Goal: Task Accomplishment & Management: Manage account settings

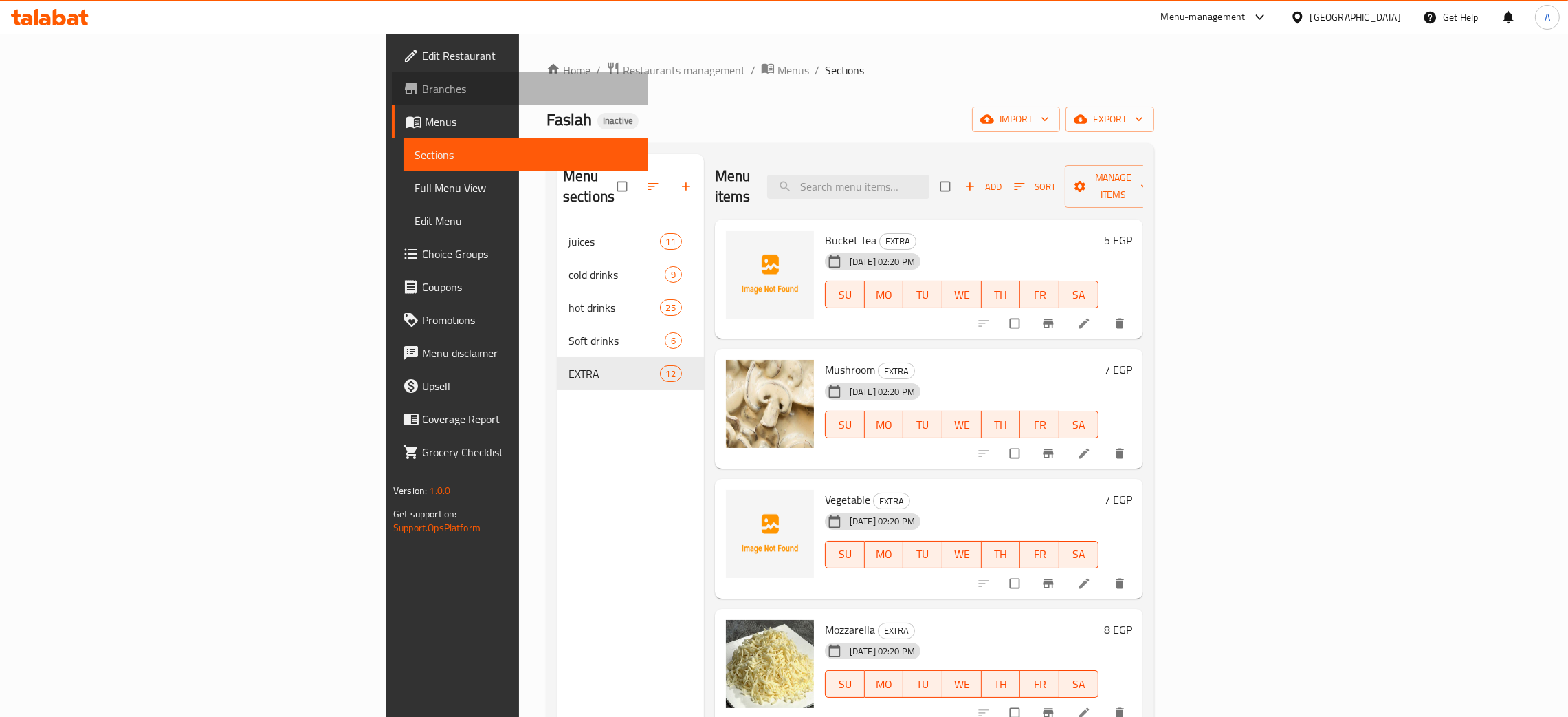
click at [422, 89] on span "Branches" at bounding box center [530, 88] width 216 height 16
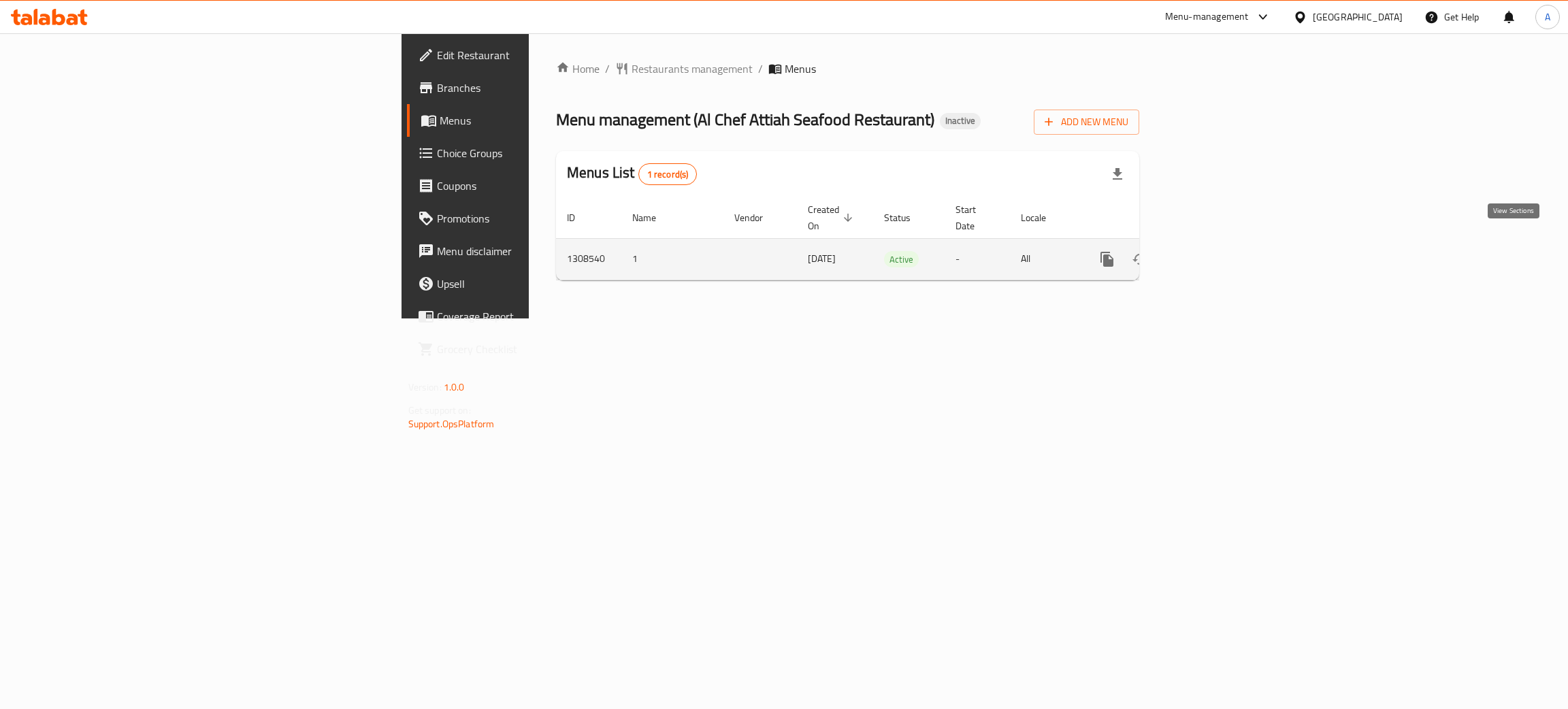
click at [1213, 251] on icon "enhanced table" at bounding box center [1205, 259] width 16 height 16
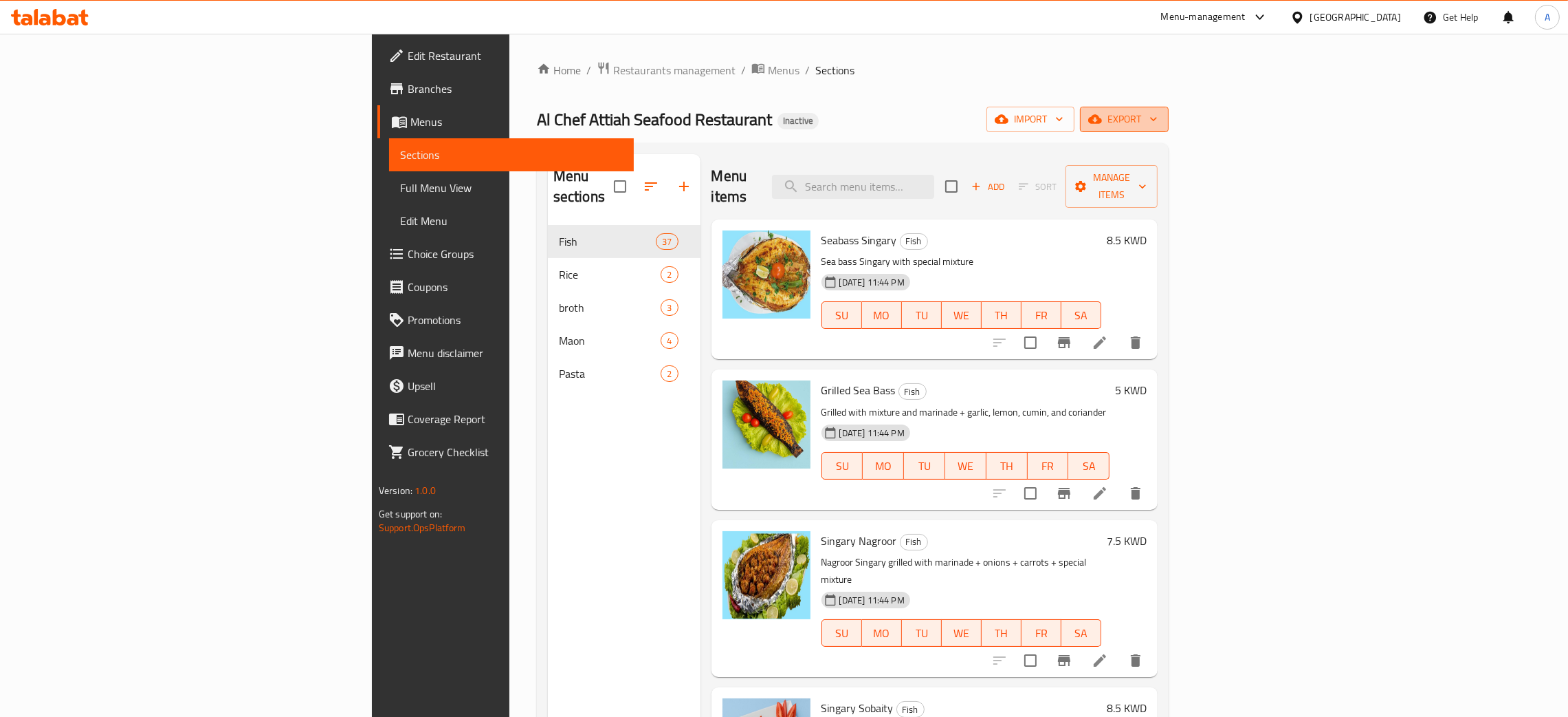
click at [1161, 116] on icon "button" at bounding box center [1154, 119] width 14 height 14
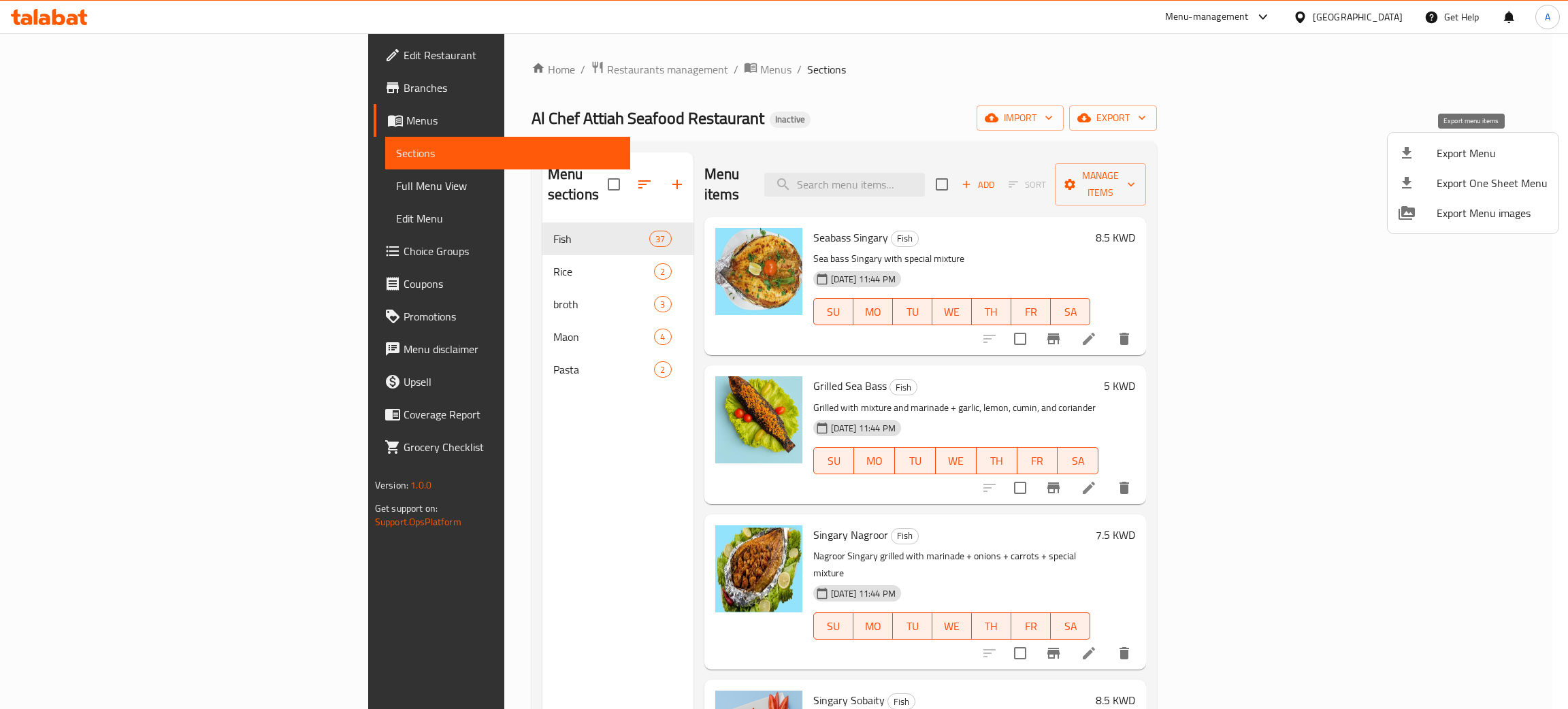
click at [1470, 141] on li "Export Menu" at bounding box center [1472, 153] width 171 height 30
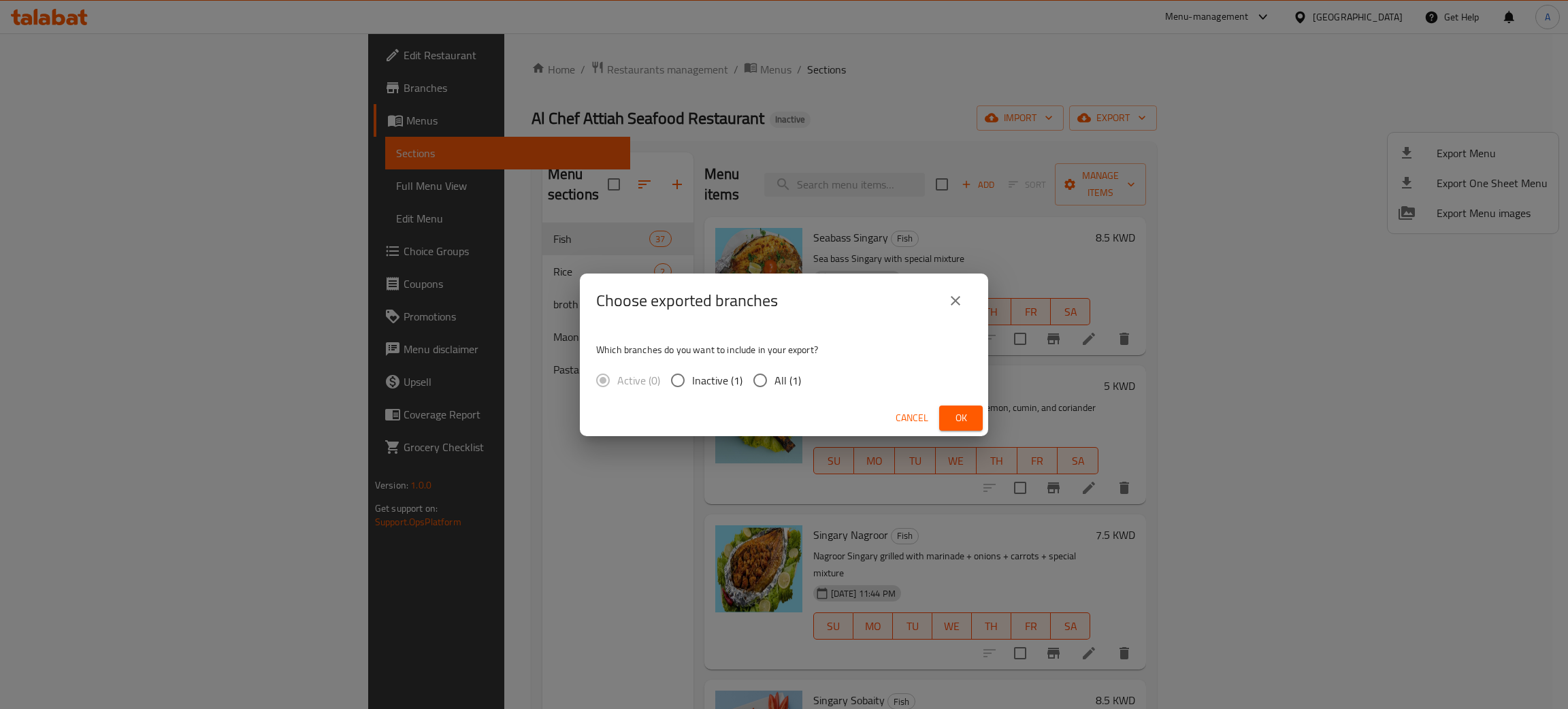
click at [965, 423] on span "Ok" at bounding box center [961, 418] width 22 height 17
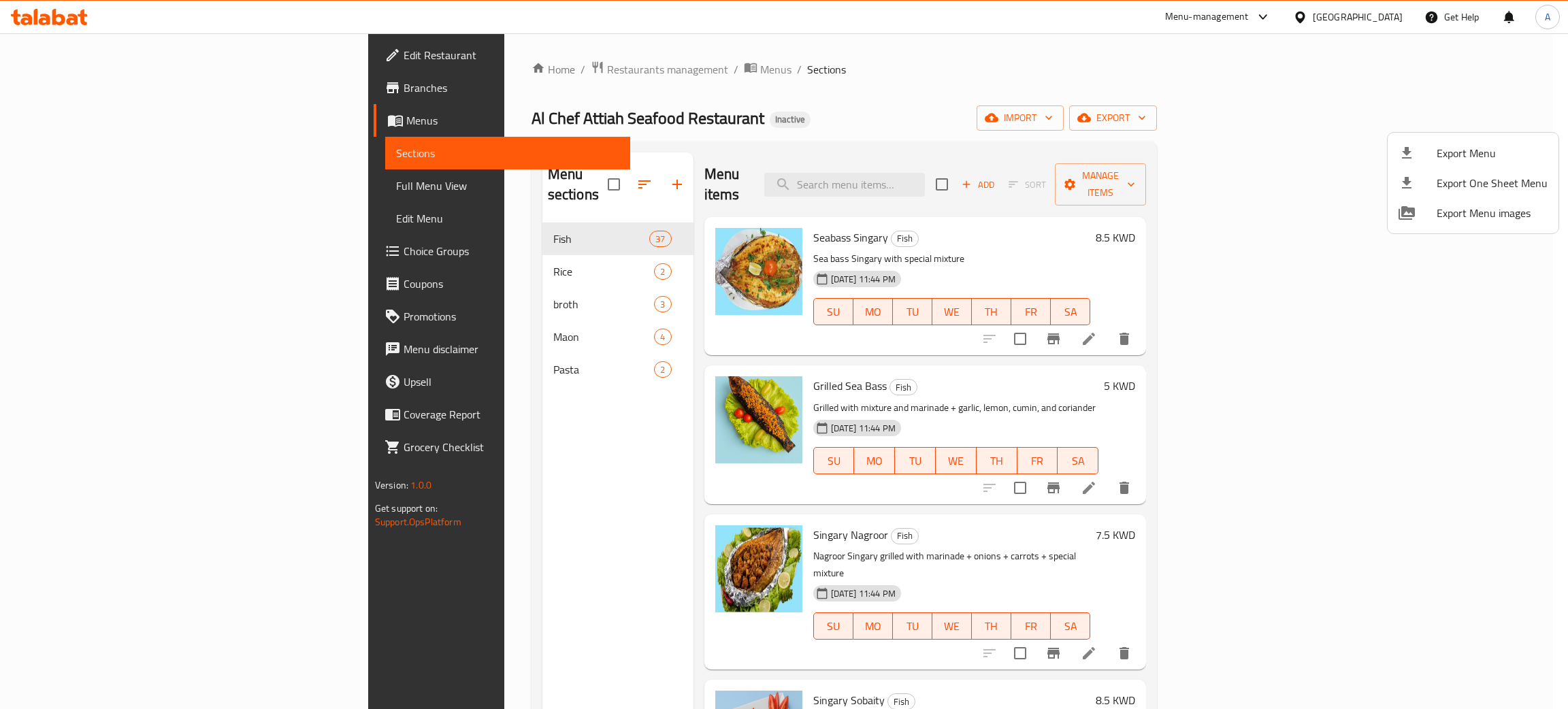
click at [95, 52] on div at bounding box center [784, 354] width 1568 height 709
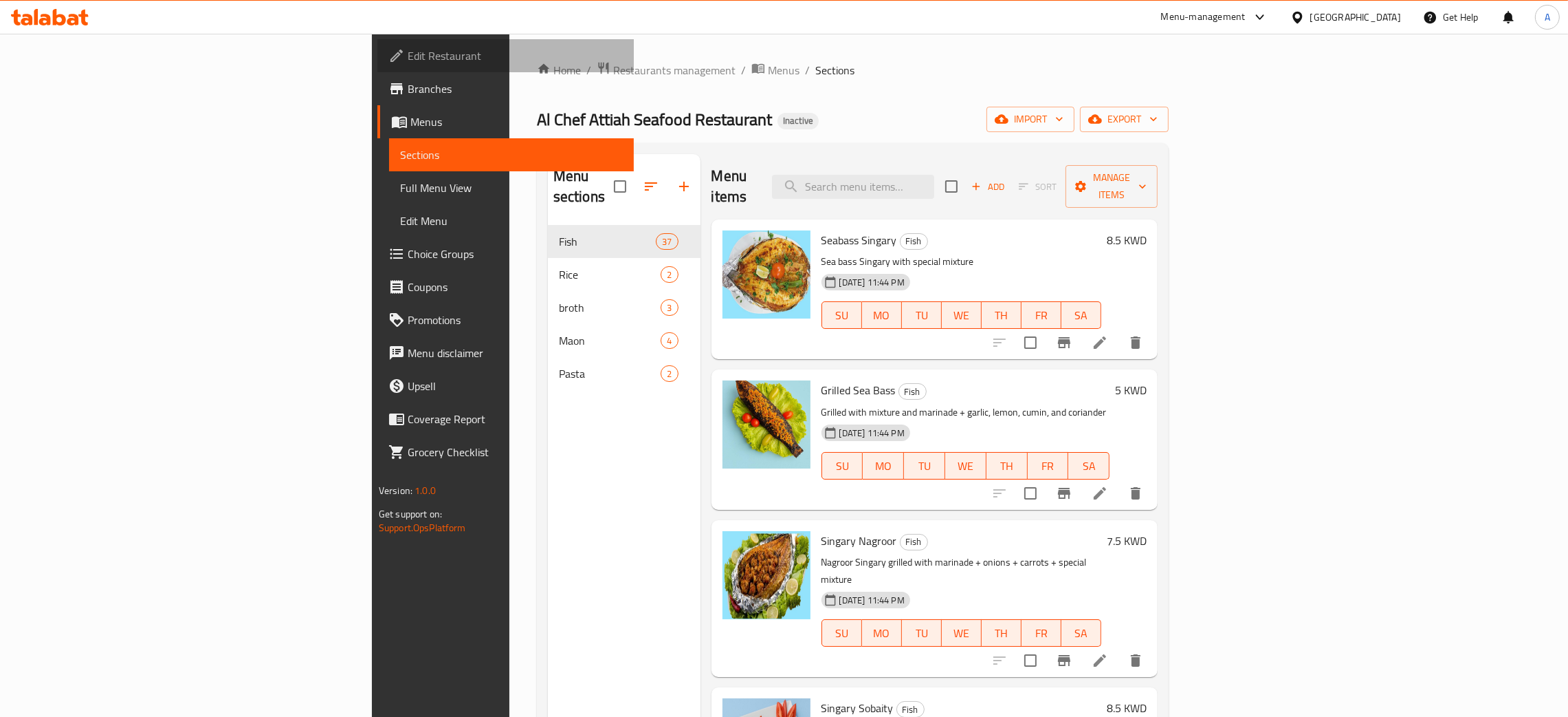
click at [407, 53] on span "Edit Restaurant" at bounding box center [515, 55] width 216 height 16
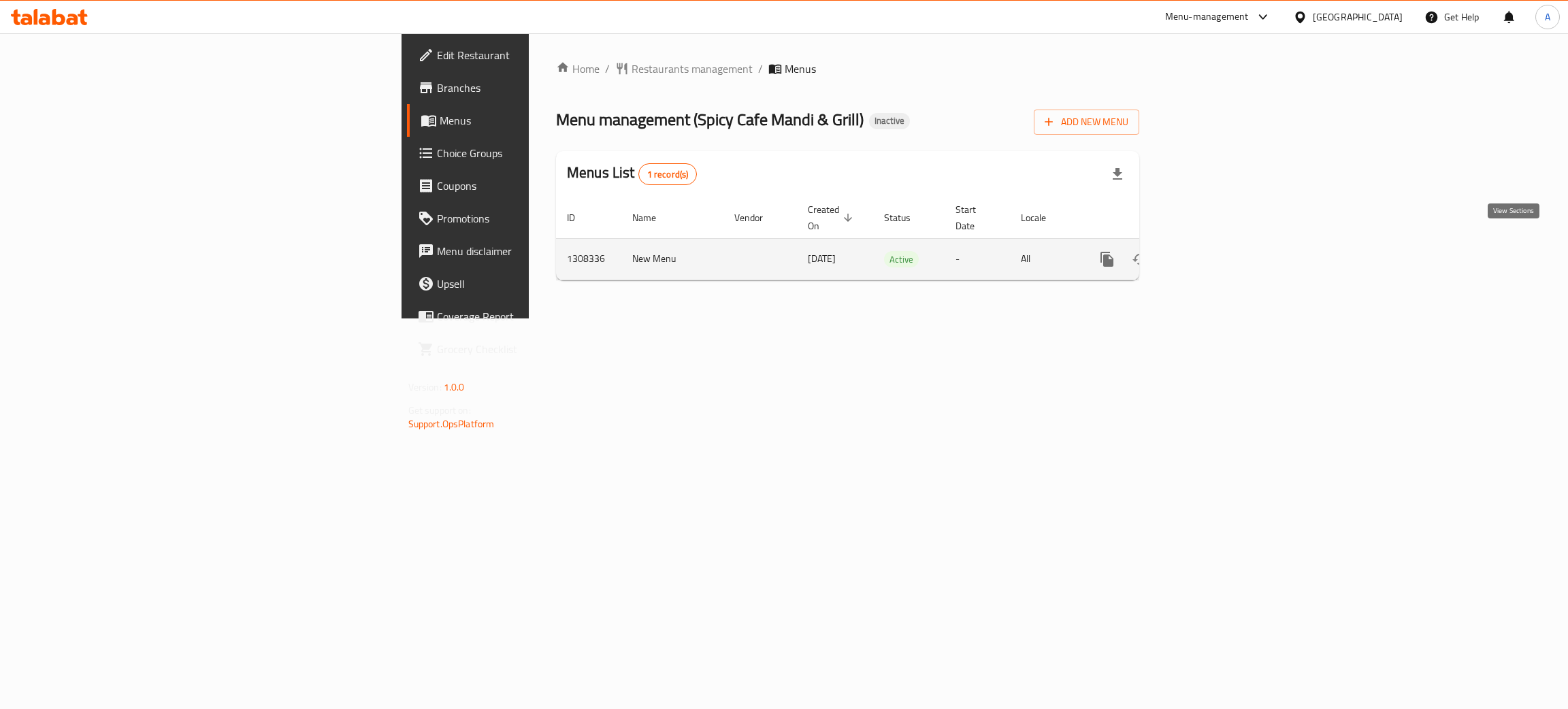
click at [1213, 251] on icon "enhanced table" at bounding box center [1205, 259] width 16 height 16
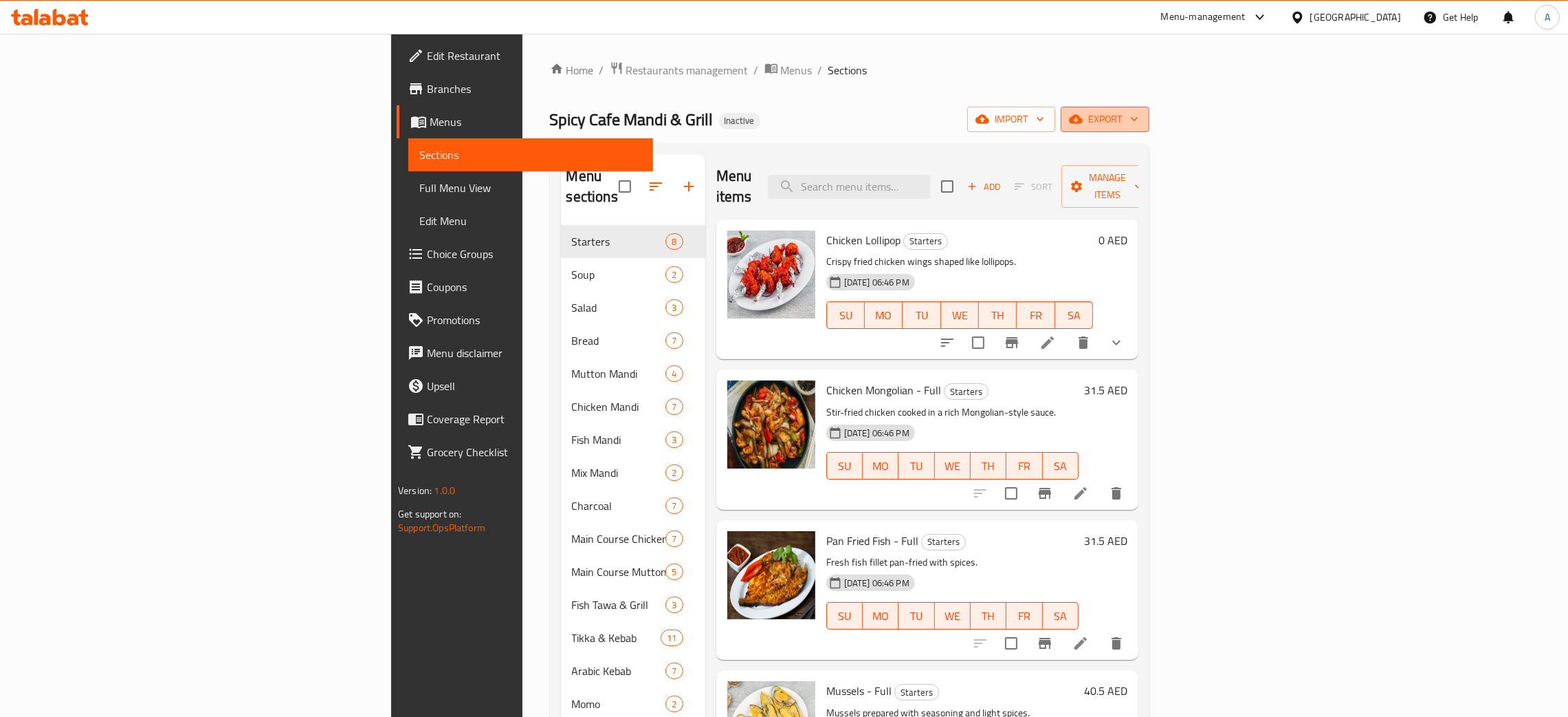
click at [1138, 118] on icon "button" at bounding box center [1134, 119] width 7 height 4
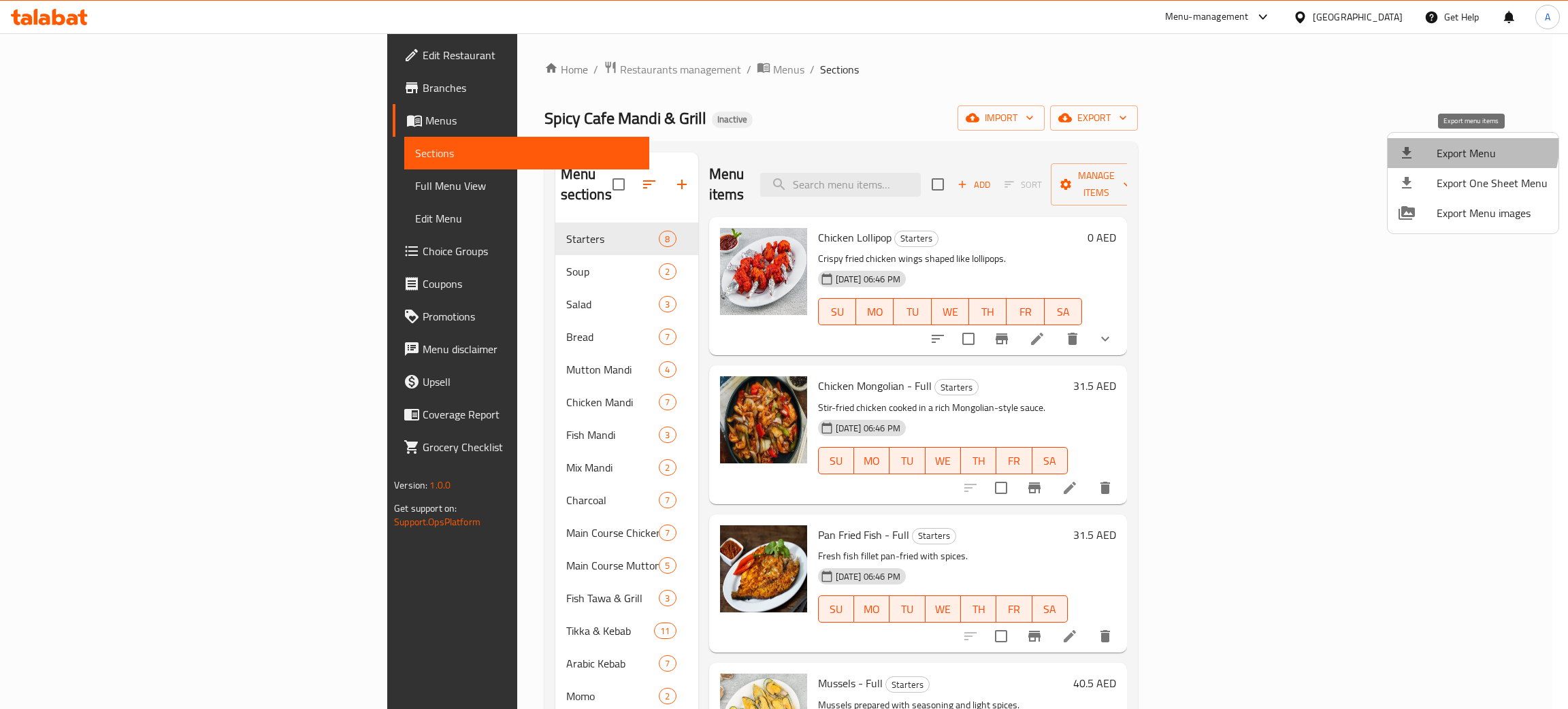
click at [1467, 146] on span "Export Menu" at bounding box center [1492, 153] width 111 height 16
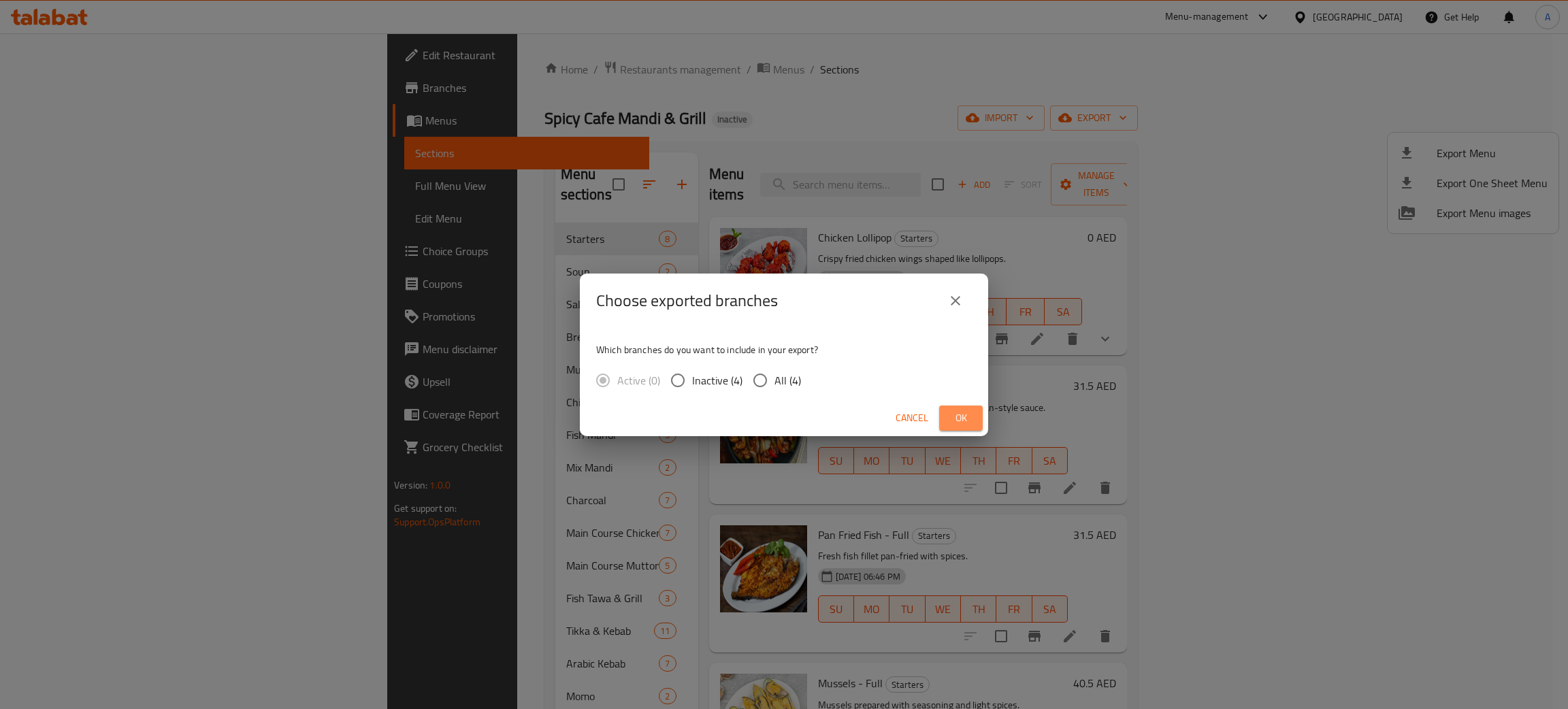
click at [966, 417] on span "Ok" at bounding box center [961, 418] width 22 height 17
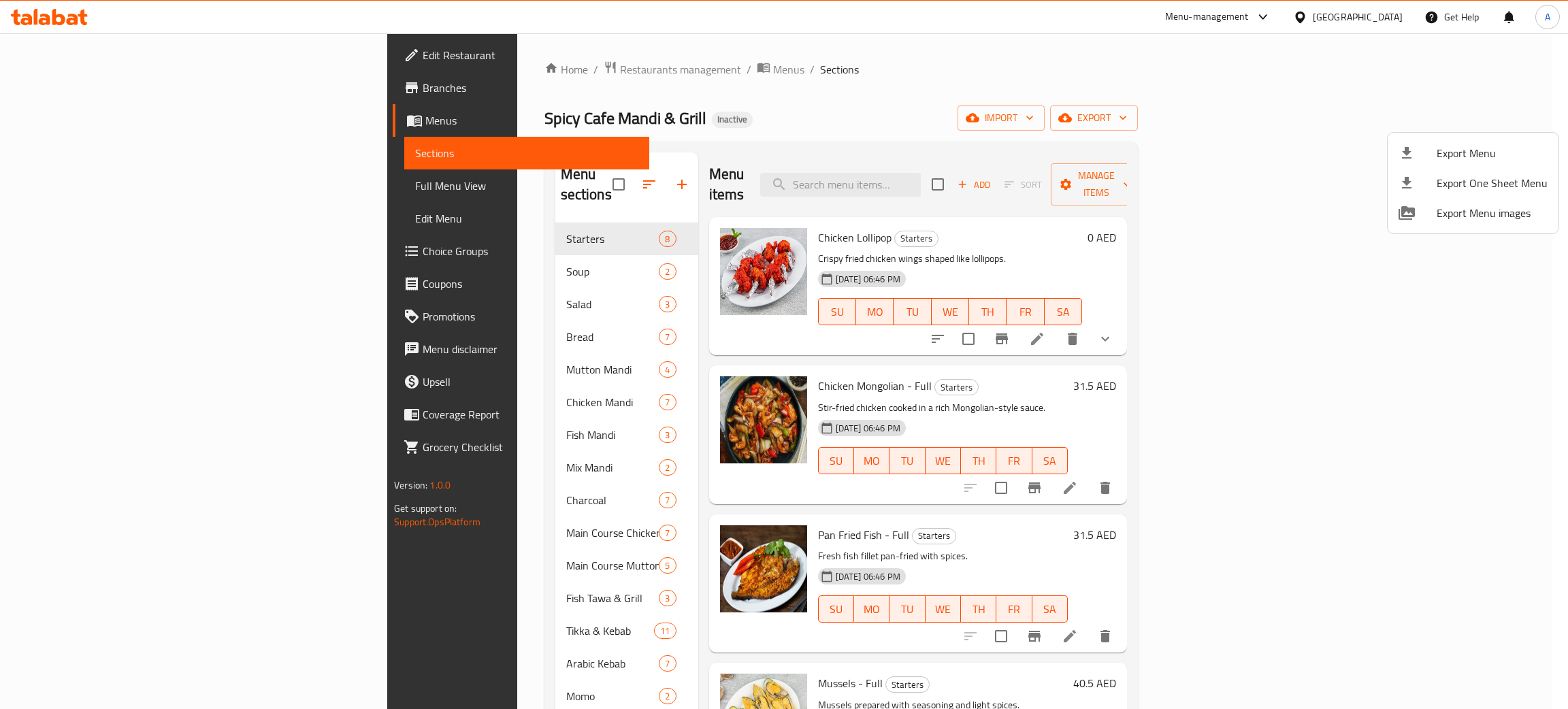
click at [40, 20] on div at bounding box center [784, 354] width 1568 height 709
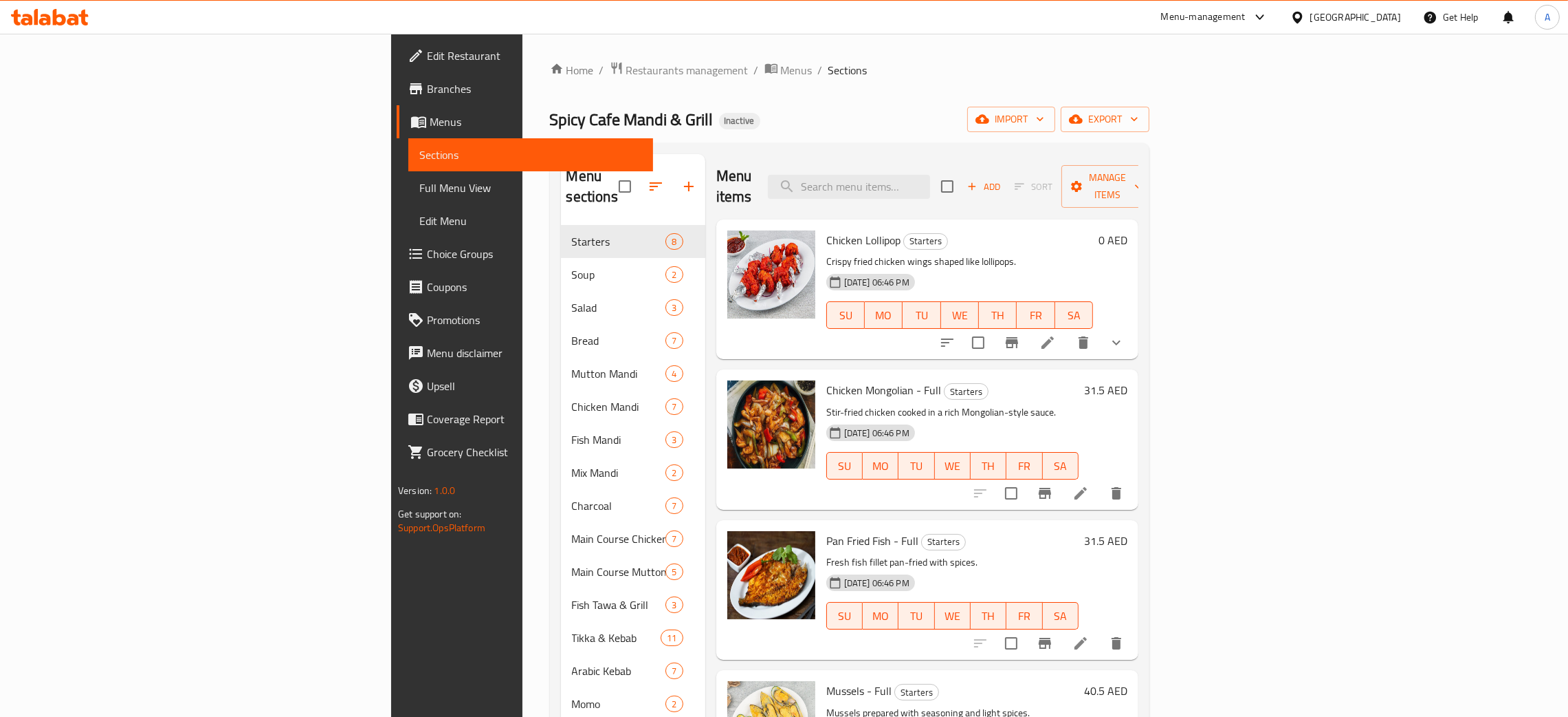
click at [41, 20] on icon at bounding box center [45, 20] width 12 height 12
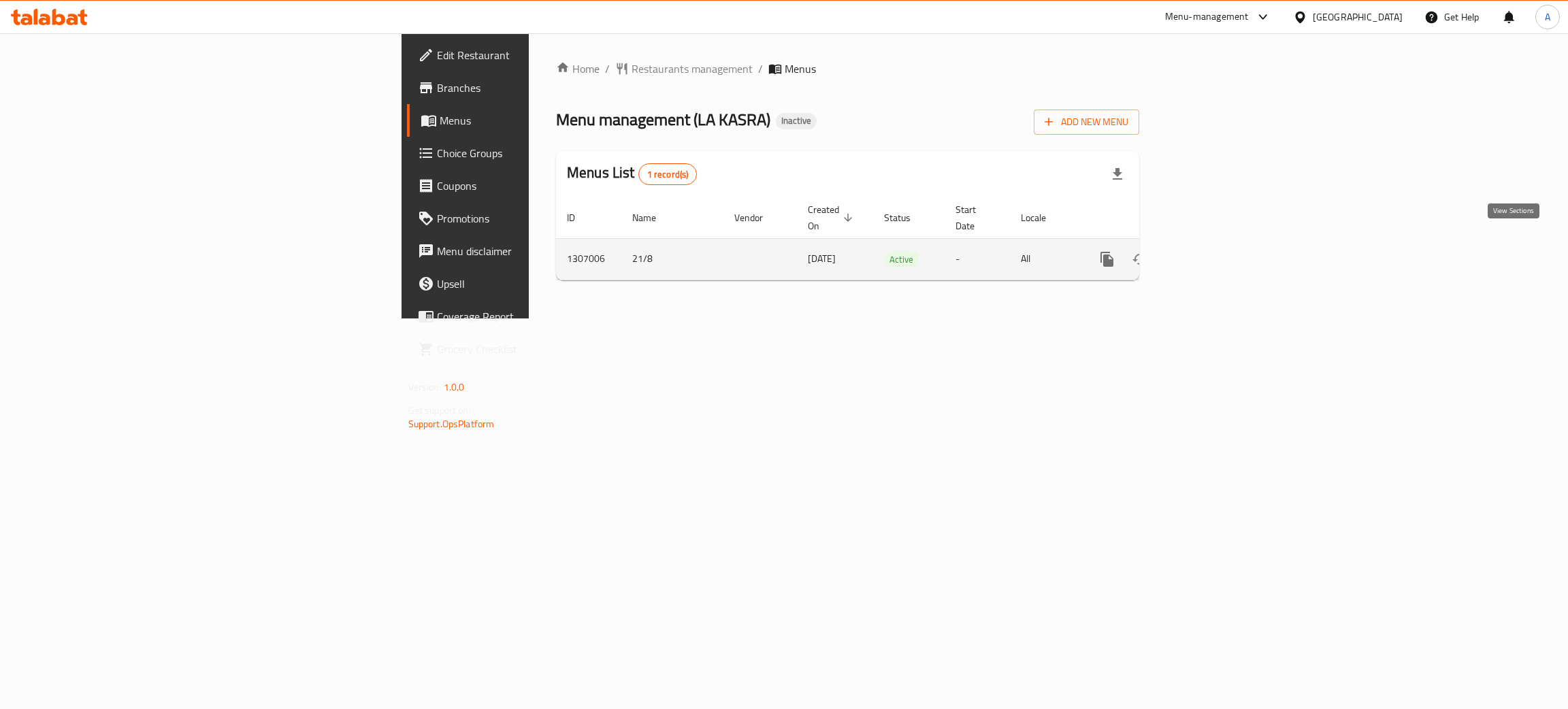
click at [1212, 253] on icon "enhanced table" at bounding box center [1205, 259] width 13 height 13
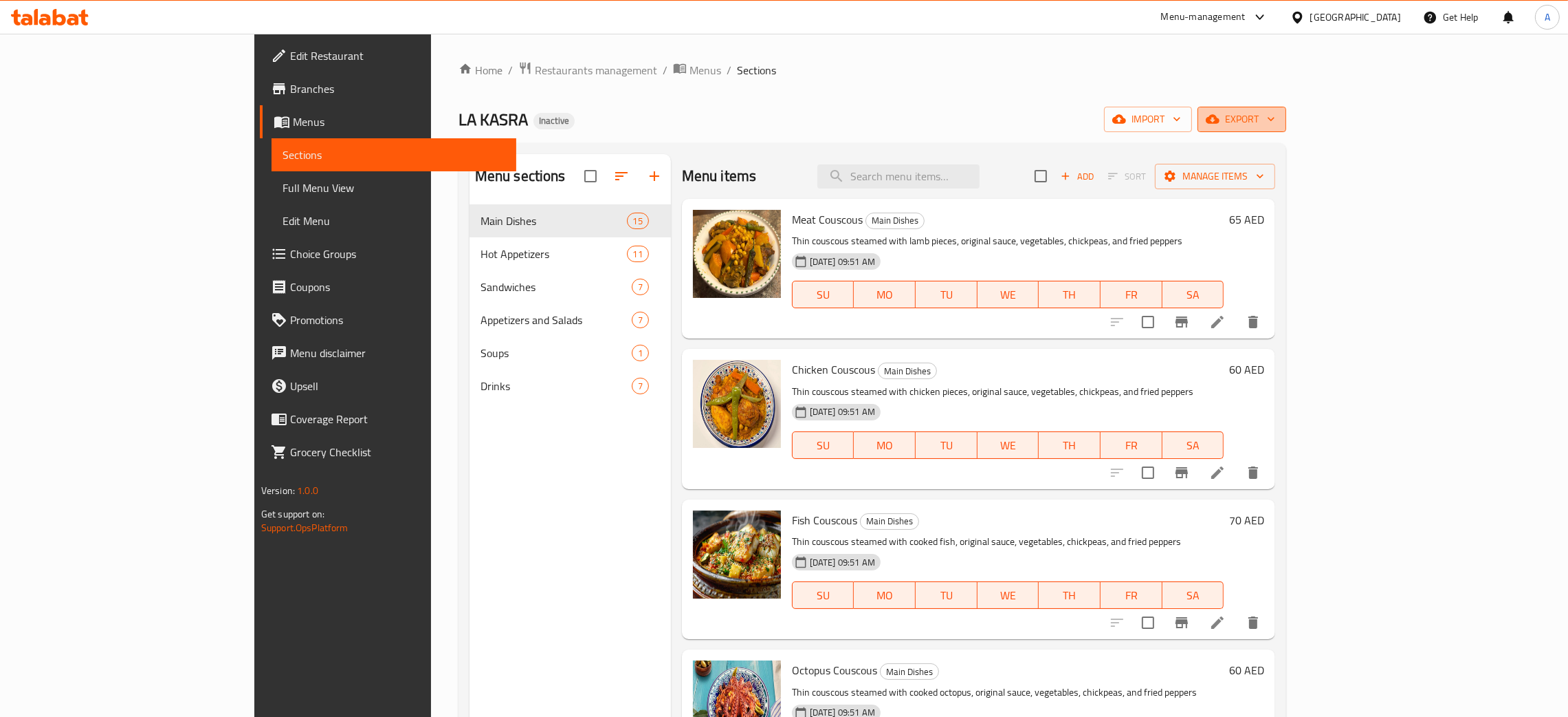
click at [1279, 115] on icon "button" at bounding box center [1271, 119] width 14 height 14
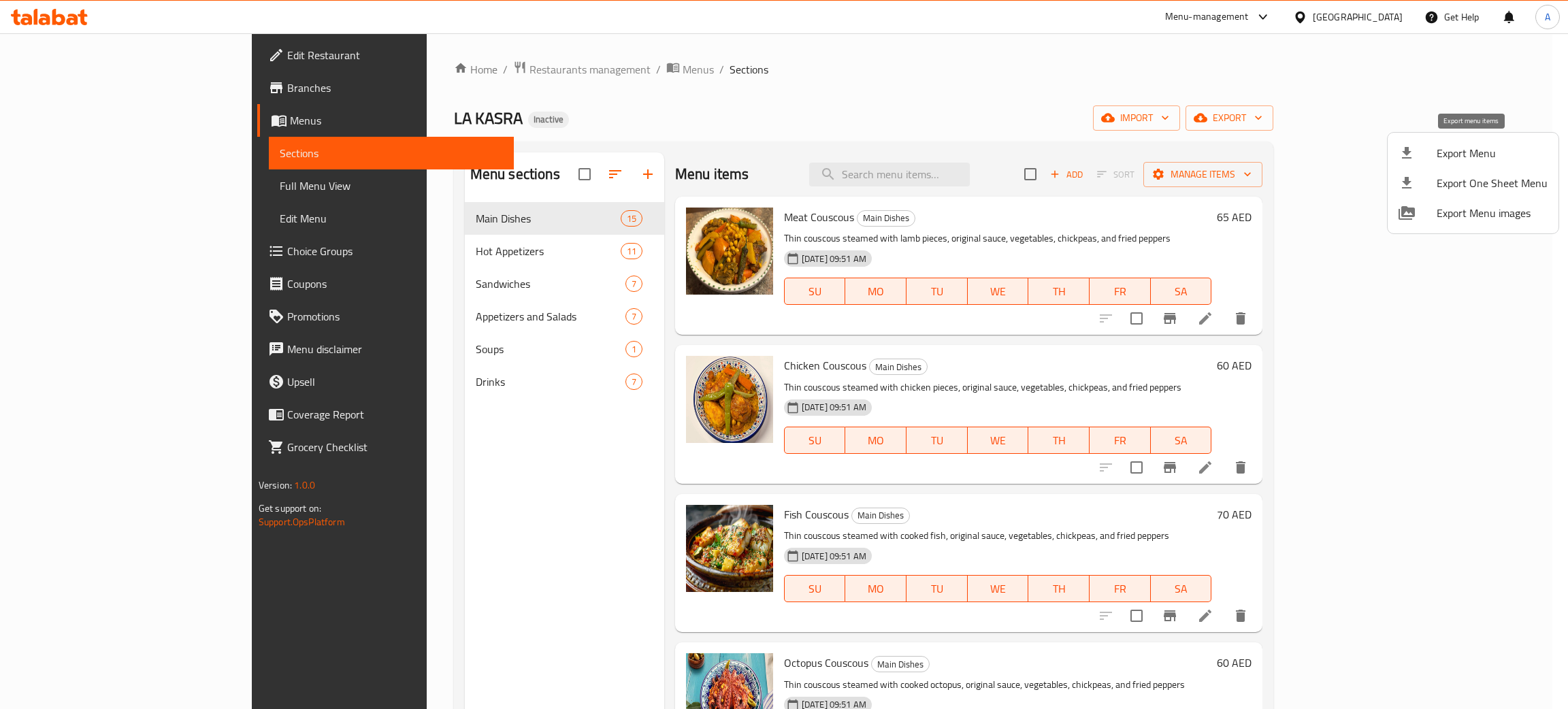
click at [1477, 145] on span "Export Menu" at bounding box center [1492, 153] width 111 height 16
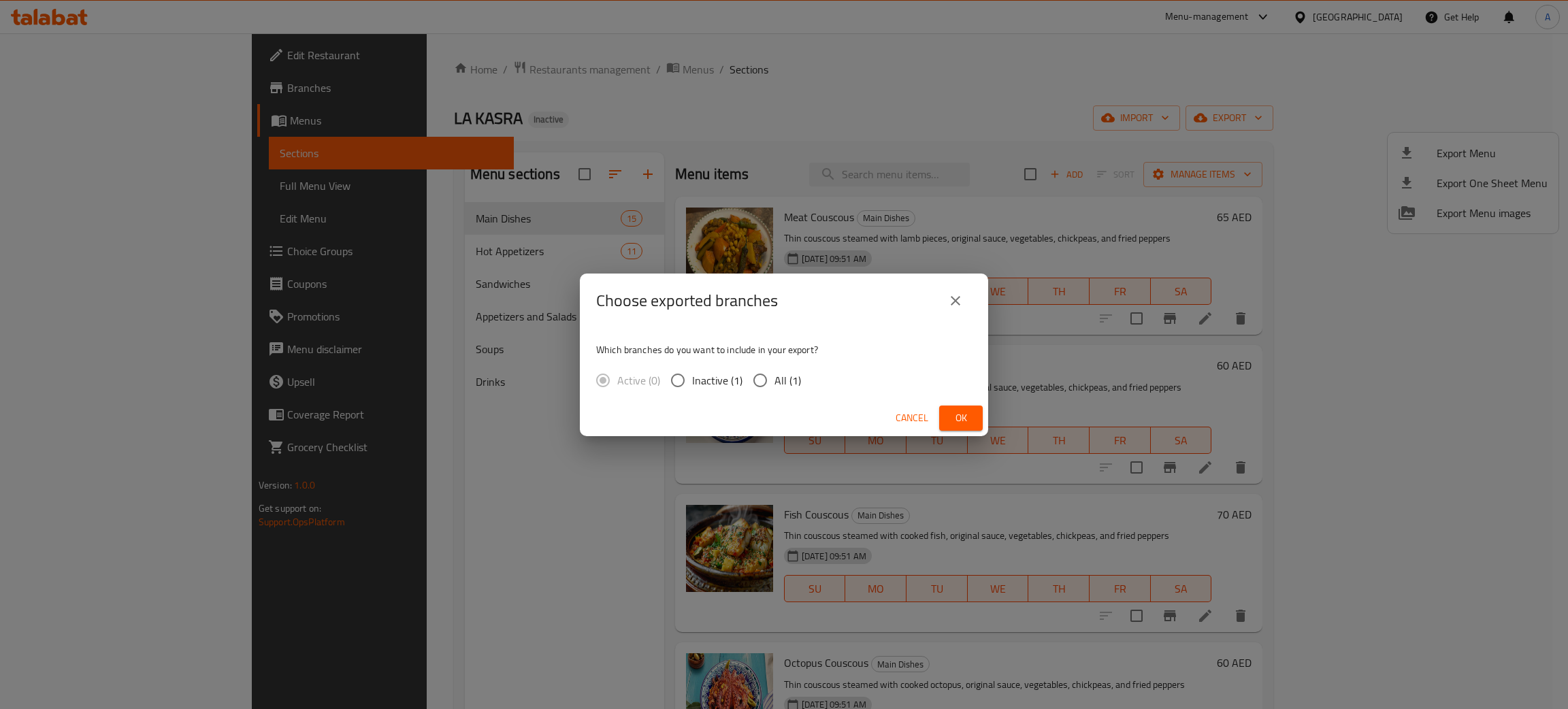
click at [954, 412] on span "Ok" at bounding box center [961, 418] width 22 height 17
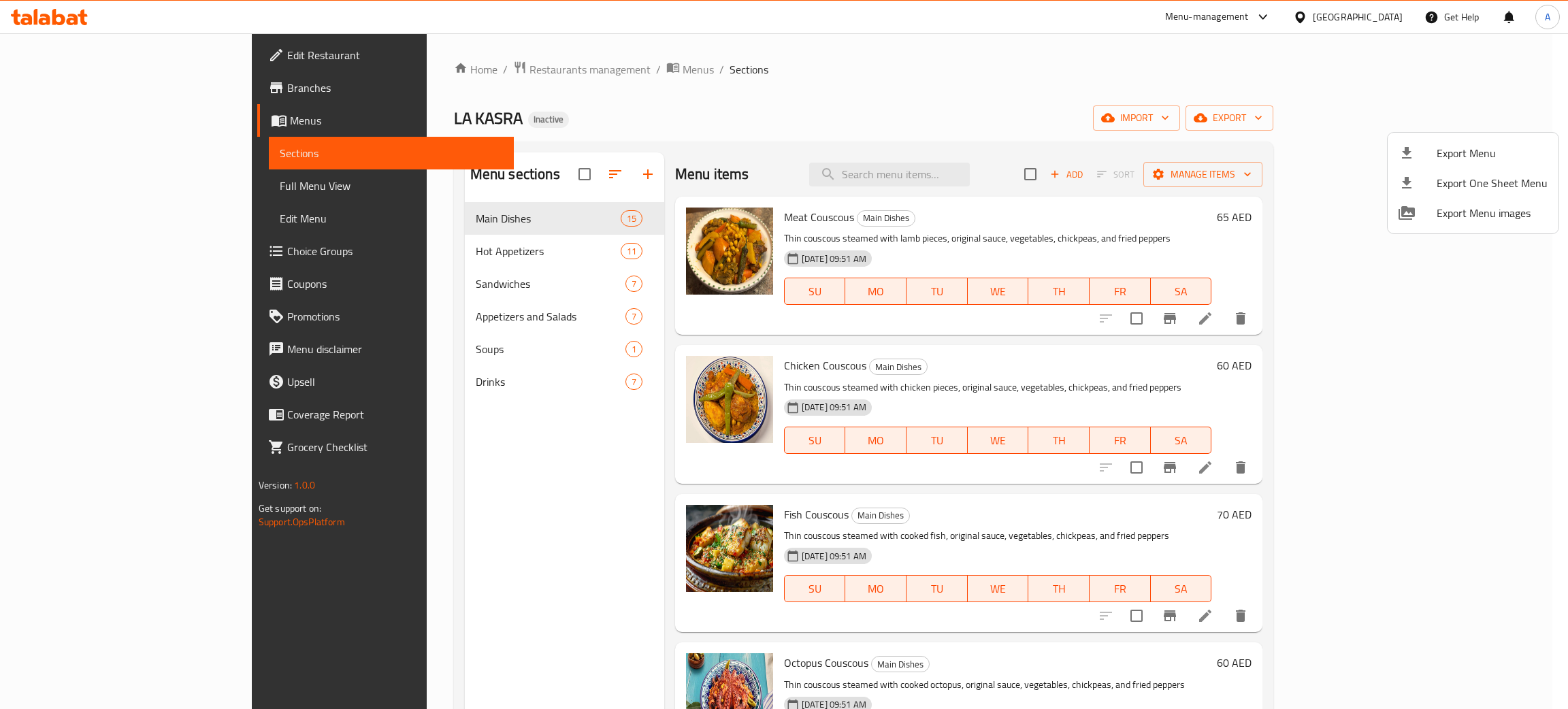
click at [1361, 16] on div at bounding box center [784, 354] width 1568 height 709
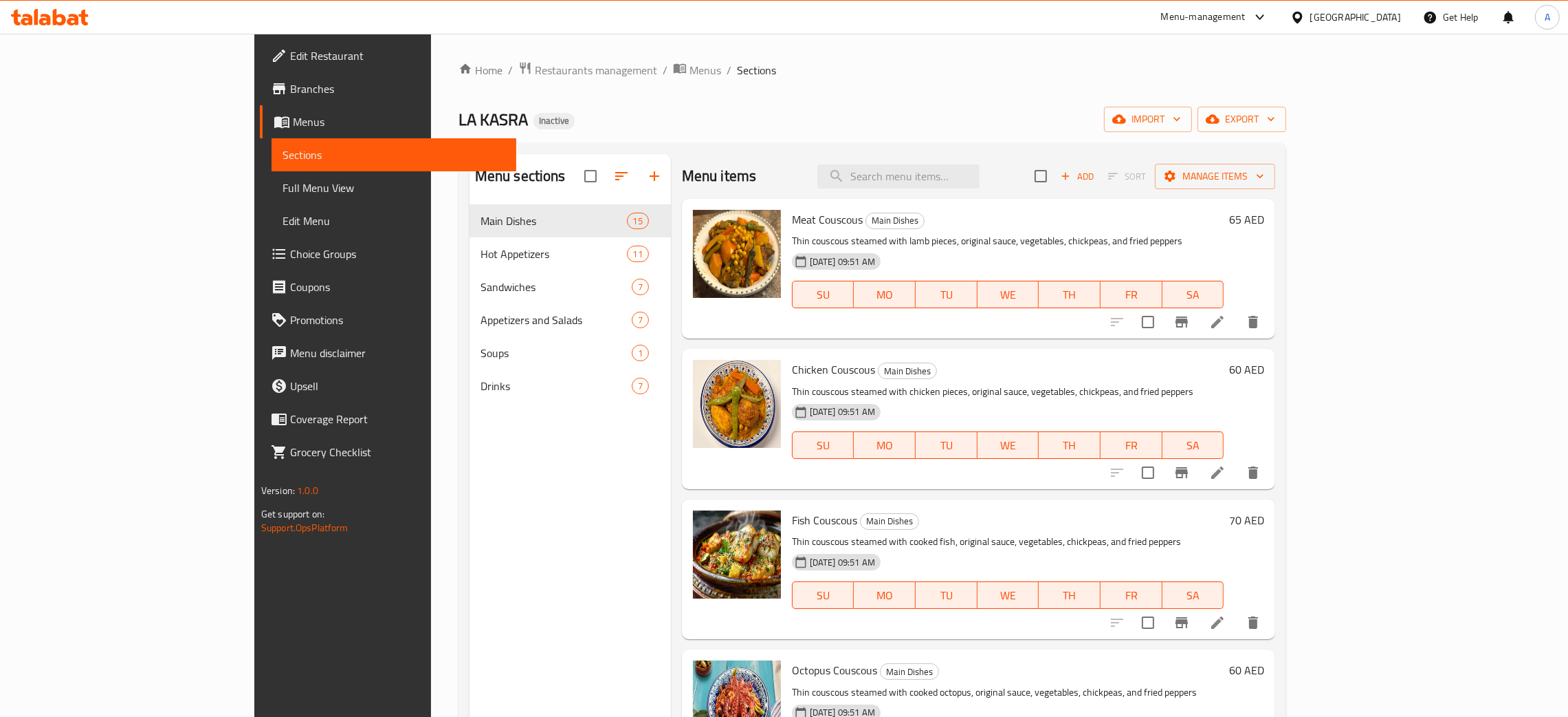
click at [45, 12] on icon at bounding box center [50, 17] width 78 height 16
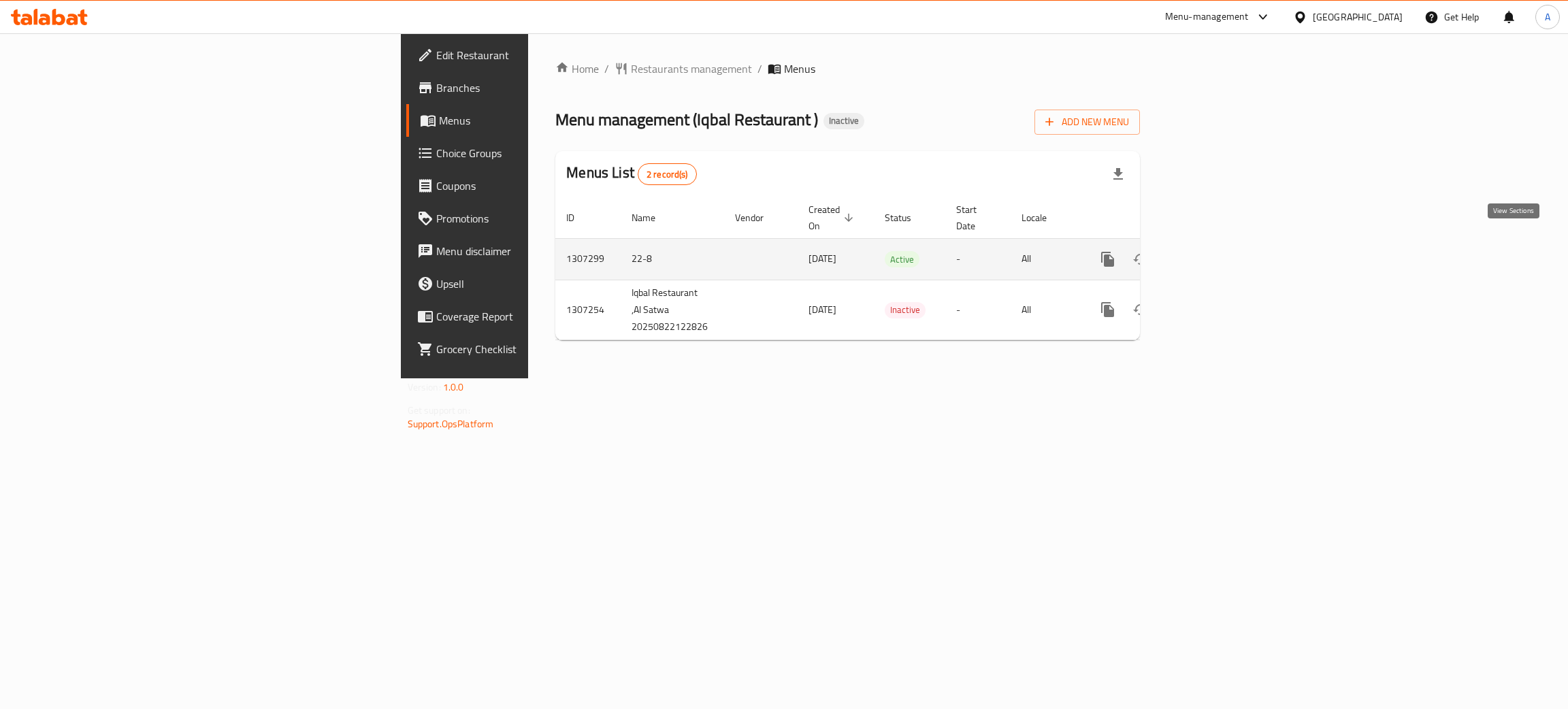
click at [1214, 251] on icon "enhanced table" at bounding box center [1205, 259] width 16 height 16
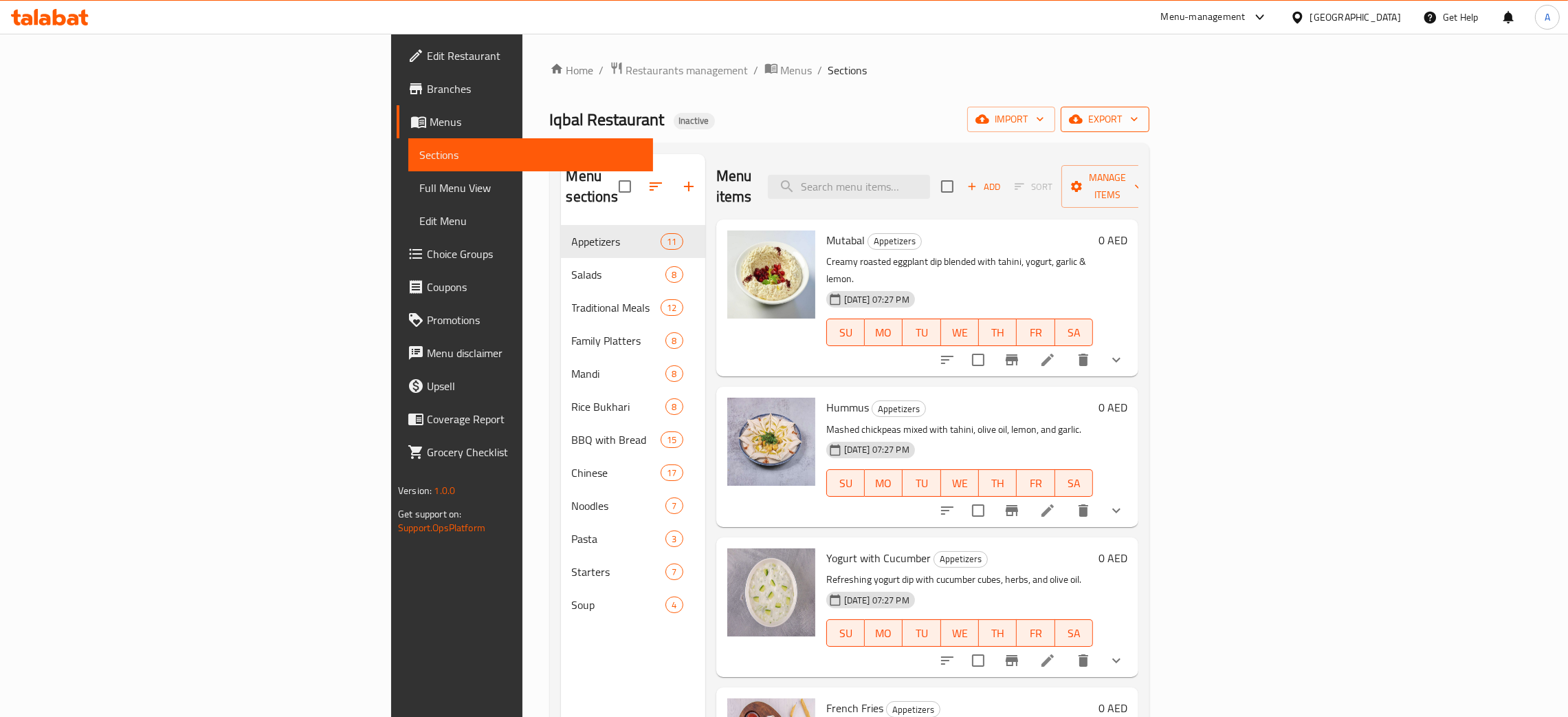
click at [1141, 114] on icon "button" at bounding box center [1134, 119] width 14 height 14
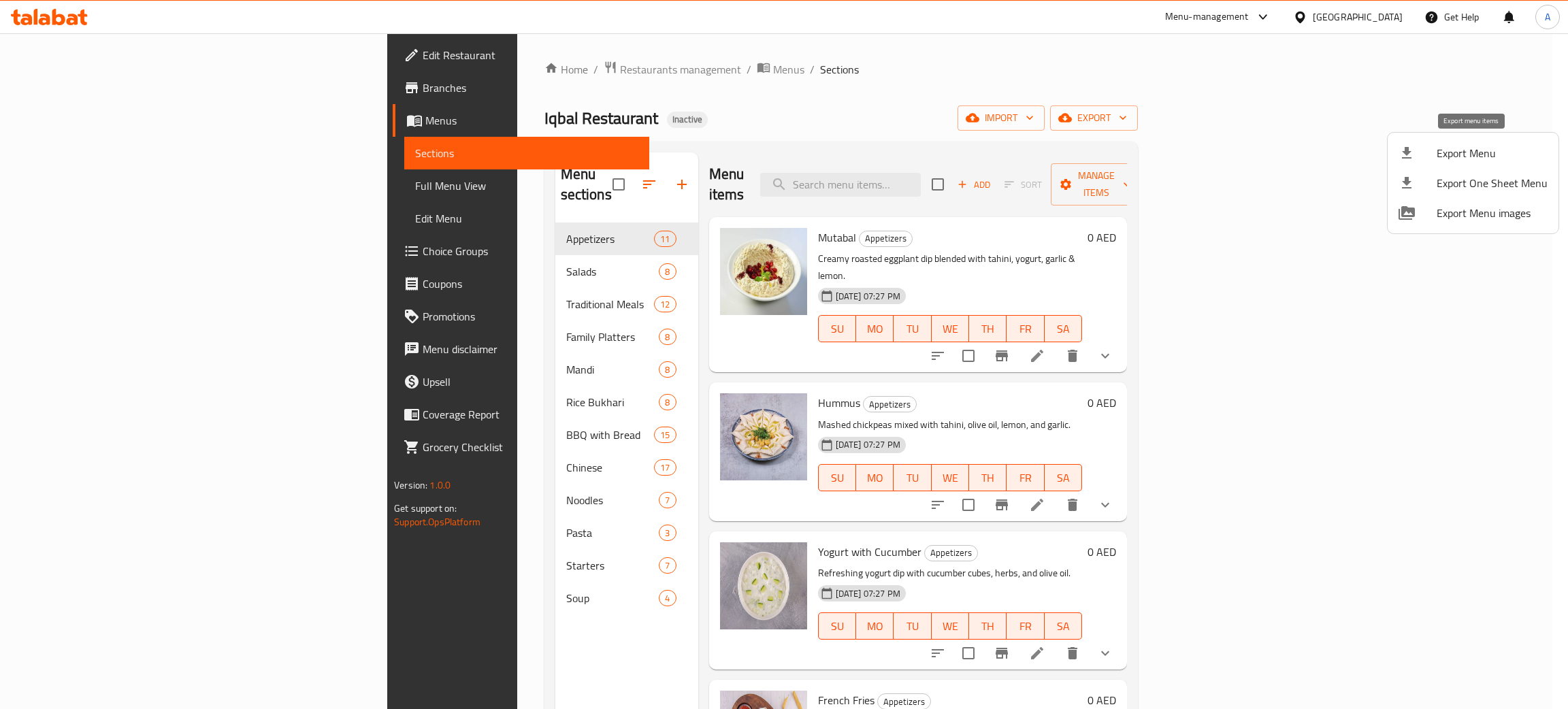
click at [1471, 150] on span "Export Menu" at bounding box center [1492, 153] width 111 height 16
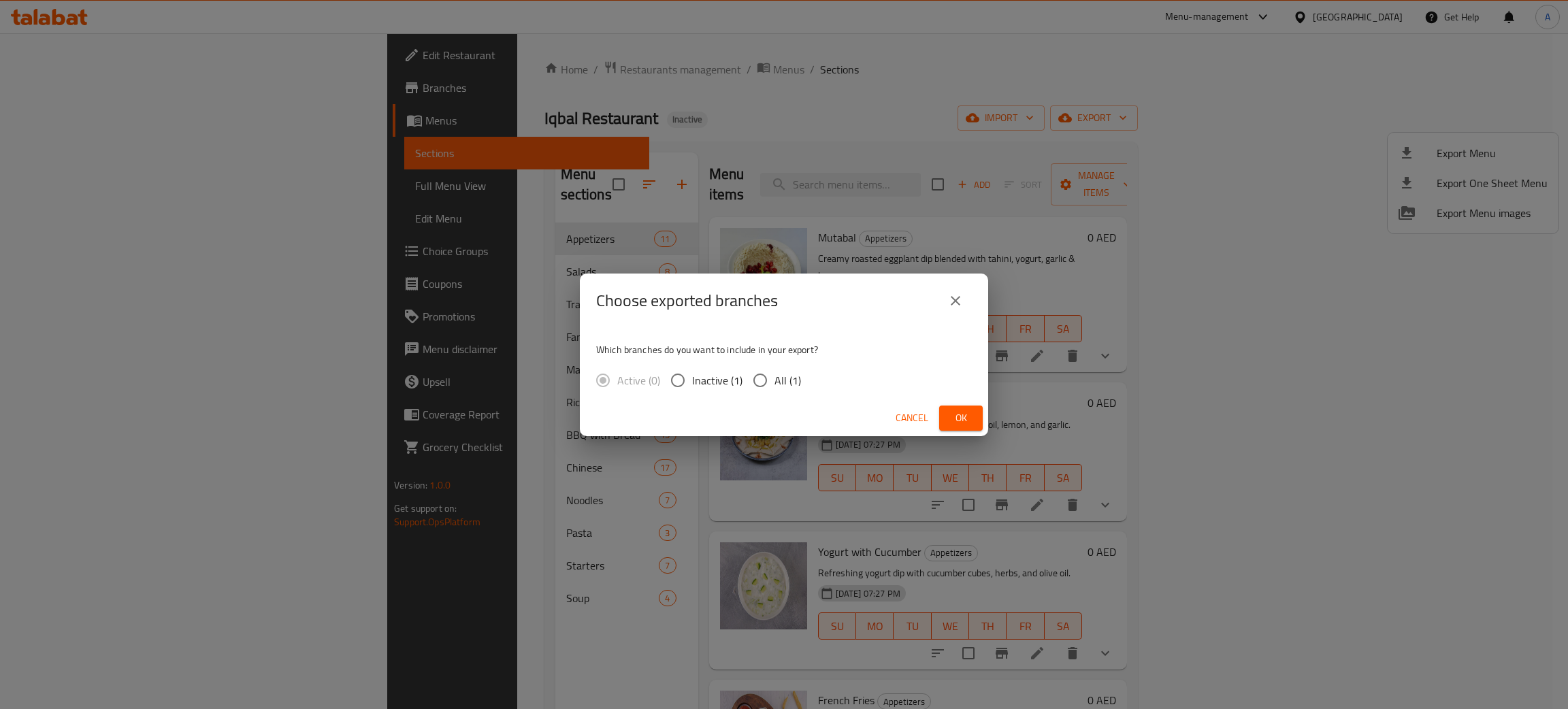
click at [955, 416] on span "Ok" at bounding box center [961, 418] width 22 height 17
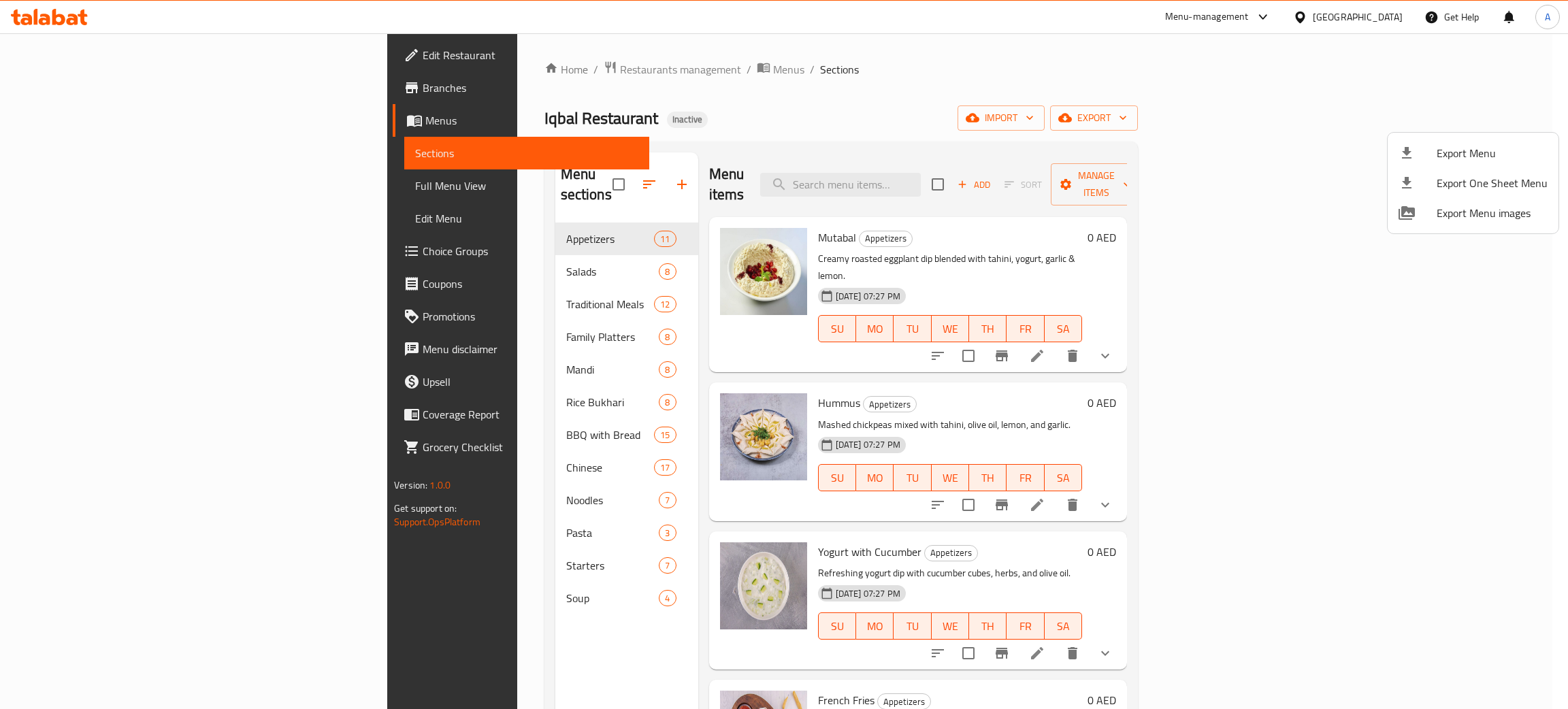
click at [420, 582] on div at bounding box center [784, 354] width 1568 height 709
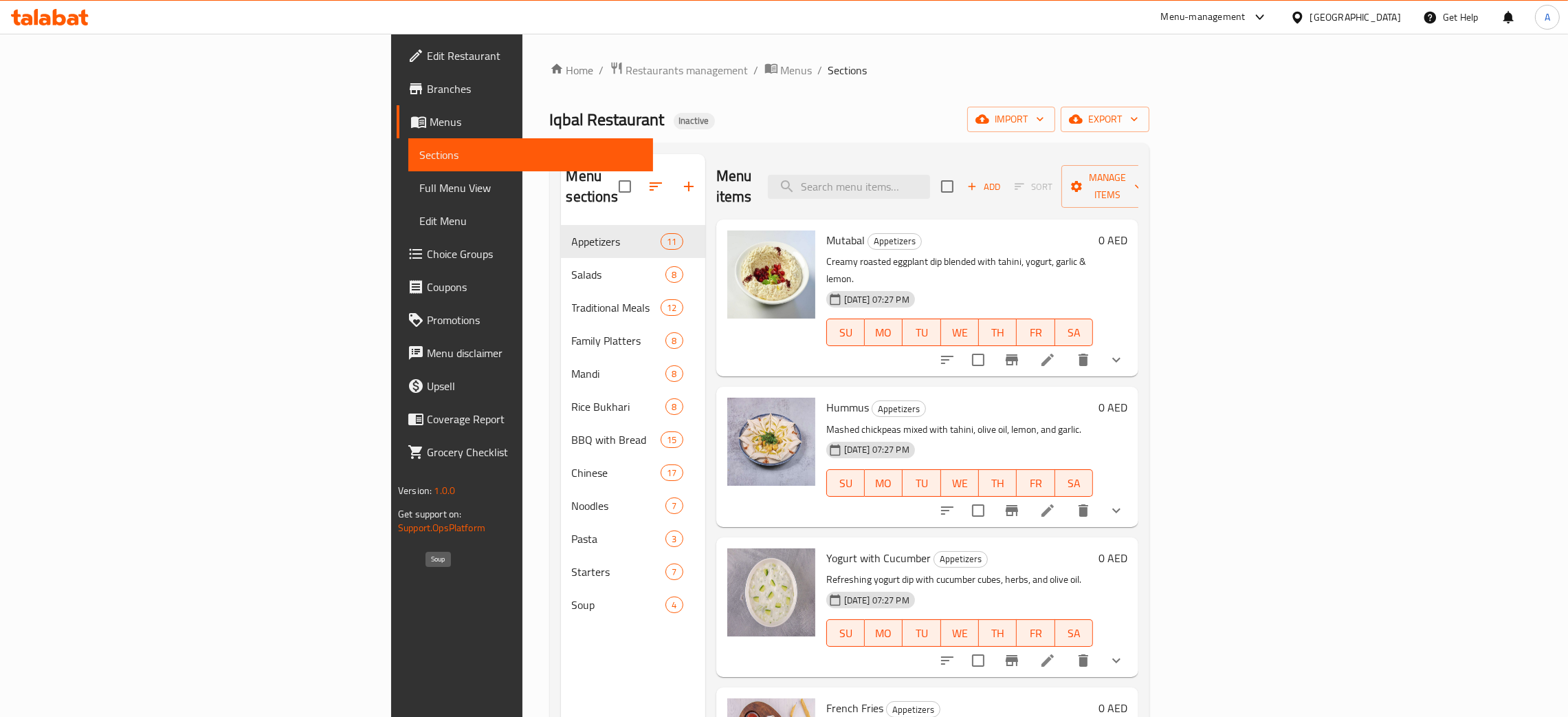
click at [572, 596] on span "Soup" at bounding box center [619, 604] width 94 height 16
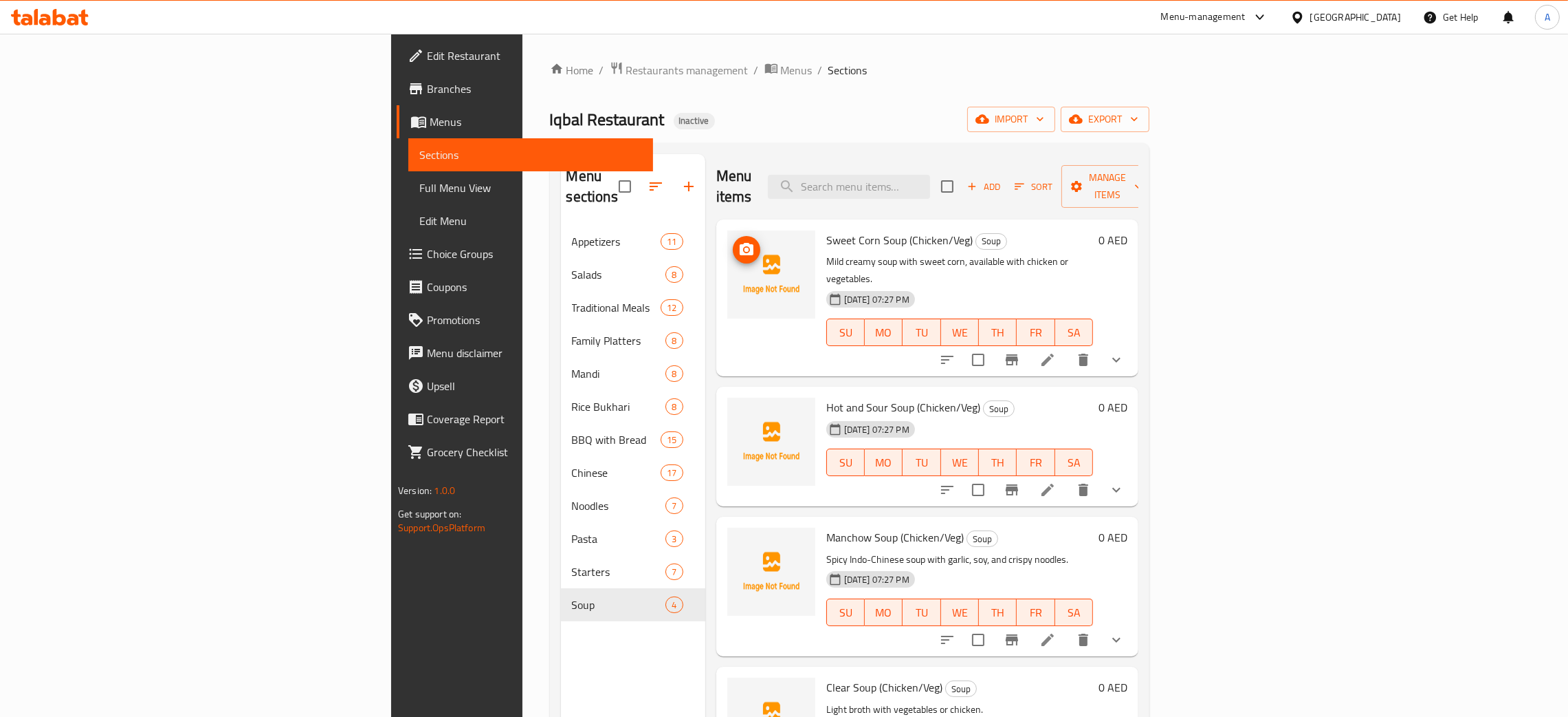
click at [739, 241] on icon "upload picture" at bounding box center [746, 249] width 16 height 16
click at [739, 409] on icon "upload picture" at bounding box center [746, 416] width 16 height 16
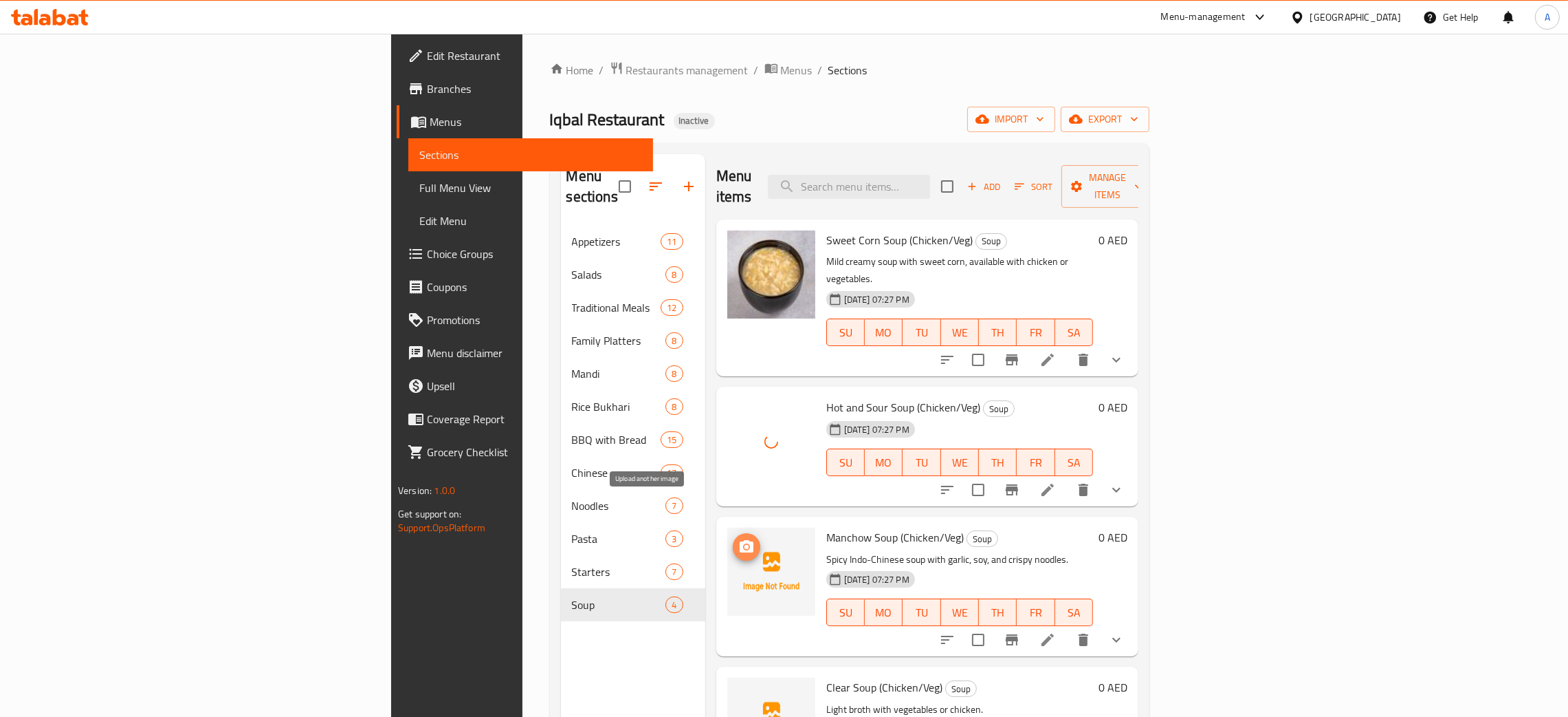
click at [739, 540] on icon "upload picture" at bounding box center [746, 546] width 14 height 13
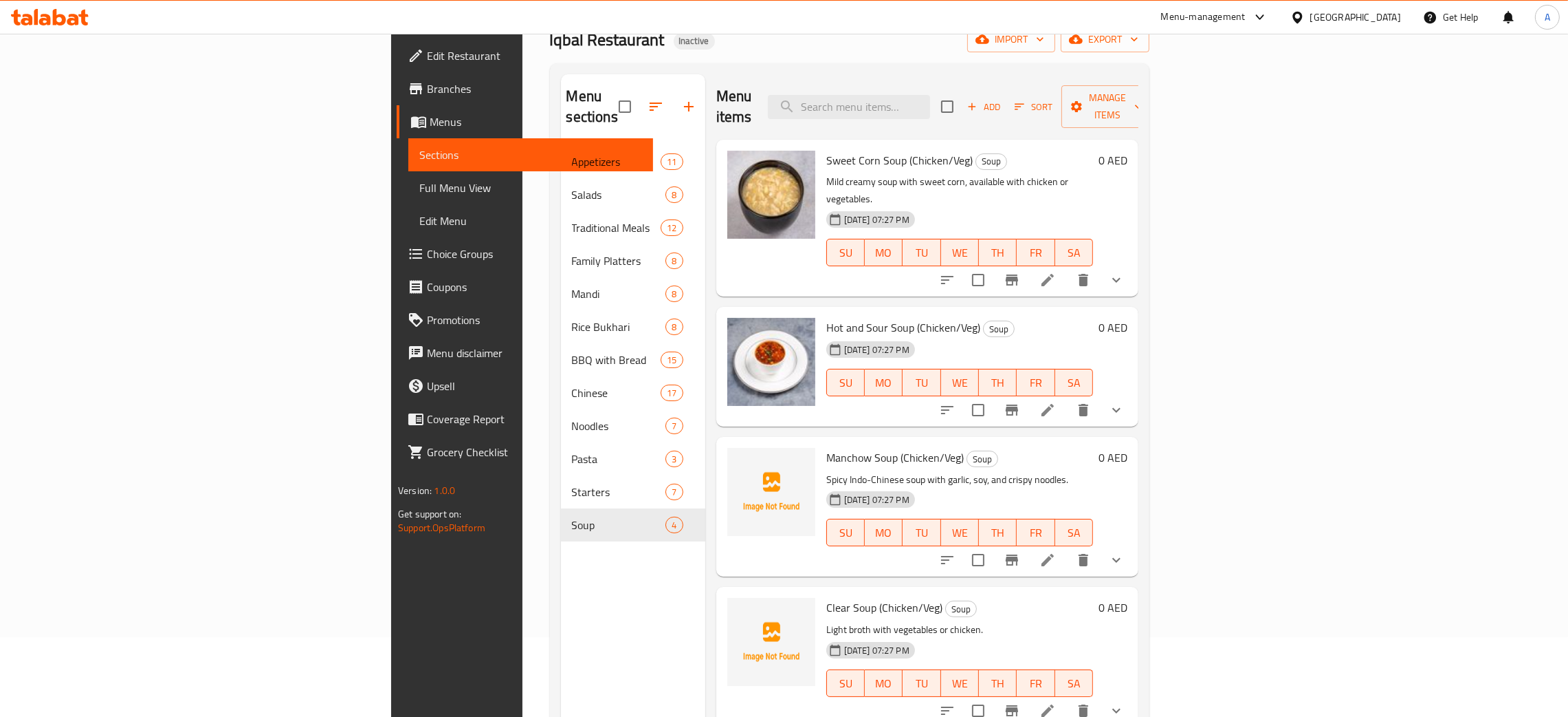
scroll to position [194, 0]
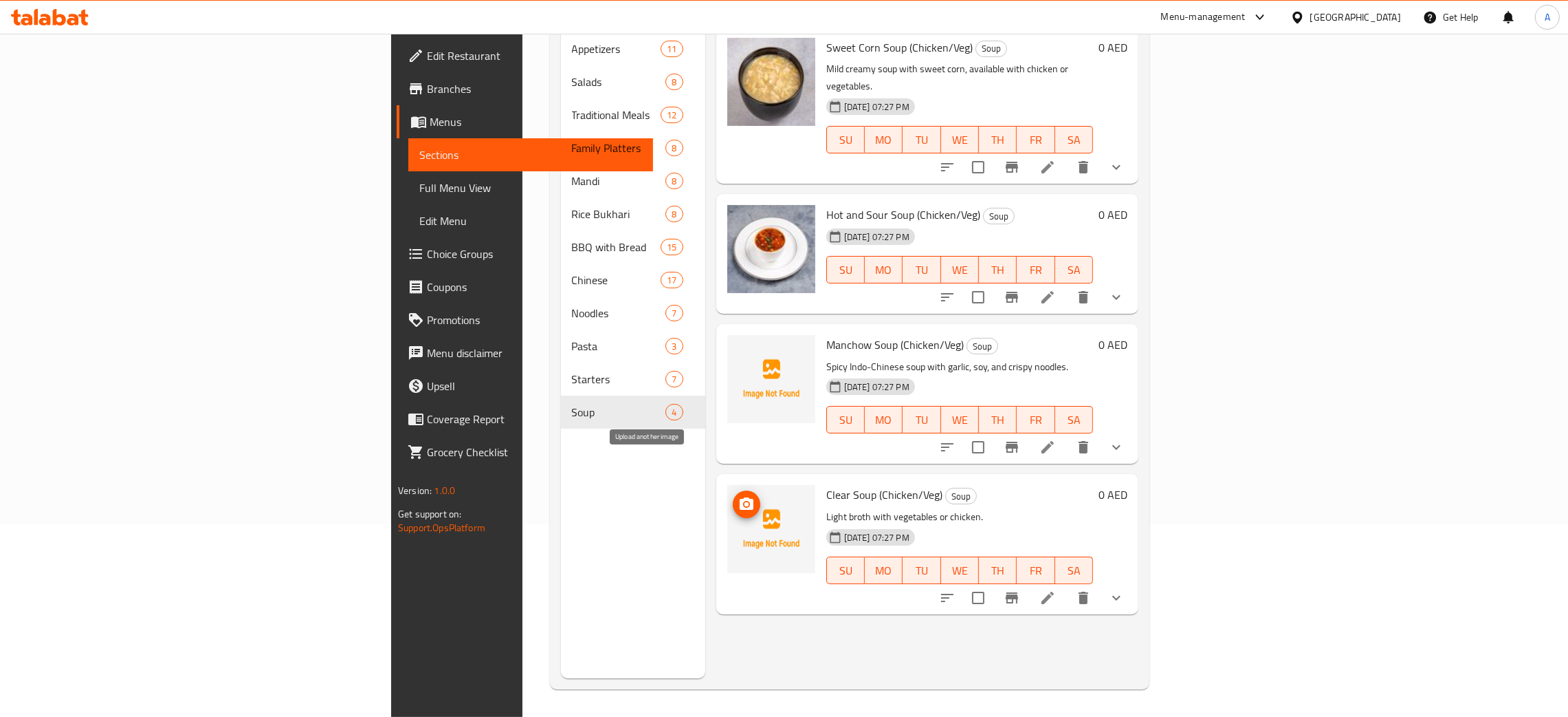
click at [733, 490] on button "upload picture" at bounding box center [746, 504] width 27 height 27
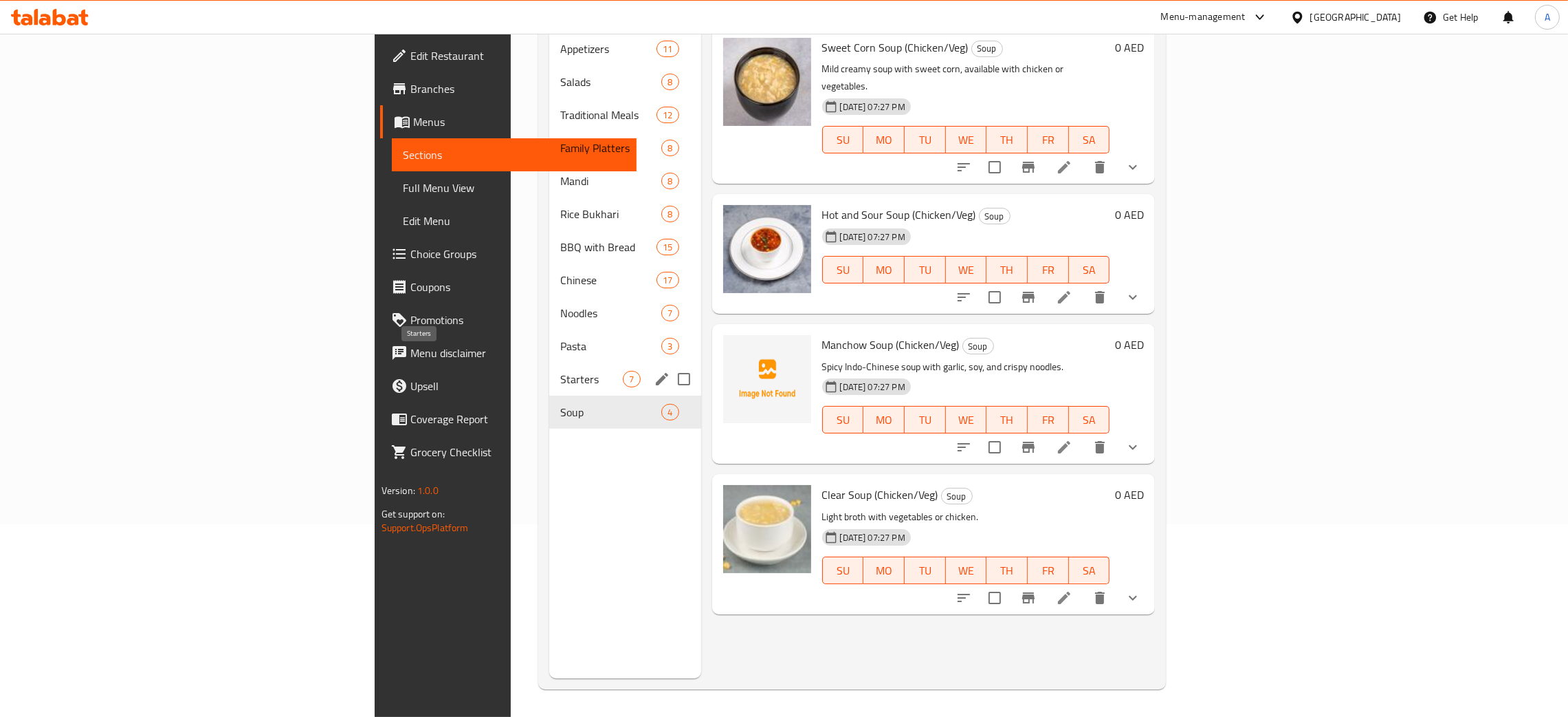
click at [560, 371] on span "Starters" at bounding box center [592, 379] width 63 height 16
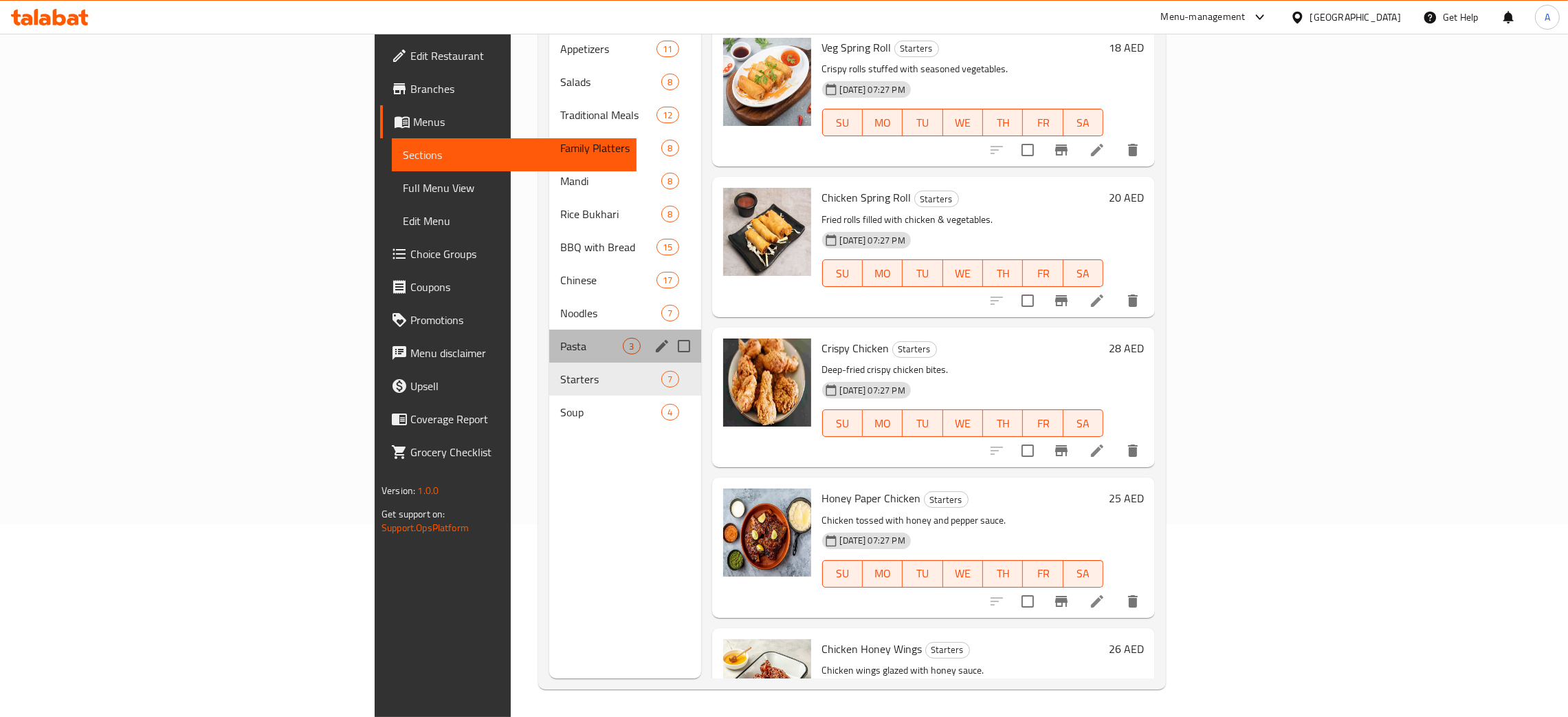
click at [549, 334] on div "Pasta 3" at bounding box center [625, 346] width 151 height 33
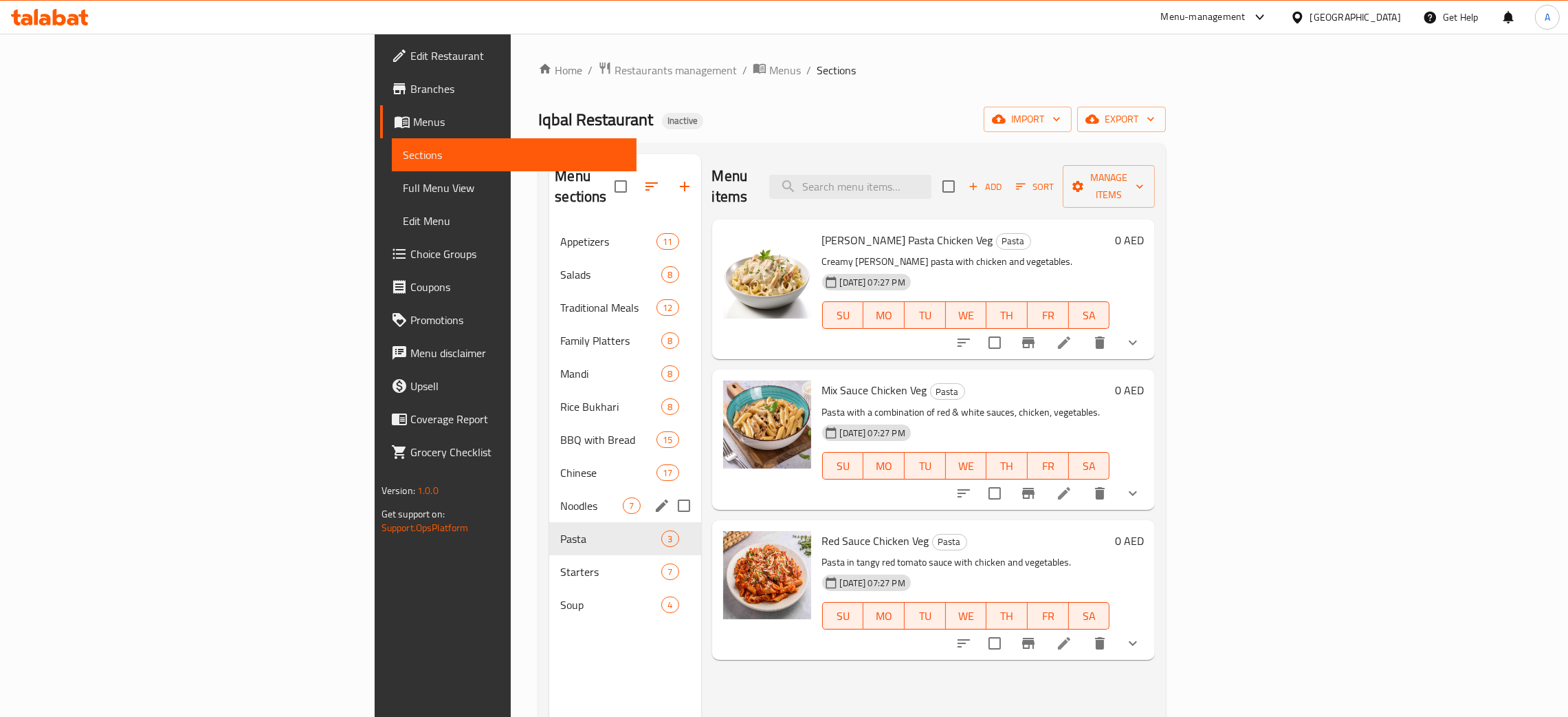
click at [549, 495] on div "Noodles 7" at bounding box center [625, 505] width 151 height 33
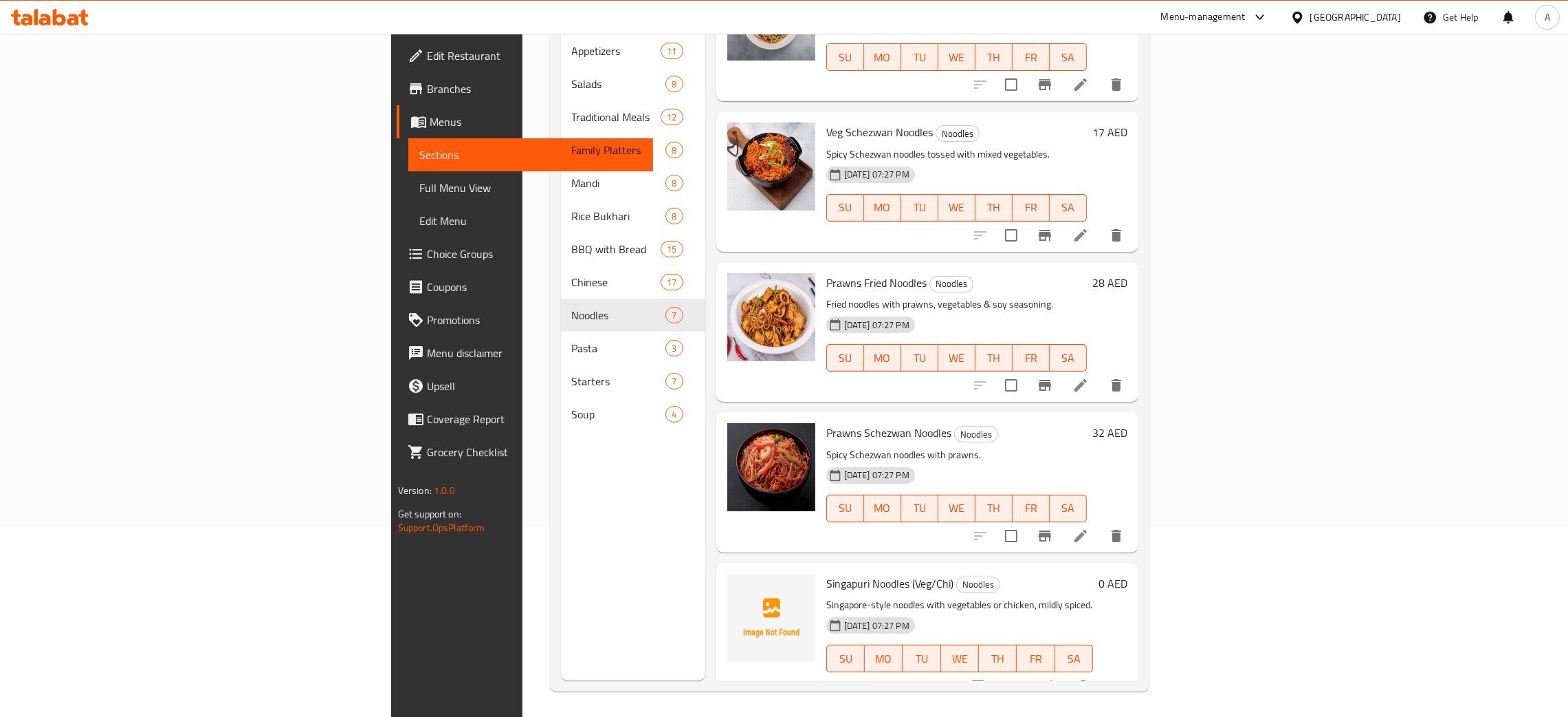
scroll to position [194, 0]
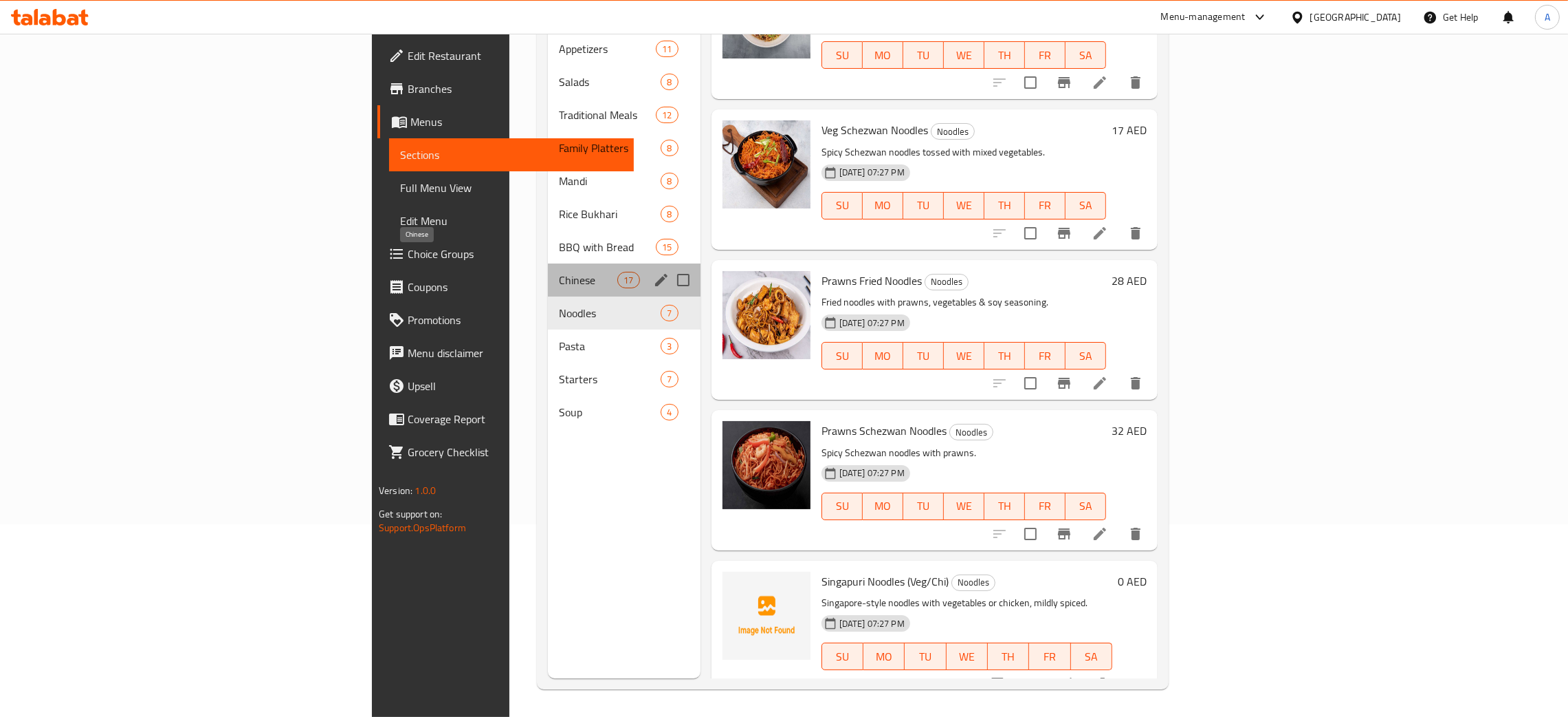
click at [559, 272] on span "Chinese" at bounding box center [587, 279] width 59 height 16
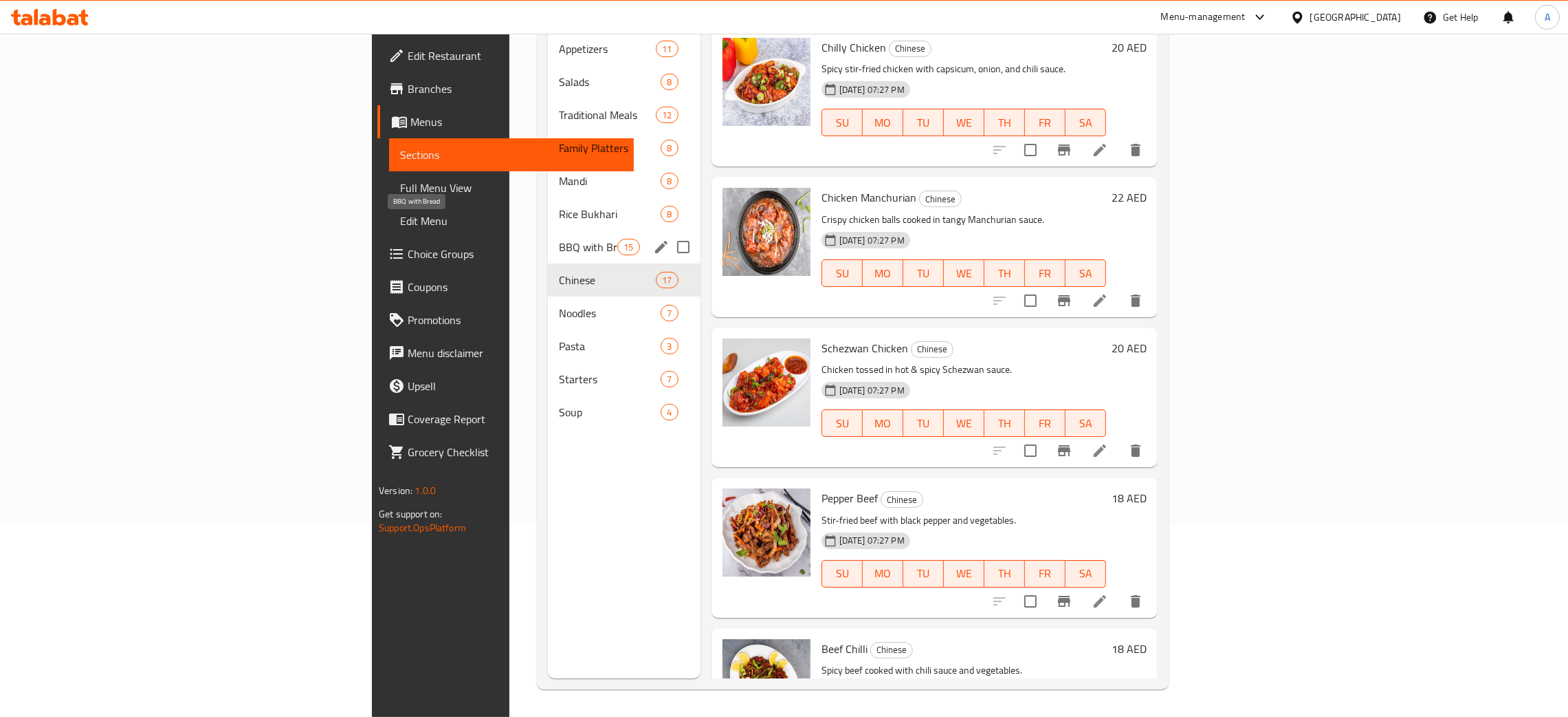
click at [559, 239] on span "BBQ with Bread" at bounding box center [587, 246] width 59 height 16
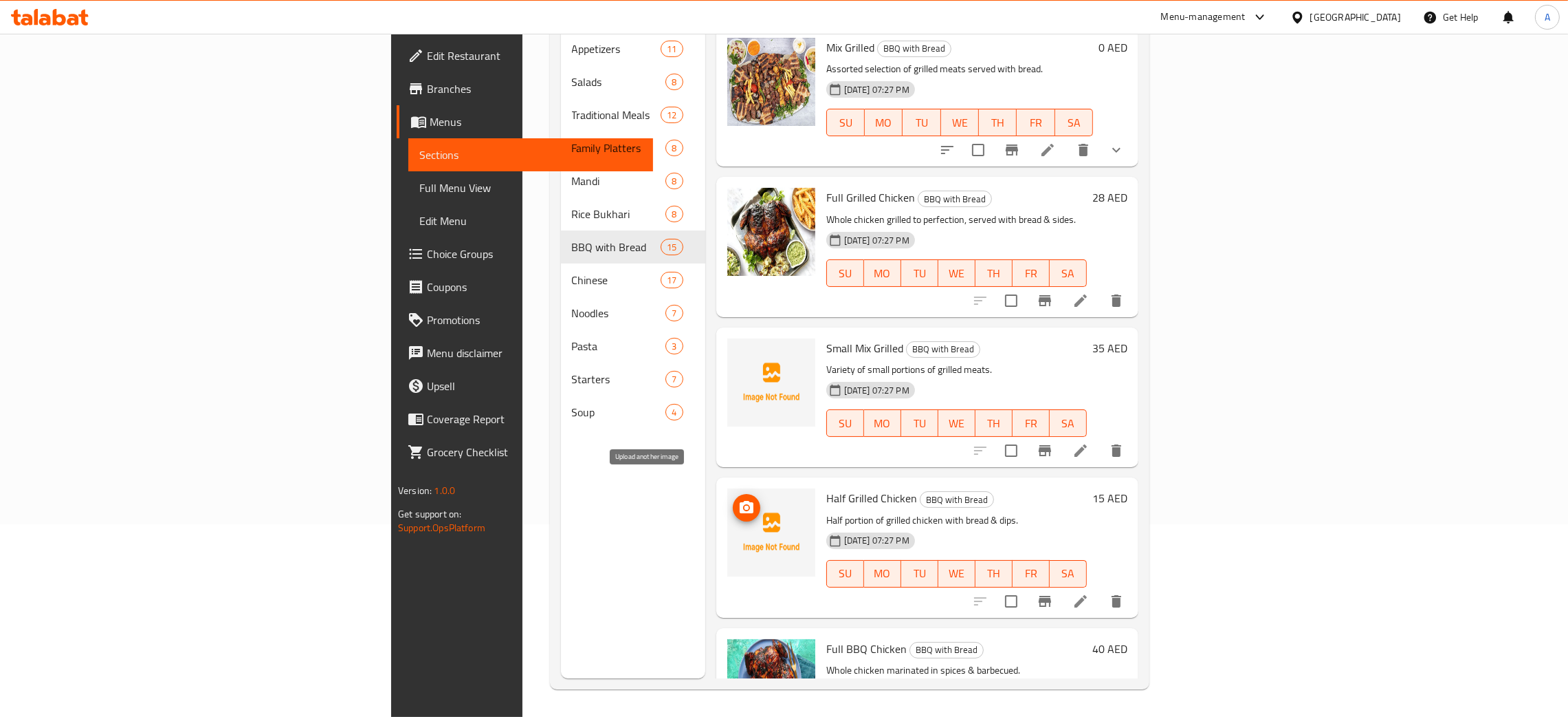
click at [739, 501] on icon "upload picture" at bounding box center [746, 507] width 14 height 13
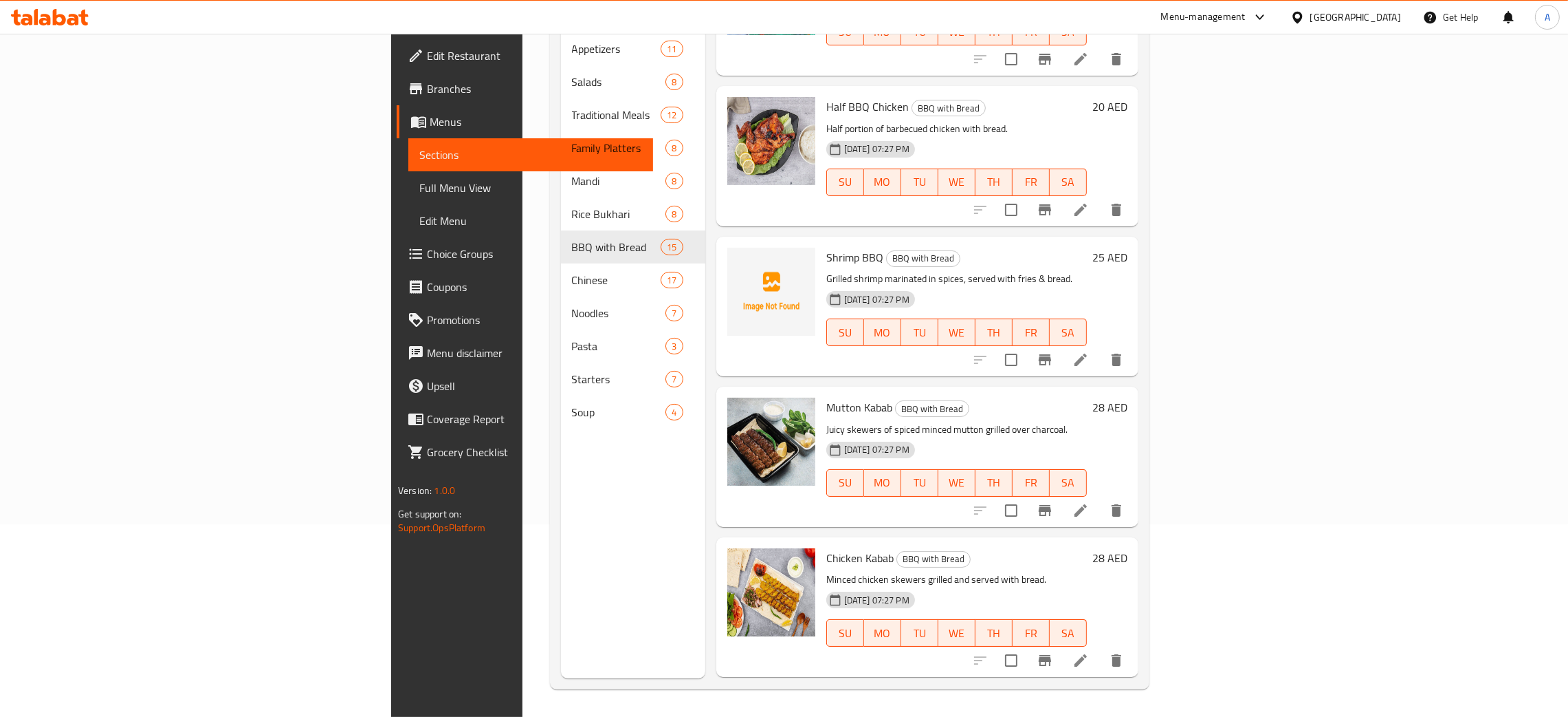
scroll to position [722, 0]
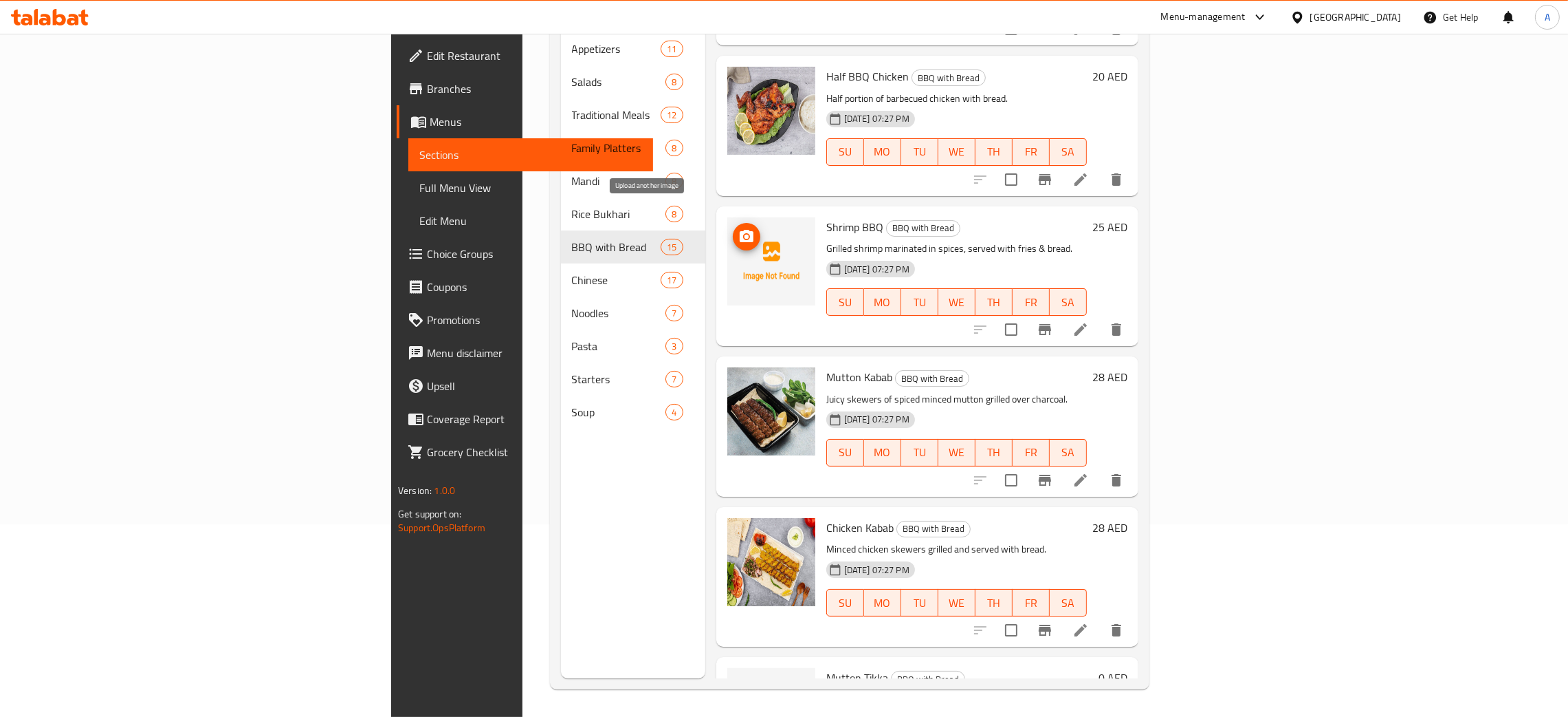
click at [739, 229] on icon "upload picture" at bounding box center [746, 236] width 16 height 16
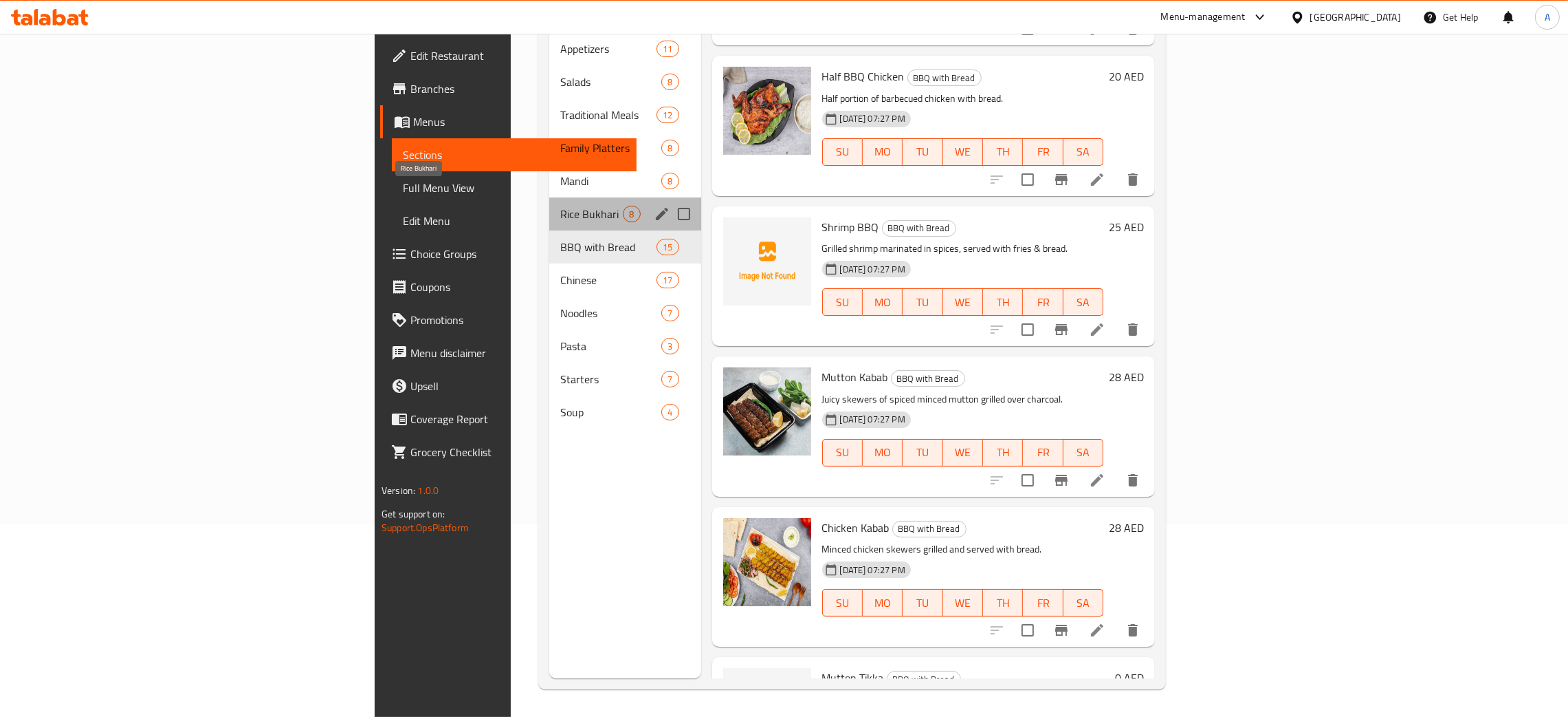
click at [560, 206] on span "Rice Bukhari" at bounding box center [592, 213] width 63 height 16
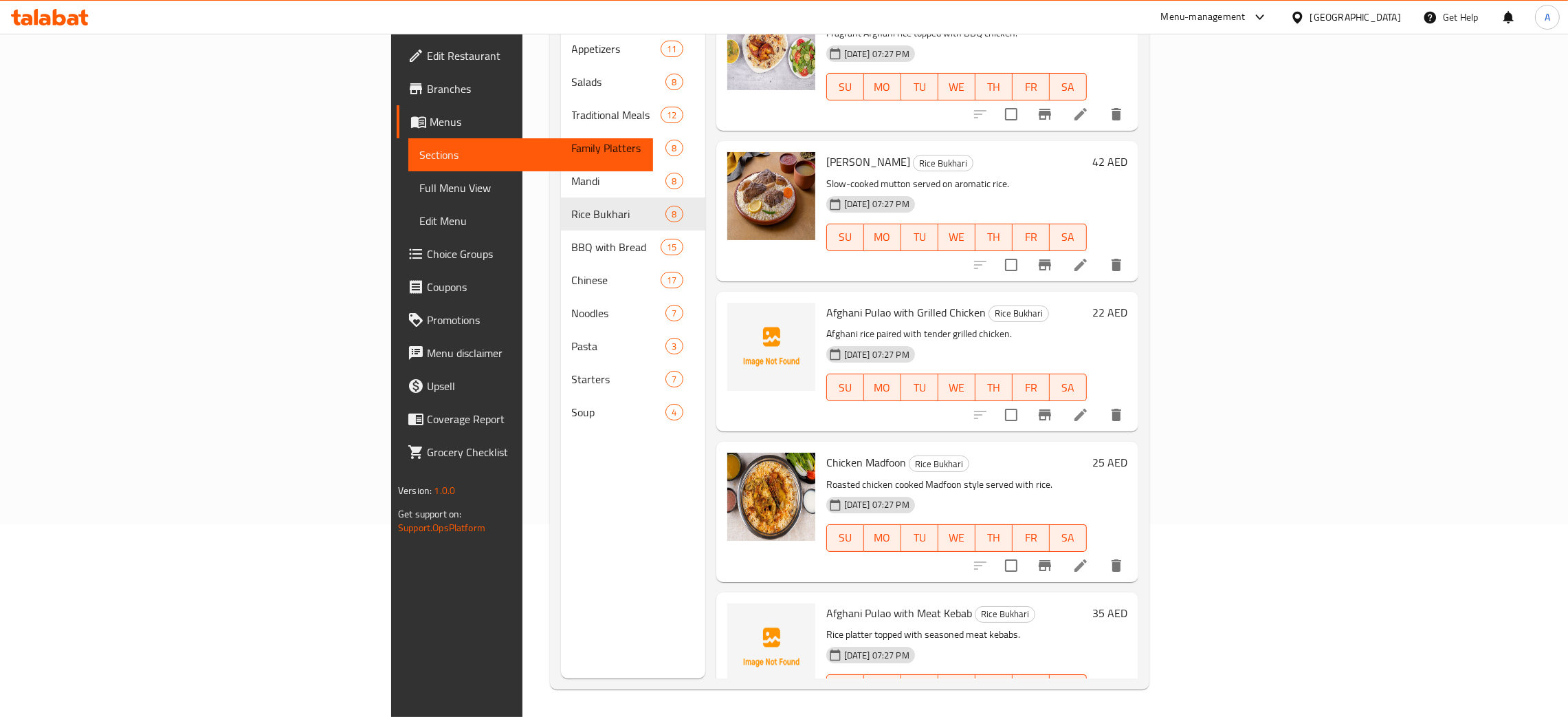
scroll to position [518, 0]
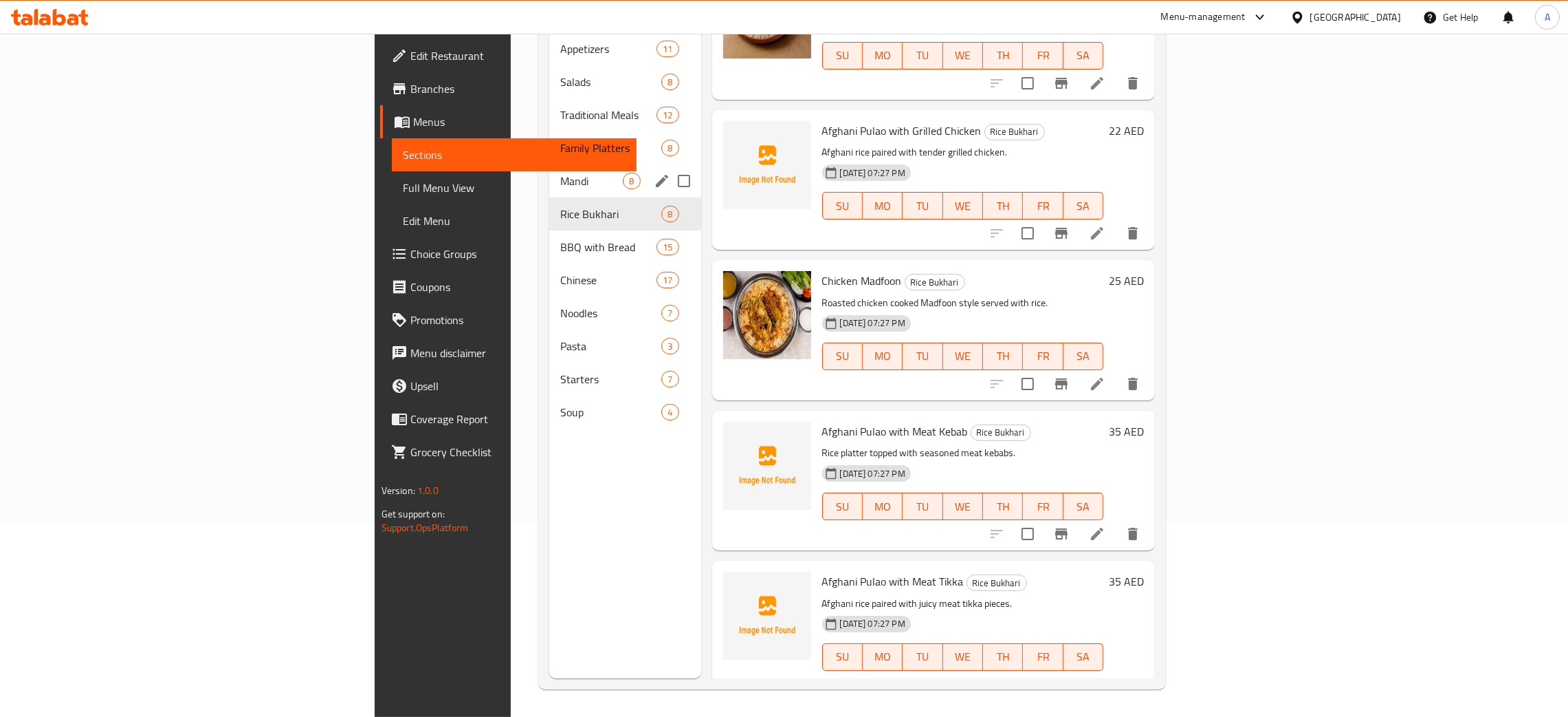
click at [560, 172] on span "Mandi" at bounding box center [592, 180] width 63 height 16
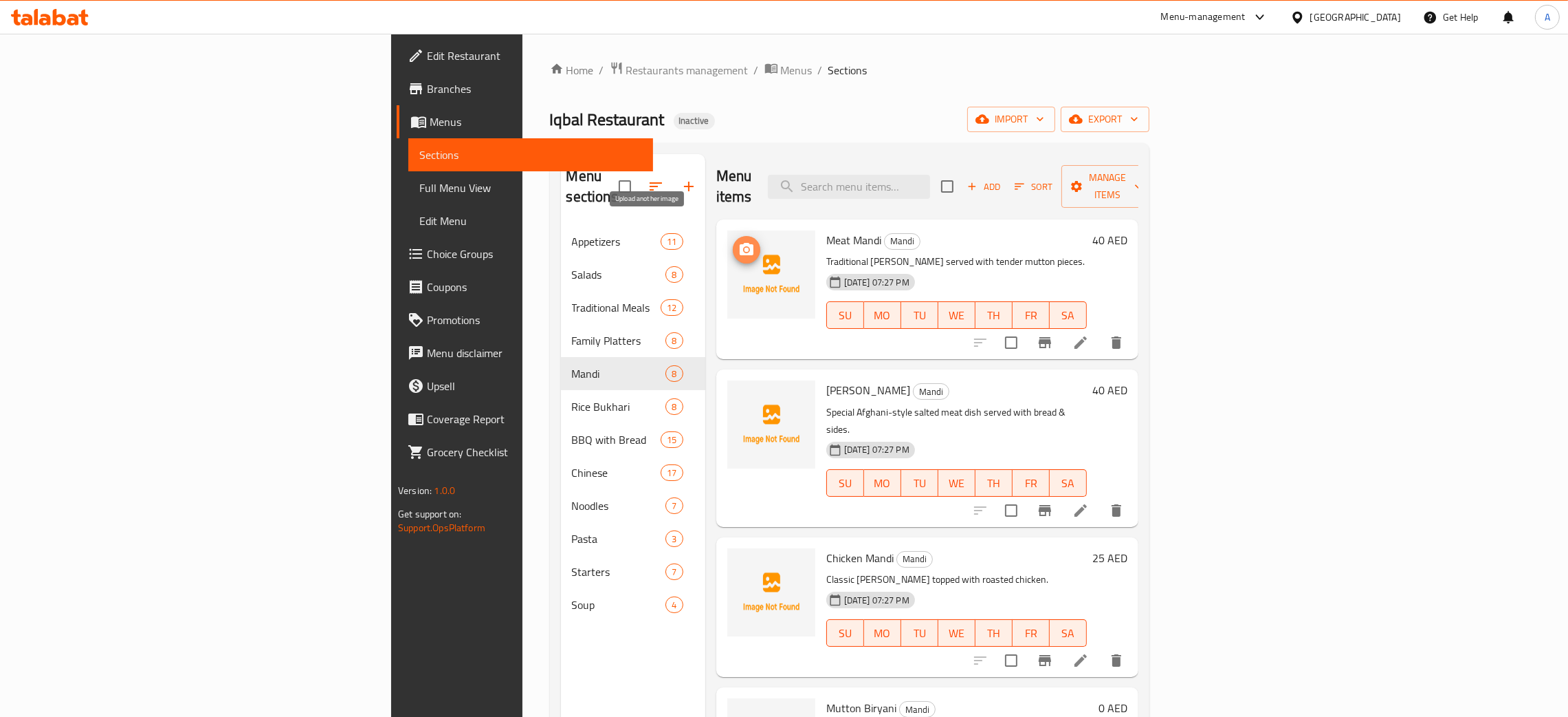
click at [739, 241] on icon "upload picture" at bounding box center [746, 249] width 16 height 16
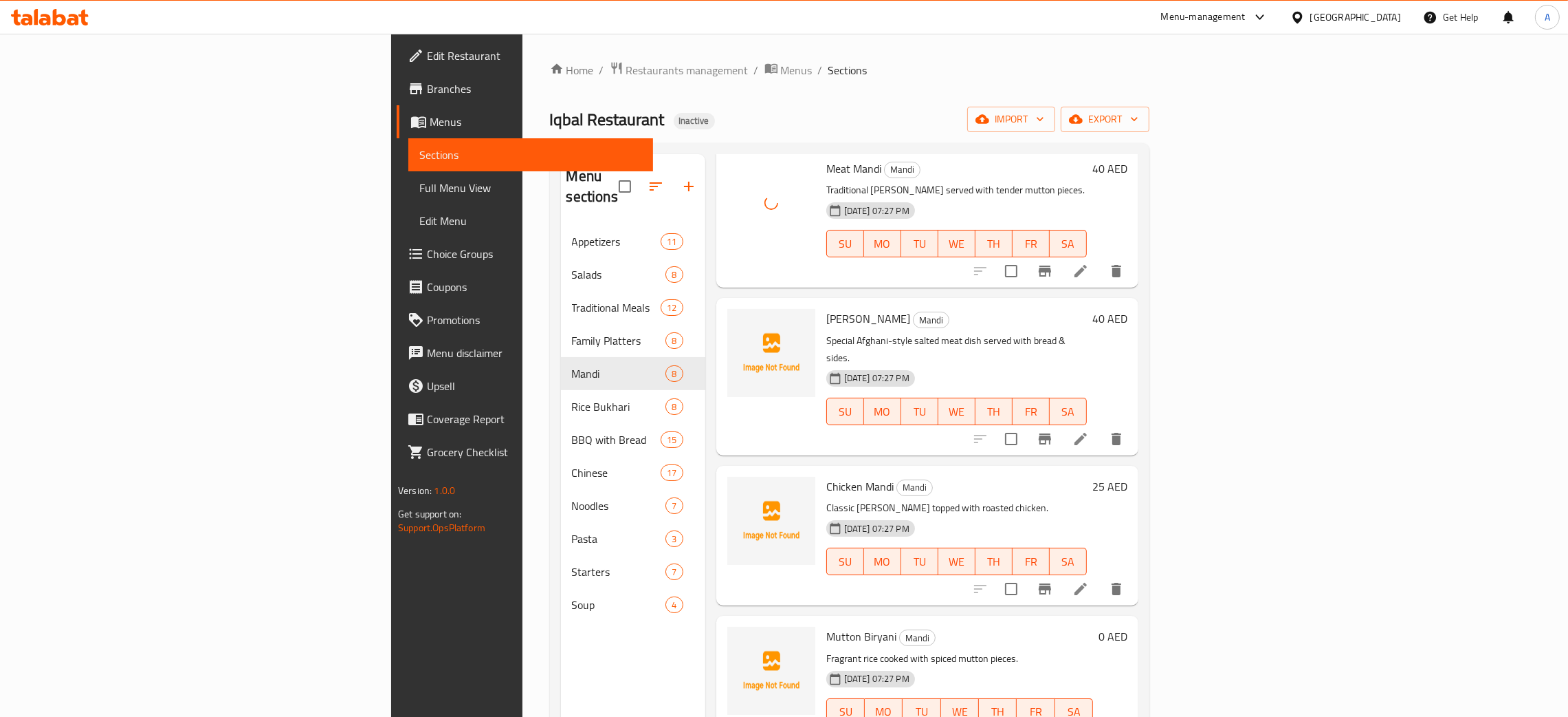
scroll to position [103, 0]
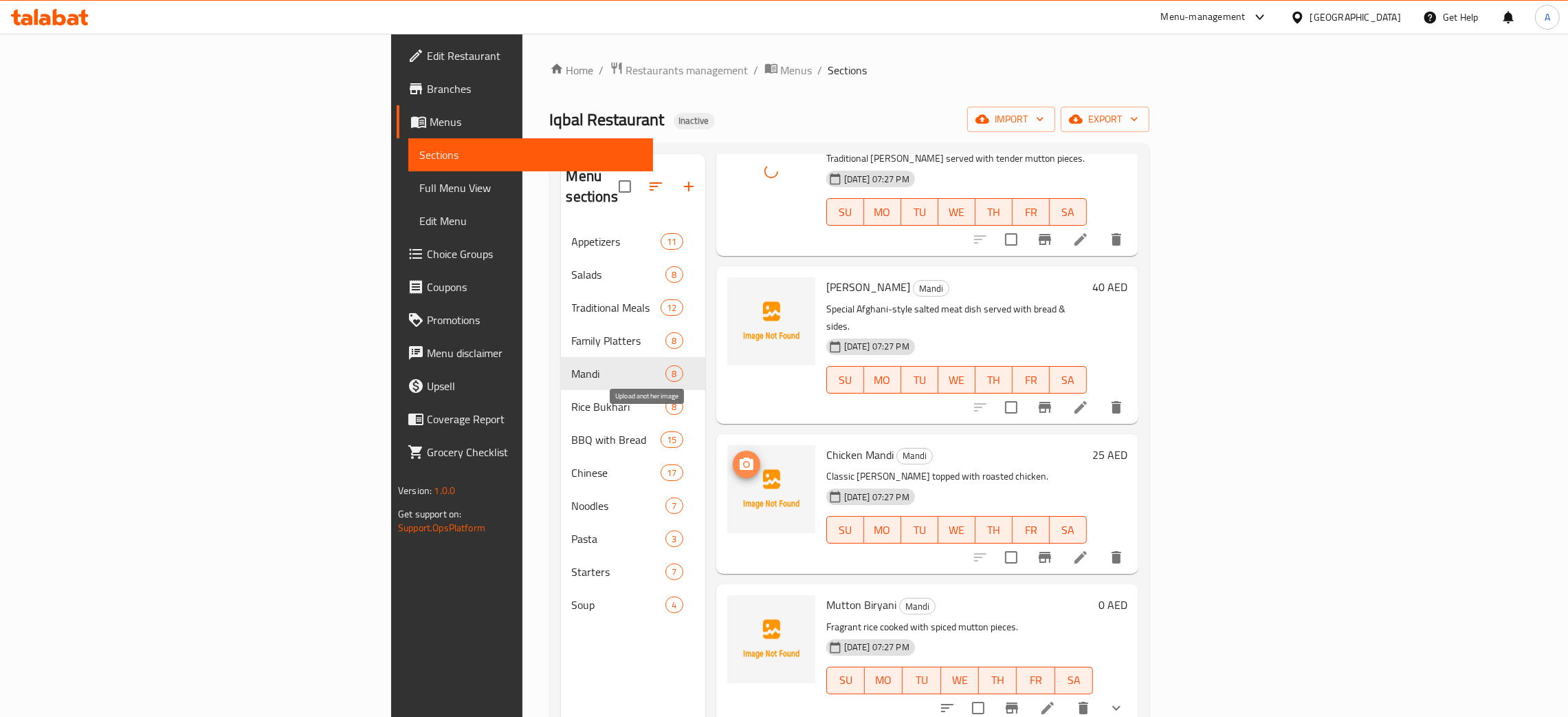
click at [733, 456] on span "upload picture" at bounding box center [746, 464] width 27 height 16
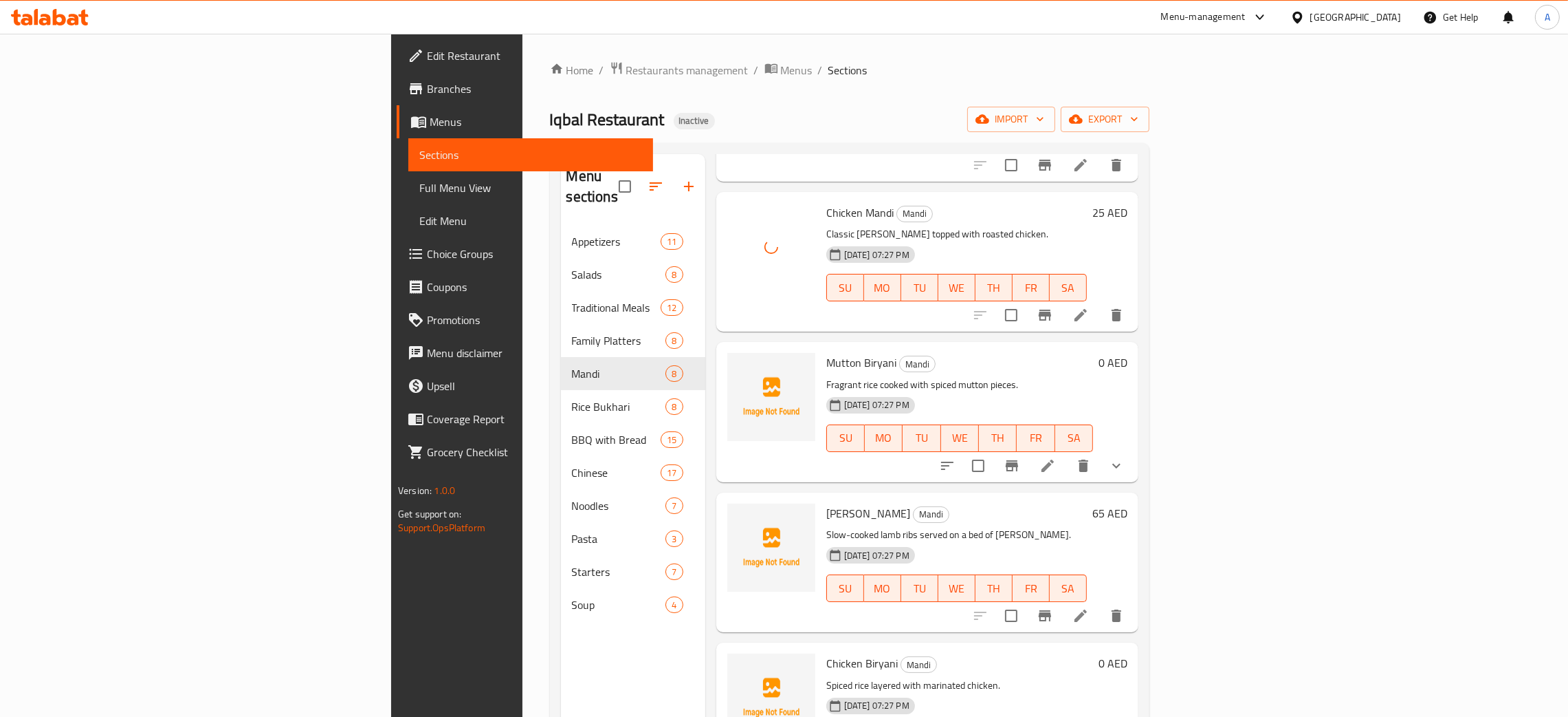
scroll to position [413, 0]
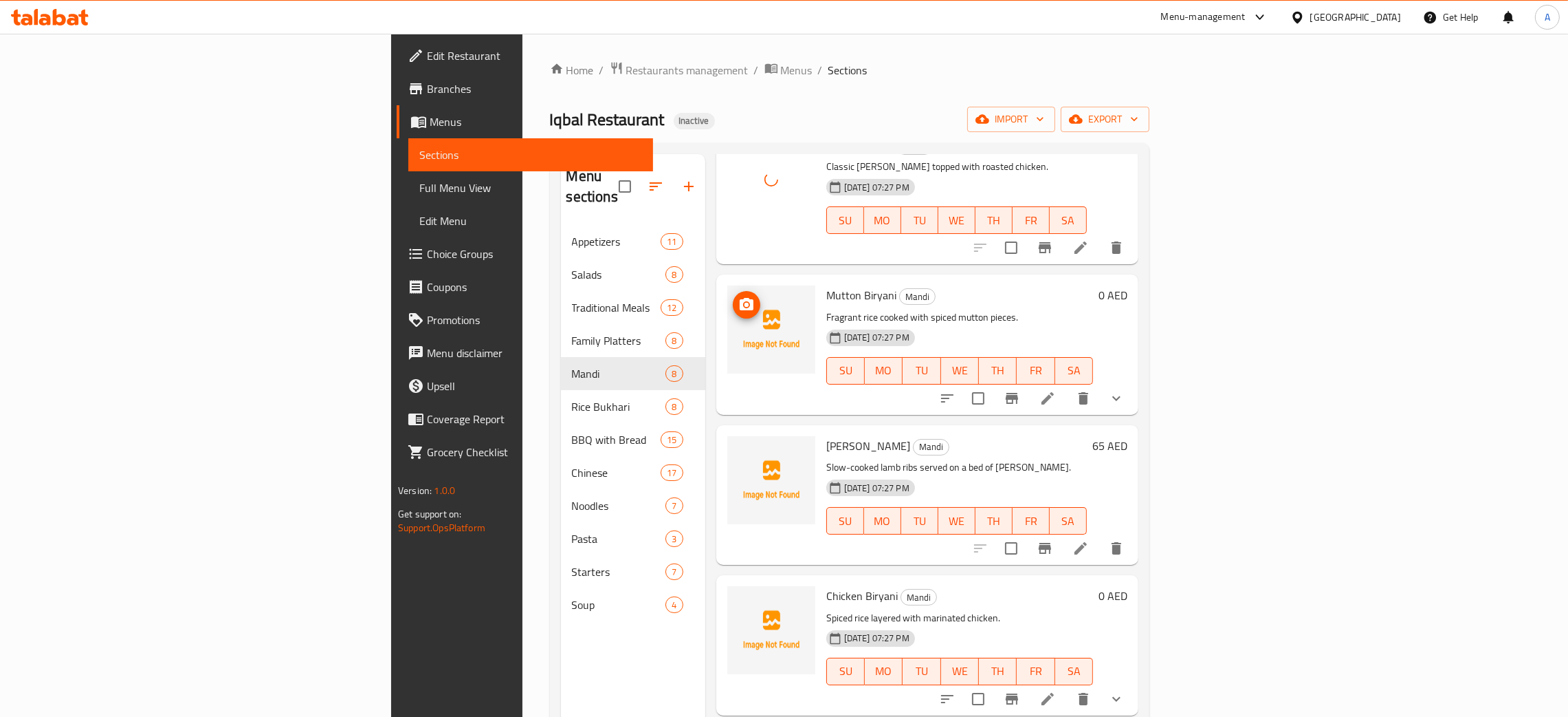
click at [739, 296] on icon "upload picture" at bounding box center [746, 304] width 16 height 16
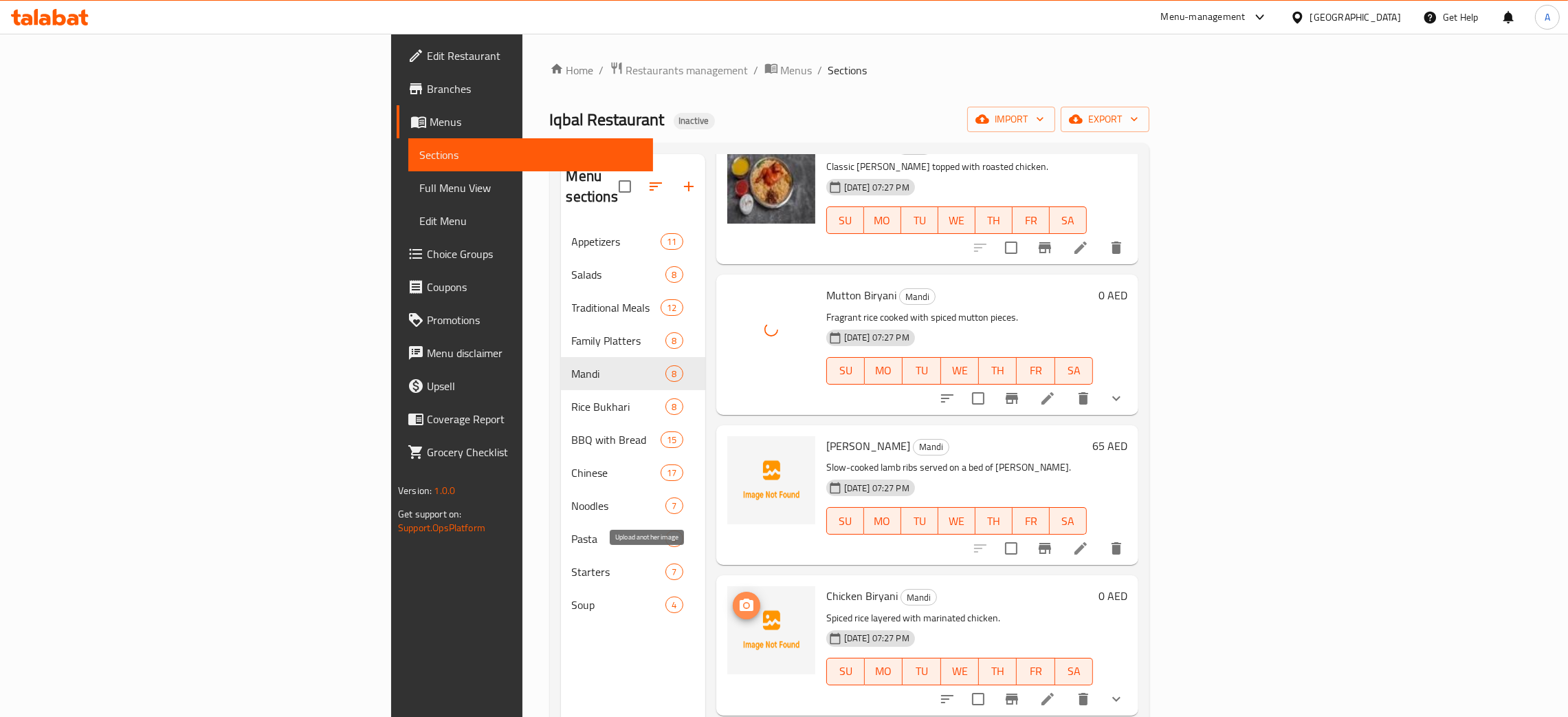
click at [744, 603] on circle "upload picture" at bounding box center [745, 605] width 4 height 4
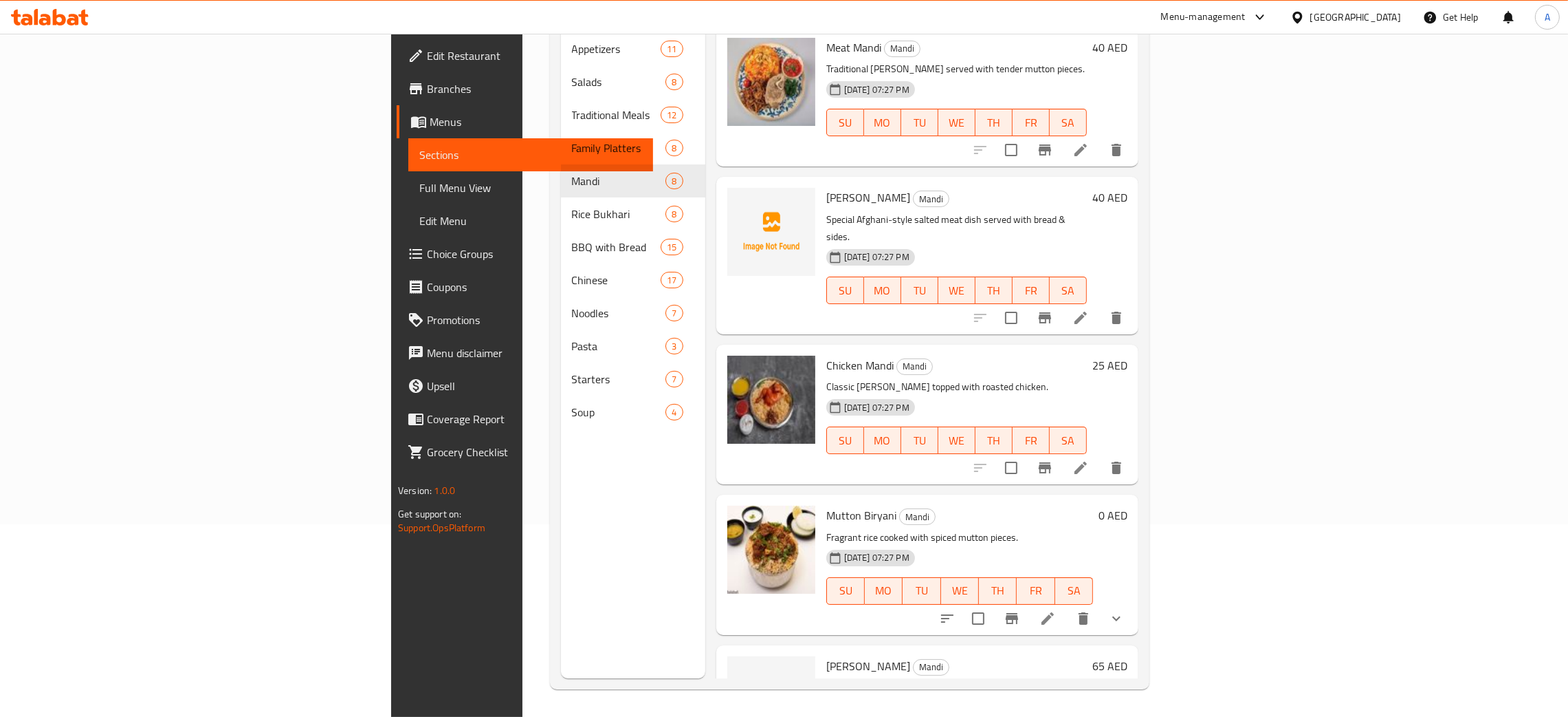
scroll to position [0, 0]
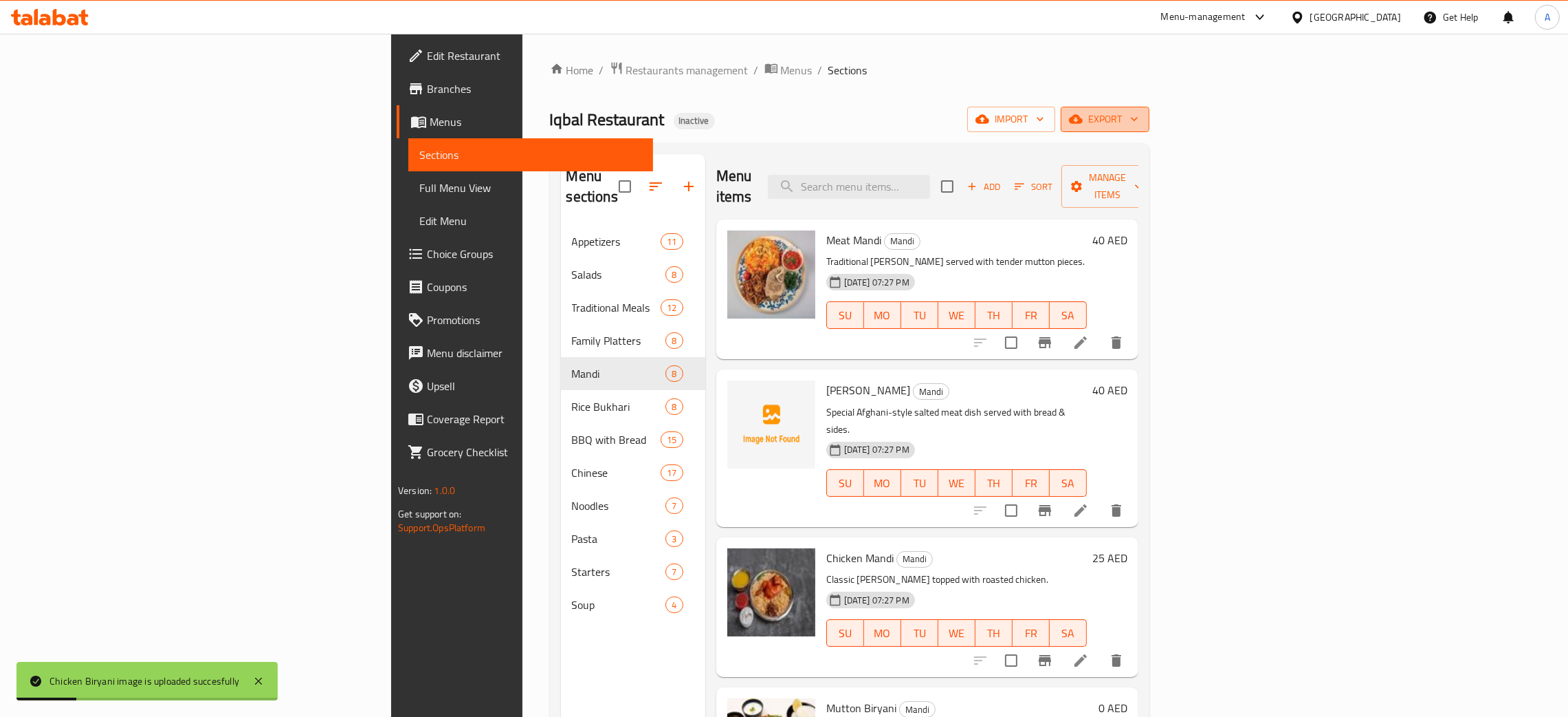
click at [1141, 122] on icon "button" at bounding box center [1134, 119] width 14 height 14
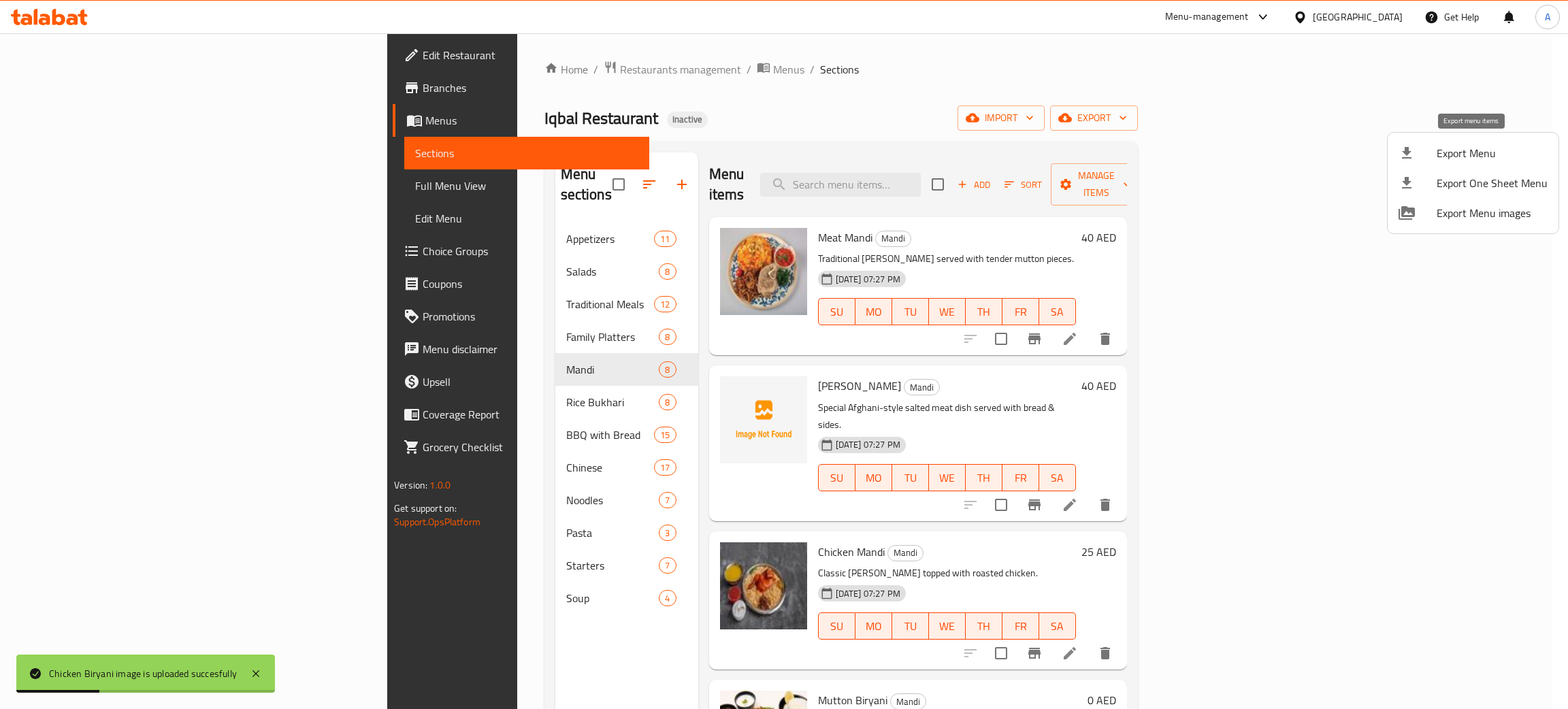
click at [1462, 155] on span "Export Menu" at bounding box center [1492, 153] width 111 height 16
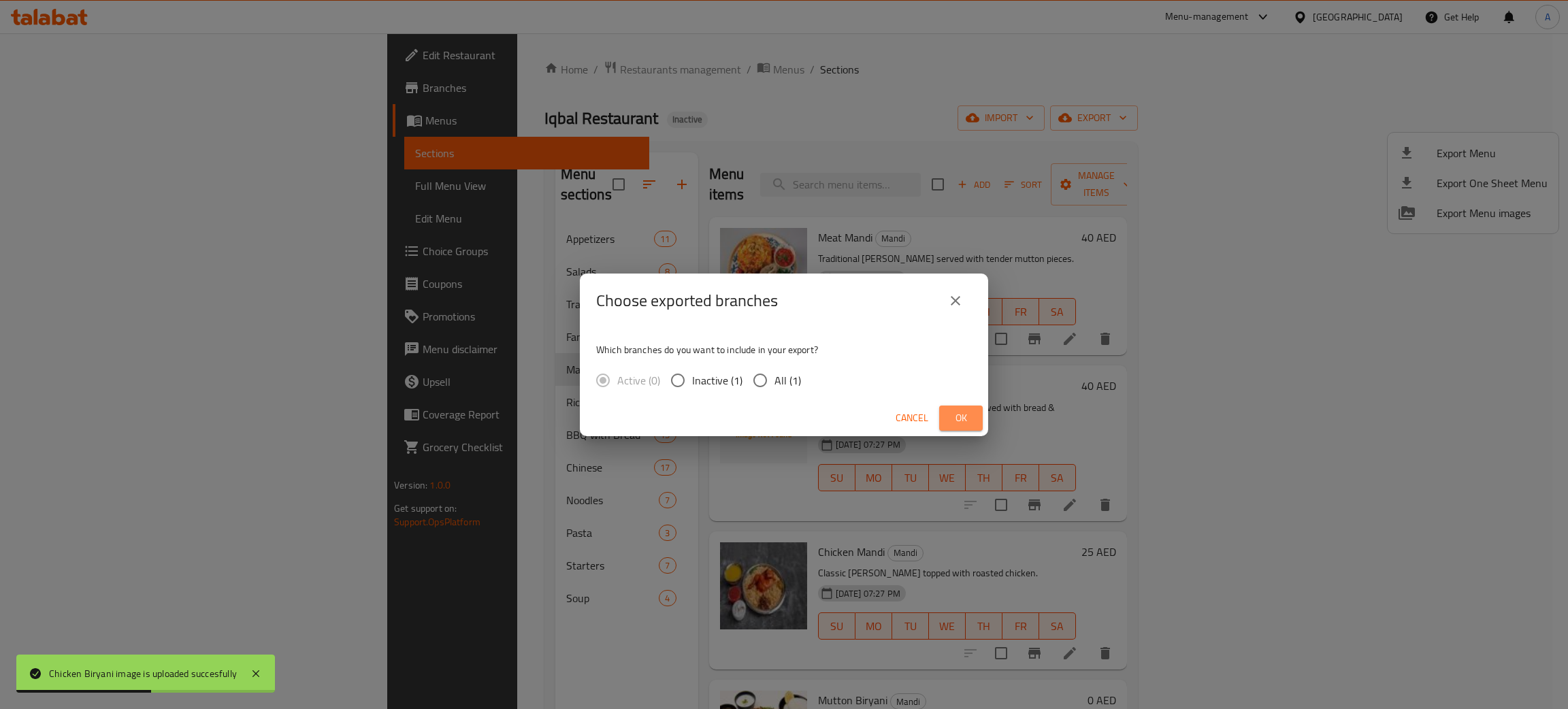
click at [968, 410] on span "Ok" at bounding box center [961, 418] width 22 height 17
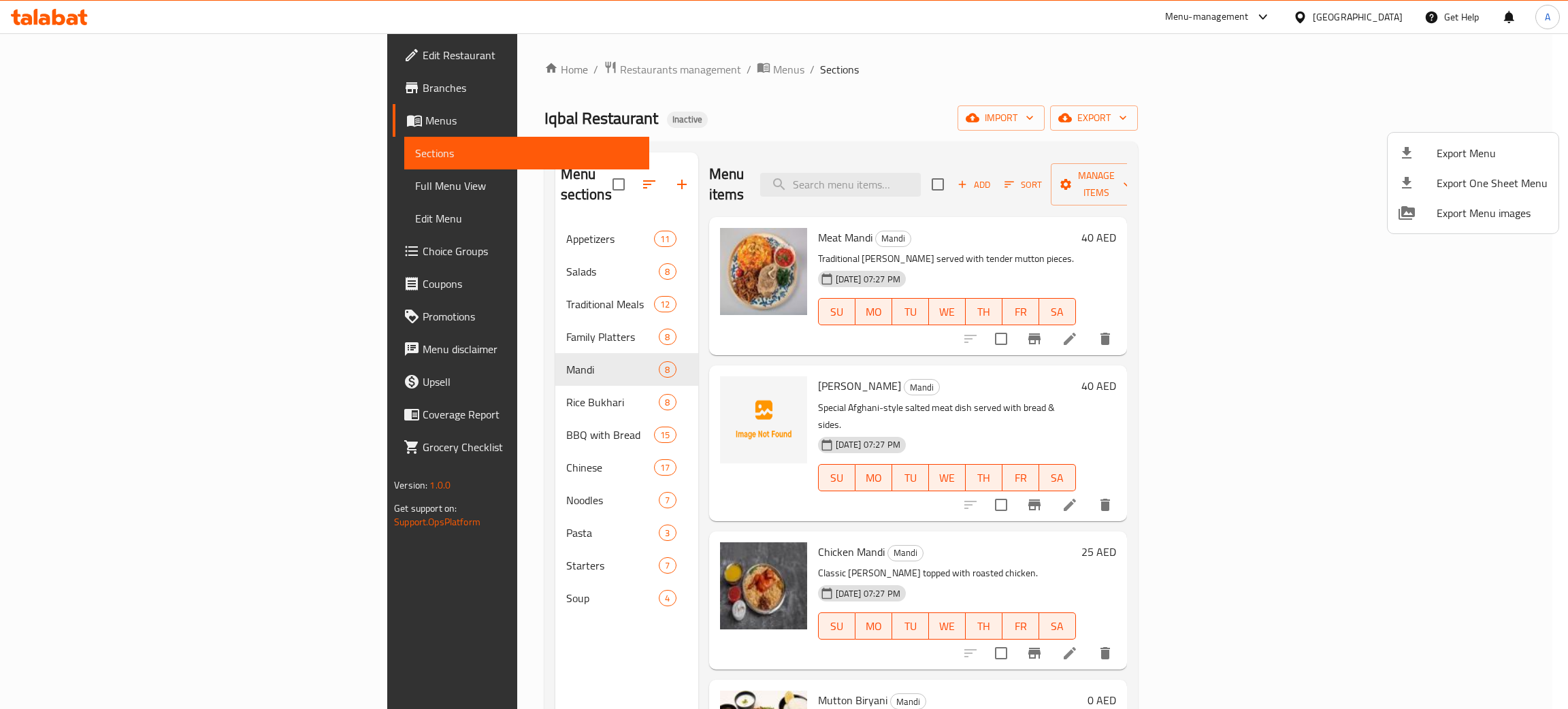
click at [344, 318] on div at bounding box center [784, 354] width 1568 height 709
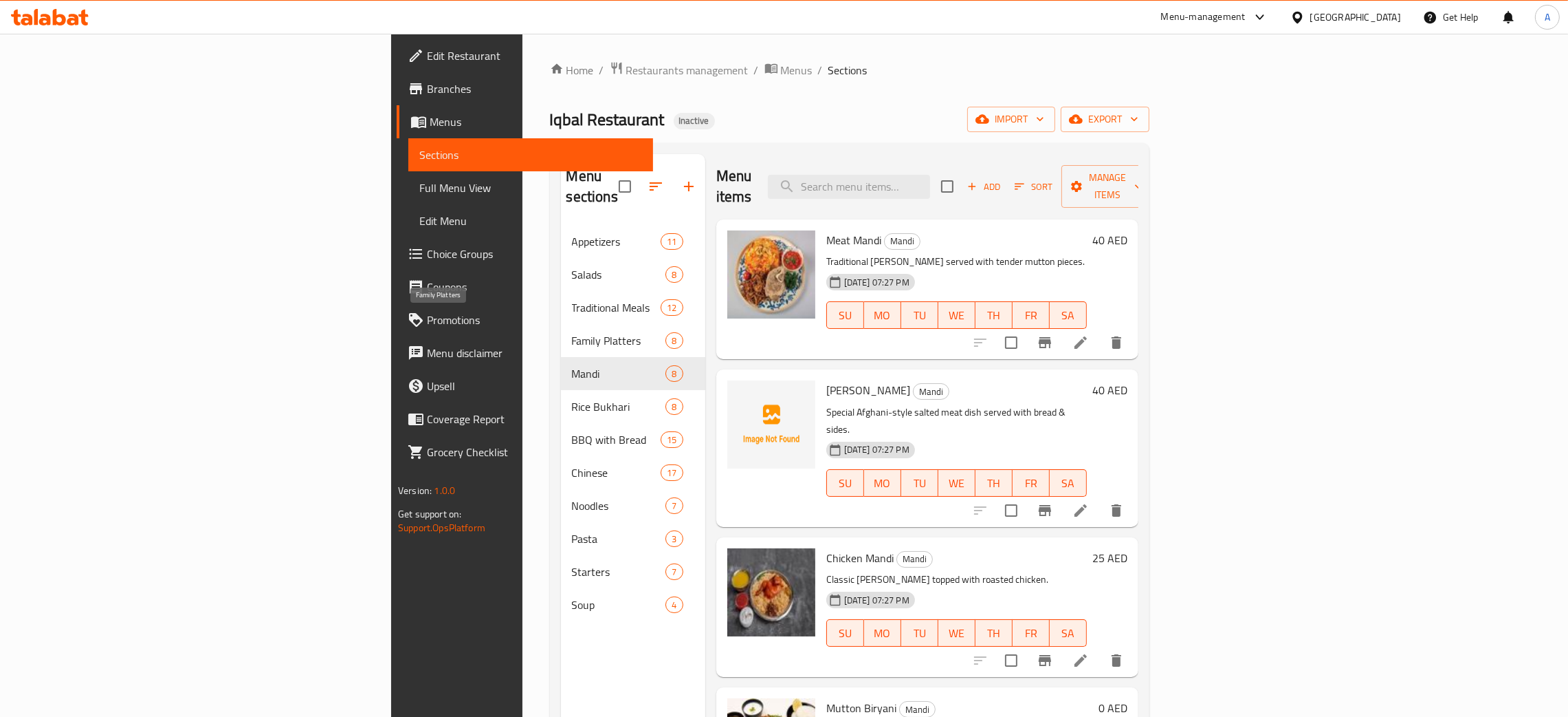
click at [572, 332] on span "Family Platters" at bounding box center [619, 340] width 94 height 16
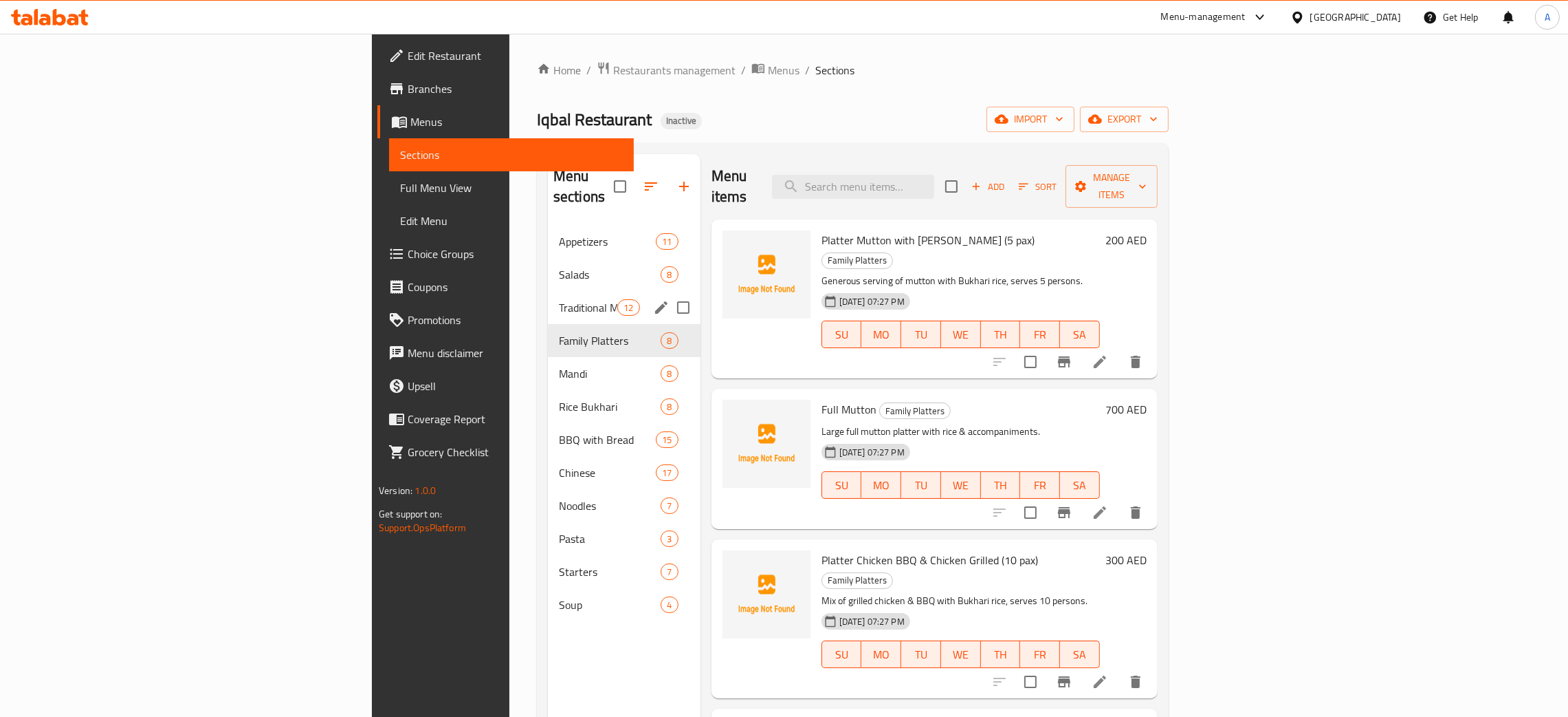
click at [548, 291] on div "Traditional Meals 12" at bounding box center [624, 308] width 153 height 33
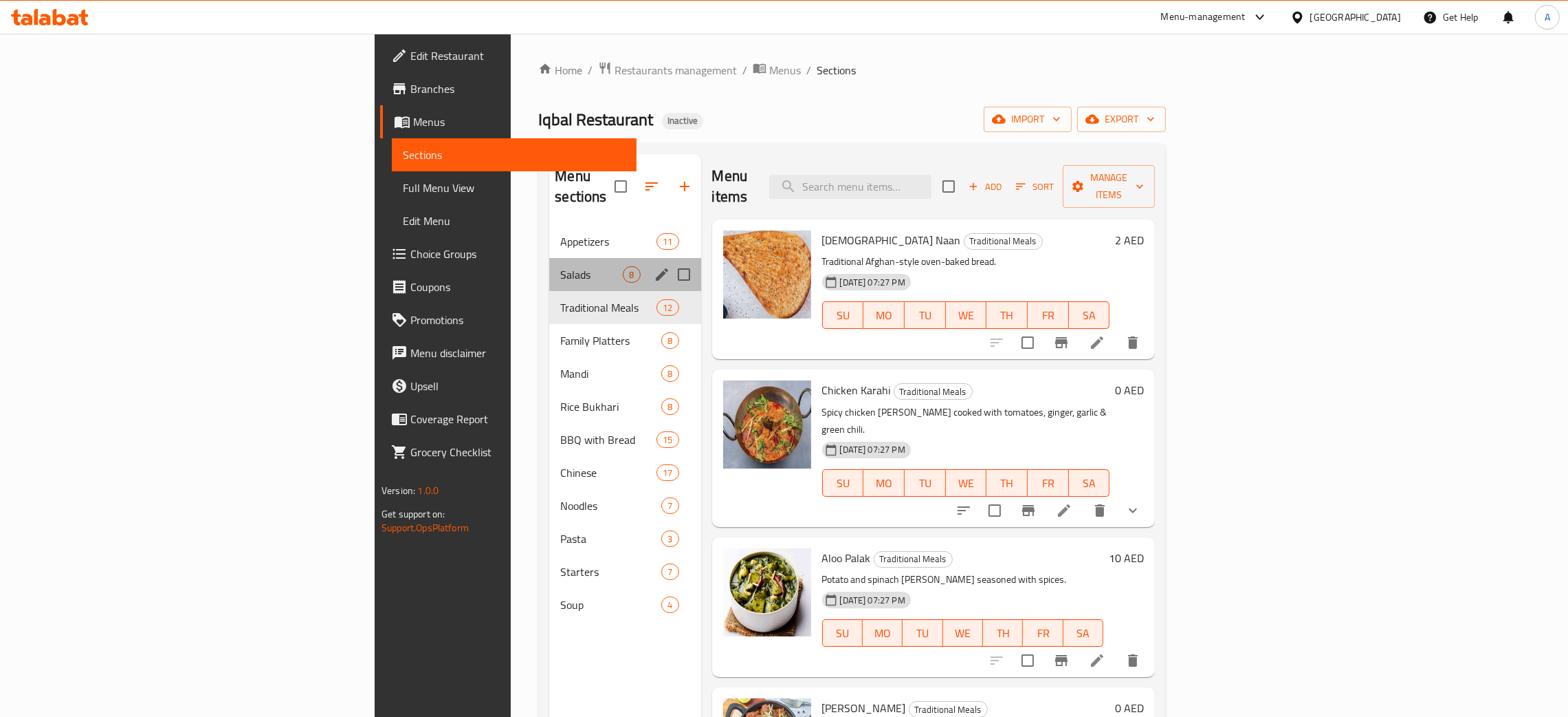
click at [549, 263] on div "Salads 8" at bounding box center [625, 274] width 151 height 33
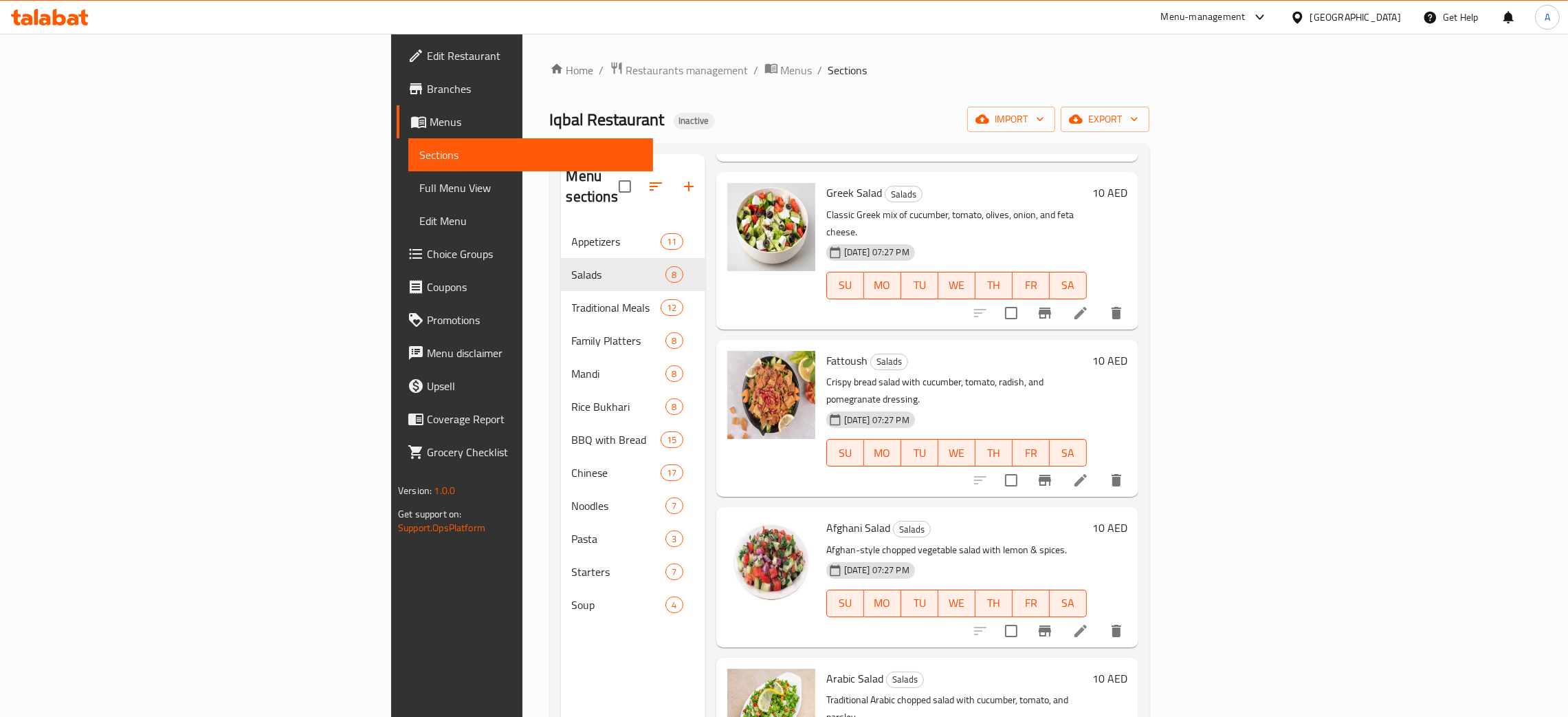
scroll to position [518, 0]
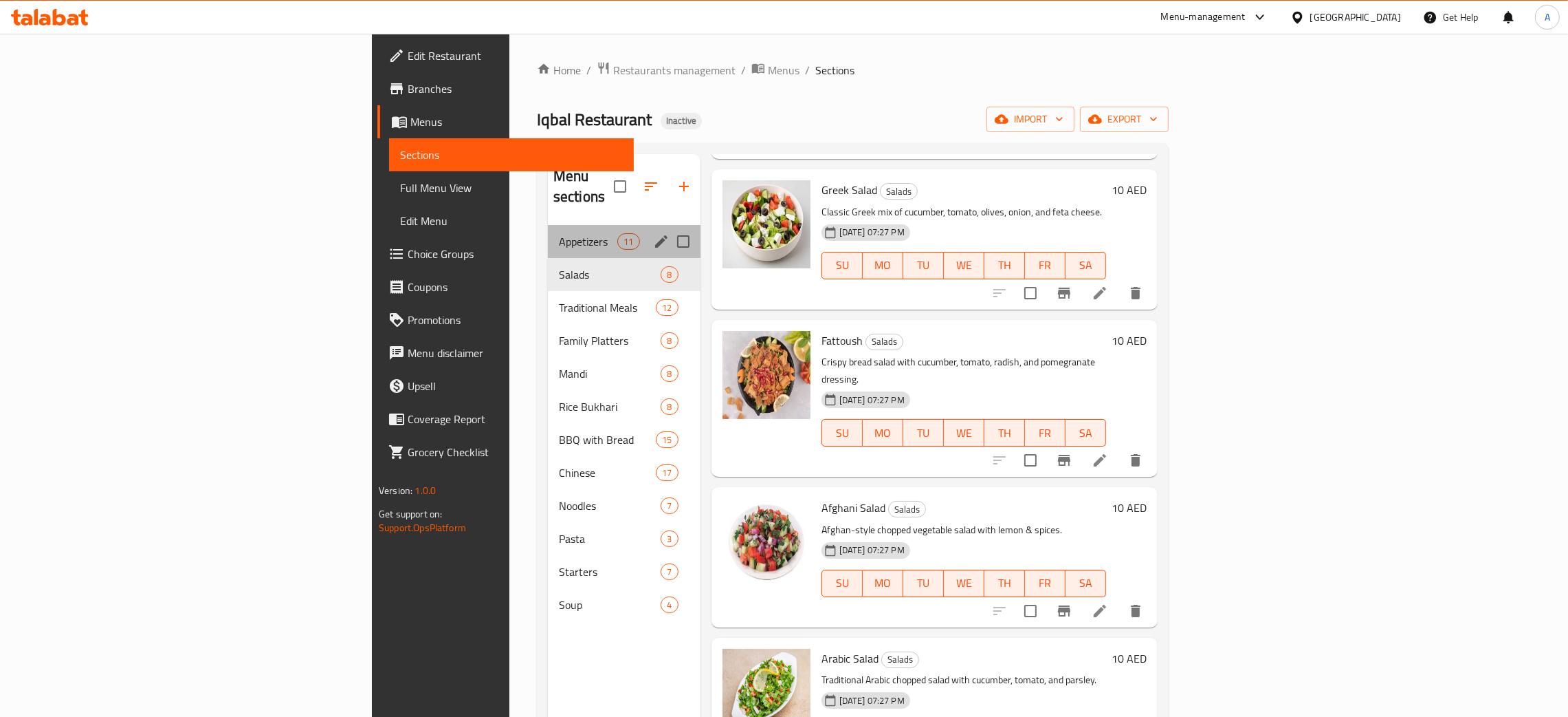
click at [548, 231] on div "Appetizers 11" at bounding box center [624, 241] width 153 height 33
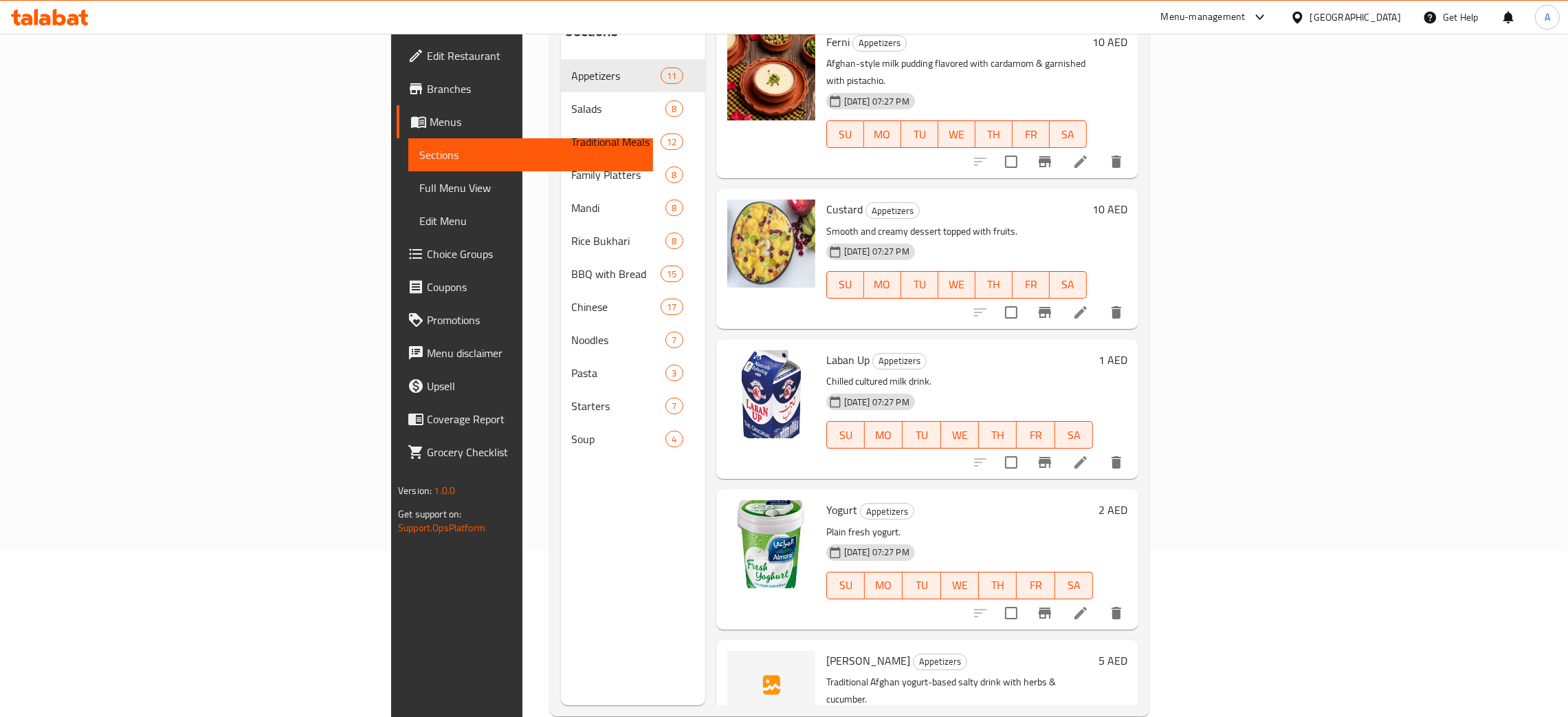
scroll to position [194, 0]
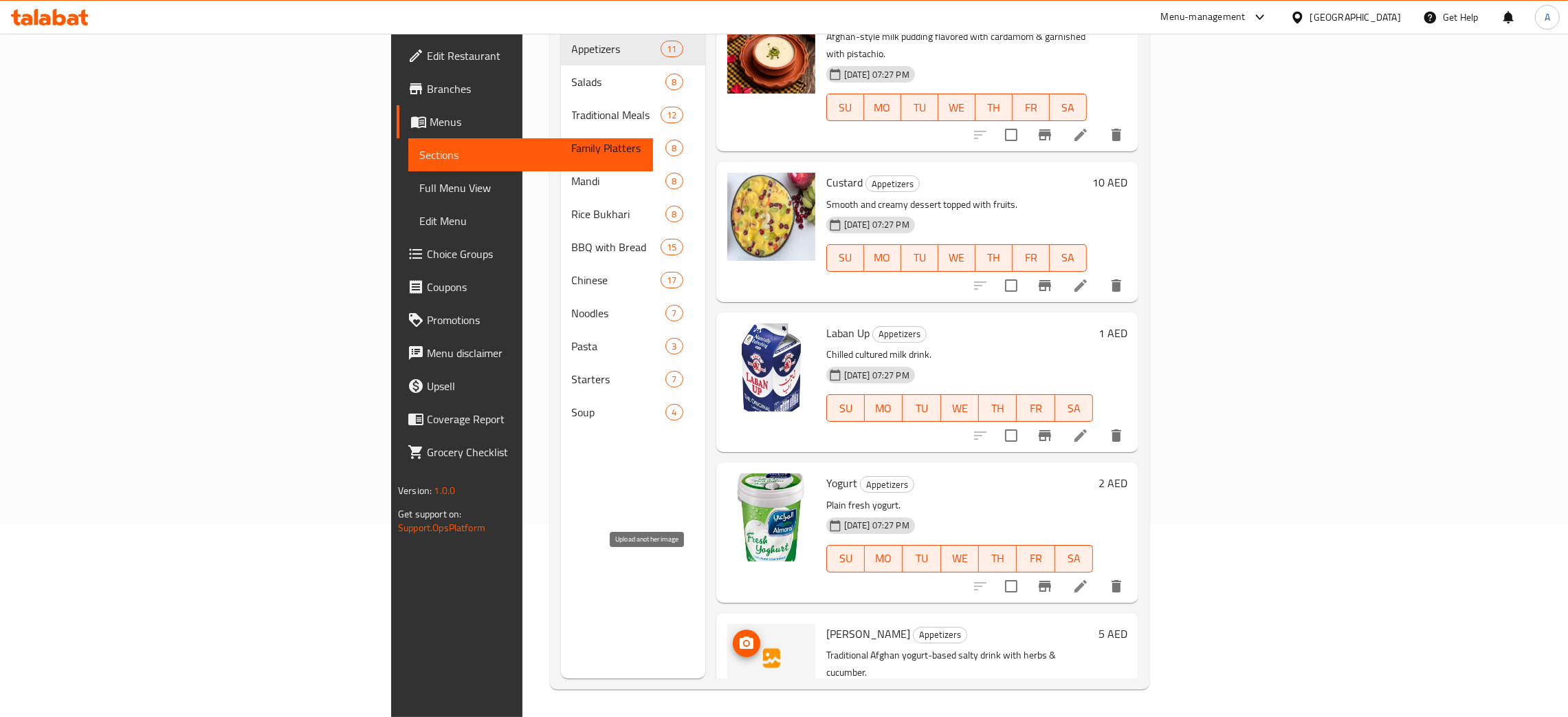
click at [739, 636] on icon "upload picture" at bounding box center [746, 642] width 14 height 13
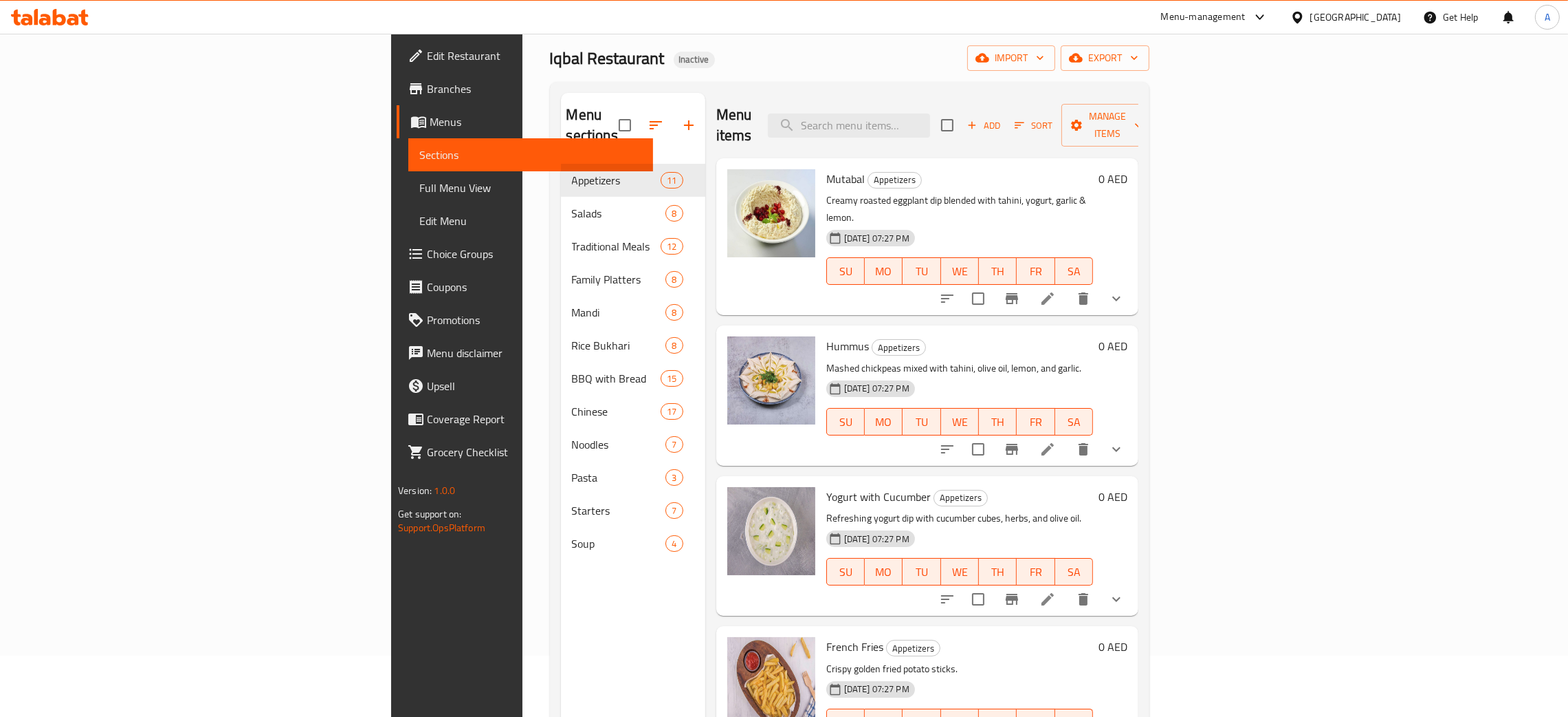
scroll to position [0, 0]
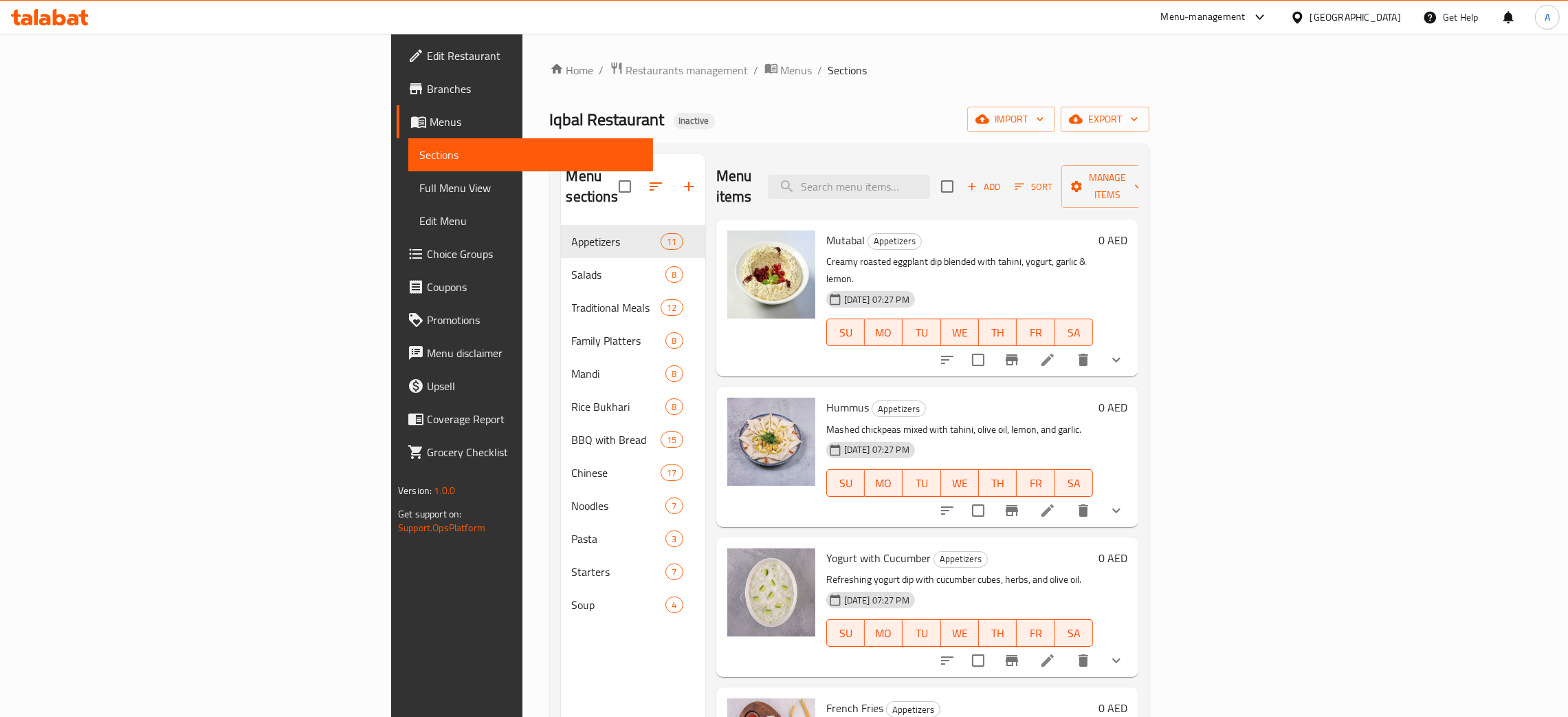
click at [64, 20] on icon at bounding box center [59, 17] width 13 height 16
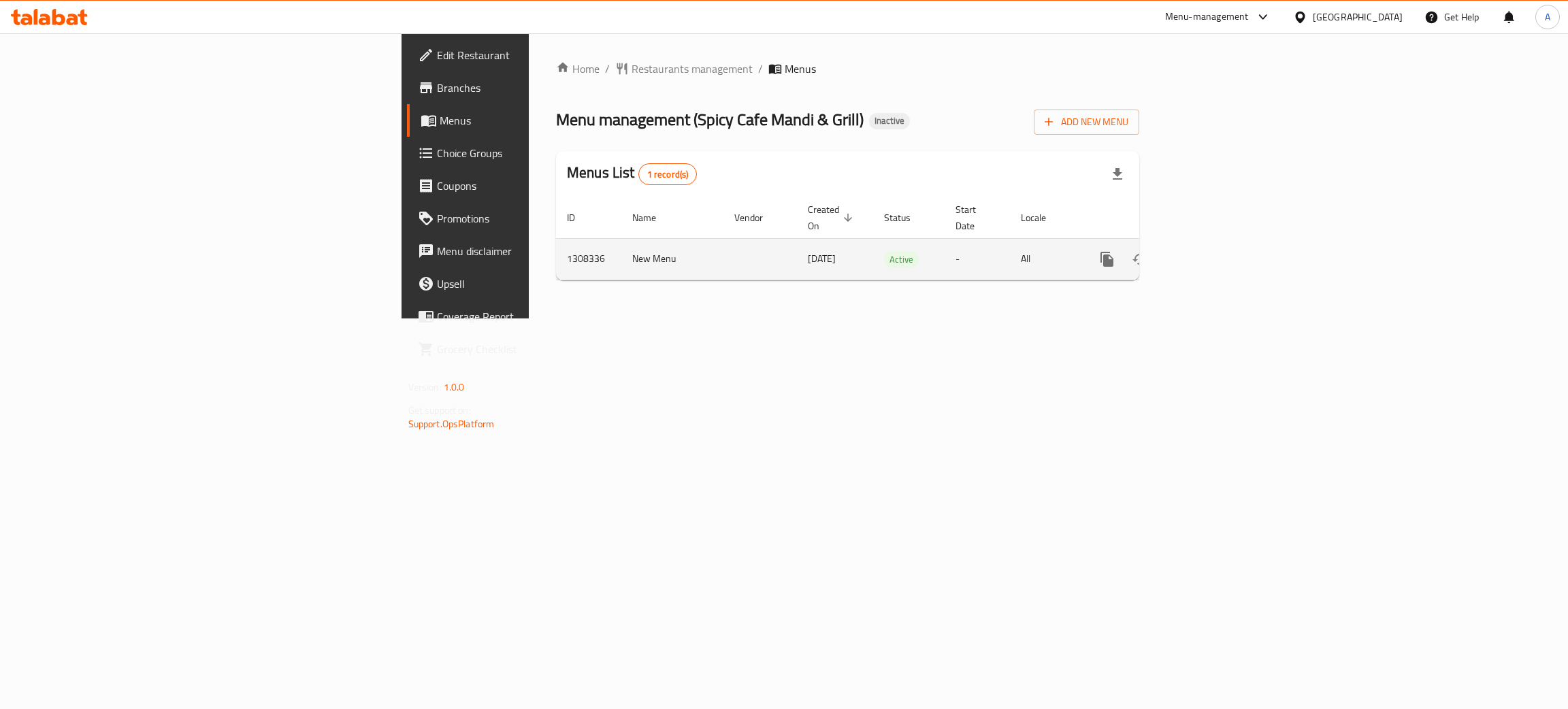
click at [1212, 253] on icon "enhanced table" at bounding box center [1205, 259] width 13 height 13
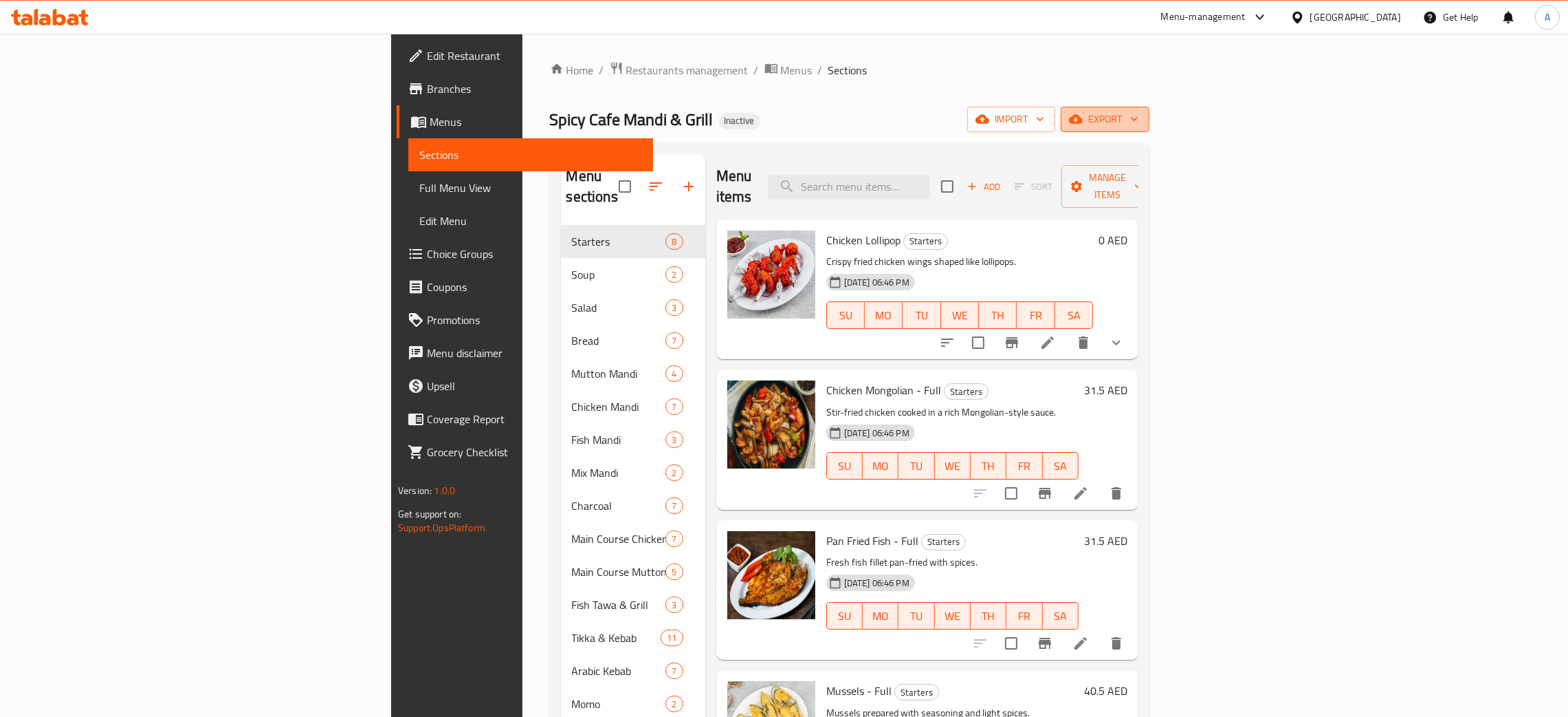
click at [1149, 121] on button "export" at bounding box center [1105, 120] width 88 height 25
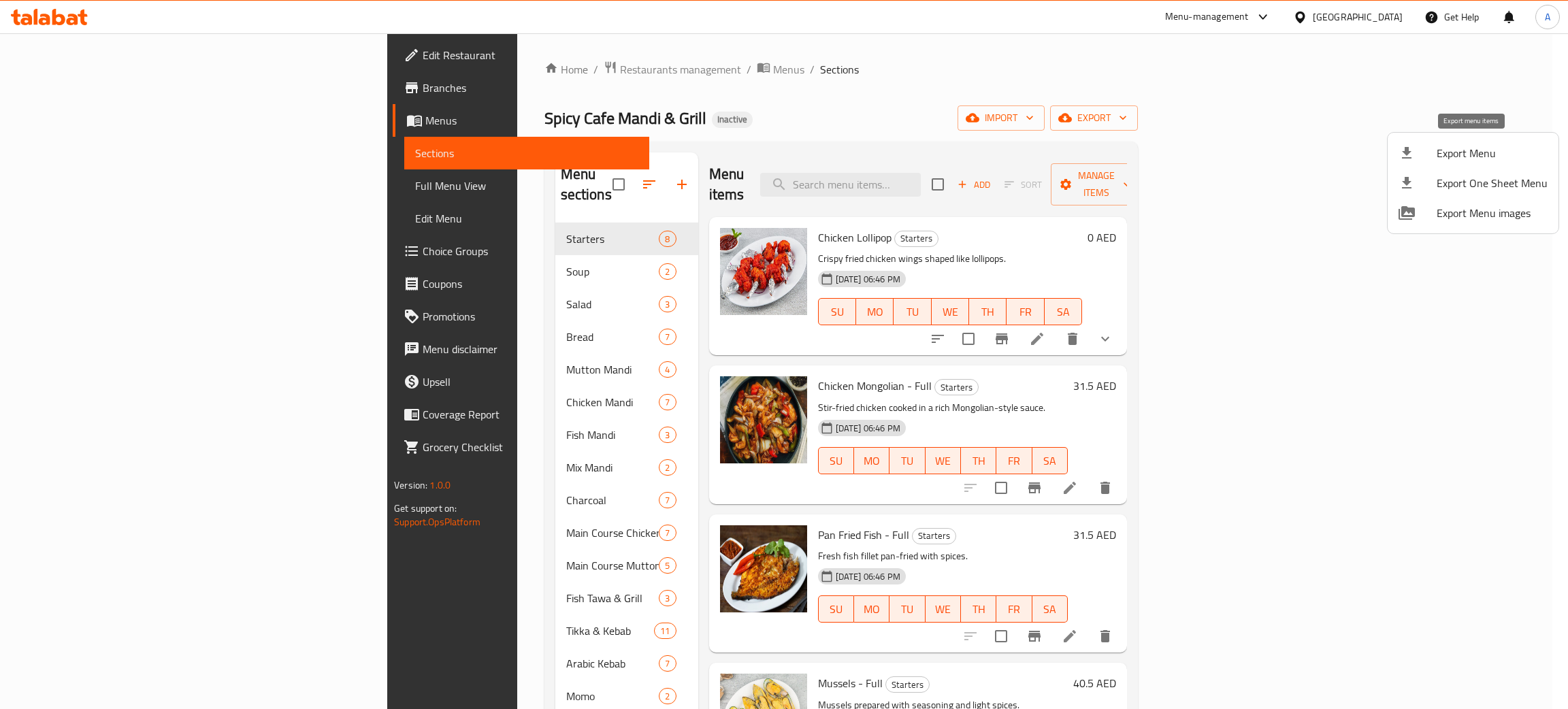
click at [1483, 152] on span "Export Menu" at bounding box center [1492, 153] width 111 height 16
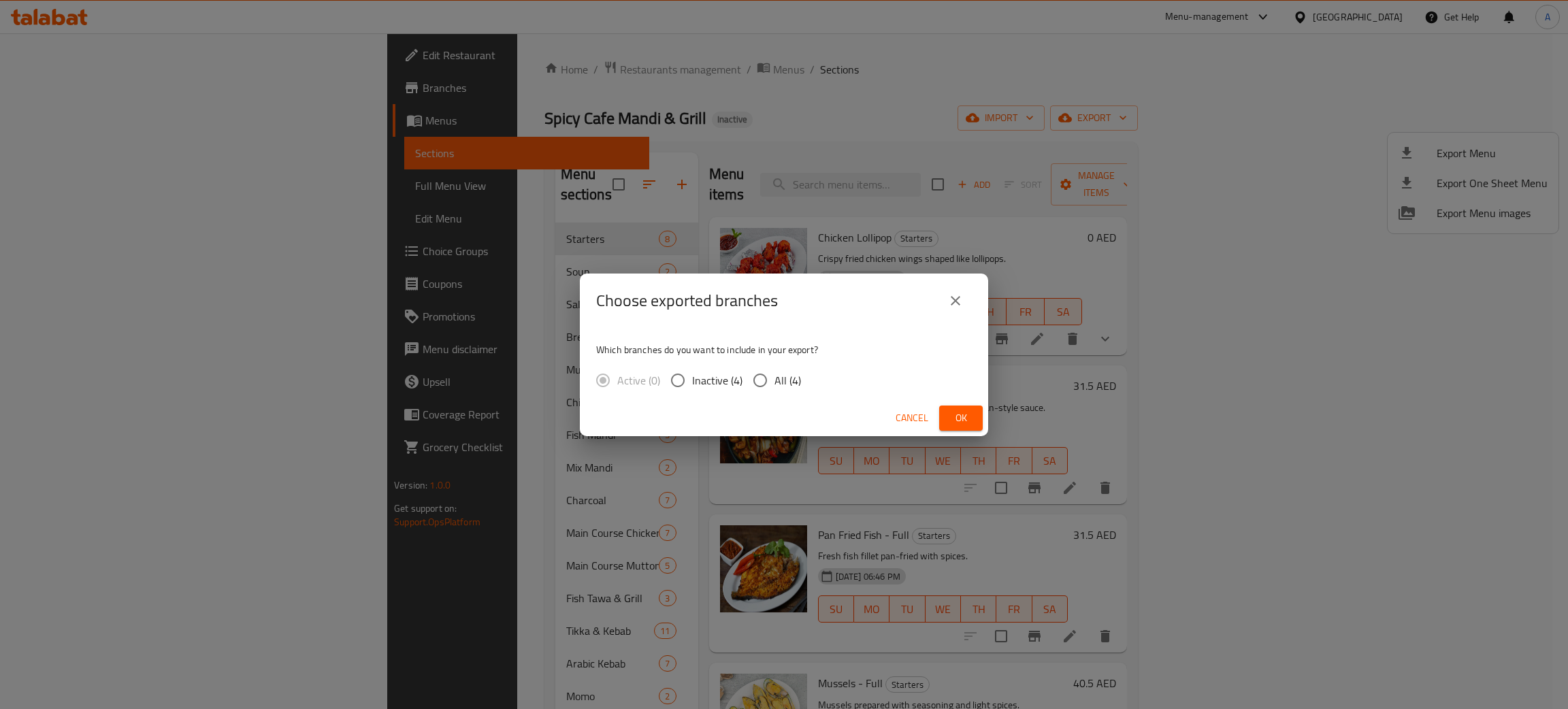
click at [954, 410] on span "Ok" at bounding box center [961, 418] width 22 height 17
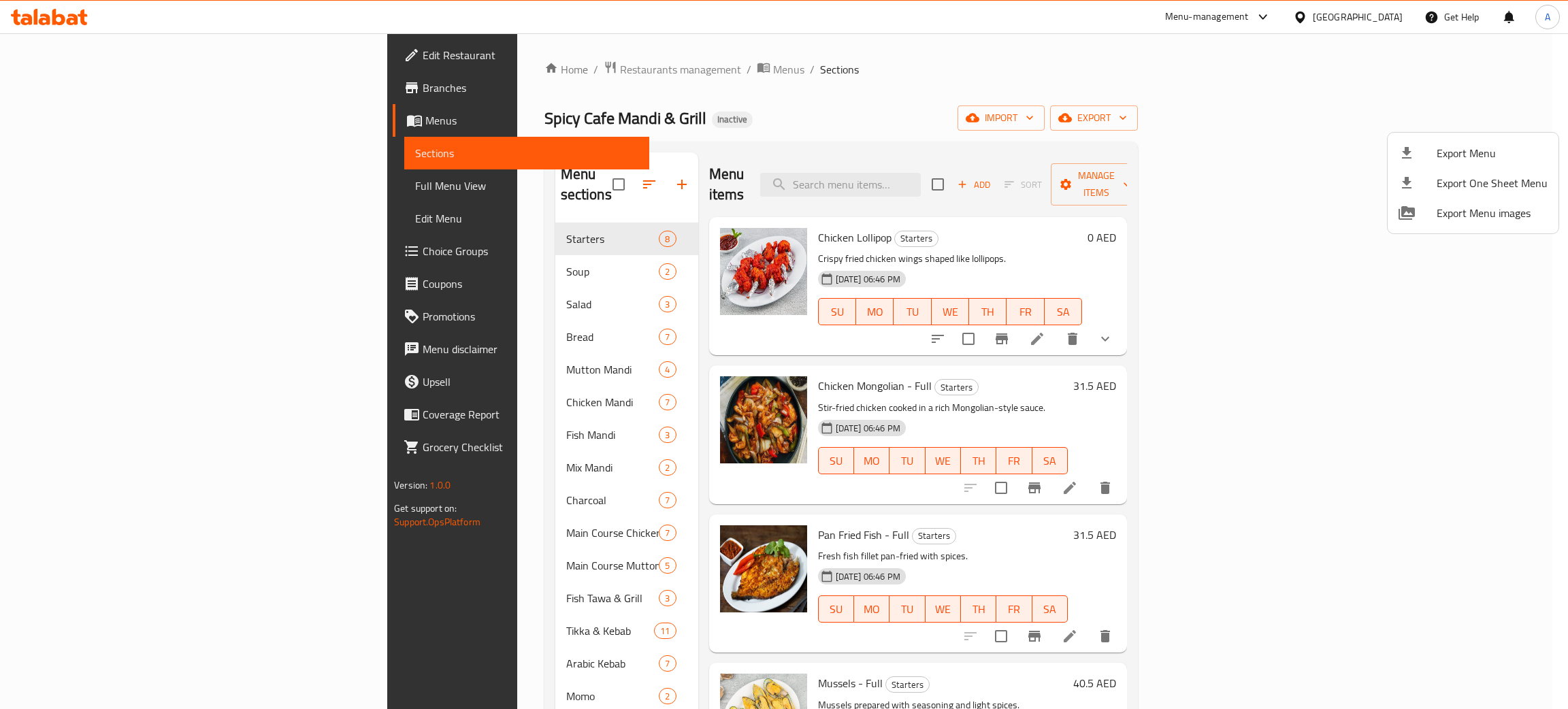
click at [779, 98] on div at bounding box center [784, 354] width 1568 height 709
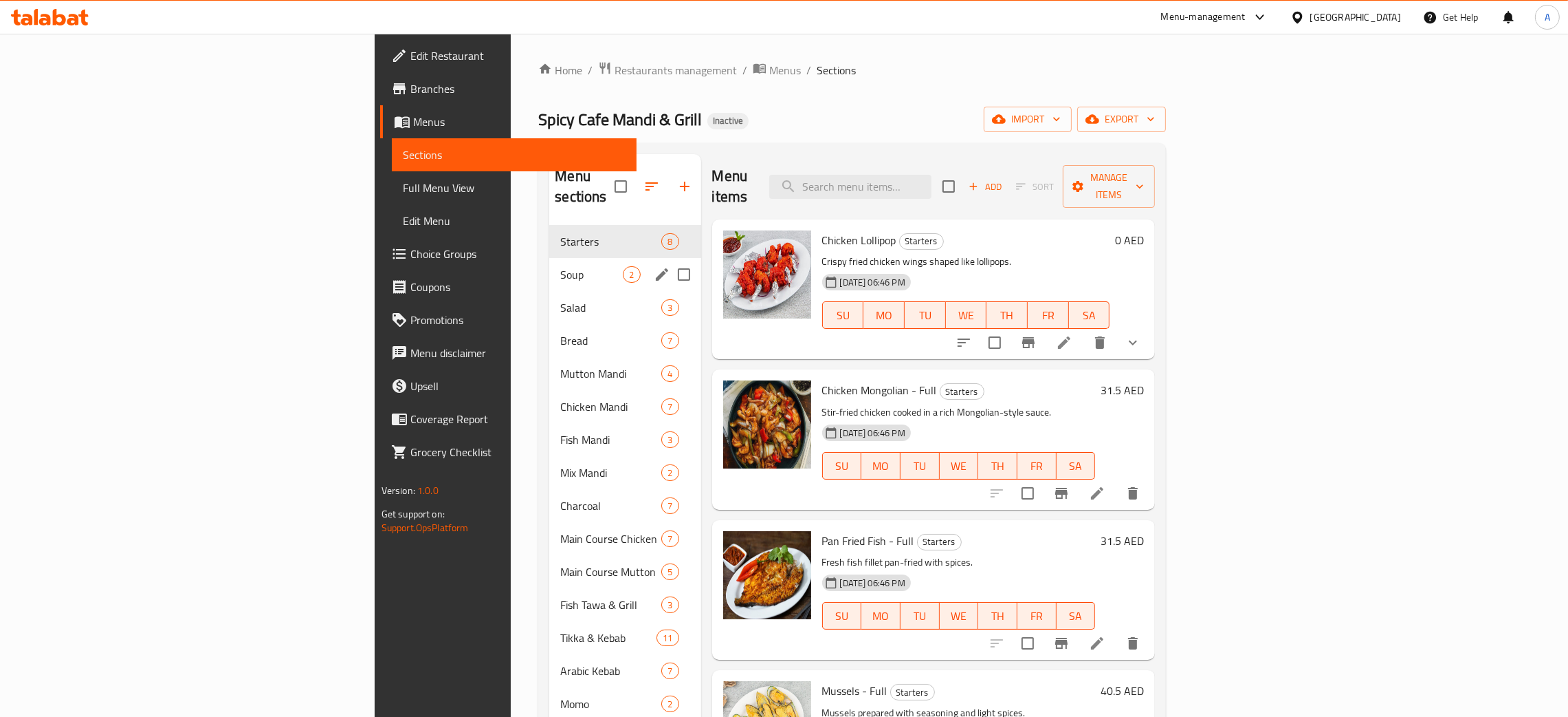
scroll to position [488, 0]
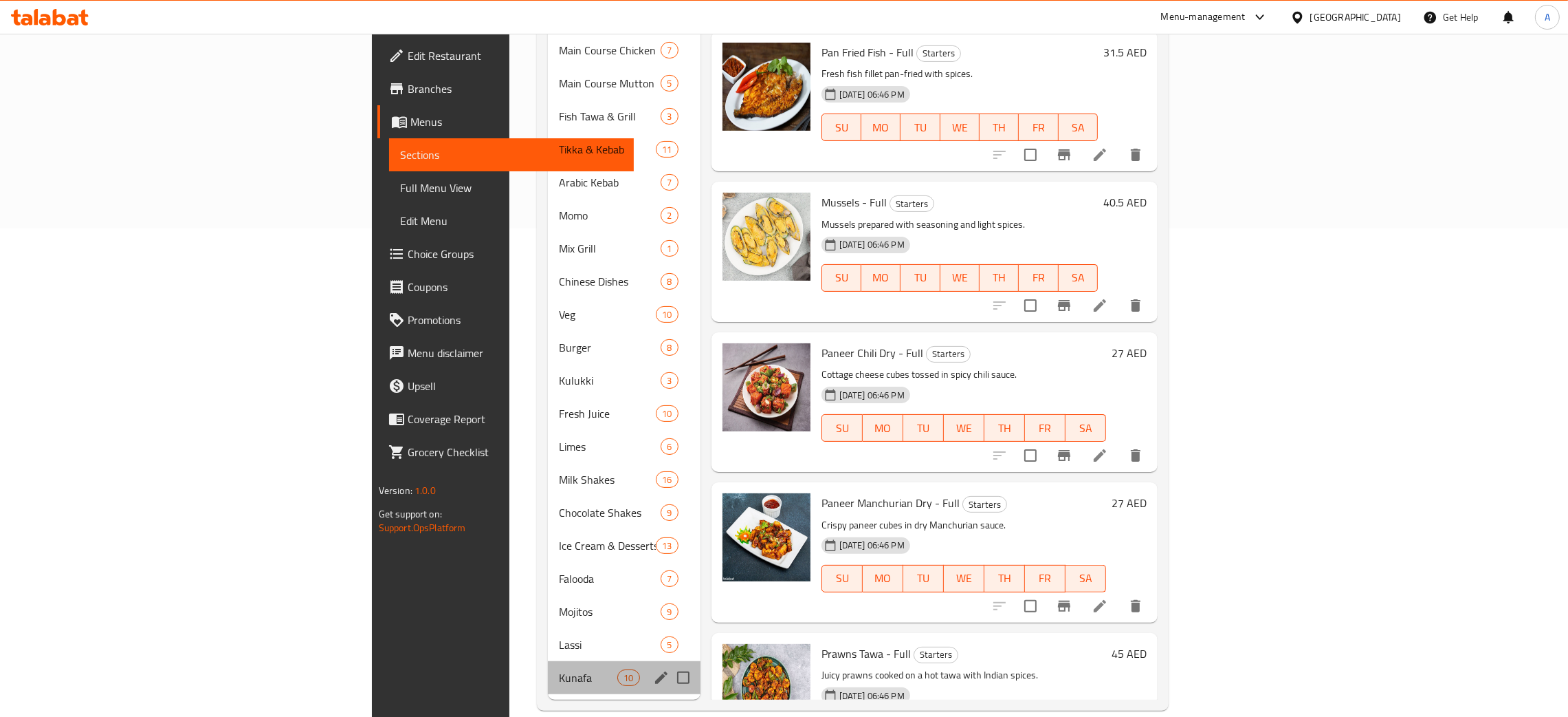
click at [548, 670] on div "Kunafa 10" at bounding box center [624, 677] width 153 height 33
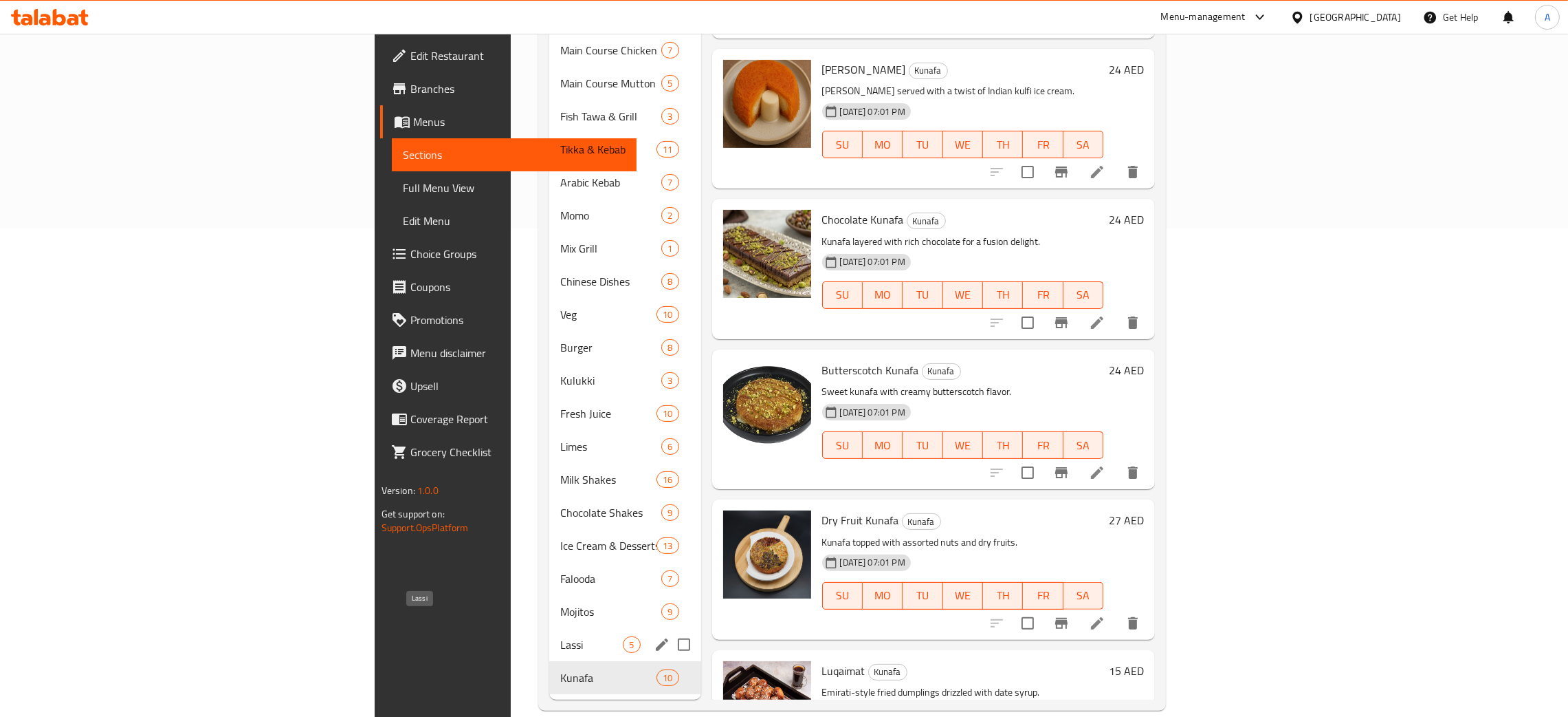
click at [560, 636] on span "Lassi" at bounding box center [592, 644] width 63 height 16
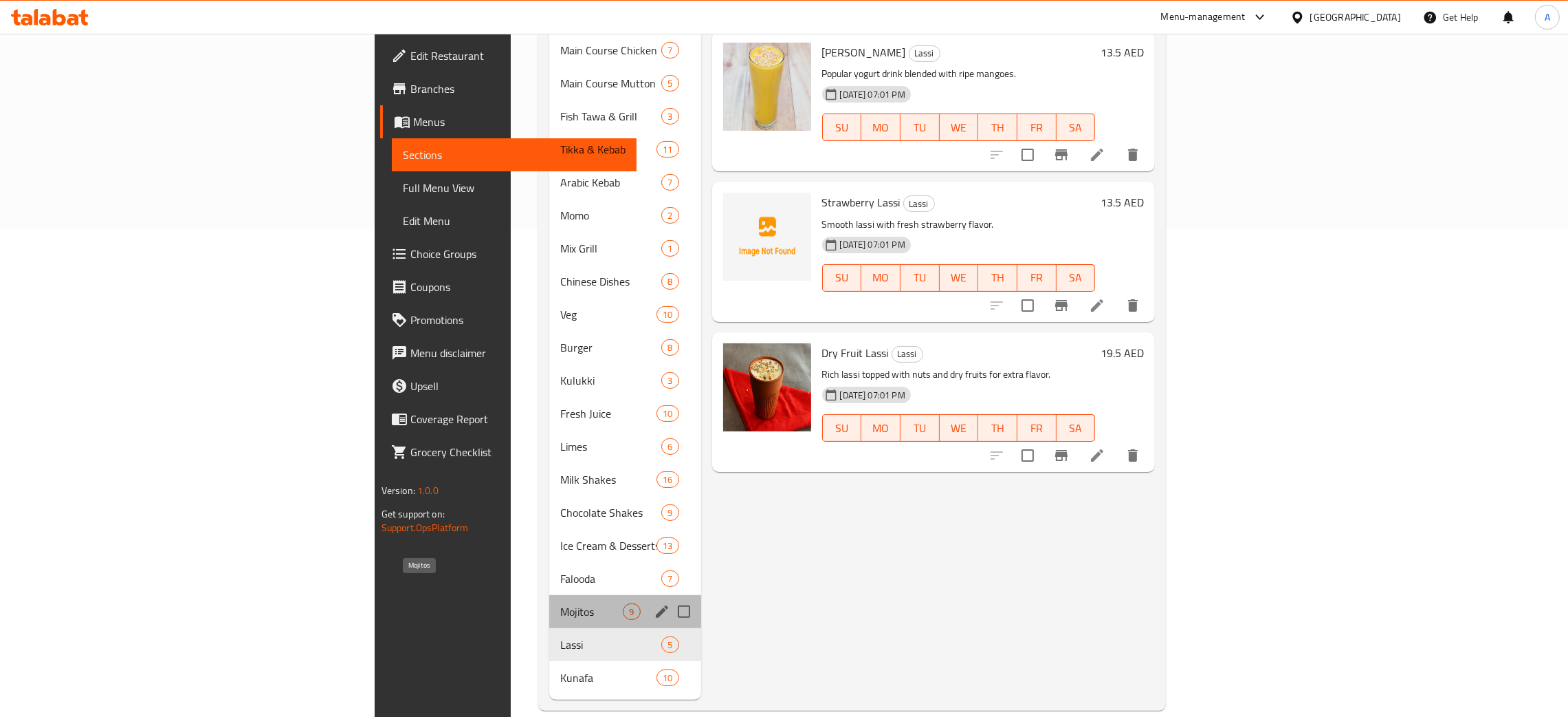
click at [560, 603] on span "Mojitos" at bounding box center [592, 611] width 63 height 16
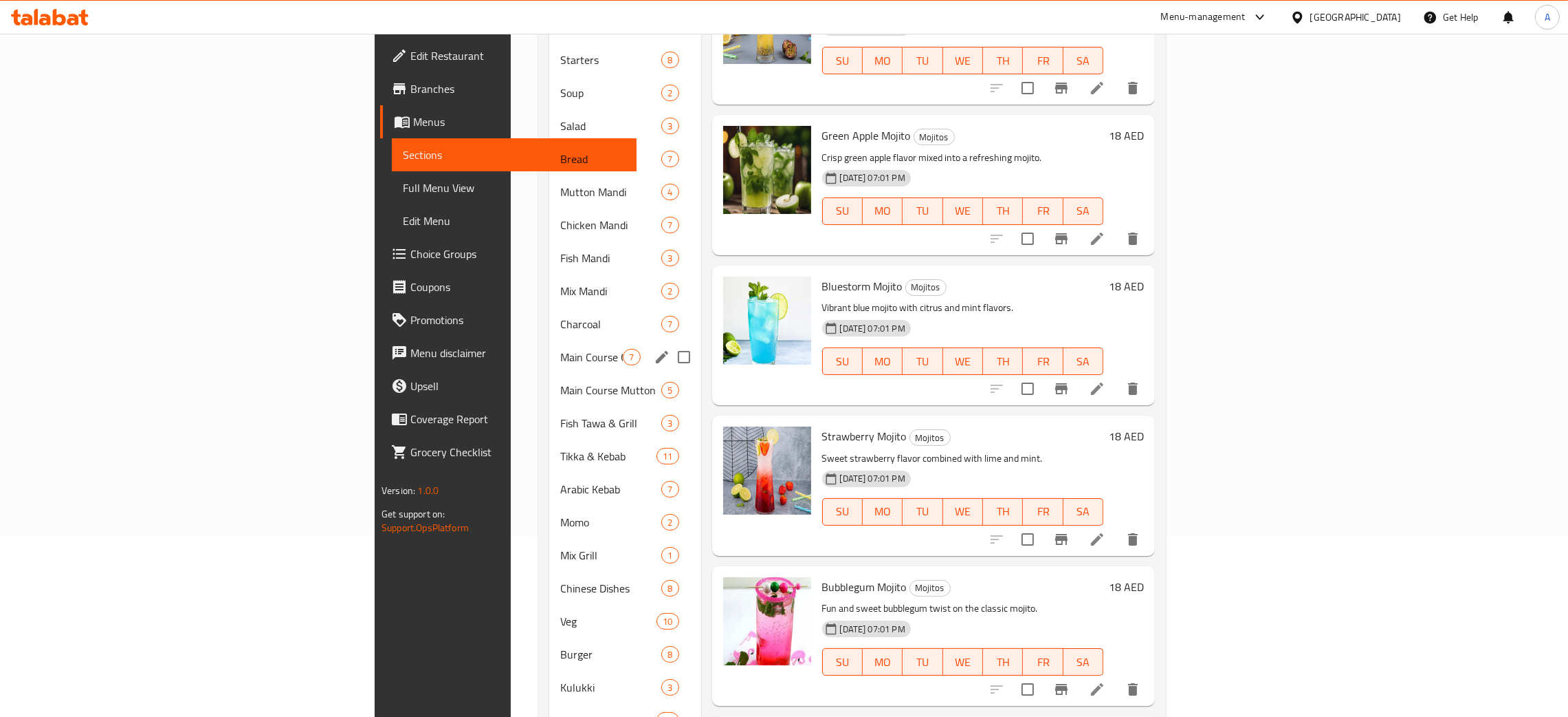
scroll to position [386, 0]
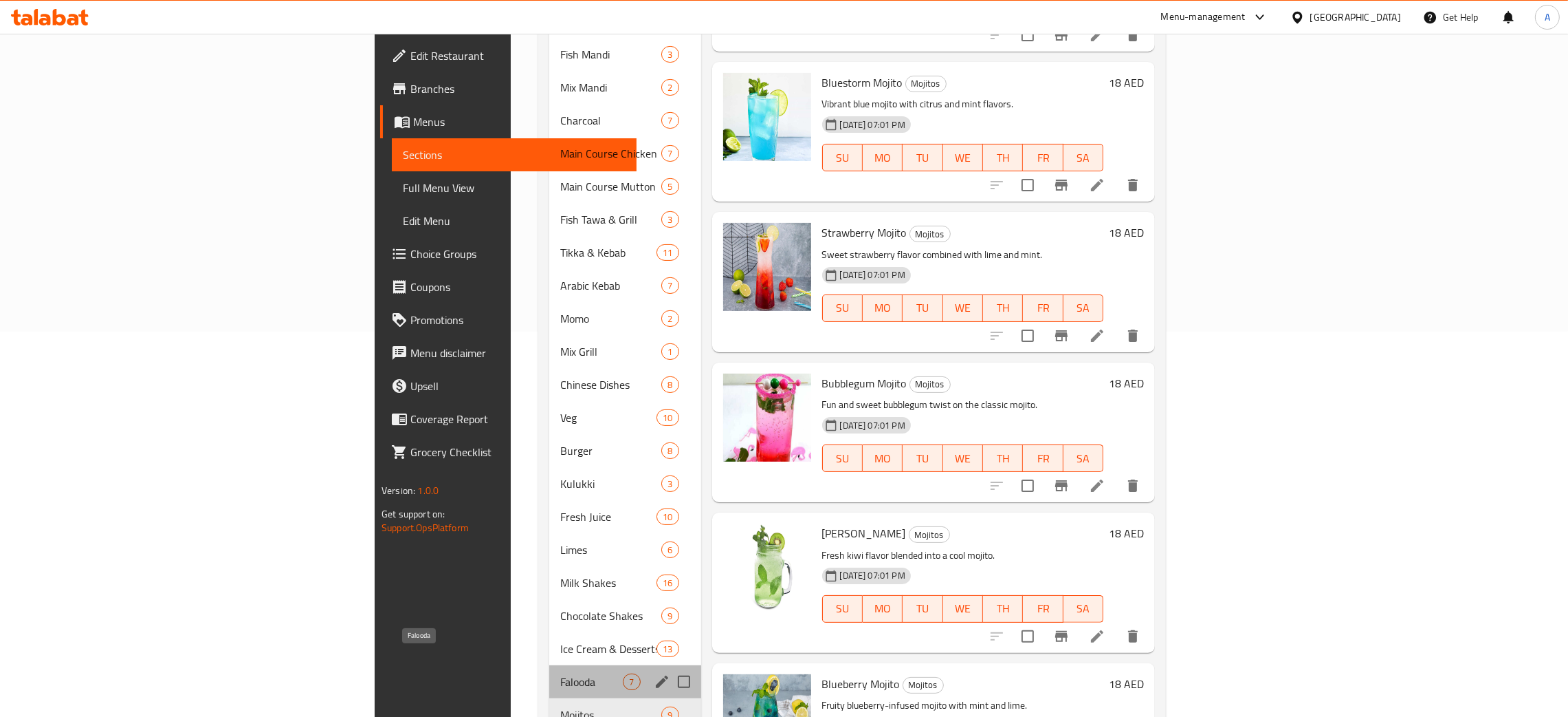
click at [560, 674] on span "Falooda" at bounding box center [592, 681] width 63 height 16
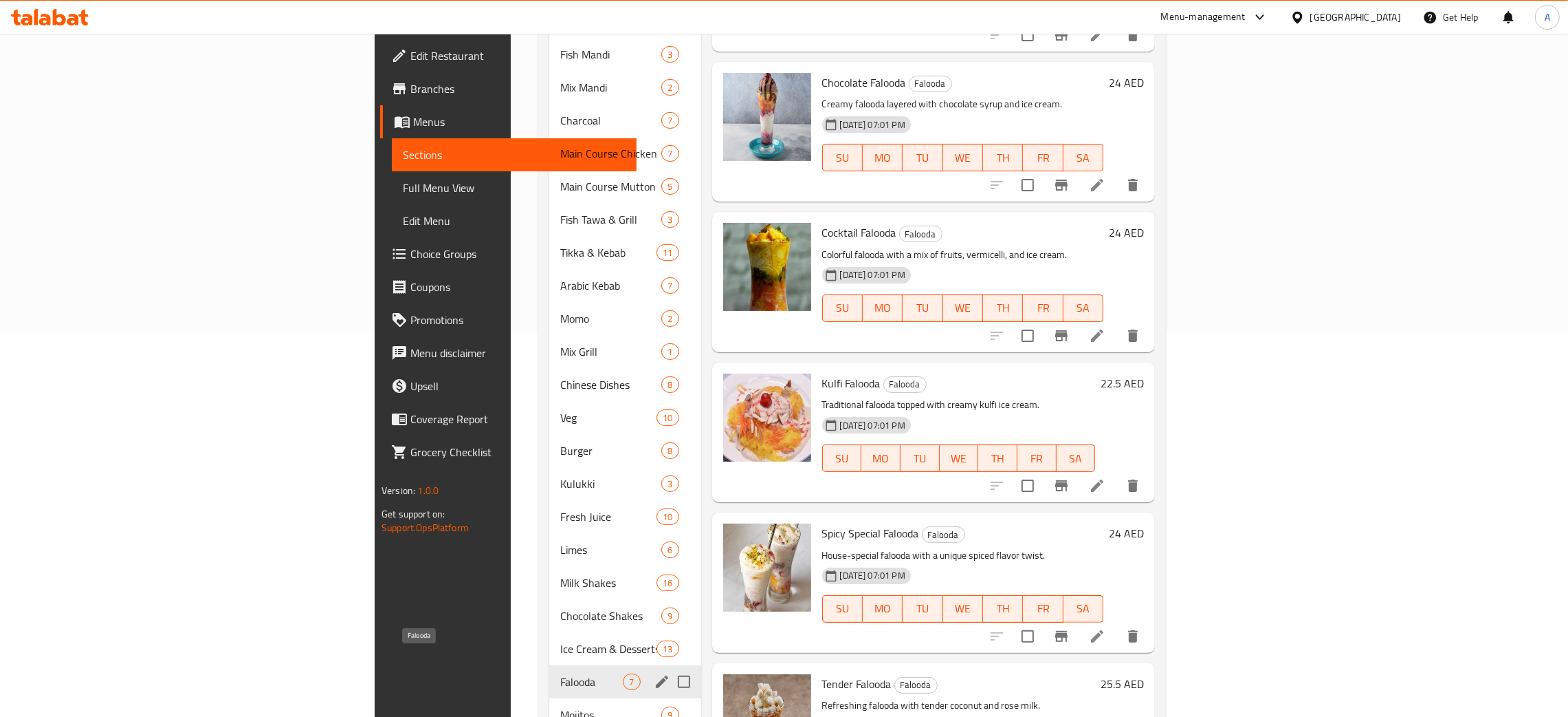
scroll to position [73, 0]
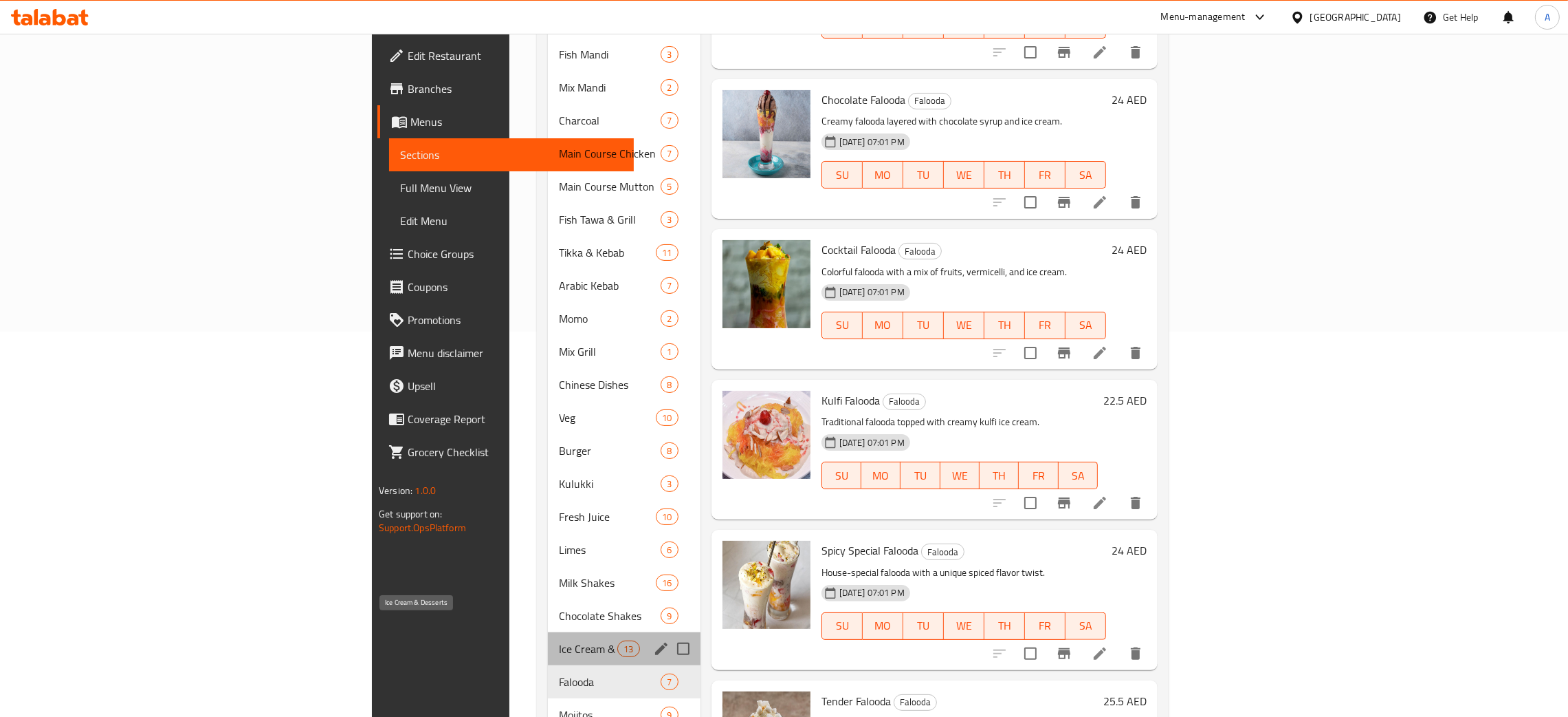
click at [559, 641] on span "Ice Cream & Desserts" at bounding box center [587, 648] width 59 height 16
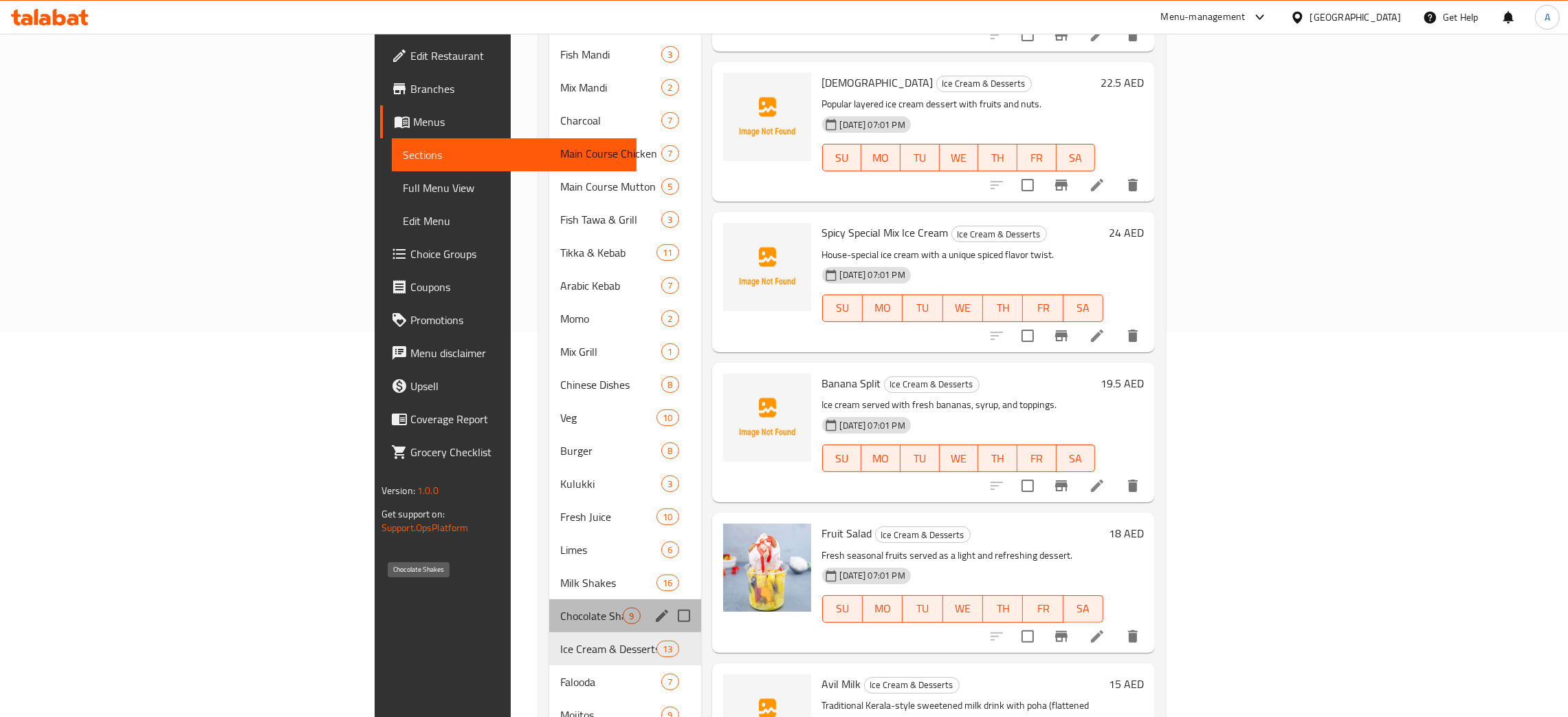
click at [560, 607] on span "Chocolate Shakes" at bounding box center [592, 615] width 63 height 16
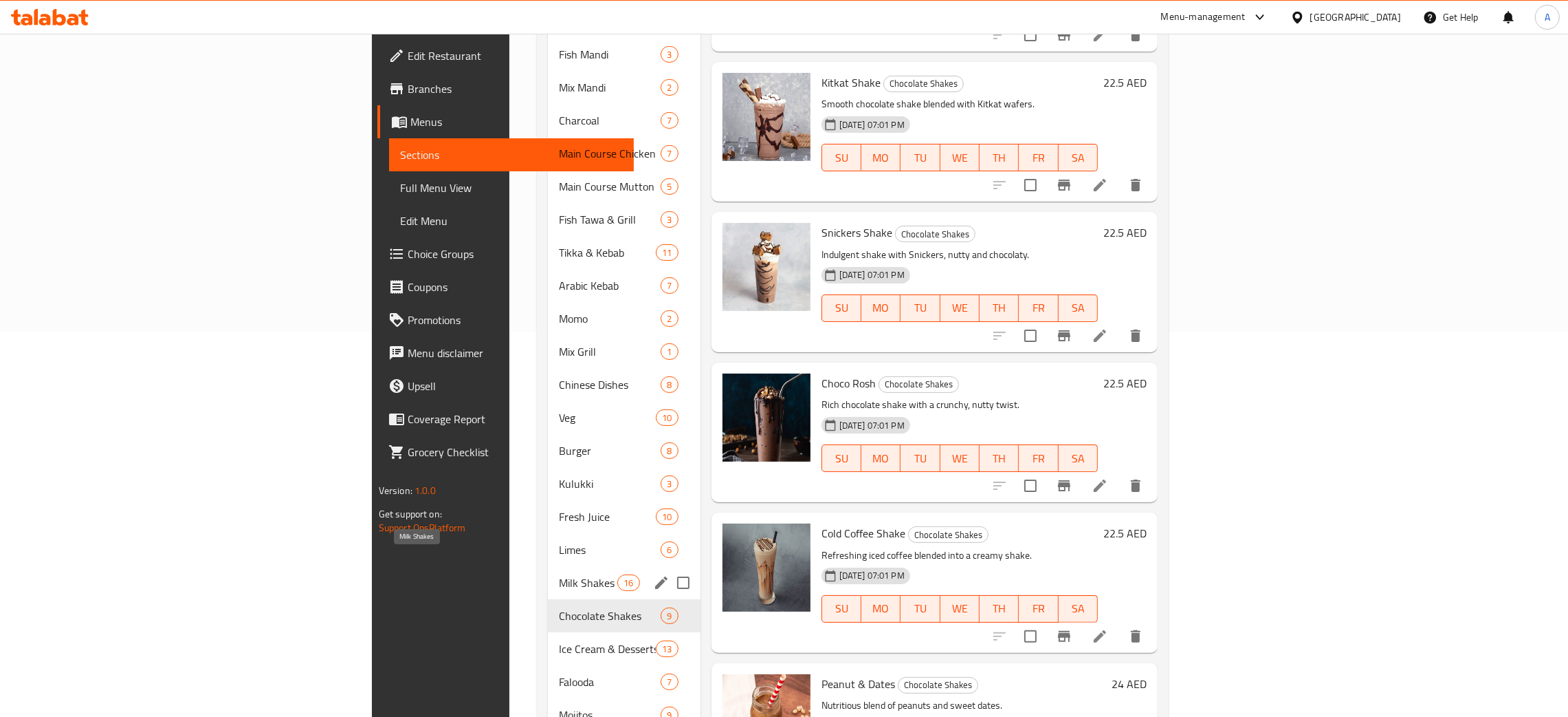
click at [559, 574] on span "Milk Shakes" at bounding box center [587, 582] width 59 height 16
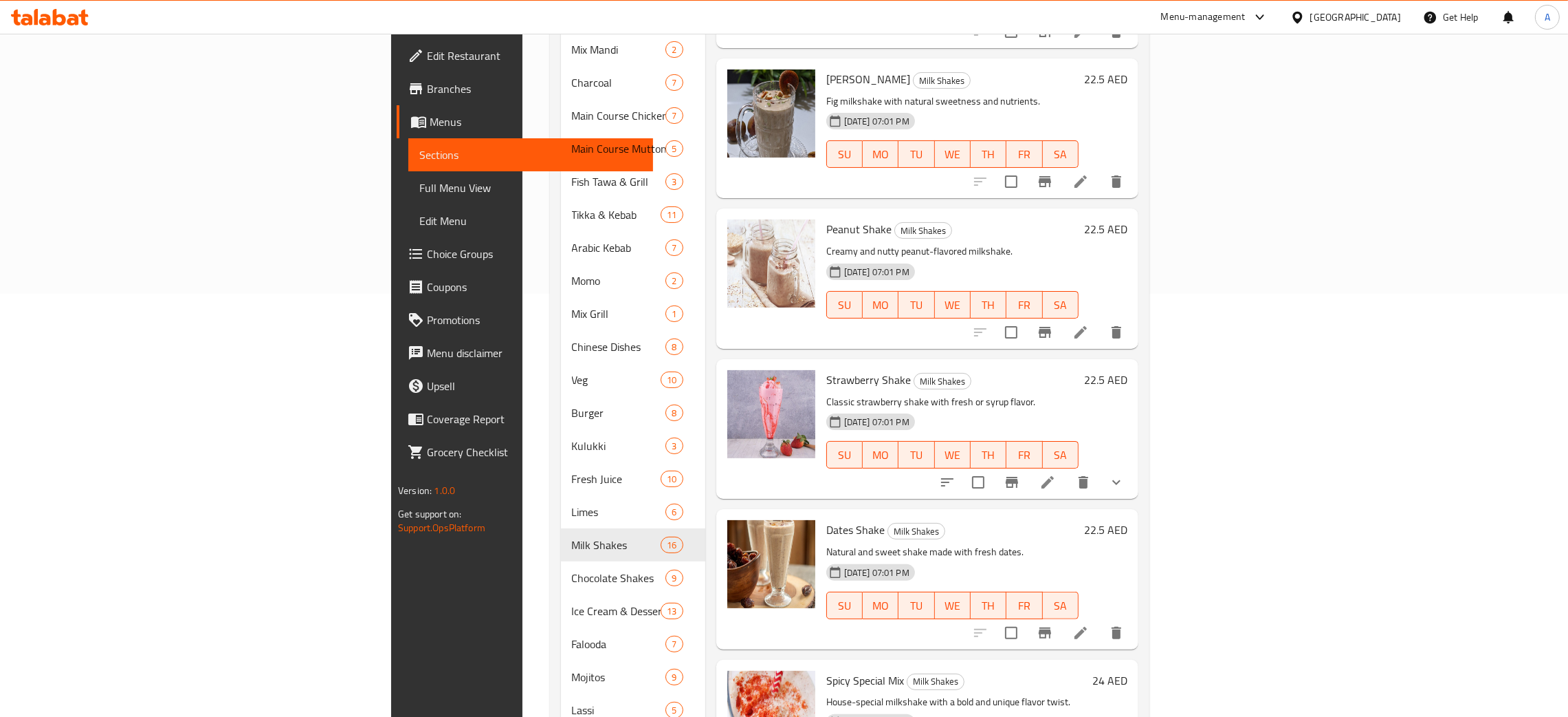
scroll to position [488, 0]
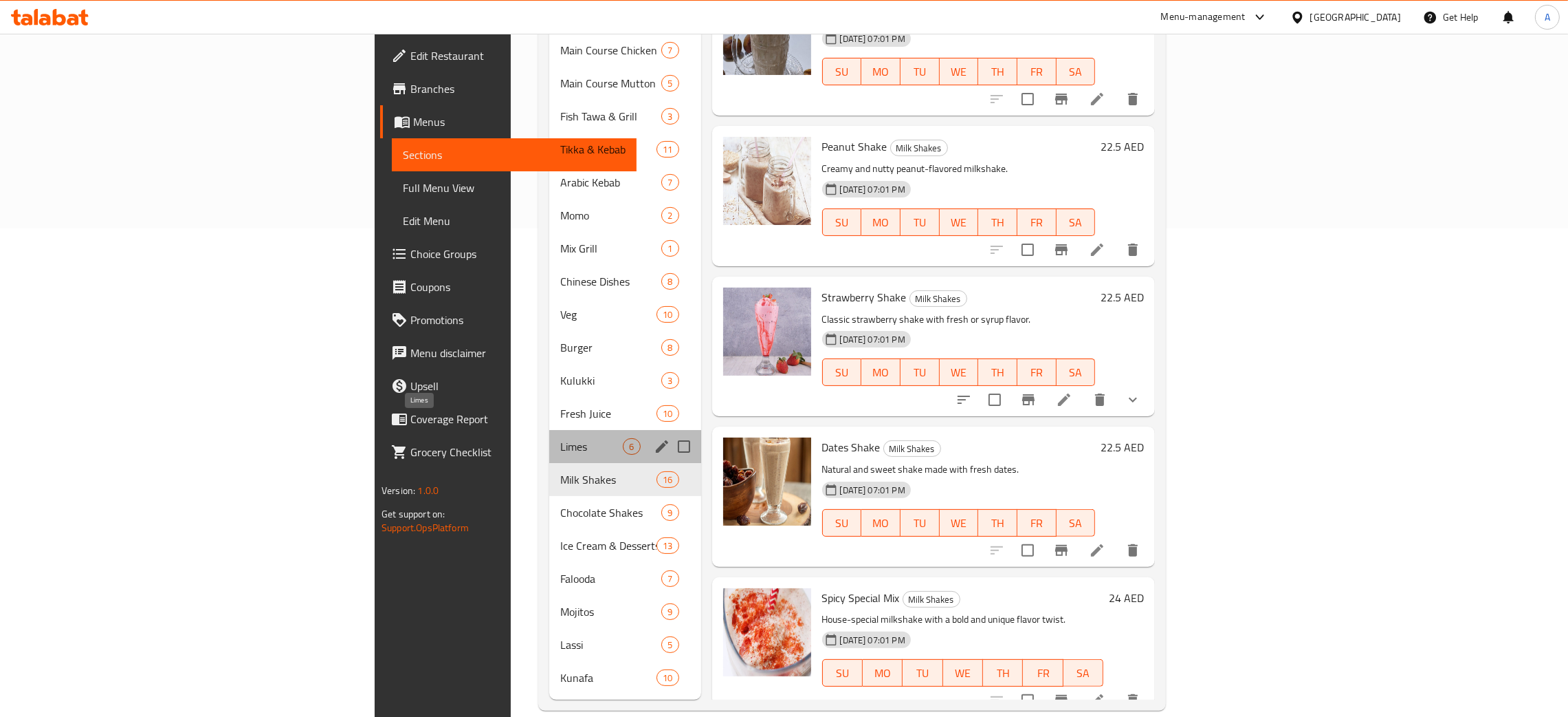
click at [560, 438] on span "Limes" at bounding box center [592, 446] width 63 height 16
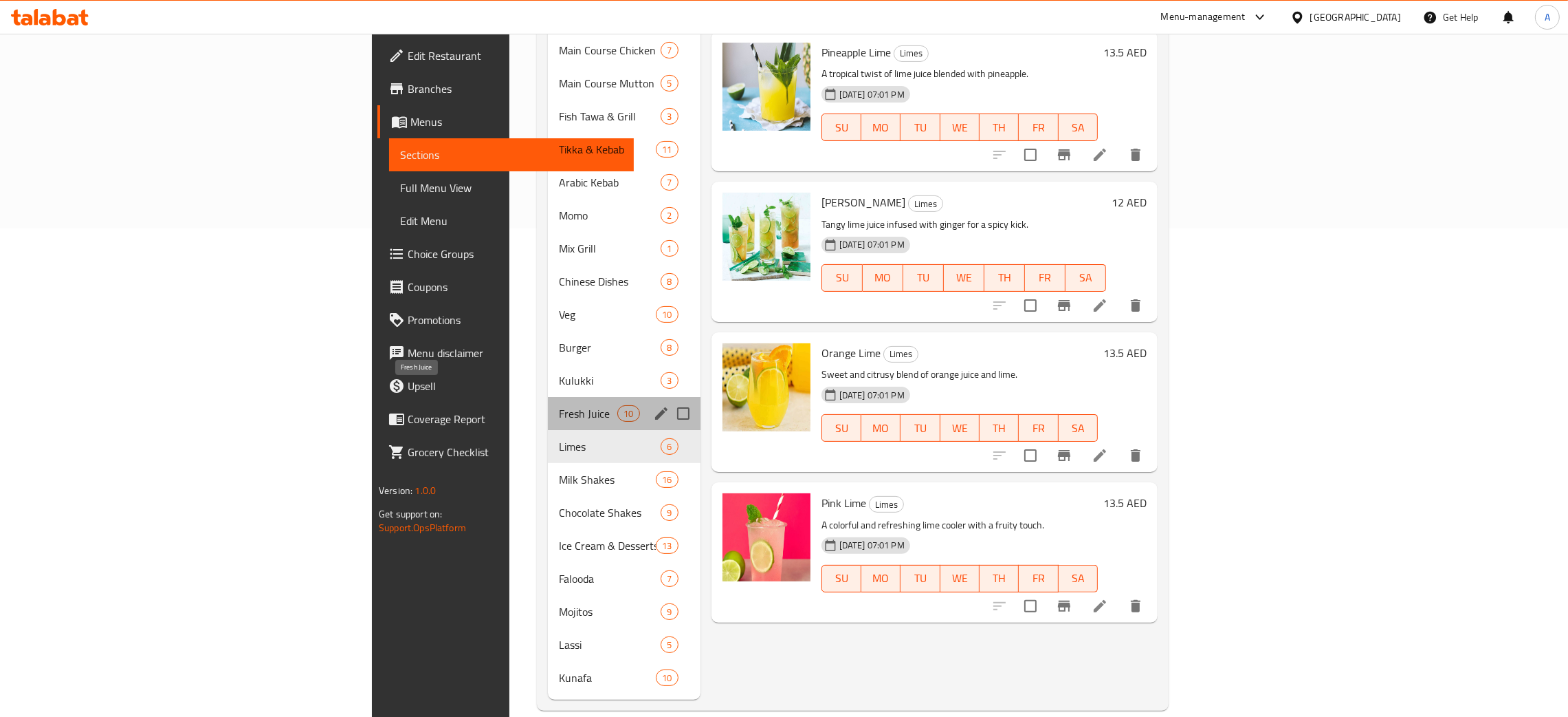
click at [559, 405] on span "Fresh Juice" at bounding box center [587, 413] width 59 height 16
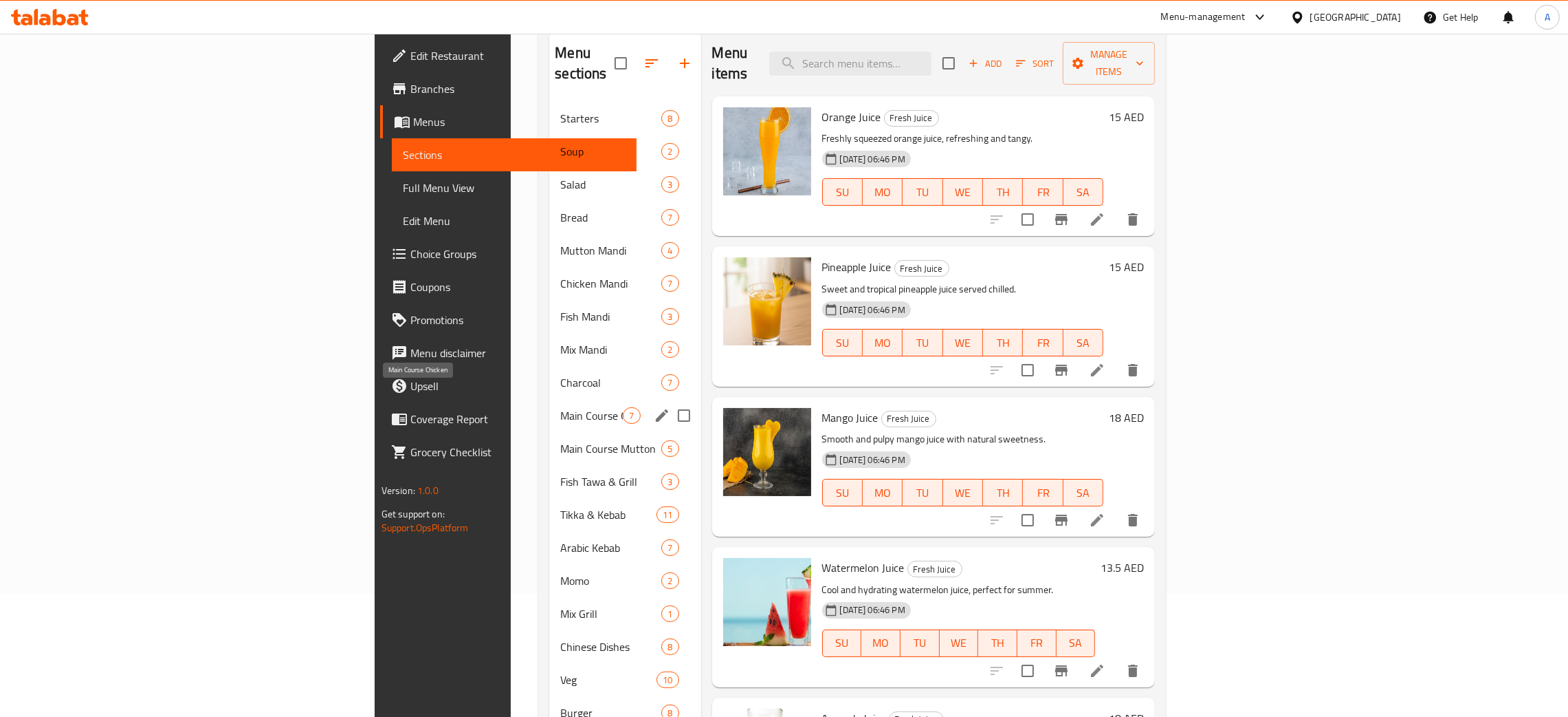
scroll to position [206, 0]
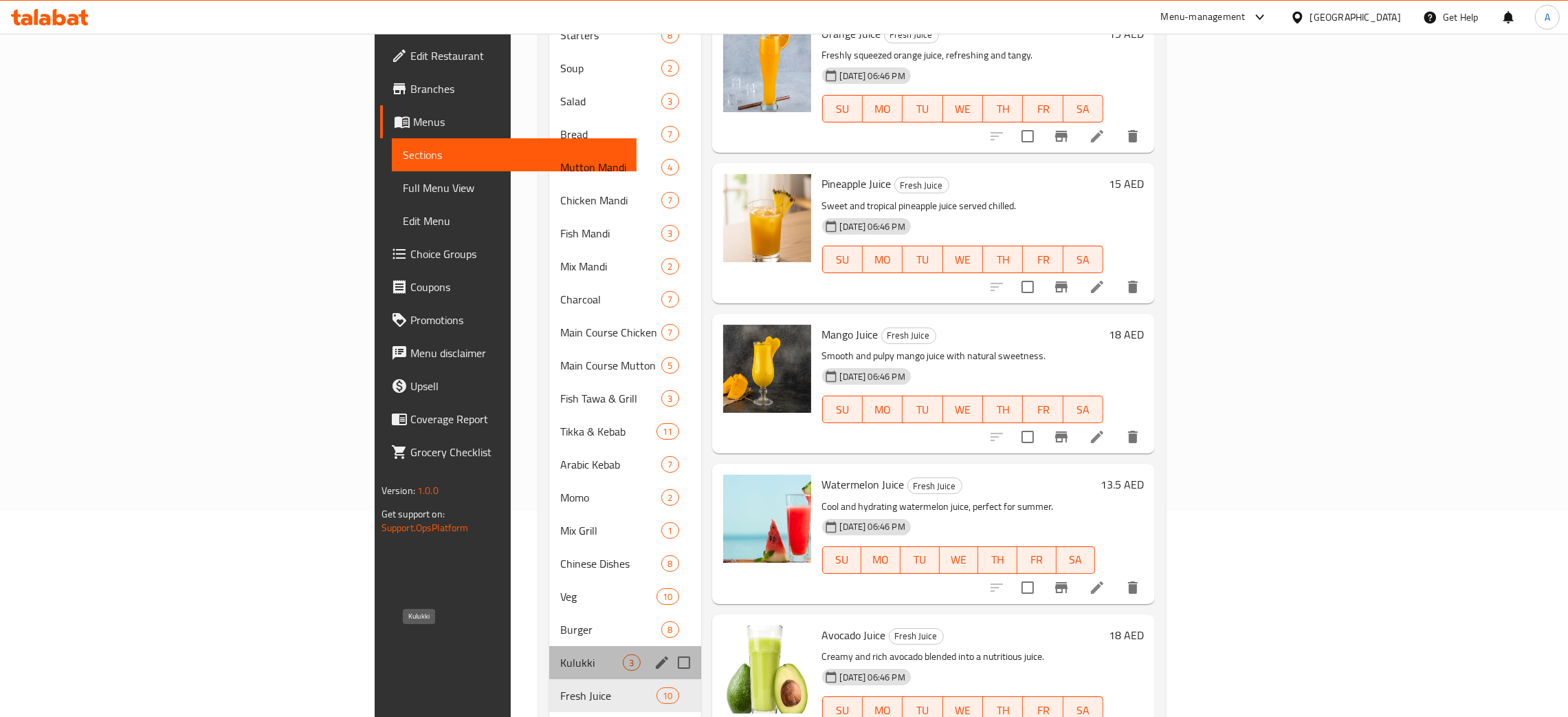
click at [560, 654] on span "Kulukki" at bounding box center [592, 662] width 63 height 16
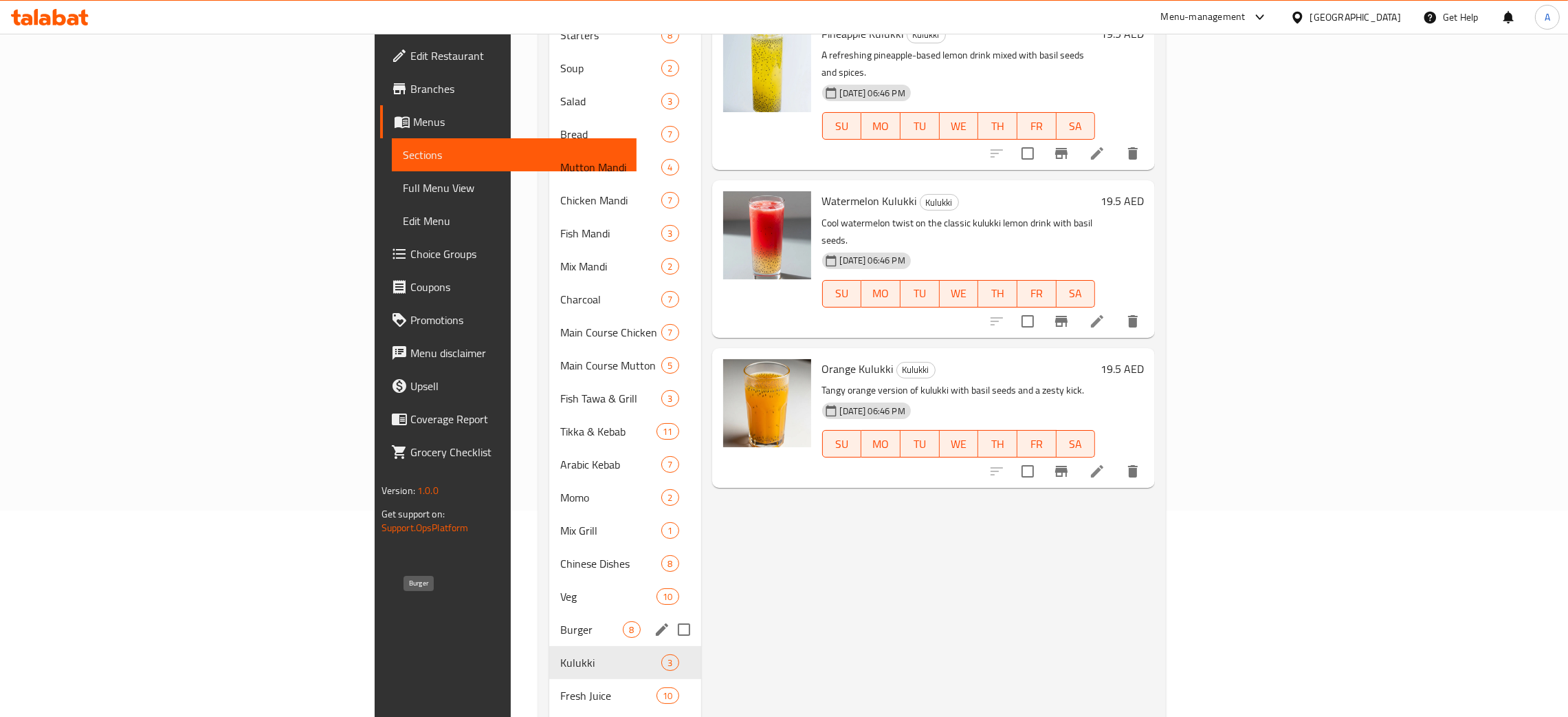
click at [560, 621] on span "Burger" at bounding box center [592, 629] width 63 height 16
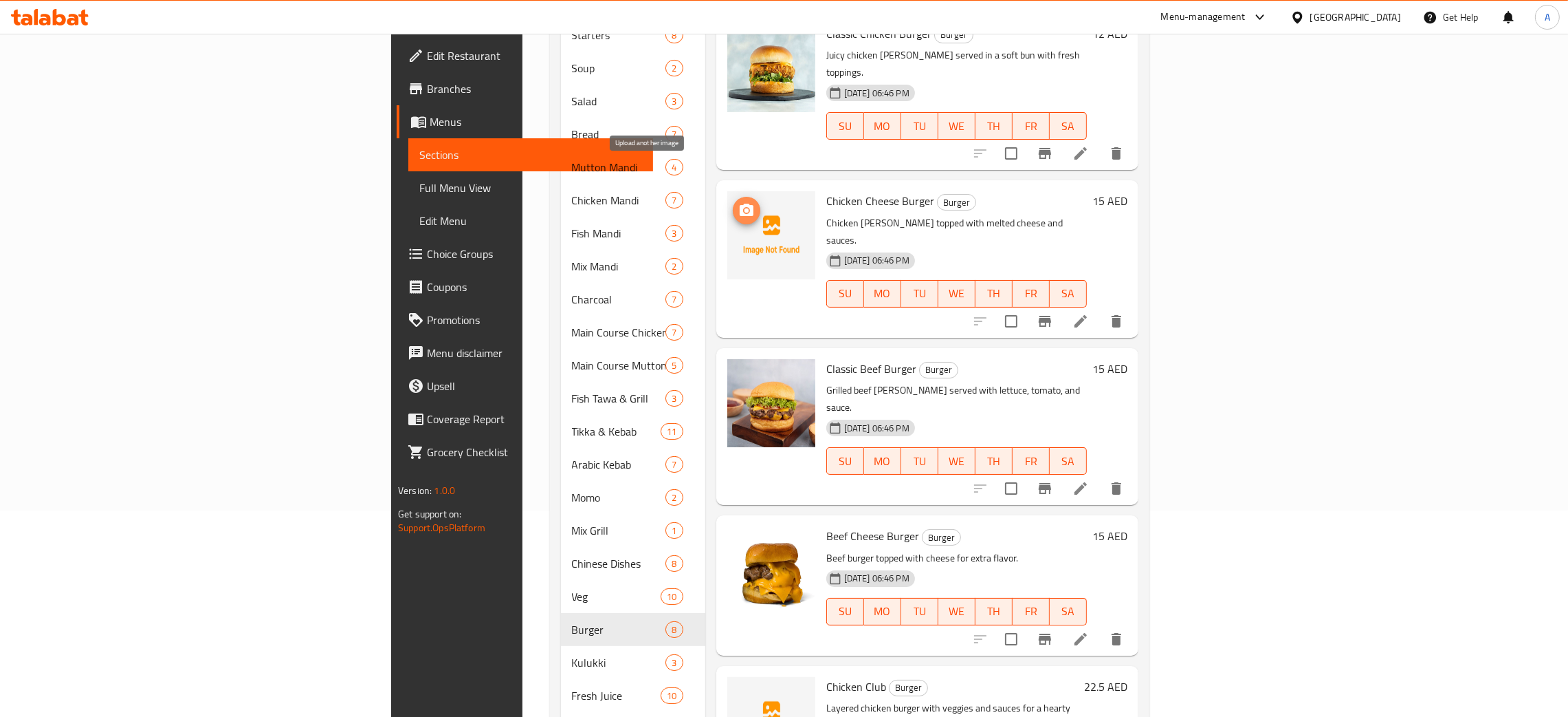
click at [739, 204] on icon "upload picture" at bounding box center [746, 210] width 14 height 13
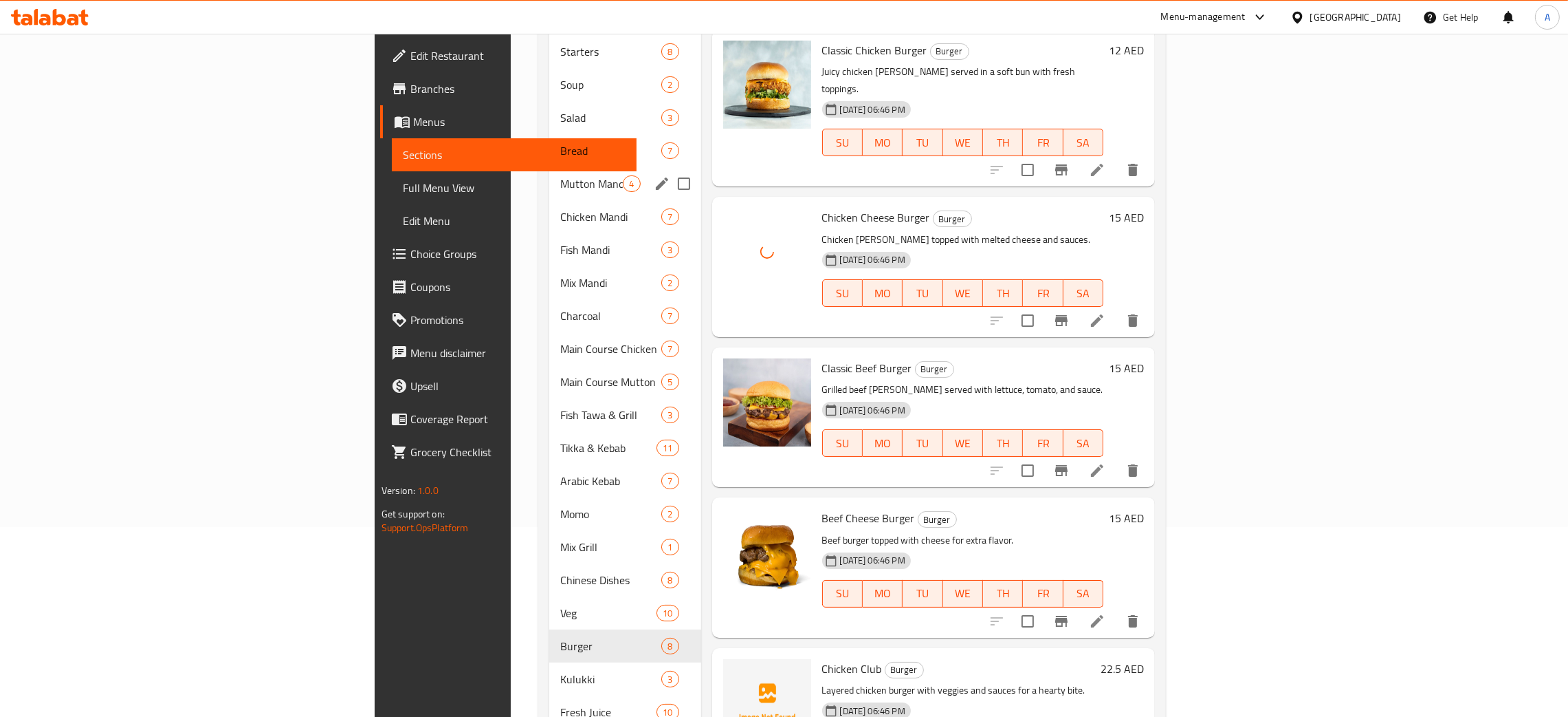
scroll to position [179, 0]
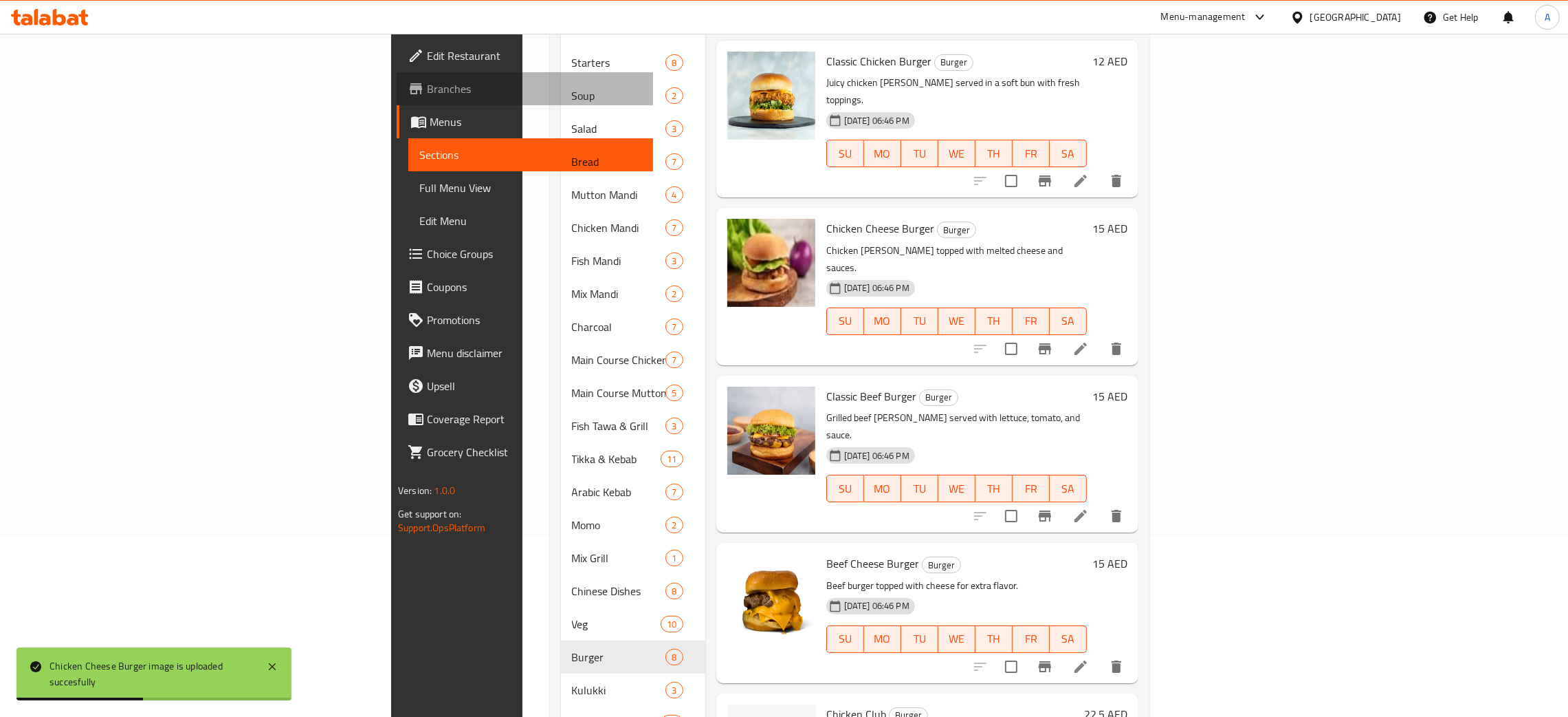
click at [427, 85] on span "Branches" at bounding box center [535, 88] width 216 height 16
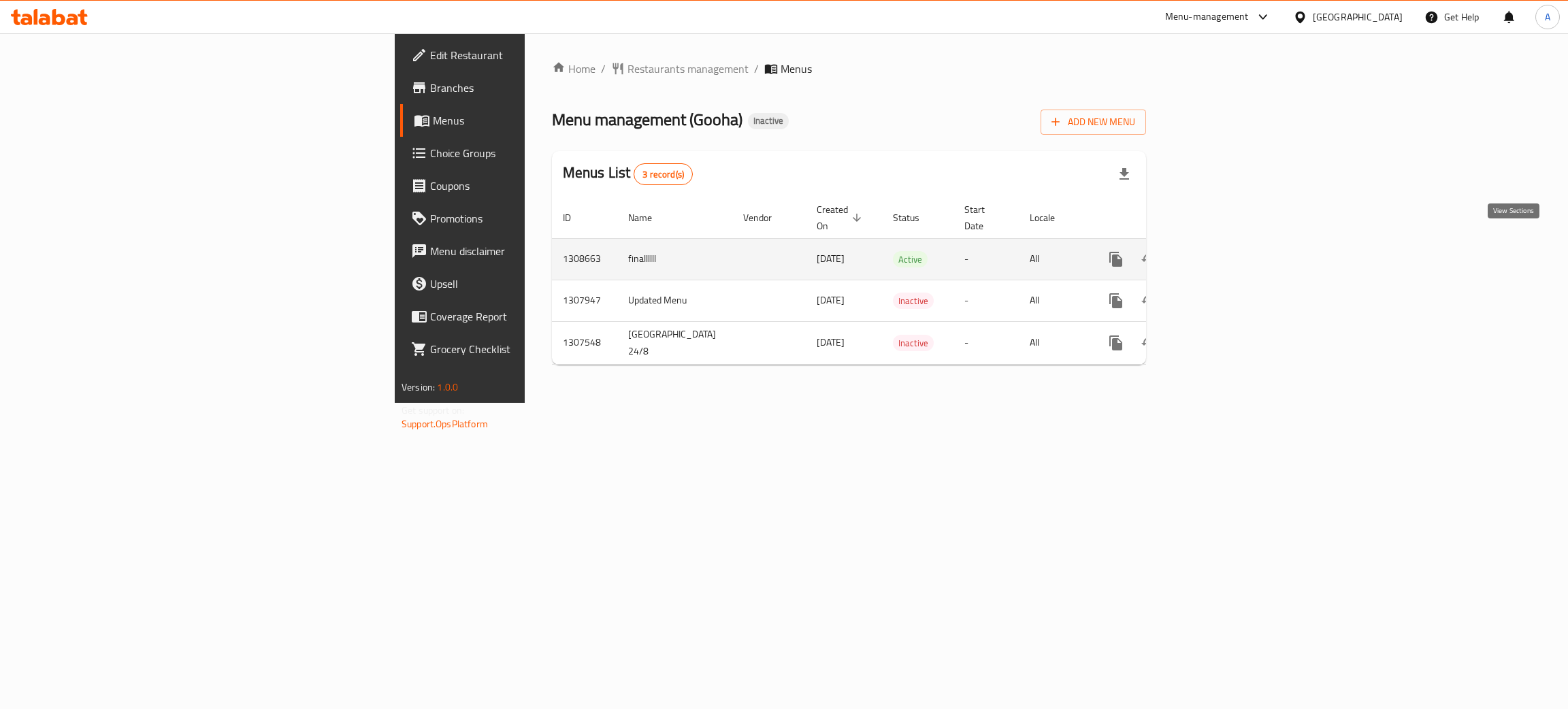
click at [1223, 251] on icon "enhanced table" at bounding box center [1213, 259] width 16 height 16
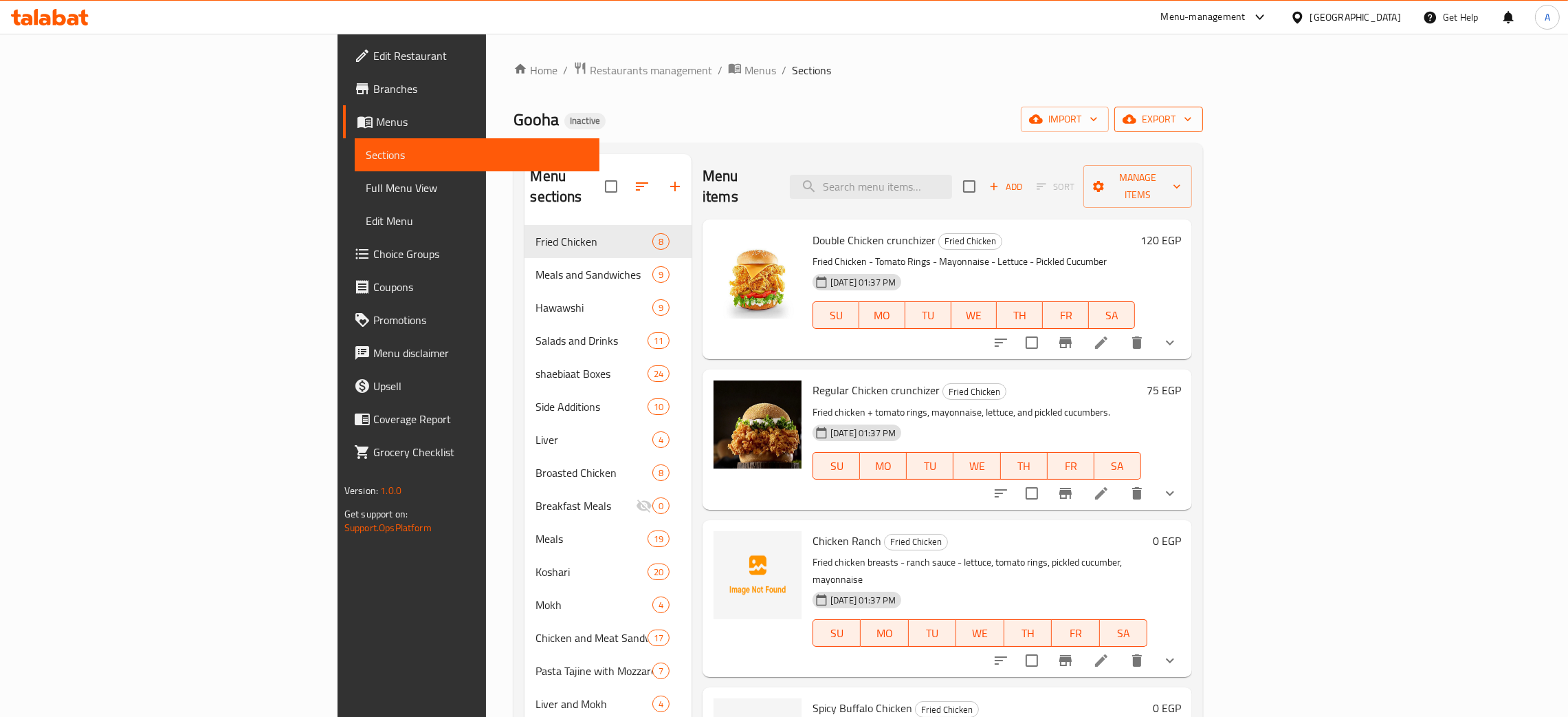
click at [1195, 117] on icon "button" at bounding box center [1188, 119] width 14 height 14
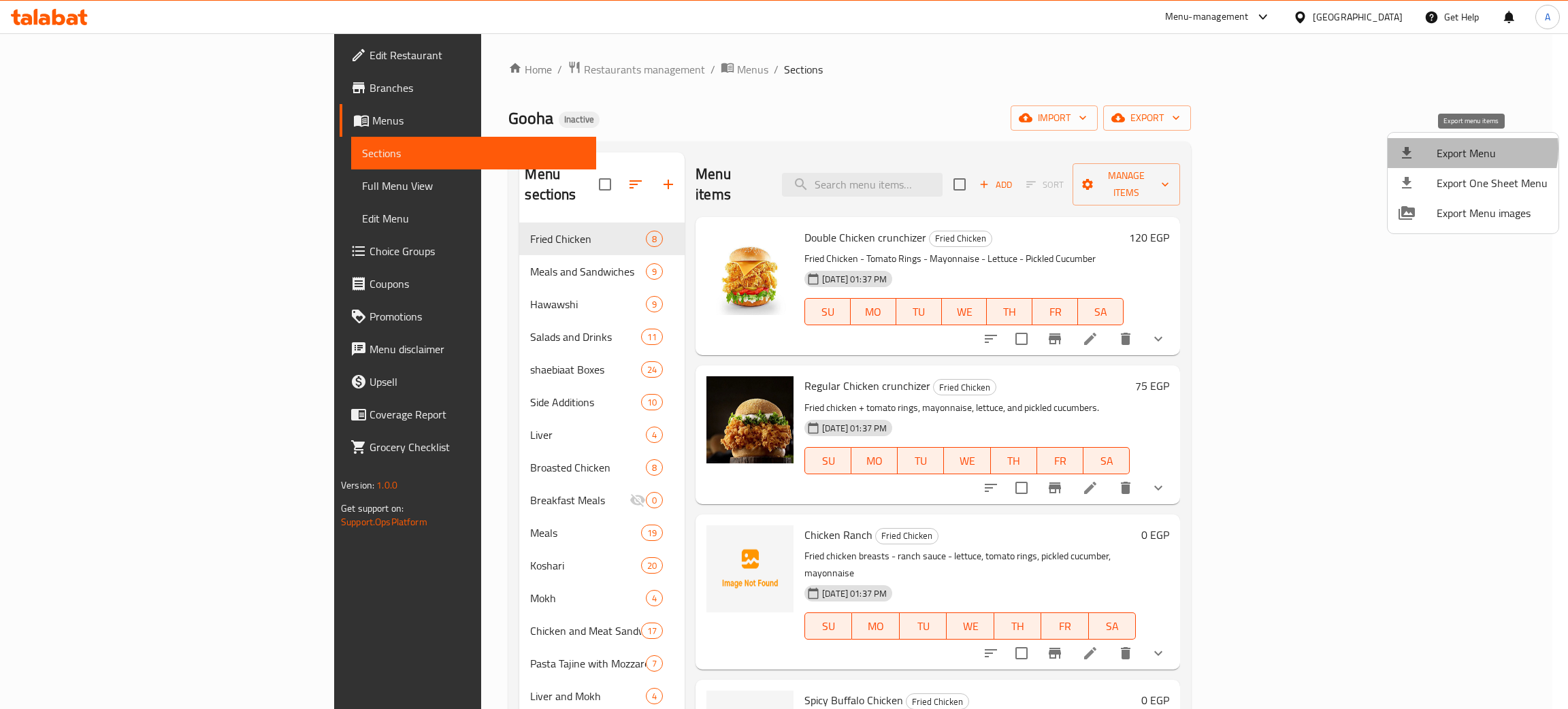
click at [1462, 149] on span "Export Menu" at bounding box center [1492, 153] width 111 height 16
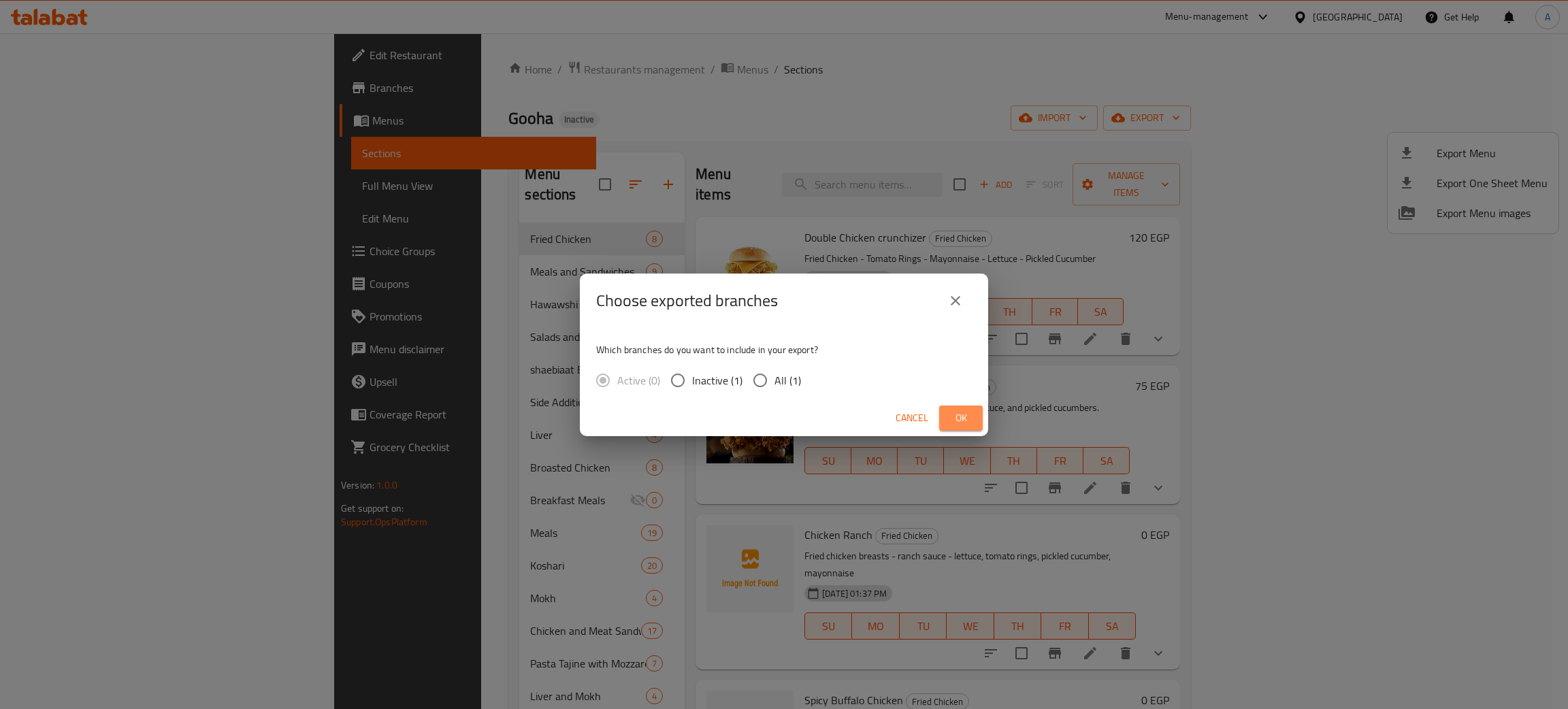
click at [949, 415] on button "Ok" at bounding box center [961, 418] width 44 height 25
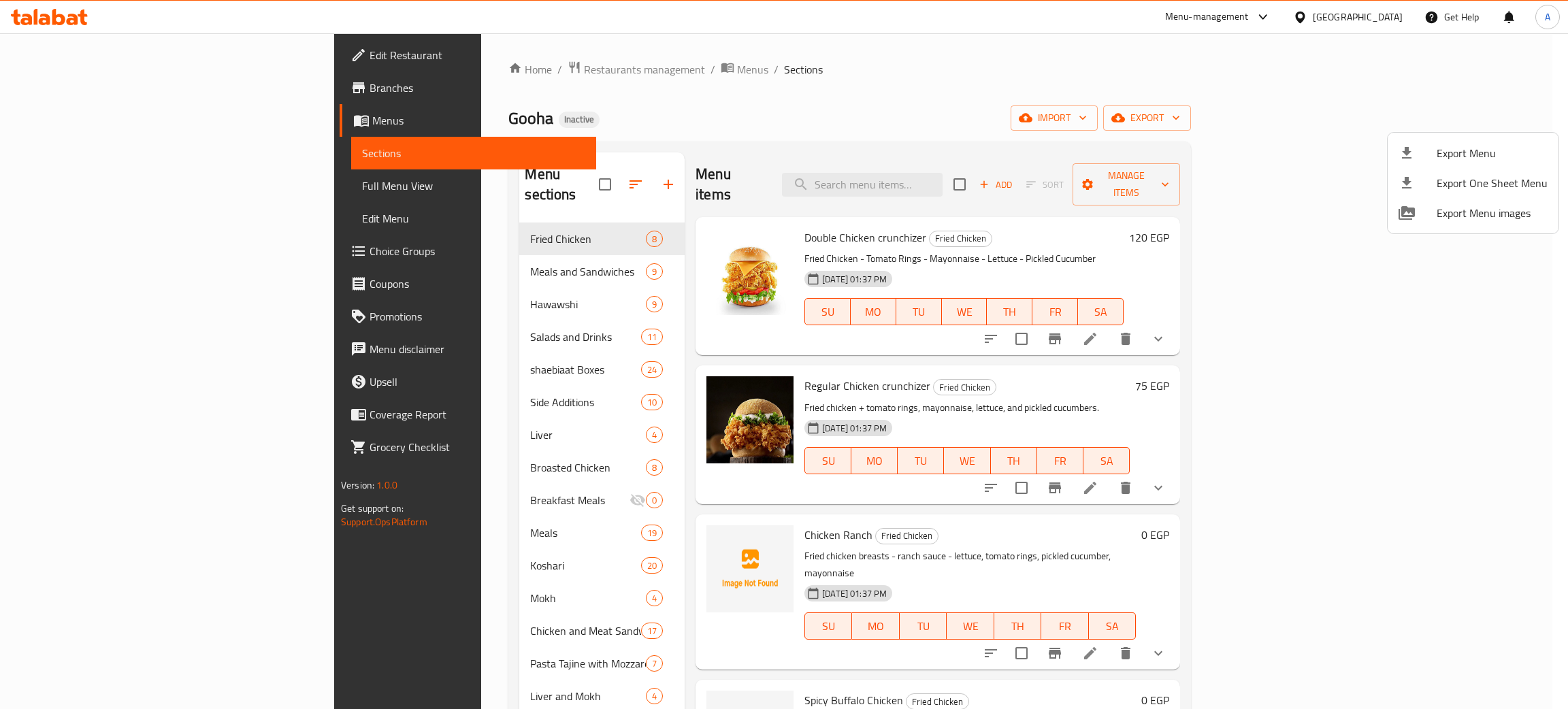
click at [1391, 10] on div at bounding box center [784, 354] width 1568 height 709
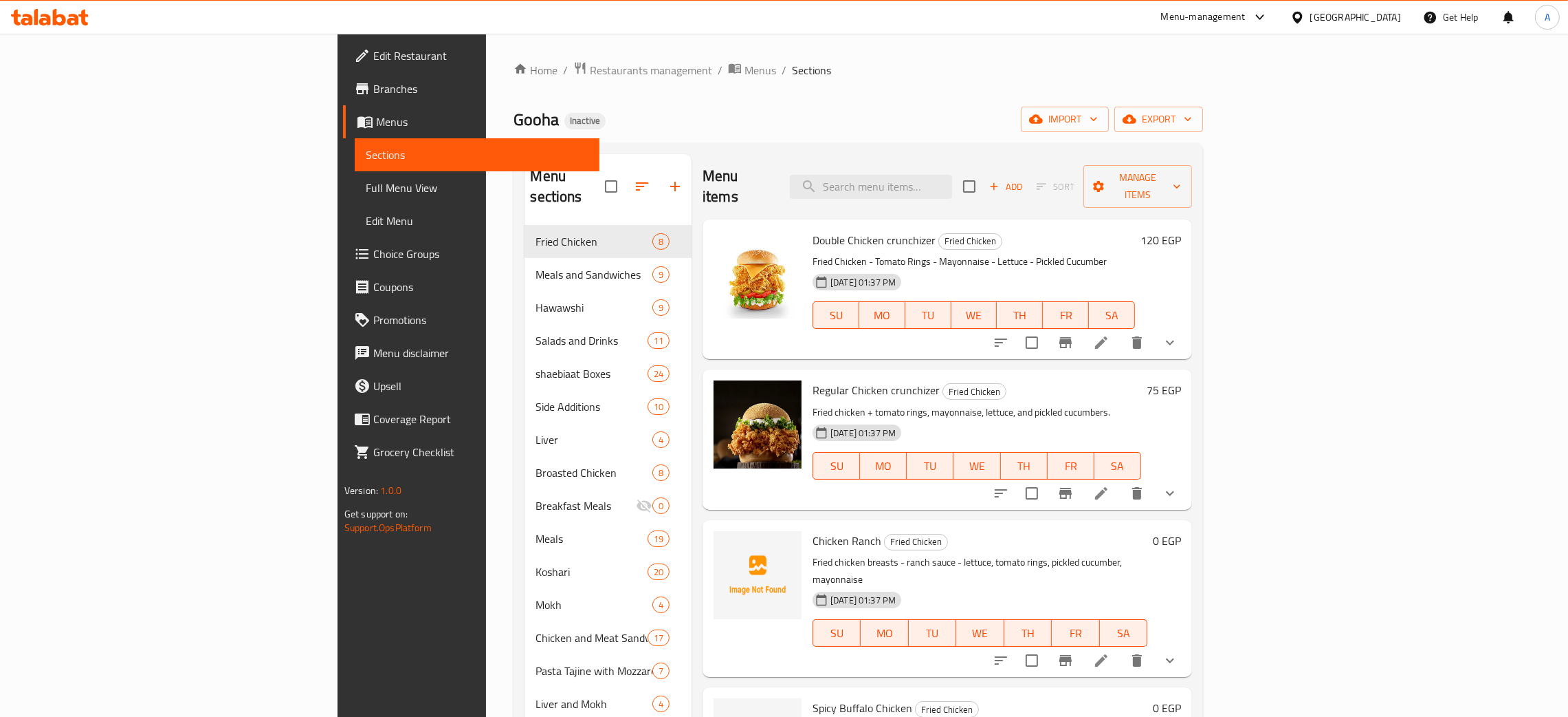
click at [1397, 15] on div "[GEOGRAPHIC_DATA]" at bounding box center [1356, 17] width 91 height 15
click at [1263, 358] on div "[GEOGRAPHIC_DATA]" at bounding box center [1251, 361] width 91 height 15
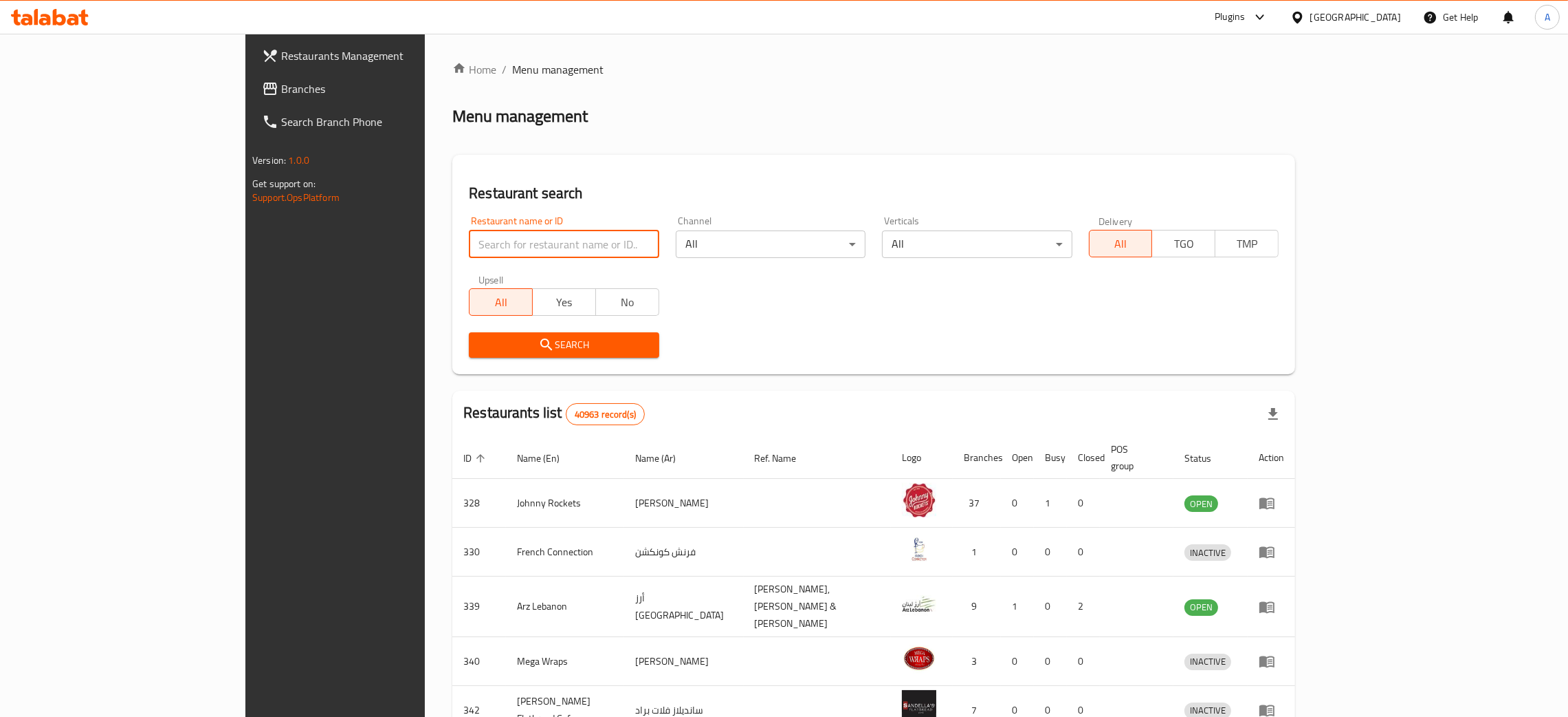
click at [469, 248] on input "search" at bounding box center [564, 244] width 190 height 27
paste input "ROYAL SHANTAR TIKKA RESTA"
type input "ROYAL SHANTAR TIKKA RESTA"
click button "Search" at bounding box center [564, 345] width 190 height 25
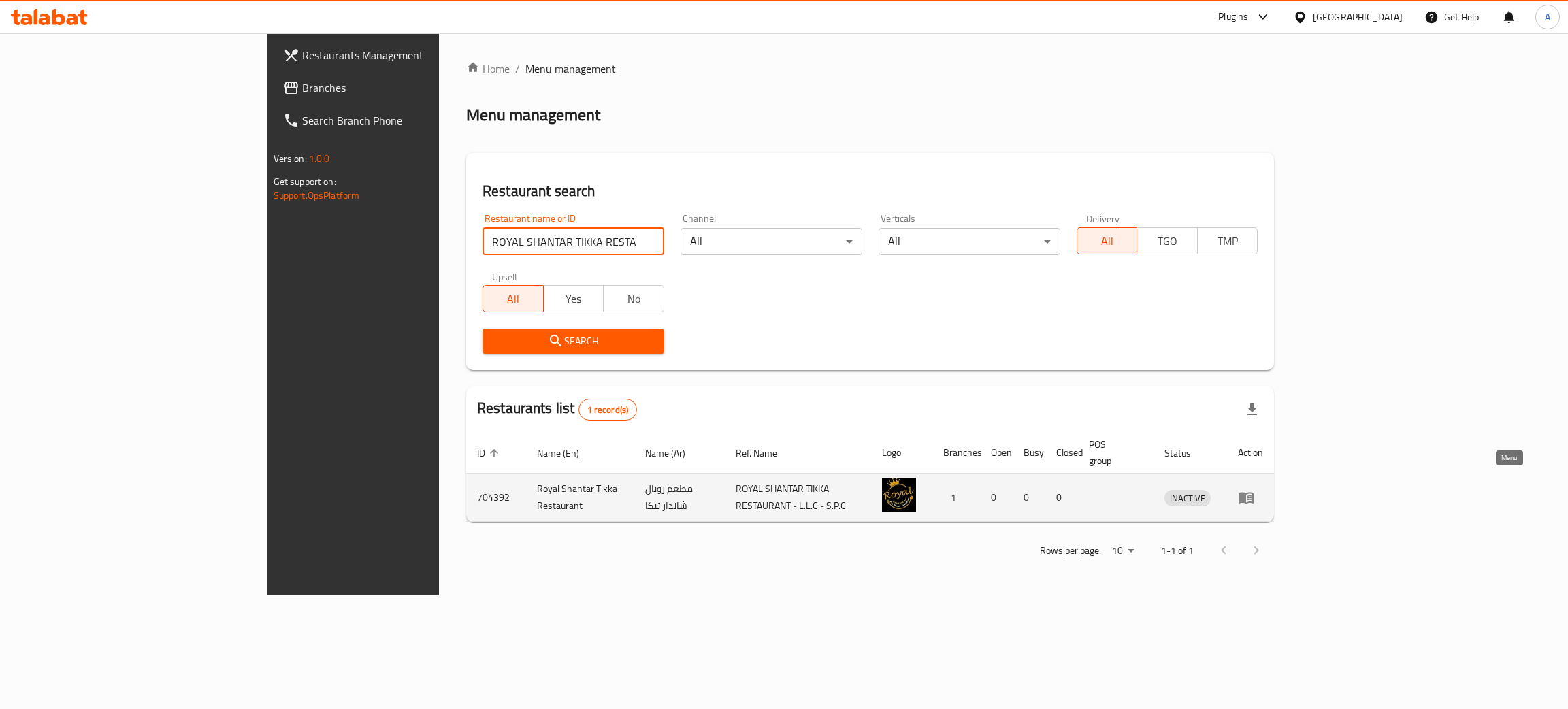
click at [1255, 489] on icon "enhanced table" at bounding box center [1245, 496] width 16 height 16
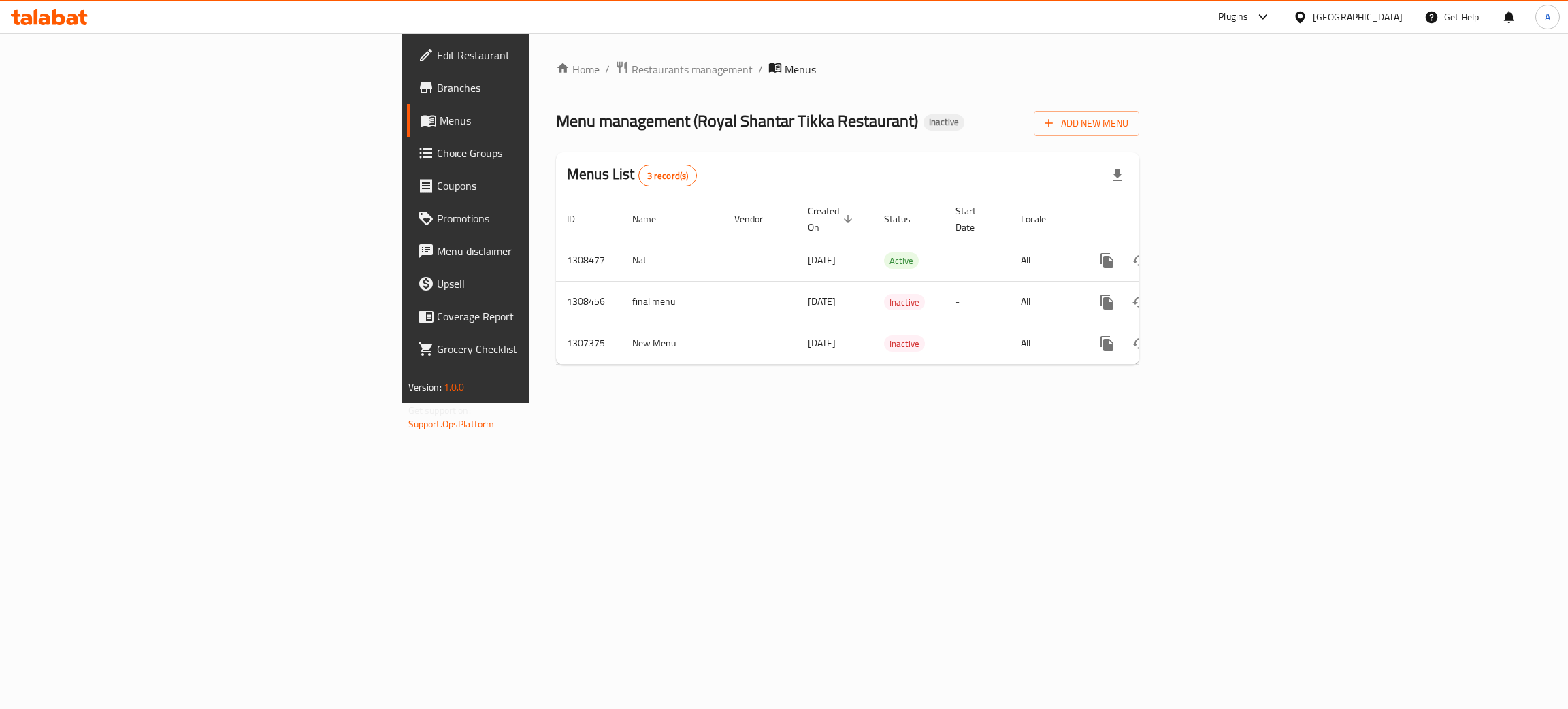
click at [437, 59] on span "Edit Restaurant" at bounding box center [545, 55] width 216 height 16
click at [1213, 251] on icon "enhanced table" at bounding box center [1205, 259] width 16 height 16
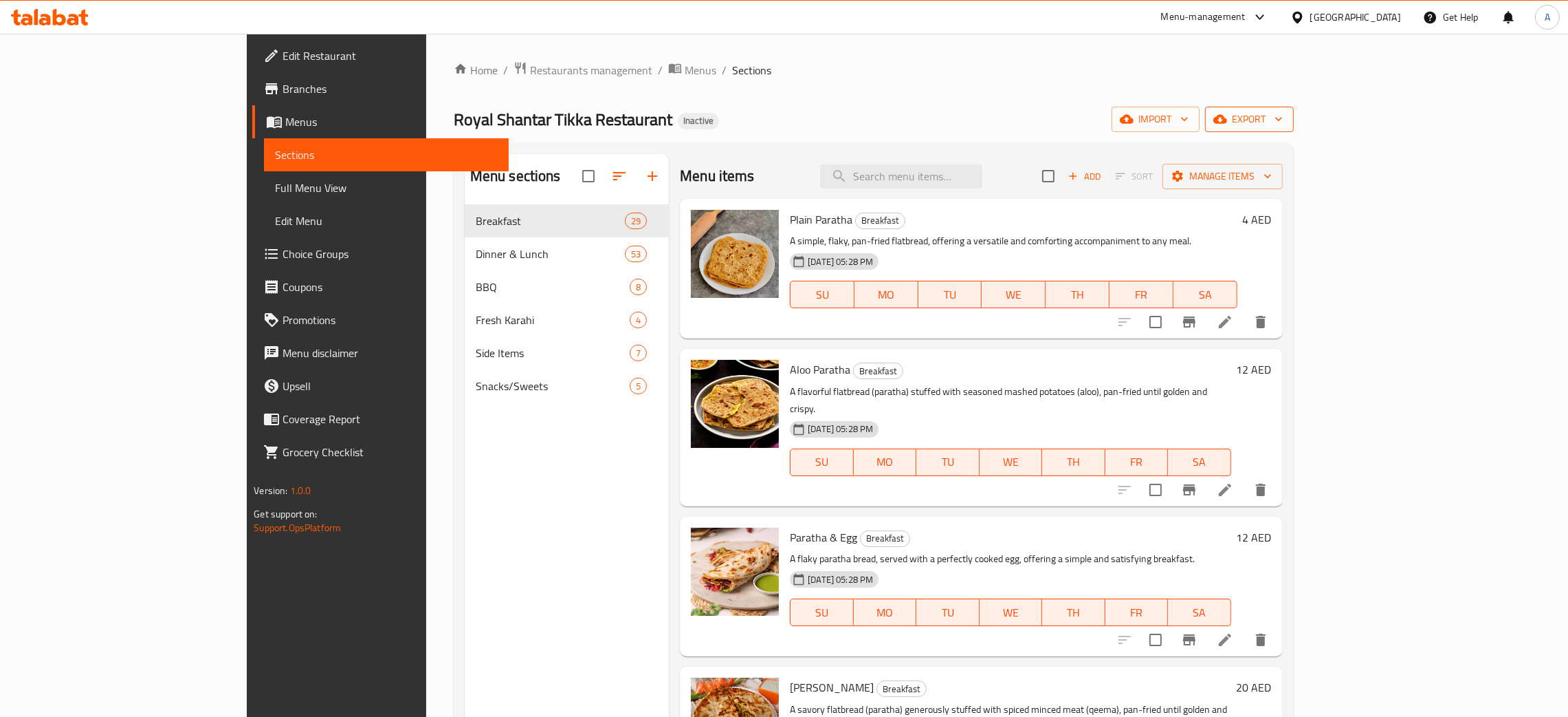
click at [1286, 124] on icon "button" at bounding box center [1279, 119] width 14 height 14
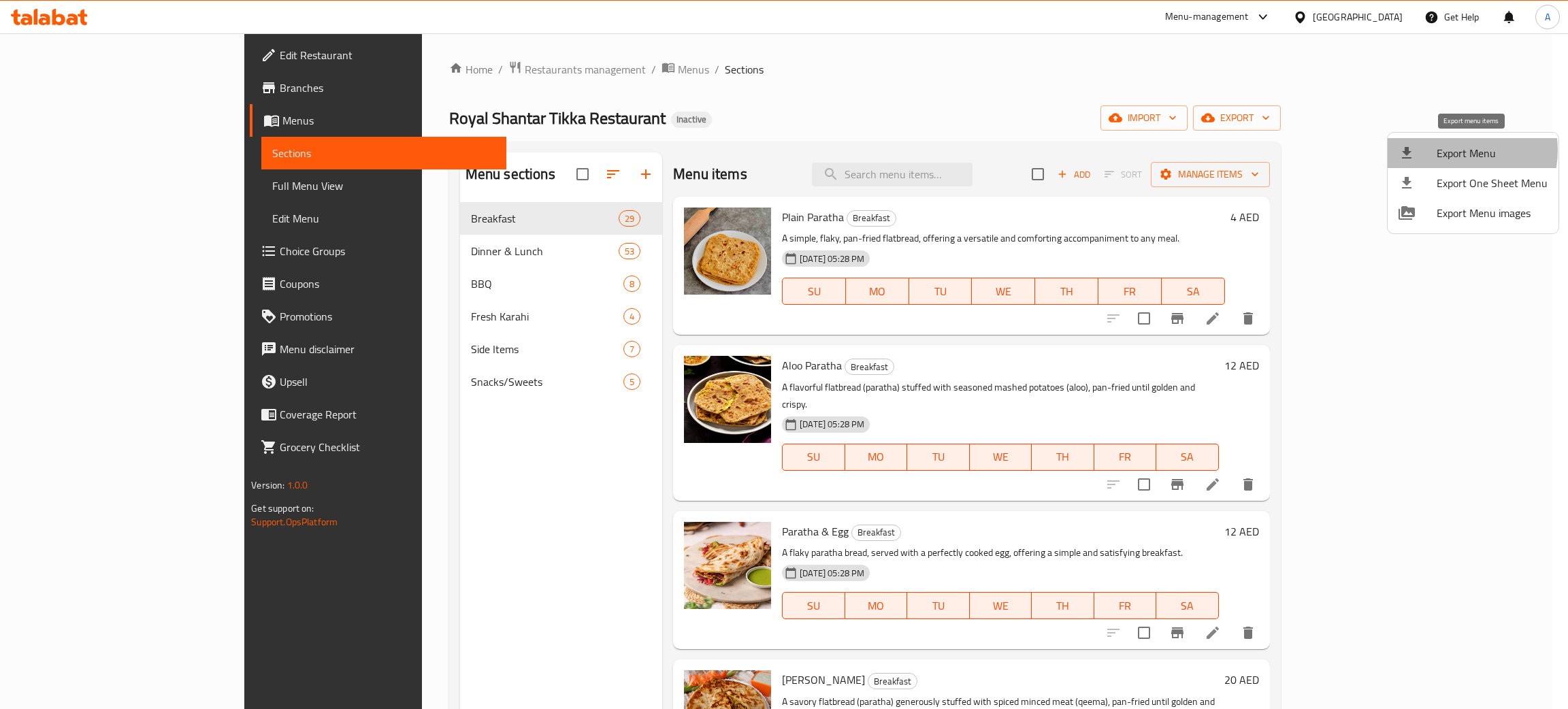
click at [1452, 150] on span "Export Menu" at bounding box center [1492, 153] width 111 height 16
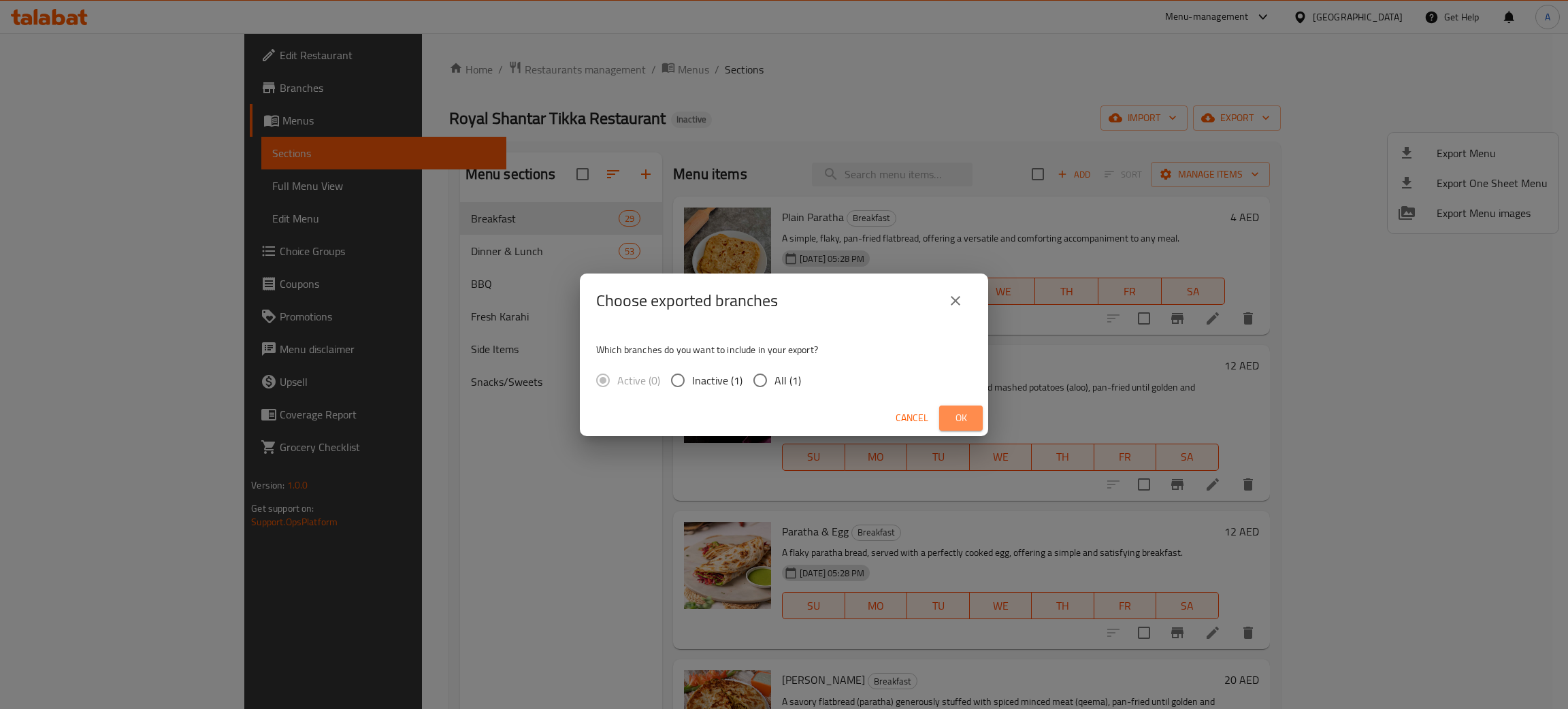
click at [971, 414] on span "Ok" at bounding box center [961, 418] width 22 height 17
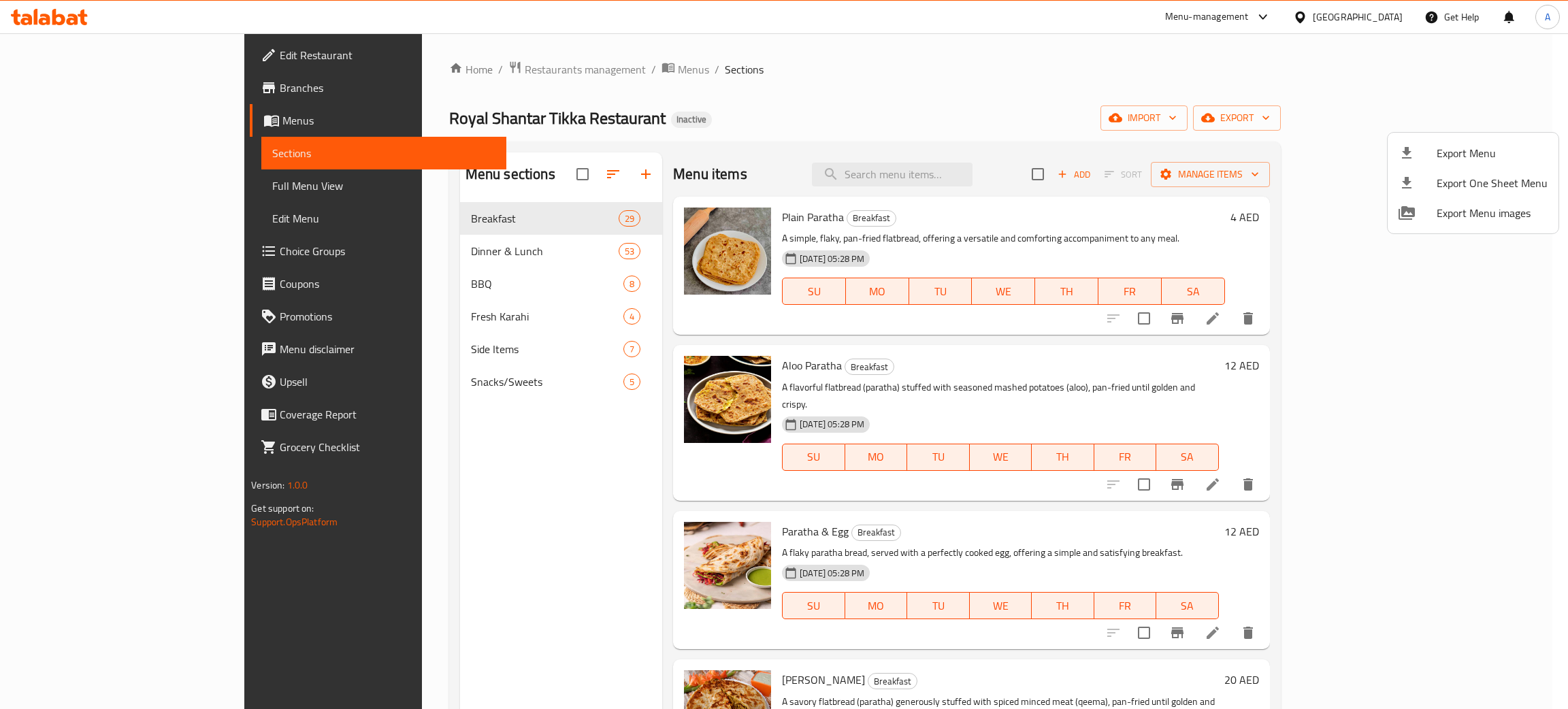
click at [55, 15] on div at bounding box center [784, 354] width 1568 height 709
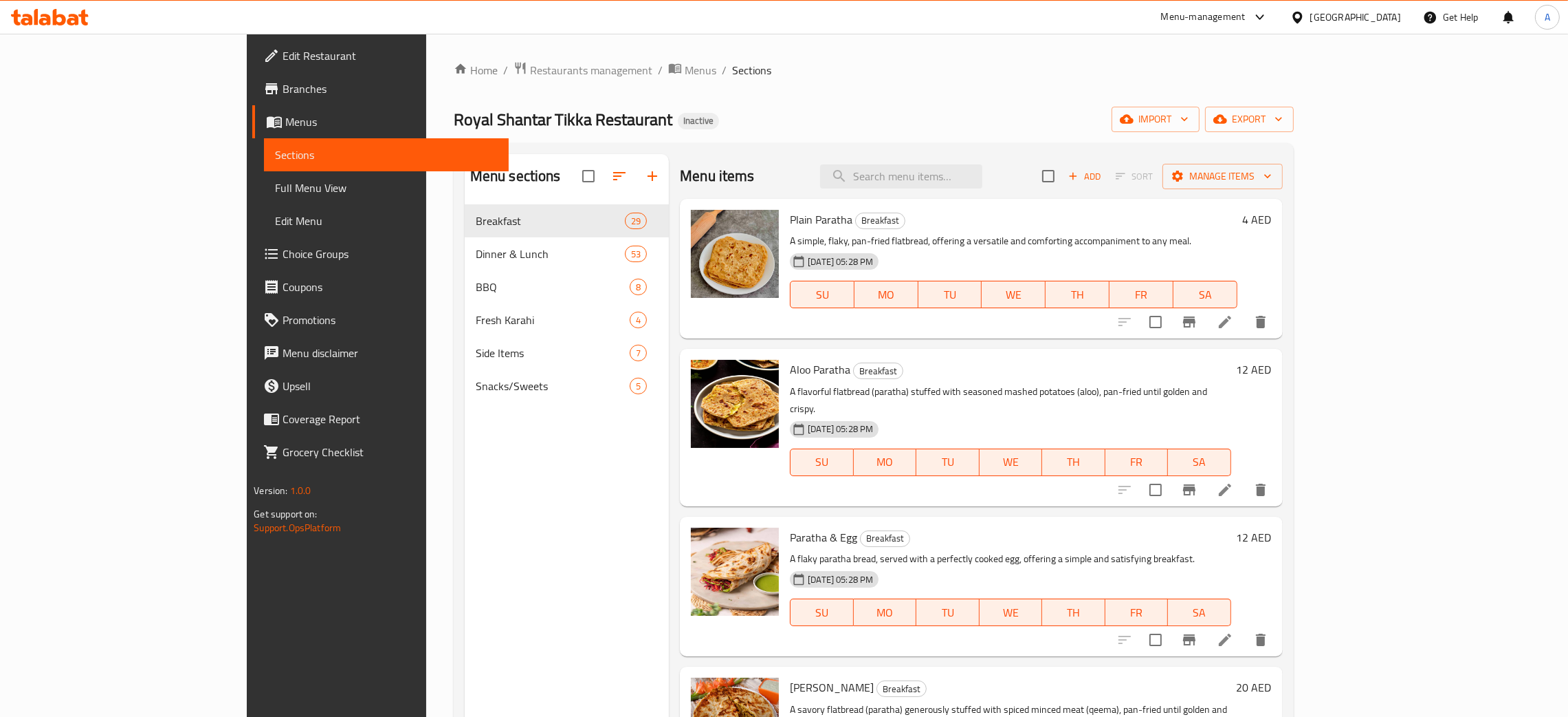
click at [56, 15] on icon at bounding box center [59, 17] width 13 height 16
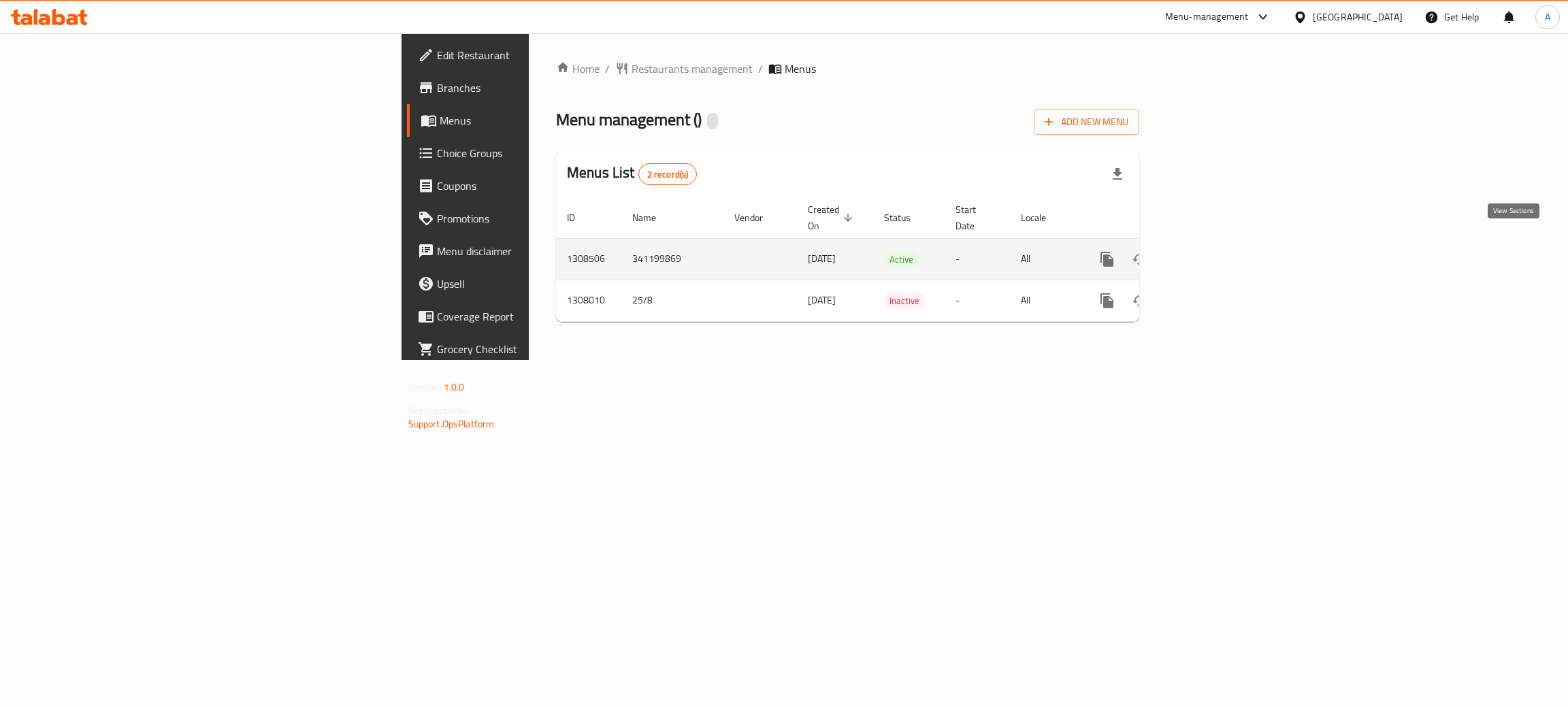
click at [1213, 251] on icon "enhanced table" at bounding box center [1205, 259] width 16 height 16
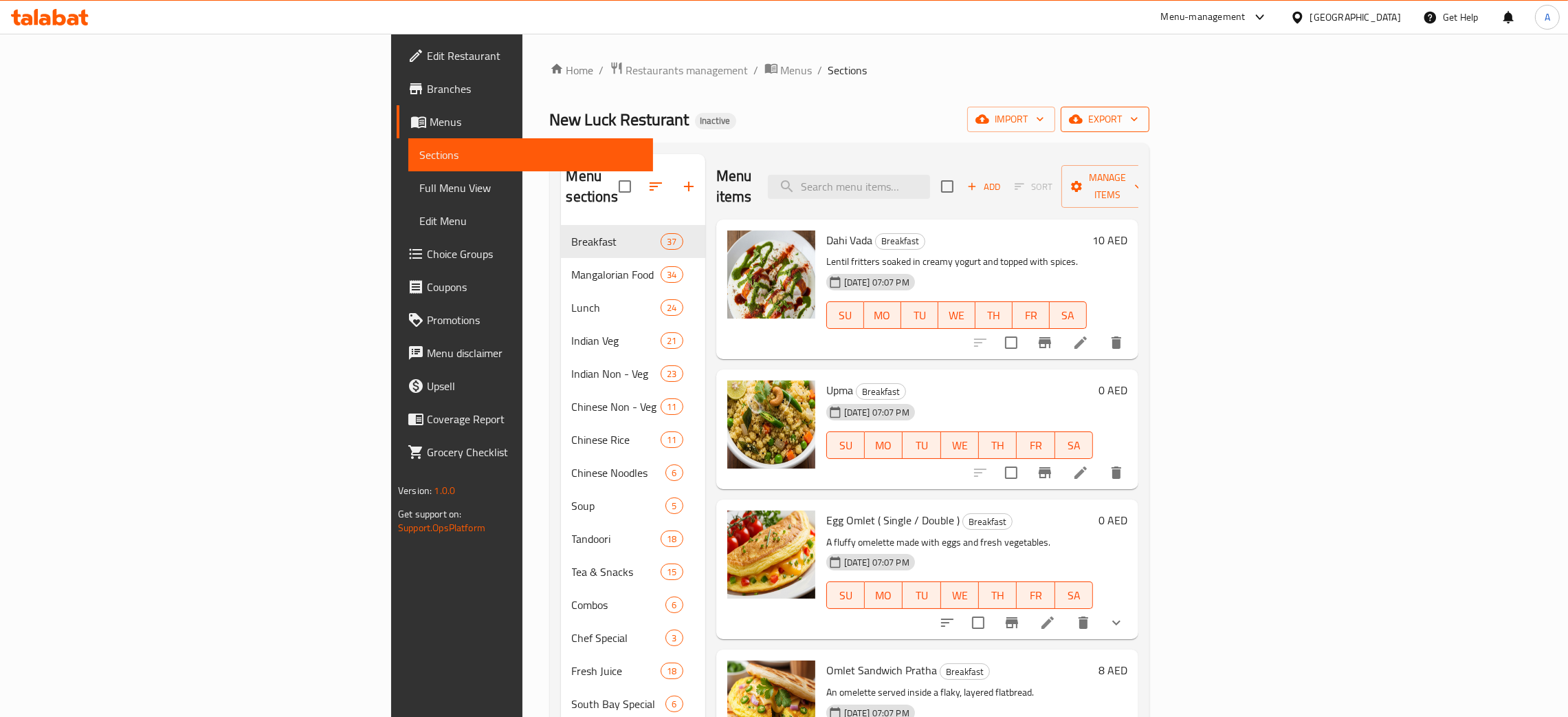
click at [1141, 116] on icon "button" at bounding box center [1134, 119] width 14 height 14
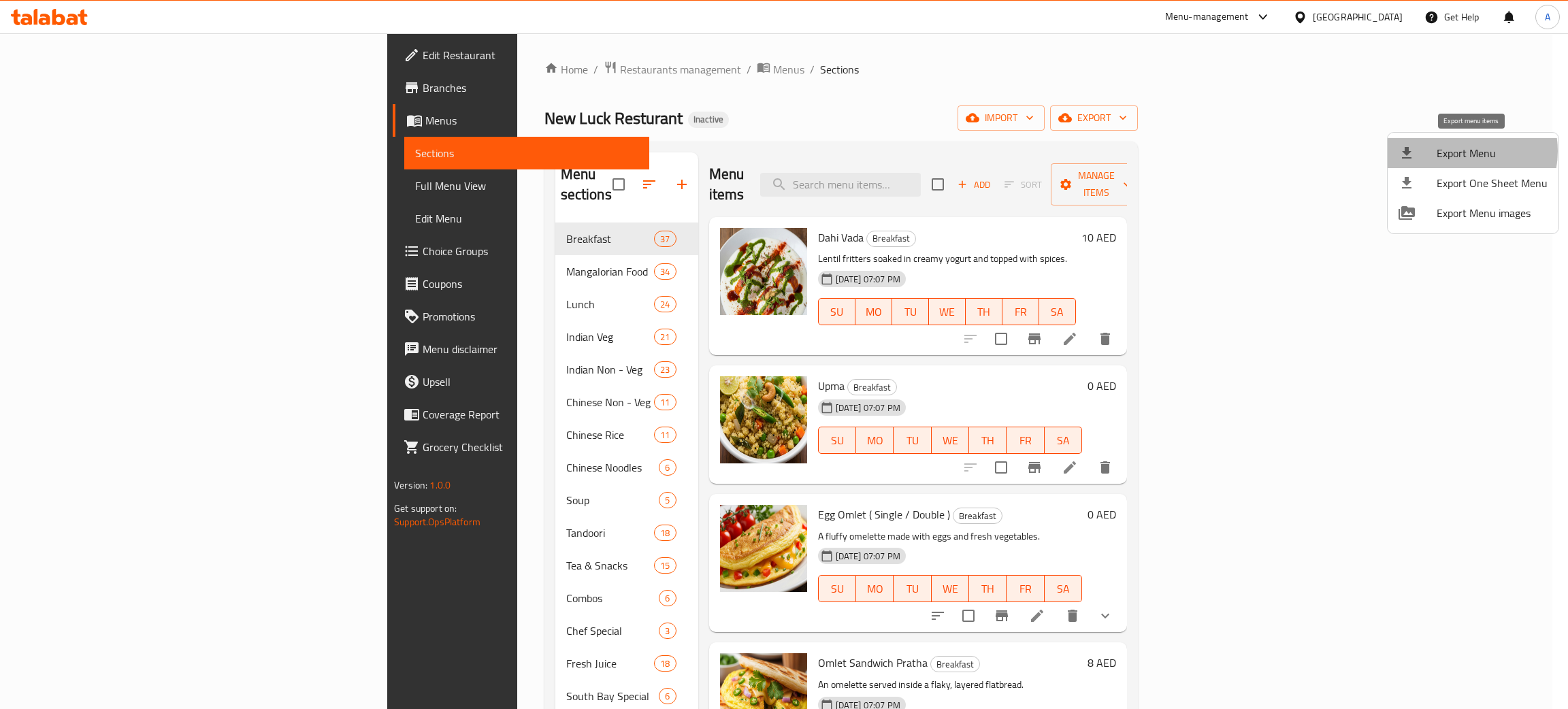
click at [1460, 151] on span "Export Menu" at bounding box center [1492, 153] width 111 height 16
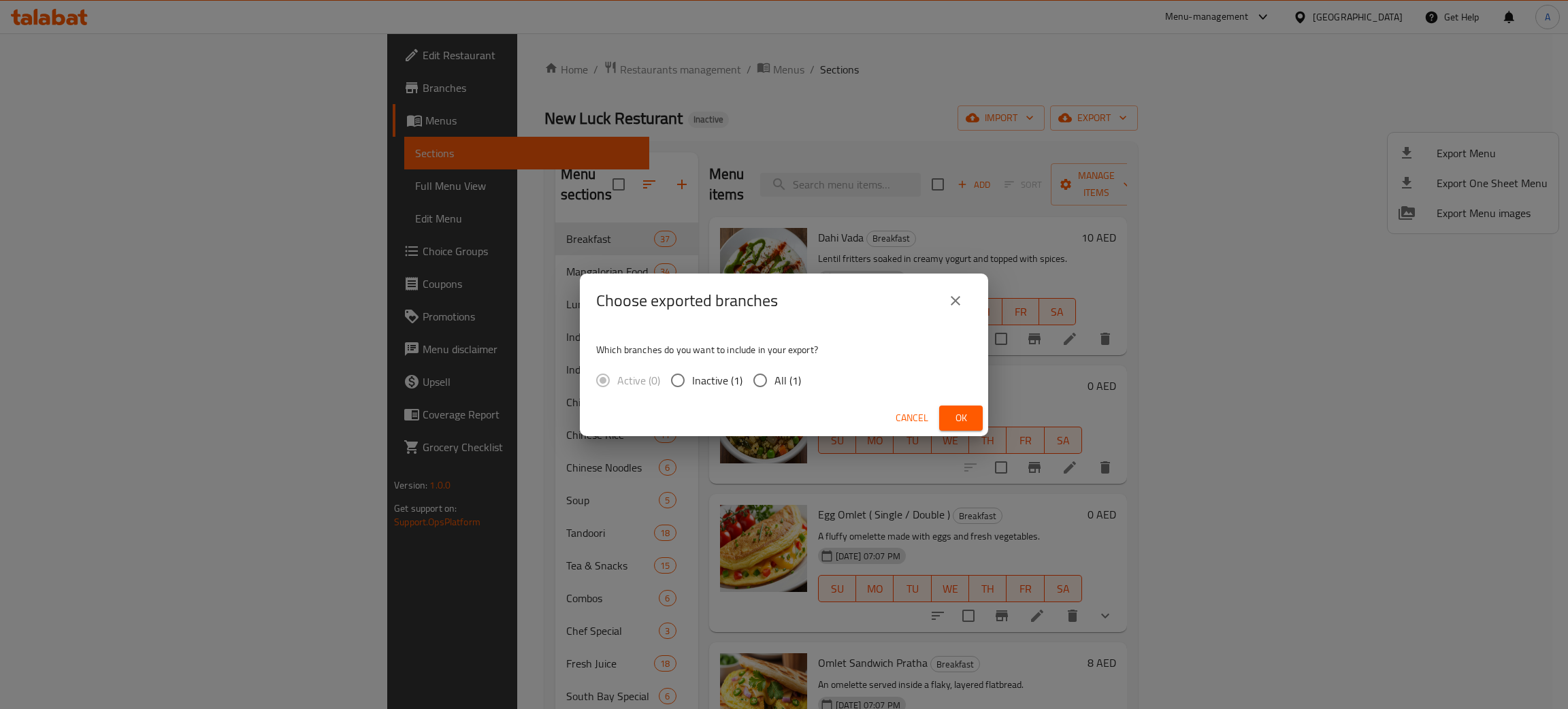
click at [958, 421] on span "Ok" at bounding box center [961, 418] width 22 height 17
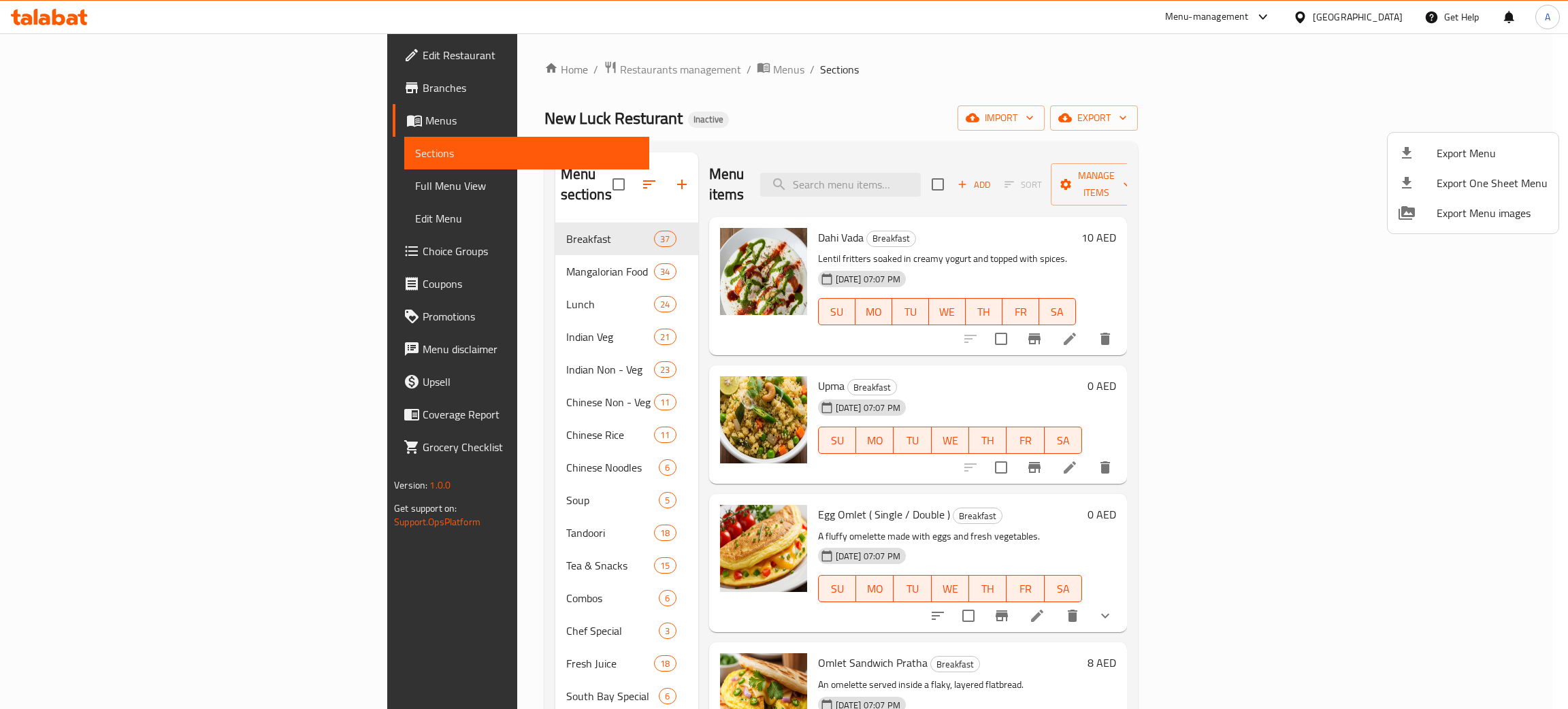
click at [767, 90] on div at bounding box center [784, 354] width 1568 height 709
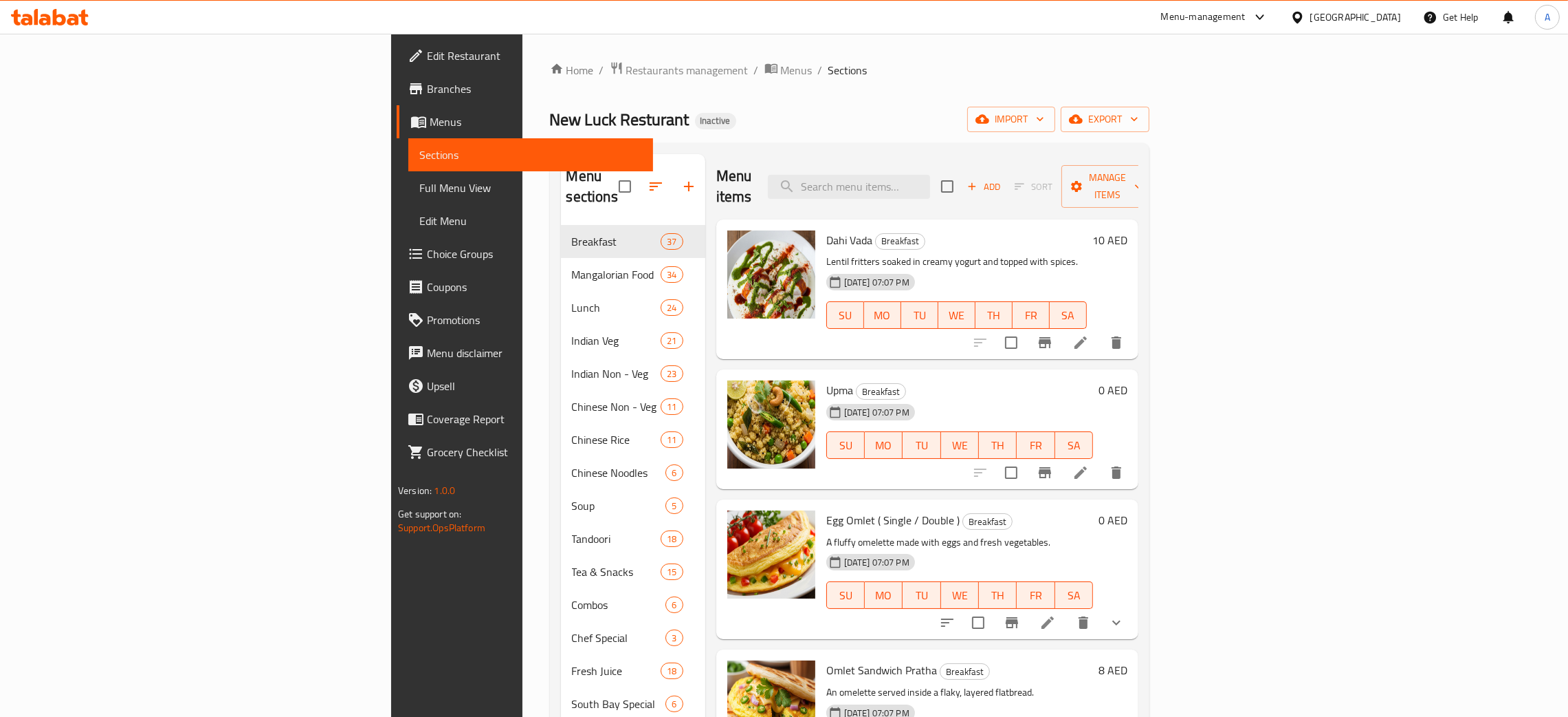
click at [65, 11] on icon at bounding box center [50, 17] width 78 height 16
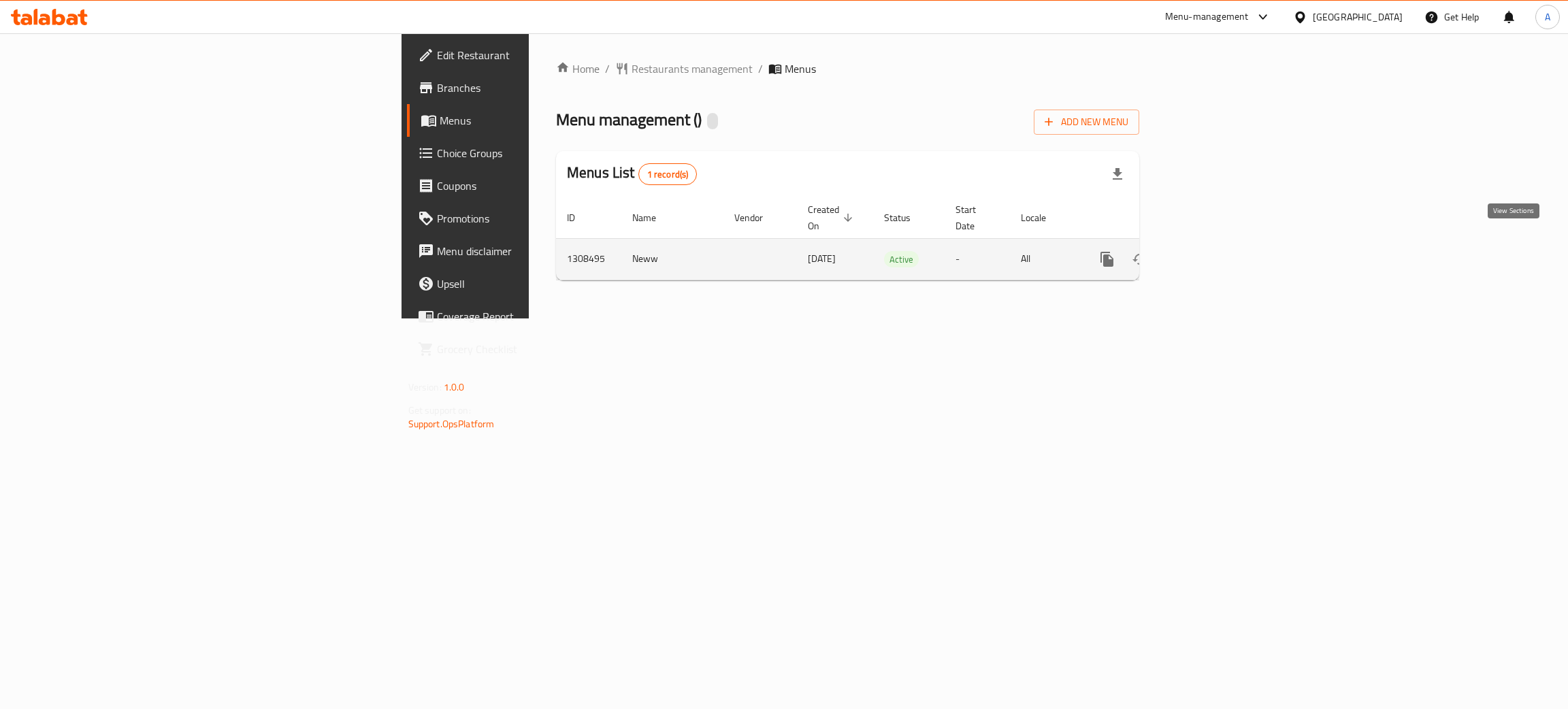
click at [1213, 251] on icon "enhanced table" at bounding box center [1205, 259] width 16 height 16
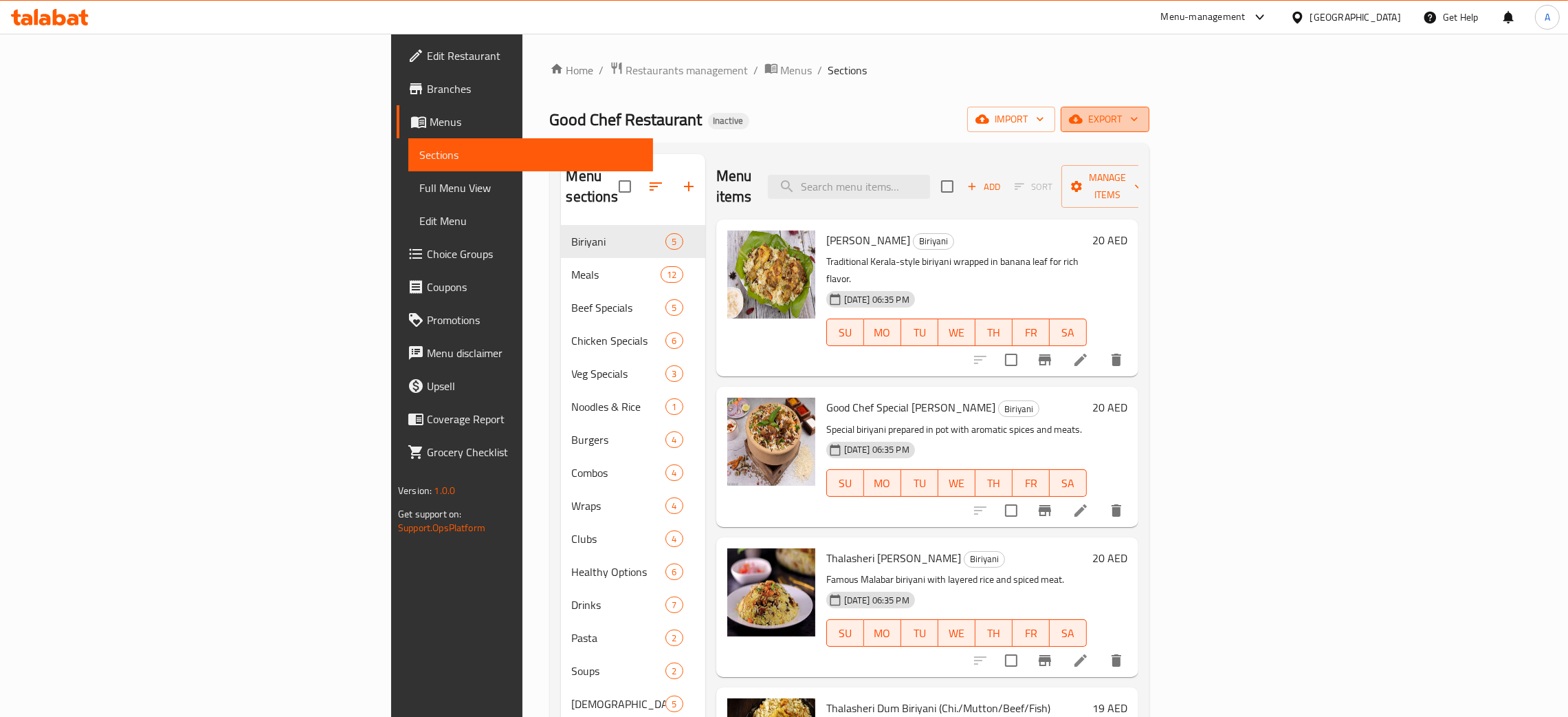
click at [1141, 115] on icon "button" at bounding box center [1134, 119] width 14 height 14
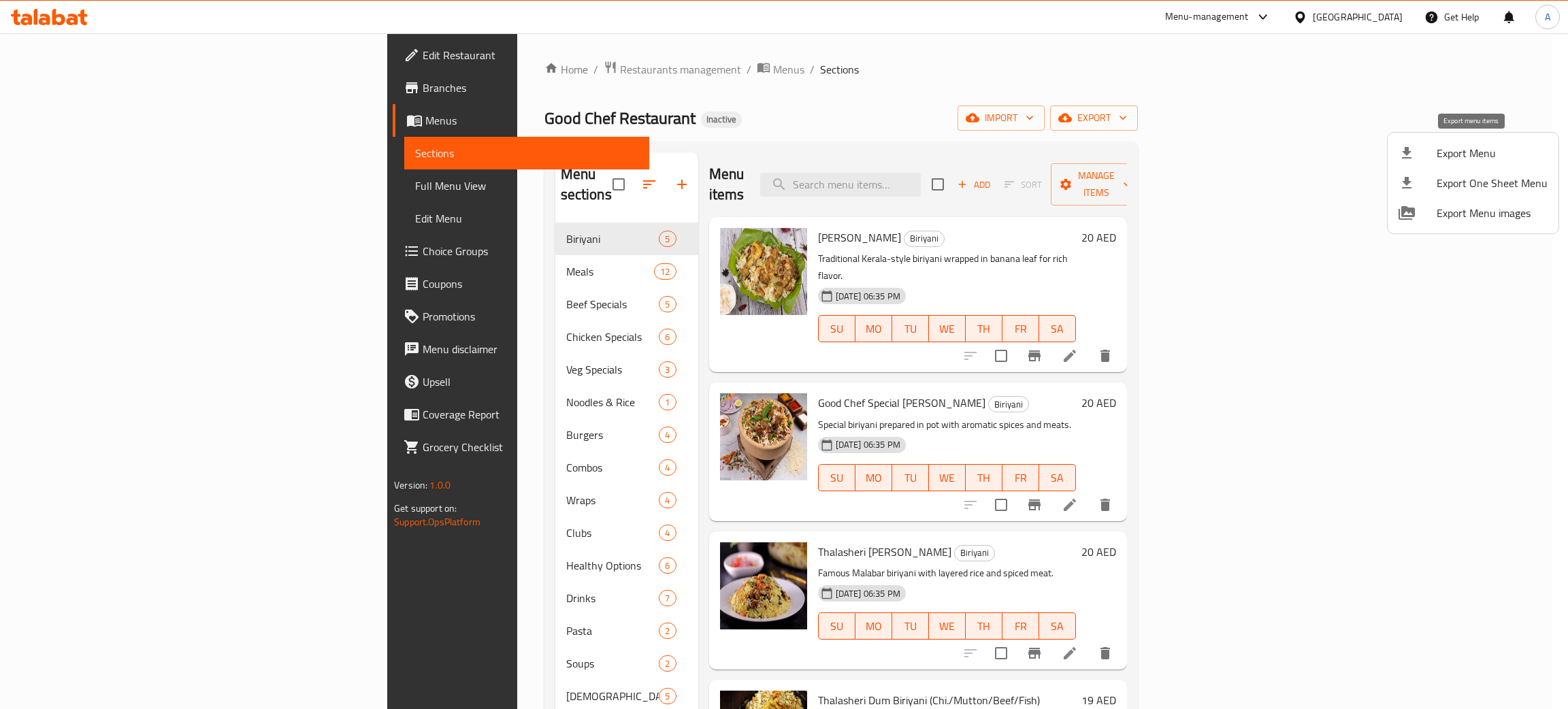
click at [1459, 153] on span "Export Menu" at bounding box center [1492, 153] width 111 height 16
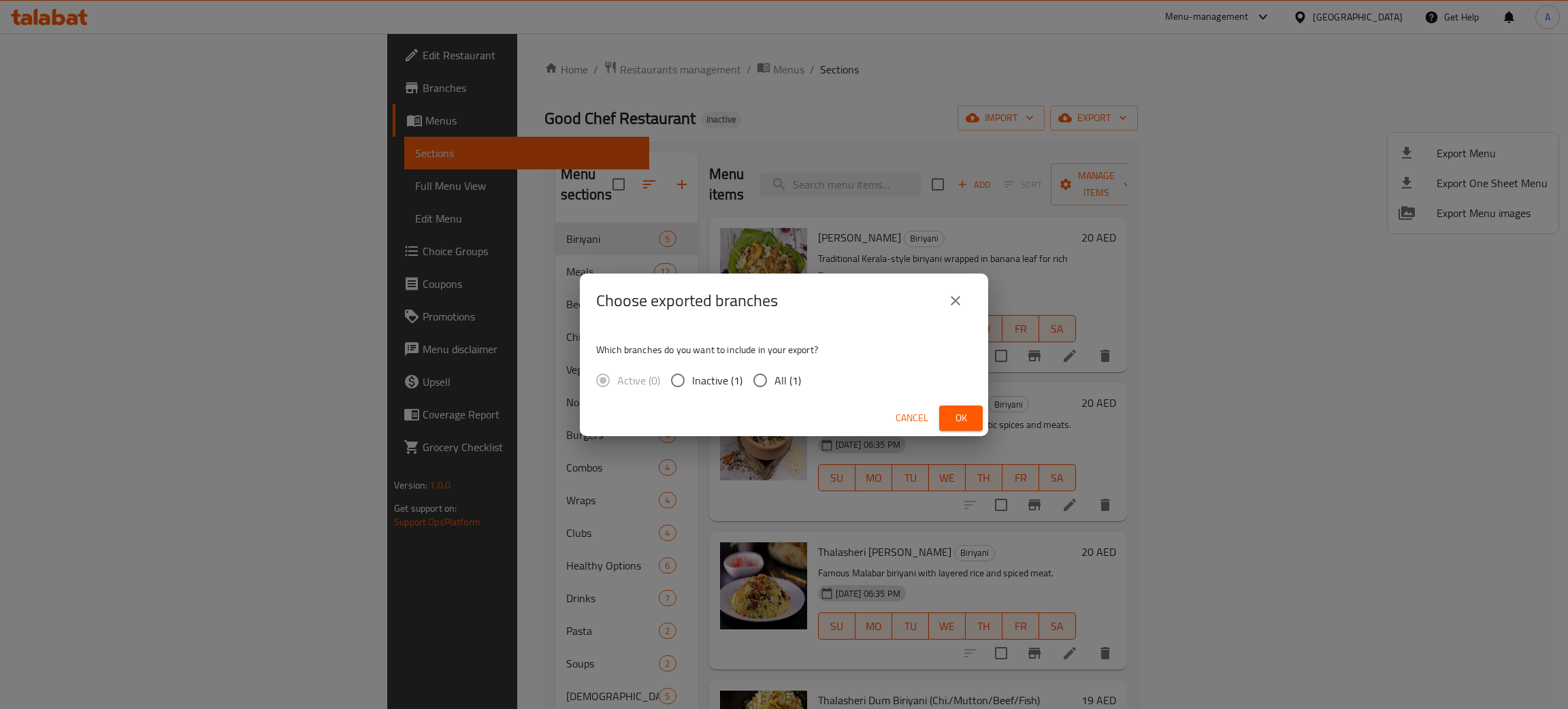
click at [970, 407] on button "Ok" at bounding box center [961, 418] width 44 height 25
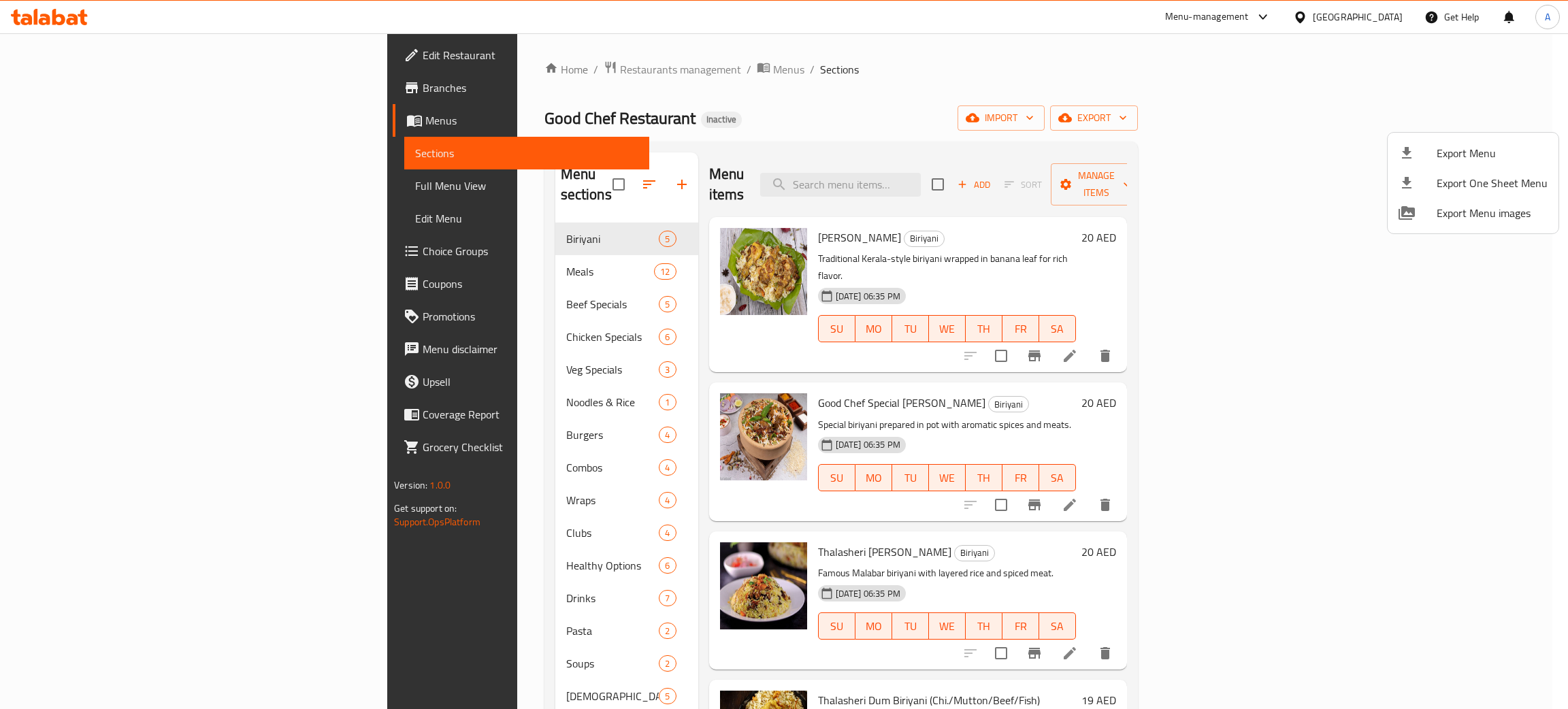
click at [23, 18] on div at bounding box center [784, 354] width 1568 height 709
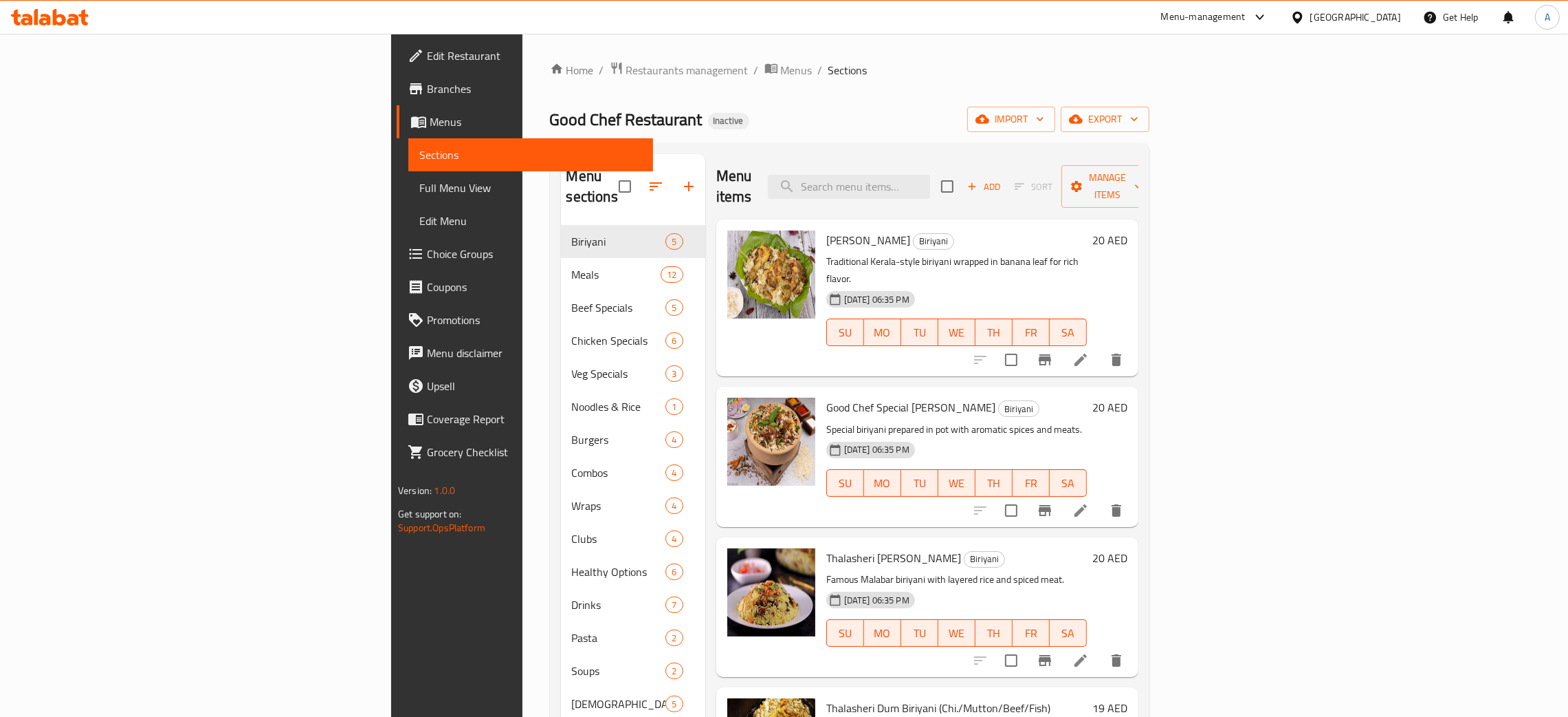
click at [24, 19] on icon at bounding box center [26, 20] width 12 height 12
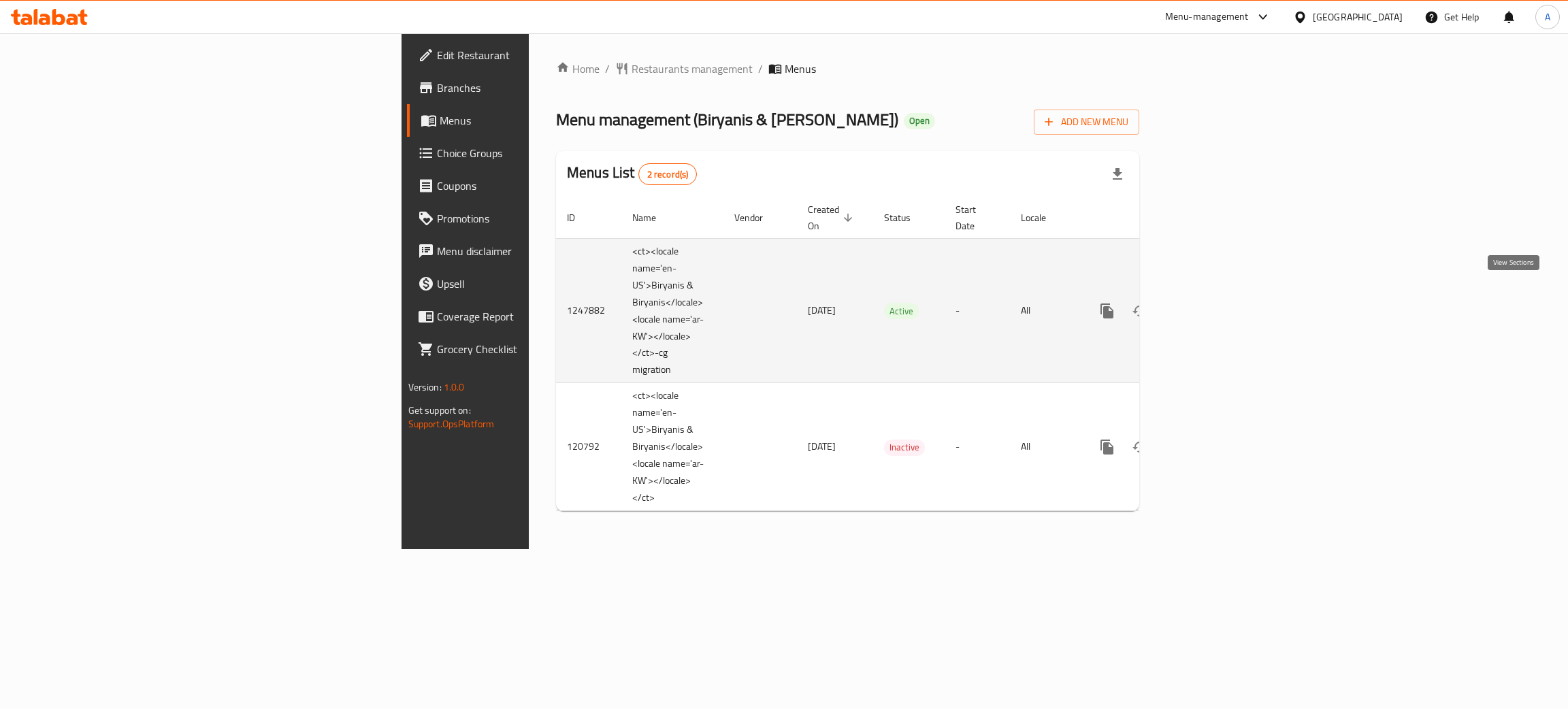
click at [1213, 302] on icon "enhanced table" at bounding box center [1205, 310] width 16 height 16
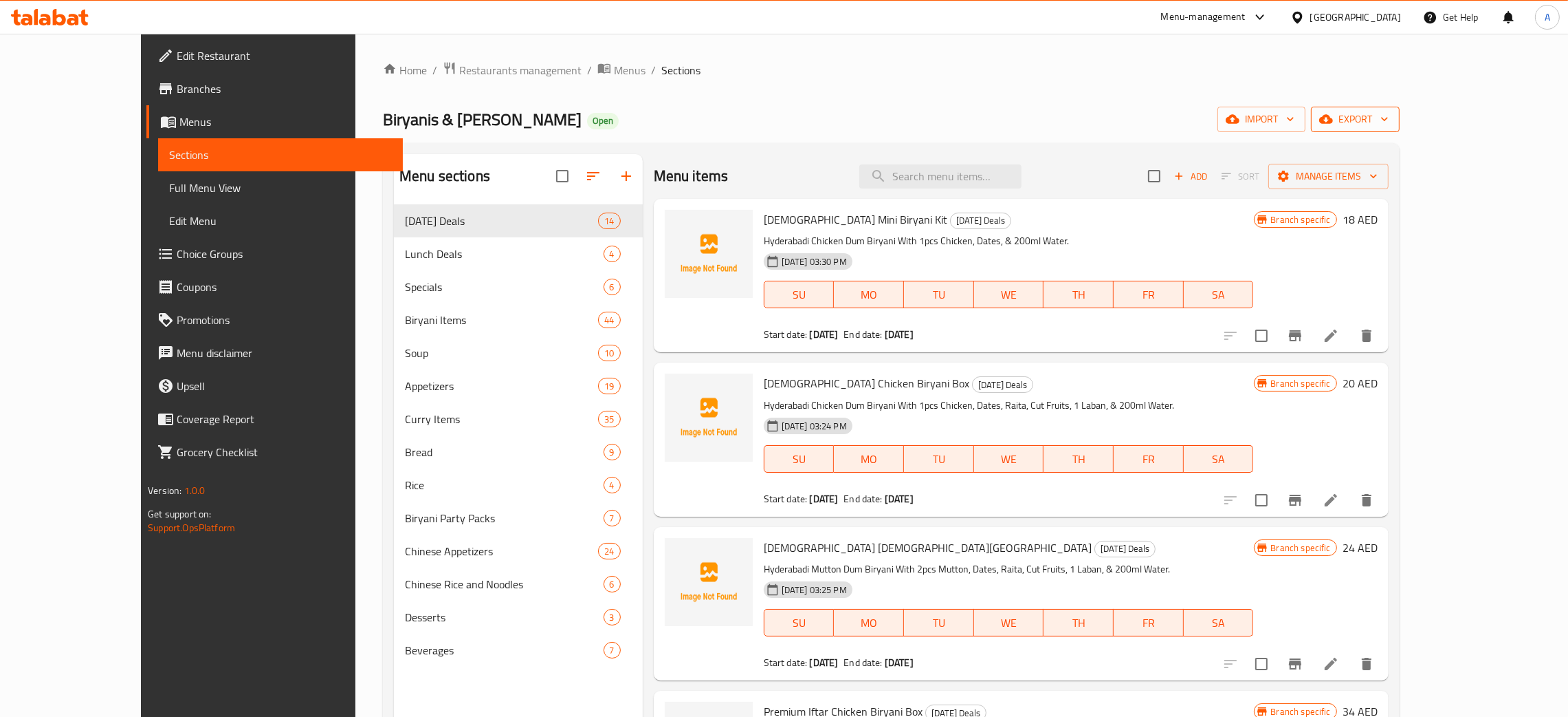
click at [1389, 116] on span "export" at bounding box center [1355, 119] width 67 height 17
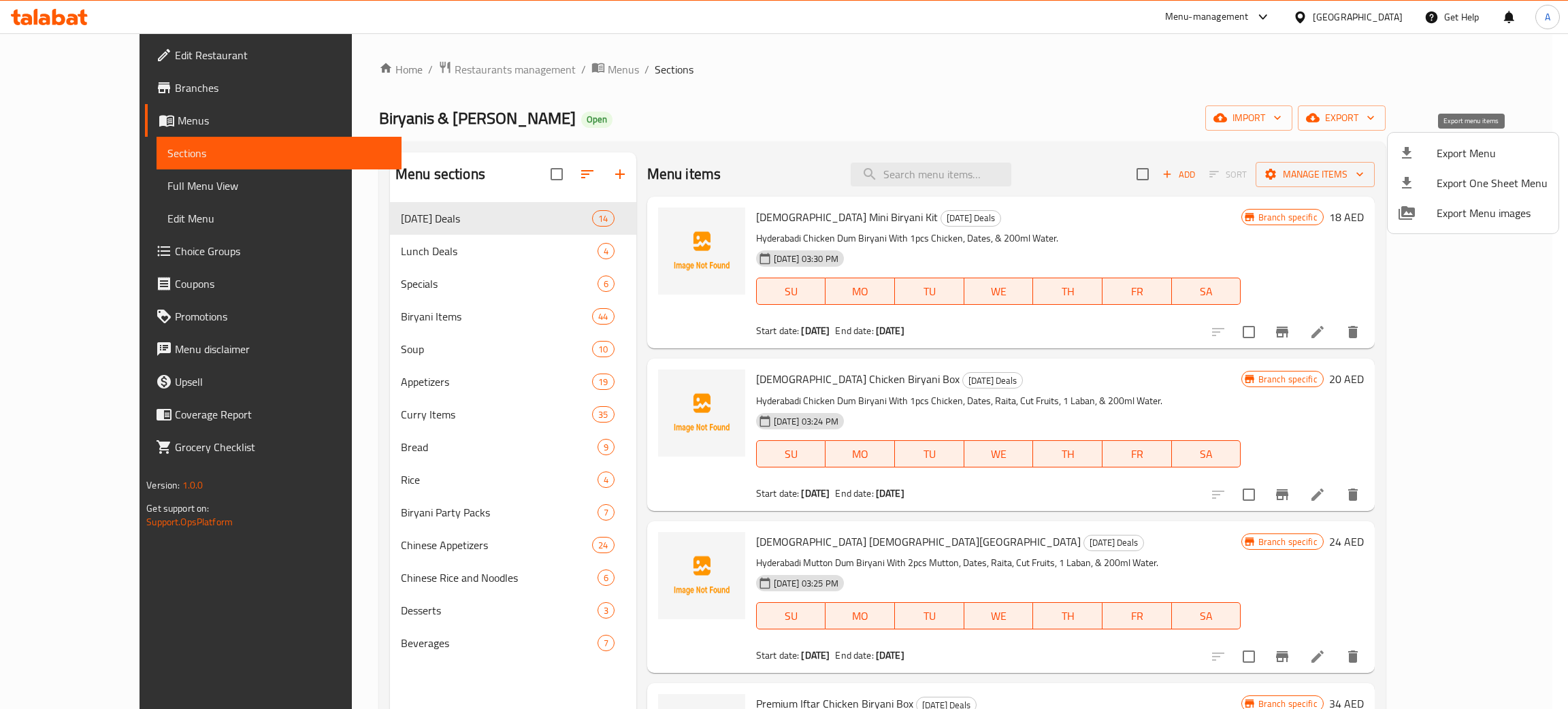
click at [1451, 145] on span "Export Menu" at bounding box center [1492, 153] width 111 height 16
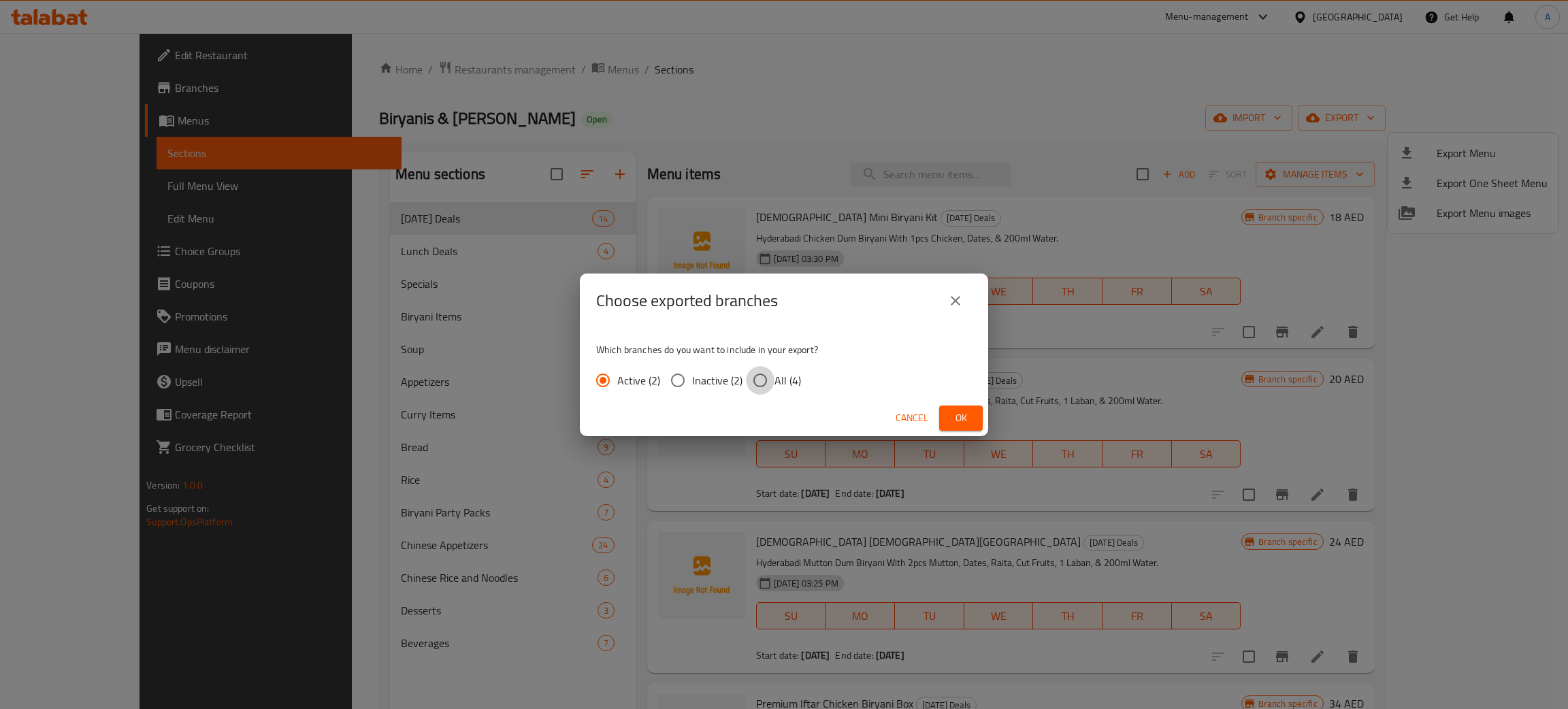
click at [759, 377] on input "All (4)" at bounding box center [760, 381] width 29 height 29
radio input "true"
click at [954, 418] on span "Ok" at bounding box center [961, 418] width 22 height 17
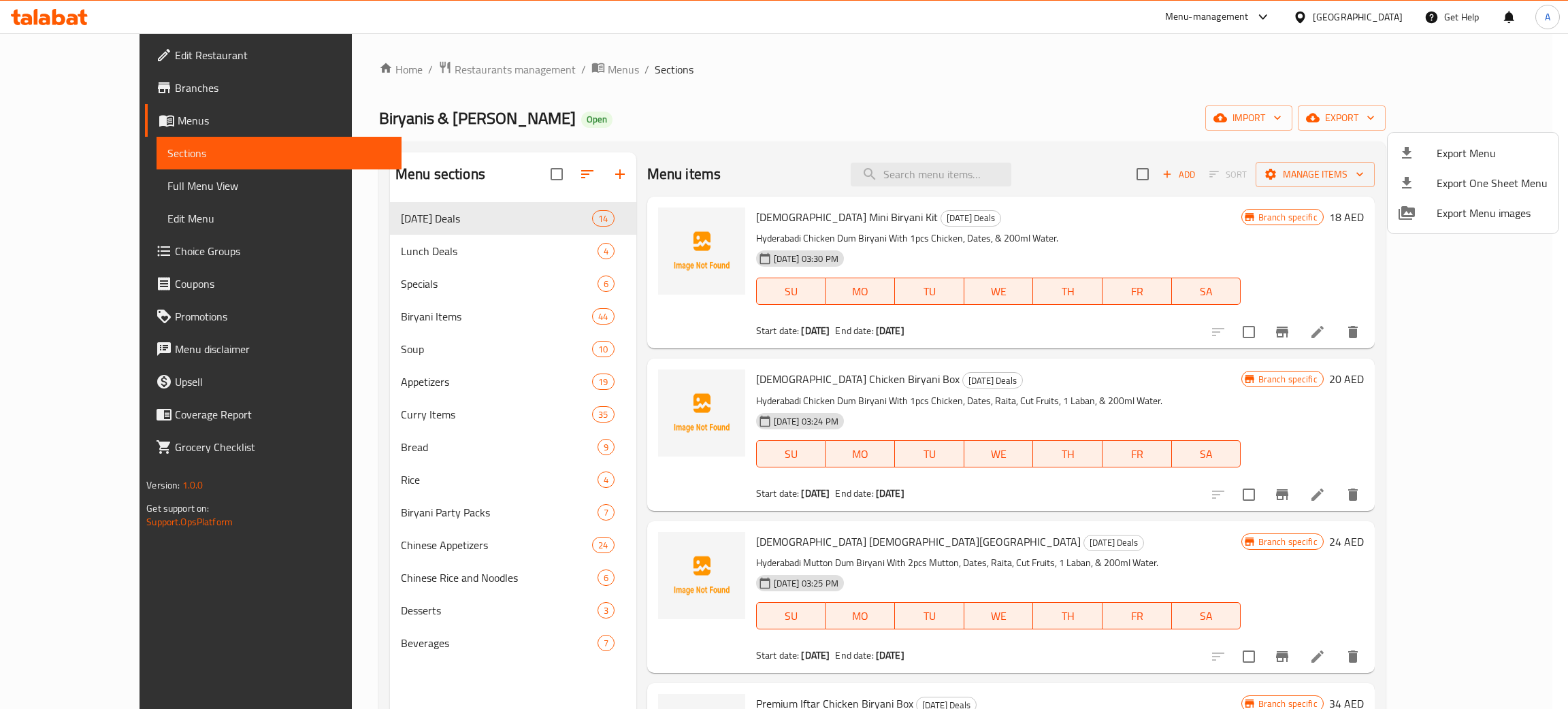
click at [981, 165] on div at bounding box center [784, 354] width 1568 height 709
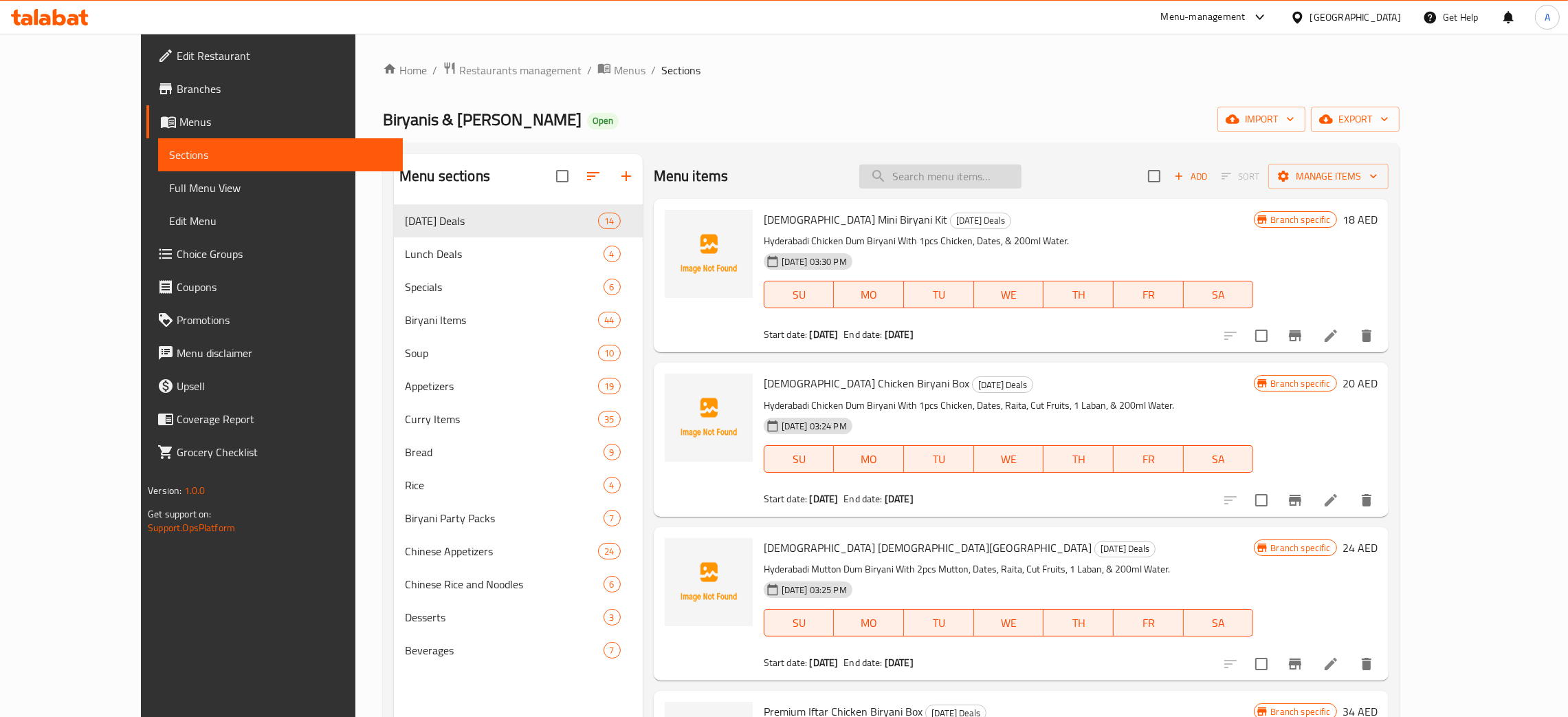
click at [979, 175] on input "search" at bounding box center [940, 177] width 162 height 24
paste input "Lassi"
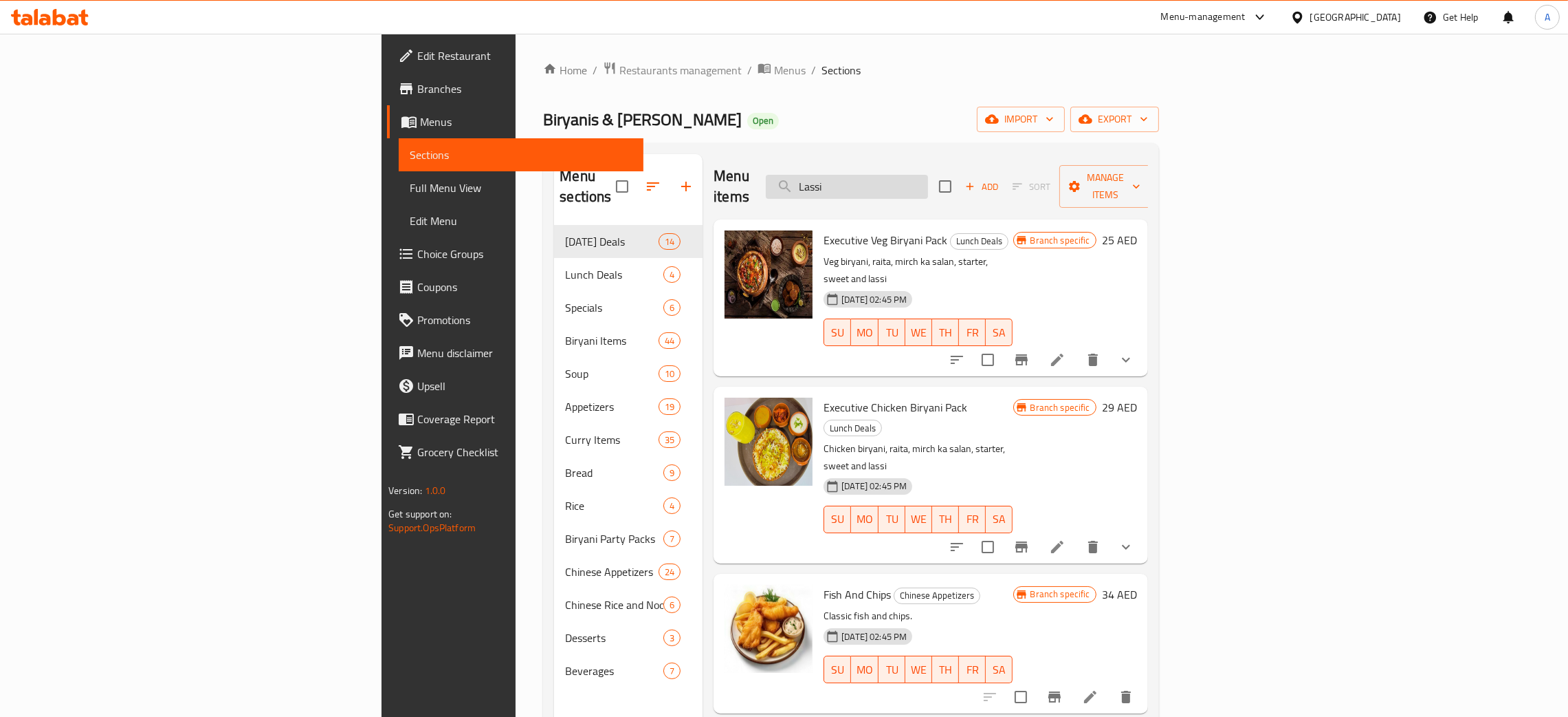
type input "Lassi"
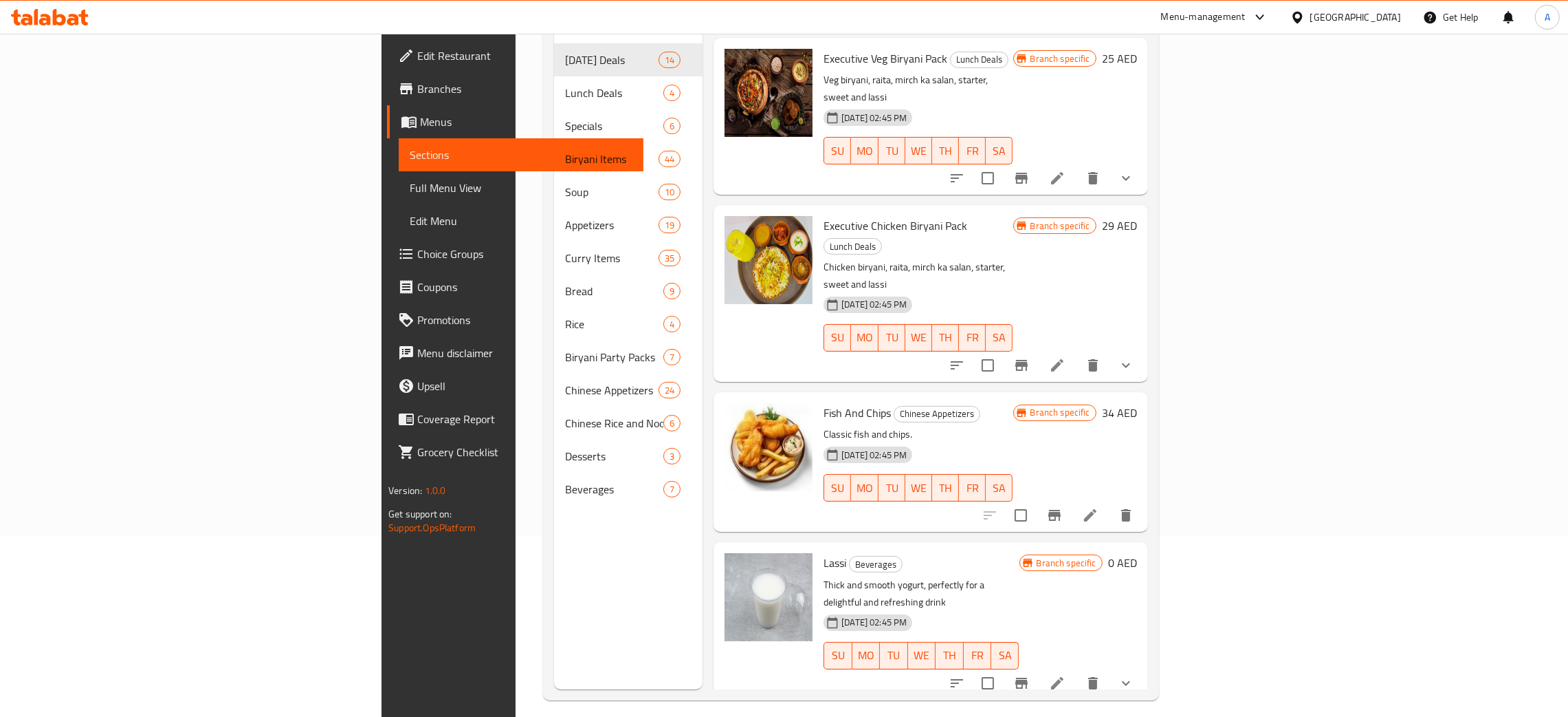
scroll to position [194, 0]
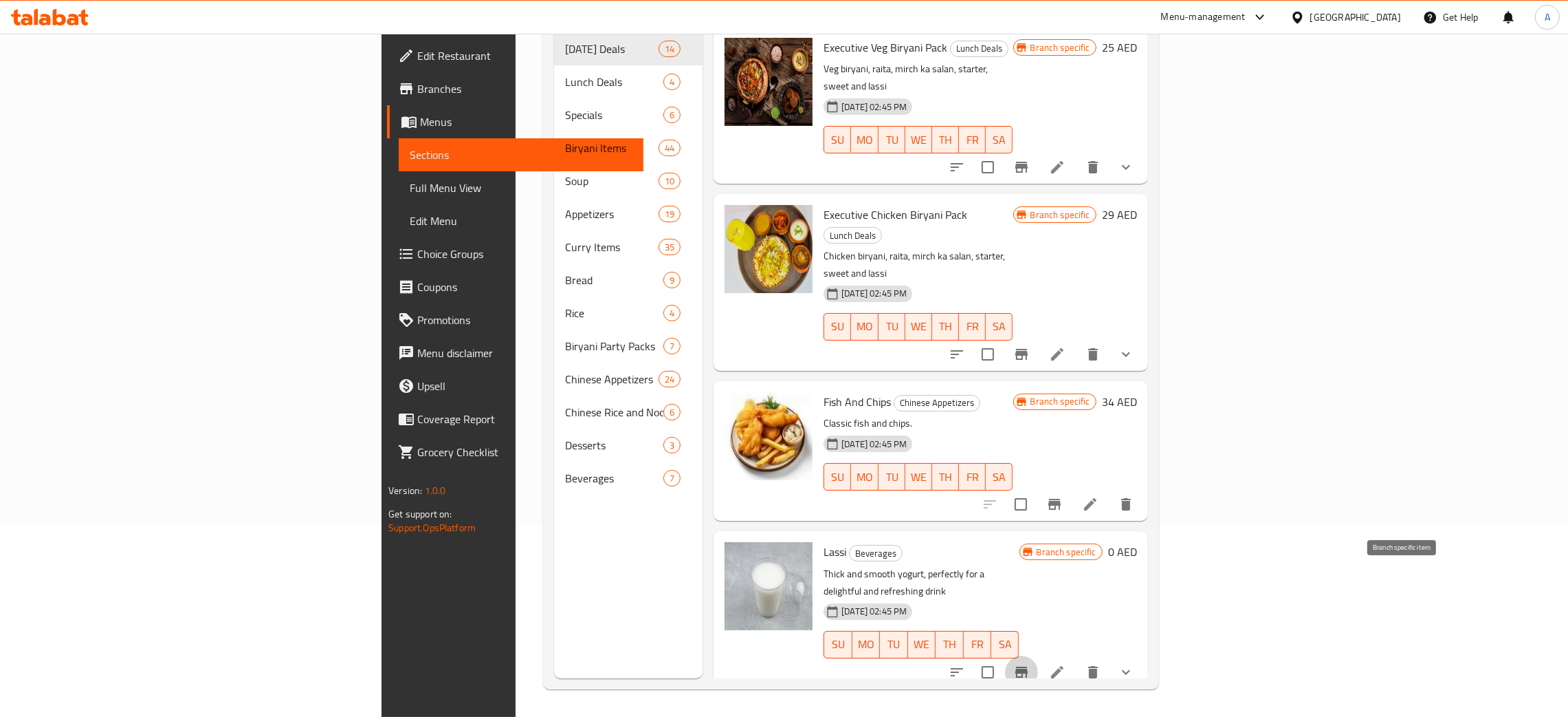
click at [1028, 667] on icon "Branch-specific-item" at bounding box center [1021, 672] width 13 height 11
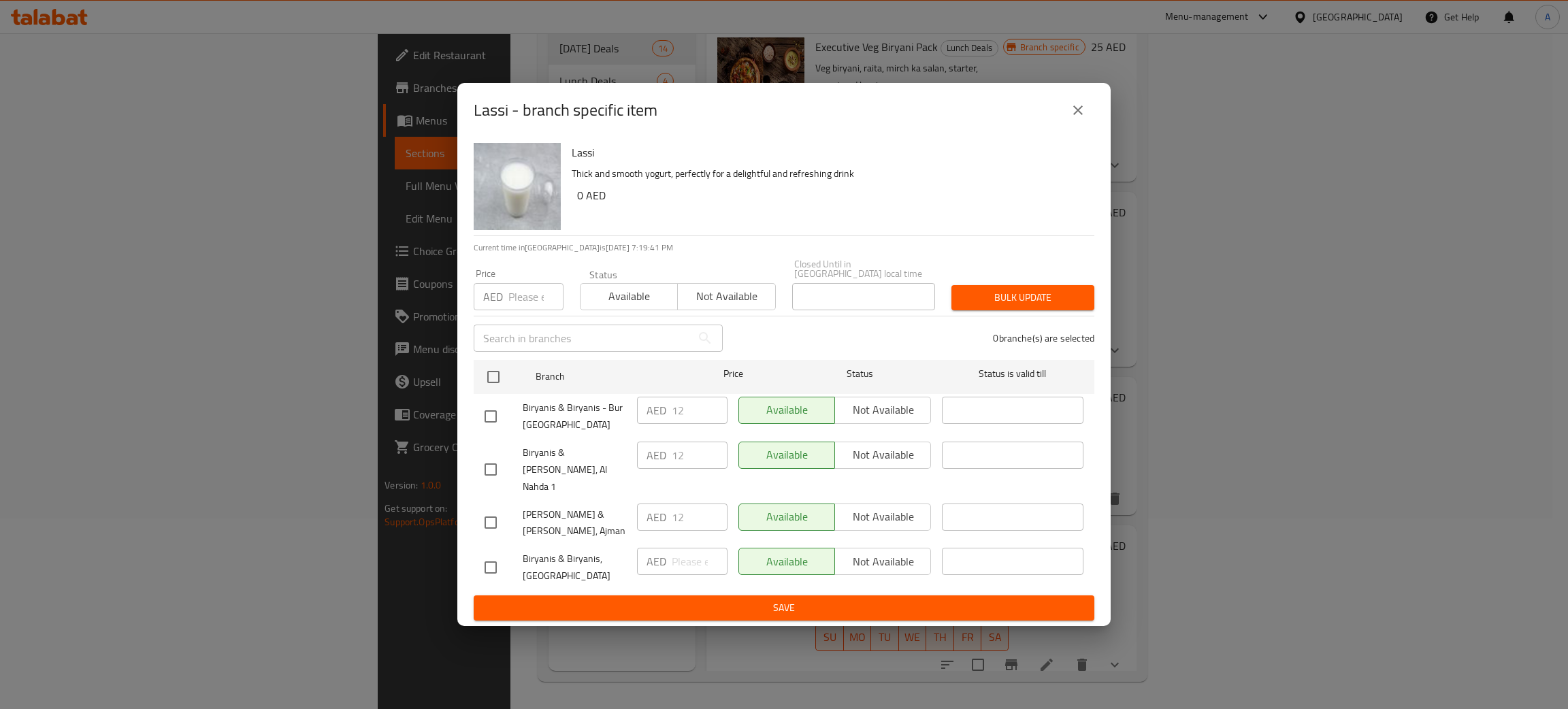
click at [526, 307] on input "number" at bounding box center [536, 297] width 55 height 27
drag, startPoint x: 519, startPoint y: 309, endPoint x: 505, endPoint y: 313, distance: 14.6
click at [505, 310] on div "AED 12 Price" at bounding box center [518, 297] width 90 height 27
type input "0"
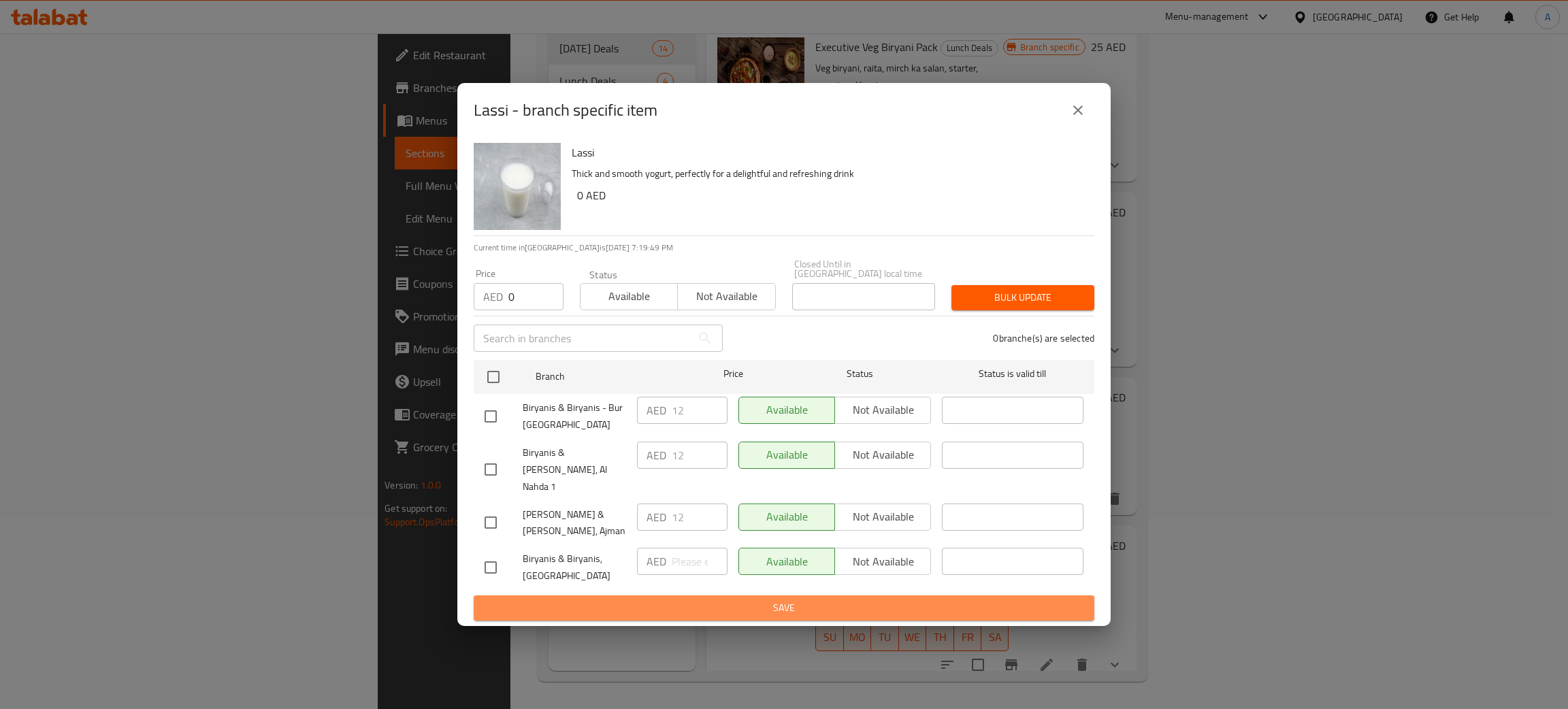
click at [798, 601] on span "Save" at bounding box center [784, 608] width 599 height 17
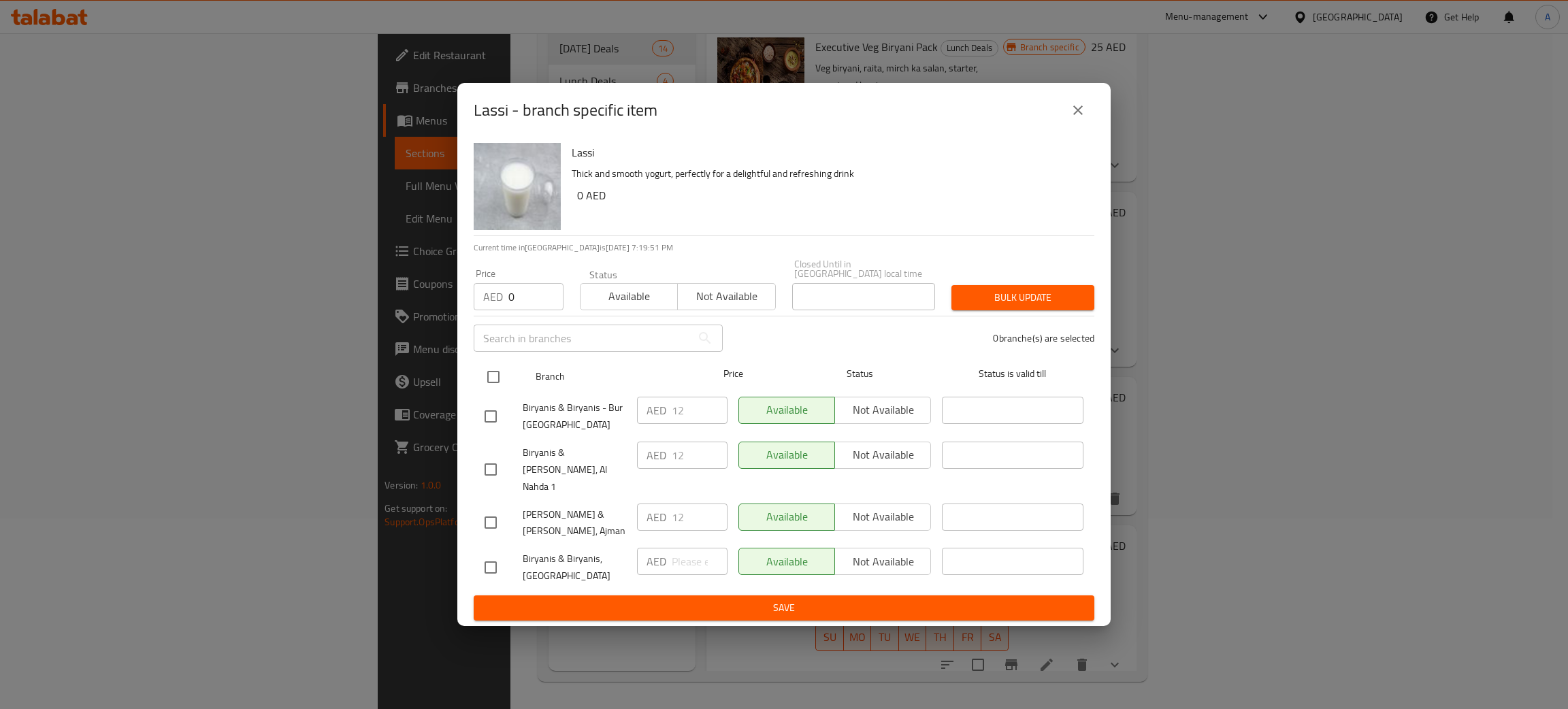
click at [493, 385] on input "checkbox" at bounding box center [493, 377] width 29 height 29
checkbox input "true"
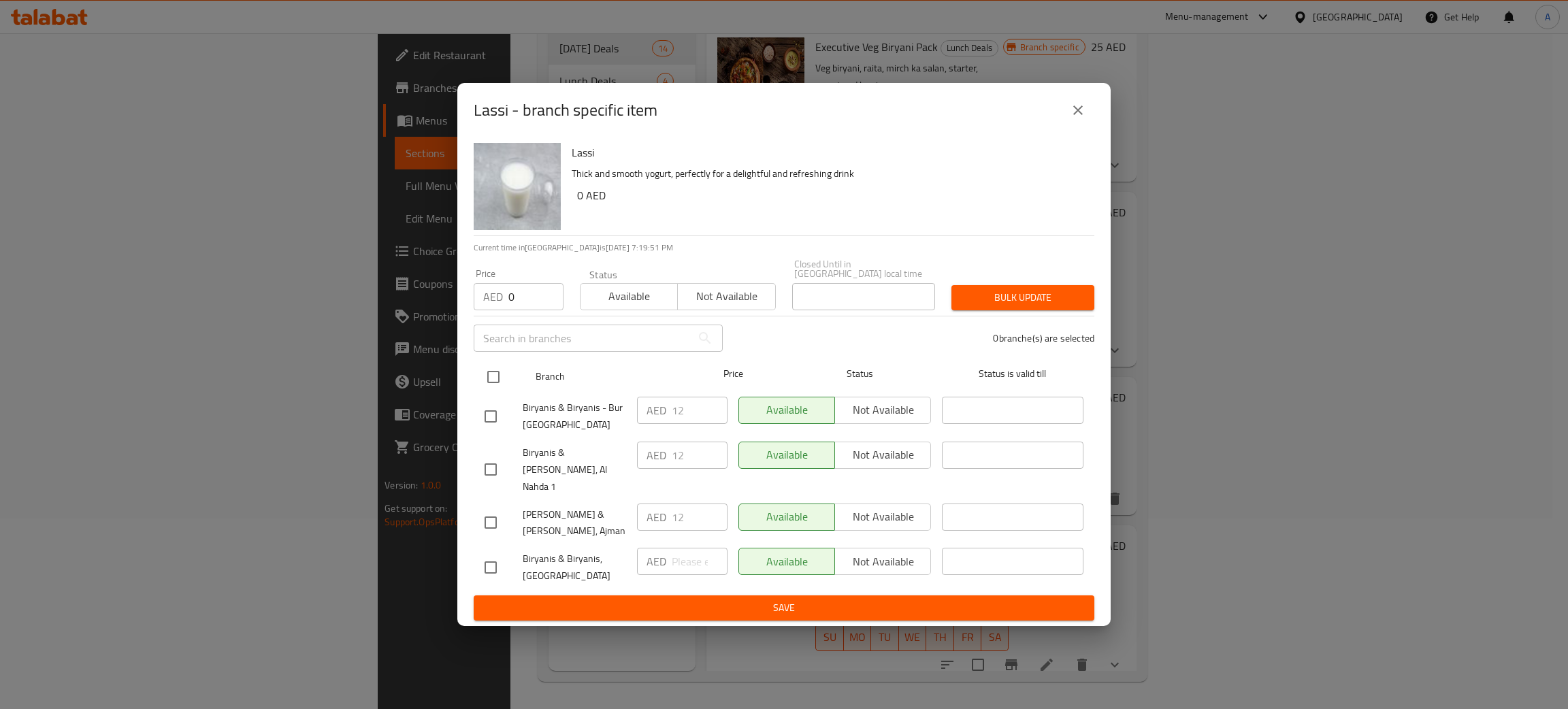
checkbox input "true"
click at [1034, 301] on span "Bulk update" at bounding box center [1023, 297] width 121 height 17
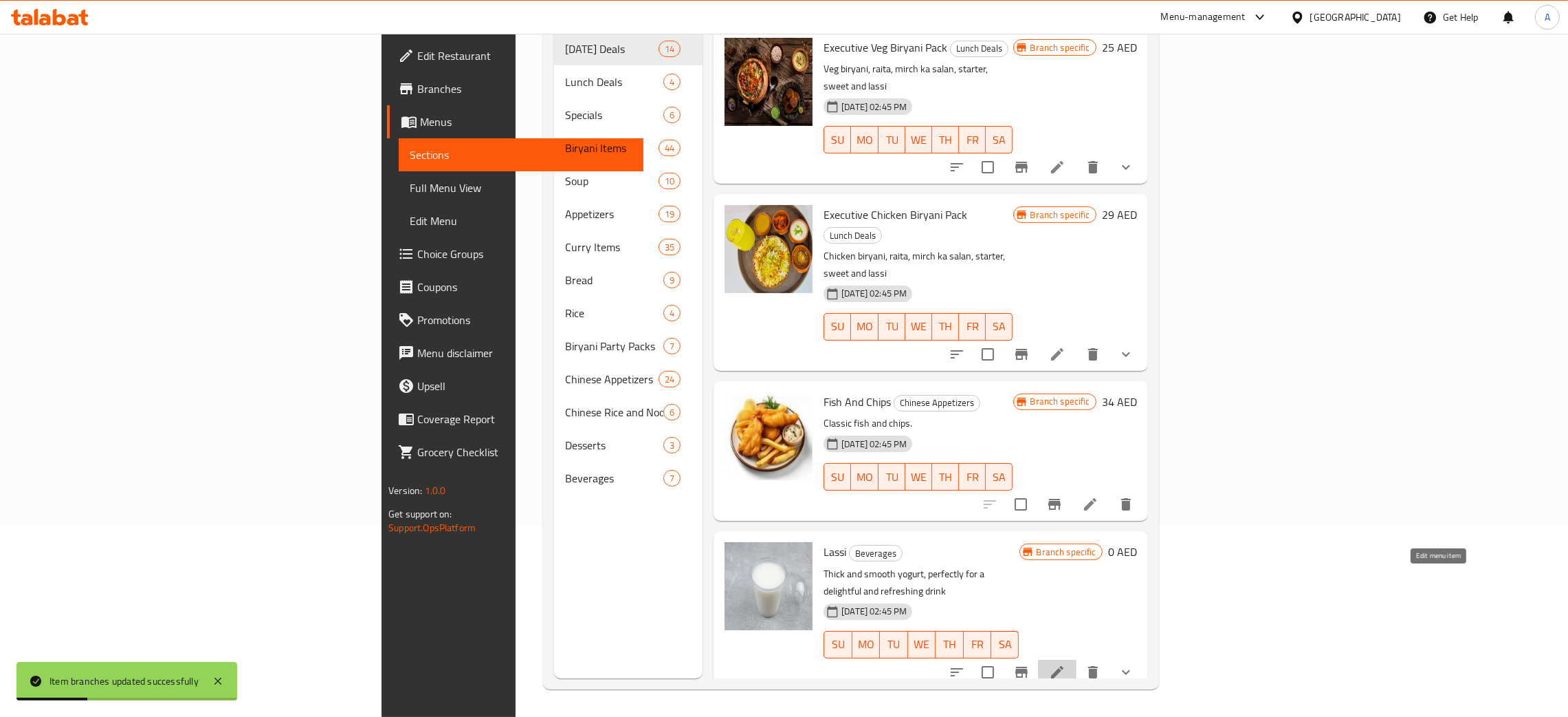
click at [1065, 664] on icon at bounding box center [1057, 672] width 16 height 16
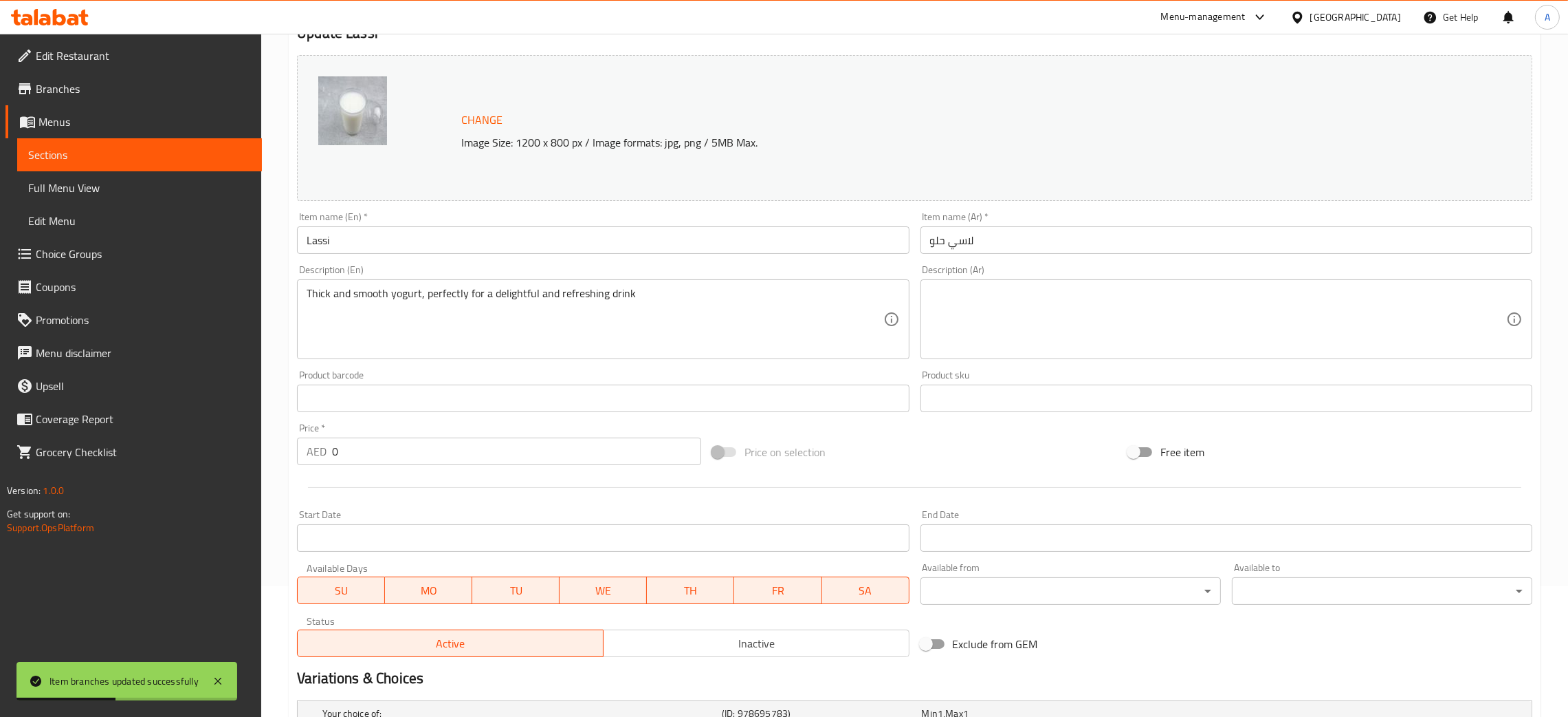
scroll to position [307, 0]
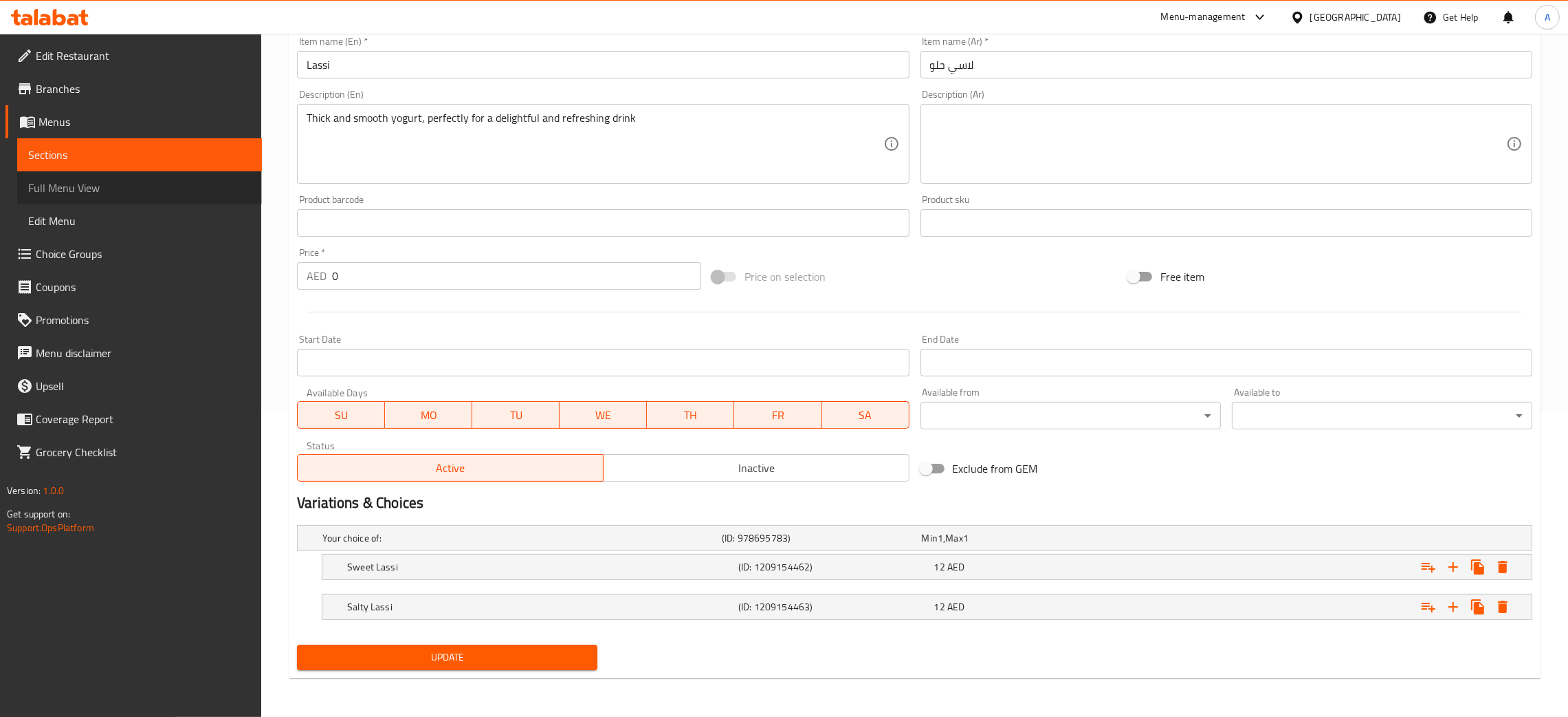
click at [59, 185] on span "Full Menu View" at bounding box center [139, 187] width 222 height 16
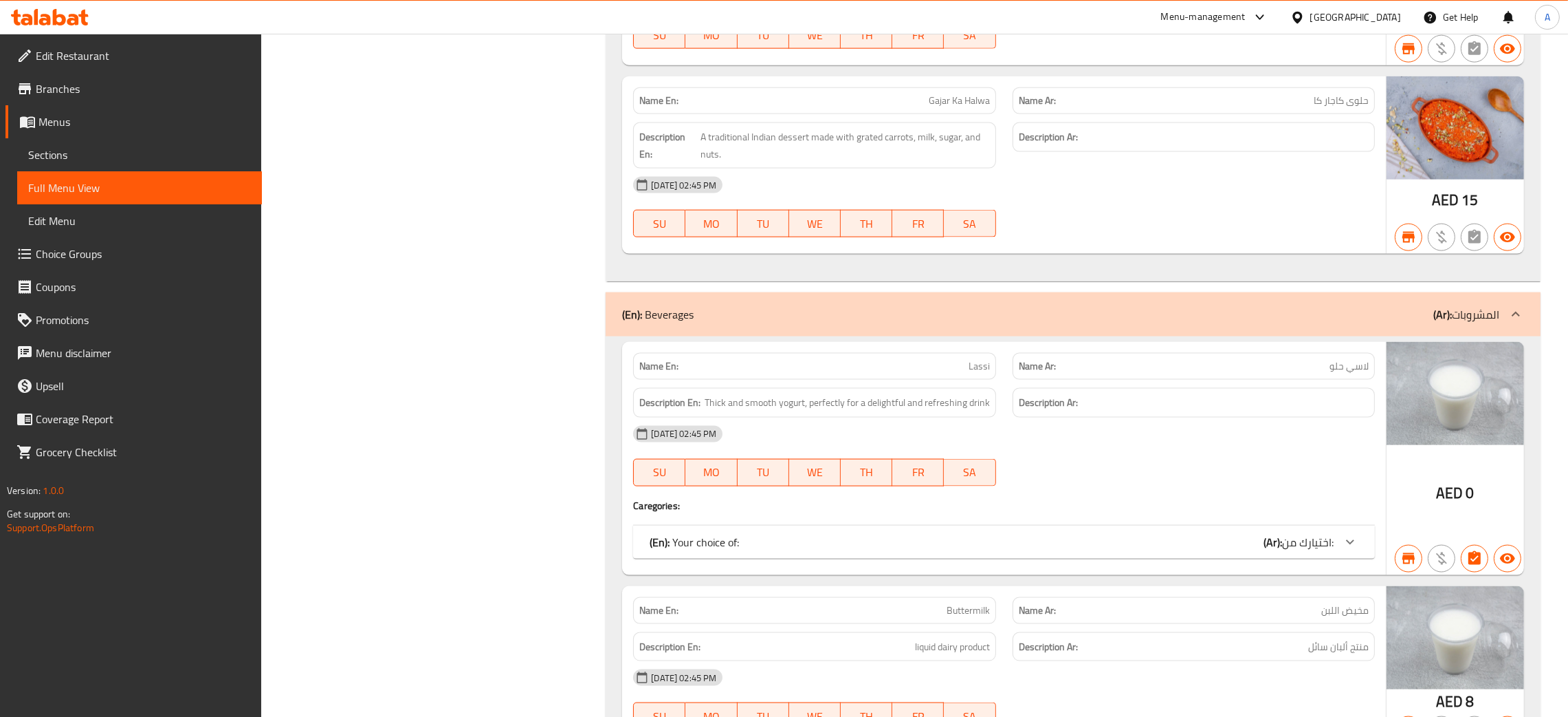
scroll to position [42289, 0]
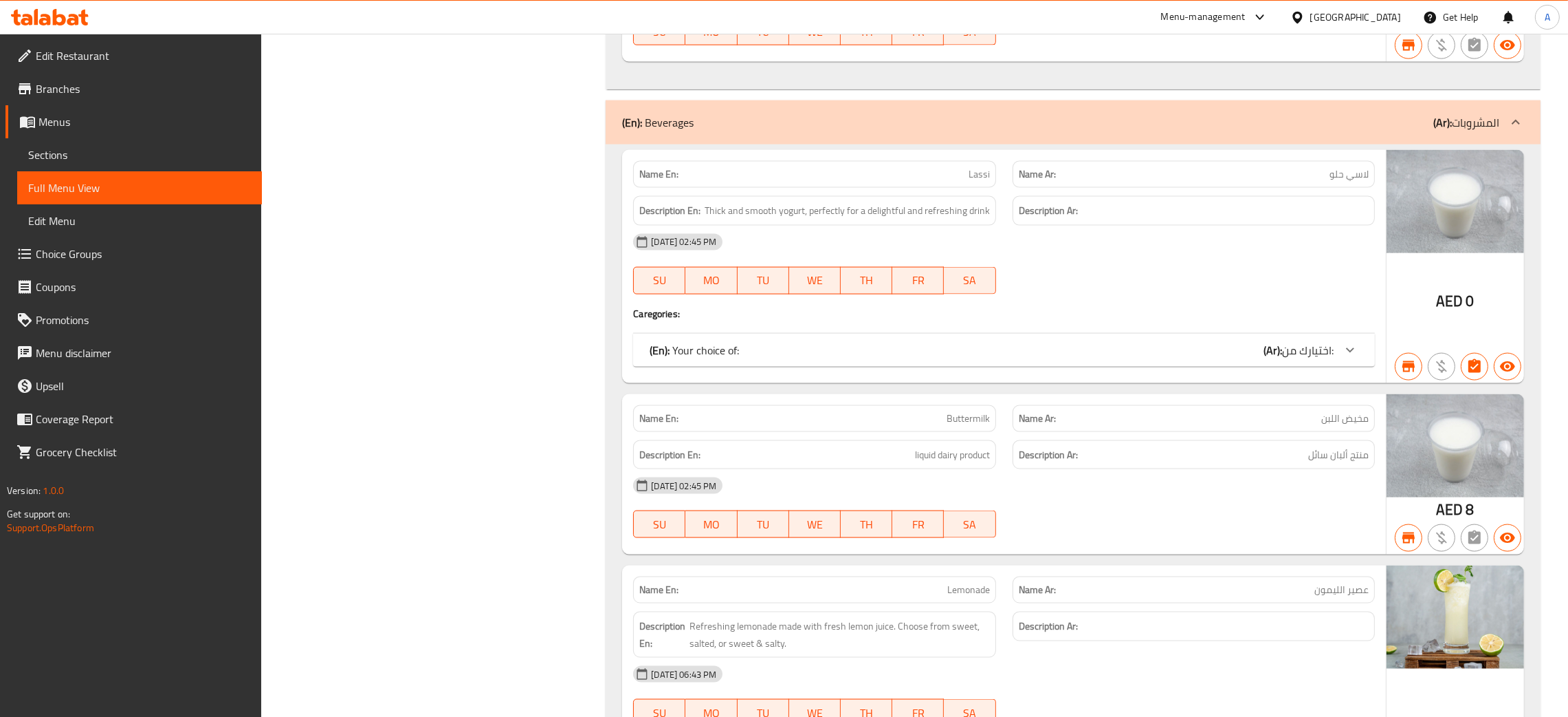
click at [1206, 342] on div "(En): Your choice of: (Ar): اختيارك من:" at bounding box center [992, 350] width 684 height 16
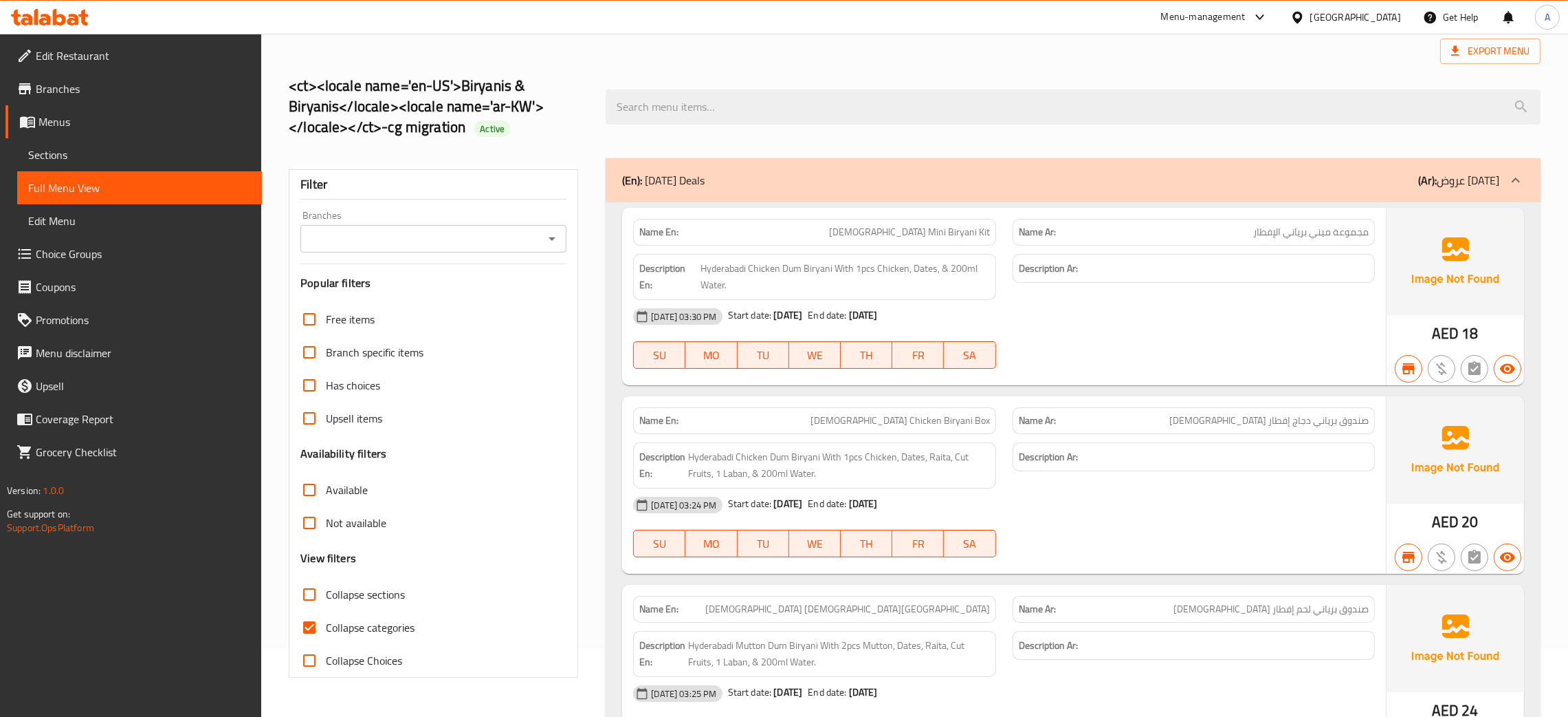
scroll to position [35, 0]
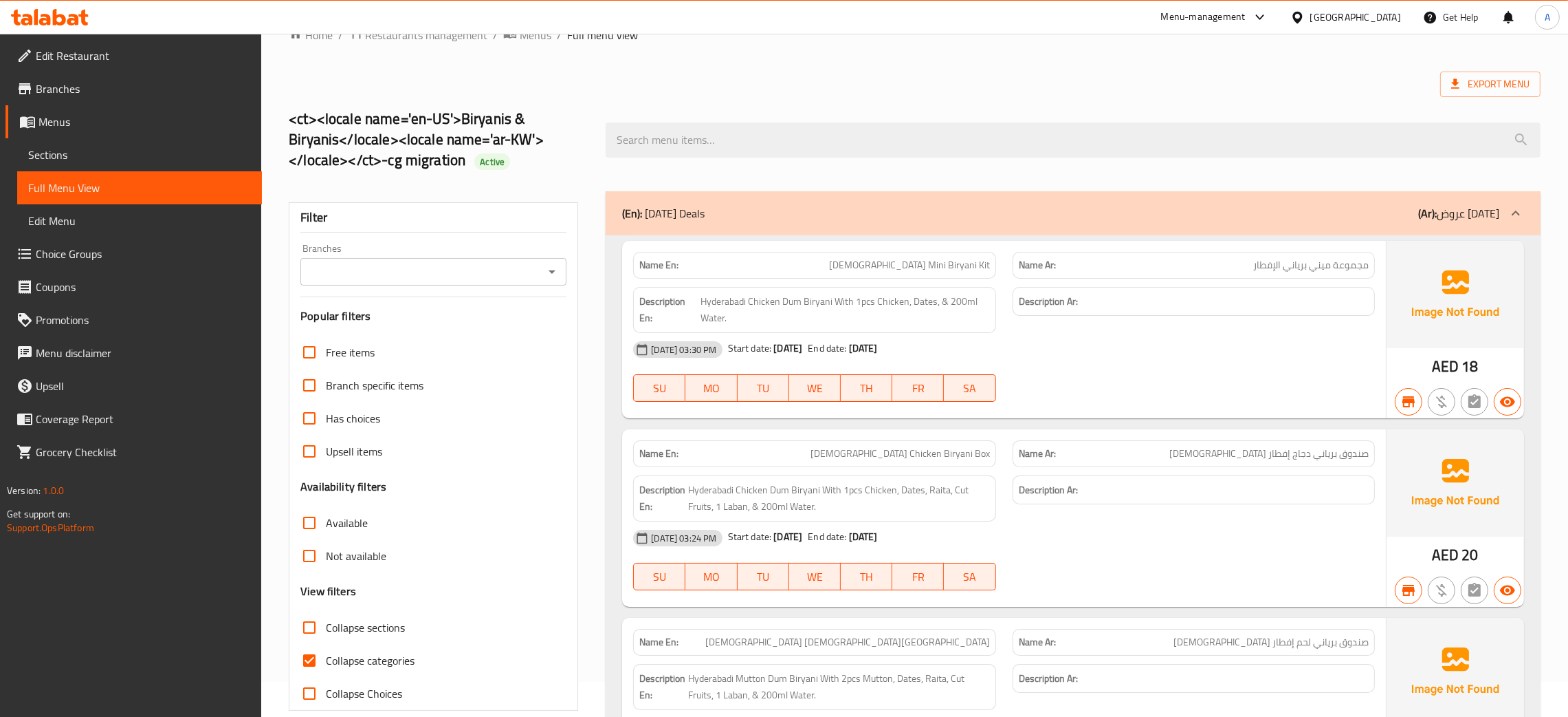
click at [556, 271] on icon "Open" at bounding box center [552, 271] width 16 height 16
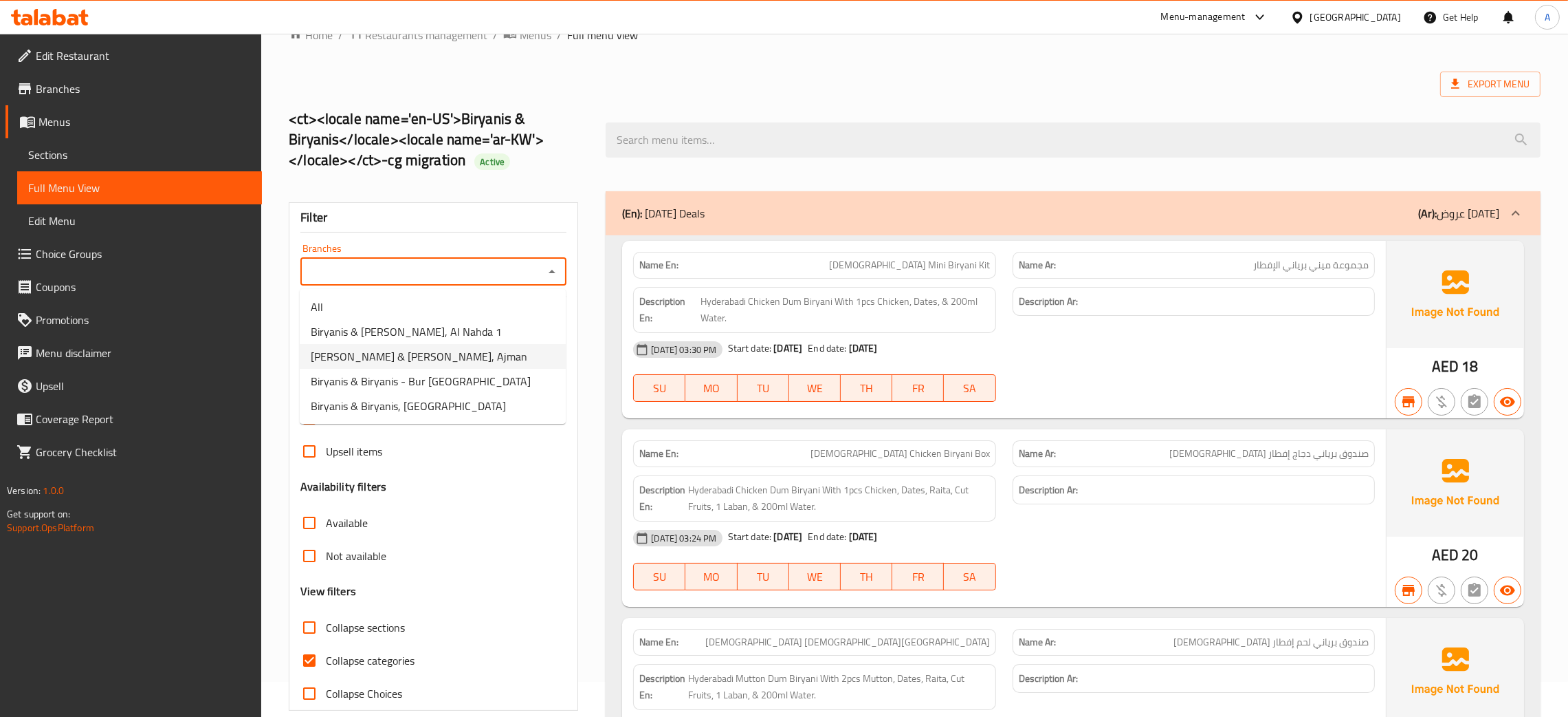
click at [434, 346] on li "Biryanis & Biryanis, Ajman" at bounding box center [432, 356] width 266 height 25
type input "Biryanis & Biryanis, Ajman"
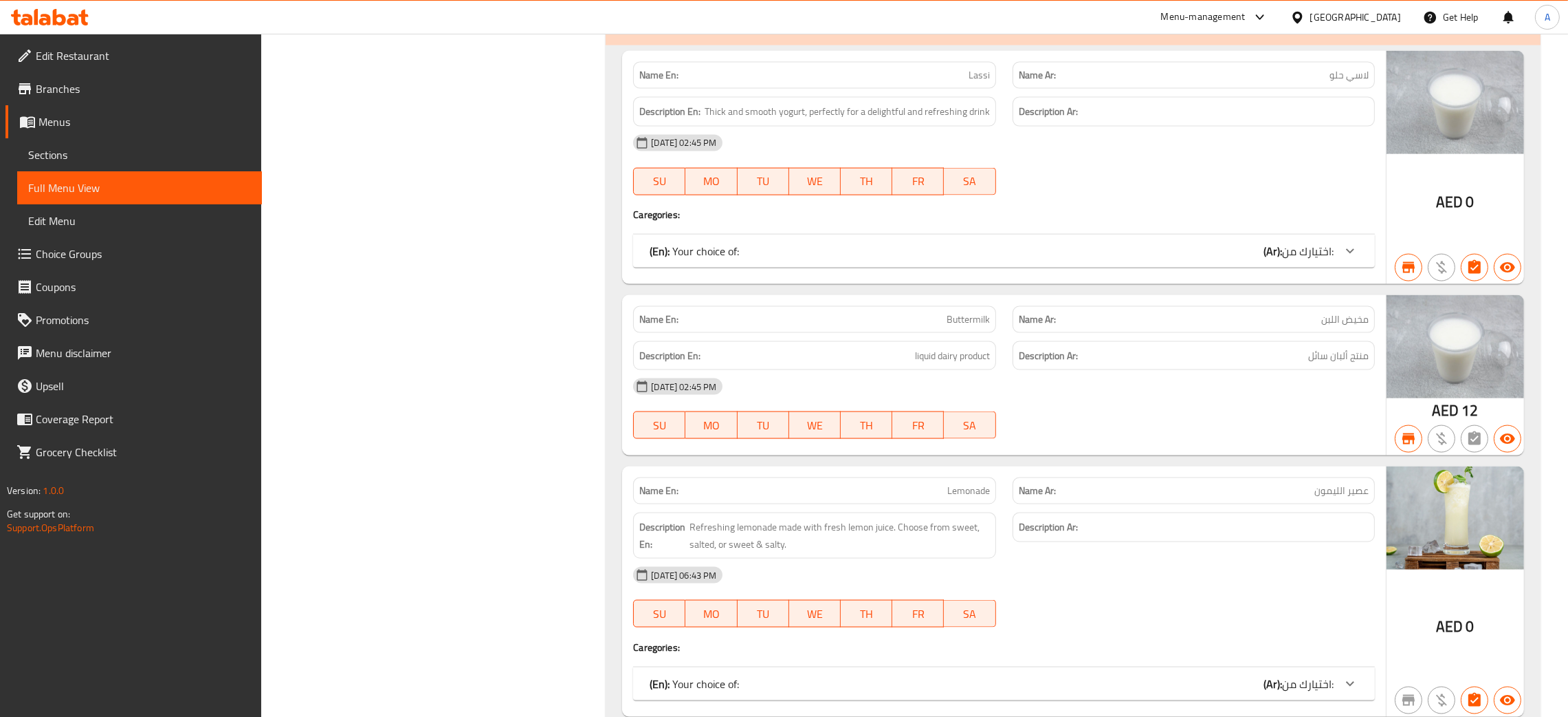
scroll to position [42392, 0]
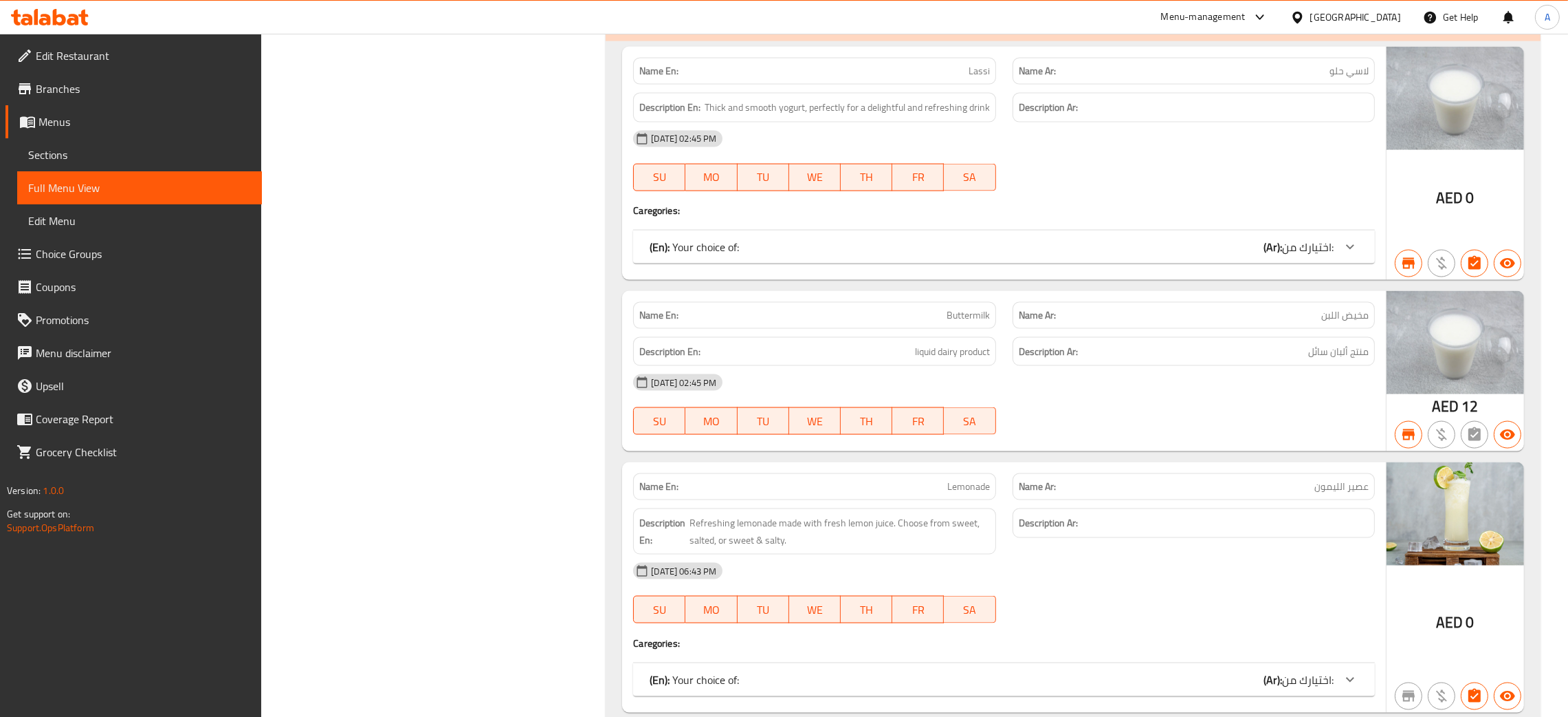
click at [1199, 239] on div "(En): Your choice of: (Ar): اختيارك من:" at bounding box center [992, 246] width 684 height 16
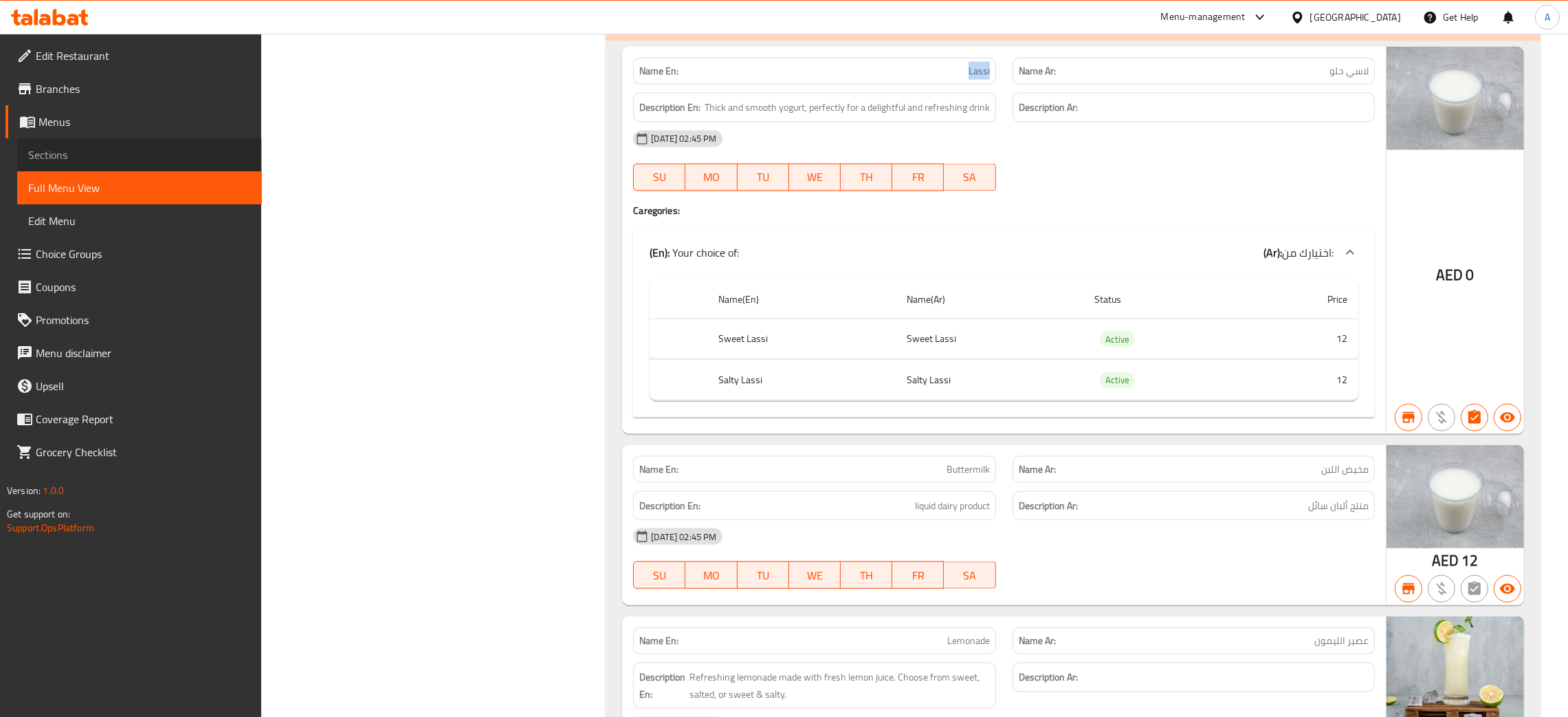
click at [48, 148] on span "Sections" at bounding box center [139, 155] width 222 height 16
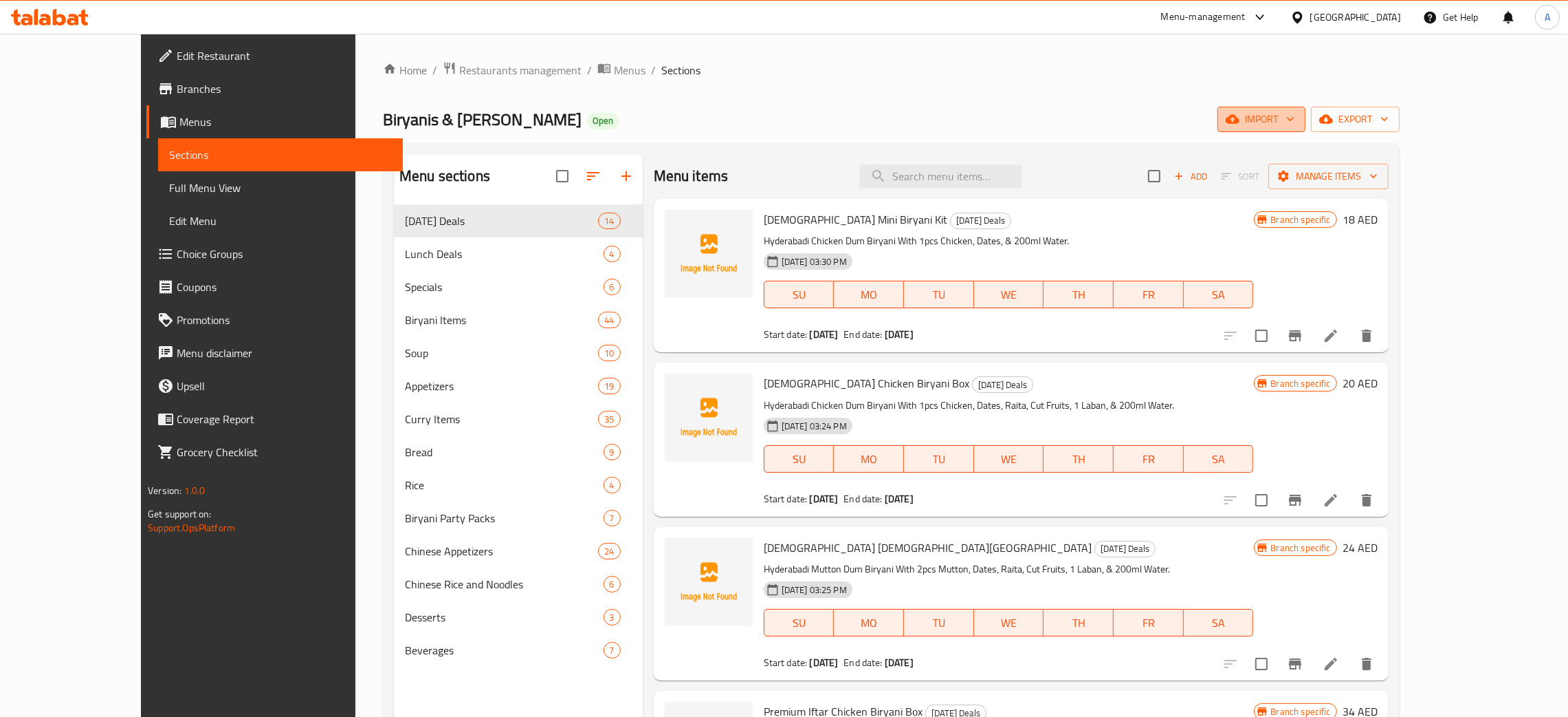
click at [1297, 117] on icon "button" at bounding box center [1290, 119] width 14 height 14
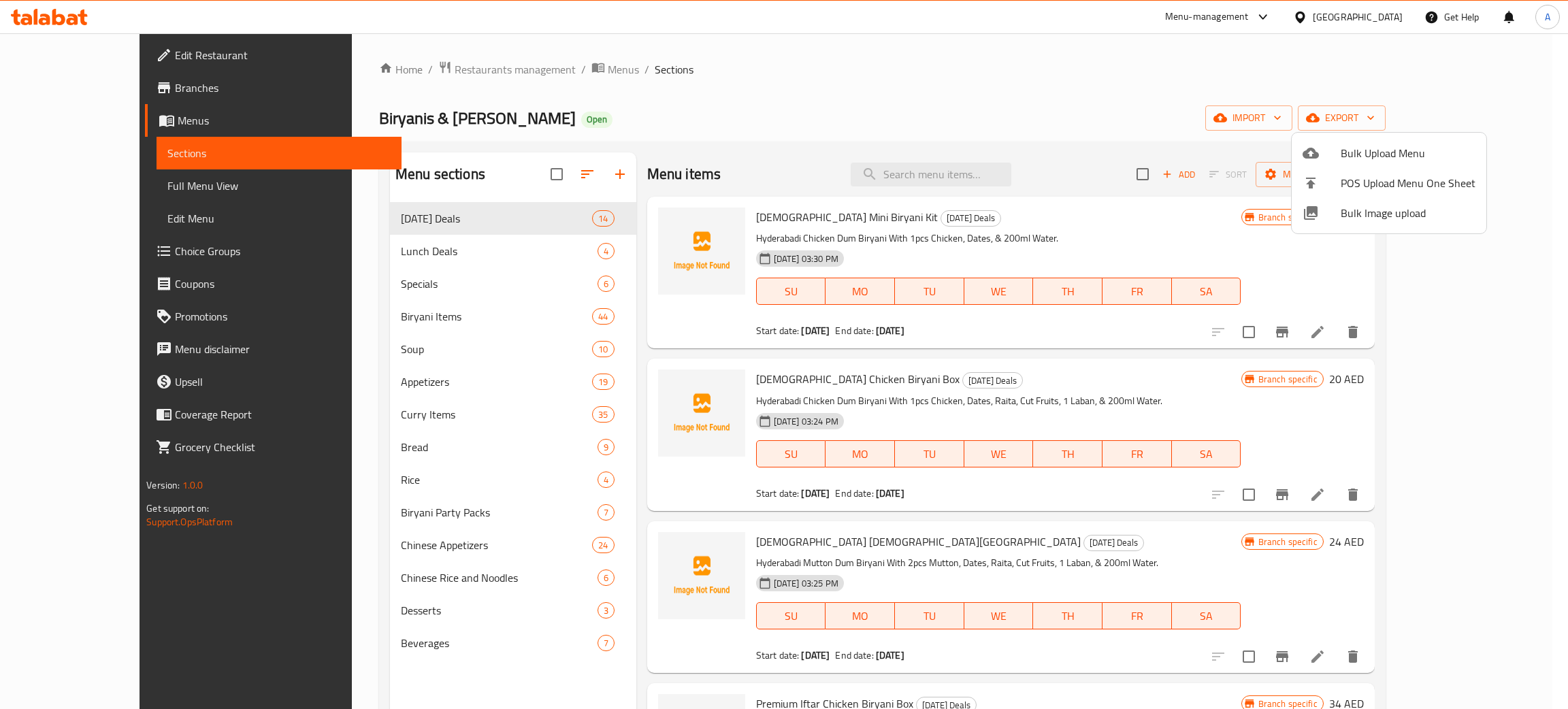
click at [1375, 217] on span "Bulk Image upload" at bounding box center [1408, 213] width 134 height 16
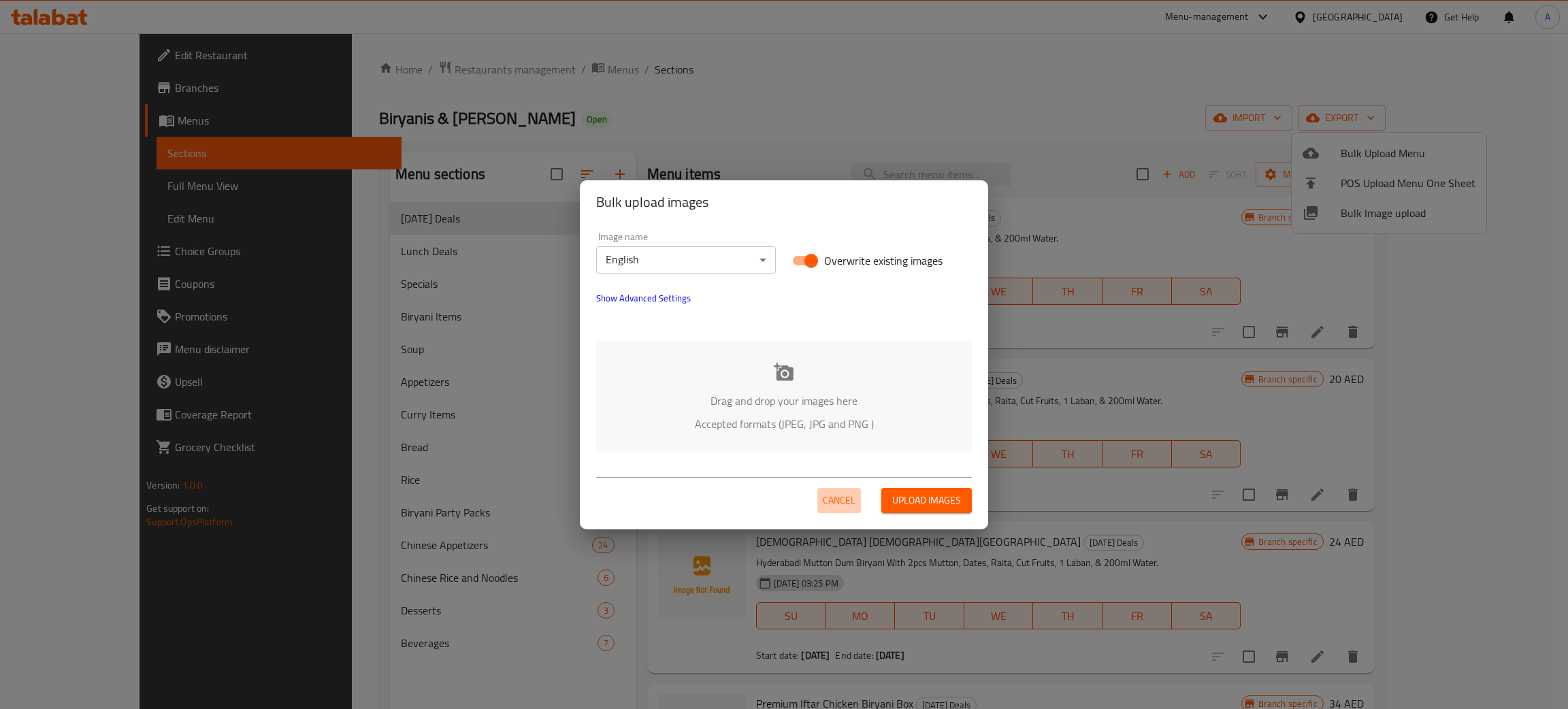
click at [840, 493] on span "Cancel" at bounding box center [839, 501] width 33 height 17
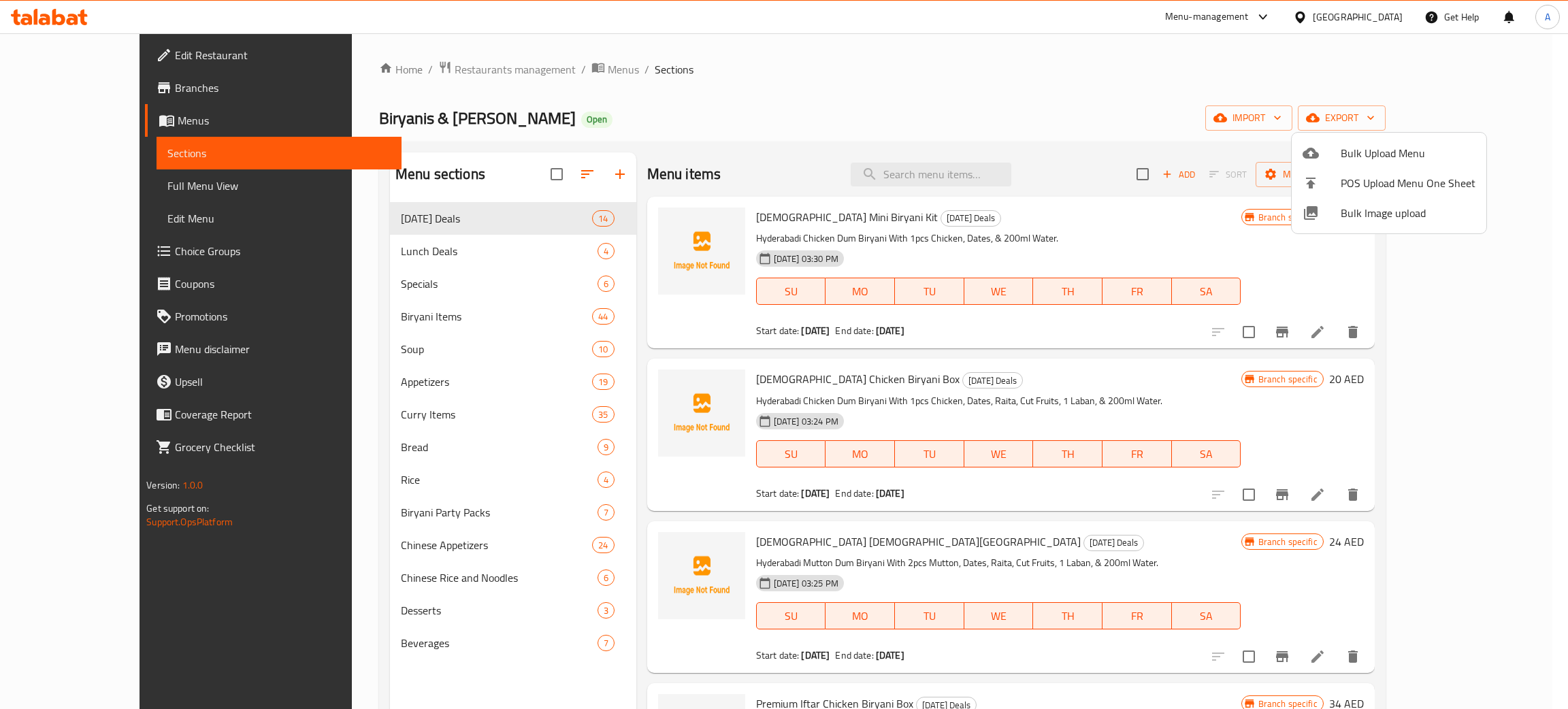
click at [1513, 116] on div at bounding box center [784, 354] width 1568 height 709
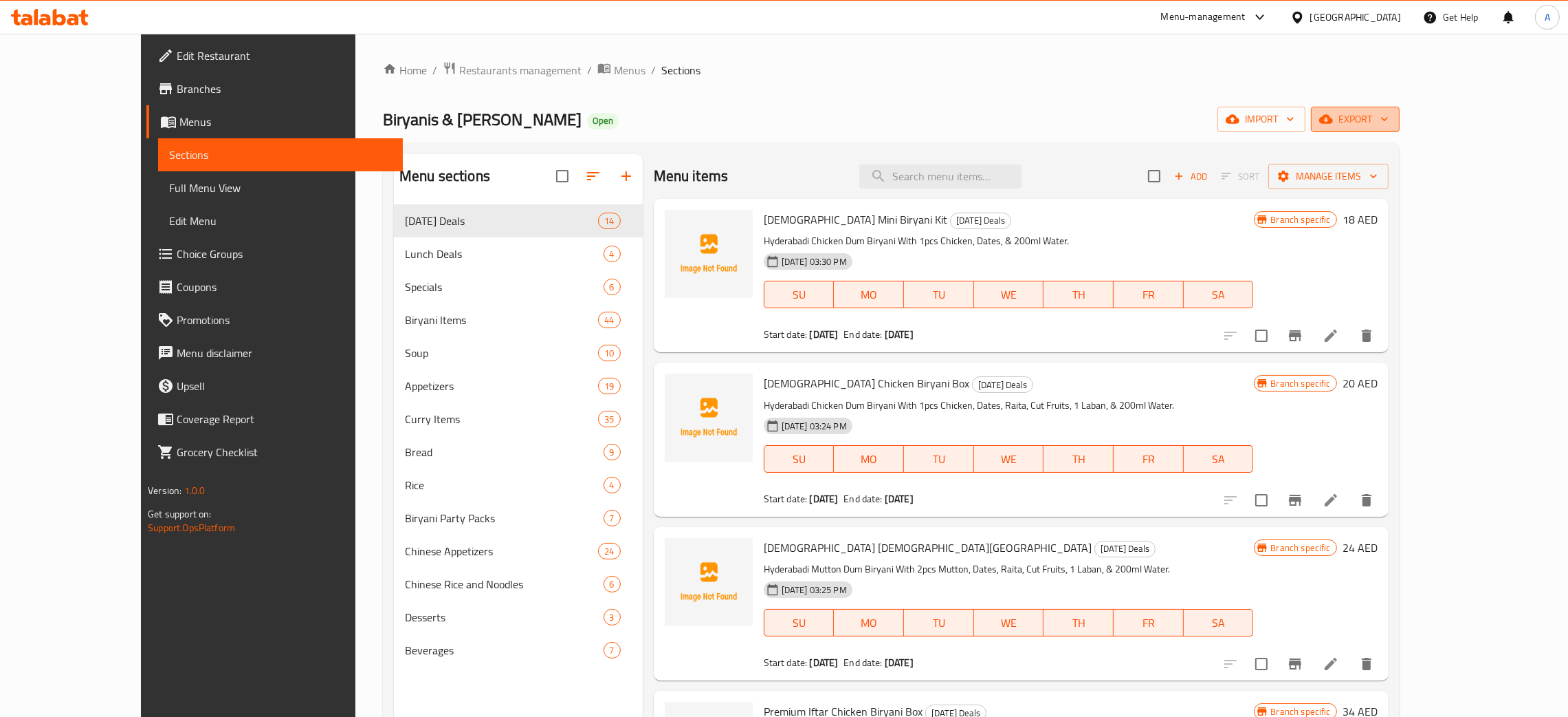
click at [1391, 116] on icon "button" at bounding box center [1385, 119] width 14 height 14
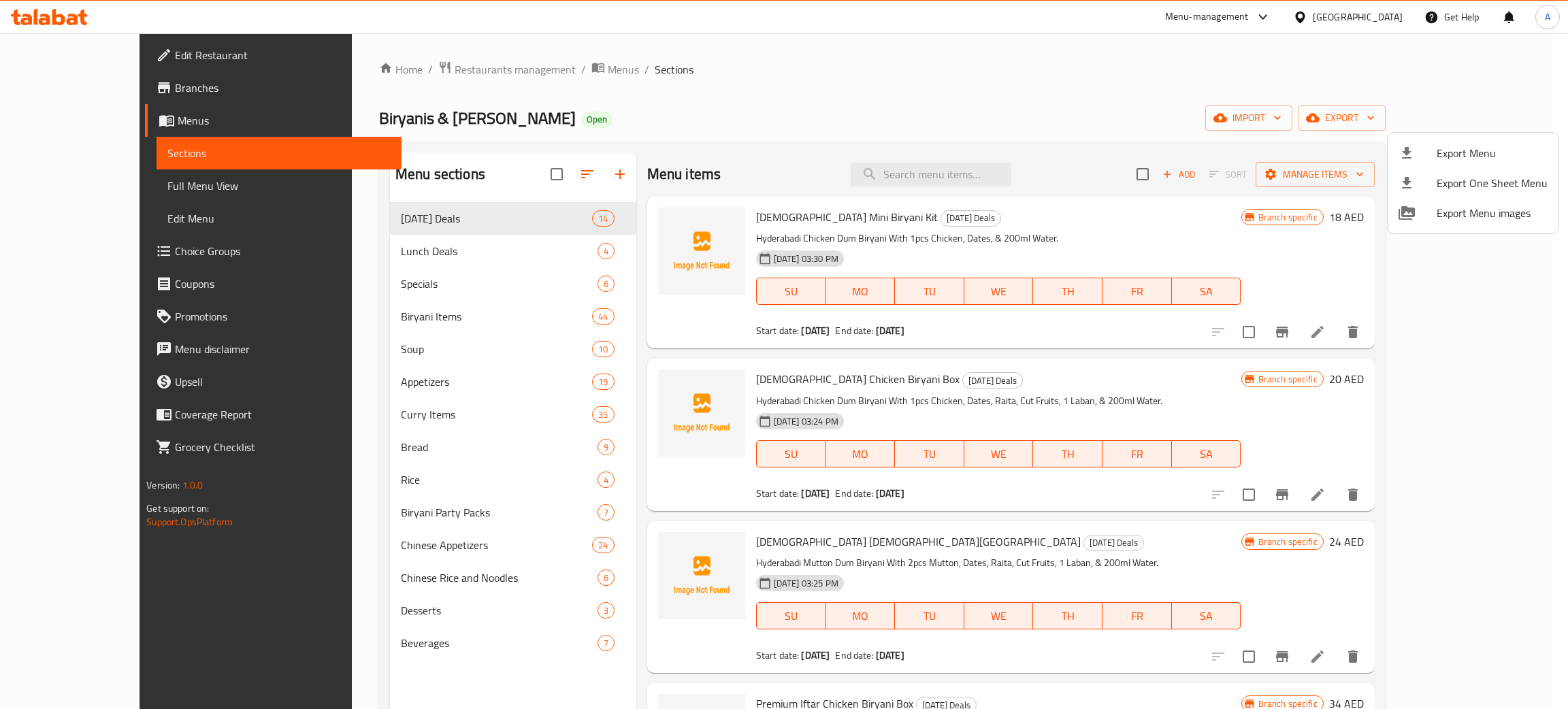
click at [1228, 98] on div at bounding box center [784, 354] width 1568 height 709
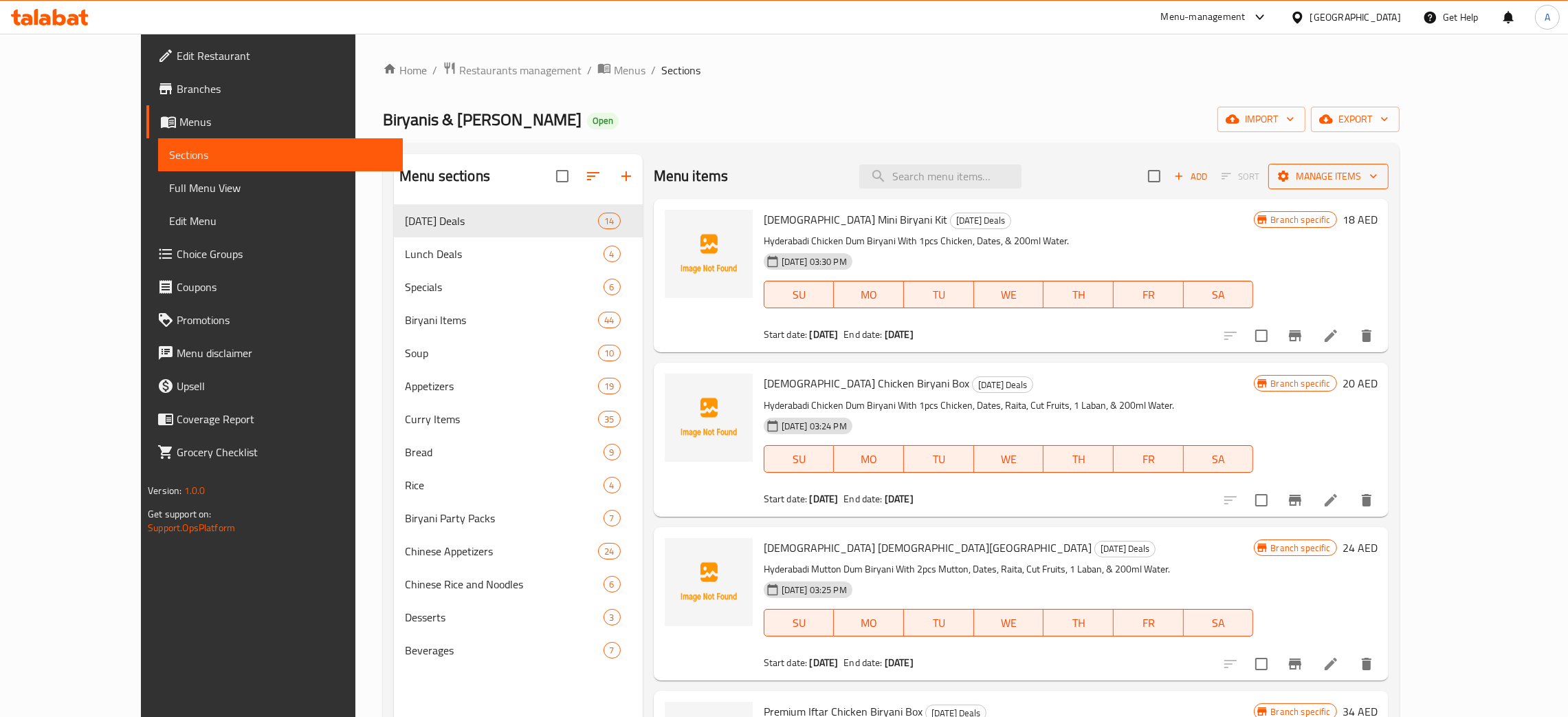
click at [1380, 172] on icon "button" at bounding box center [1374, 176] width 14 height 14
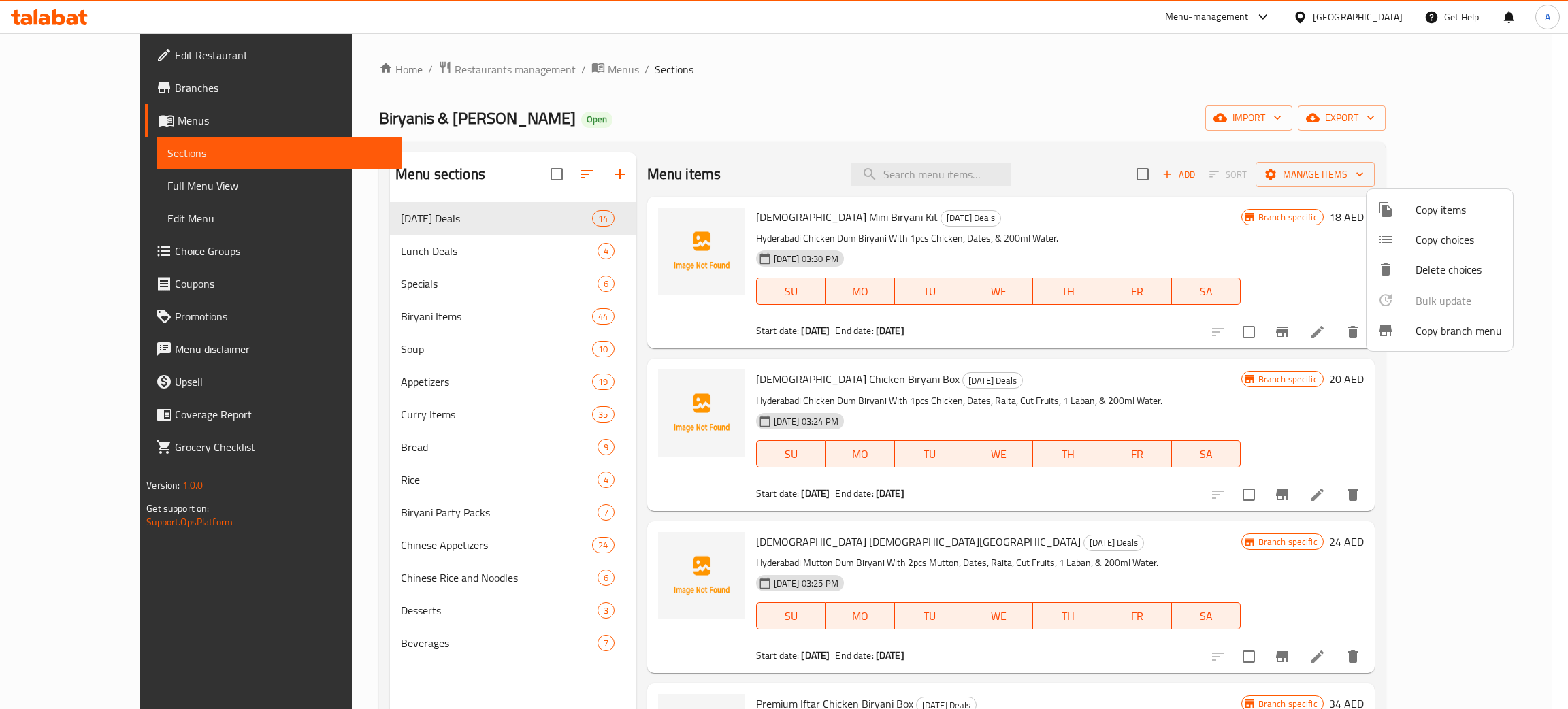
click at [1452, 329] on span "Copy branch menu" at bounding box center [1459, 330] width 87 height 16
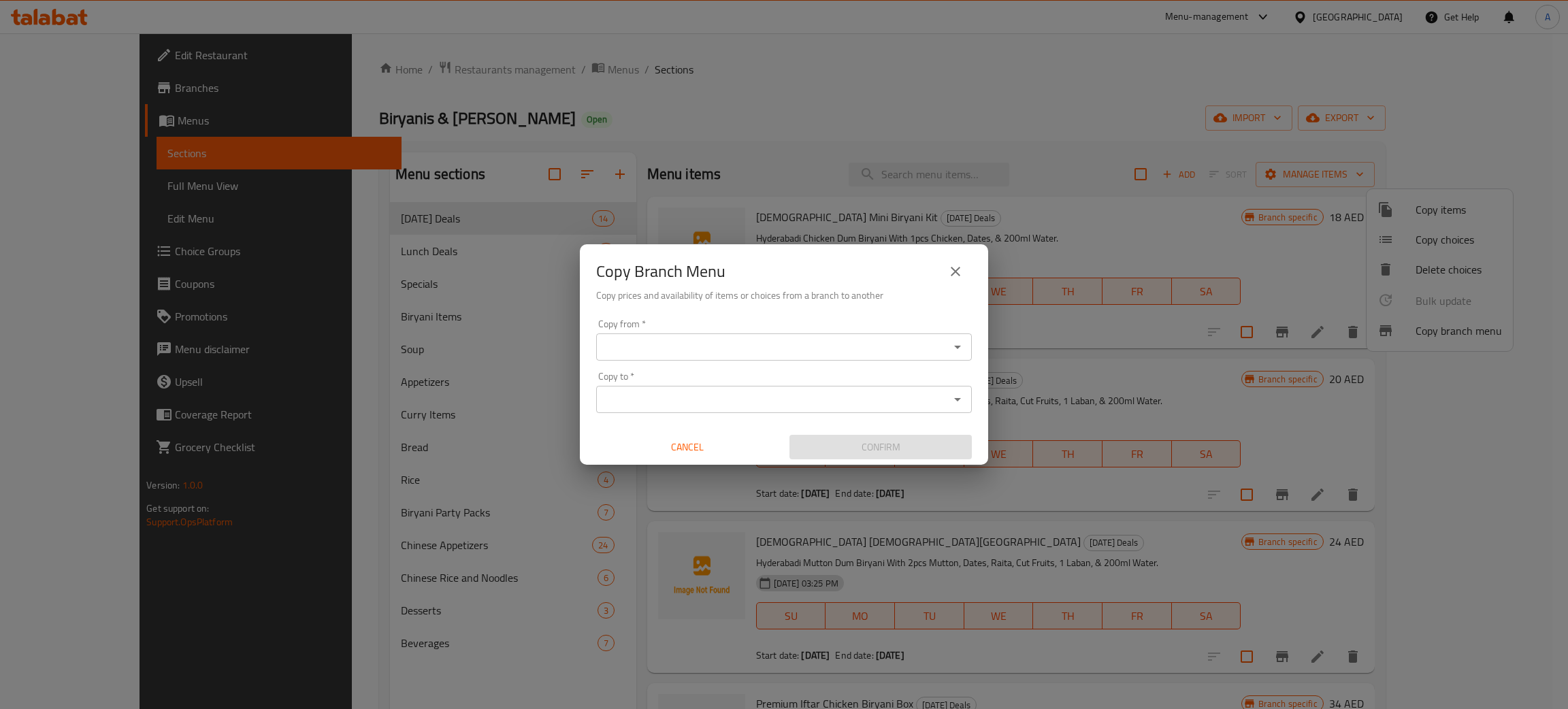
click at [703, 344] on input "Copy from   *" at bounding box center [772, 347] width 345 height 19
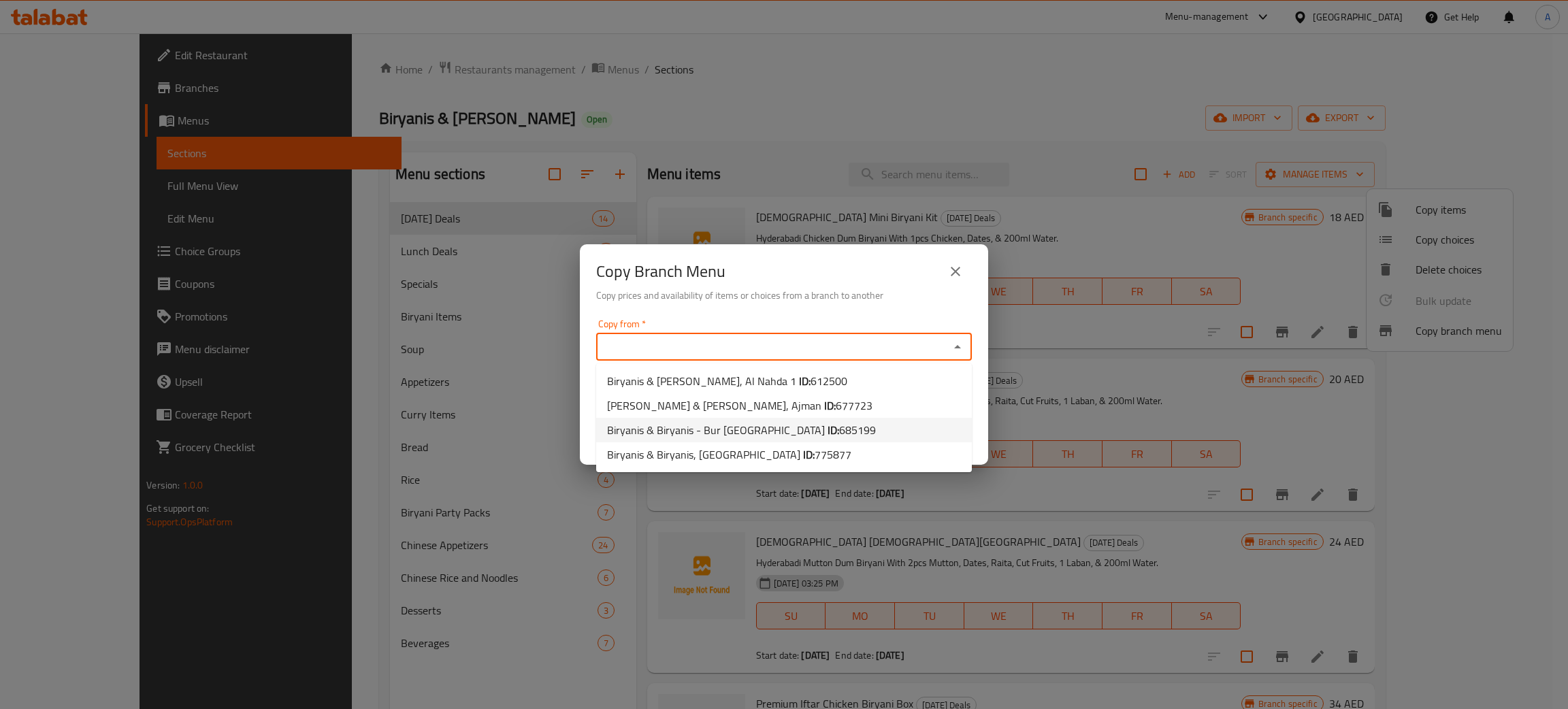
click at [828, 431] on b "ID:" at bounding box center [834, 430] width 12 height 20
type input "Biryanis & Biryanis - Bur Dubai"
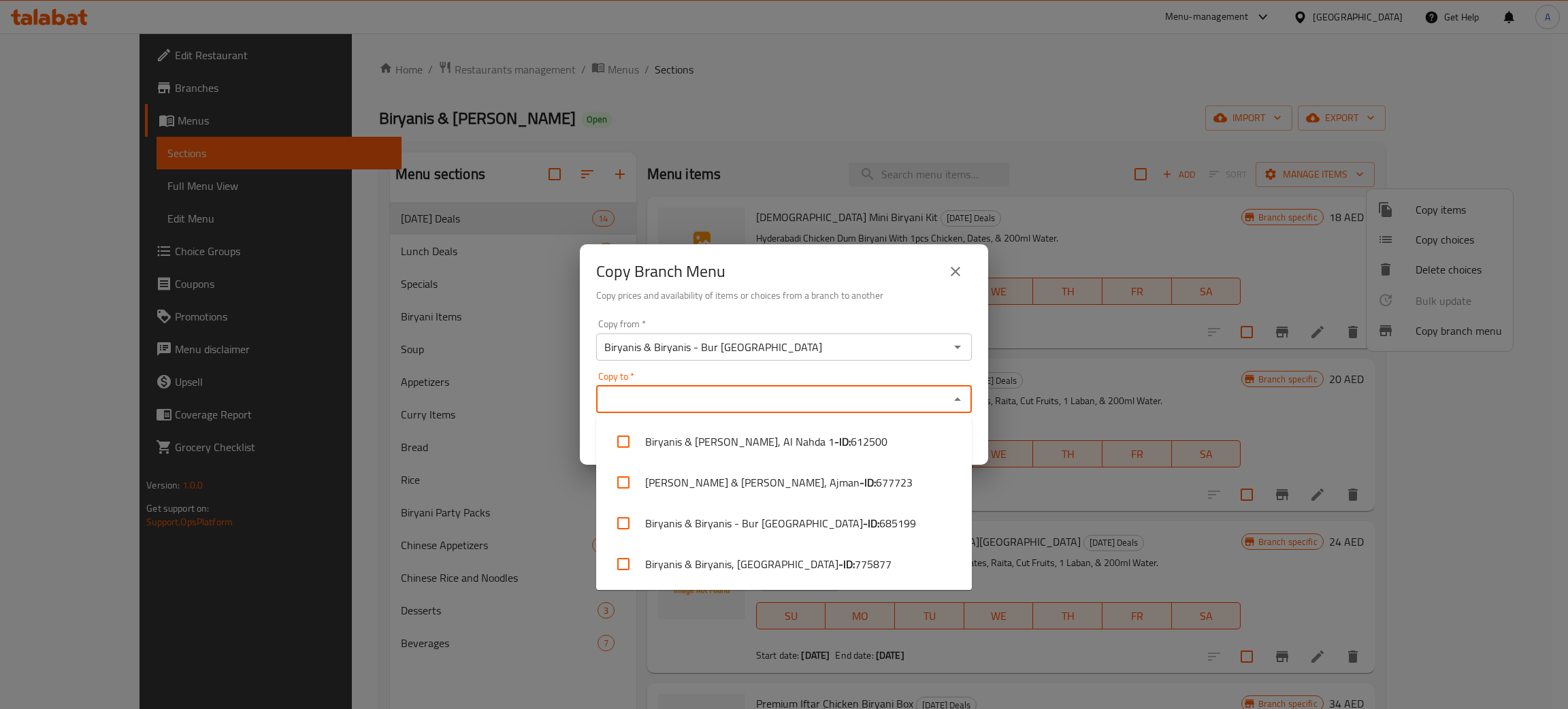
click at [755, 399] on input "Copy to   *" at bounding box center [772, 399] width 345 height 19
click at [818, 567] on li "Biryanis & Biryanis, Discovery Gardens - ID: 775877" at bounding box center [783, 564] width 376 height 41
checkbox input "true"
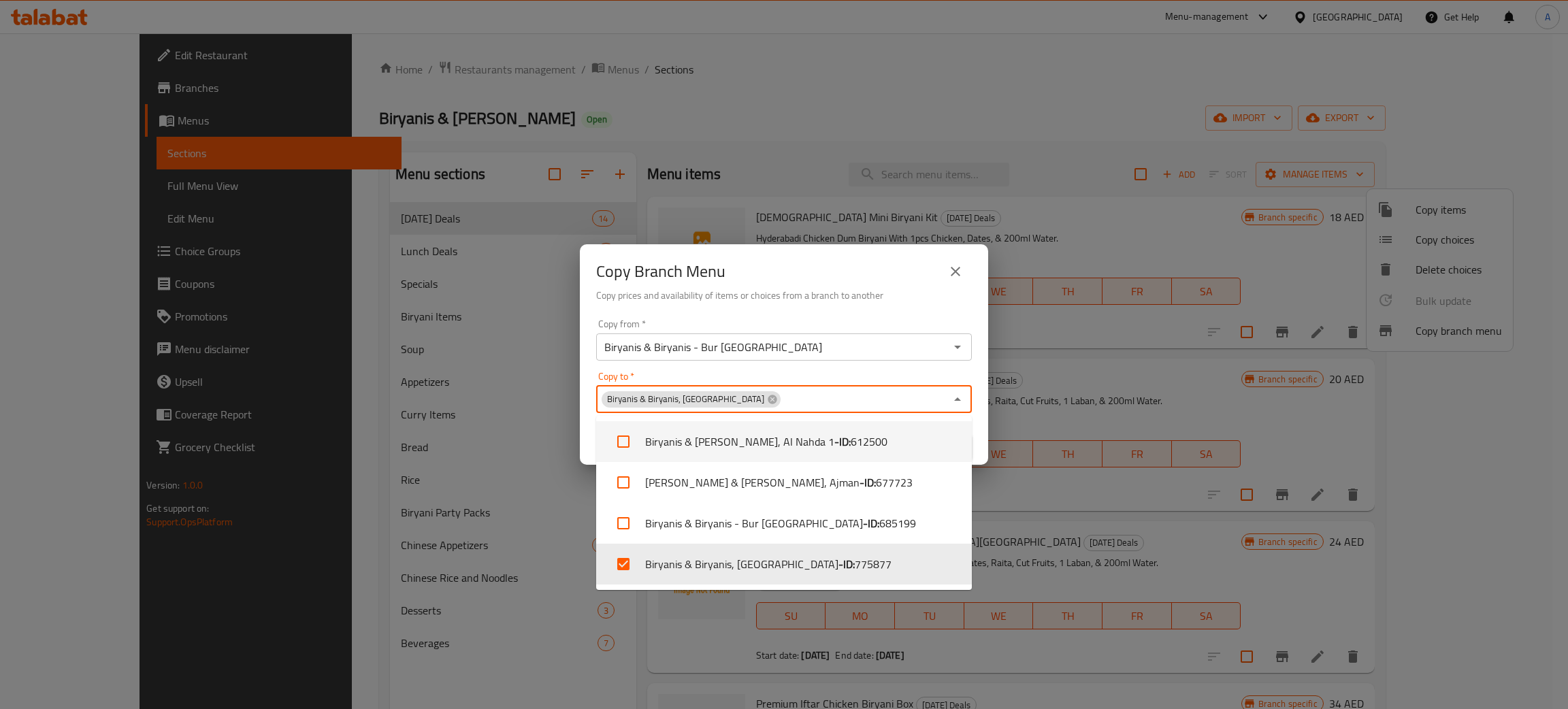
click at [871, 263] on div "Copy Branch Menu" at bounding box center [783, 271] width 376 height 33
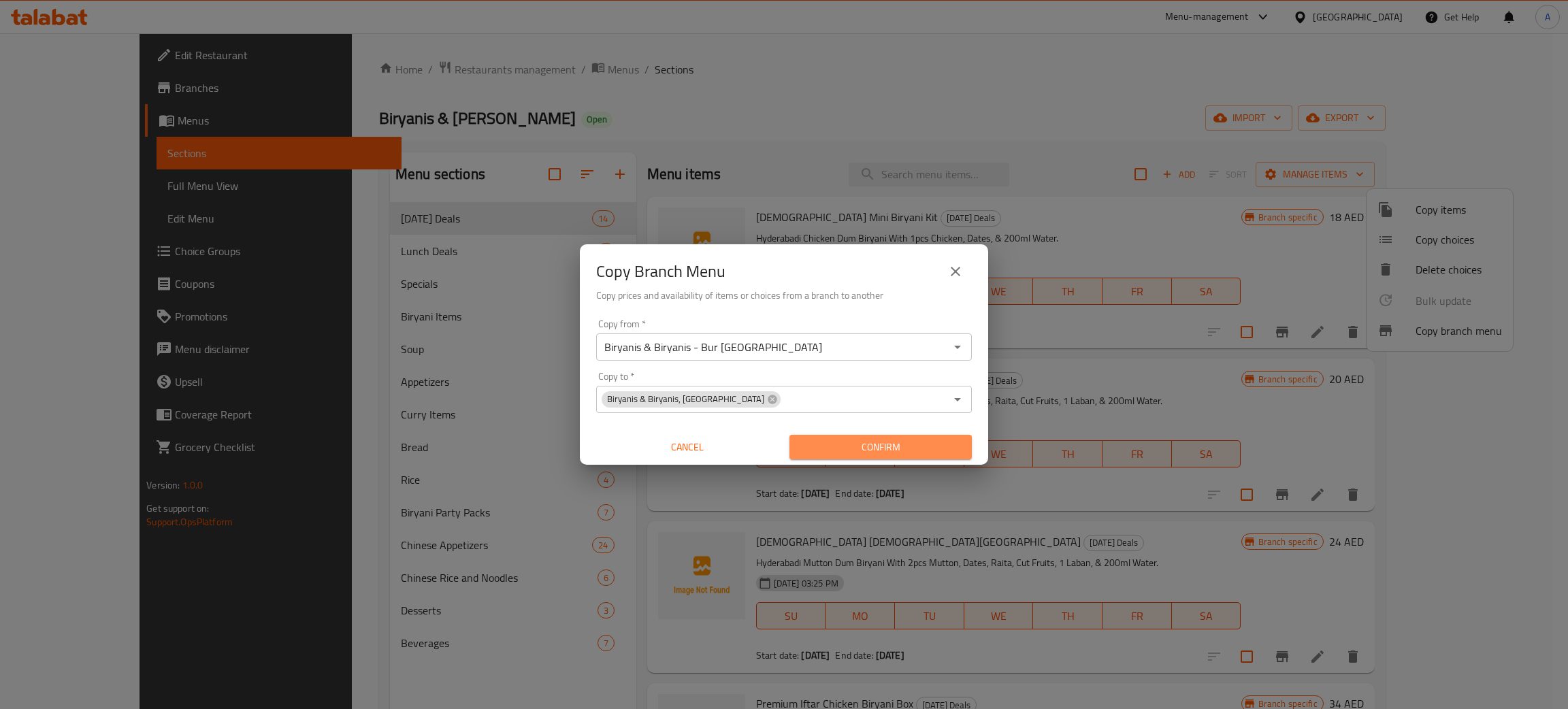
click at [881, 441] on span "Confirm" at bounding box center [880, 447] width 160 height 17
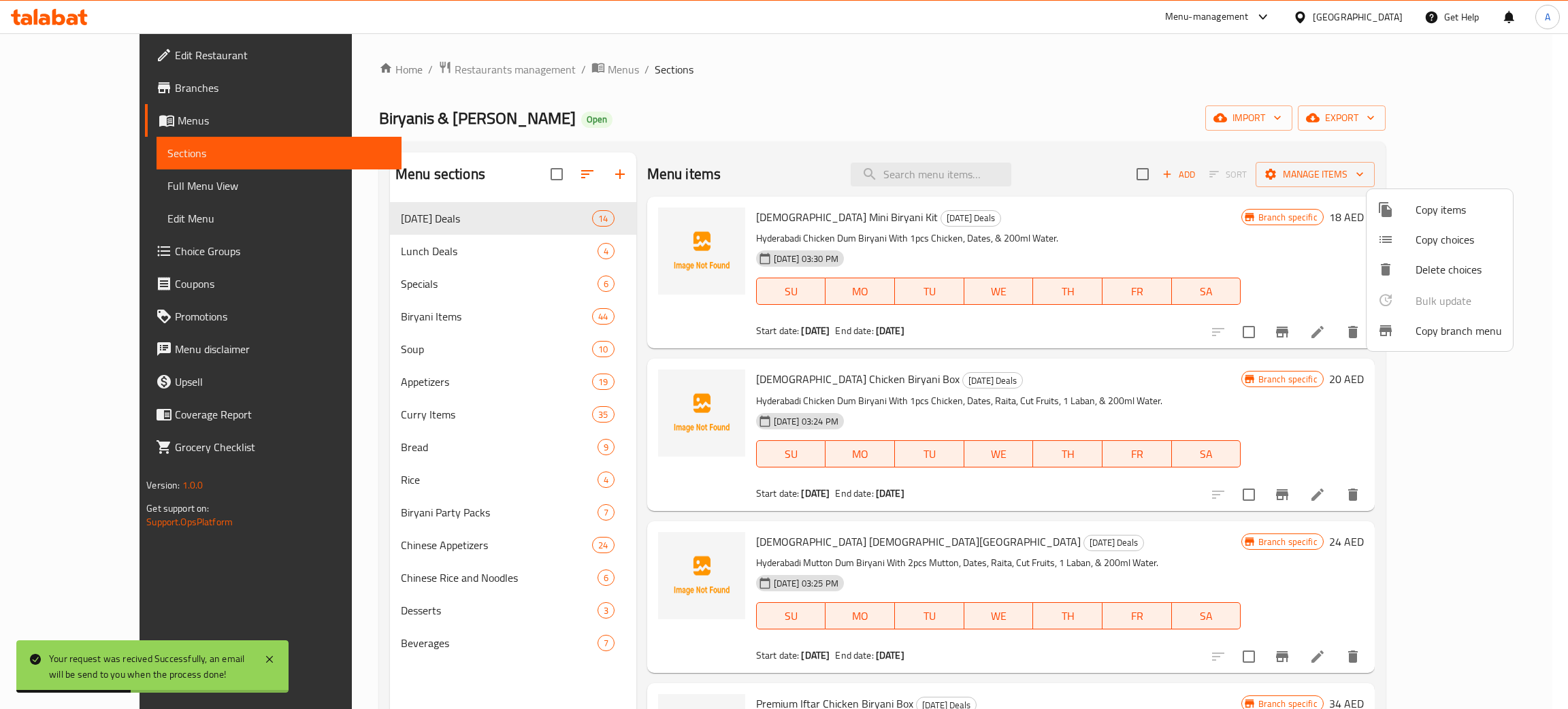
click at [67, 84] on div at bounding box center [784, 354] width 1568 height 709
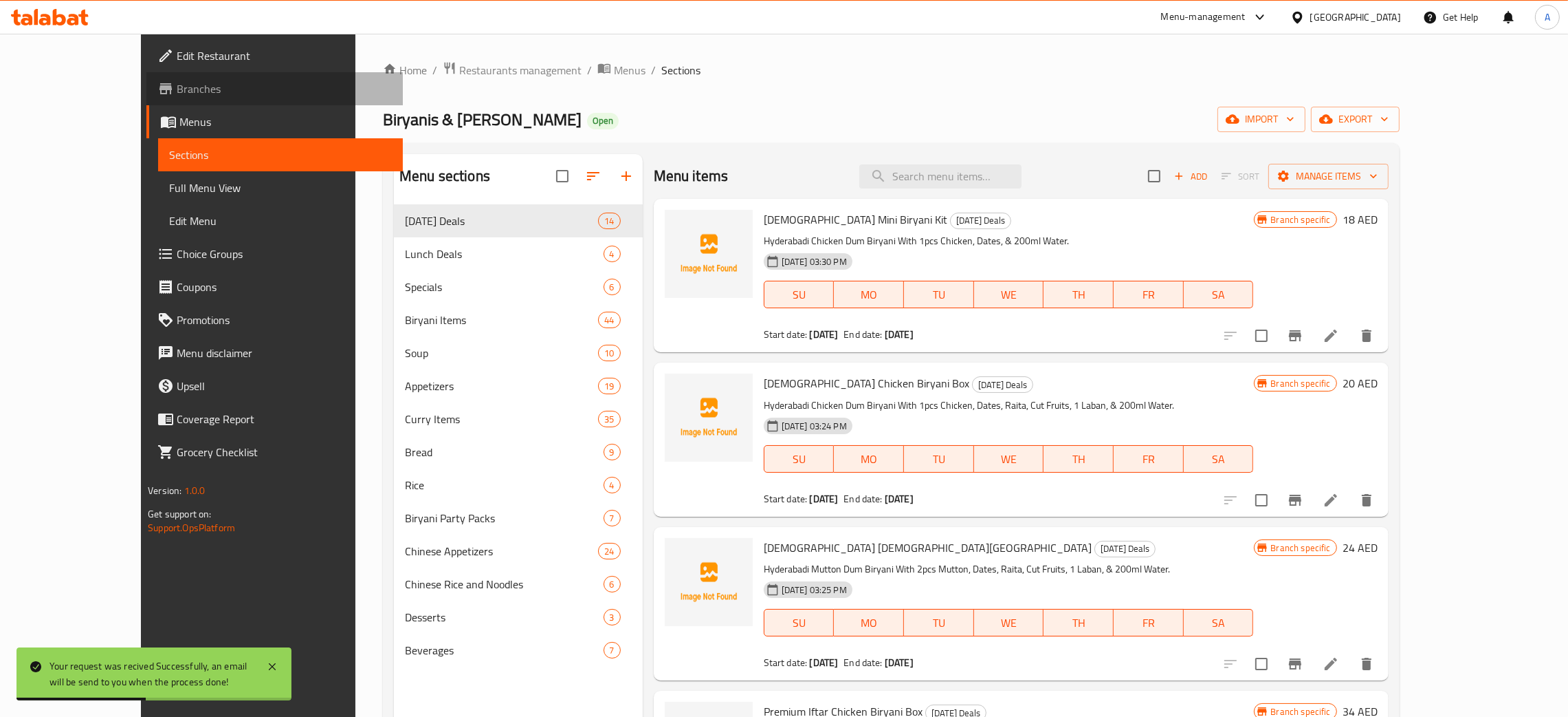
click at [177, 85] on span "Branches" at bounding box center [284, 88] width 216 height 16
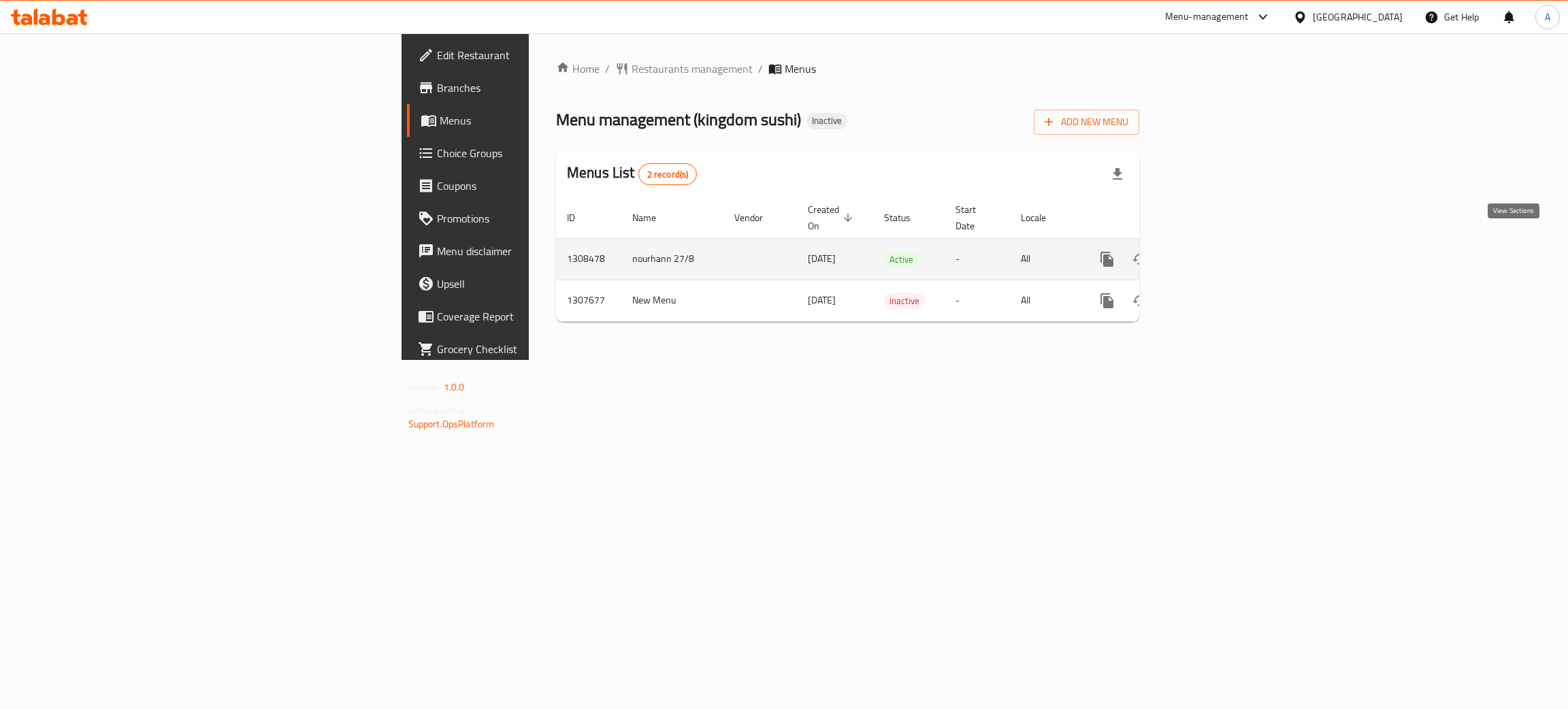
click at [1213, 251] on icon "enhanced table" at bounding box center [1205, 259] width 16 height 16
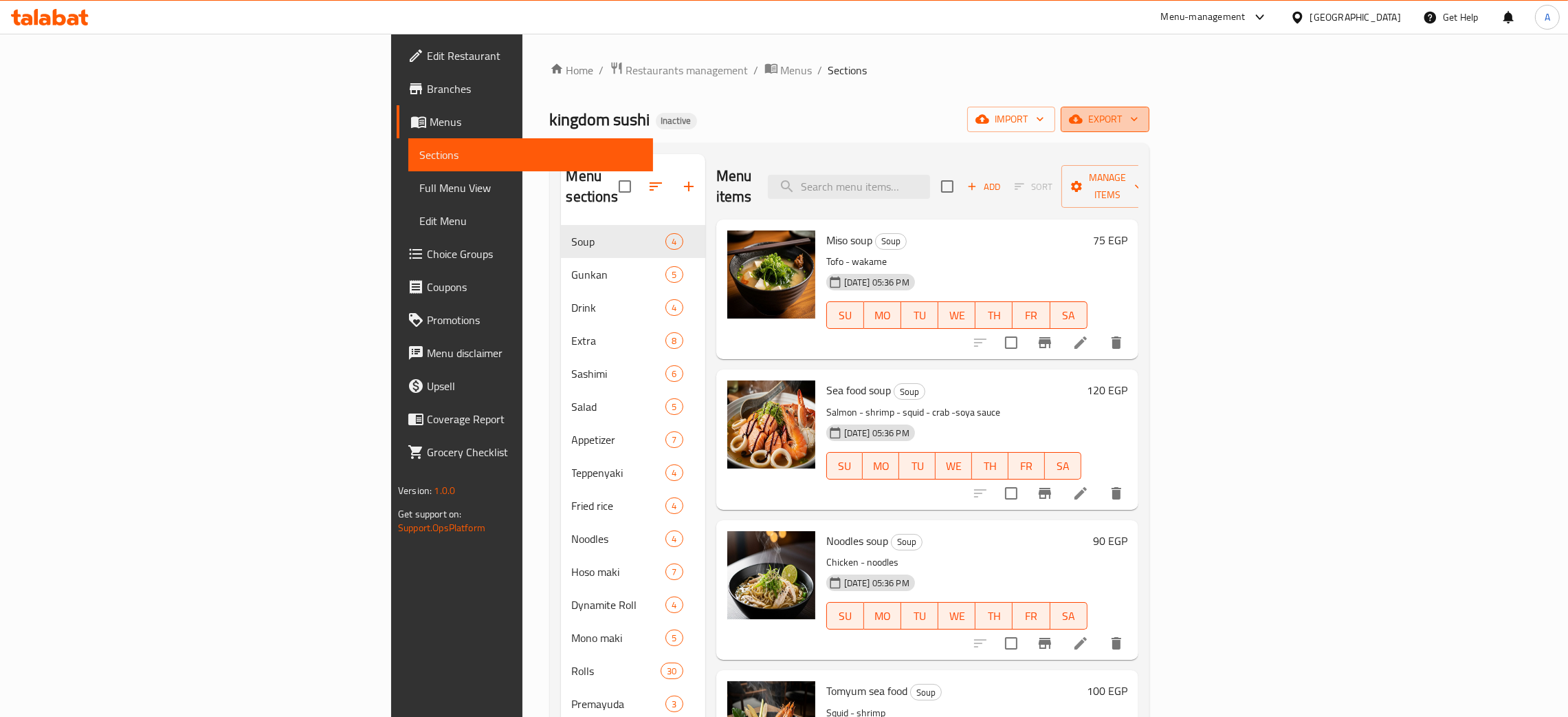
click at [1138, 115] on span "export" at bounding box center [1105, 119] width 67 height 17
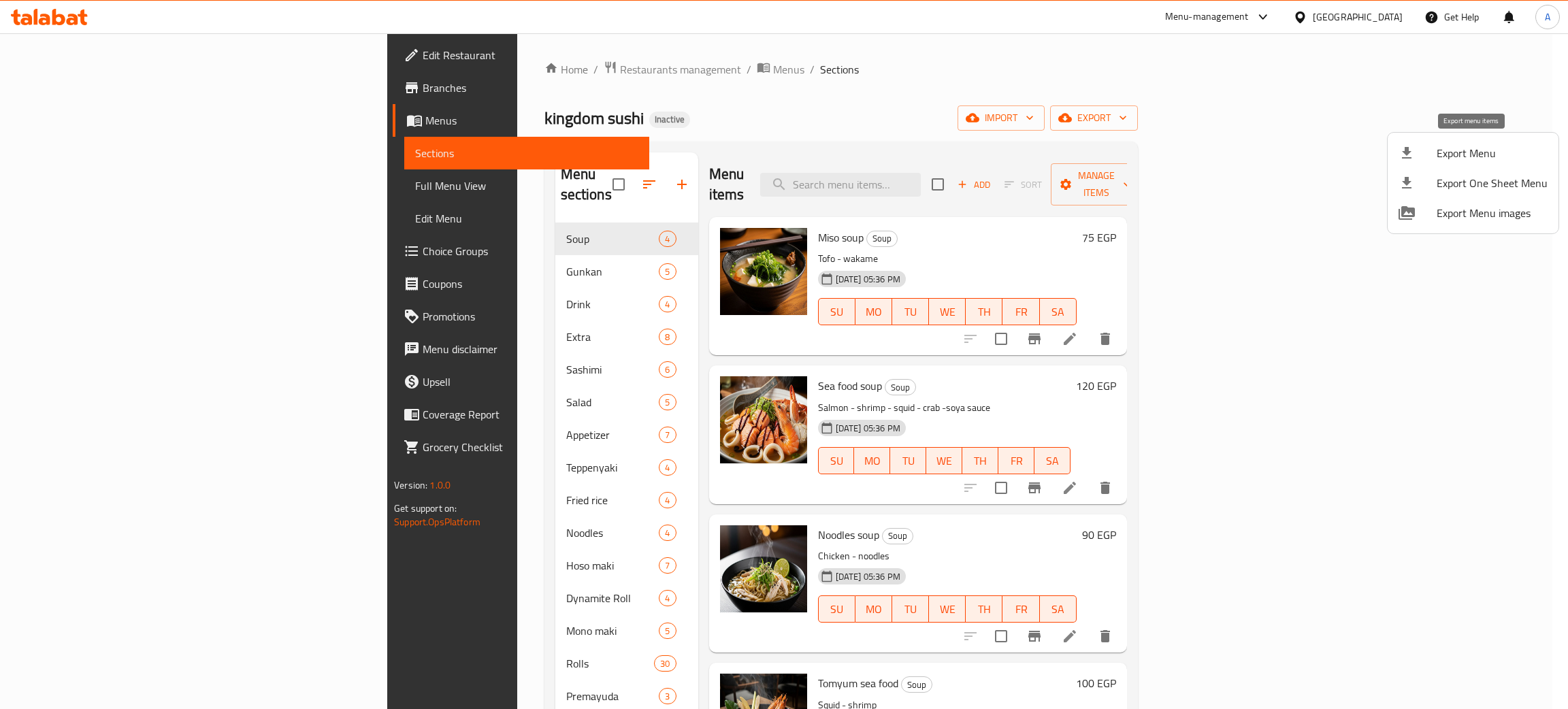
click at [1430, 158] on div at bounding box center [1417, 153] width 38 height 16
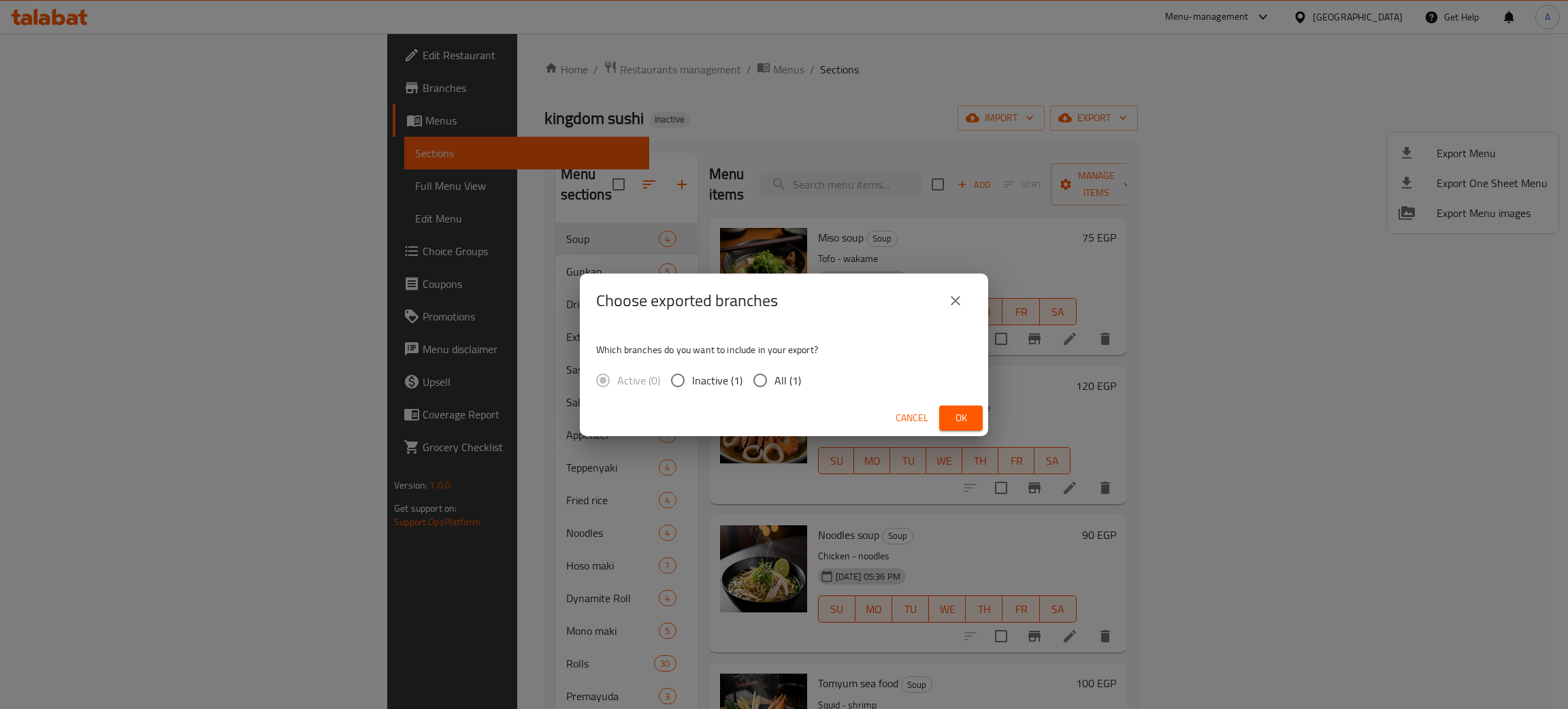
click at [961, 415] on span "Ok" at bounding box center [961, 418] width 22 height 17
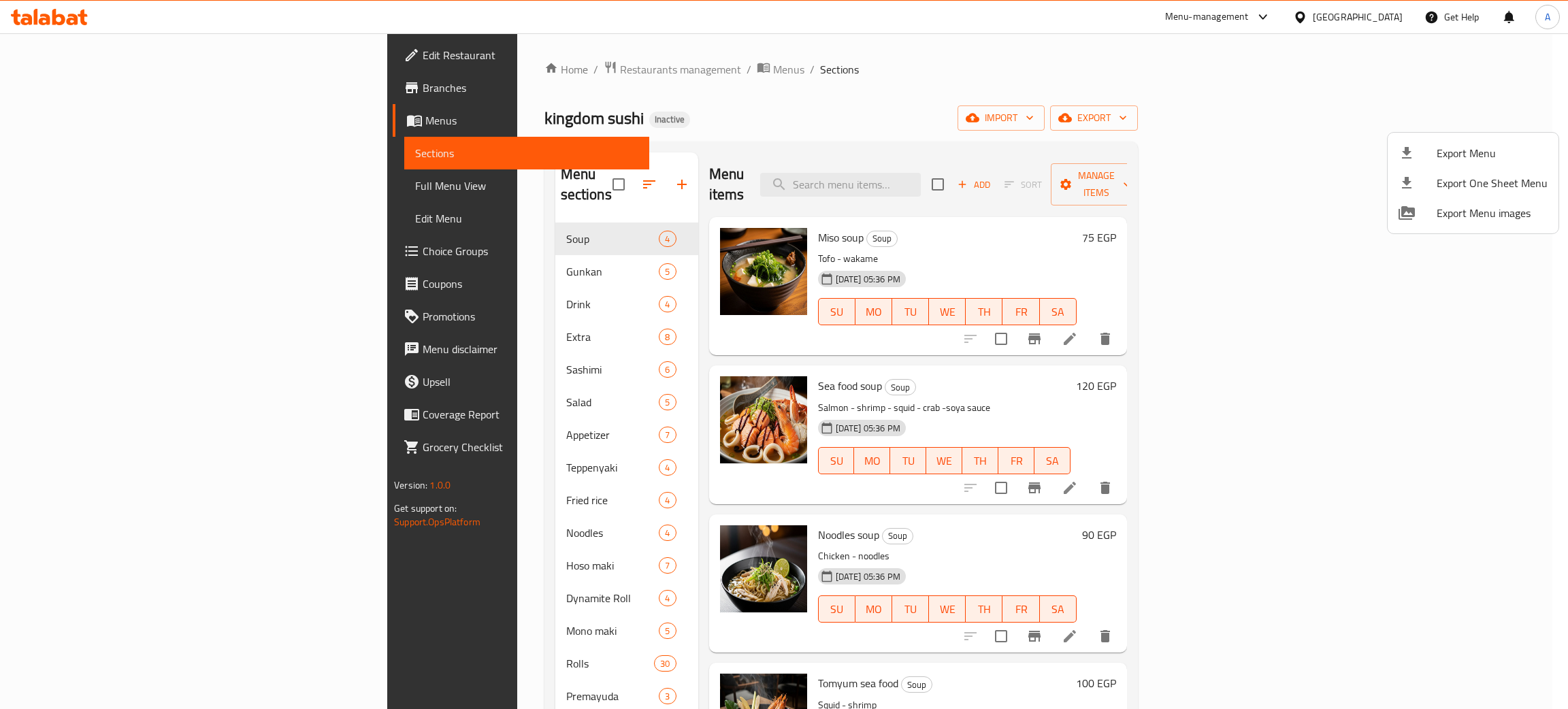
click at [69, 15] on div at bounding box center [784, 354] width 1568 height 709
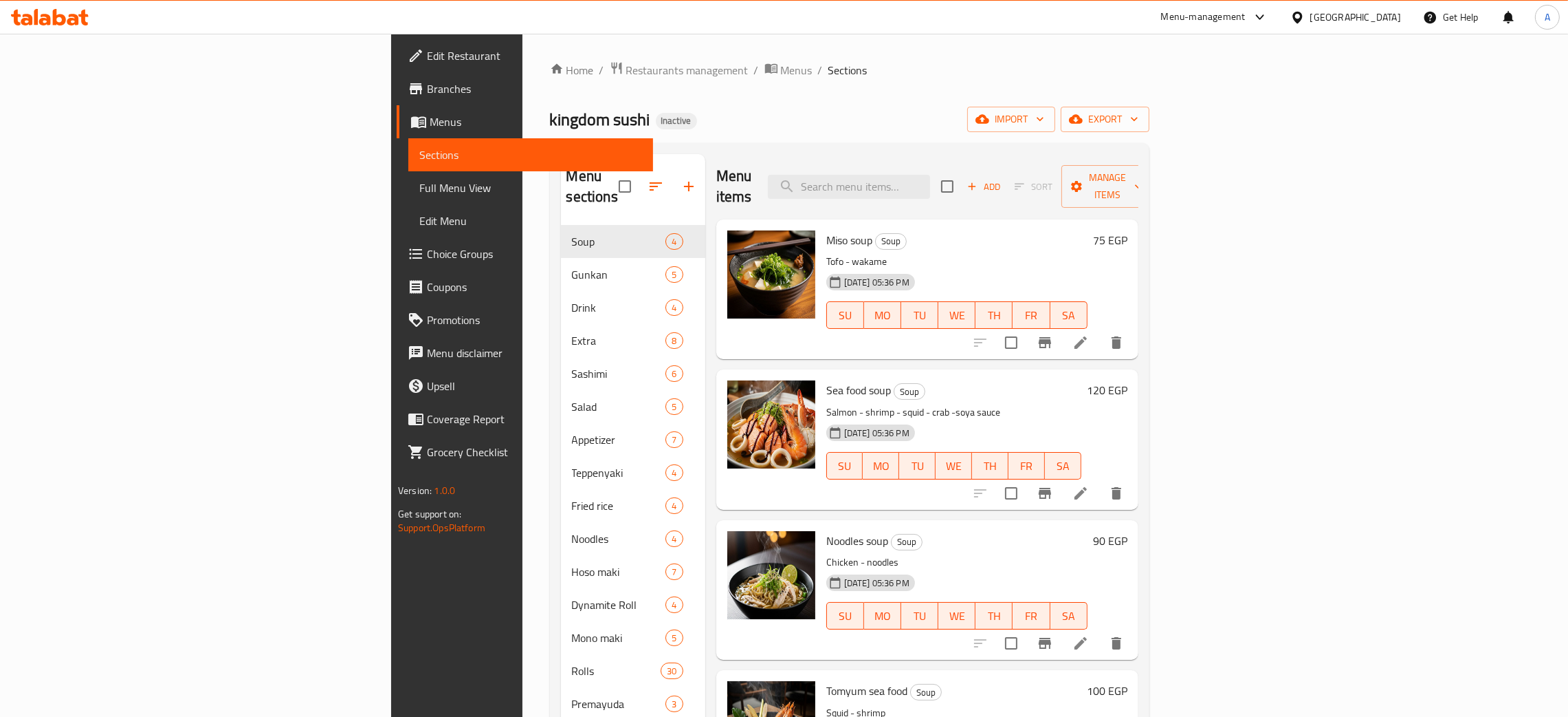
click at [70, 15] on icon at bounding box center [73, 20] width 12 height 12
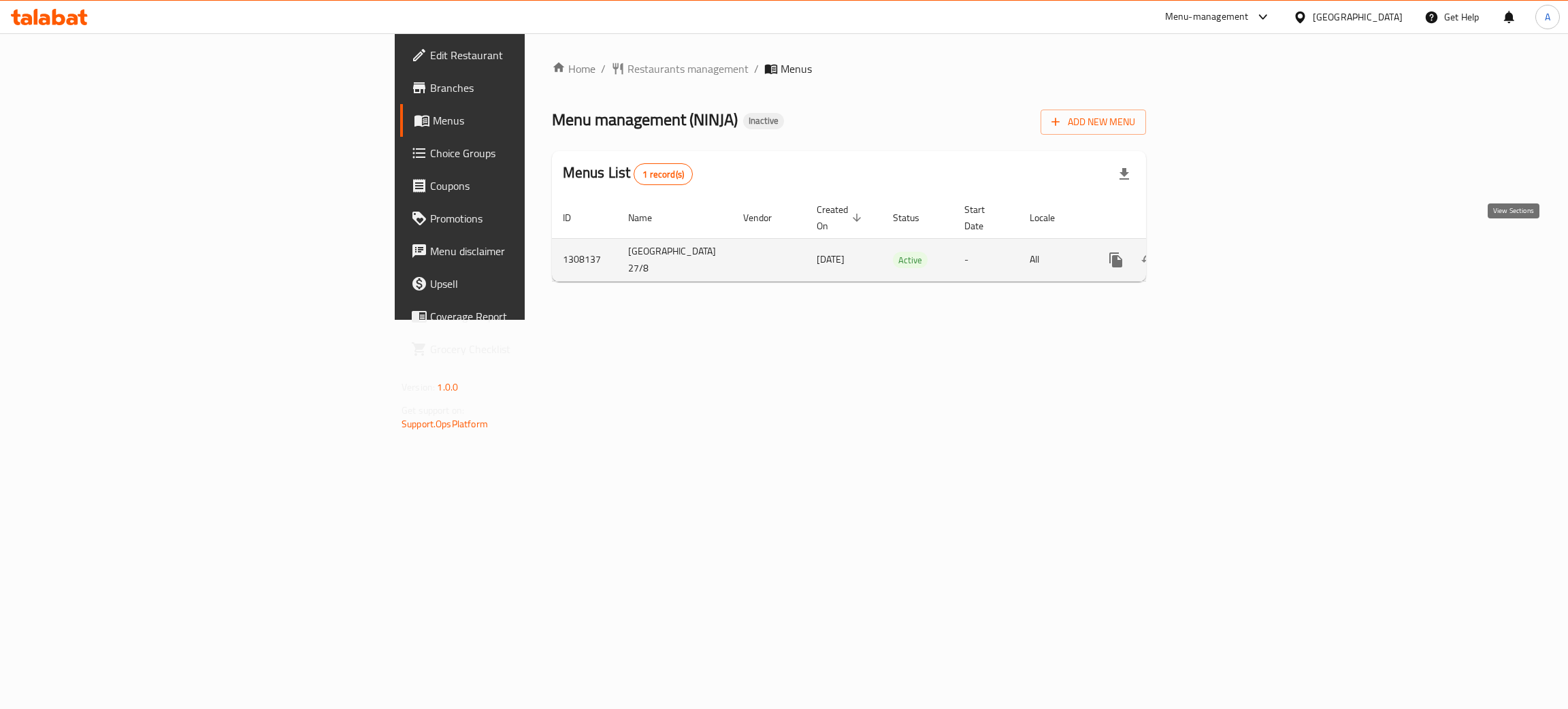
click at [1223, 252] on icon "enhanced table" at bounding box center [1213, 260] width 16 height 16
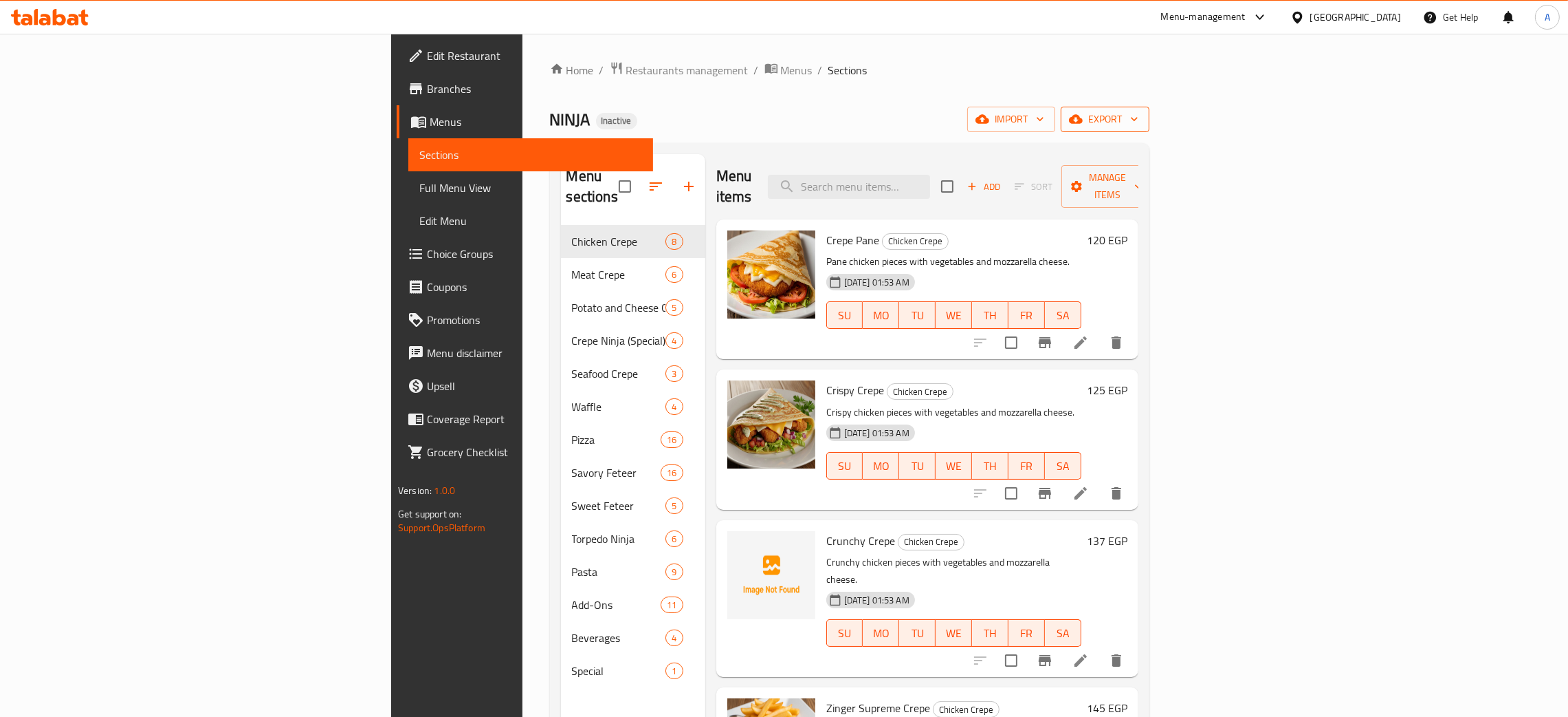
click at [1149, 113] on button "export" at bounding box center [1105, 120] width 88 height 25
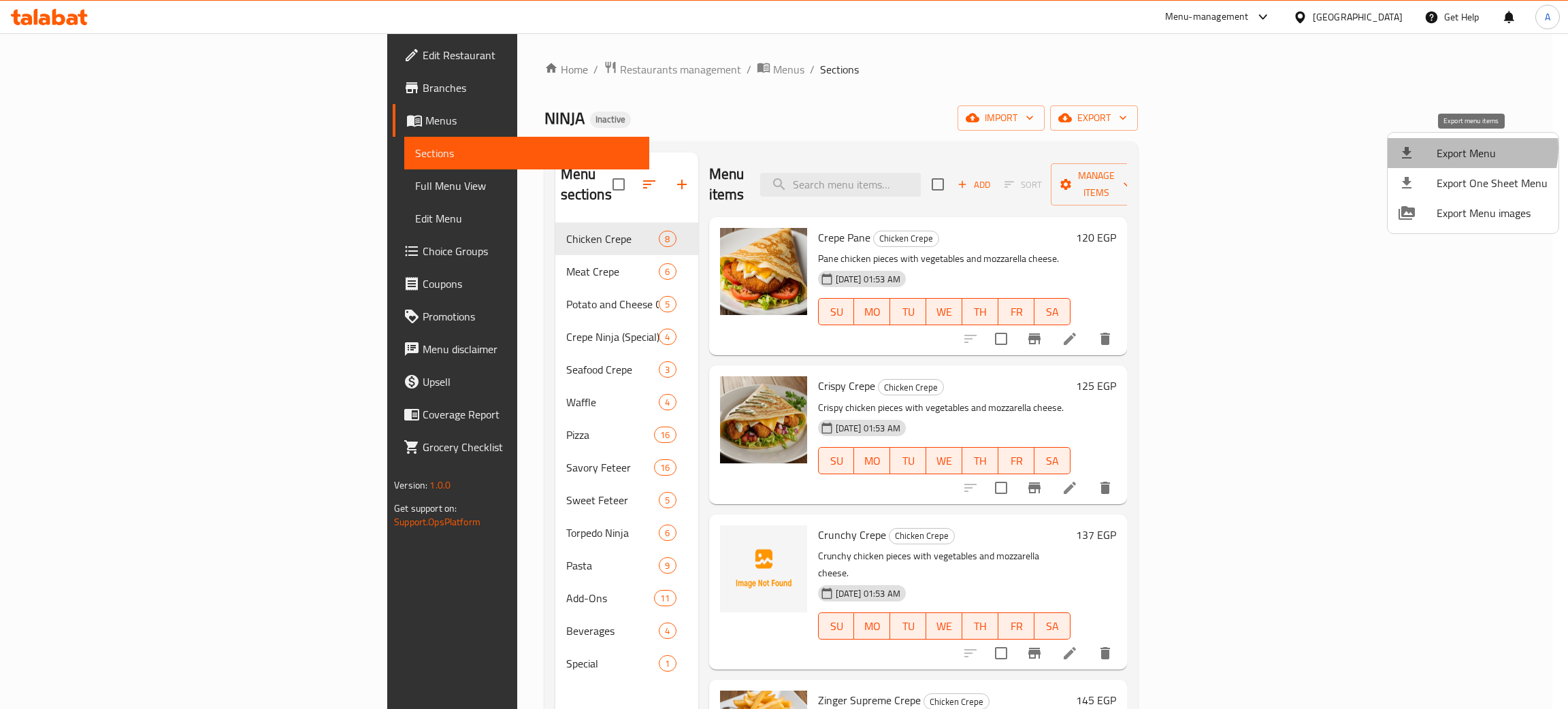
click at [1462, 149] on span "Export Menu" at bounding box center [1492, 153] width 111 height 16
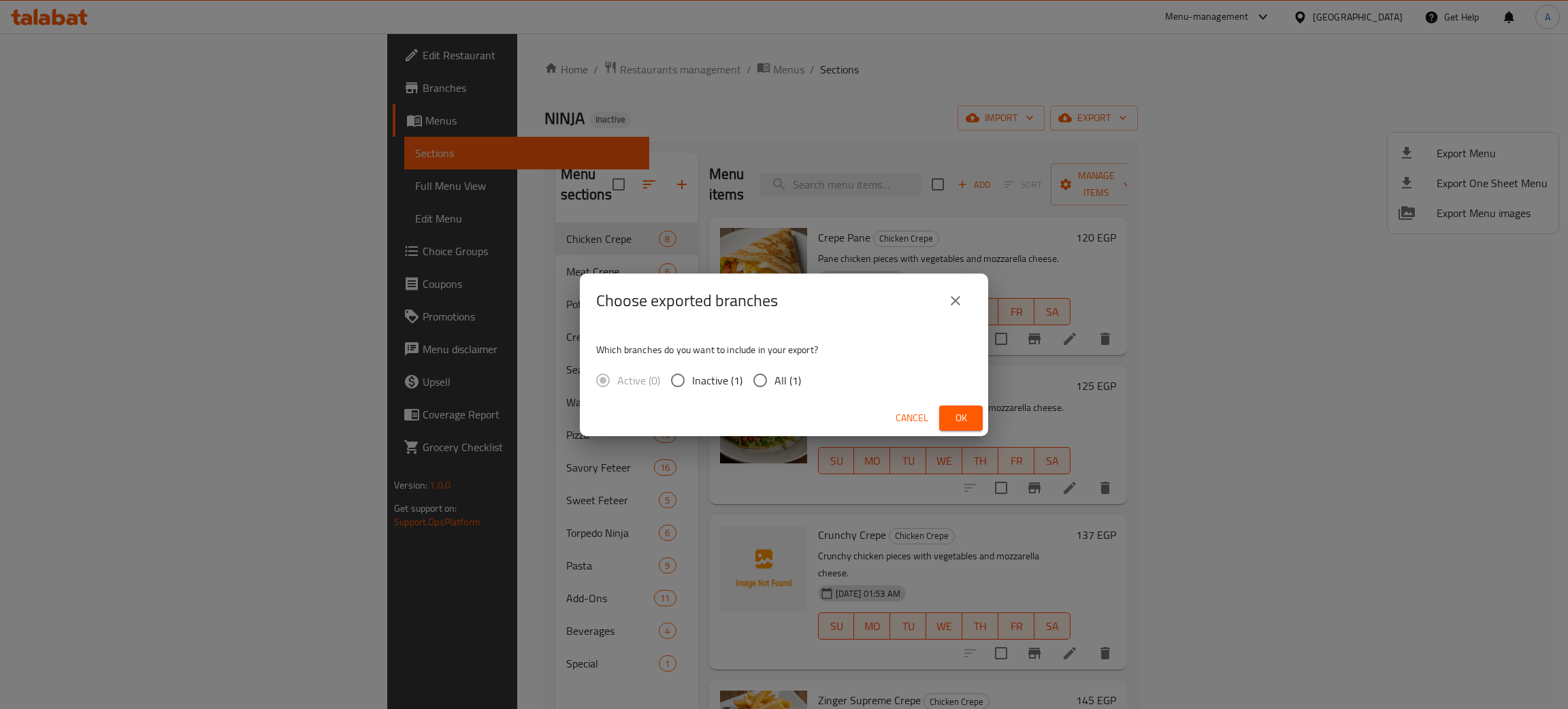
click at [960, 411] on span "Ok" at bounding box center [961, 418] width 22 height 17
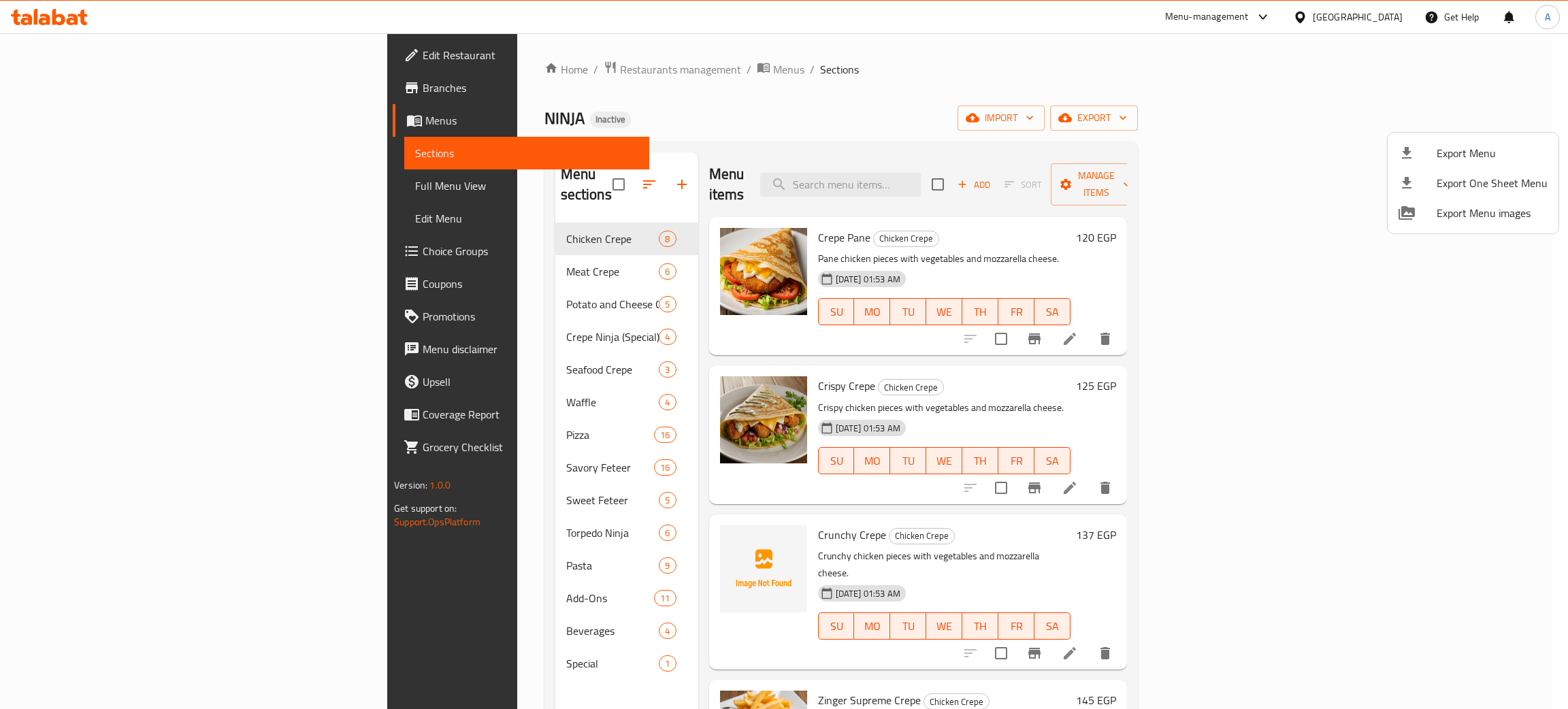
click at [65, 16] on div at bounding box center [784, 354] width 1568 height 709
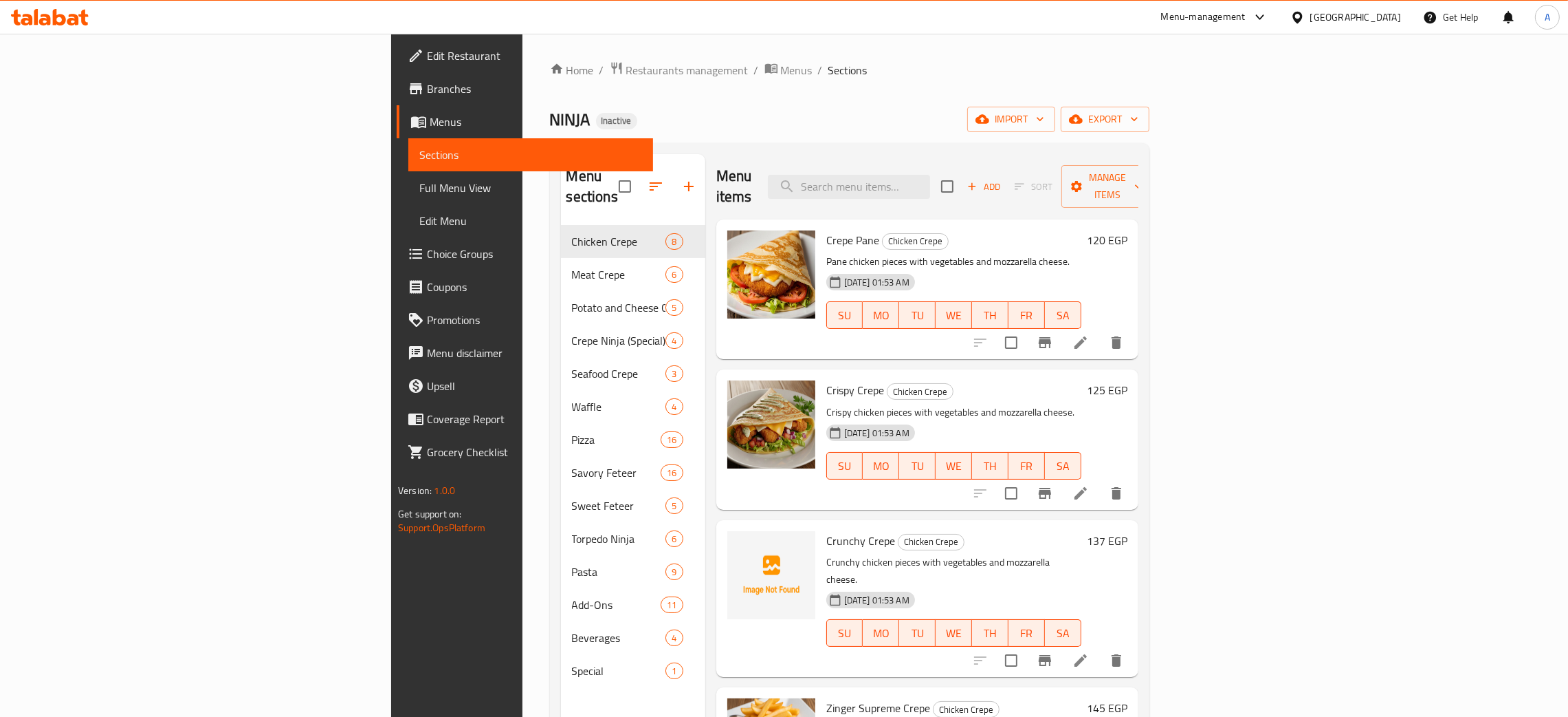
click at [65, 16] on icon at bounding box center [50, 17] width 78 height 16
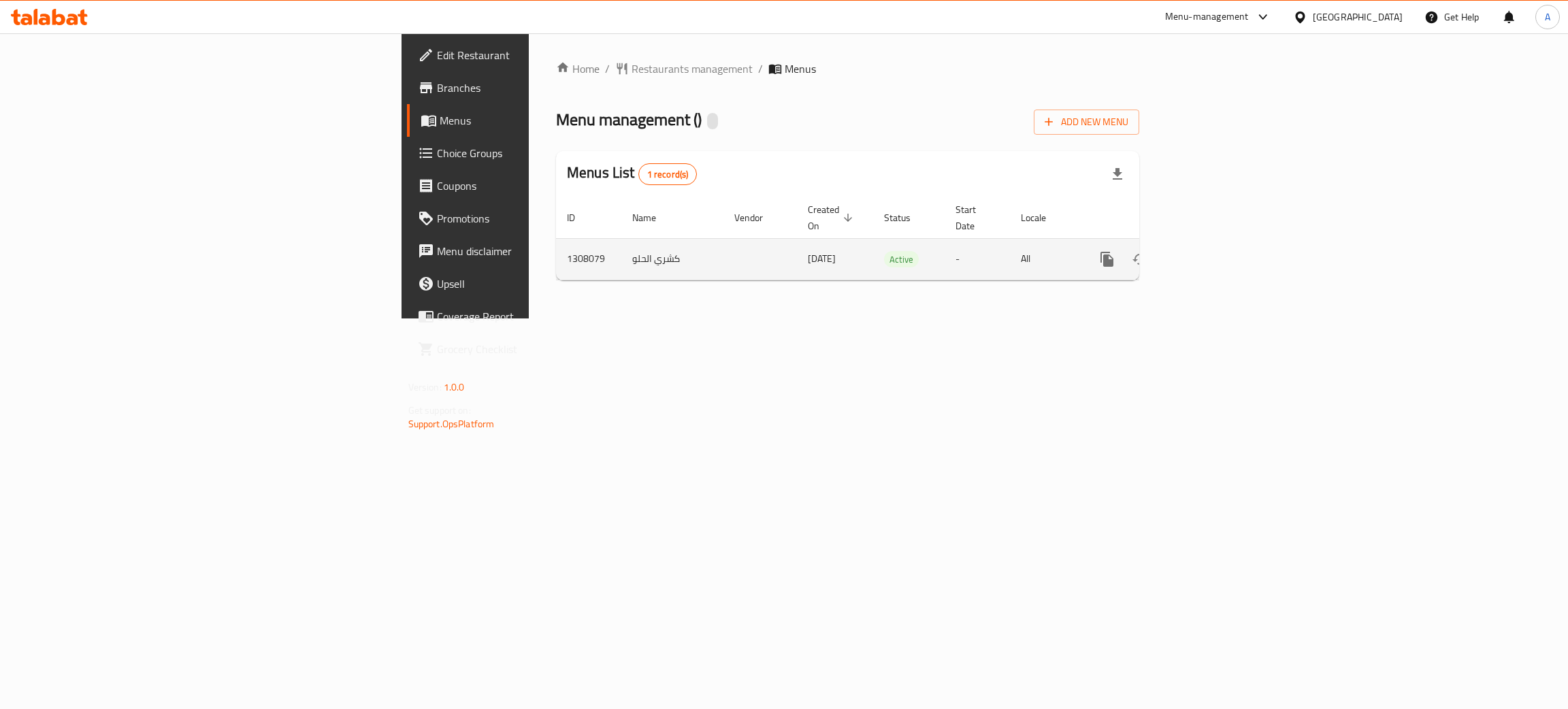
click at [1213, 251] on icon "enhanced table" at bounding box center [1205, 259] width 16 height 16
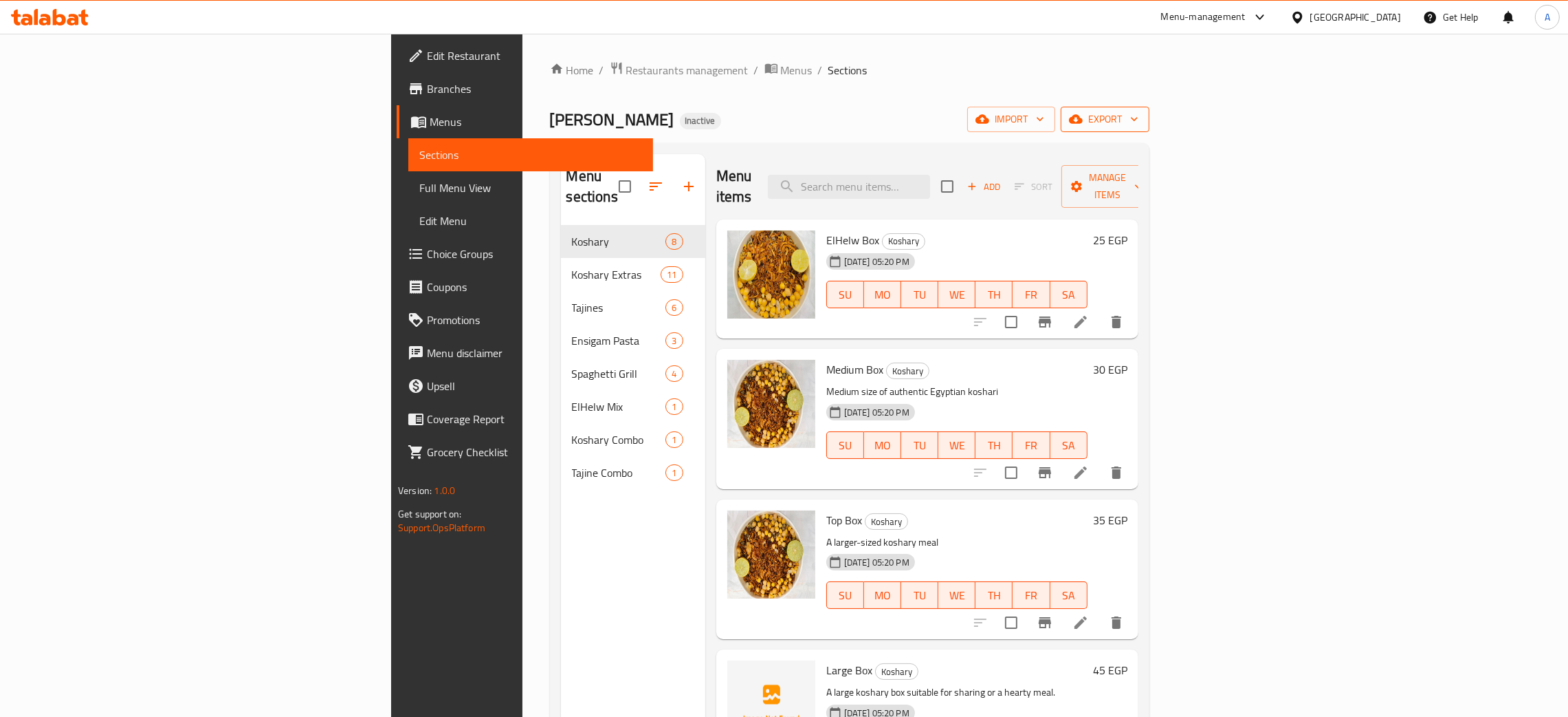
click at [1141, 117] on icon "button" at bounding box center [1134, 119] width 14 height 14
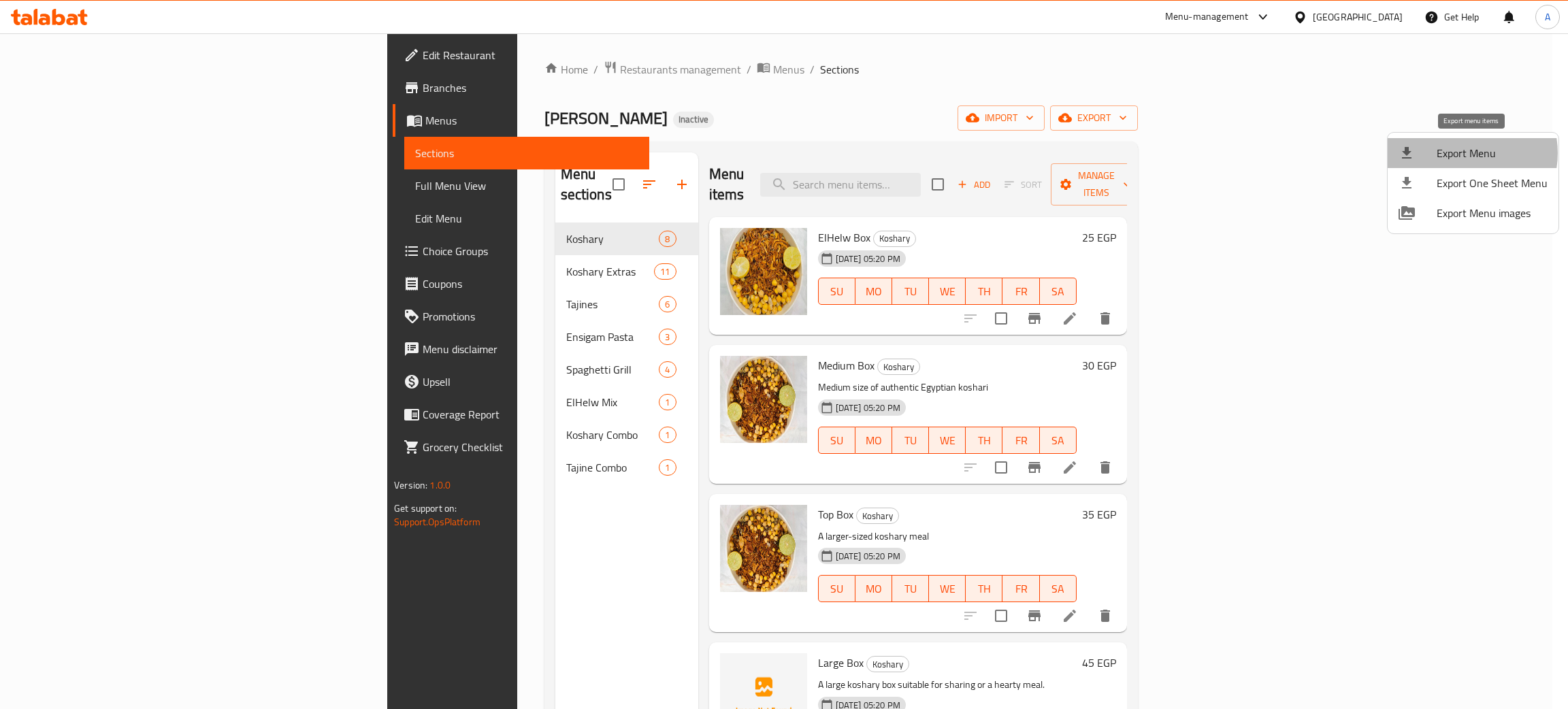
click at [1462, 153] on span "Export Menu" at bounding box center [1492, 153] width 111 height 16
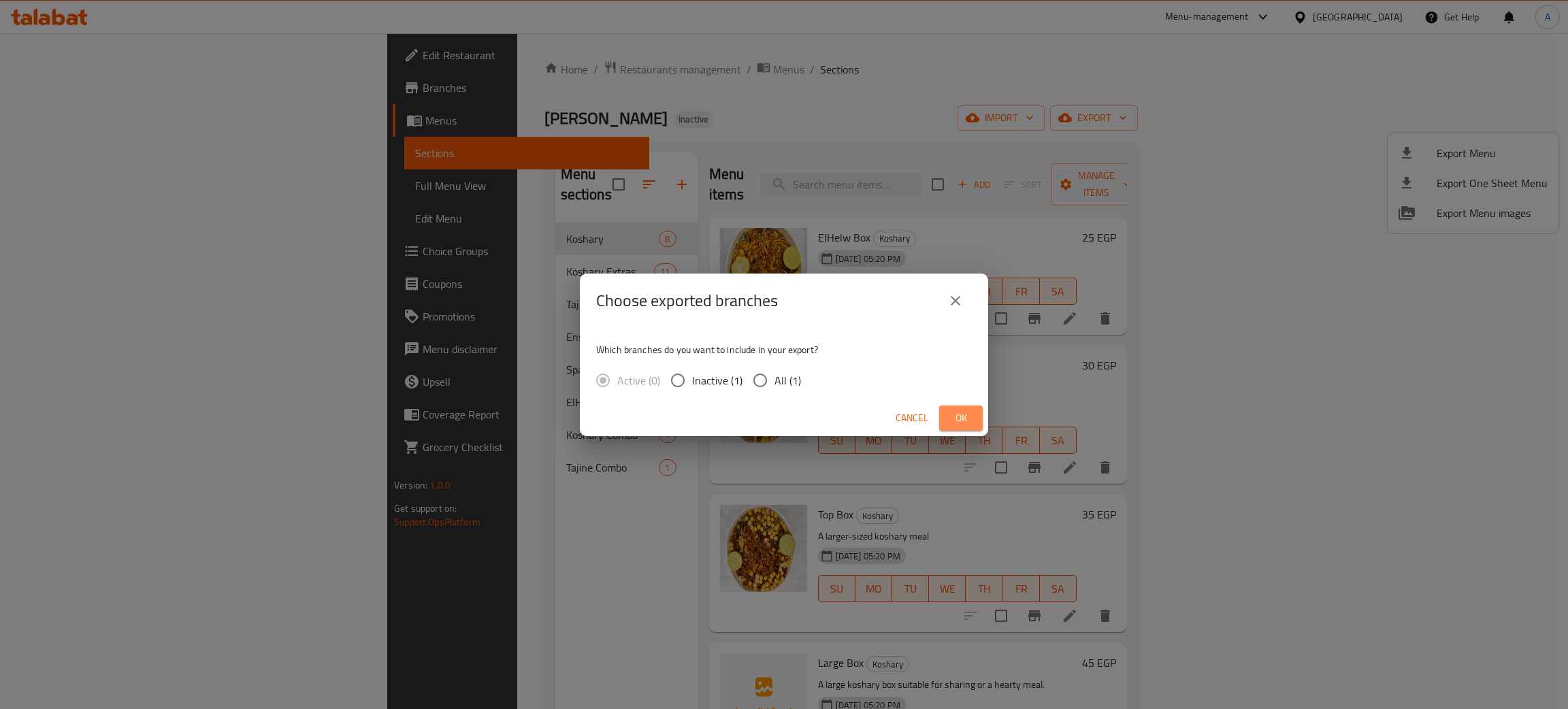
drag, startPoint x: 979, startPoint y: 418, endPoint x: 961, endPoint y: 404, distance: 22.8
click at [977, 418] on button "Ok" at bounding box center [961, 418] width 44 height 25
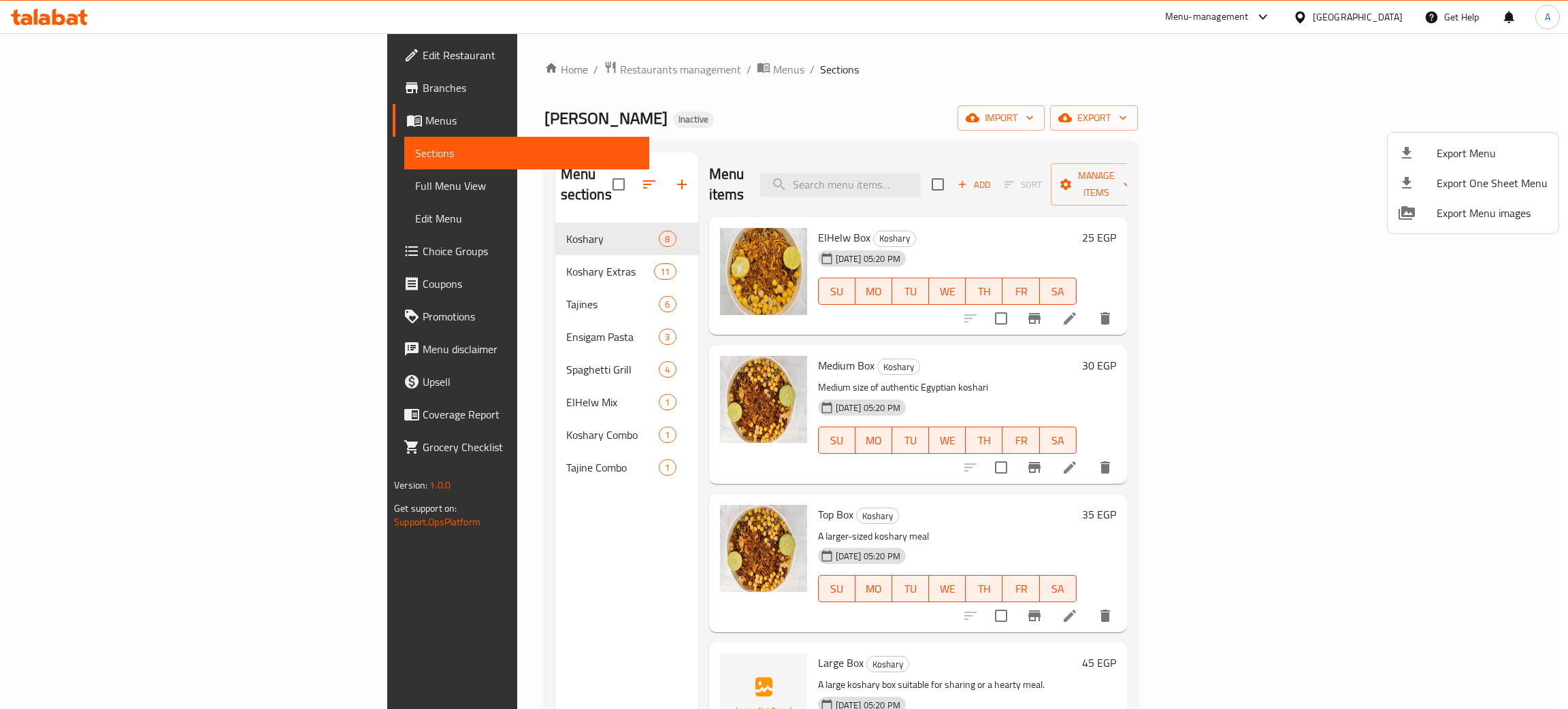
click at [398, 444] on div at bounding box center [784, 354] width 1568 height 709
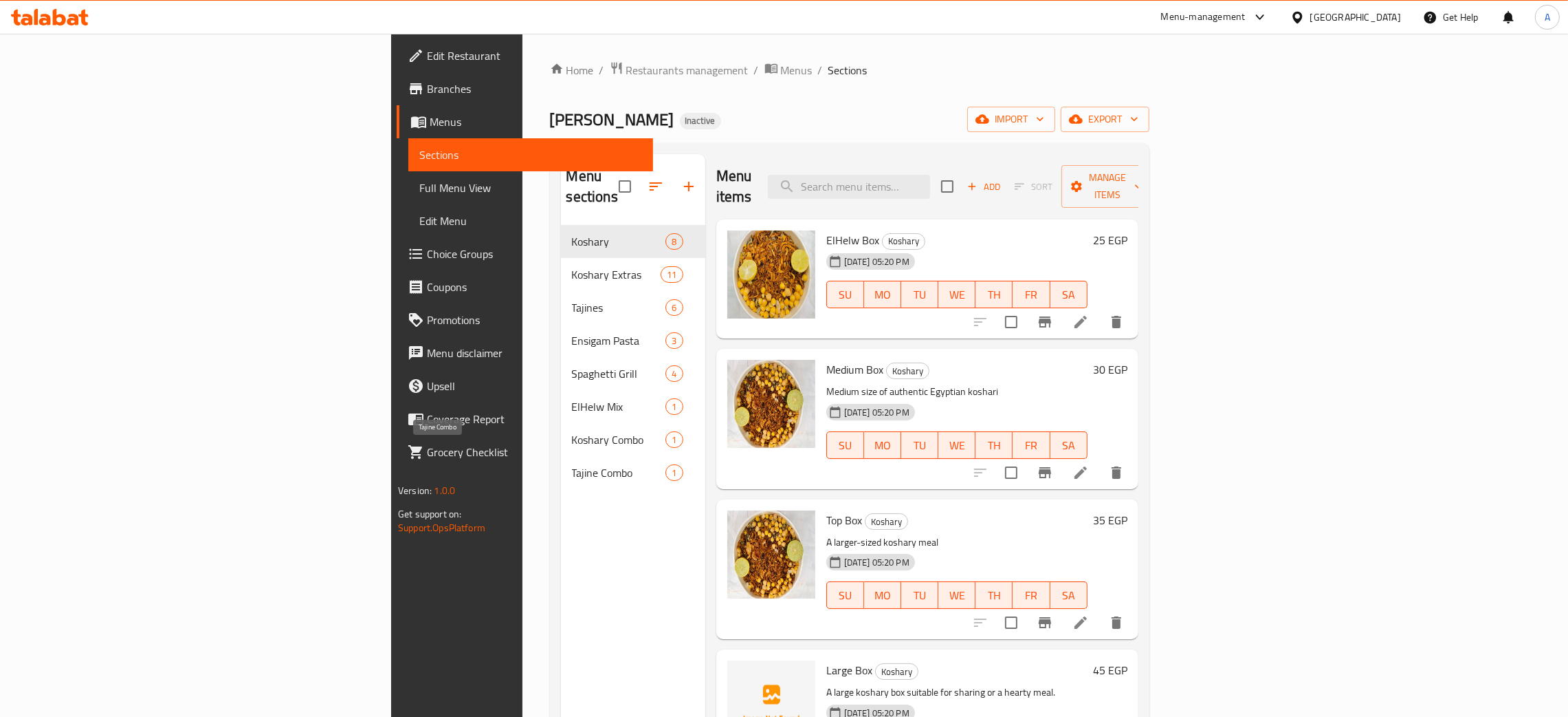
click at [572, 465] on span "Tajine Combo" at bounding box center [619, 472] width 94 height 16
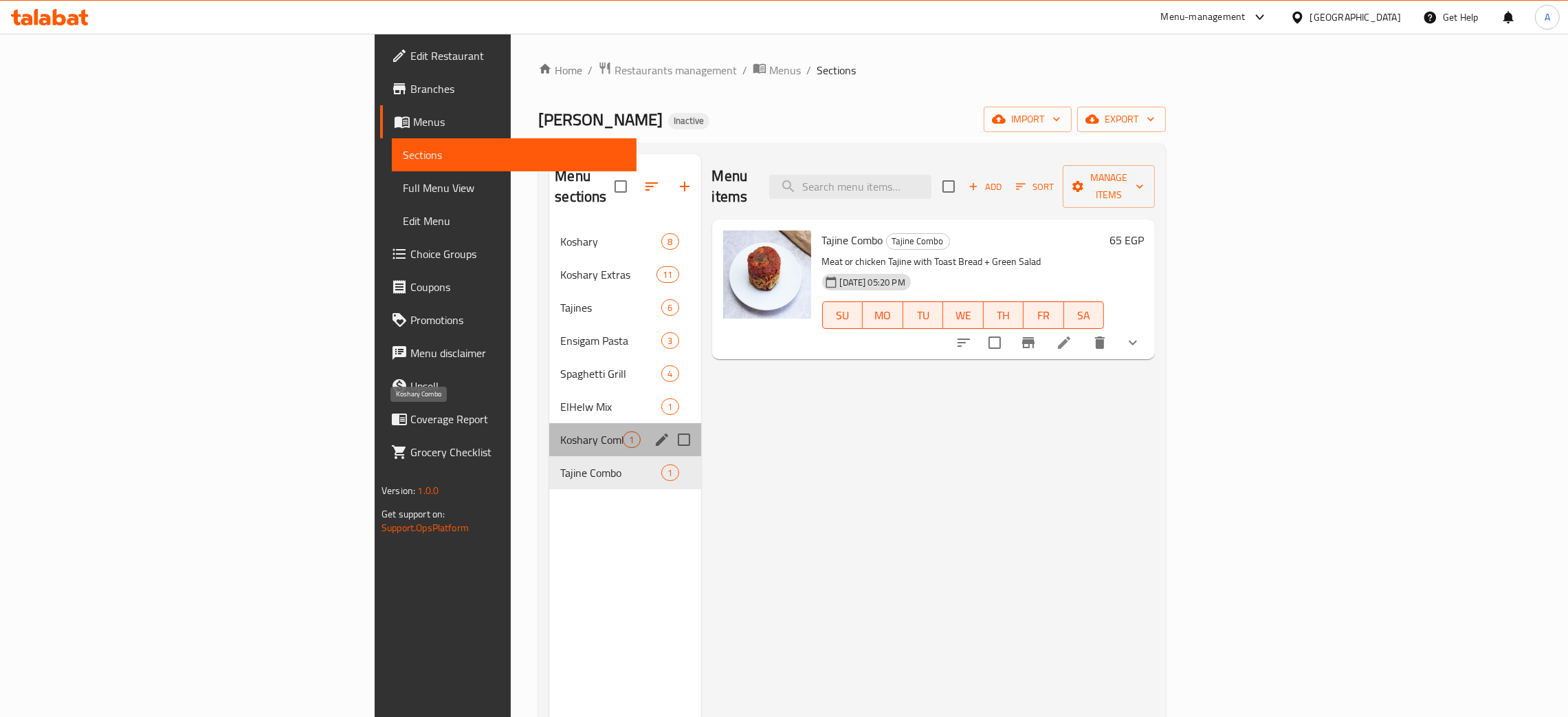
click at [560, 432] on span "Koshary Combo" at bounding box center [592, 439] width 63 height 16
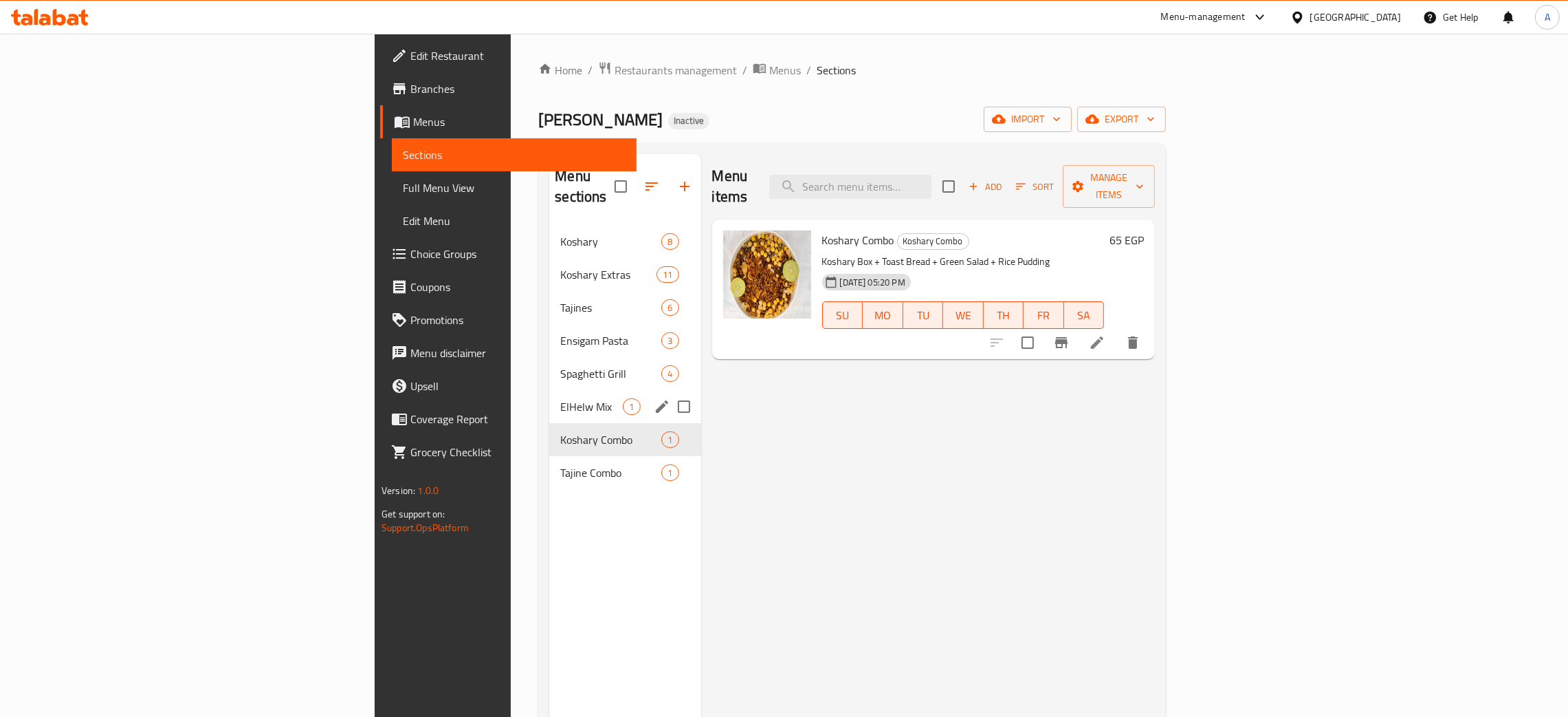
click at [549, 397] on div "ElHelw Mix 1" at bounding box center [625, 406] width 151 height 33
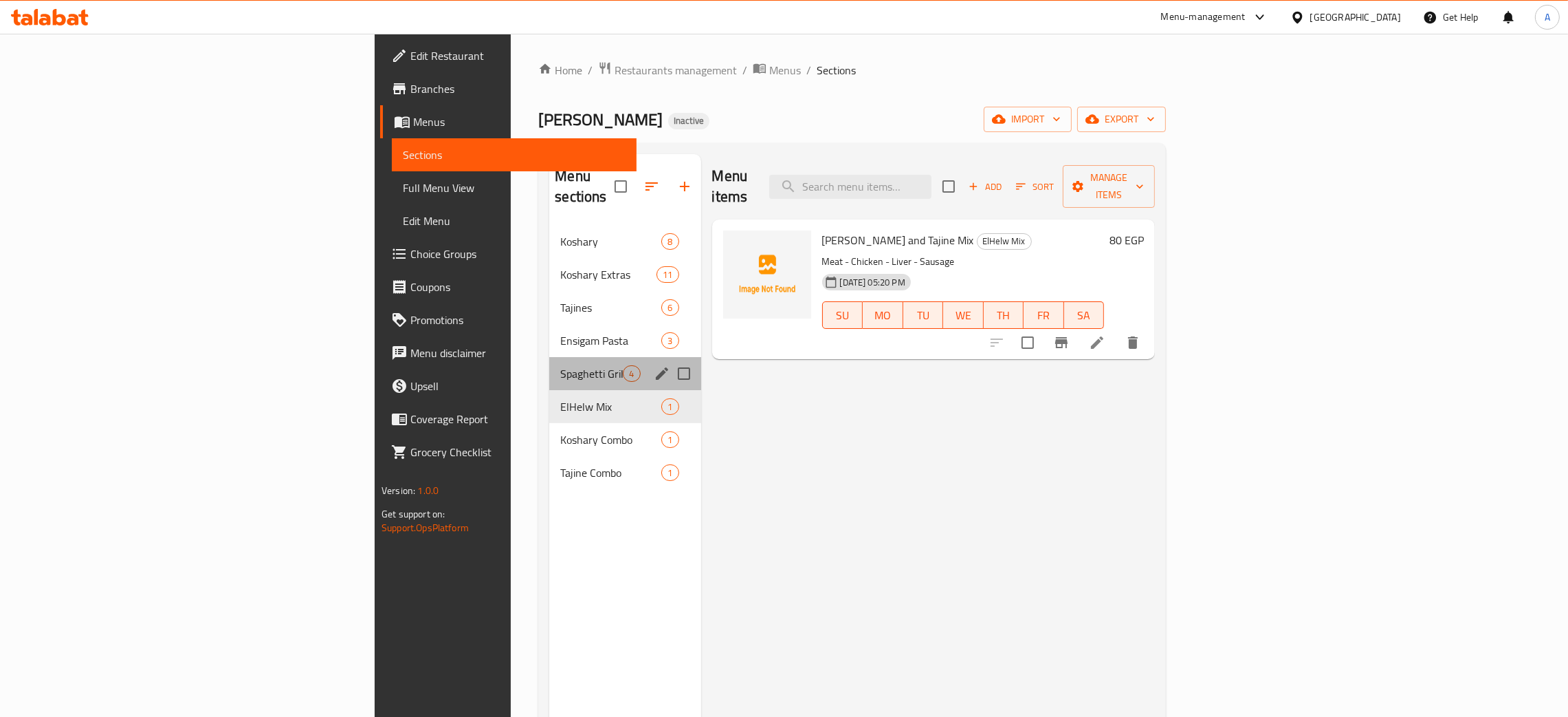
click at [549, 367] on div "Spaghetti Grill 4" at bounding box center [625, 373] width 151 height 33
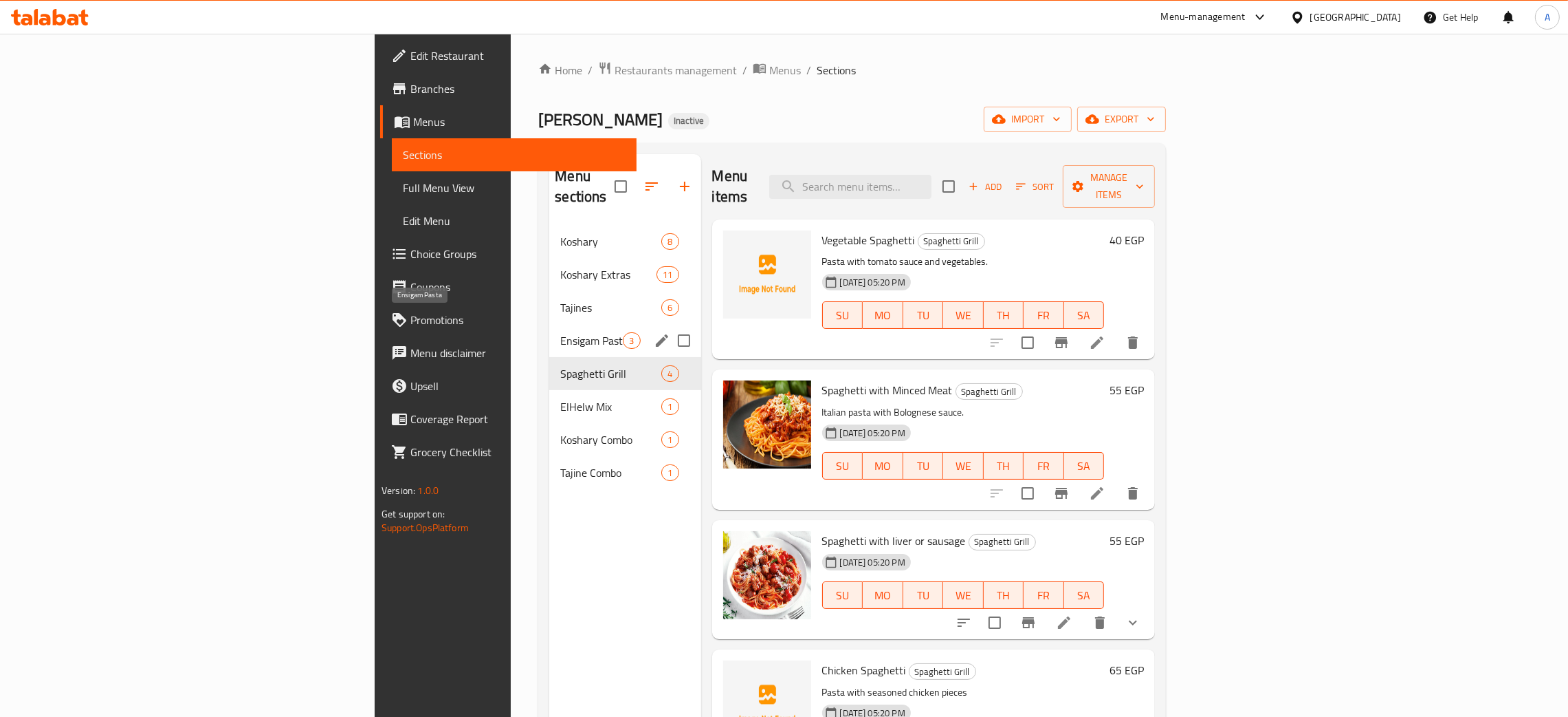
click at [560, 332] on span "Ensigam Pasta" at bounding box center [592, 340] width 63 height 16
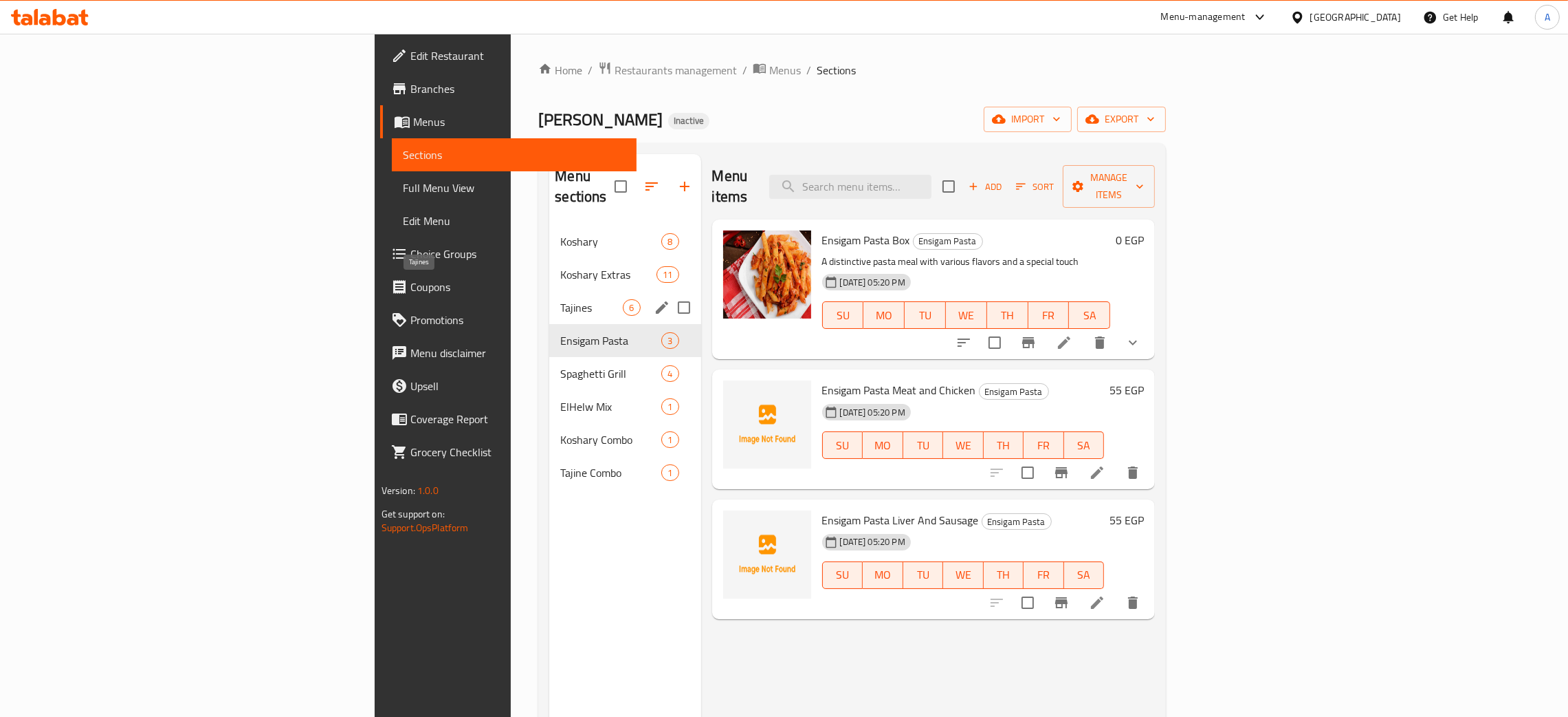
click at [560, 299] on span "Tajines" at bounding box center [592, 307] width 63 height 16
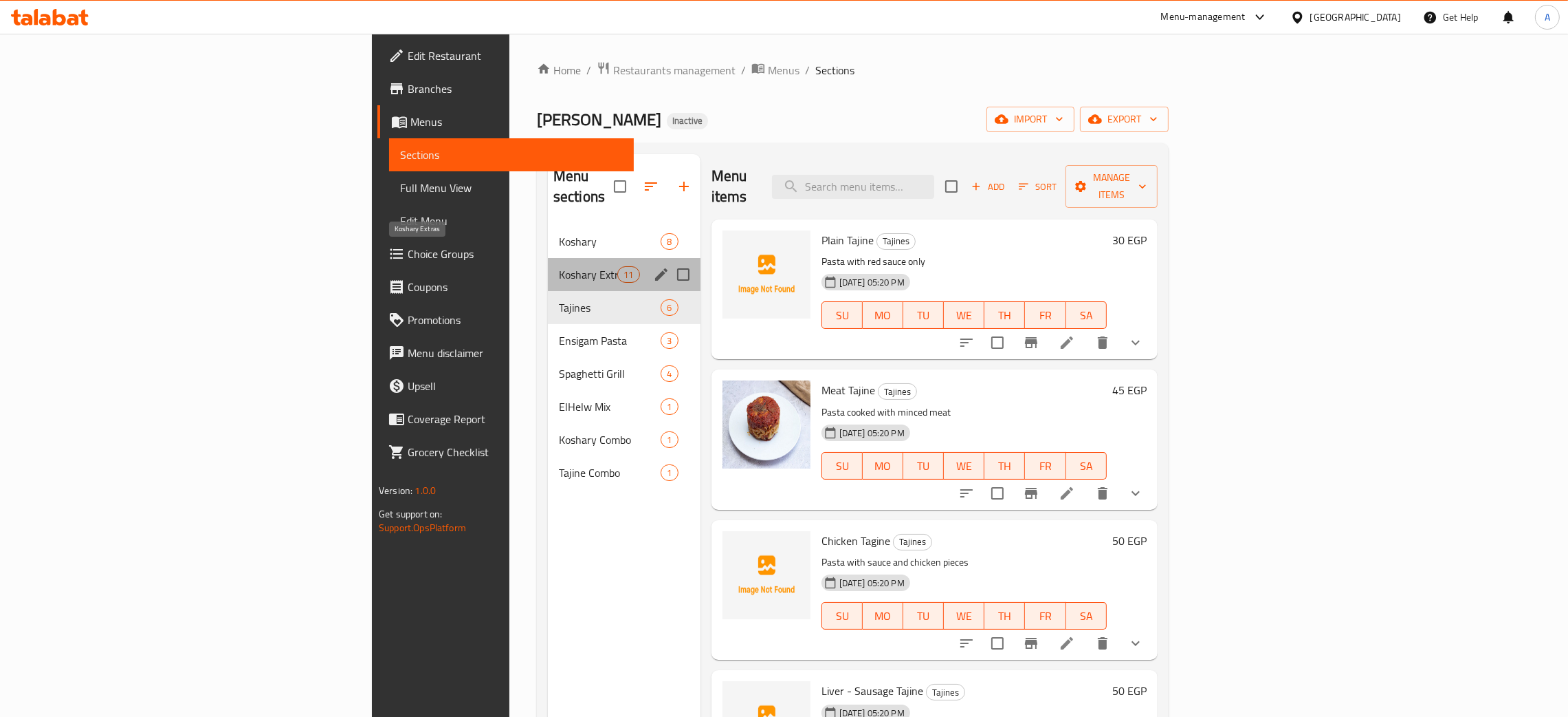
click at [559, 266] on span "Koshary Extras" at bounding box center [587, 274] width 59 height 16
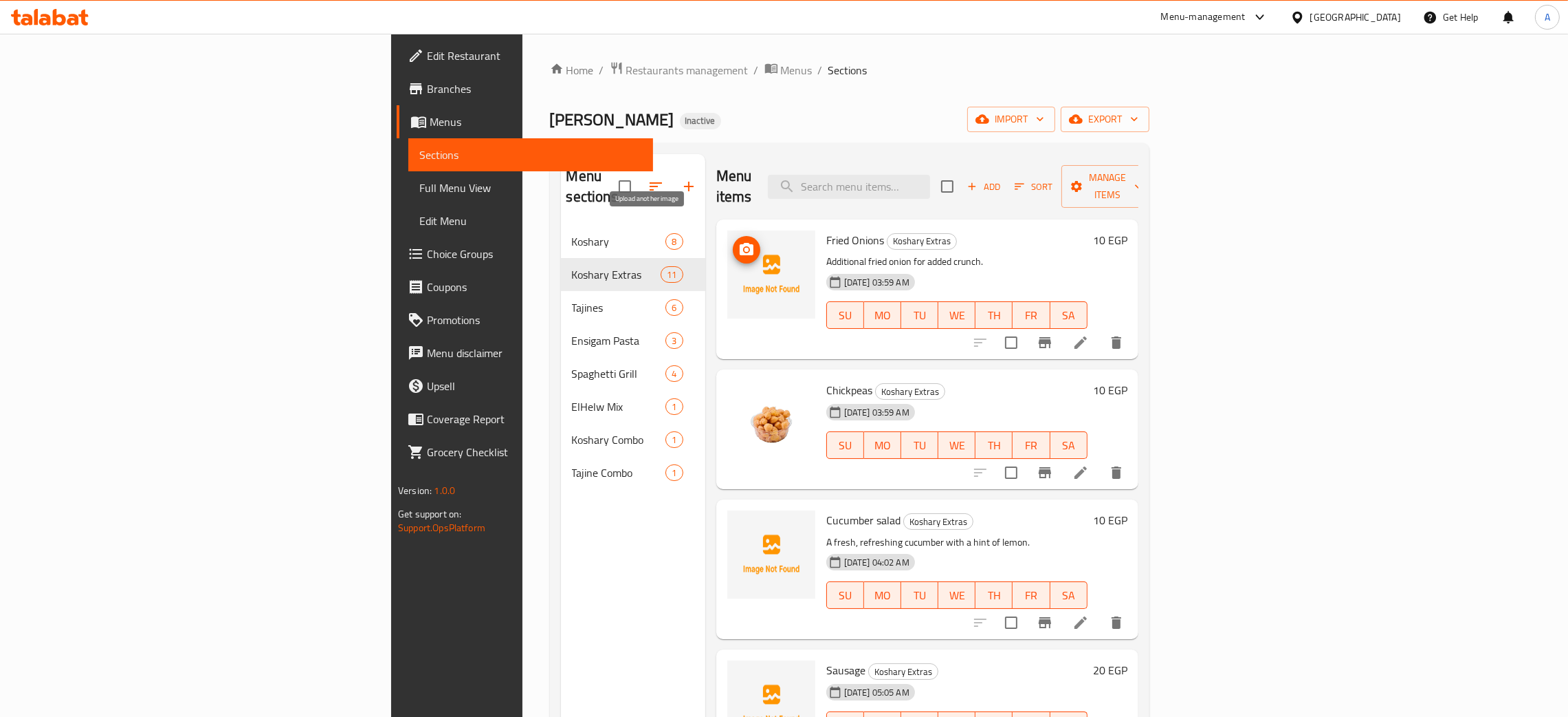
click at [739, 243] on icon "upload picture" at bounding box center [746, 249] width 14 height 13
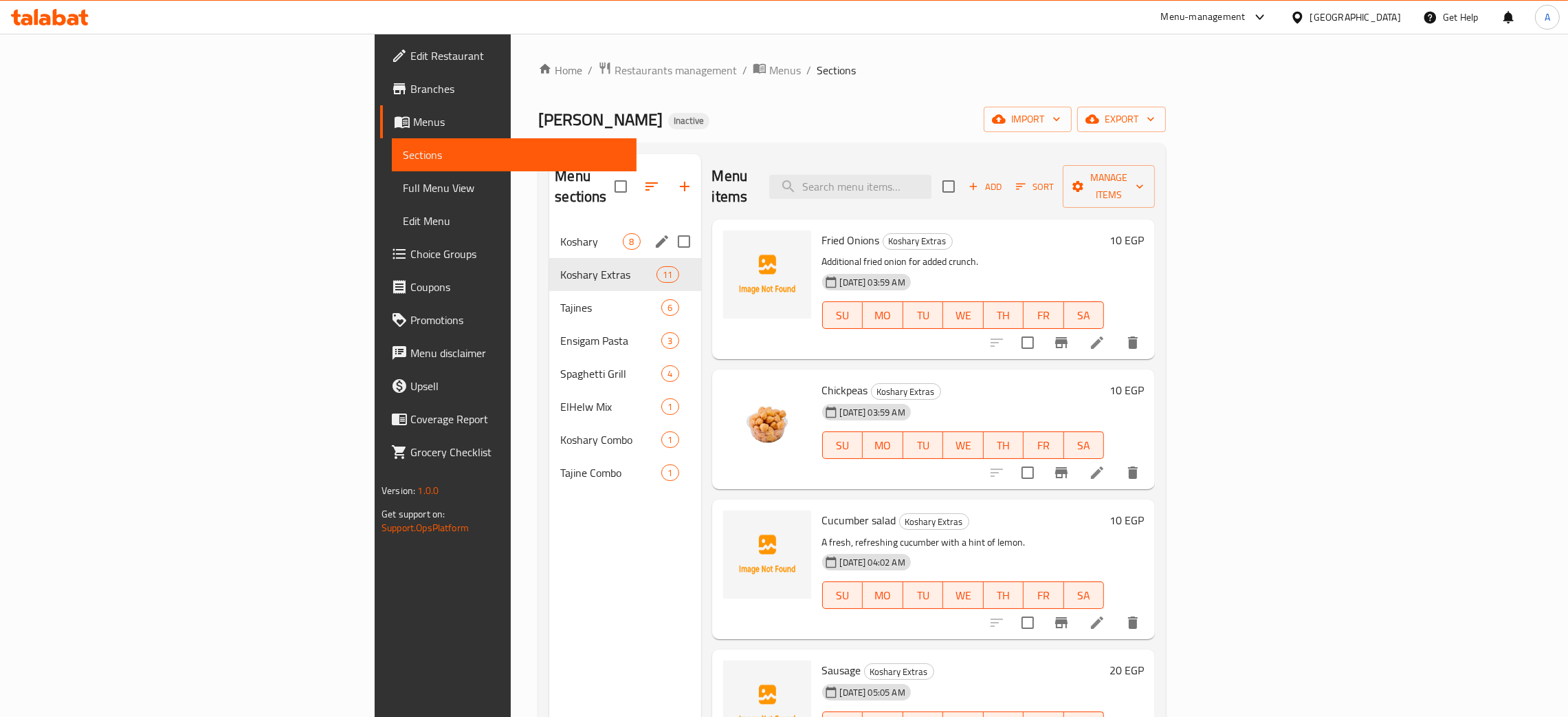
click at [560, 234] on span "Koshary" at bounding box center [592, 241] width 63 height 16
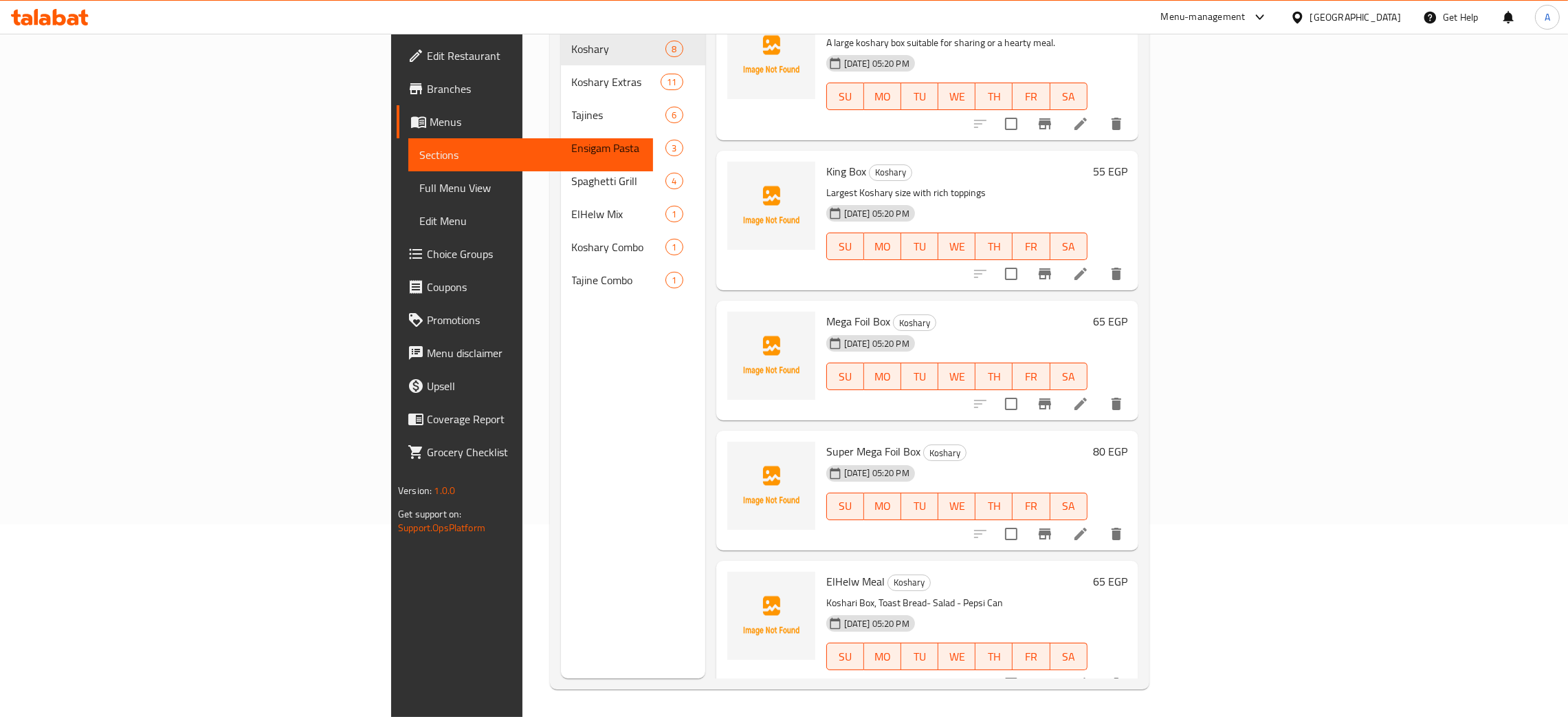
scroll to position [251, 0]
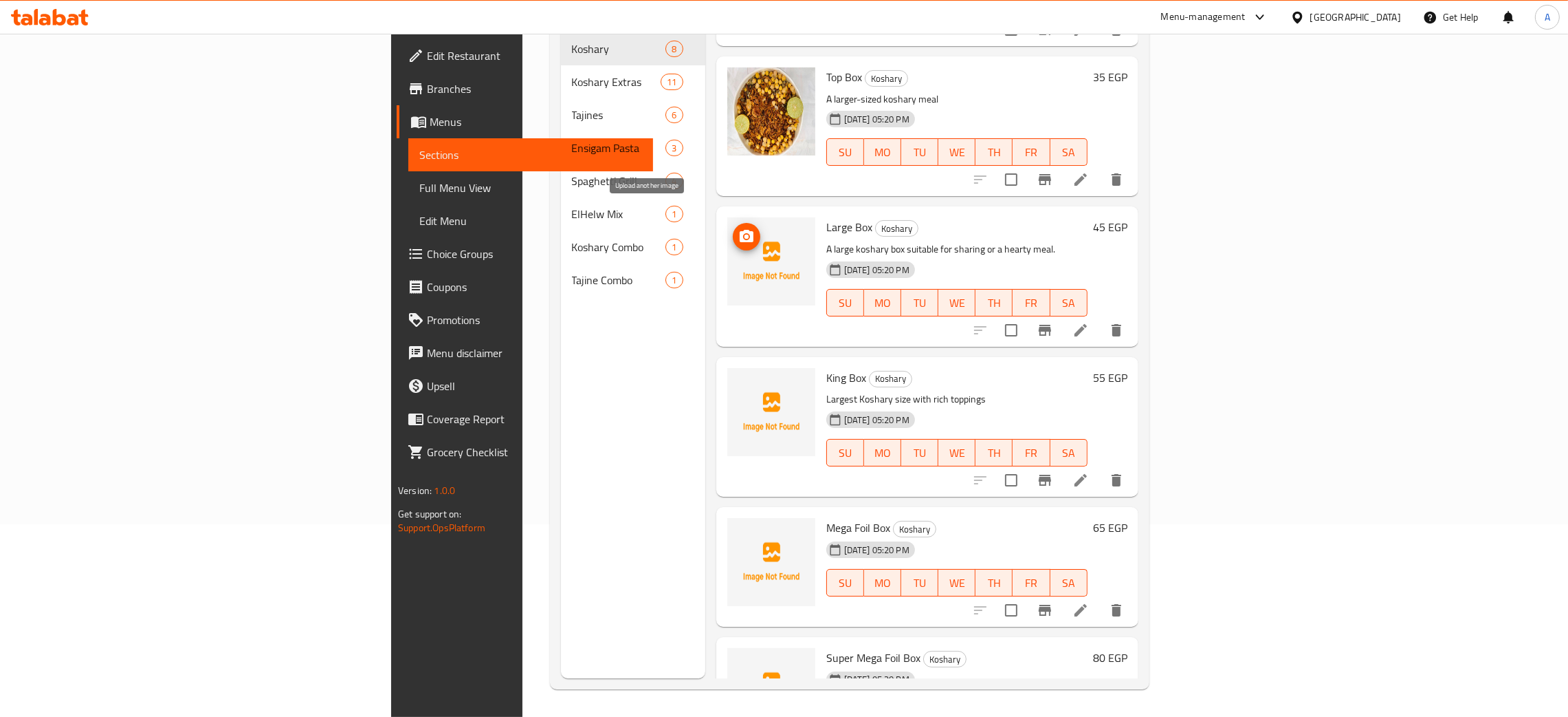
click at [739, 229] on icon "upload picture" at bounding box center [746, 236] width 16 height 16
click at [561, 421] on div "Menu sections Koshary 8 Koshary Extras 11 Tajines 6 Ensigam Pasta 3 Spaghetti G…" at bounding box center [633, 320] width 144 height 717
click at [733, 229] on span "upload picture" at bounding box center [746, 236] width 27 height 16
click at [739, 229] on icon "upload picture" at bounding box center [746, 236] width 16 height 16
click at [739, 381] on icon "upload picture" at bounding box center [746, 387] width 14 height 13
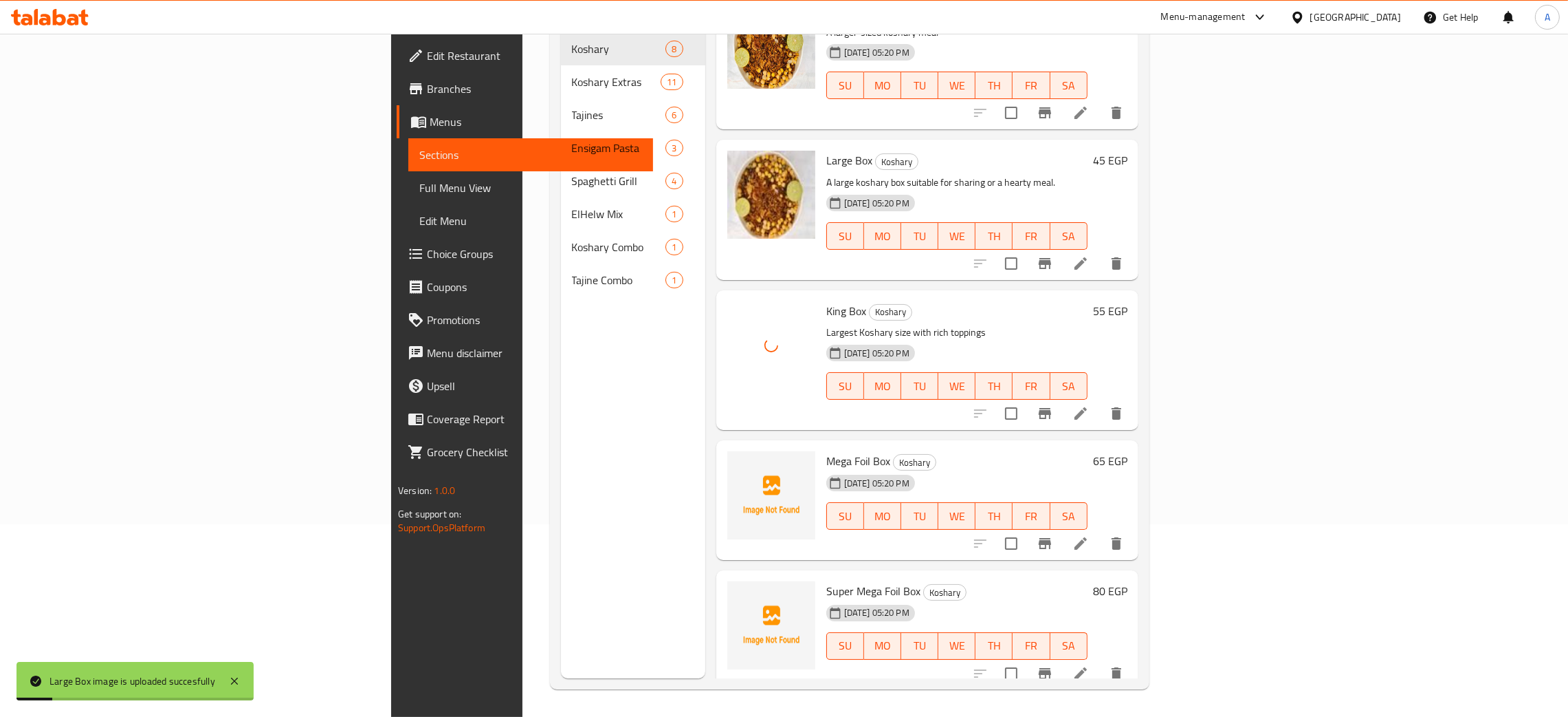
scroll to position [353, 0]
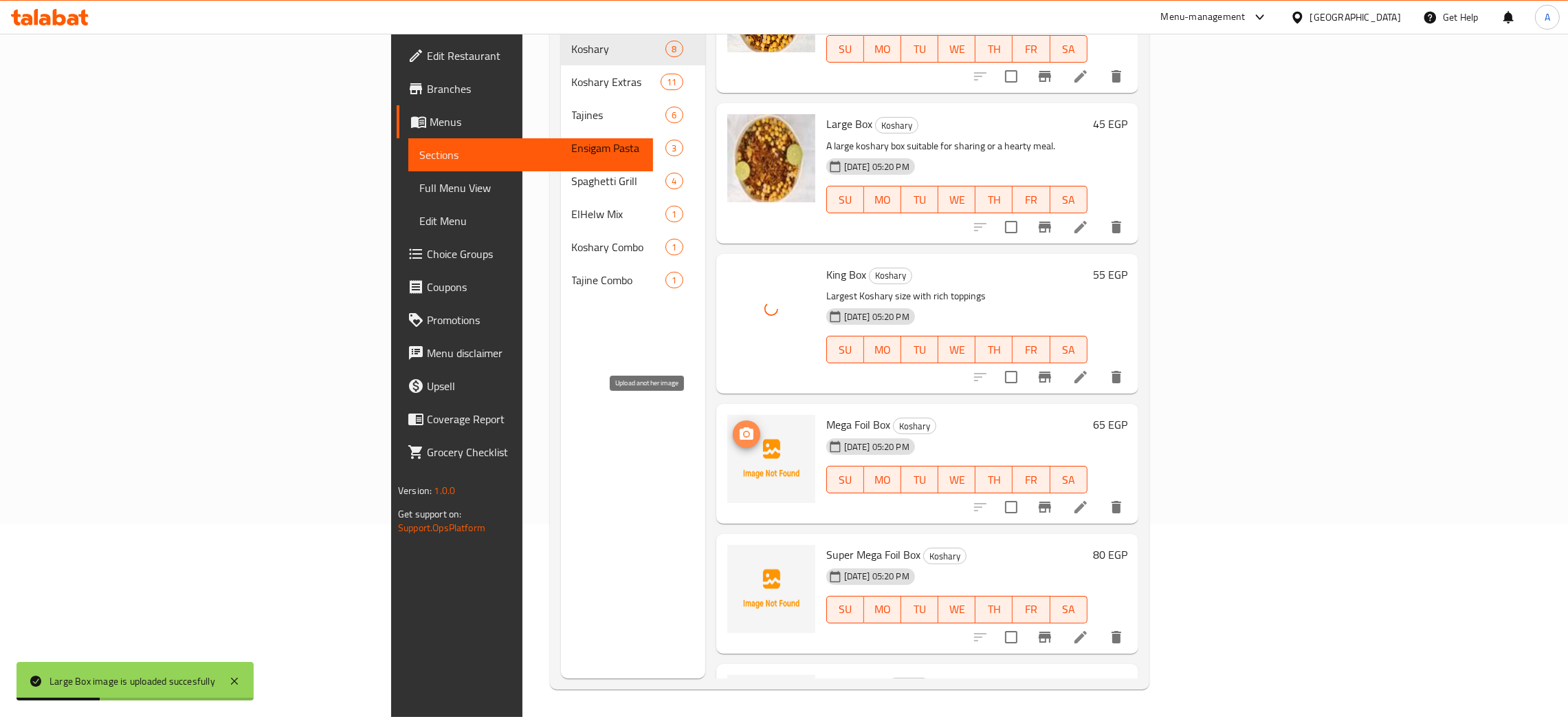
click at [739, 427] on icon "upload picture" at bounding box center [746, 433] width 14 height 13
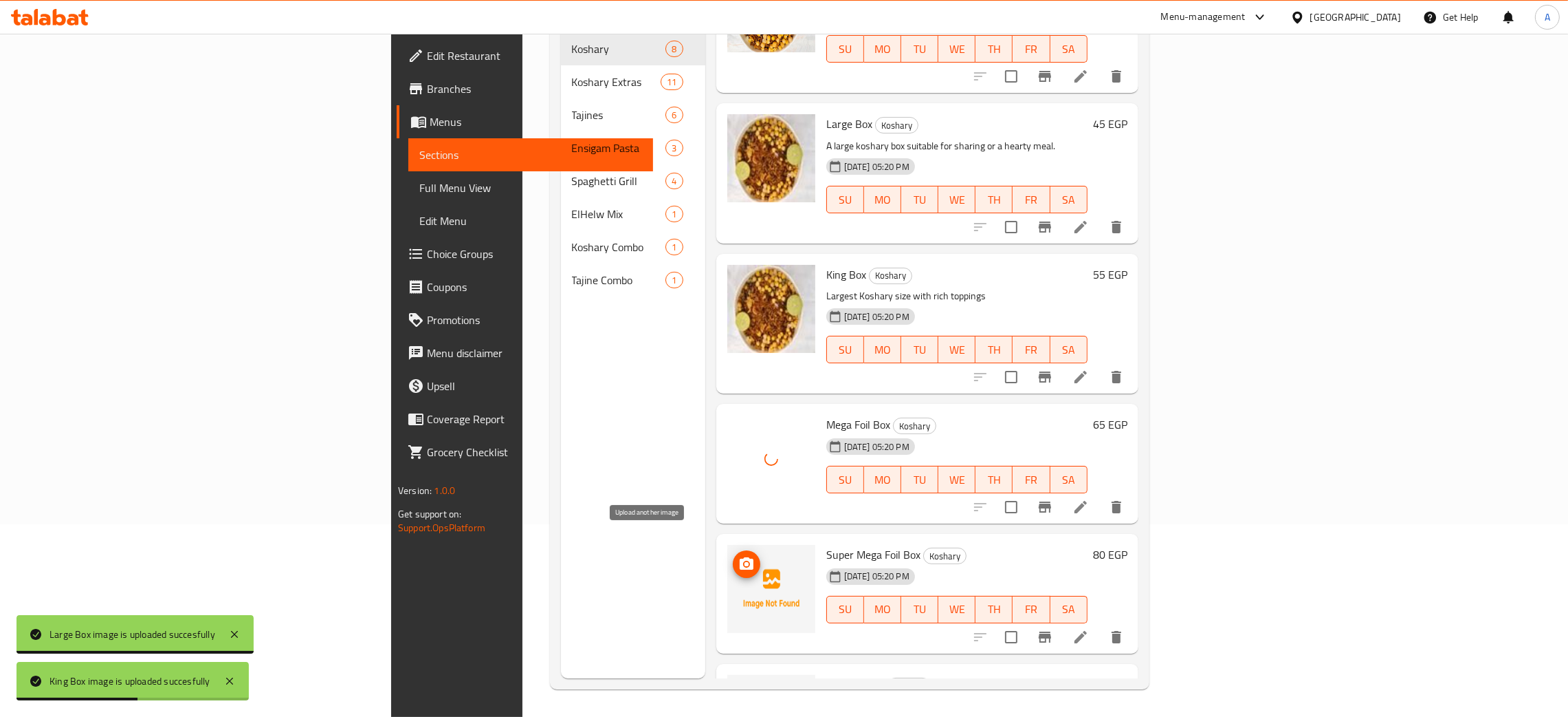
click at [733, 556] on span "upload picture" at bounding box center [746, 563] width 27 height 16
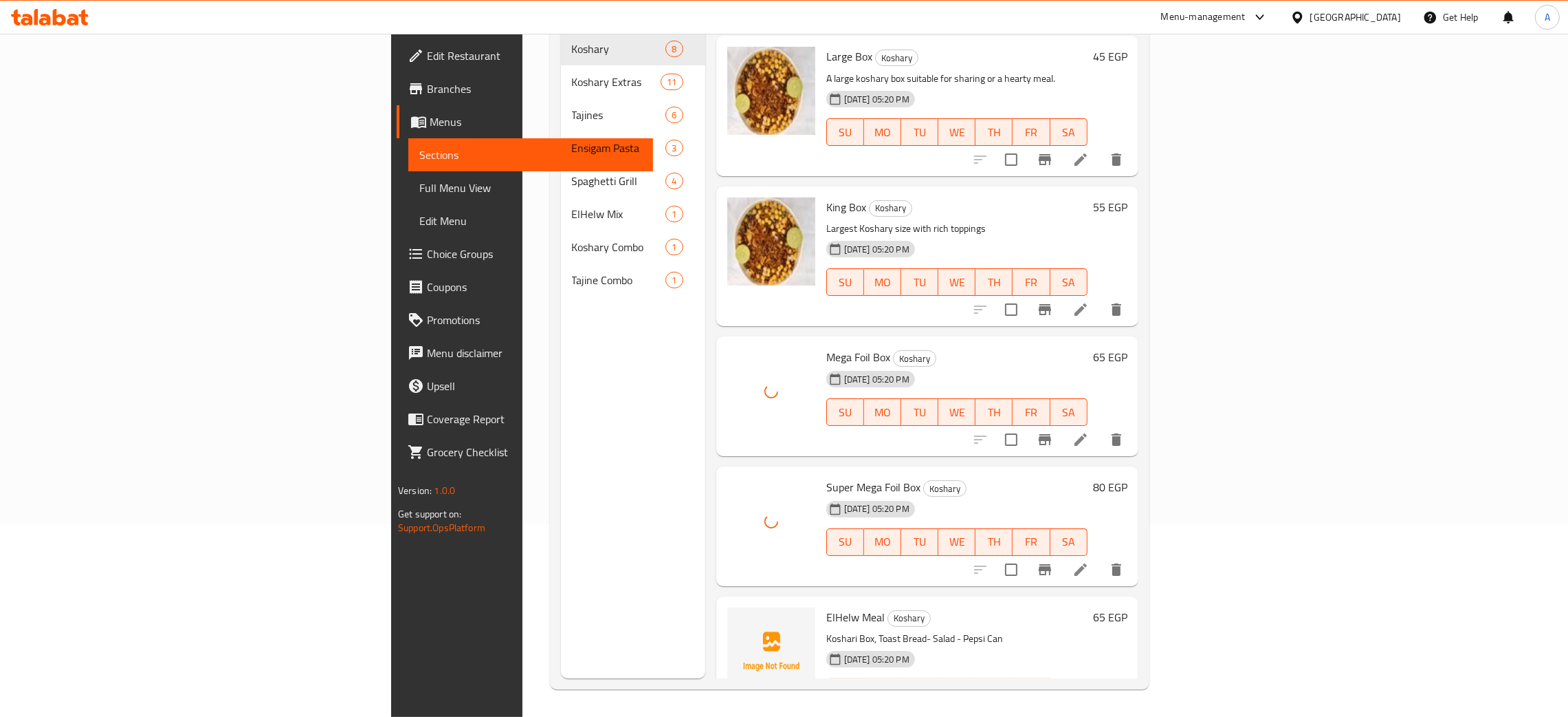
scroll to position [457, 0]
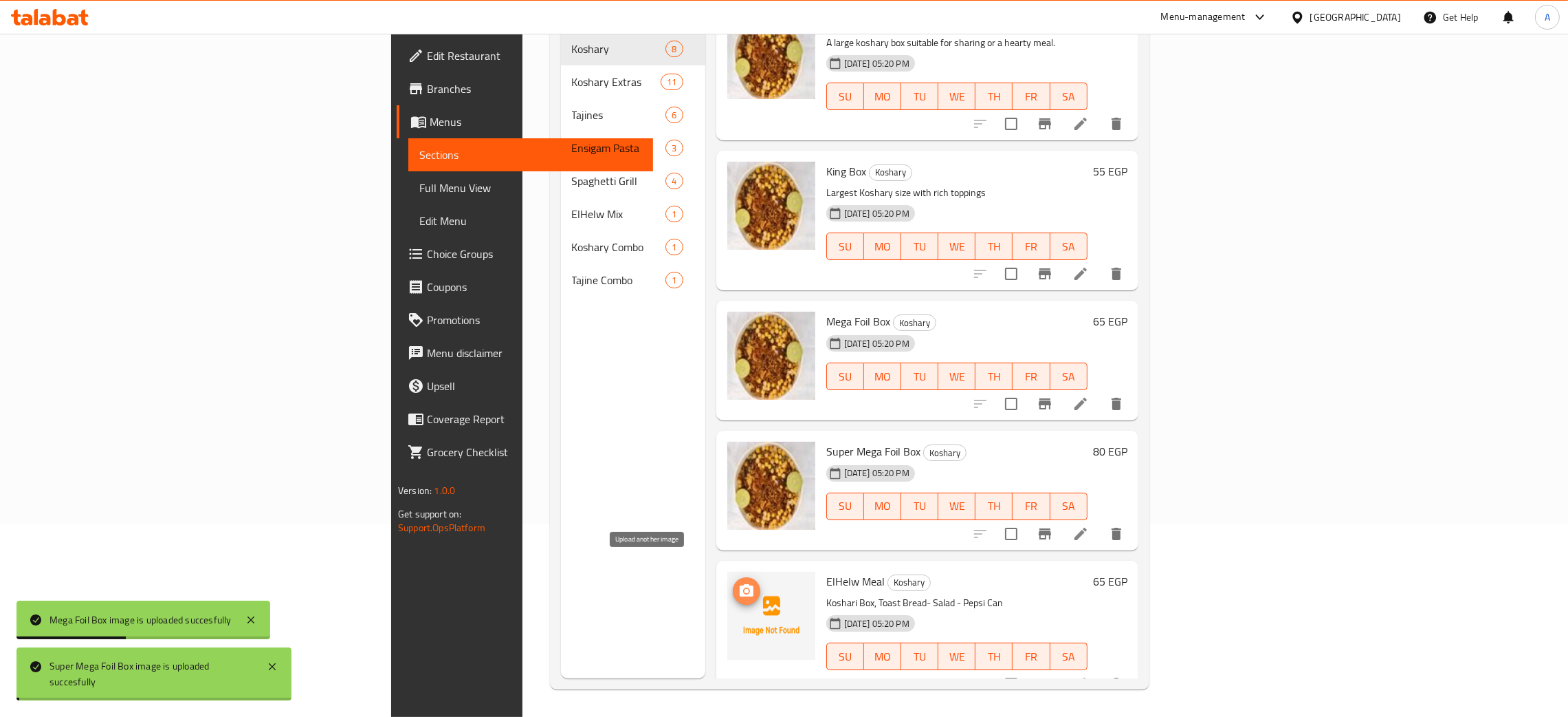
click at [739, 583] on icon "upload picture" at bounding box center [746, 590] width 16 height 16
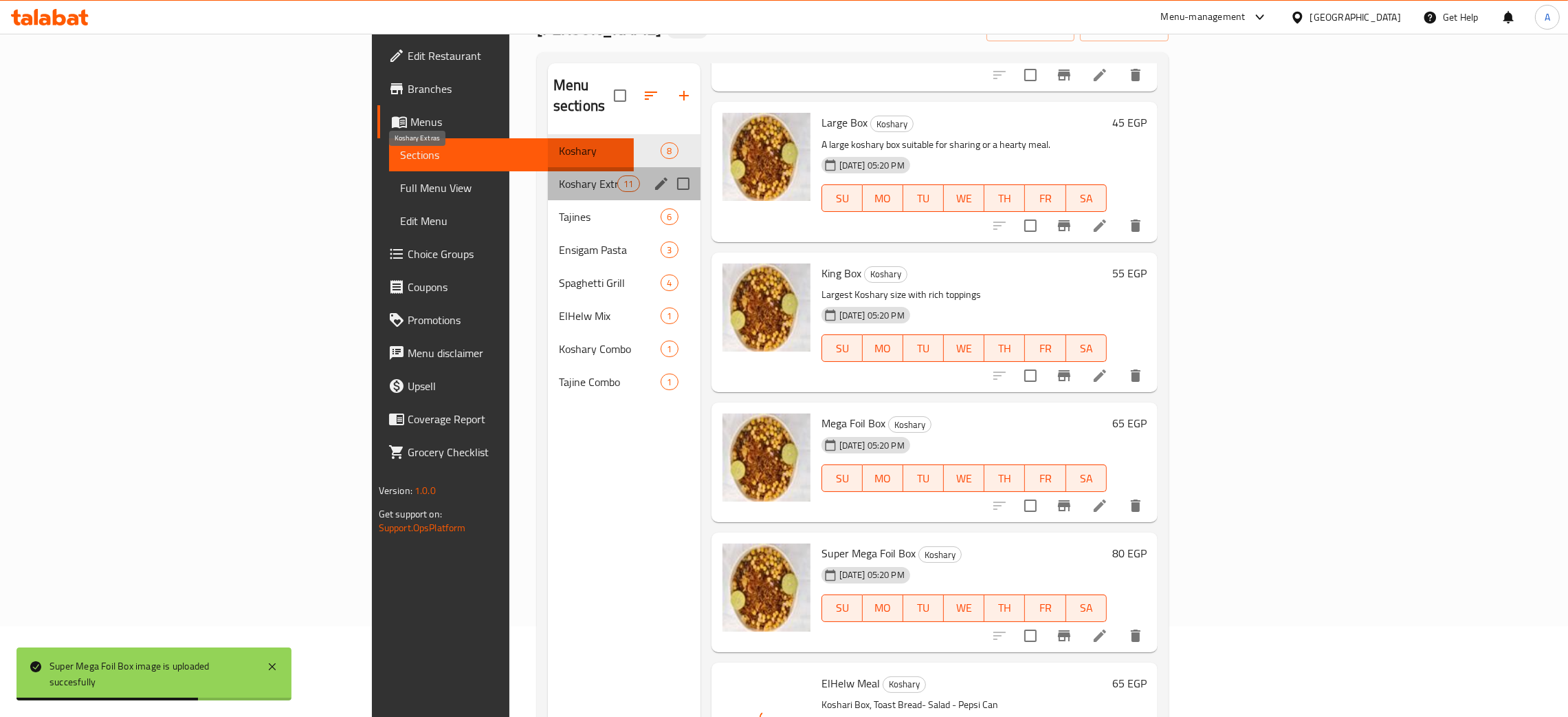
click at [559, 176] on span "Koshary Extras" at bounding box center [587, 183] width 59 height 16
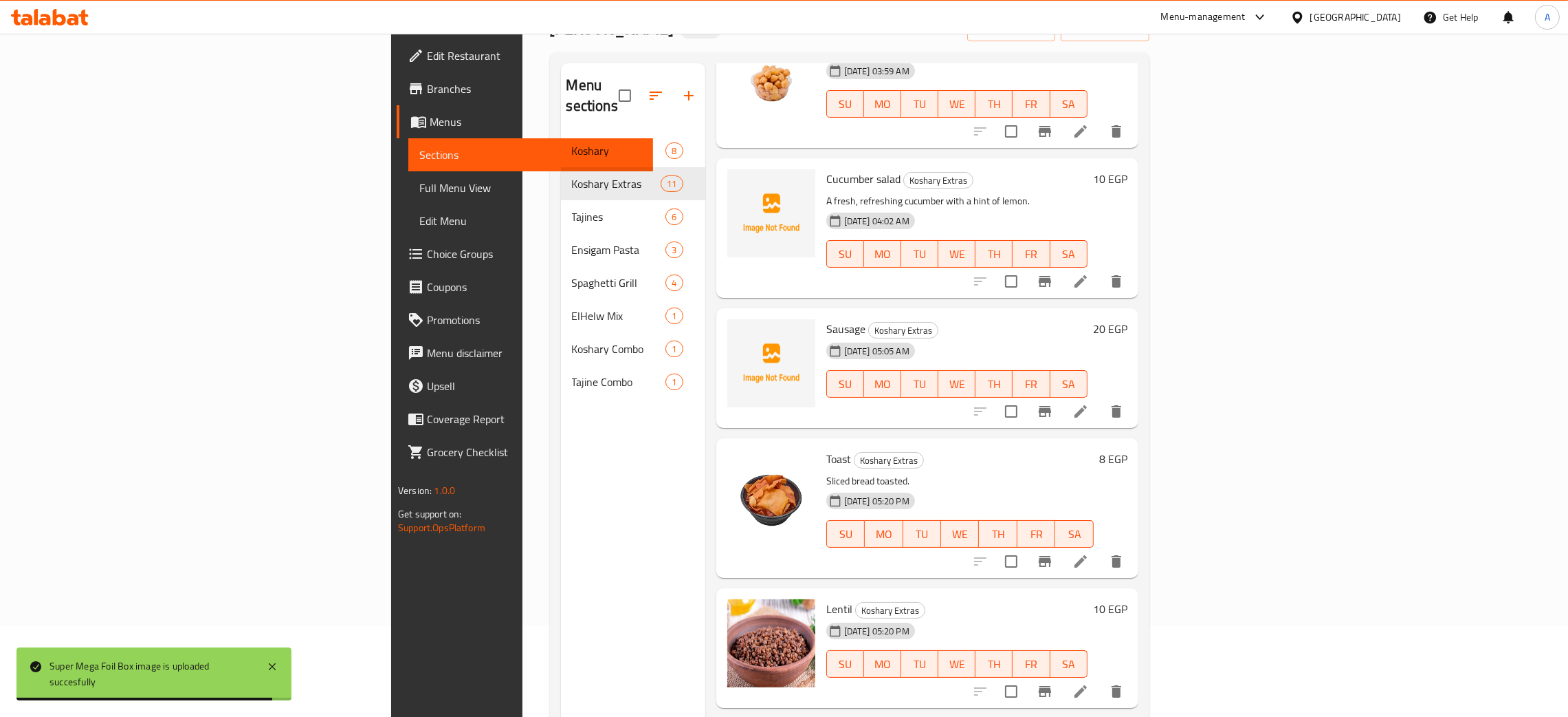
scroll to position [147, 0]
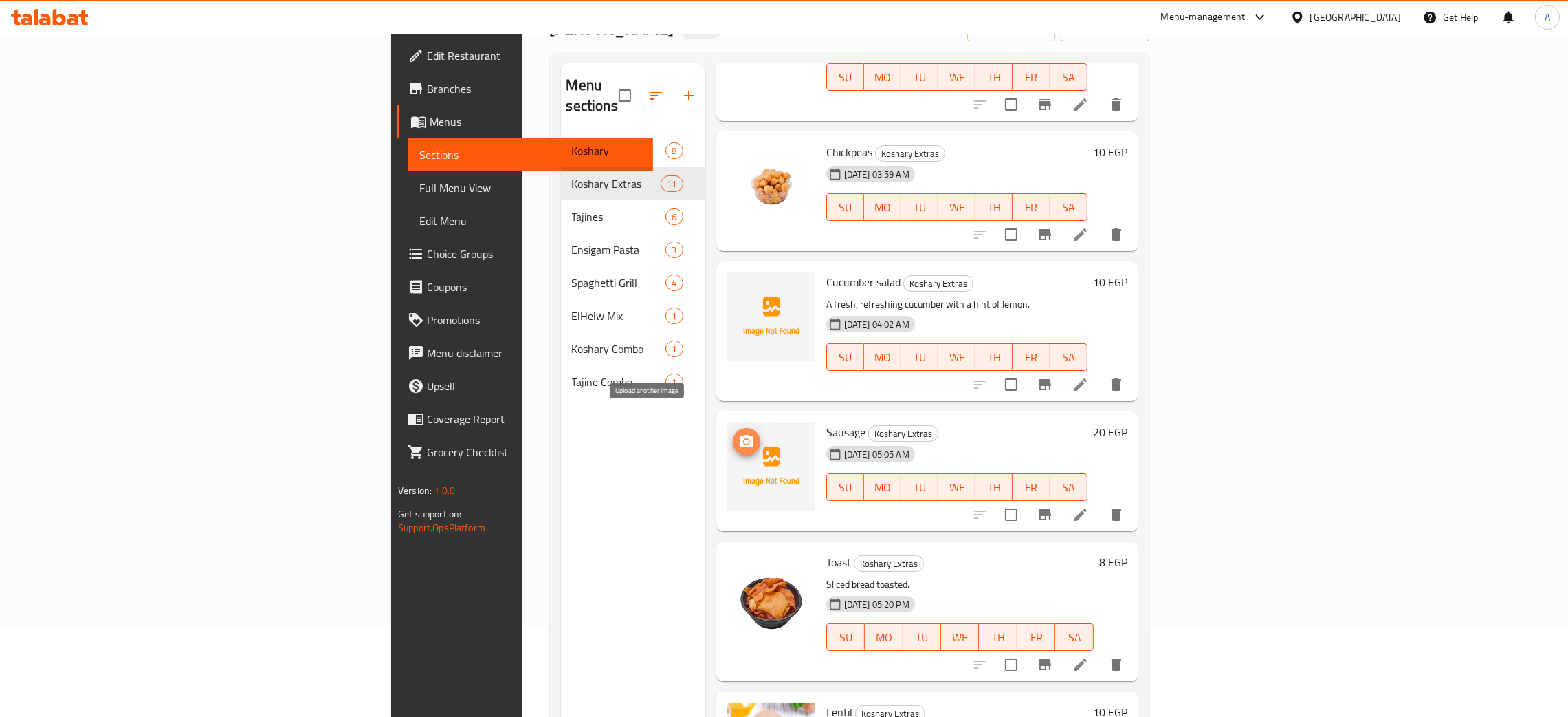
click at [733, 428] on button "upload picture" at bounding box center [746, 442] width 27 height 27
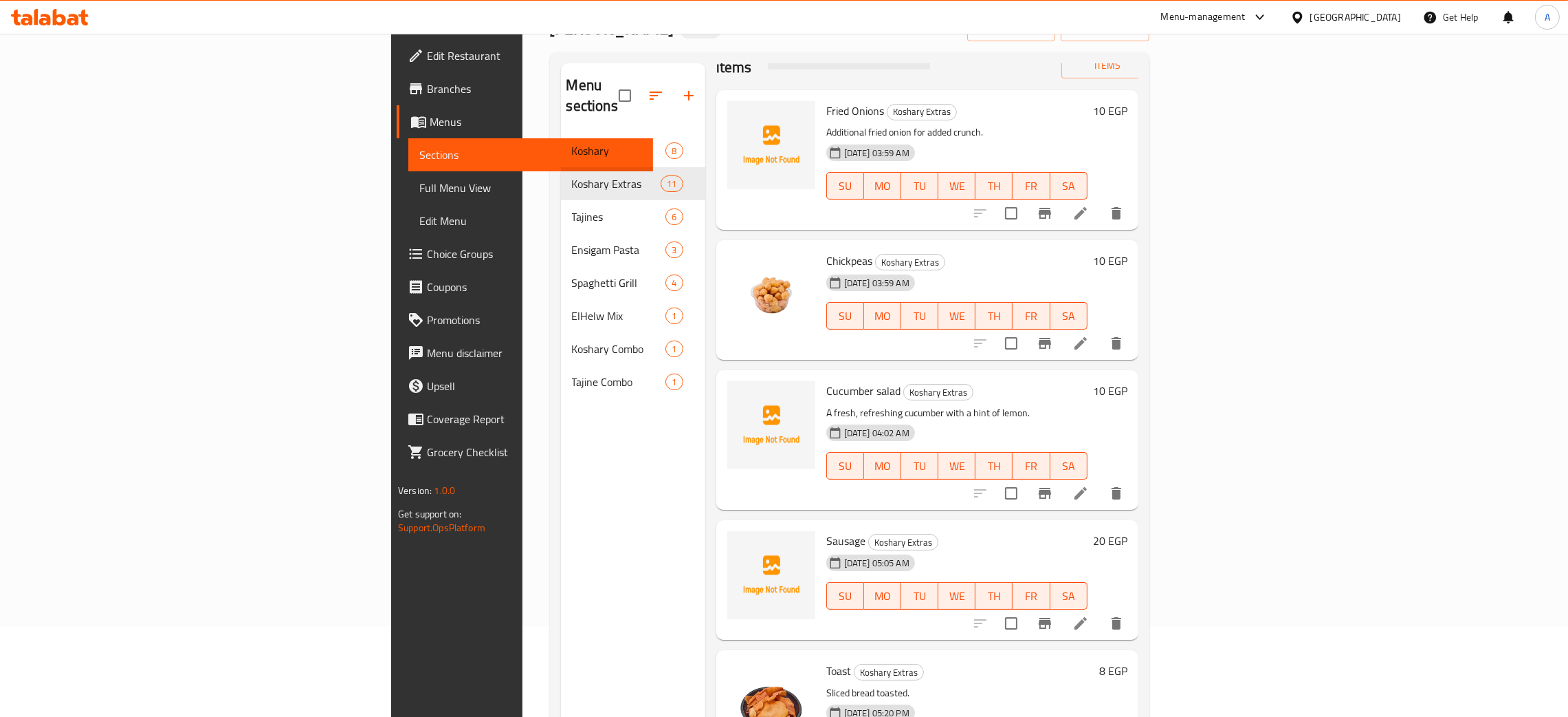
scroll to position [0, 0]
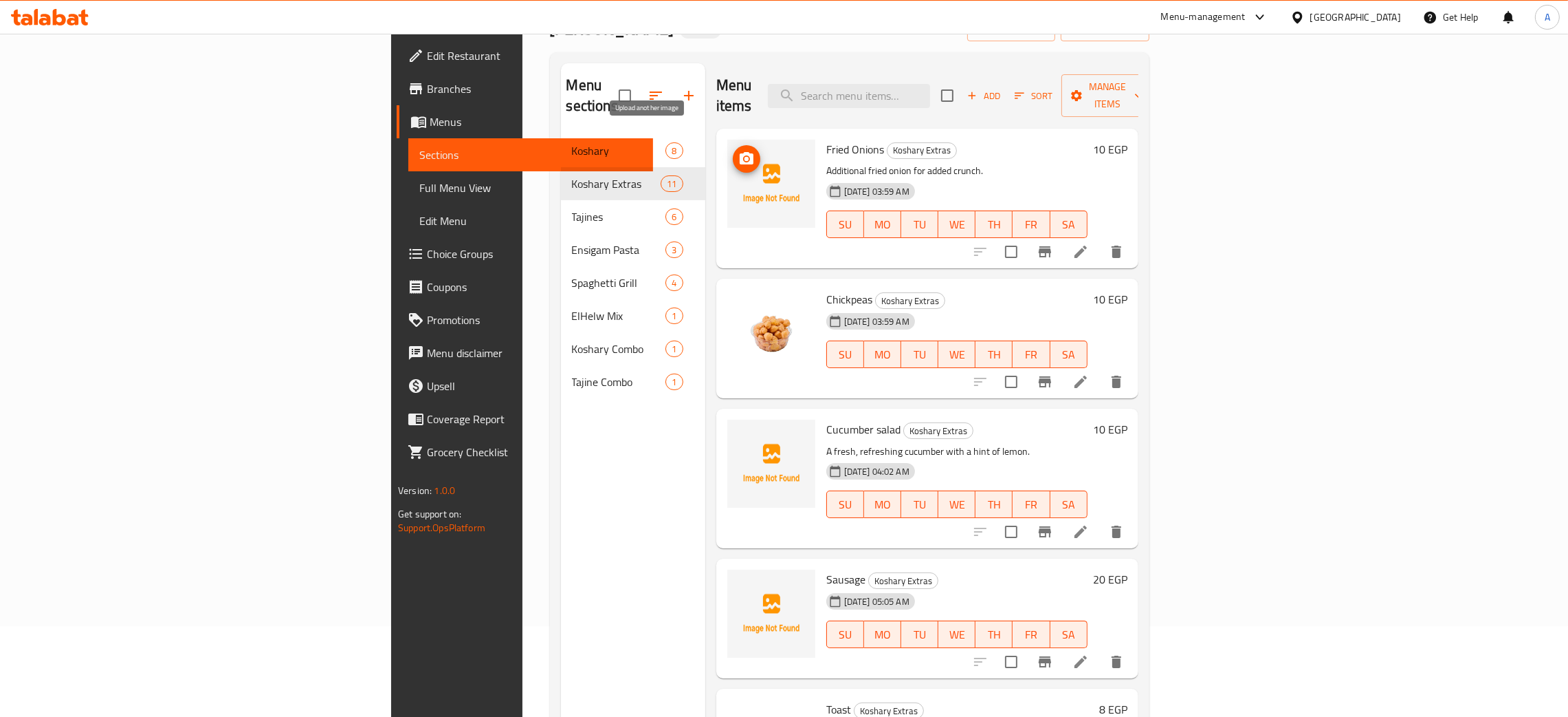
click at [739, 150] on icon "upload picture" at bounding box center [746, 158] width 16 height 16
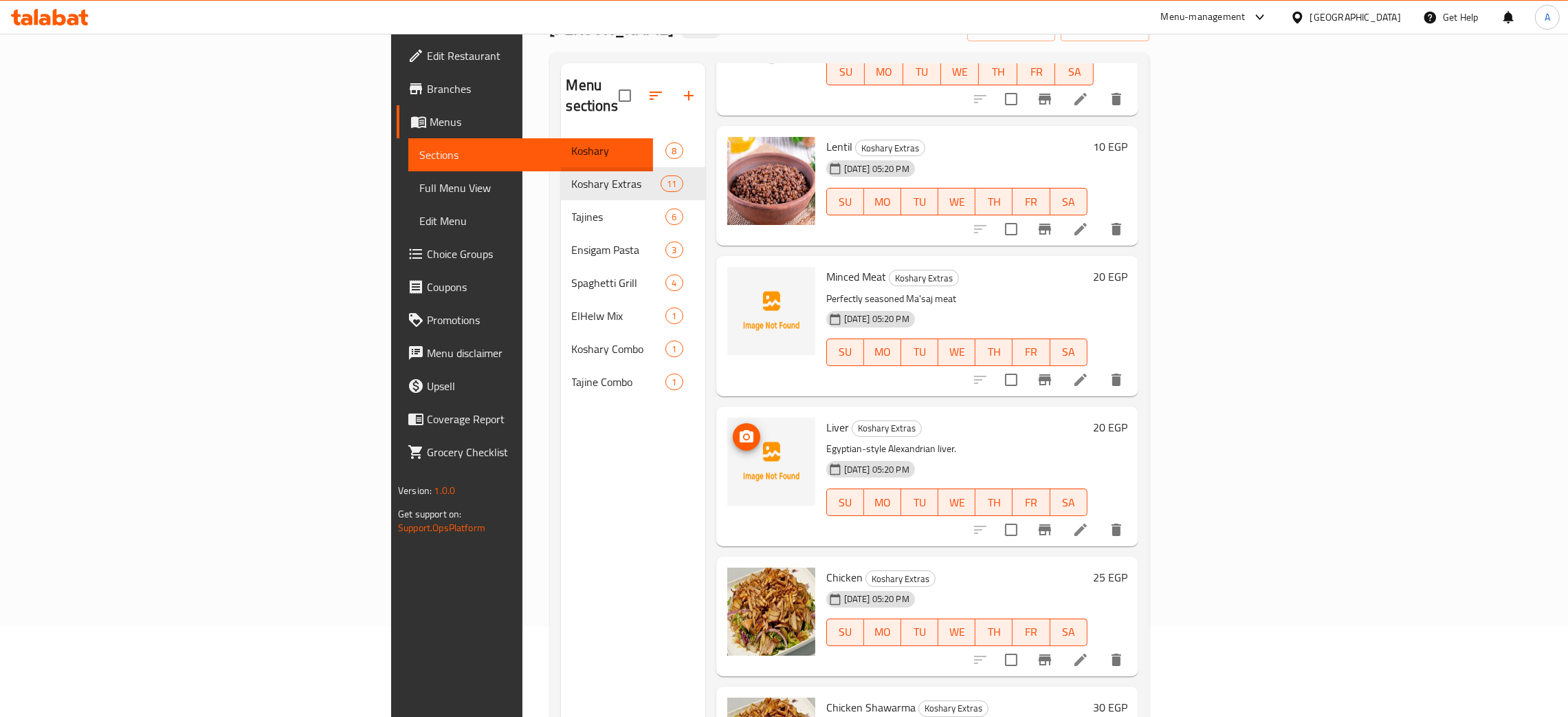
scroll to position [887, 0]
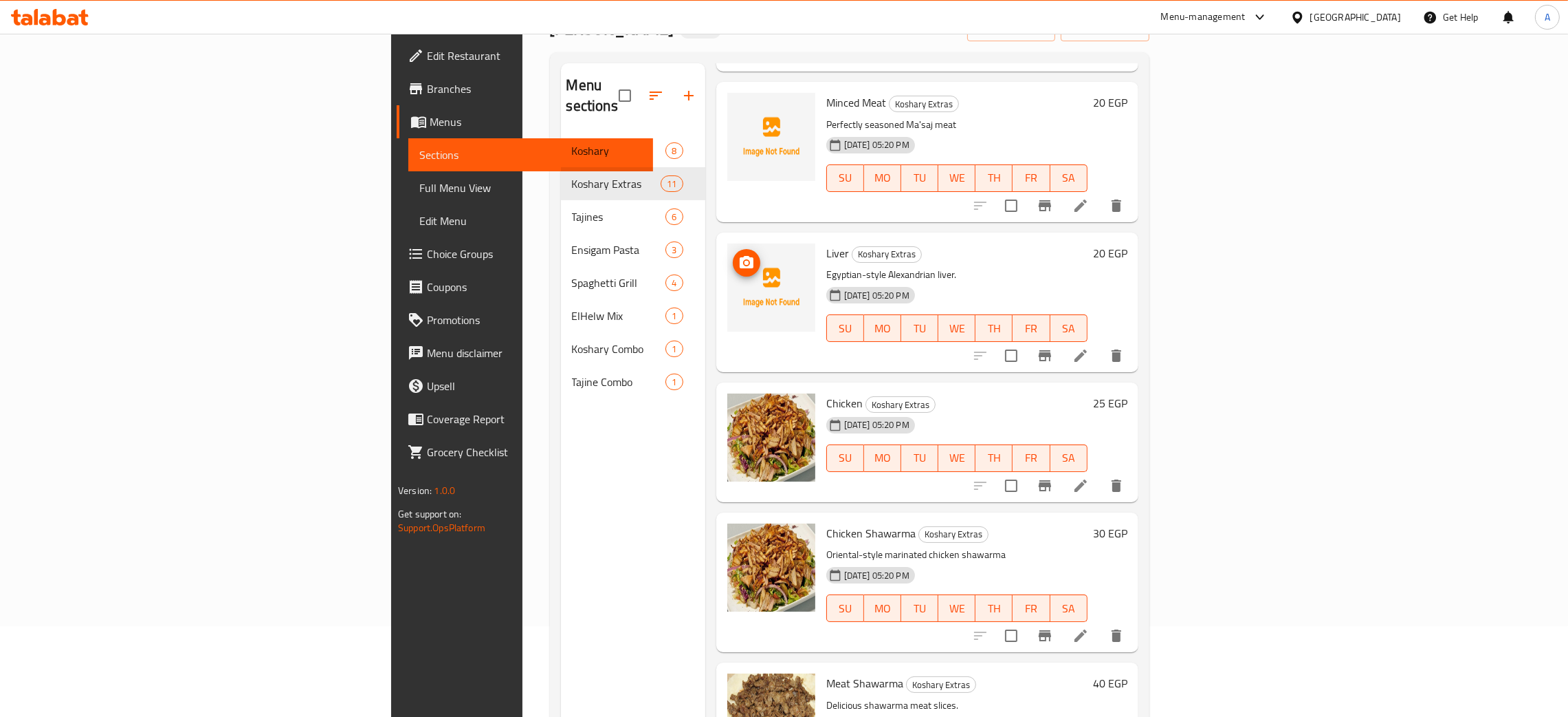
click at [728, 244] on img at bounding box center [772, 288] width 88 height 88
click at [733, 249] on button "upload picture" at bounding box center [746, 263] width 27 height 27
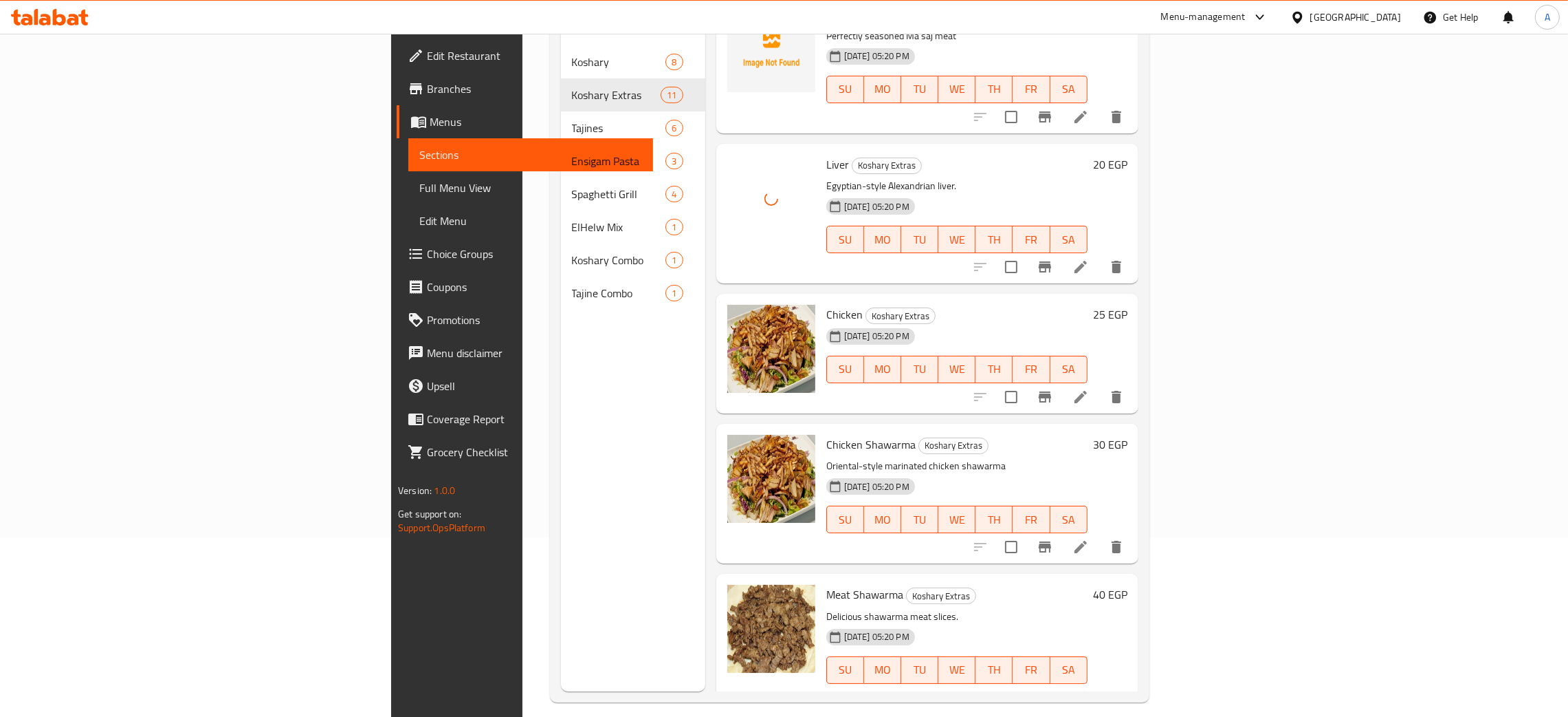
scroll to position [91, 0]
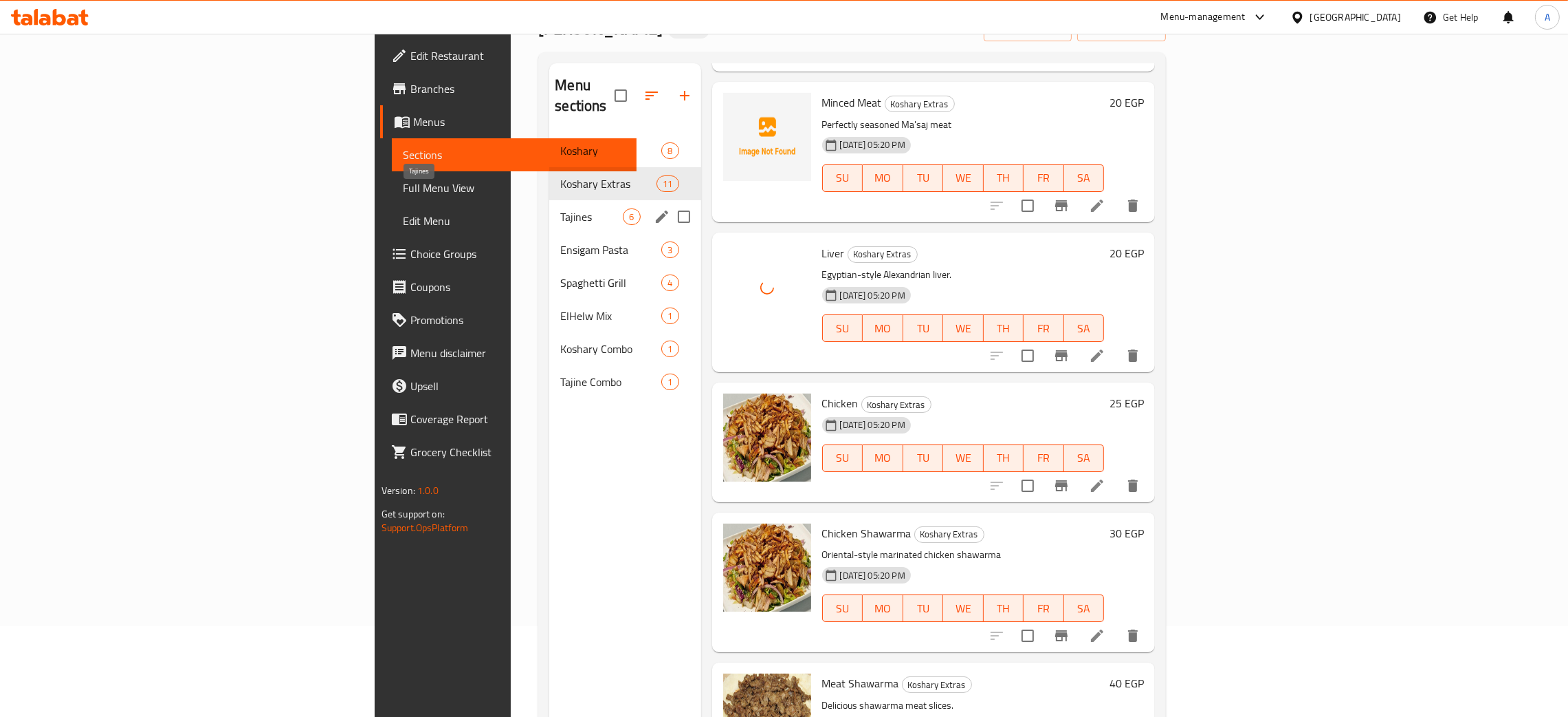
click at [560, 208] on span "Tajines" at bounding box center [592, 216] width 63 height 16
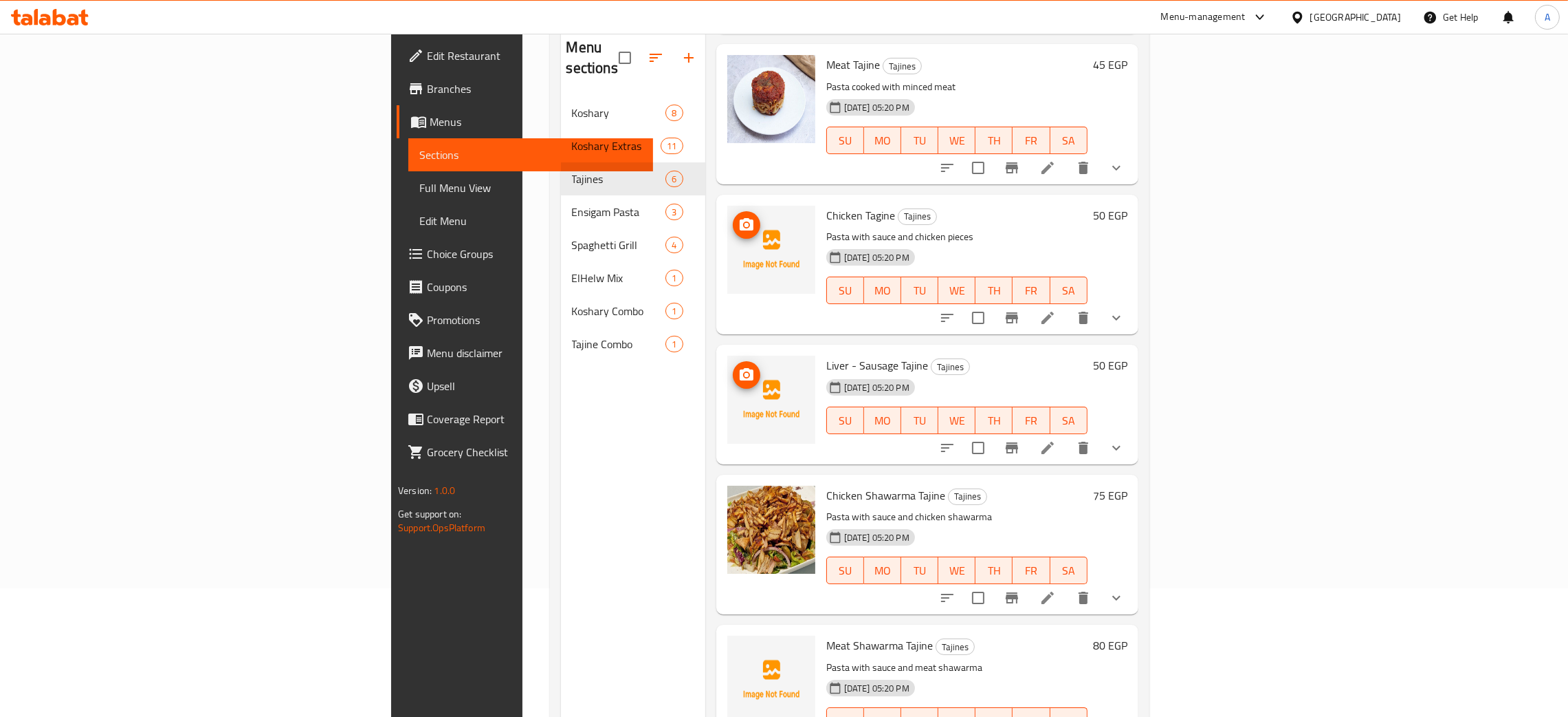
scroll to position [194, 0]
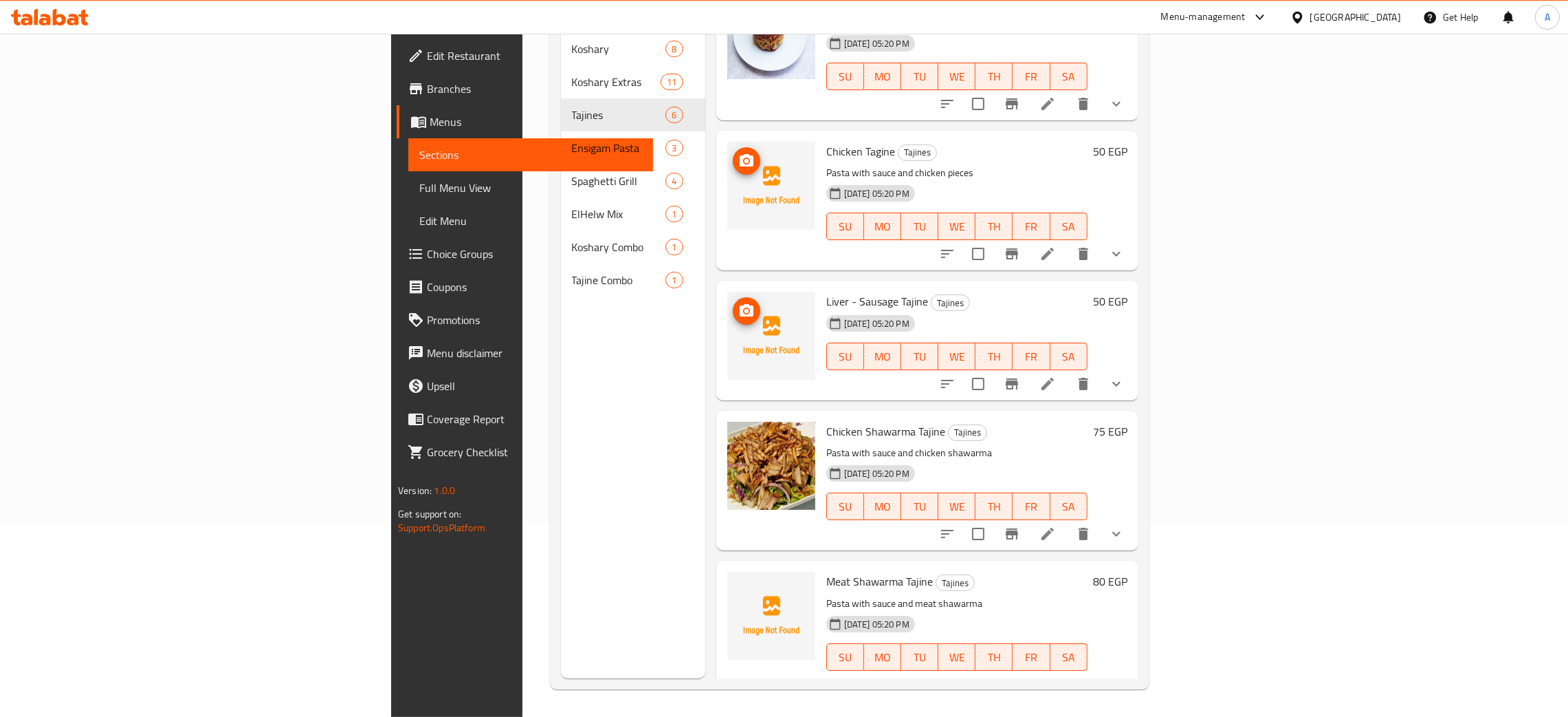
click at [733, 297] on button "upload picture" at bounding box center [746, 311] width 27 height 27
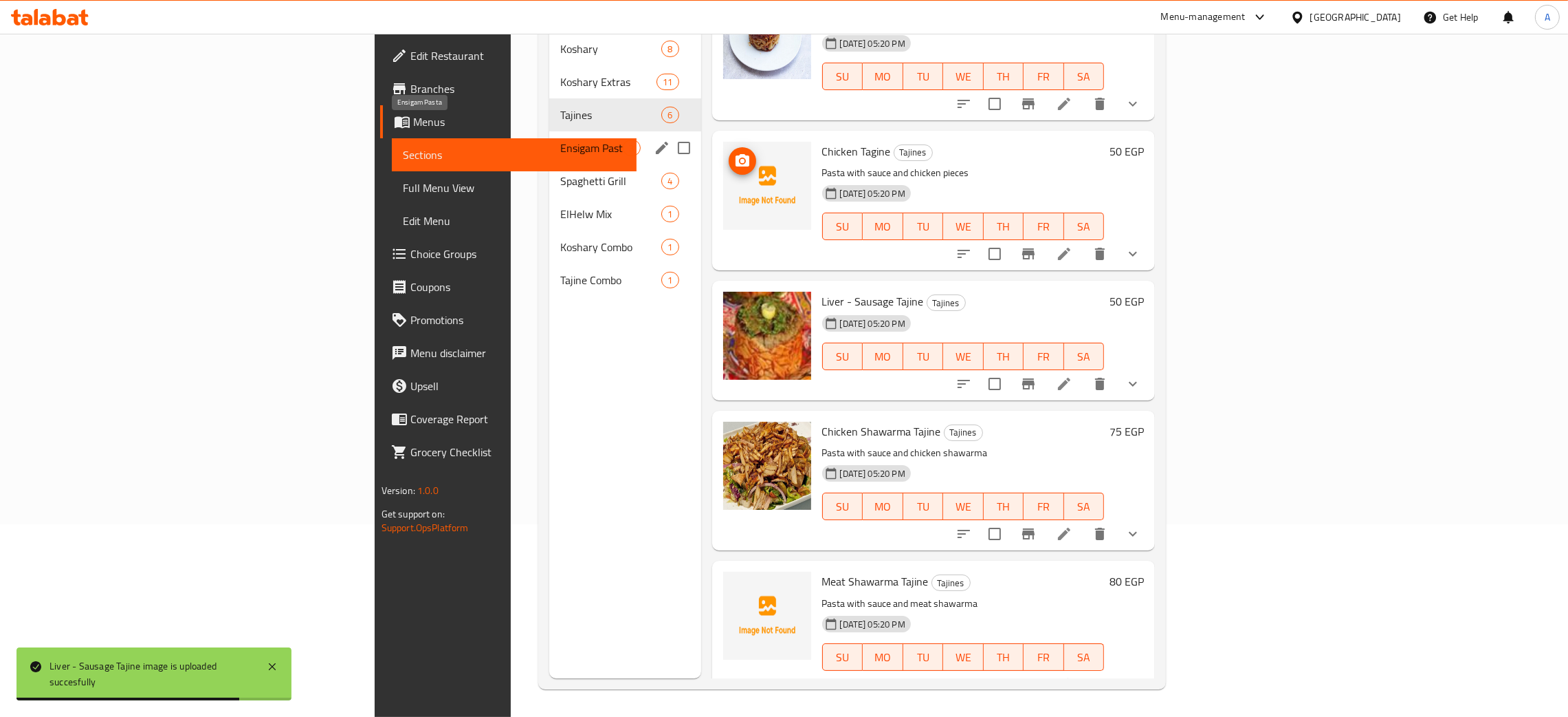
click at [560, 139] on span "Ensigam Pasta" at bounding box center [592, 147] width 63 height 16
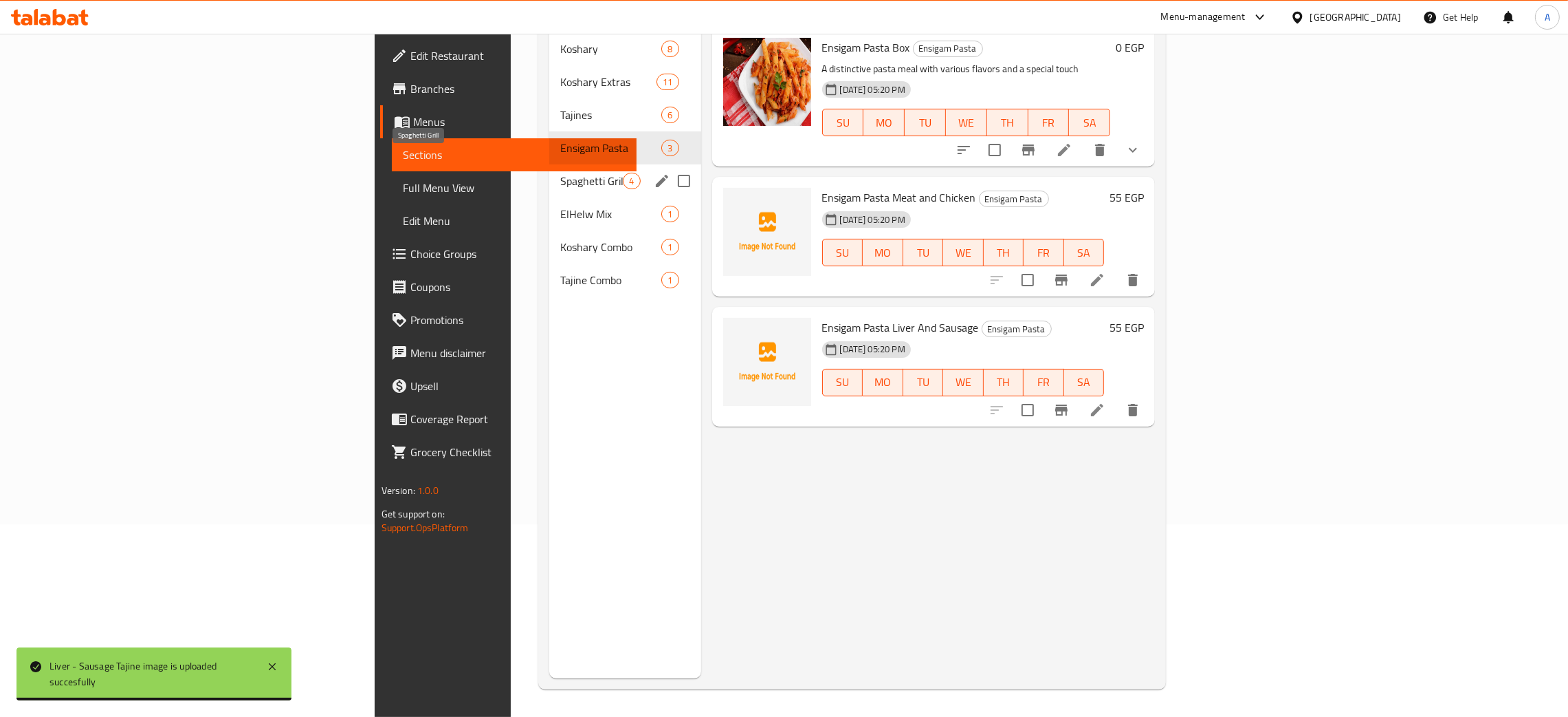
click at [560, 172] on span "Spaghetti Grill" at bounding box center [592, 180] width 63 height 16
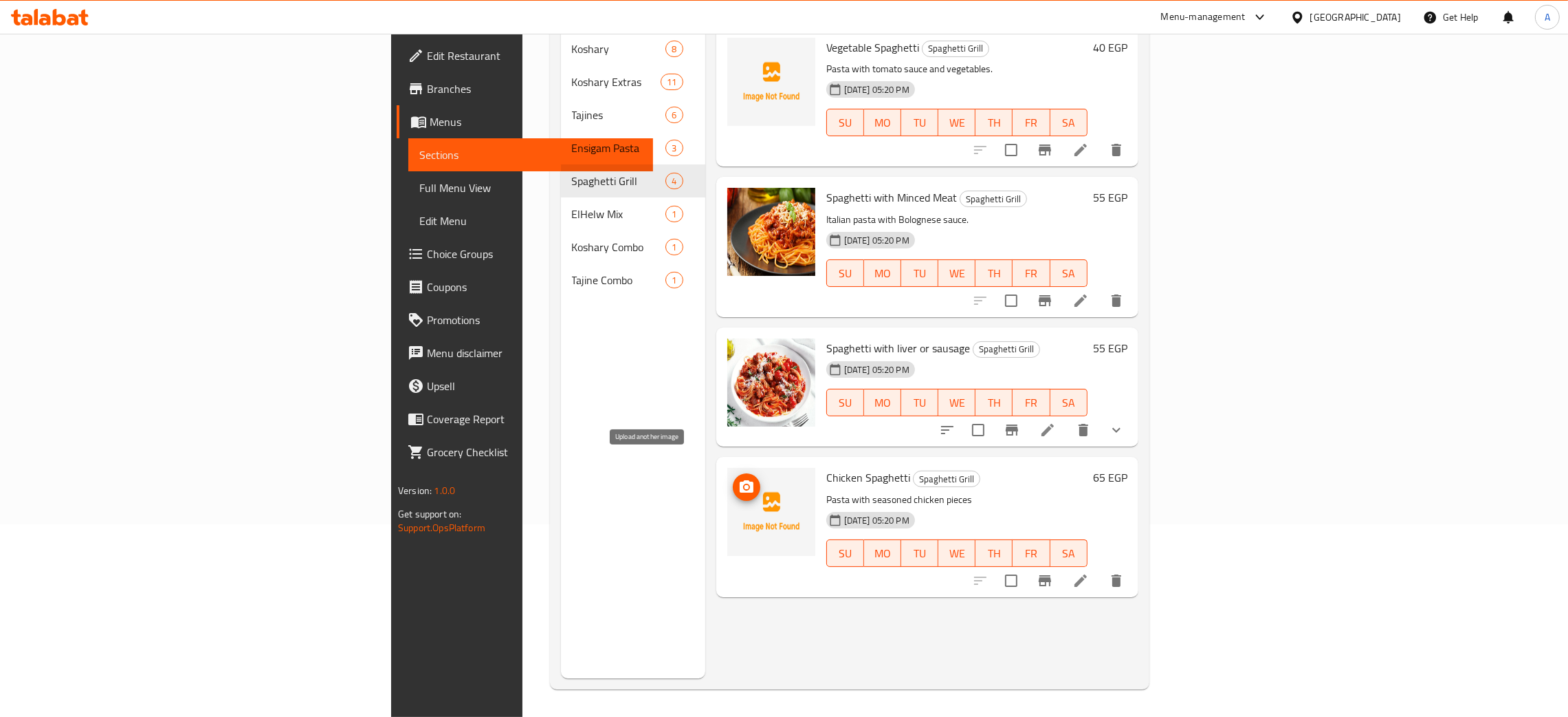
click at [739, 480] on icon "upload picture" at bounding box center [746, 486] width 14 height 13
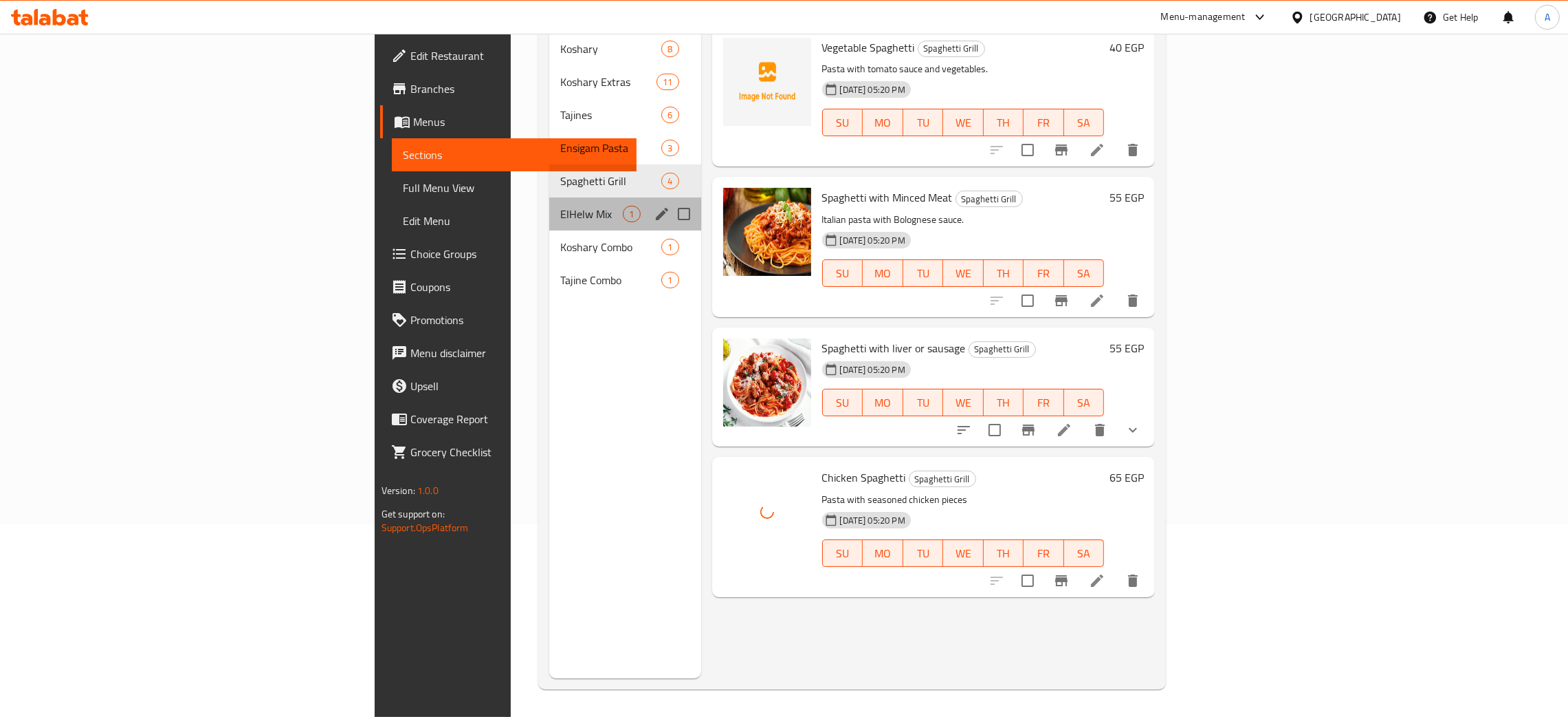
click at [560, 206] on span "ElHelw Mix" at bounding box center [592, 213] width 63 height 16
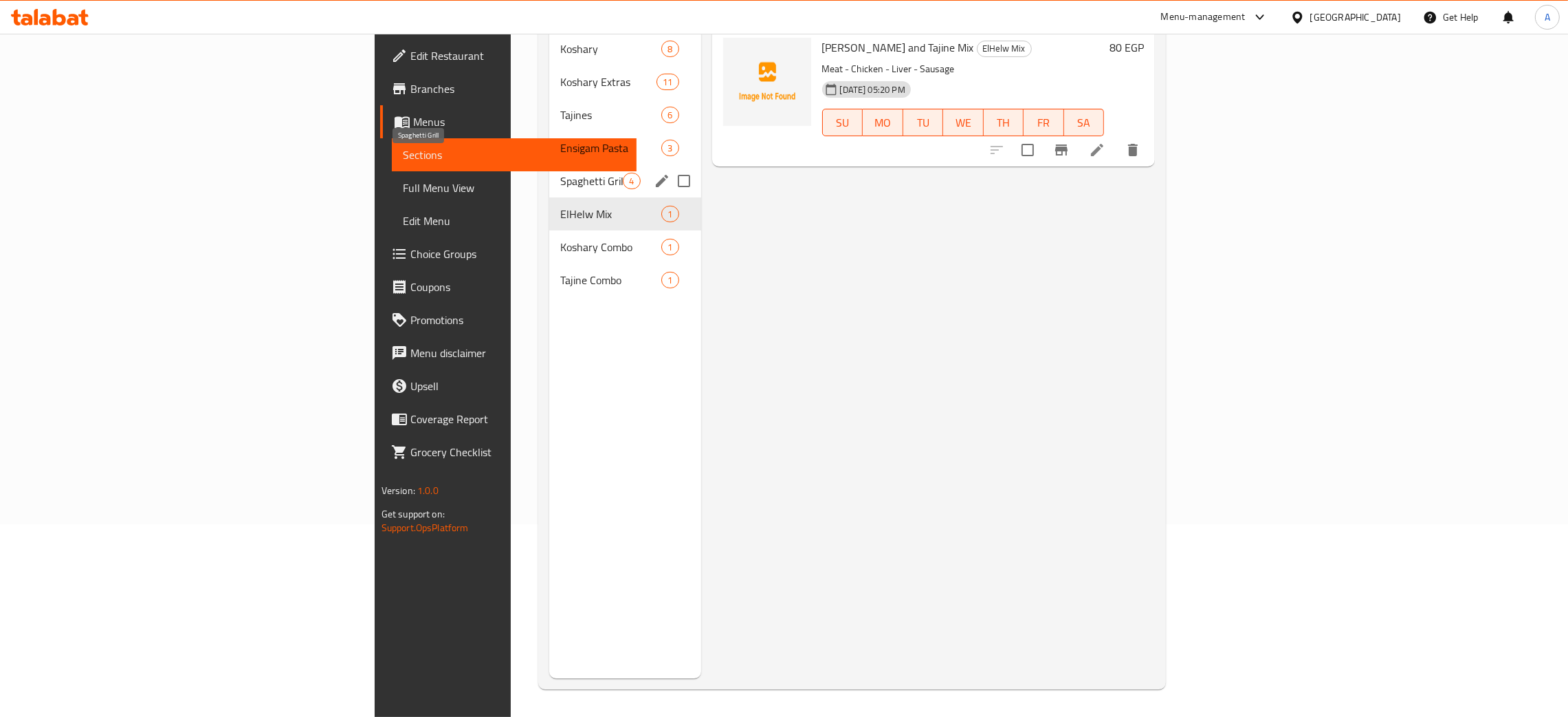
click at [560, 172] on span "Spaghetti Grill" at bounding box center [592, 180] width 63 height 16
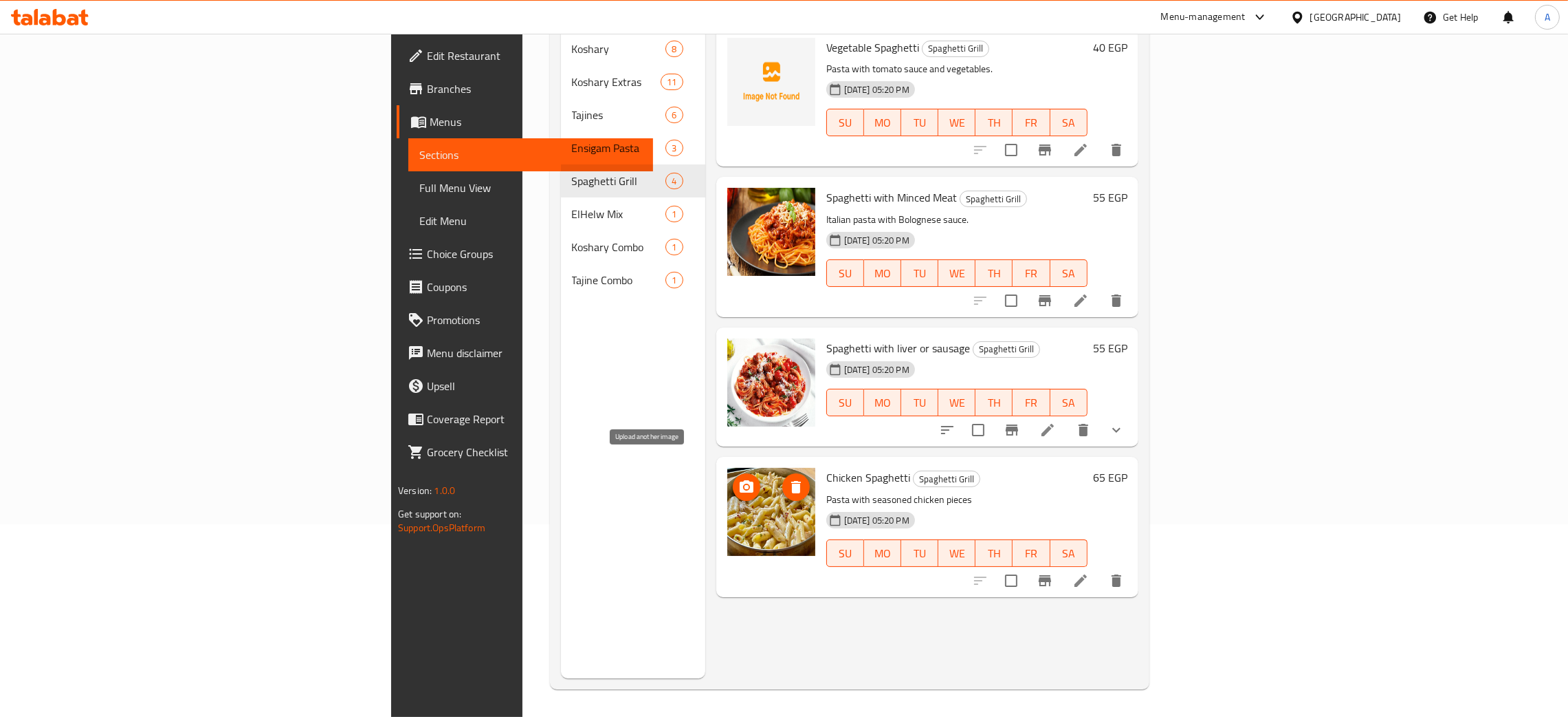
click at [744, 485] on circle "upload picture" at bounding box center [745, 487] width 4 height 4
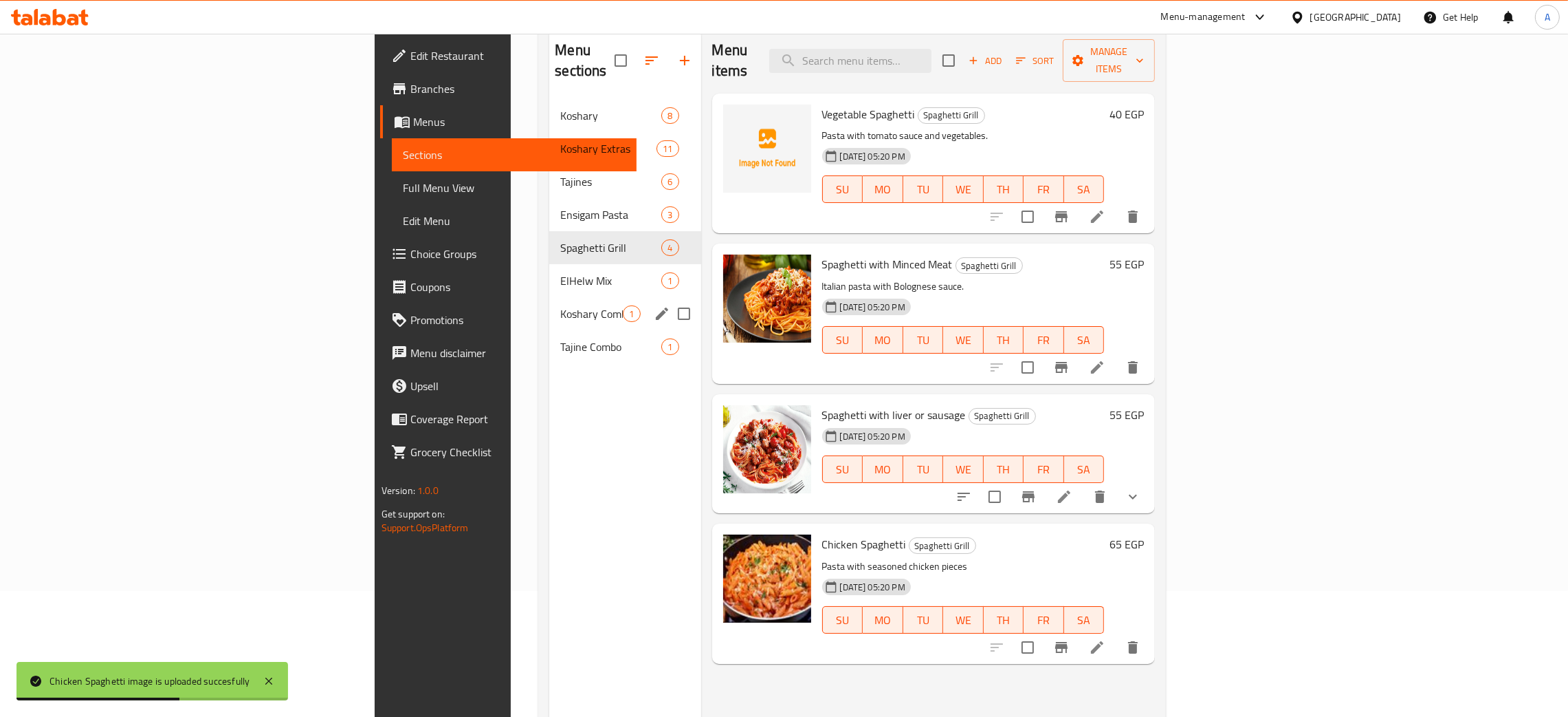
scroll to position [91, 0]
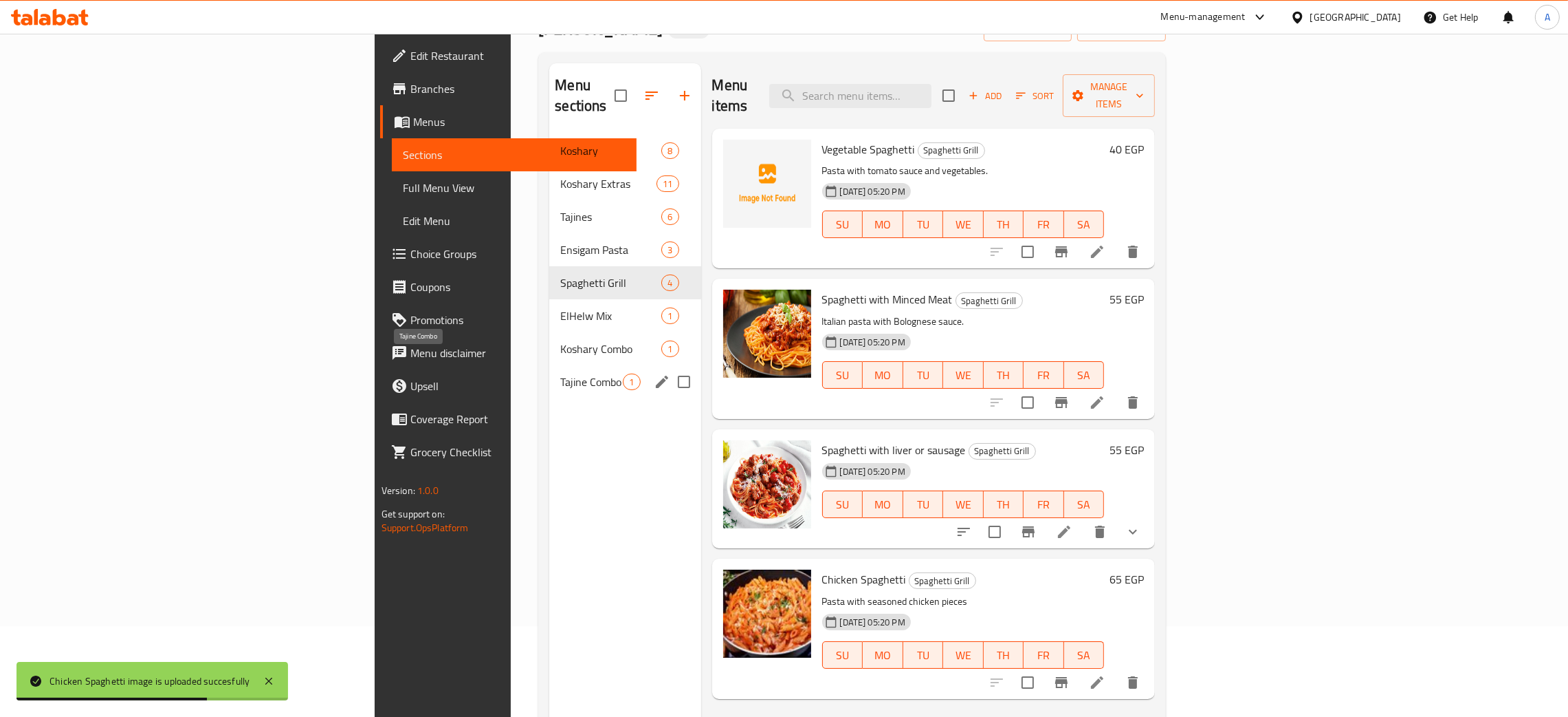
click at [560, 374] on span "Tajine Combo" at bounding box center [592, 381] width 63 height 16
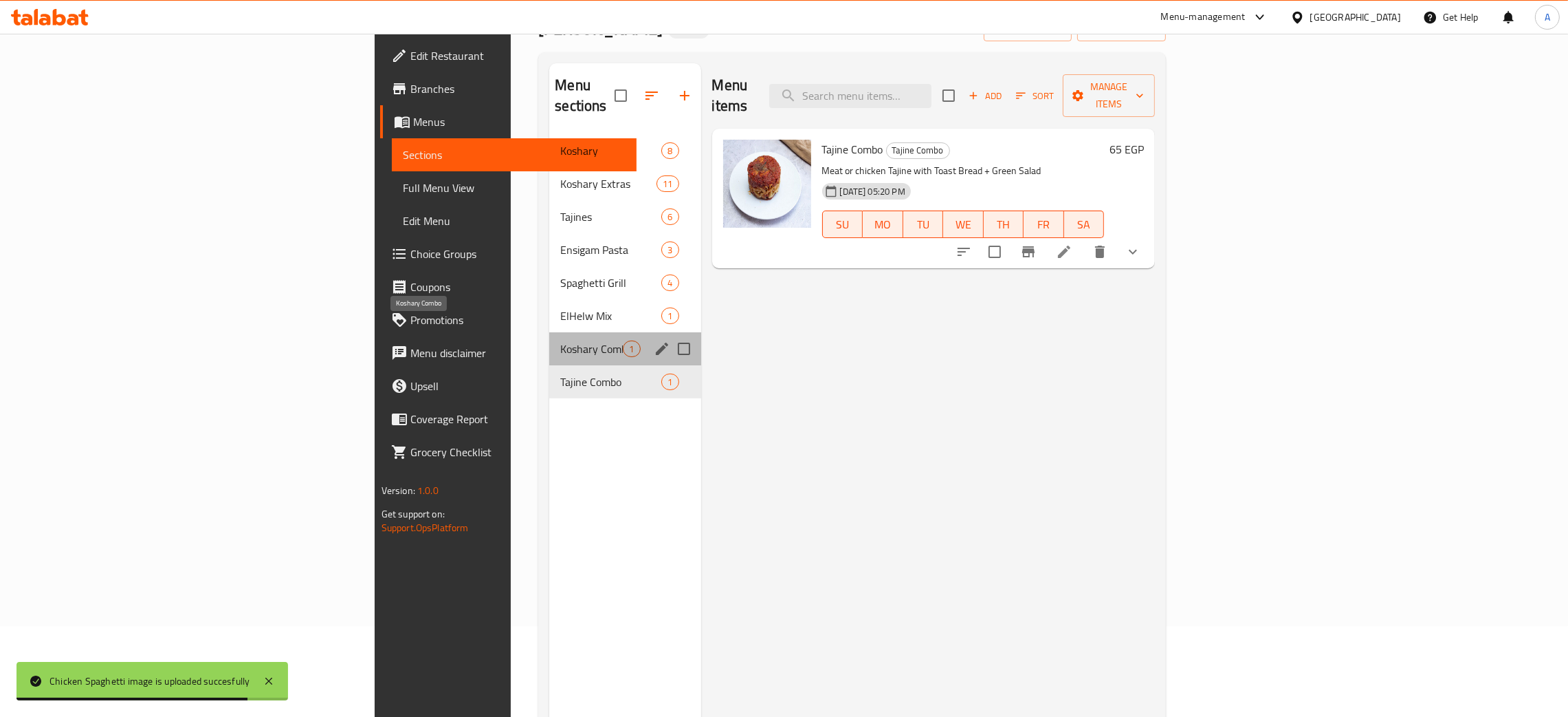
click at [560, 341] on span "Koshary Combo" at bounding box center [592, 348] width 63 height 16
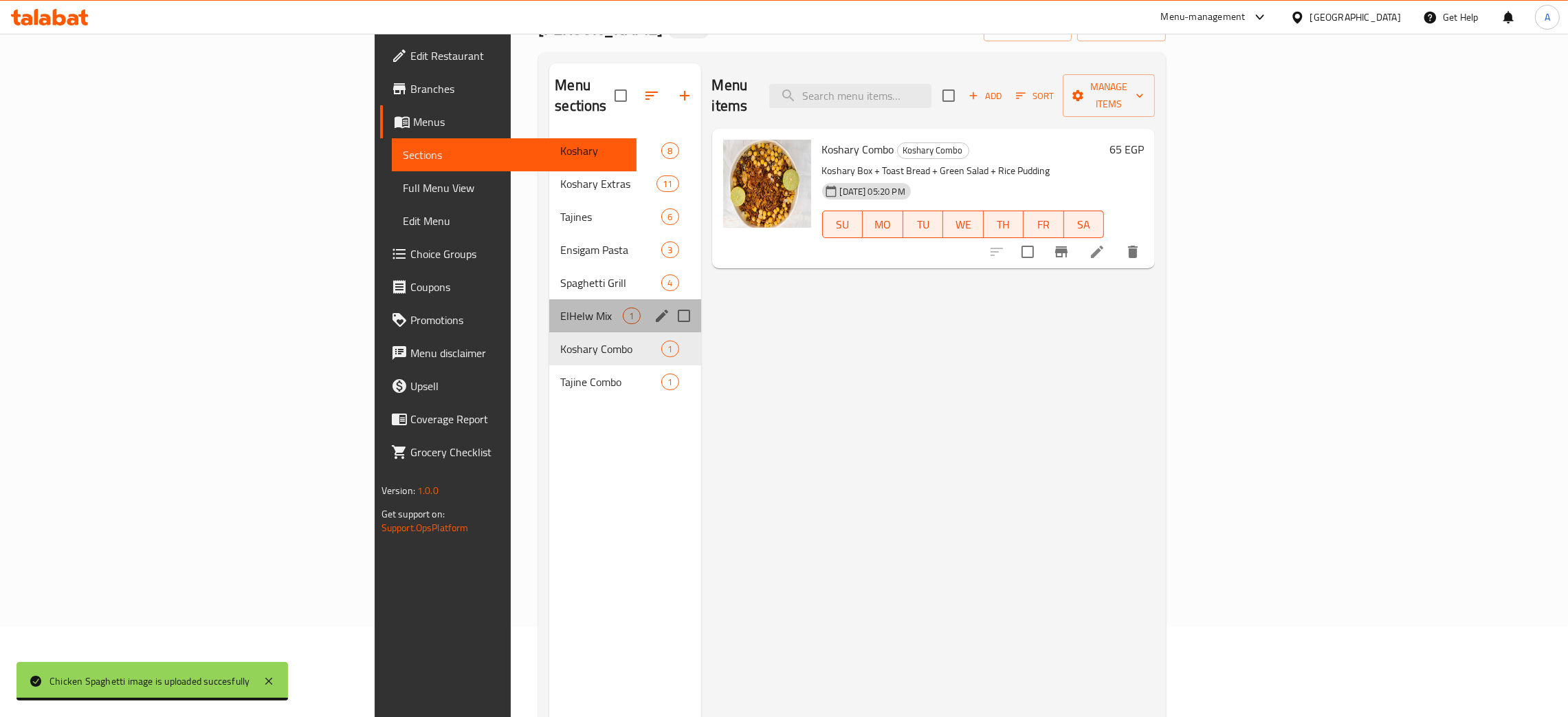
click at [549, 311] on div "ElHelw Mix 1" at bounding box center [625, 315] width 151 height 33
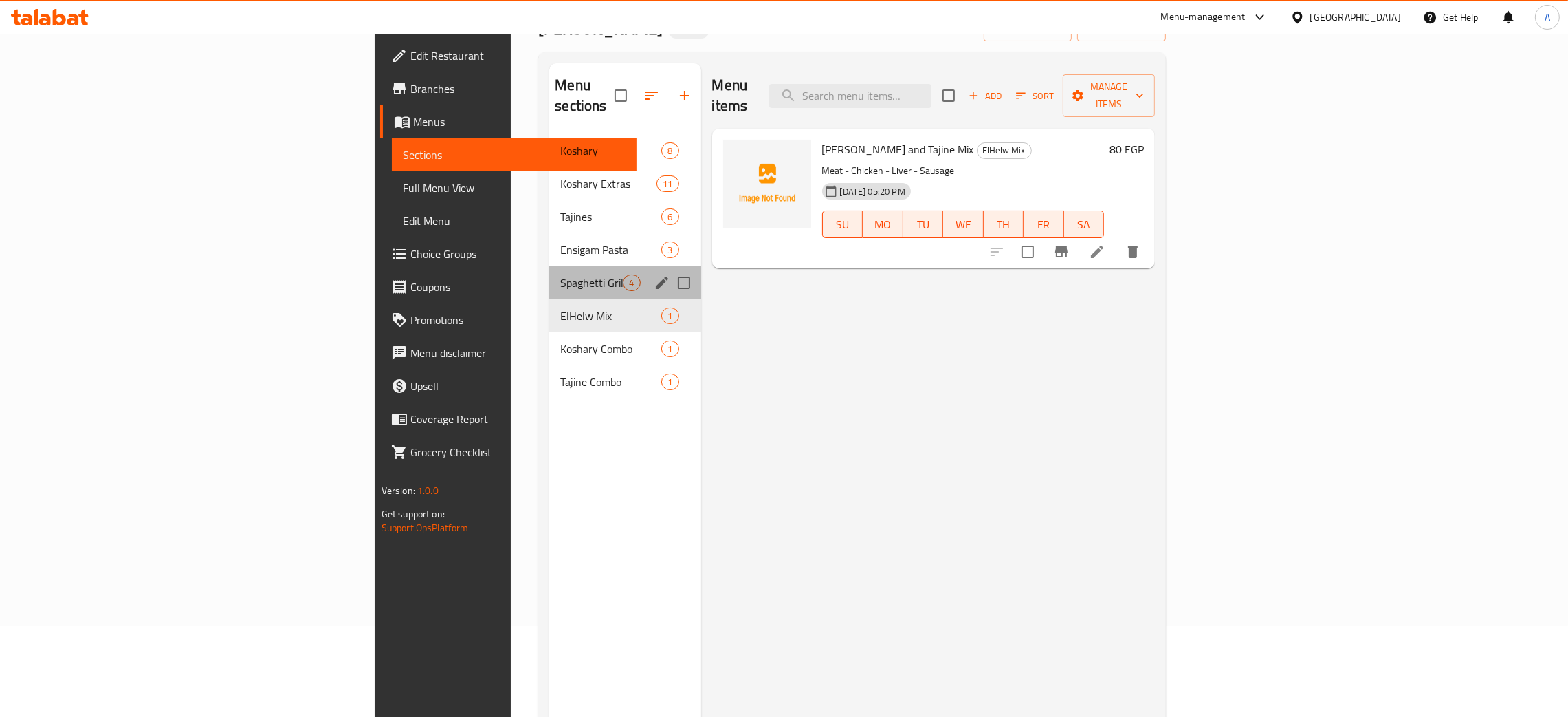
click at [549, 266] on div "Spaghetti Grill 4" at bounding box center [625, 282] width 151 height 33
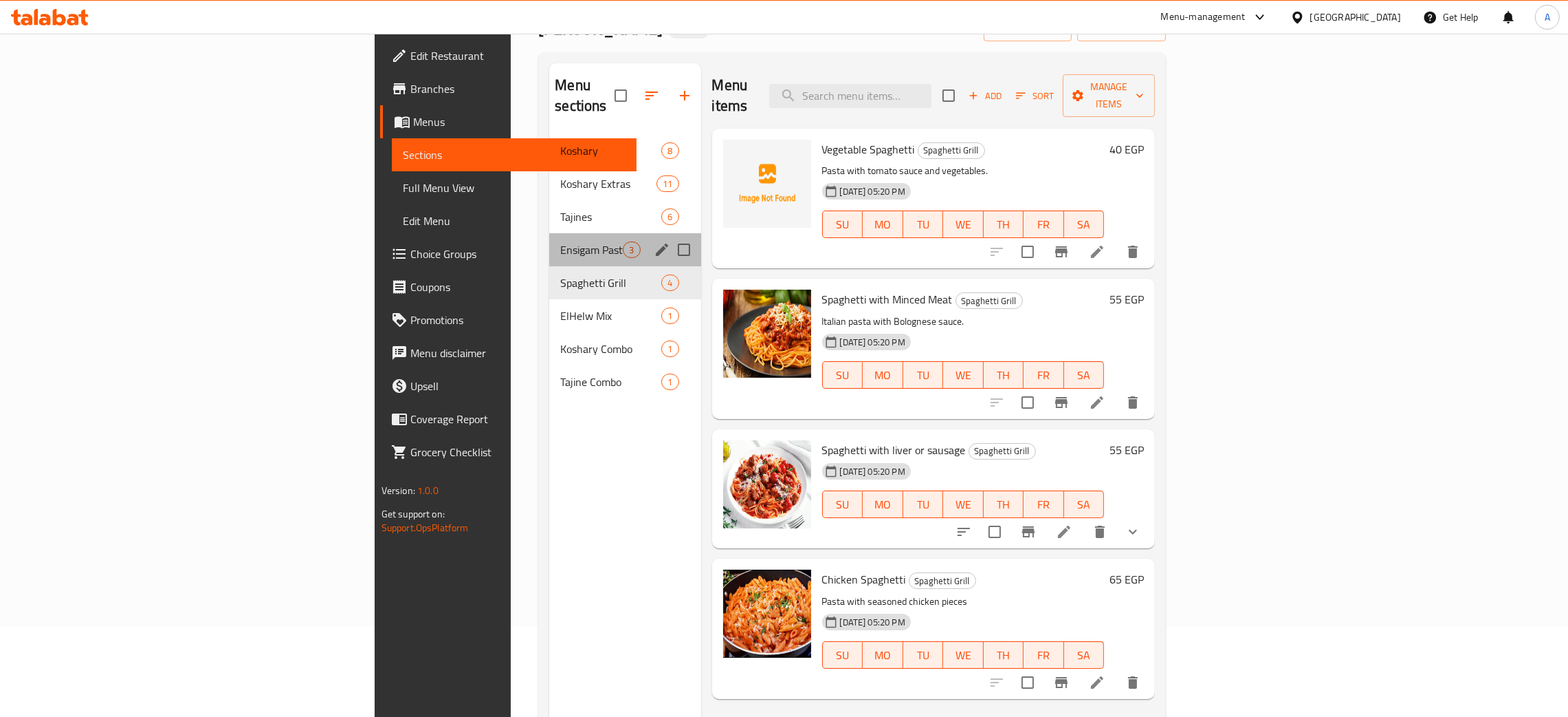
click at [549, 234] on div "Ensigam Pasta 3" at bounding box center [625, 250] width 151 height 33
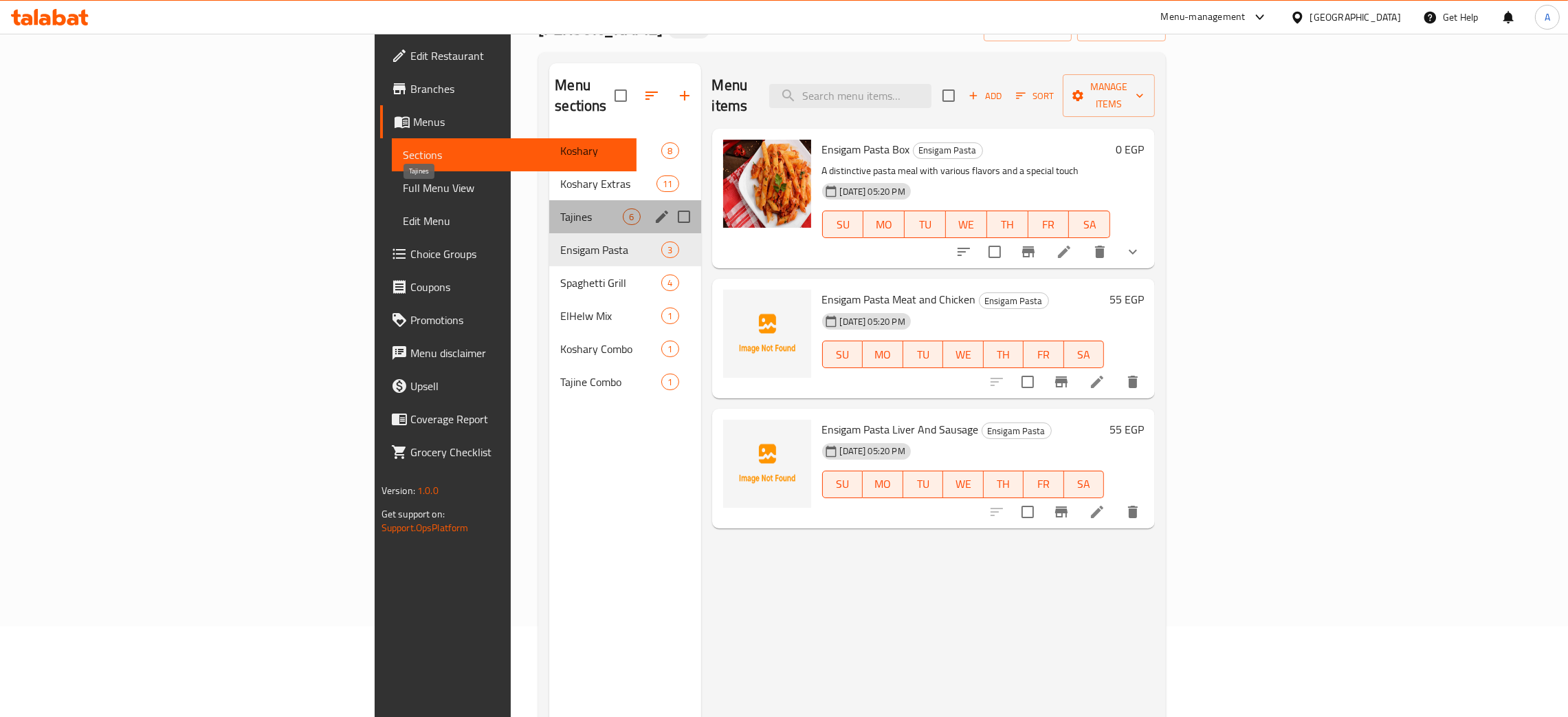
click at [560, 208] on span "Tajines" at bounding box center [592, 216] width 63 height 16
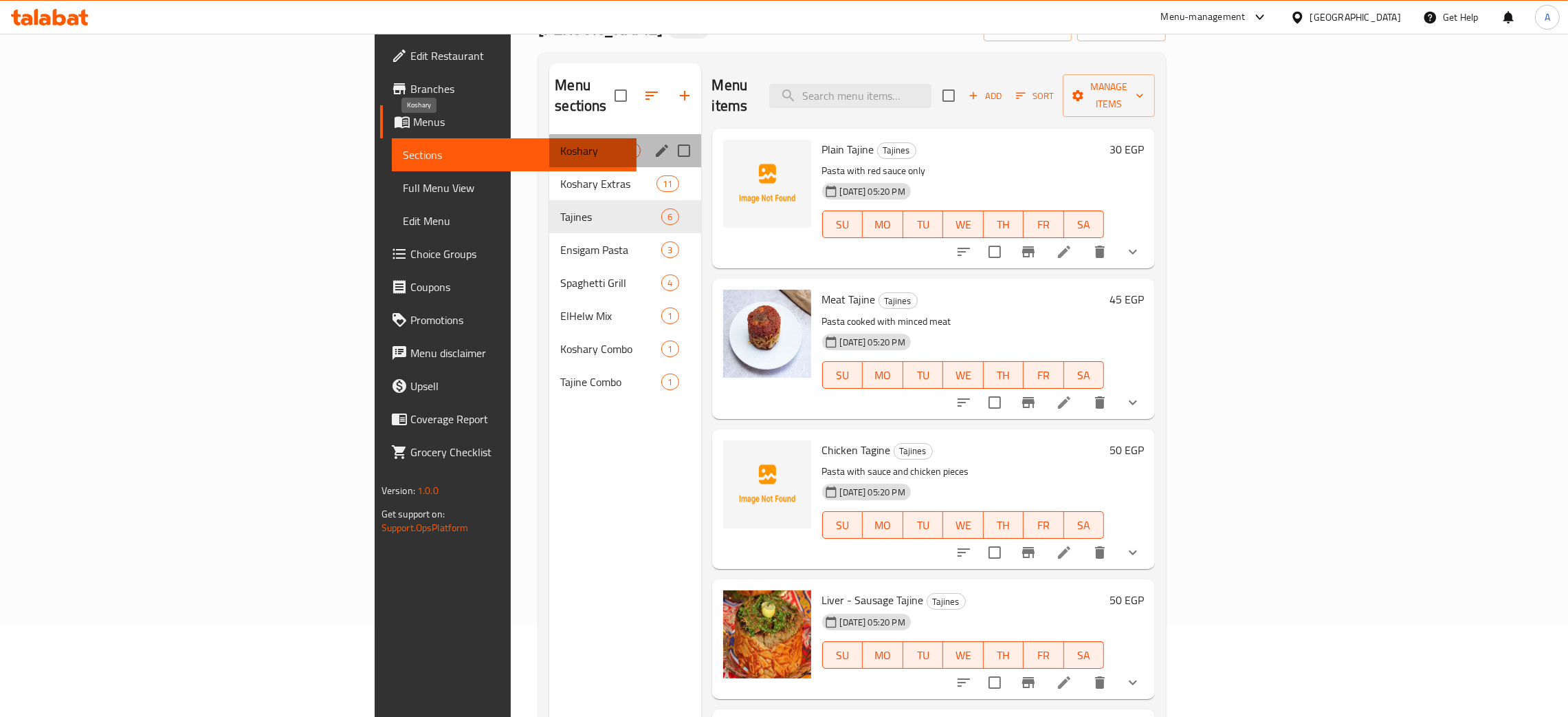
click at [560, 143] on span "Koshary" at bounding box center [592, 150] width 63 height 16
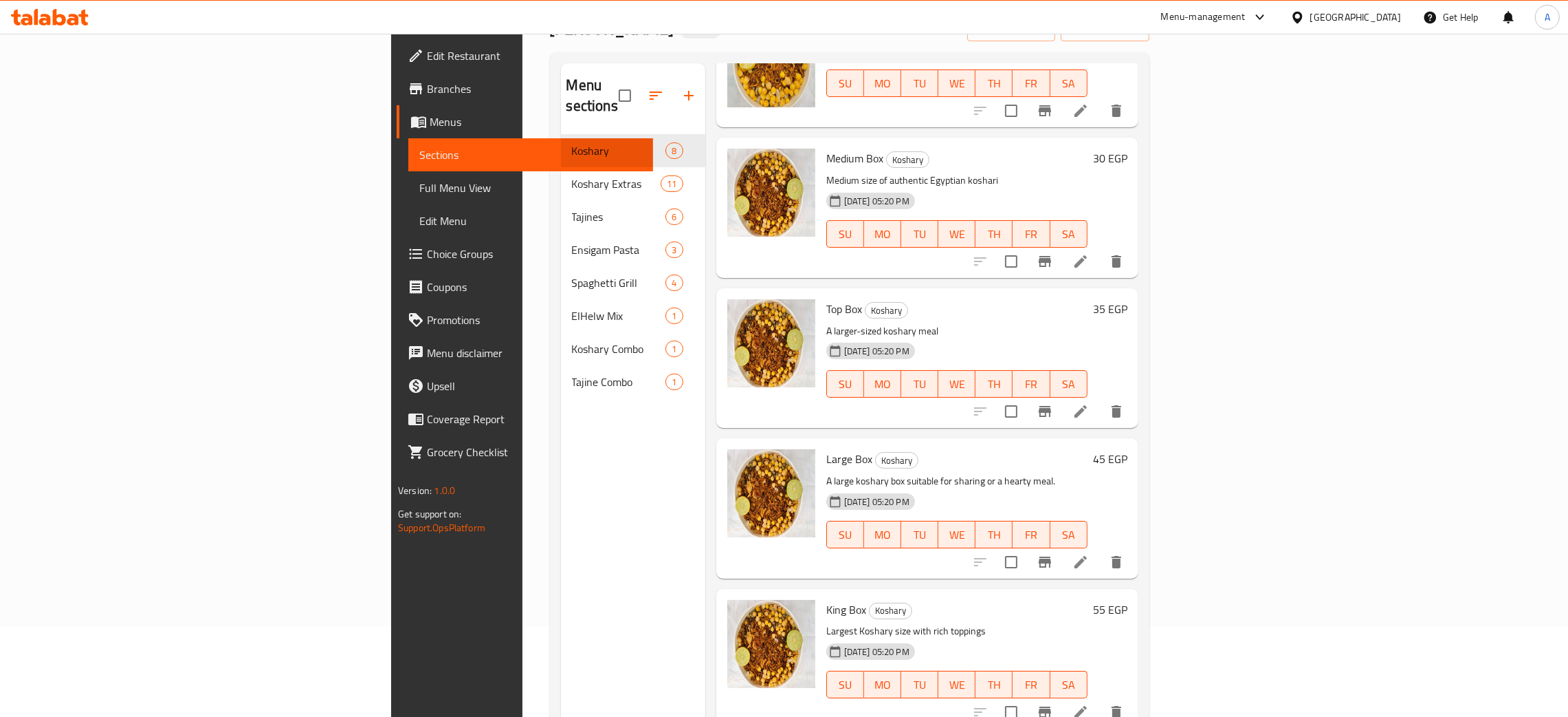
scroll to position [309, 0]
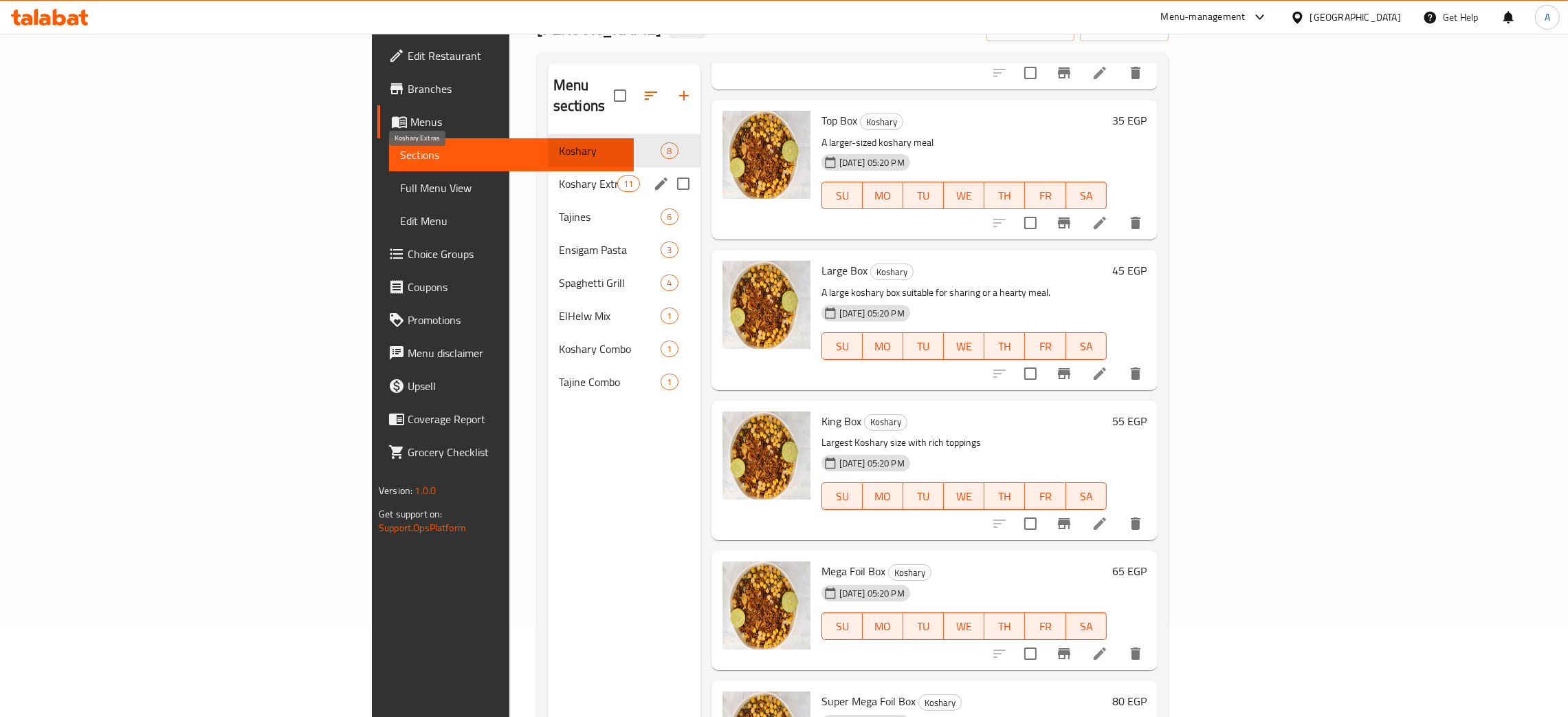
click at [559, 176] on span "Koshary Extras" at bounding box center [587, 183] width 59 height 16
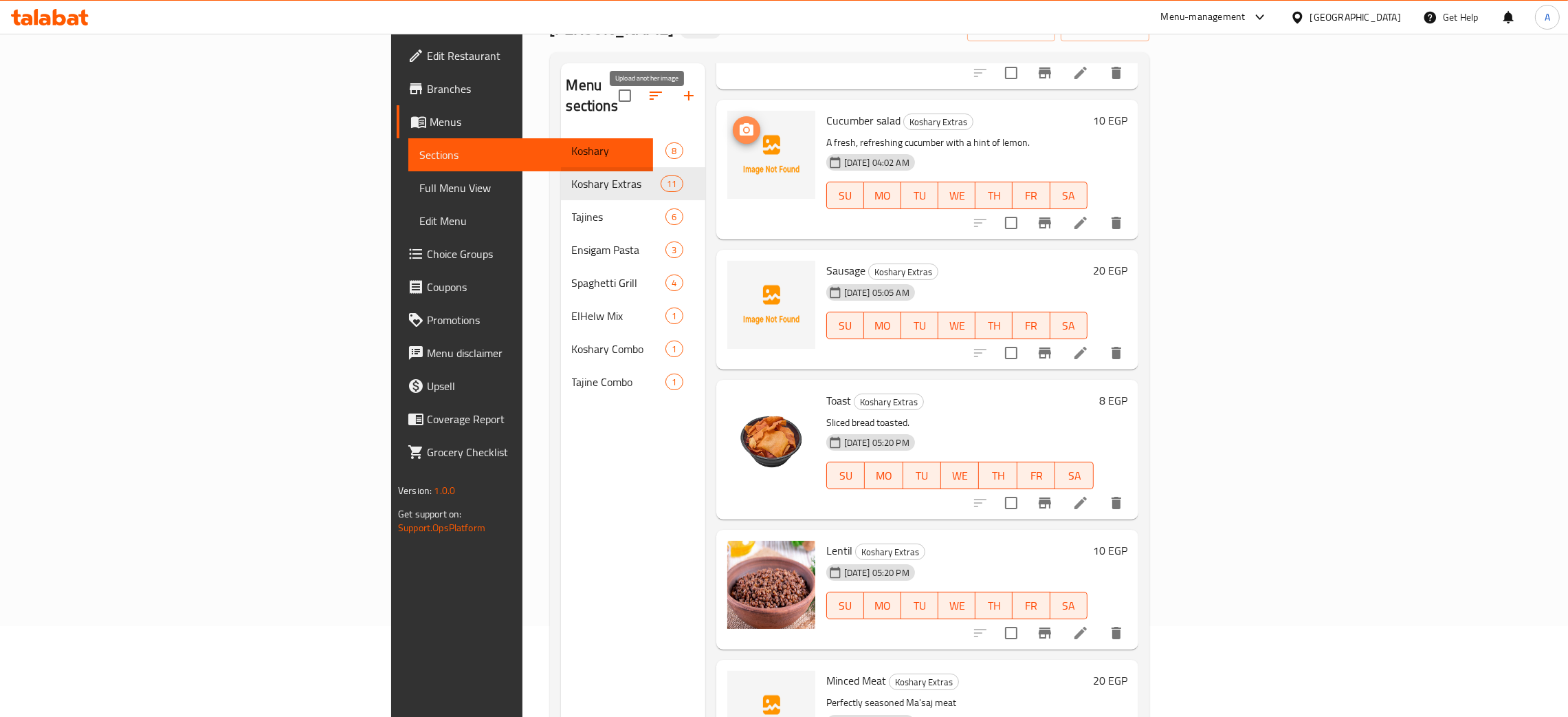
click at [739, 123] on icon "upload picture" at bounding box center [746, 129] width 14 height 13
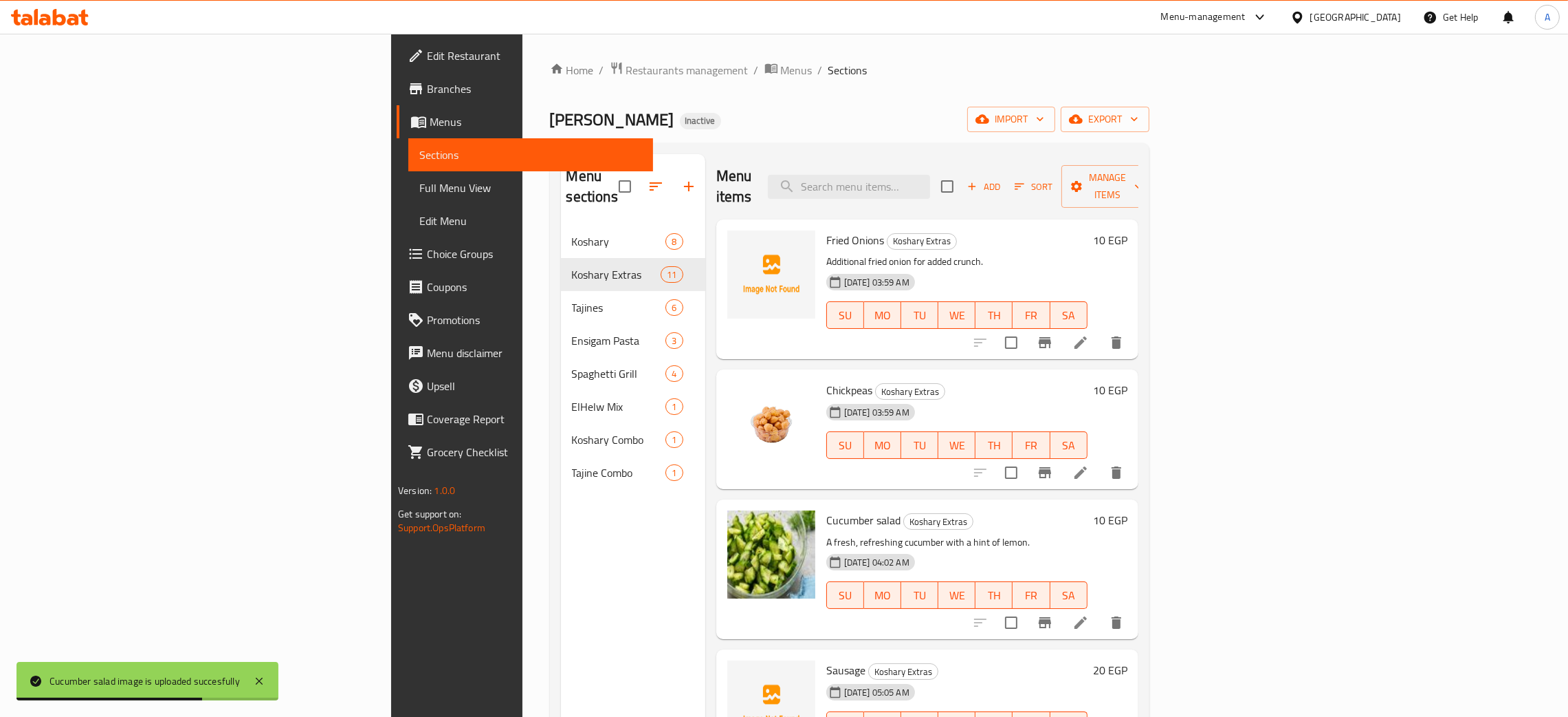
click at [427, 54] on span "Edit Restaurant" at bounding box center [535, 55] width 216 height 16
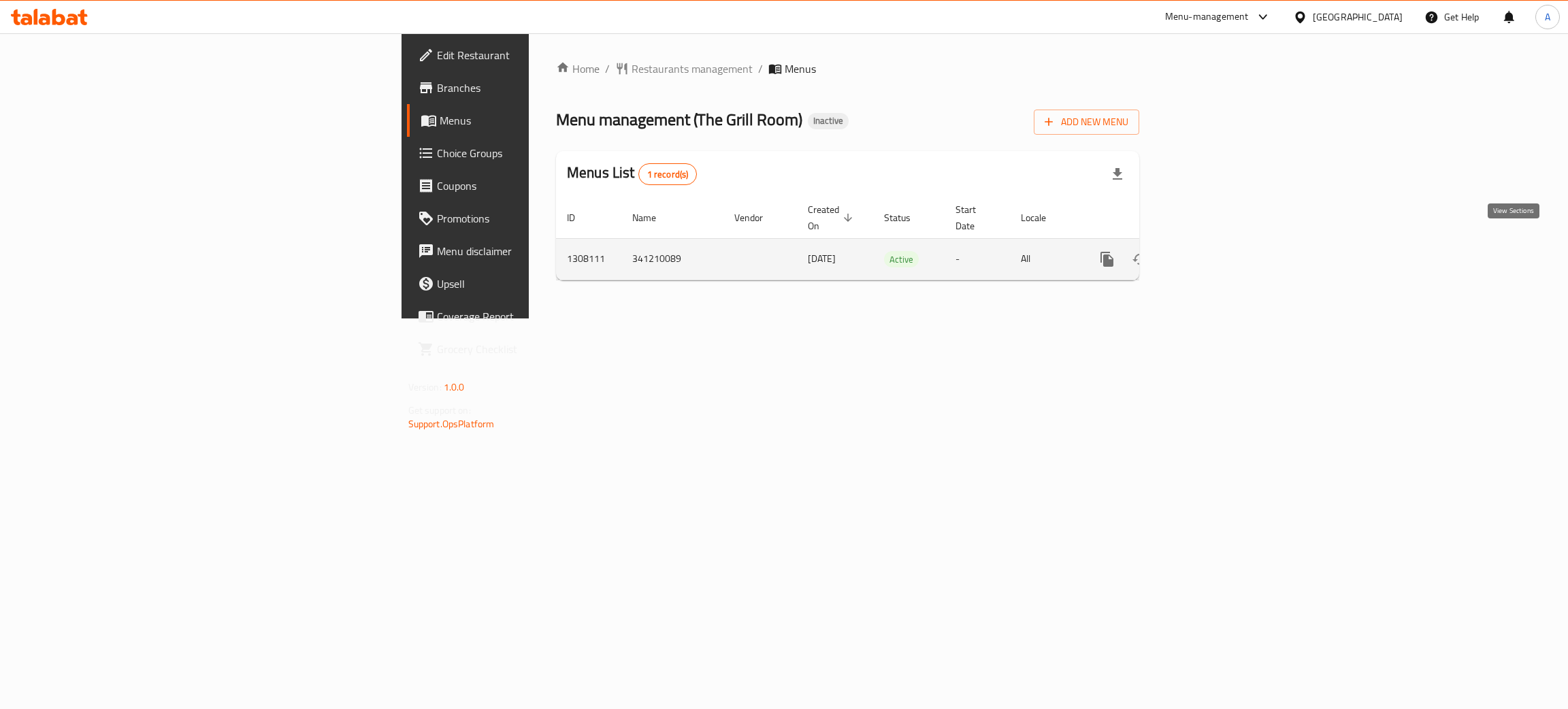
click at [1213, 251] on icon "enhanced table" at bounding box center [1205, 259] width 16 height 16
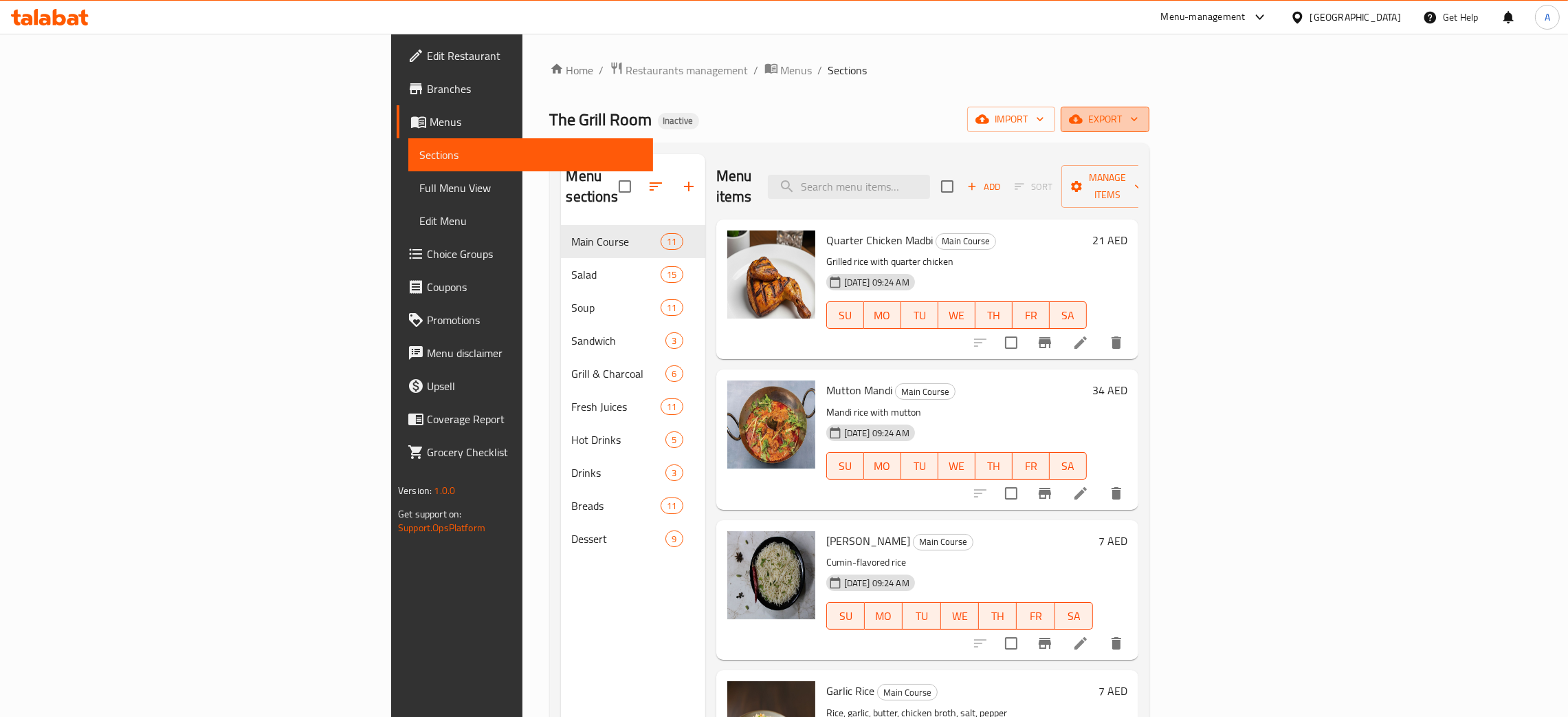
click at [1141, 117] on icon "button" at bounding box center [1134, 119] width 14 height 14
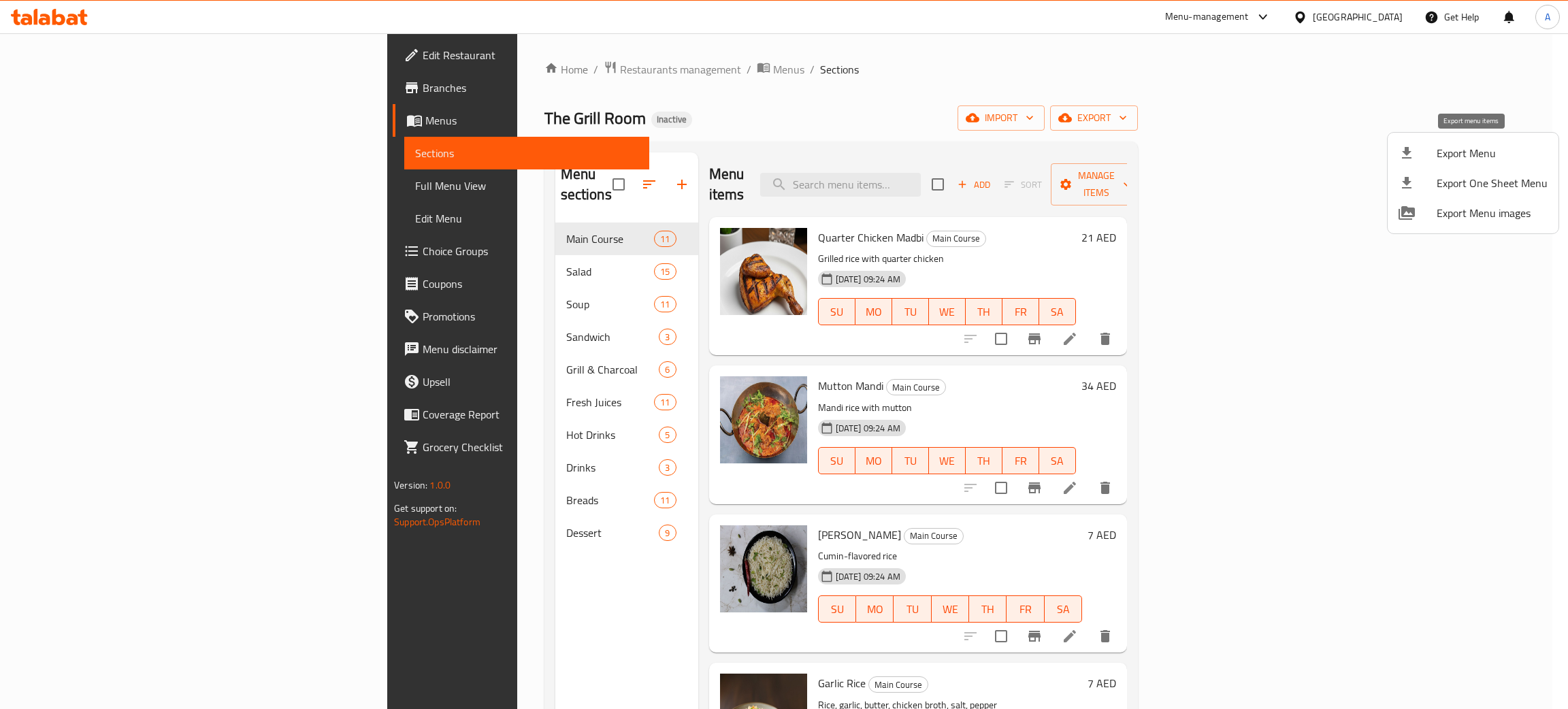
click at [1487, 145] on span "Export Menu" at bounding box center [1492, 153] width 111 height 16
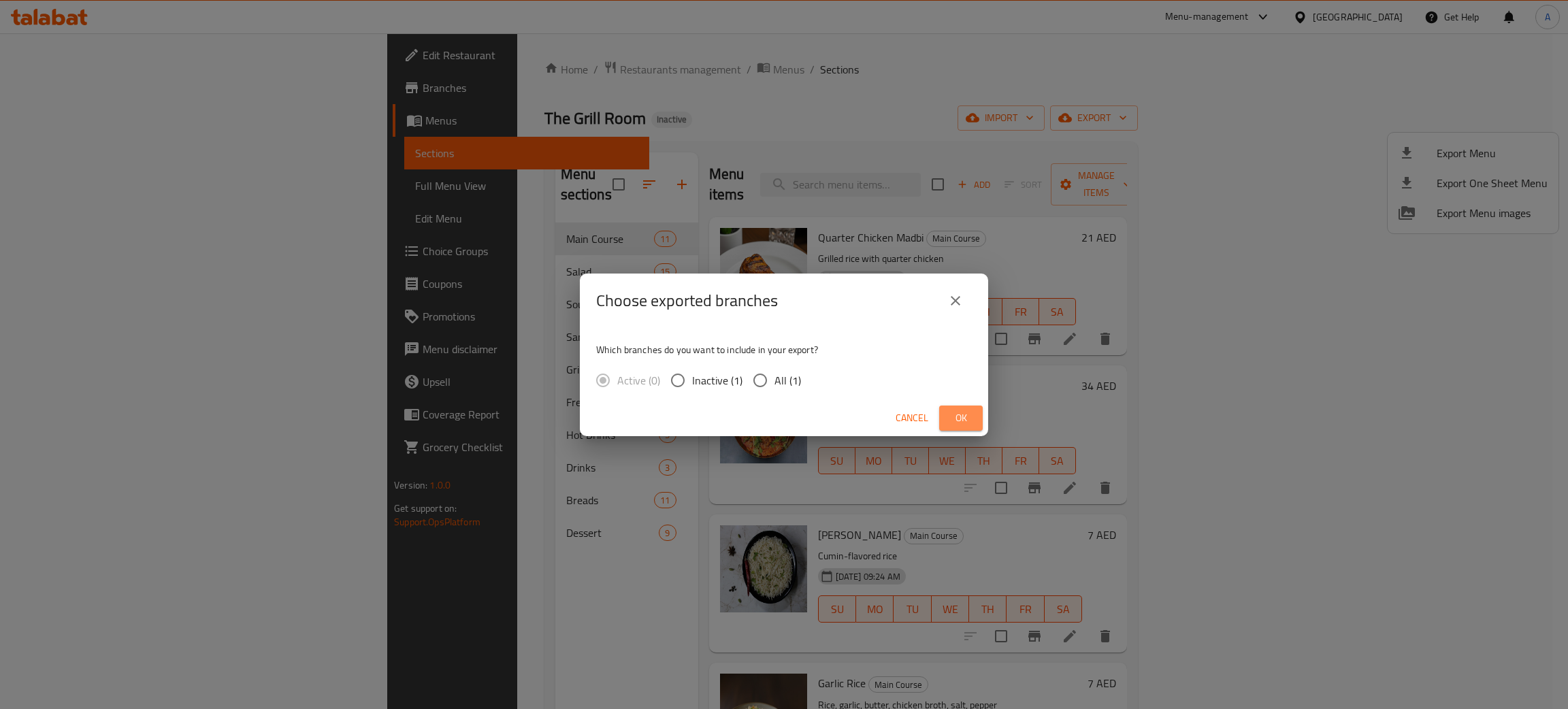
click at [967, 414] on span "Ok" at bounding box center [961, 418] width 22 height 17
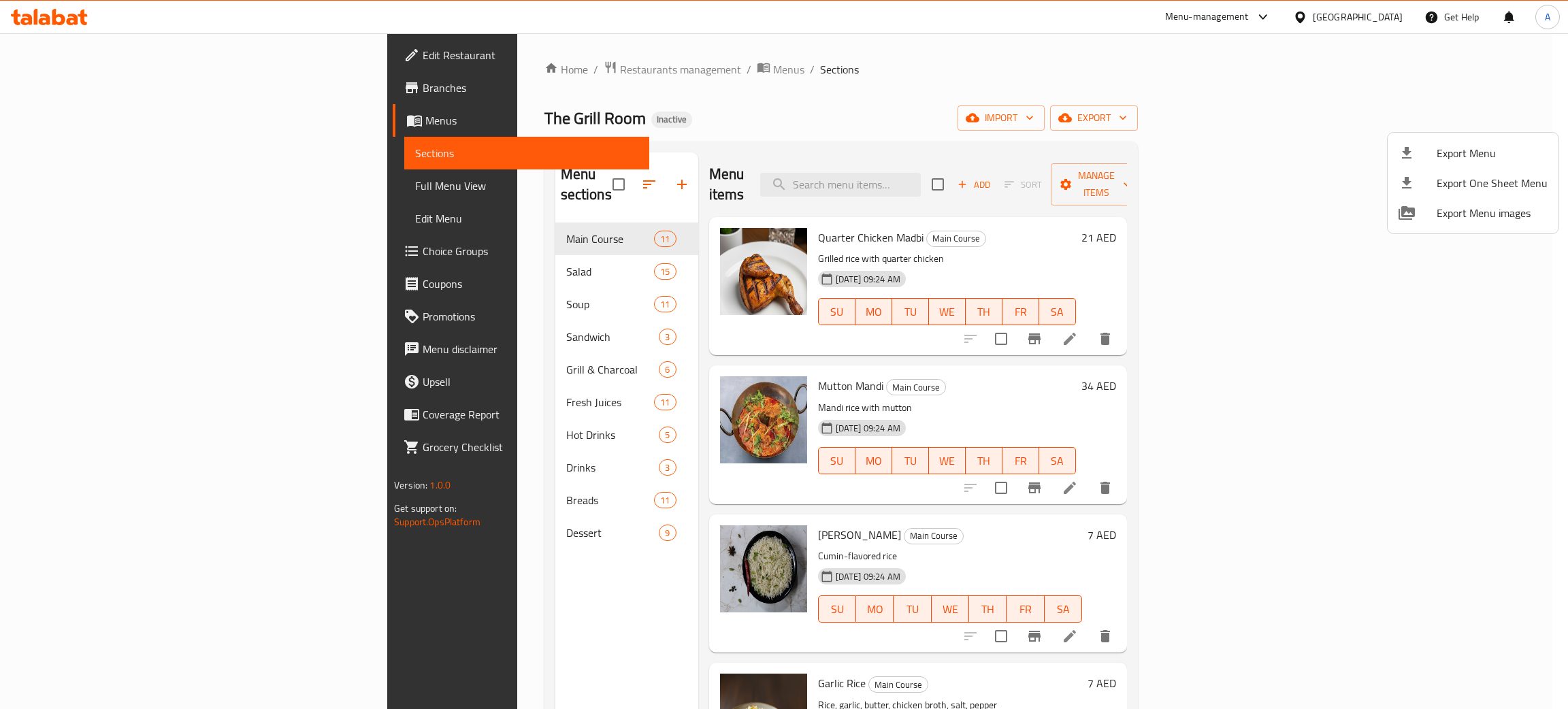
click at [81, 55] on div at bounding box center [784, 354] width 1568 height 709
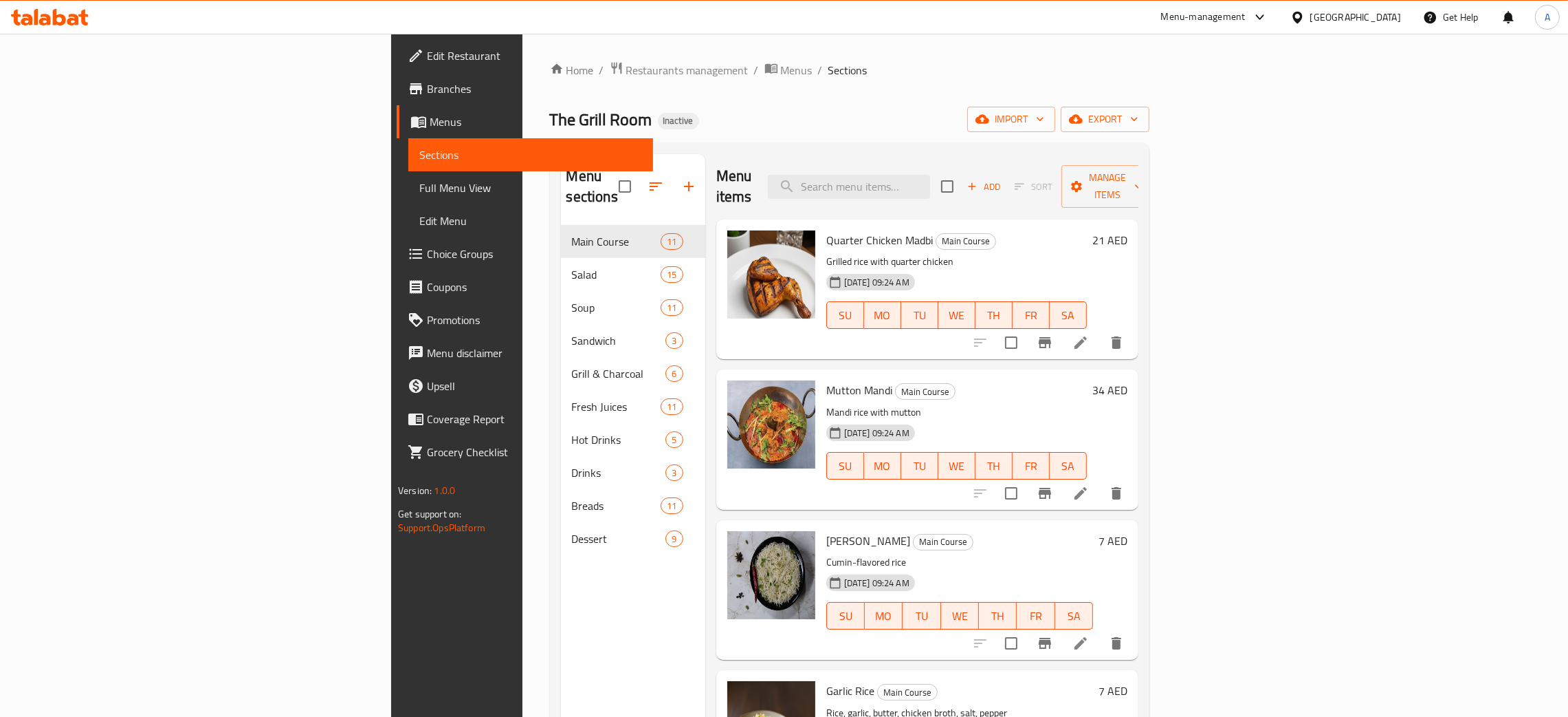
click at [427, 54] on span "Edit Restaurant" at bounding box center [535, 55] width 216 height 16
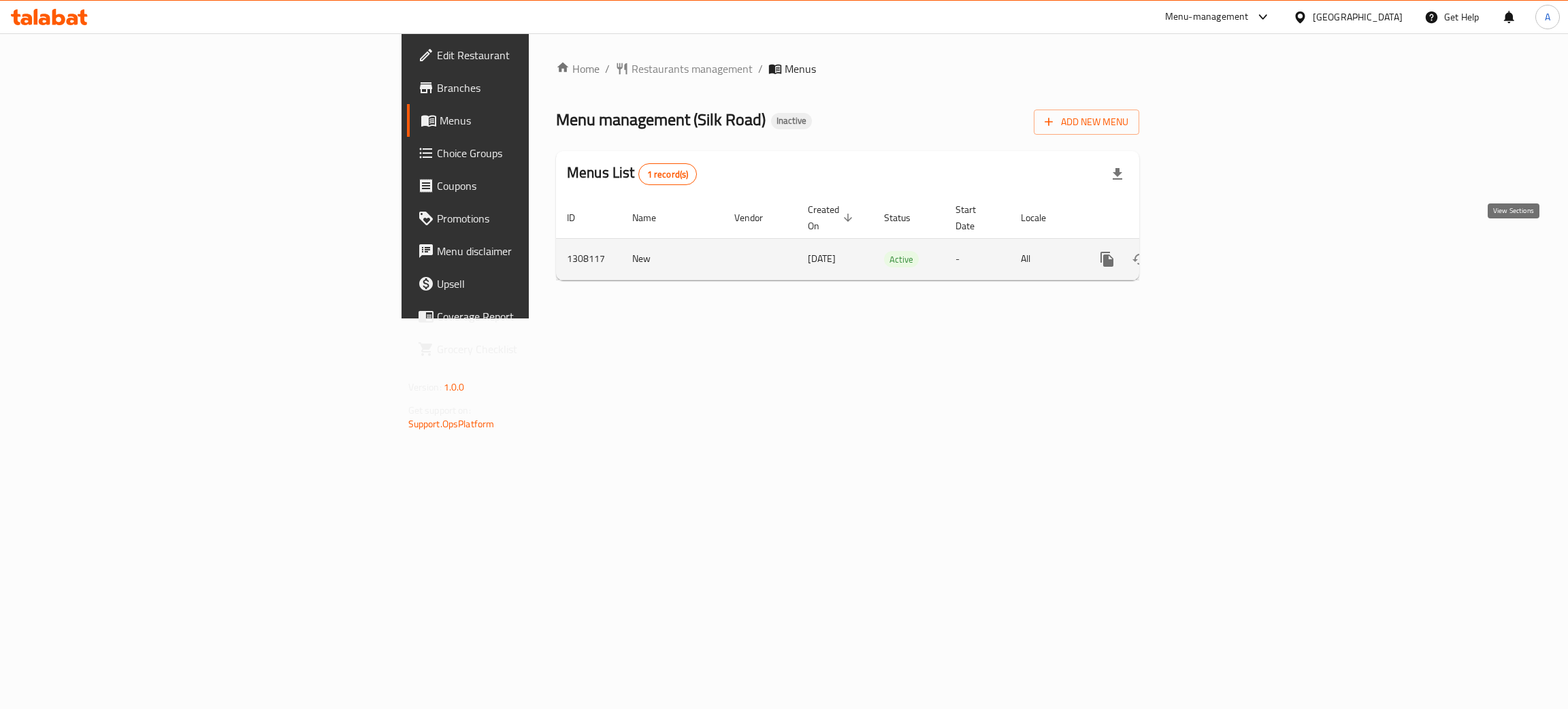
click at [1213, 251] on icon "enhanced table" at bounding box center [1205, 259] width 16 height 16
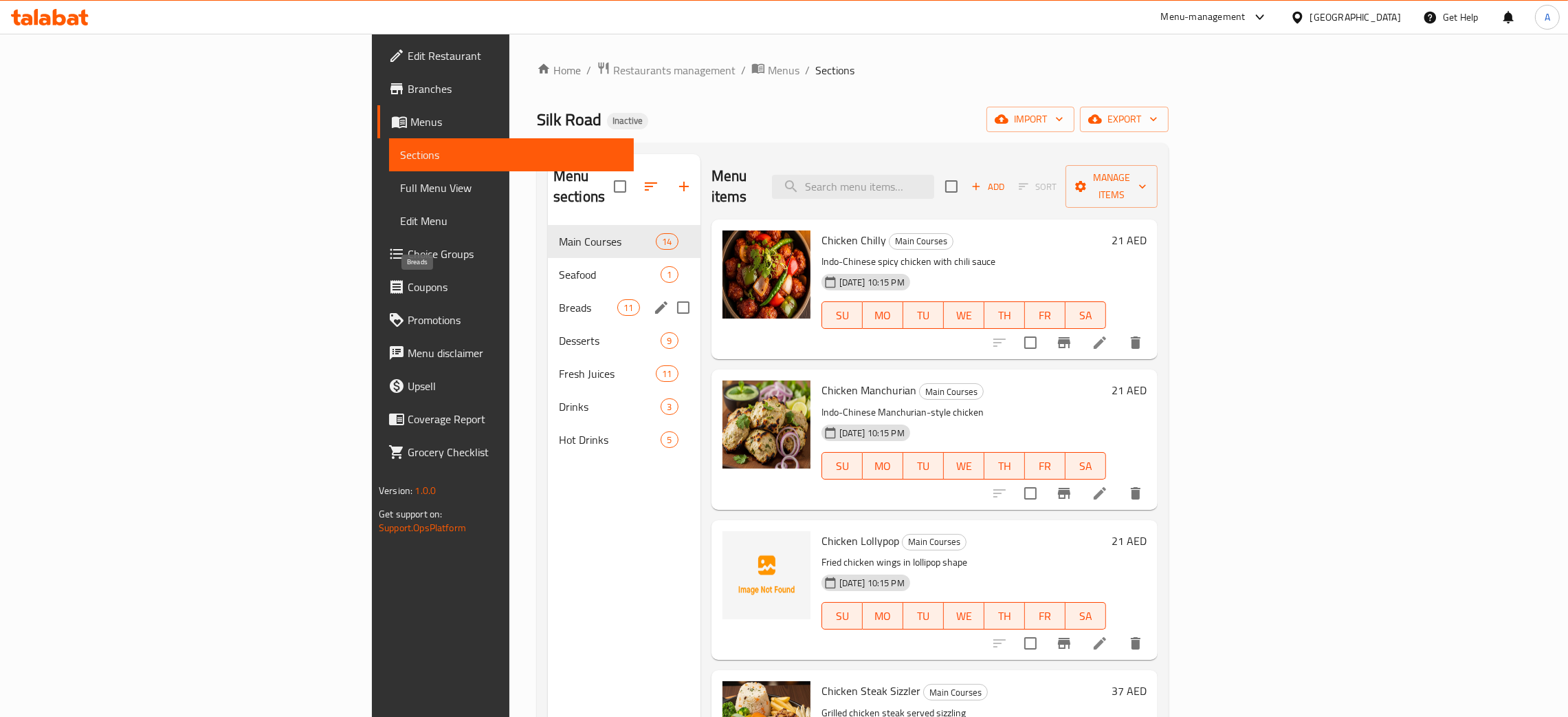
click at [559, 299] on span "Breads" at bounding box center [587, 307] width 59 height 16
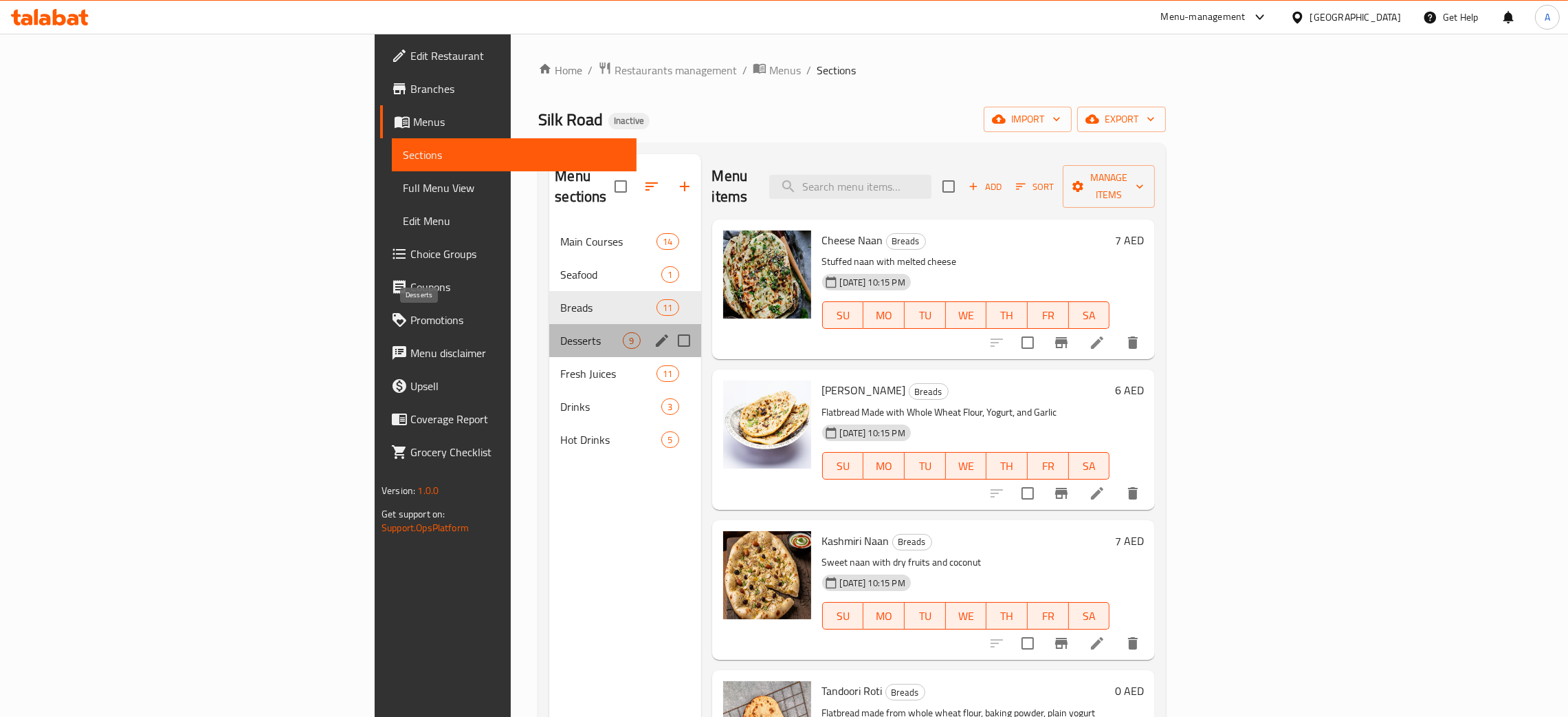
click at [560, 332] on span "Desserts" at bounding box center [592, 340] width 63 height 16
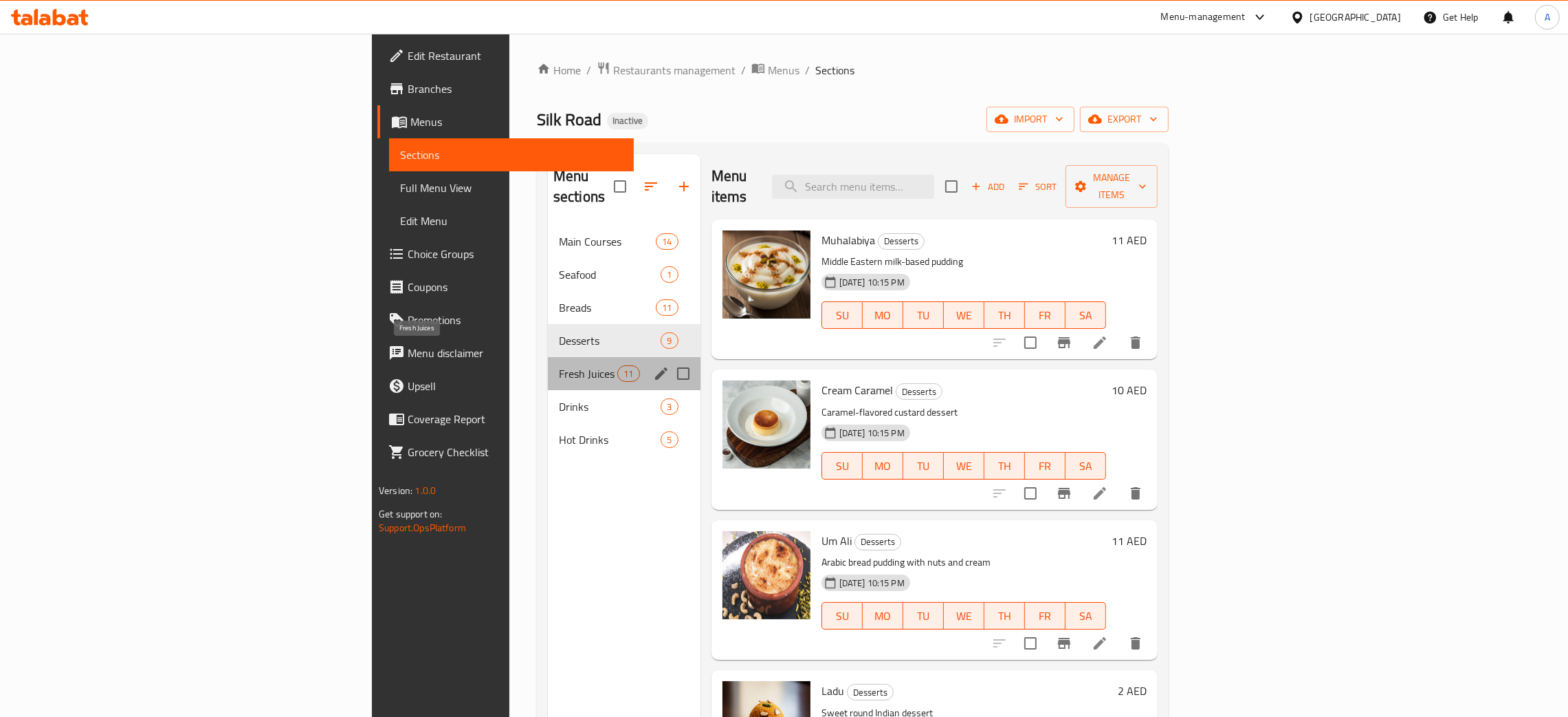
drag, startPoint x: 493, startPoint y: 349, endPoint x: 485, endPoint y: 370, distance: 22.5
click at [559, 365] on span "Fresh Juices" at bounding box center [587, 373] width 59 height 16
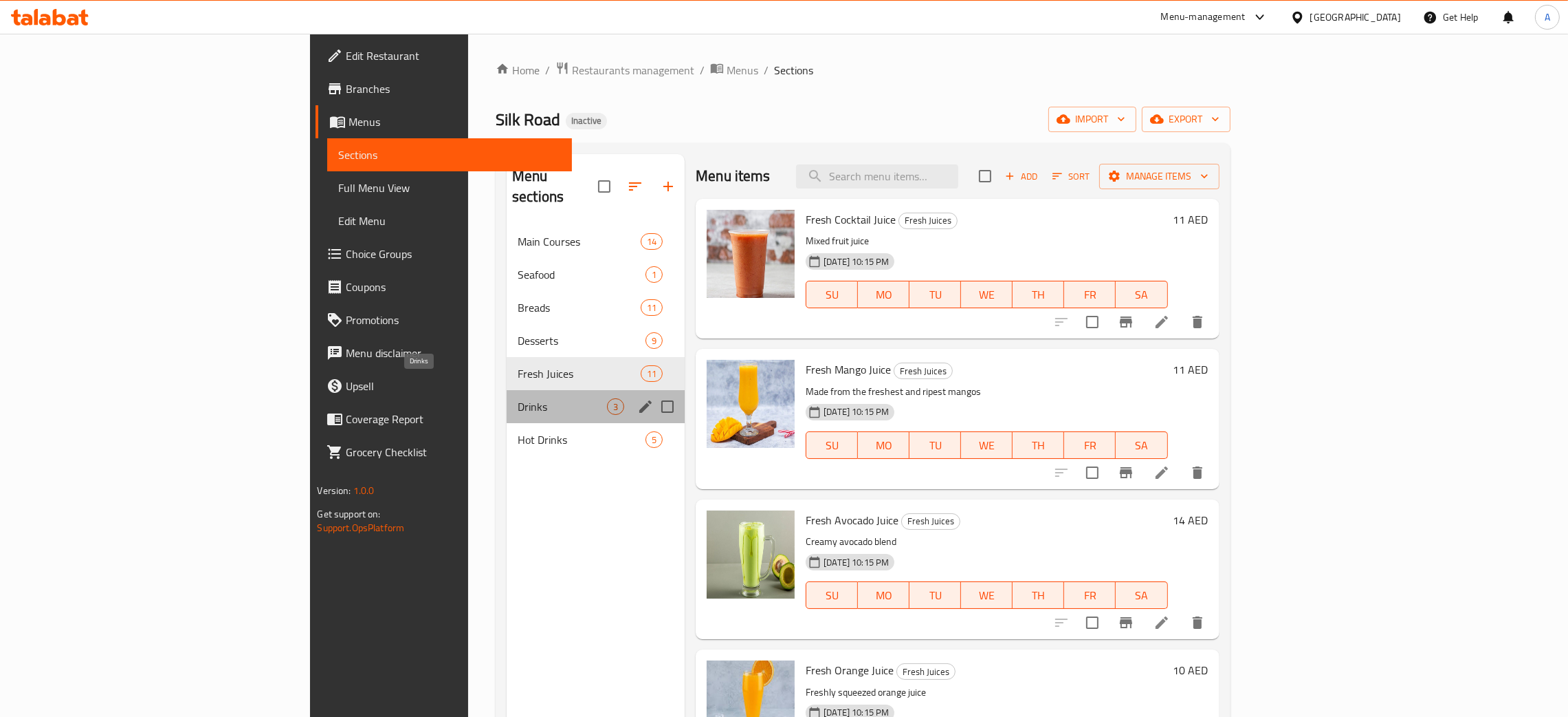
click at [518, 398] on span "Drinks" at bounding box center [562, 406] width 89 height 16
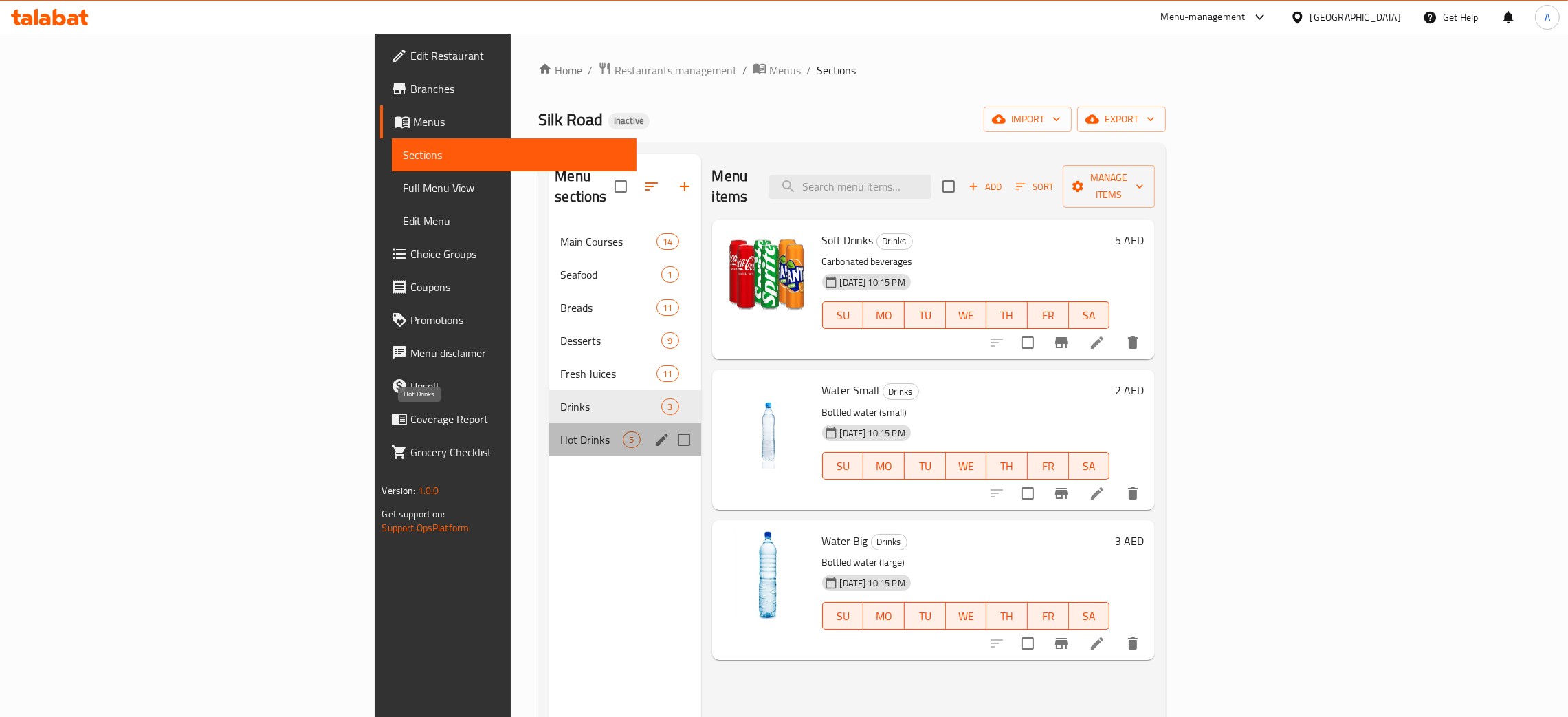
click at [560, 432] on span "Hot Drinks" at bounding box center [592, 439] width 63 height 16
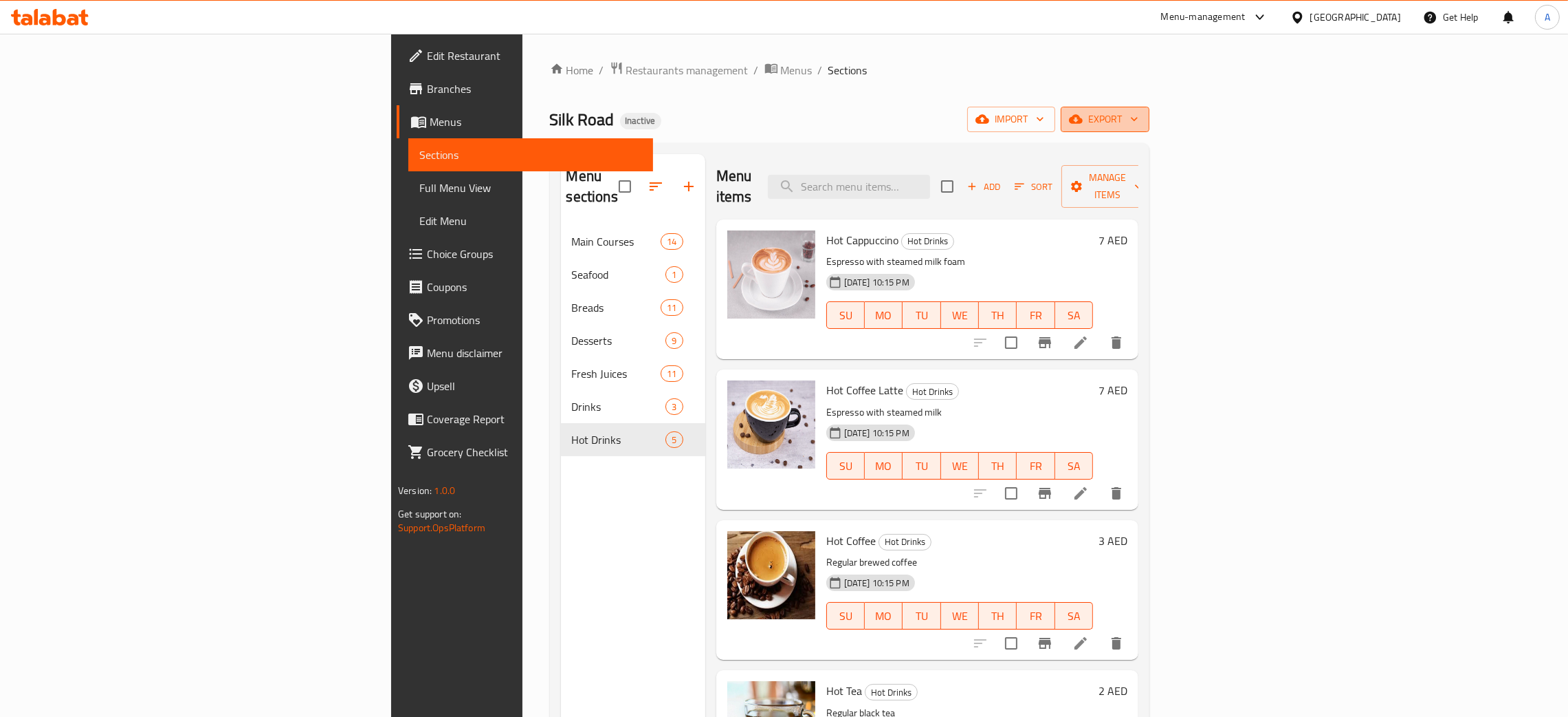
click at [1141, 116] on icon "button" at bounding box center [1134, 119] width 14 height 14
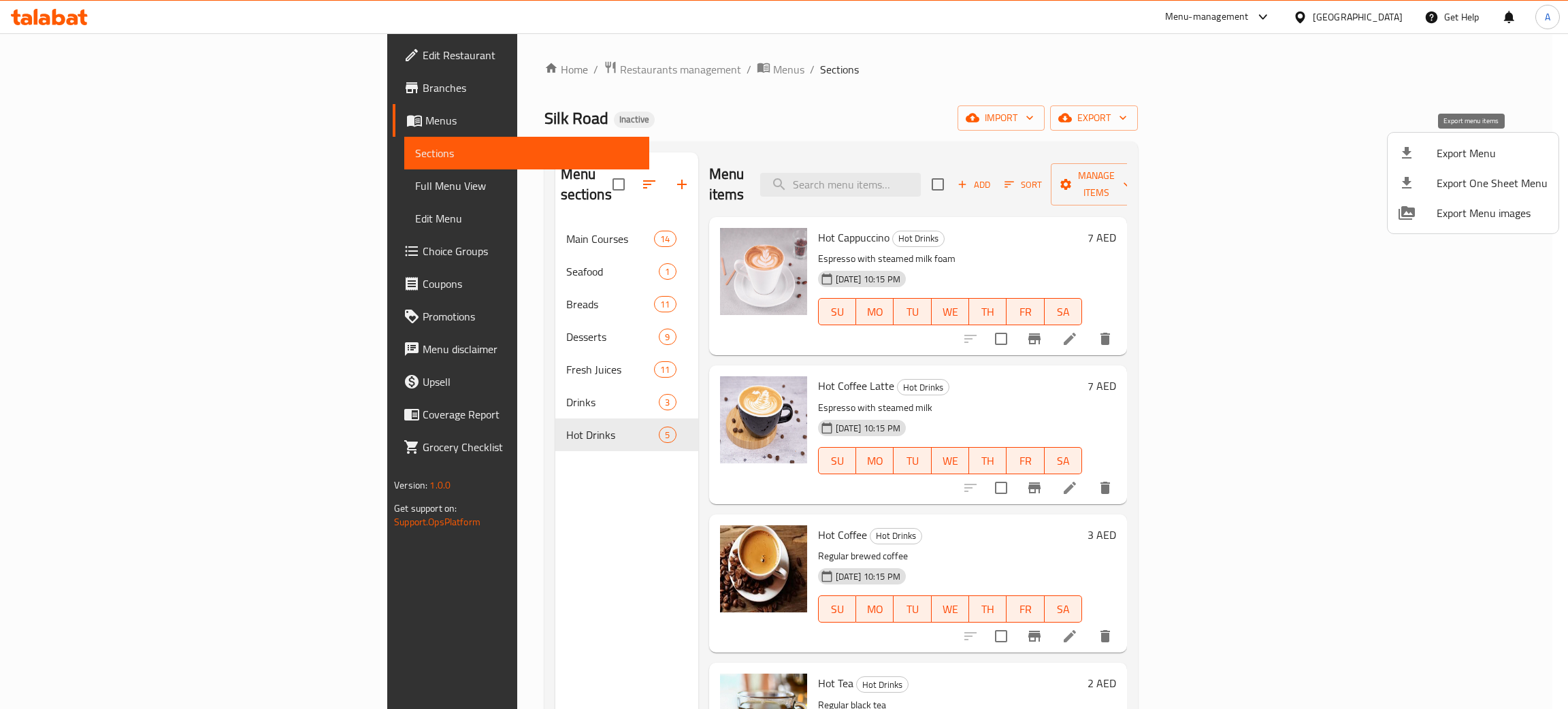
click at [1481, 151] on span "Export Menu" at bounding box center [1492, 153] width 111 height 16
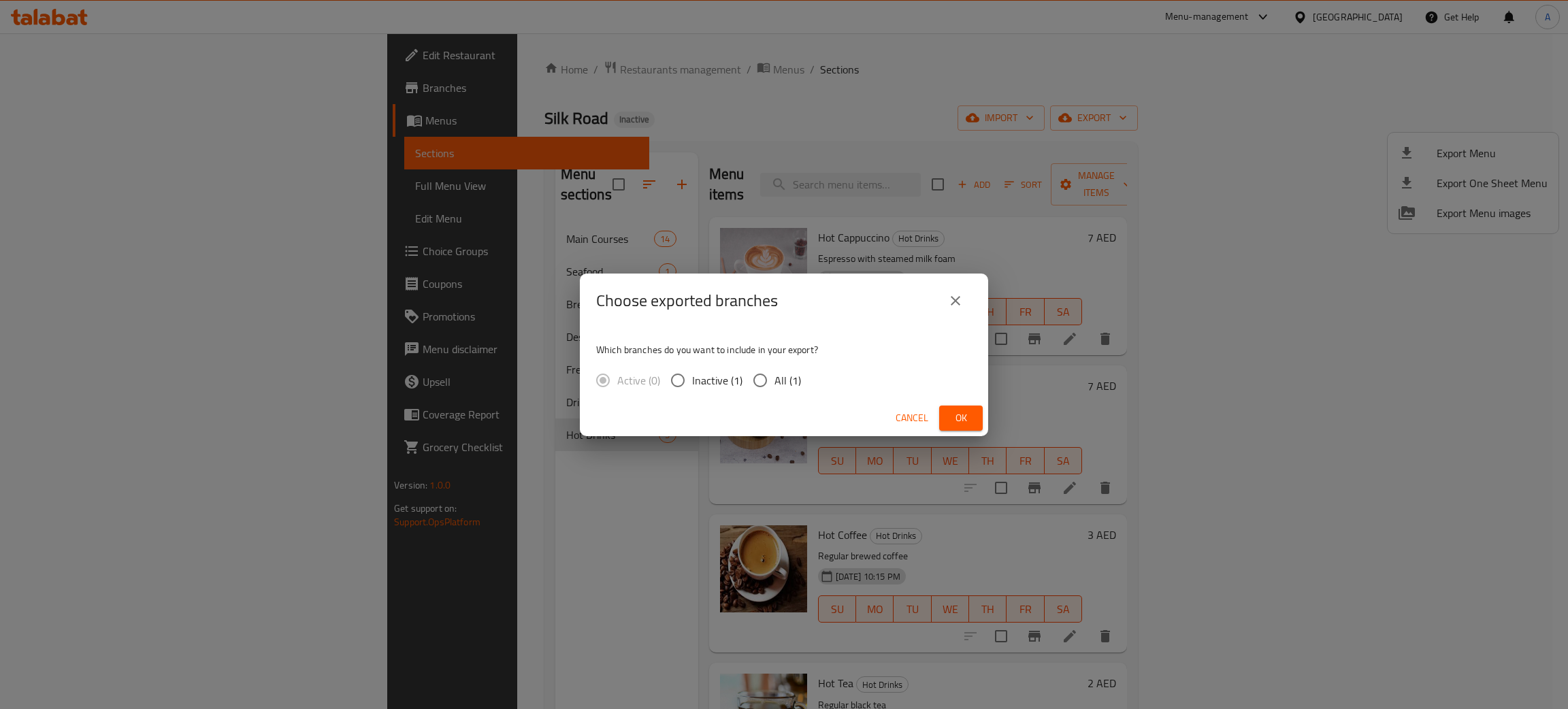
click at [956, 420] on span "Ok" at bounding box center [961, 418] width 22 height 17
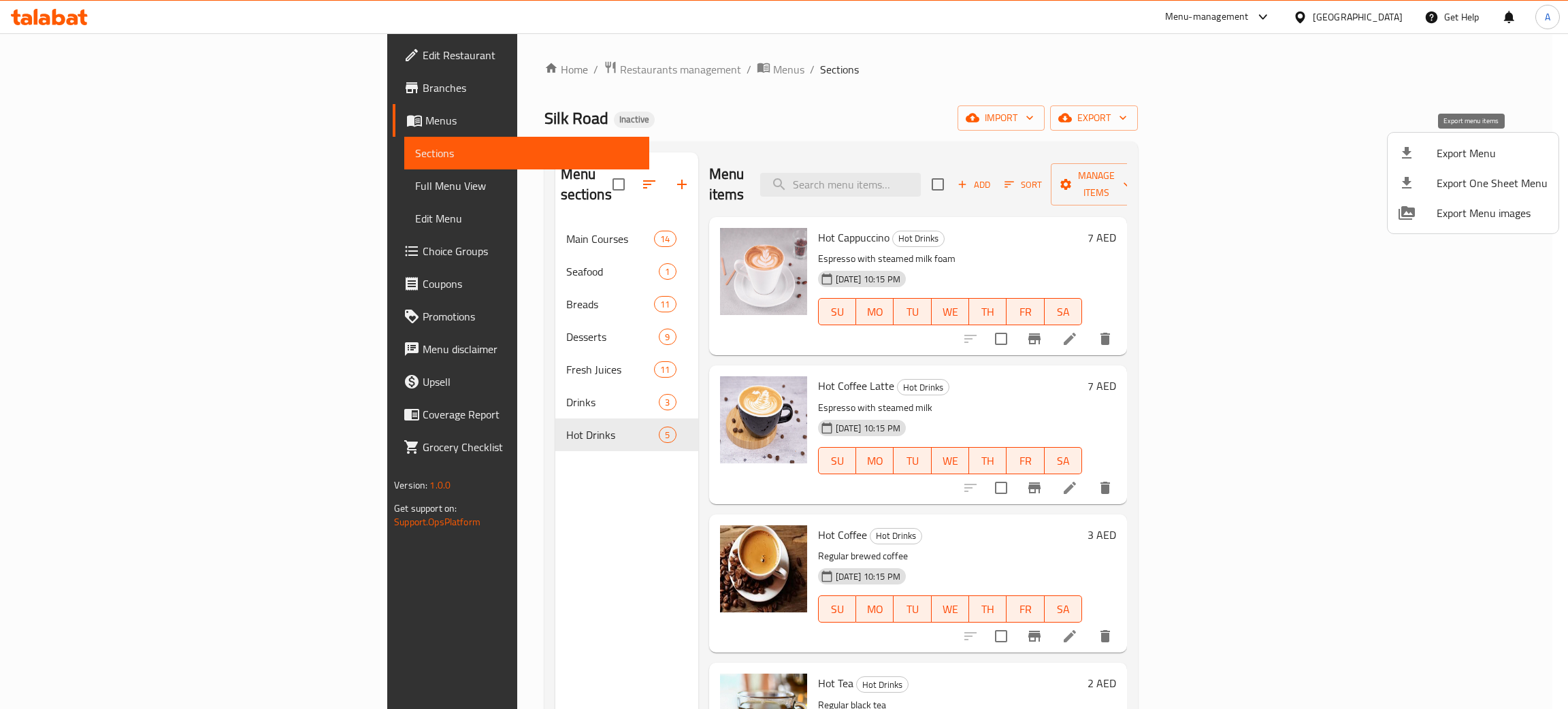
click at [1448, 153] on span "Export Menu" at bounding box center [1492, 153] width 111 height 16
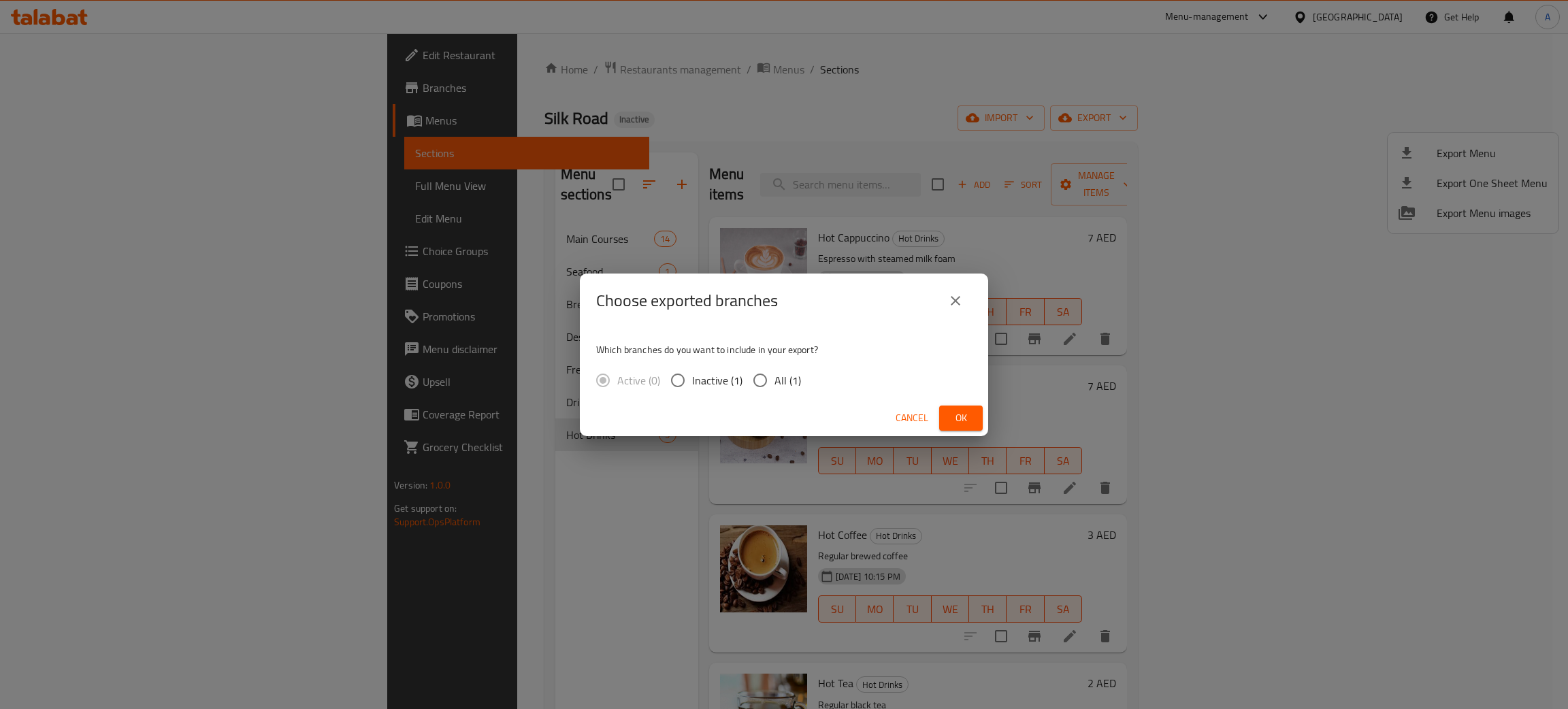
click at [954, 416] on span "Ok" at bounding box center [961, 418] width 22 height 17
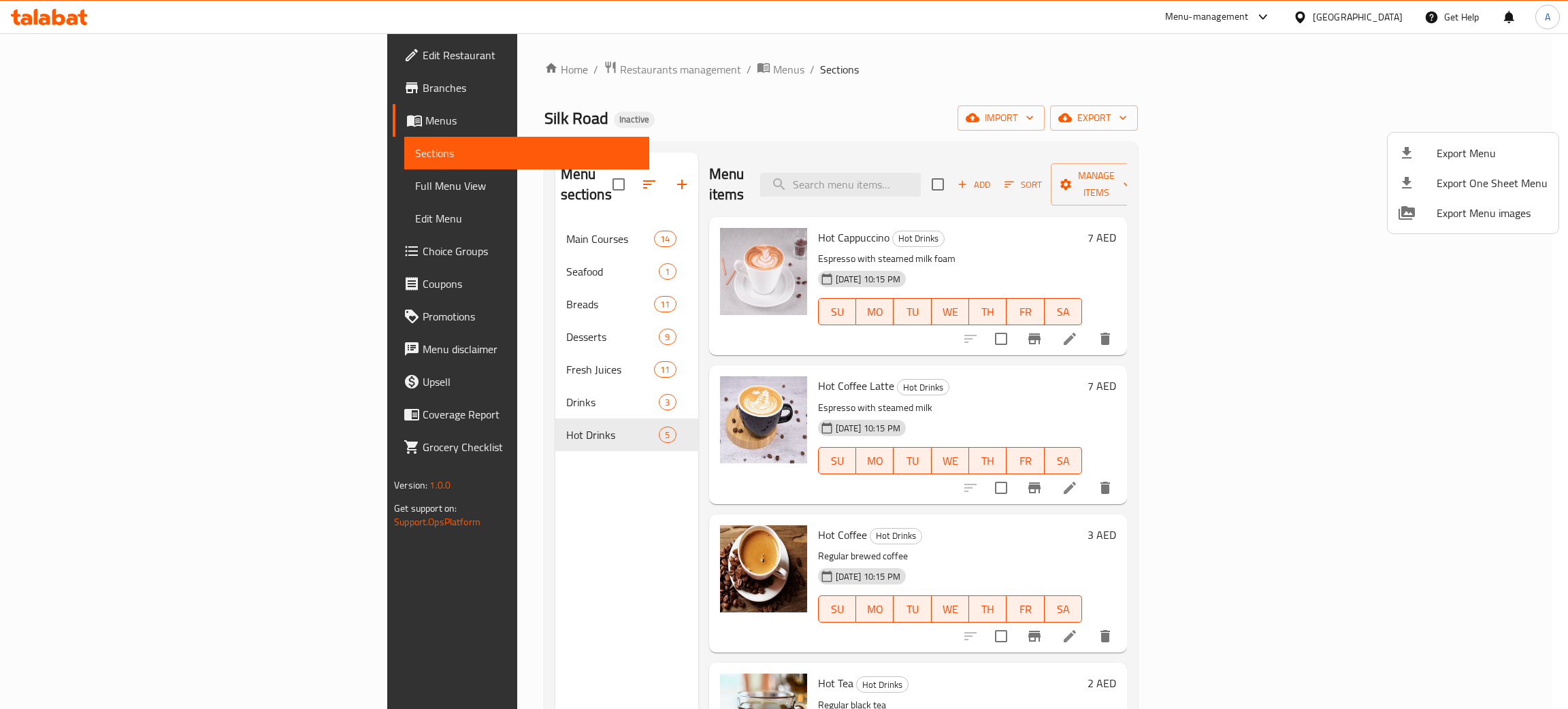
click at [85, 55] on div at bounding box center [784, 354] width 1568 height 709
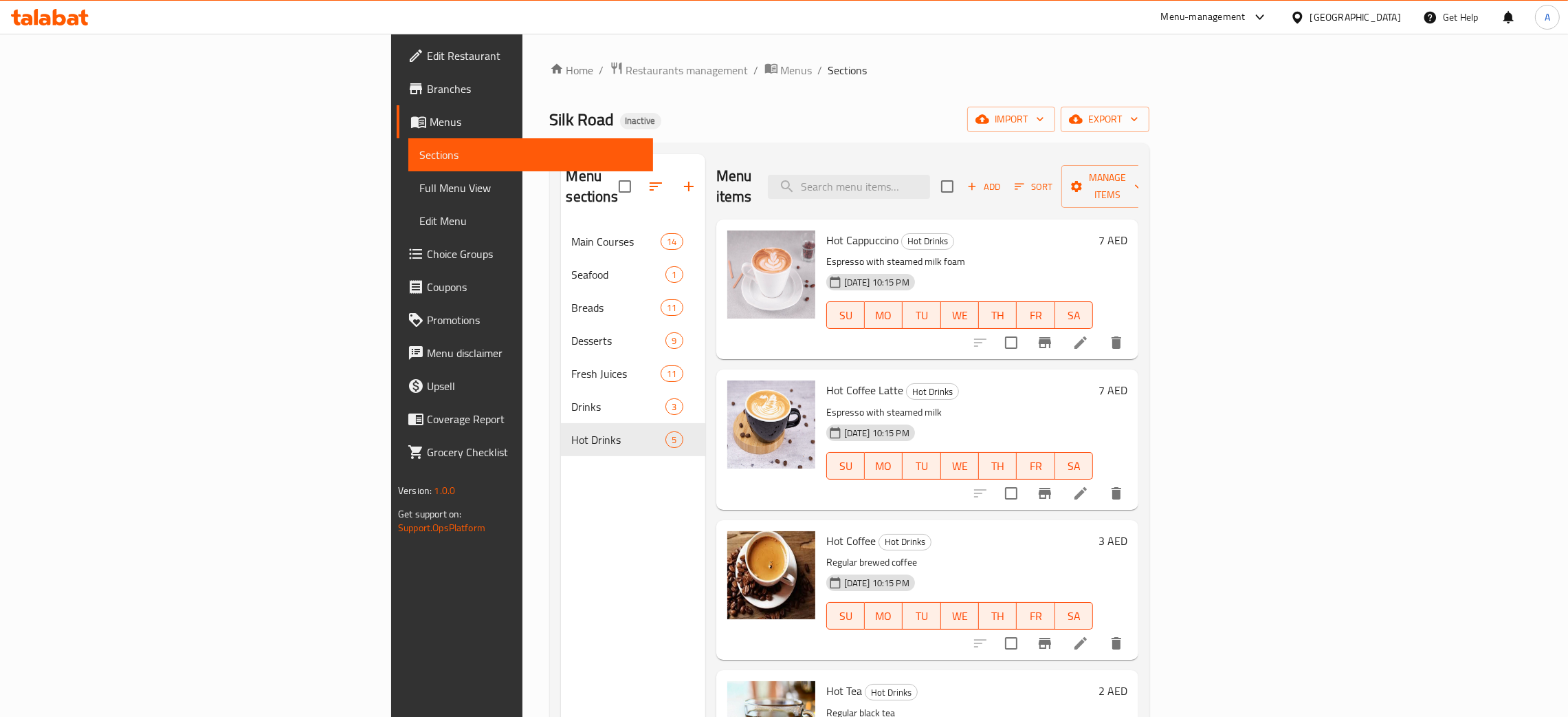
click at [427, 56] on span "Edit Restaurant" at bounding box center [535, 55] width 216 height 16
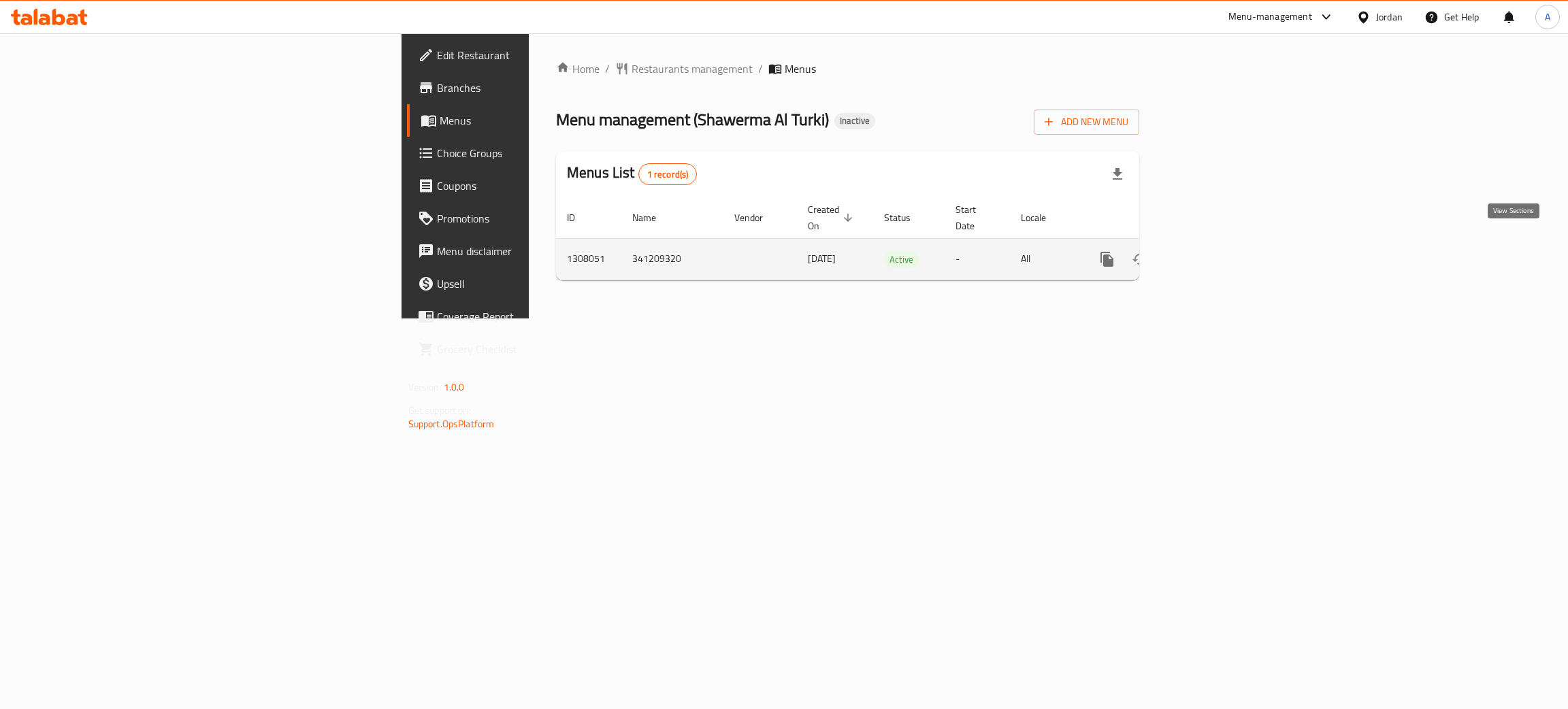
click at [1212, 253] on icon "enhanced table" at bounding box center [1205, 259] width 13 height 13
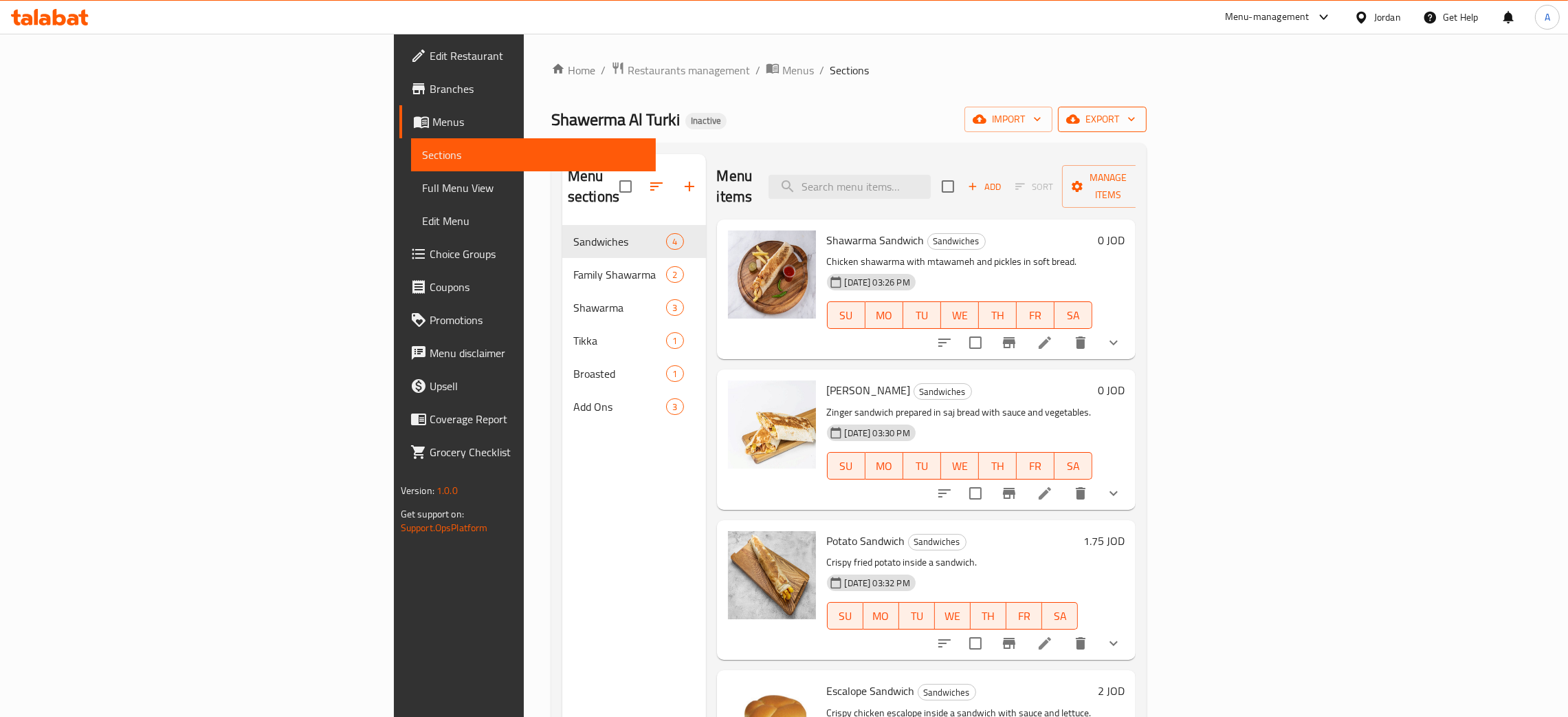
click at [1147, 110] on button "export" at bounding box center [1102, 120] width 88 height 25
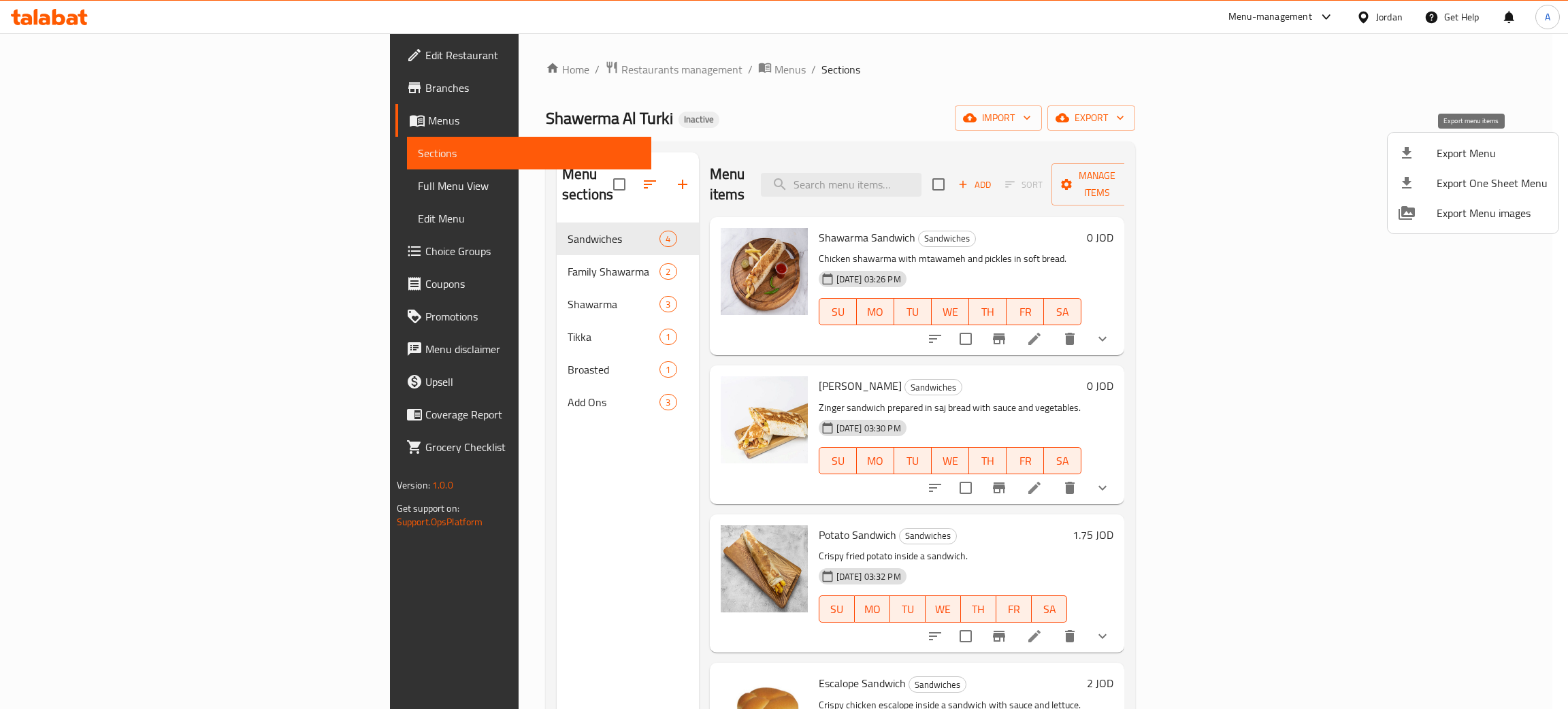
click at [1486, 152] on span "Export Menu" at bounding box center [1492, 153] width 111 height 16
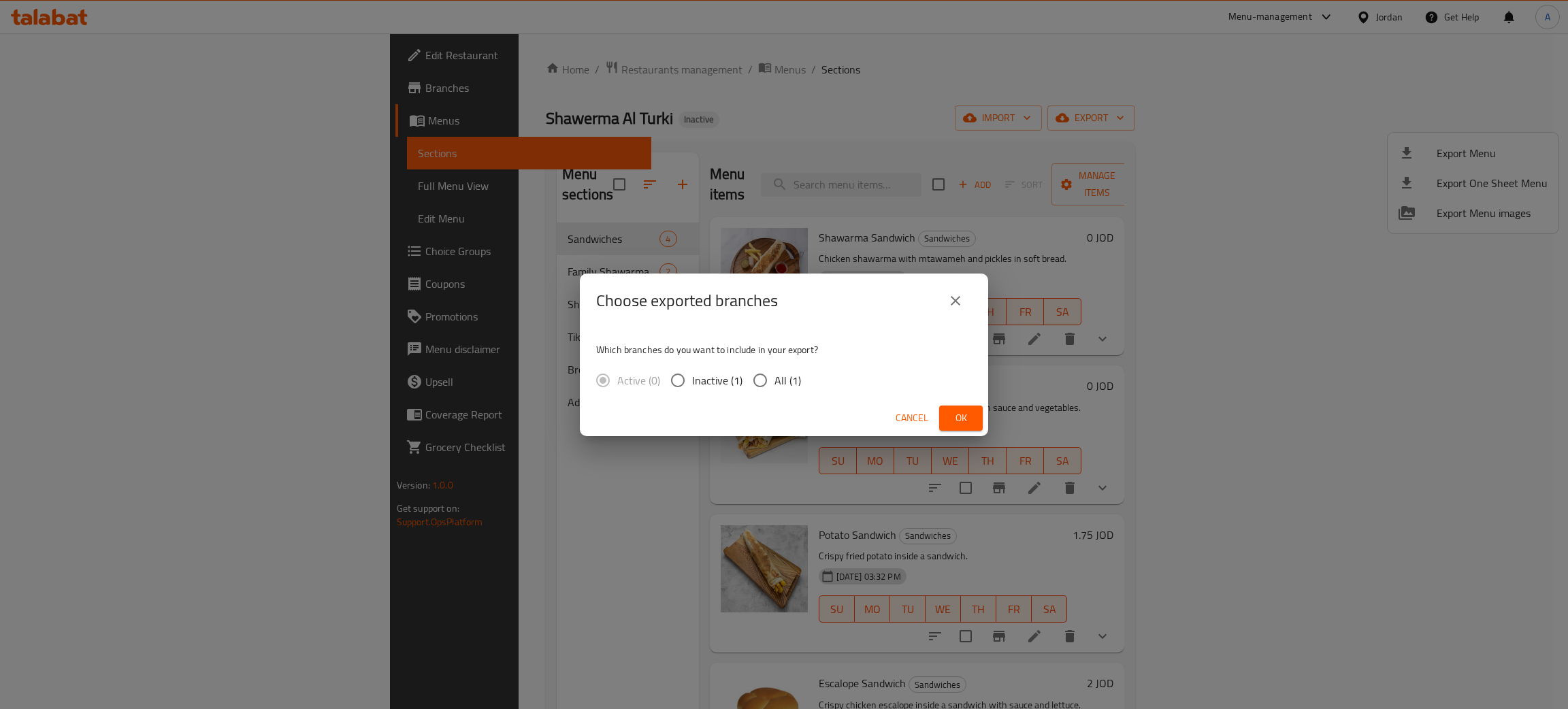
click at [966, 423] on span "Ok" at bounding box center [961, 418] width 22 height 17
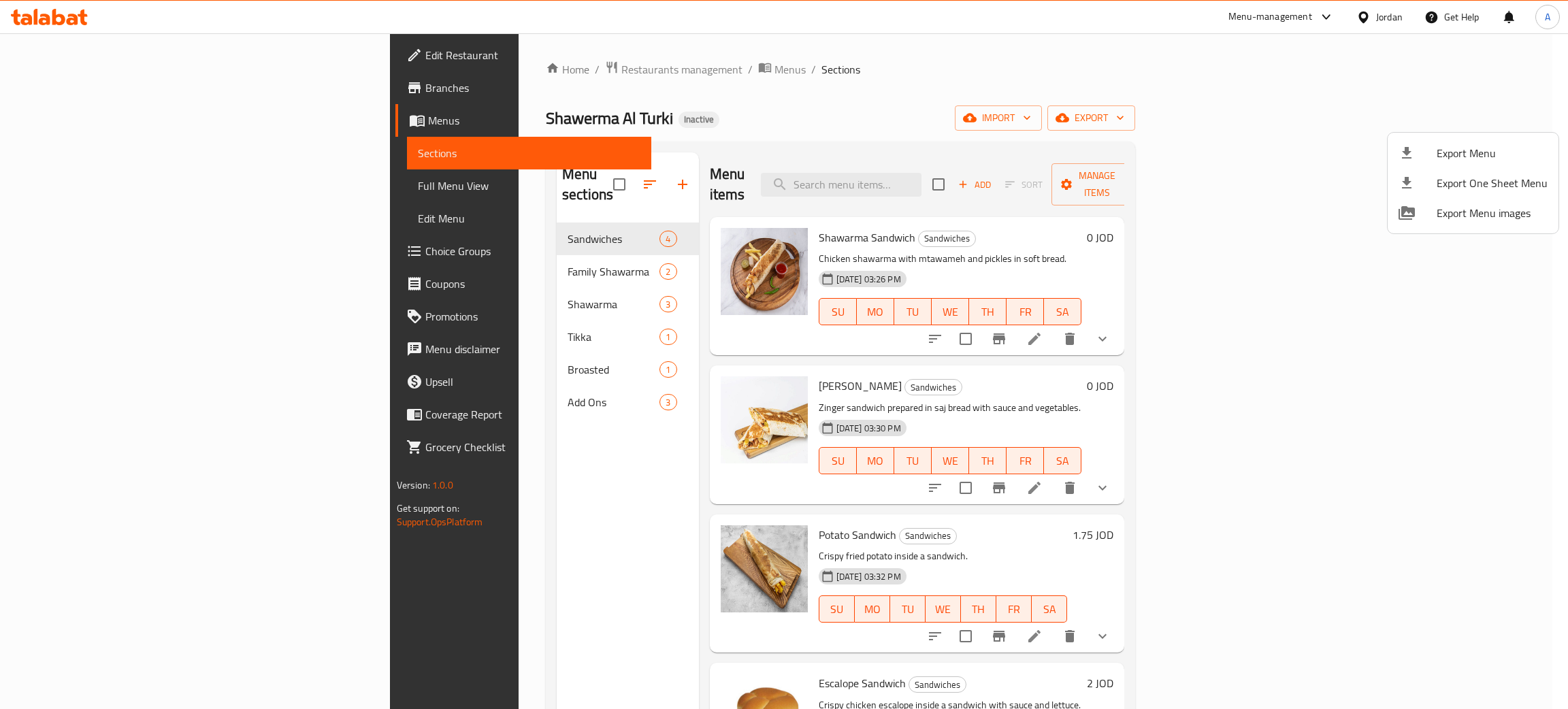
click at [489, 370] on div at bounding box center [784, 354] width 1568 height 709
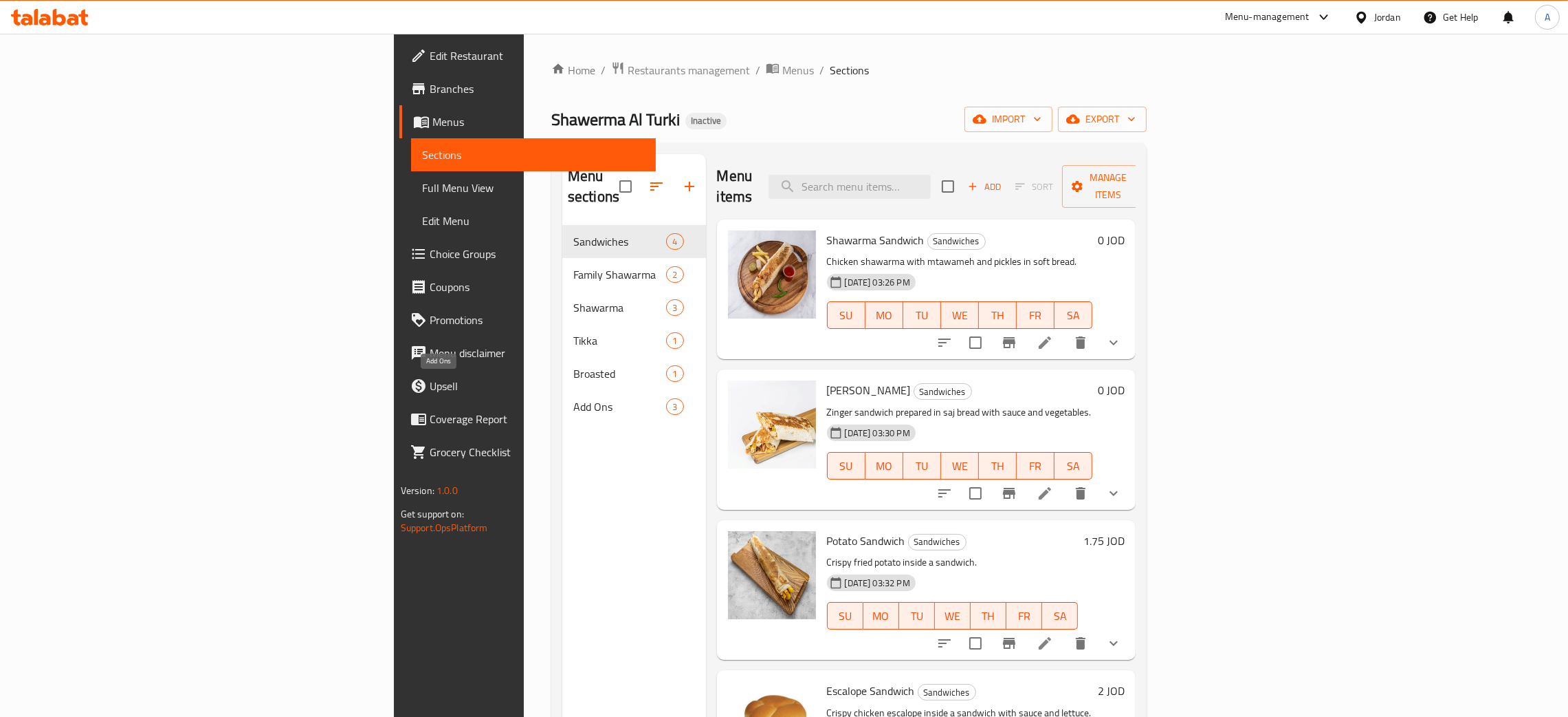
click at [573, 398] on span "Add Ons" at bounding box center [619, 406] width 93 height 16
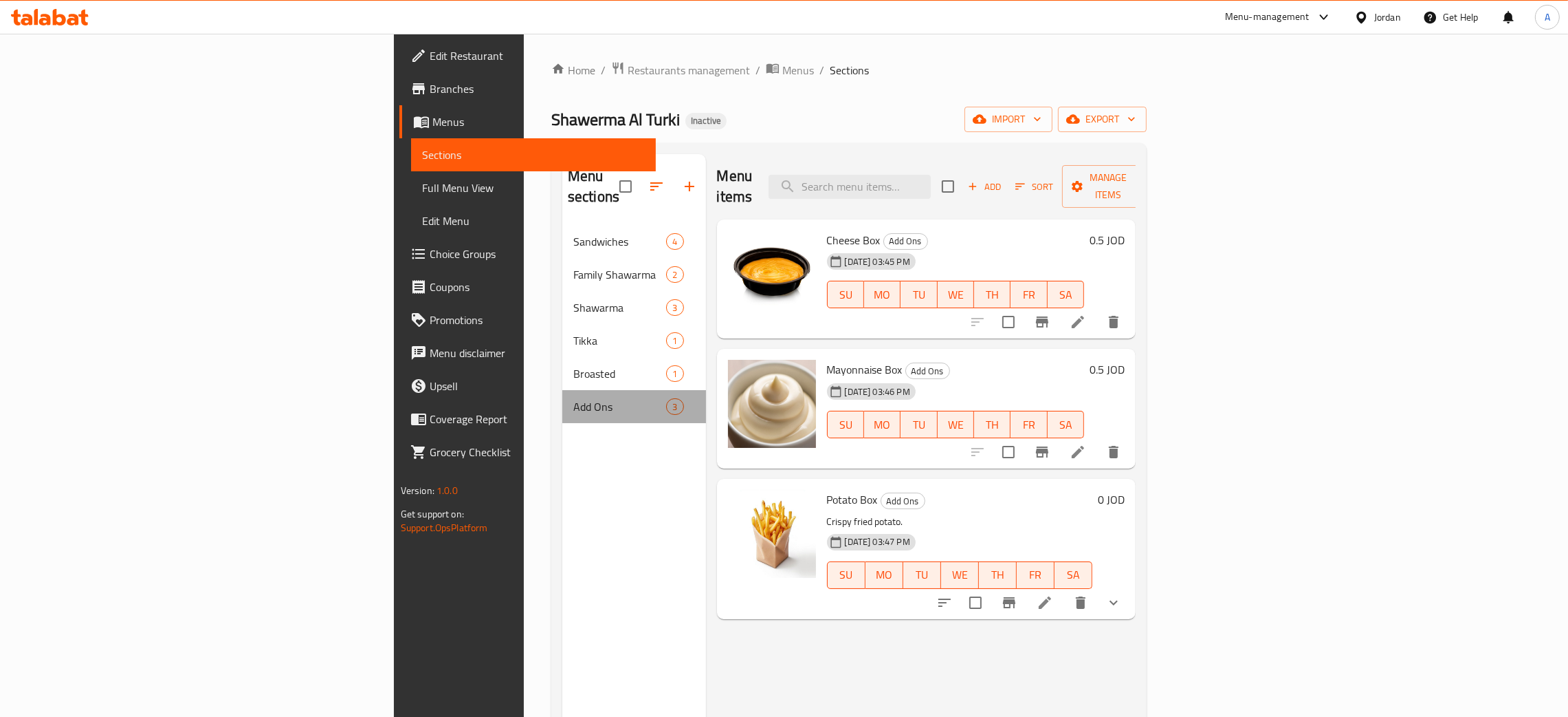
click at [563, 390] on div "Add Ons 3" at bounding box center [634, 406] width 143 height 33
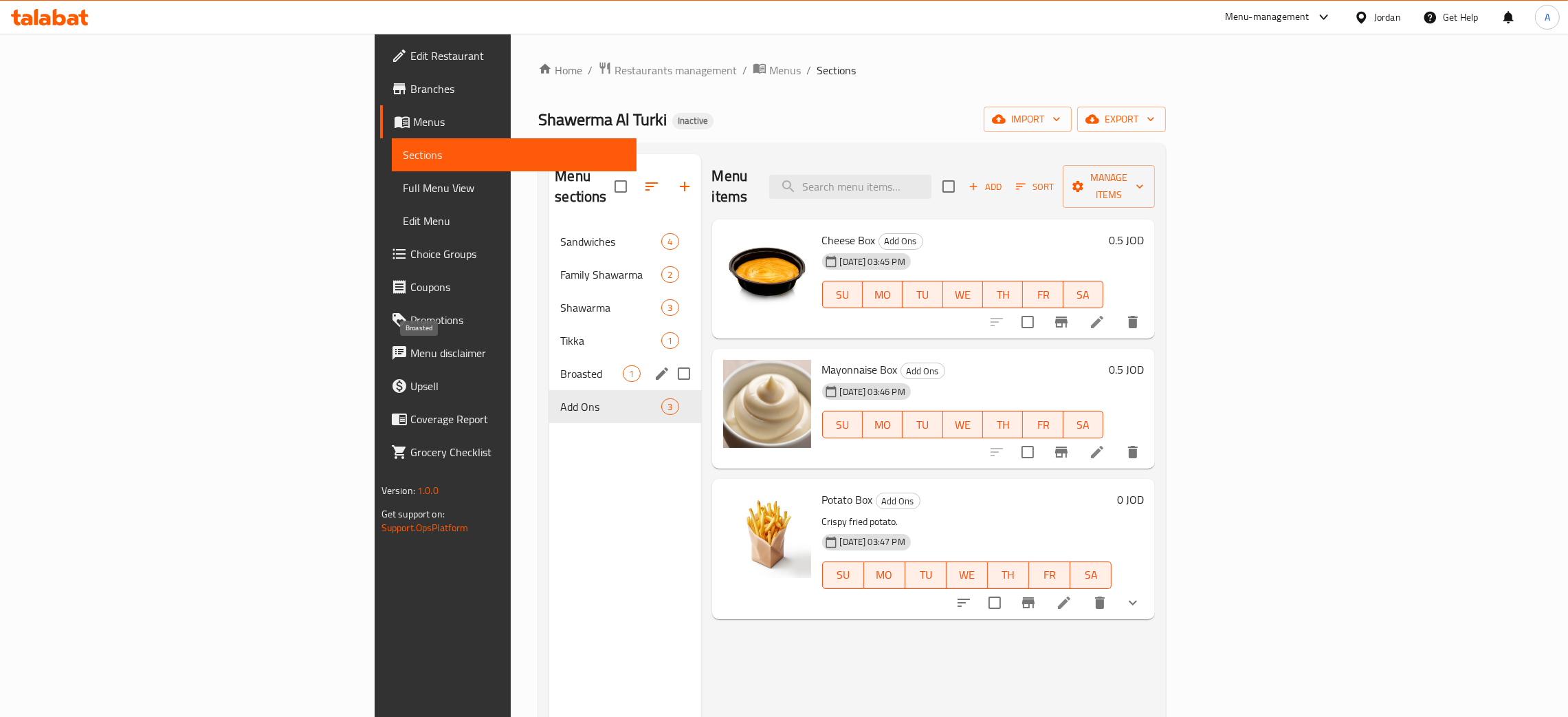
click at [560, 365] on span "Broasted" at bounding box center [592, 373] width 63 height 16
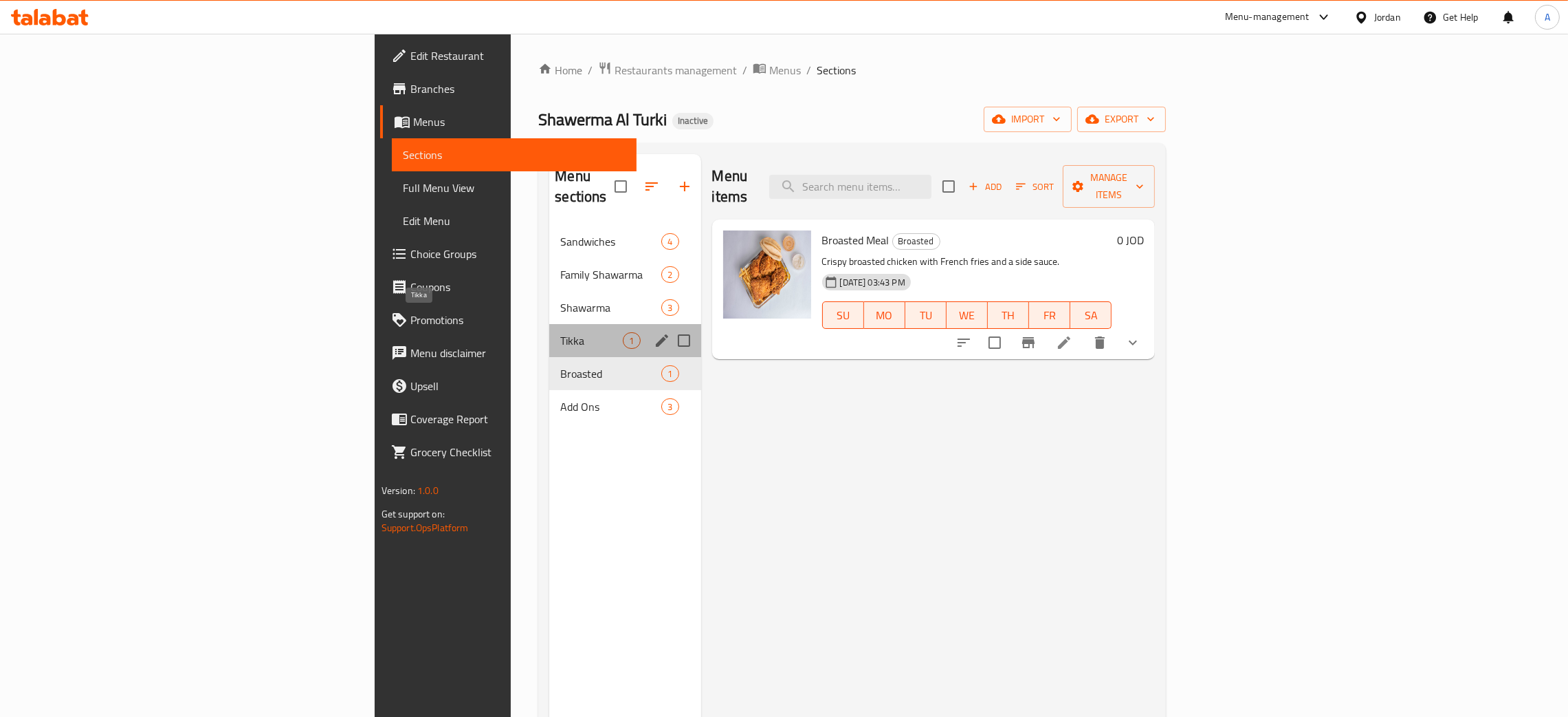
click at [560, 332] on span "Tikka" at bounding box center [592, 340] width 63 height 16
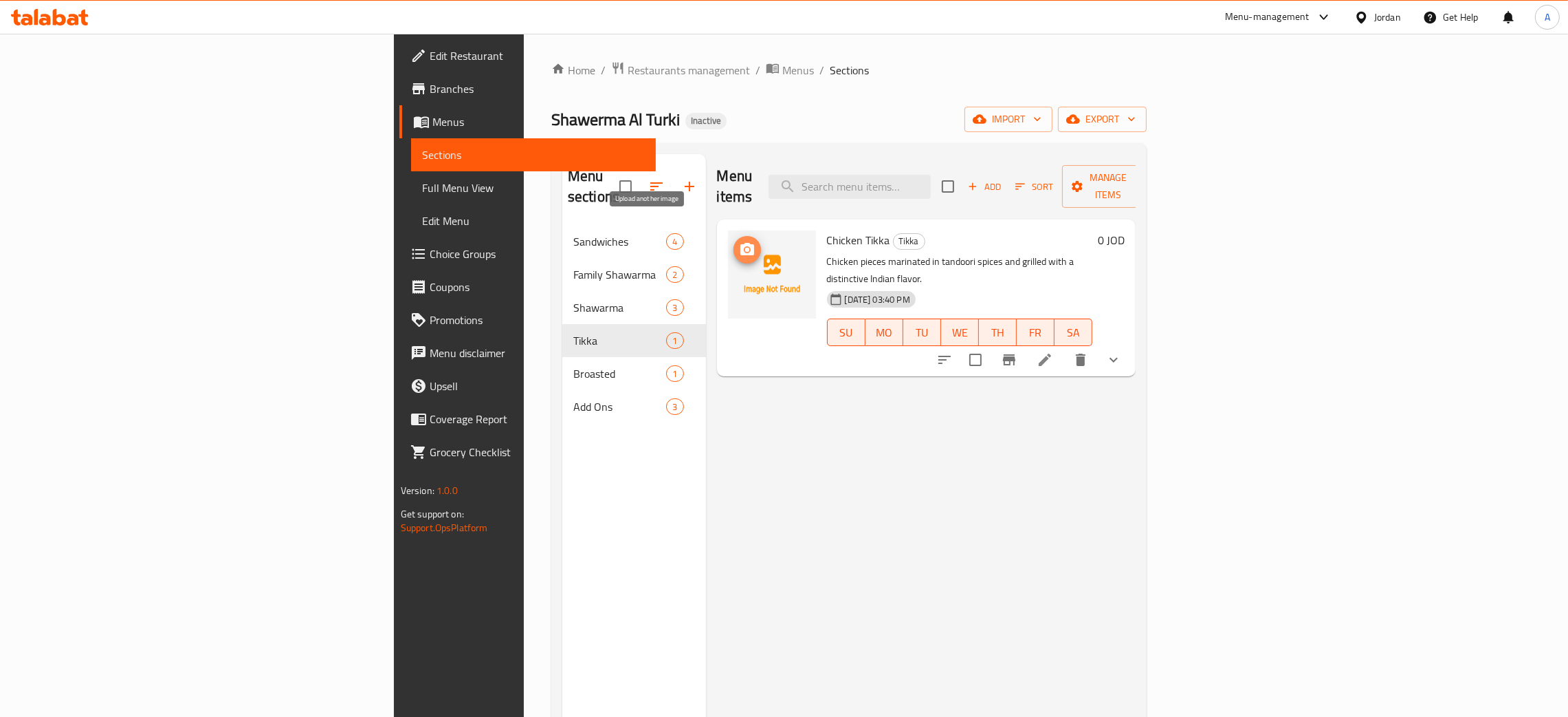
click at [740, 243] on icon "upload picture" at bounding box center [747, 249] width 14 height 13
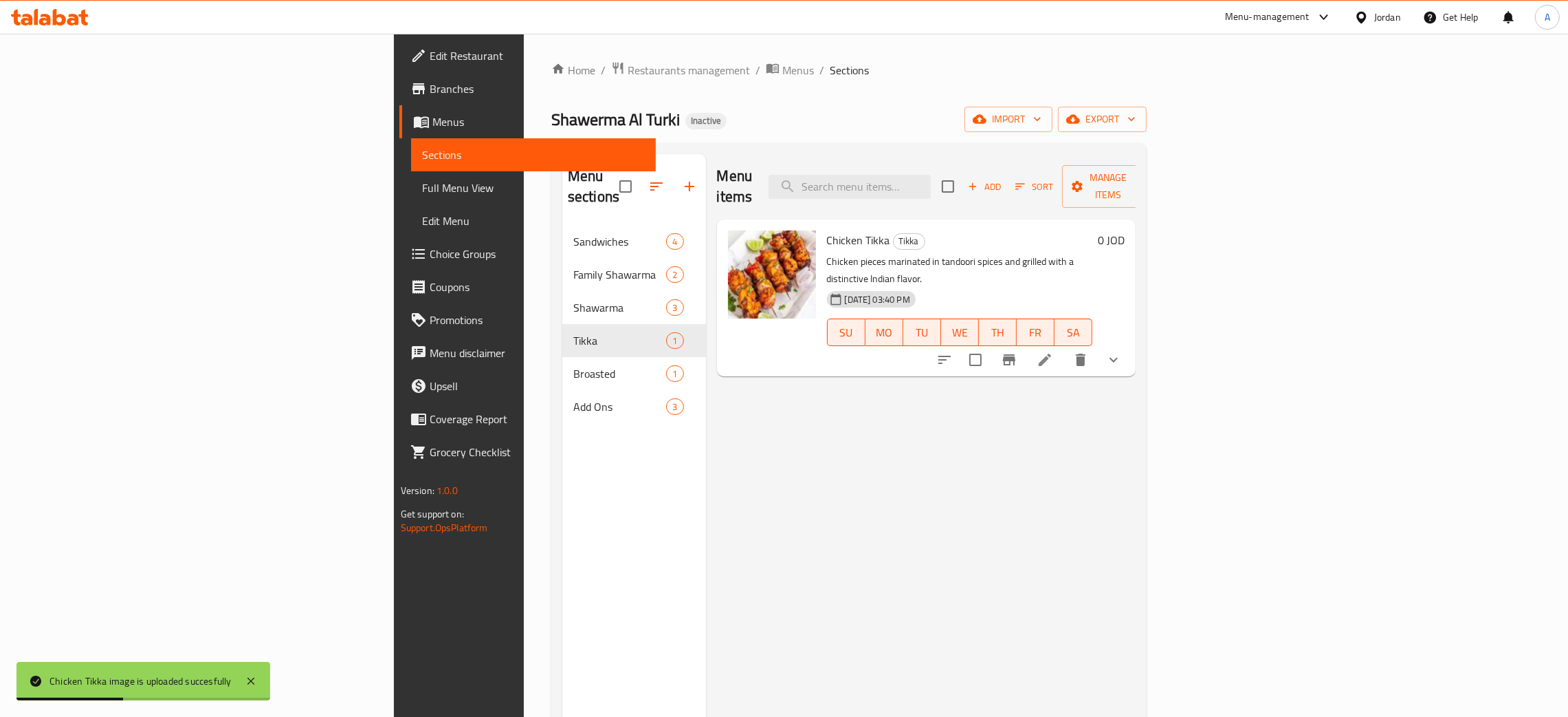
click at [430, 56] on span "Edit Restaurant" at bounding box center [537, 55] width 216 height 16
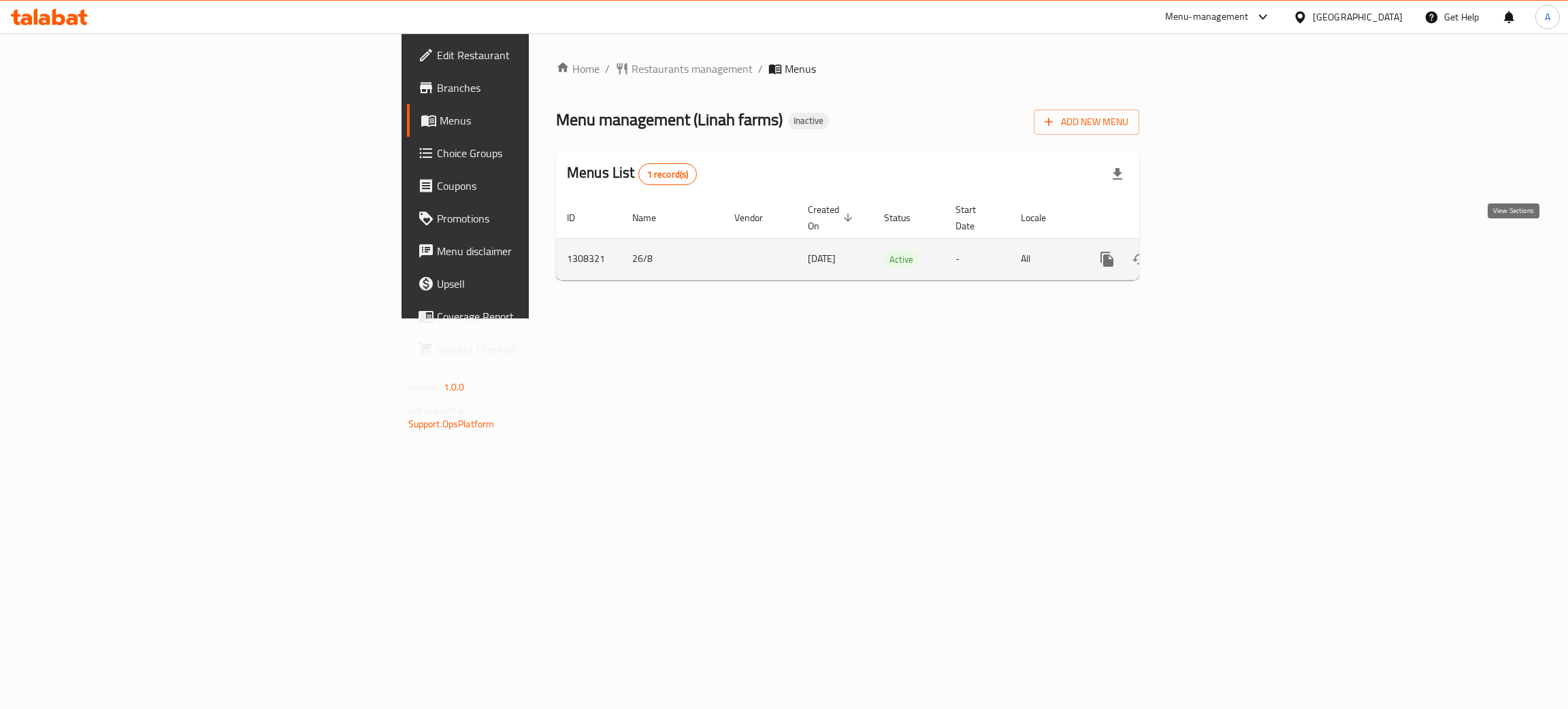
click at [1213, 251] on icon "enhanced table" at bounding box center [1205, 259] width 16 height 16
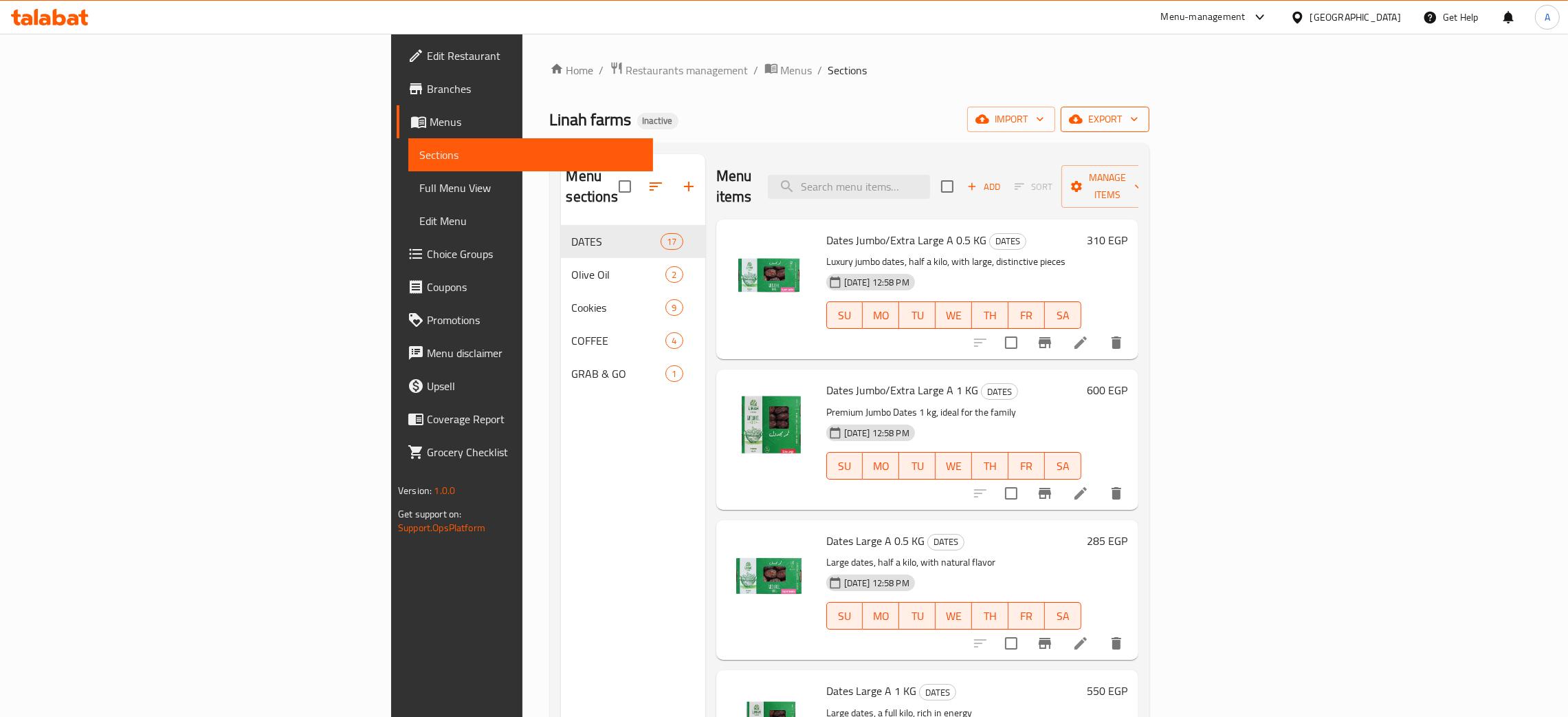
click at [1141, 117] on icon "button" at bounding box center [1134, 119] width 14 height 14
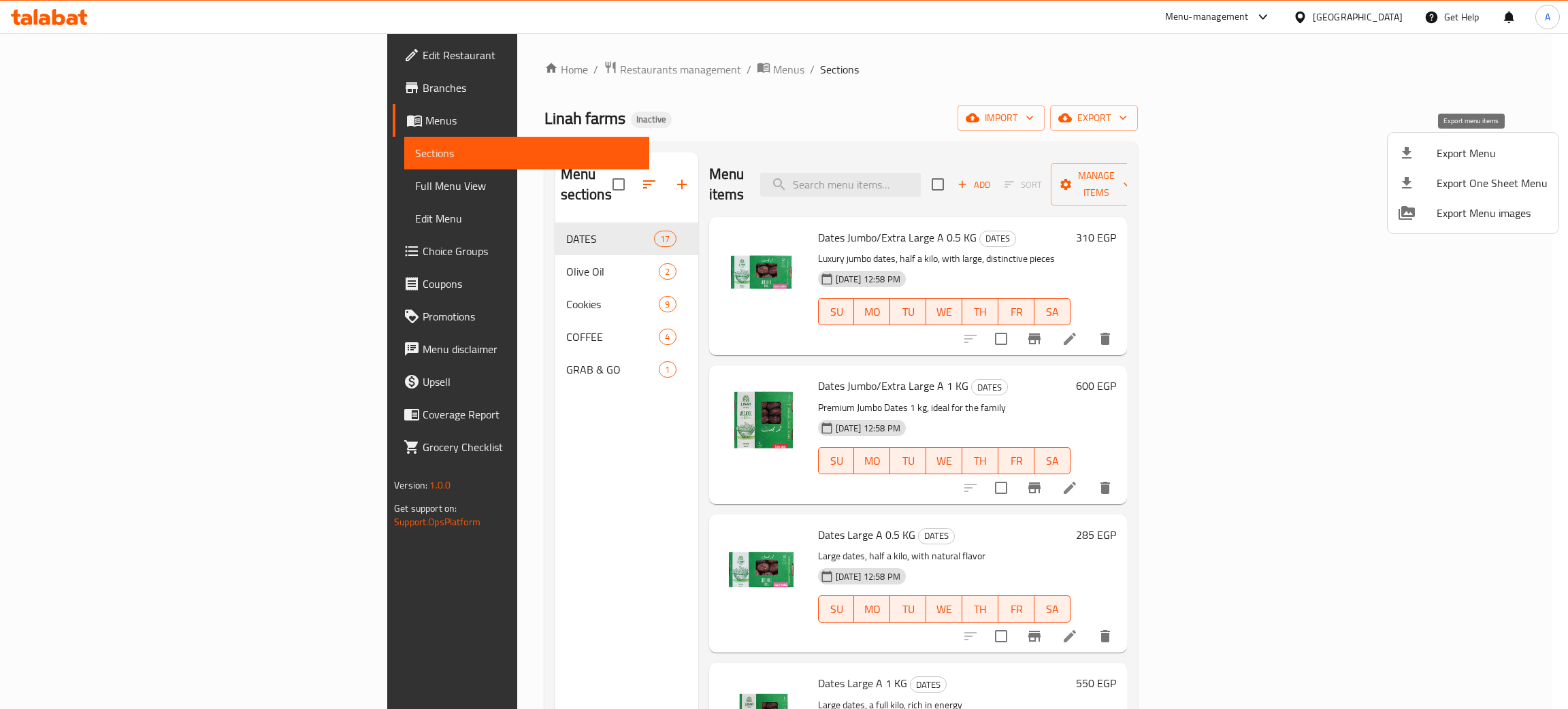
click at [1444, 146] on span "Export Menu" at bounding box center [1492, 153] width 111 height 16
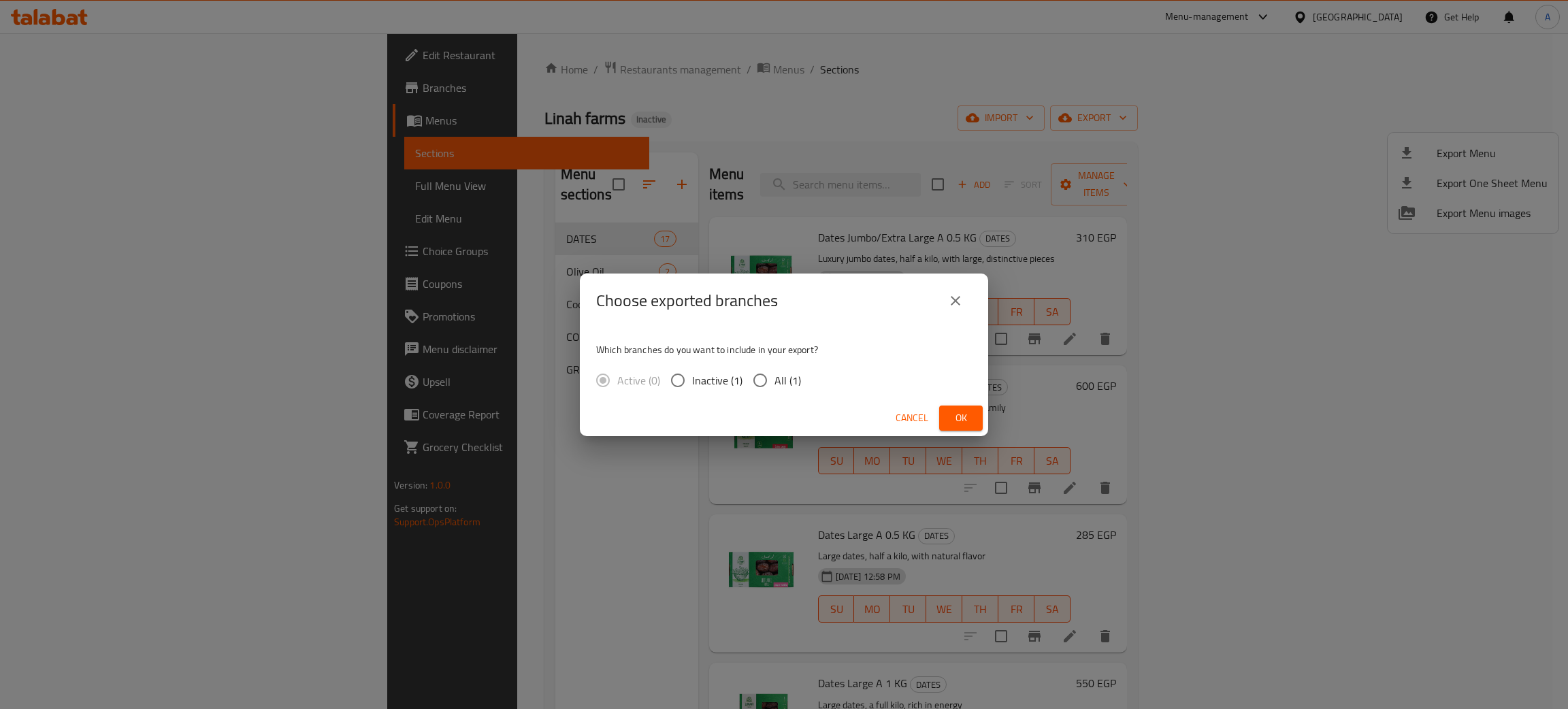
click at [959, 410] on span "Ok" at bounding box center [961, 418] width 22 height 17
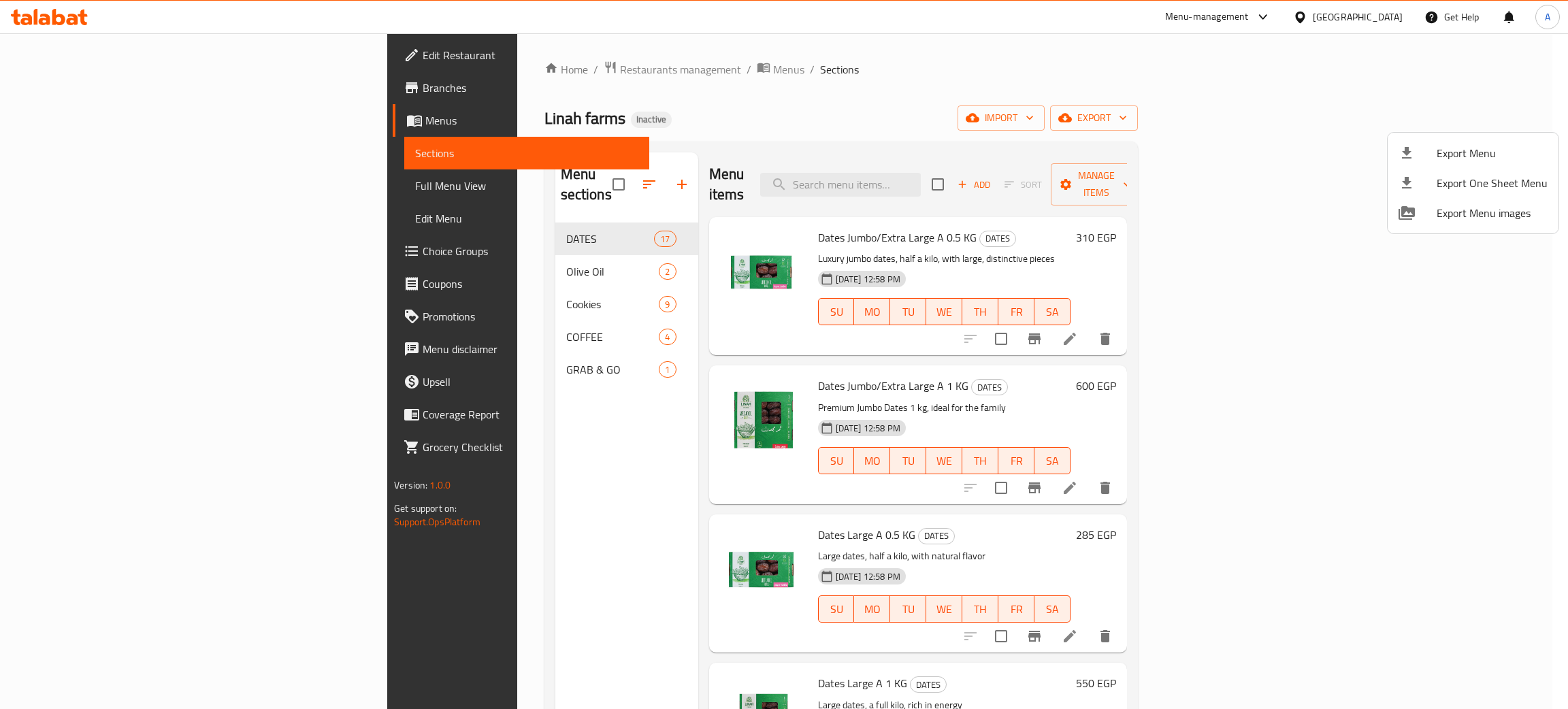
click at [444, 358] on div at bounding box center [784, 354] width 1568 height 709
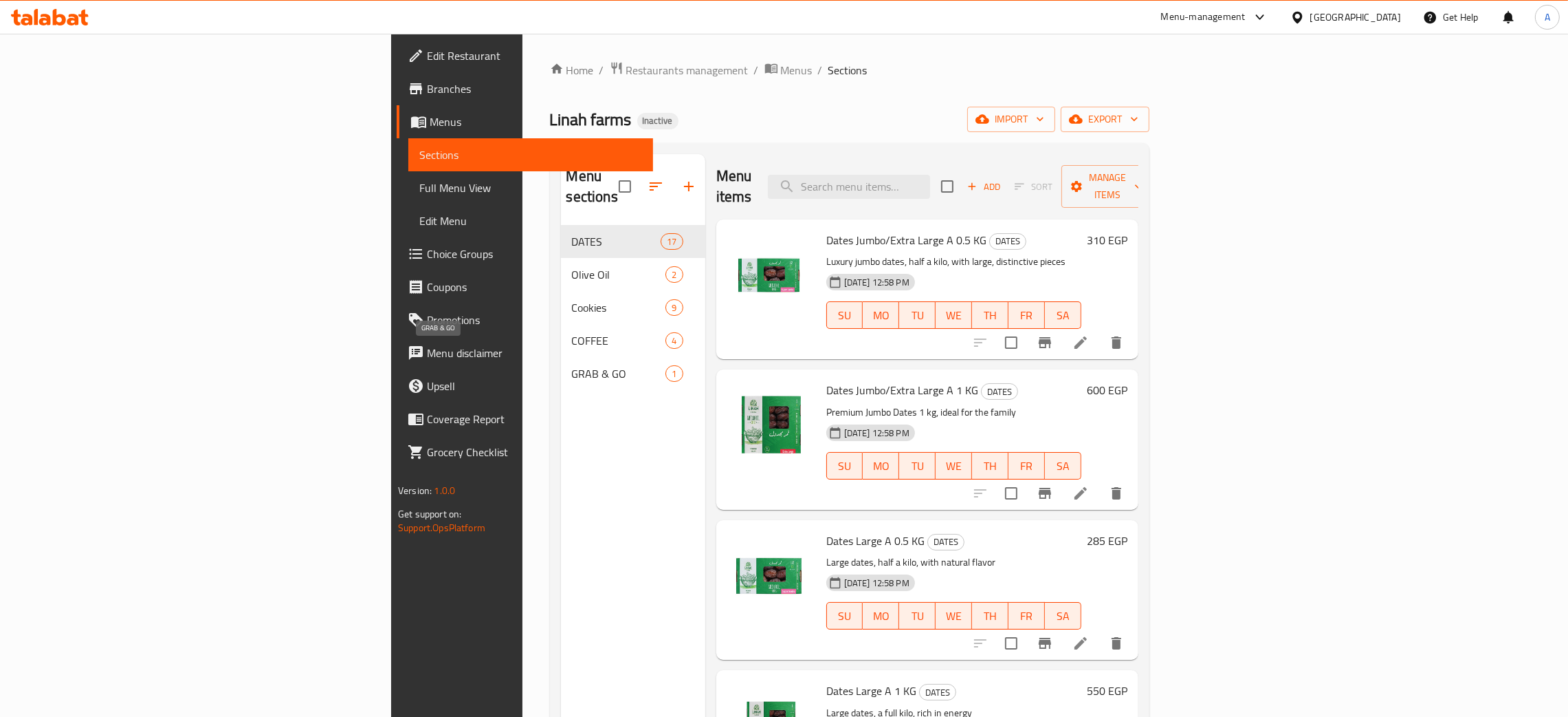
click at [572, 365] on span "GRAB & GO" at bounding box center [619, 373] width 94 height 16
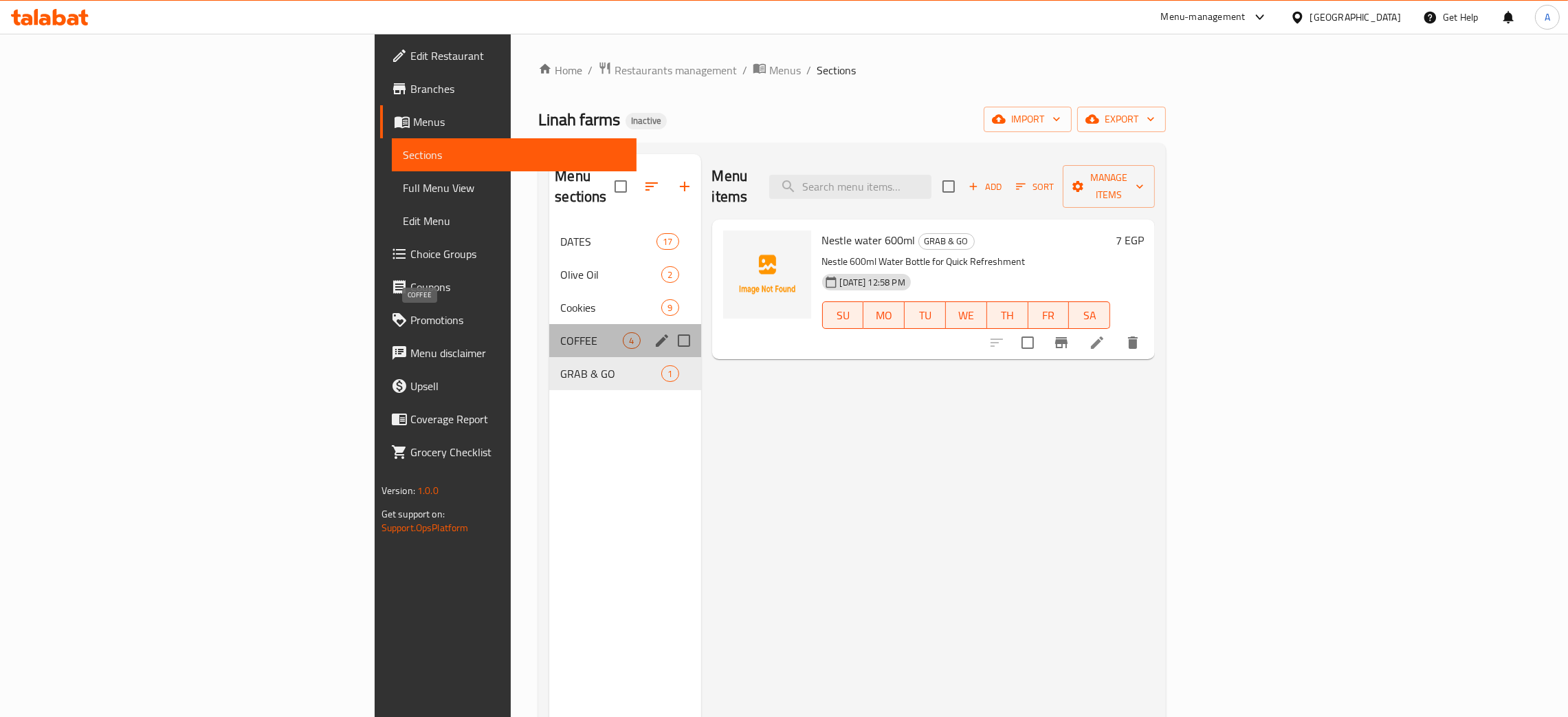
click at [560, 332] on span "COFFEE" at bounding box center [592, 340] width 63 height 16
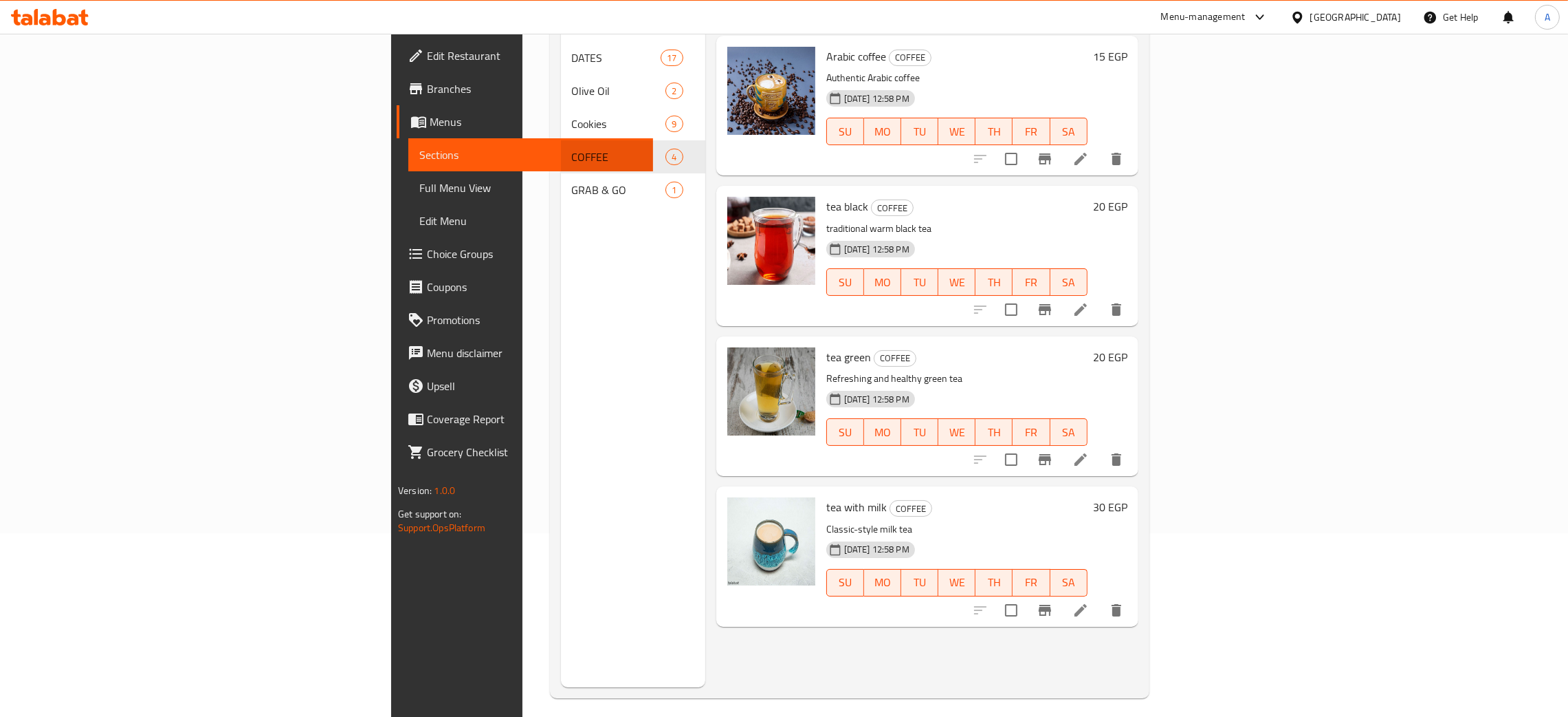
scroll to position [194, 0]
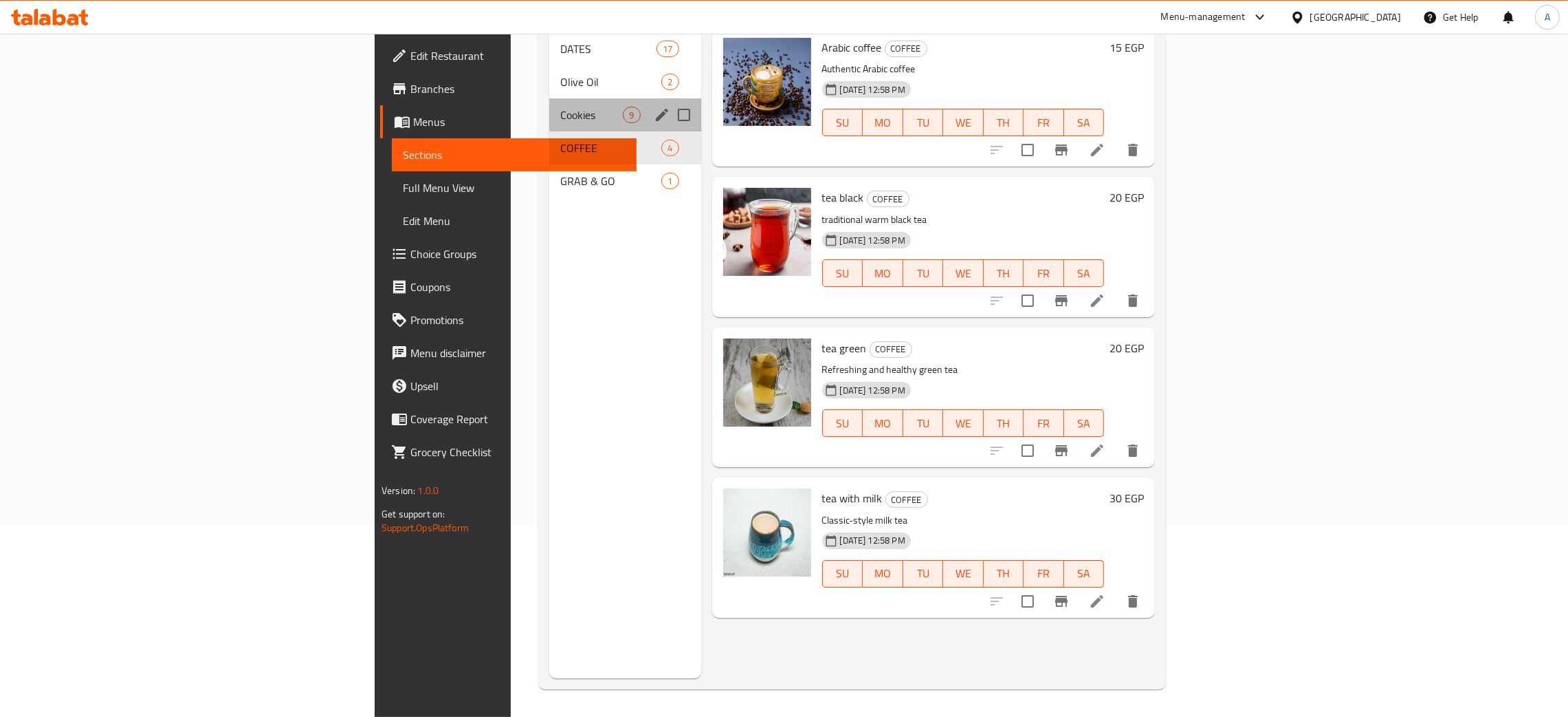
click at [549, 99] on div "Cookies 9" at bounding box center [625, 115] width 151 height 33
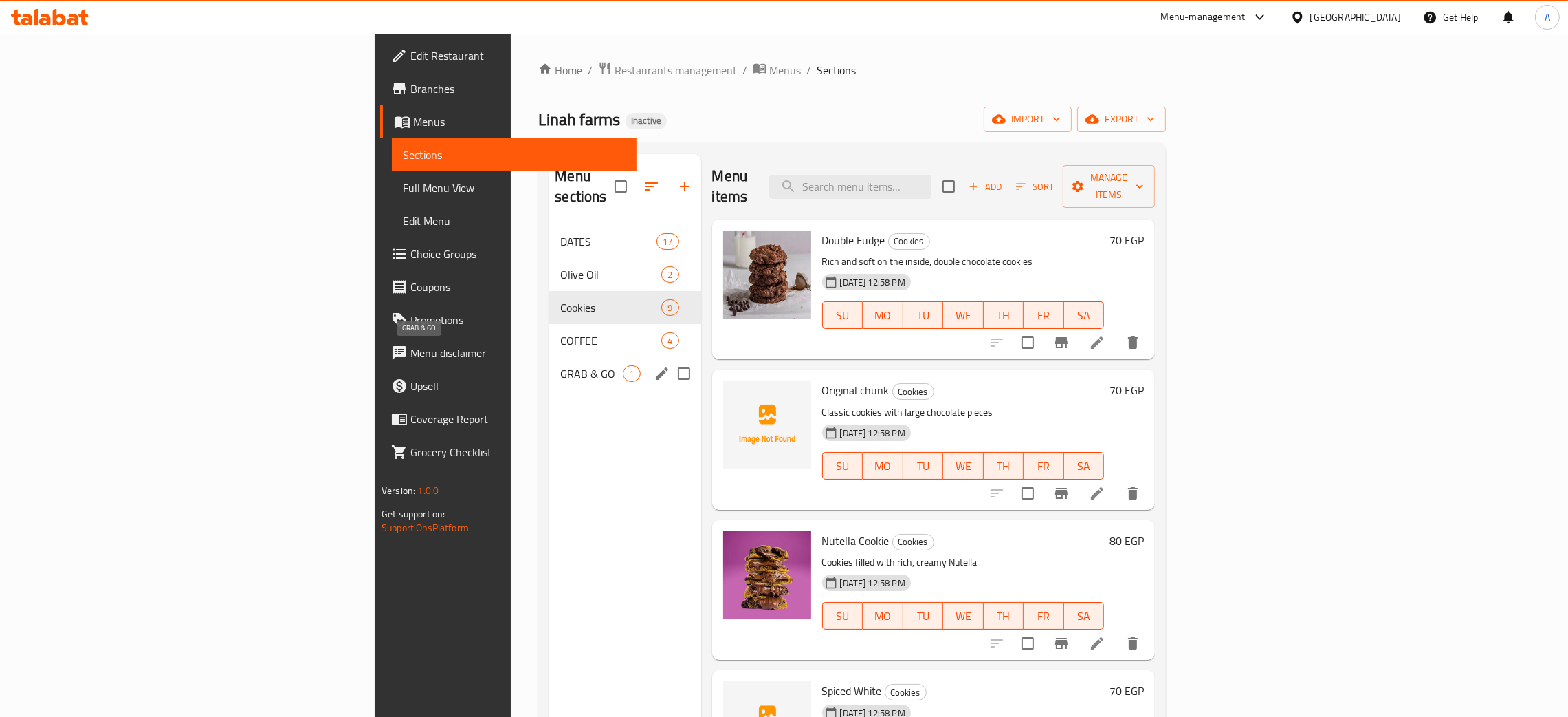
click at [560, 365] on span "GRAB & GO" at bounding box center [592, 373] width 63 height 16
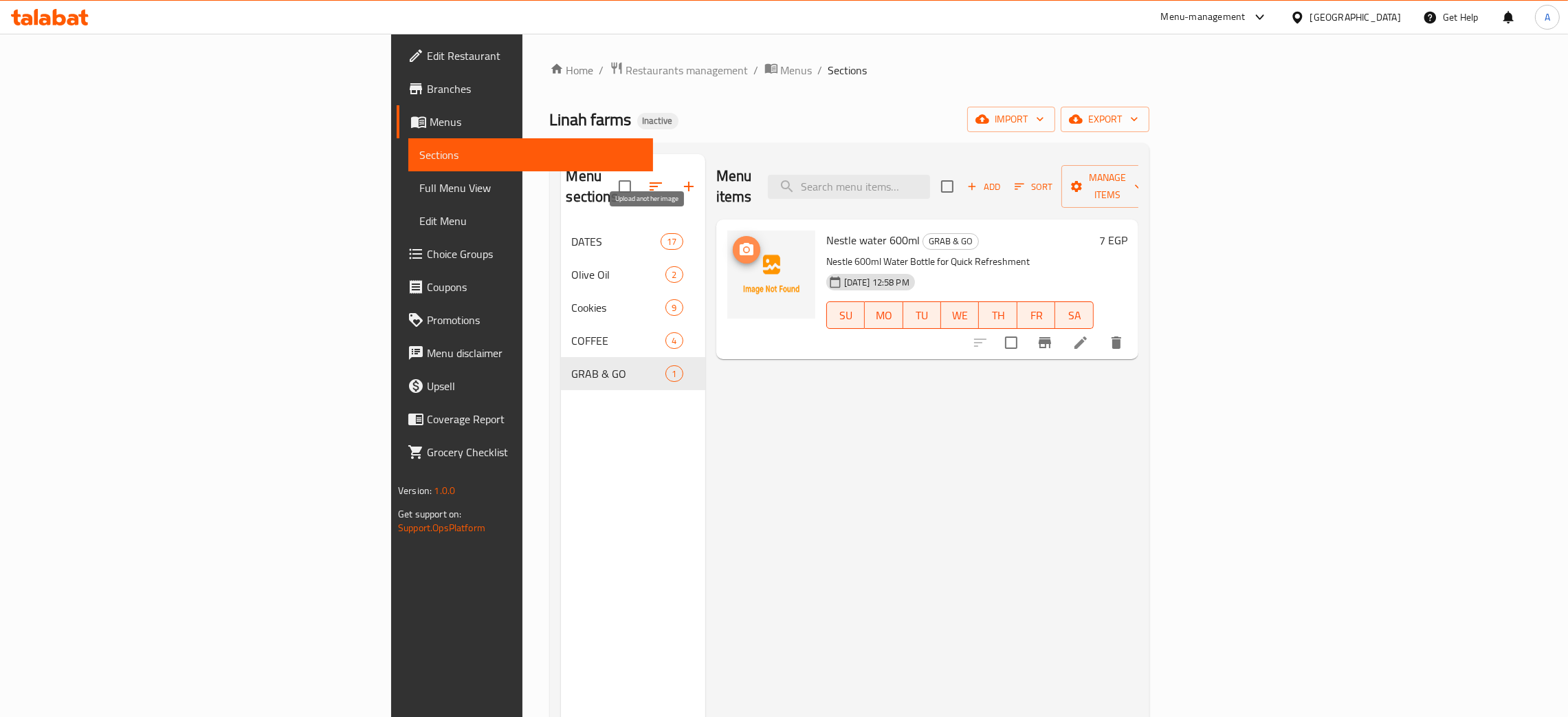
click at [744, 248] on circle "upload picture" at bounding box center [745, 250] width 4 height 4
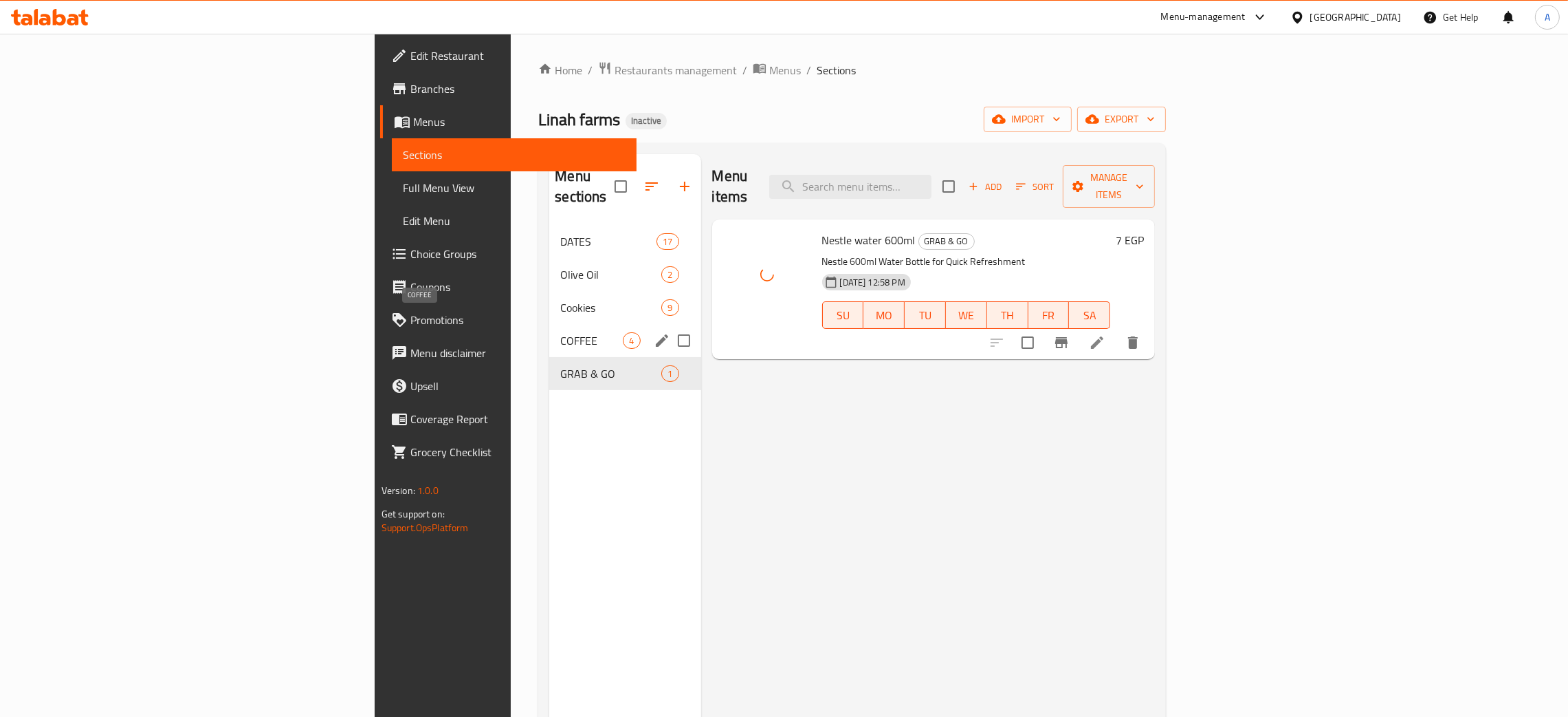
click at [560, 332] on span "COFFEE" at bounding box center [592, 340] width 63 height 16
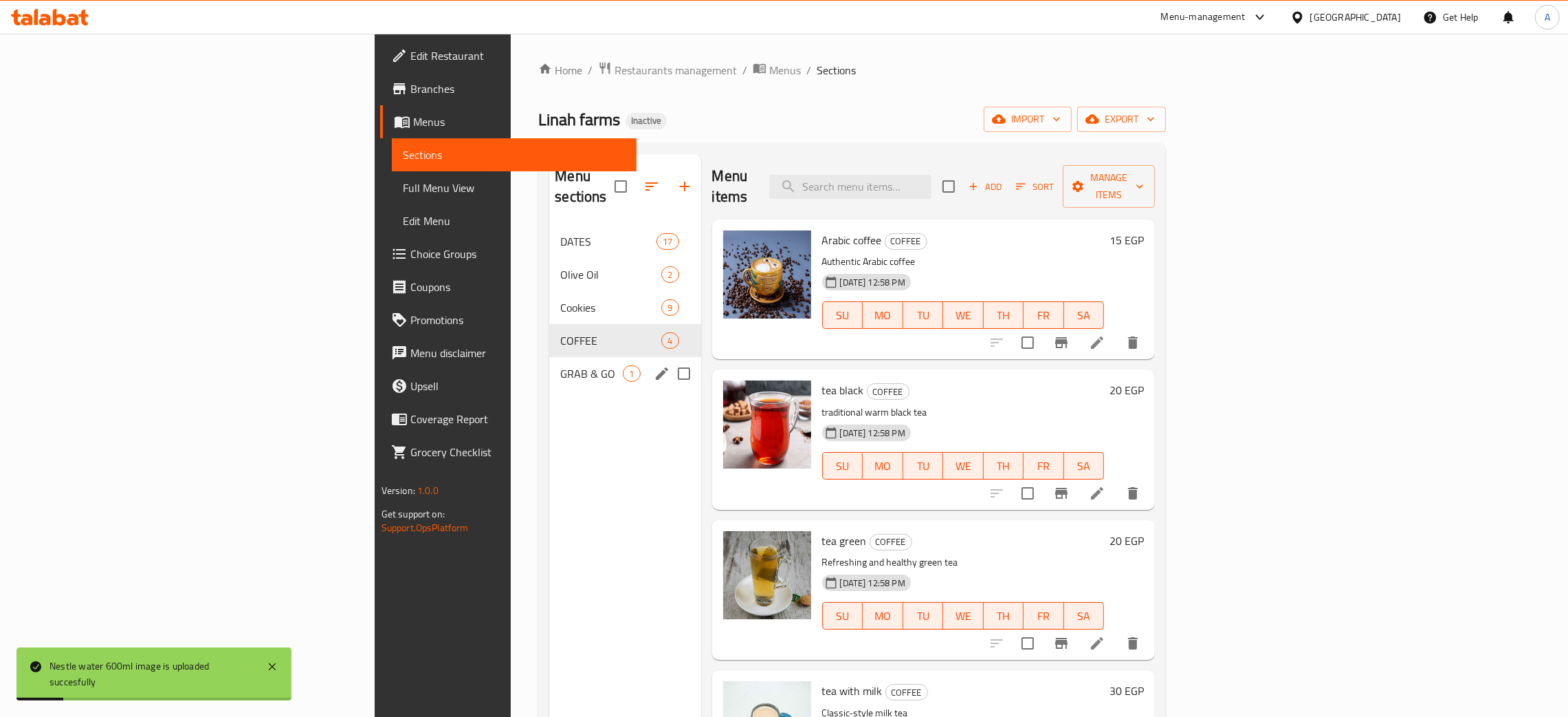
click at [549, 357] on div "GRAB & GO 1" at bounding box center [625, 373] width 151 height 33
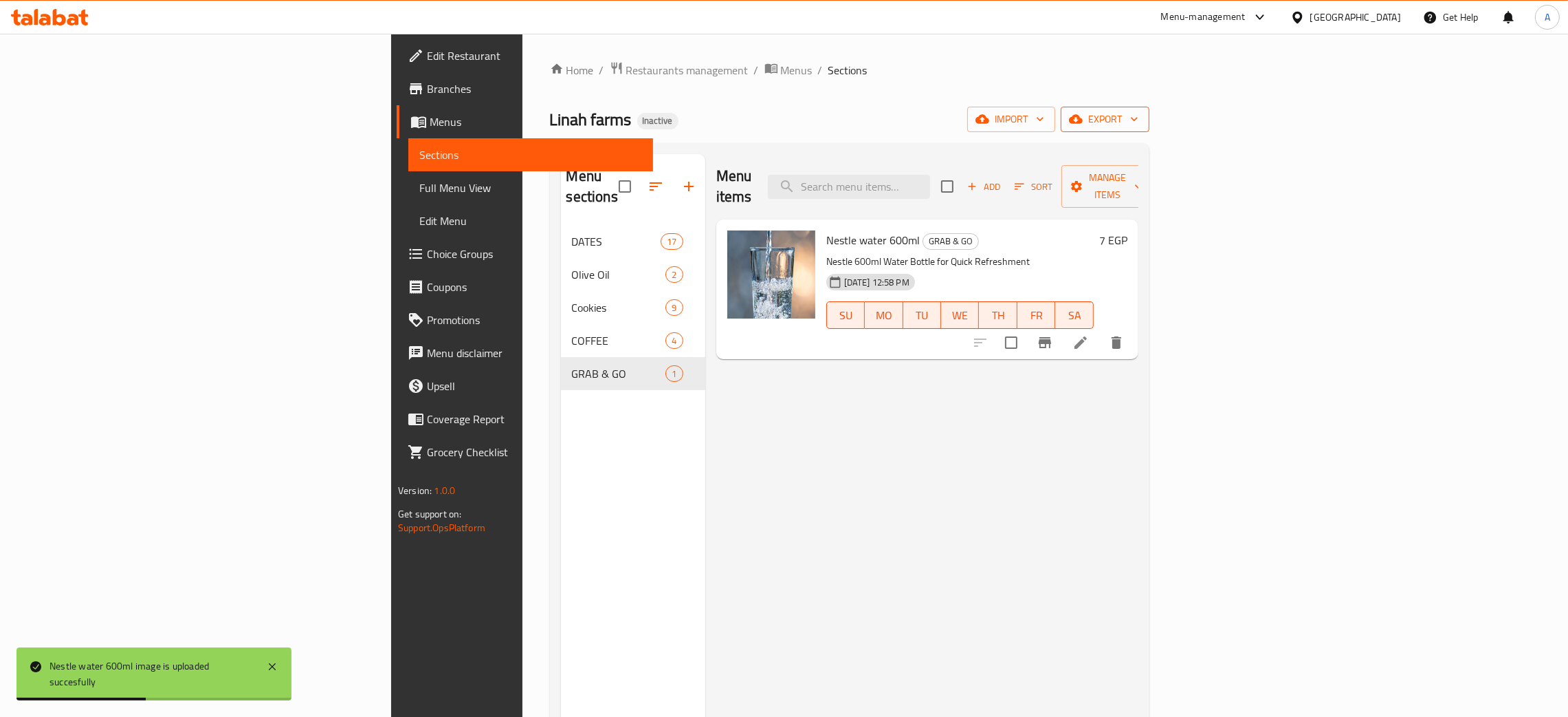
click at [1141, 116] on icon "button" at bounding box center [1134, 119] width 14 height 14
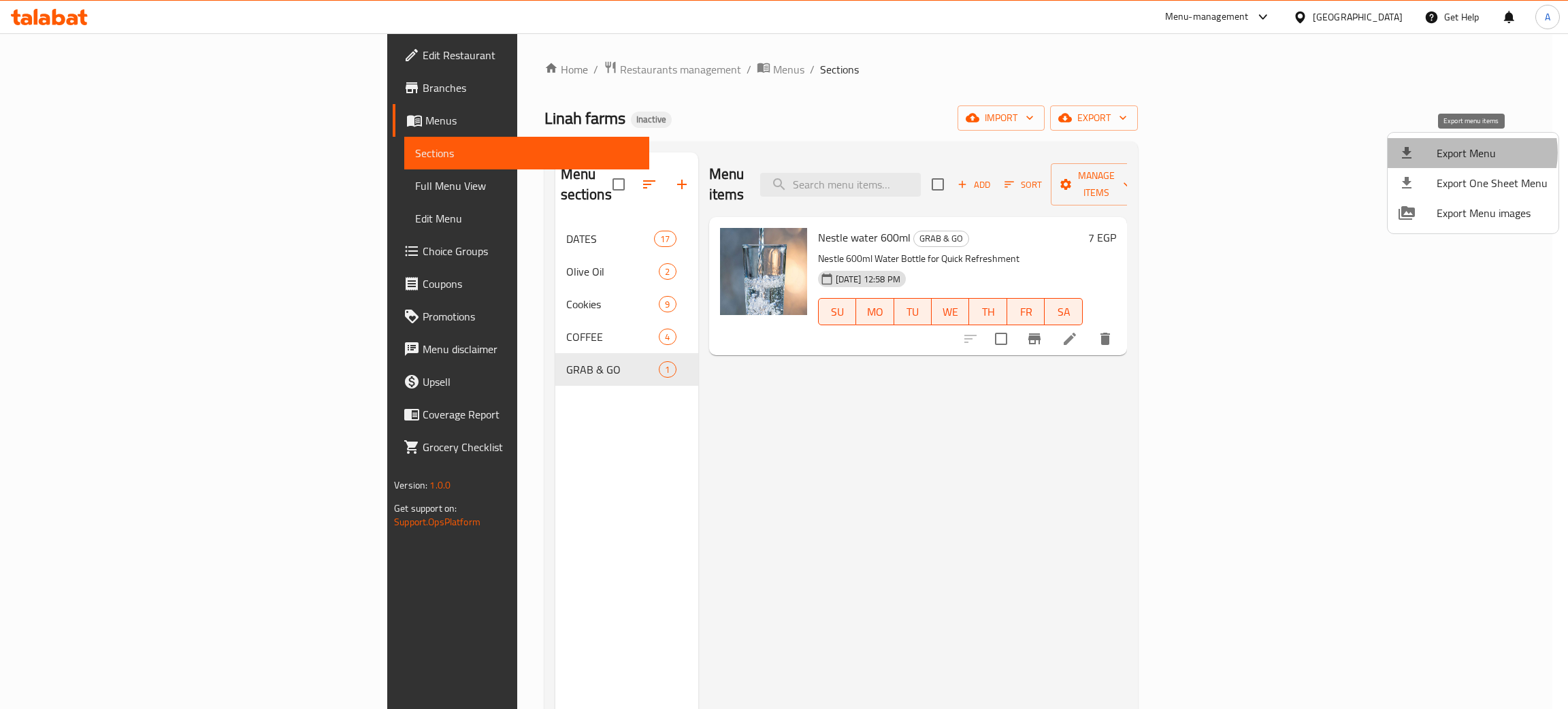
click at [1470, 152] on span "Export Menu" at bounding box center [1492, 153] width 111 height 16
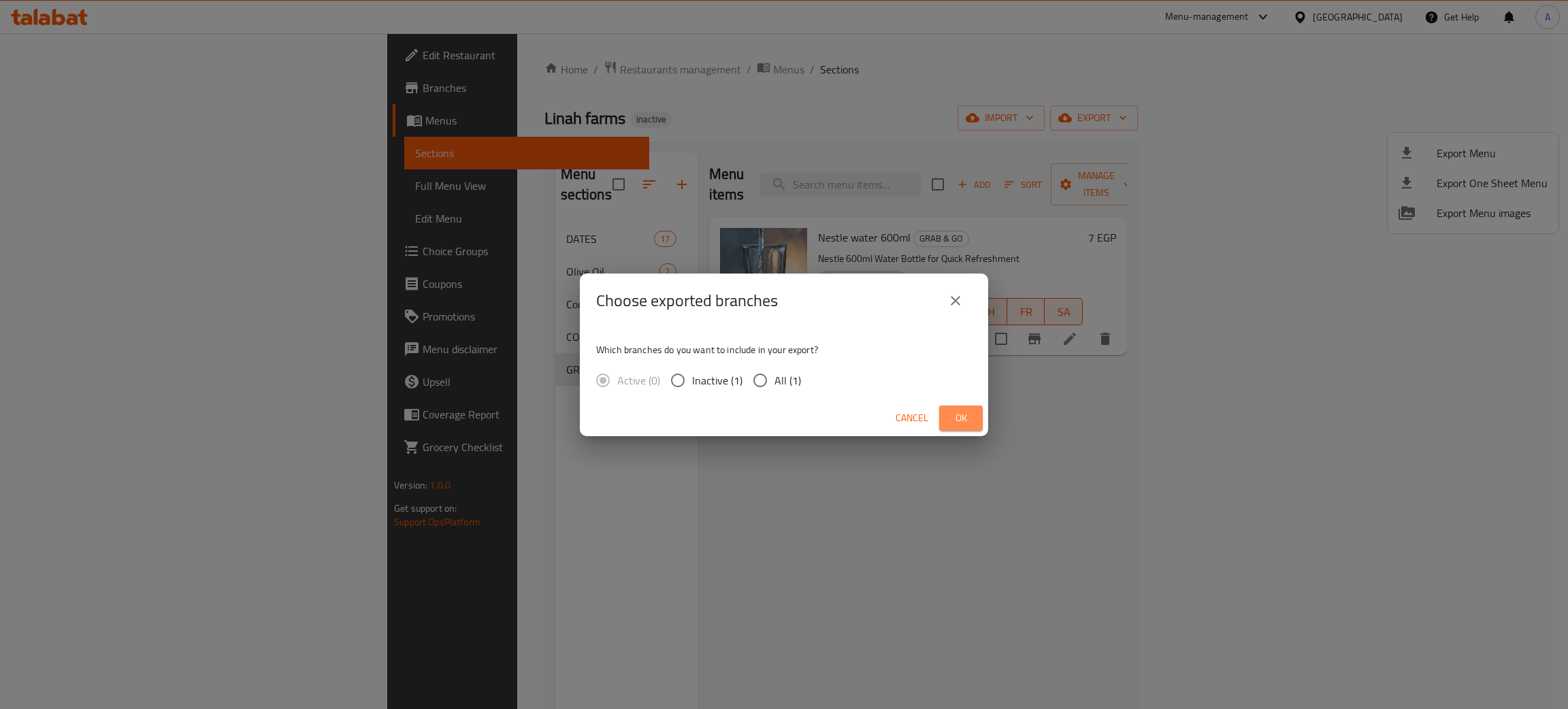
click at [958, 419] on span "Ok" at bounding box center [961, 418] width 22 height 17
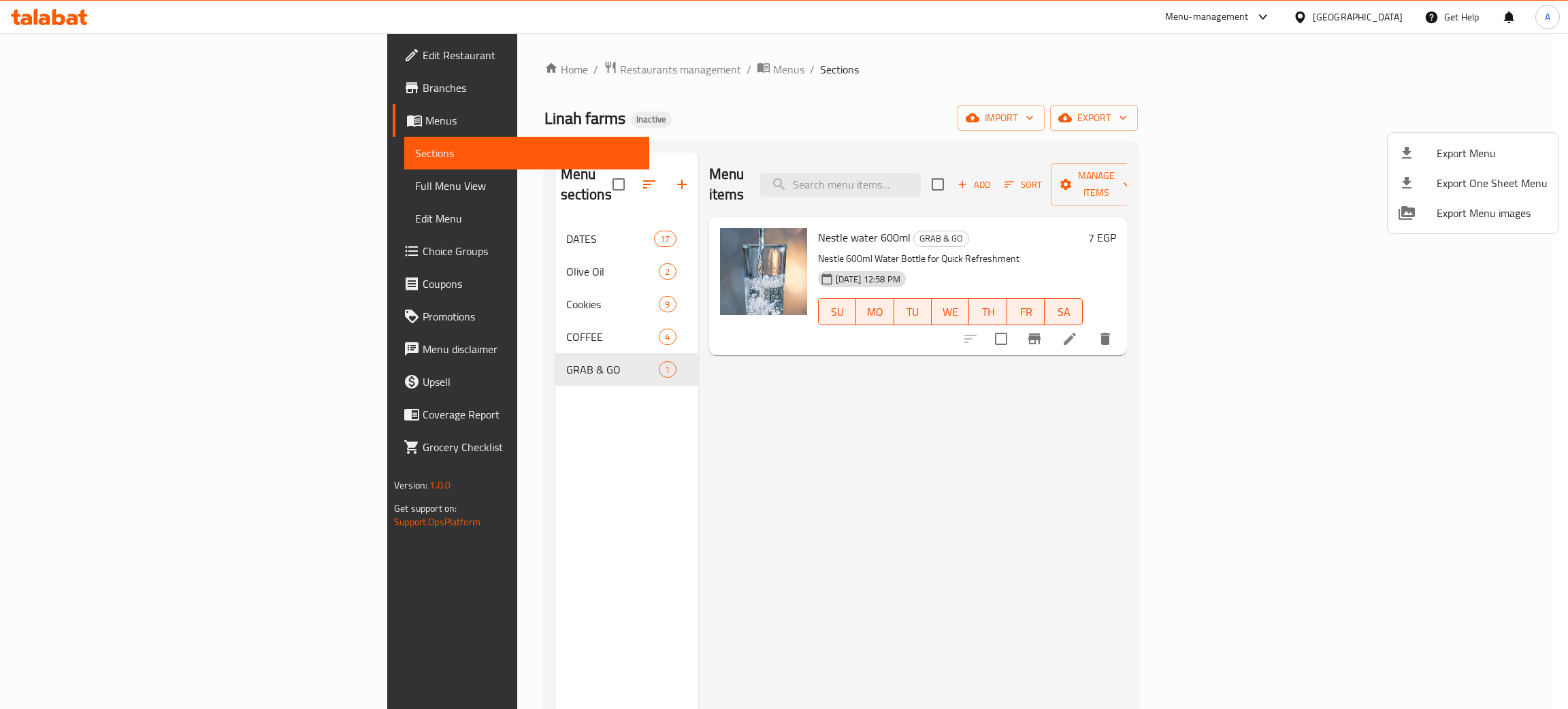
click at [392, 307] on div at bounding box center [784, 354] width 1568 height 709
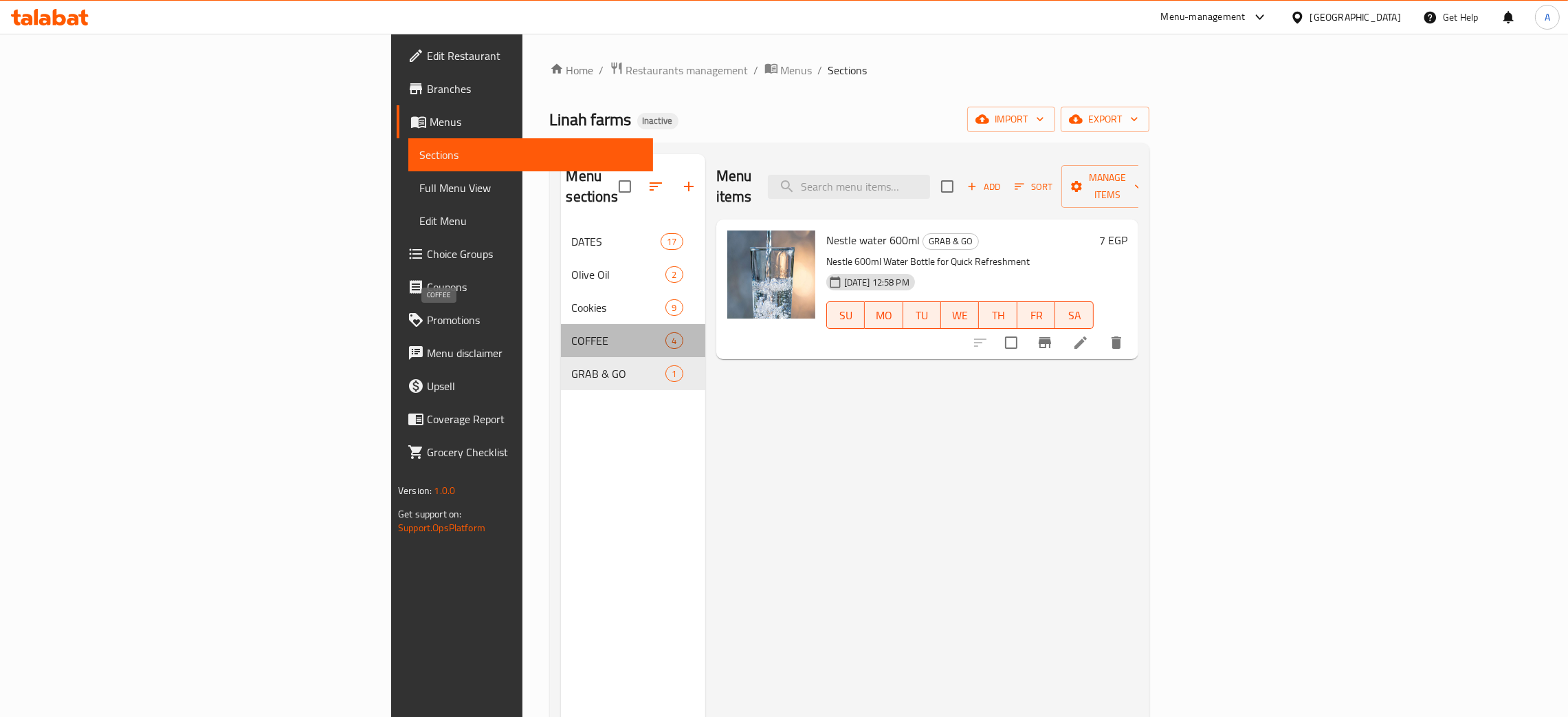
click at [572, 332] on span "COFFEE" at bounding box center [619, 340] width 94 height 16
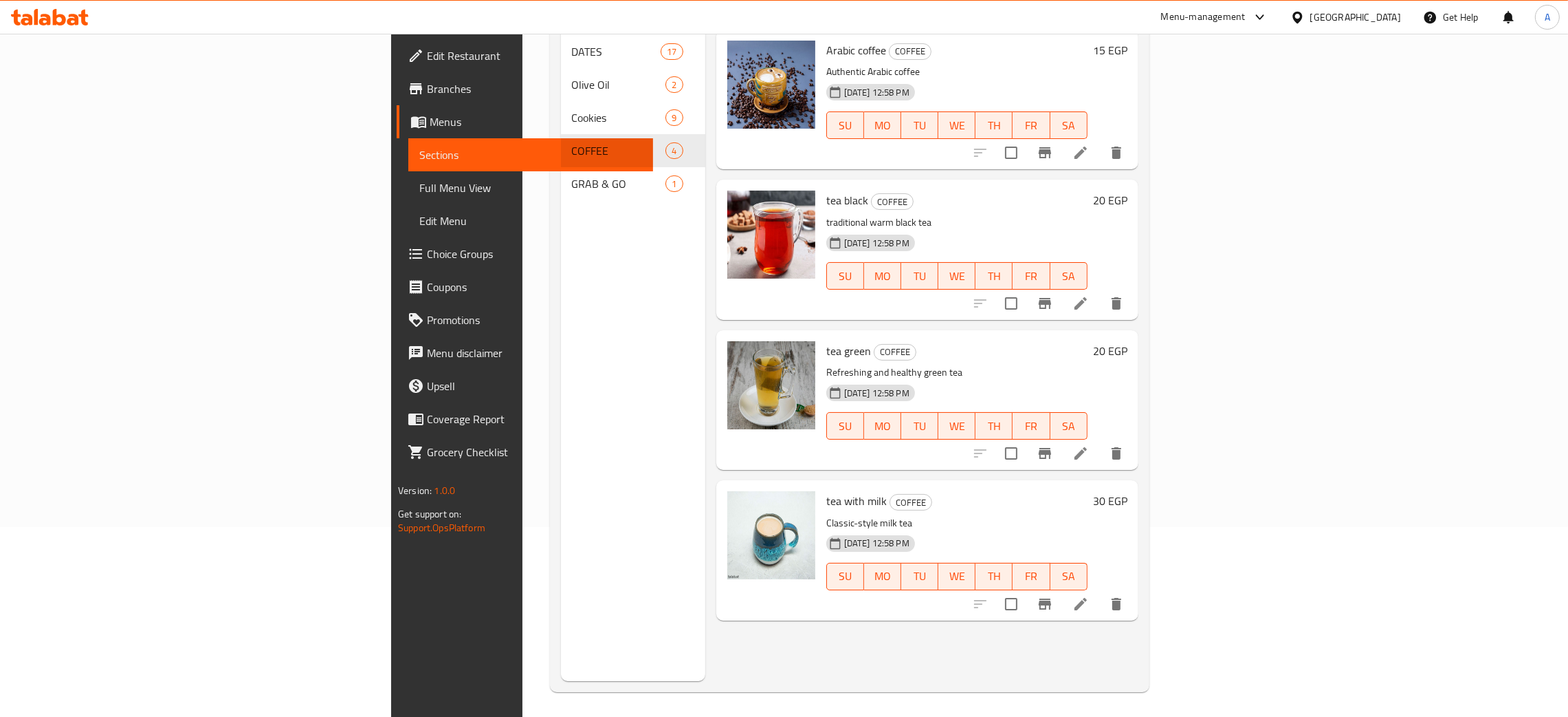
scroll to position [194, 0]
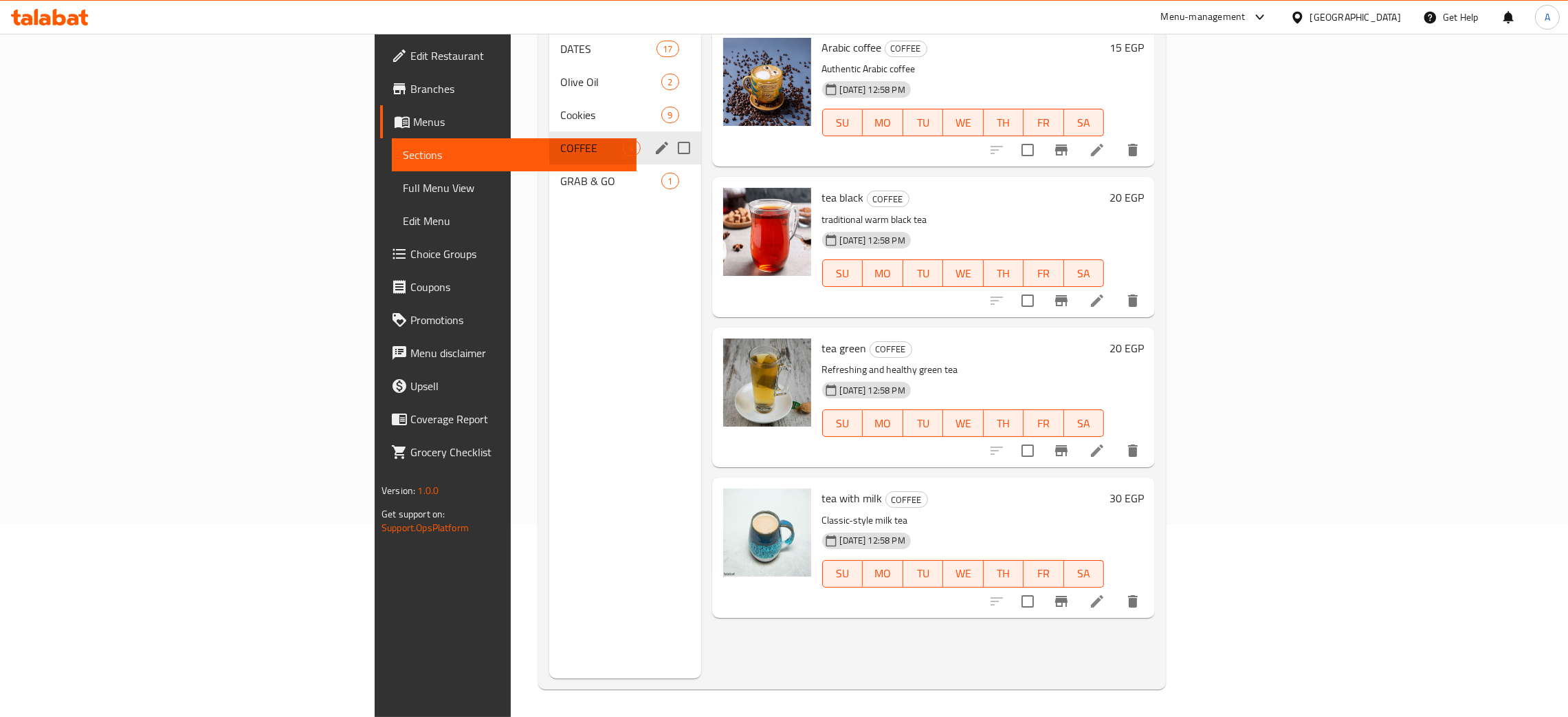
click at [560, 107] on span "Cookies" at bounding box center [610, 115] width 101 height 16
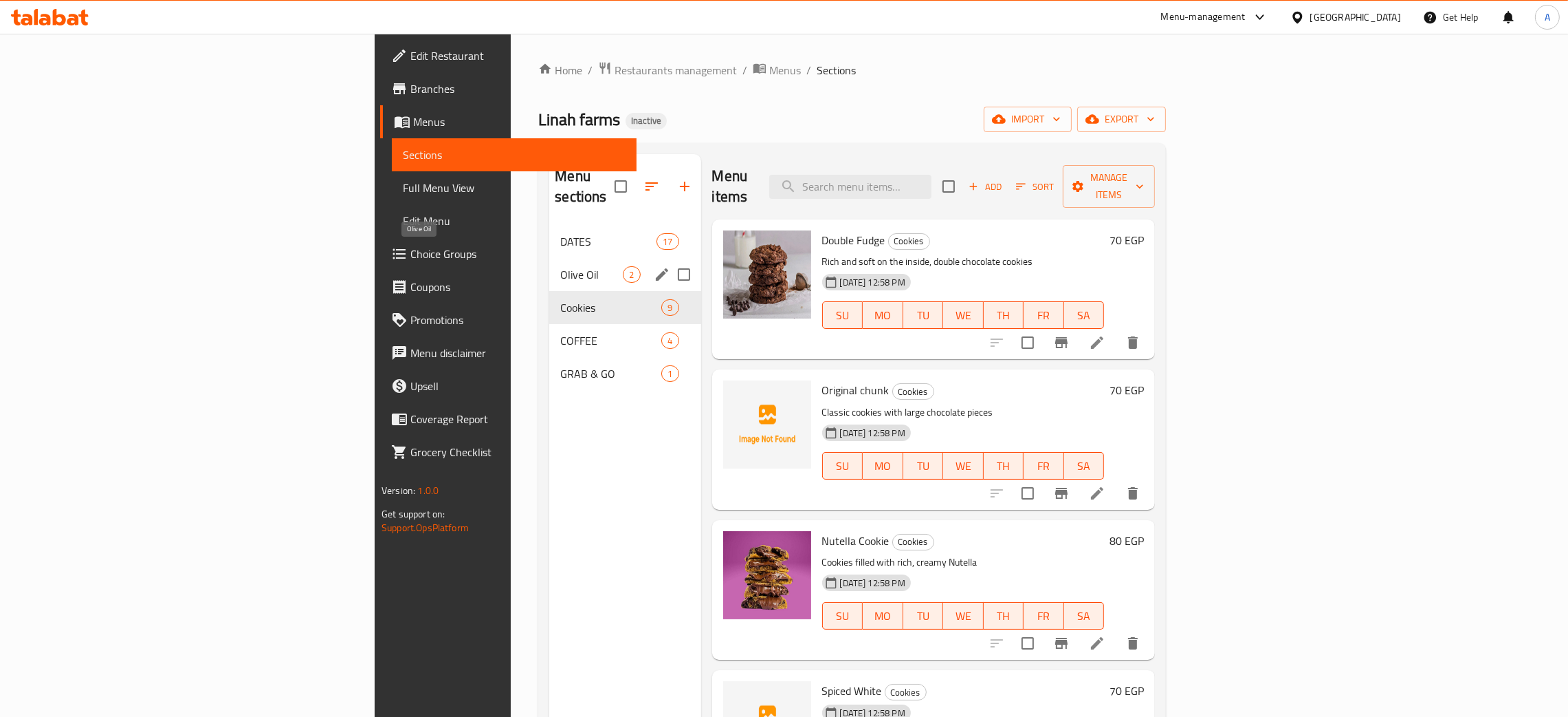
click at [560, 266] on span "Olive Oil" at bounding box center [592, 274] width 63 height 16
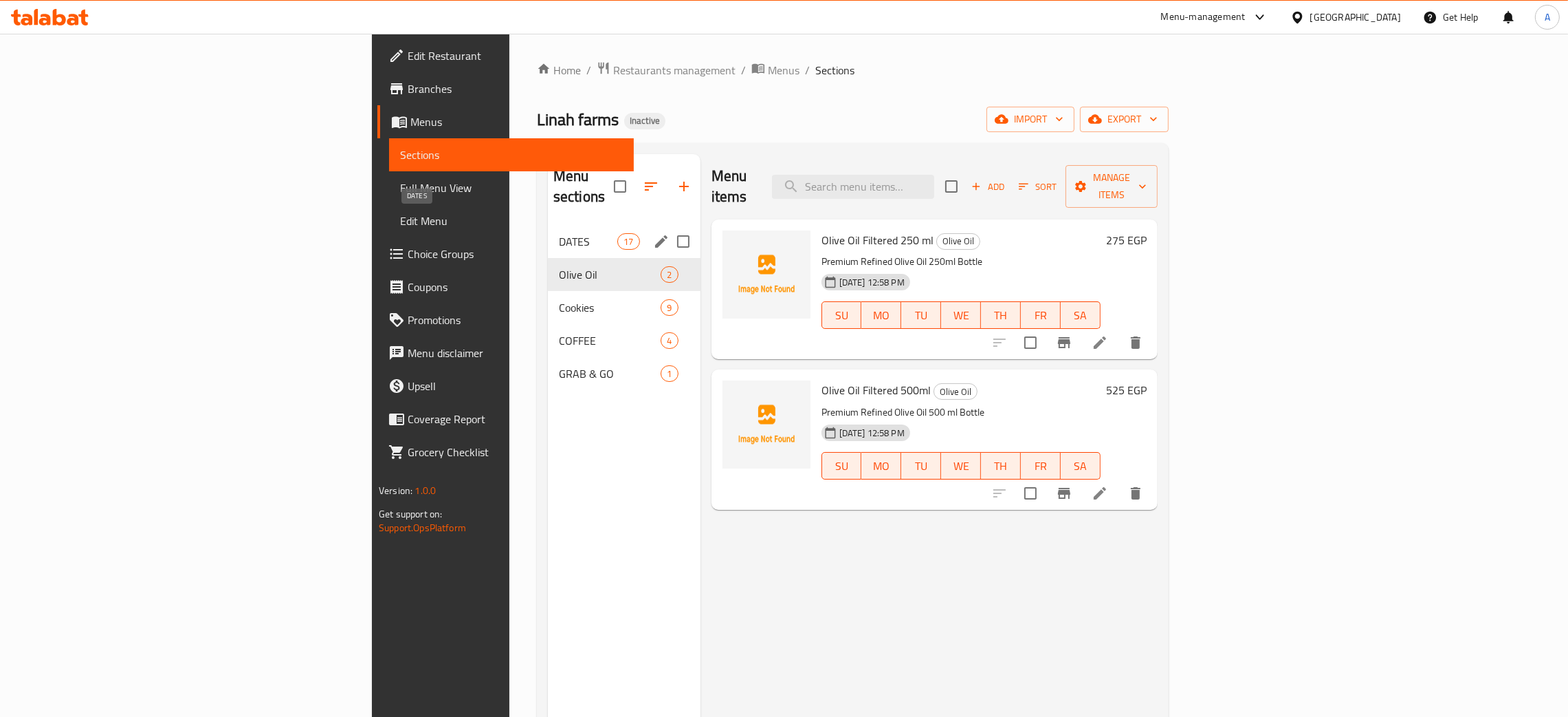
click at [559, 234] on span "DATES" at bounding box center [587, 241] width 59 height 16
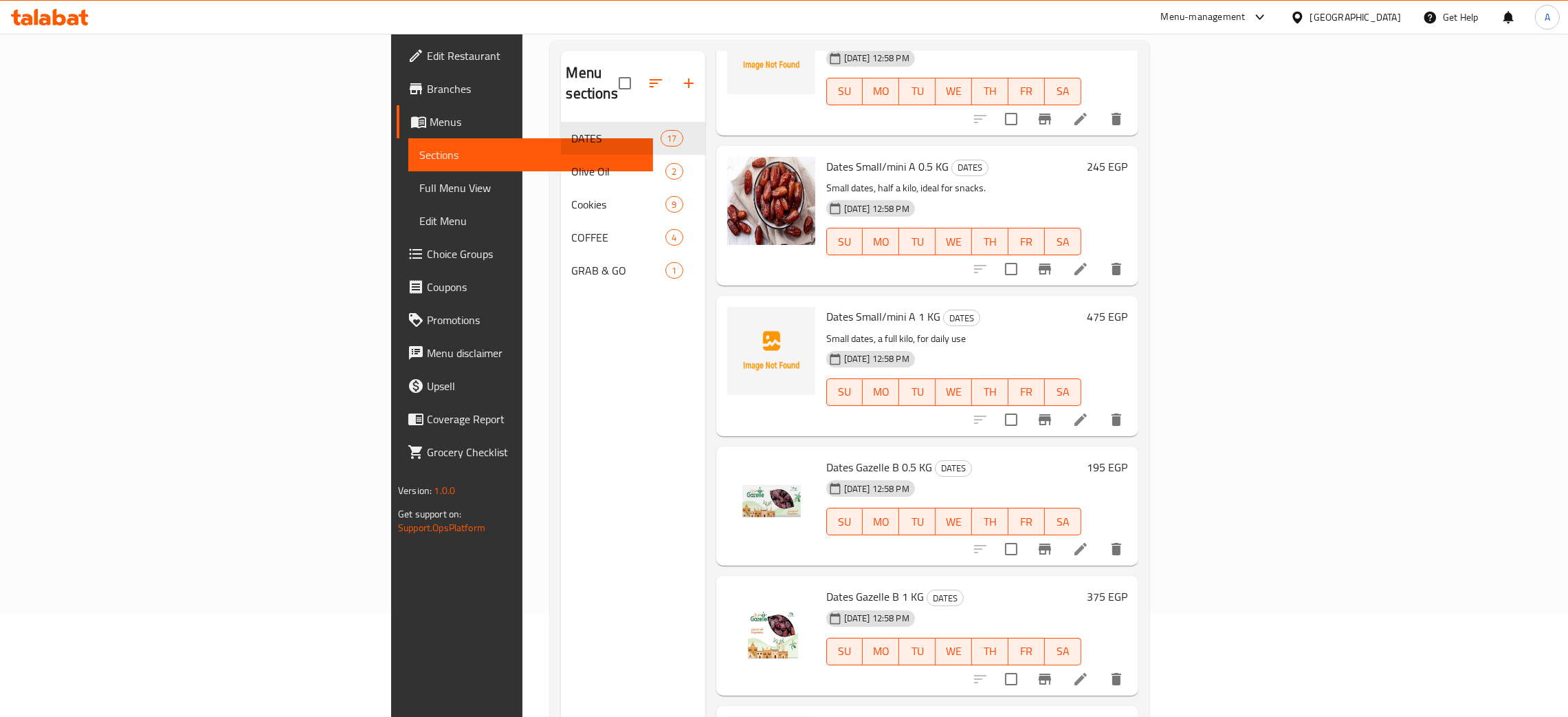
scroll to position [1046, 0]
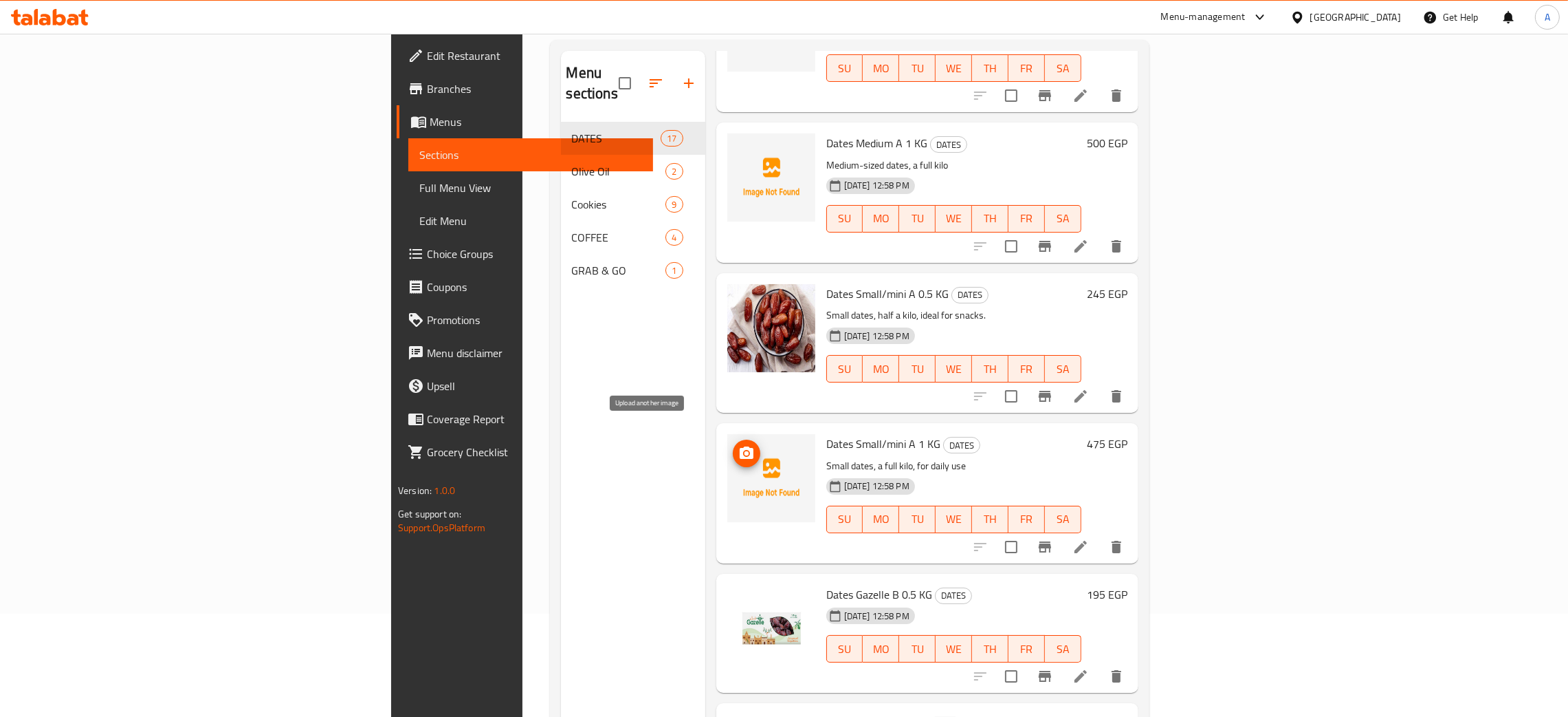
click at [739, 445] on icon "upload picture" at bounding box center [746, 453] width 16 height 16
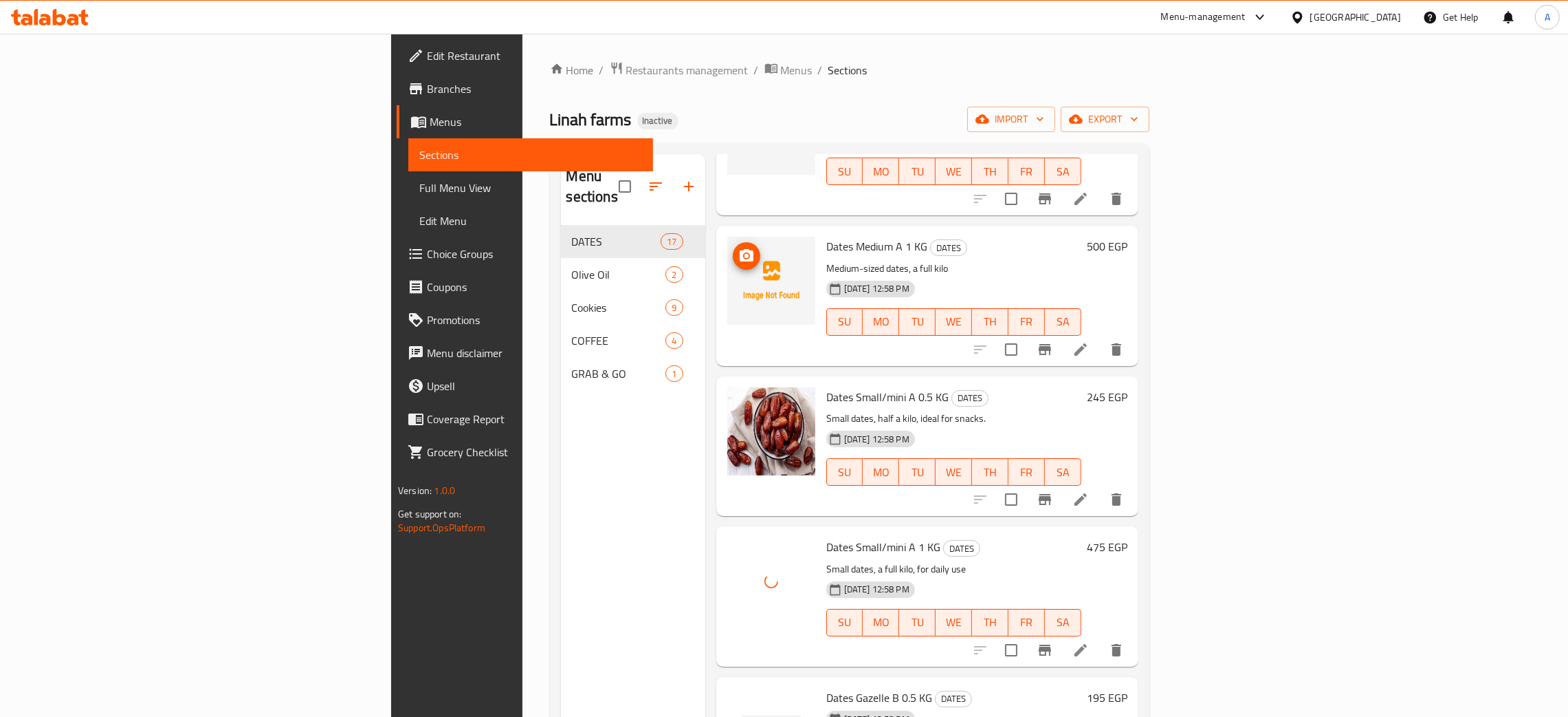
click at [739, 249] on icon "upload picture" at bounding box center [746, 255] width 14 height 13
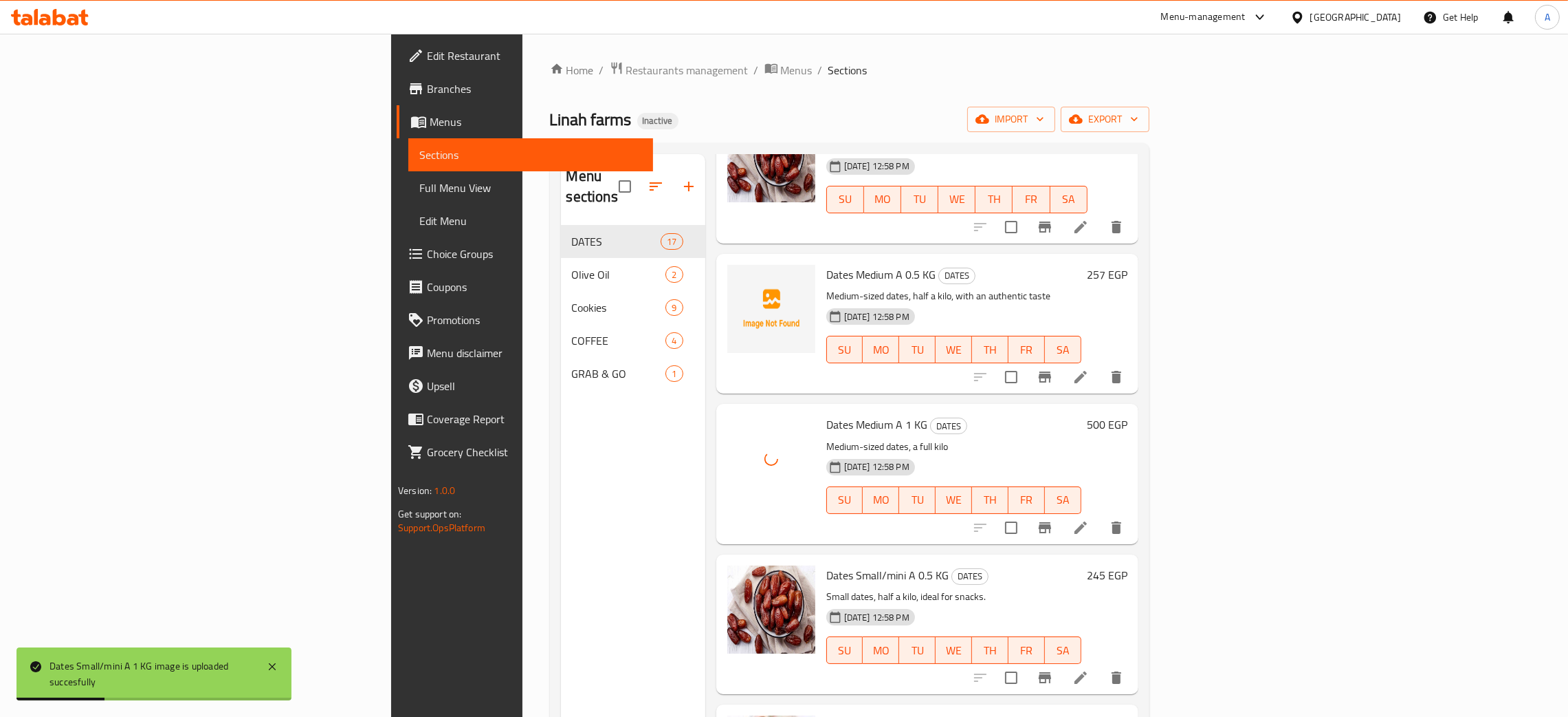
scroll to position [839, 0]
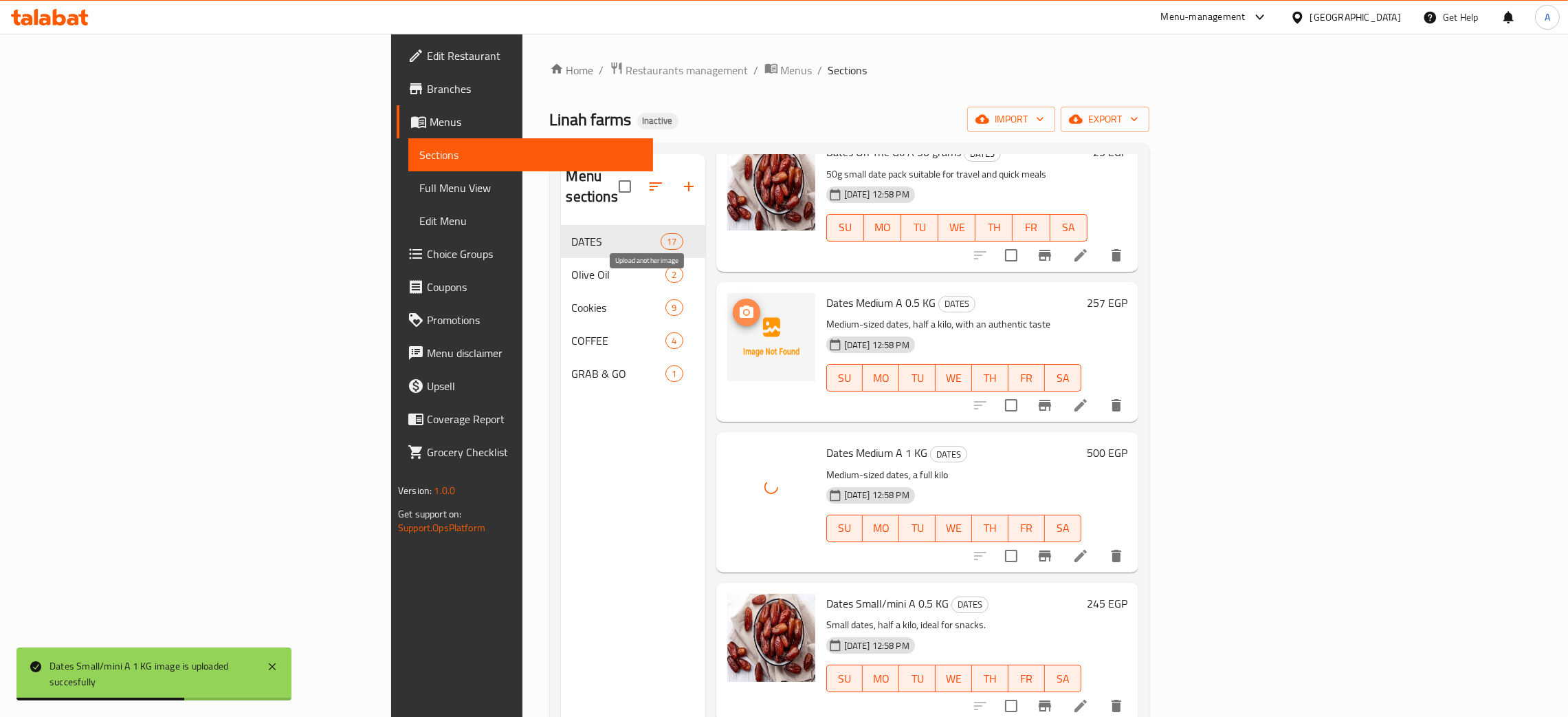
click at [739, 306] on icon "upload picture" at bounding box center [746, 312] width 14 height 13
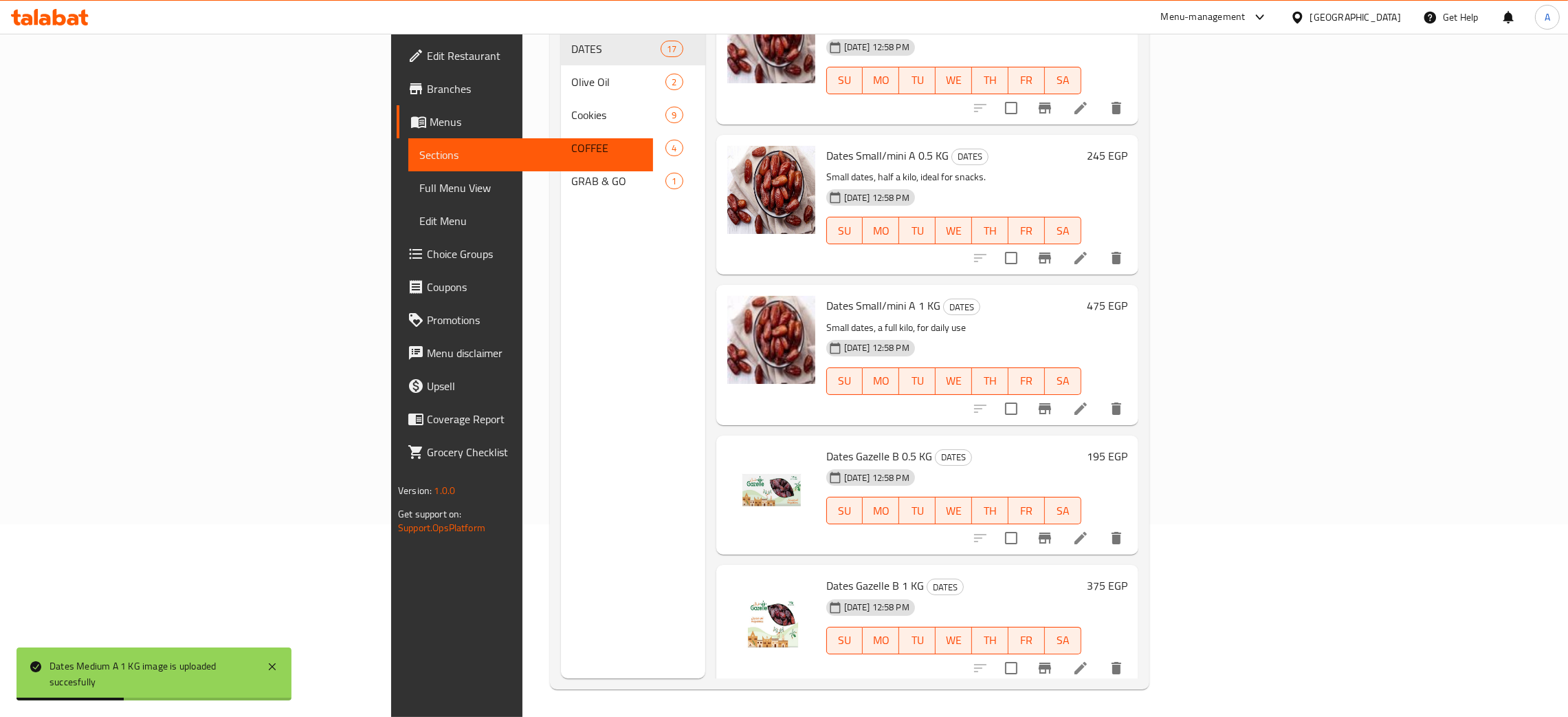
scroll to position [1356, 0]
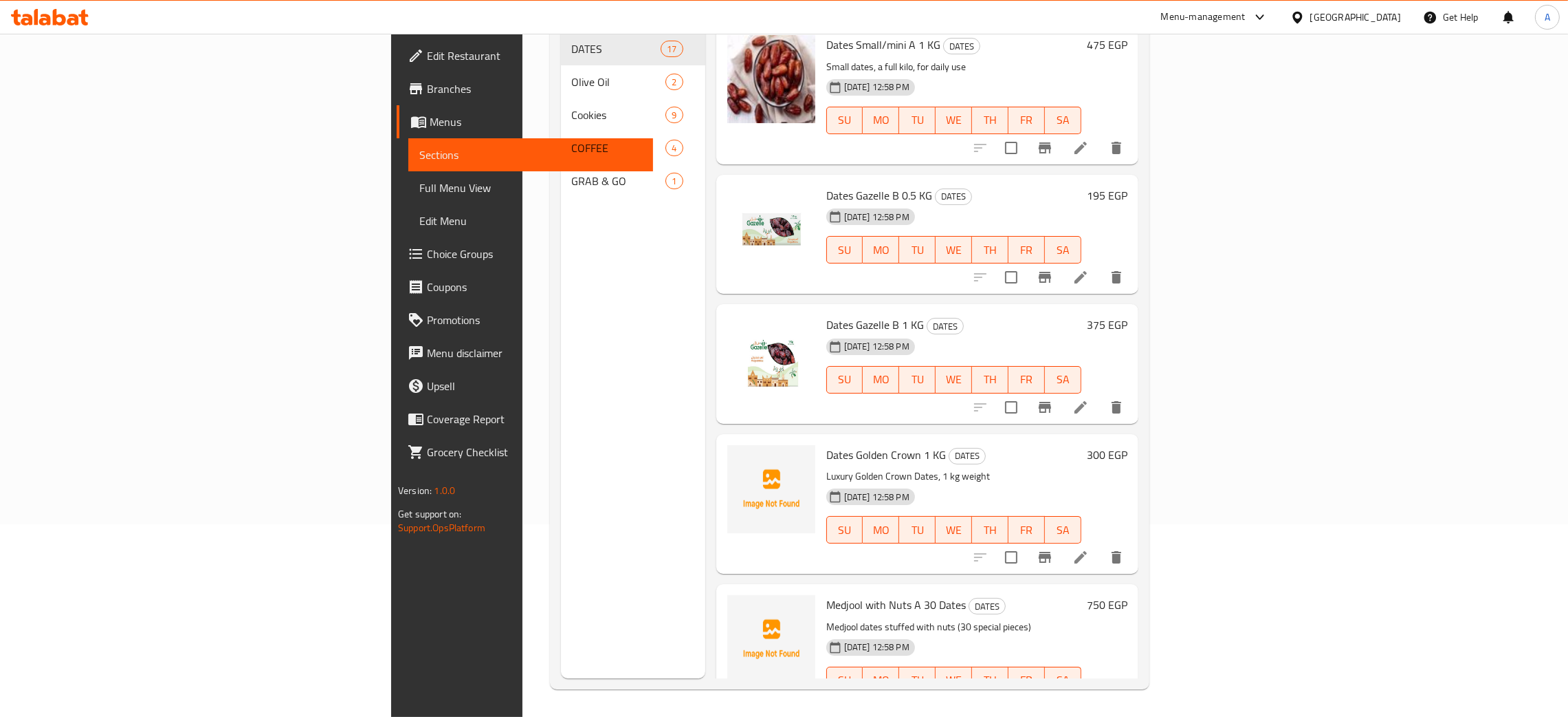
click at [427, 49] on span "Edit Restaurant" at bounding box center [535, 55] width 216 height 16
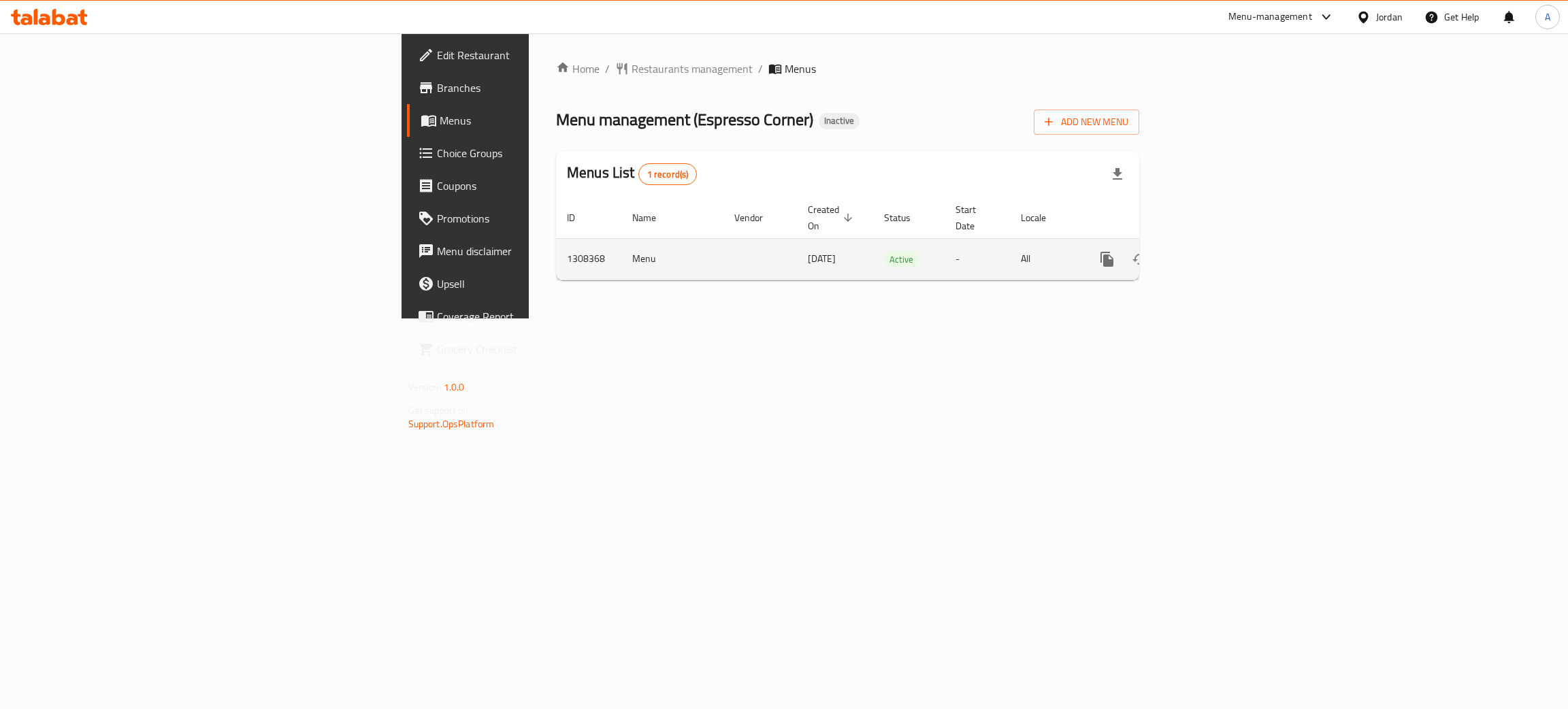
click at [1213, 251] on icon "enhanced table" at bounding box center [1205, 259] width 16 height 16
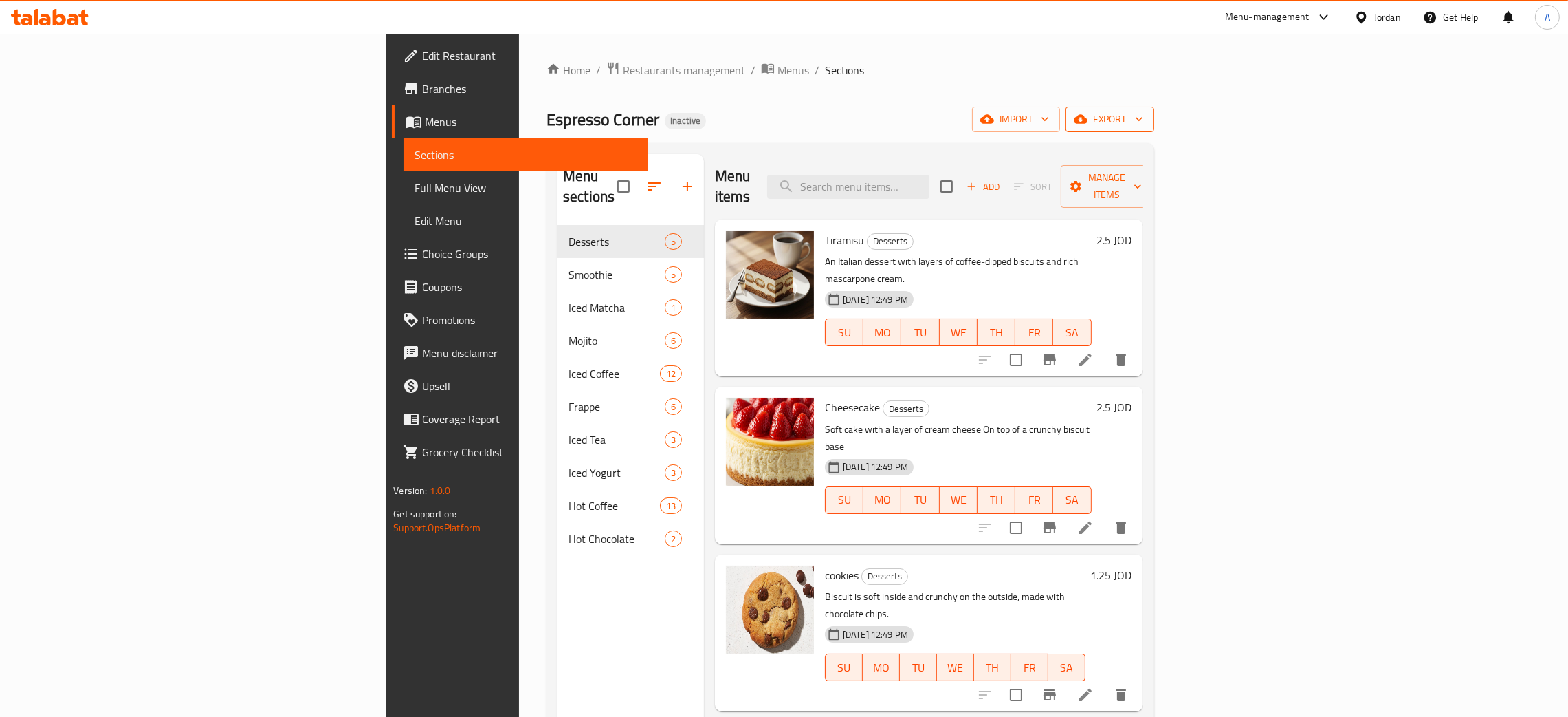
click at [1146, 114] on icon "button" at bounding box center [1139, 119] width 14 height 14
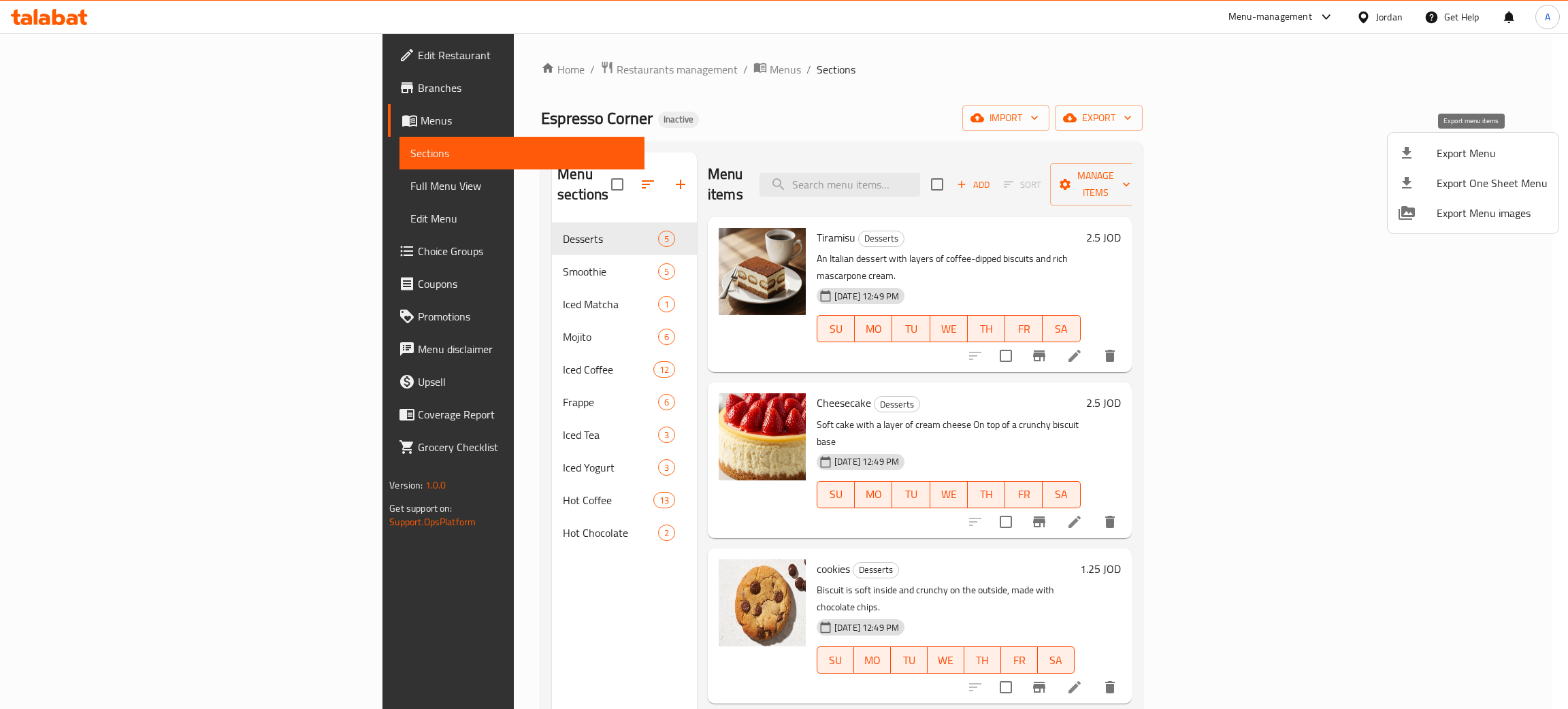
click at [1466, 153] on span "Export Menu" at bounding box center [1492, 153] width 111 height 16
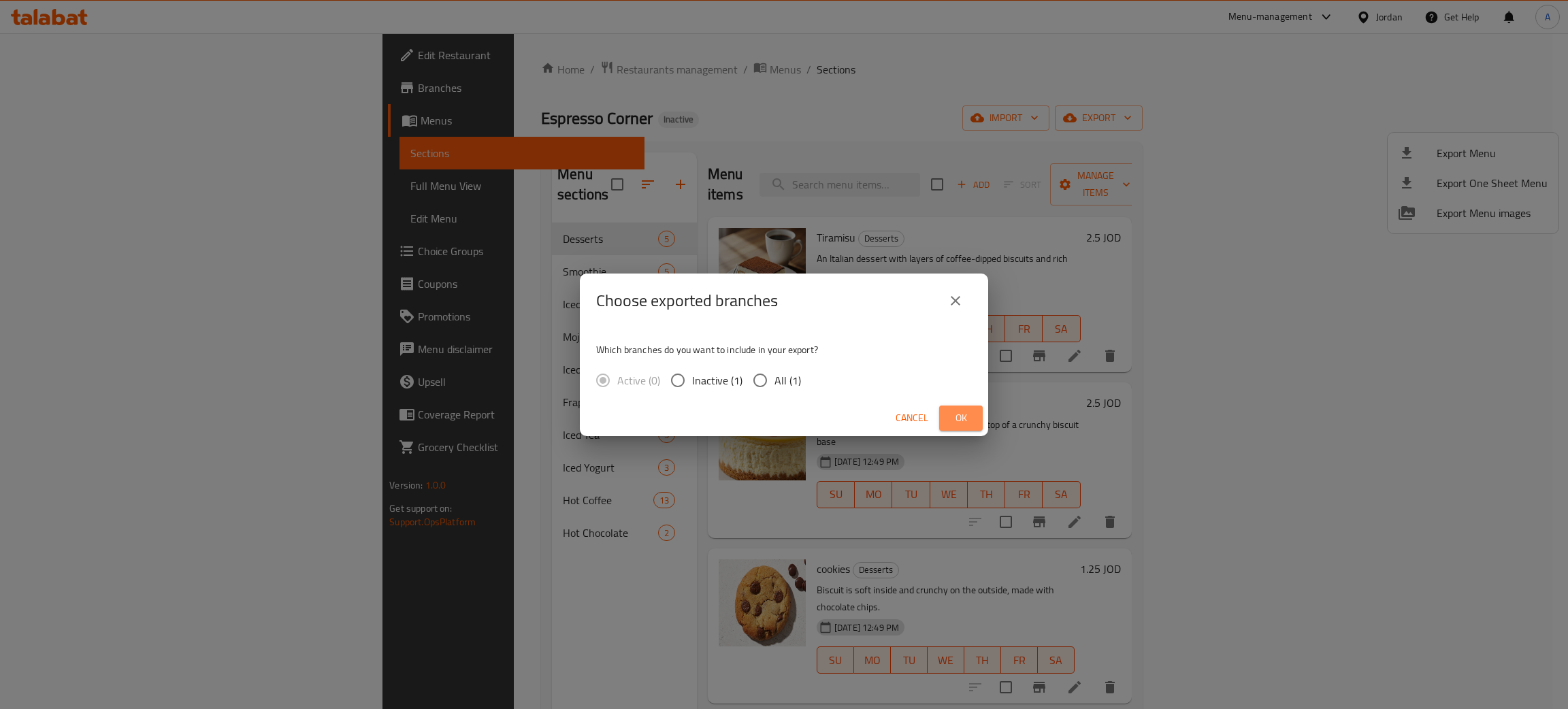
click at [953, 422] on span "Ok" at bounding box center [961, 418] width 22 height 17
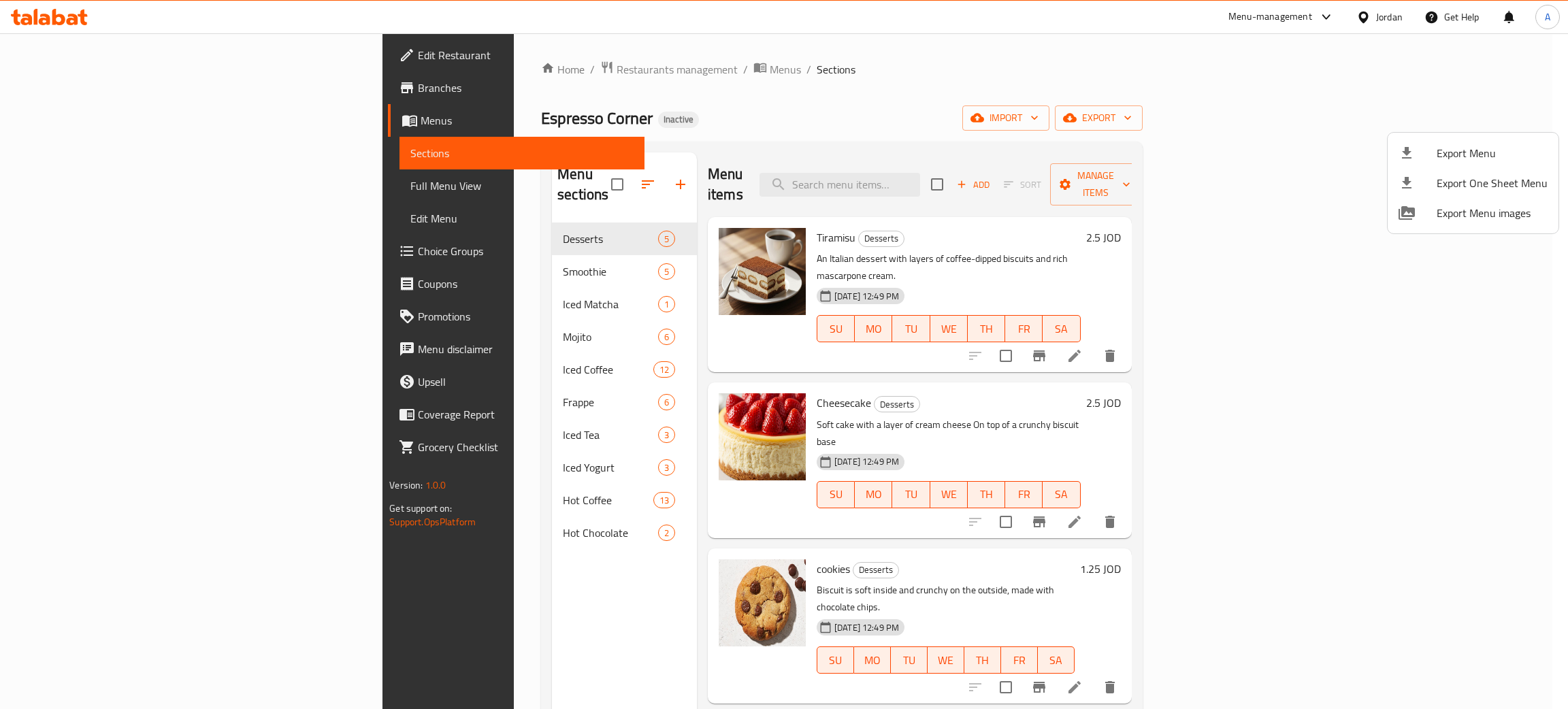
click at [1387, 19] on div at bounding box center [784, 354] width 1568 height 709
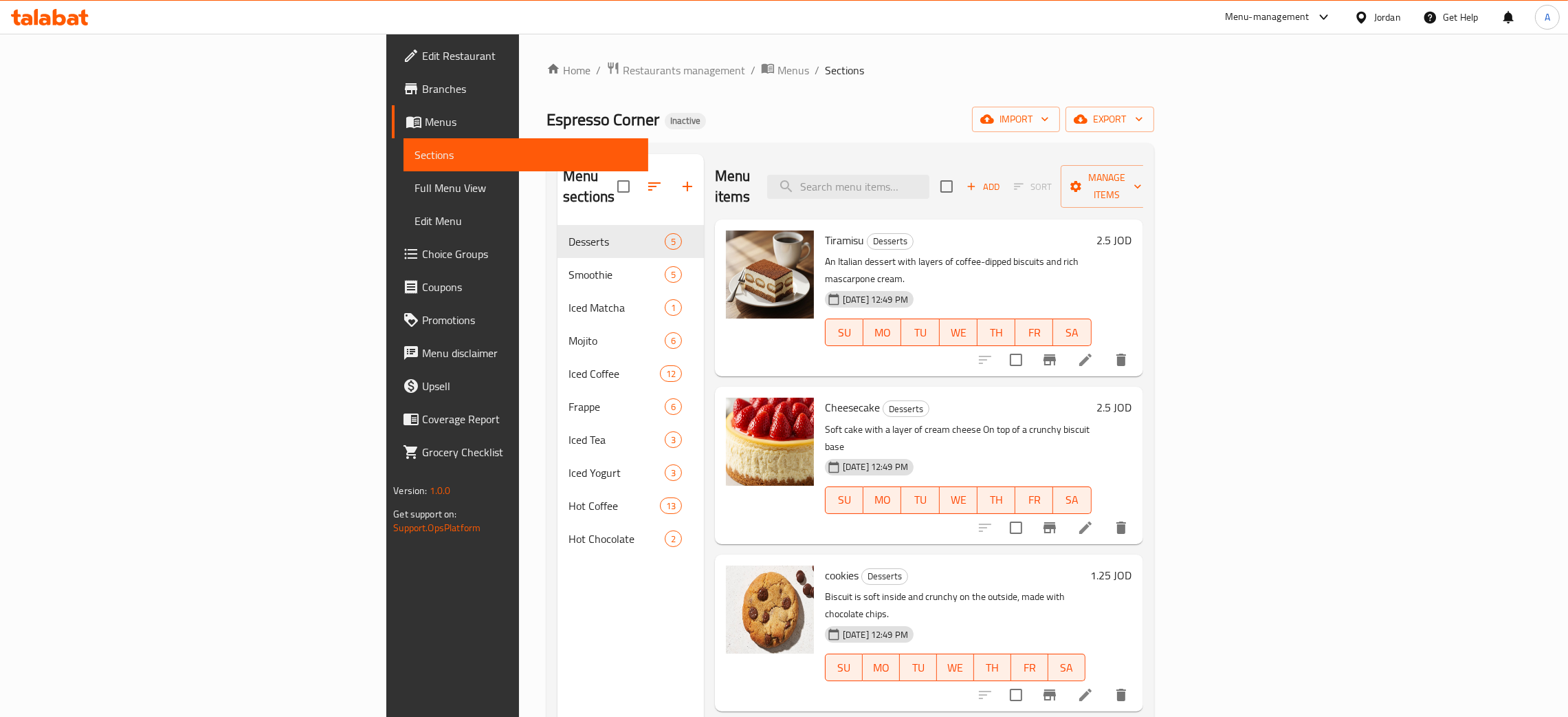
click at [1396, 14] on div "Jordan" at bounding box center [1388, 17] width 27 height 15
click at [1232, 291] on div "[GEOGRAPHIC_DATA]" at bounding box center [1297, 296] width 206 height 31
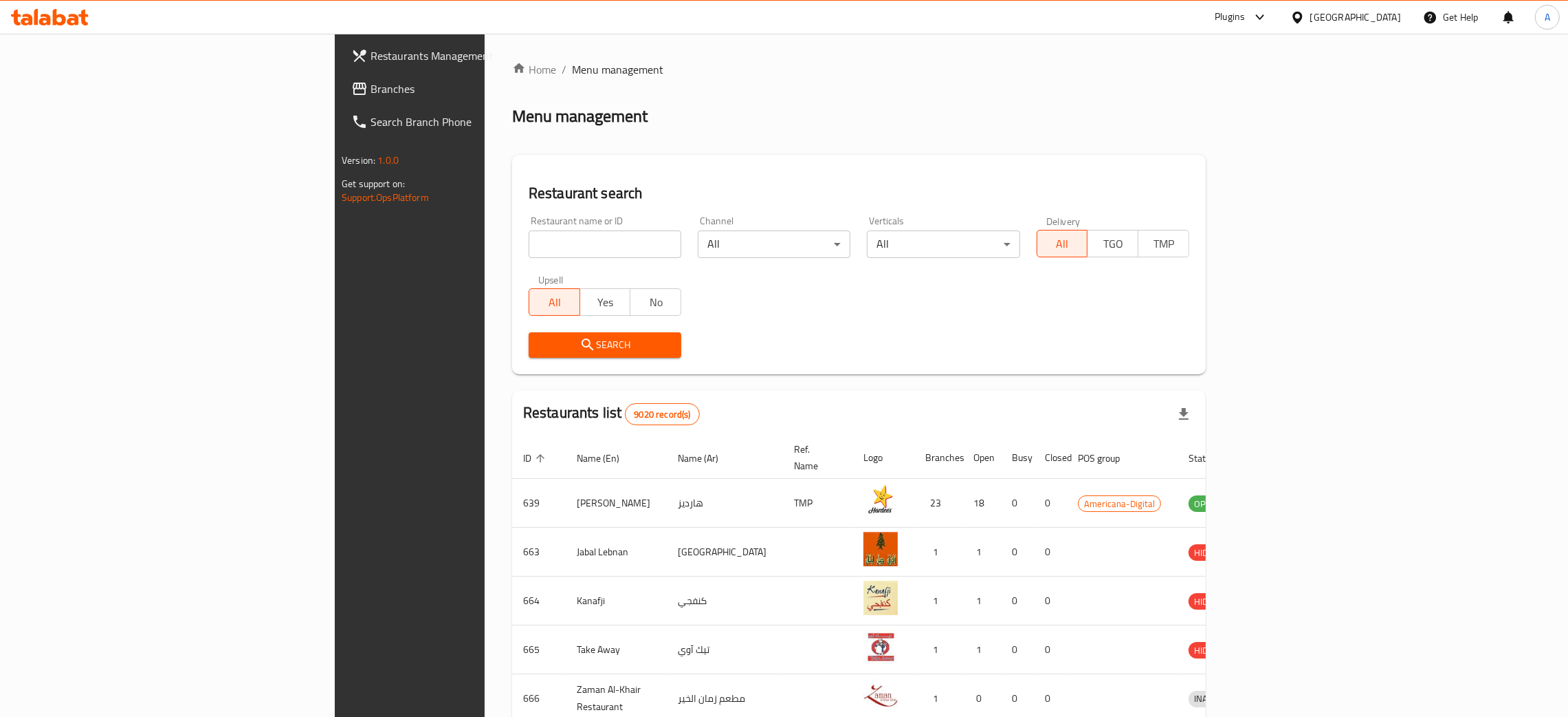
click at [529, 238] on input "search" at bounding box center [605, 244] width 153 height 27
paste input "Little Sailor Premium"
type input "Little Sailor Premium"
click button "Search" at bounding box center [605, 345] width 153 height 25
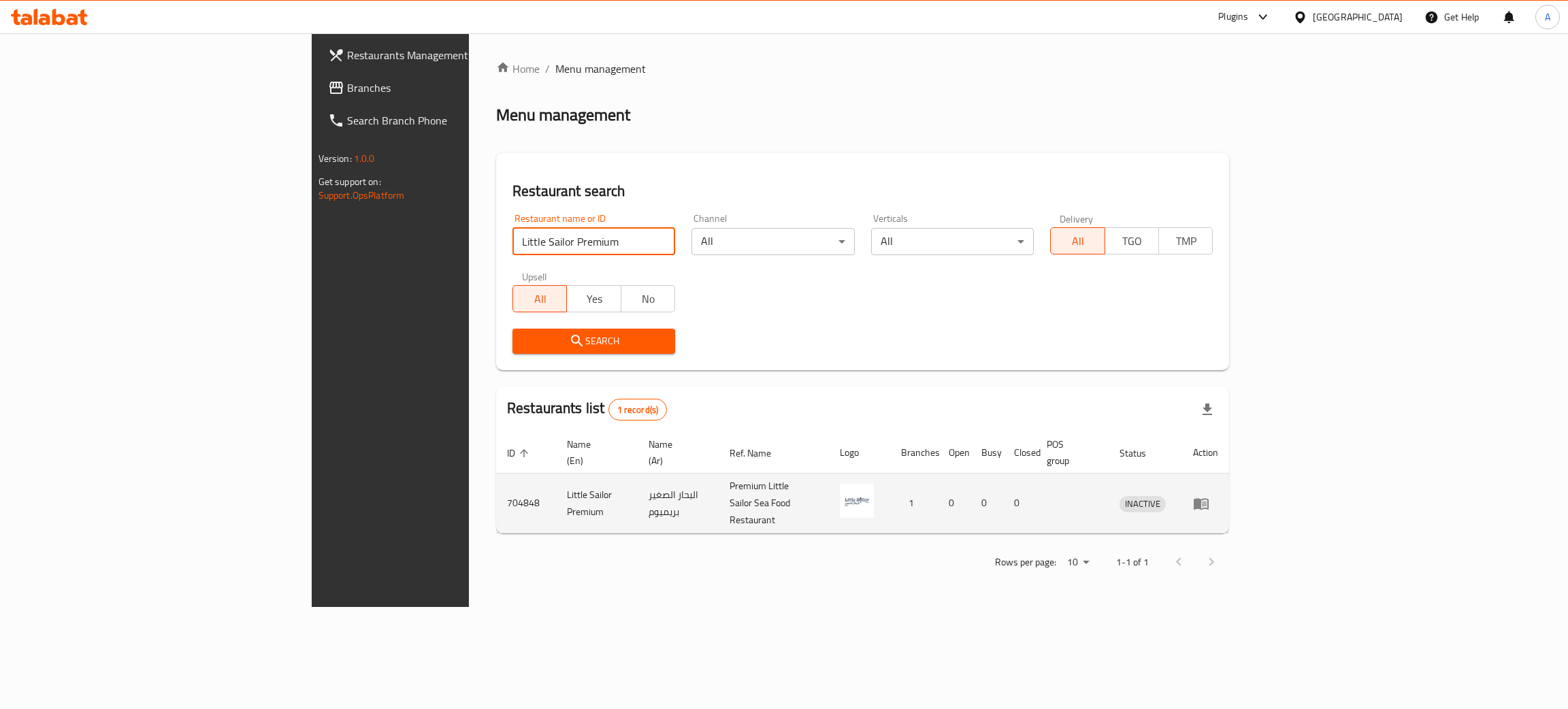
click at [1208, 498] on icon "enhanced table" at bounding box center [1202, 504] width 15 height 12
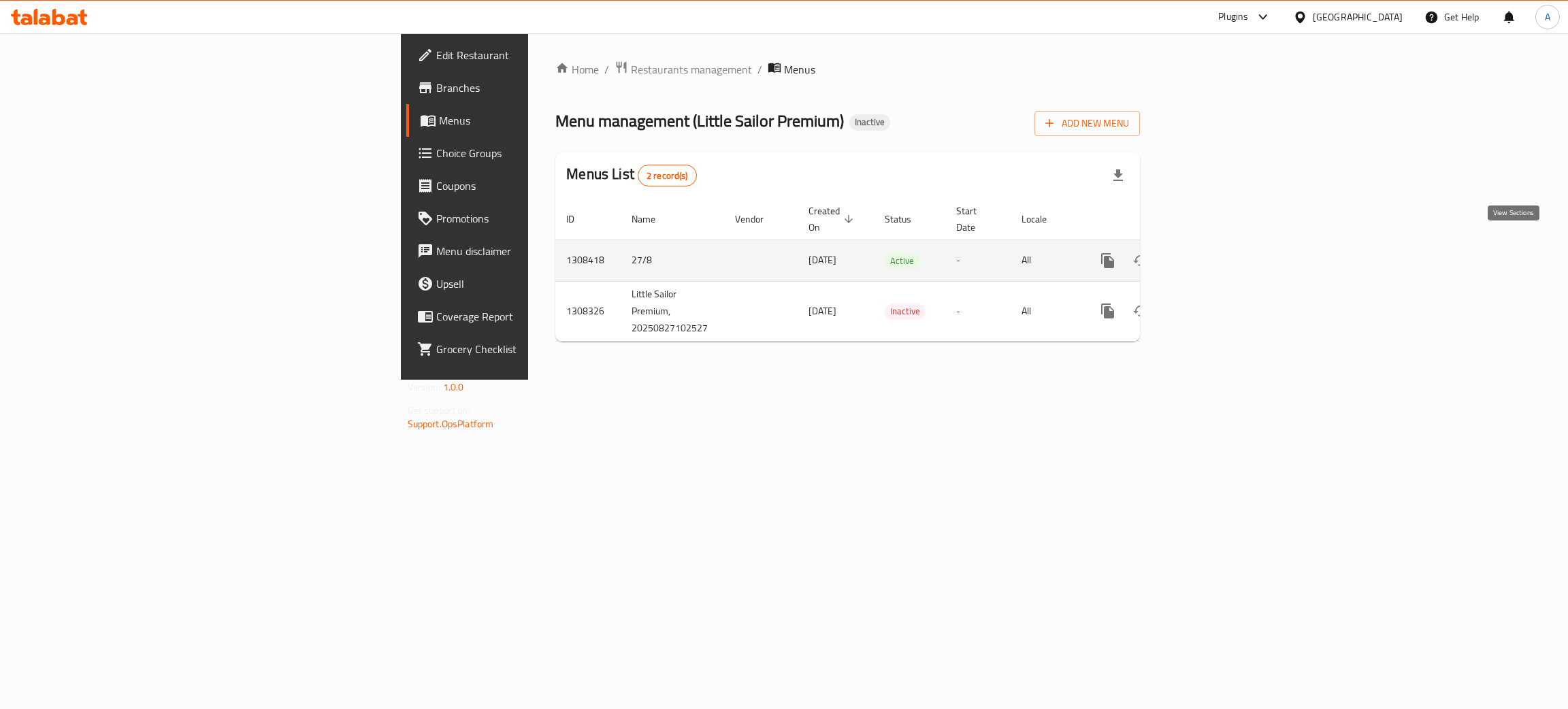
click at [1223, 244] on link "enhanced table" at bounding box center [1206, 260] width 33 height 33
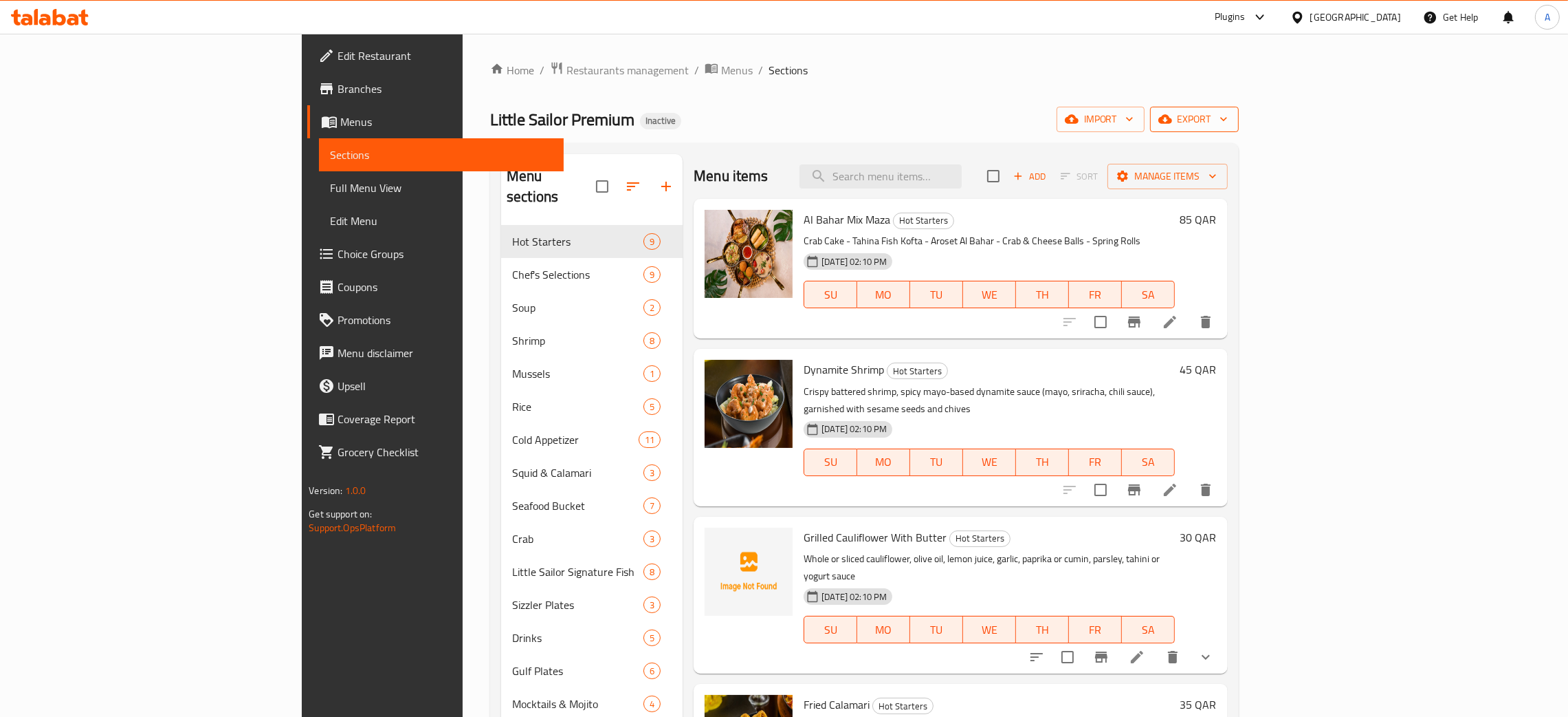
click at [1231, 125] on icon "button" at bounding box center [1224, 119] width 14 height 14
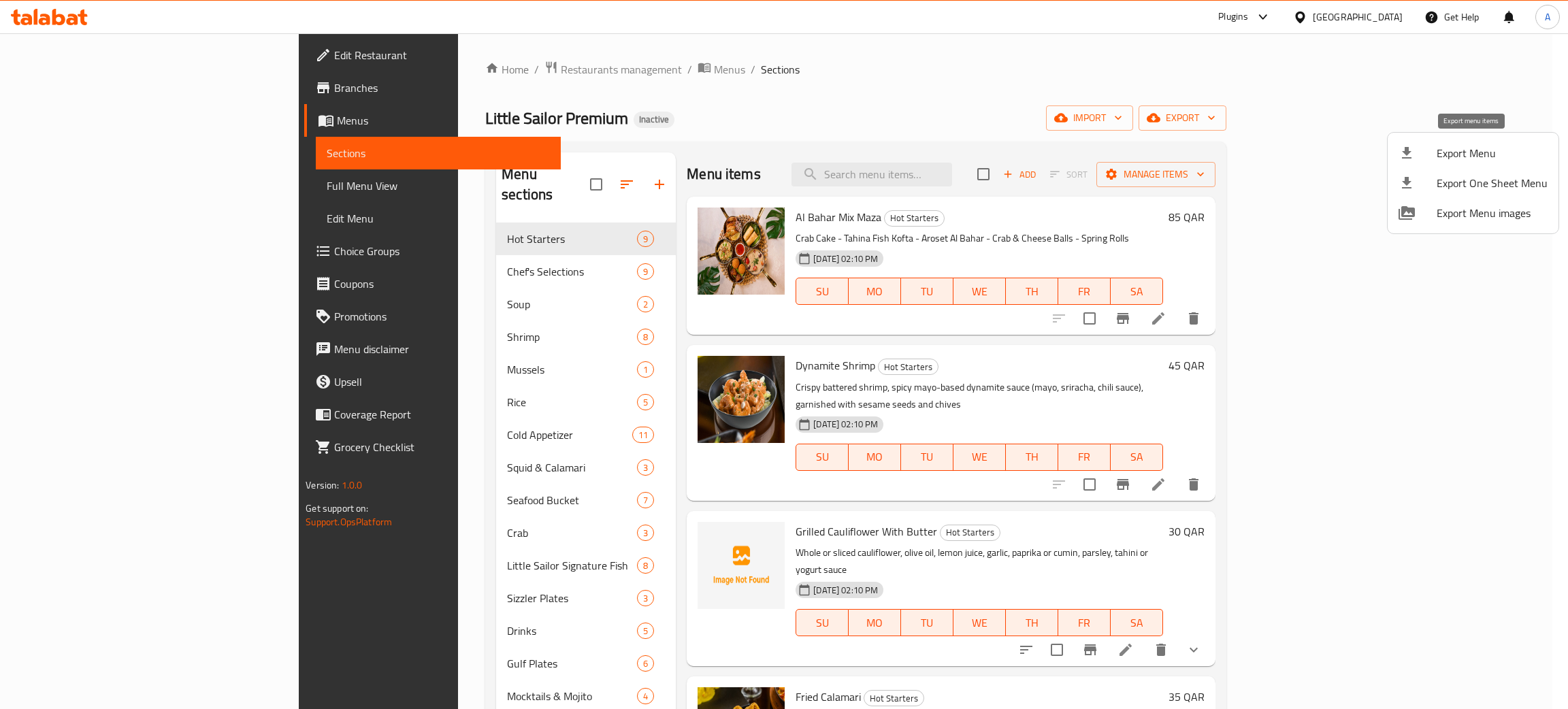
click at [1449, 154] on span "Export Menu" at bounding box center [1492, 153] width 111 height 16
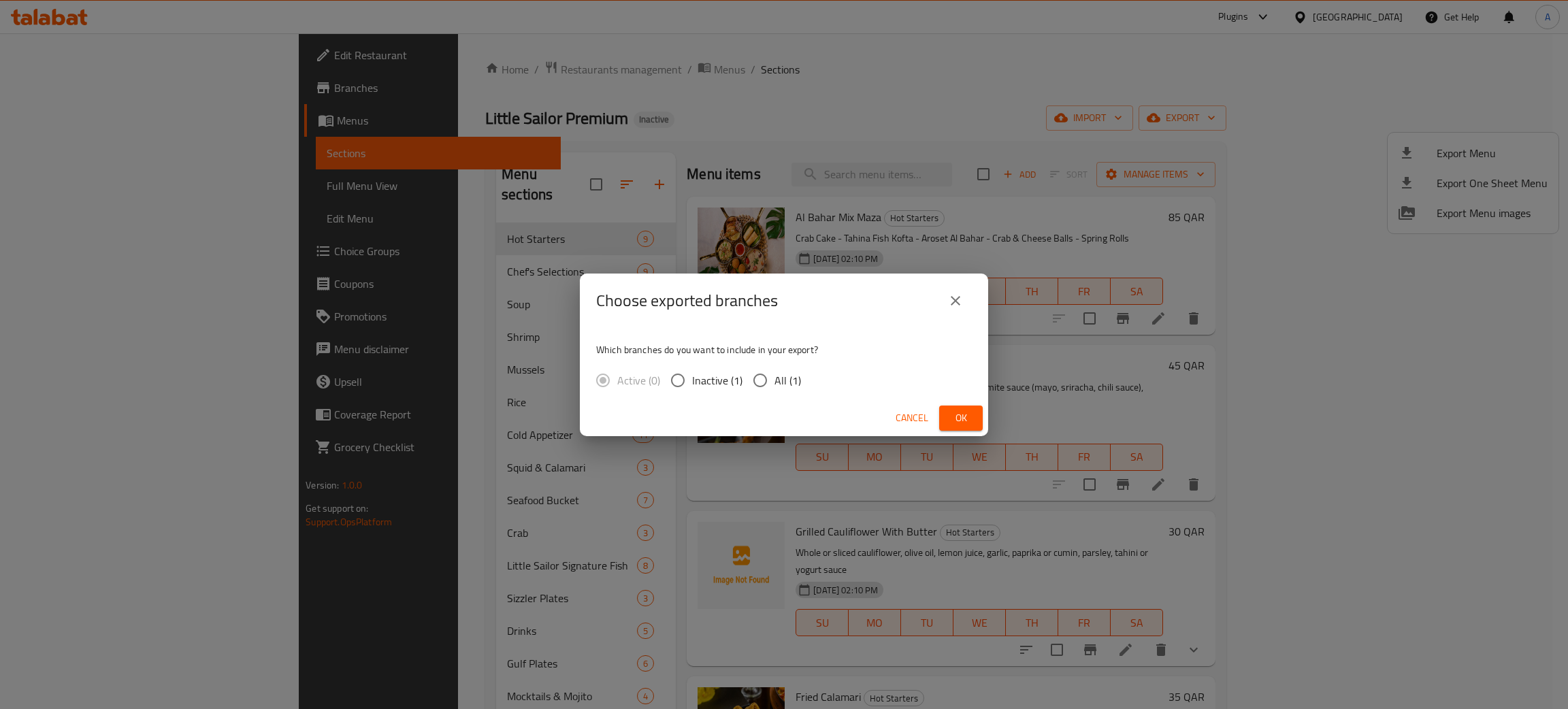
click at [953, 416] on span "Ok" at bounding box center [961, 418] width 22 height 17
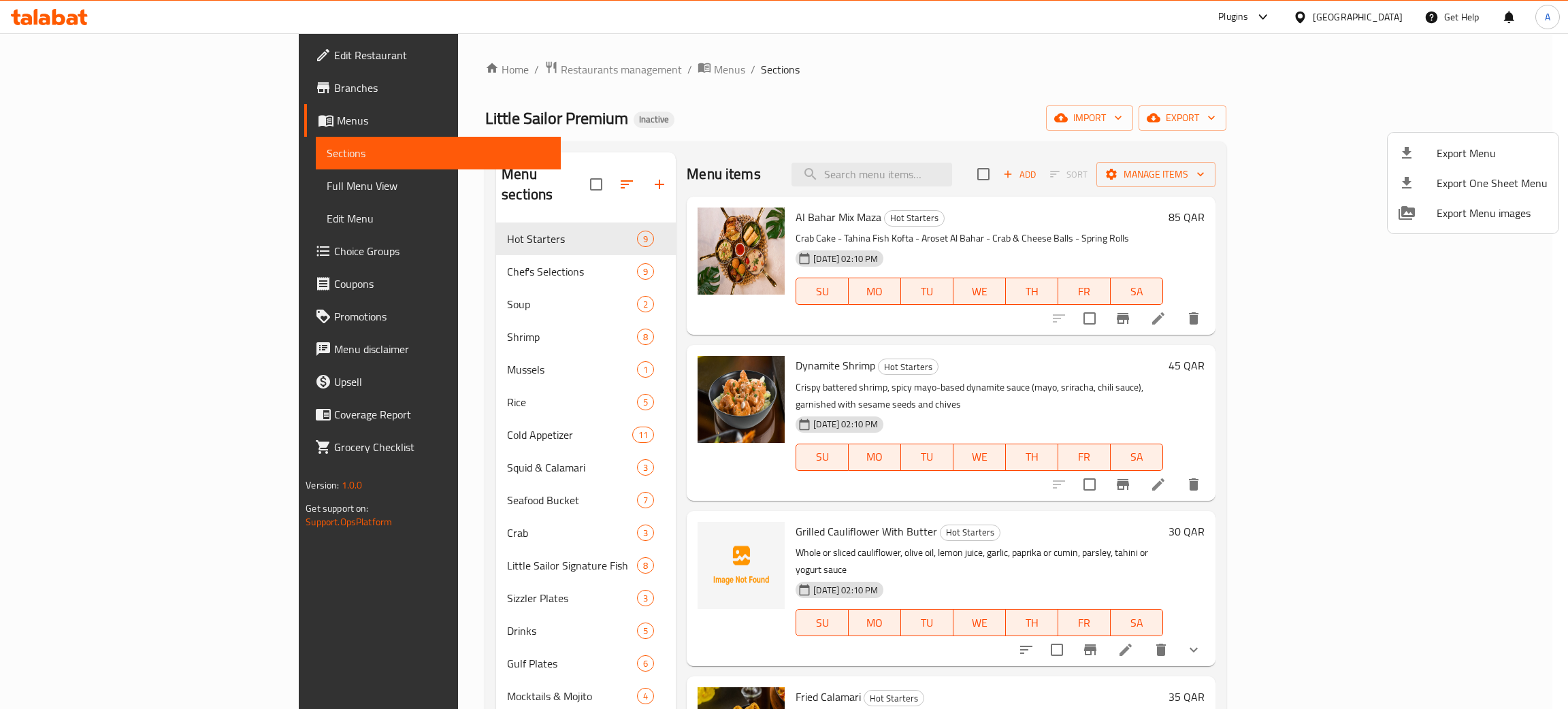
click at [1387, 9] on div at bounding box center [784, 354] width 1568 height 709
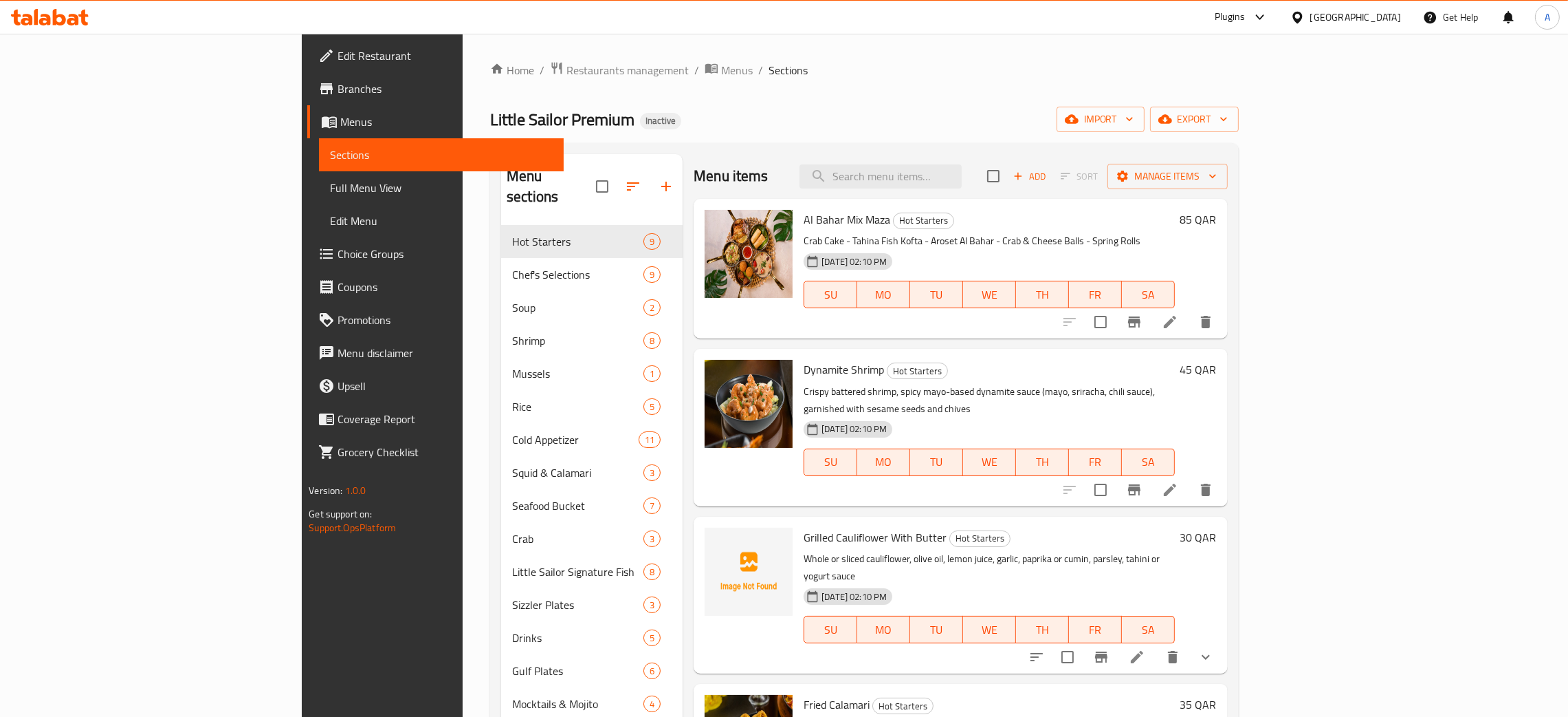
click at [1402, 13] on div "[GEOGRAPHIC_DATA]" at bounding box center [1346, 17] width 132 height 33
click at [1391, 16] on div "[GEOGRAPHIC_DATA]" at bounding box center [1356, 17] width 91 height 15
click at [1228, 206] on div "Jordan" at bounding box center [1297, 206] width 206 height 31
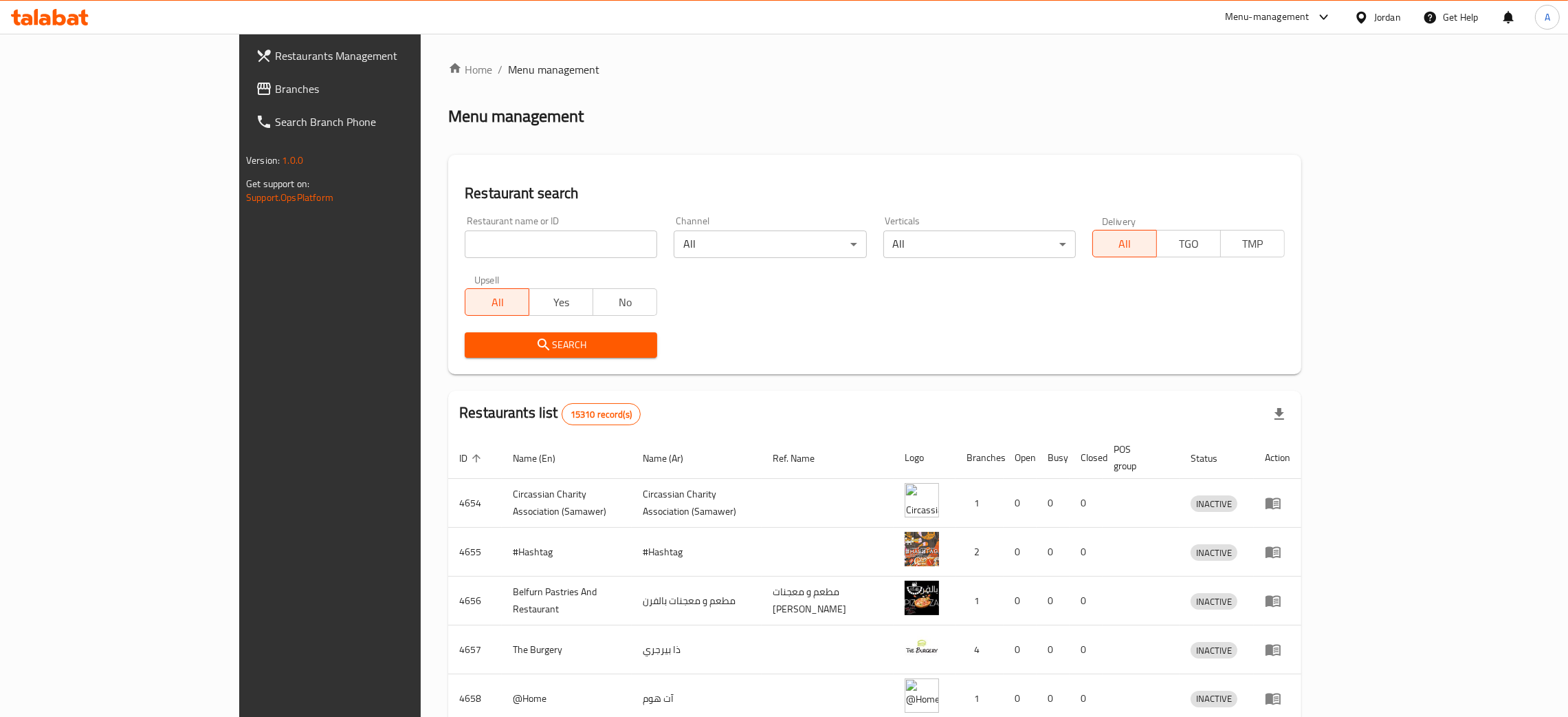
click at [475, 245] on input "search" at bounding box center [560, 244] width 193 height 27
paste input "مطعم شباب الجبل"
type input "مطعم شباب الجبل"
click button "Search" at bounding box center [560, 345] width 193 height 25
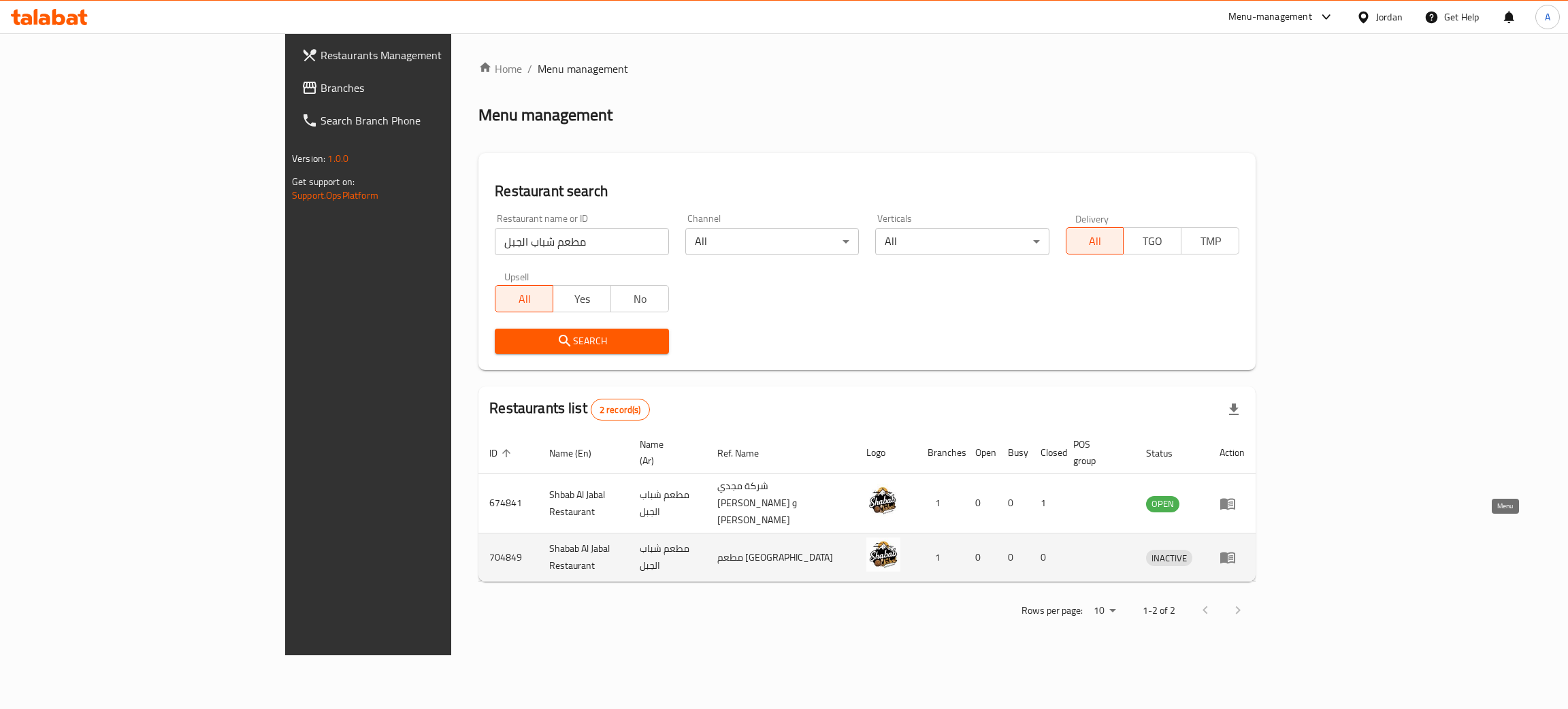
click at [1235, 553] on icon "enhanced table" at bounding box center [1228, 559] width 15 height 12
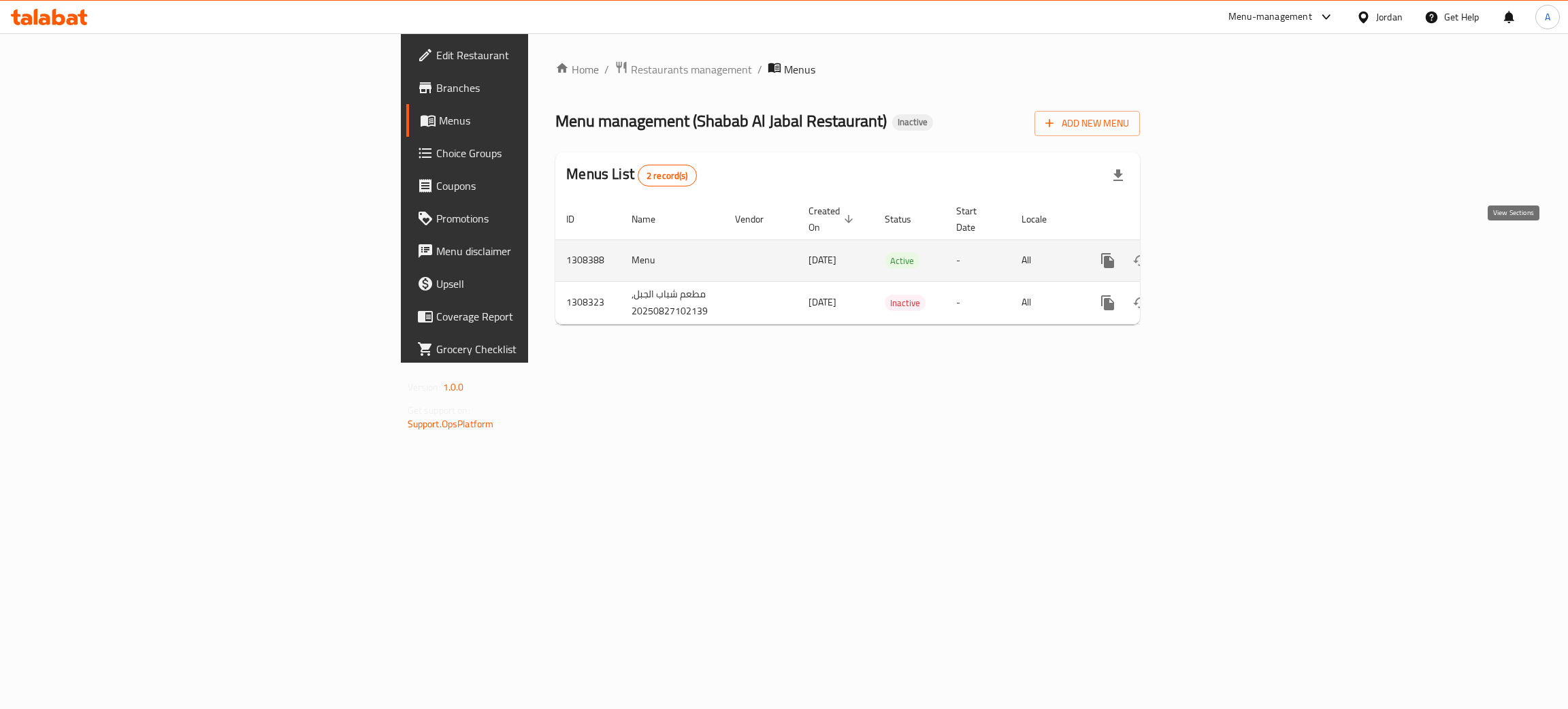
click at [1214, 252] on icon "enhanced table" at bounding box center [1205, 260] width 16 height 16
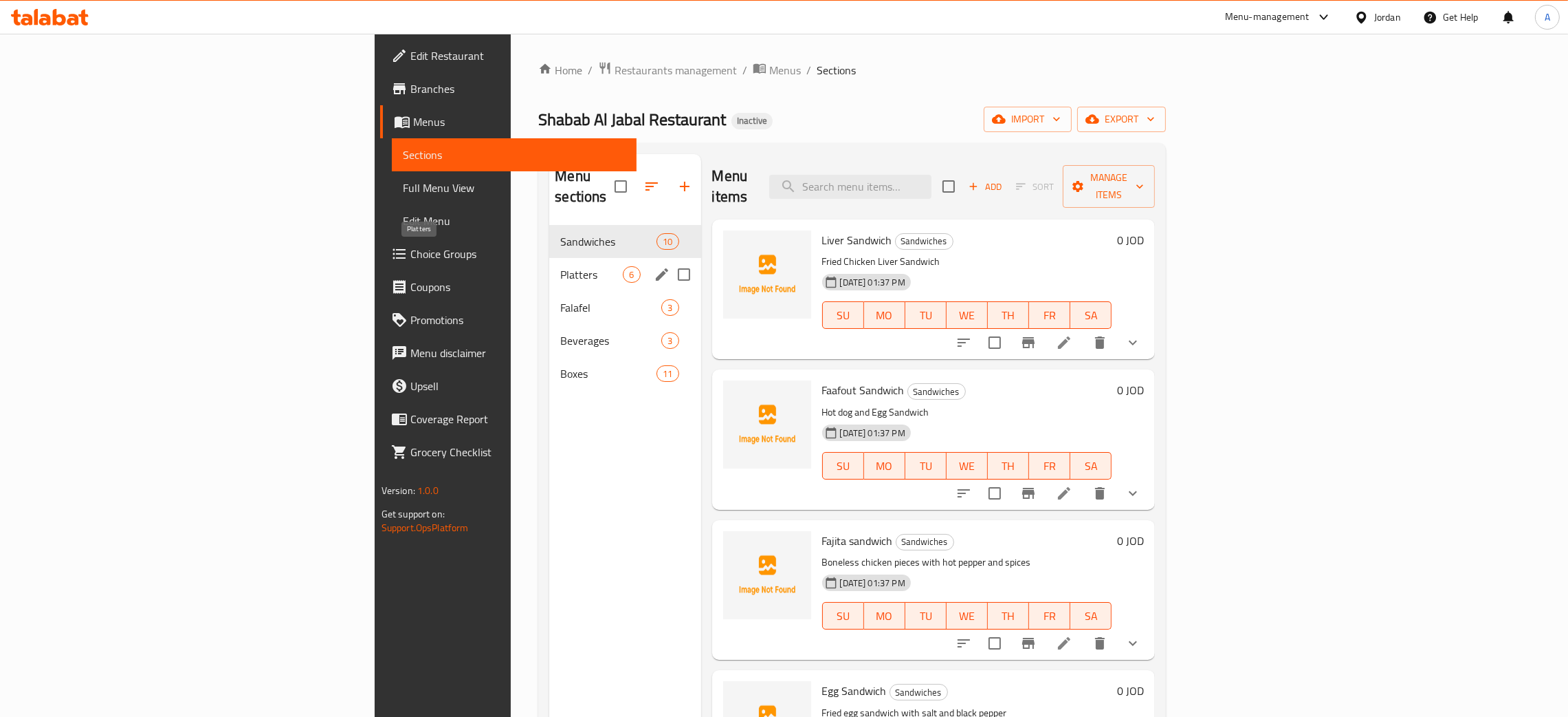
click at [560, 266] on span "Platters" at bounding box center [592, 274] width 63 height 16
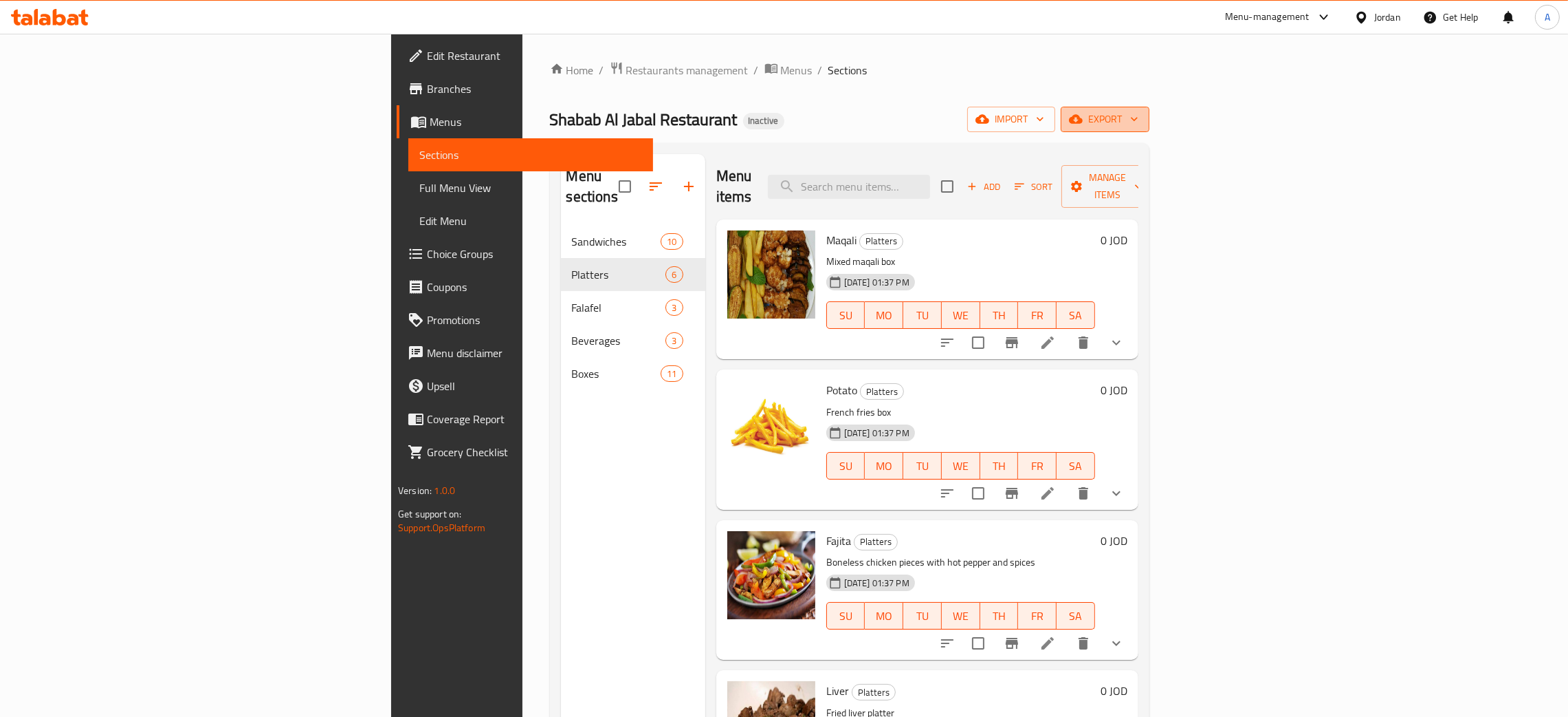
click at [1141, 117] on icon "button" at bounding box center [1134, 119] width 14 height 14
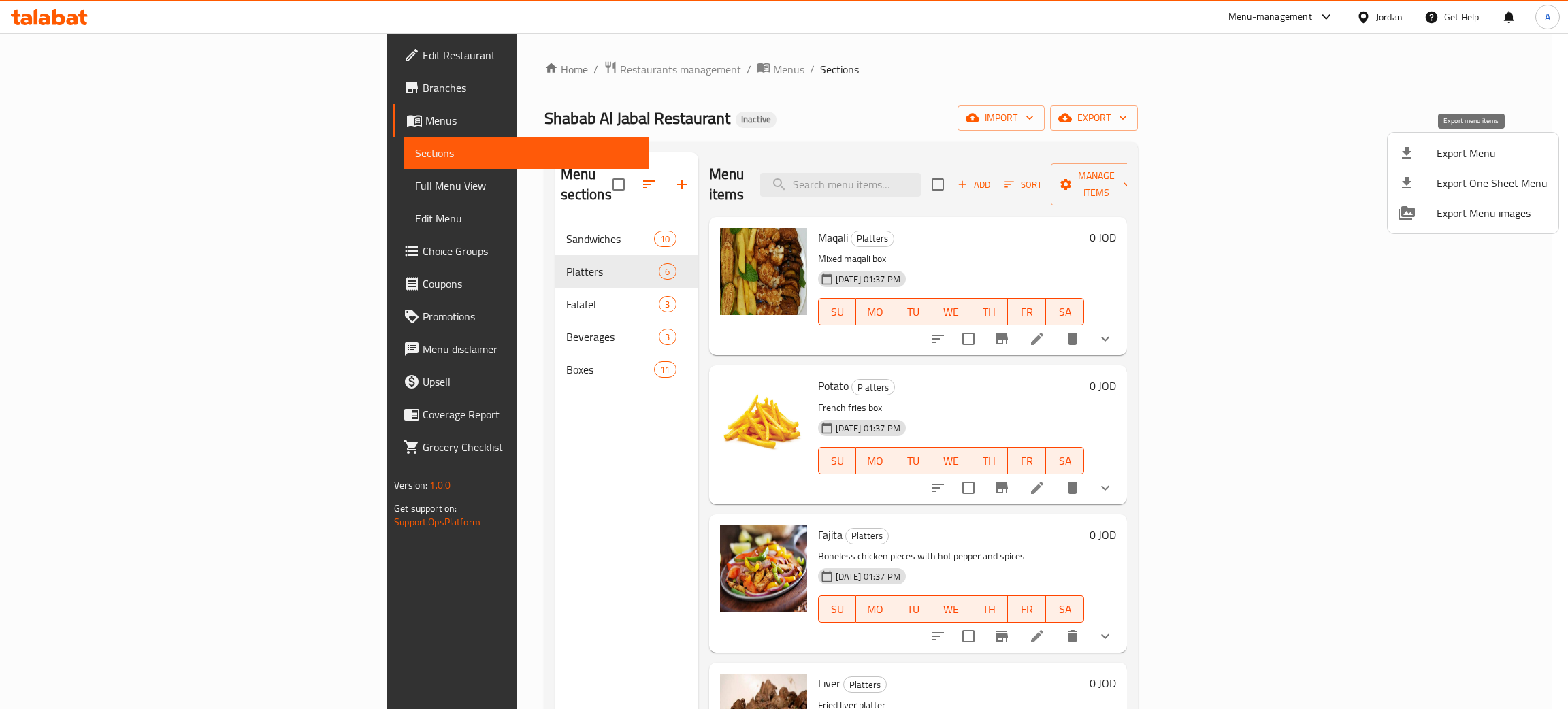
click at [1456, 150] on span "Export Menu" at bounding box center [1492, 153] width 111 height 16
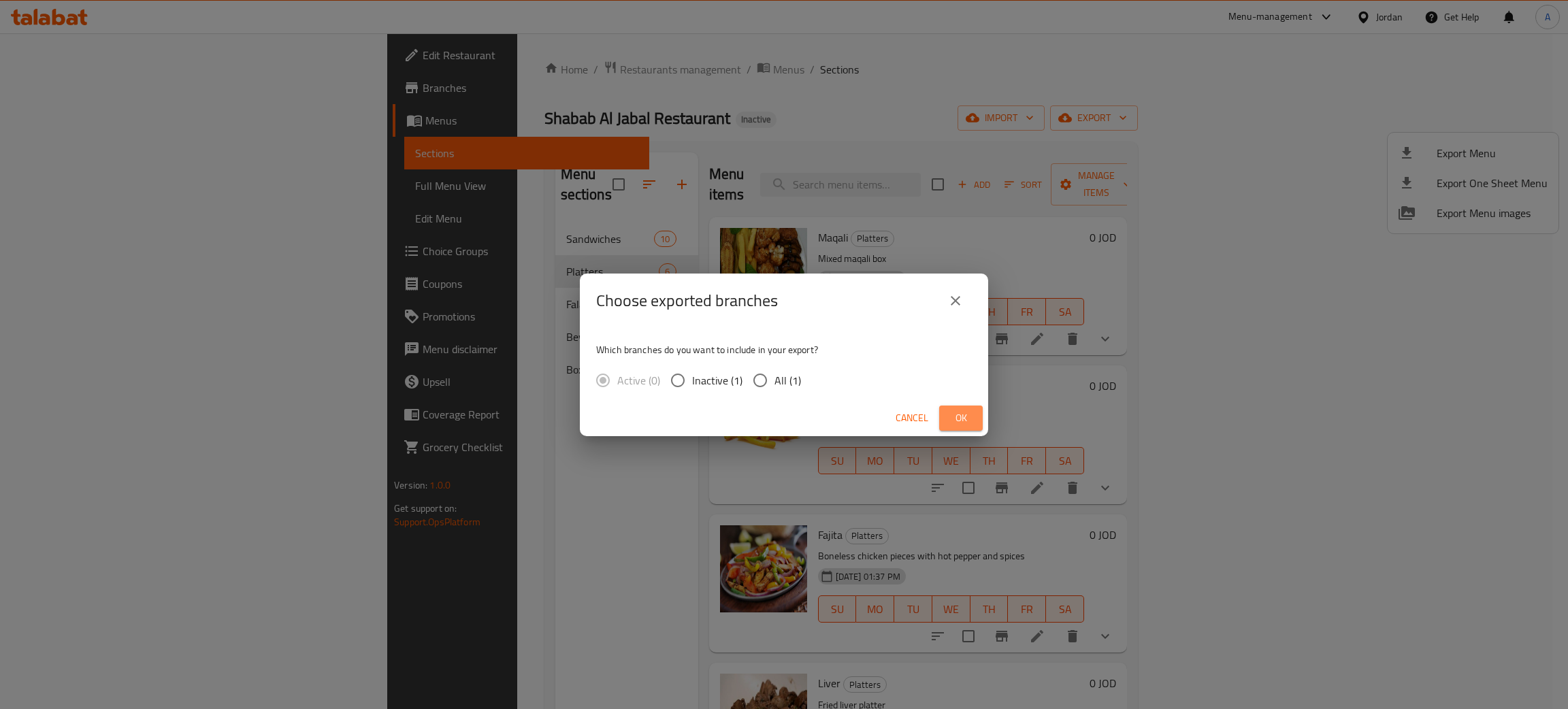
click at [961, 415] on span "Ok" at bounding box center [961, 418] width 22 height 17
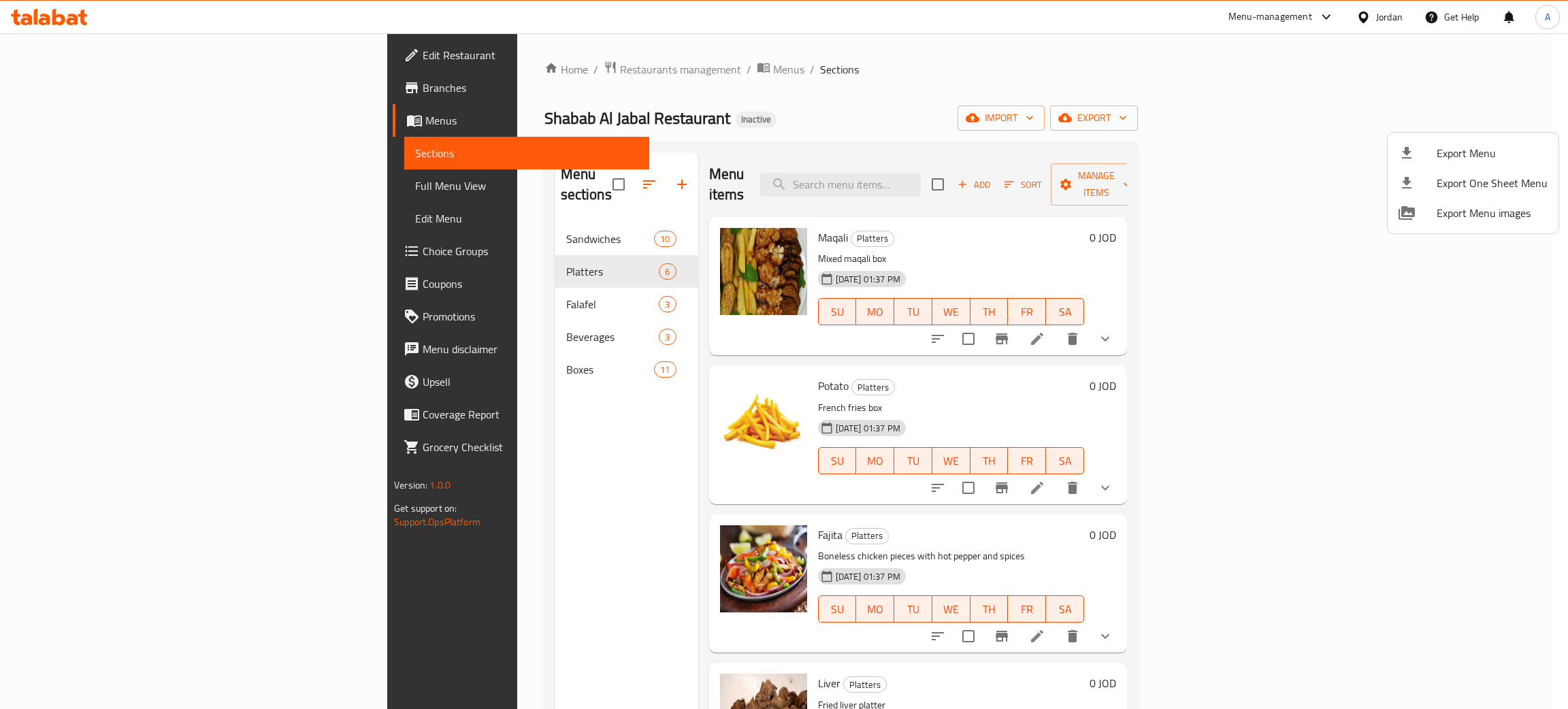
click at [387, 219] on div at bounding box center [784, 354] width 1568 height 709
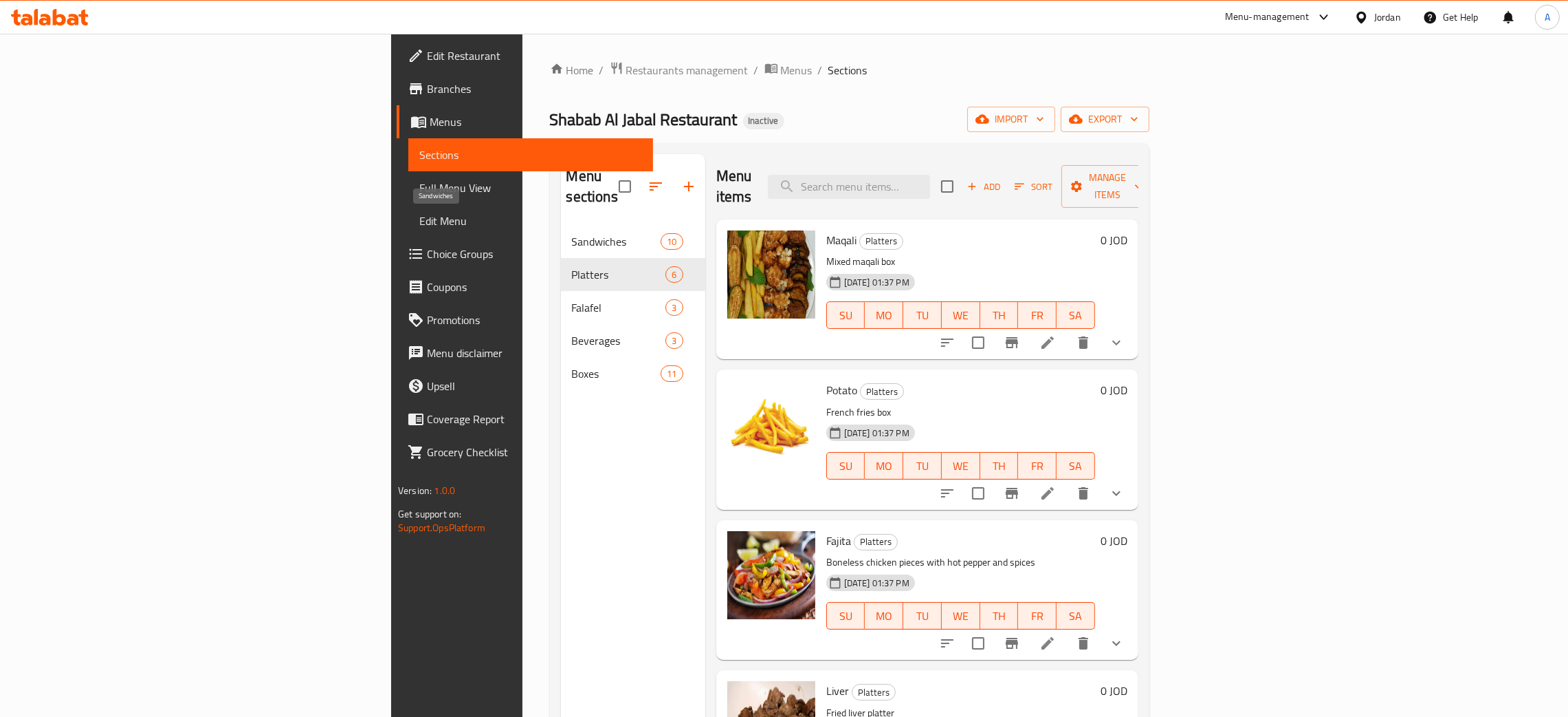
click at [572, 234] on span "Sandwiches" at bounding box center [616, 241] width 89 height 16
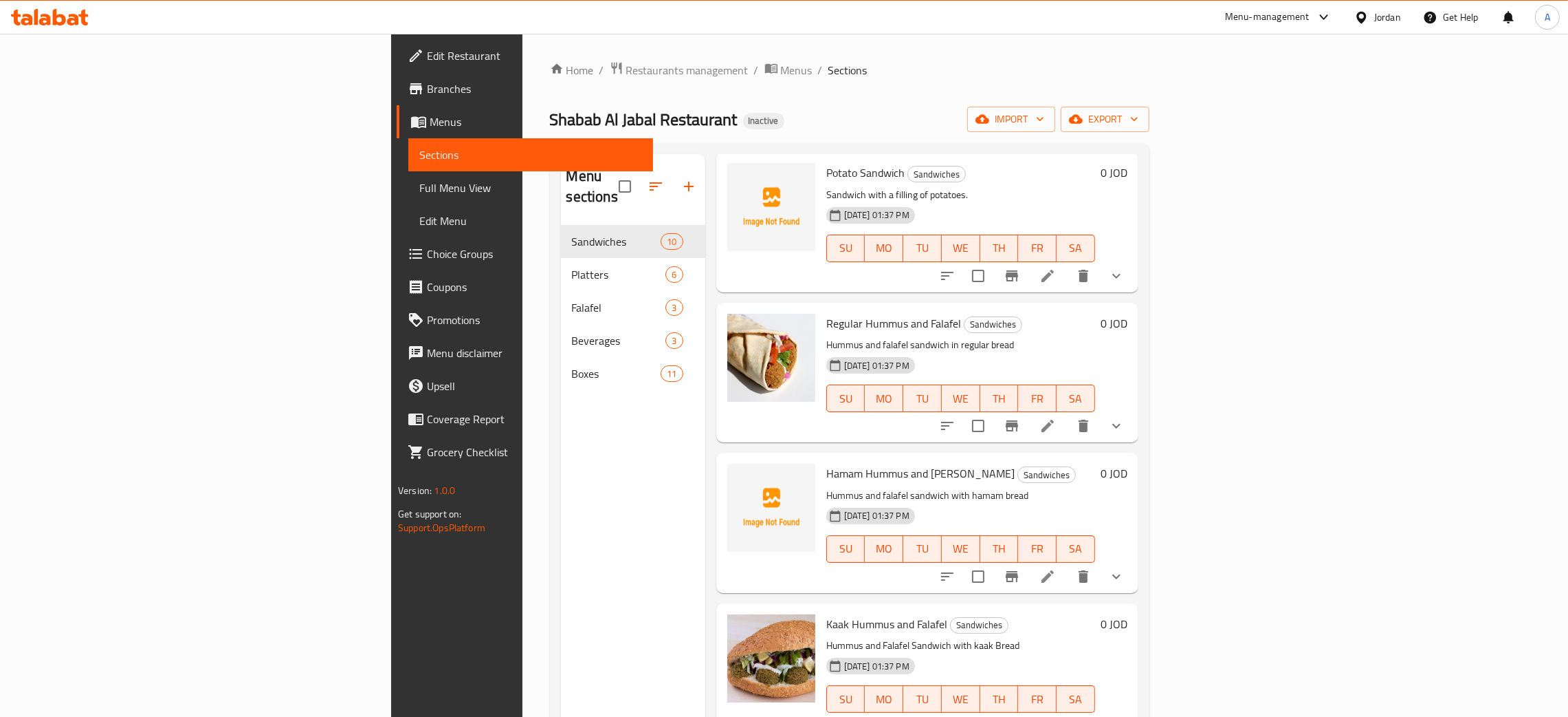
scroll to position [194, 0]
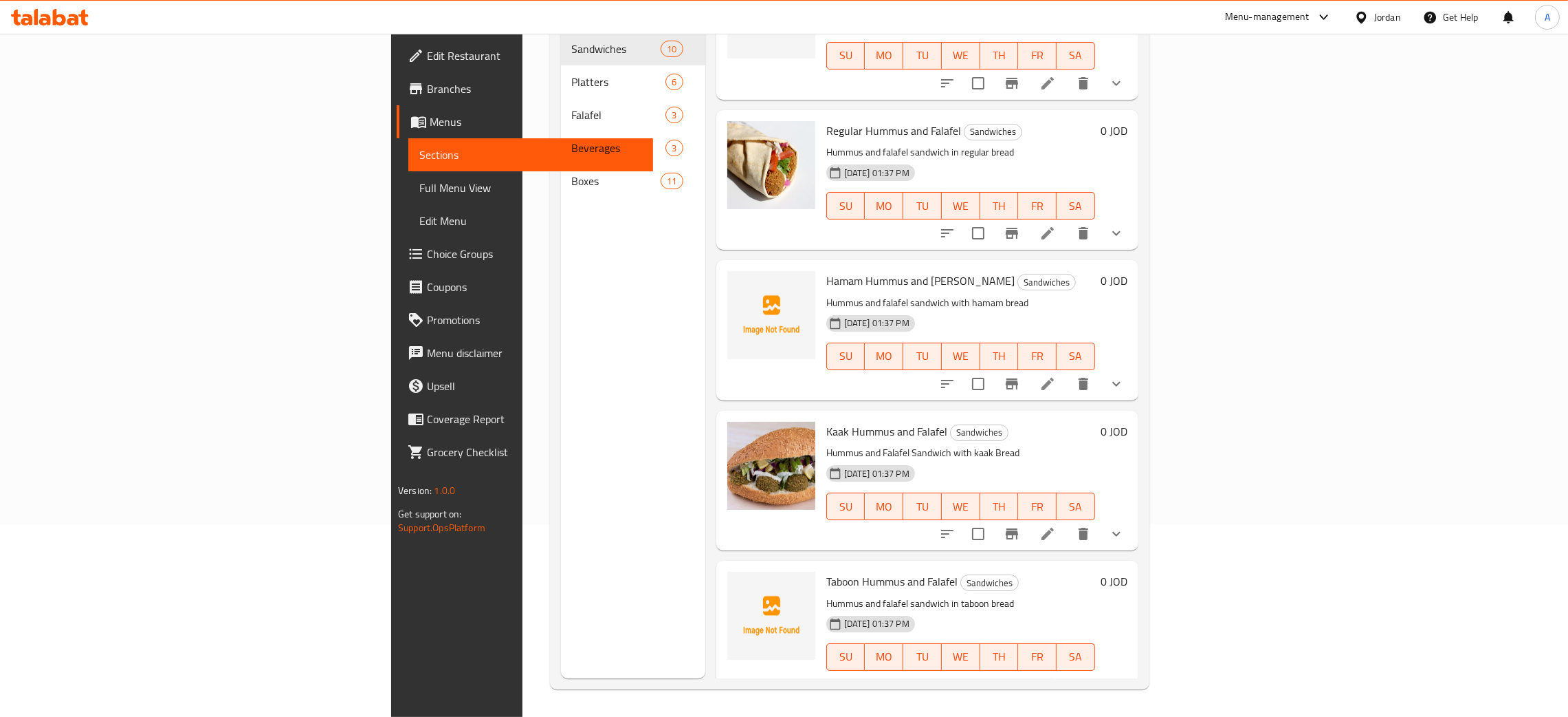
click at [572, 172] on span "Boxes" at bounding box center [616, 180] width 89 height 16
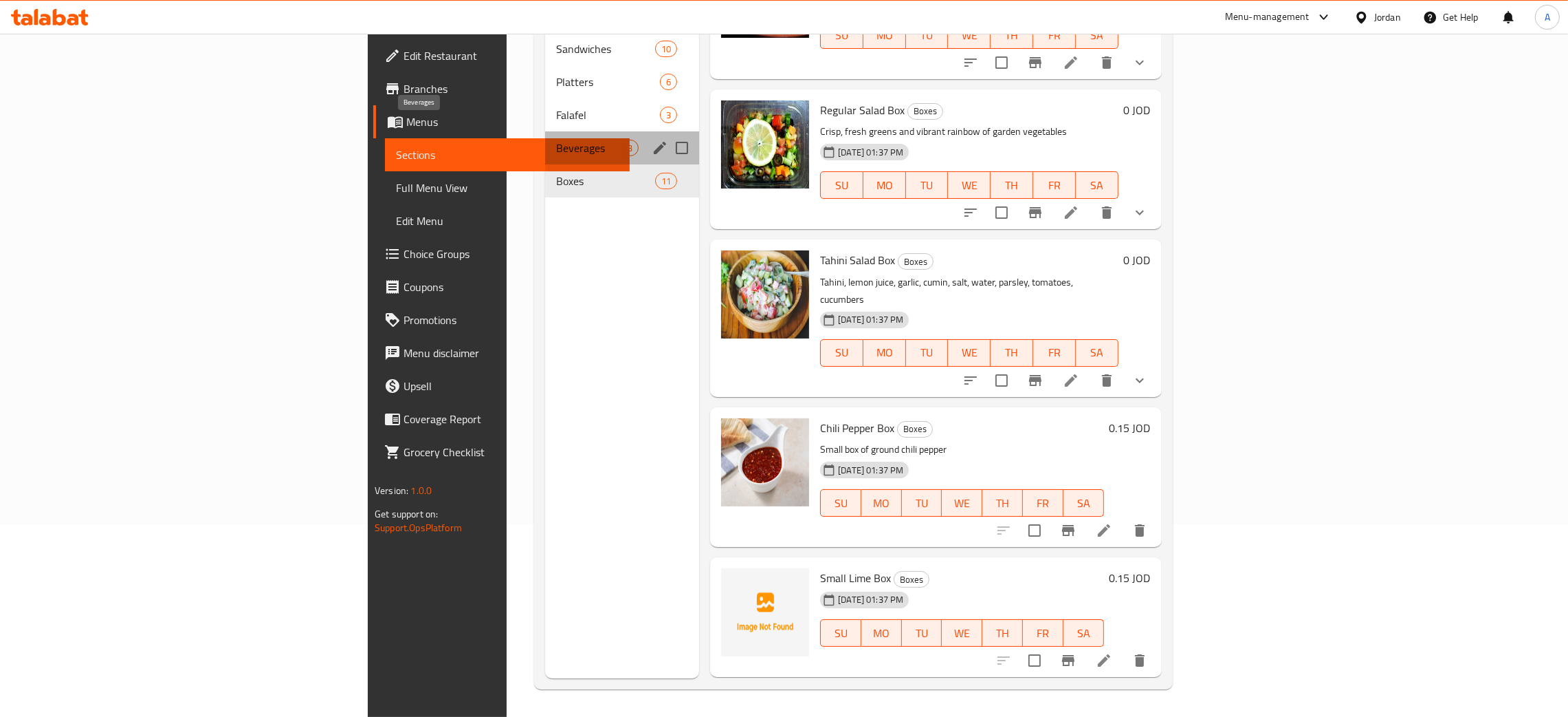
click at [556, 139] on span "Beverages" at bounding box center [588, 147] width 65 height 16
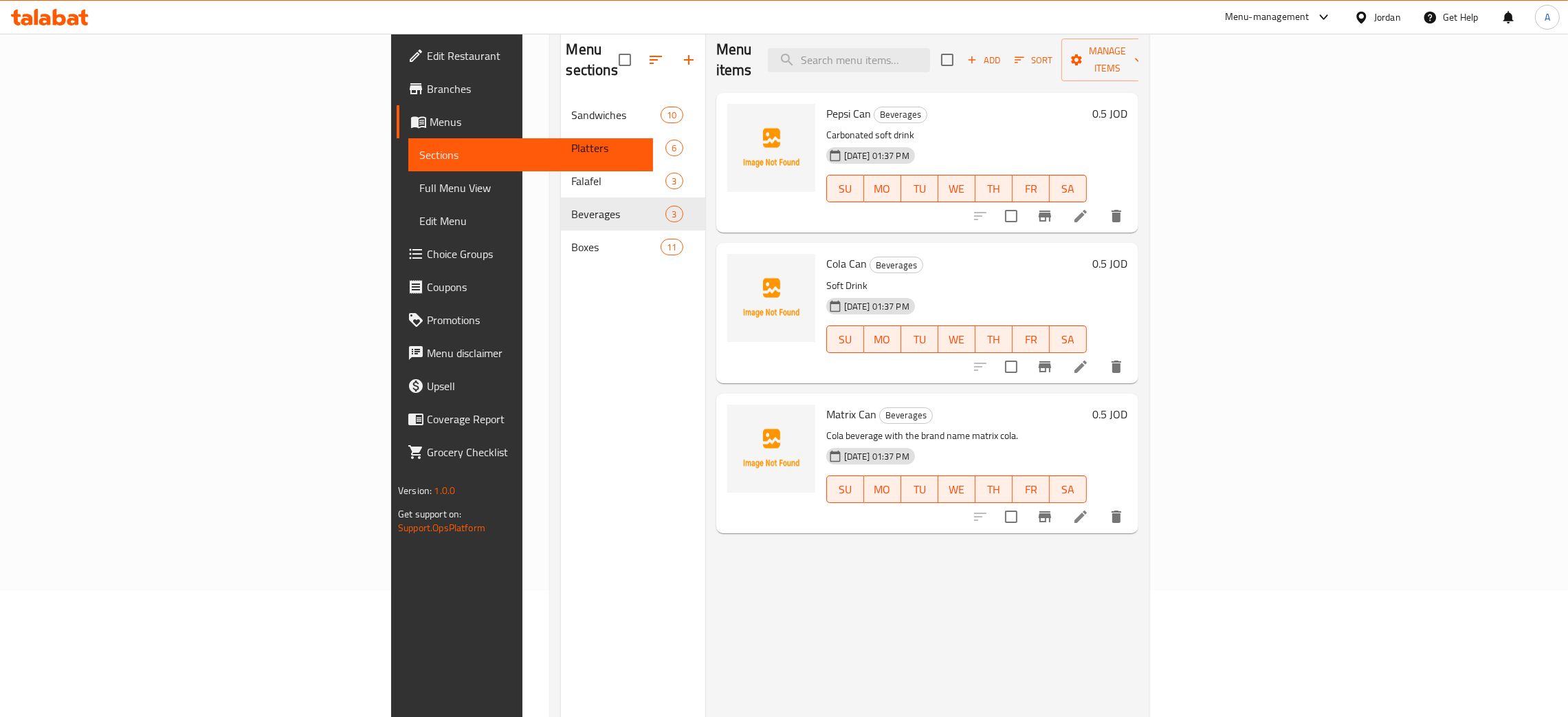
scroll to position [91, 0]
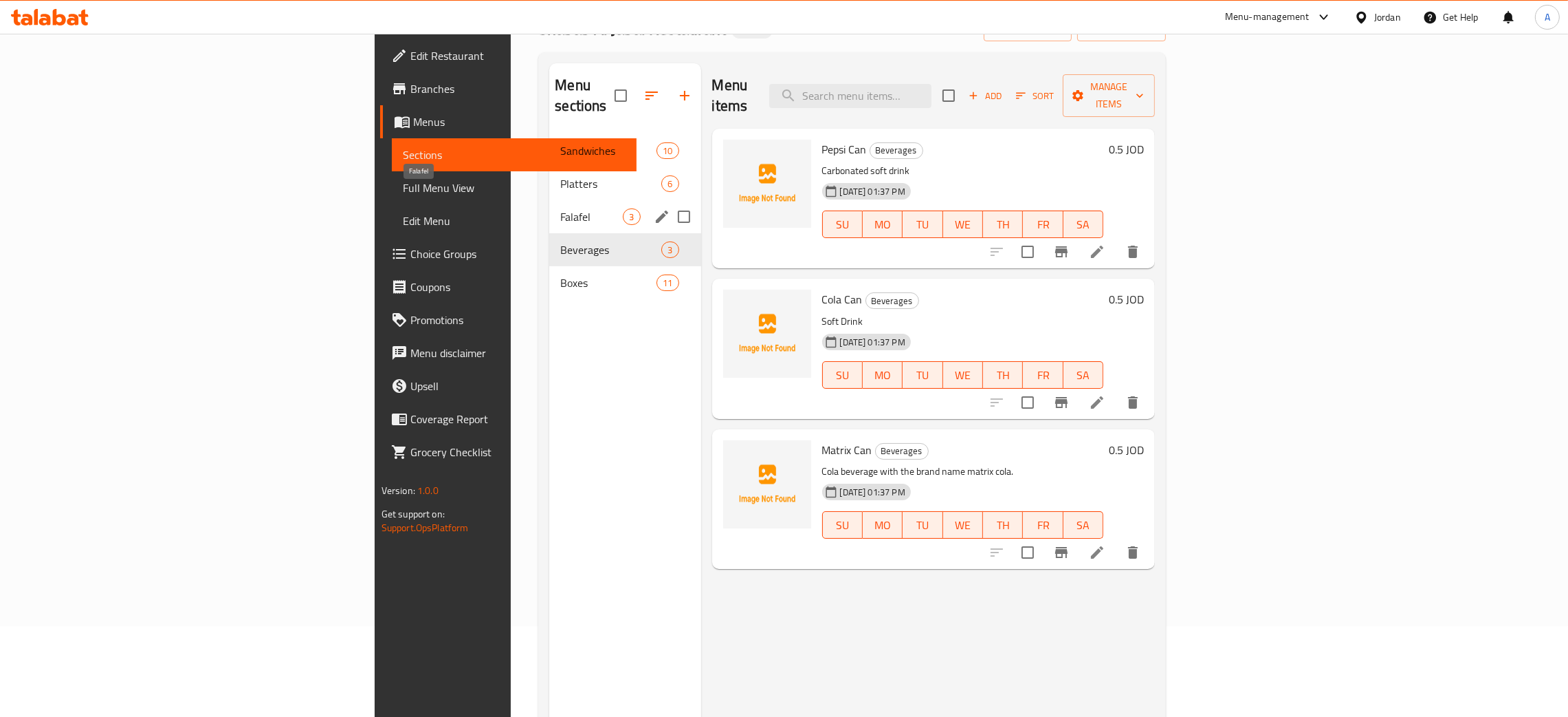
click at [560, 208] on span "Falafel" at bounding box center [592, 216] width 63 height 16
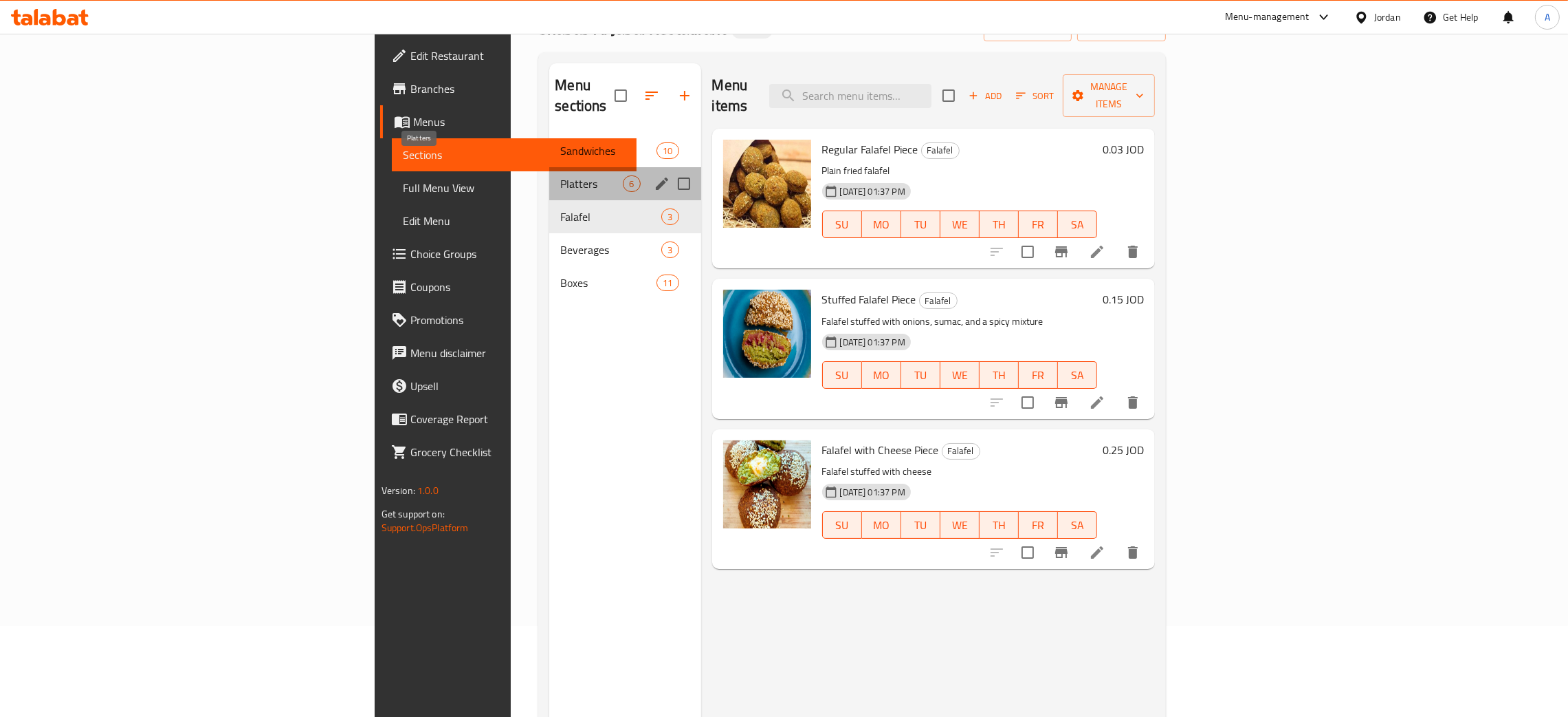
click at [560, 176] on span "Platters" at bounding box center [592, 183] width 63 height 16
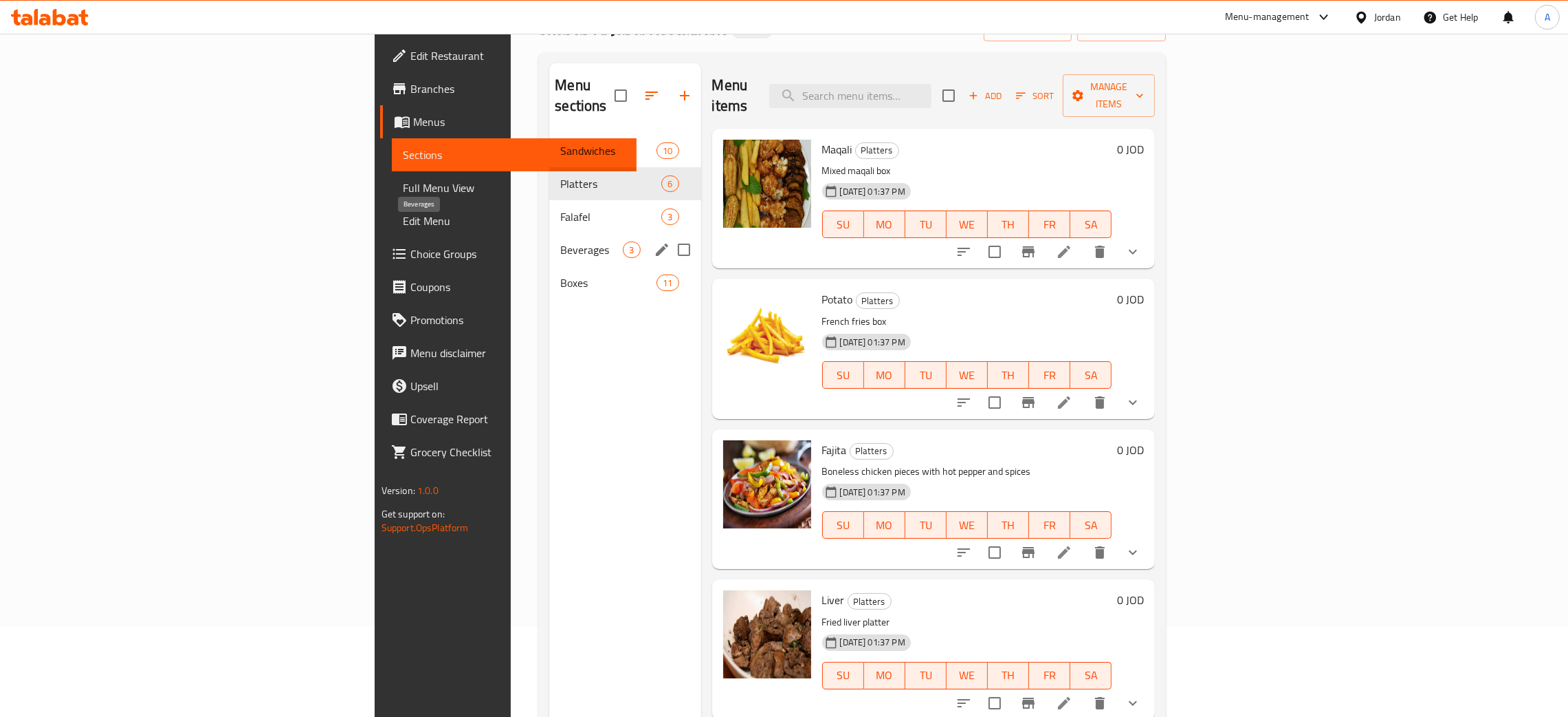
click at [560, 241] on span "Beverages" at bounding box center [592, 249] width 63 height 16
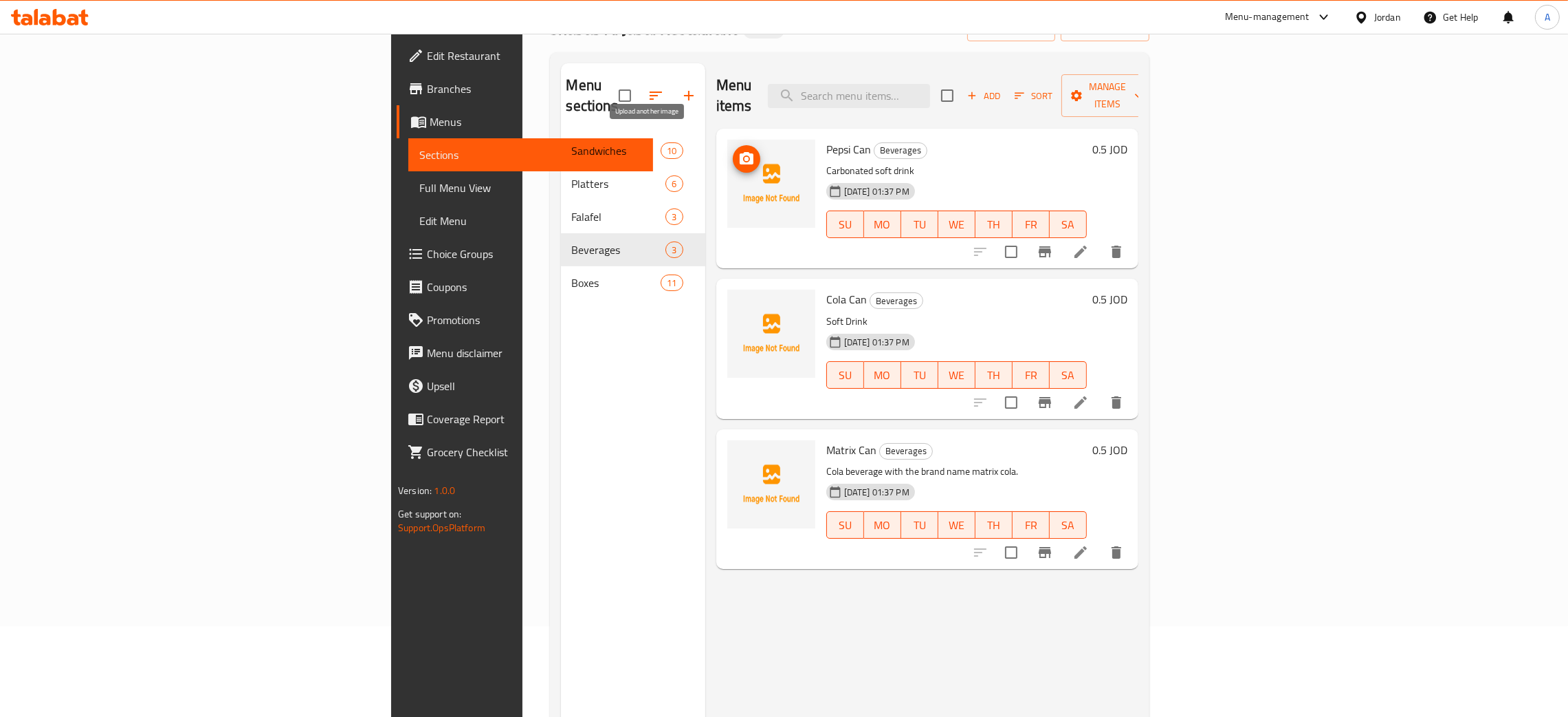
click at [739, 150] on icon "upload picture" at bounding box center [746, 158] width 16 height 16
click at [739, 302] on icon "upload picture" at bounding box center [746, 308] width 14 height 13
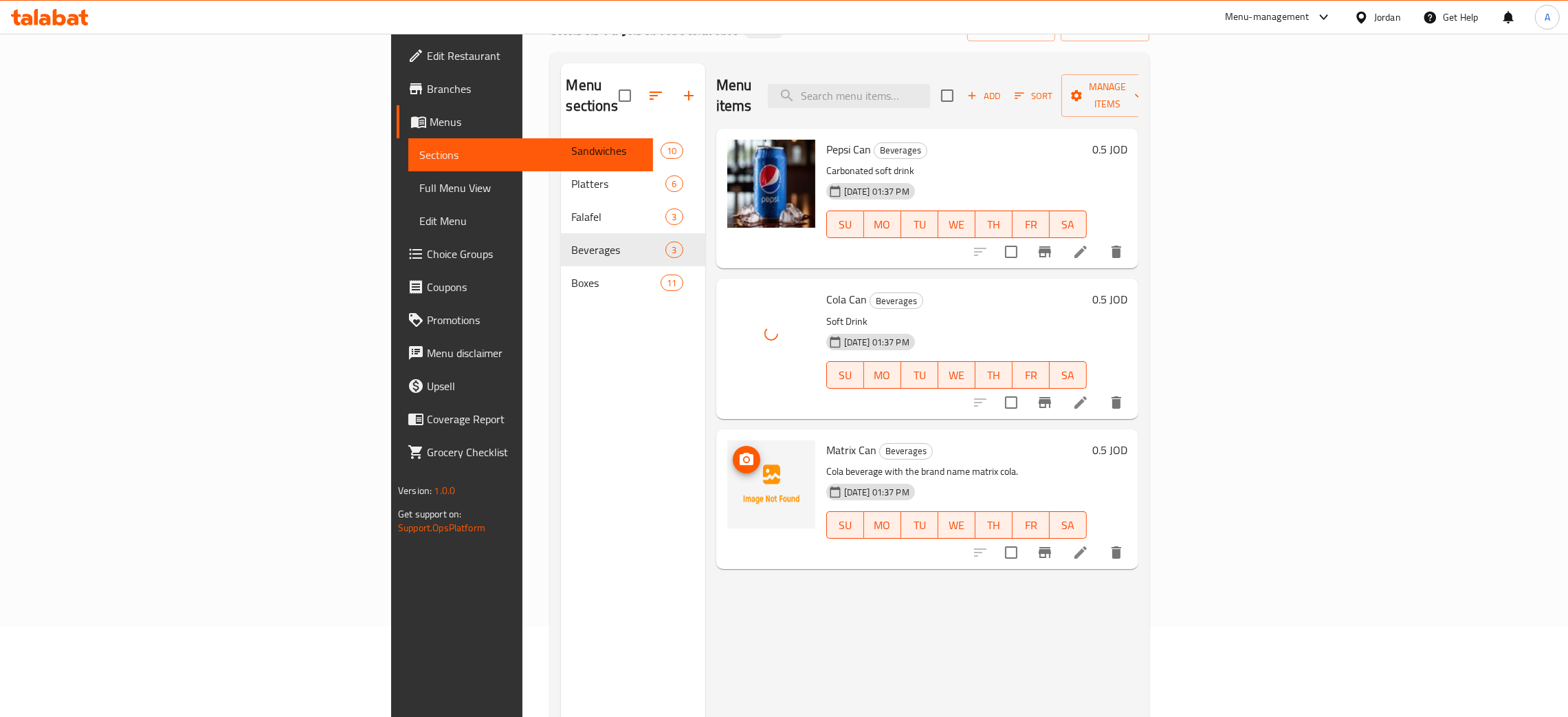
click at [739, 453] on icon "upload picture" at bounding box center [746, 459] width 14 height 13
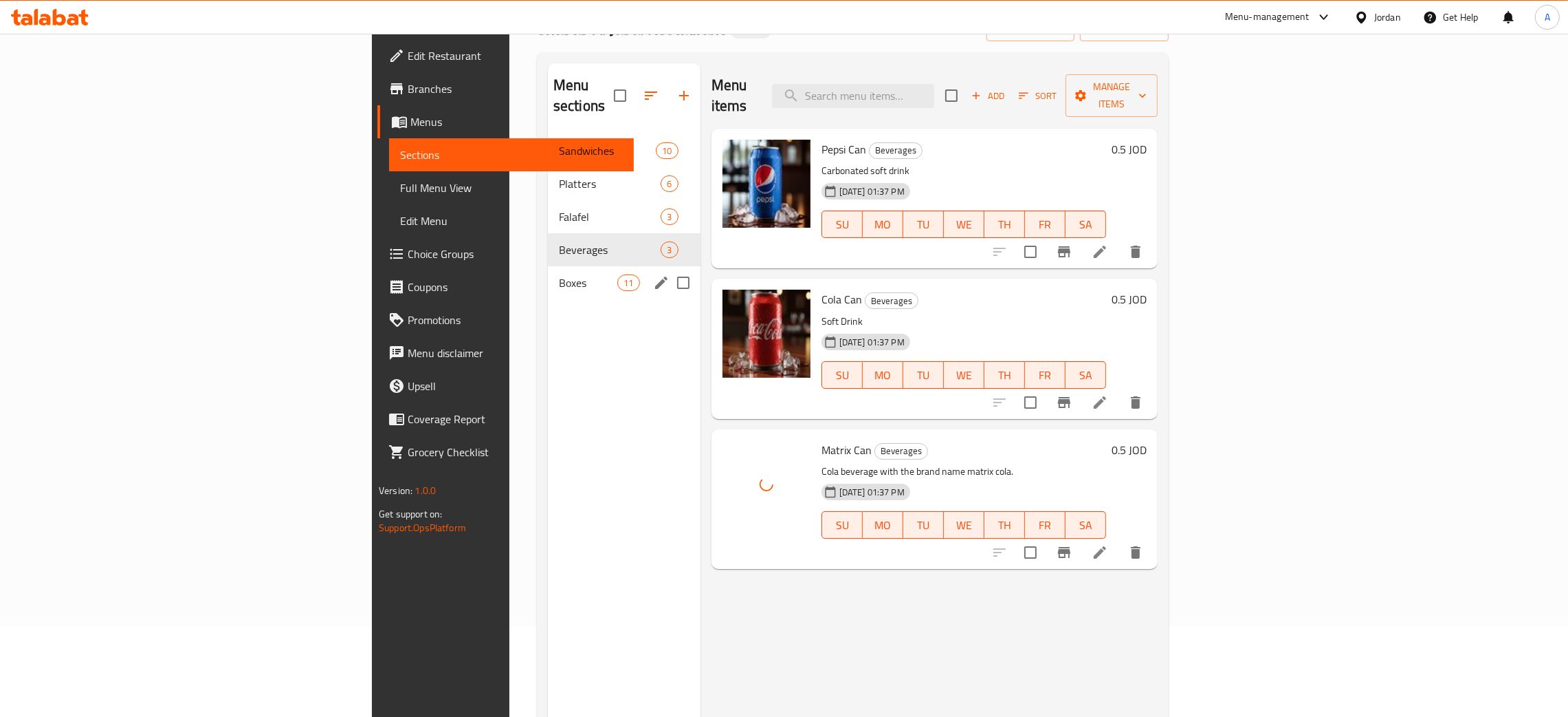
click at [548, 266] on div "Boxes 11" at bounding box center [624, 282] width 153 height 33
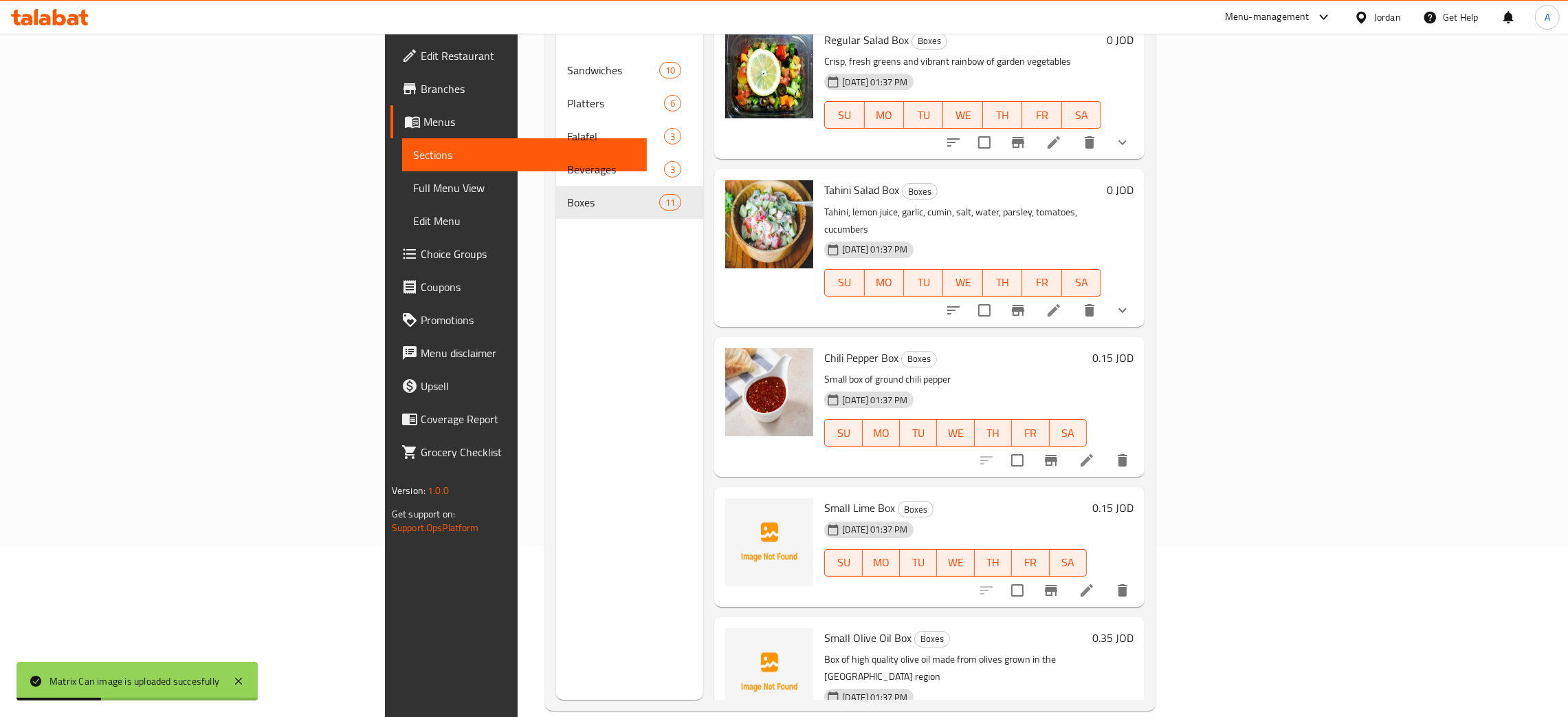
scroll to position [194, 0]
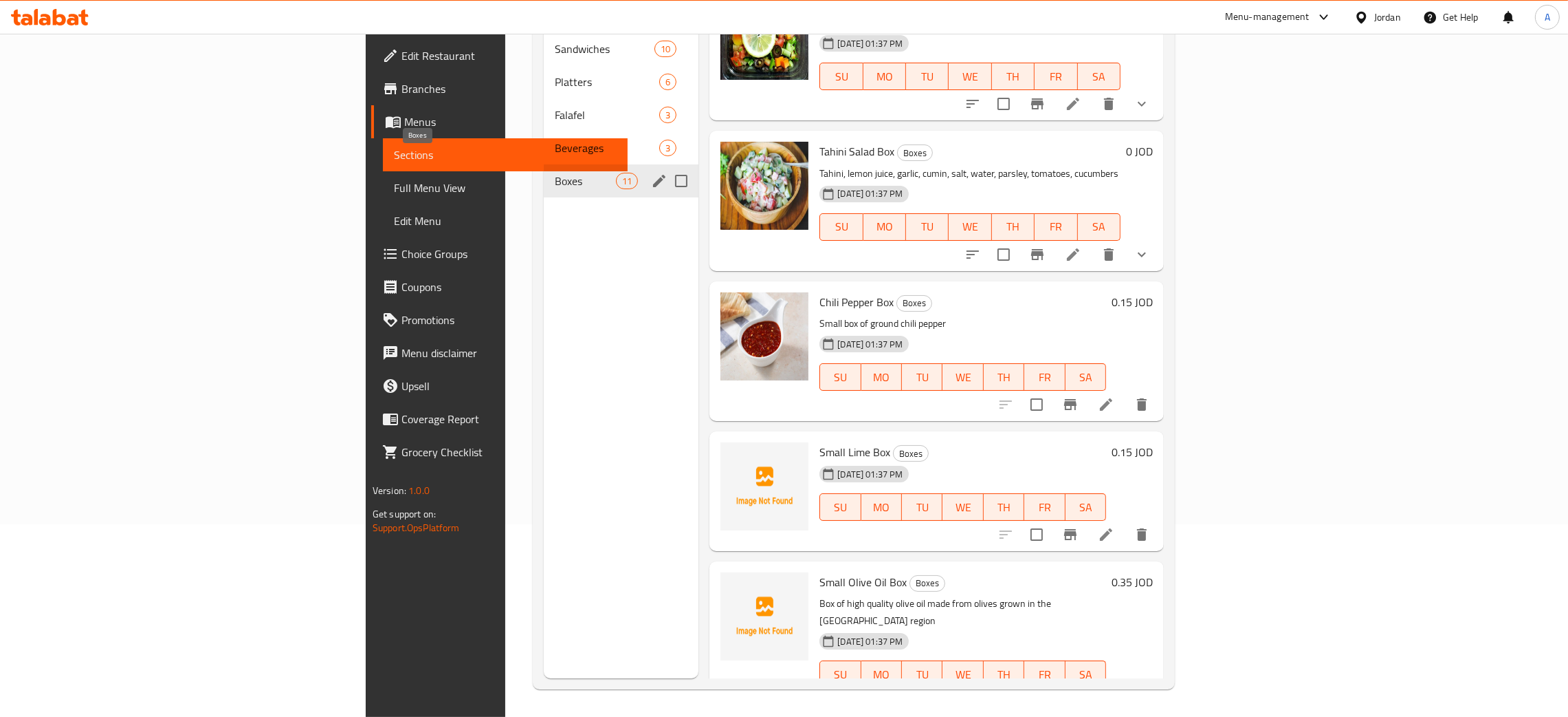
click at [544, 165] on div "Boxes 11" at bounding box center [621, 181] width 155 height 33
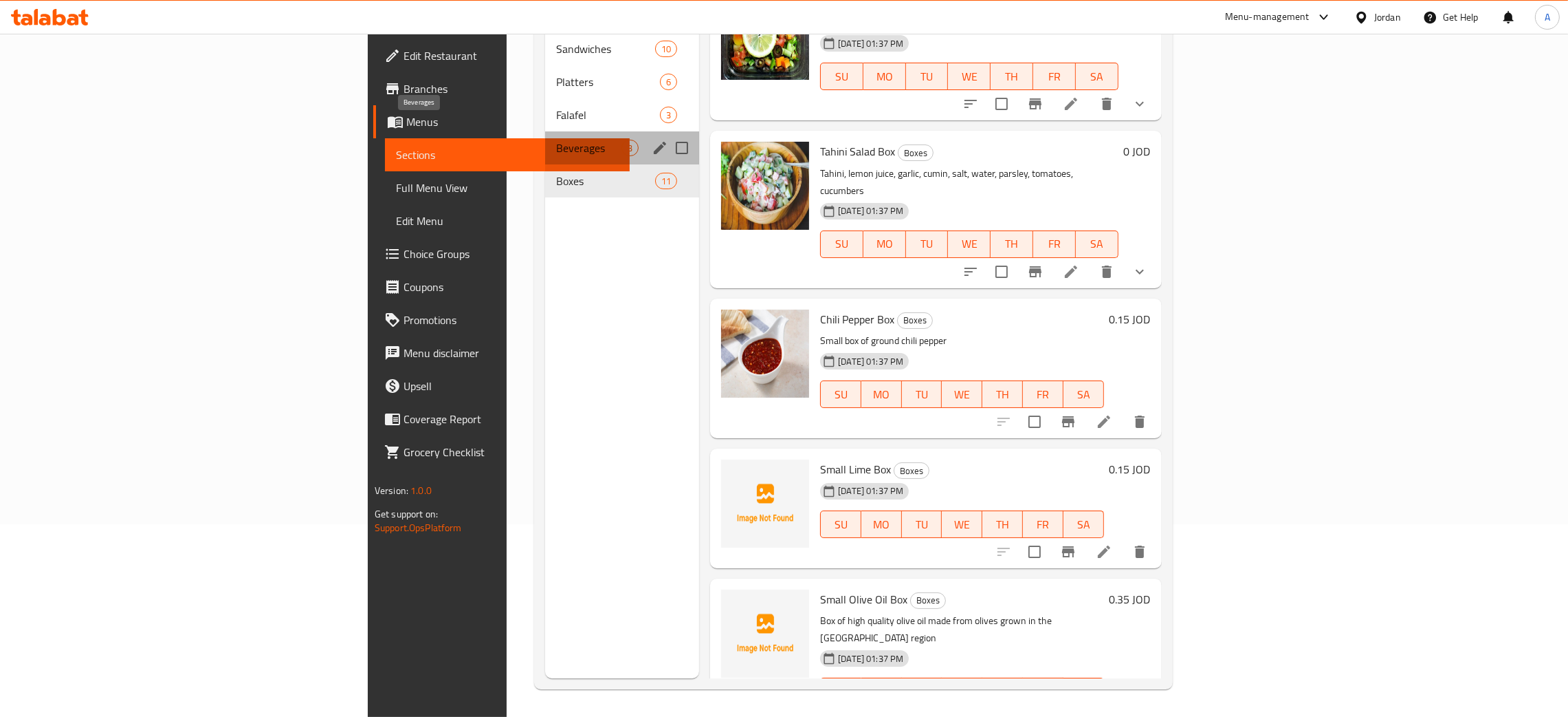
drag, startPoint x: 407, startPoint y: 134, endPoint x: 400, endPoint y: 115, distance: 20.2
click at [556, 139] on span "Beverages" at bounding box center [588, 147] width 65 height 16
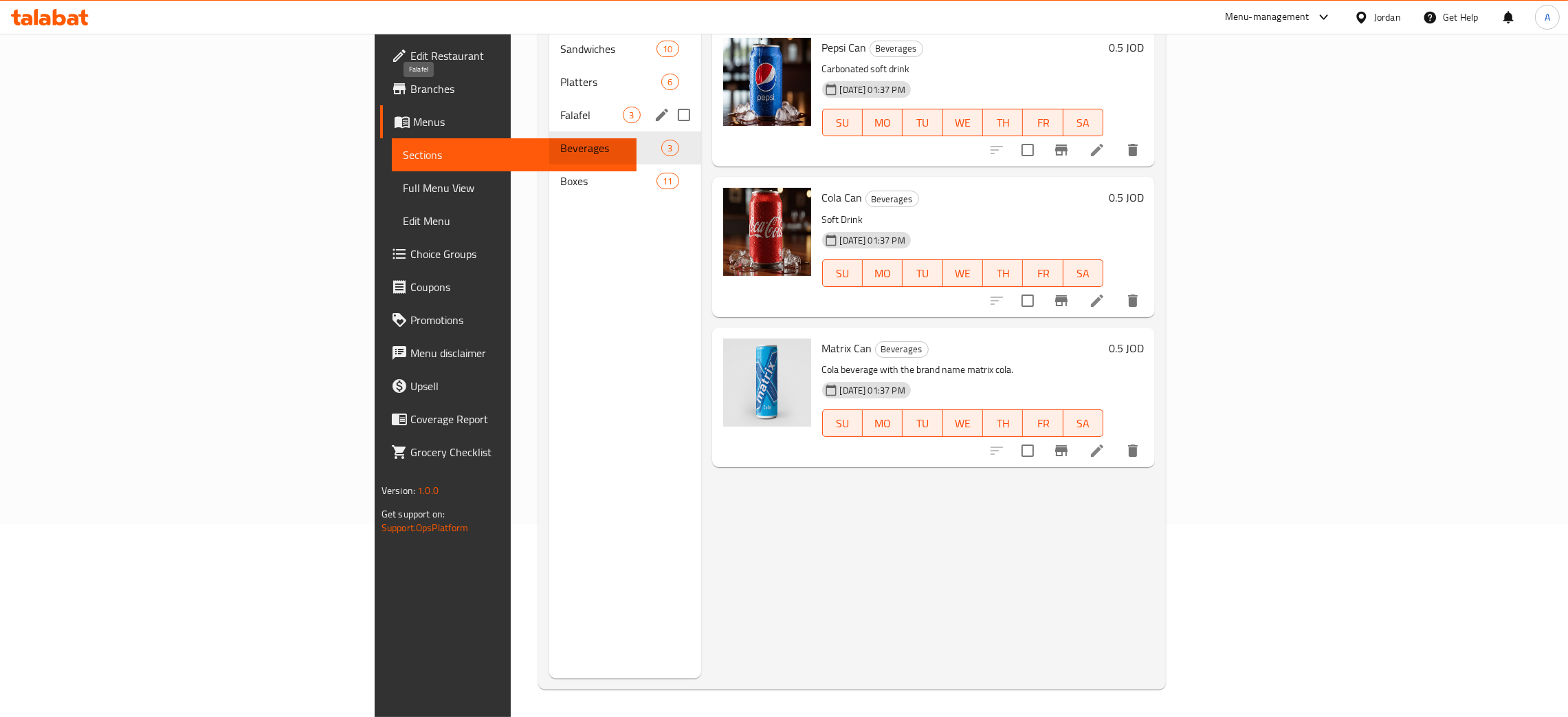
click at [560, 107] on span "Falafel" at bounding box center [592, 115] width 63 height 16
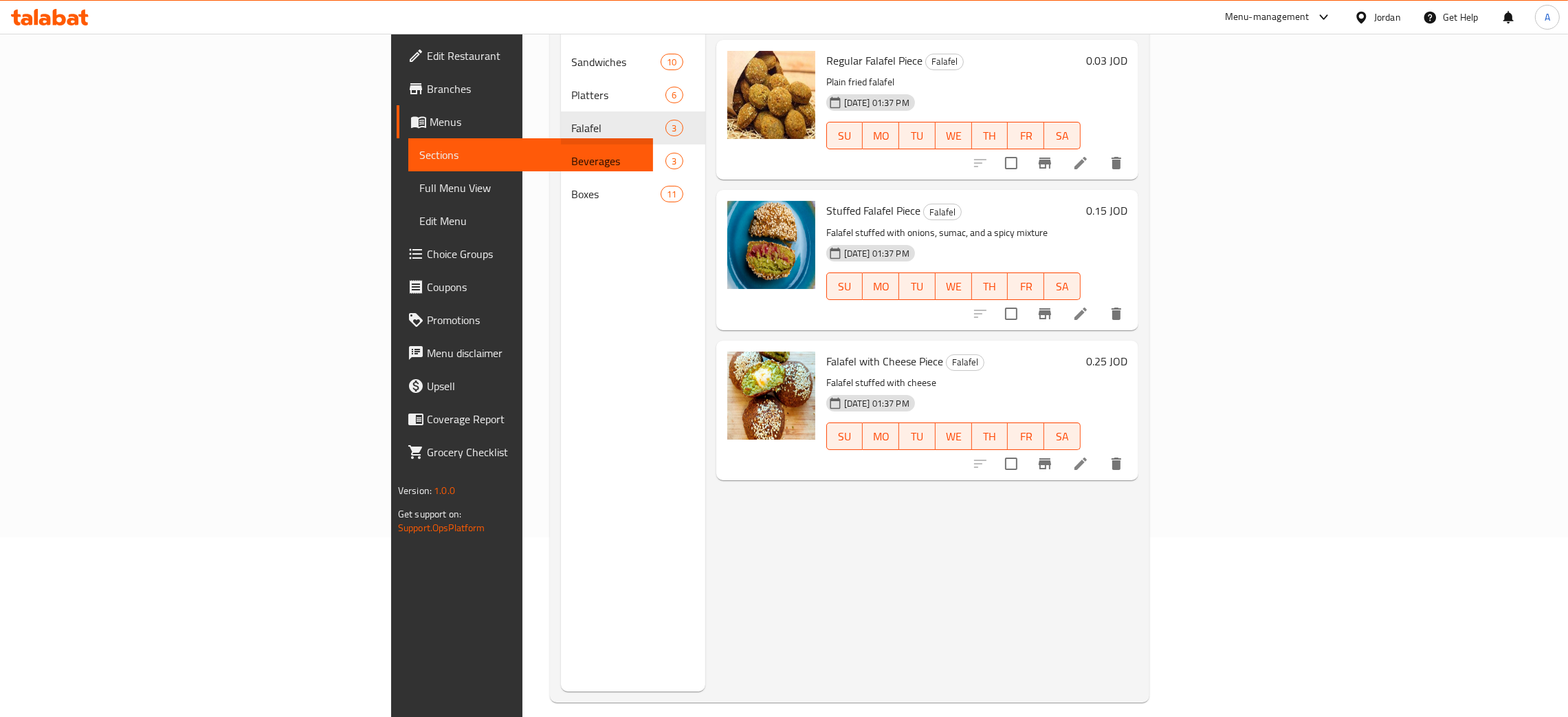
scroll to position [91, 0]
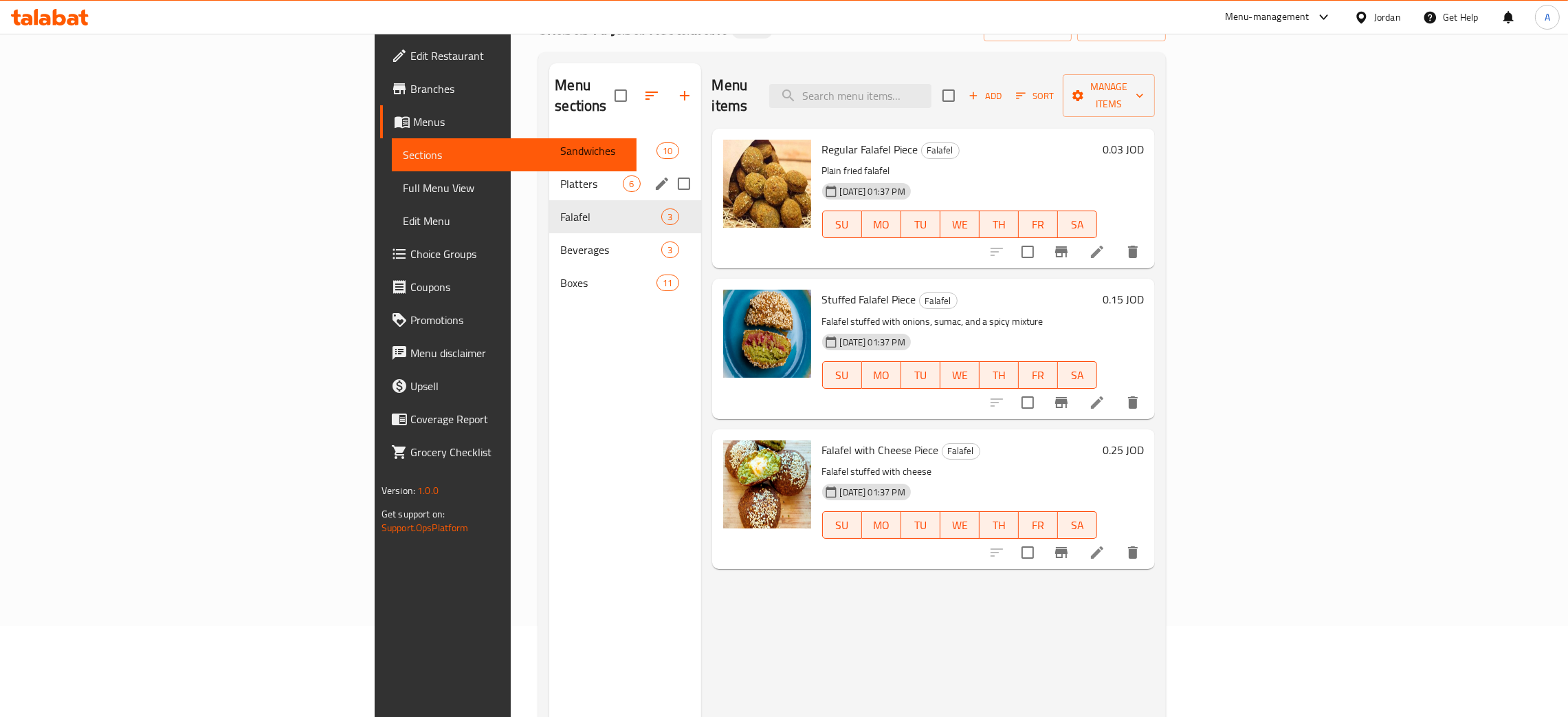
click at [549, 167] on div "Platters 6" at bounding box center [625, 183] width 151 height 33
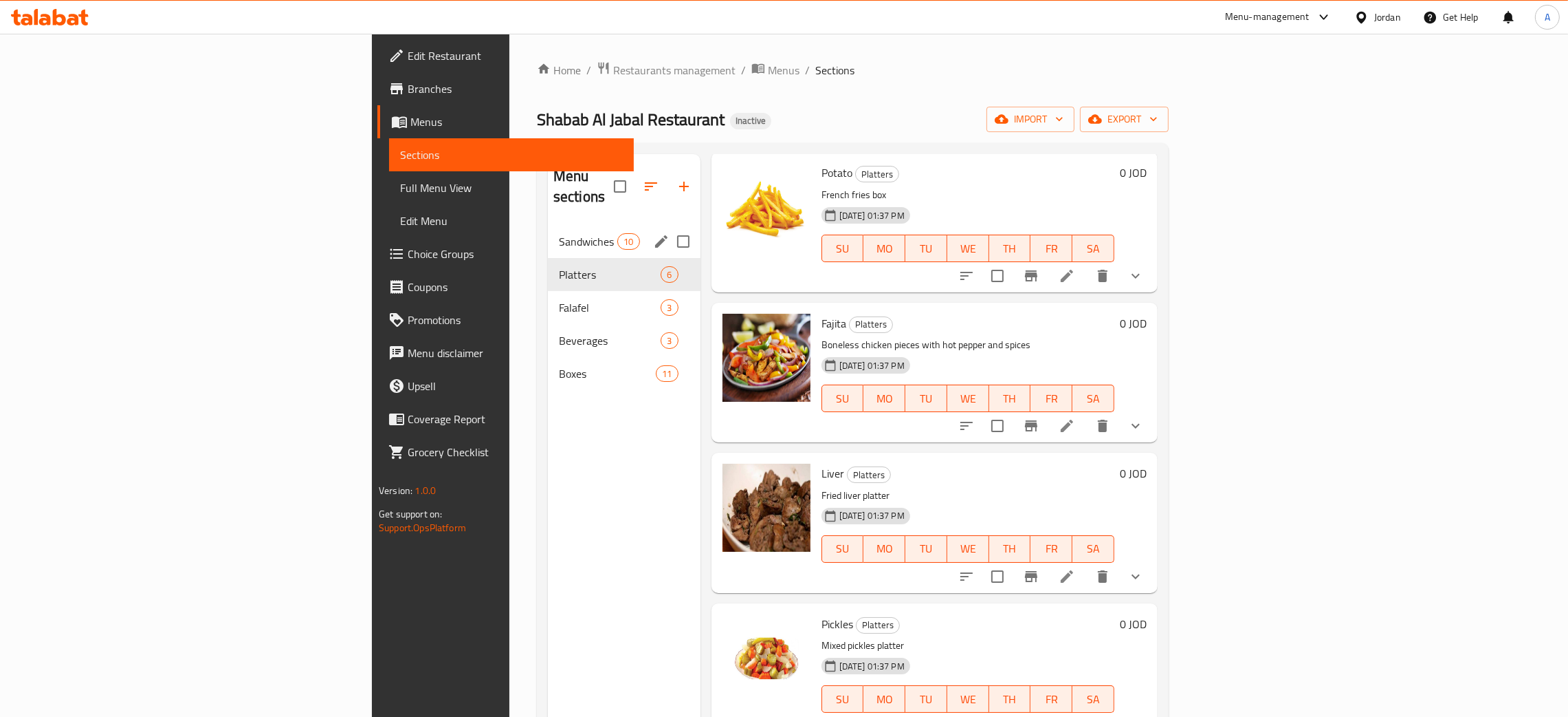
click at [559, 234] on span "Sandwiches" at bounding box center [587, 241] width 59 height 16
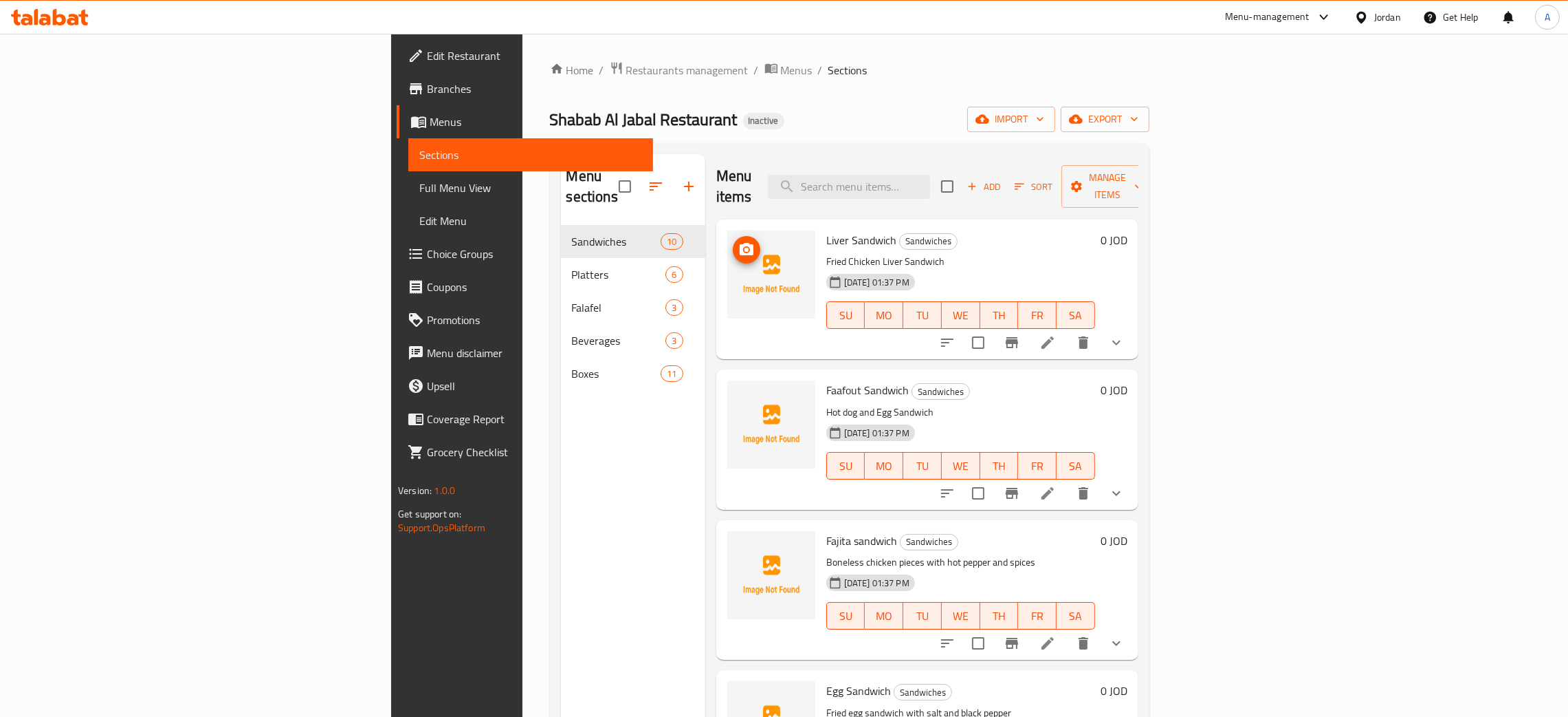
click at [733, 241] on span "upload picture" at bounding box center [746, 249] width 27 height 16
click at [1379, 18] on div "Jordan" at bounding box center [1388, 17] width 27 height 15
click at [59, 16] on icon at bounding box center [59, 17] width 13 height 16
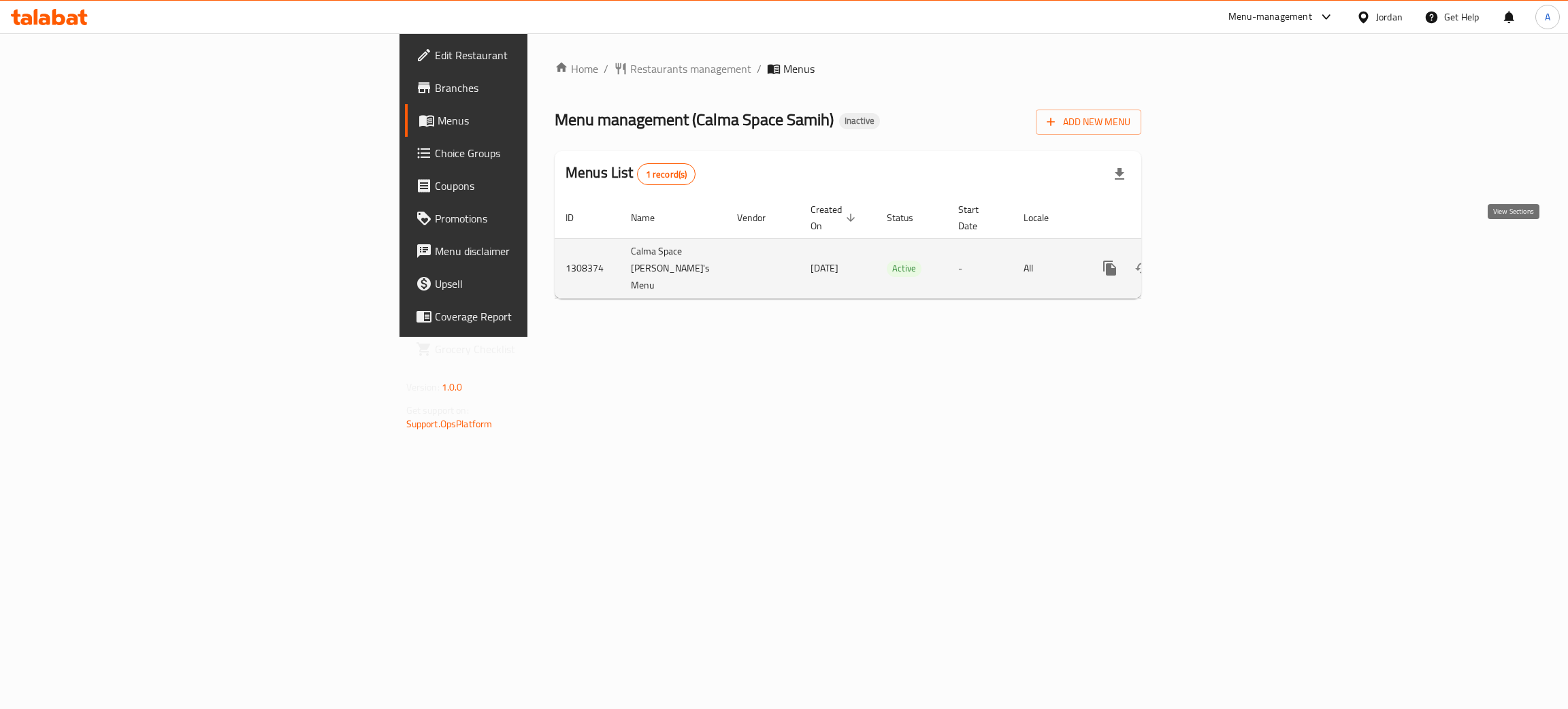
click at [1214, 262] on icon "enhanced table" at bounding box center [1208, 268] width 13 height 13
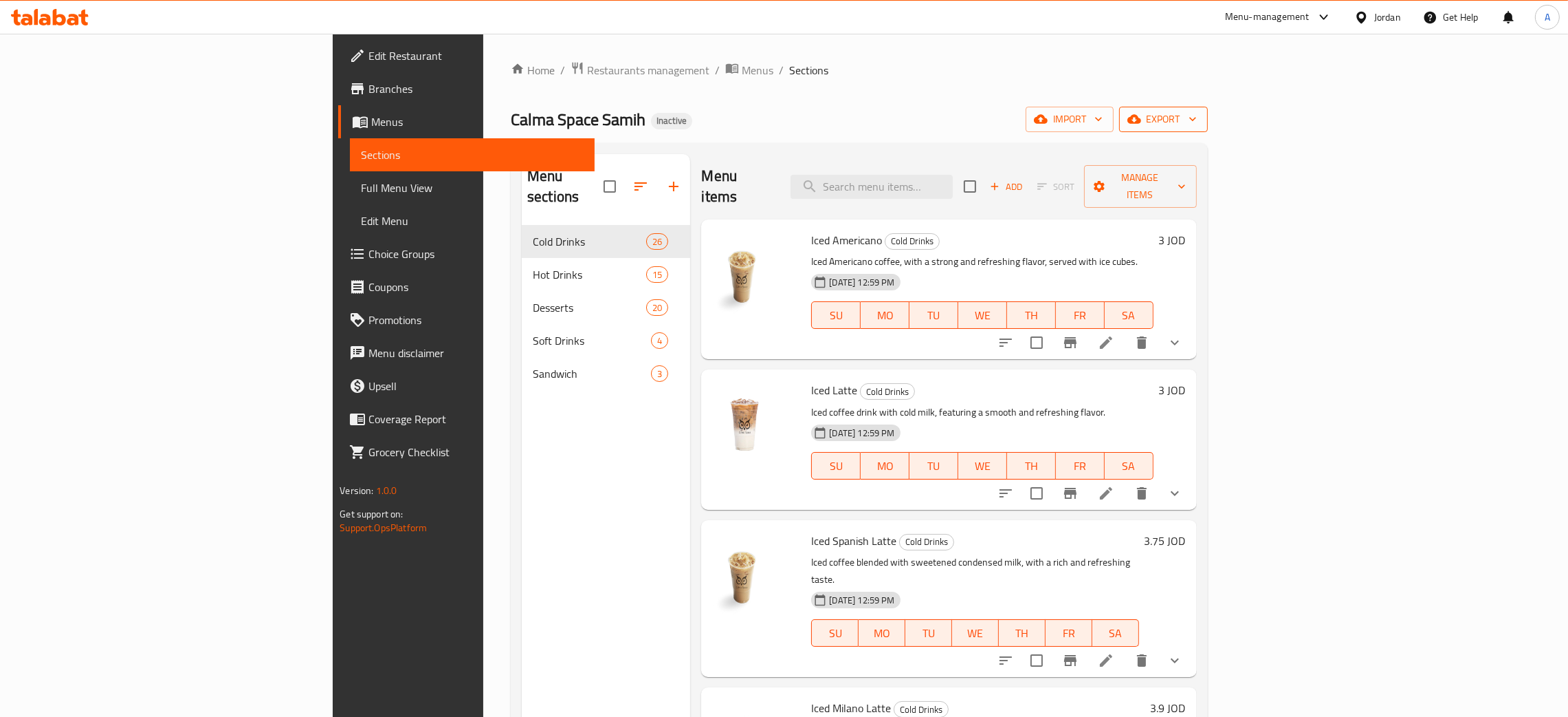
click at [1200, 116] on icon "button" at bounding box center [1193, 119] width 14 height 14
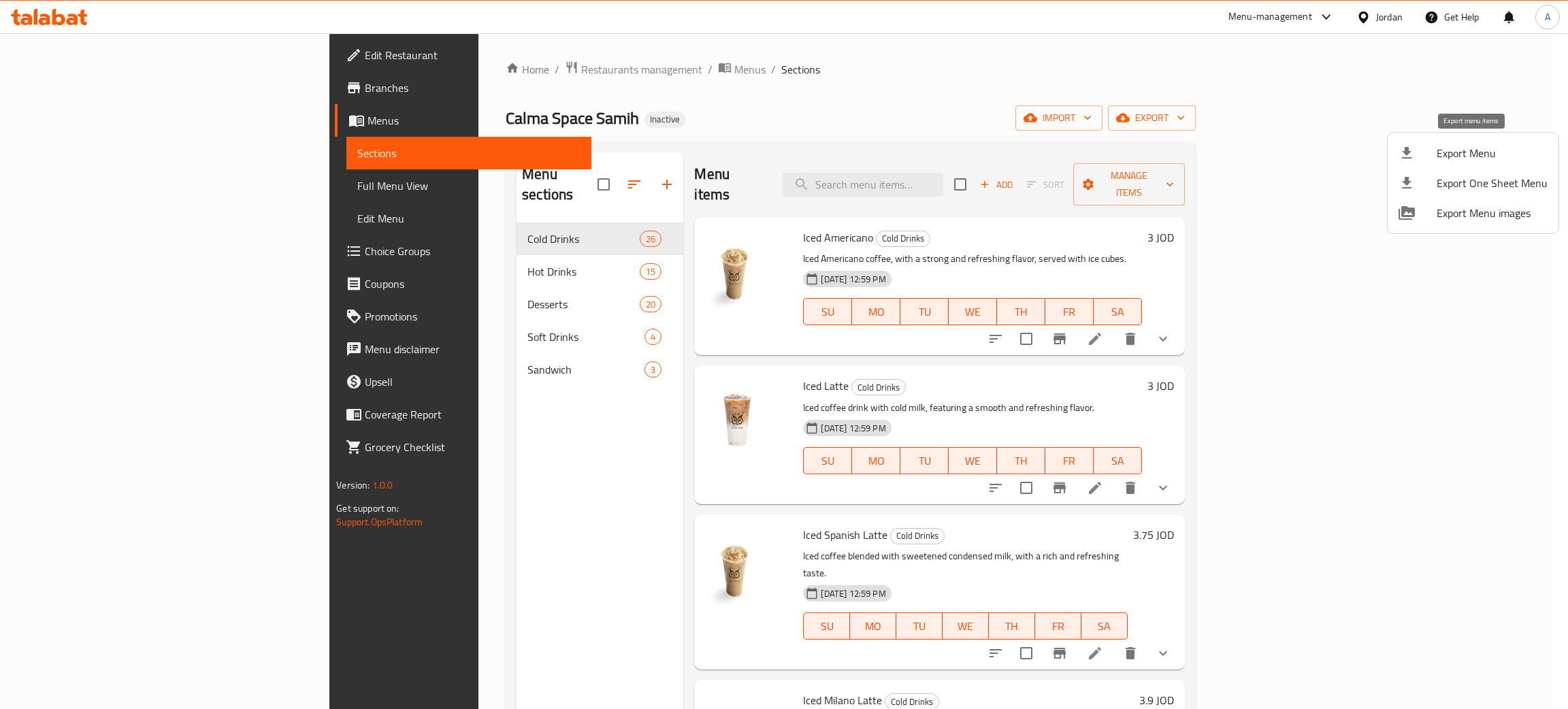
click at [1452, 153] on span "Export Menu" at bounding box center [1492, 153] width 111 height 16
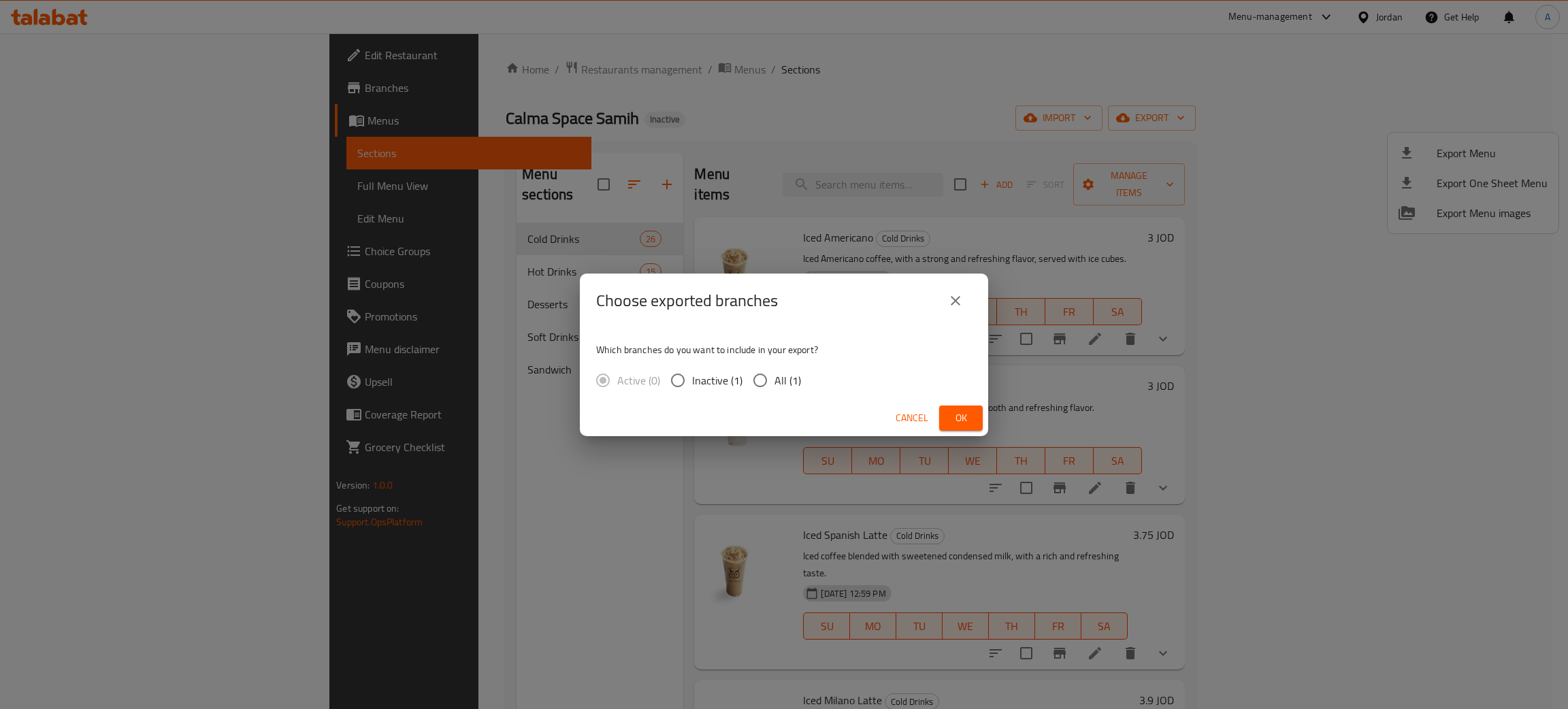
click at [956, 419] on span "Ok" at bounding box center [961, 418] width 22 height 17
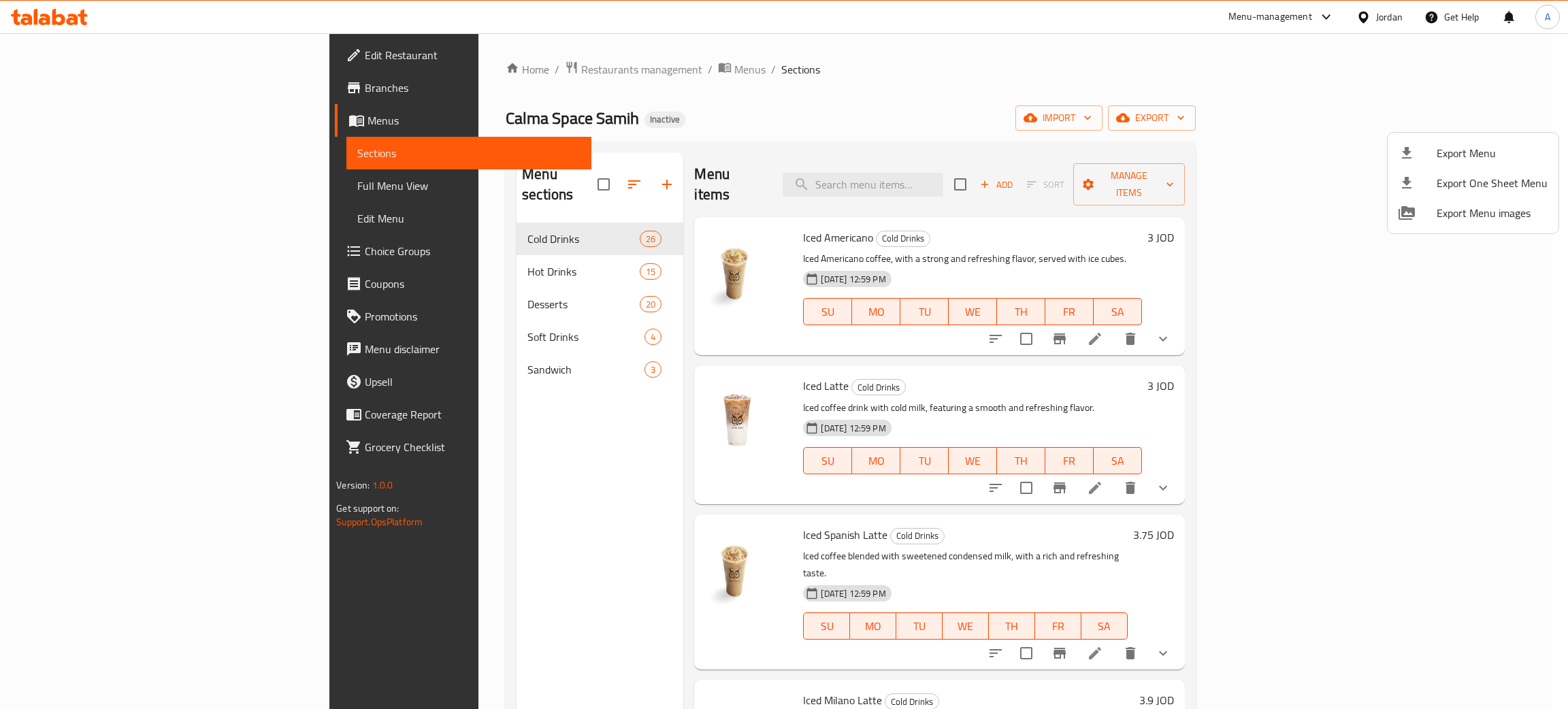
drag, startPoint x: 66, startPoint y: 42, endPoint x: 70, endPoint y: 52, distance: 10.8
click at [66, 45] on div at bounding box center [784, 354] width 1568 height 709
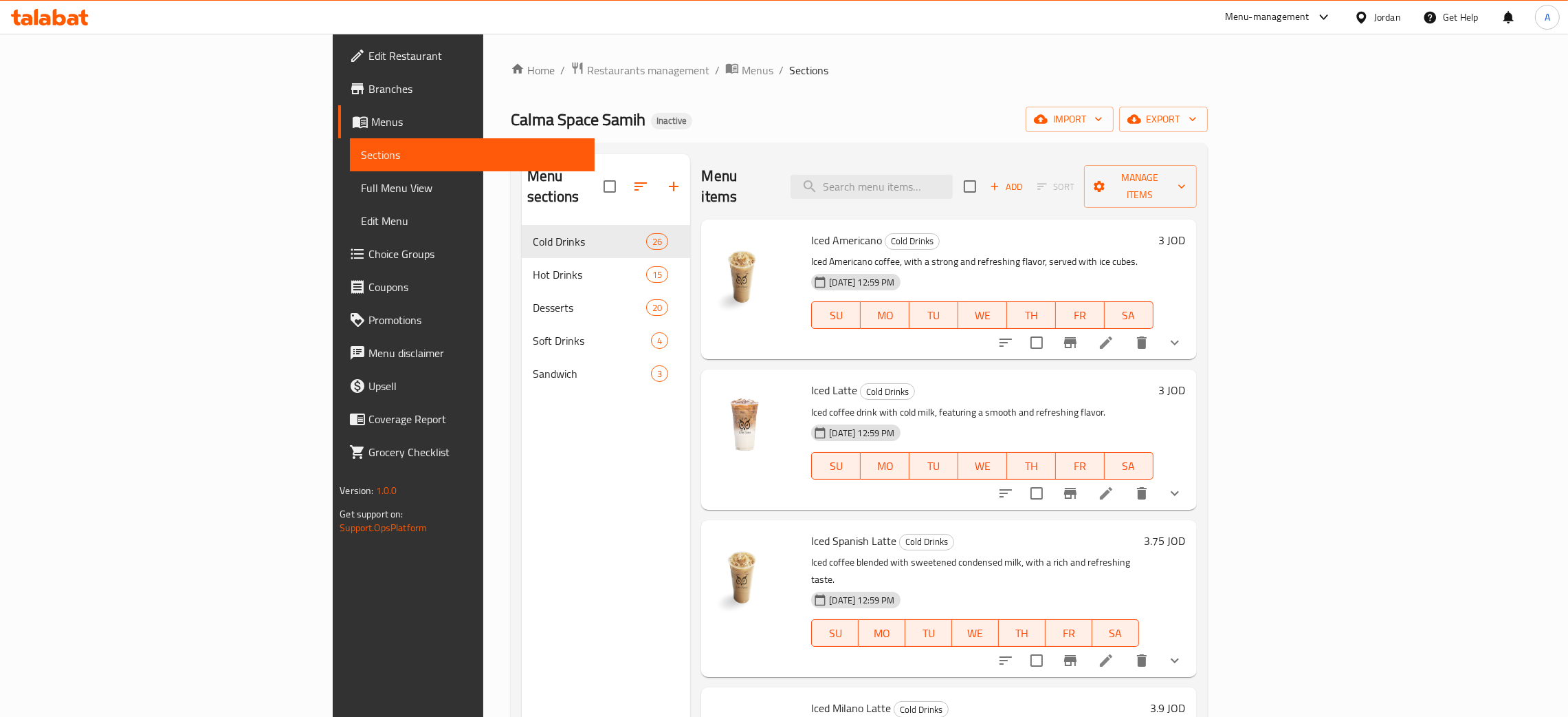
click at [368, 53] on span "Edit Restaurant" at bounding box center [476, 55] width 216 height 16
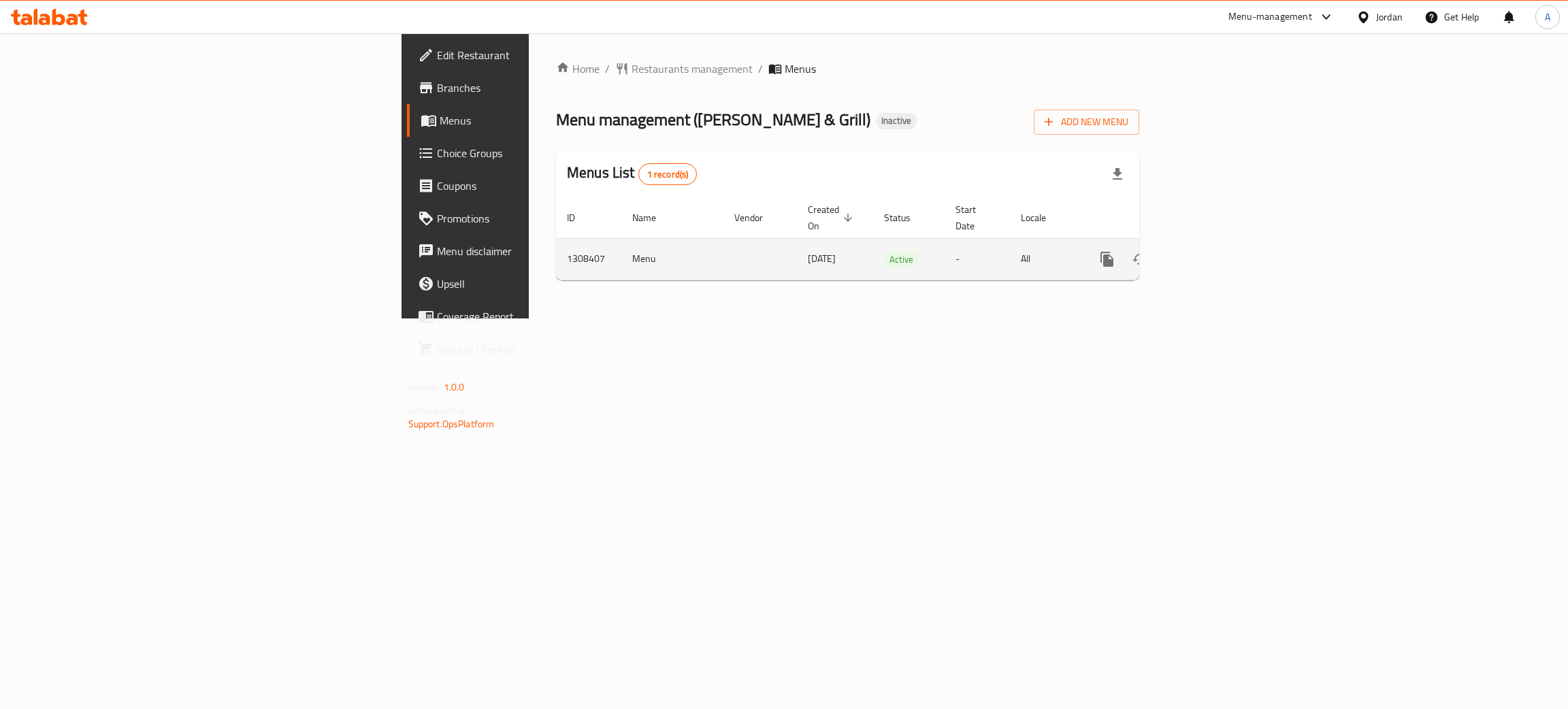
click at [1212, 253] on icon "enhanced table" at bounding box center [1205, 259] width 13 height 13
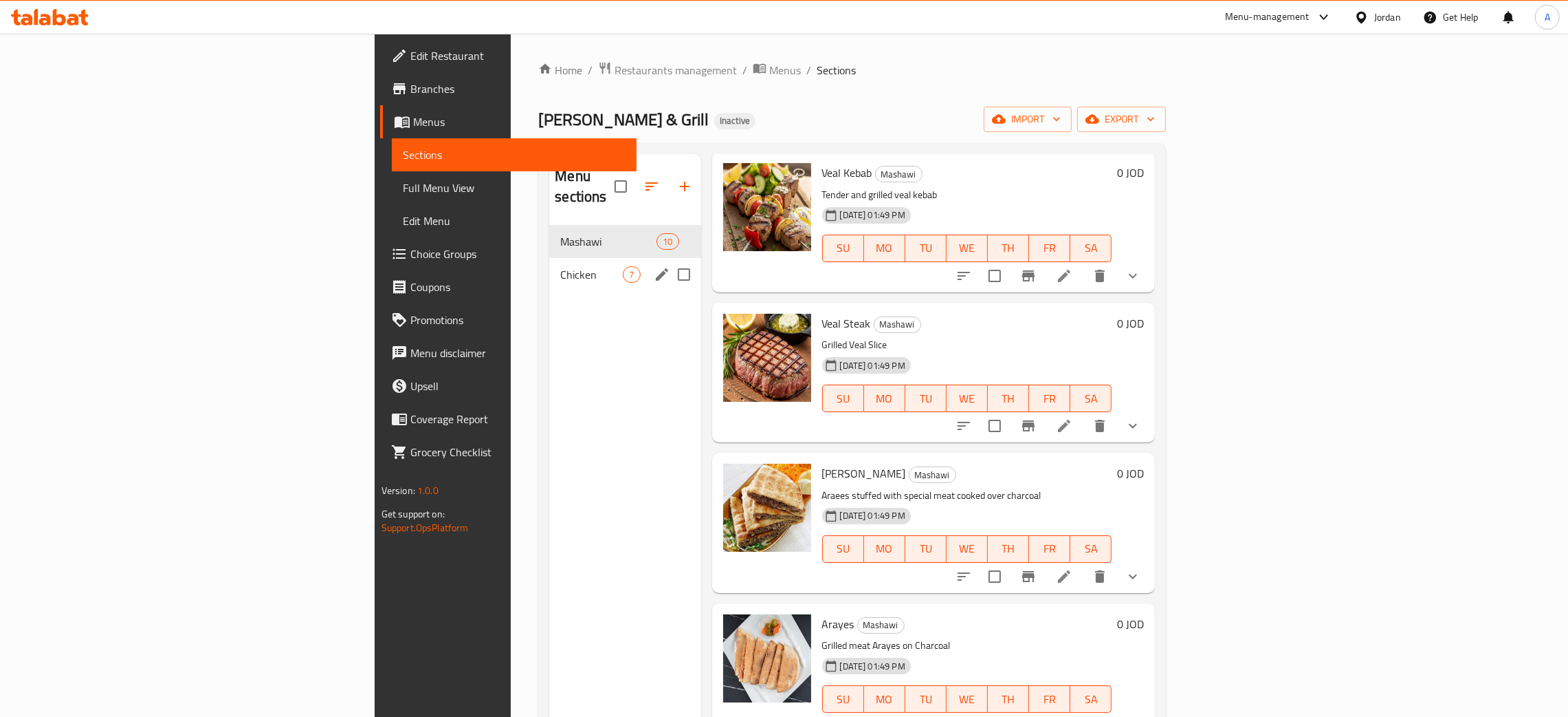
click at [549, 258] on div "Chicken 7" at bounding box center [625, 274] width 151 height 33
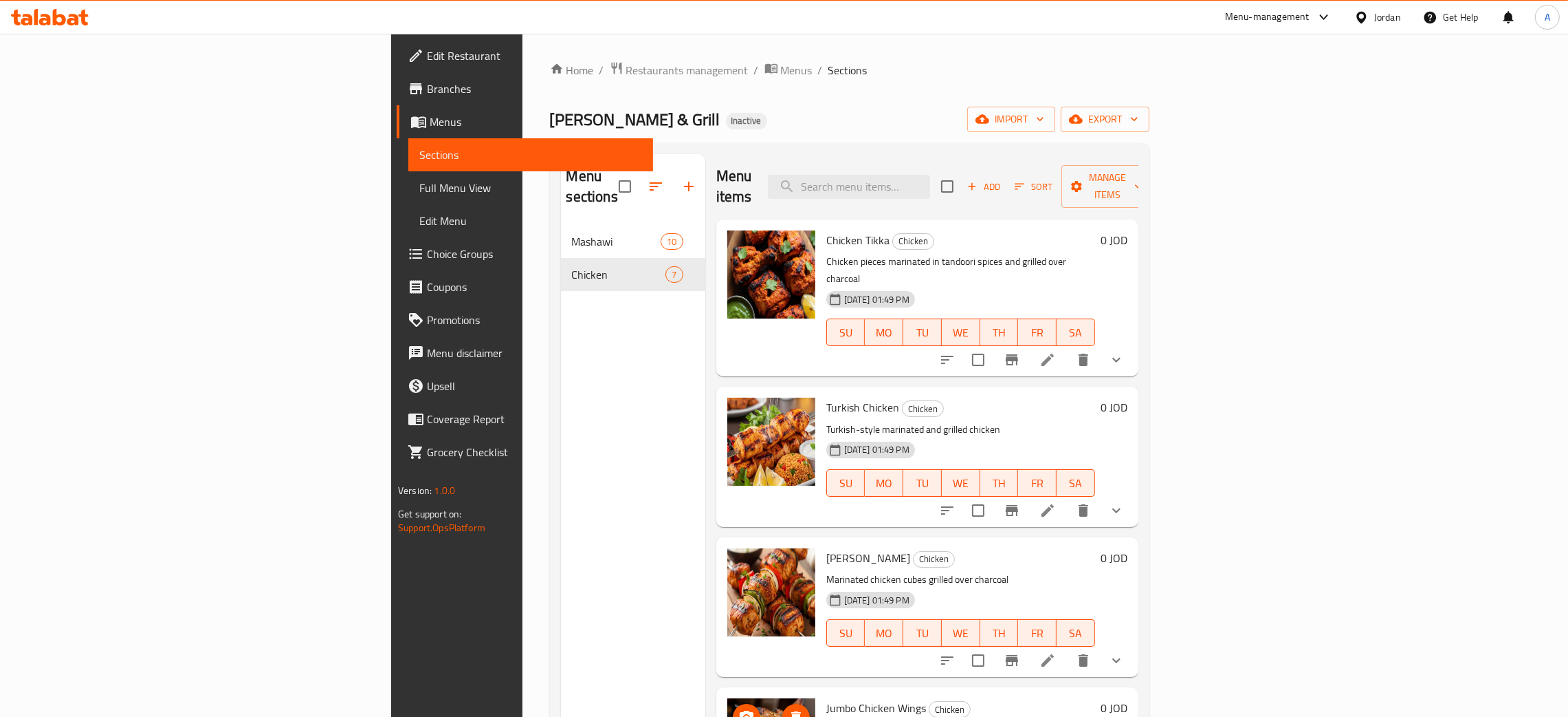
click at [70, 14] on icon at bounding box center [73, 20] width 12 height 12
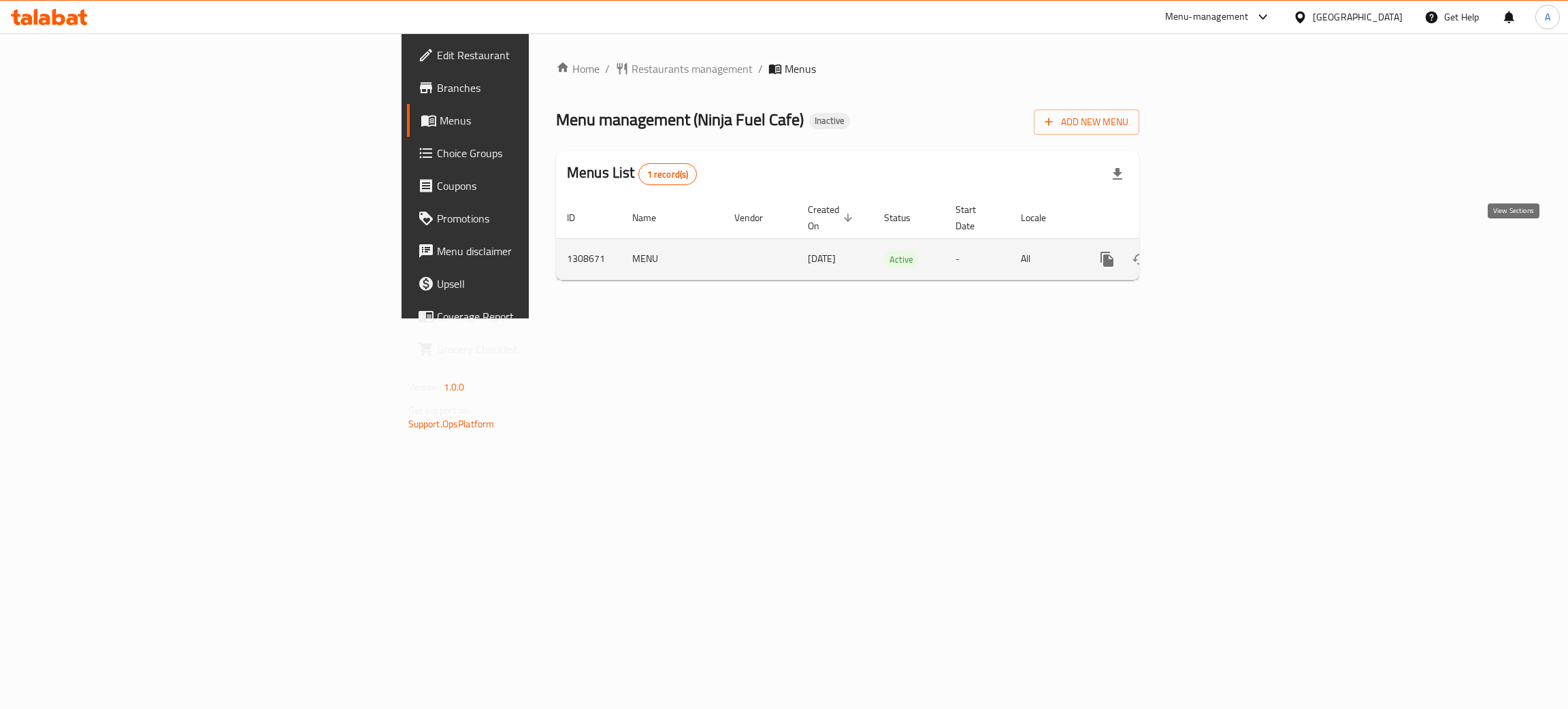
click at [1212, 253] on icon "enhanced table" at bounding box center [1205, 259] width 13 height 13
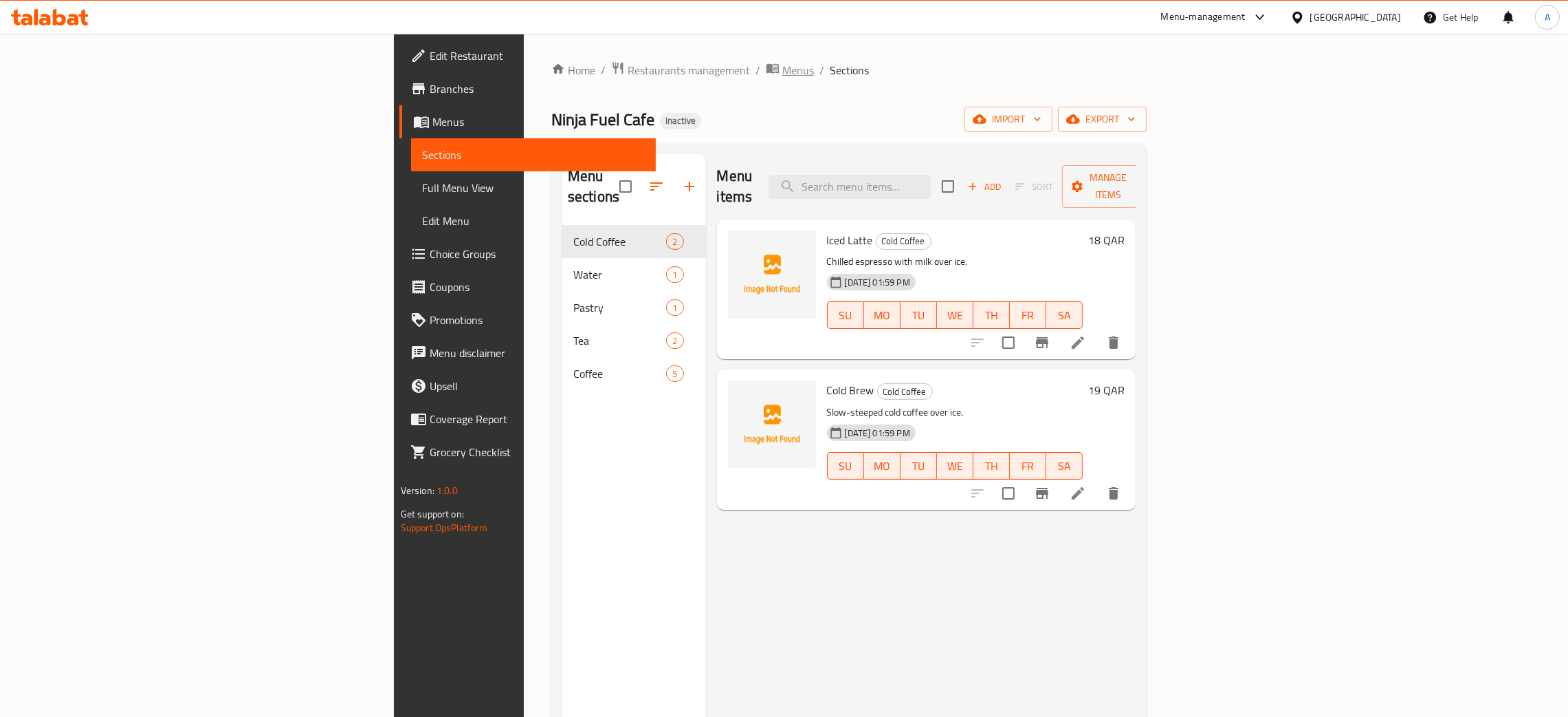
click at [783, 73] on span "Menus" at bounding box center [798, 70] width 31 height 16
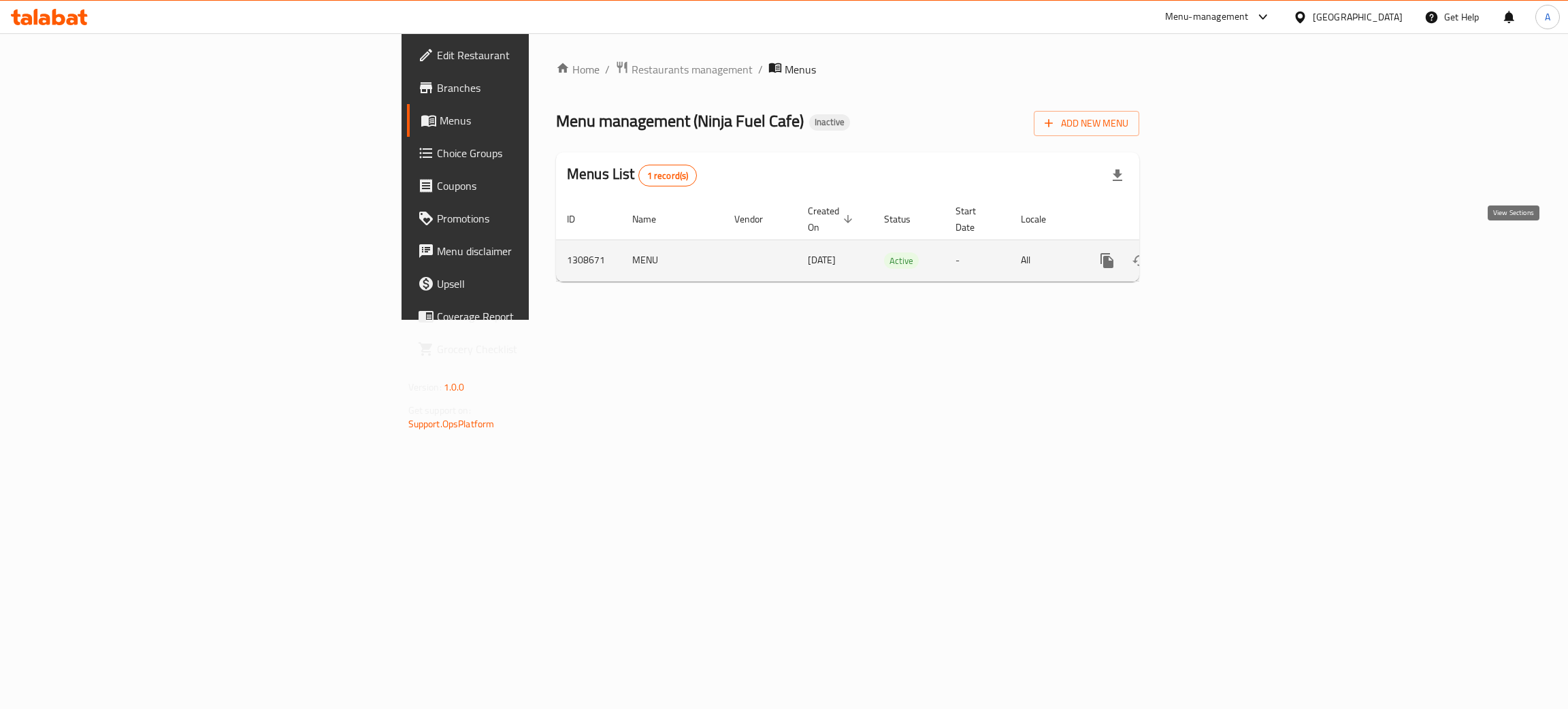
click at [1213, 252] on icon "enhanced table" at bounding box center [1205, 260] width 16 height 16
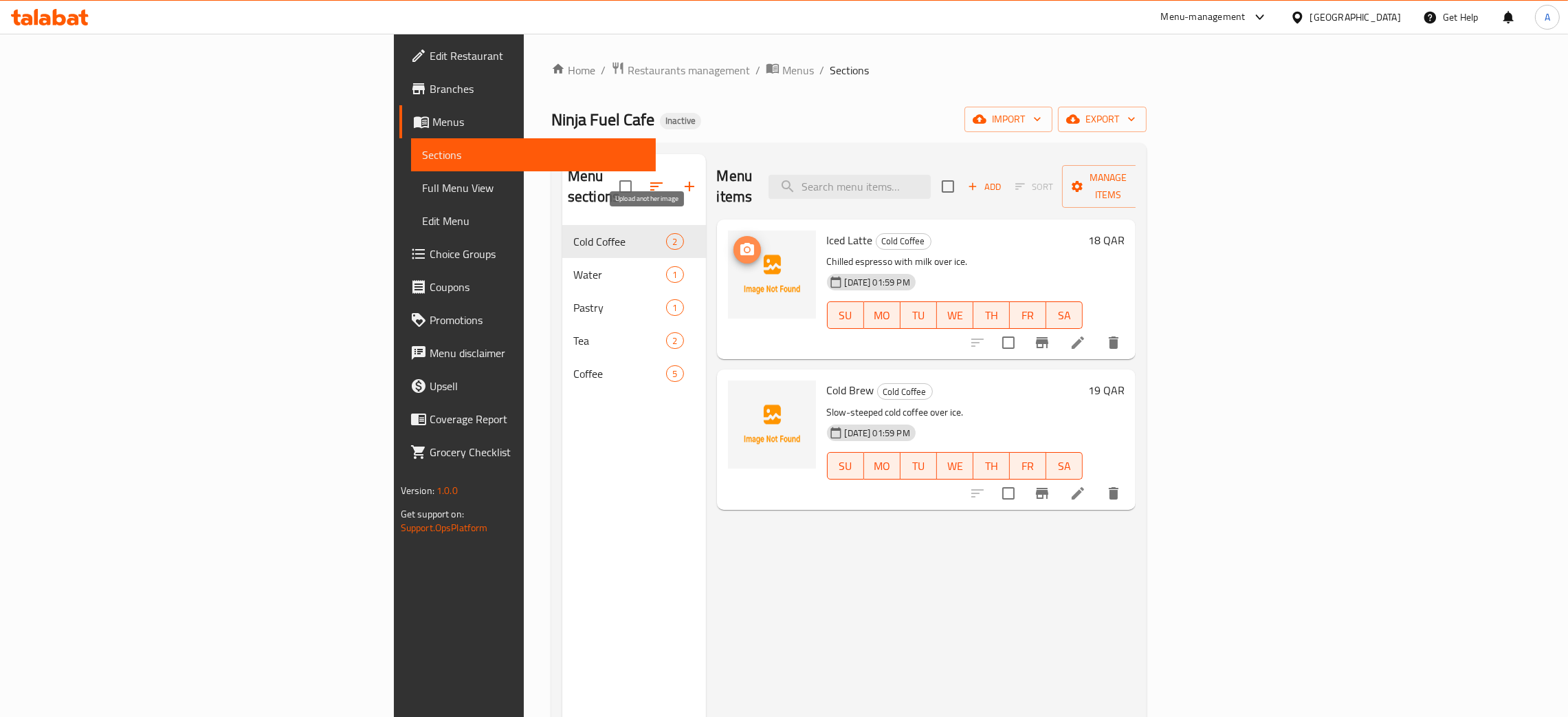
click at [739, 241] on icon "upload picture" at bounding box center [747, 249] width 16 height 16
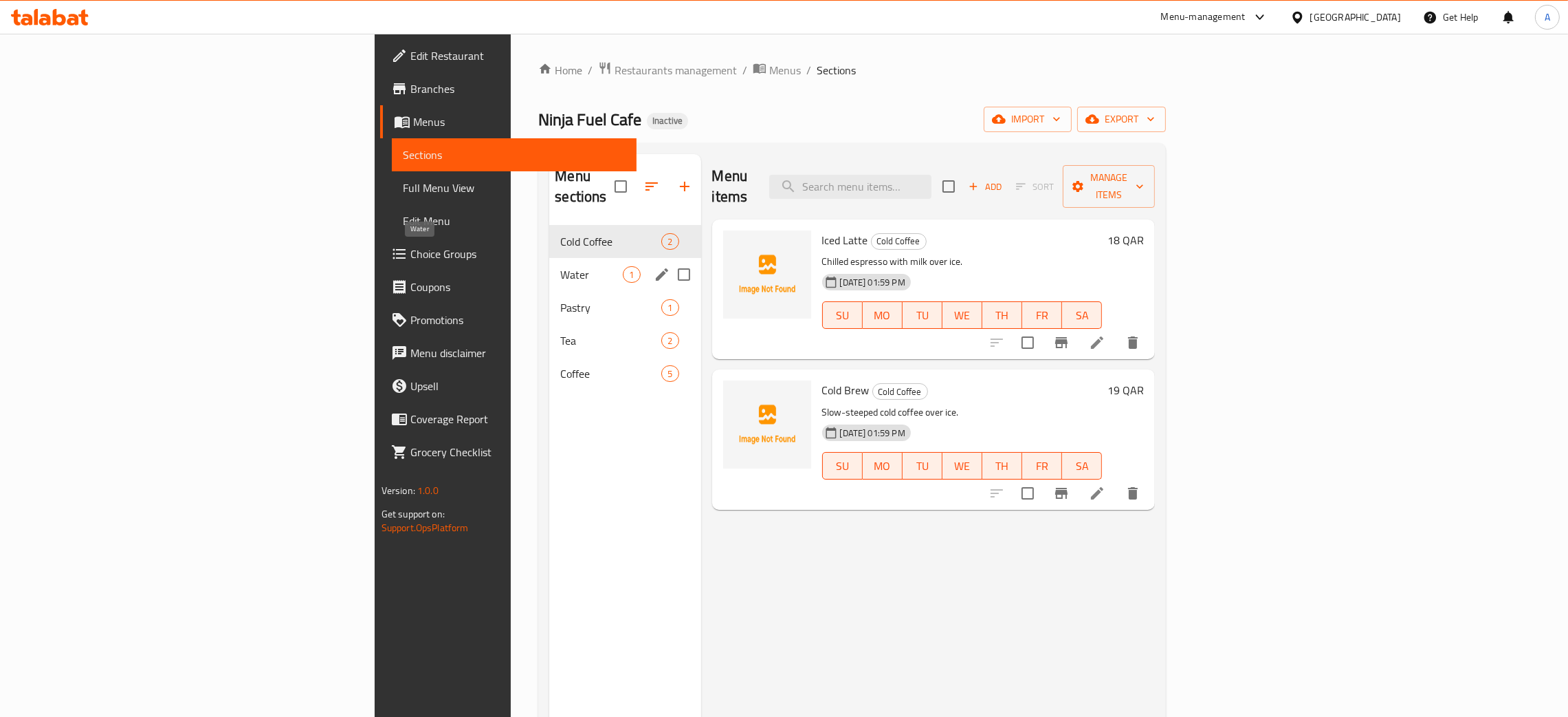
click at [560, 266] on span "Water" at bounding box center [592, 274] width 63 height 16
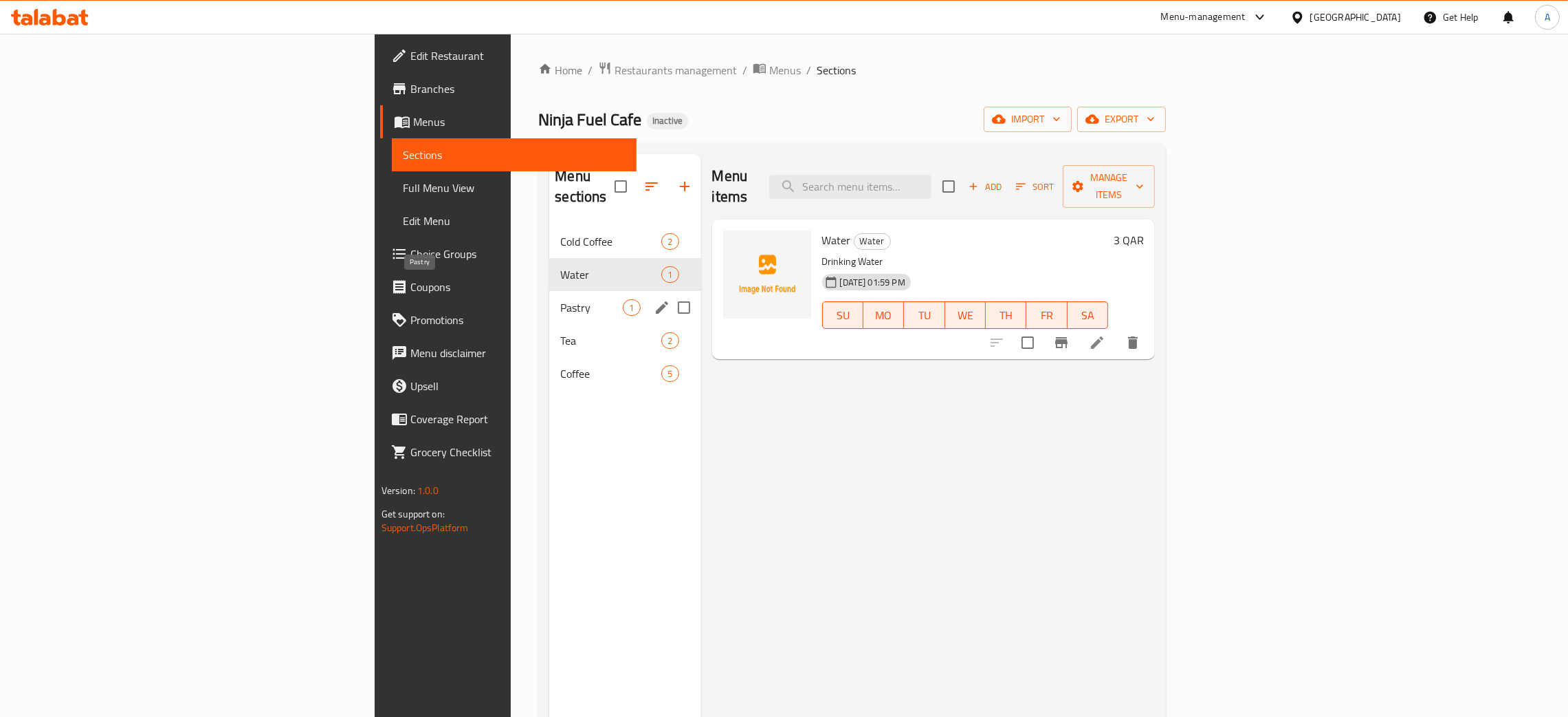
click at [560, 299] on span "Pastry" at bounding box center [592, 307] width 63 height 16
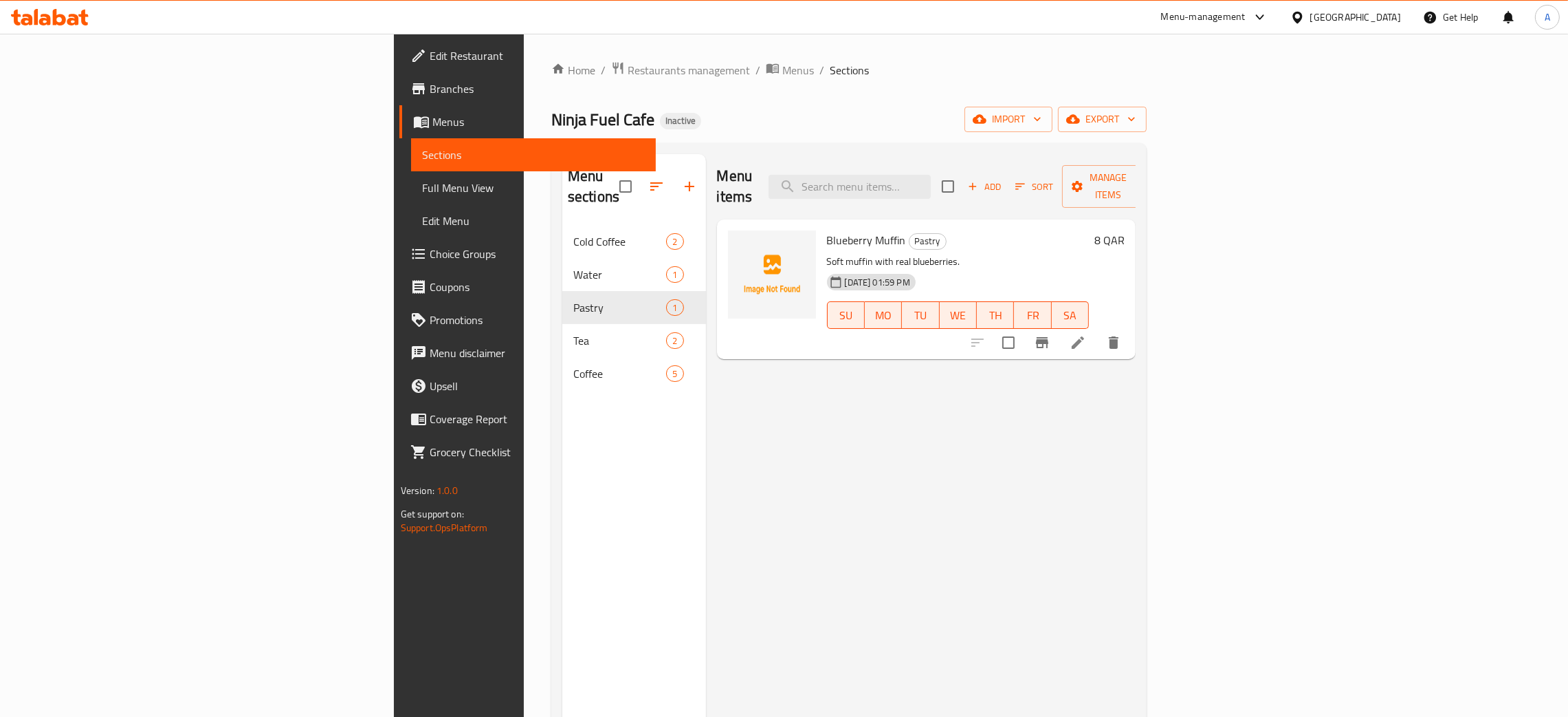
click at [1388, 7] on div "[GEOGRAPHIC_DATA]" at bounding box center [1346, 17] width 132 height 33
click at [1391, 11] on div "[GEOGRAPHIC_DATA]" at bounding box center [1356, 17] width 91 height 15
click at [1231, 200] on div "Jordan" at bounding box center [1297, 206] width 206 height 31
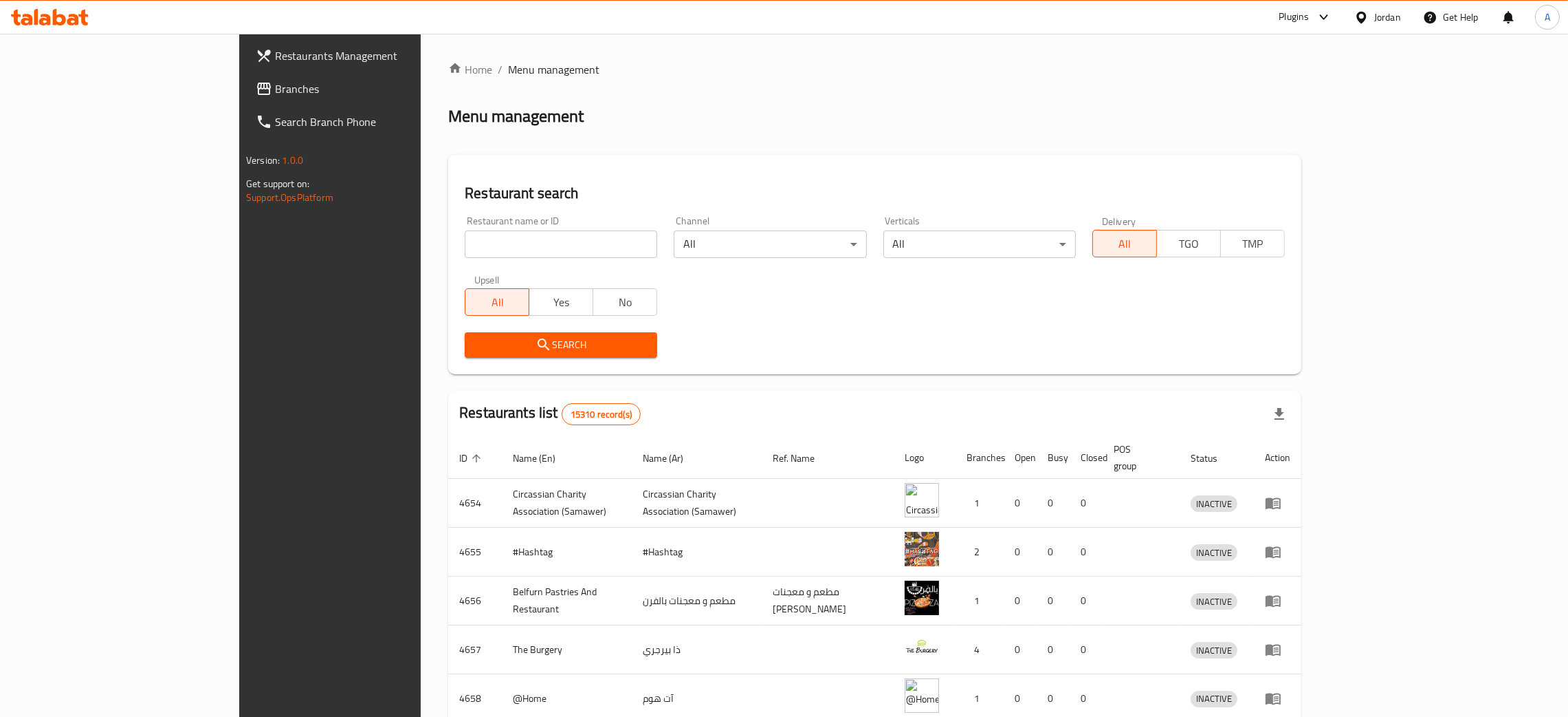
click at [469, 247] on input "search" at bounding box center [560, 244] width 193 height 27
paste input "عز الكنفاني"
type input "عز الكنفاني"
click button "Search" at bounding box center [560, 345] width 193 height 25
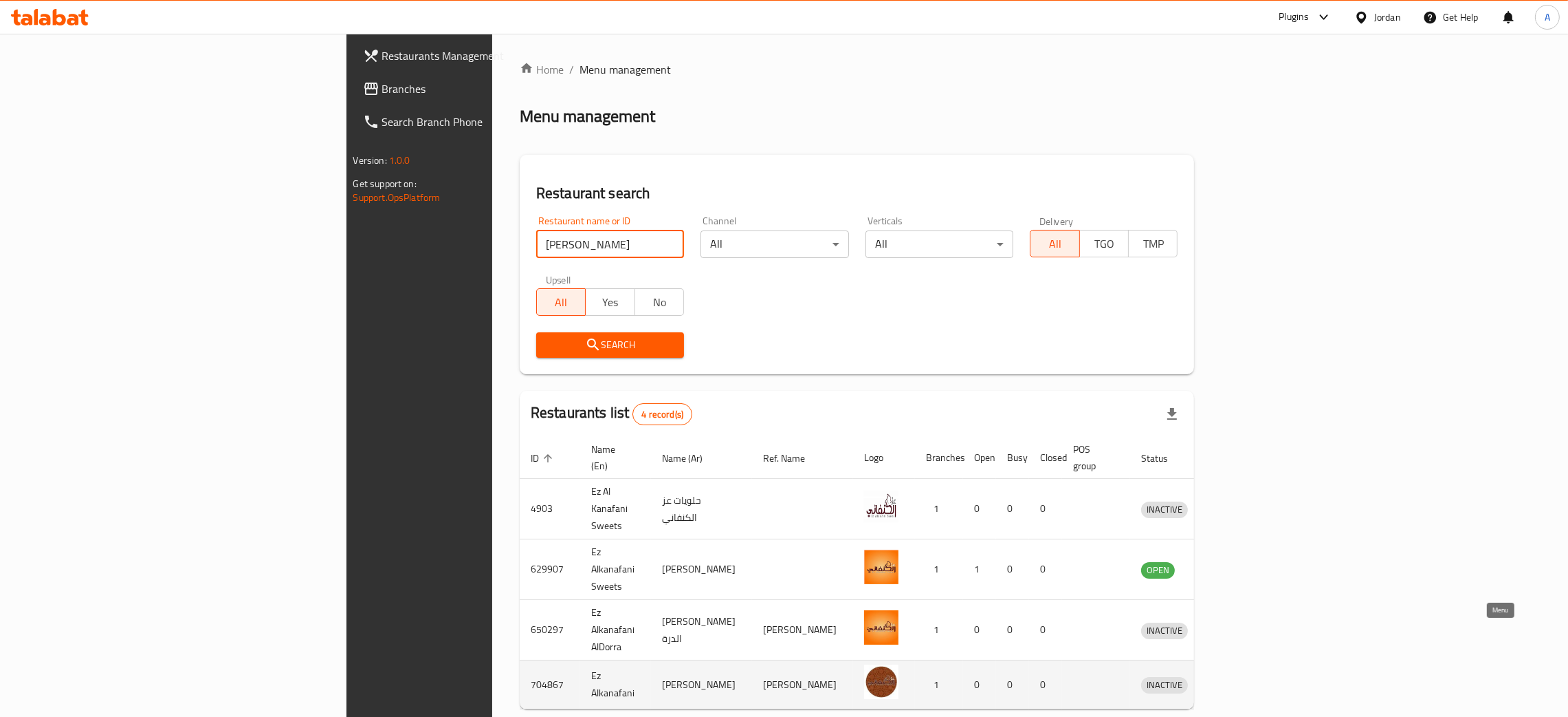
click at [1232, 680] on icon "enhanced table" at bounding box center [1224, 686] width 15 height 12
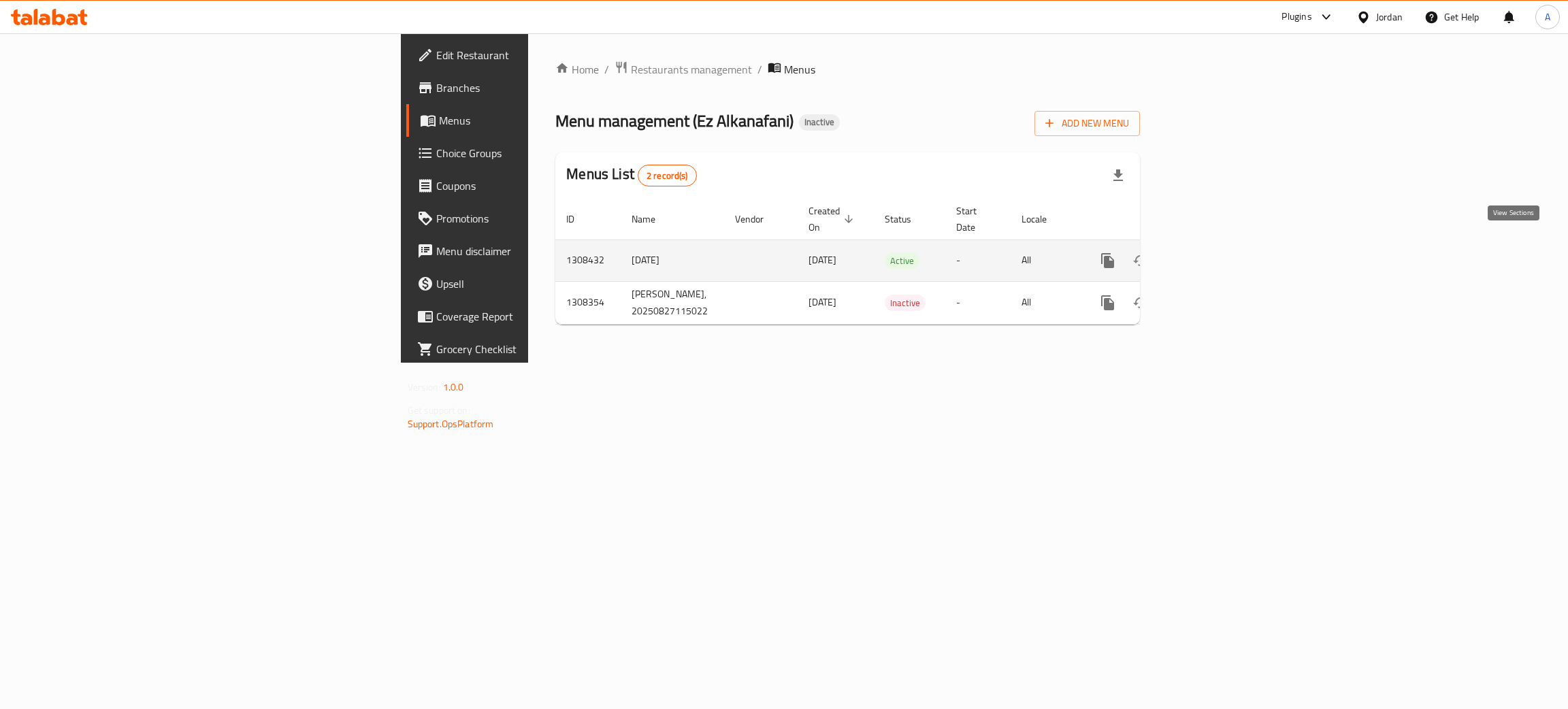
click at [1214, 252] on icon "enhanced table" at bounding box center [1205, 260] width 16 height 16
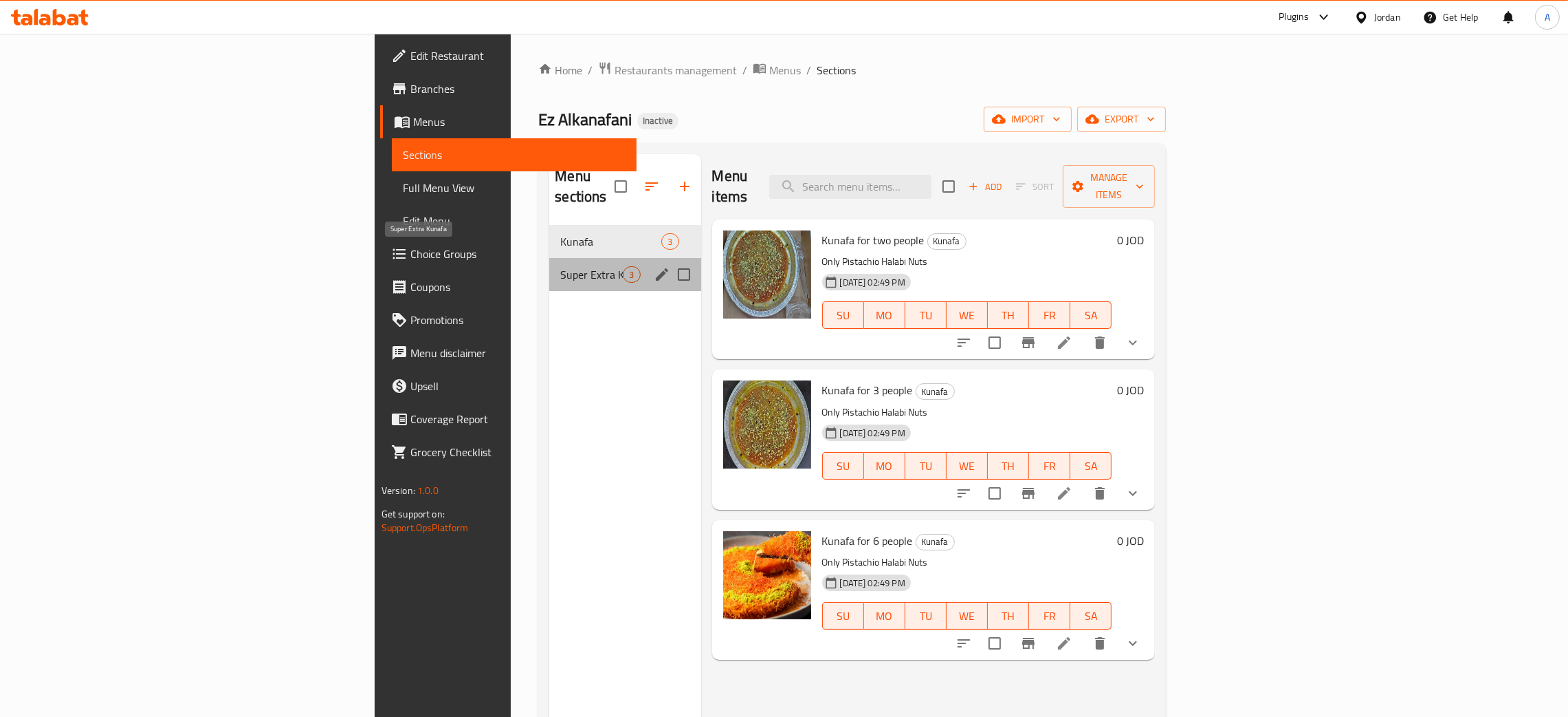
click at [560, 266] on span "Super Extra Kunafa" at bounding box center [592, 274] width 63 height 16
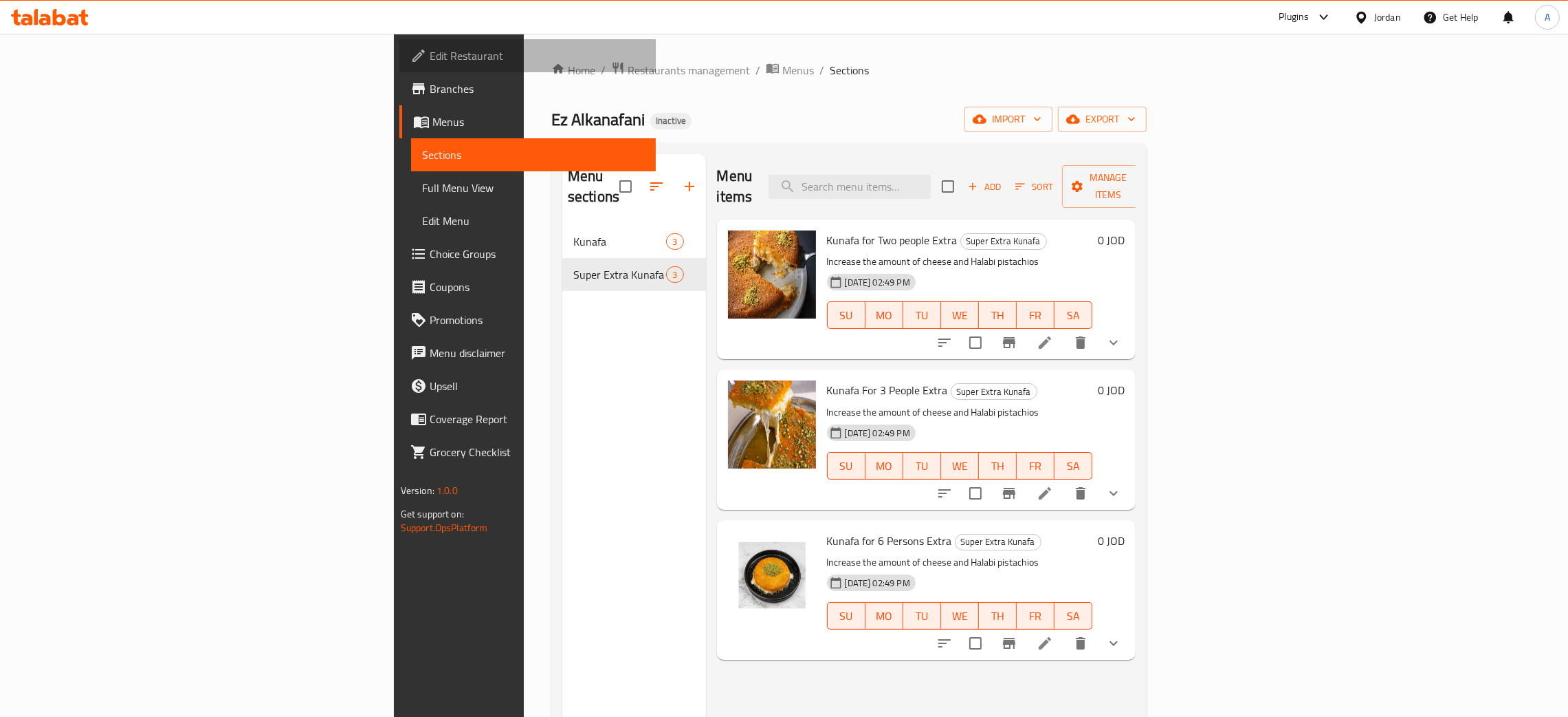
click at [430, 54] on span "Edit Restaurant" at bounding box center [537, 55] width 216 height 16
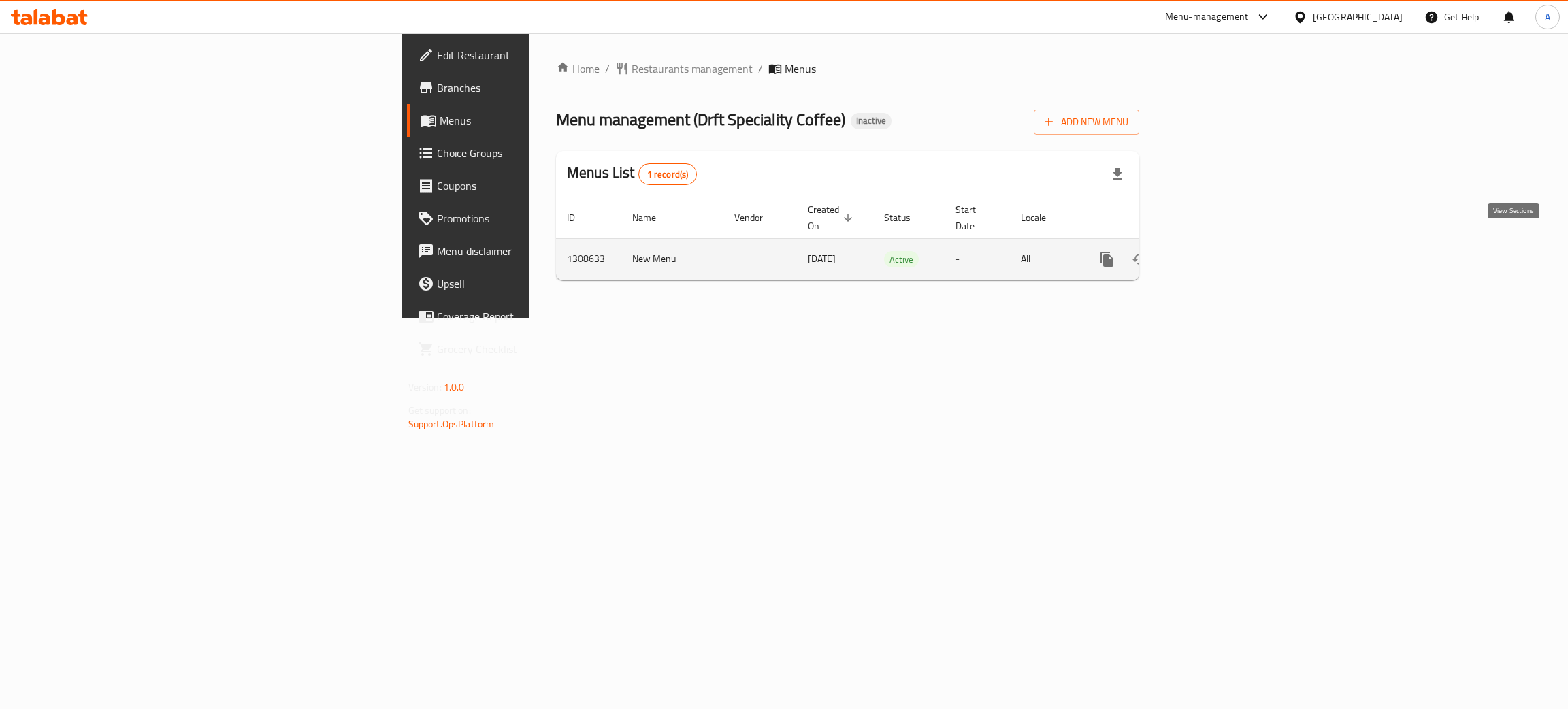
click at [1212, 253] on icon "enhanced table" at bounding box center [1205, 259] width 13 height 13
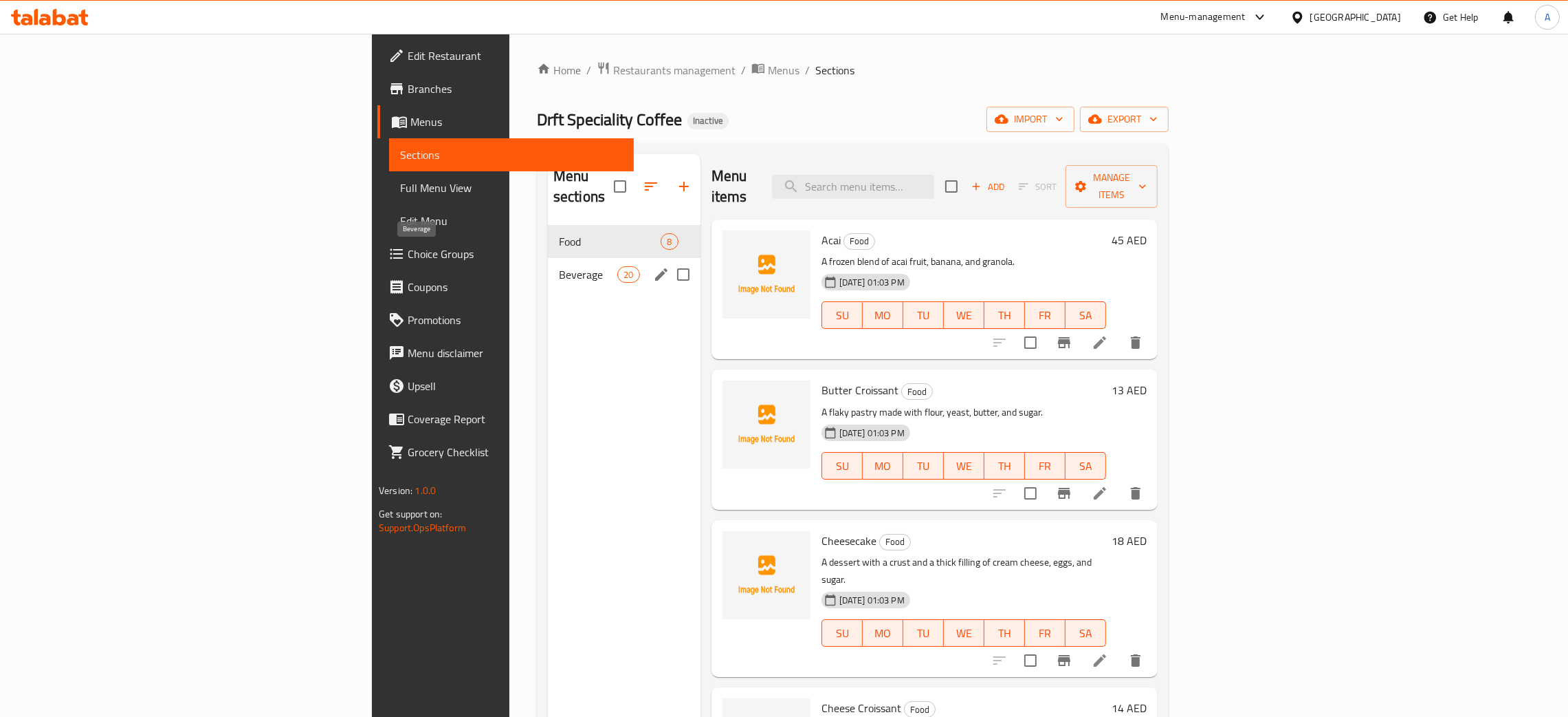
click at [559, 266] on span "Beverage" at bounding box center [587, 274] width 59 height 16
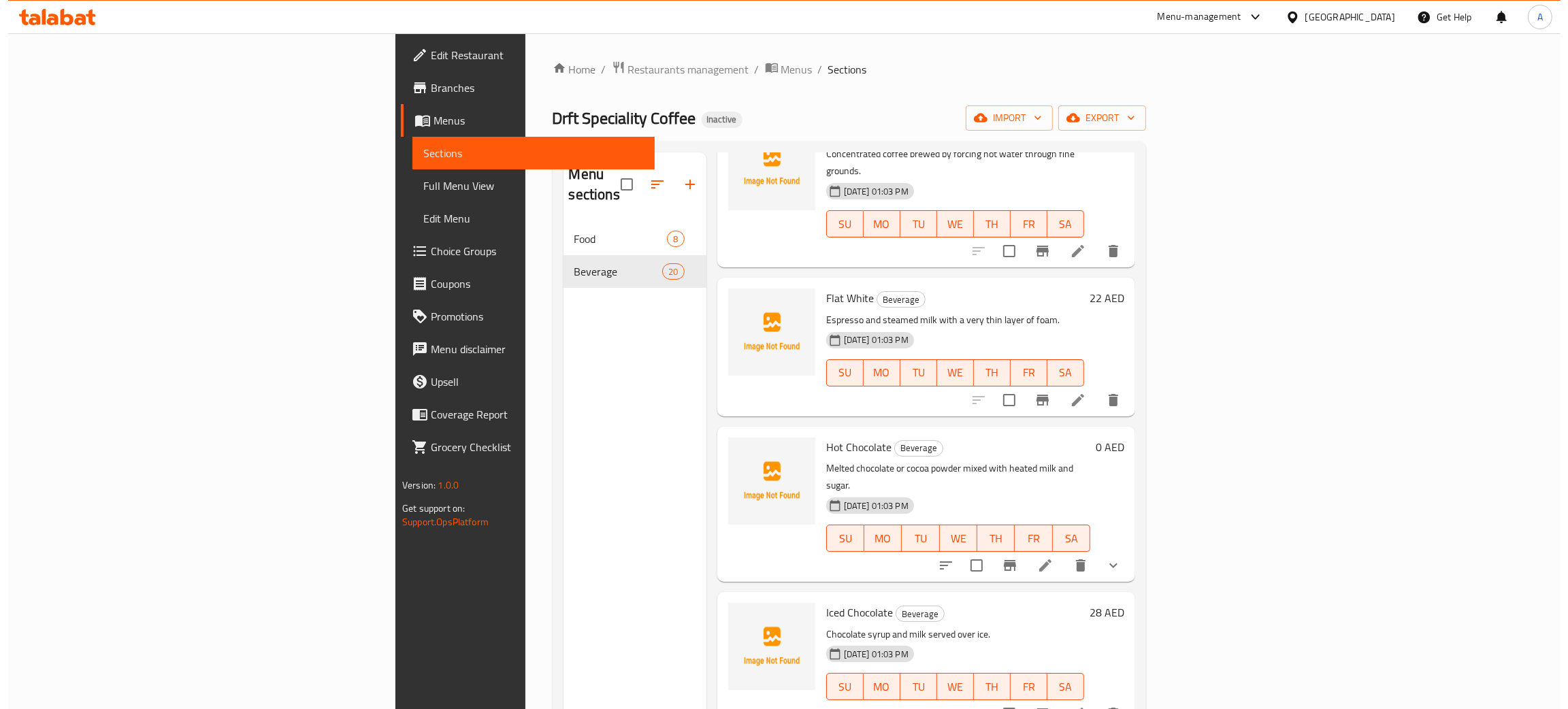
scroll to position [1531, 0]
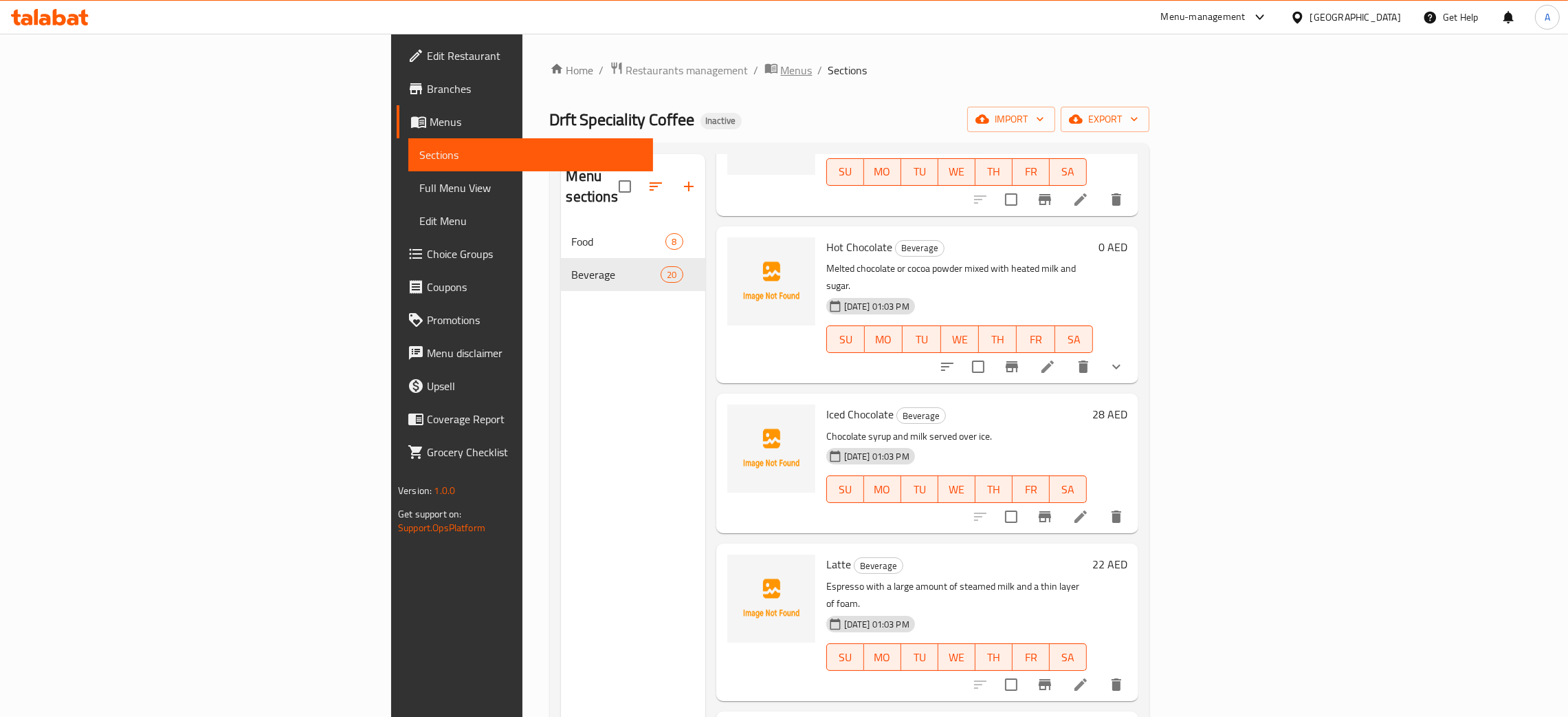
click at [781, 71] on span "Menus" at bounding box center [796, 70] width 31 height 16
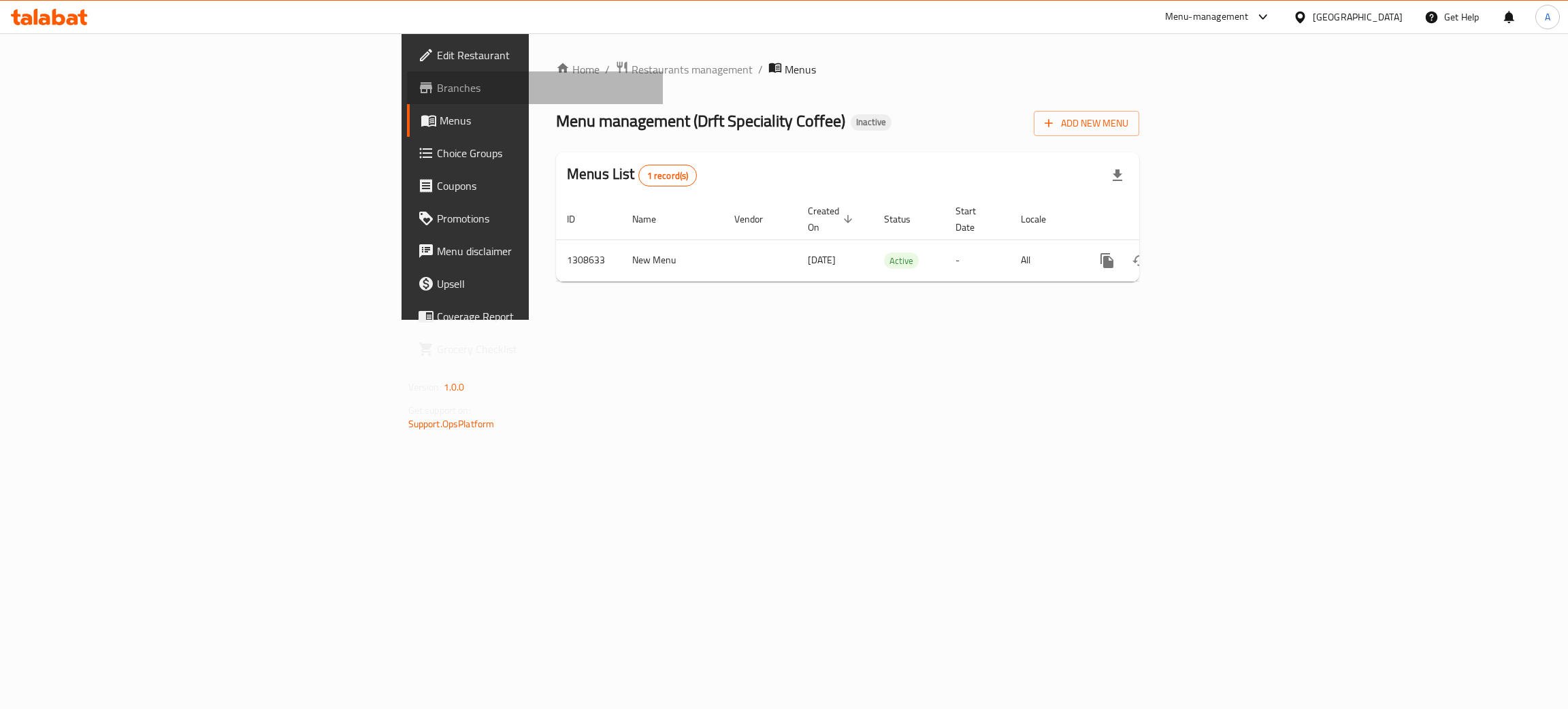
click at [437, 85] on span "Branches" at bounding box center [545, 87] width 216 height 16
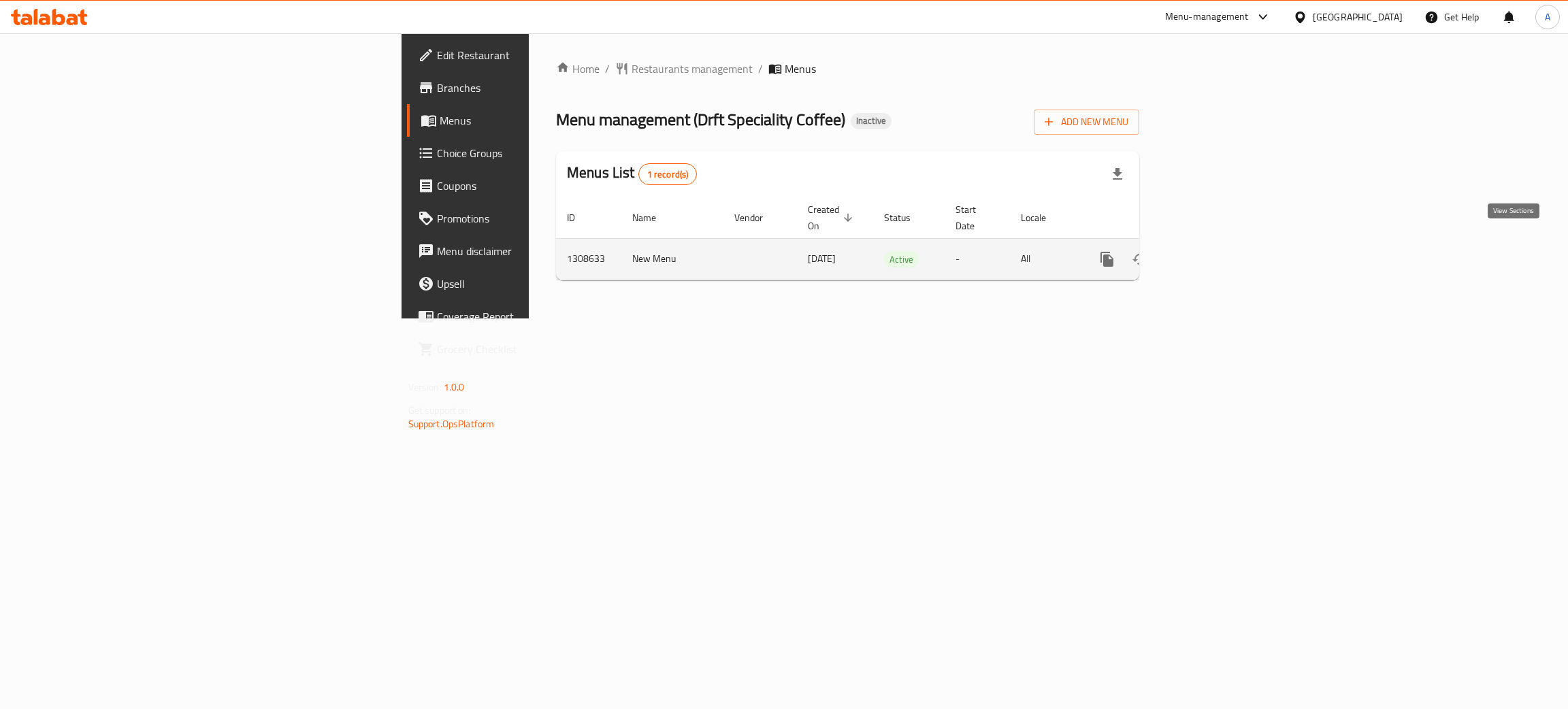
click at [1212, 253] on icon "enhanced table" at bounding box center [1205, 259] width 13 height 13
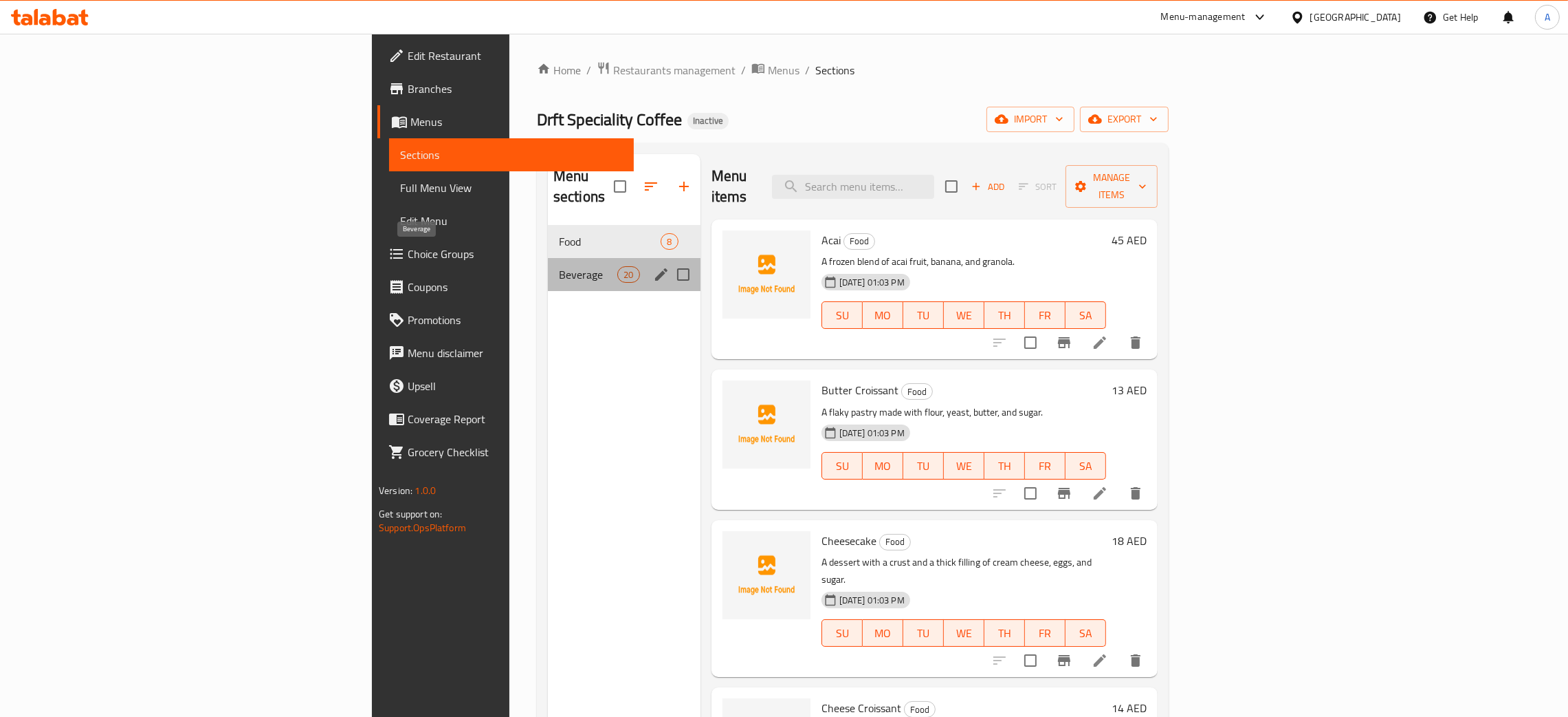
click at [559, 266] on span "Beverage" at bounding box center [587, 274] width 59 height 16
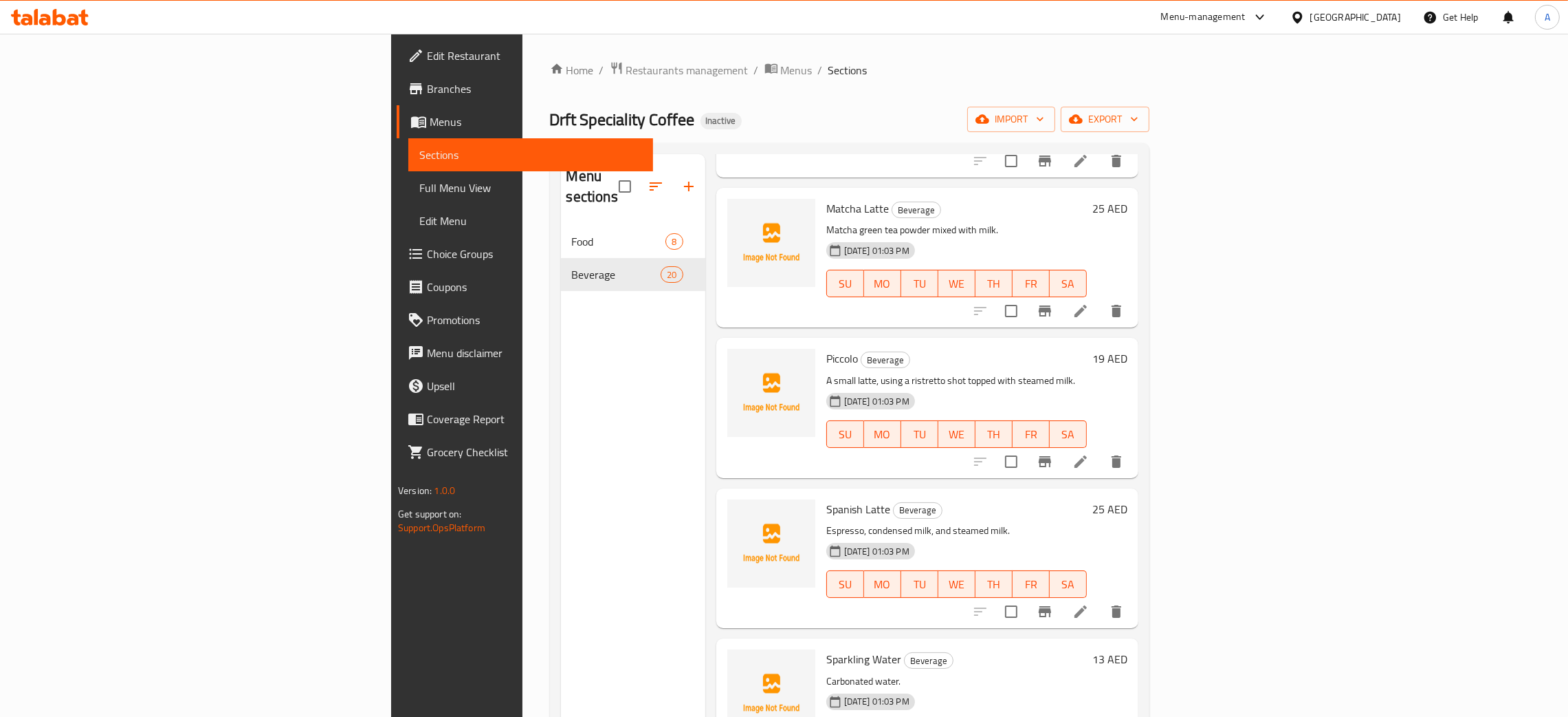
scroll to position [2322, 0]
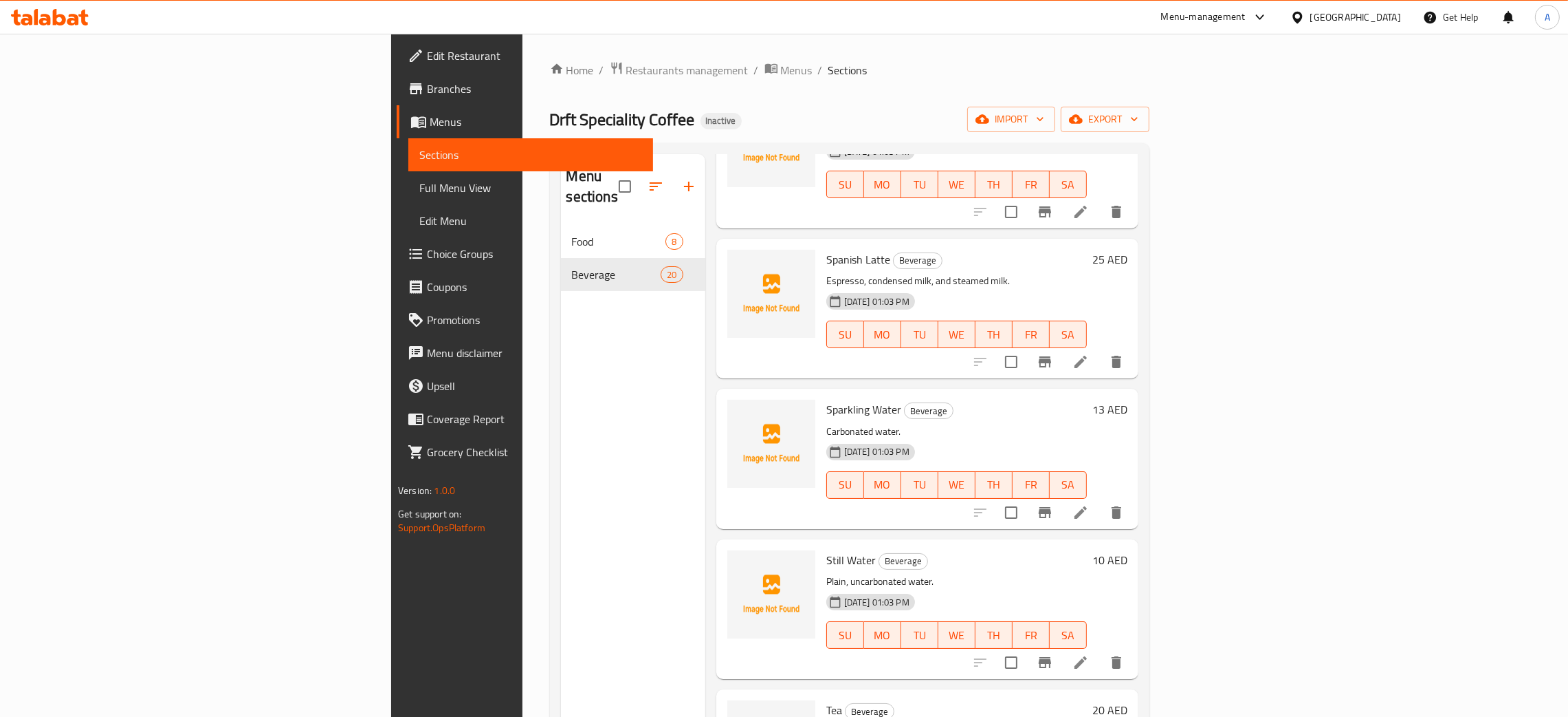
click at [1332, 20] on div "United Arab Emirates" at bounding box center [1356, 17] width 91 height 15
click at [1231, 295] on div "[GEOGRAPHIC_DATA]" at bounding box center [1297, 301] width 206 height 31
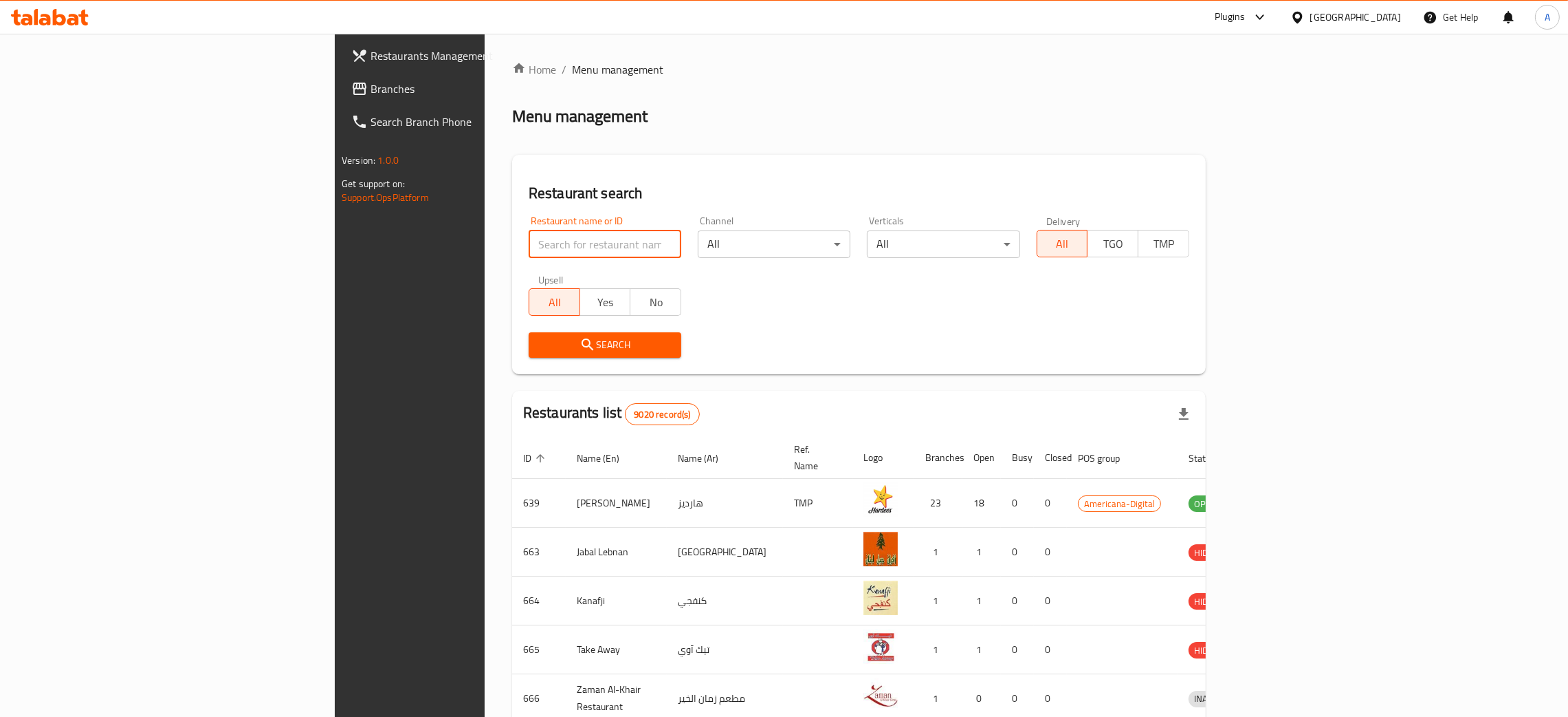
click at [529, 237] on input "search" at bounding box center [605, 244] width 153 height 27
paste input "Ninja Fuel Cafe"
type input "Ninja Fuel Cafe"
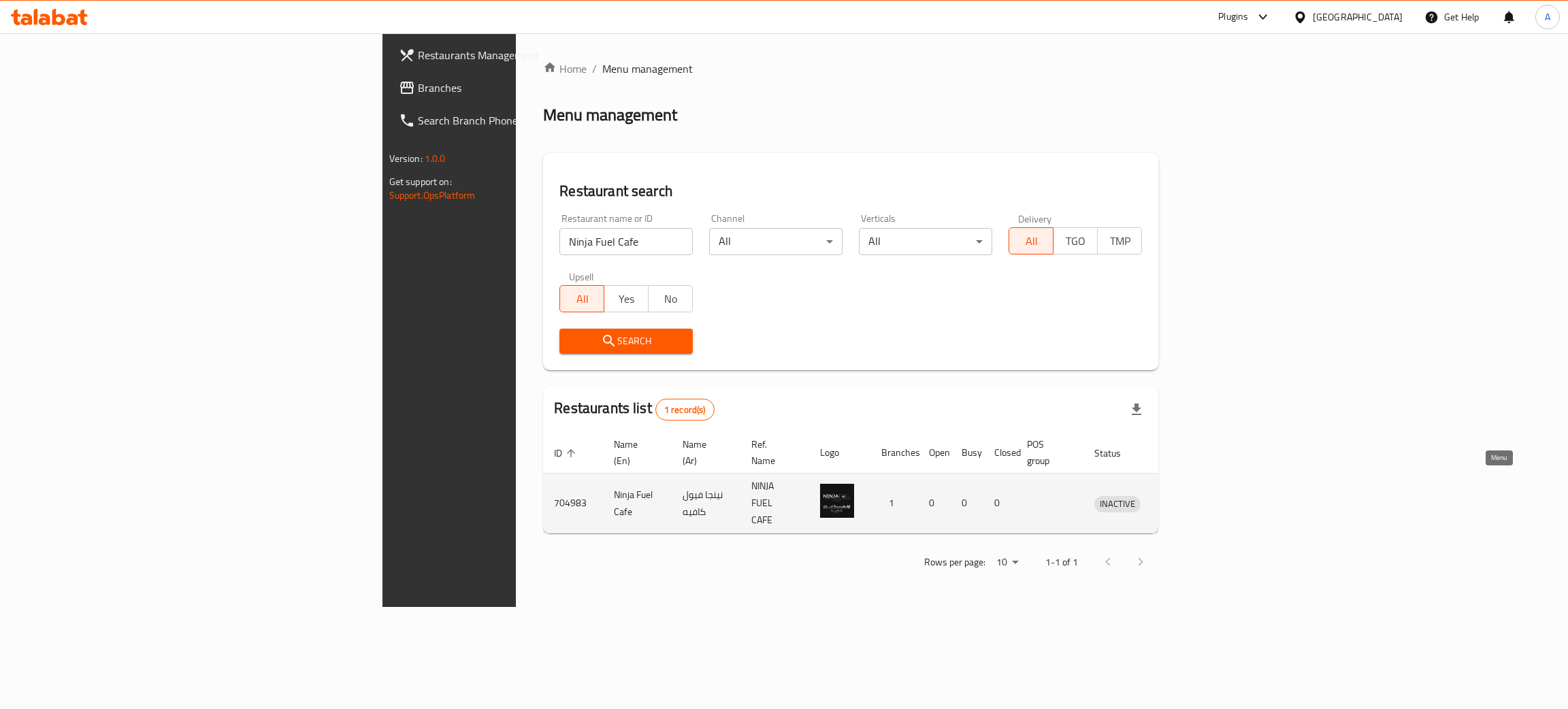
click at [1183, 498] on icon "enhanced table" at bounding box center [1176, 504] width 15 height 12
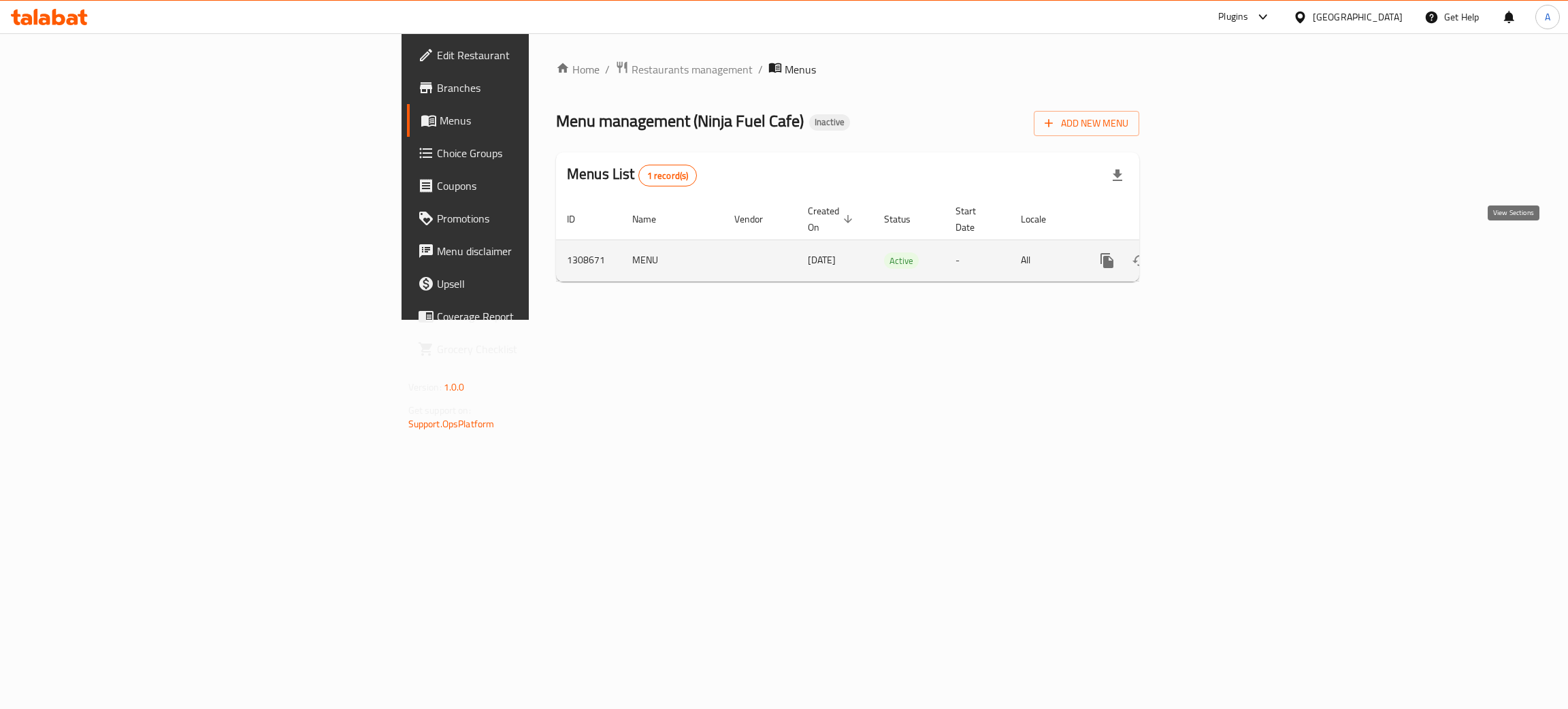
click at [1212, 255] on icon "enhanced table" at bounding box center [1205, 260] width 13 height 13
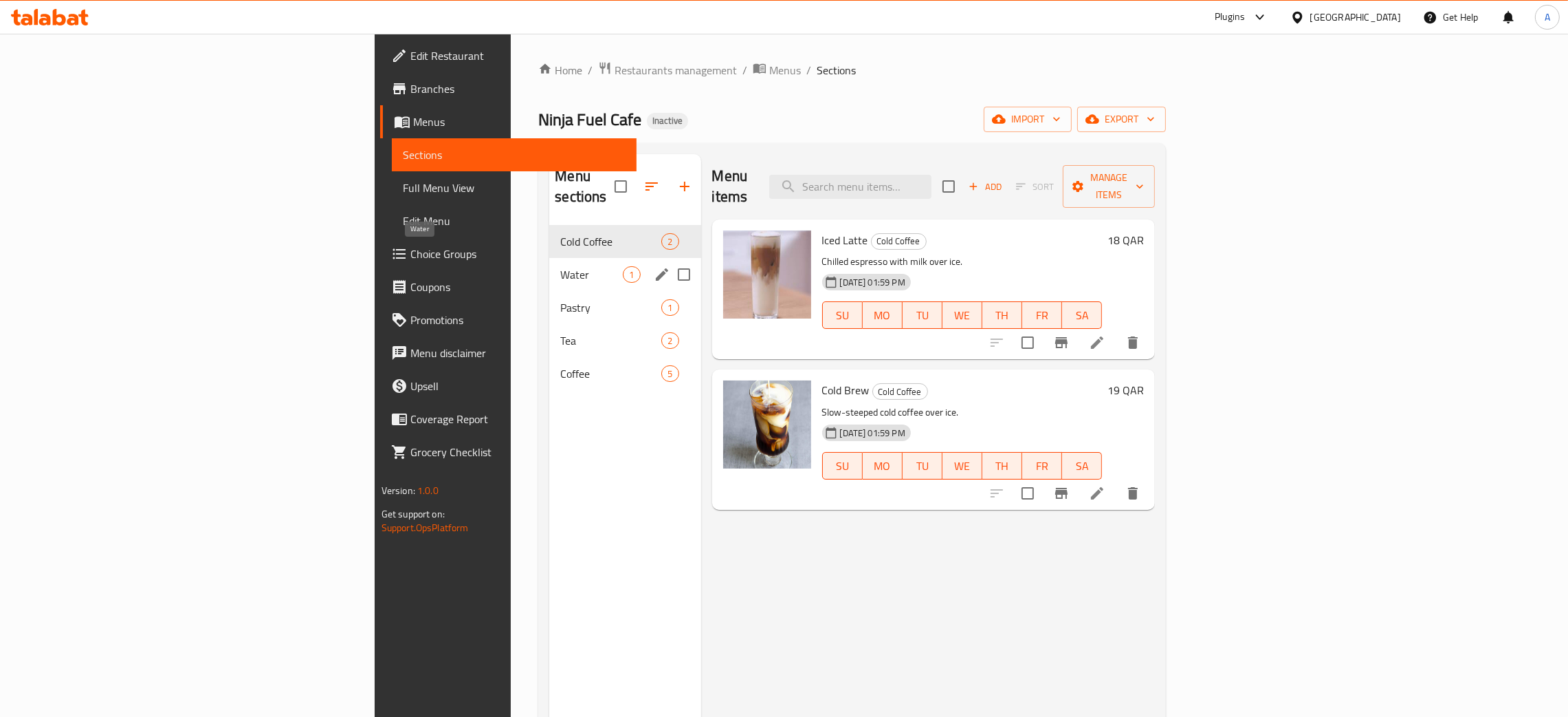
click at [560, 266] on span "Water" at bounding box center [592, 274] width 63 height 16
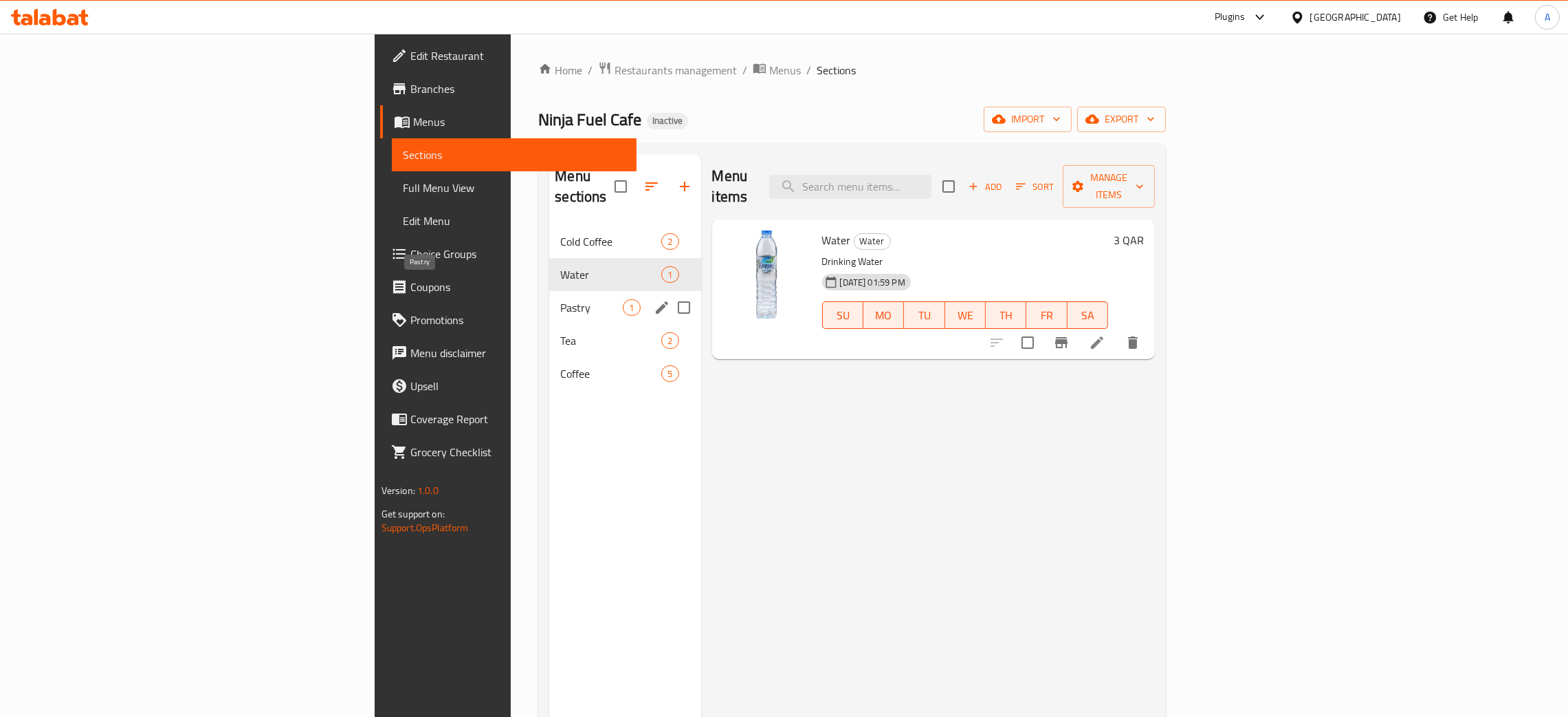
click at [560, 299] on span "Pastry" at bounding box center [592, 307] width 63 height 16
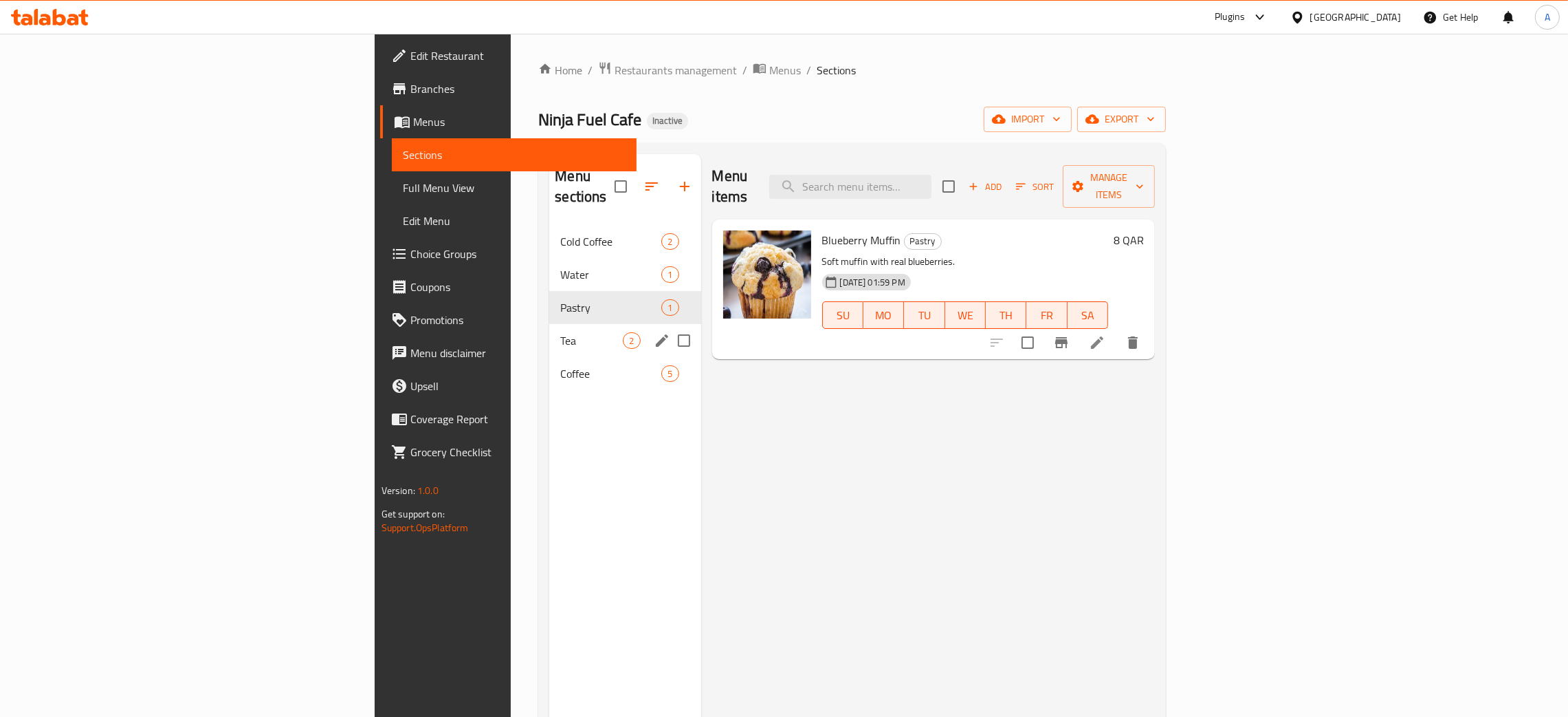
click at [549, 324] on div "Tea 2" at bounding box center [625, 340] width 151 height 33
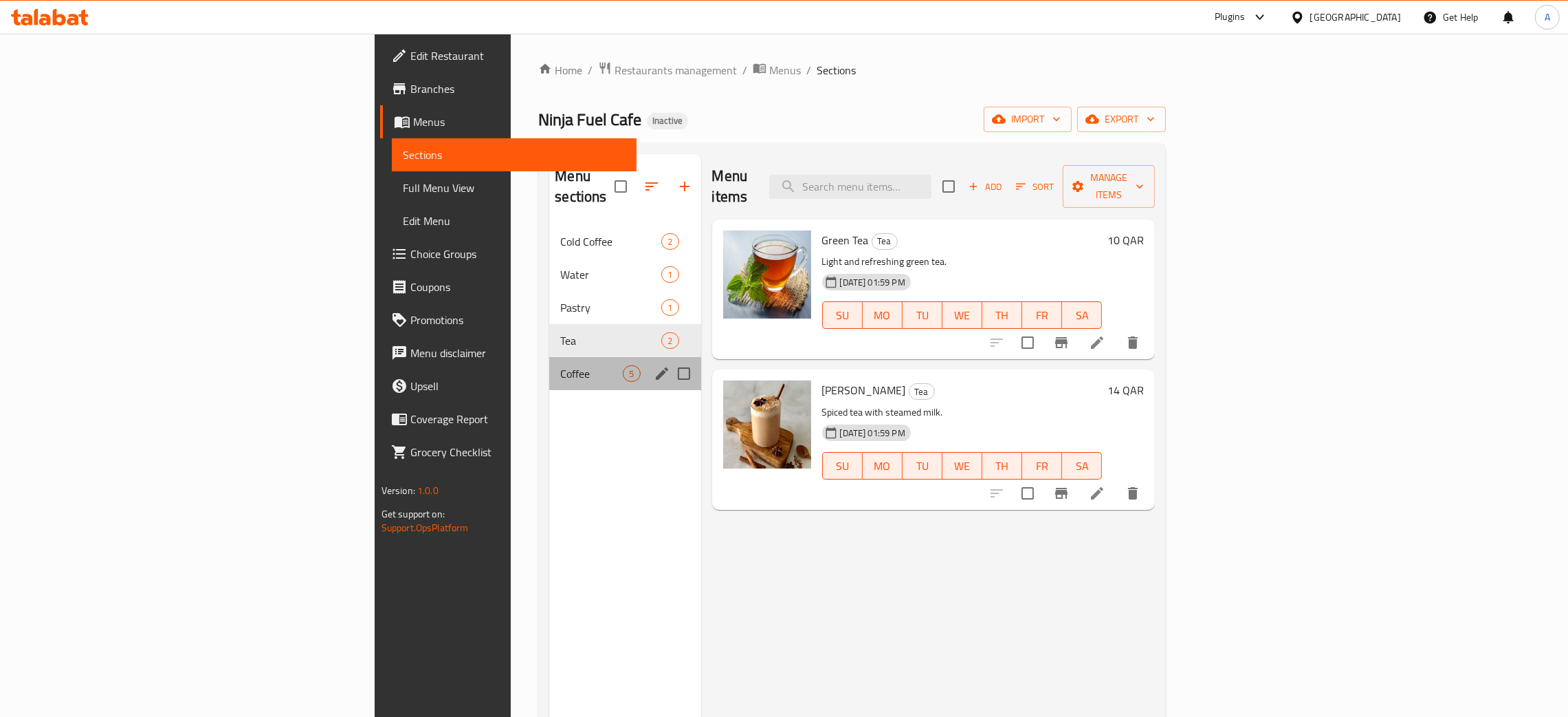
click at [549, 357] on div "Coffee 5" at bounding box center [625, 373] width 151 height 33
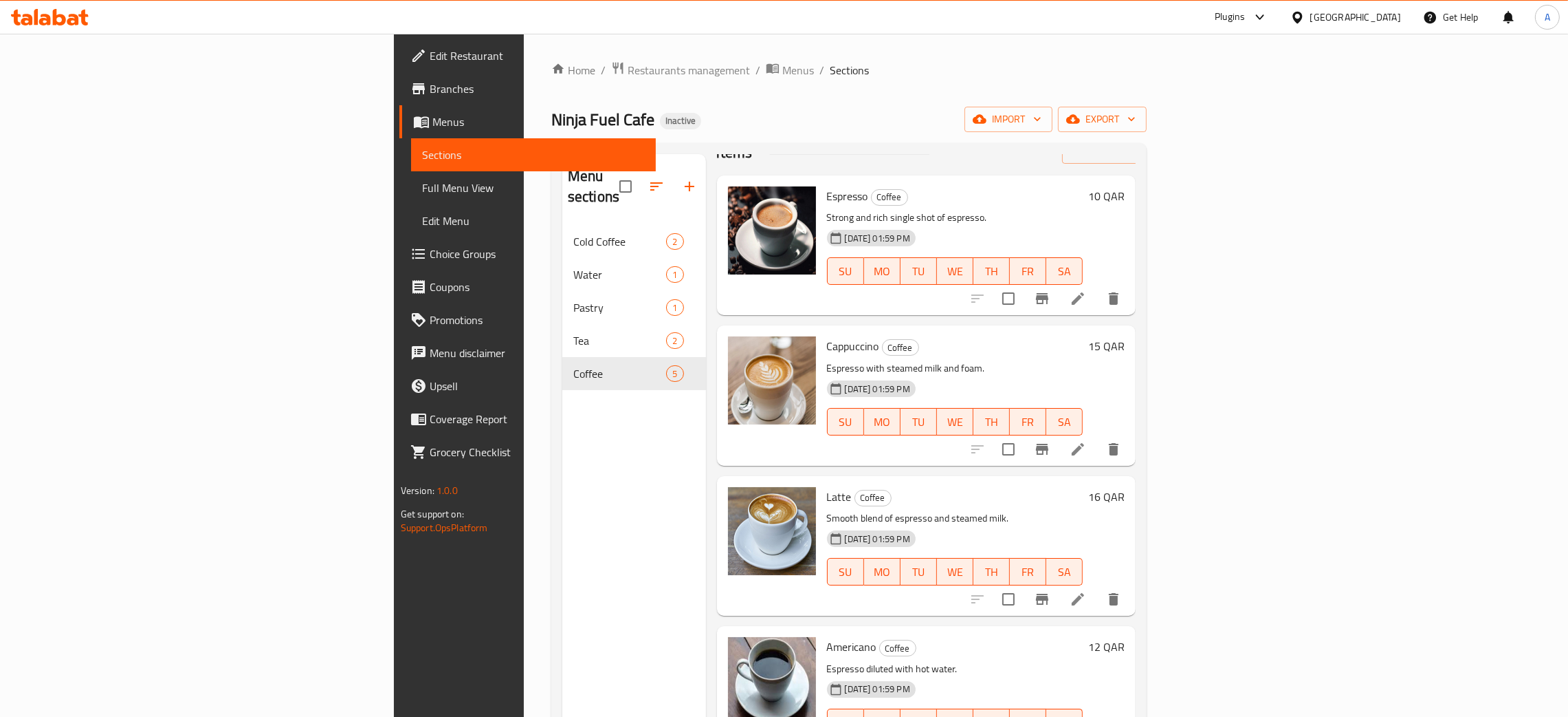
scroll to position [67, 0]
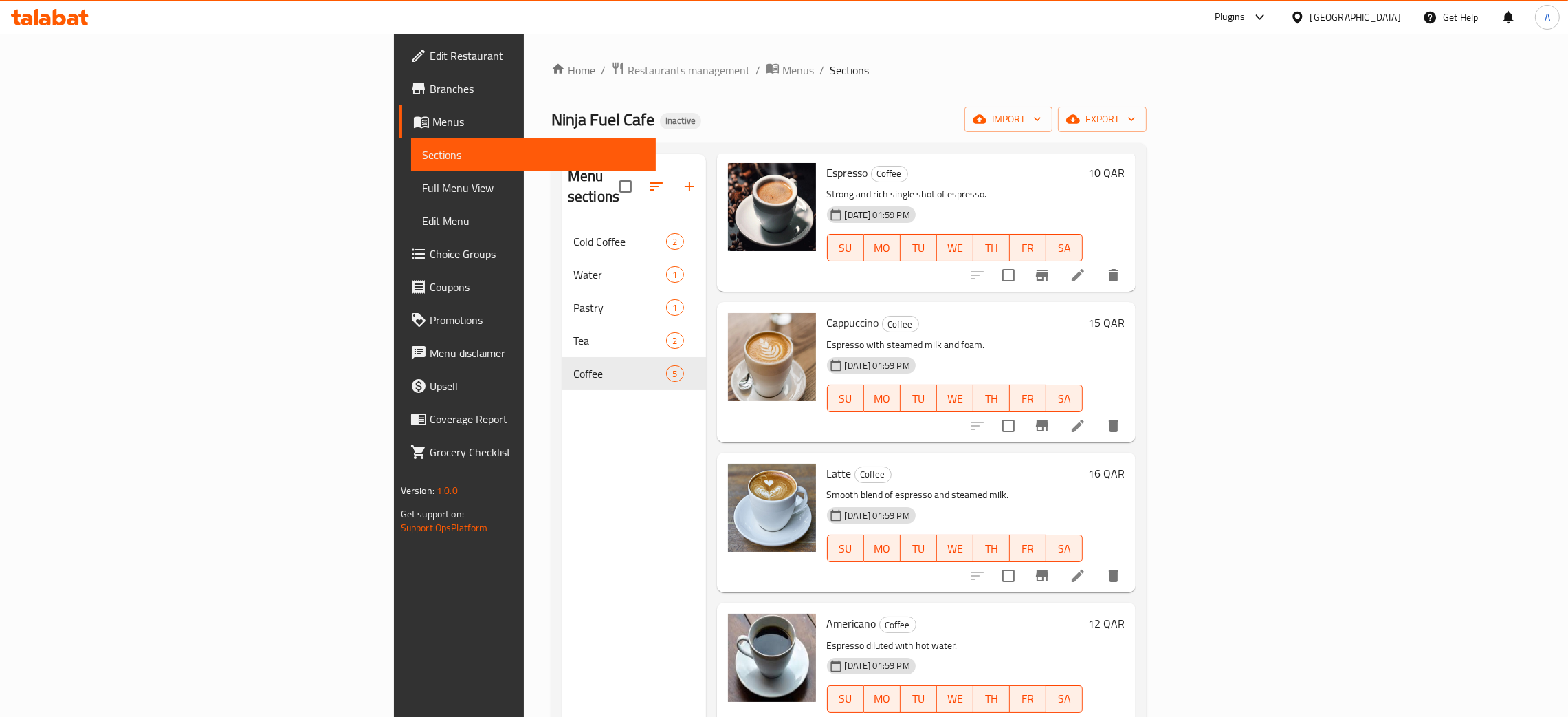
click at [430, 48] on span "Edit Restaurant" at bounding box center [537, 55] width 216 height 16
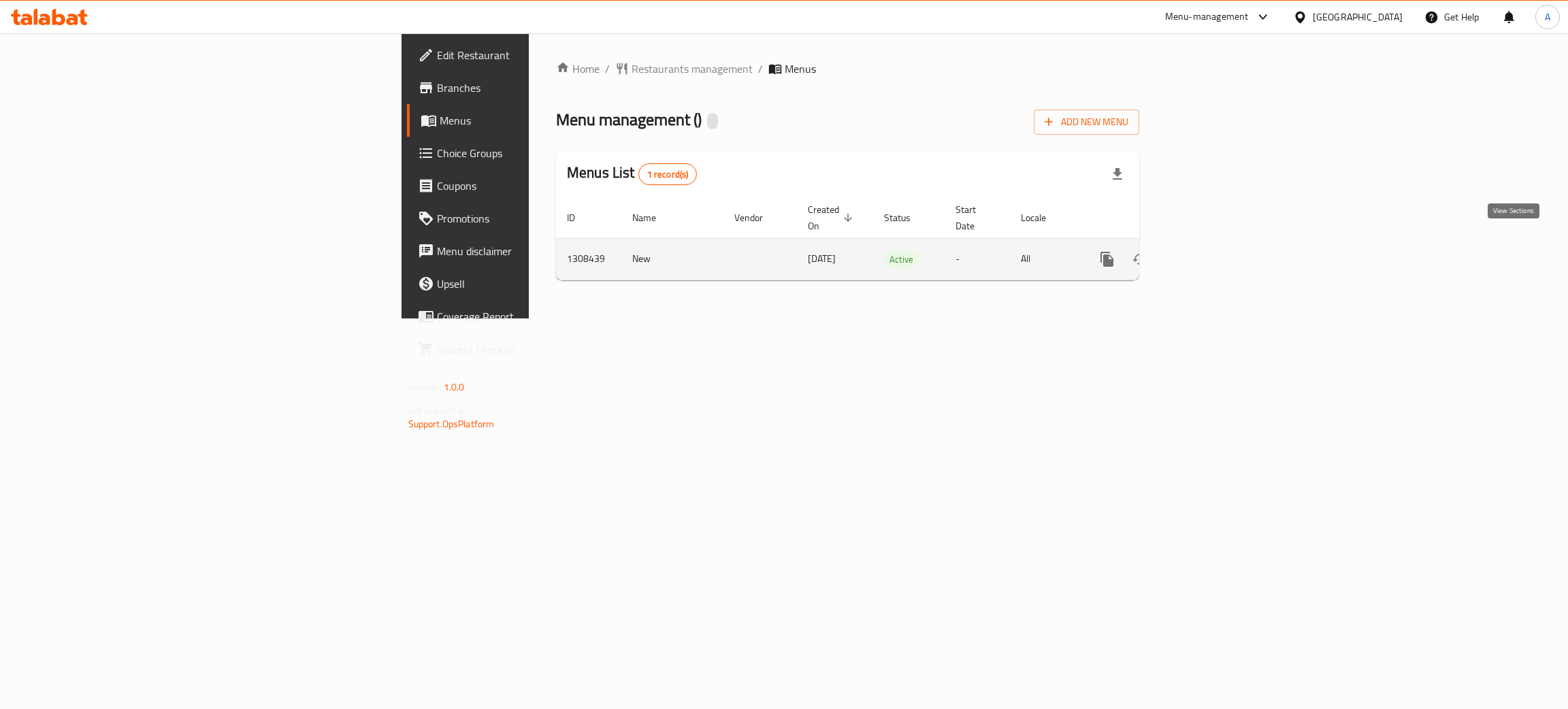
click at [1213, 251] on icon "enhanced table" at bounding box center [1205, 259] width 16 height 16
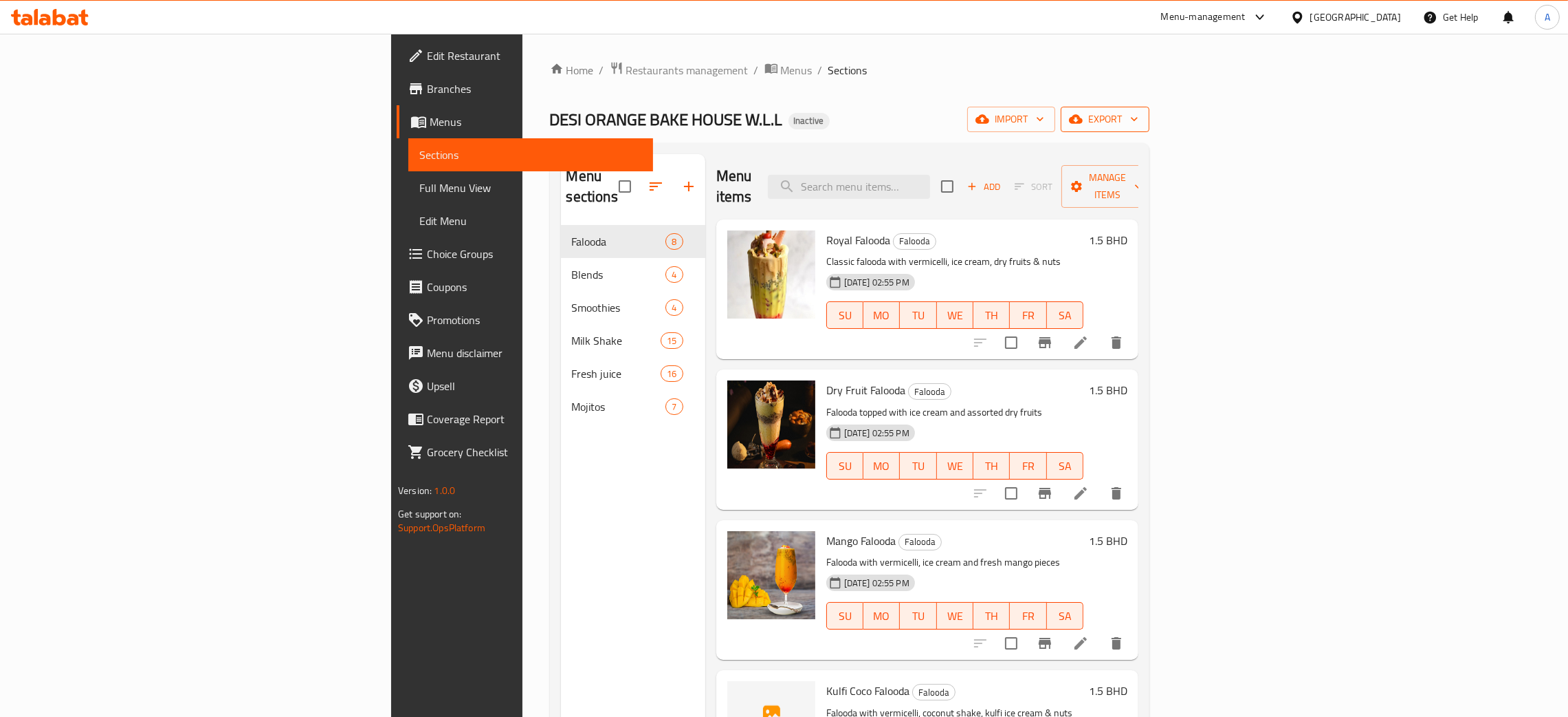
click at [1141, 122] on icon "button" at bounding box center [1134, 119] width 14 height 14
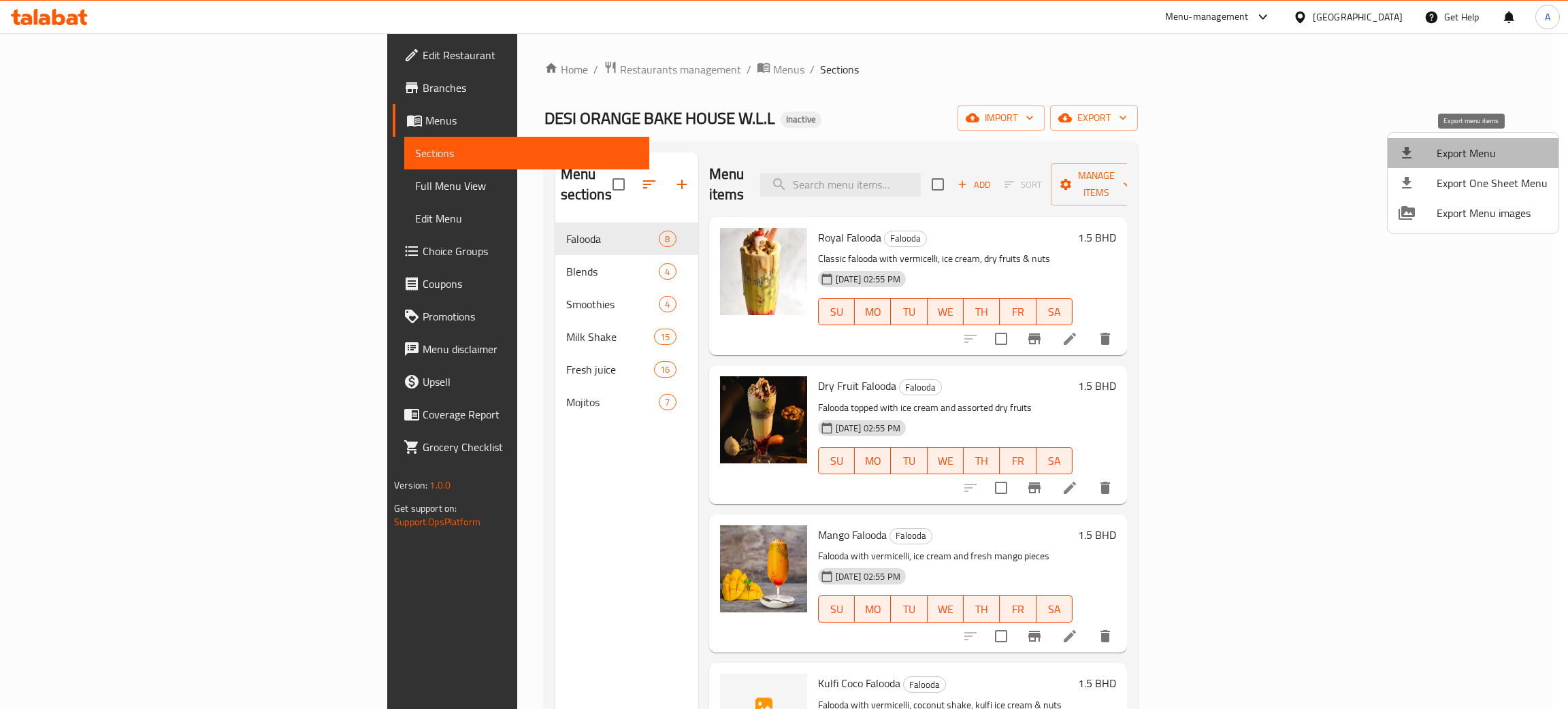
click at [1481, 147] on span "Export Menu" at bounding box center [1492, 153] width 111 height 16
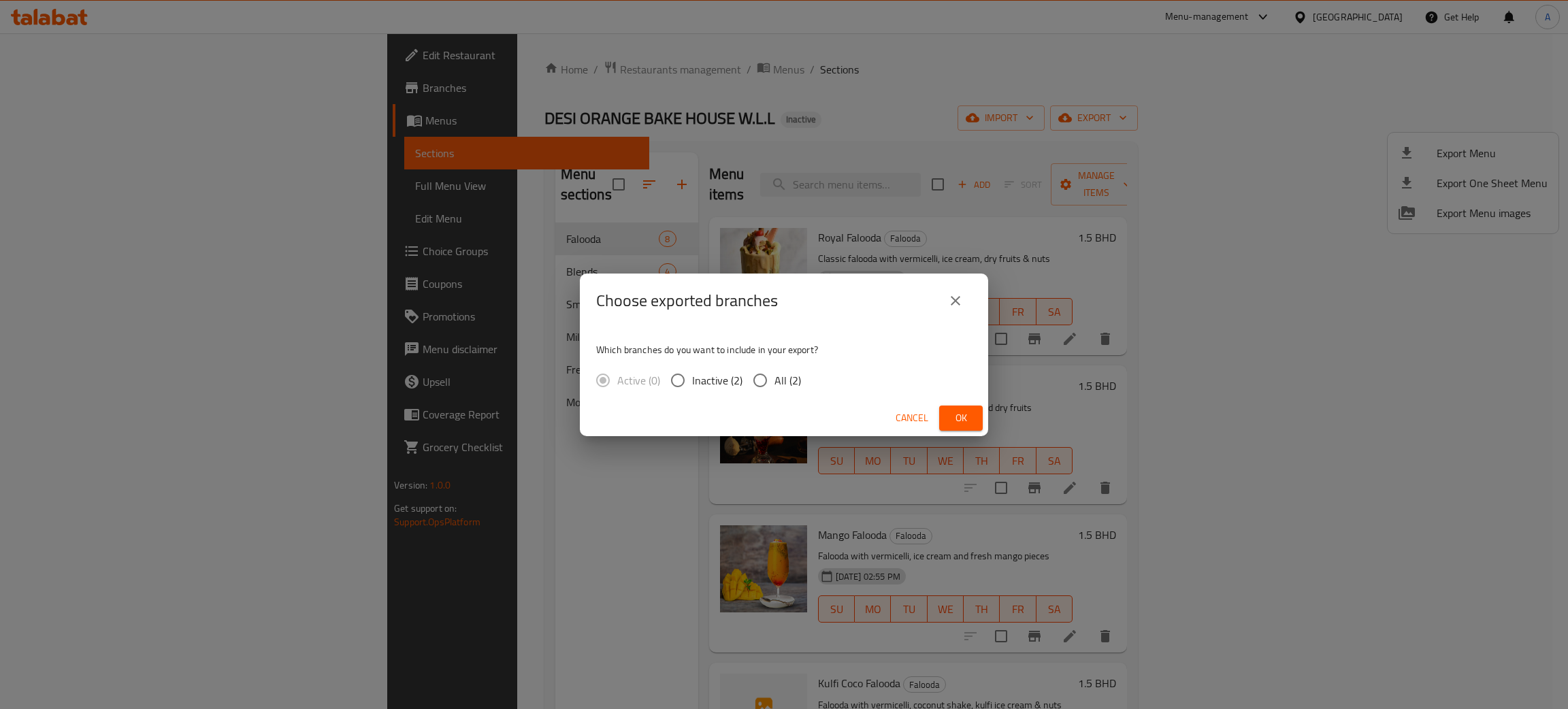
click at [957, 416] on span "Ok" at bounding box center [961, 418] width 22 height 17
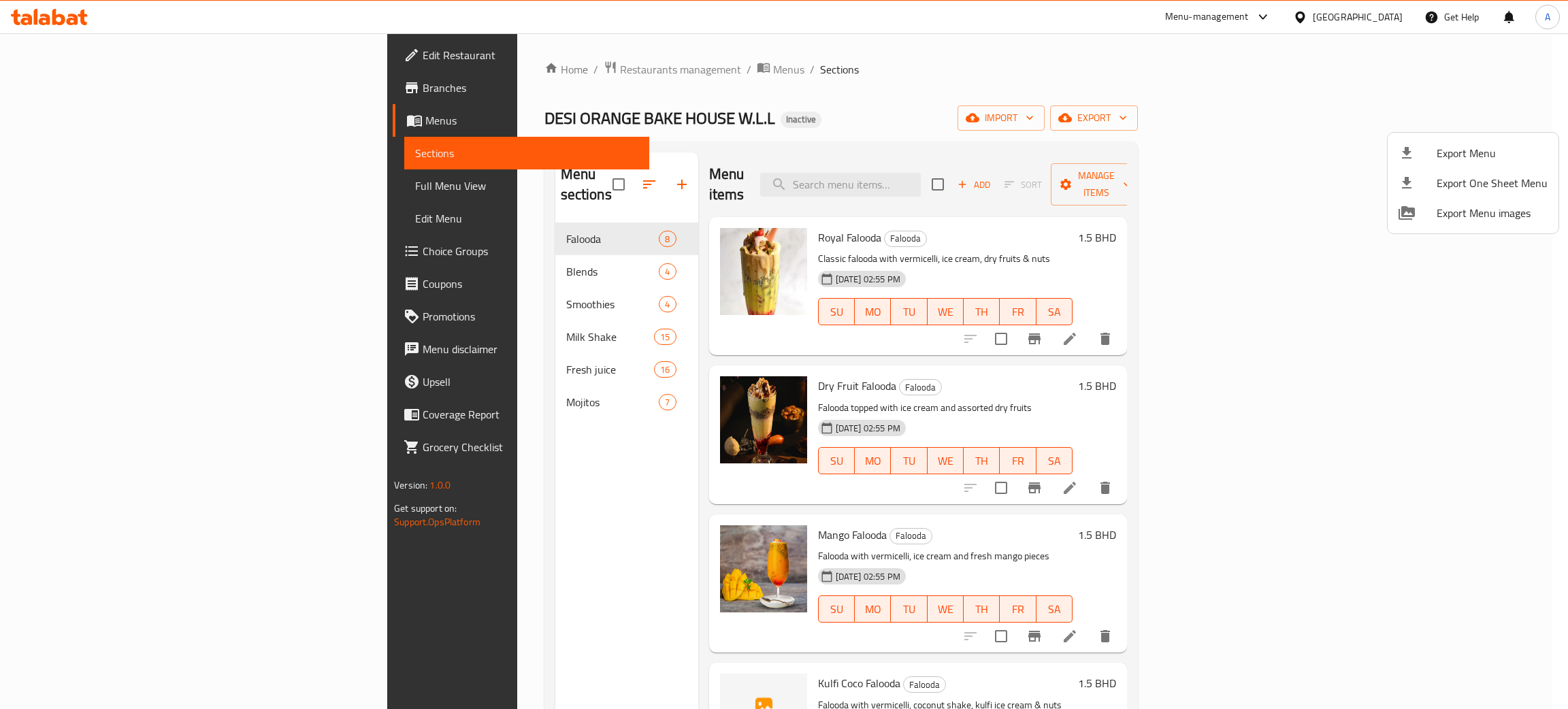
click at [69, 52] on div at bounding box center [784, 354] width 1568 height 709
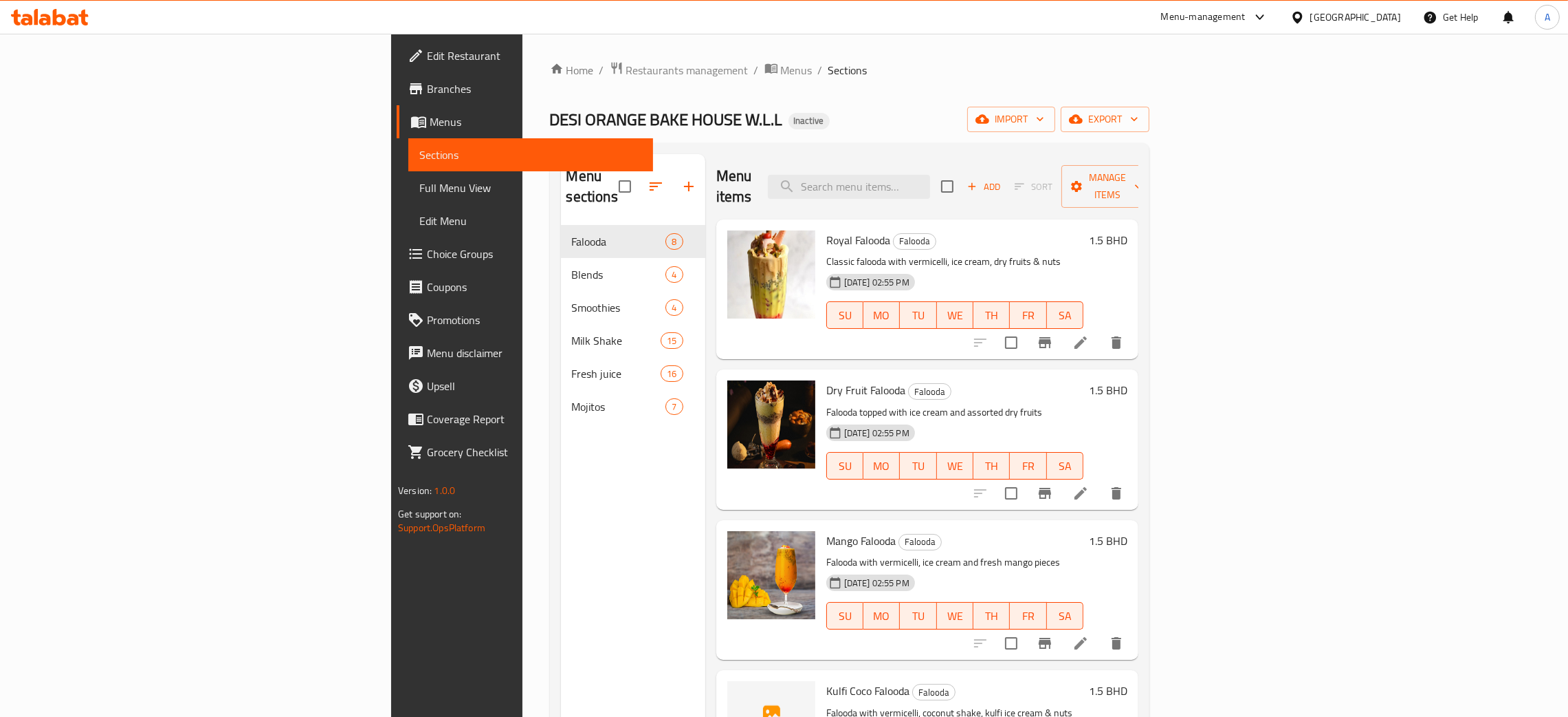
click at [57, 16] on icon at bounding box center [59, 17] width 13 height 16
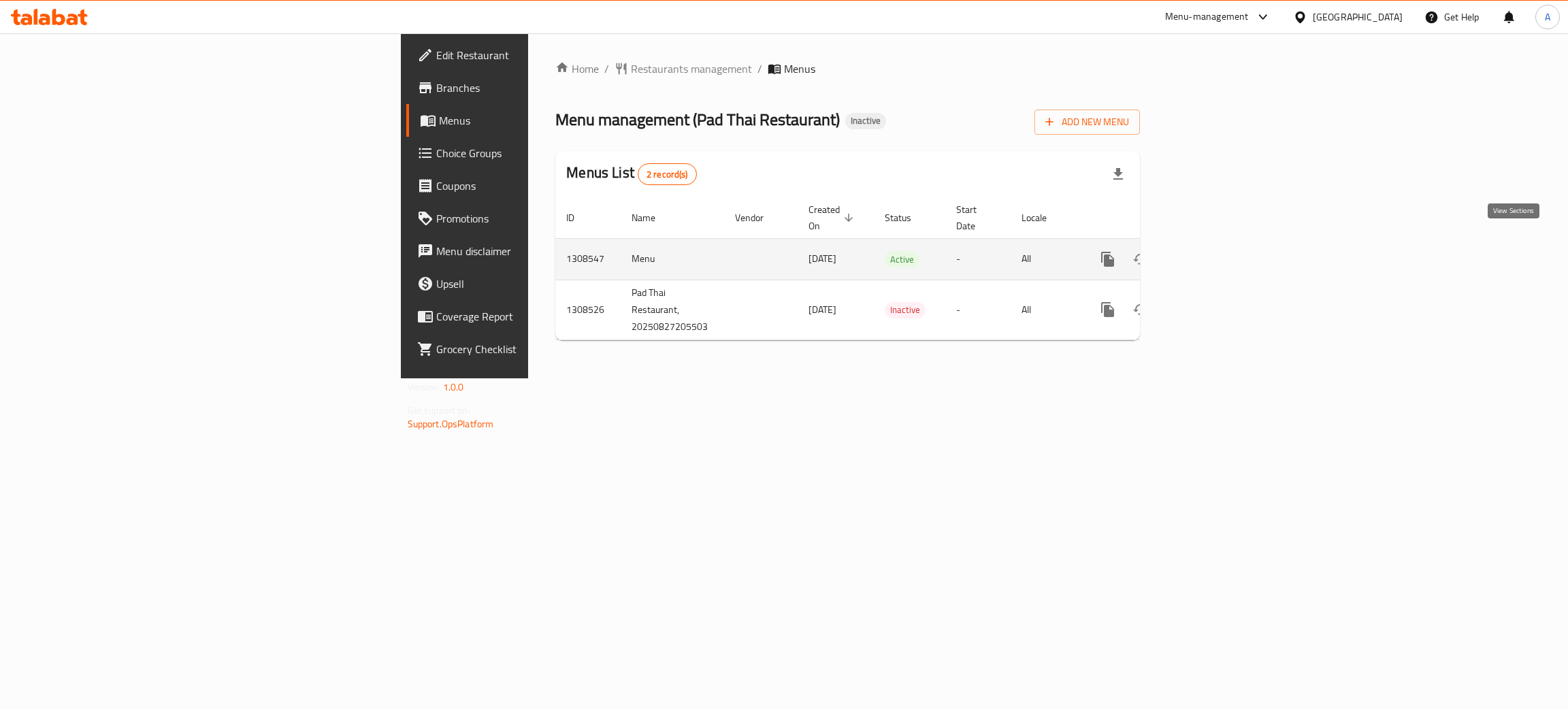
click at [1212, 253] on icon "enhanced table" at bounding box center [1206, 259] width 13 height 13
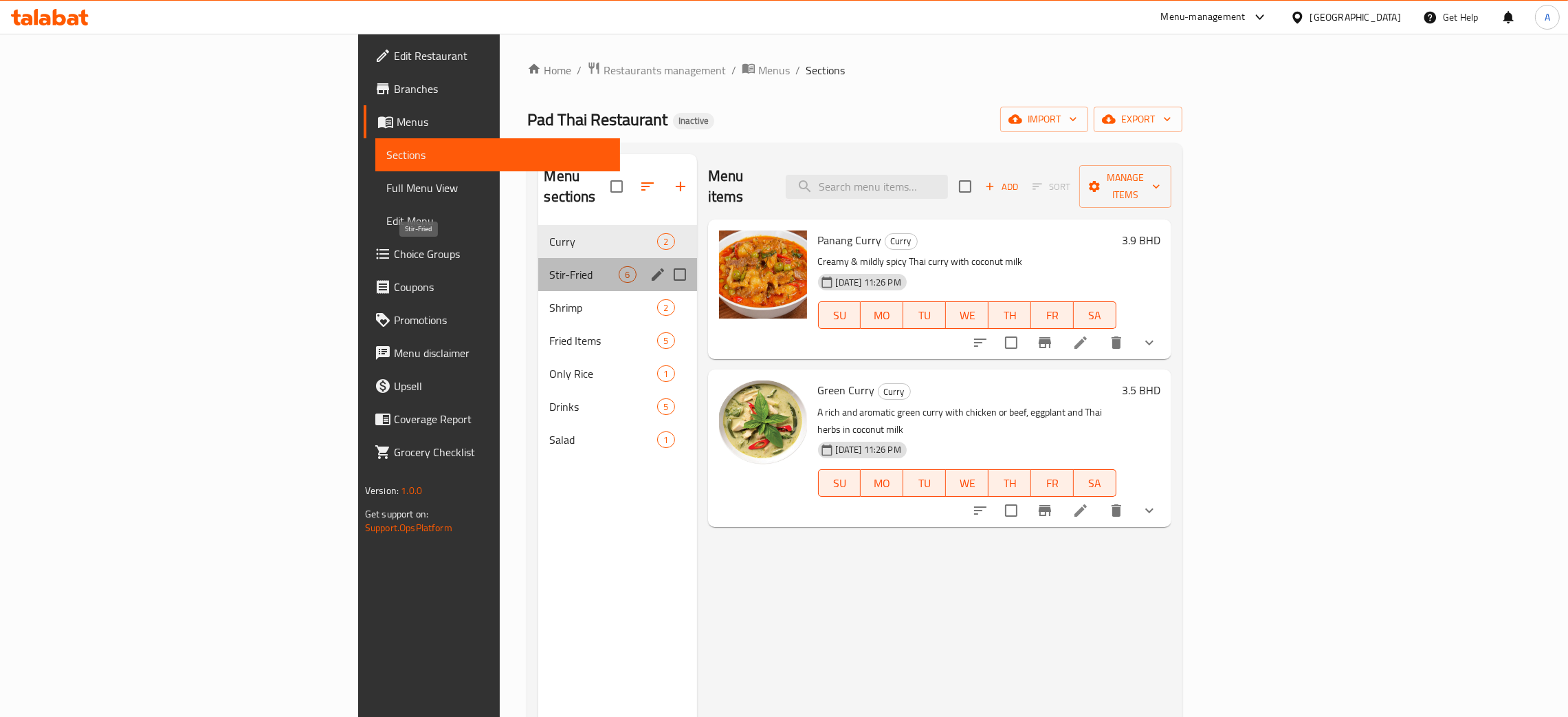
click at [549, 266] on span "Stir-Fried" at bounding box center [584, 274] width 70 height 16
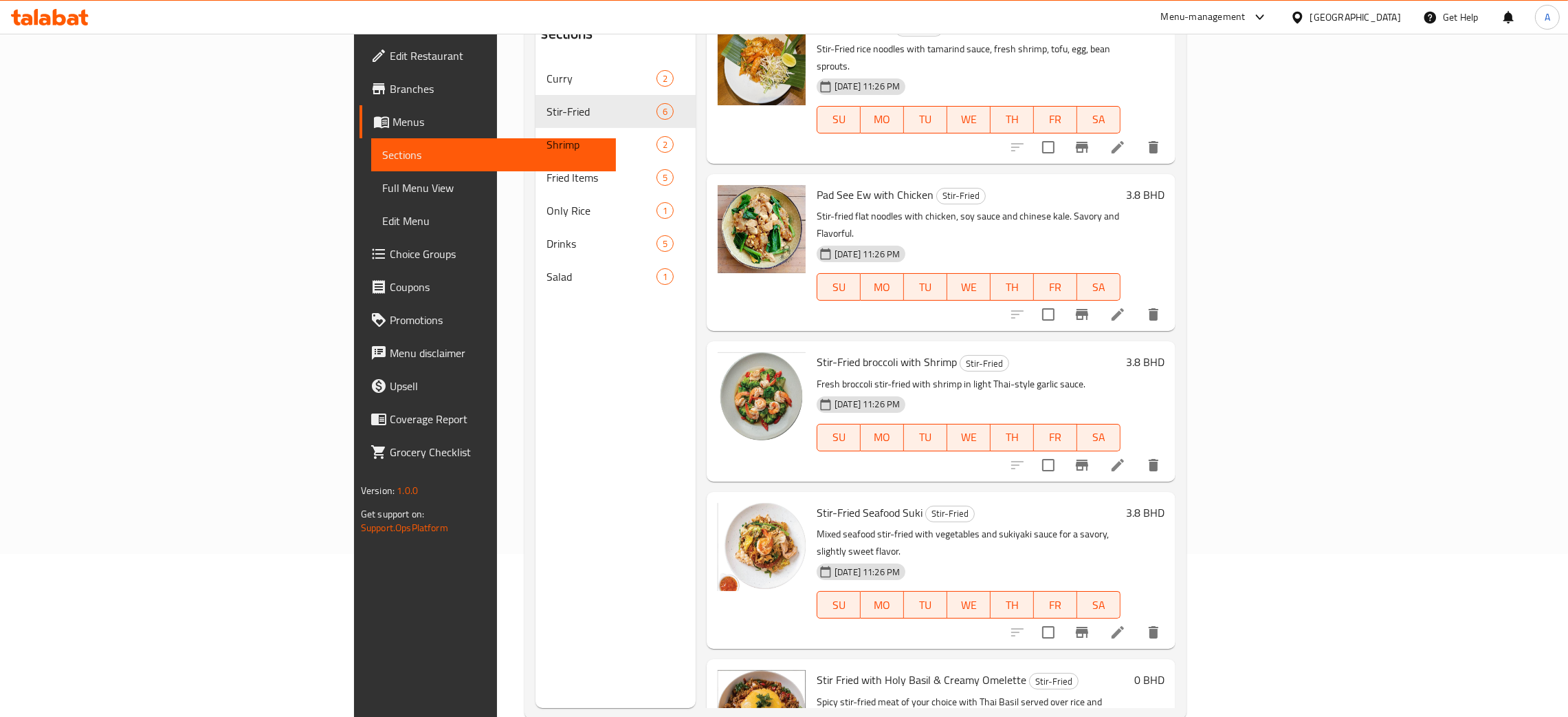
scroll to position [194, 0]
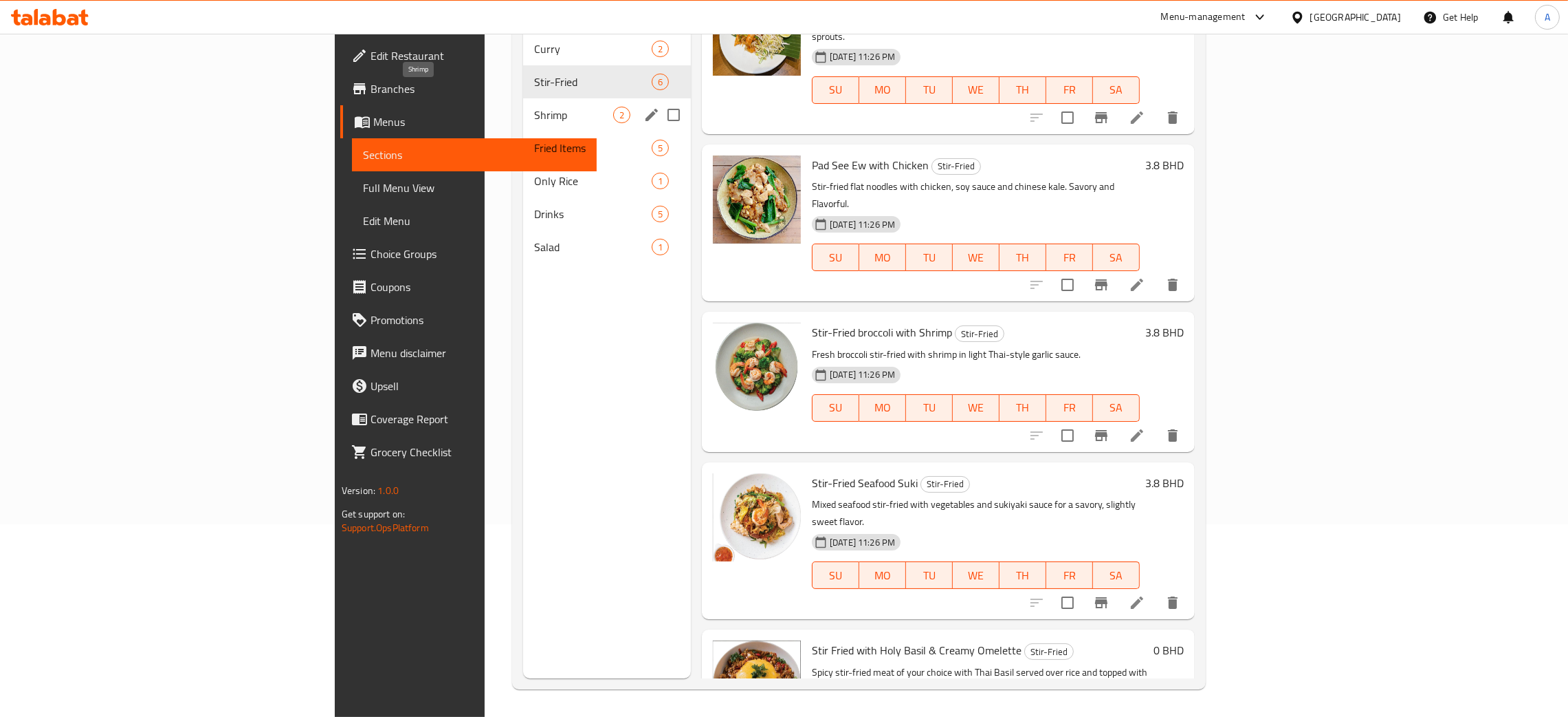
click at [534, 107] on span "Shrimp" at bounding box center [573, 115] width 79 height 16
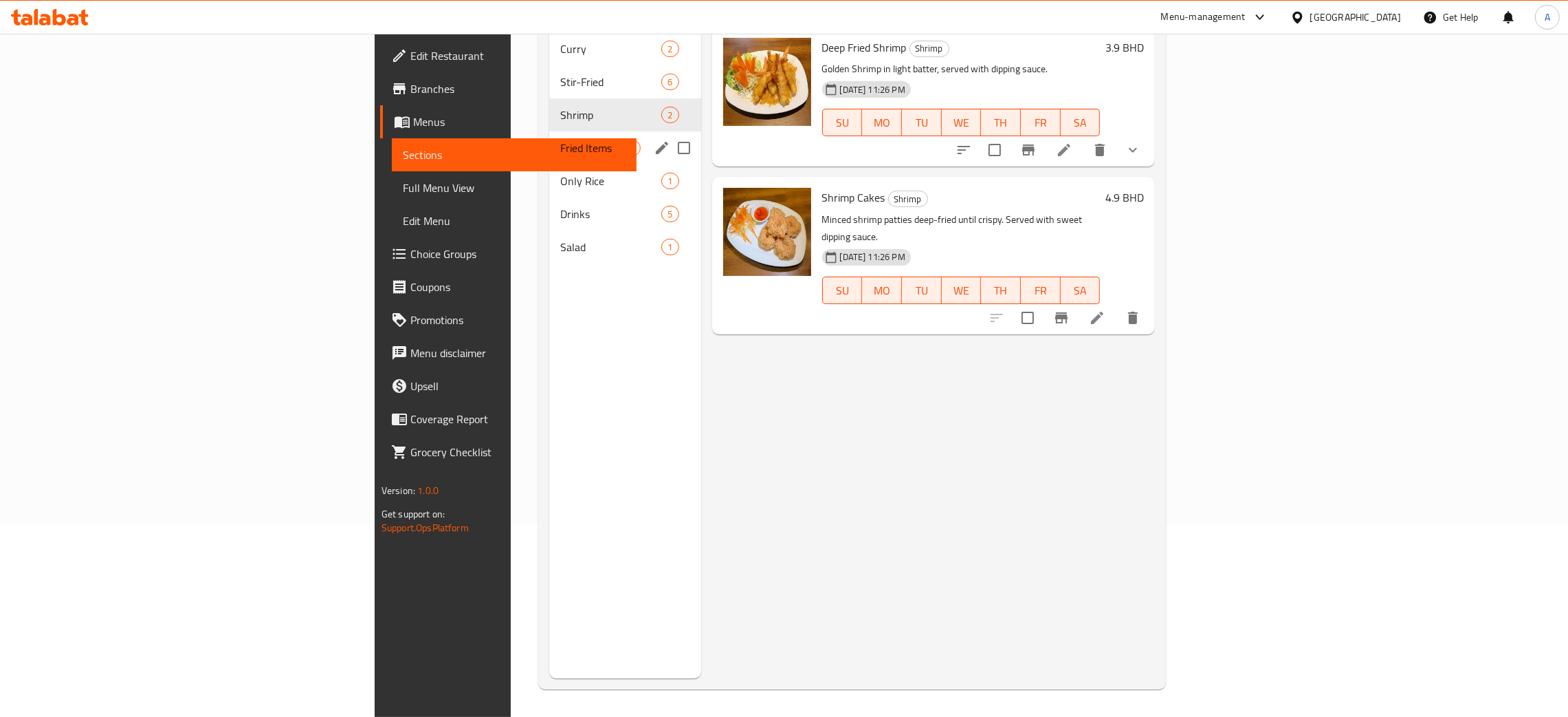
click at [560, 139] on span "Fried Items" at bounding box center [592, 147] width 63 height 16
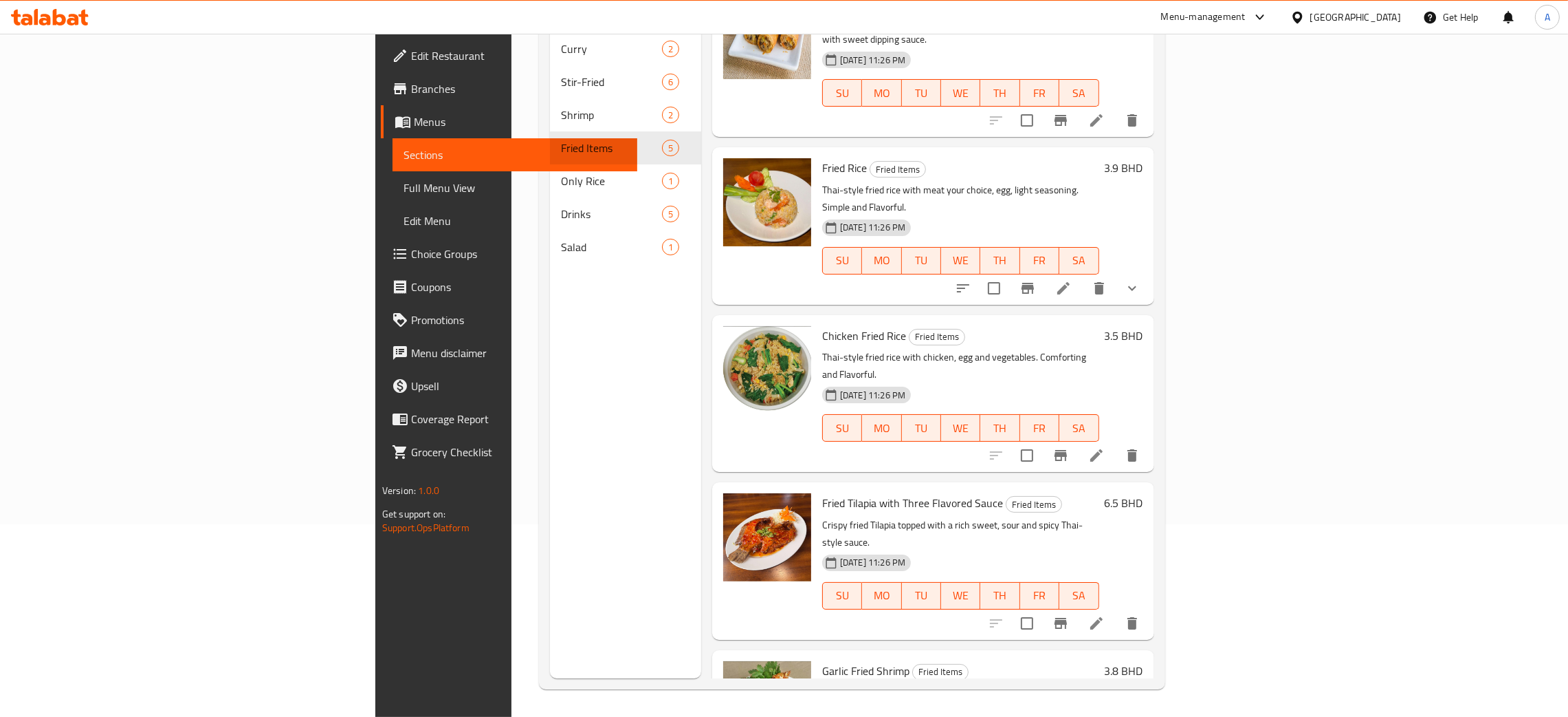
scroll to position [67, 0]
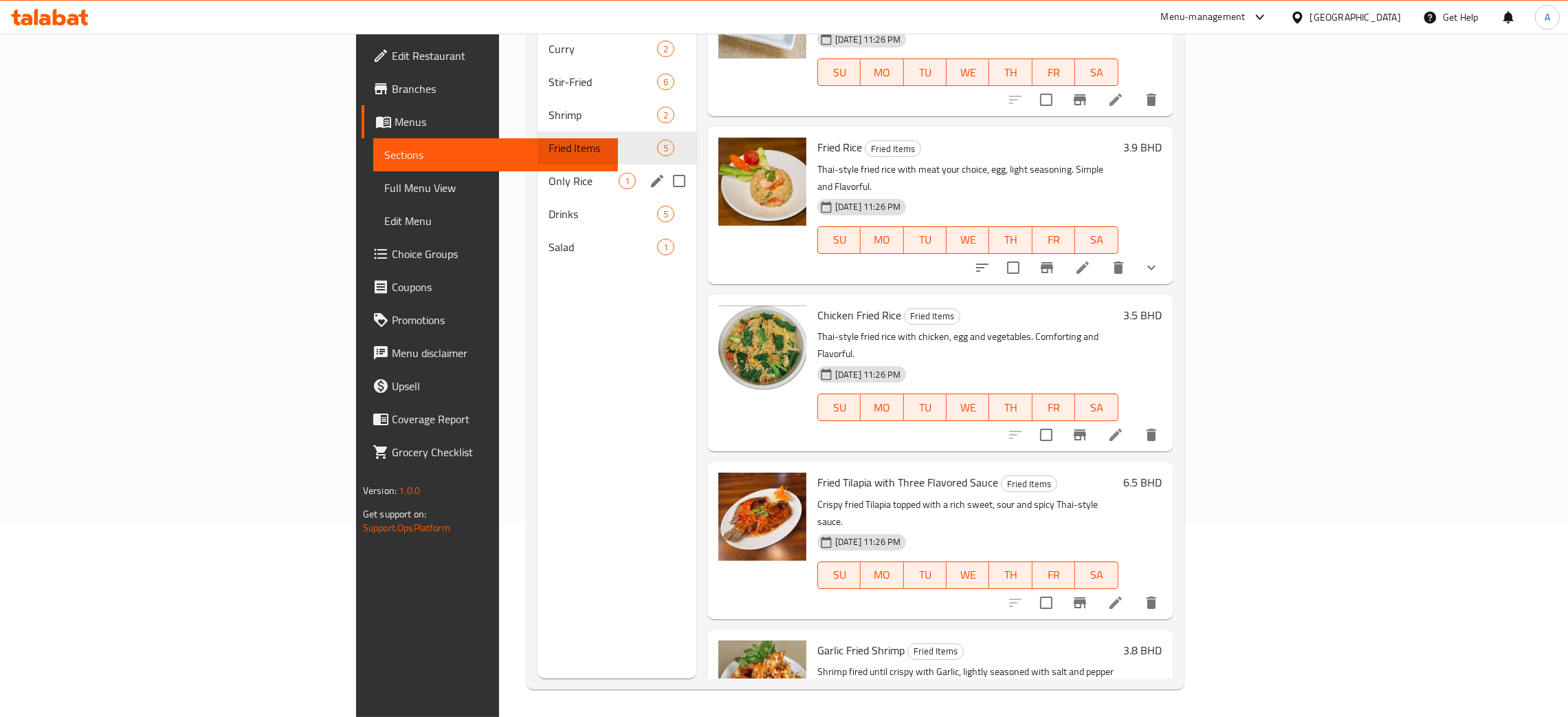
click at [548, 172] on span "Only Rice" at bounding box center [583, 180] width 70 height 16
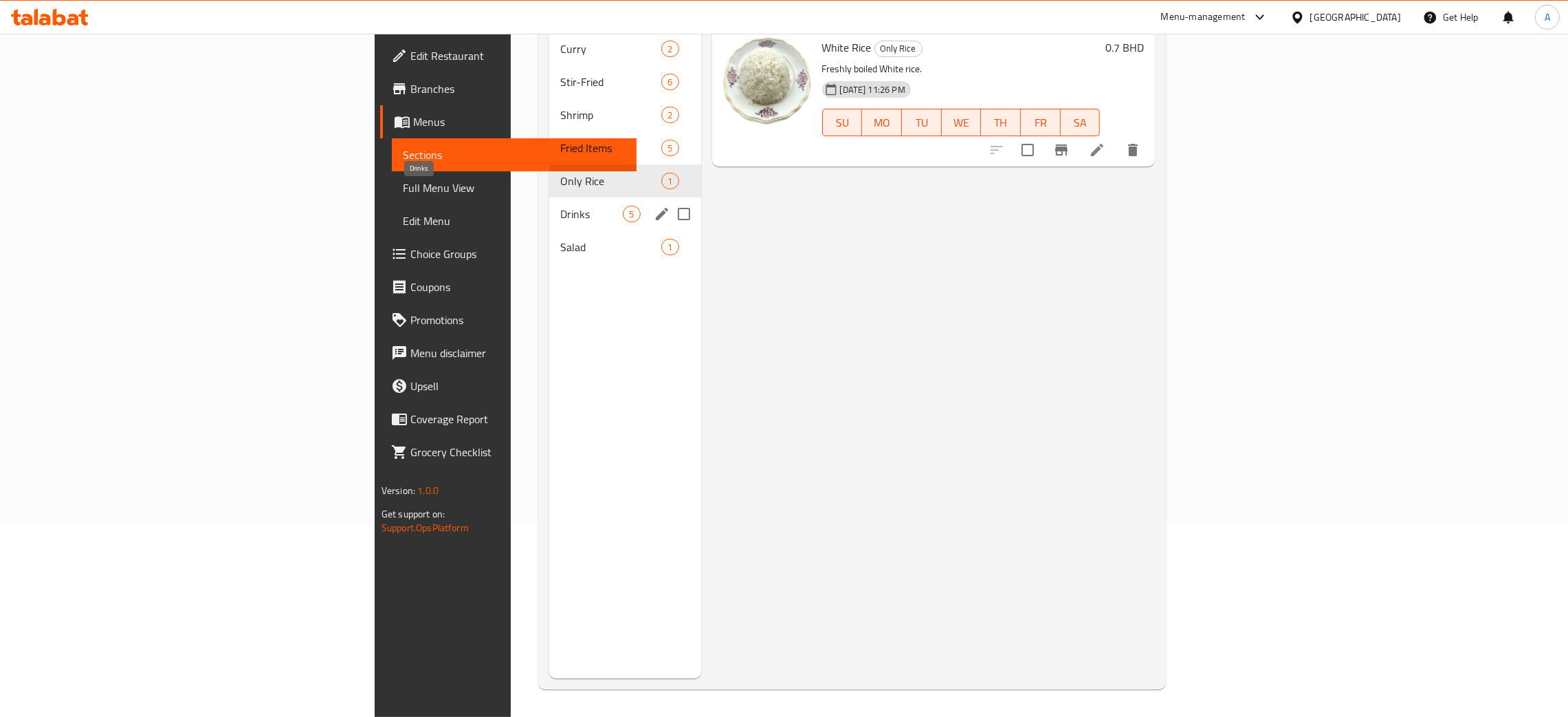
click at [560, 206] on span "Drinks" at bounding box center [592, 213] width 63 height 16
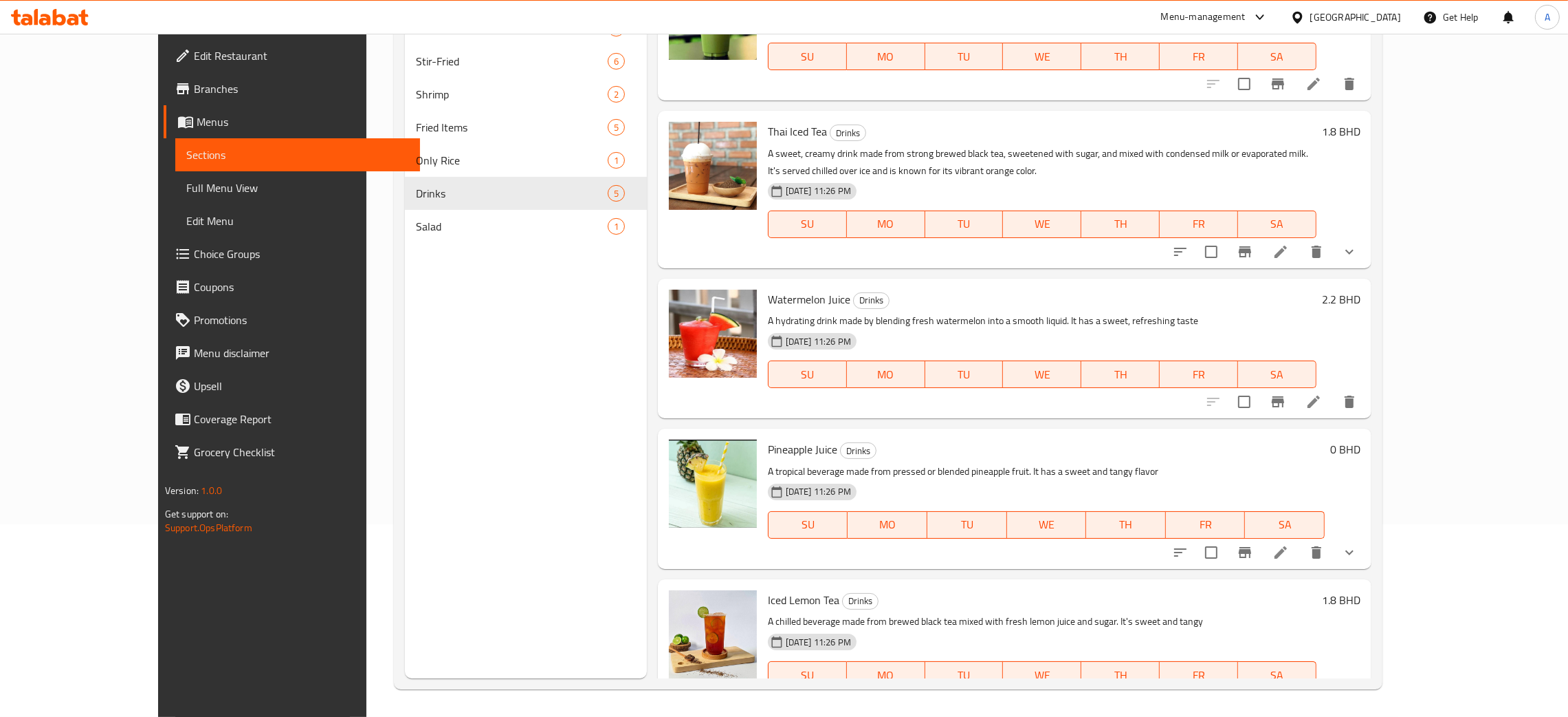
scroll to position [85, 0]
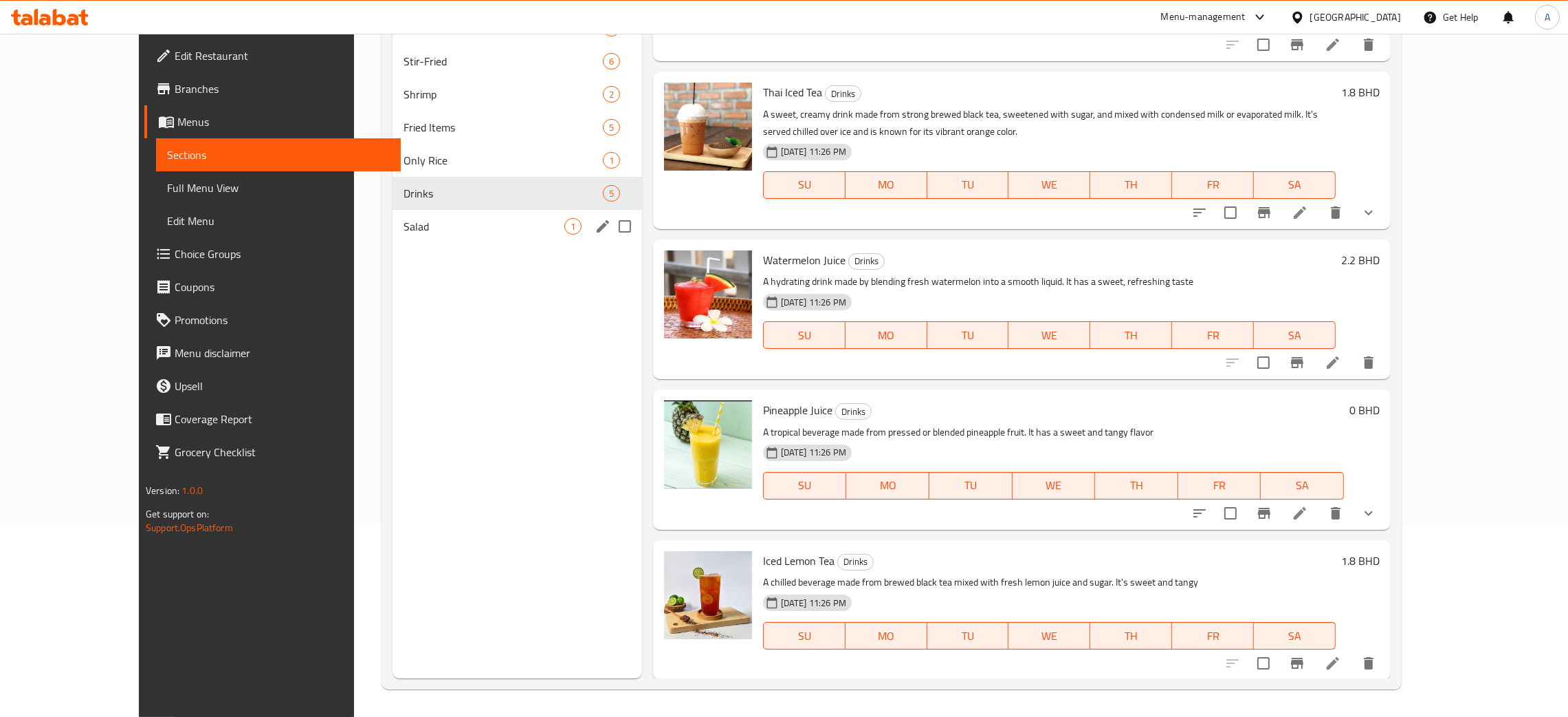
click at [515, 219] on span "Salad" at bounding box center [484, 226] width 161 height 16
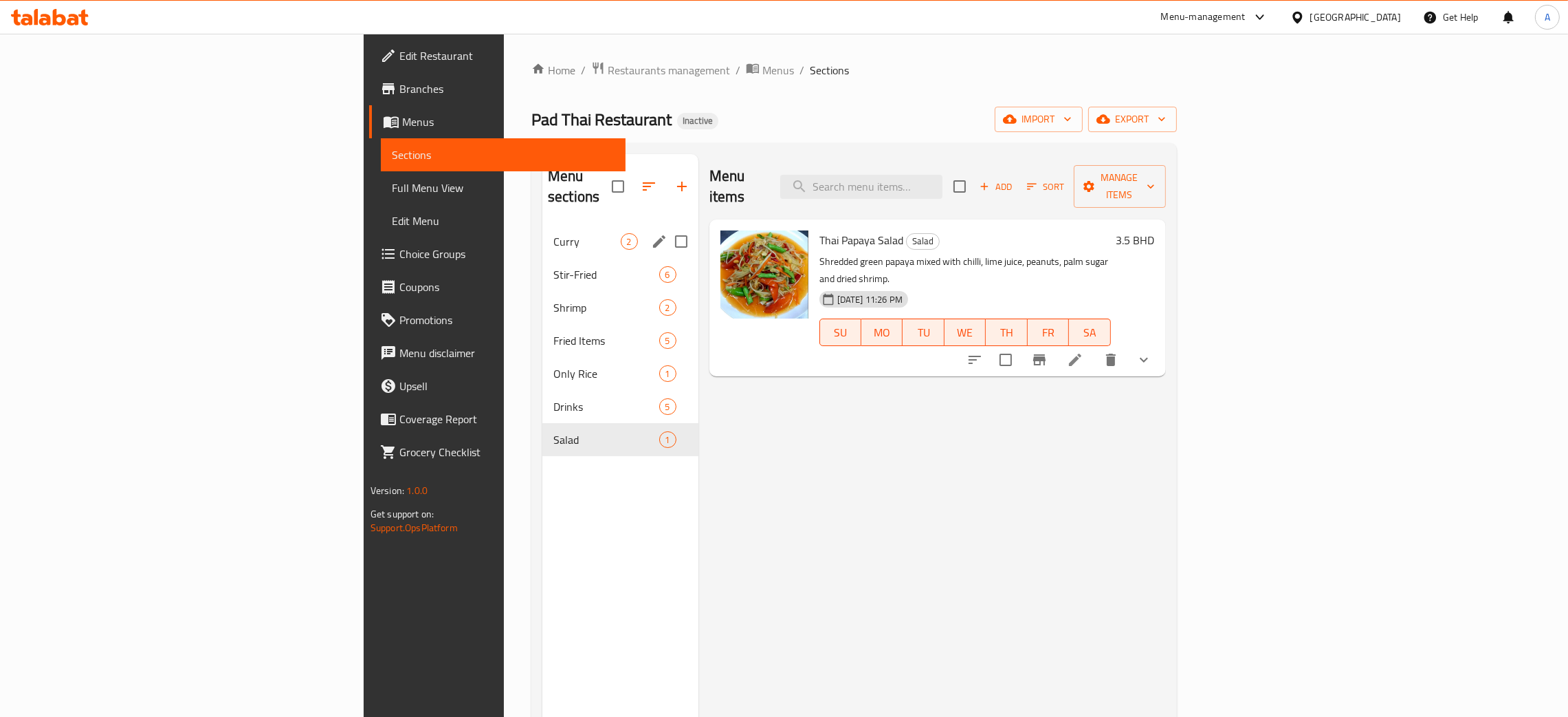
click at [554, 234] on span "Curry" at bounding box center [587, 241] width 67 height 16
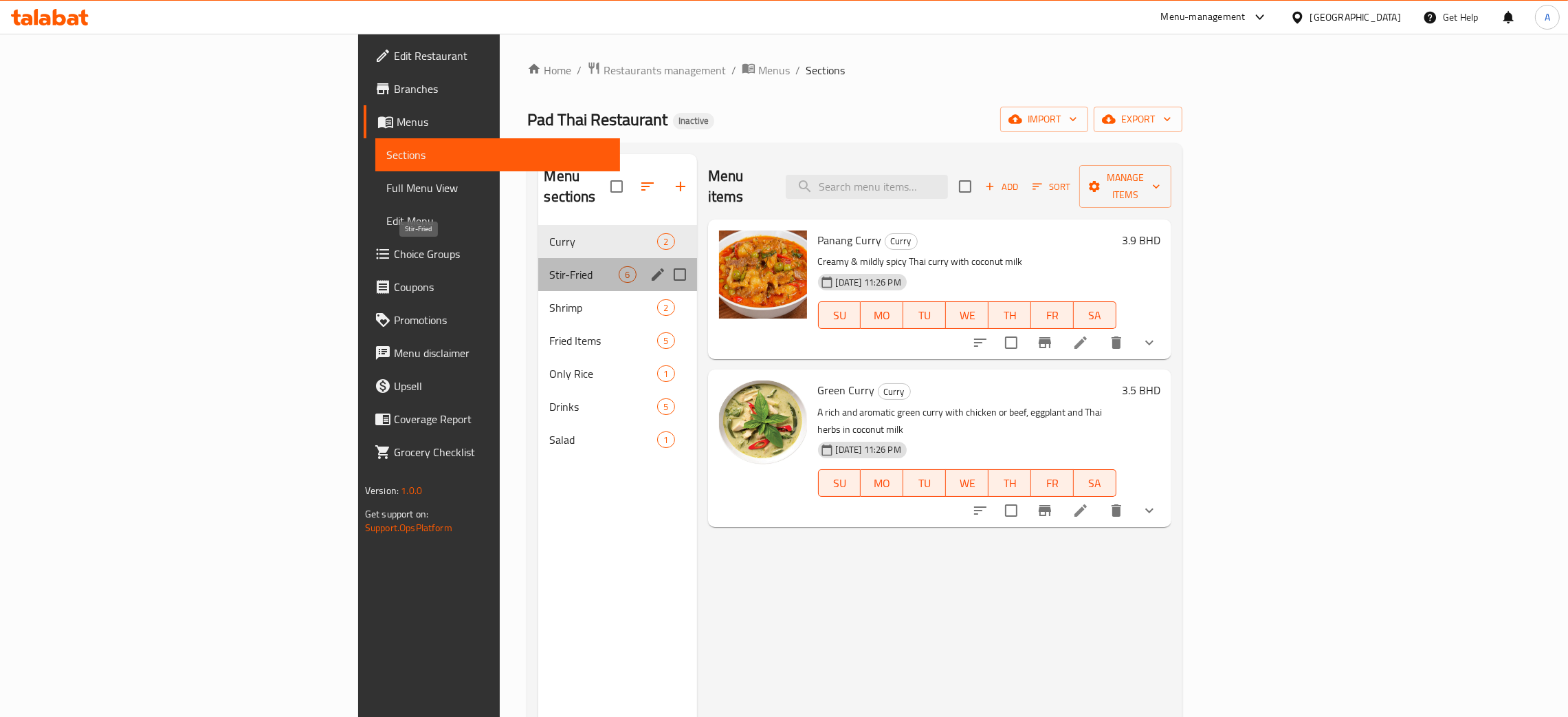
click at [549, 266] on span "Stir-Fried" at bounding box center [584, 274] width 70 height 16
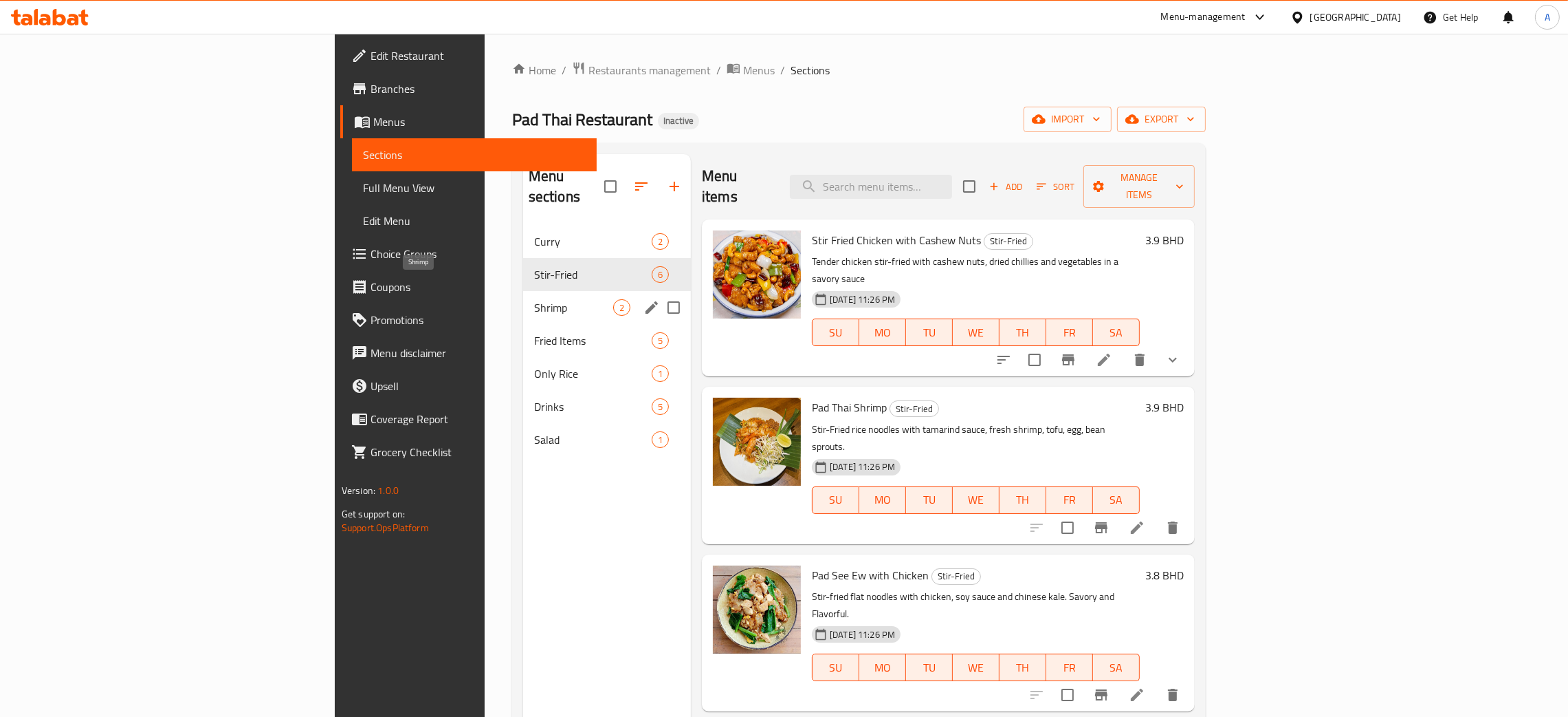
click at [534, 299] on span "Shrimp" at bounding box center [573, 307] width 79 height 16
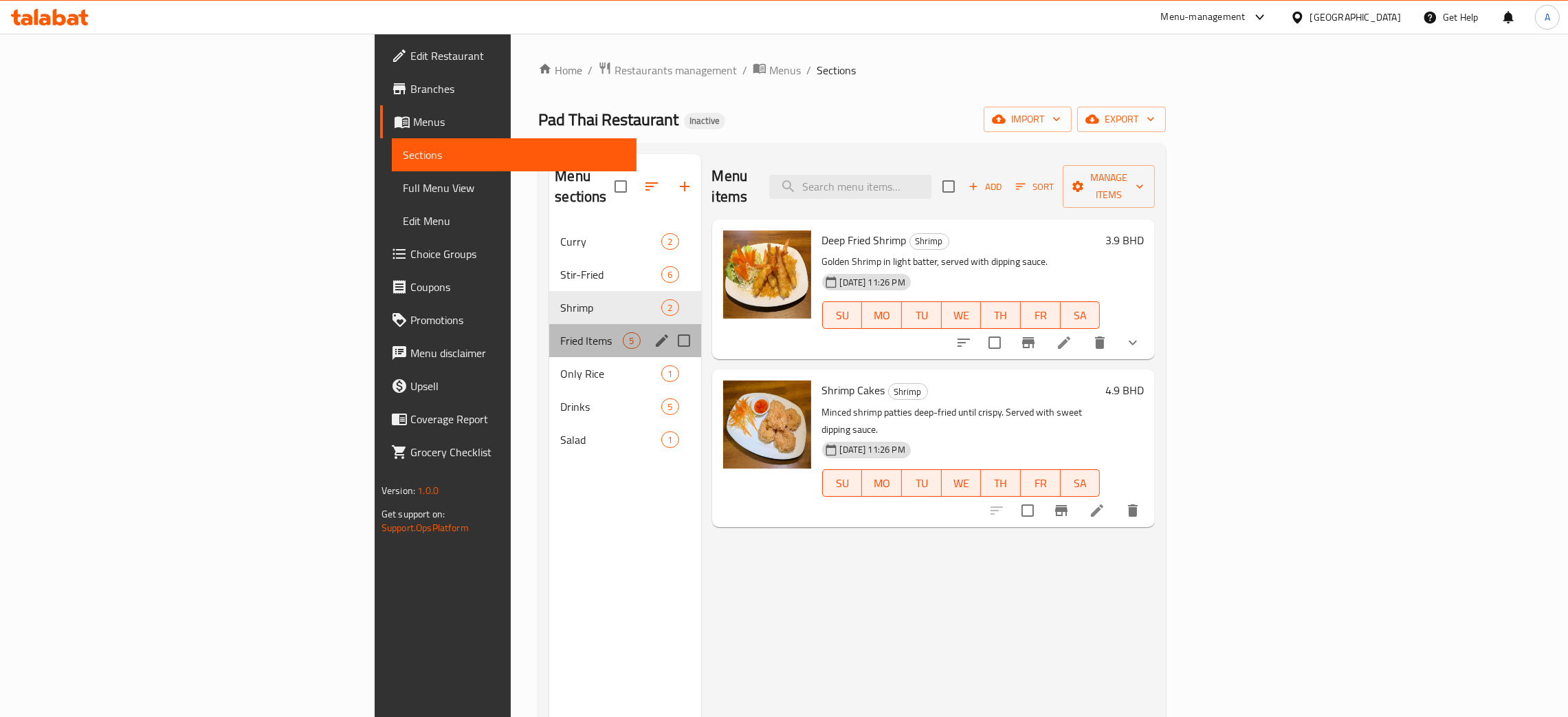
click at [549, 324] on div "Fried Items 5" at bounding box center [625, 340] width 151 height 33
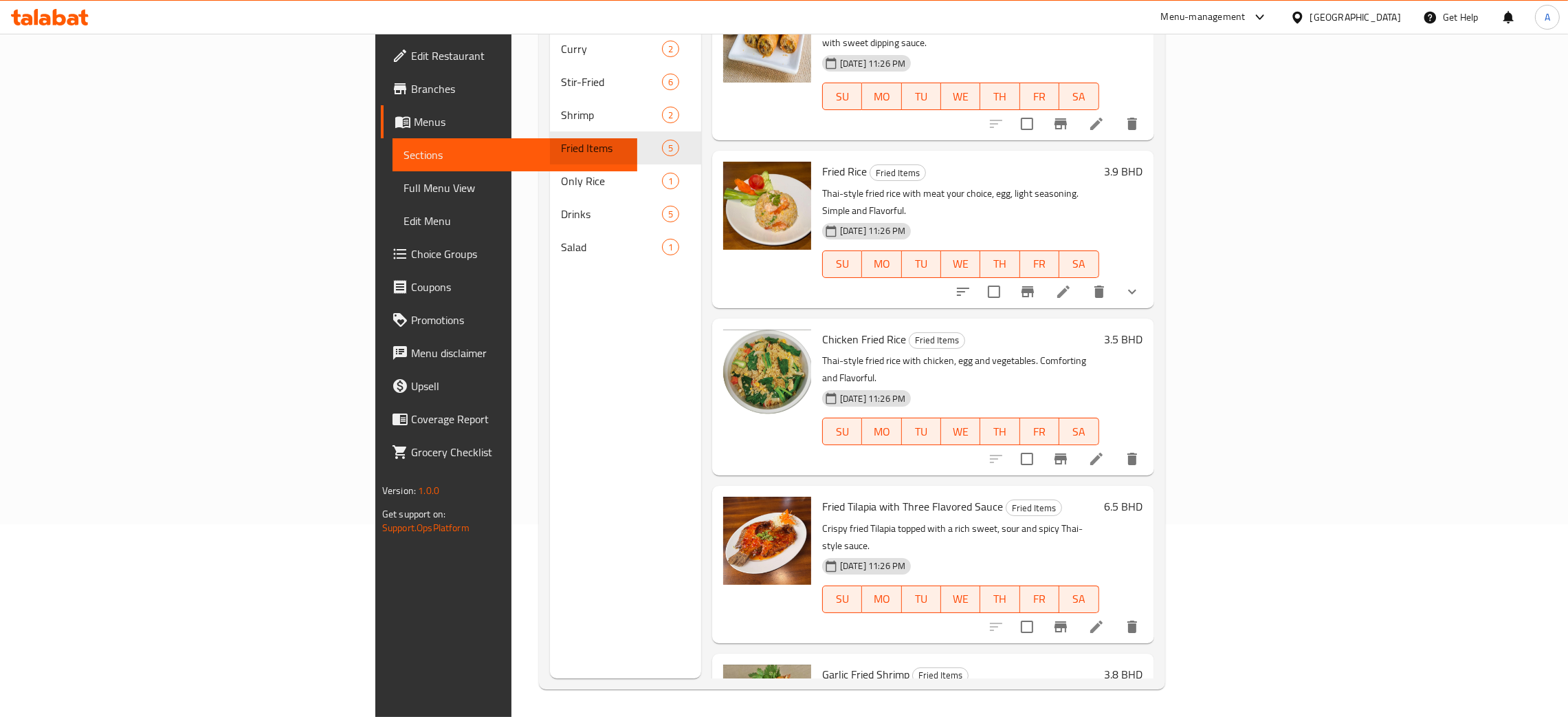
scroll to position [67, 0]
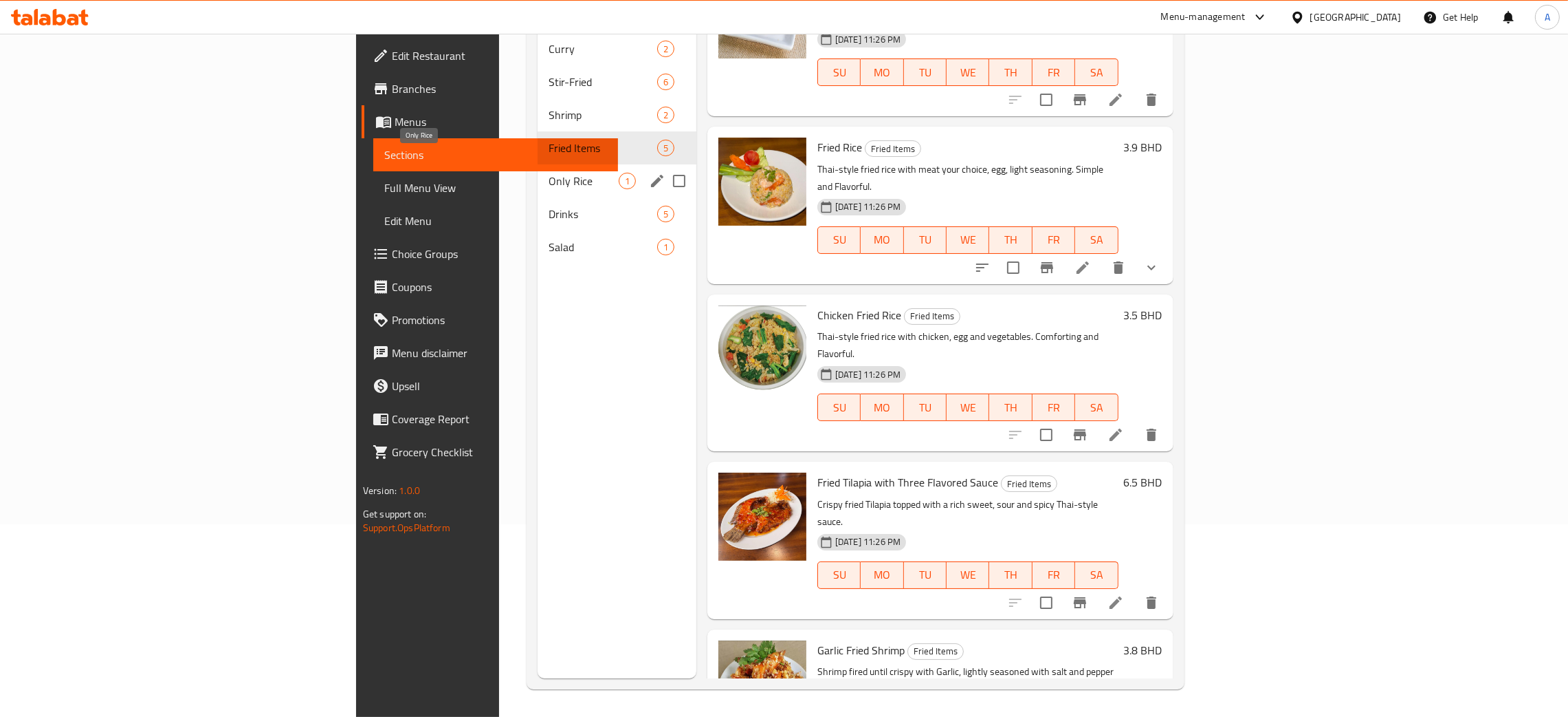
click at [548, 172] on span "Only Rice" at bounding box center [583, 180] width 70 height 16
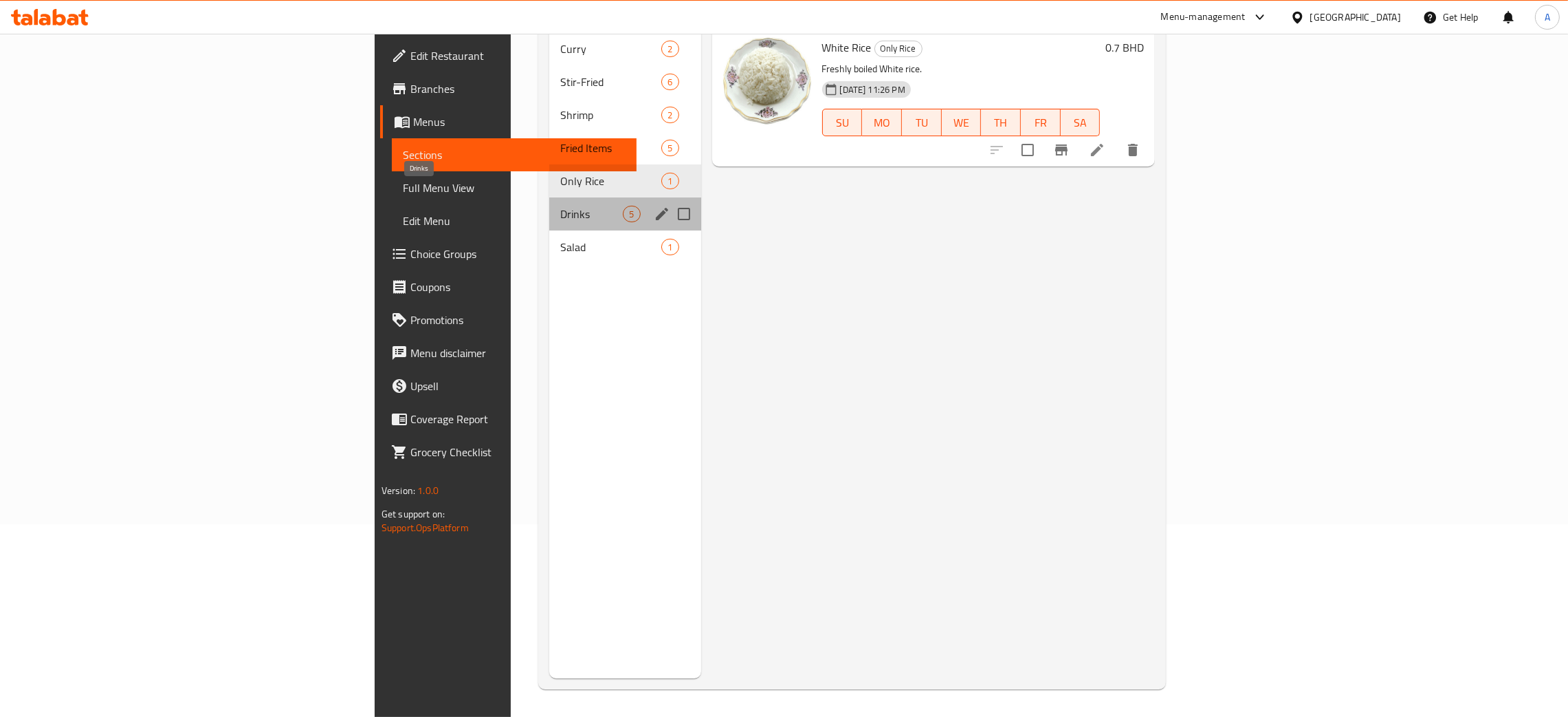
click at [560, 206] on span "Drinks" at bounding box center [592, 213] width 63 height 16
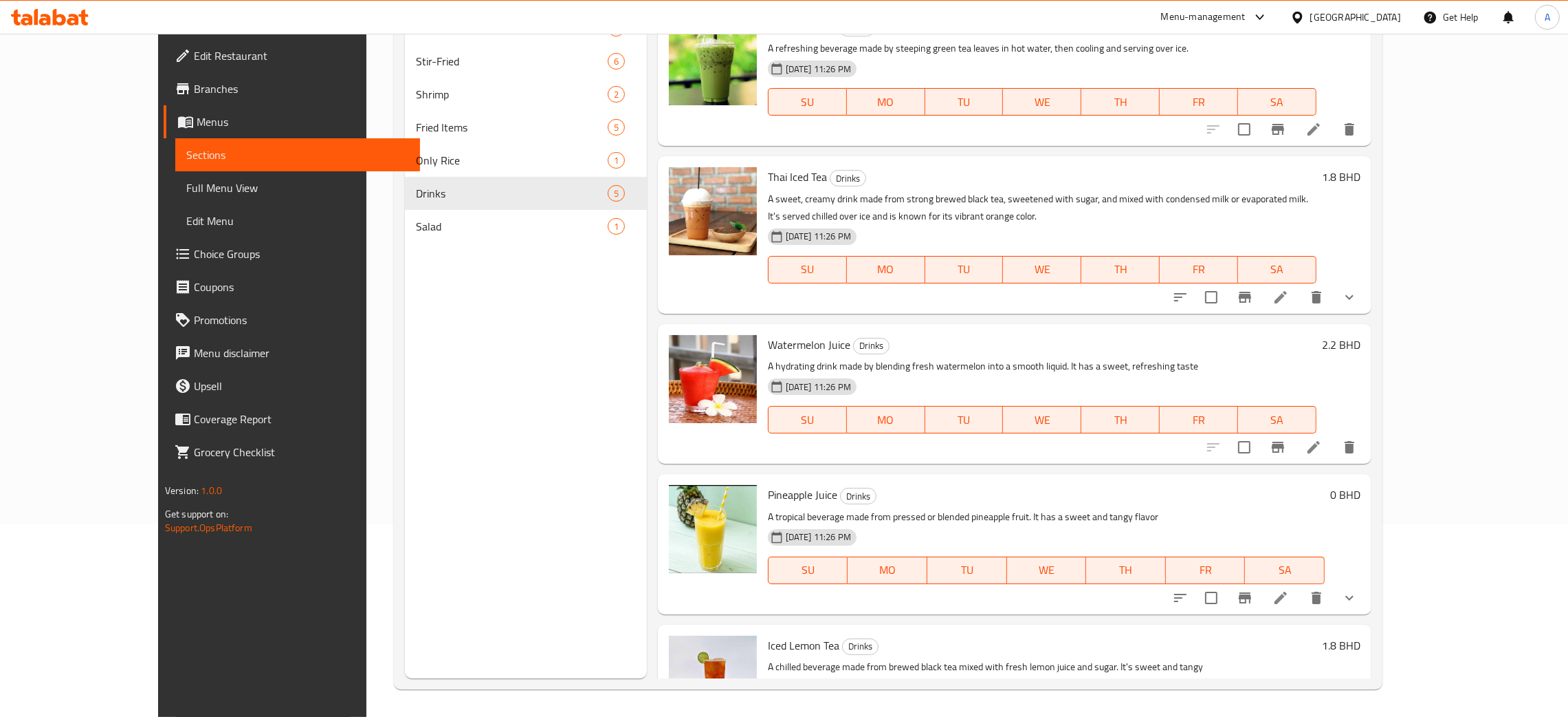
click at [1394, 10] on div "[GEOGRAPHIC_DATA]" at bounding box center [1356, 17] width 91 height 15
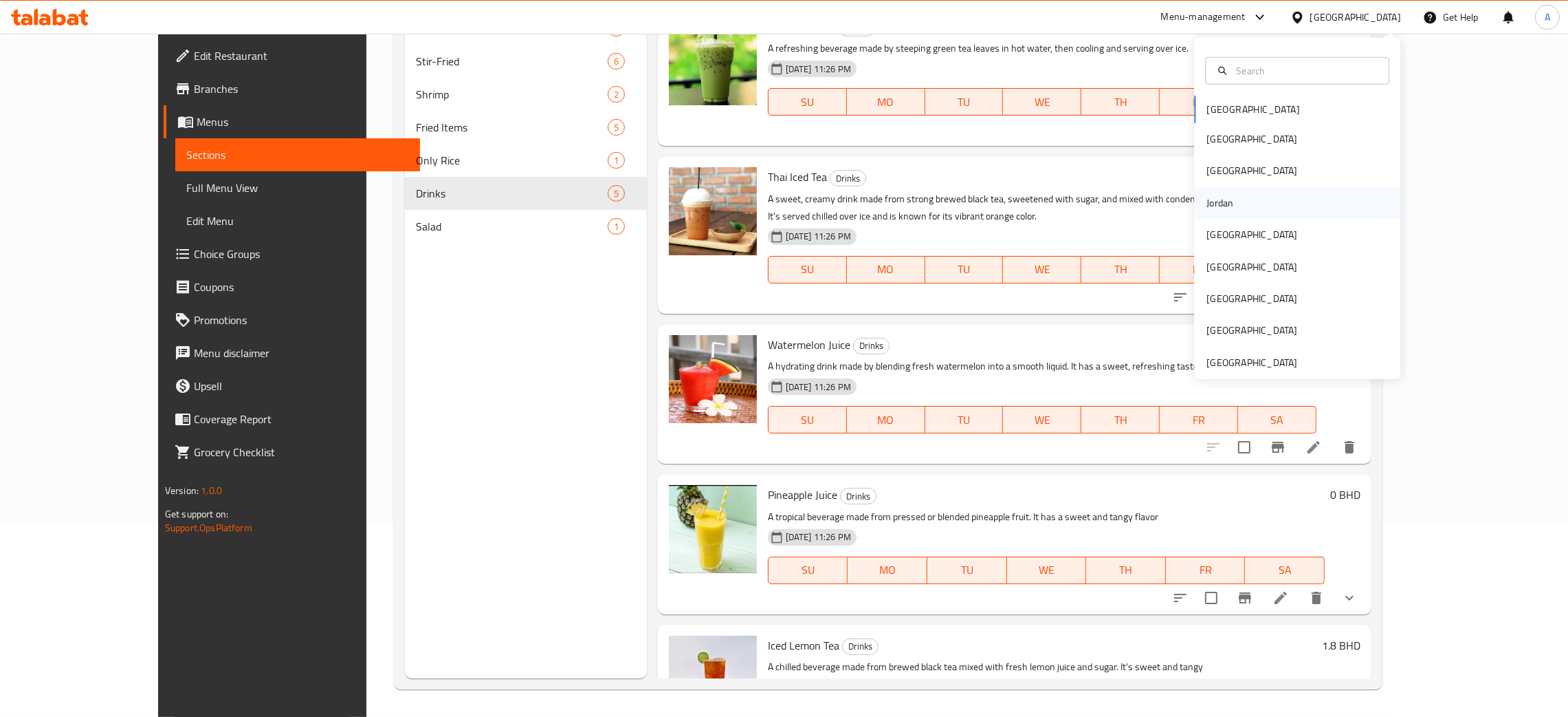
click at [1236, 205] on div "Jordan" at bounding box center [1297, 202] width 206 height 31
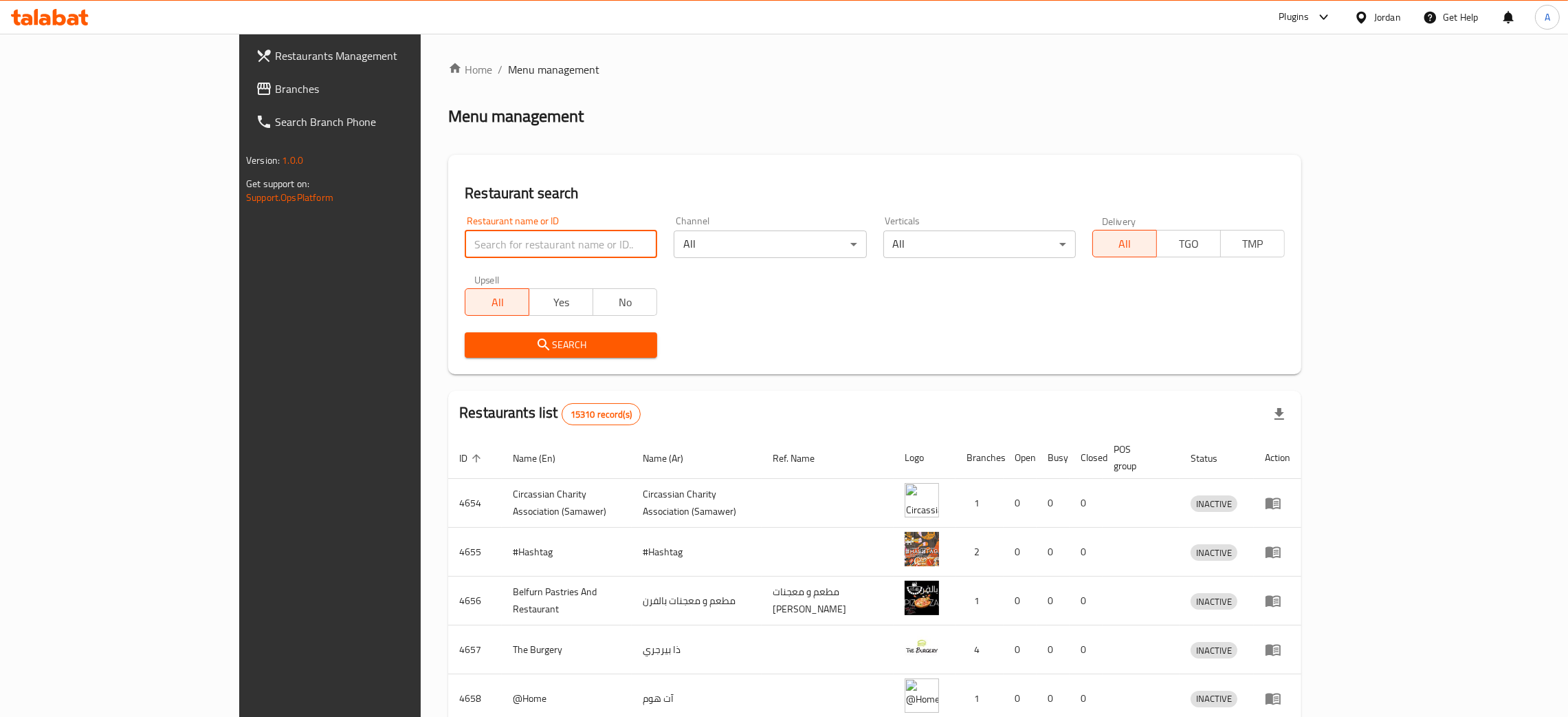
click at [464, 250] on input "search" at bounding box center [560, 244] width 193 height 27
paste input "مطعم سرايا اصلان"
type input "مطعم سرايا اصلان"
click button "Search" at bounding box center [560, 345] width 193 height 25
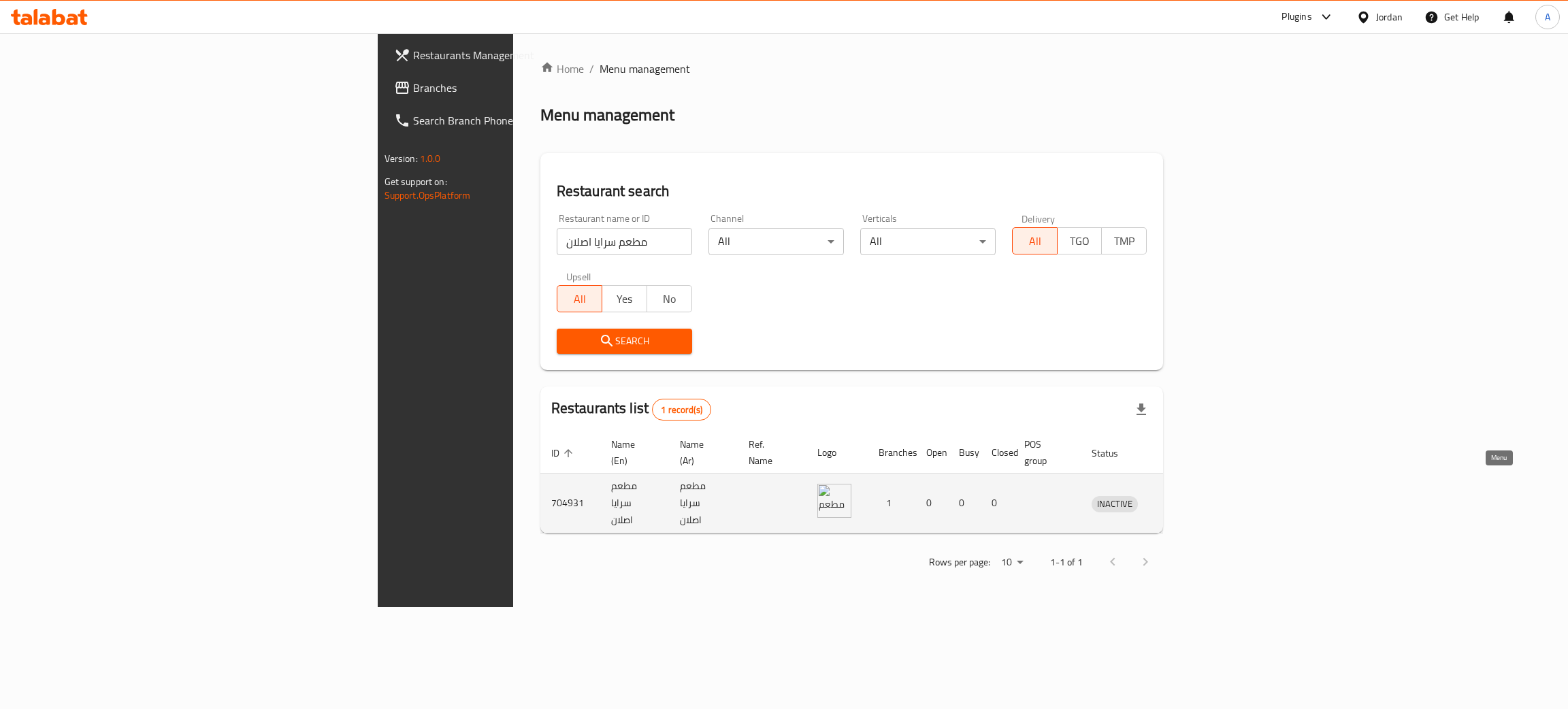
click at [1181, 498] on icon "enhanced table" at bounding box center [1173, 504] width 15 height 12
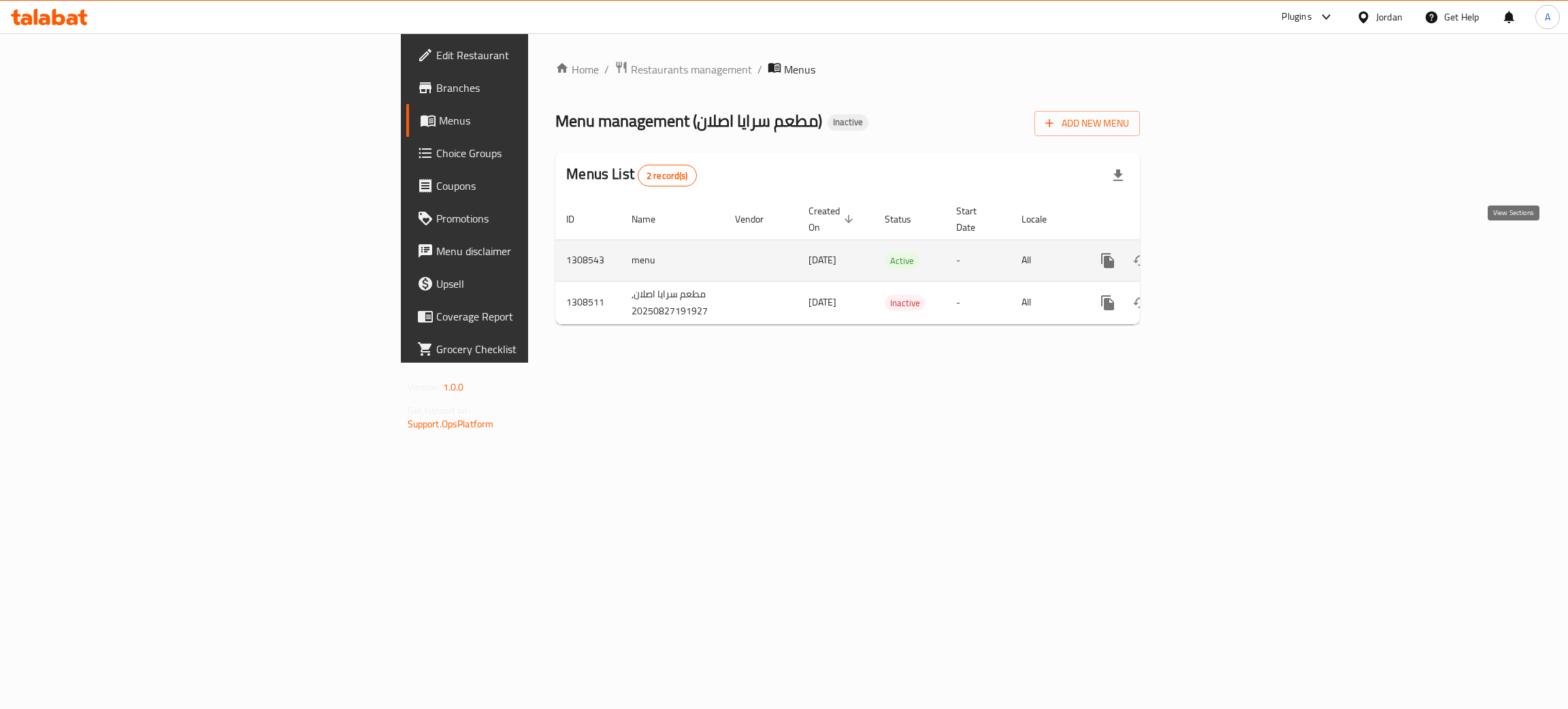
click at [1212, 255] on icon "enhanced table" at bounding box center [1206, 260] width 13 height 13
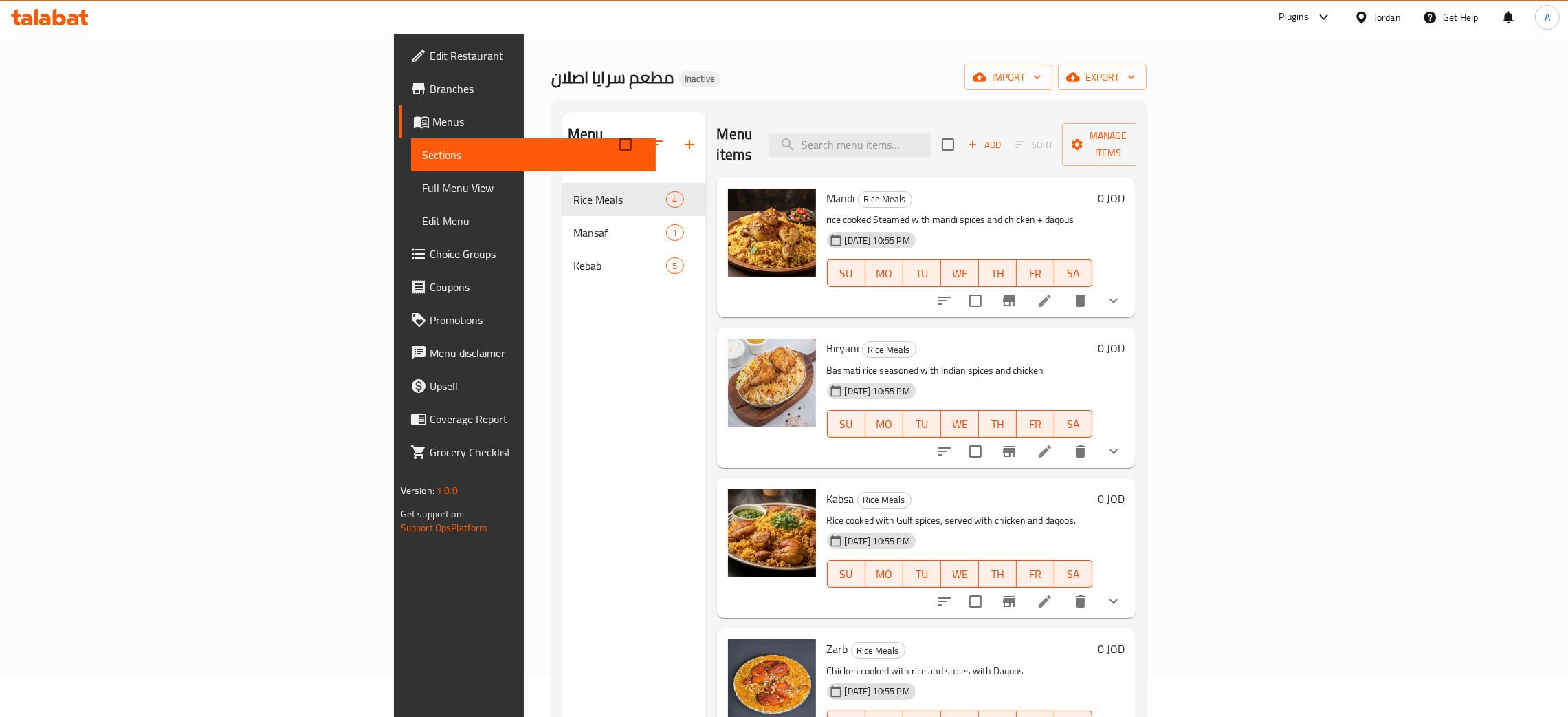
scroll to position [194, 0]
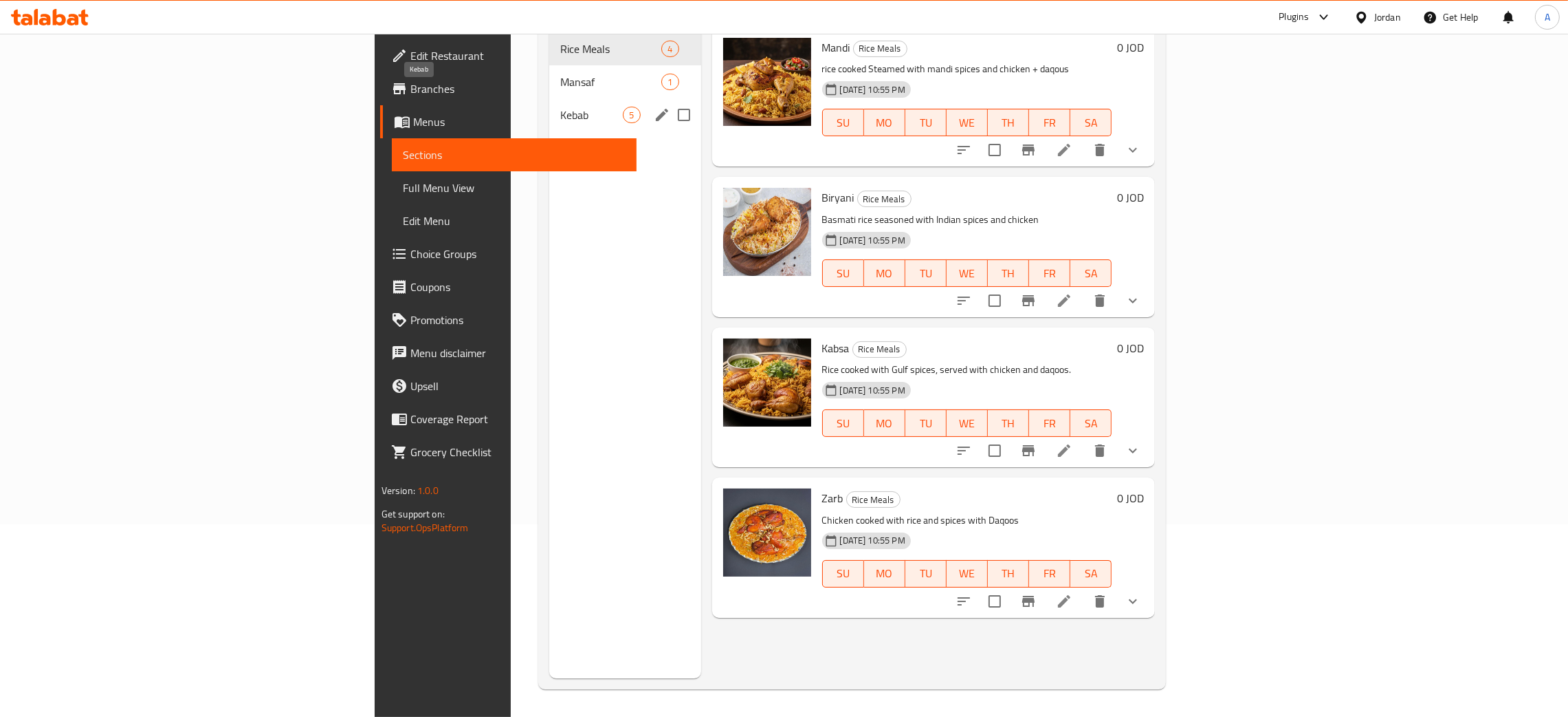
click at [549, 70] on div "Mansaf 1" at bounding box center [625, 82] width 151 height 33
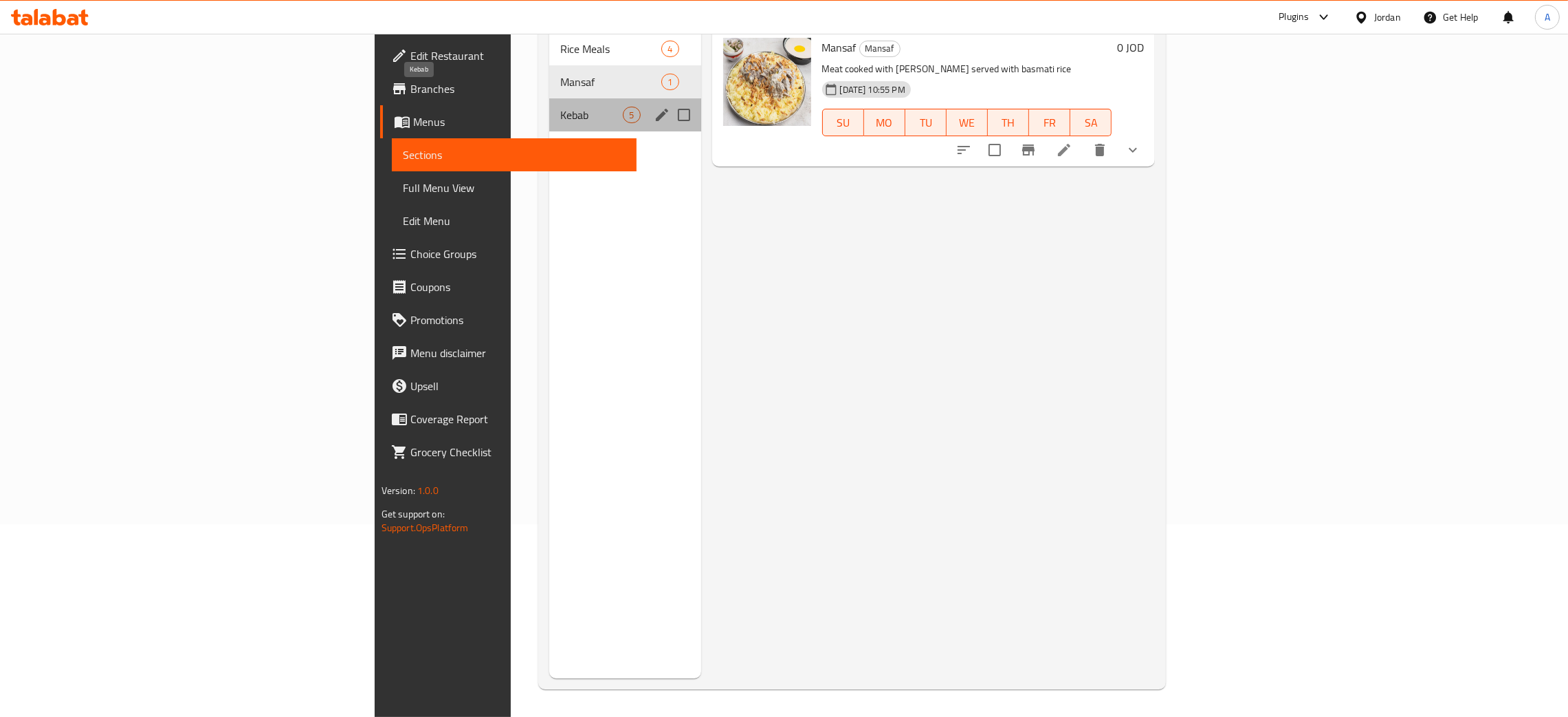
click at [560, 107] on span "Kebab" at bounding box center [592, 115] width 63 height 16
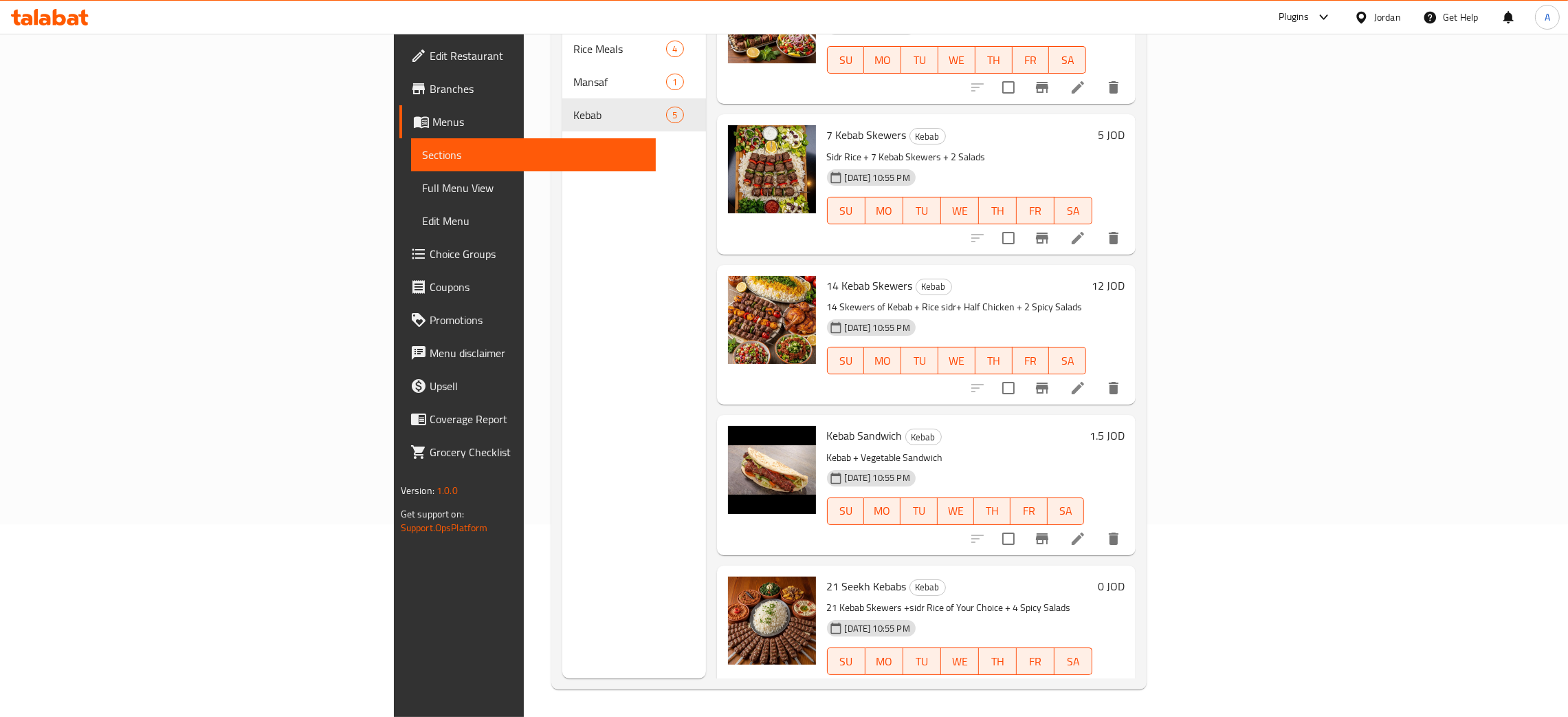
scroll to position [67, 0]
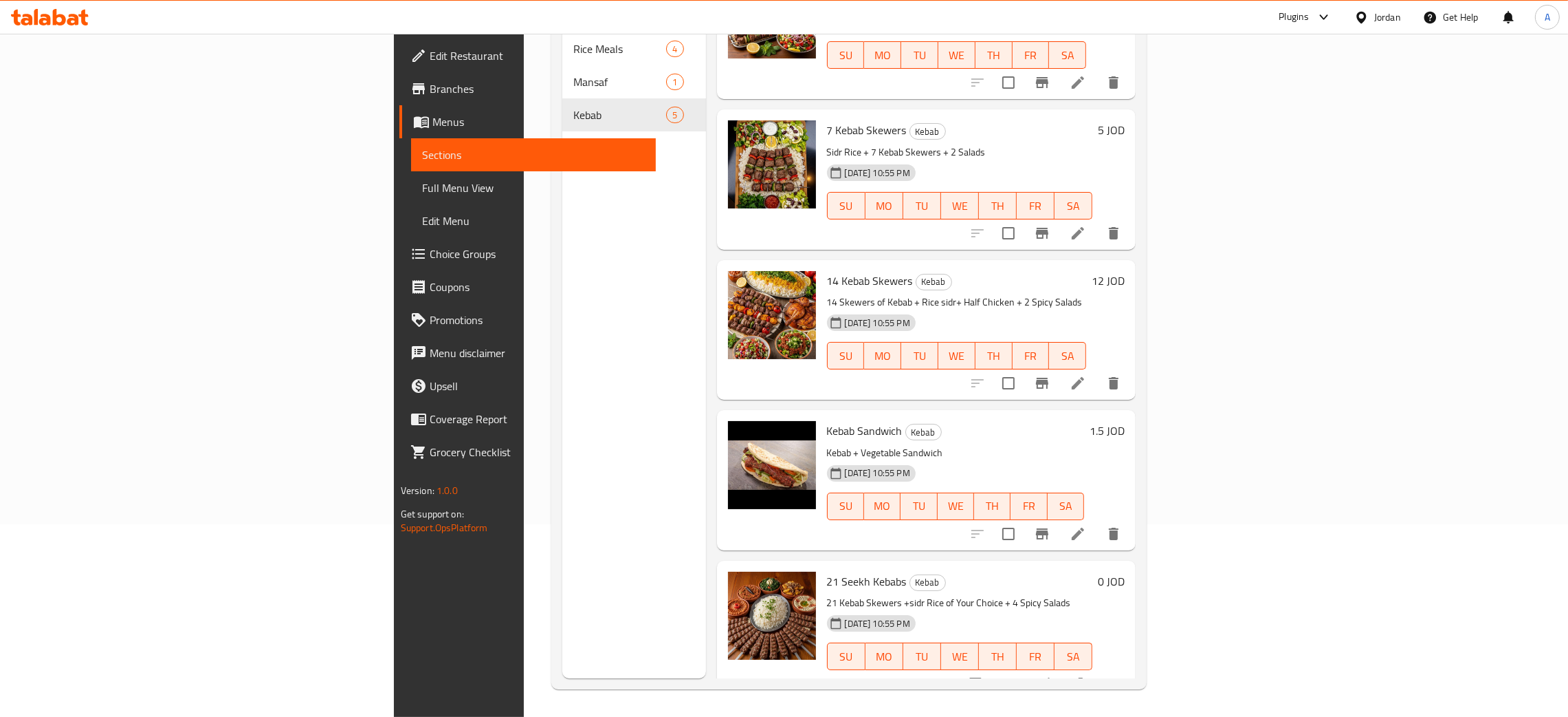
click at [1388, 16] on div "Jordan" at bounding box center [1388, 17] width 27 height 15
click at [1237, 263] on div "[GEOGRAPHIC_DATA]" at bounding box center [1297, 266] width 206 height 31
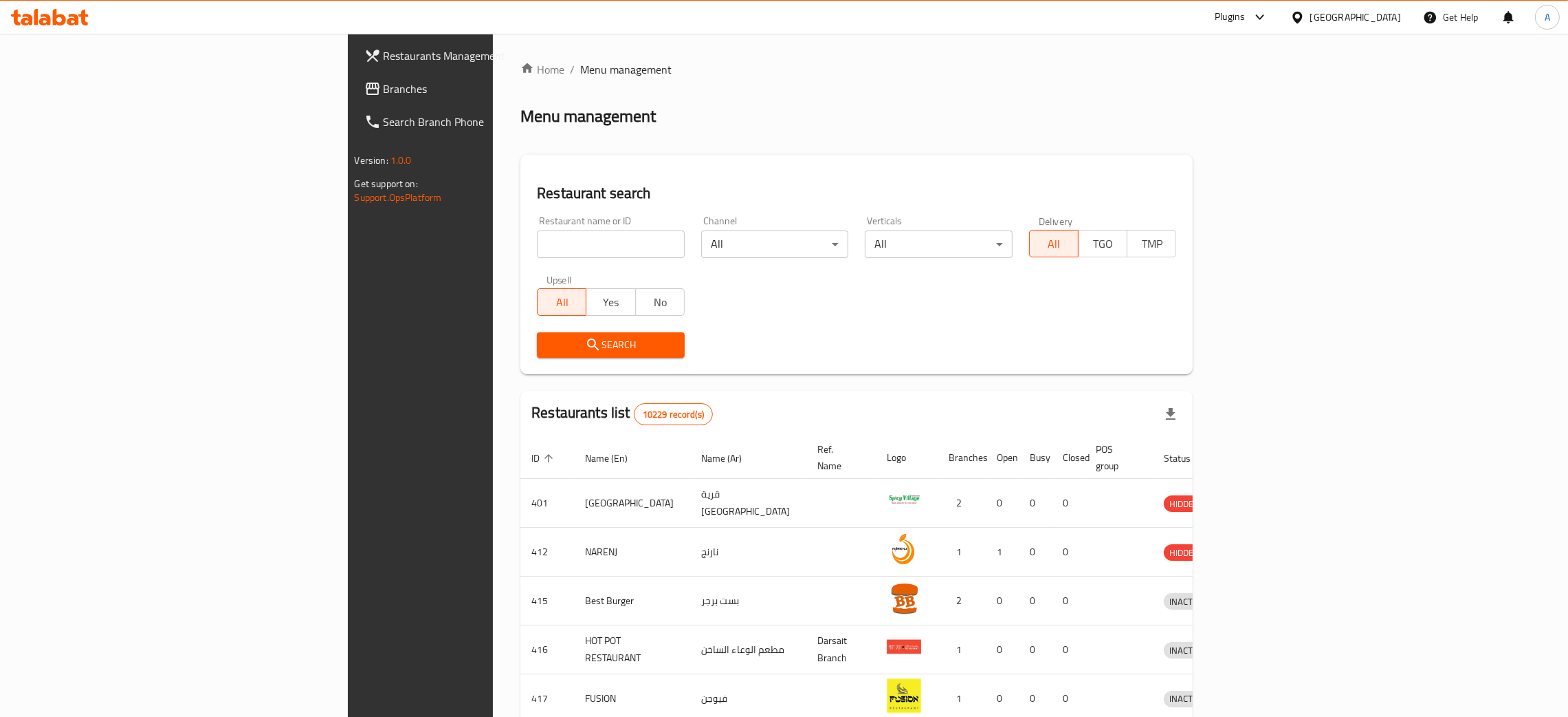
click at [537, 250] on input "search" at bounding box center [611, 244] width 148 height 27
paste input "Aish & Shawaya"
type input "Aish & Shawaya"
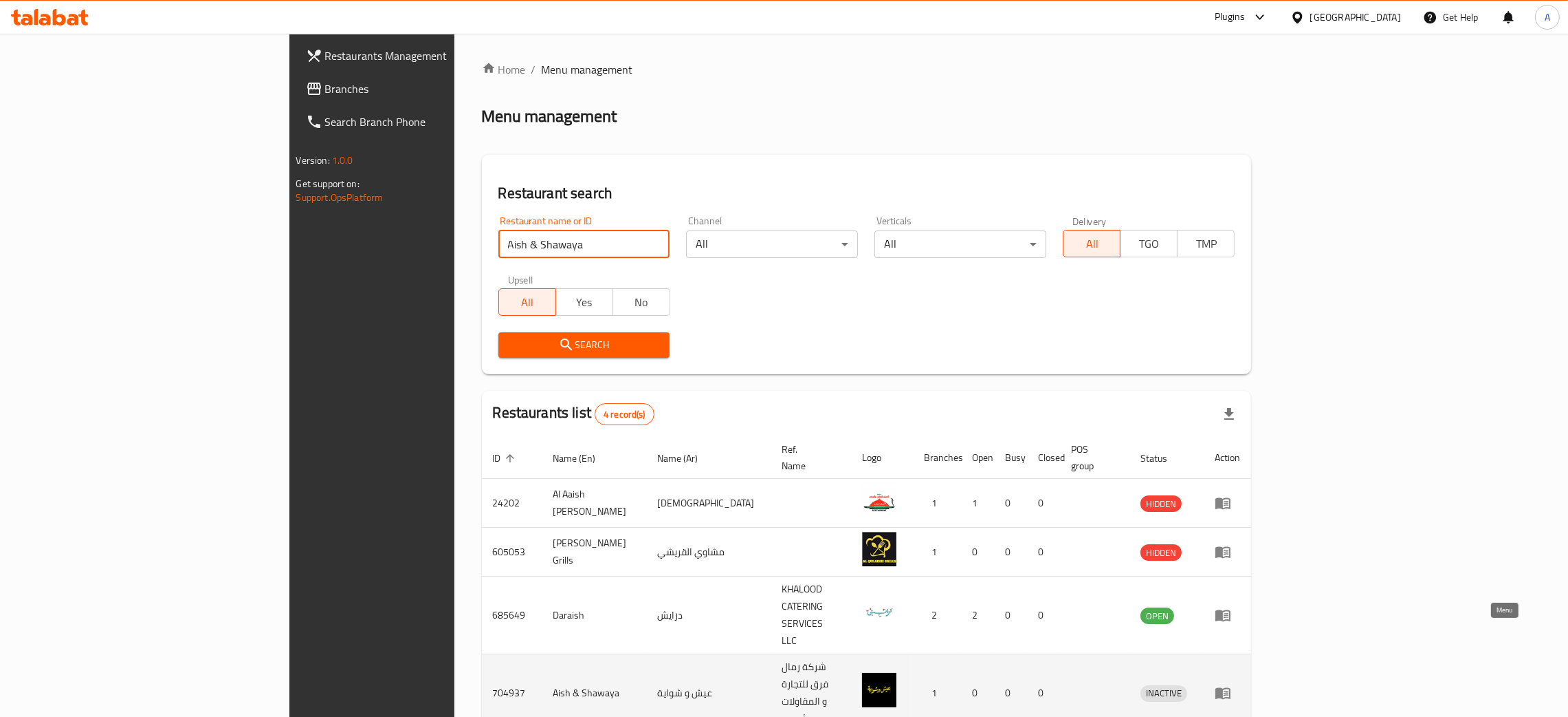
click at [1232, 685] on icon "enhanced table" at bounding box center [1222, 692] width 16 height 16
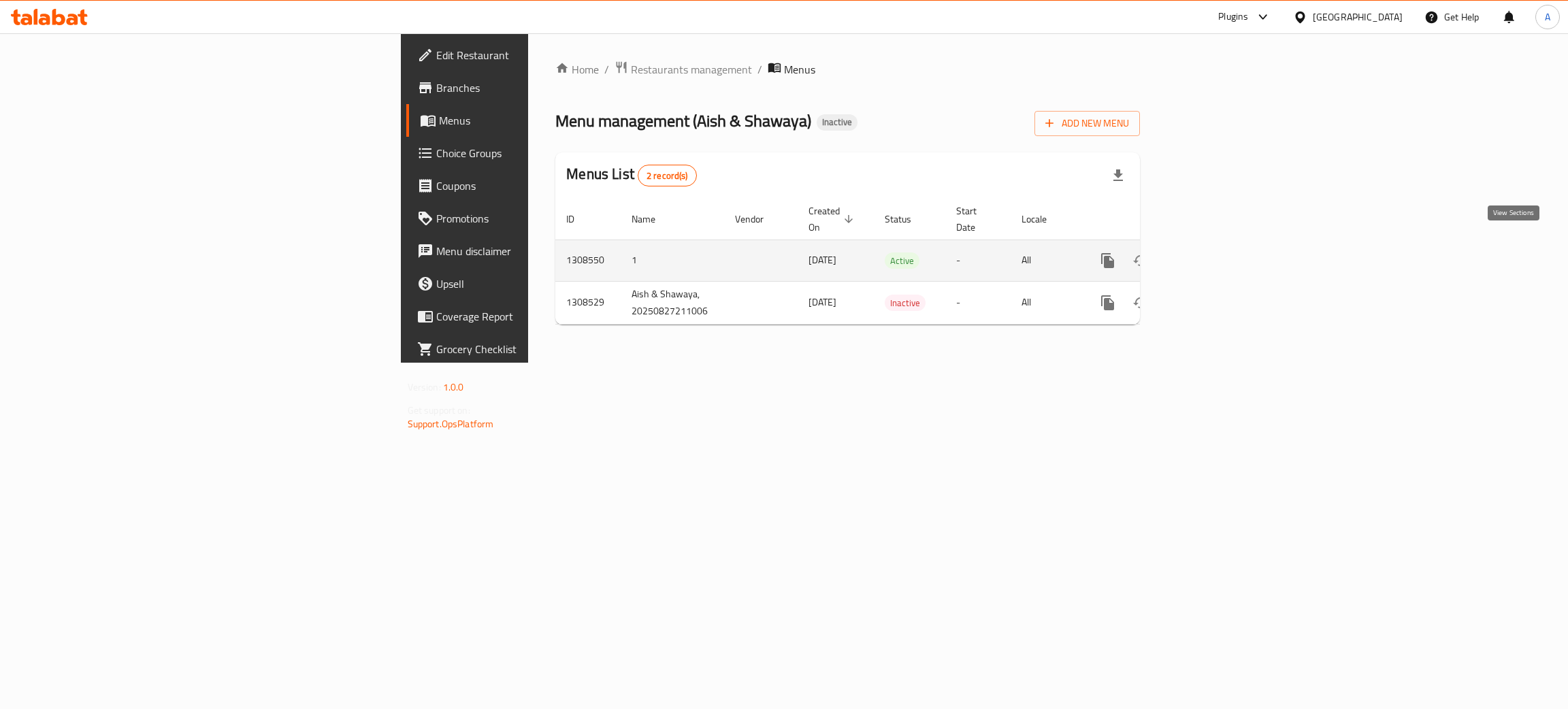
click at [1214, 252] on icon "enhanced table" at bounding box center [1205, 260] width 16 height 16
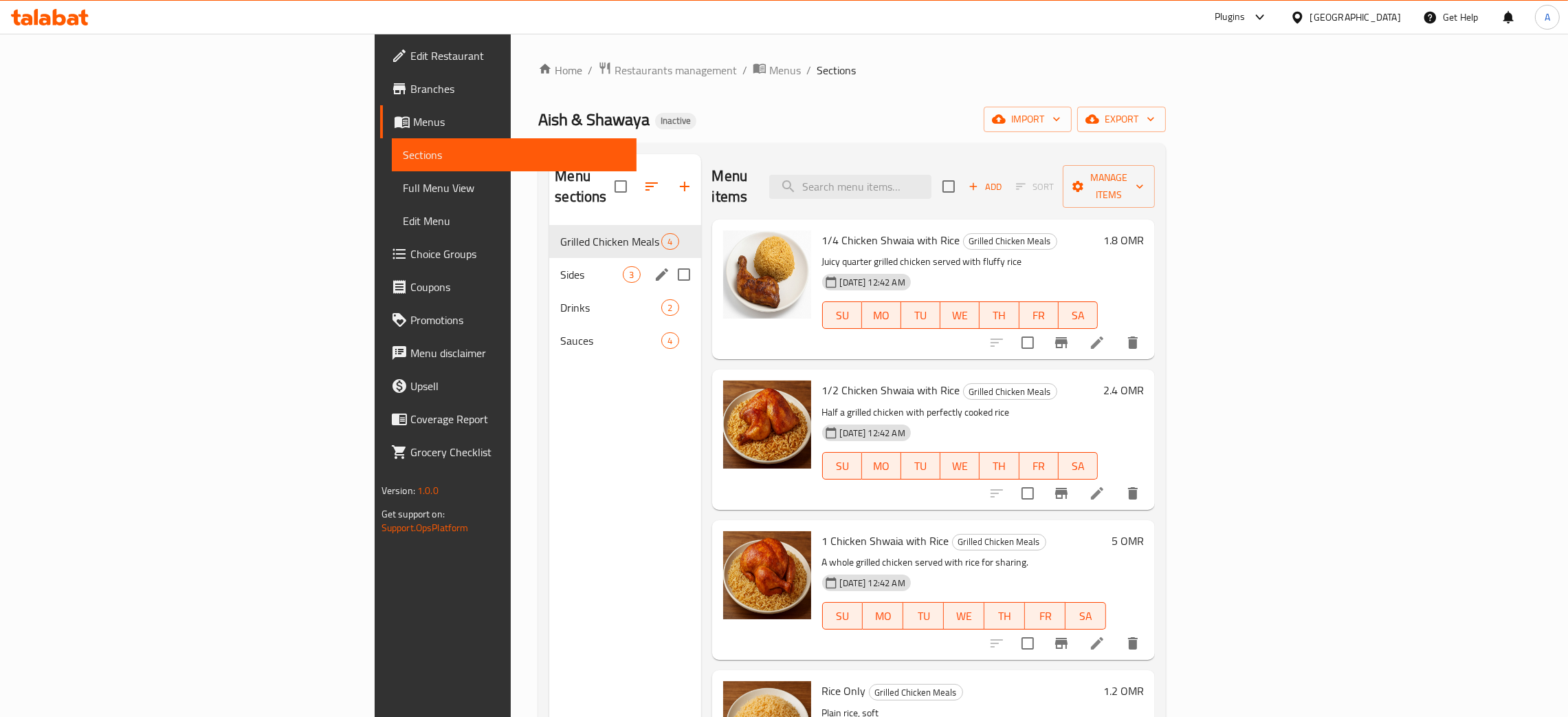
click at [549, 258] on div "Sides 3" at bounding box center [625, 274] width 151 height 33
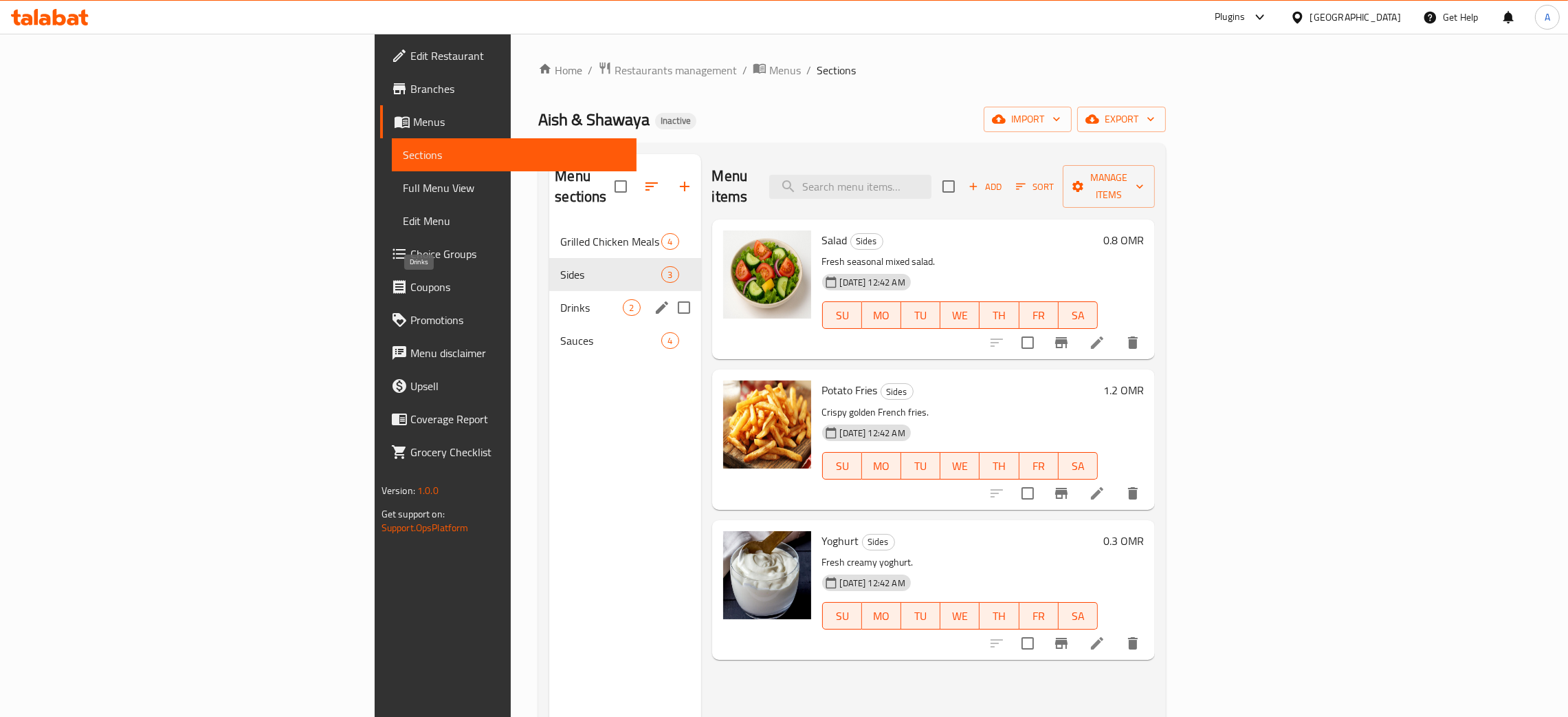
click at [560, 299] on span "Drinks" at bounding box center [592, 307] width 63 height 16
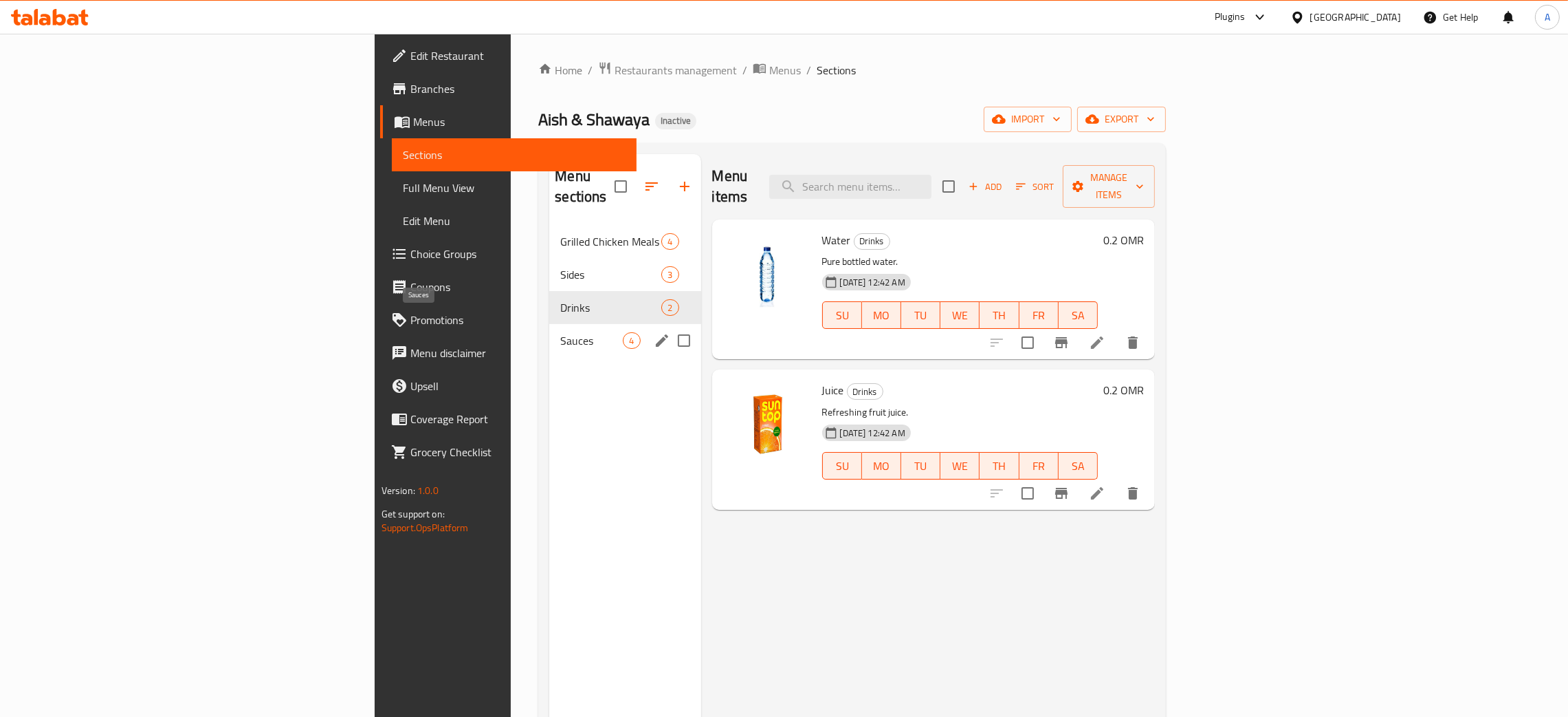
click at [560, 332] on span "Sauces" at bounding box center [592, 340] width 63 height 16
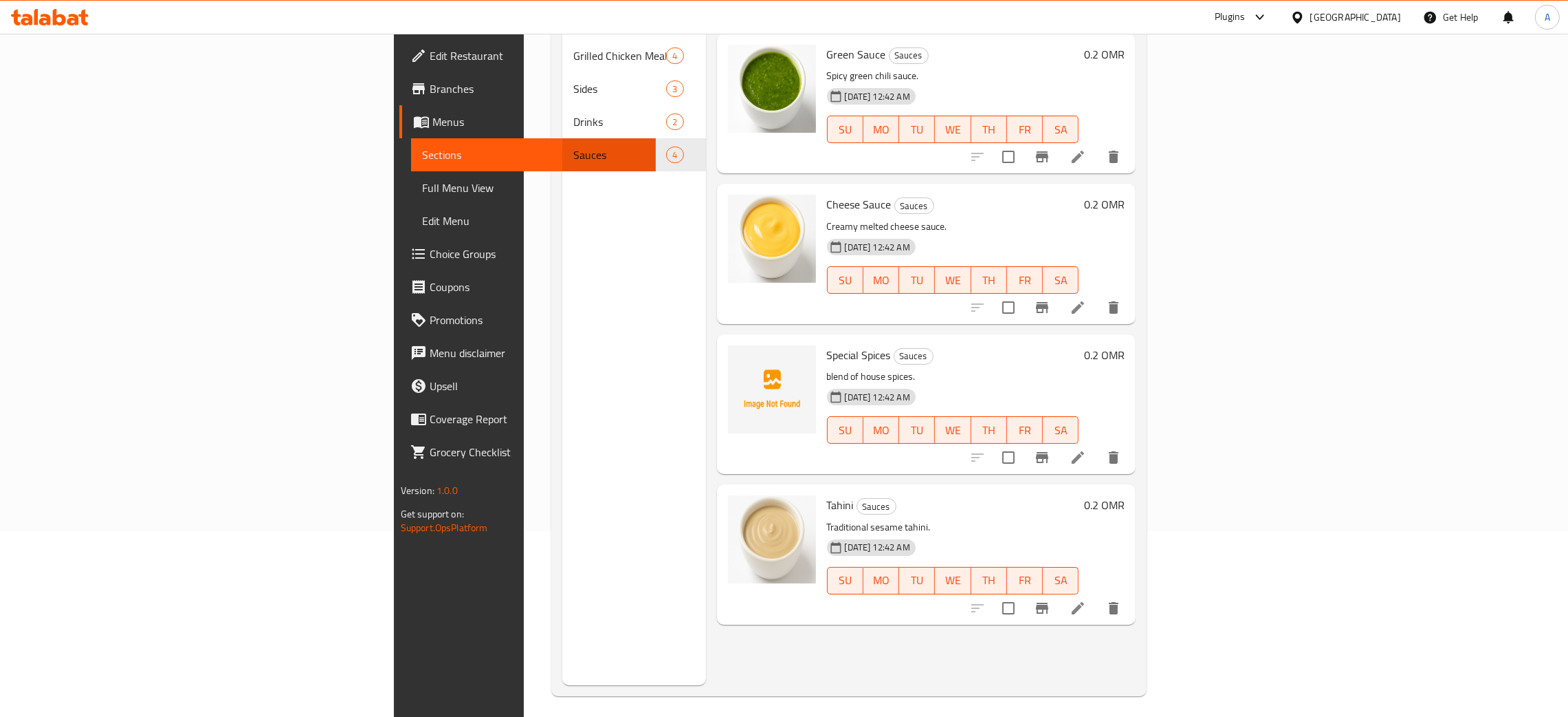
scroll to position [194, 0]
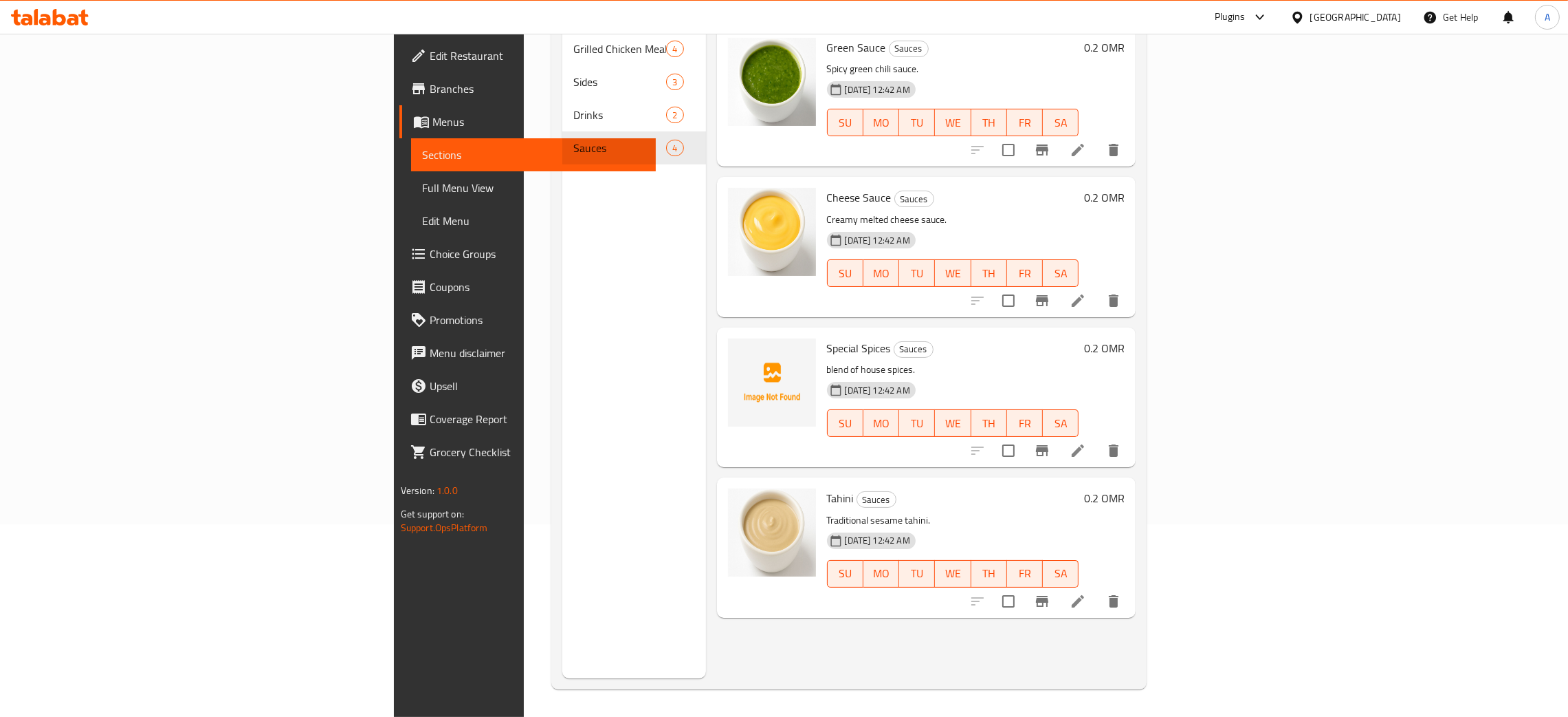
click at [430, 53] on span "Edit Restaurant" at bounding box center [537, 55] width 216 height 16
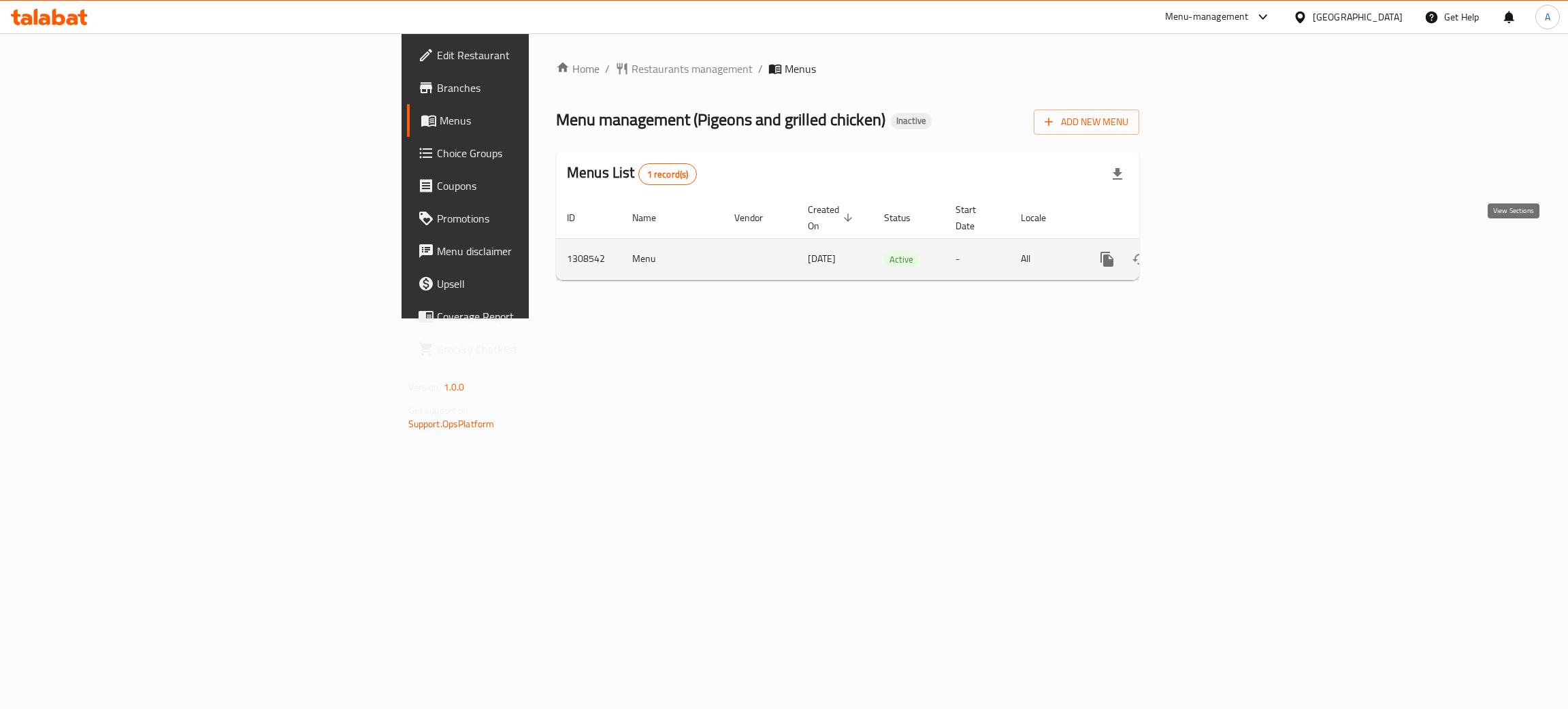
click at [1212, 253] on icon "enhanced table" at bounding box center [1205, 259] width 13 height 13
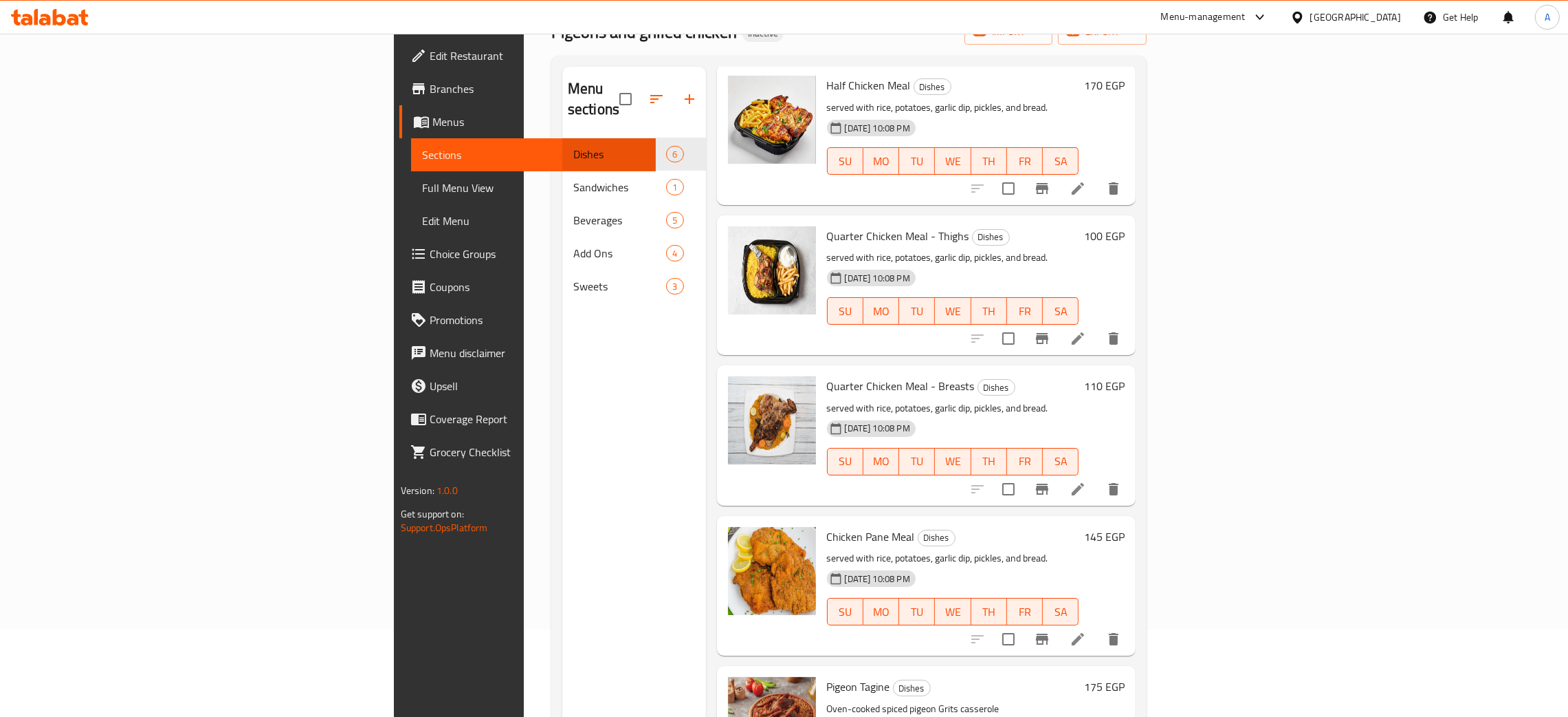
scroll to position [194, 0]
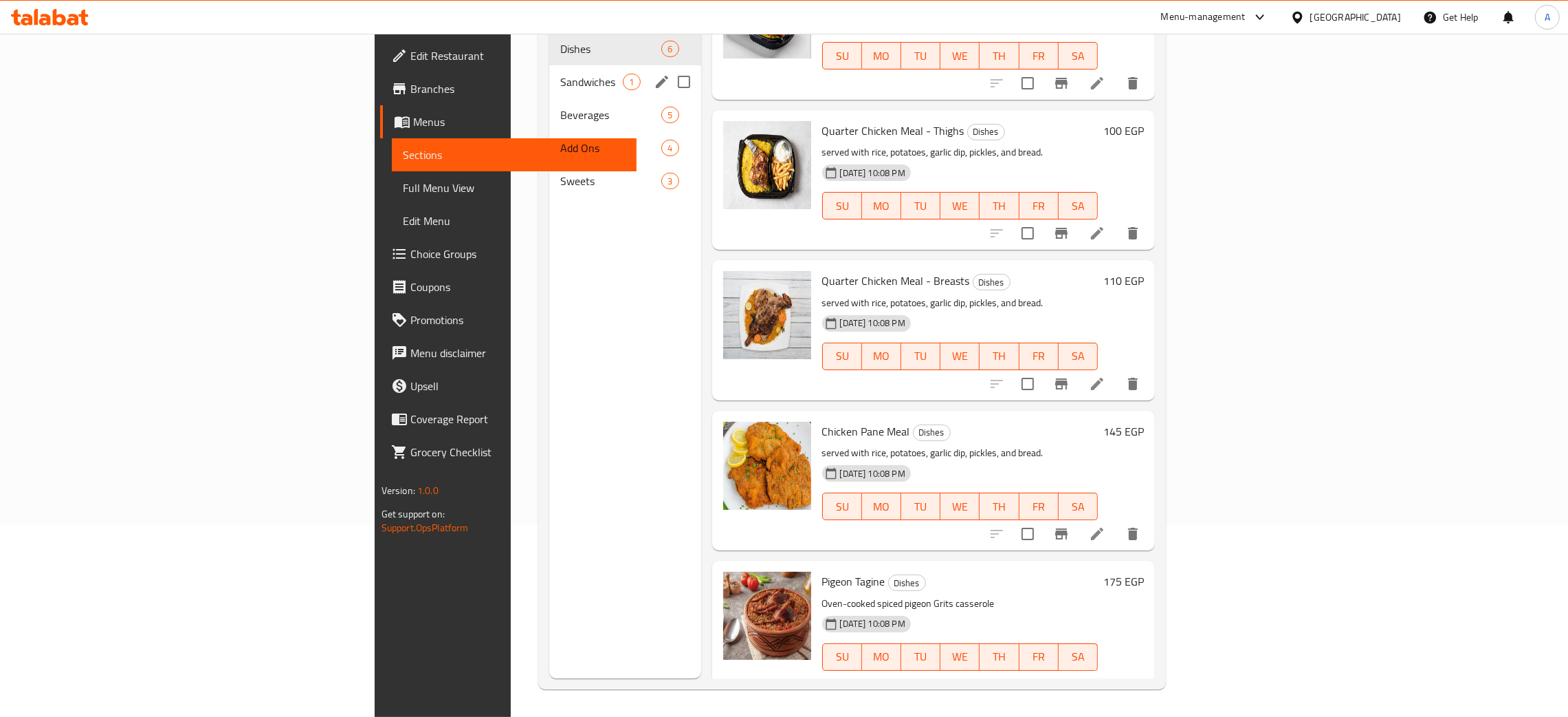
click at [549, 71] on div "Sandwiches 1" at bounding box center [625, 82] width 151 height 33
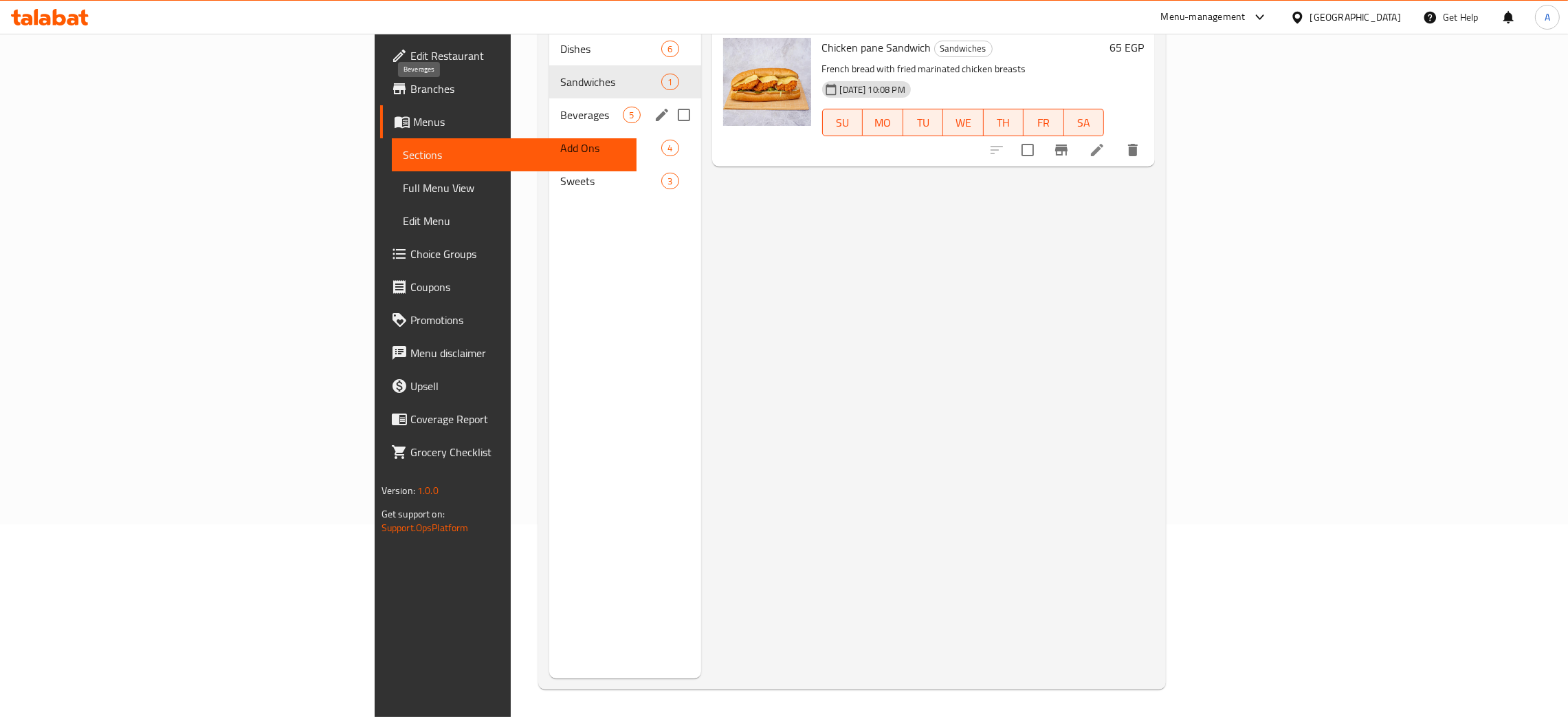
click at [560, 107] on span "Beverages" at bounding box center [592, 115] width 63 height 16
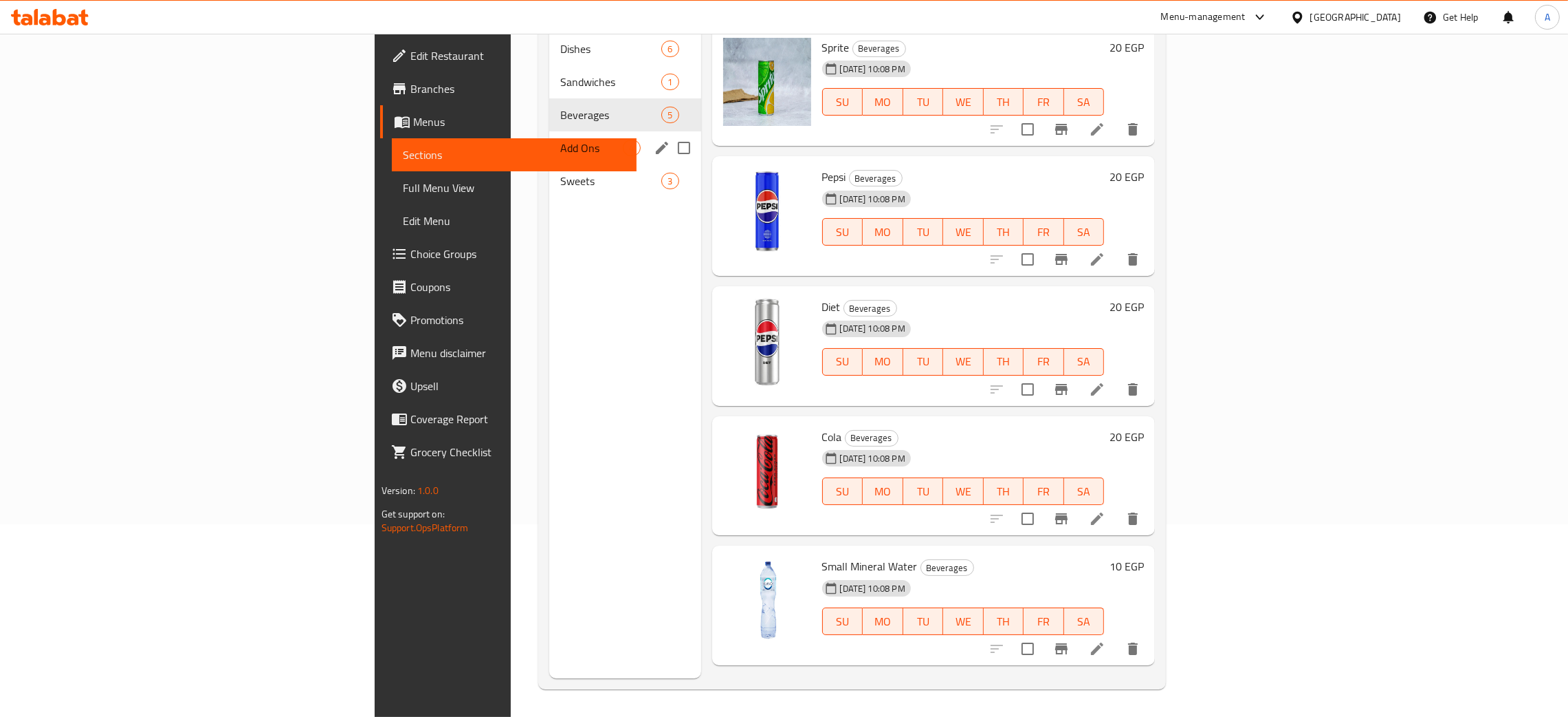
click at [560, 139] on span "Add Ons" at bounding box center [592, 147] width 63 height 16
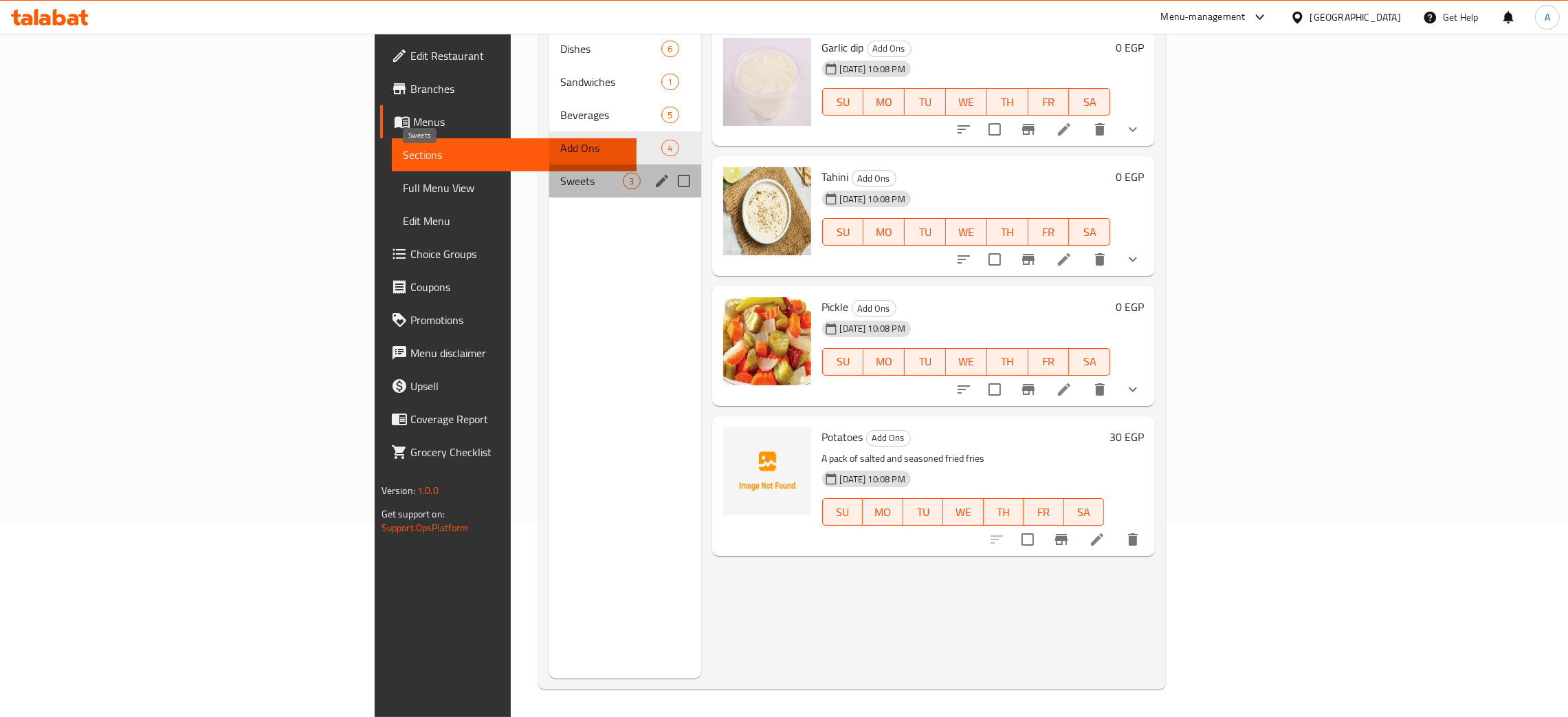
click at [560, 172] on span "Sweets" at bounding box center [592, 180] width 63 height 16
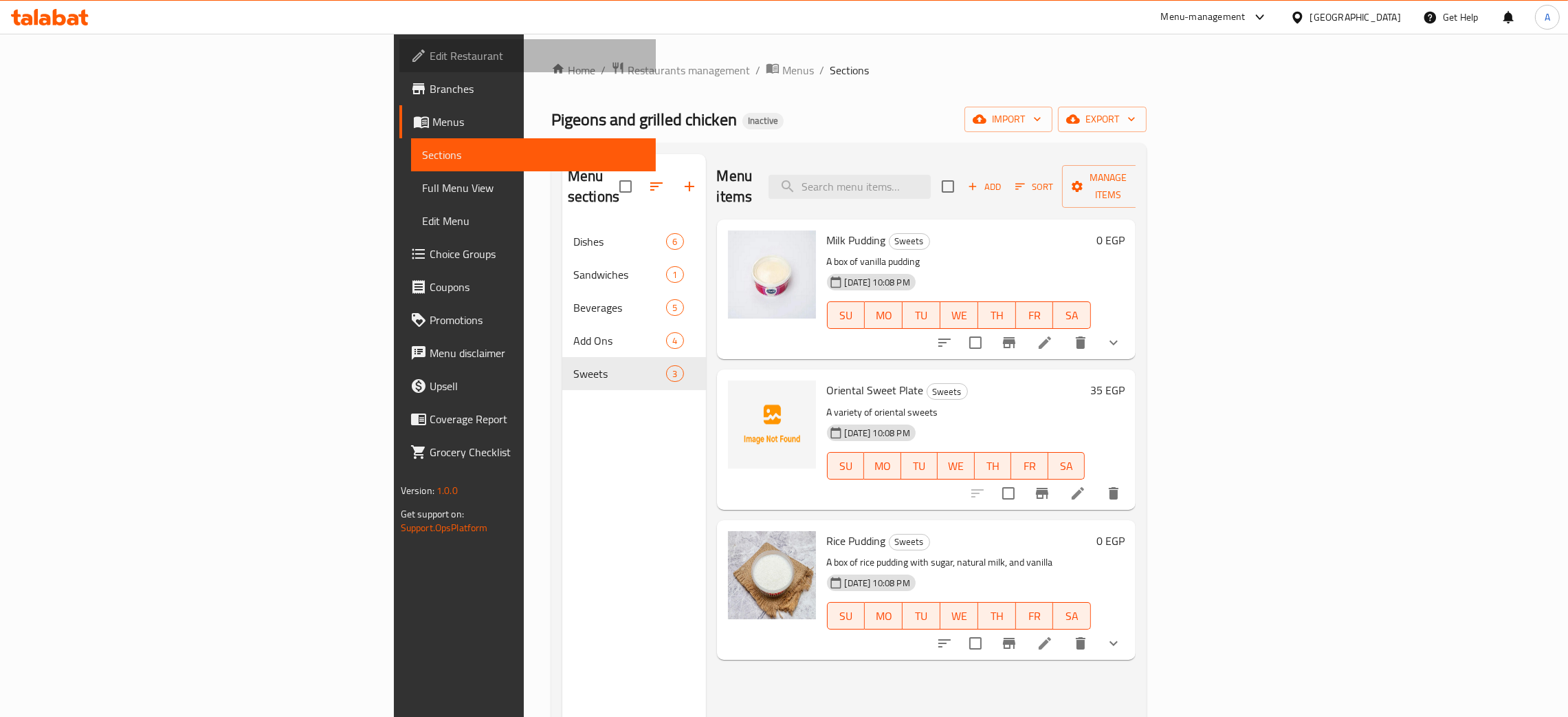
click at [430, 48] on span "Edit Restaurant" at bounding box center [537, 55] width 216 height 16
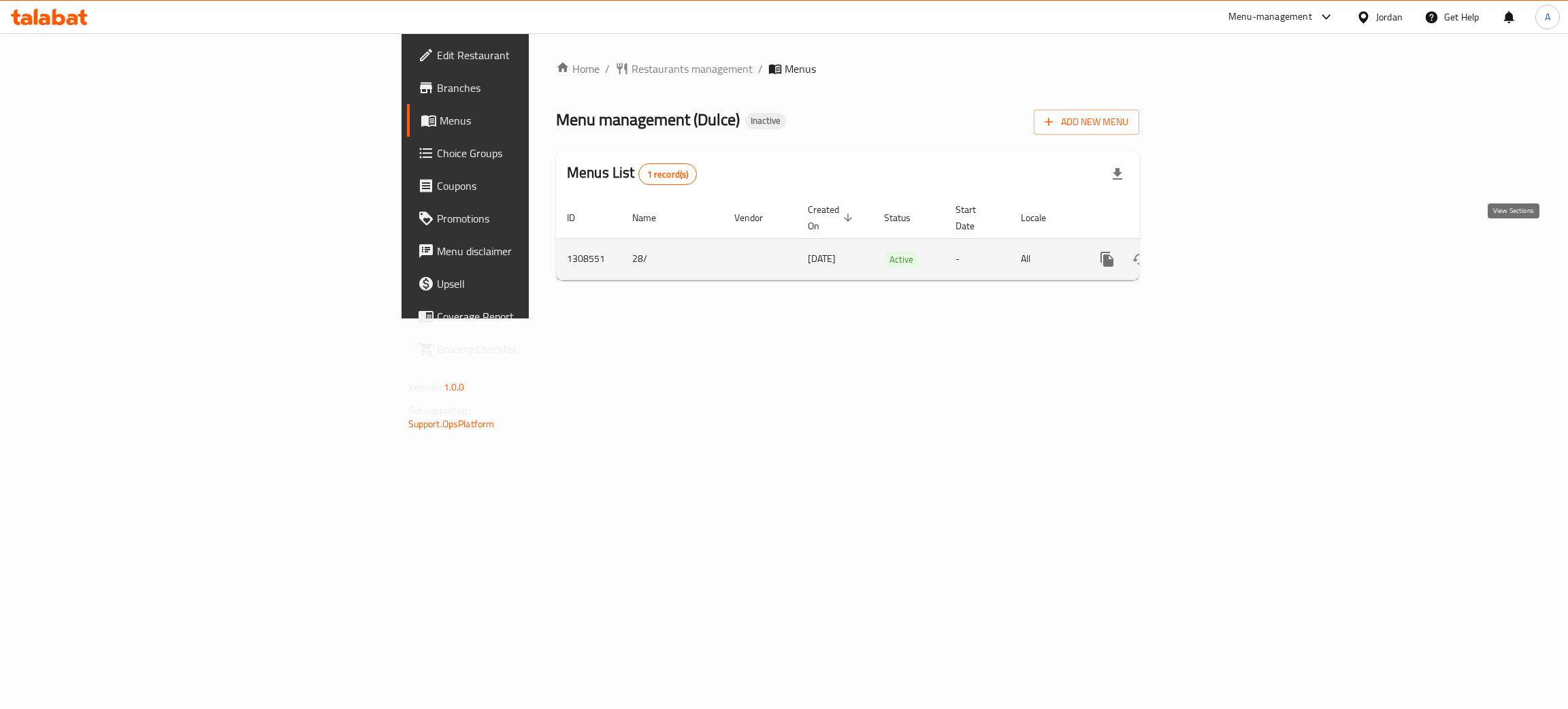
click at [1212, 253] on icon "enhanced table" at bounding box center [1205, 259] width 13 height 13
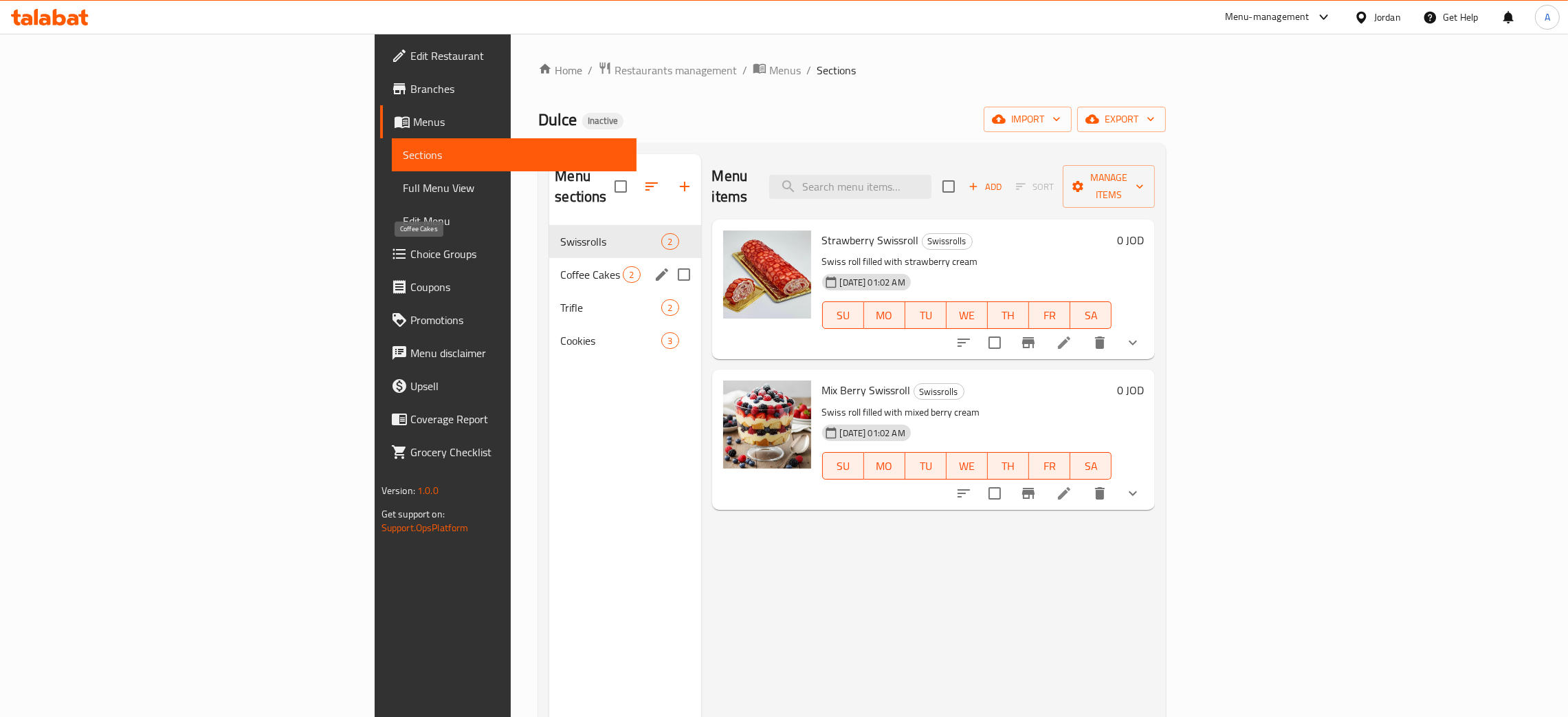
click at [560, 266] on span "Coffee Cakes" at bounding box center [592, 274] width 63 height 16
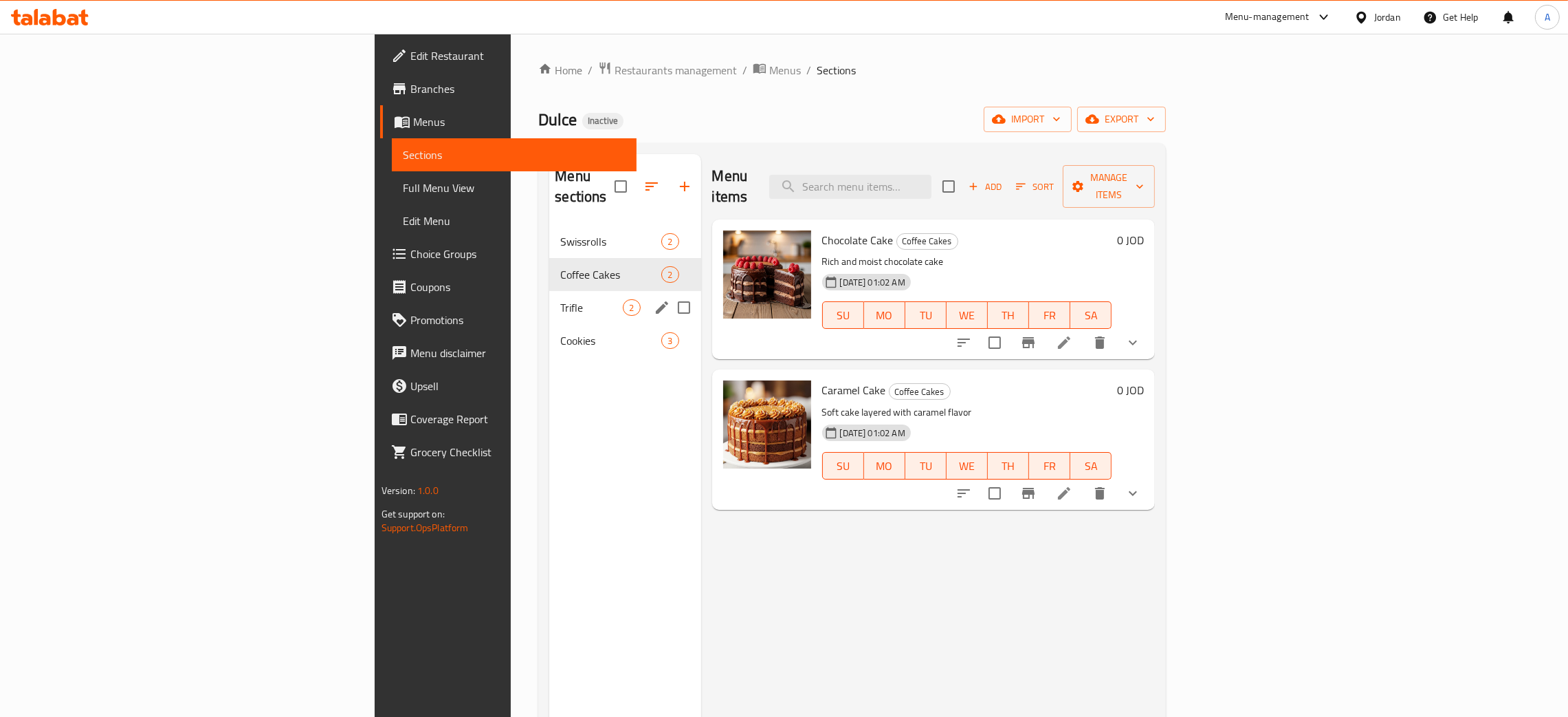
click at [549, 291] on div "Trifle 2" at bounding box center [625, 308] width 151 height 33
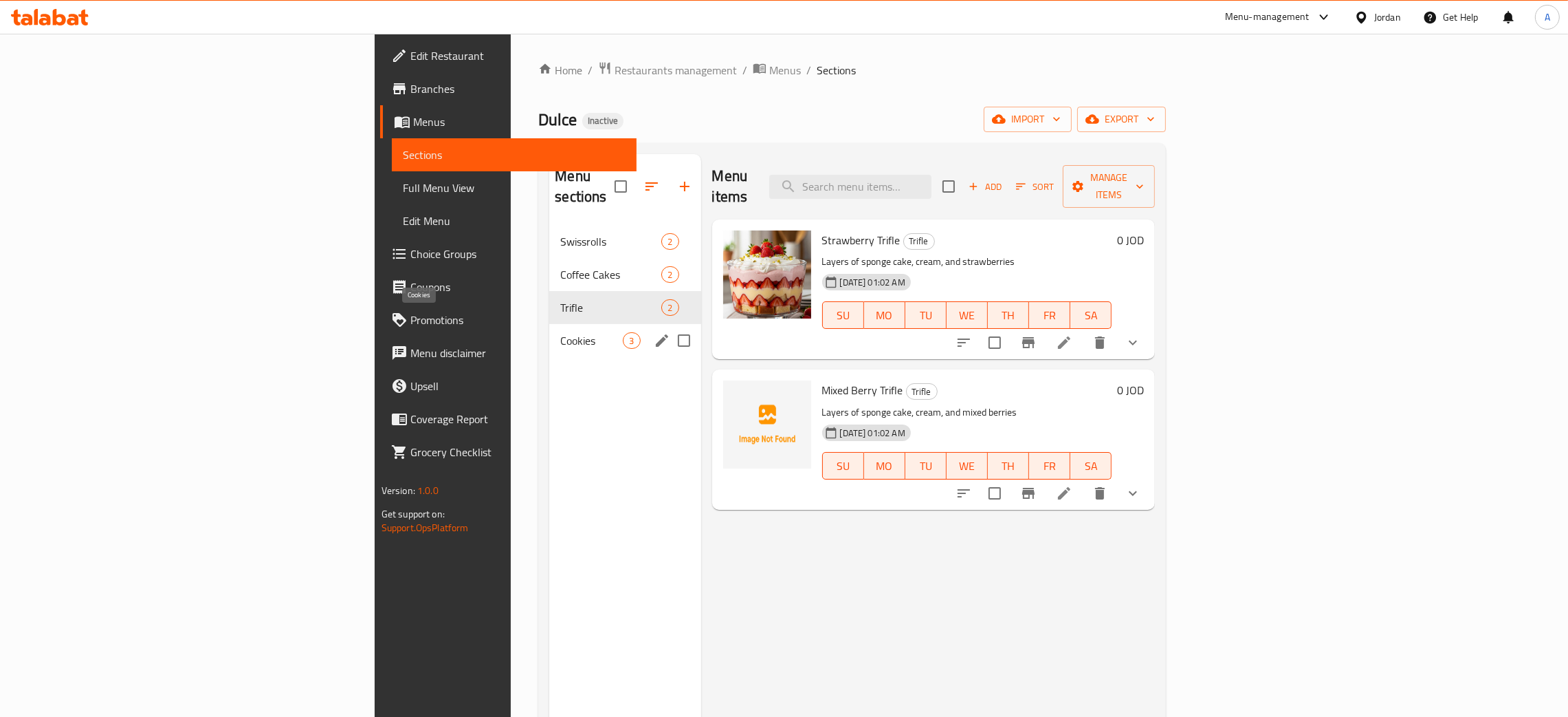
click at [549, 324] on div "Cookies 3" at bounding box center [625, 340] width 151 height 33
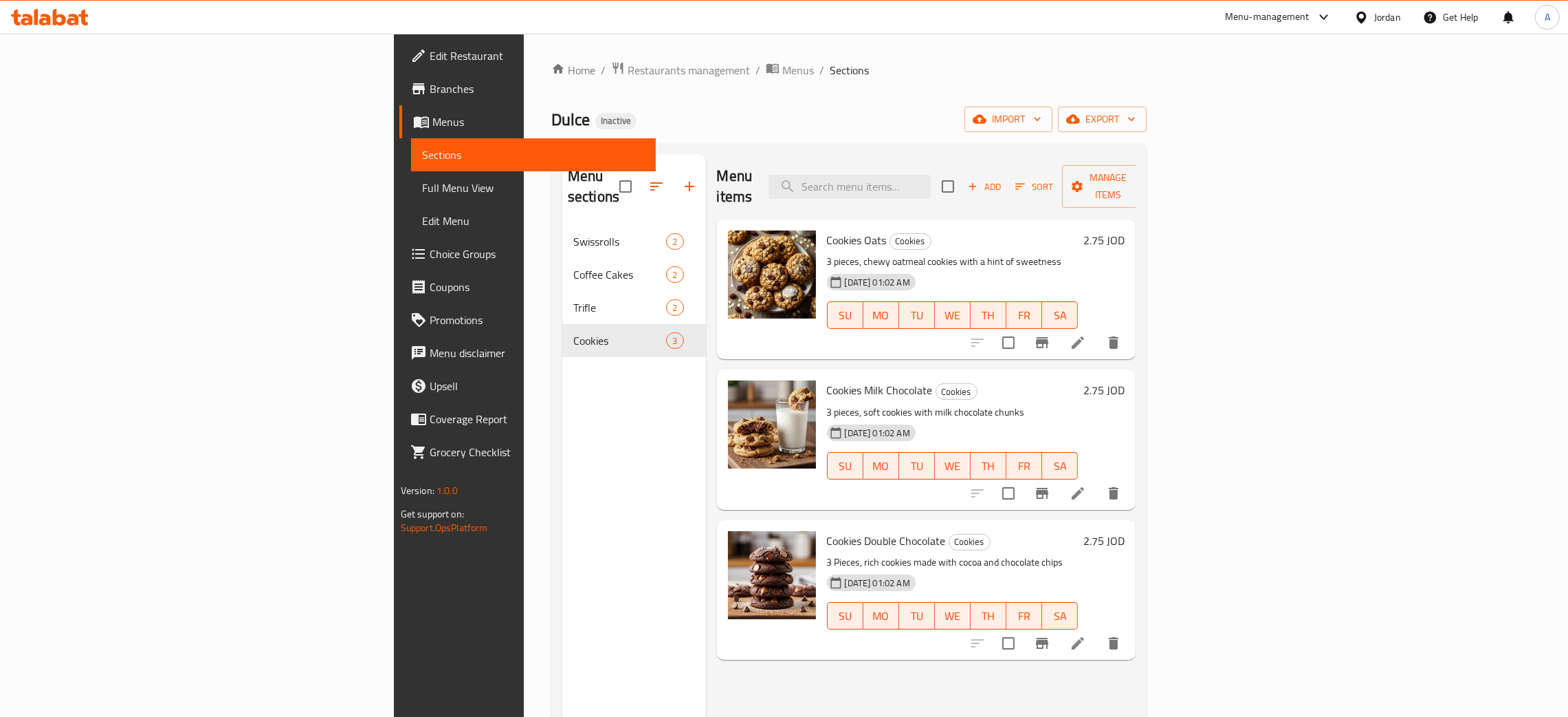
click at [1394, 11] on div "Jordan" at bounding box center [1388, 17] width 27 height 15
click at [1228, 135] on div "Egypt" at bounding box center [1297, 141] width 206 height 31
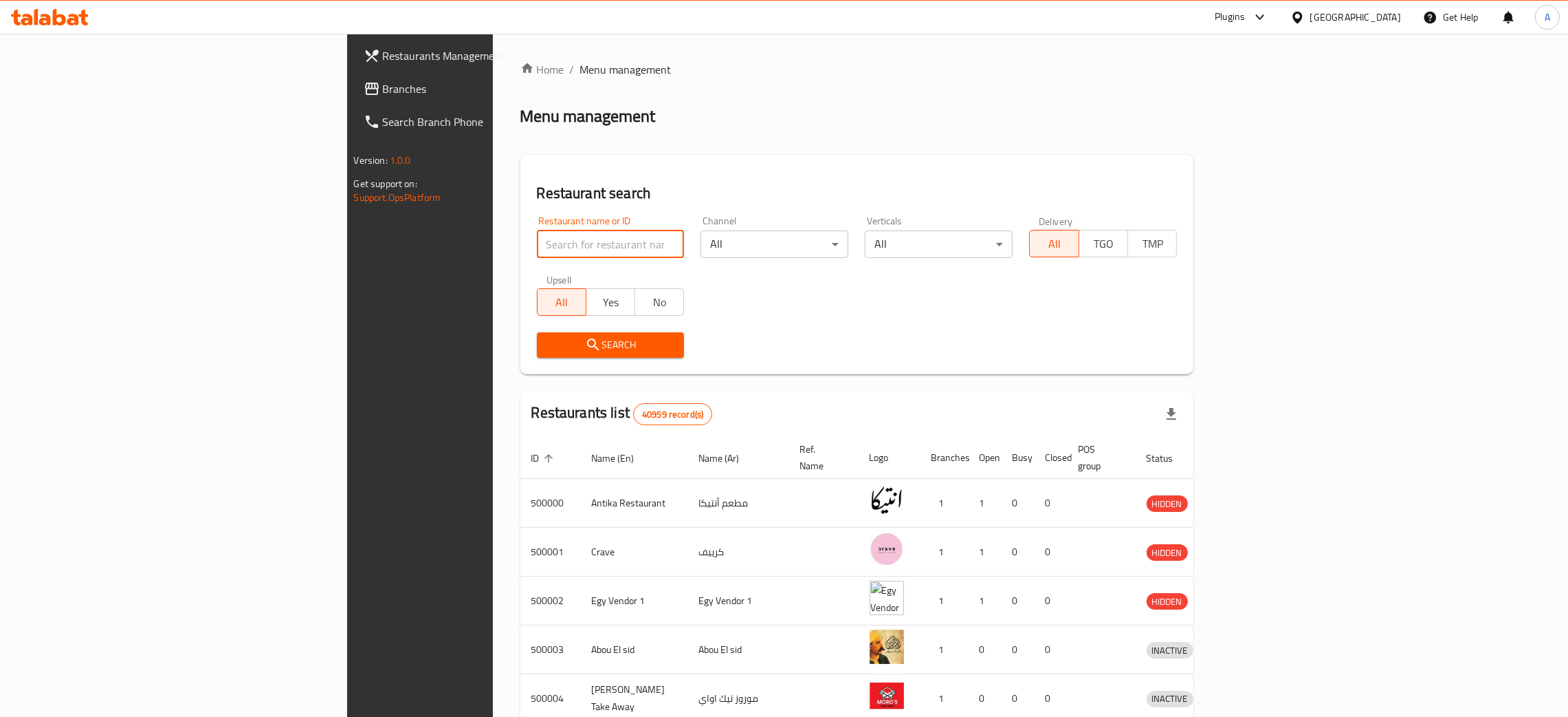
click at [537, 243] on input "search" at bounding box center [611, 244] width 148 height 27
paste input "كشري الرايق"
type input "كشري الرايق"
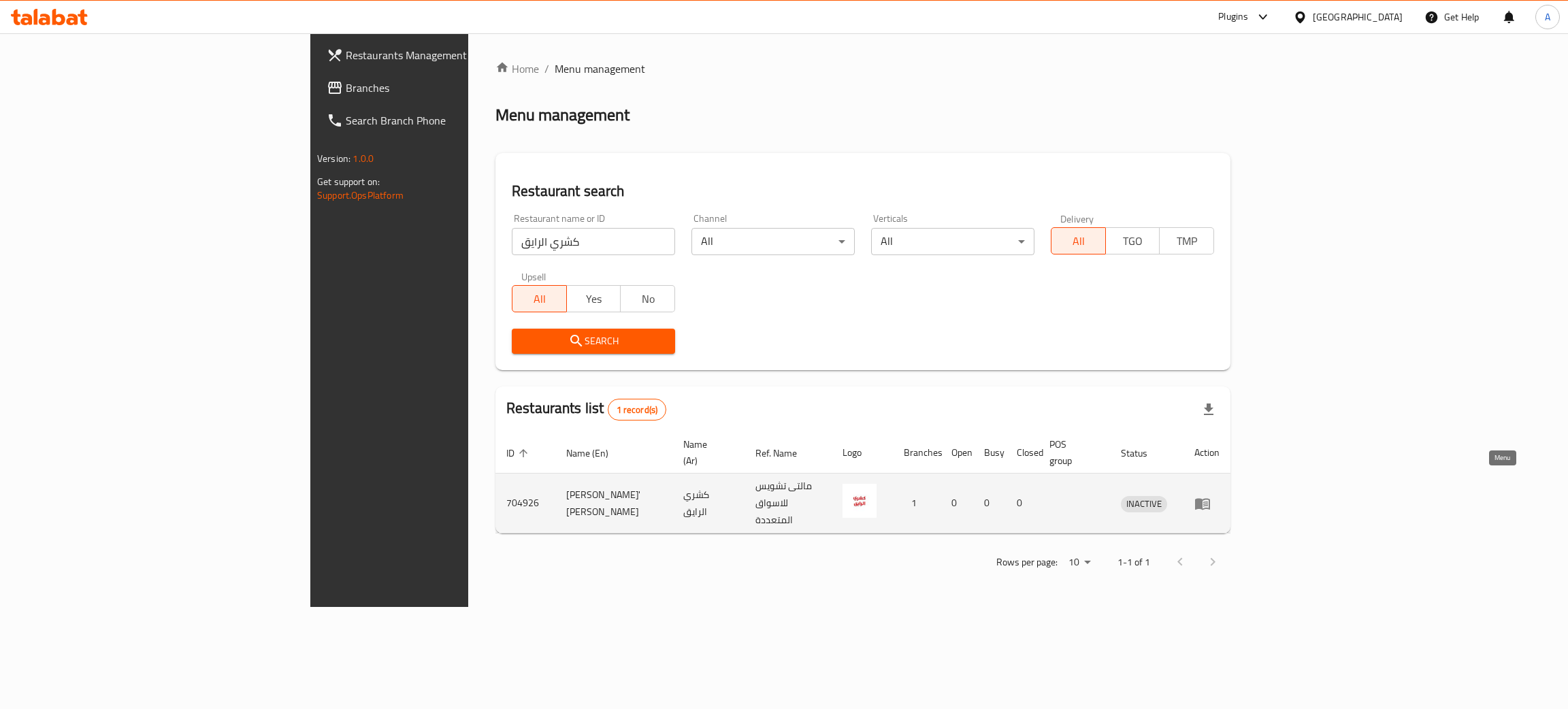
click at [1211, 496] on icon "enhanced table" at bounding box center [1202, 503] width 16 height 16
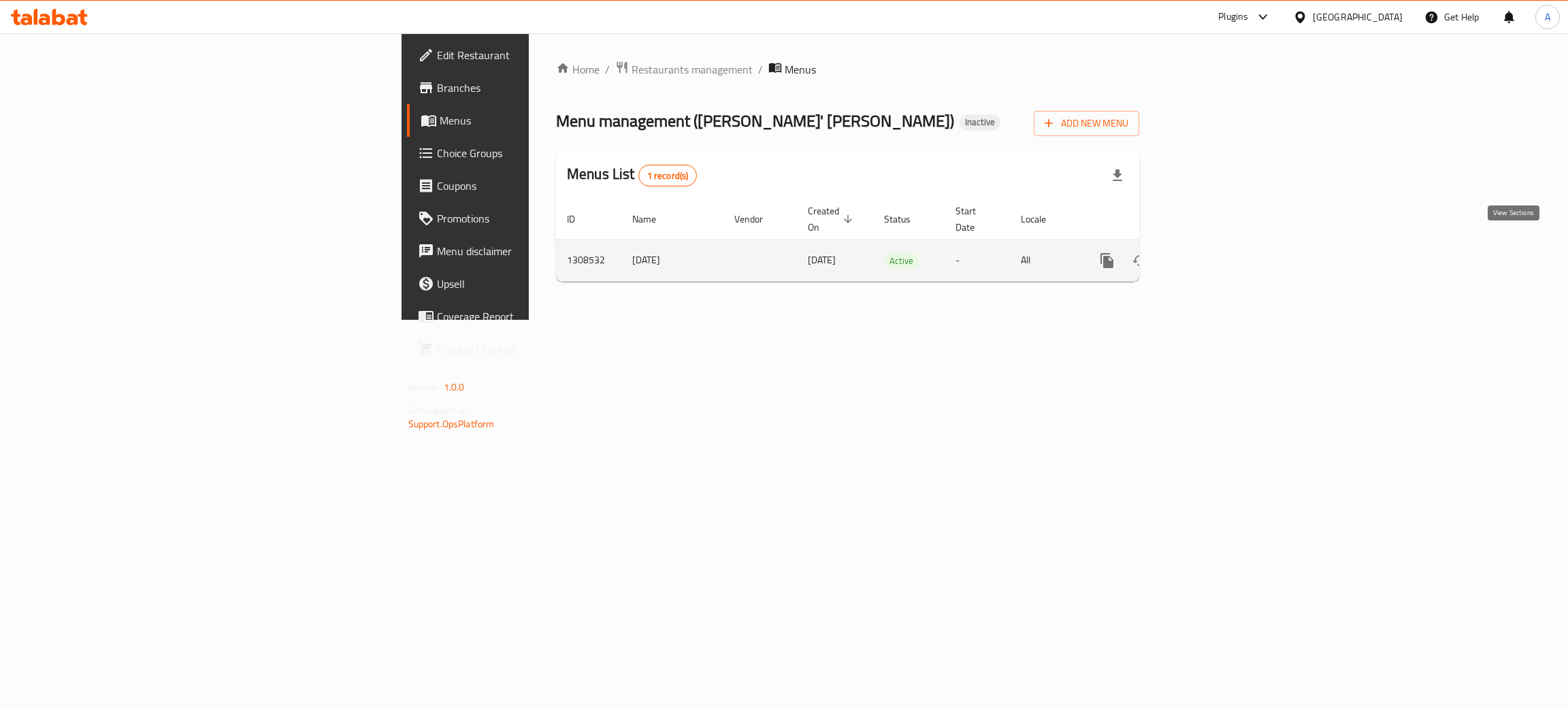
click at [1213, 252] on icon "enhanced table" at bounding box center [1205, 260] width 16 height 16
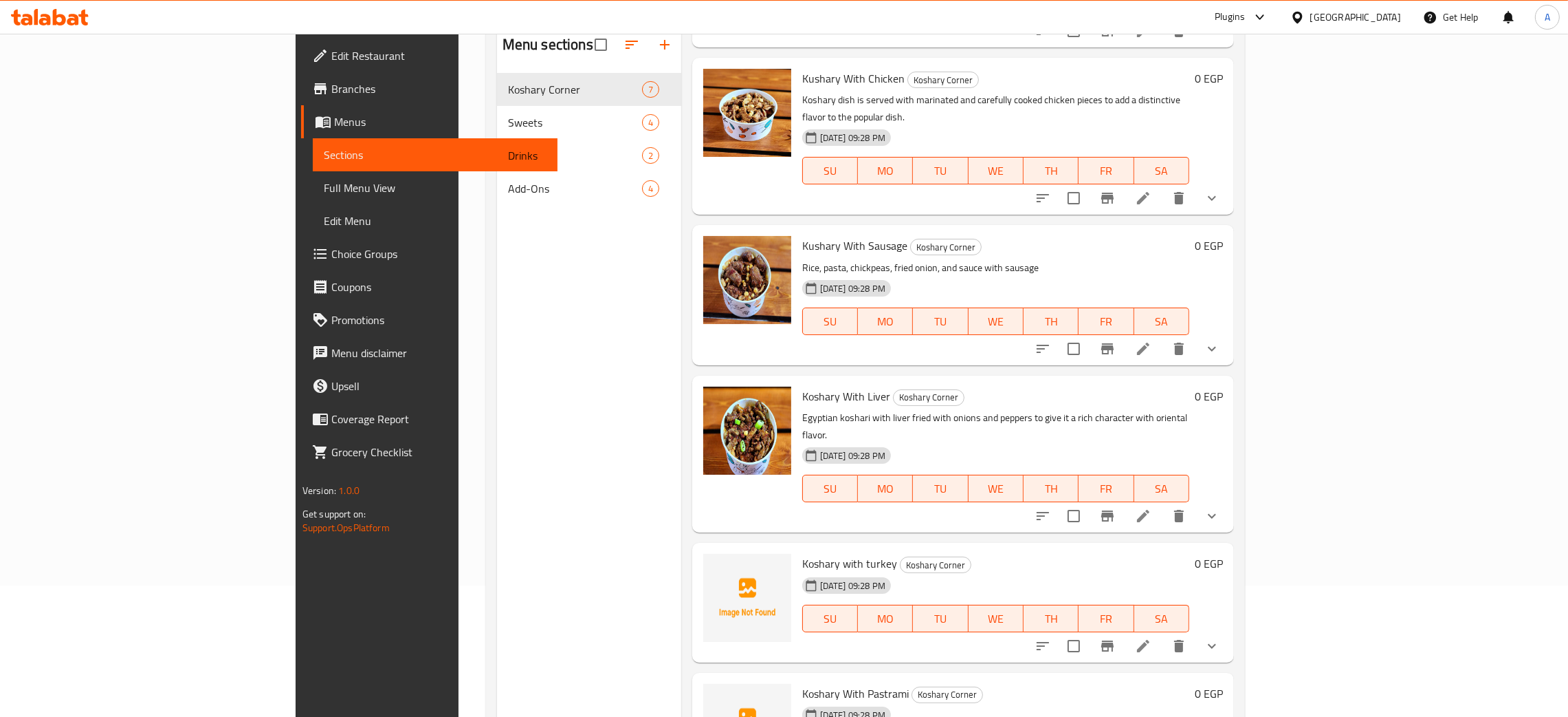
scroll to position [194, 0]
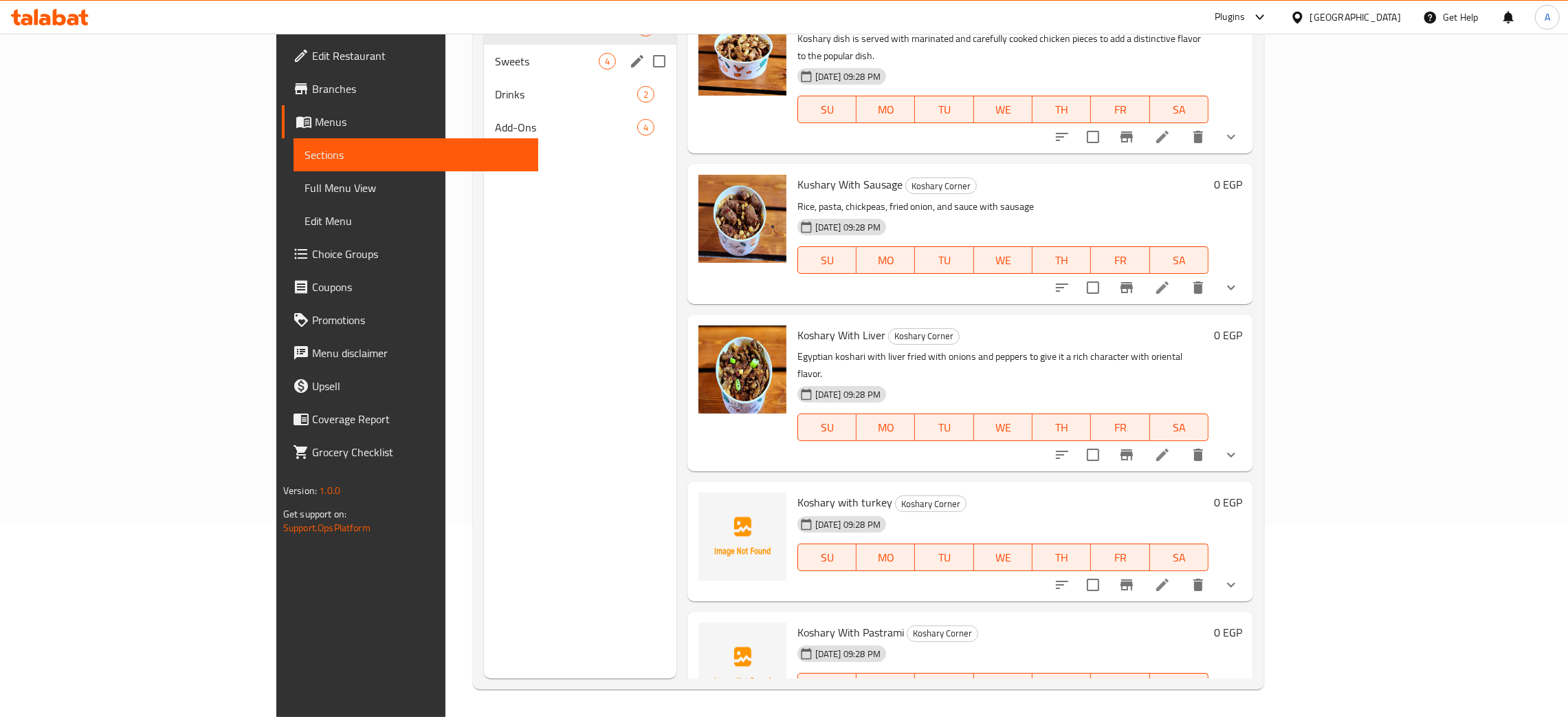
click at [484, 73] on div "Sweets 4" at bounding box center [580, 61] width 193 height 33
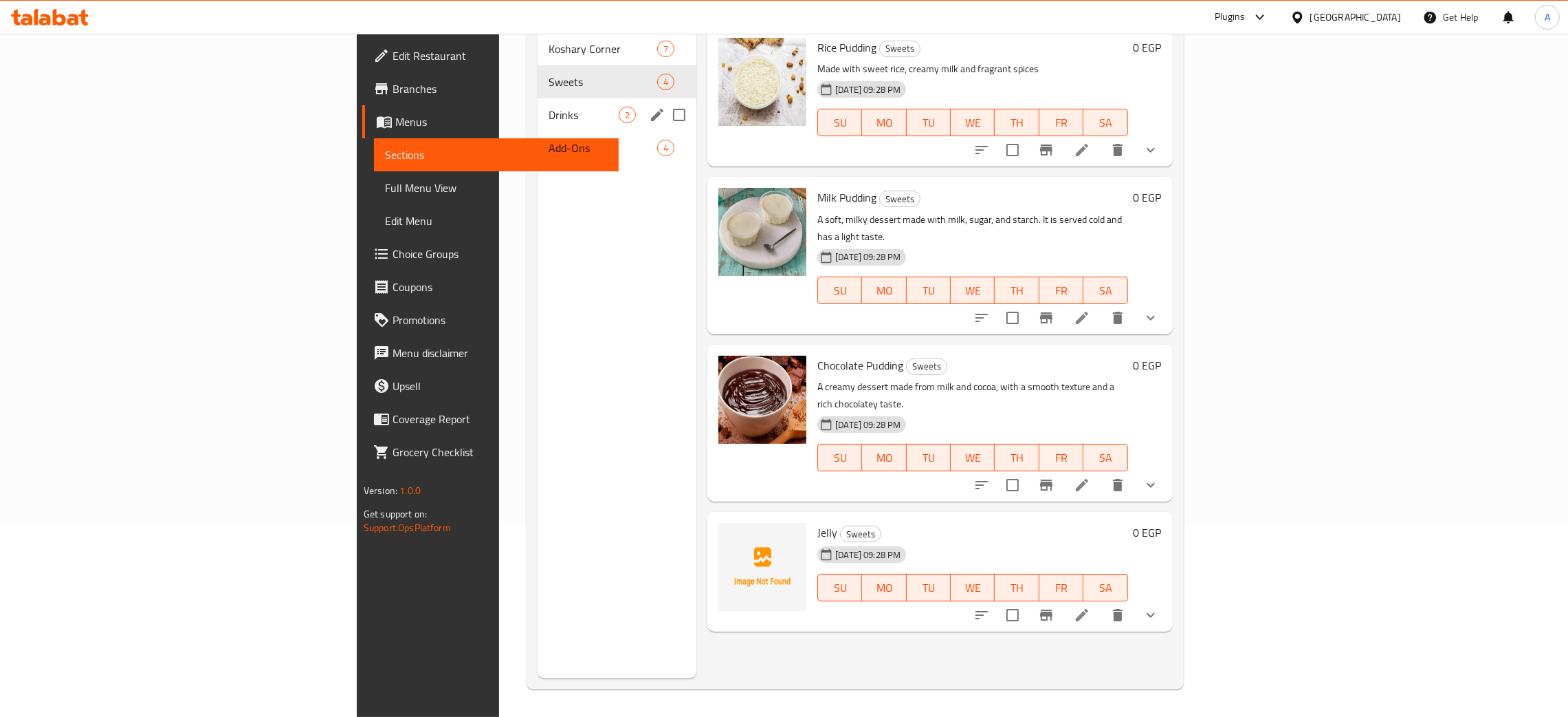
click at [537, 101] on div "Drinks 2" at bounding box center [616, 115] width 159 height 33
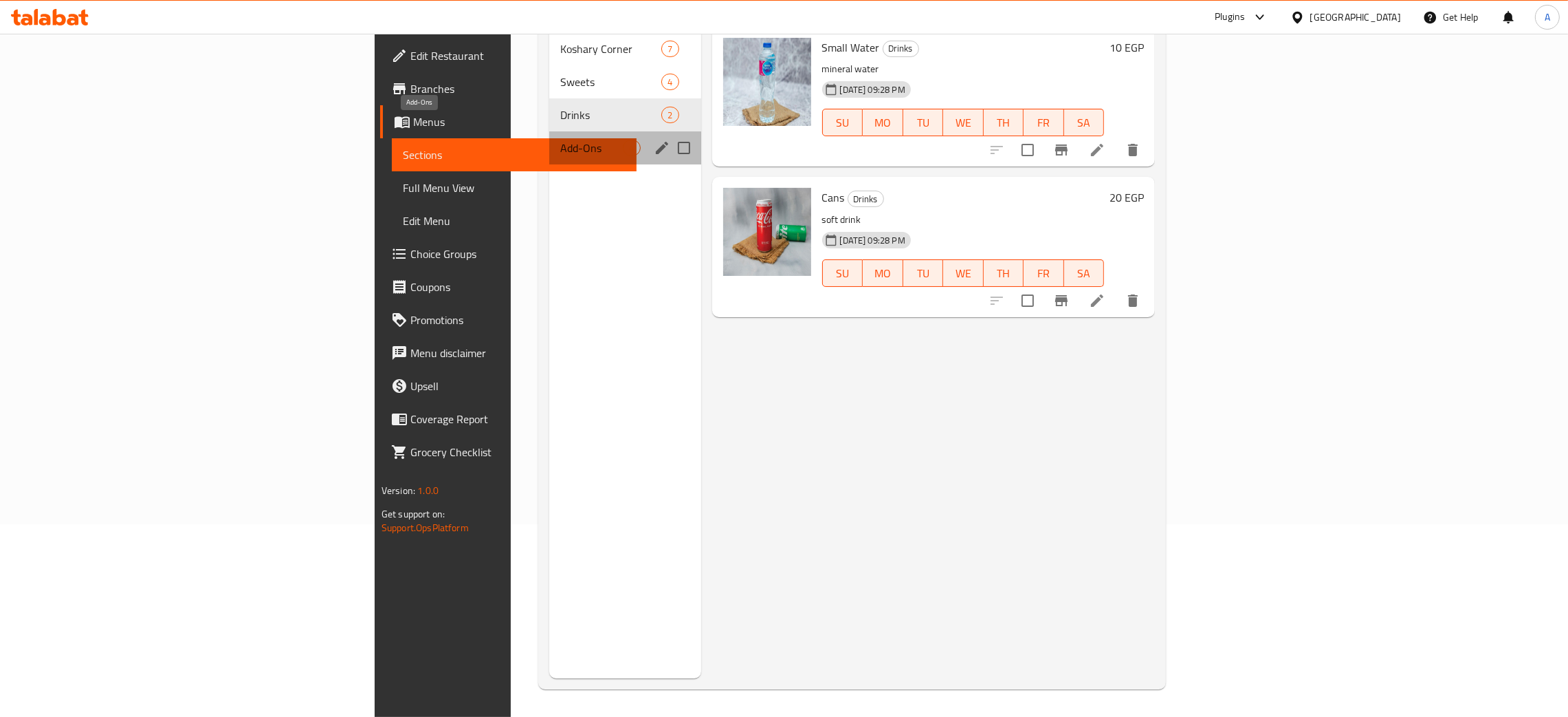
click at [560, 139] on span "Add-Ons" at bounding box center [592, 147] width 63 height 16
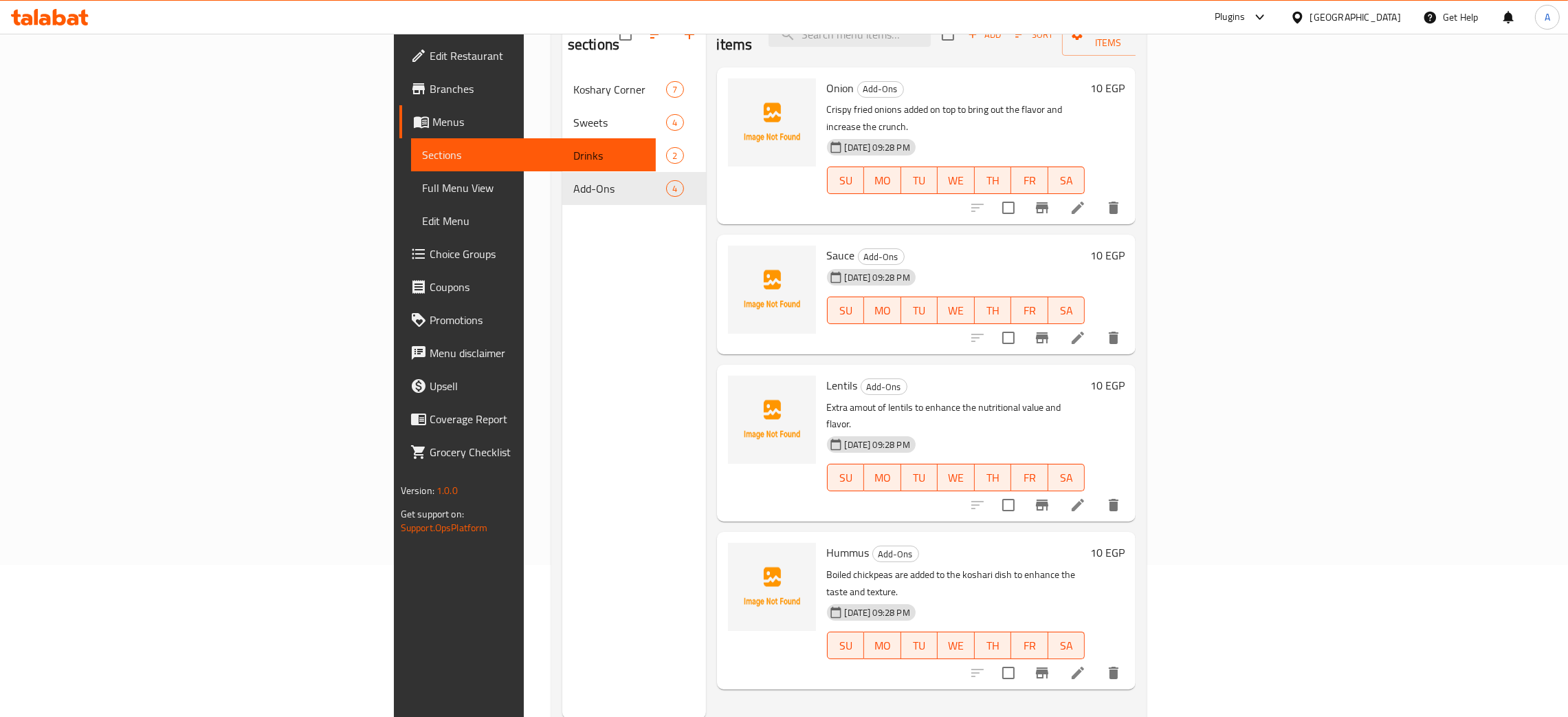
scroll to position [91, 0]
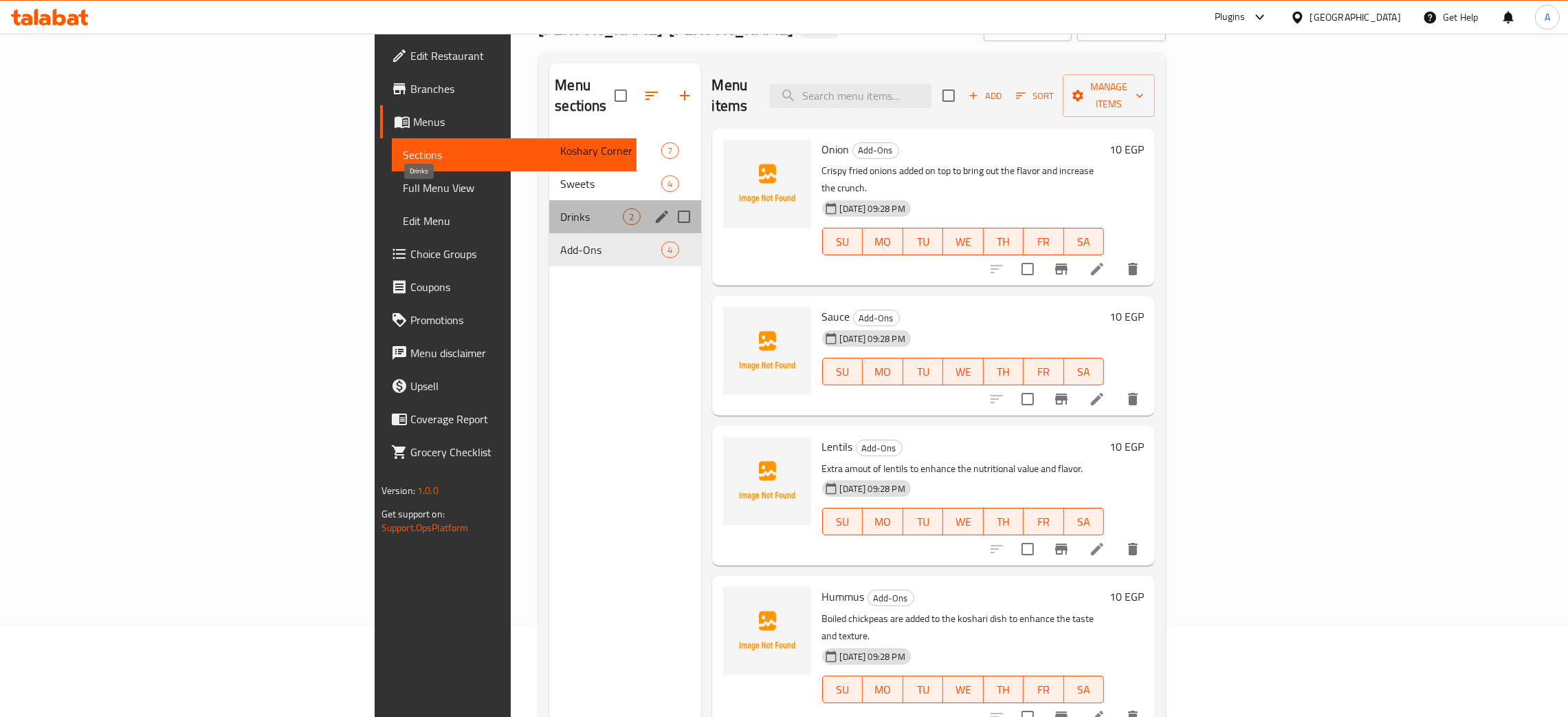
click at [560, 208] on span "Drinks" at bounding box center [592, 216] width 63 height 16
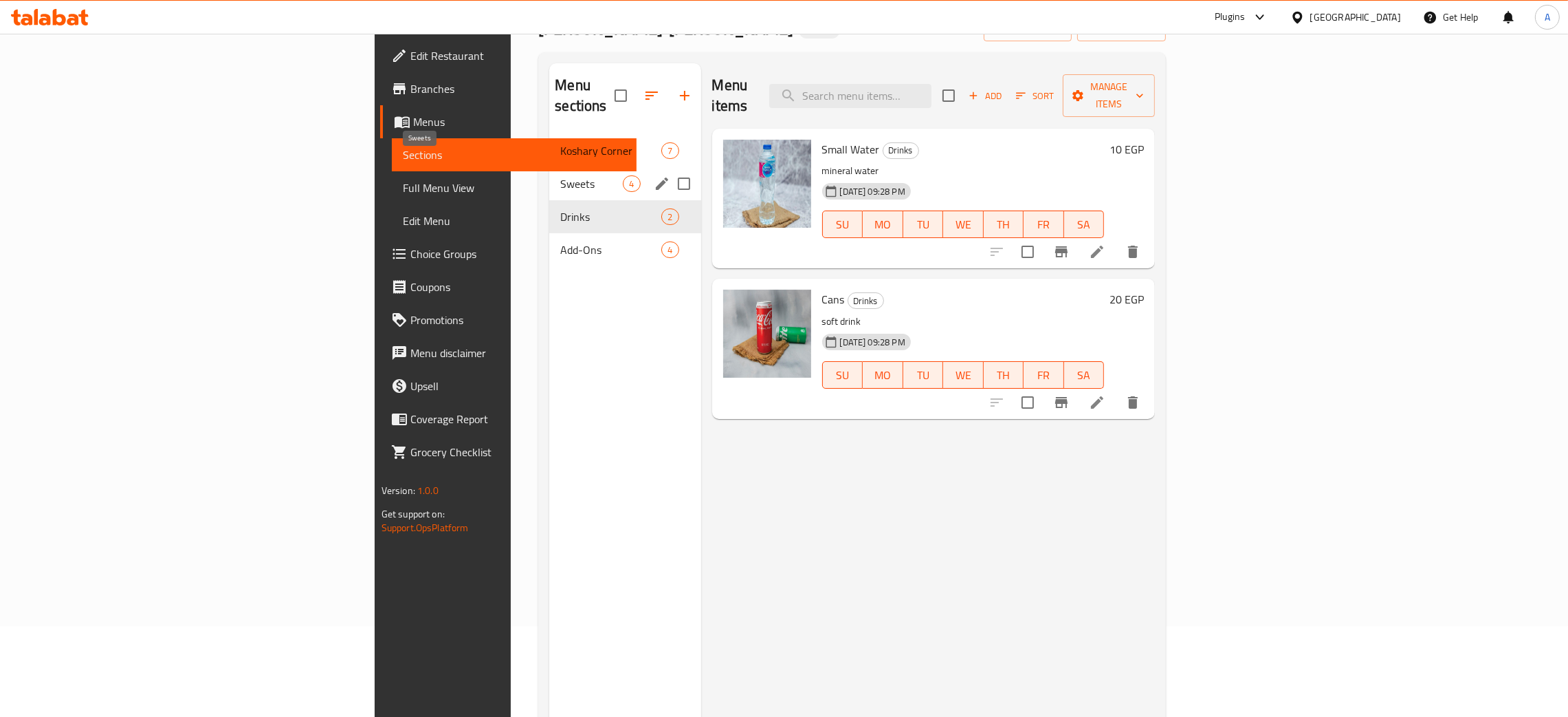
click at [560, 176] on span "Sweets" at bounding box center [592, 183] width 63 height 16
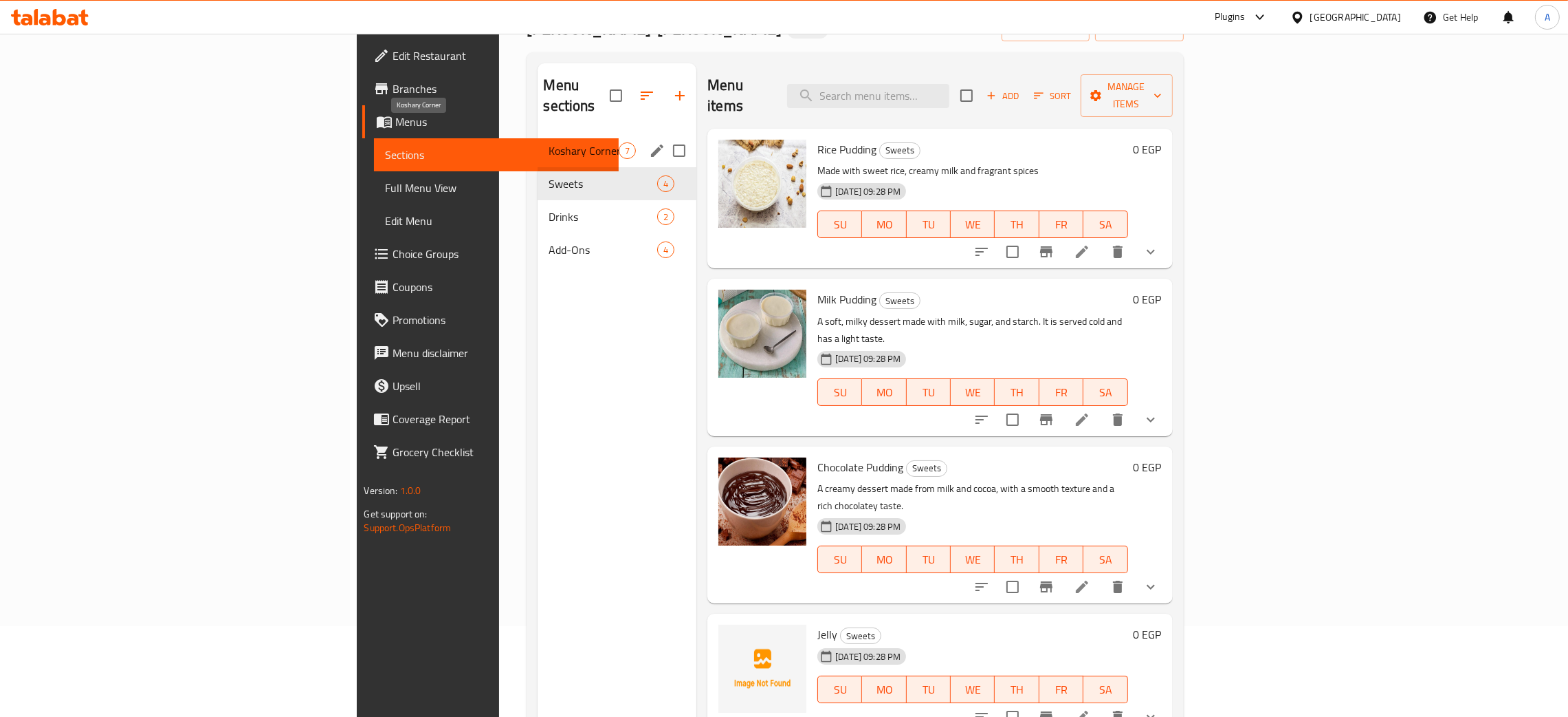
click at [548, 143] on span "Koshary Corner" at bounding box center [583, 150] width 70 height 16
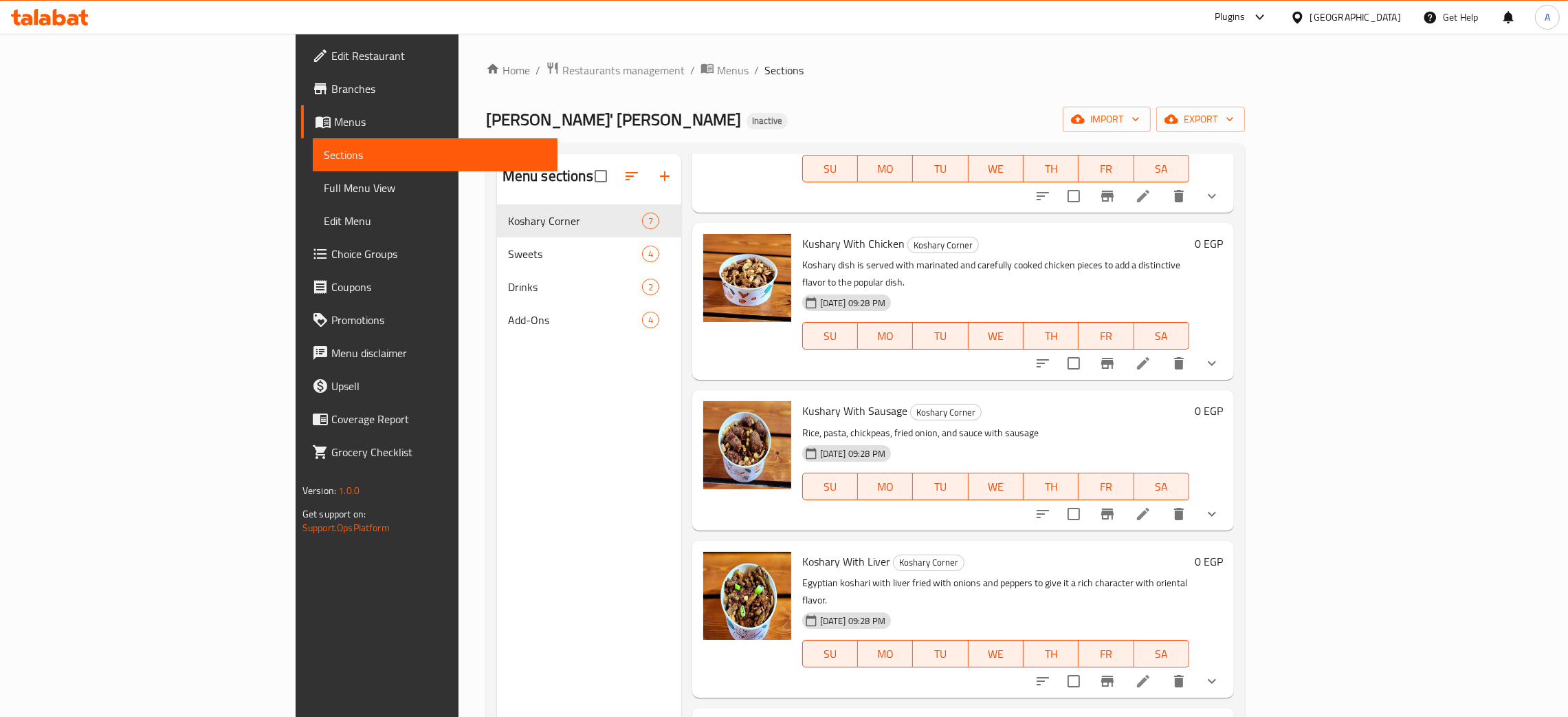
scroll to position [307, 0]
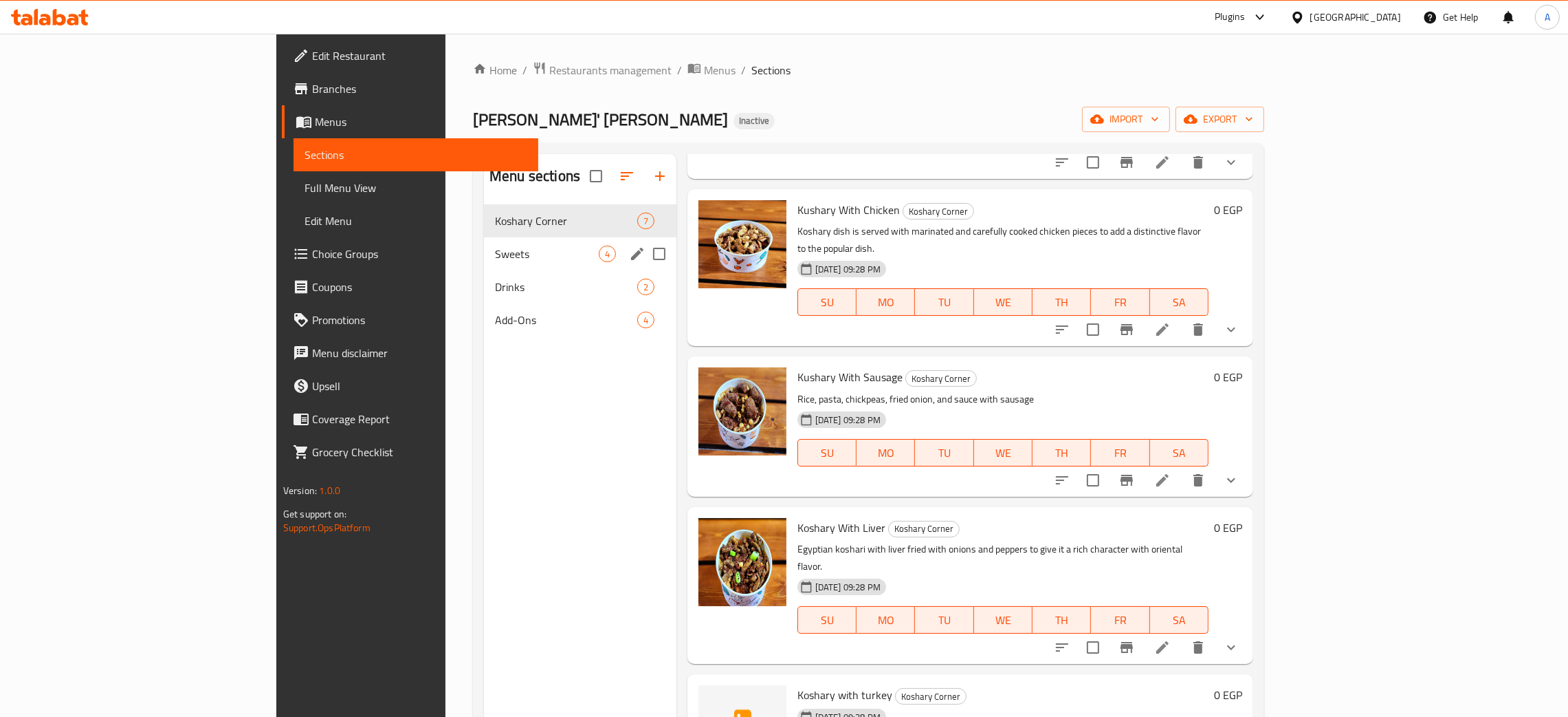
click at [517, 251] on span "Sweets" at bounding box center [547, 253] width 104 height 16
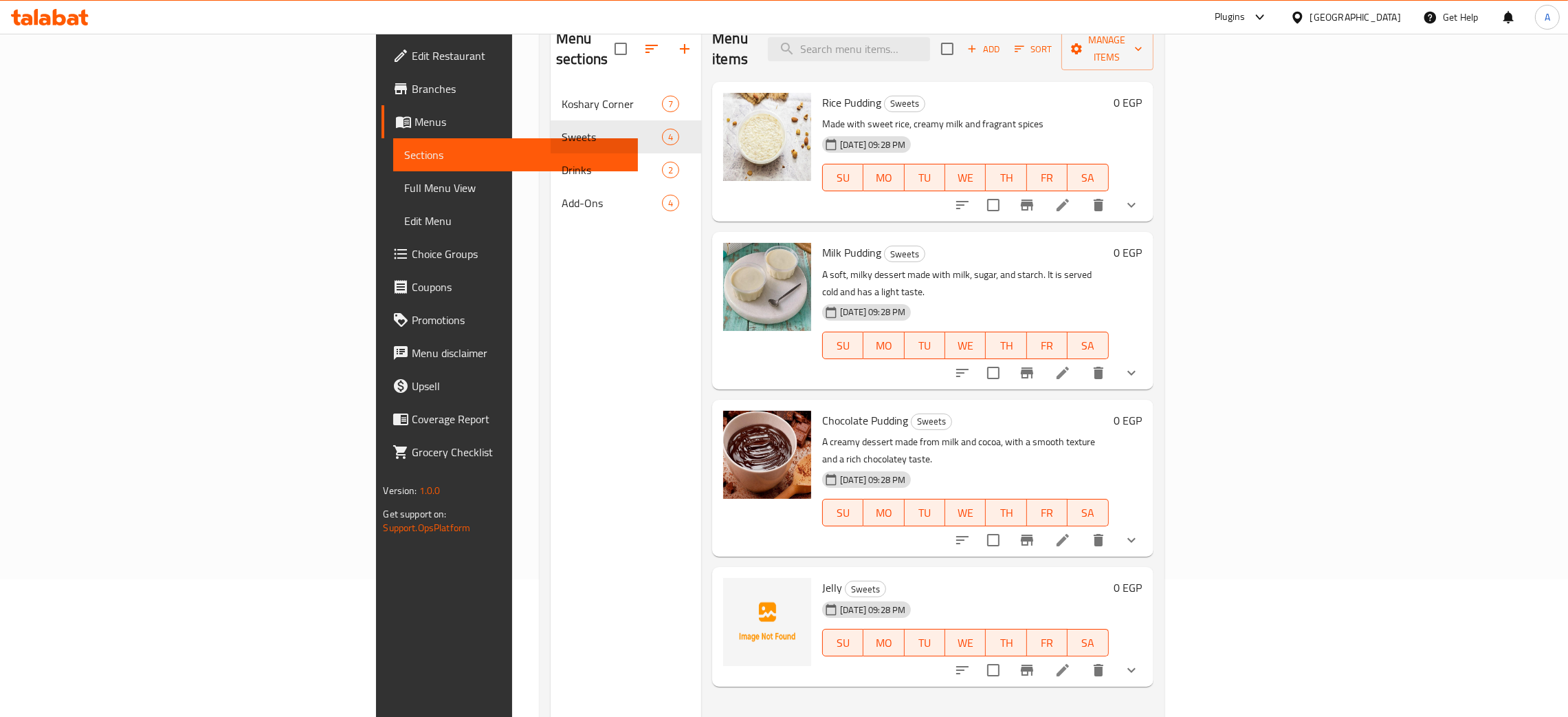
scroll to position [194, 0]
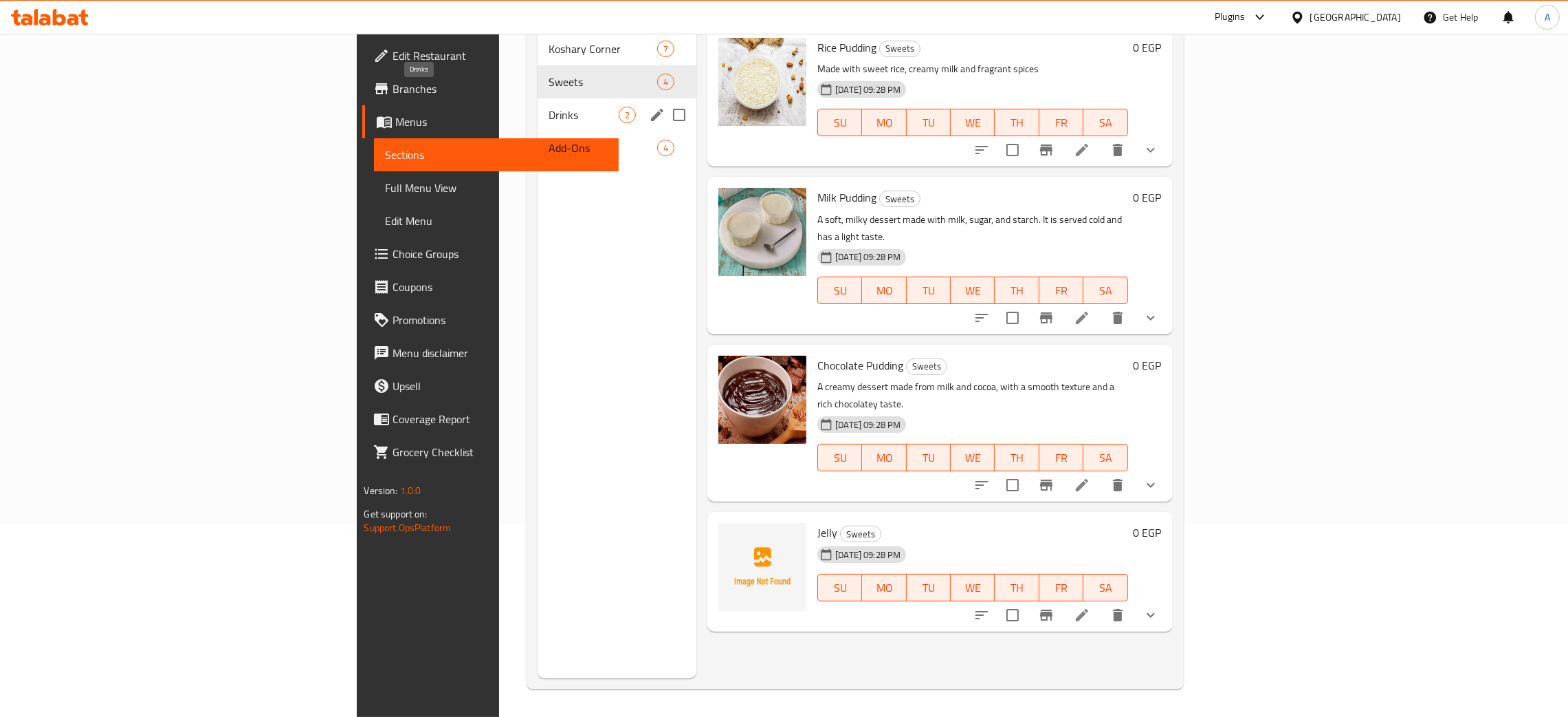
click at [548, 107] on span "Drinks" at bounding box center [583, 115] width 70 height 16
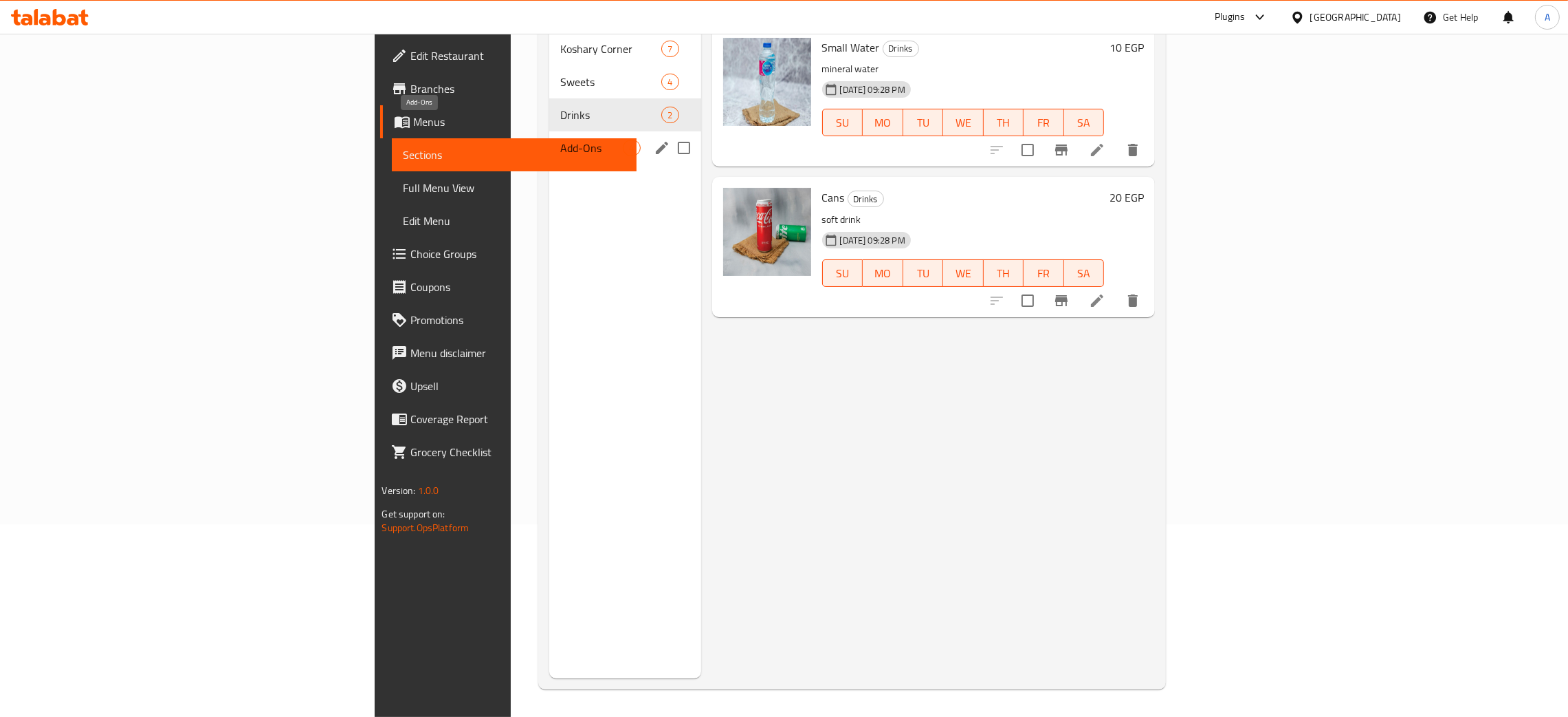
click at [560, 139] on span "Add-Ons" at bounding box center [592, 147] width 63 height 16
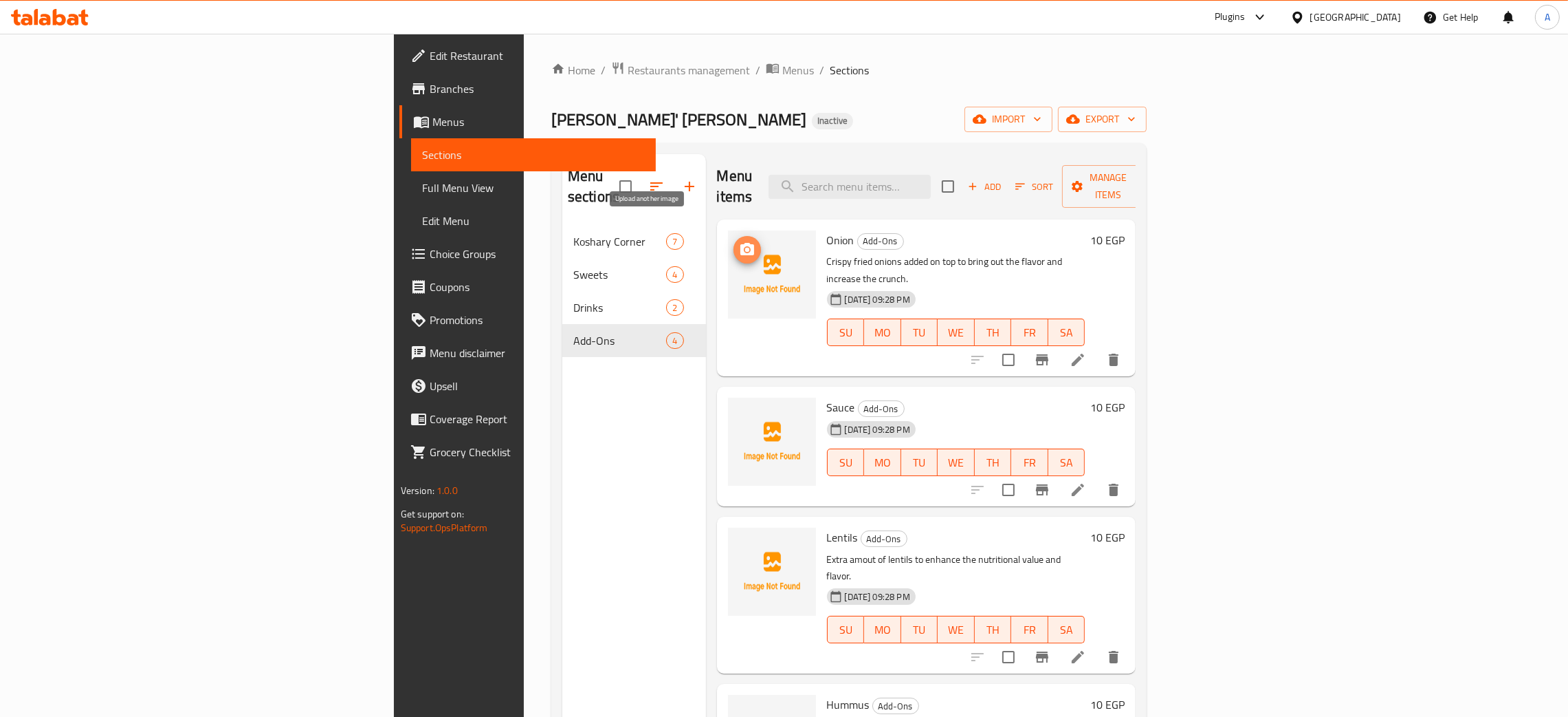
click at [745, 248] on circle "upload picture" at bounding box center [746, 250] width 4 height 4
click at [733, 539] on span "upload picture" at bounding box center [747, 546] width 27 height 16
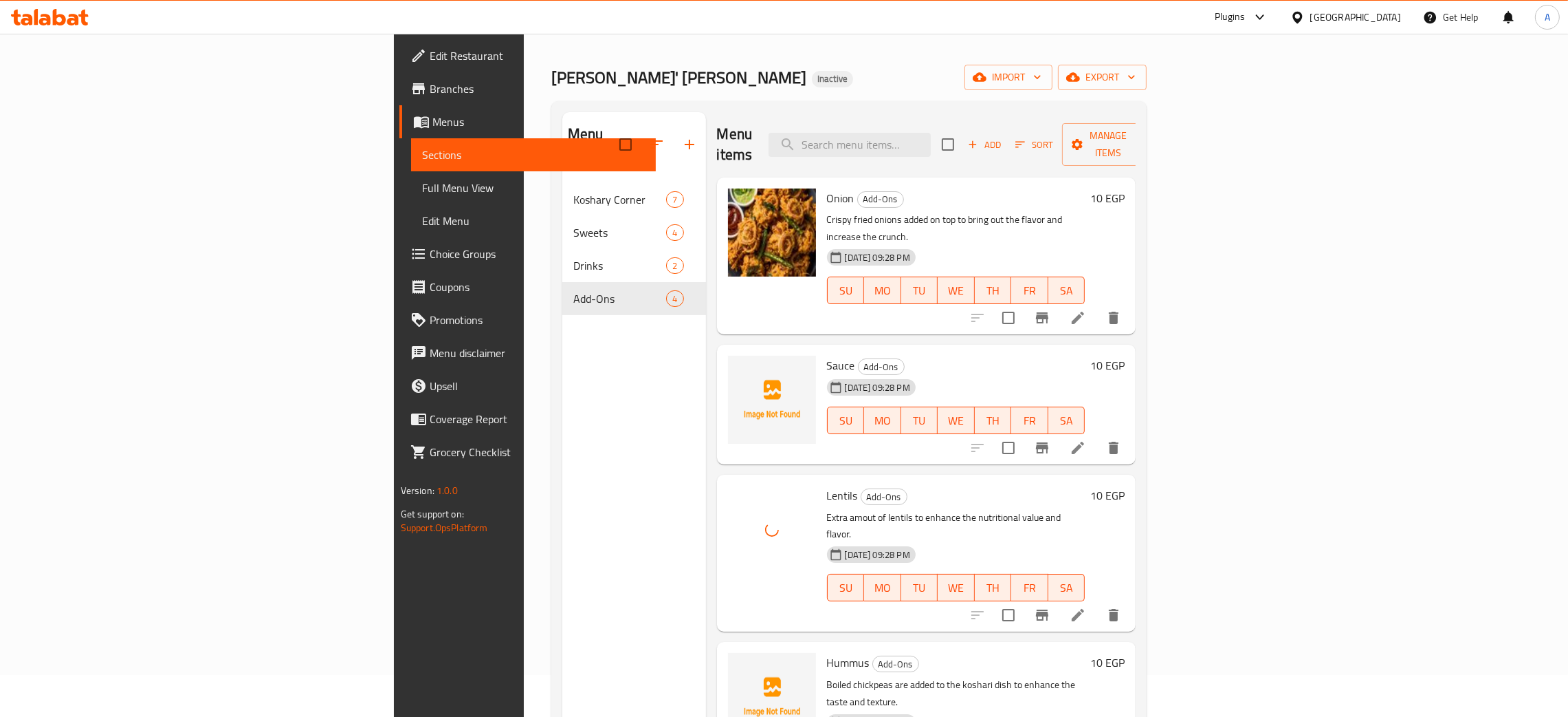
scroll to position [103, 0]
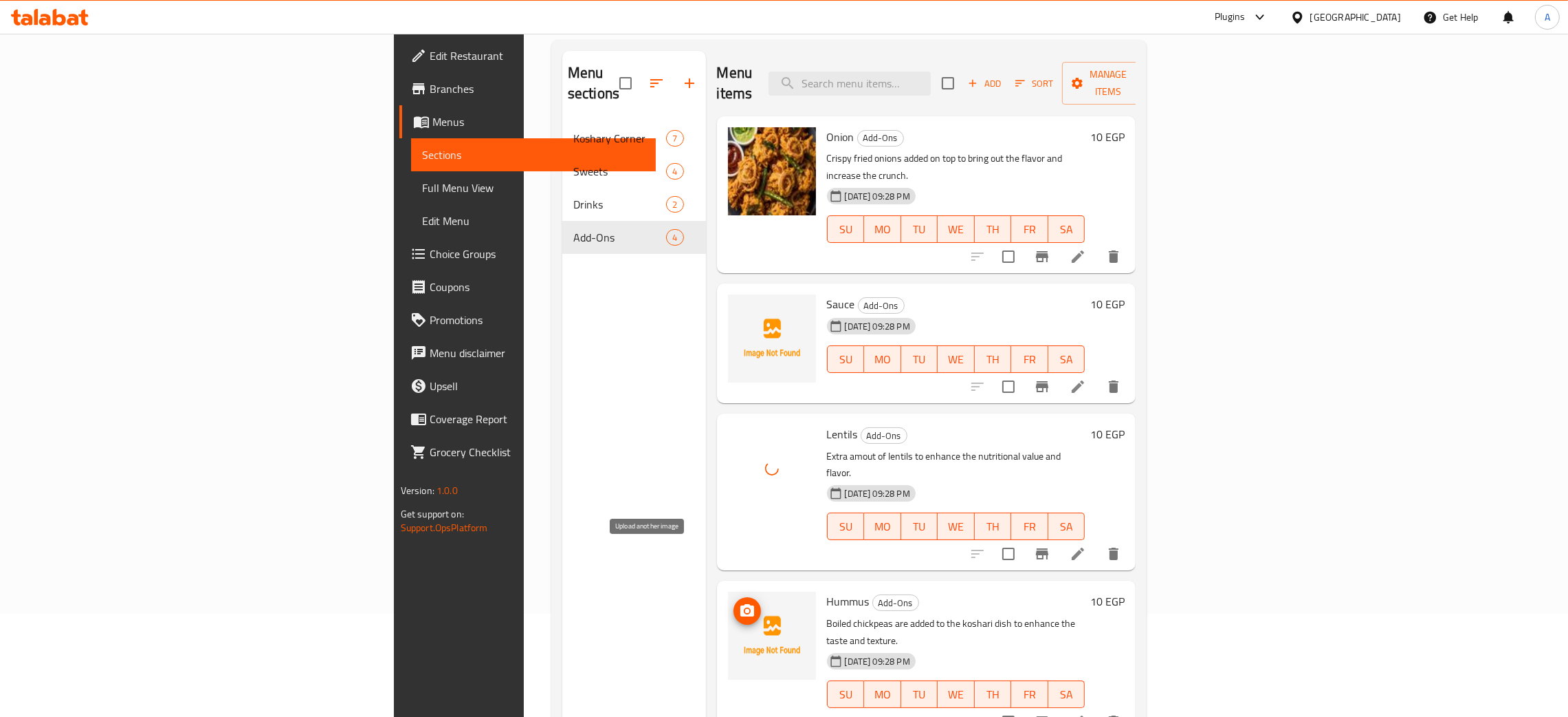
click at [733, 602] on span "upload picture" at bounding box center [747, 610] width 27 height 16
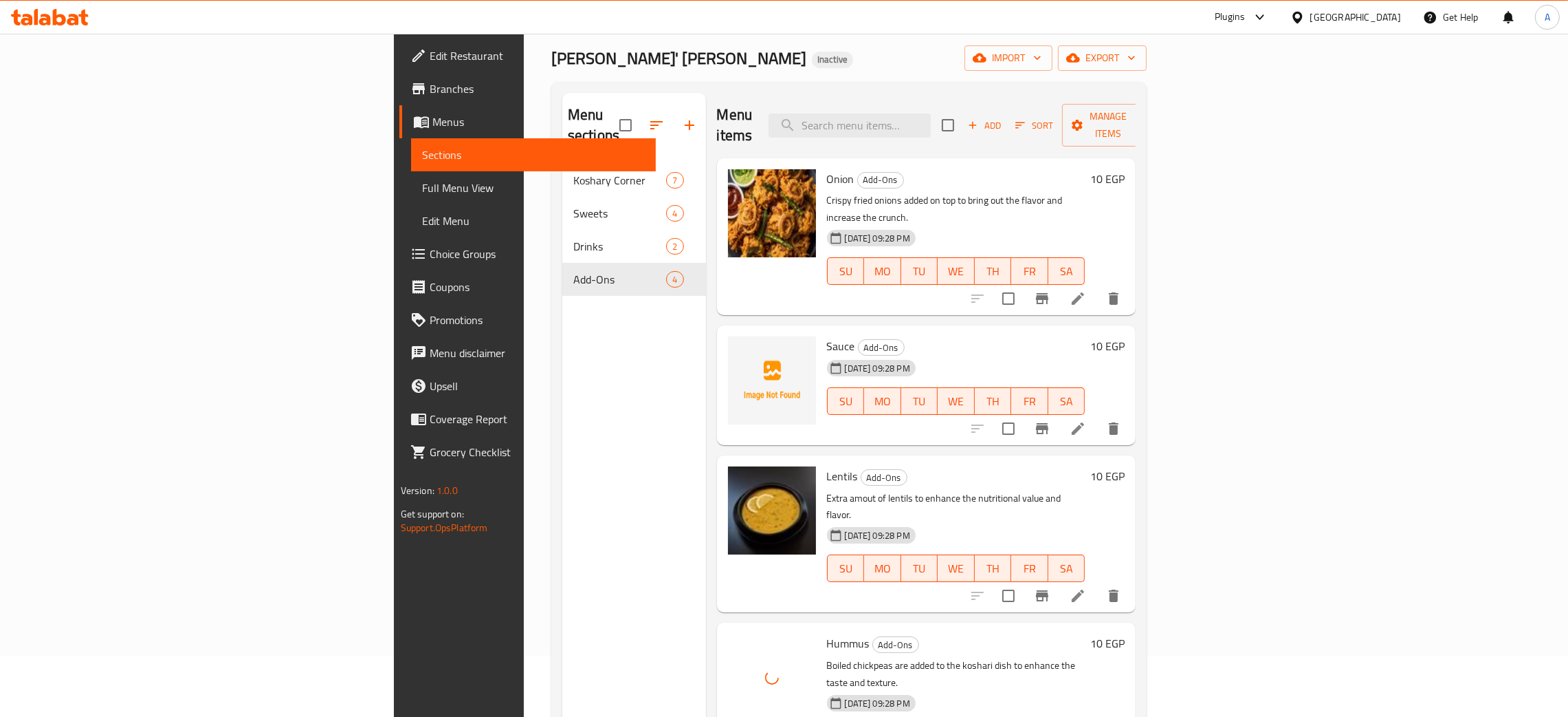
scroll to position [0, 0]
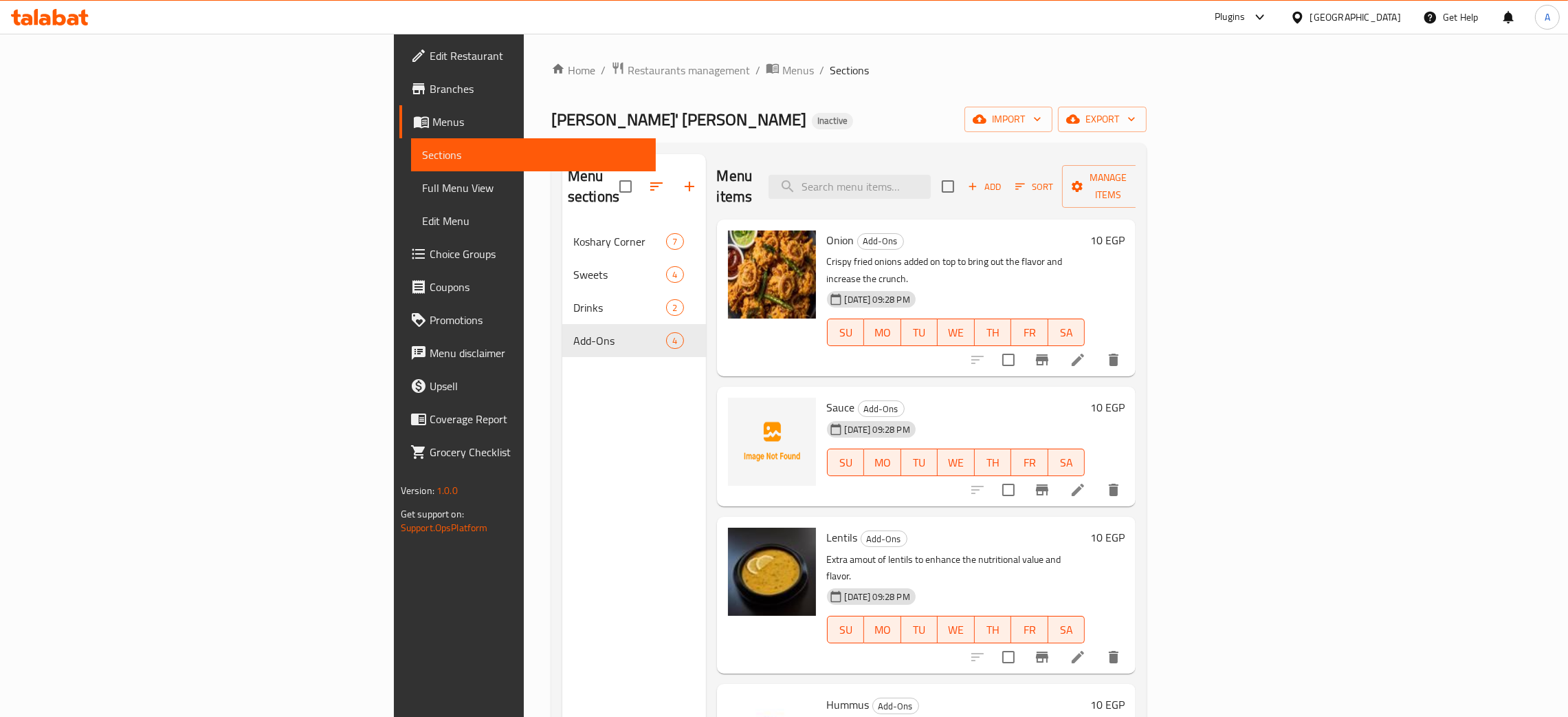
click at [430, 48] on span "Edit Restaurant" at bounding box center [537, 55] width 216 height 16
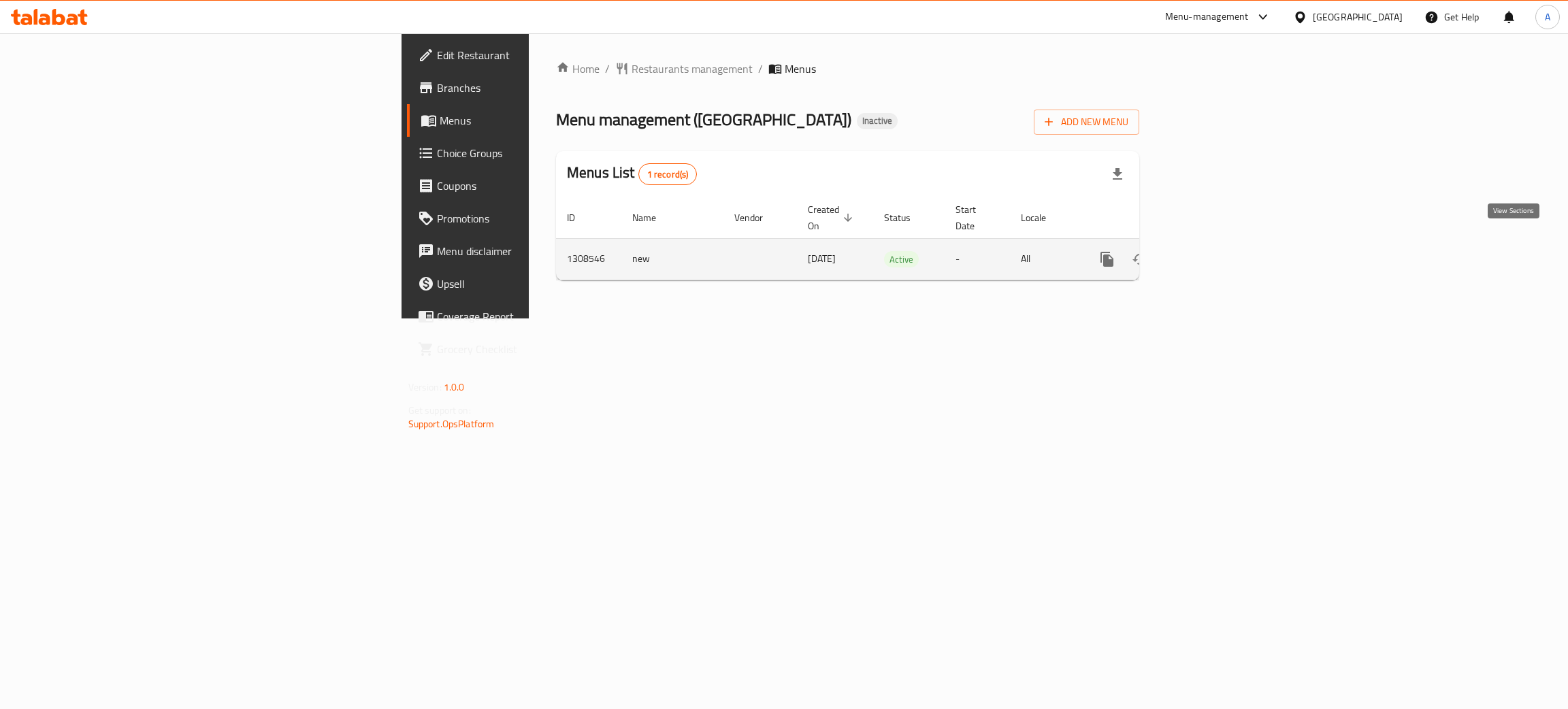
click at [1213, 251] on icon "enhanced table" at bounding box center [1205, 259] width 16 height 16
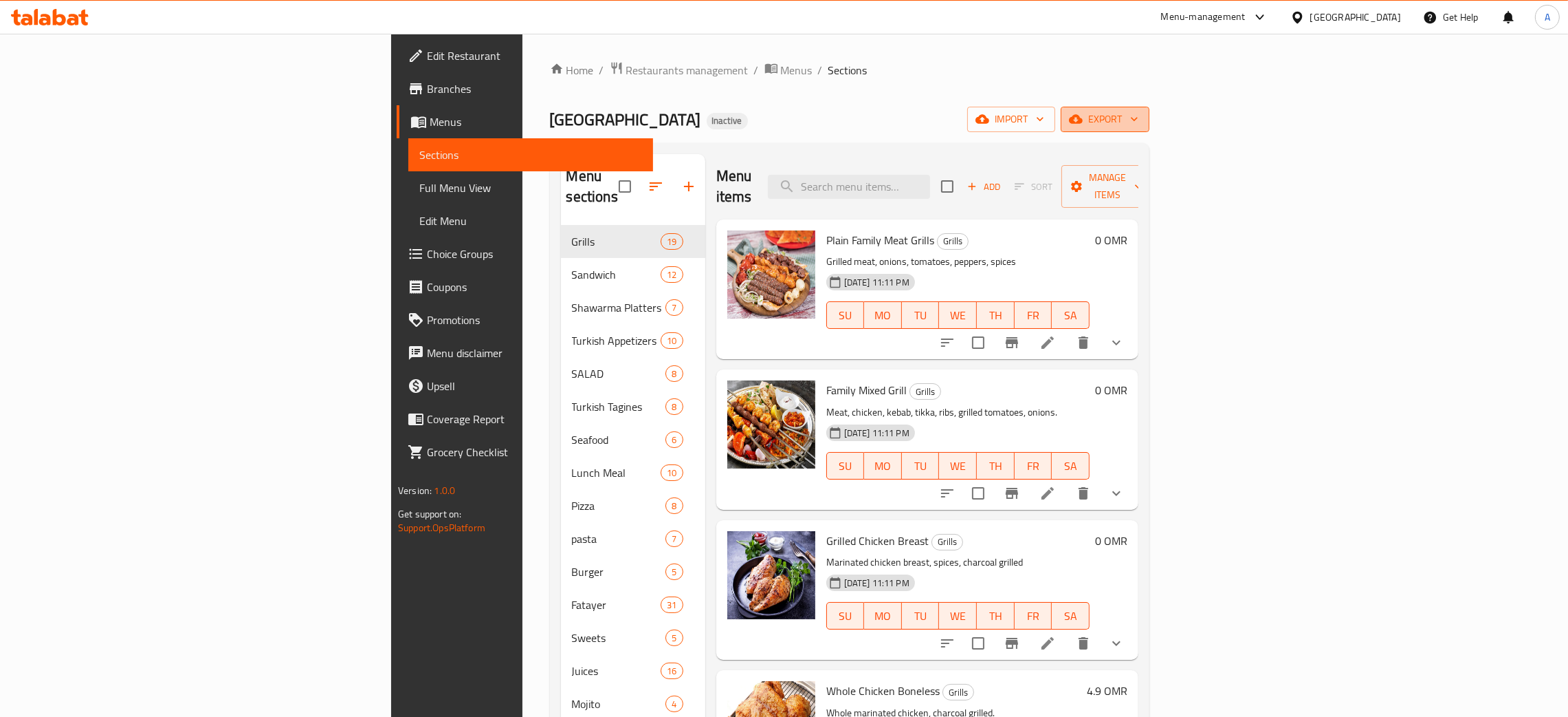
click at [1141, 116] on icon "button" at bounding box center [1134, 119] width 14 height 14
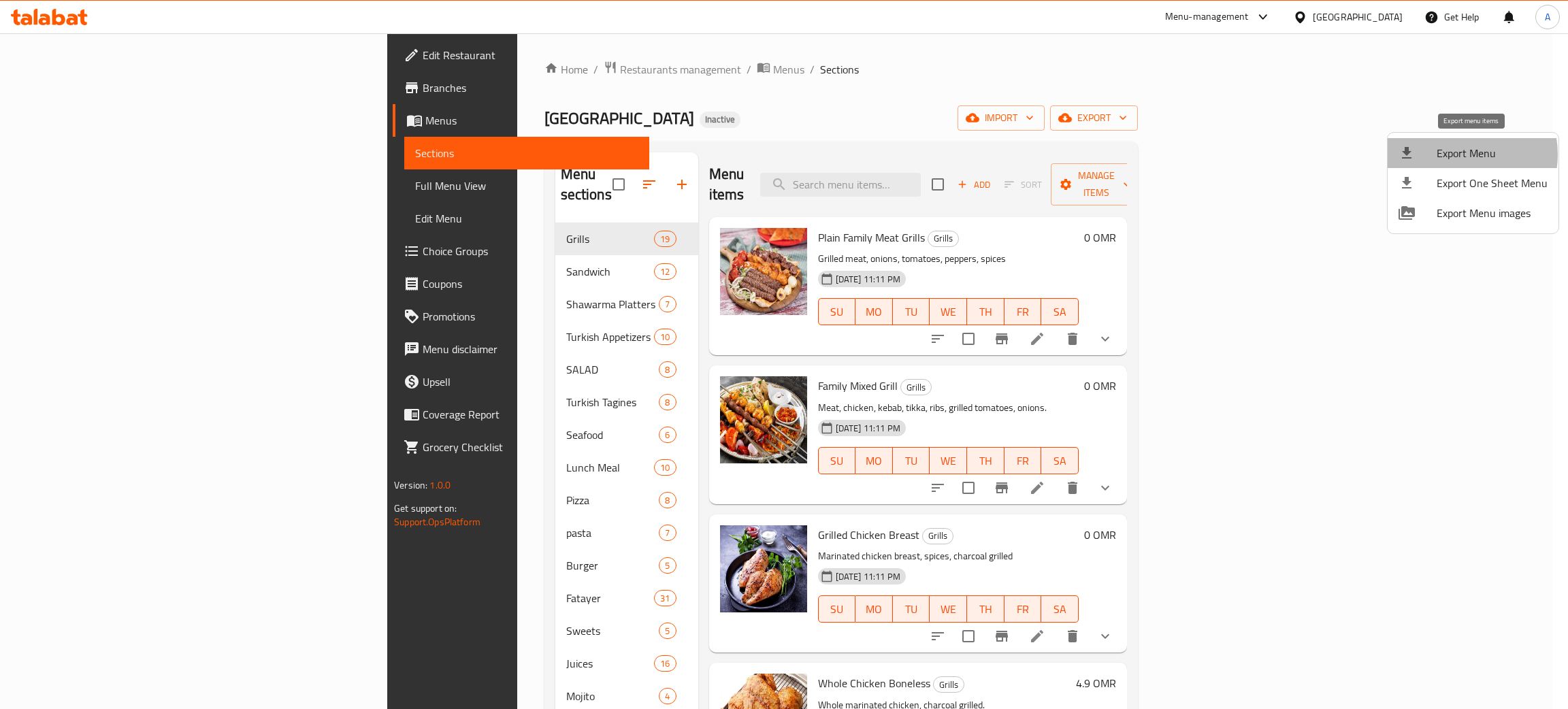
click at [1455, 155] on span "Export Menu" at bounding box center [1492, 153] width 111 height 16
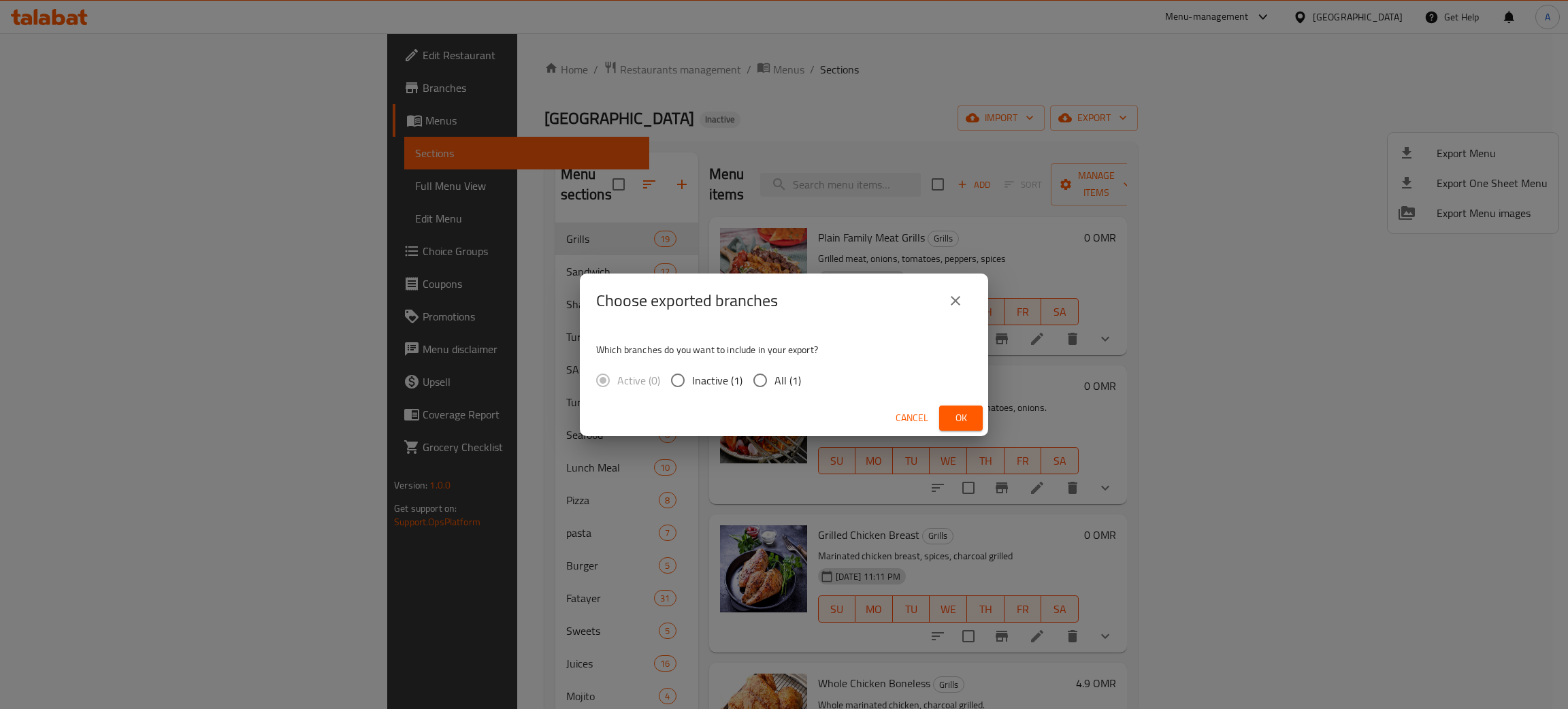
click at [957, 419] on span "Ok" at bounding box center [961, 418] width 22 height 17
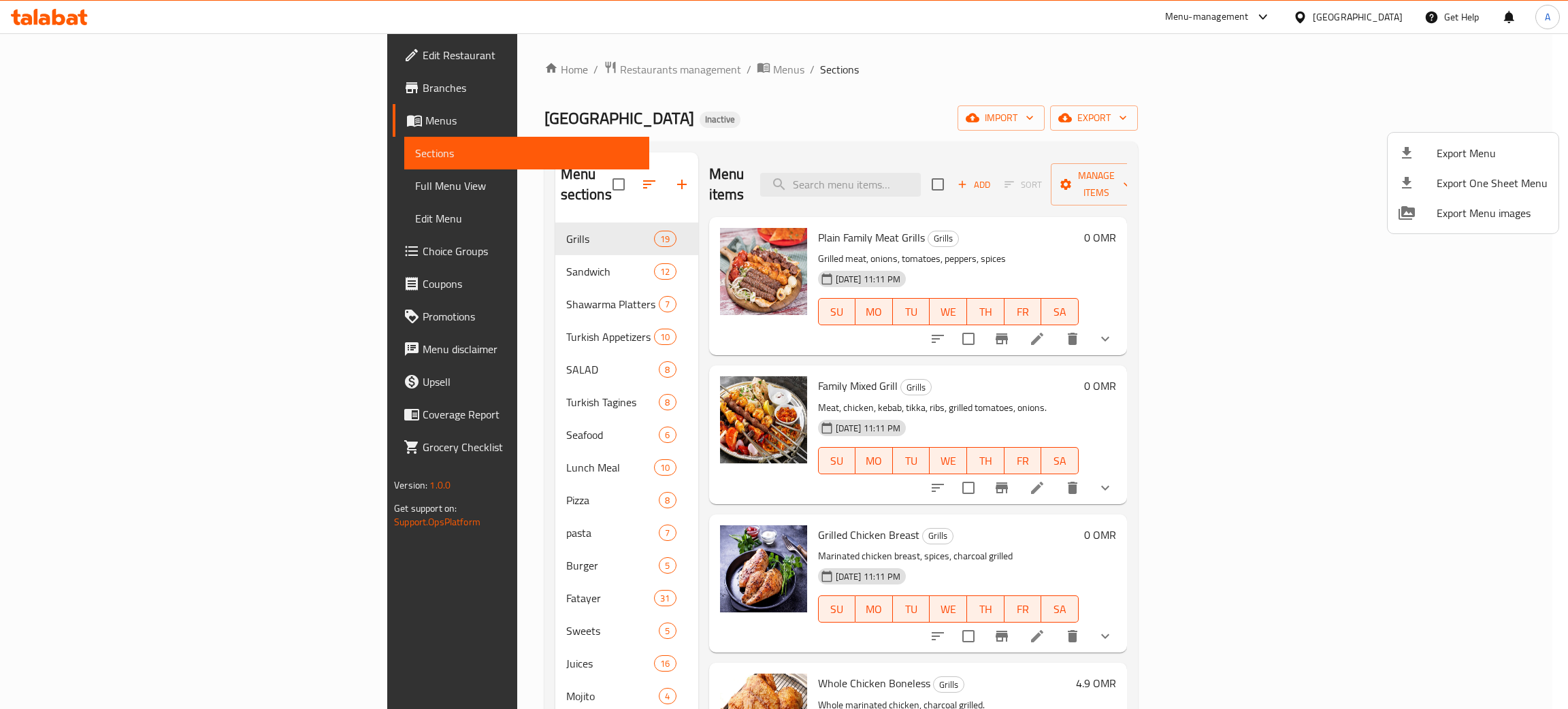
click at [84, 55] on div at bounding box center [784, 354] width 1568 height 709
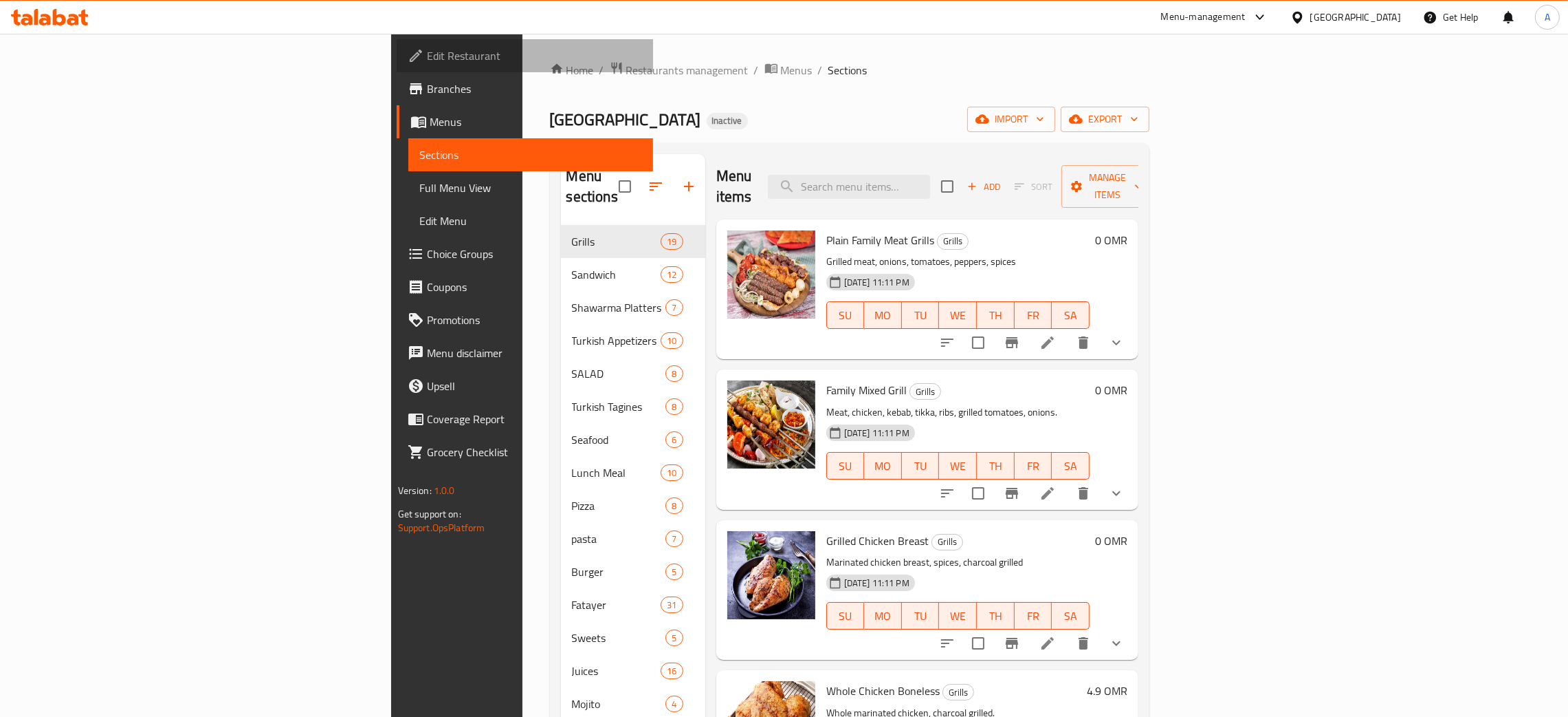
click at [427, 56] on span "Edit Restaurant" at bounding box center [535, 55] width 216 height 16
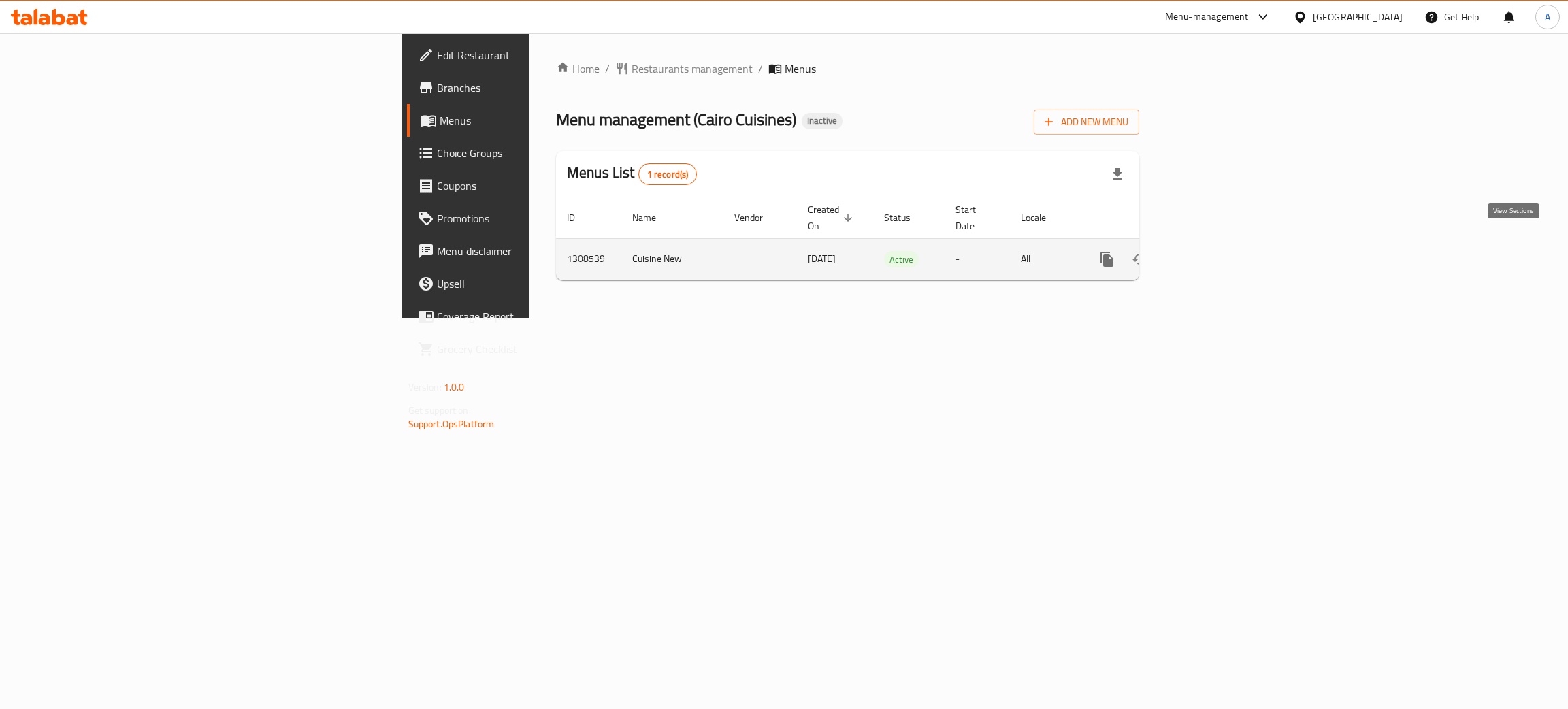
click at [1213, 251] on icon "enhanced table" at bounding box center [1205, 259] width 16 height 16
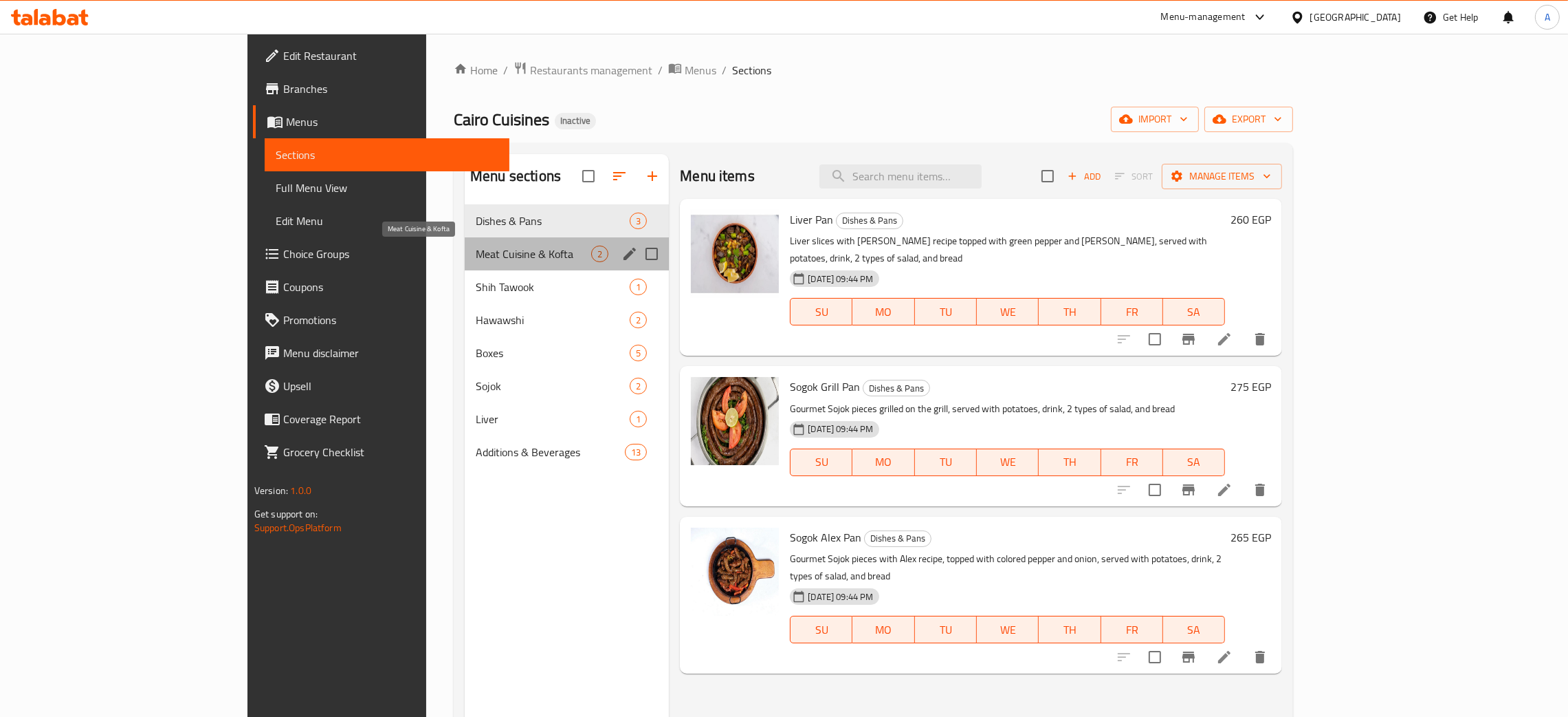
click at [497, 251] on span "Meat Cuisine & Kofta" at bounding box center [533, 253] width 115 height 16
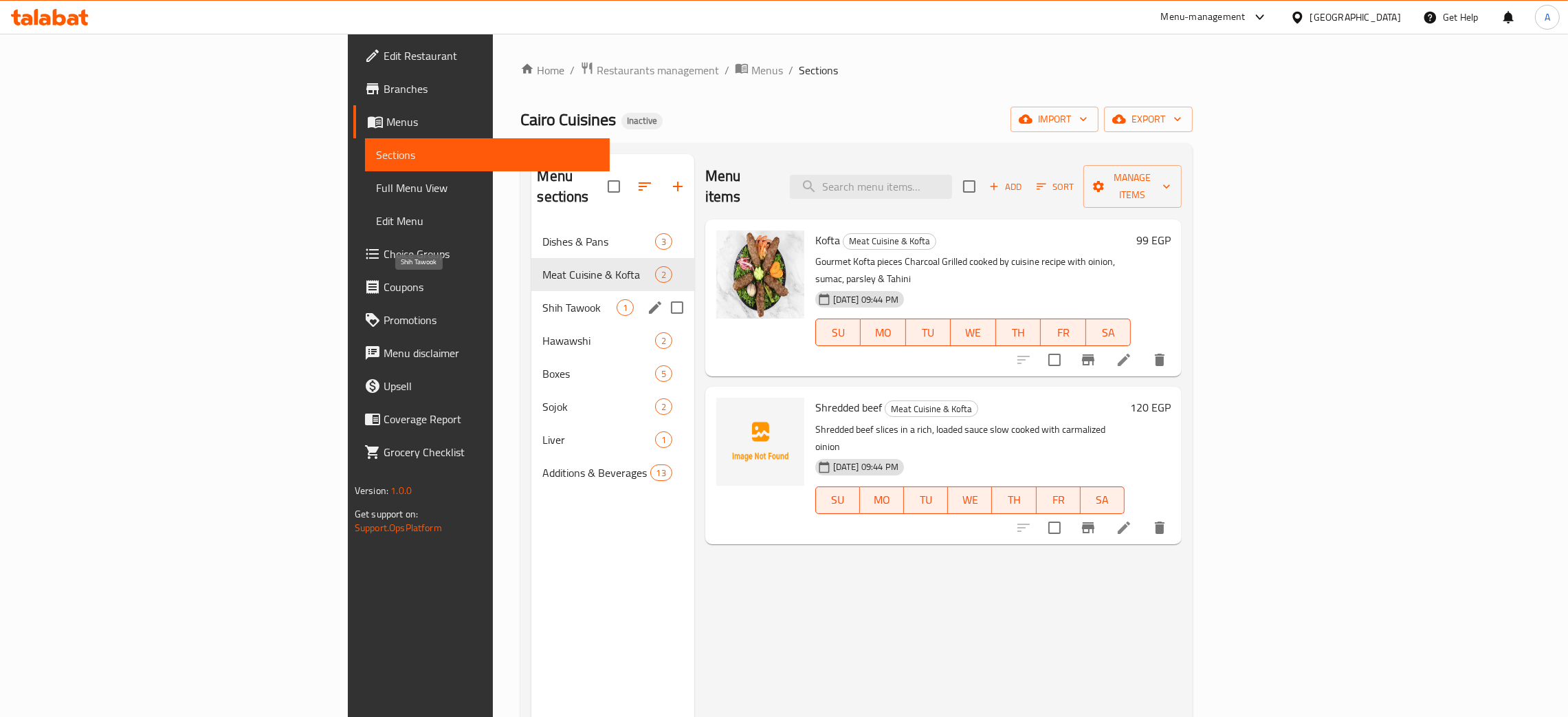
click at [542, 299] on span "Shih Tawook" at bounding box center [579, 307] width 74 height 16
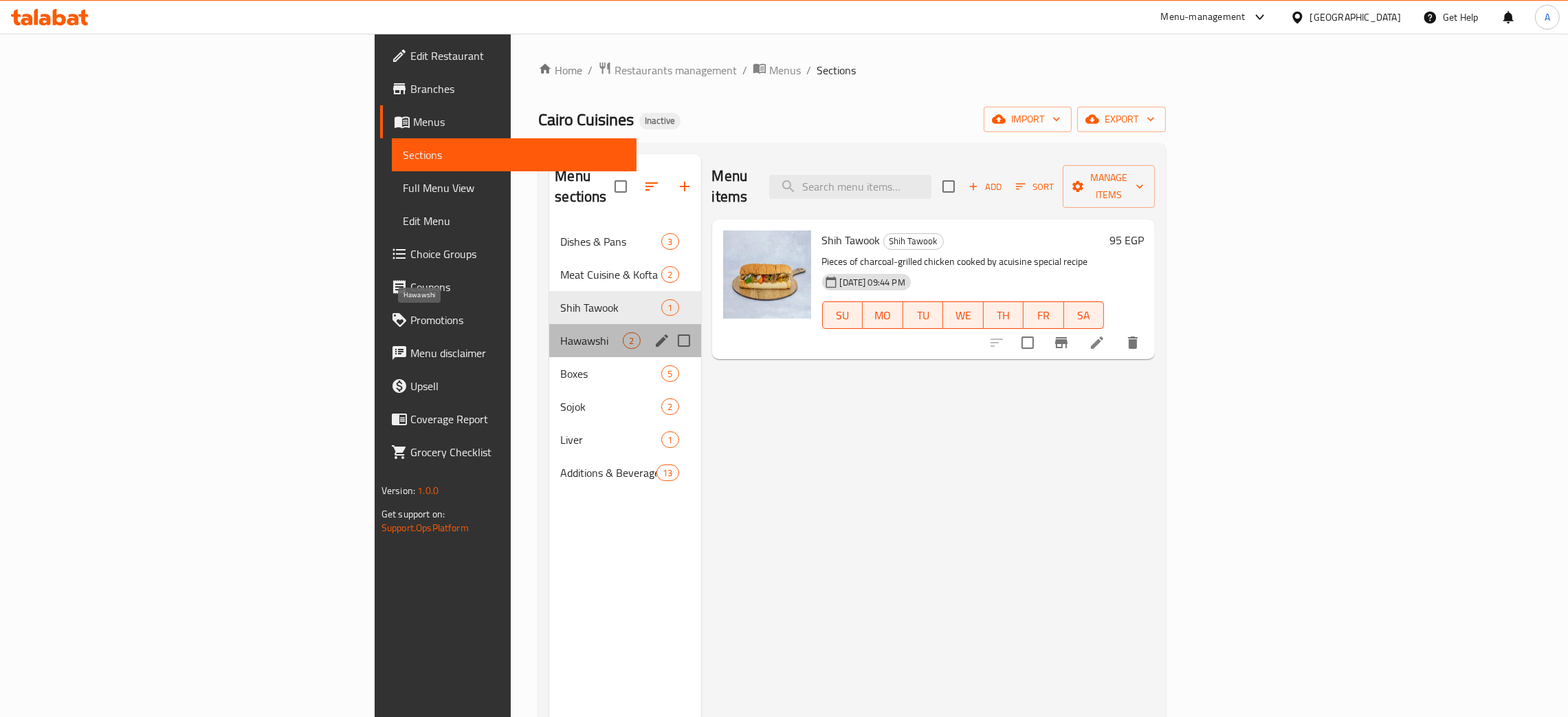
click at [560, 332] on span "Hawawshi" at bounding box center [592, 340] width 63 height 16
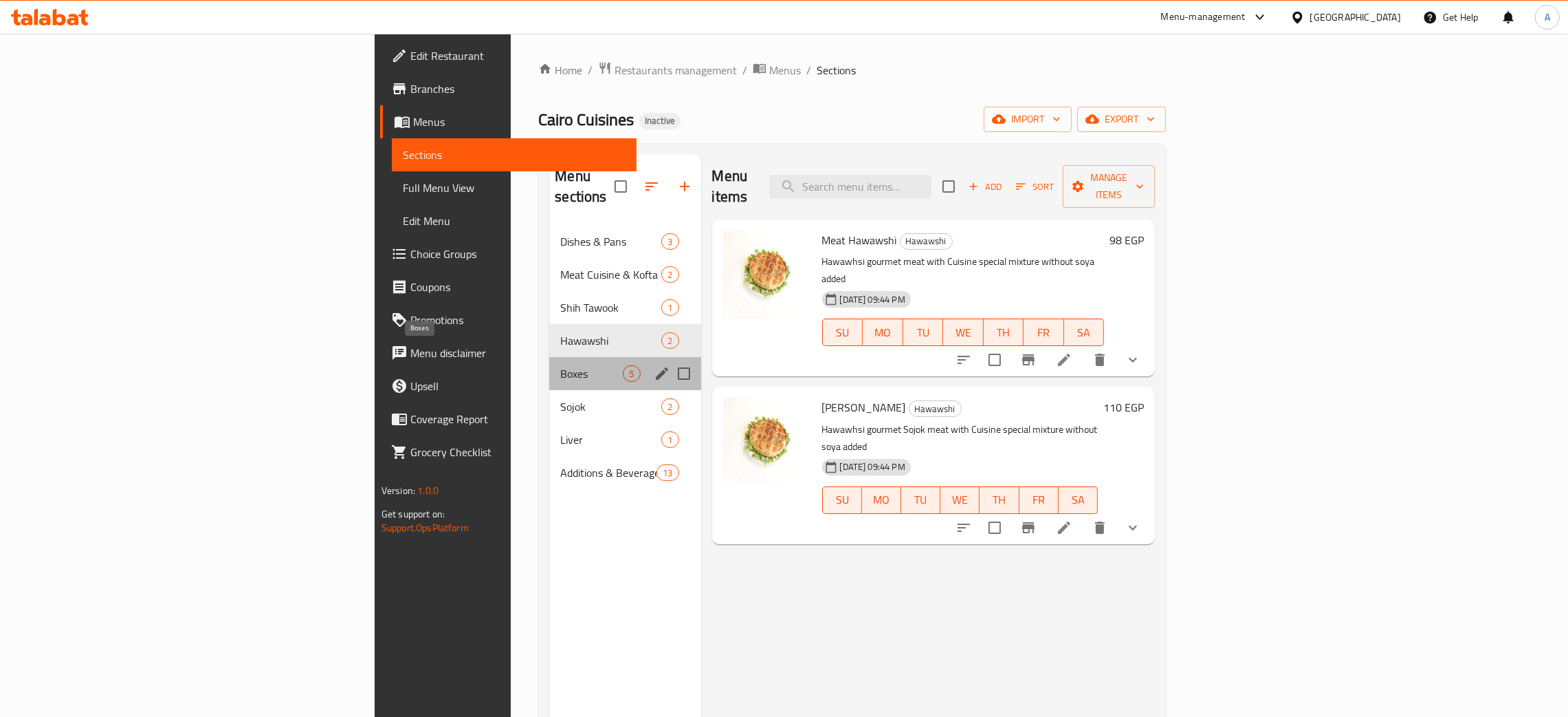
click at [560, 365] on span "Boxes" at bounding box center [592, 373] width 63 height 16
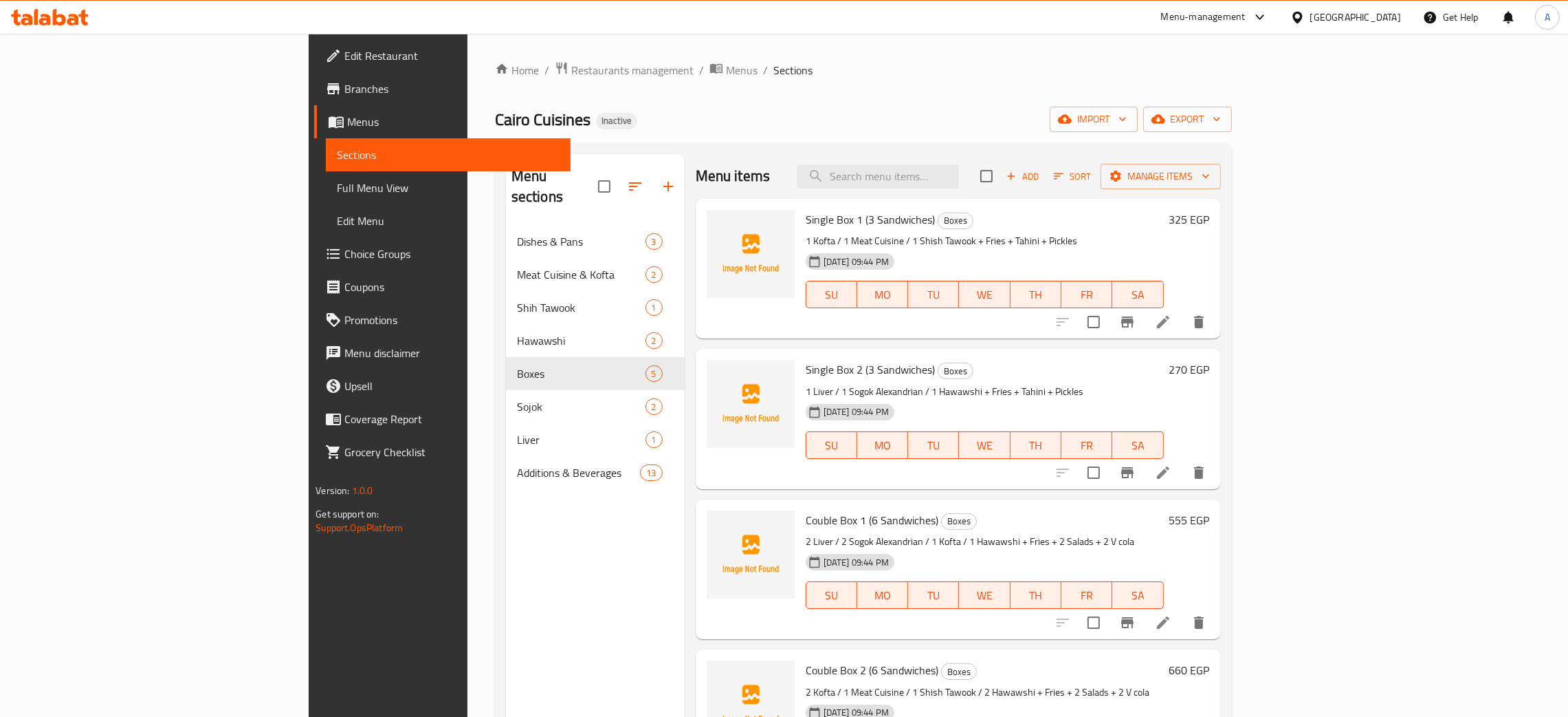
scroll to position [67, 0]
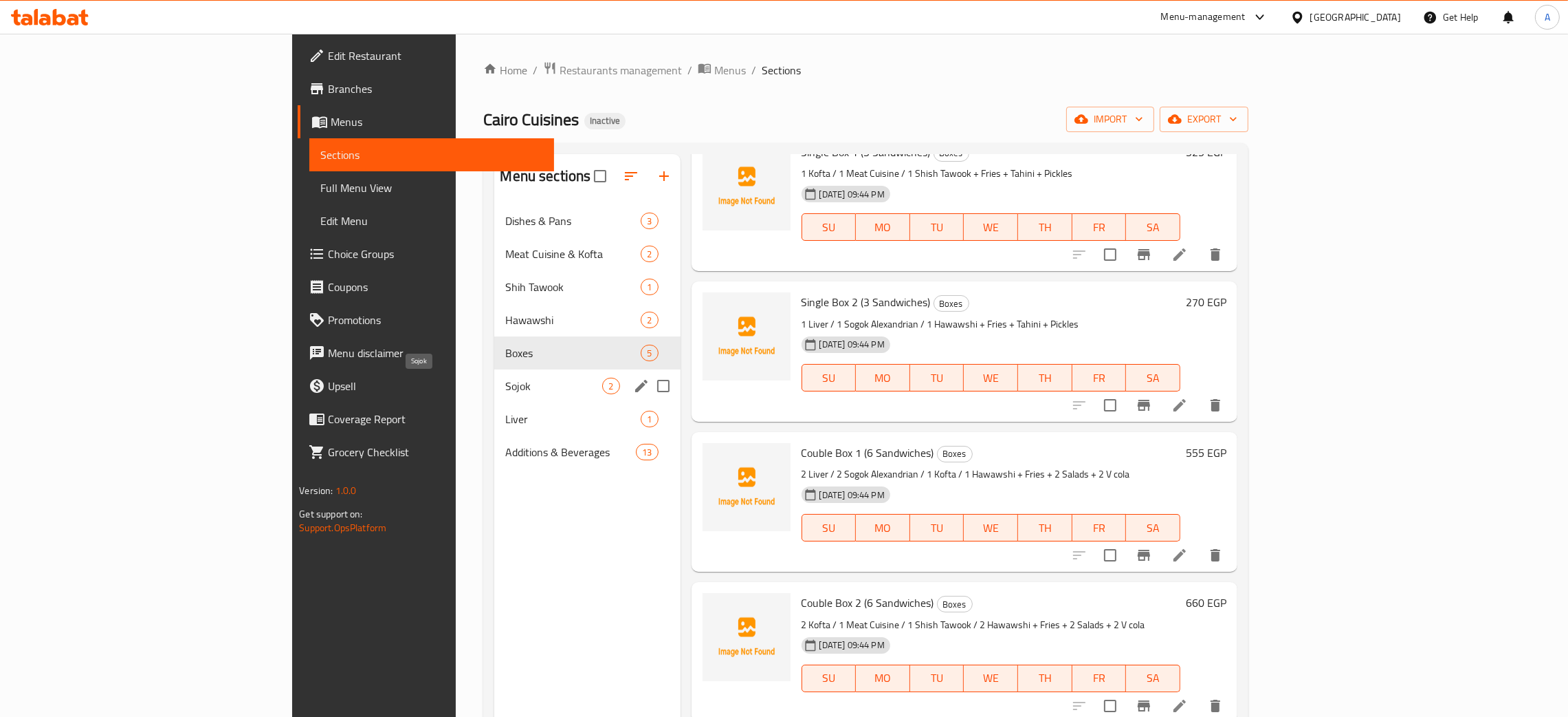
click at [505, 383] on span "Sojok" at bounding box center [554, 386] width 97 height 16
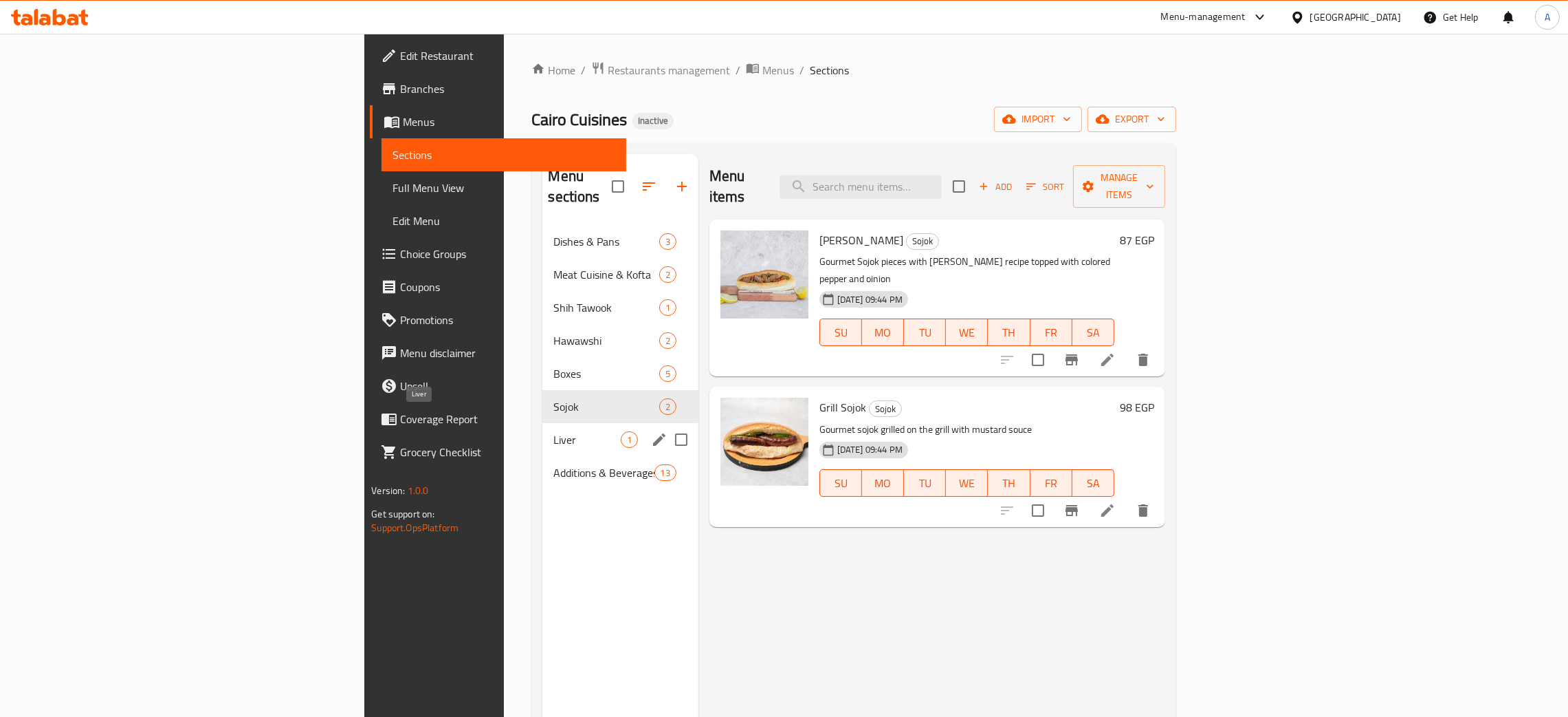
click at [554, 432] on span "Liver" at bounding box center [587, 439] width 67 height 16
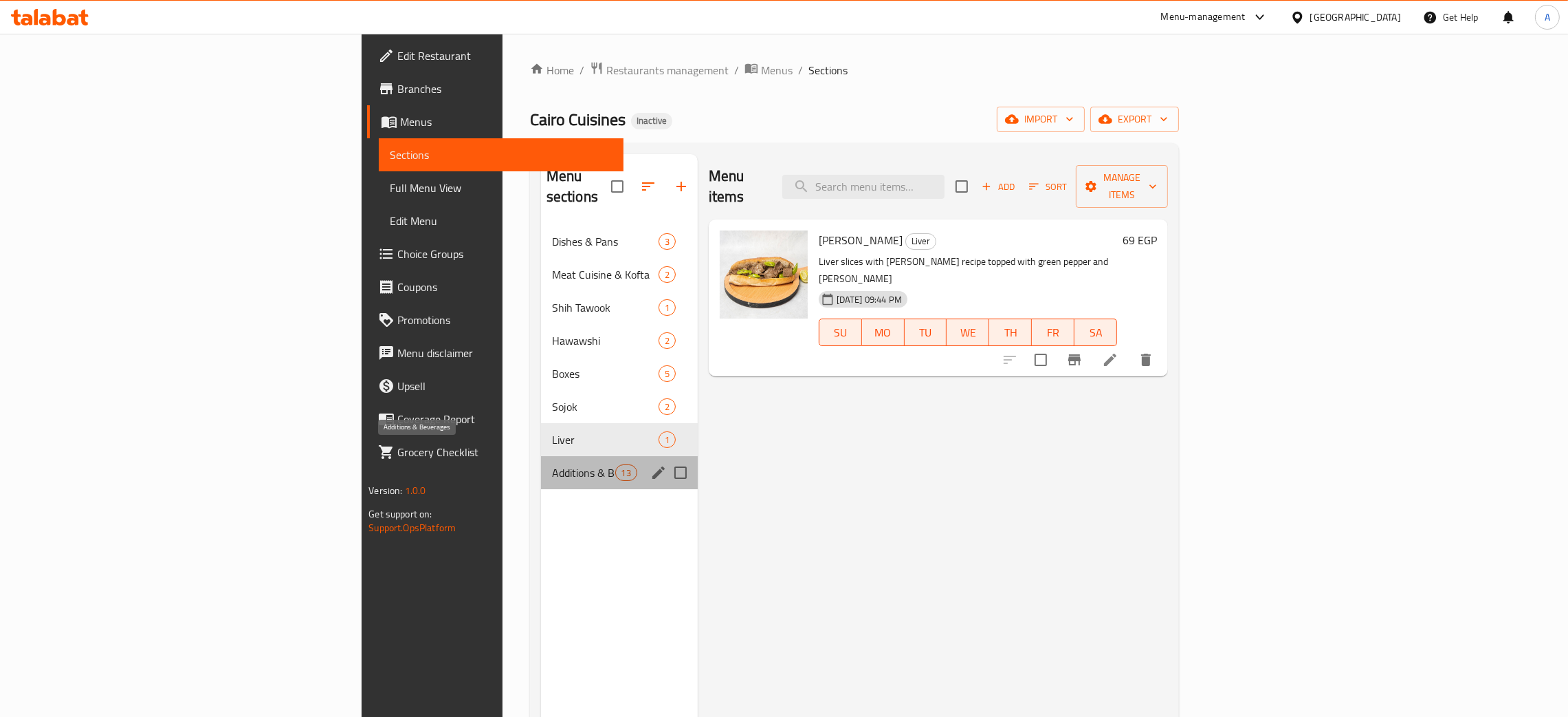
click at [552, 465] on span "Additions & Beverages" at bounding box center [583, 472] width 64 height 16
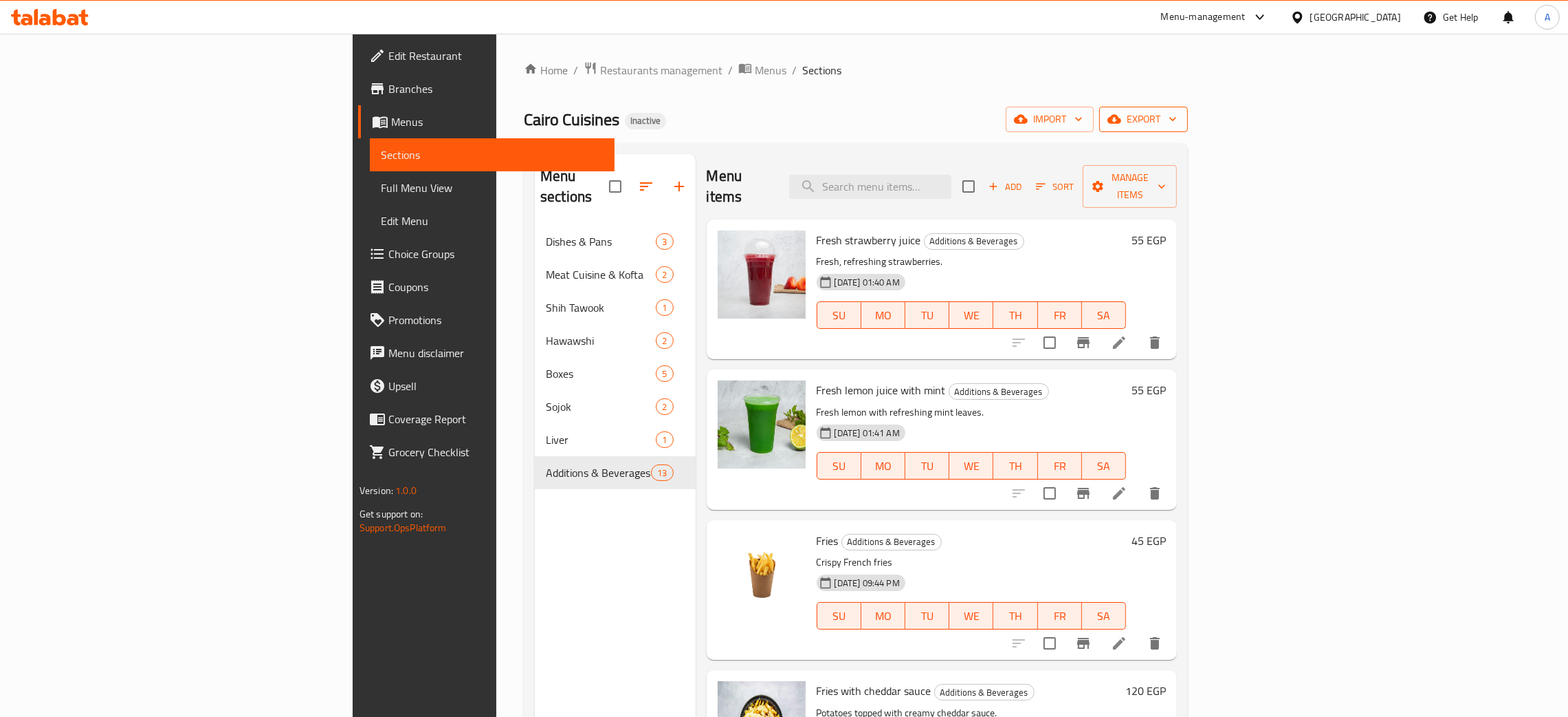
click at [1180, 115] on icon "button" at bounding box center [1173, 119] width 14 height 14
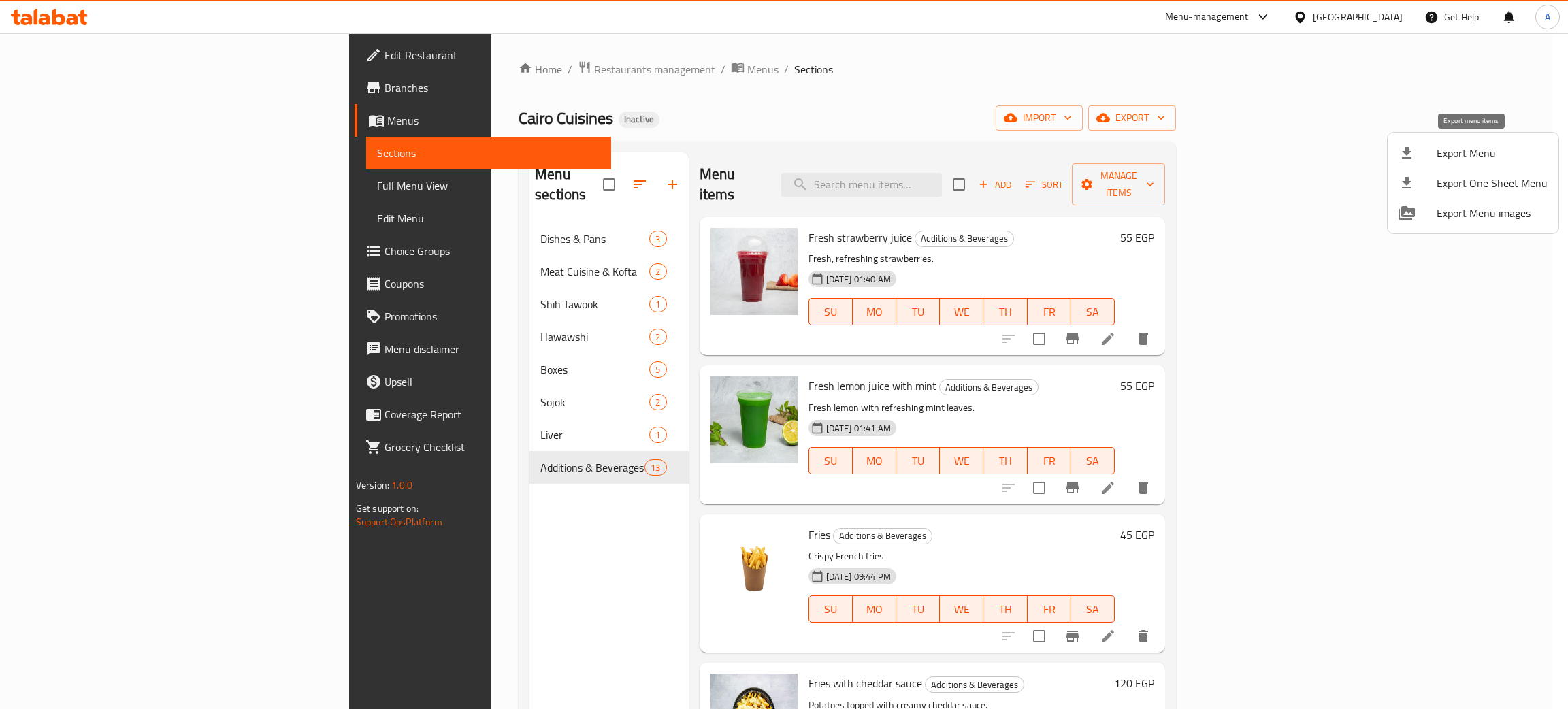
click at [1464, 153] on span "Export Menu" at bounding box center [1492, 153] width 111 height 16
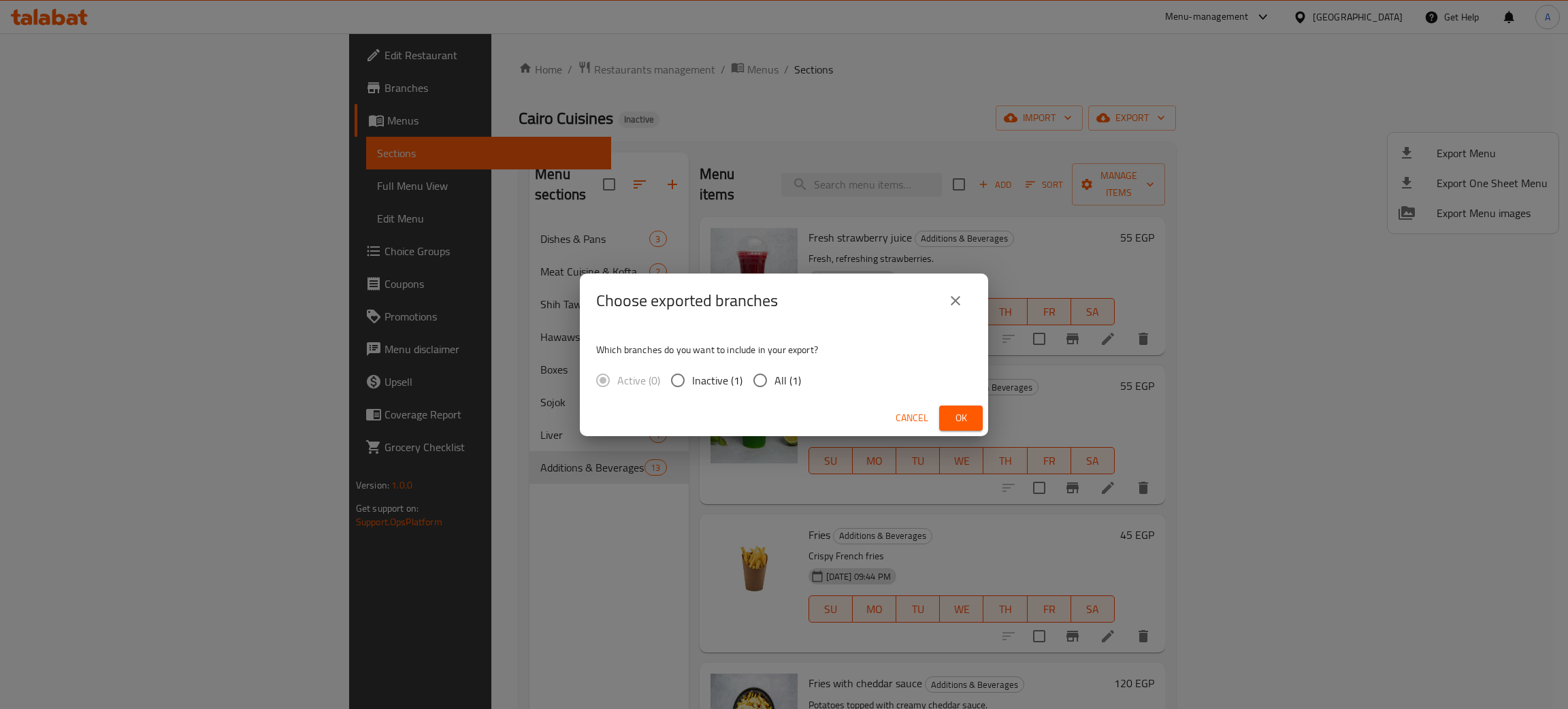
click at [976, 422] on button "Ok" at bounding box center [961, 418] width 44 height 25
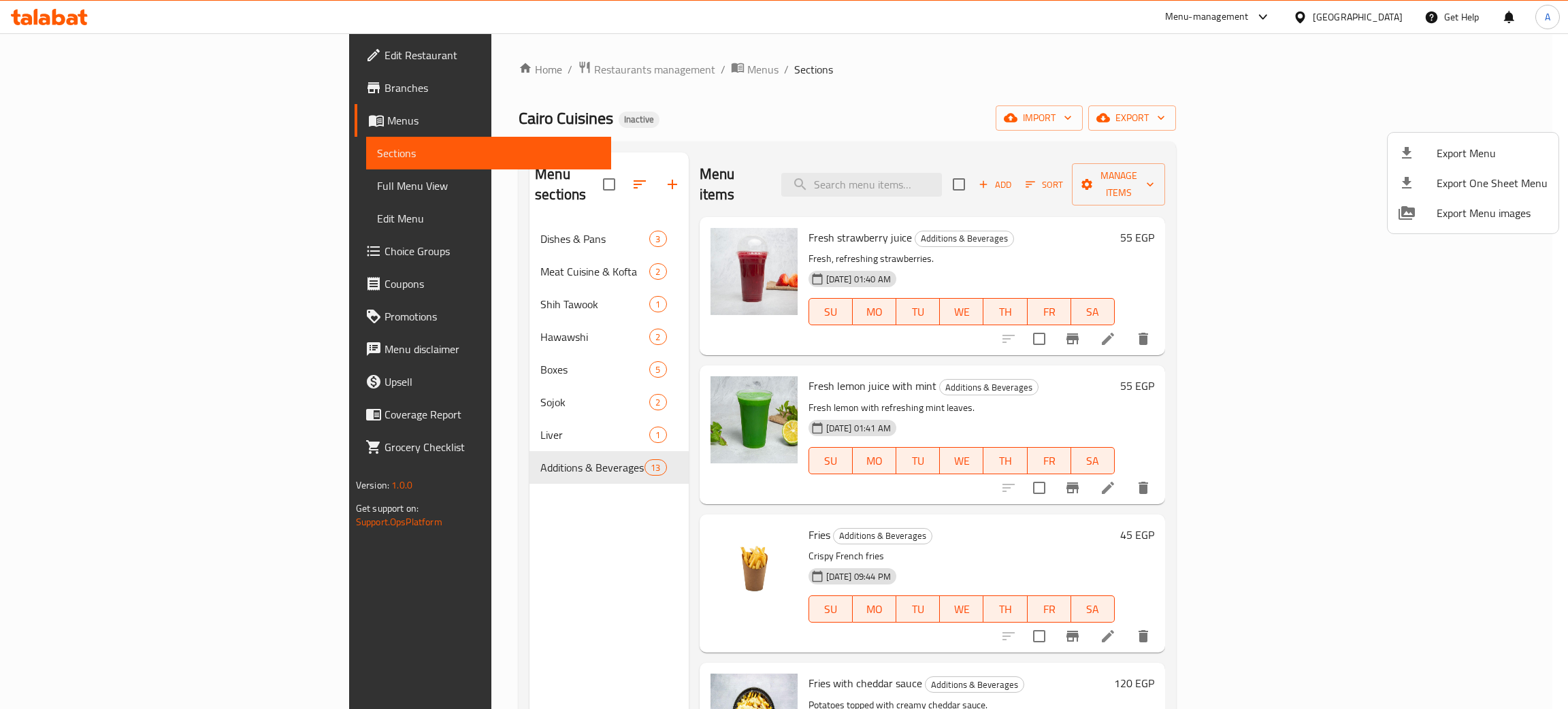
click at [413, 412] on div at bounding box center [784, 354] width 1568 height 709
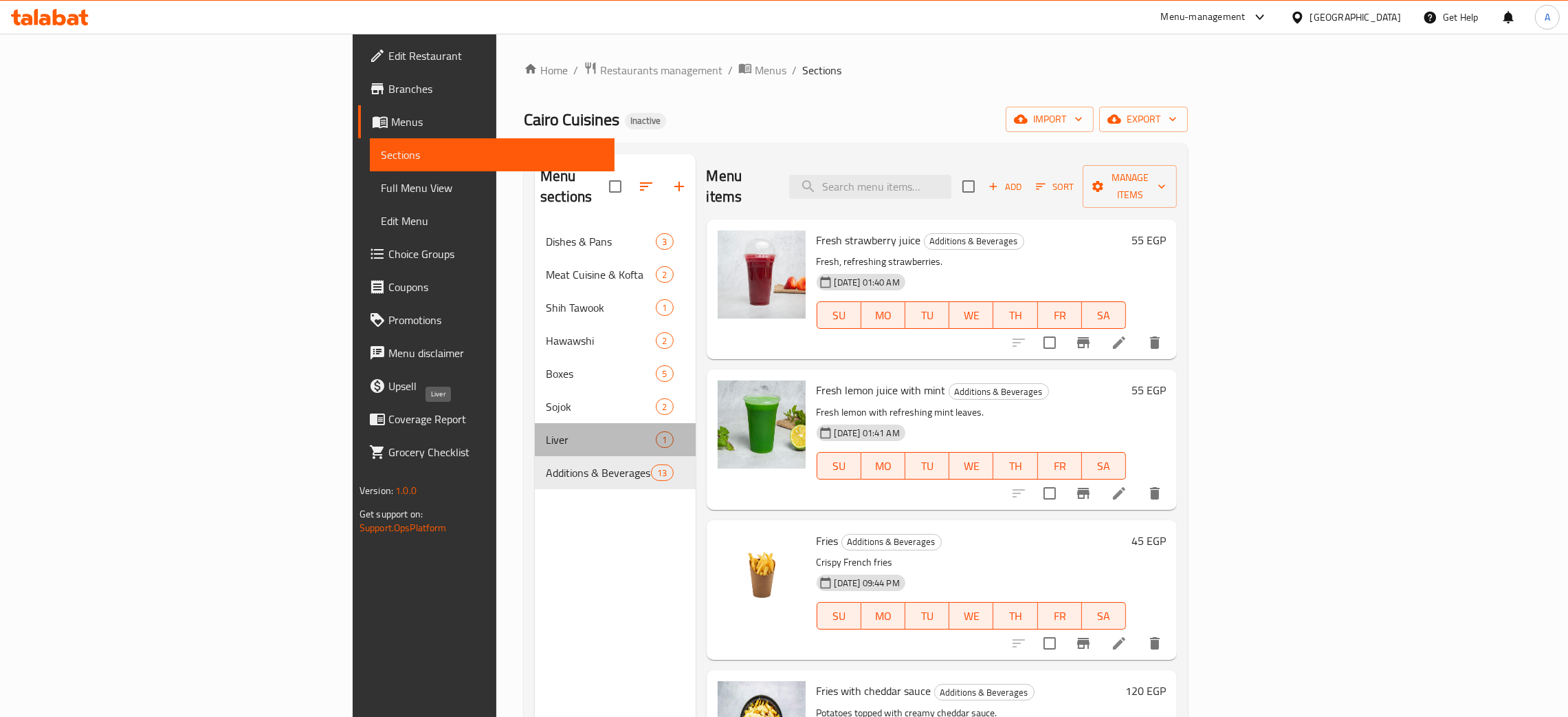
click at [546, 432] on span "Liver" at bounding box center [601, 439] width 110 height 16
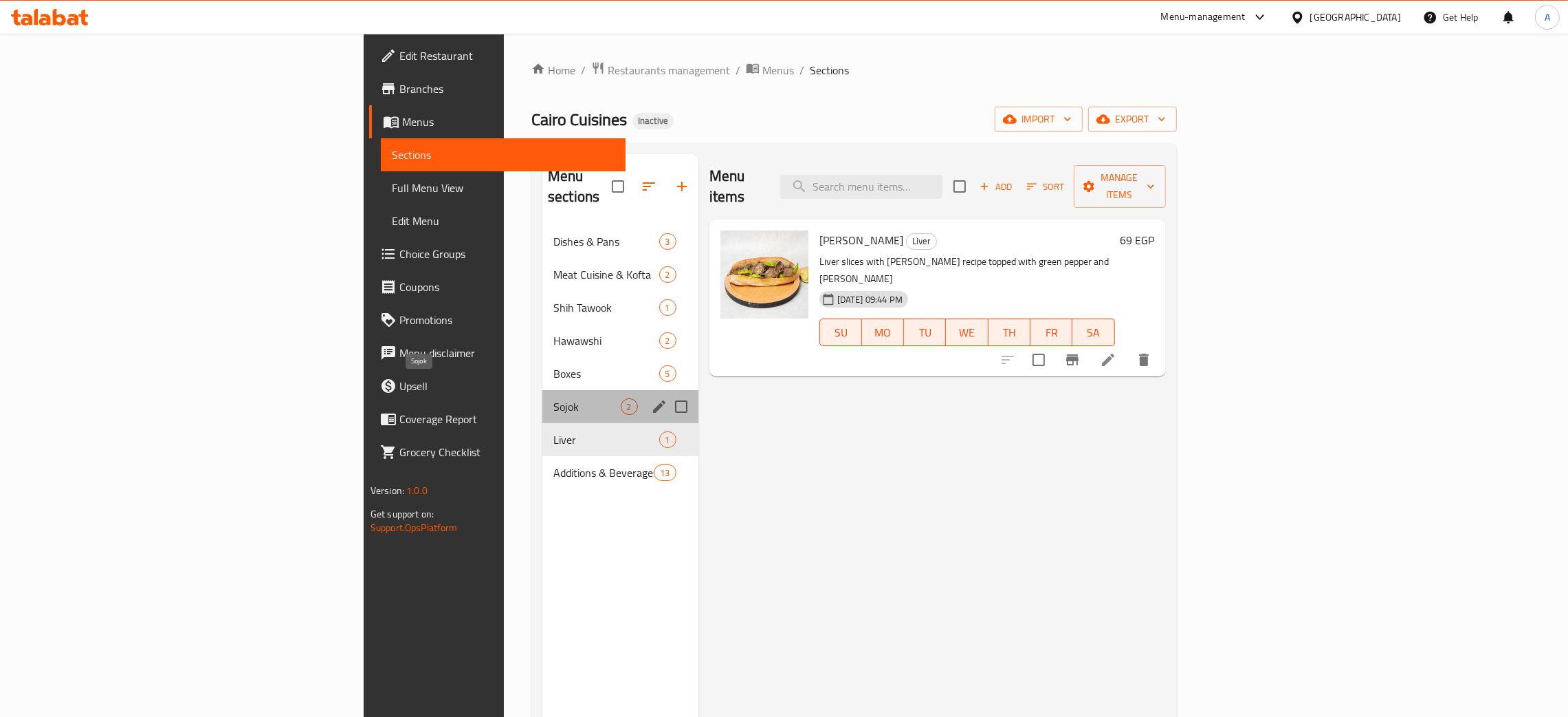
click at [554, 398] on span "Sojok" at bounding box center [587, 406] width 67 height 16
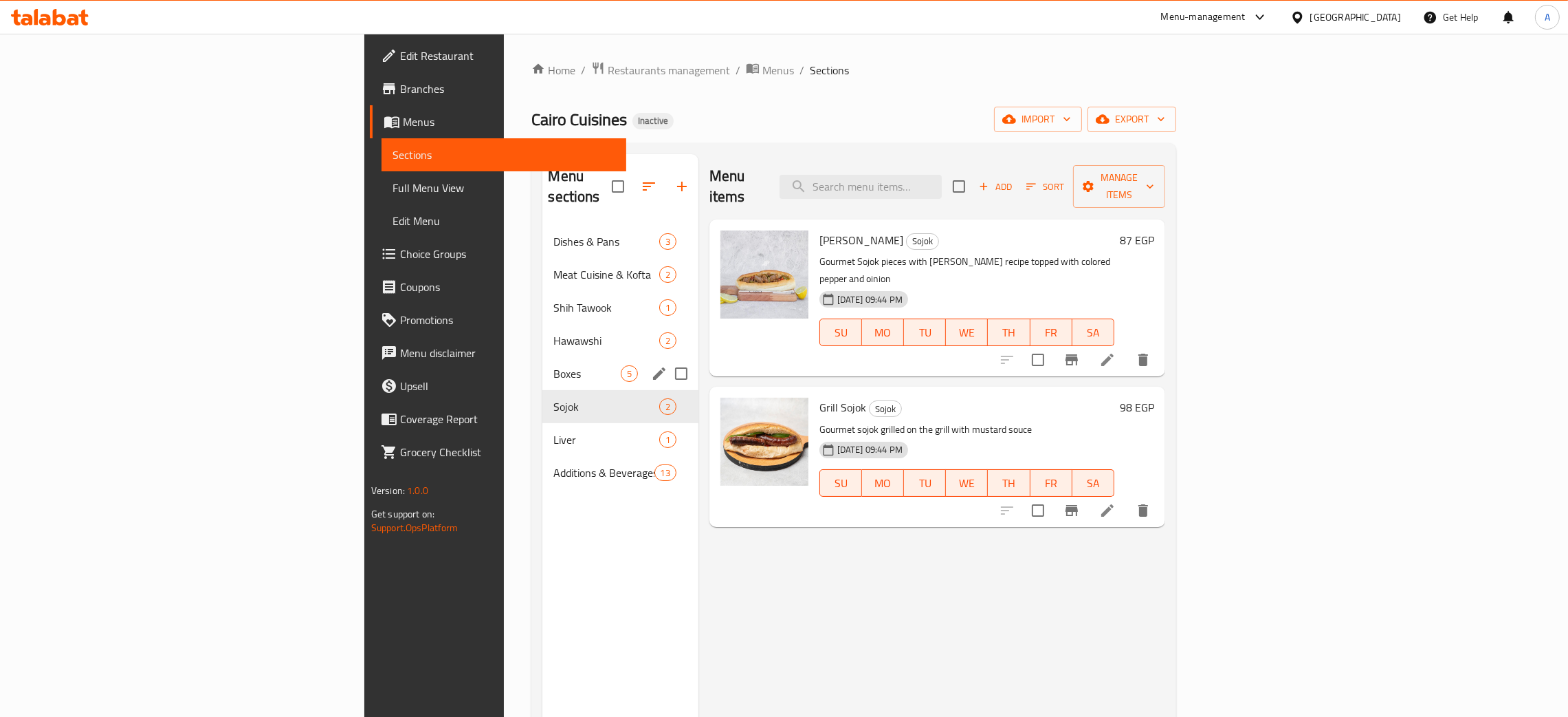
click at [542, 363] on div "Boxes 5" at bounding box center [620, 373] width 155 height 33
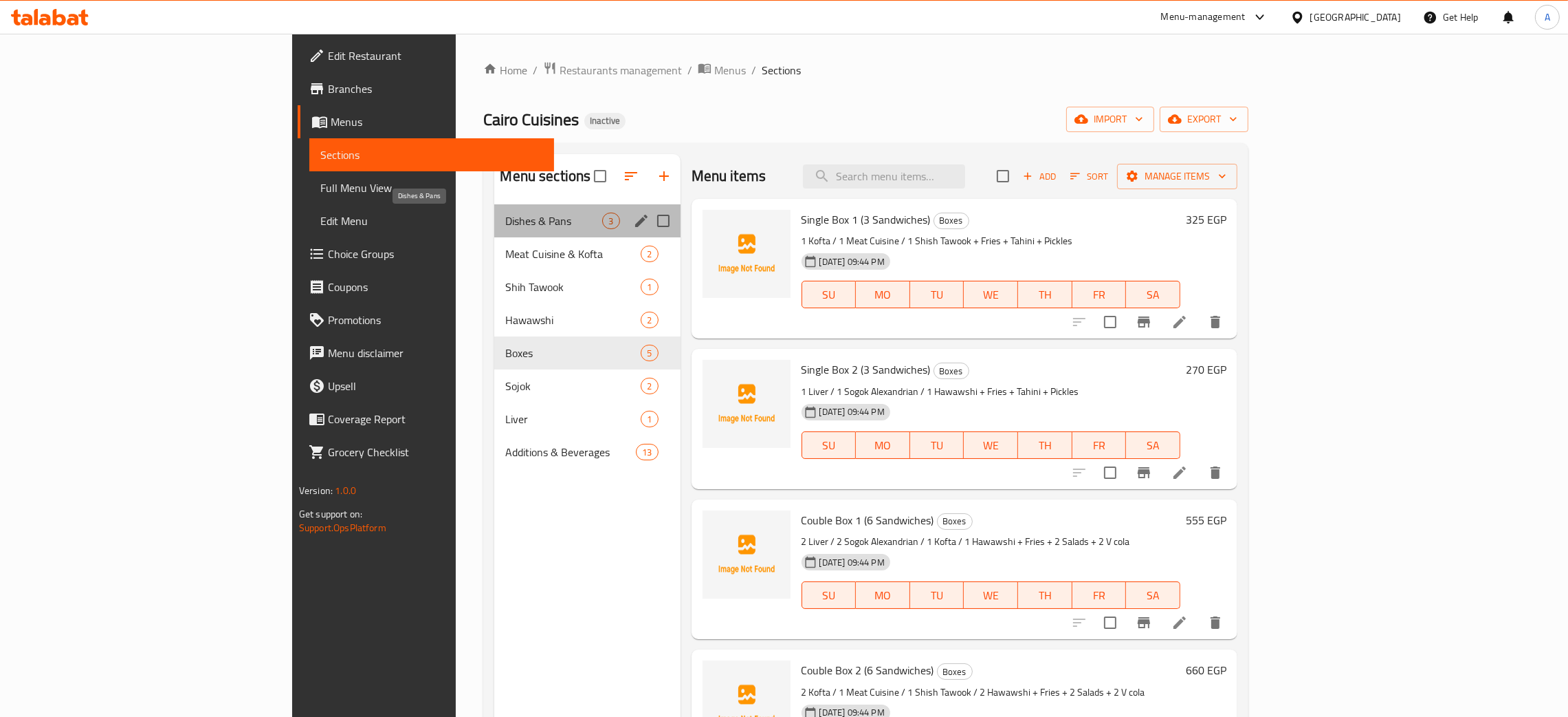
click at [505, 220] on span "Dishes & Pans" at bounding box center [554, 220] width 97 height 16
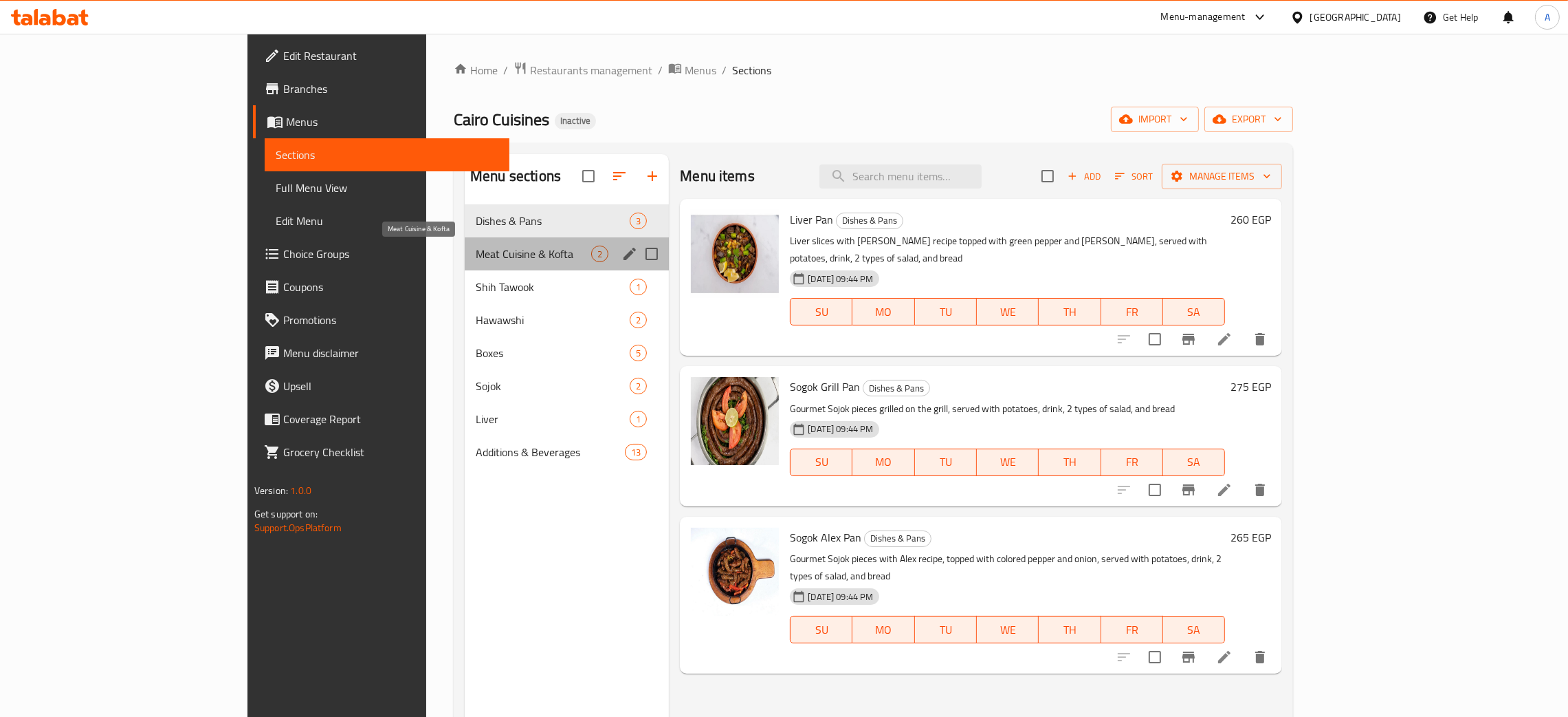
click at [475, 256] on span "Meat Cuisine & Kofta" at bounding box center [533, 253] width 115 height 16
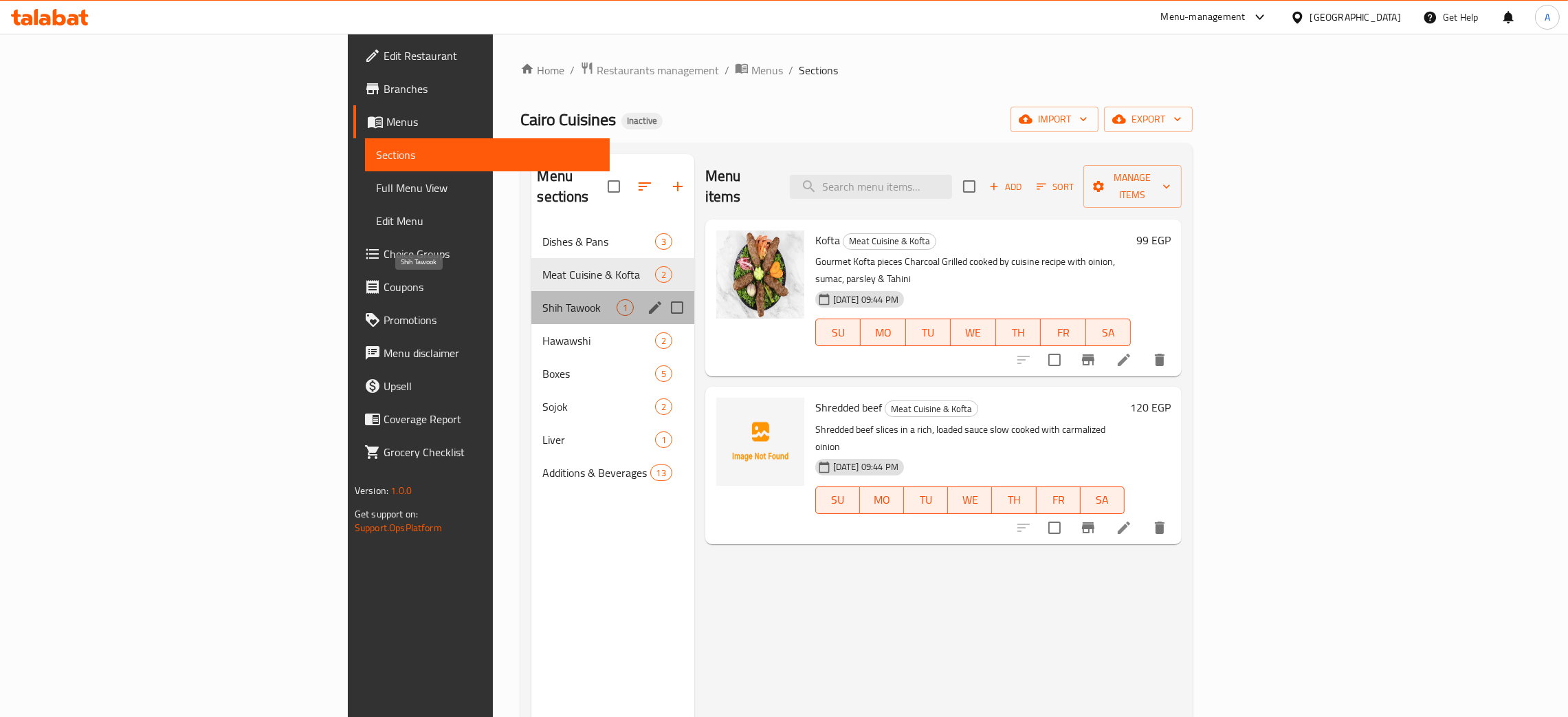
click at [542, 299] on span "Shih Tawook" at bounding box center [579, 307] width 74 height 16
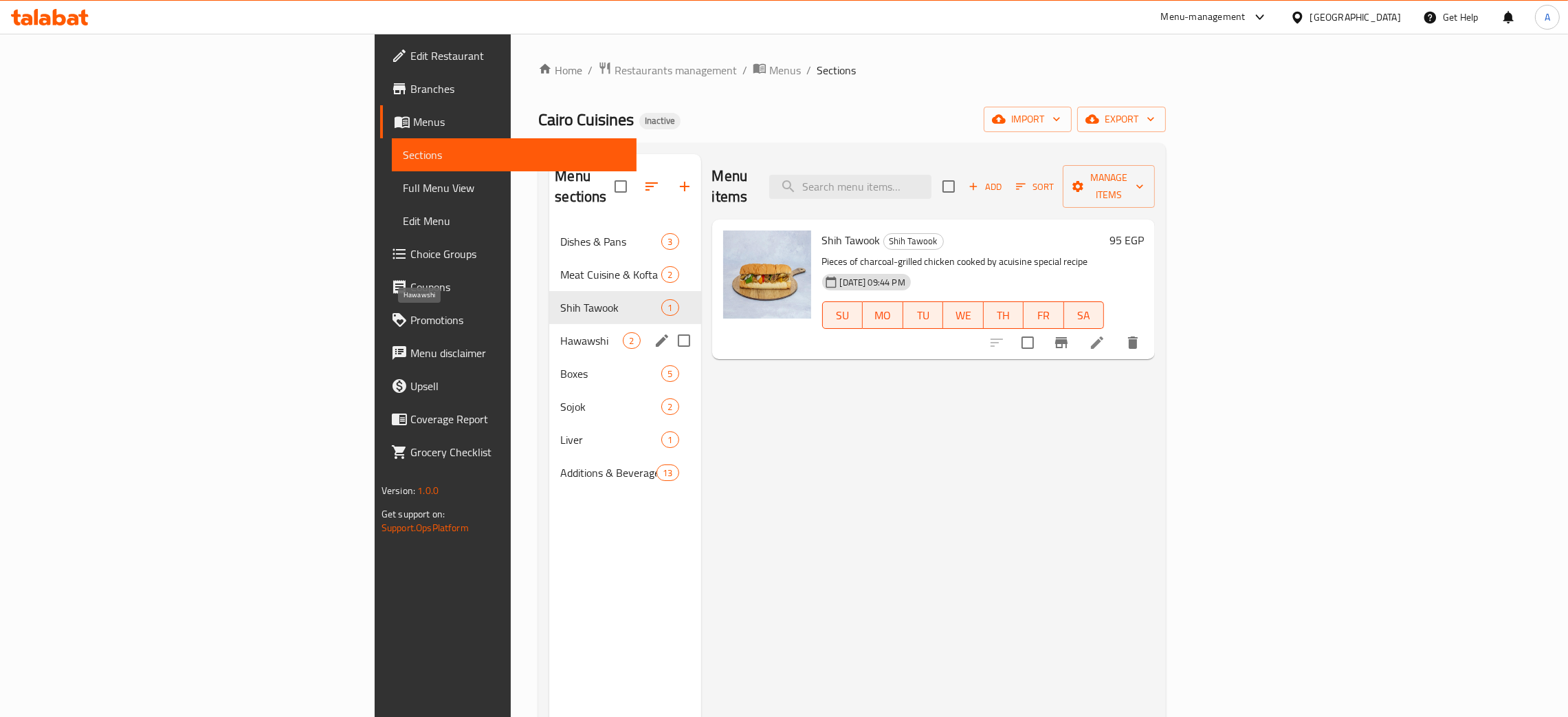
click at [560, 332] on span "Hawawshi" at bounding box center [592, 340] width 63 height 16
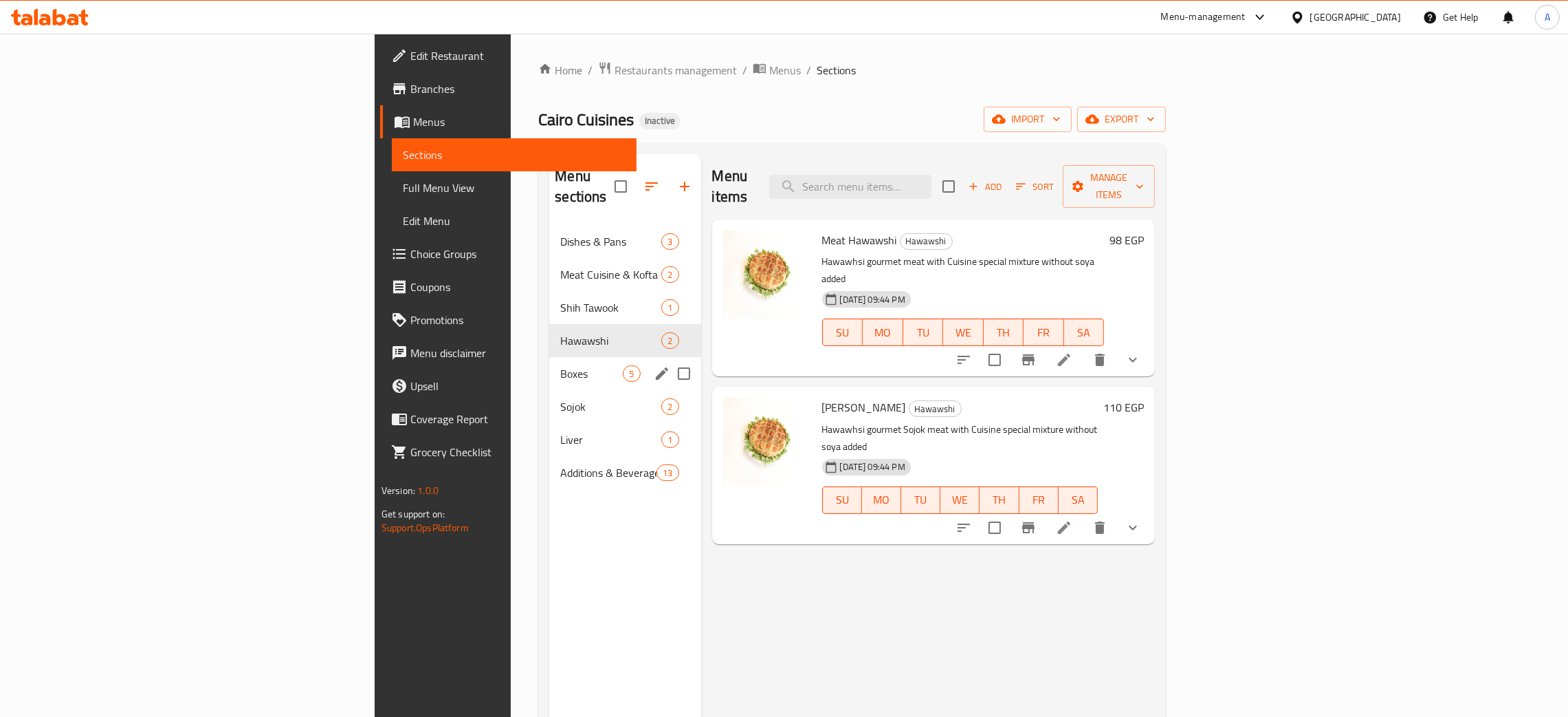
click at [549, 357] on div "Boxes 5" at bounding box center [625, 373] width 151 height 33
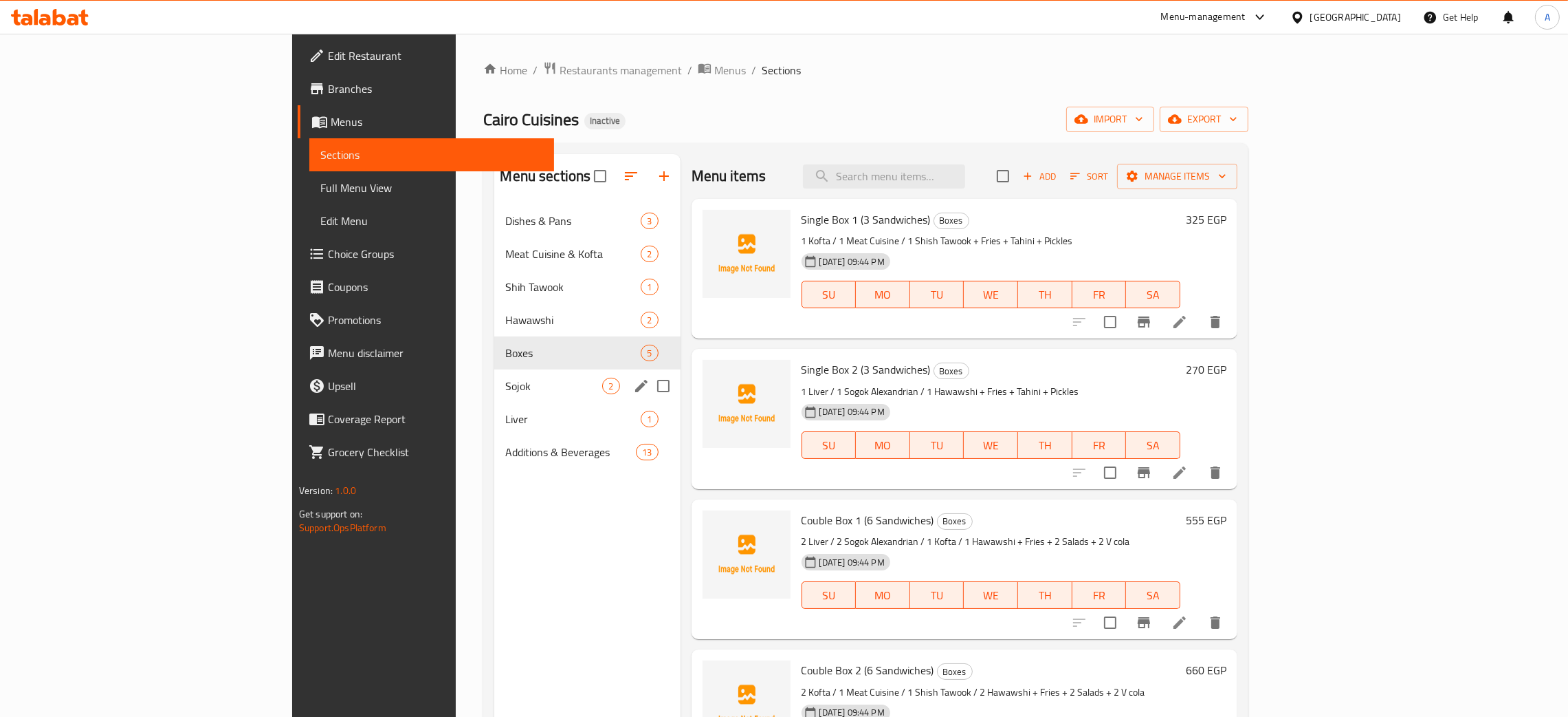
click at [494, 371] on div "Sojok 2" at bounding box center [587, 386] width 186 height 33
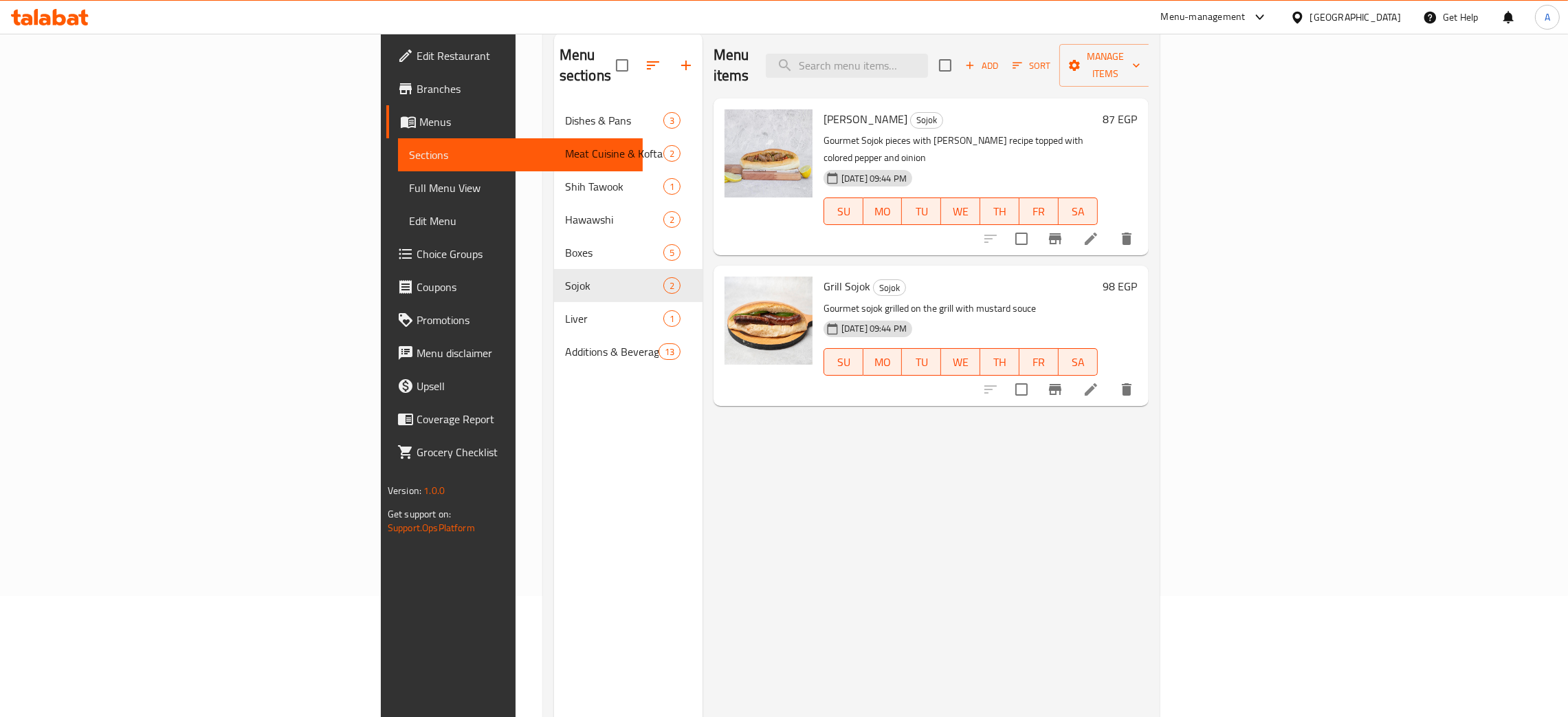
scroll to position [194, 0]
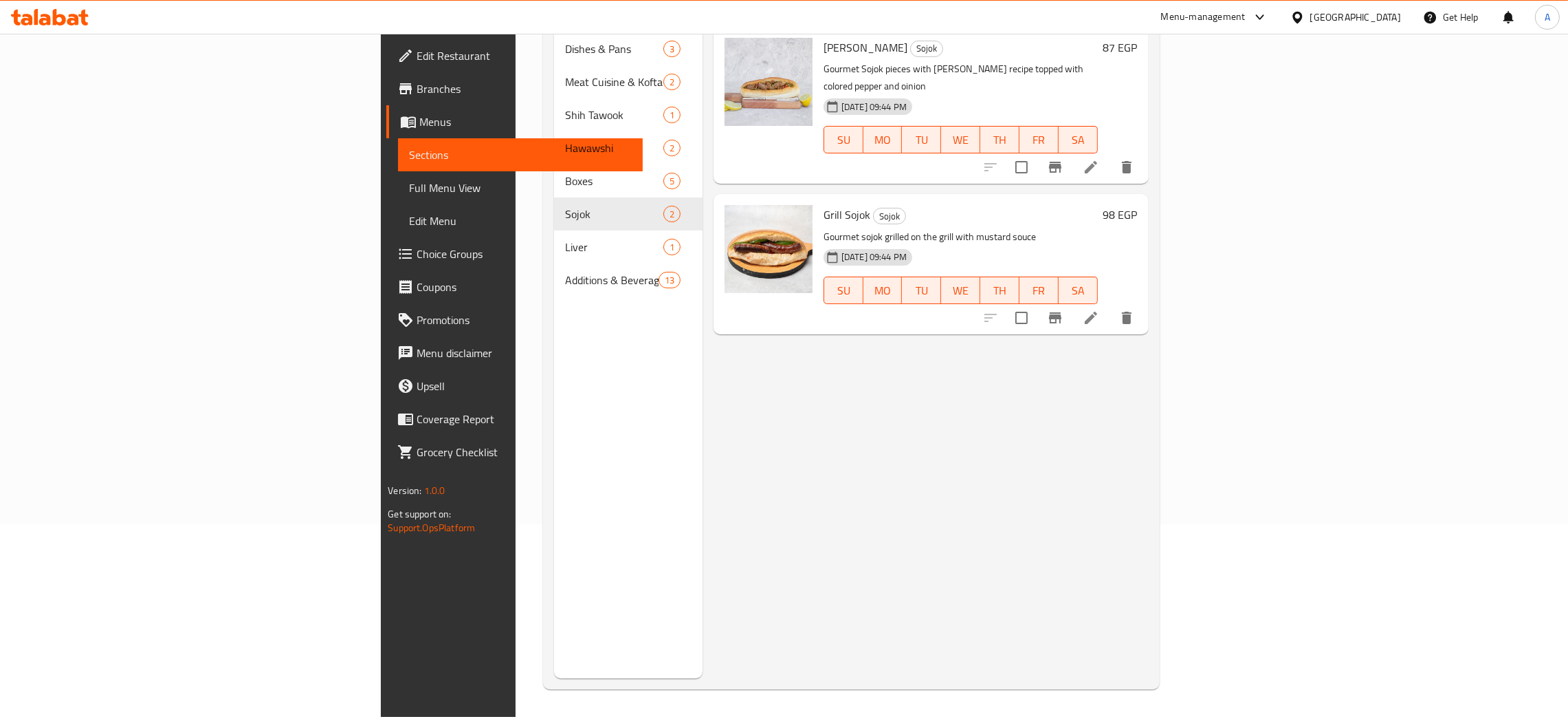
click at [417, 48] on span "Edit Restaurant" at bounding box center [525, 55] width 216 height 16
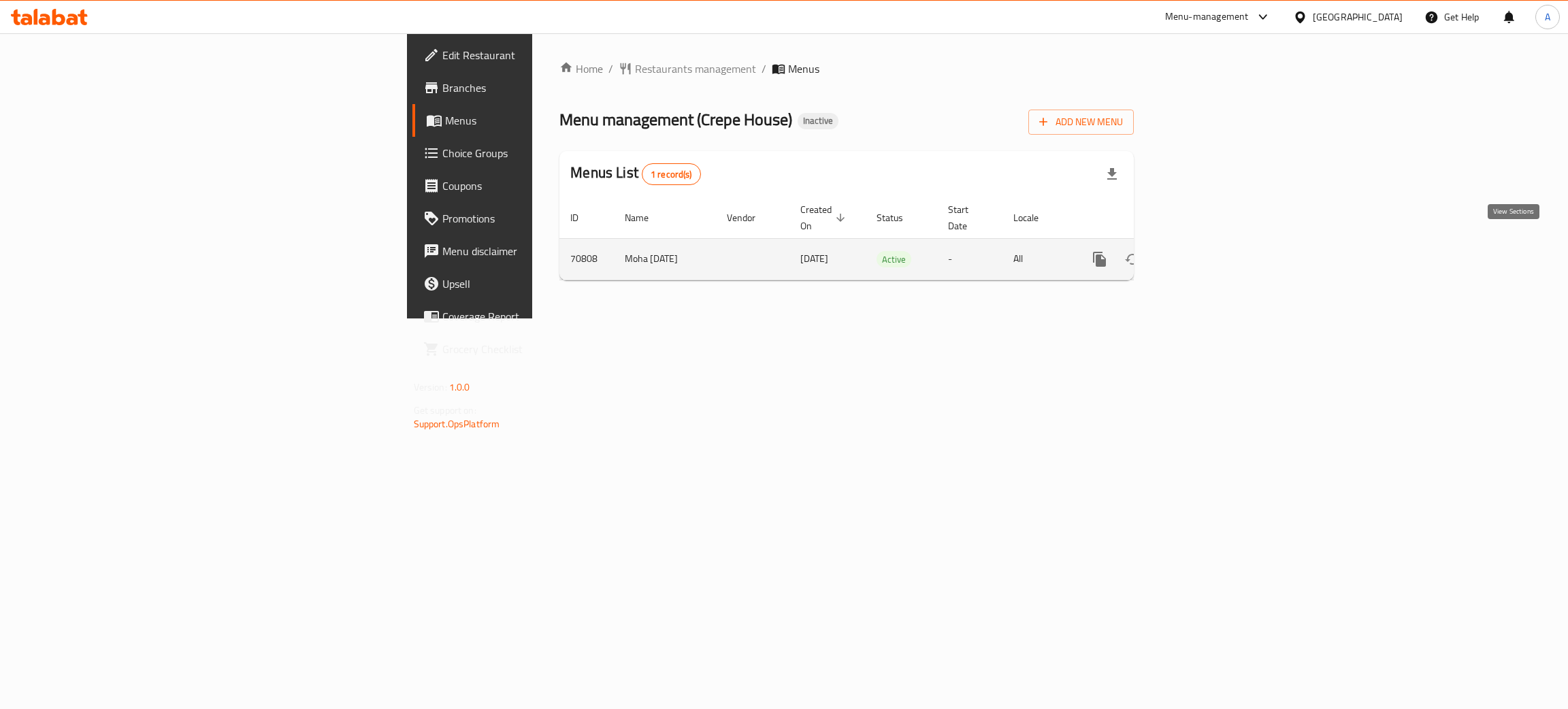
click at [1206, 251] on icon "enhanced table" at bounding box center [1197, 259] width 16 height 16
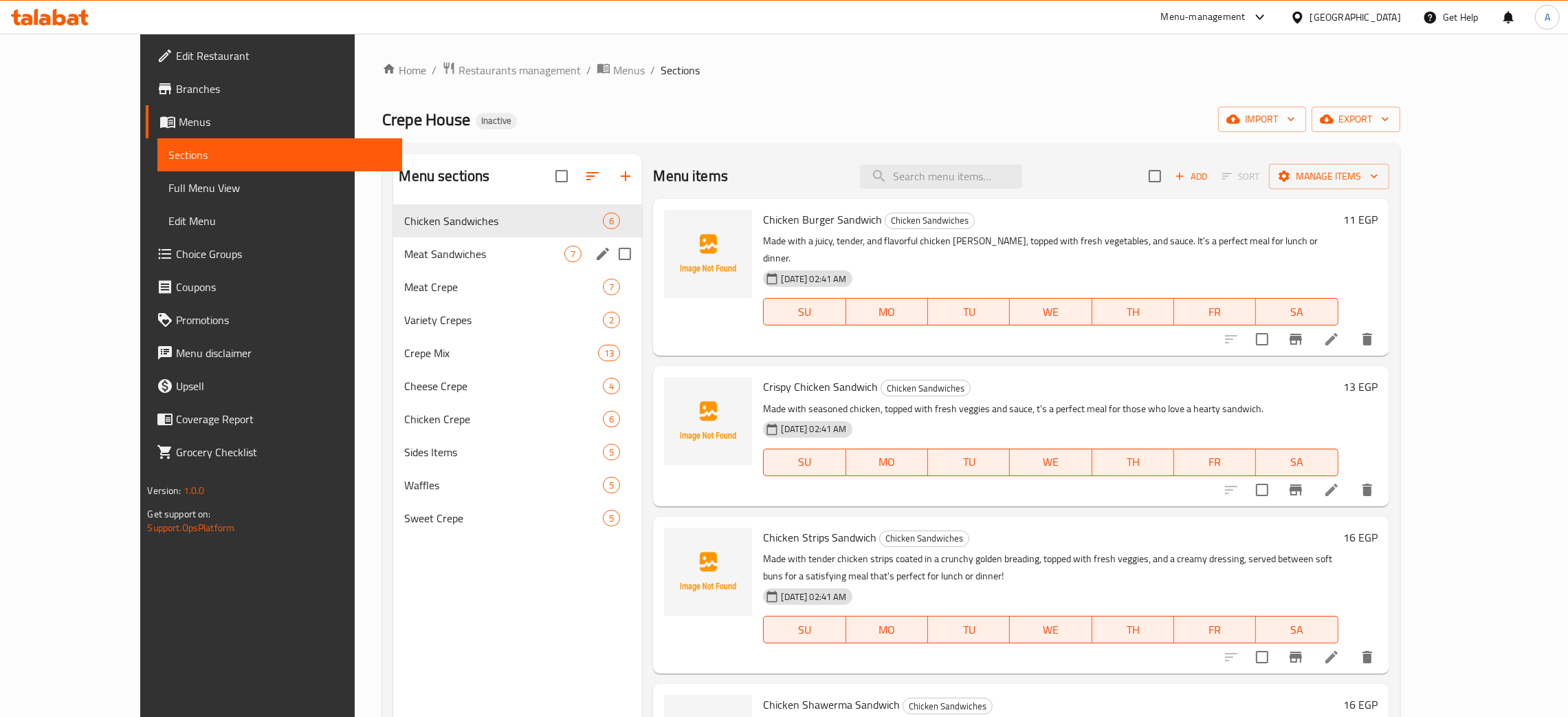
click at [505, 263] on div "Meat Sandwiches 7" at bounding box center [517, 253] width 249 height 33
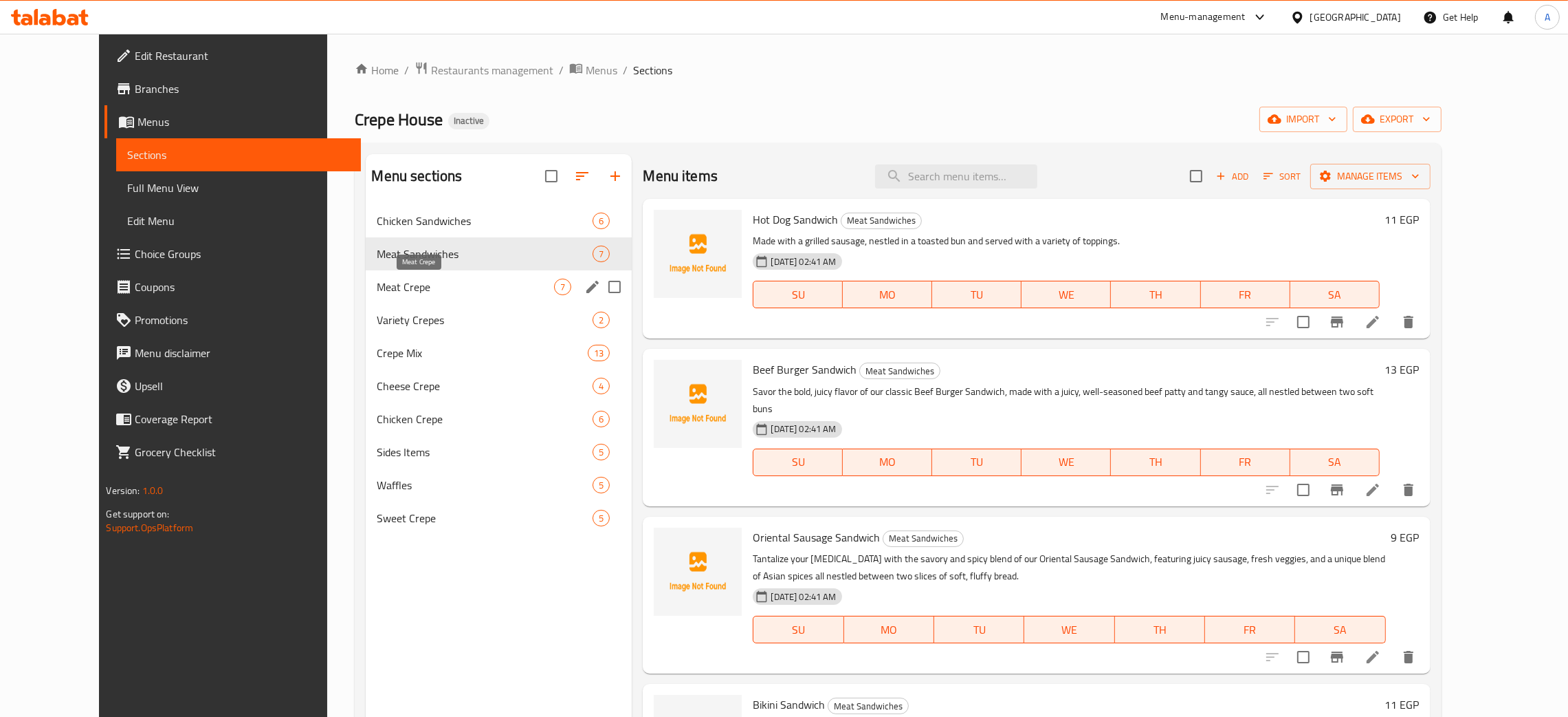
click at [465, 288] on span "Meat Crepe" at bounding box center [465, 286] width 177 height 16
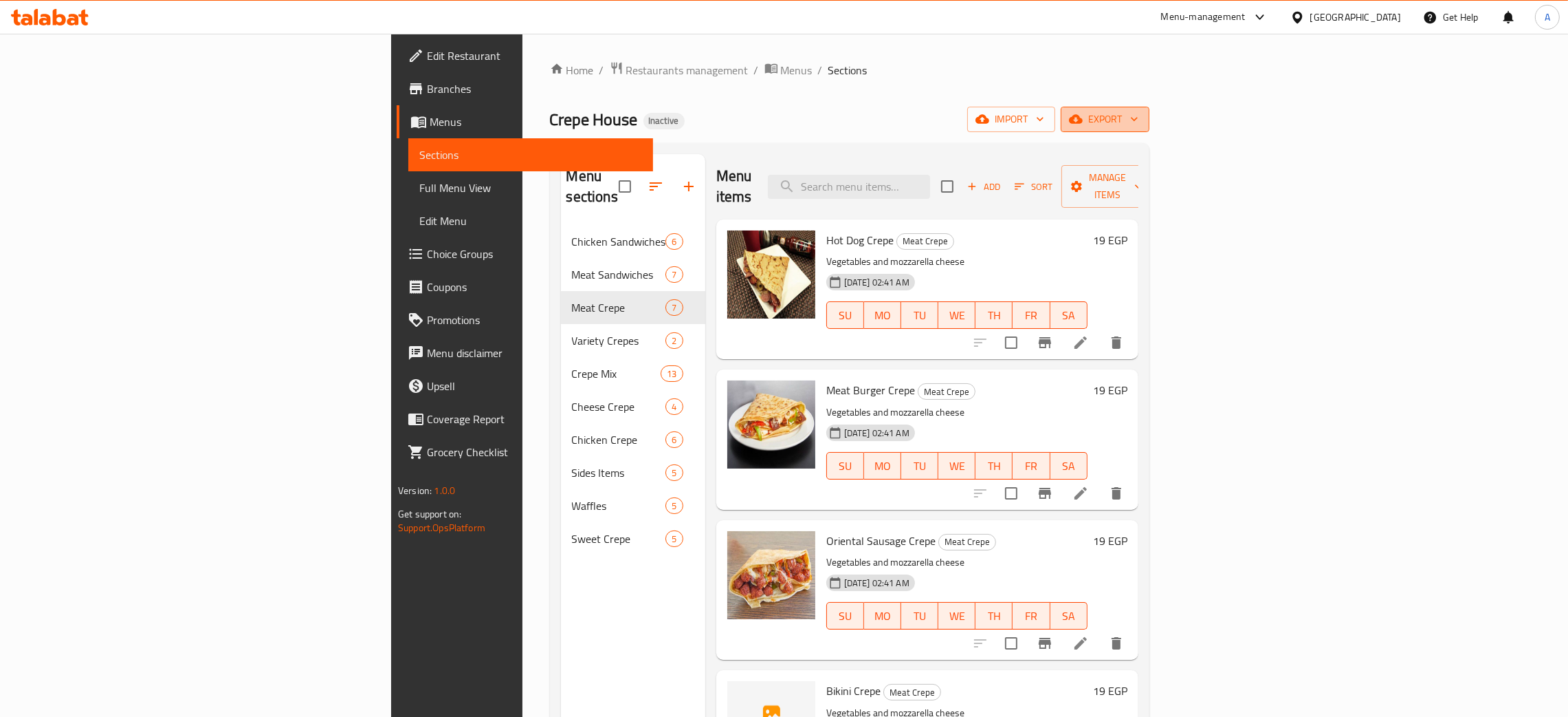
click at [1141, 115] on icon "button" at bounding box center [1134, 119] width 14 height 14
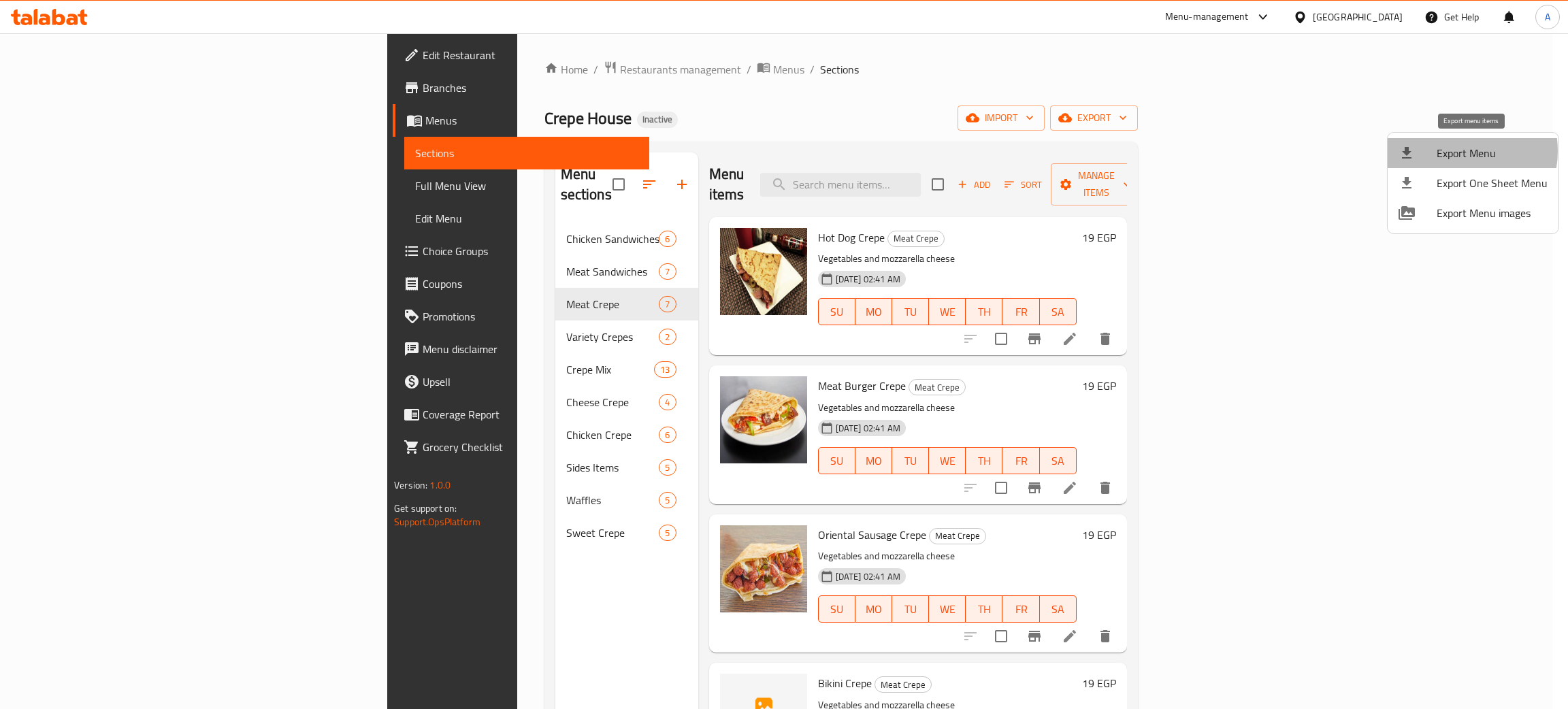
click at [1456, 151] on span "Export Menu" at bounding box center [1492, 153] width 111 height 16
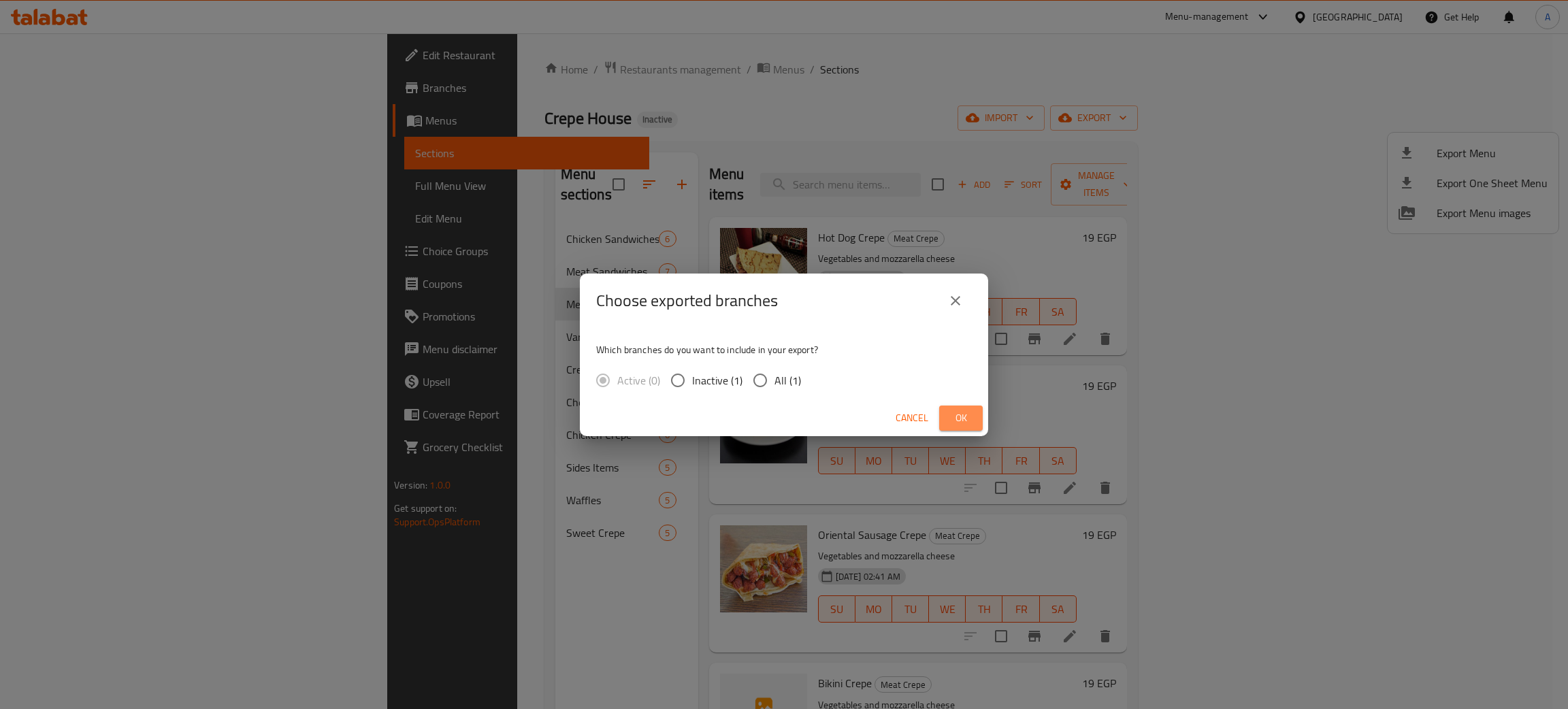
click at [966, 412] on span "Ok" at bounding box center [961, 418] width 22 height 17
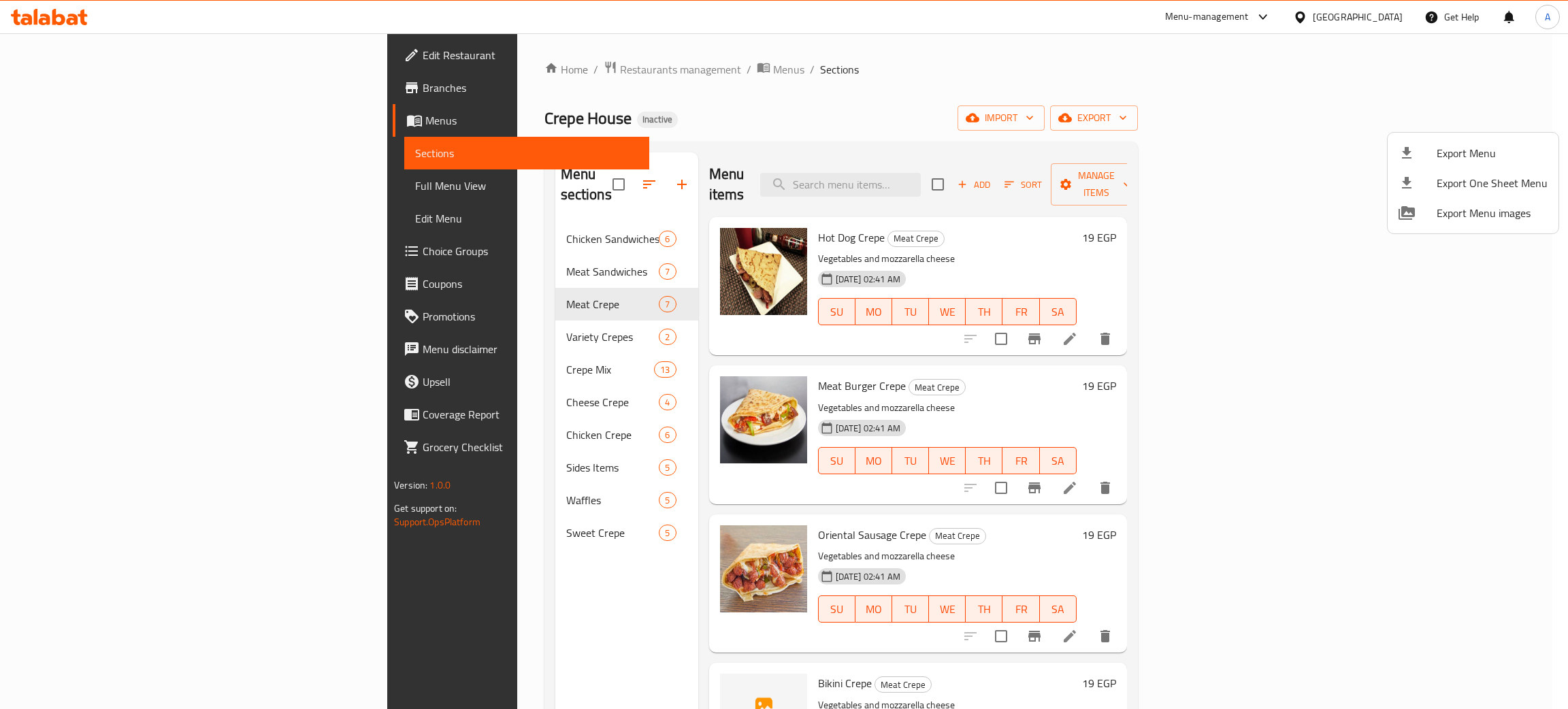
click at [59, 18] on div at bounding box center [784, 354] width 1568 height 709
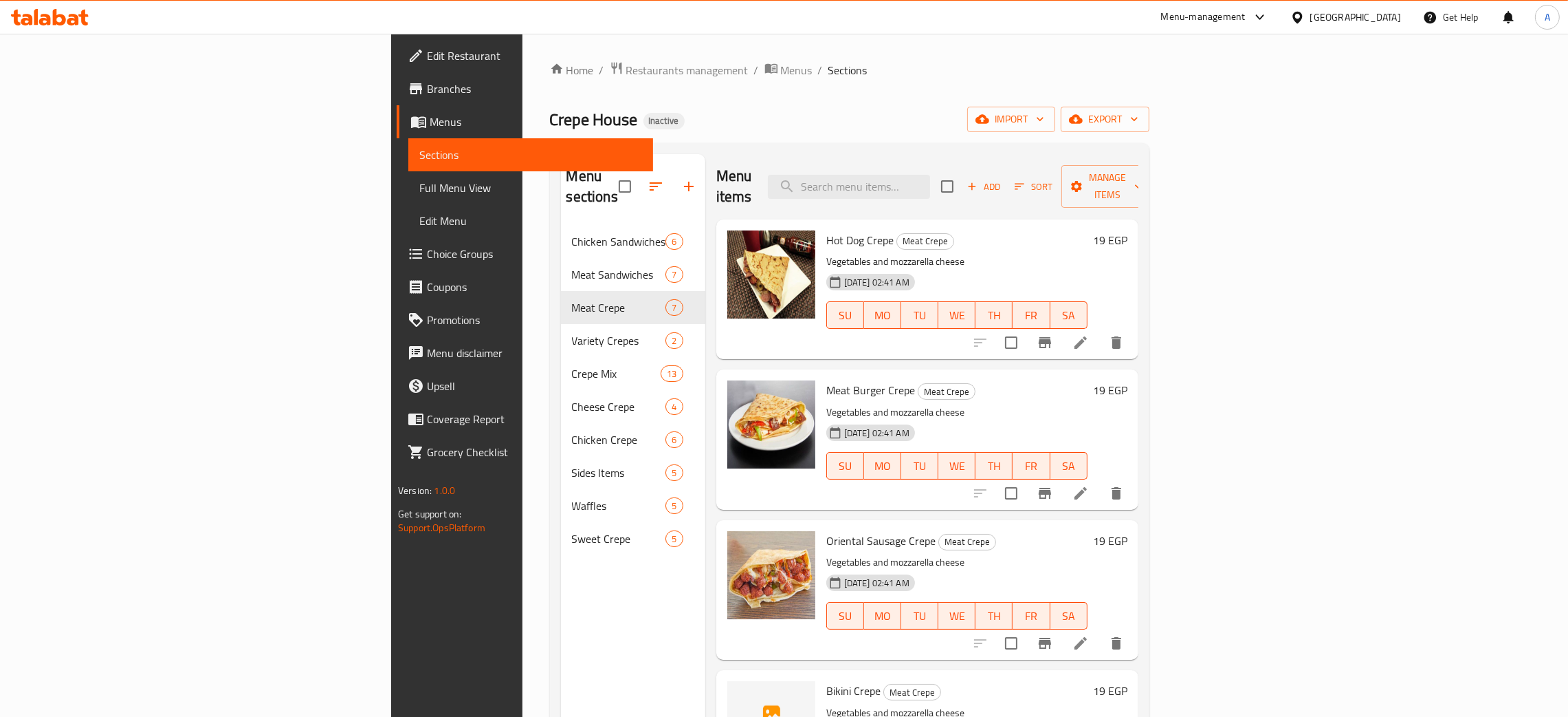
click at [57, 20] on icon at bounding box center [50, 17] width 78 height 16
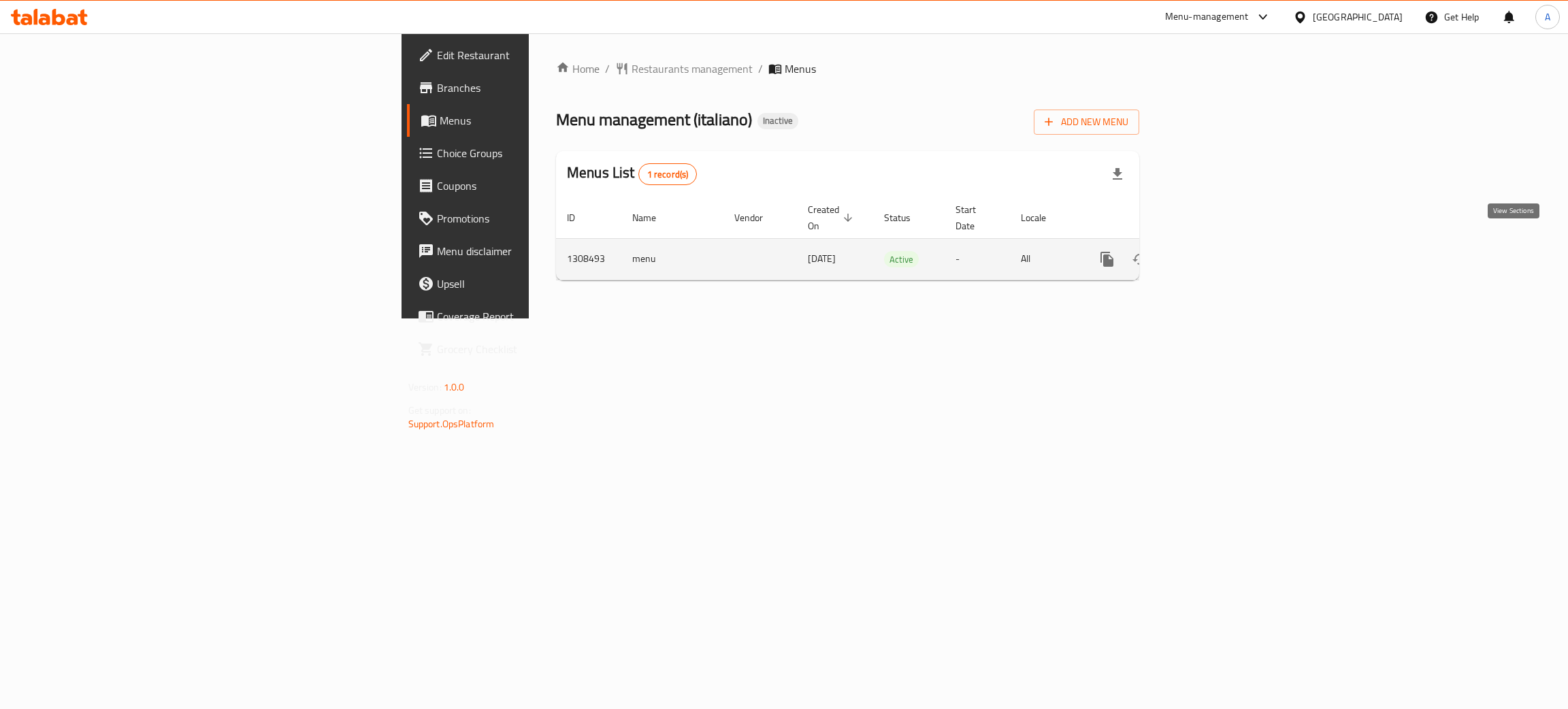
click at [1213, 251] on icon "enhanced table" at bounding box center [1205, 259] width 16 height 16
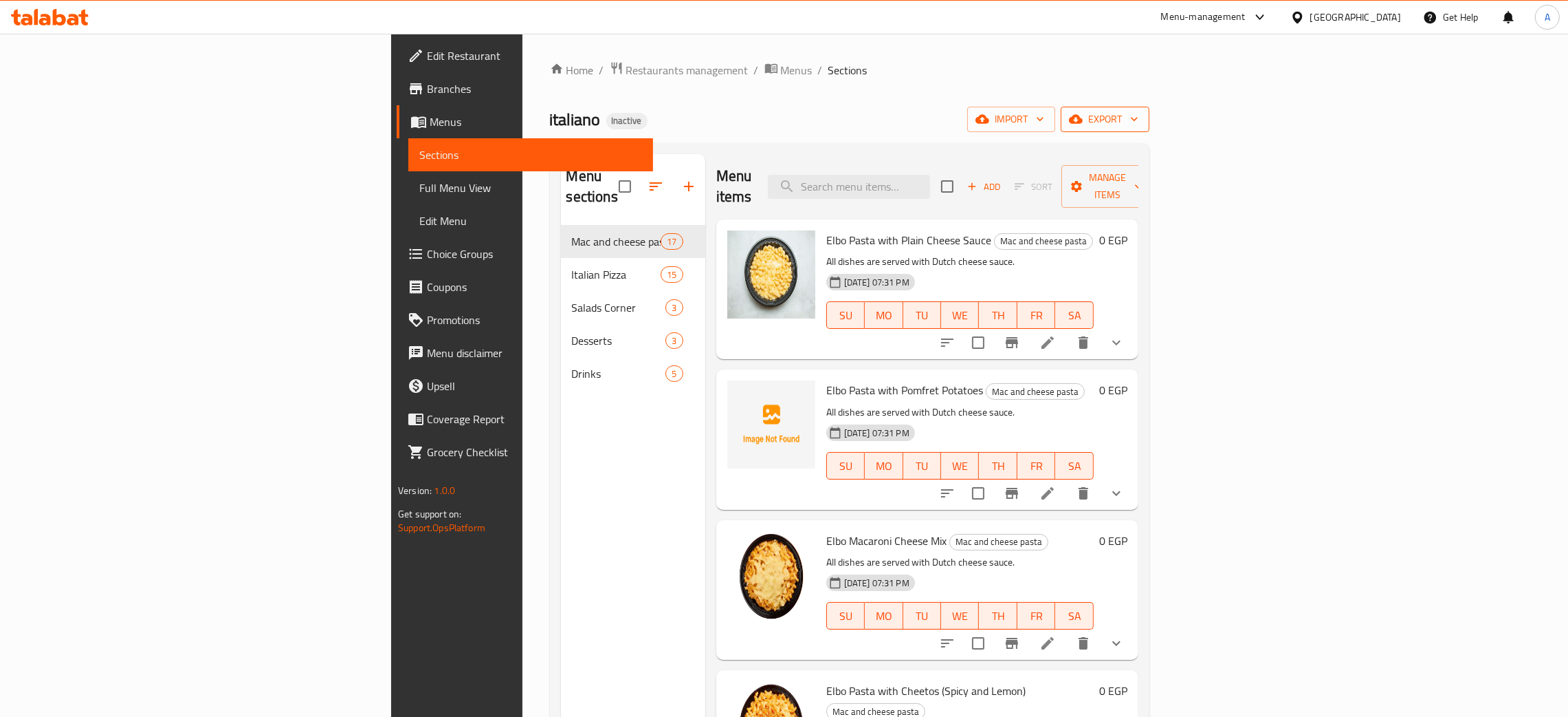
click at [1141, 120] on icon "button" at bounding box center [1134, 119] width 14 height 14
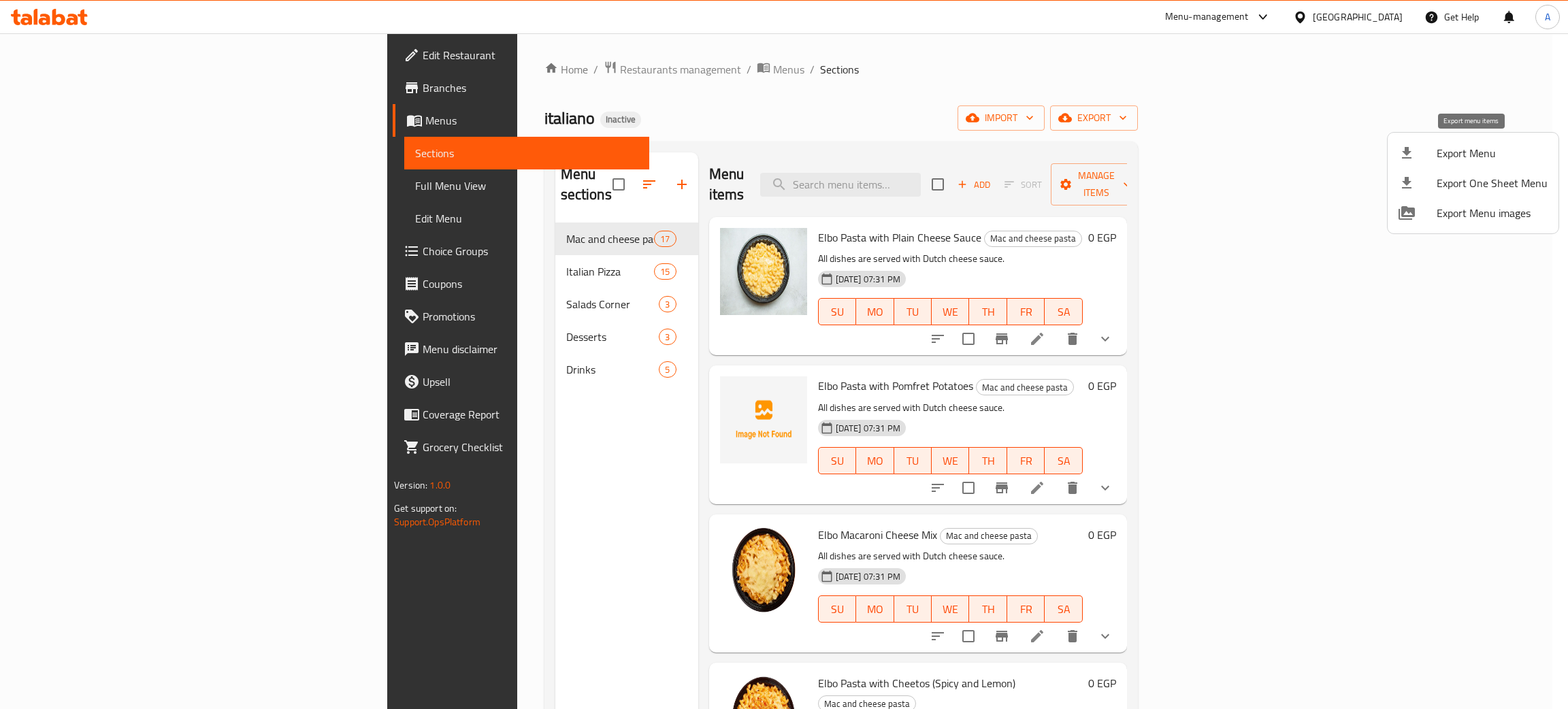
click at [1444, 154] on span "Export Menu" at bounding box center [1492, 153] width 111 height 16
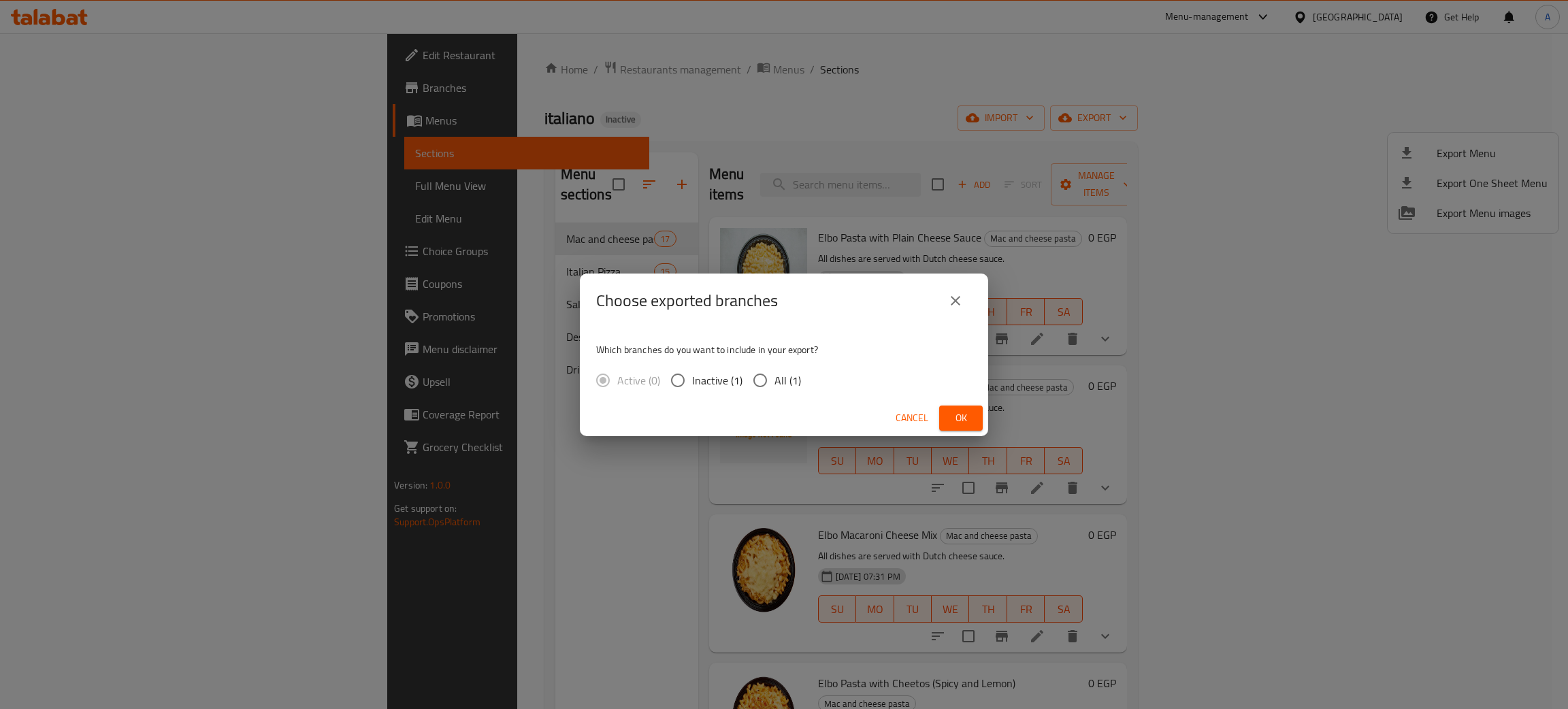
click at [953, 412] on span "Ok" at bounding box center [961, 418] width 22 height 17
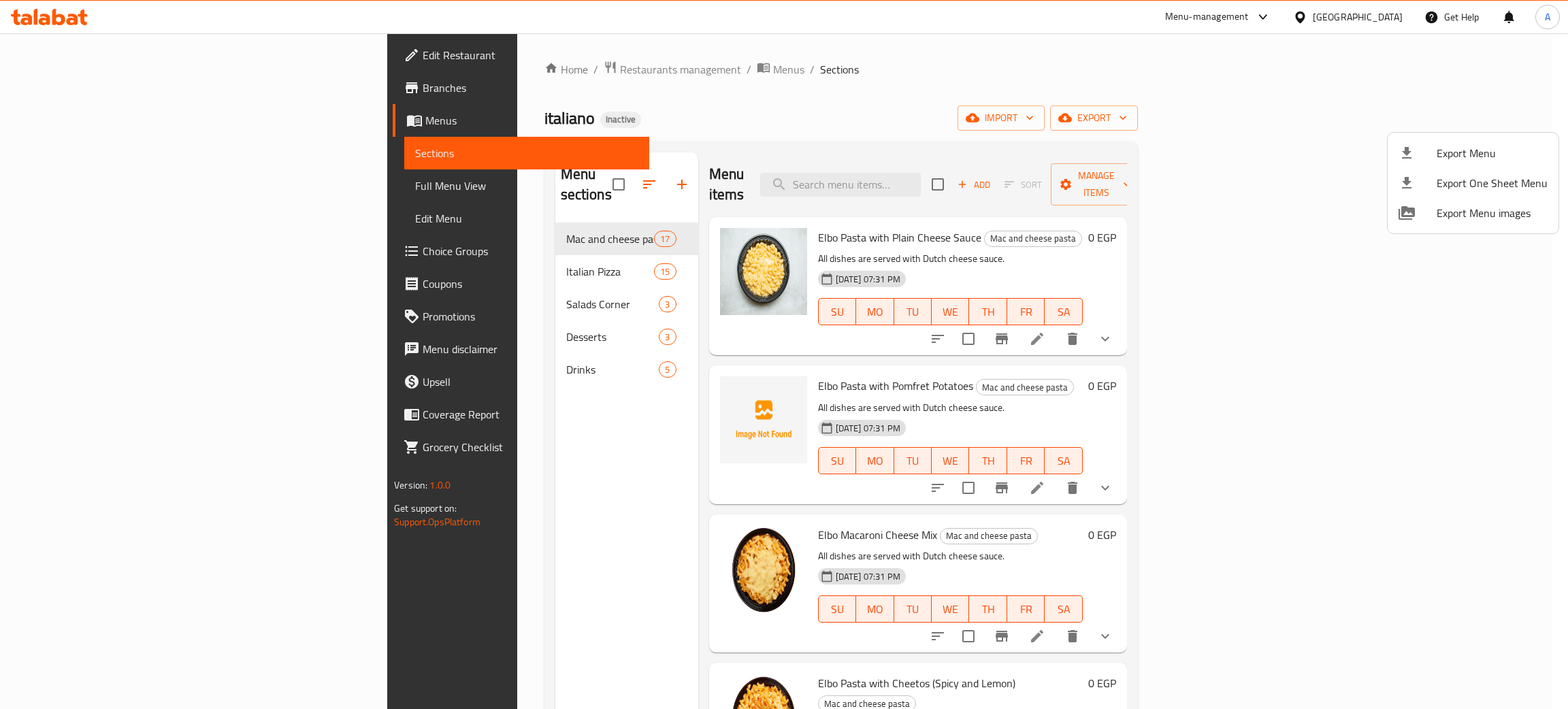
click at [399, 355] on div at bounding box center [784, 354] width 1568 height 709
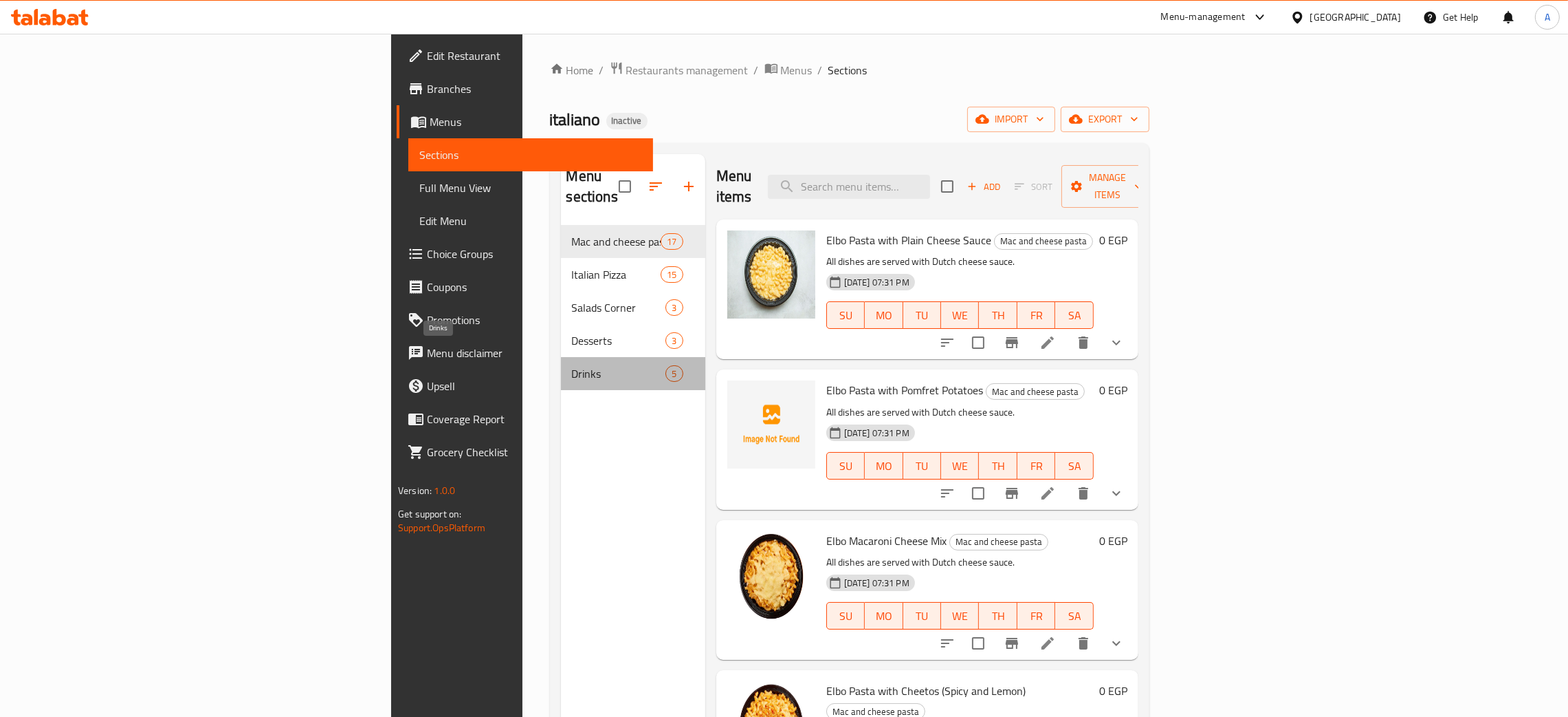
click at [572, 365] on span "Drinks" at bounding box center [619, 373] width 94 height 16
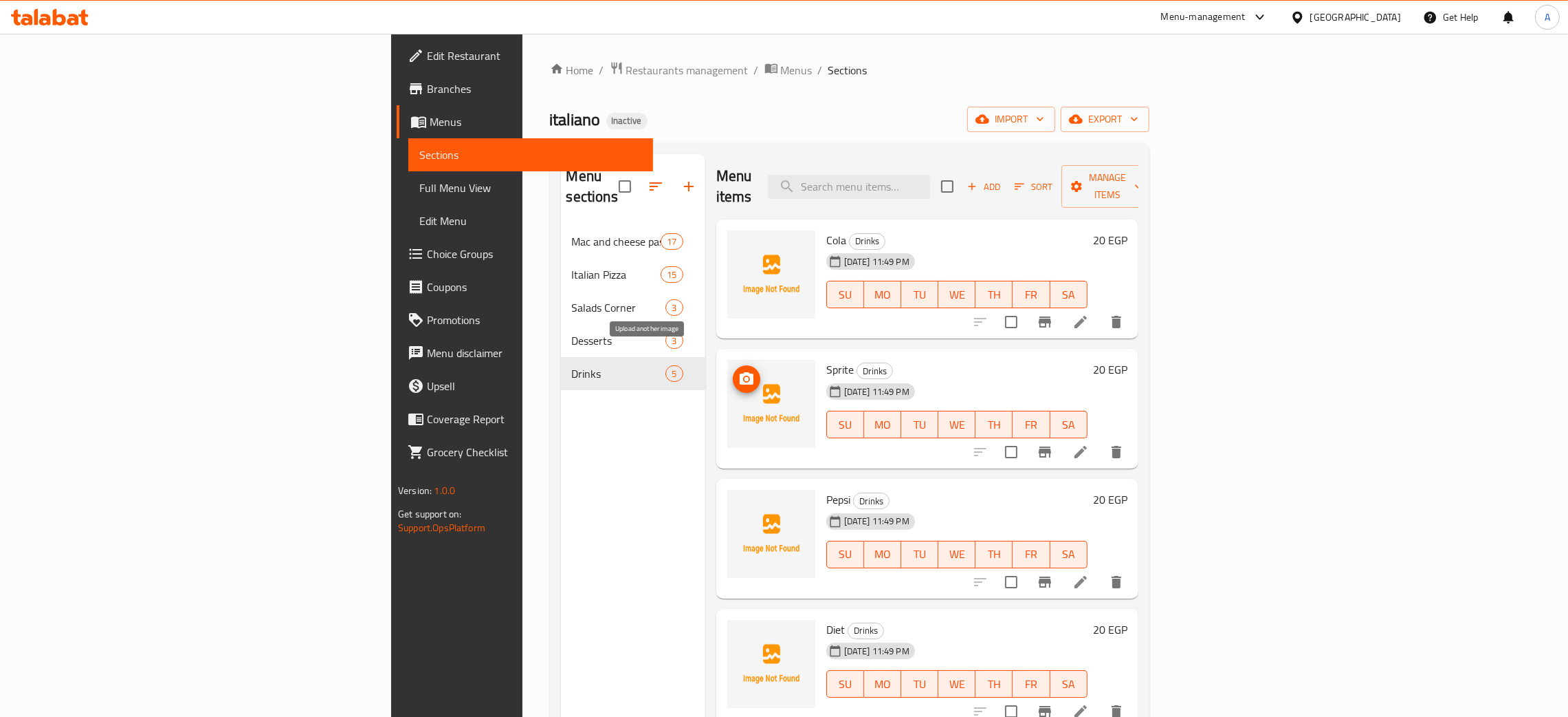
click at [739, 372] on icon "upload picture" at bounding box center [746, 378] width 14 height 13
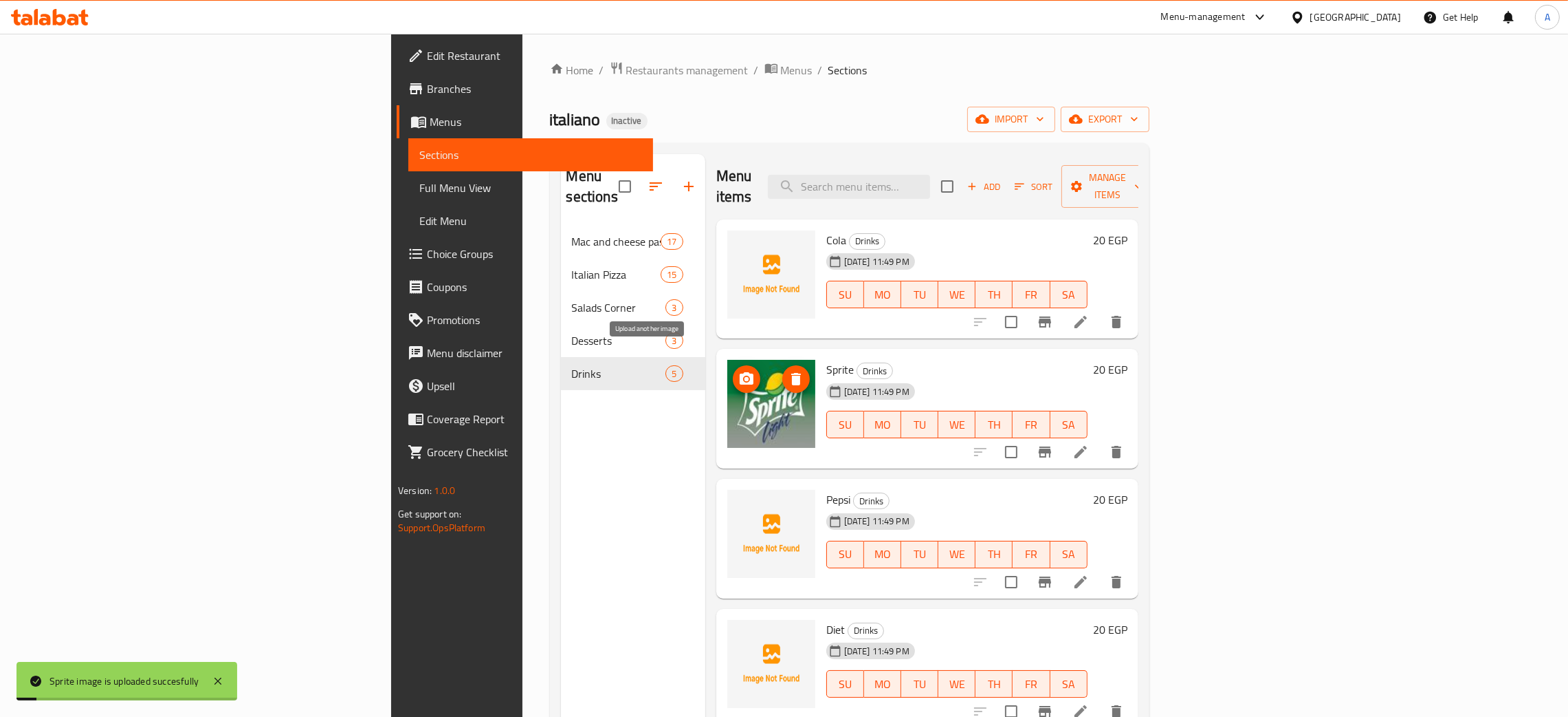
click at [739, 372] on icon "upload picture" at bounding box center [746, 378] width 14 height 13
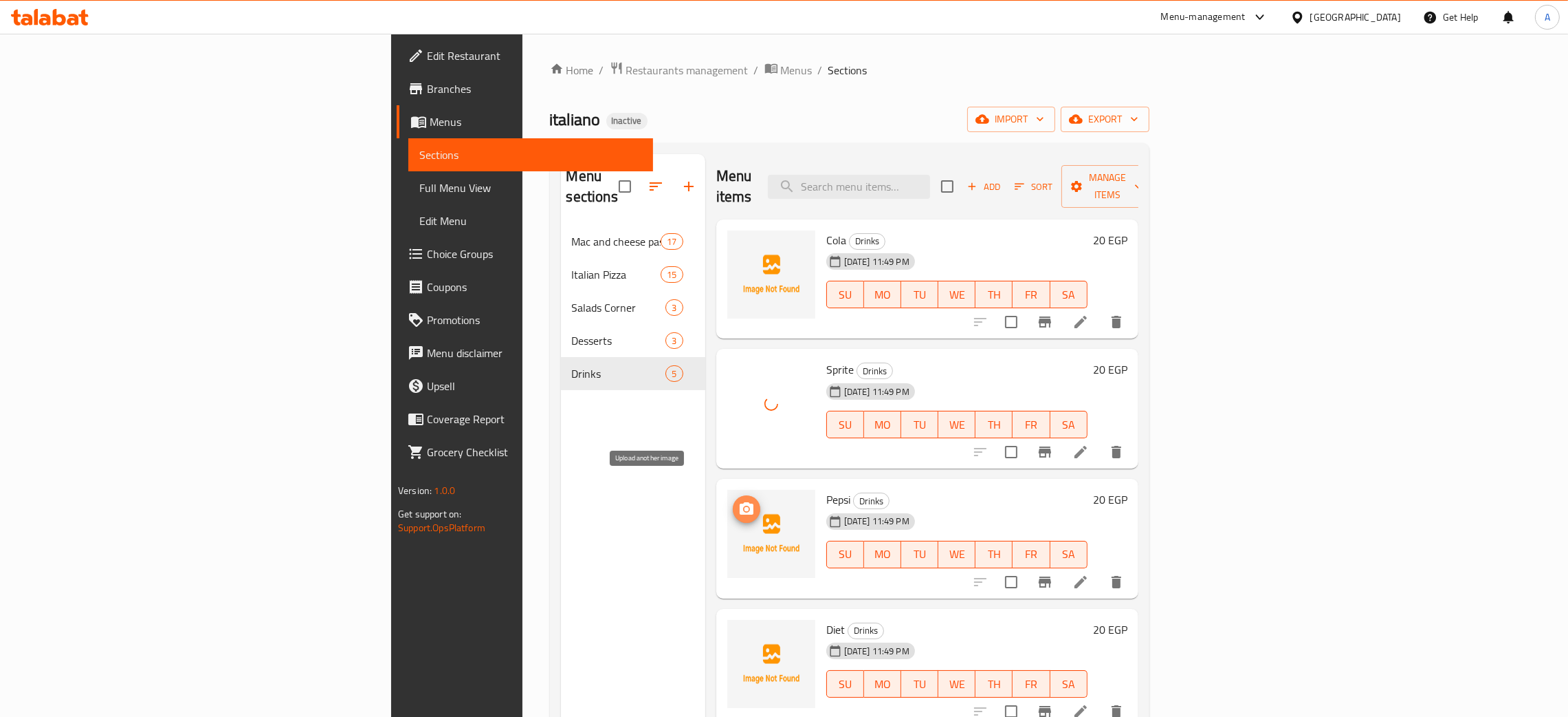
click at [744, 507] on circle "upload picture" at bounding box center [745, 509] width 4 height 4
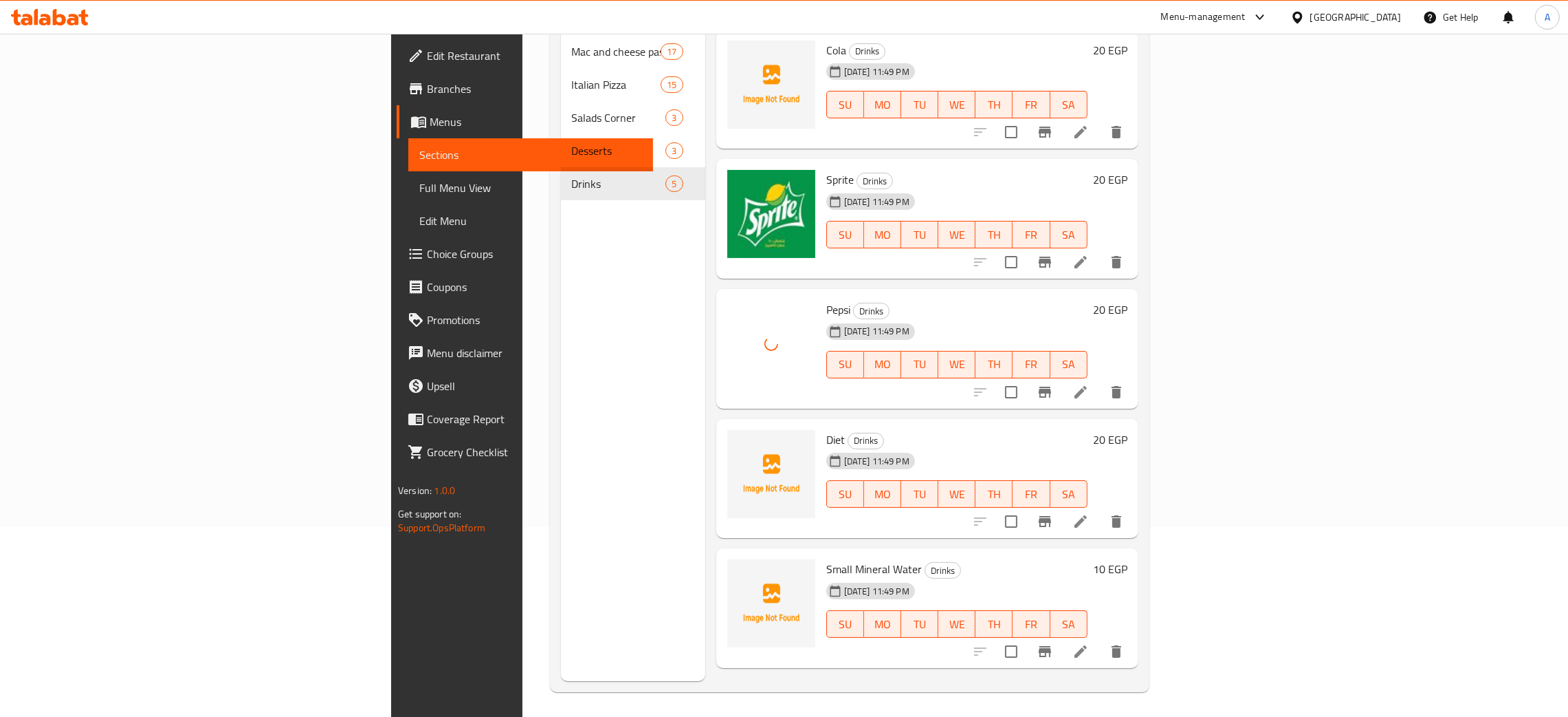
scroll to position [194, 0]
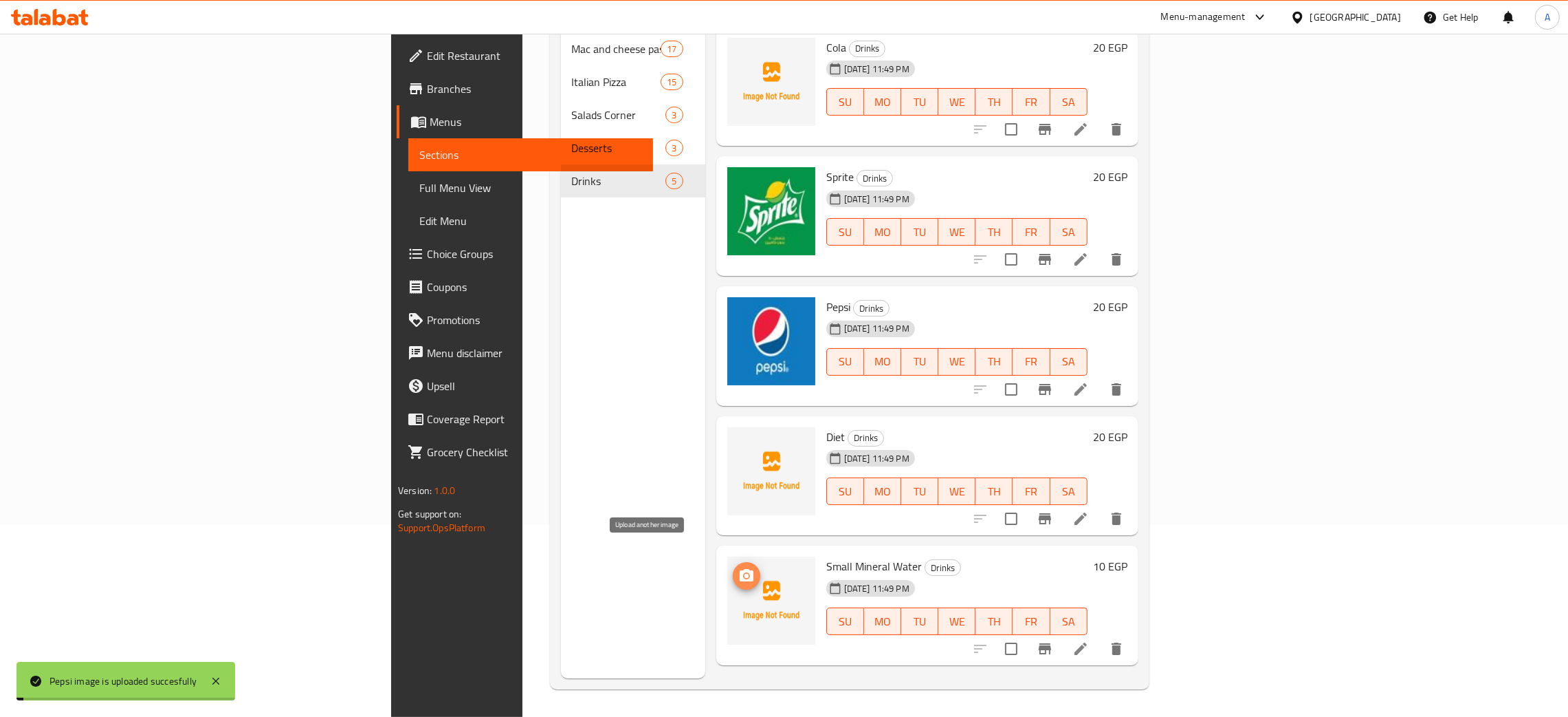
click at [733, 567] on span "upload picture" at bounding box center [746, 575] width 27 height 16
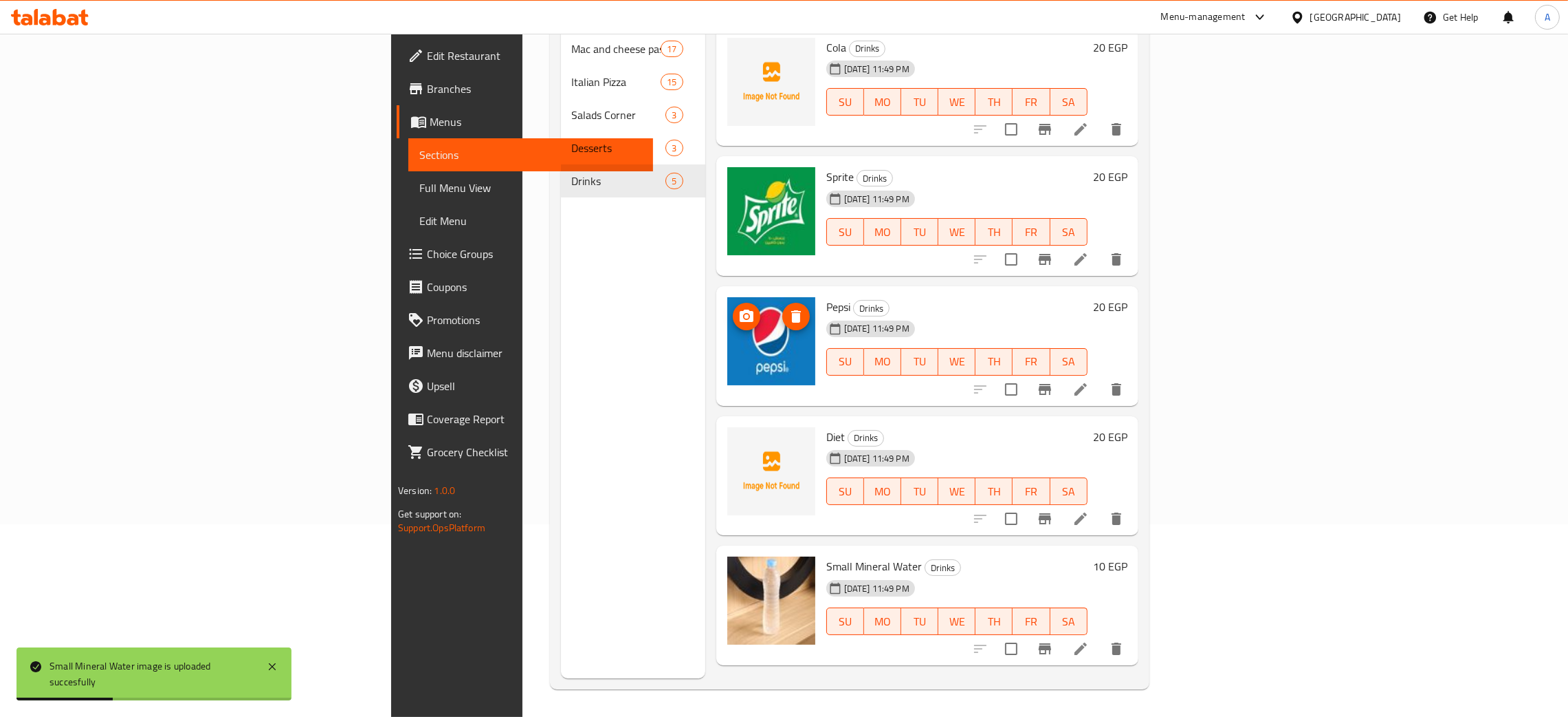
scroll to position [0, 0]
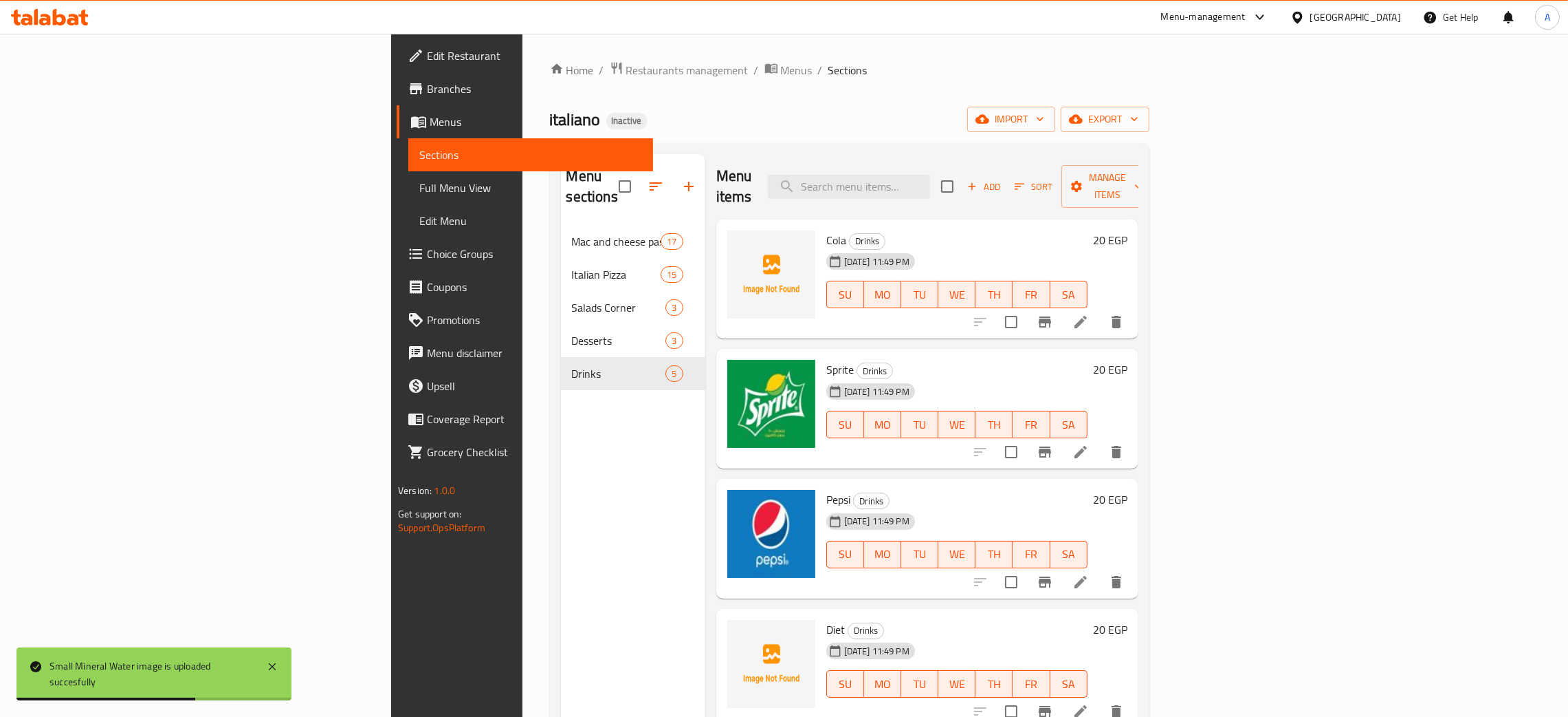
click at [427, 49] on span "Edit Restaurant" at bounding box center [535, 55] width 216 height 16
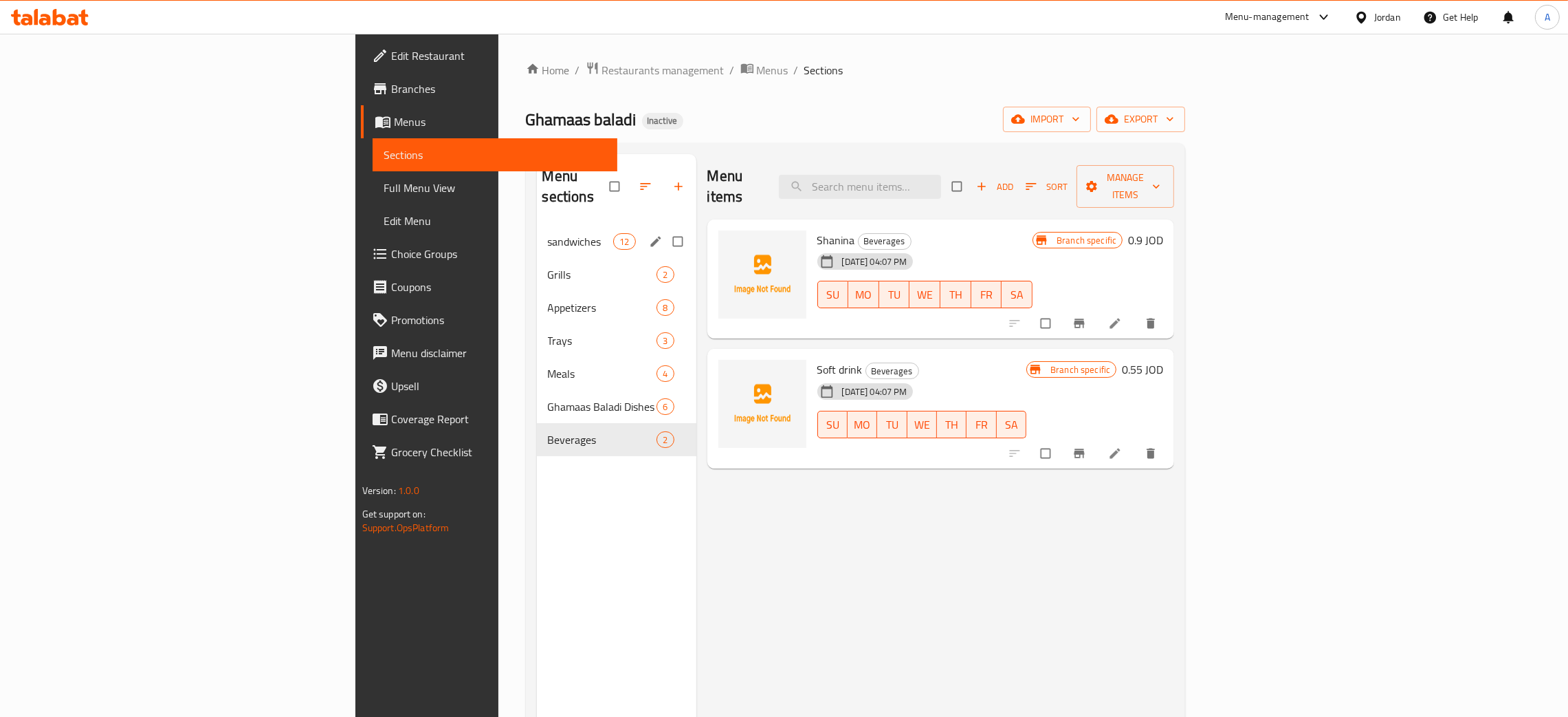
click at [548, 234] on span "sandwiches" at bounding box center [581, 241] width 66 height 16
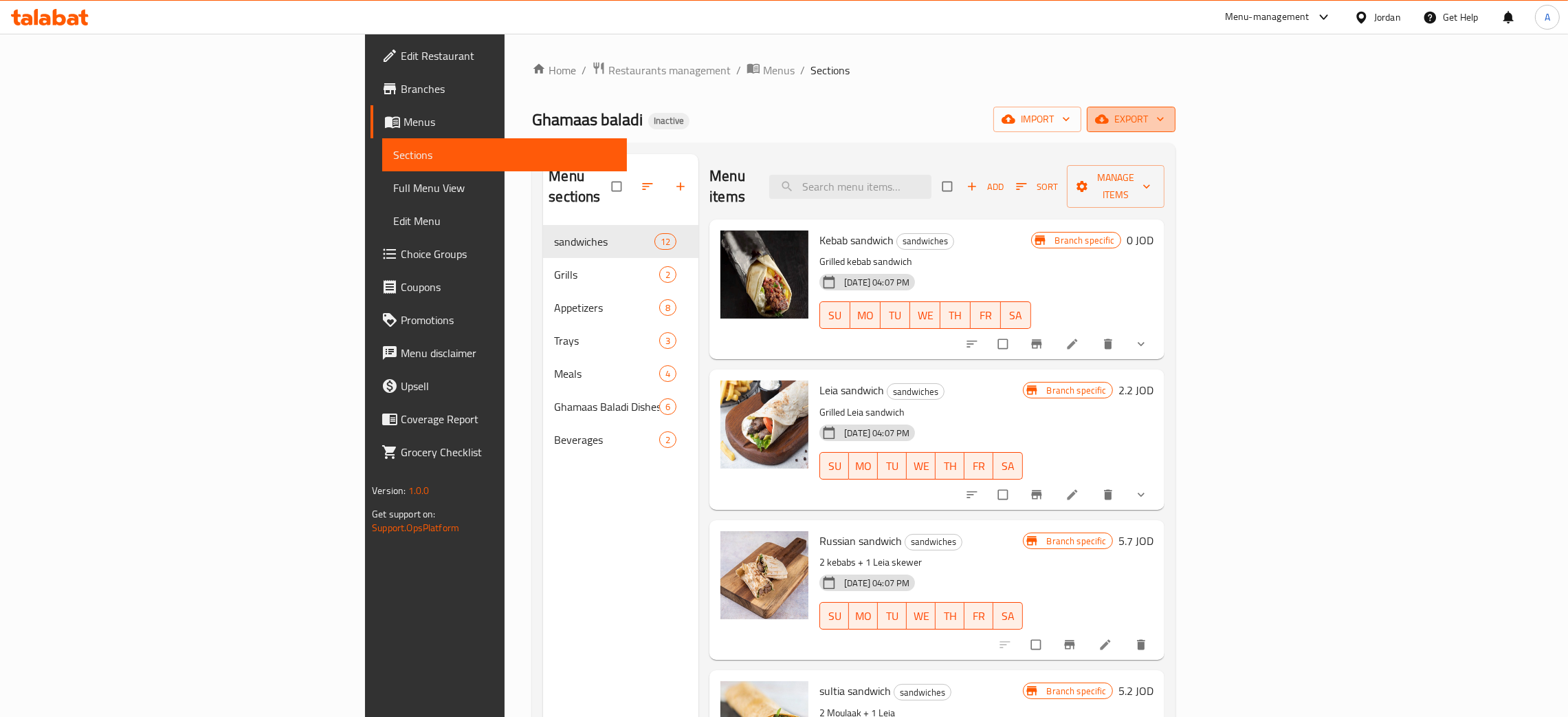
click at [1167, 116] on icon "button" at bounding box center [1161, 119] width 14 height 14
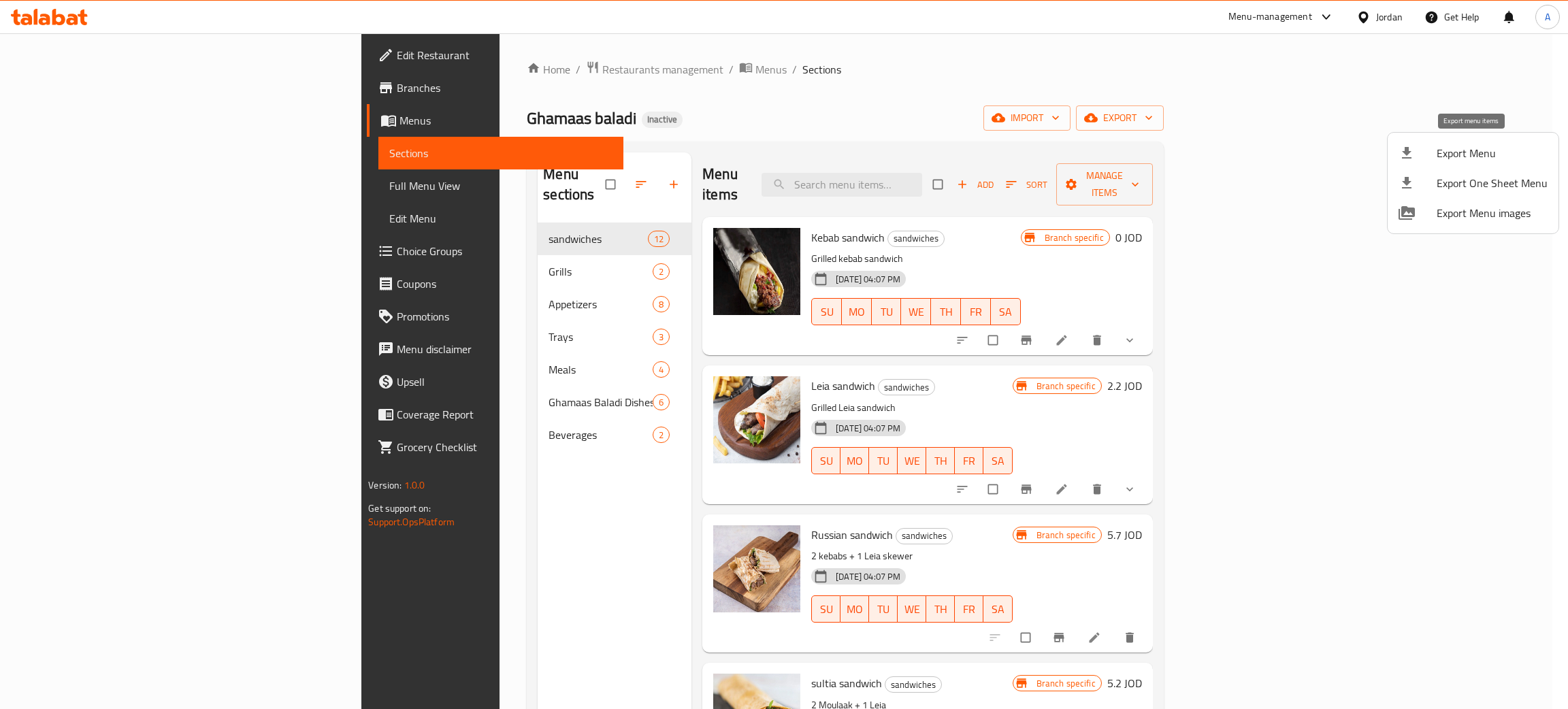
click at [1477, 150] on span "Export Menu" at bounding box center [1492, 153] width 111 height 16
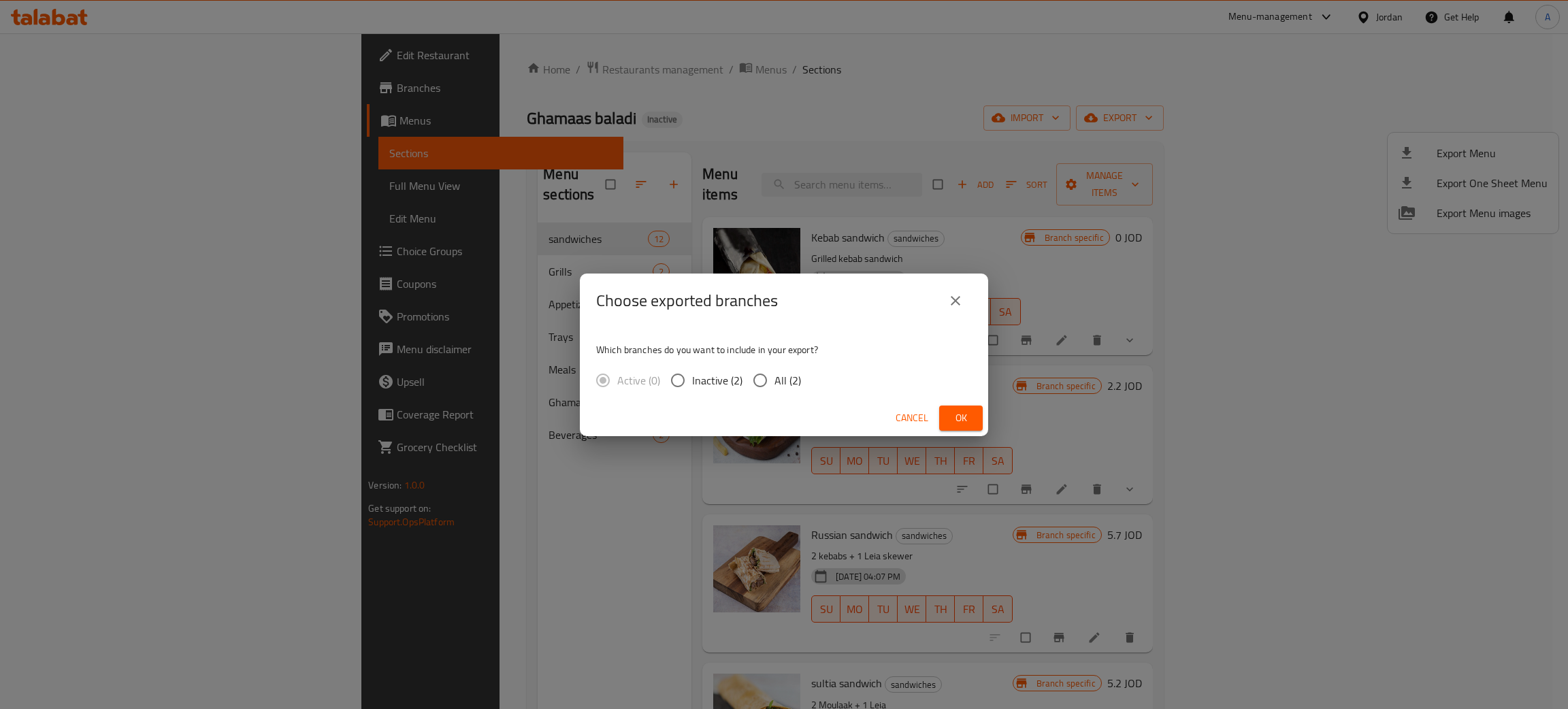
drag, startPoint x: 968, startPoint y: 418, endPoint x: 981, endPoint y: 377, distance: 43.0
click at [968, 417] on span "Ok" at bounding box center [961, 418] width 22 height 17
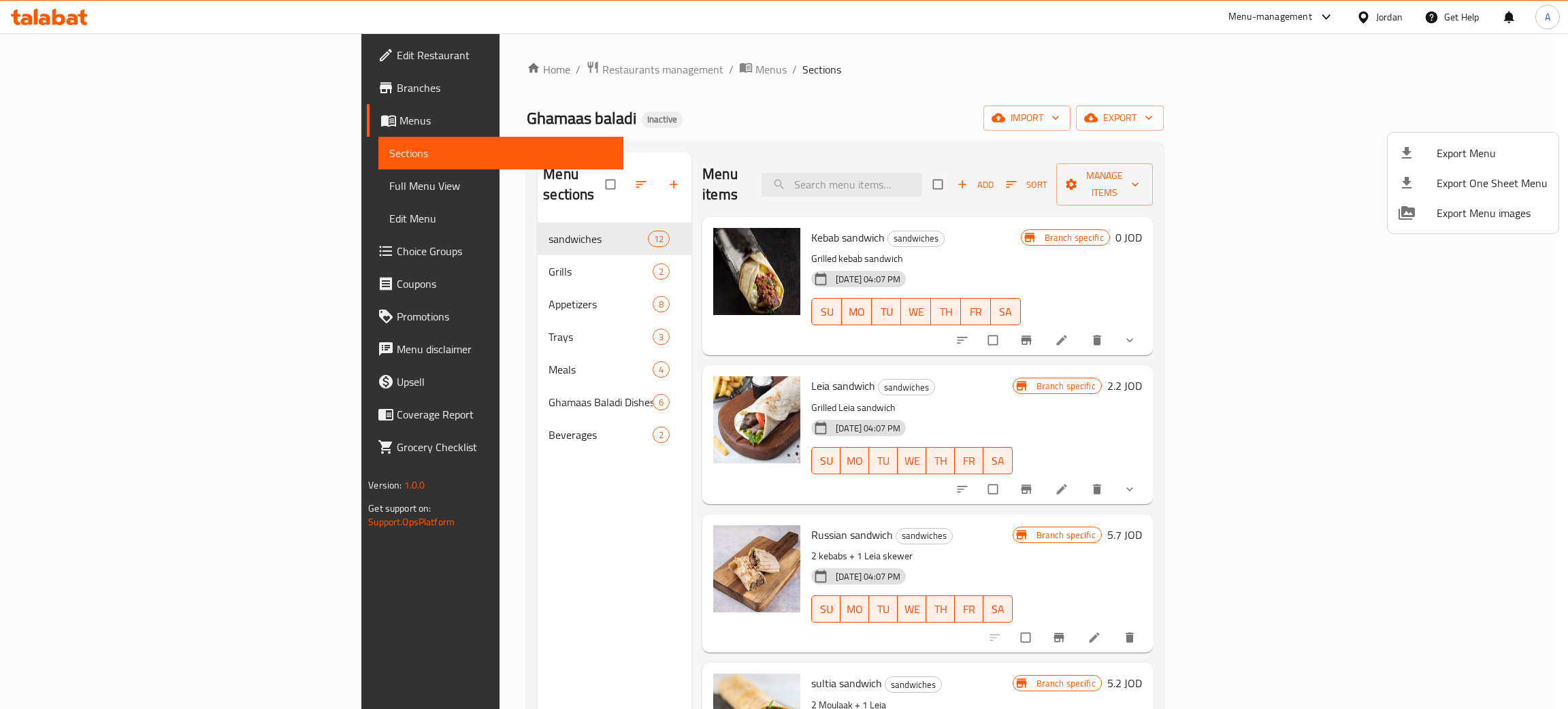
click at [65, 57] on div at bounding box center [784, 354] width 1568 height 709
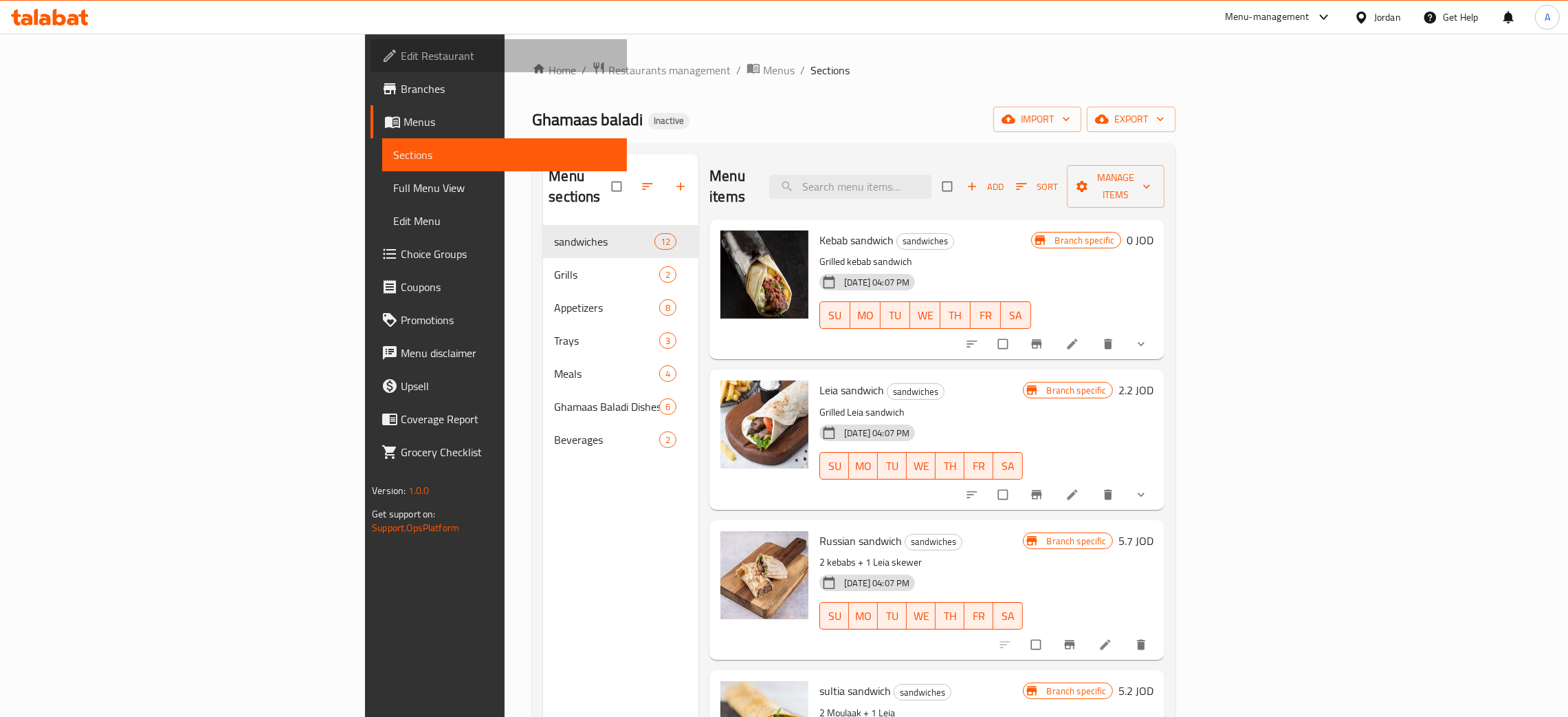
click at [401, 56] on span "Edit Restaurant" at bounding box center [509, 55] width 216 height 16
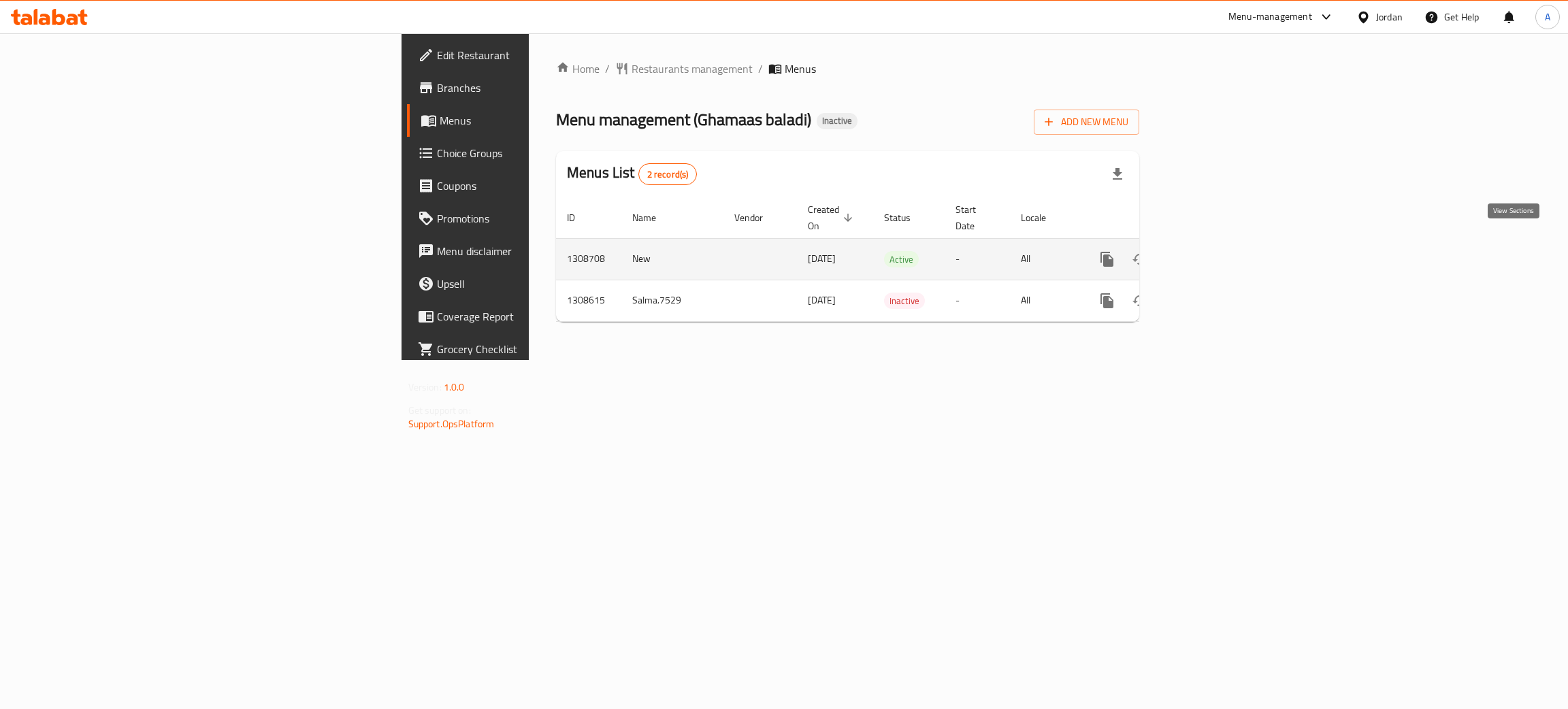
click at [1213, 251] on icon "enhanced table" at bounding box center [1205, 259] width 16 height 16
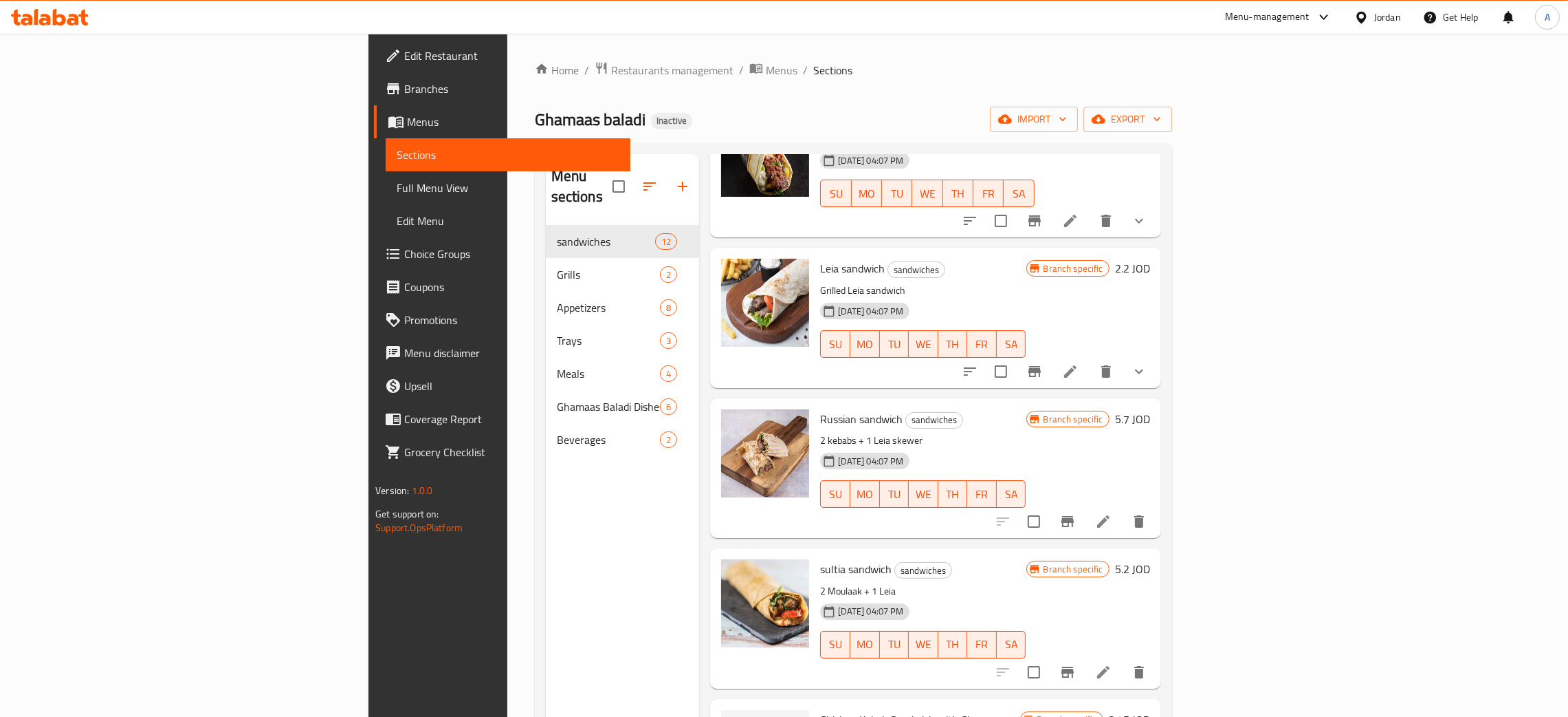
scroll to position [618, 0]
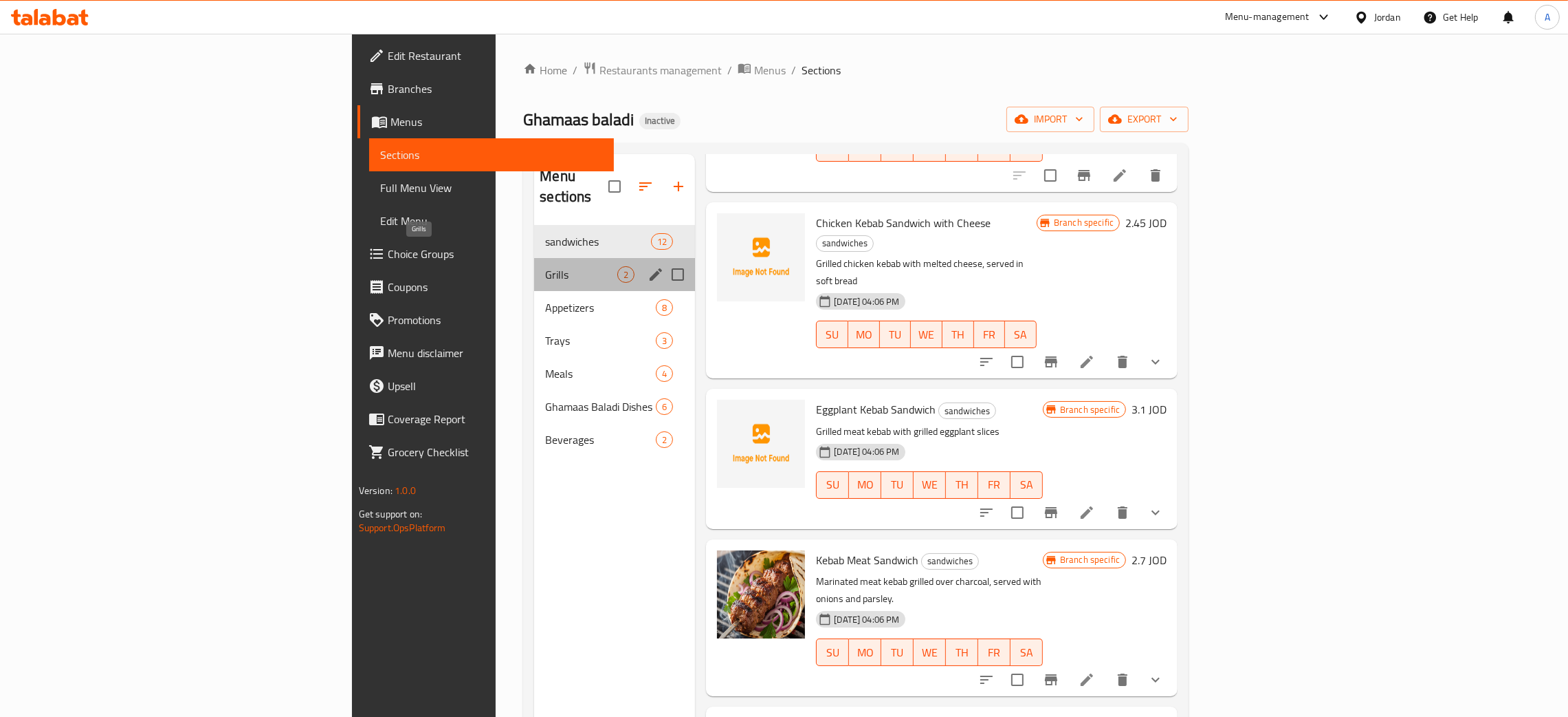
click at [545, 266] on span "Grills" at bounding box center [581, 274] width 72 height 16
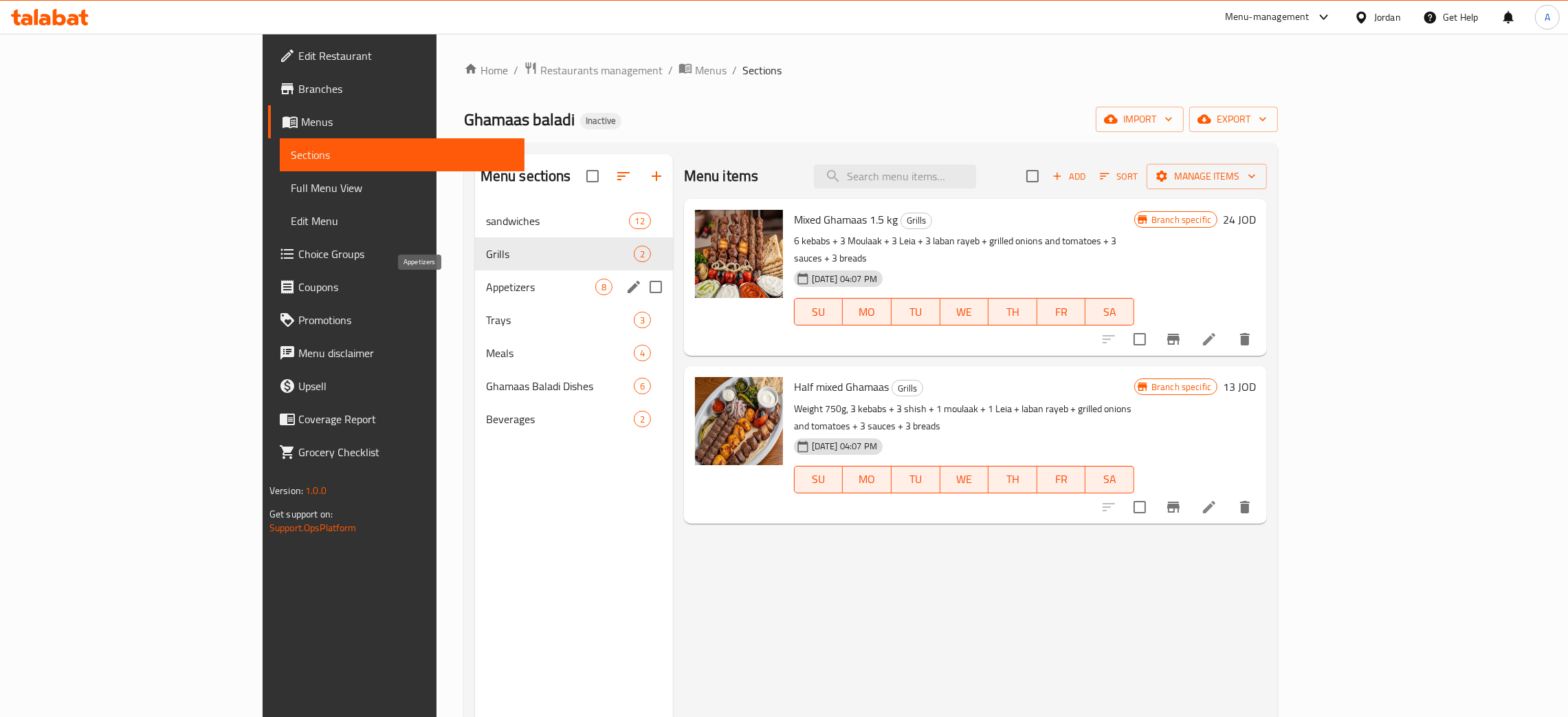
click at [486, 282] on span "Appetizers" at bounding box center [541, 286] width 110 height 16
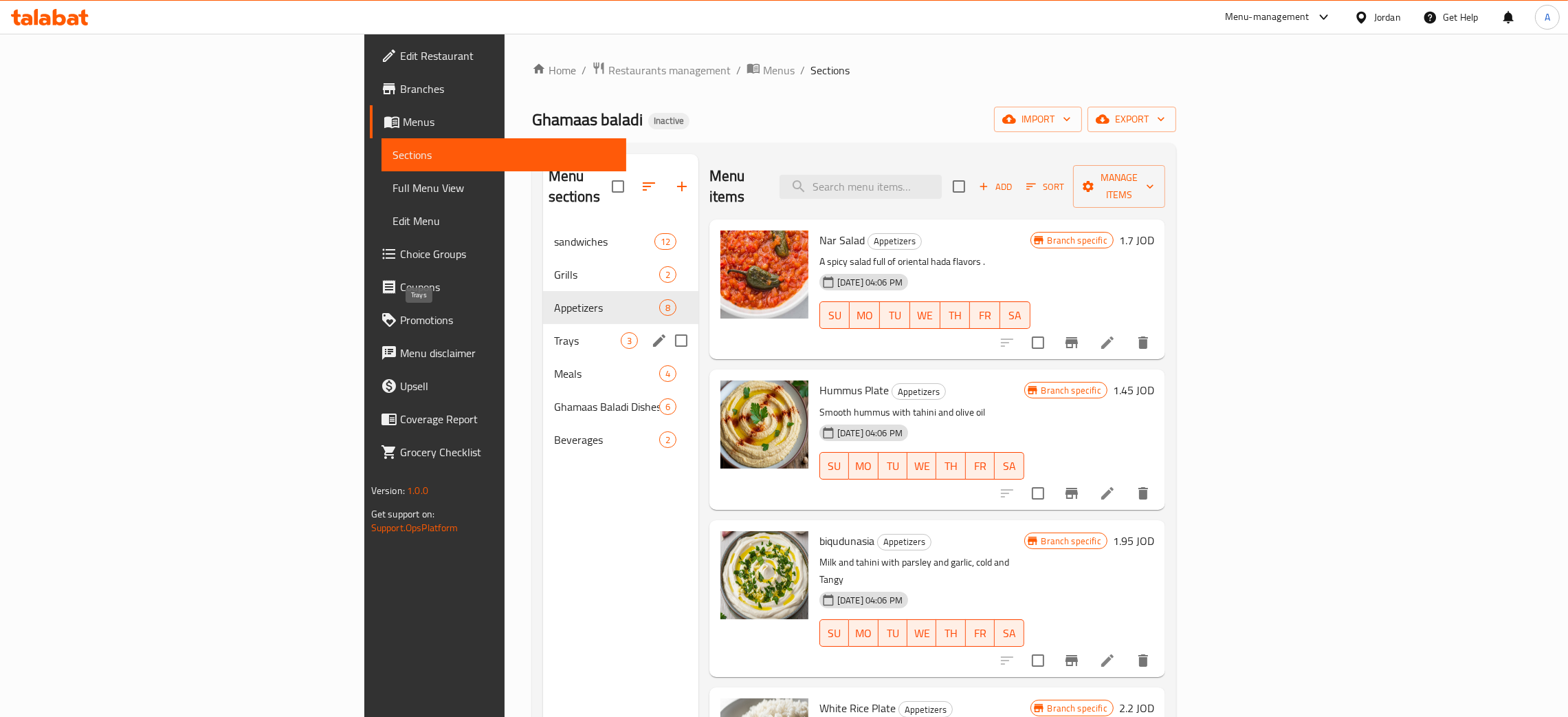
click at [554, 332] on span "Trays" at bounding box center [587, 340] width 67 height 16
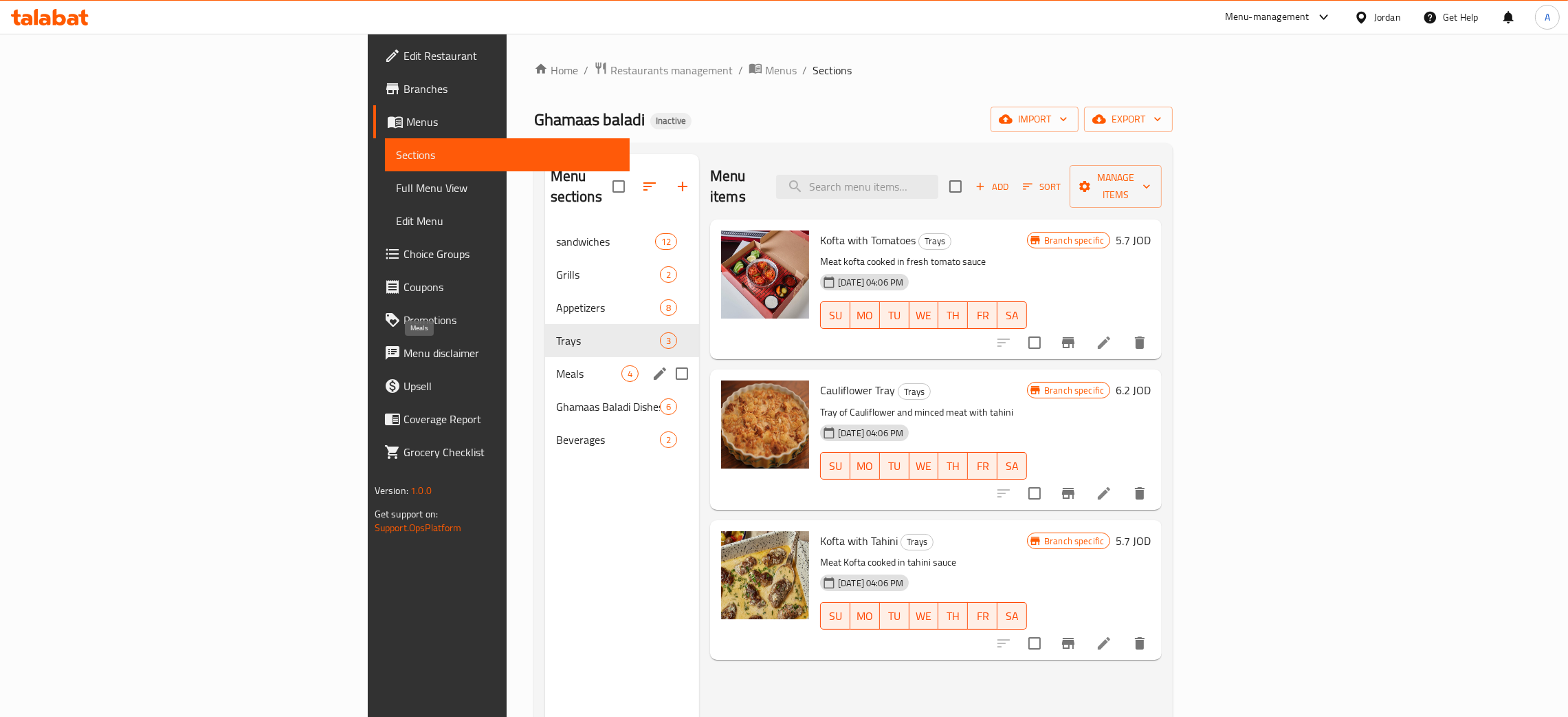
click at [556, 365] on span "Meals" at bounding box center [588, 373] width 65 height 16
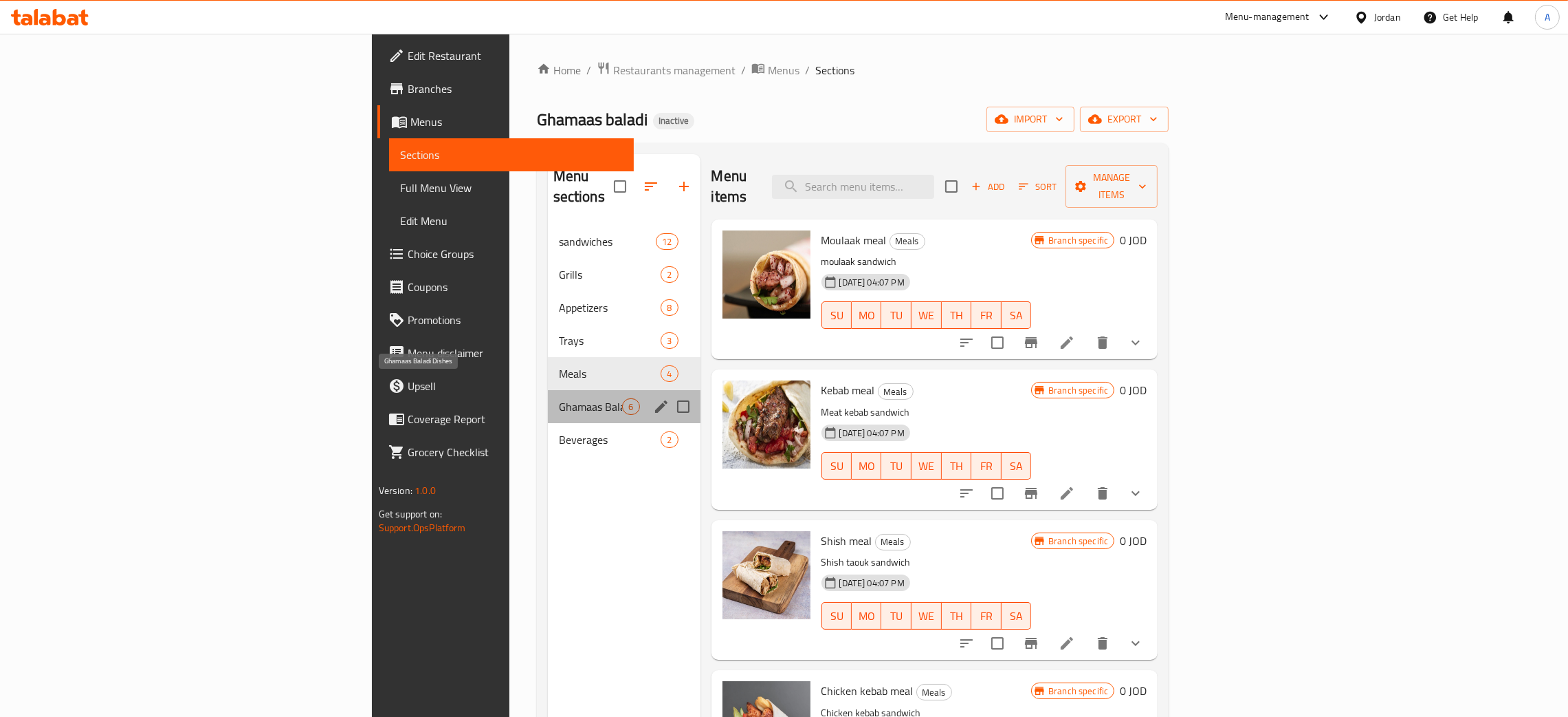
click at [559, 398] on span "Ghamaas Baladi Dishes" at bounding box center [590, 406] width 64 height 16
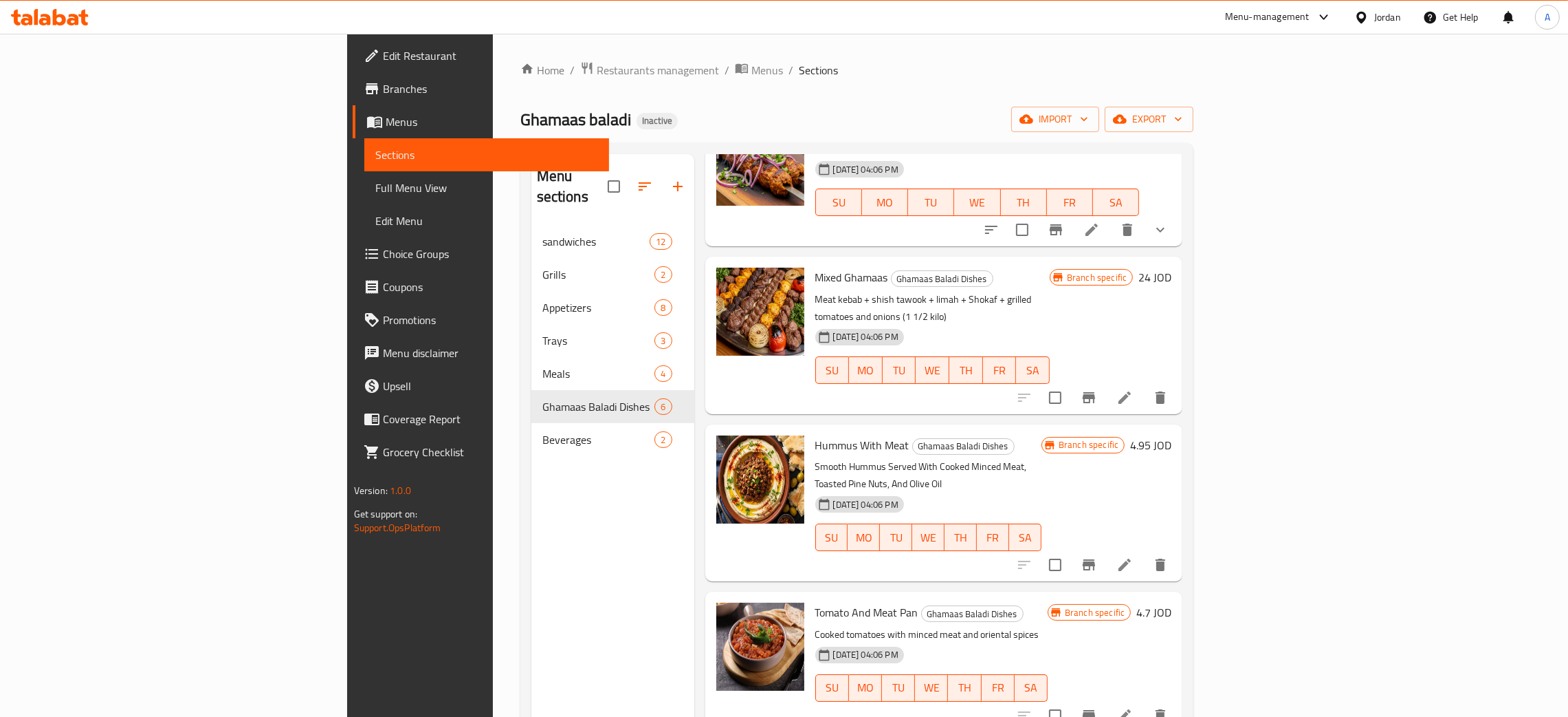
scroll to position [217, 0]
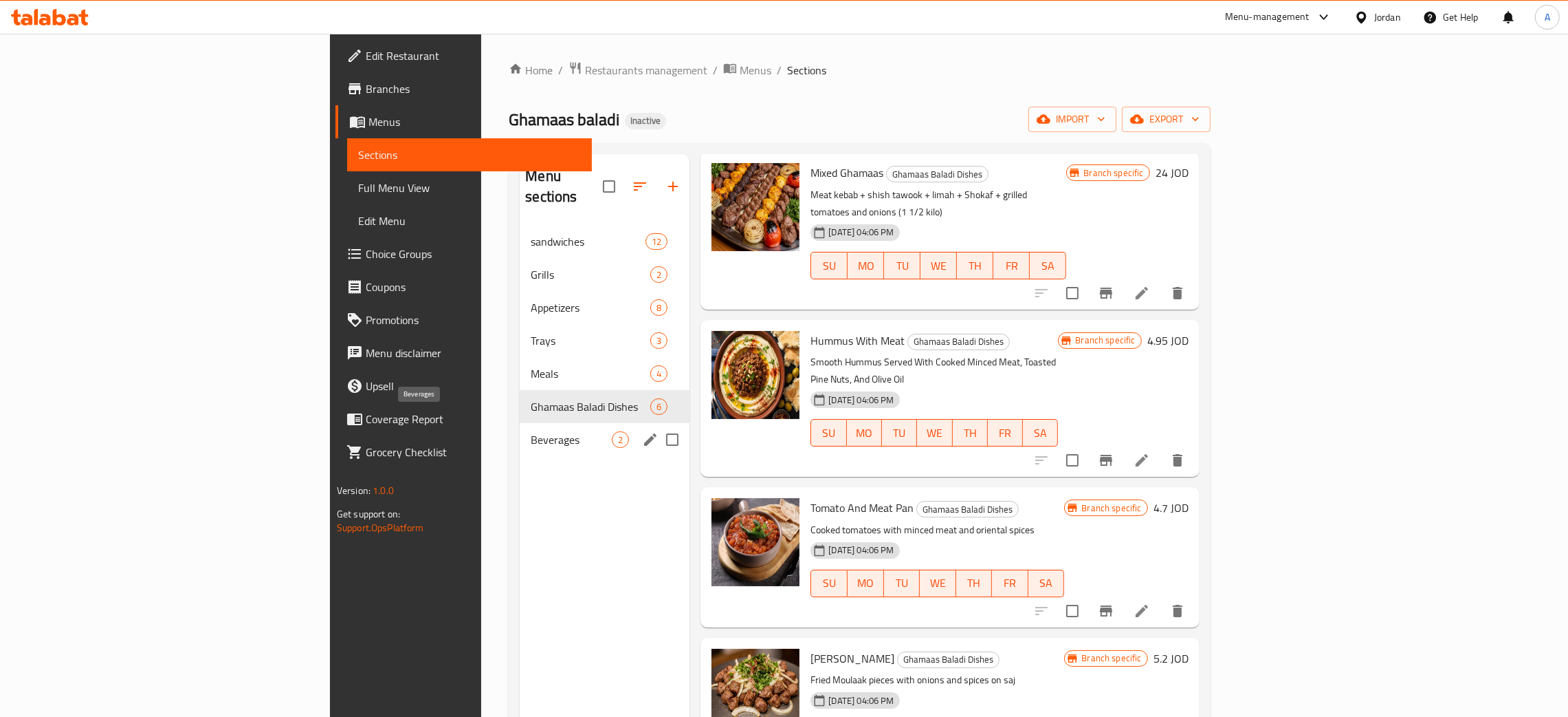
click at [531, 432] on span "Beverages" at bounding box center [571, 439] width 81 height 16
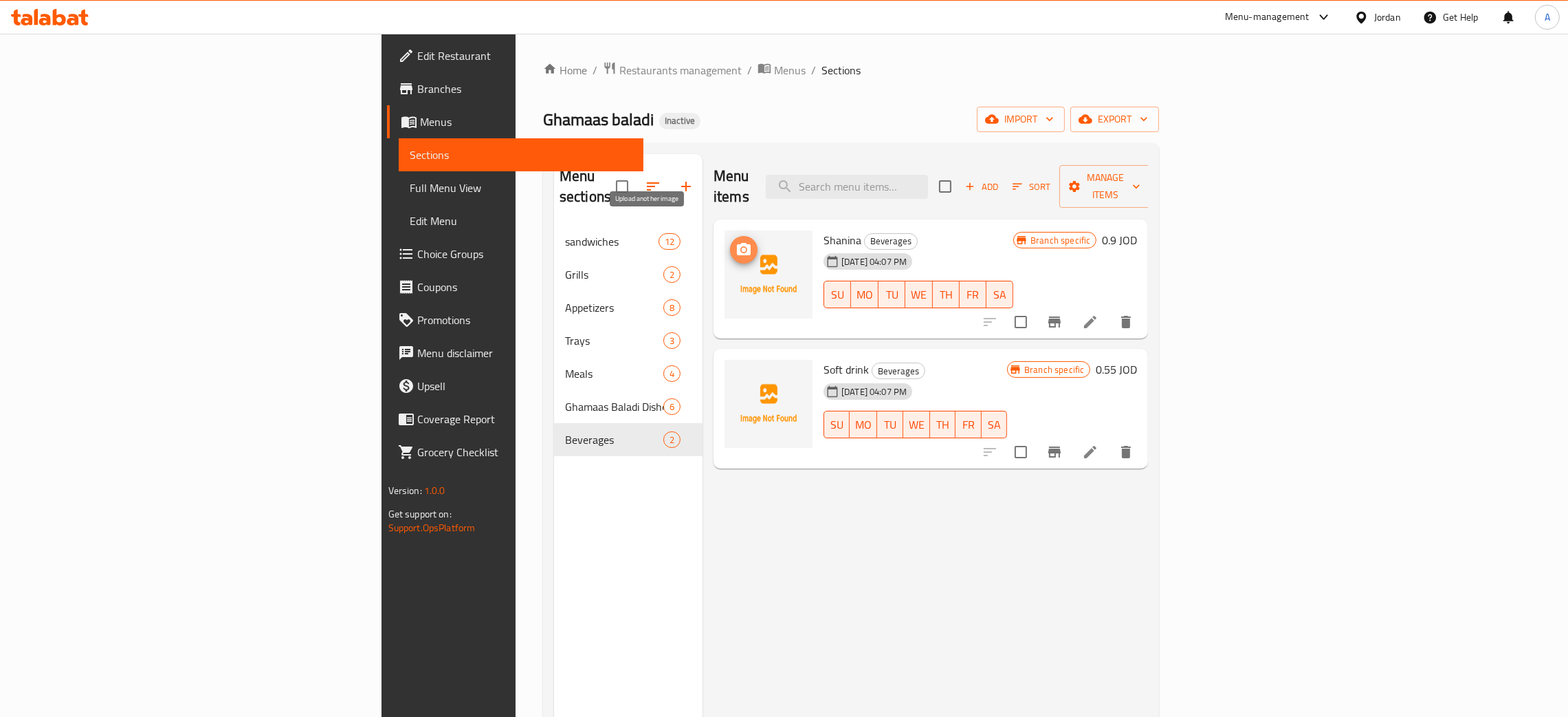
click at [737, 243] on icon "upload picture" at bounding box center [744, 249] width 14 height 13
click at [410, 194] on span "Full Menu View" at bounding box center [521, 187] width 222 height 16
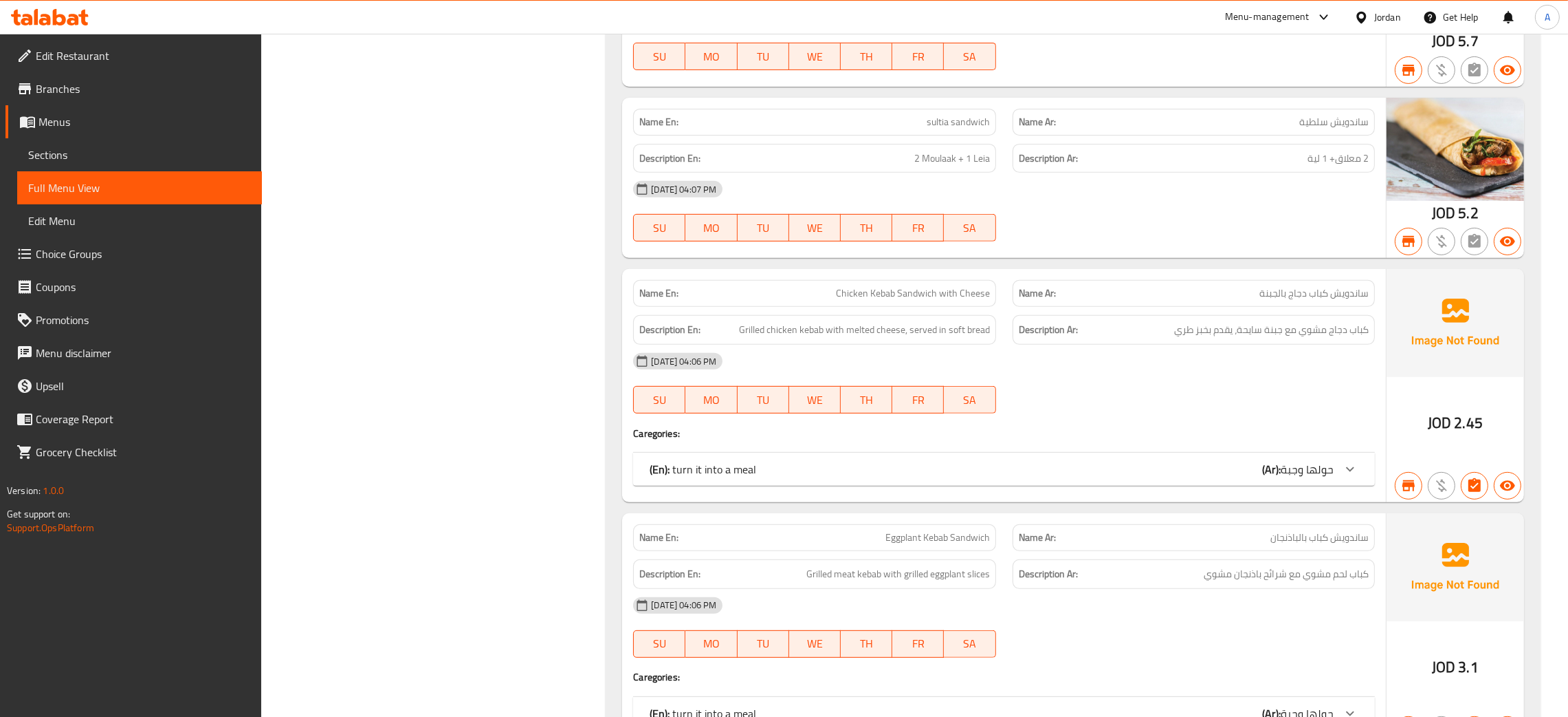
scroll to position [1031, 0]
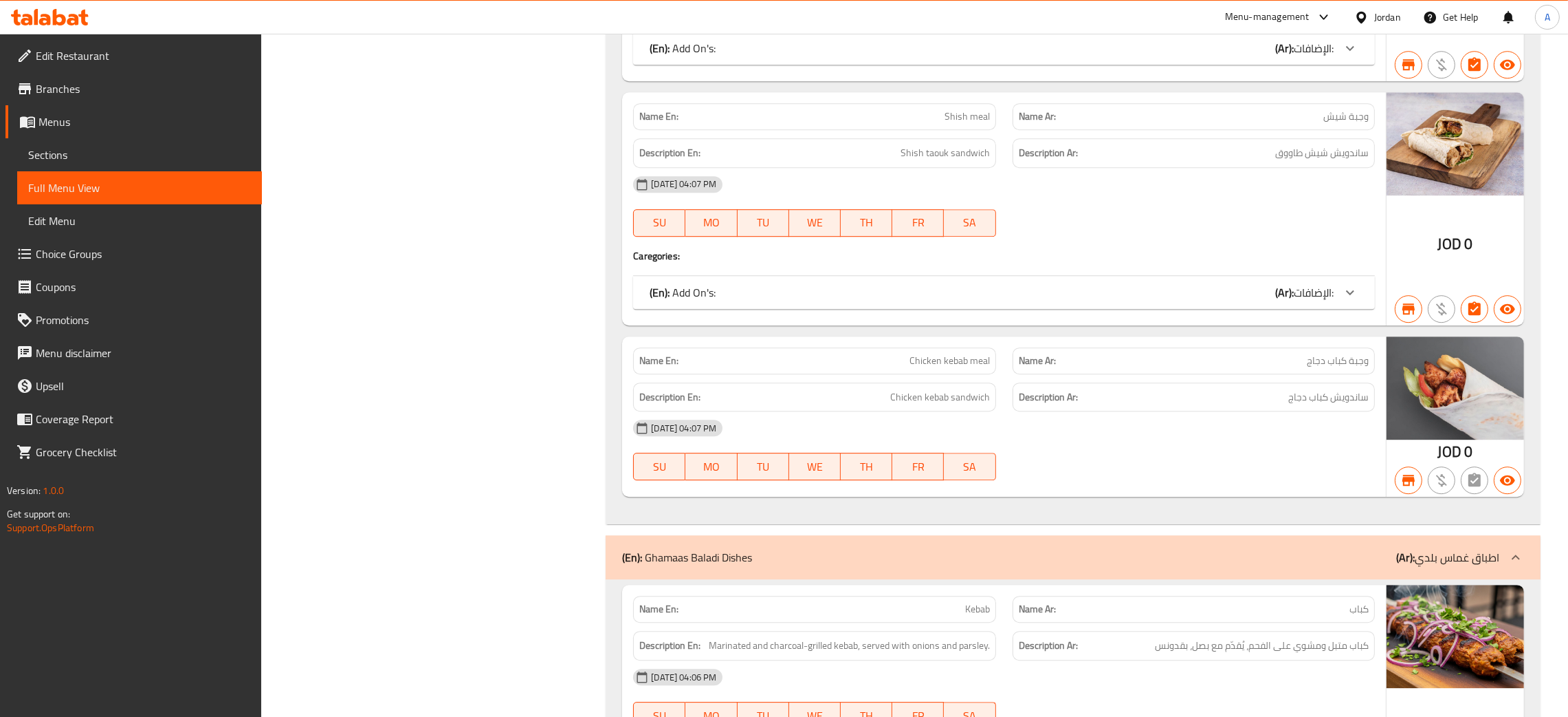
click at [1185, 291] on div "(En): Add On's: (Ar): الإضافات:" at bounding box center [992, 291] width 684 height 16
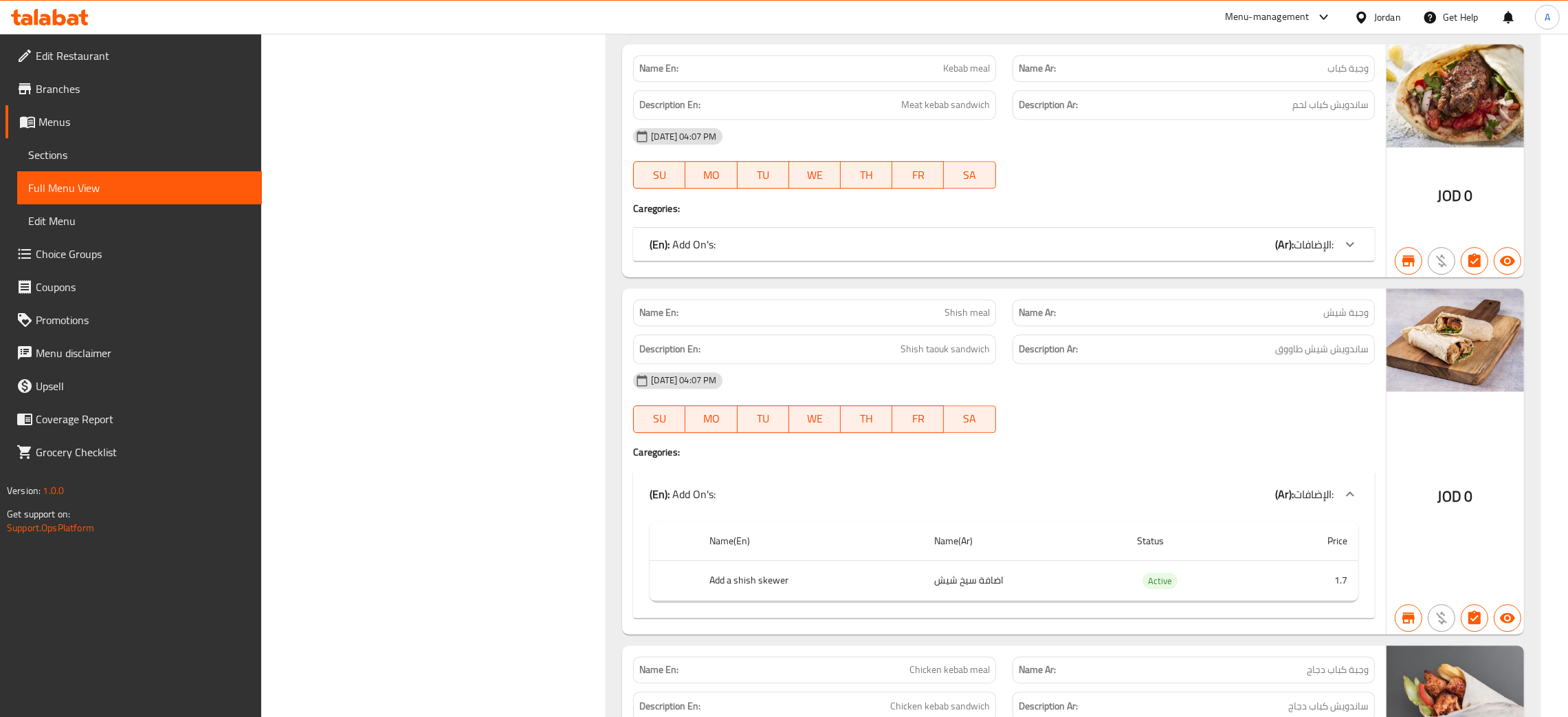
scroll to position [5756, 0]
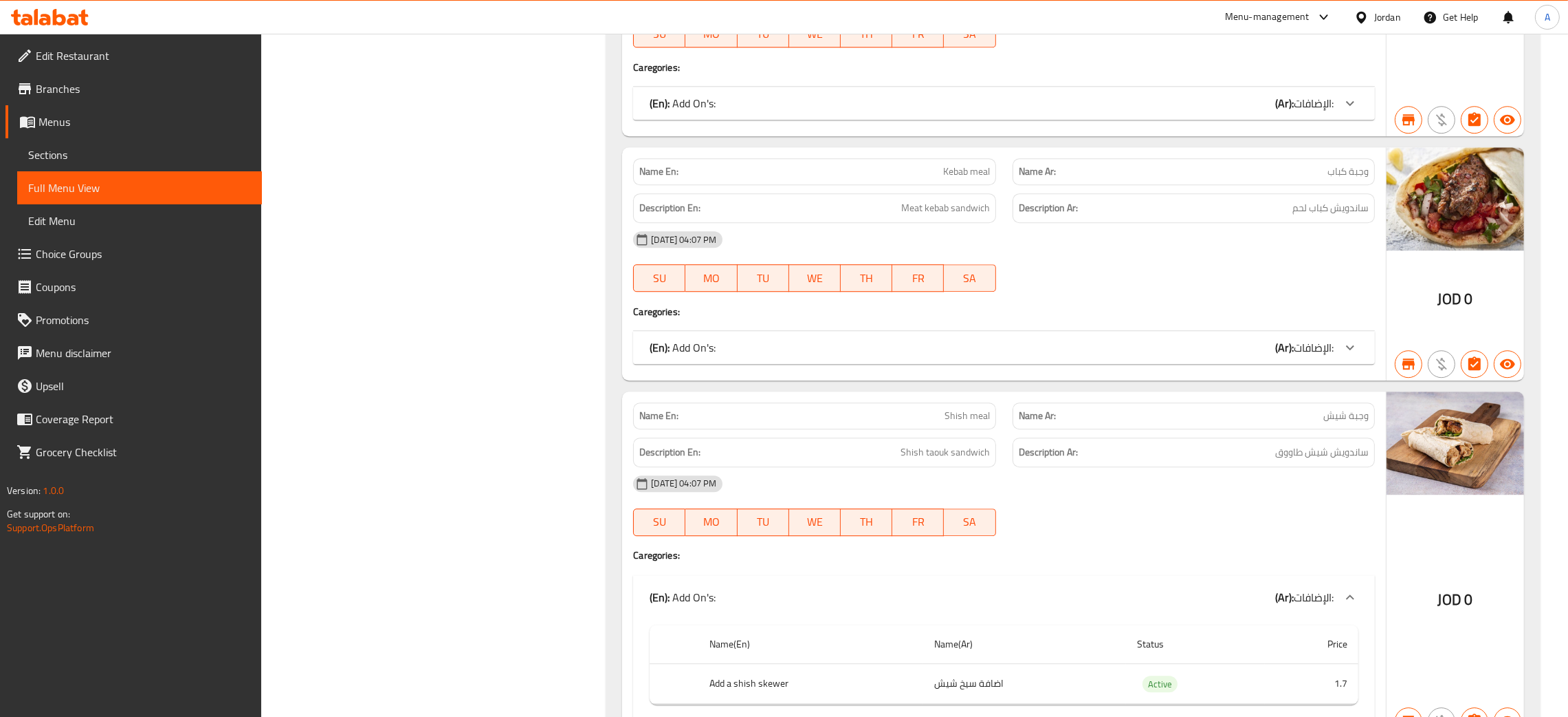
click at [1189, 349] on div "(En): Add On's: (Ar): الإضافات:" at bounding box center [992, 347] width 684 height 16
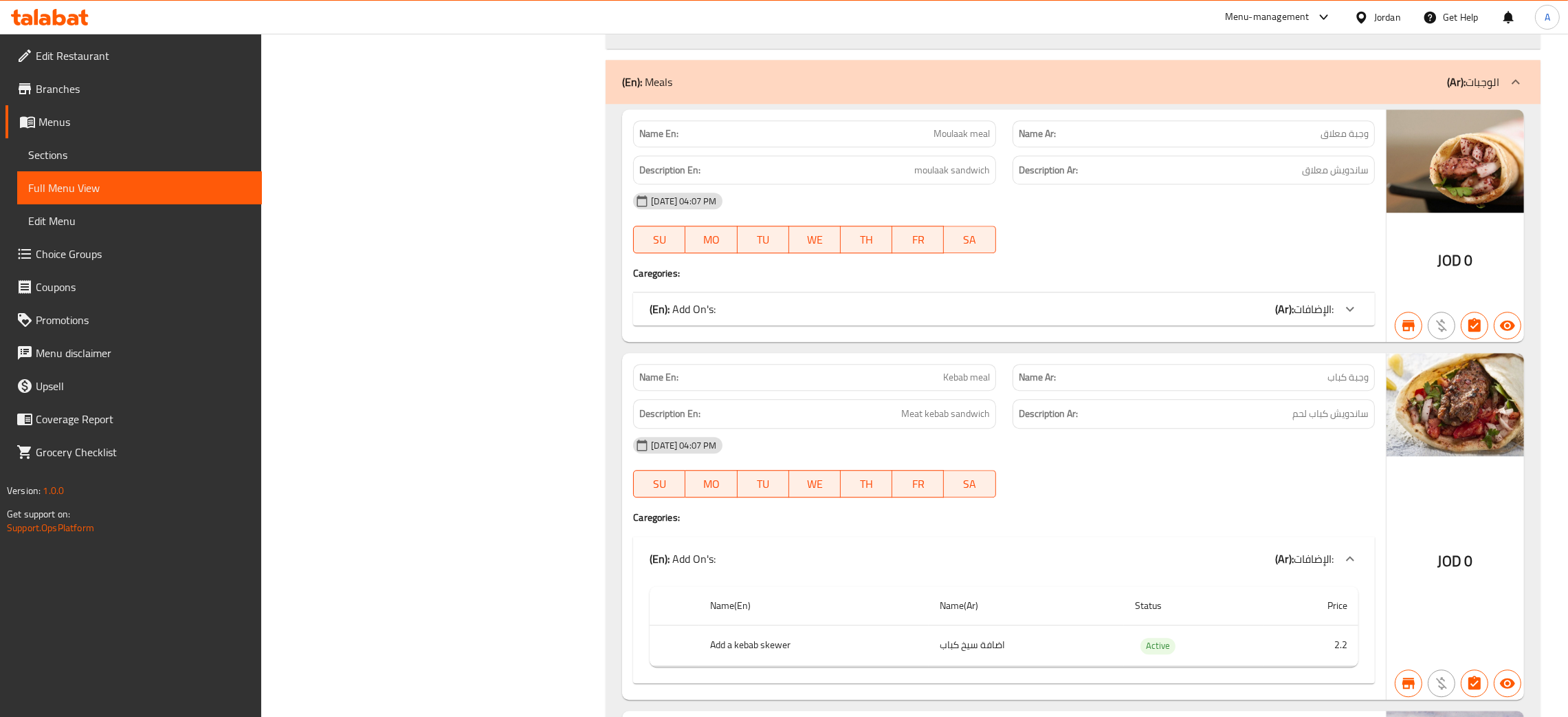
scroll to position [5549, 0]
click at [1189, 321] on div "(En): Add On's: (Ar): الإضافات:" at bounding box center [1004, 309] width 742 height 33
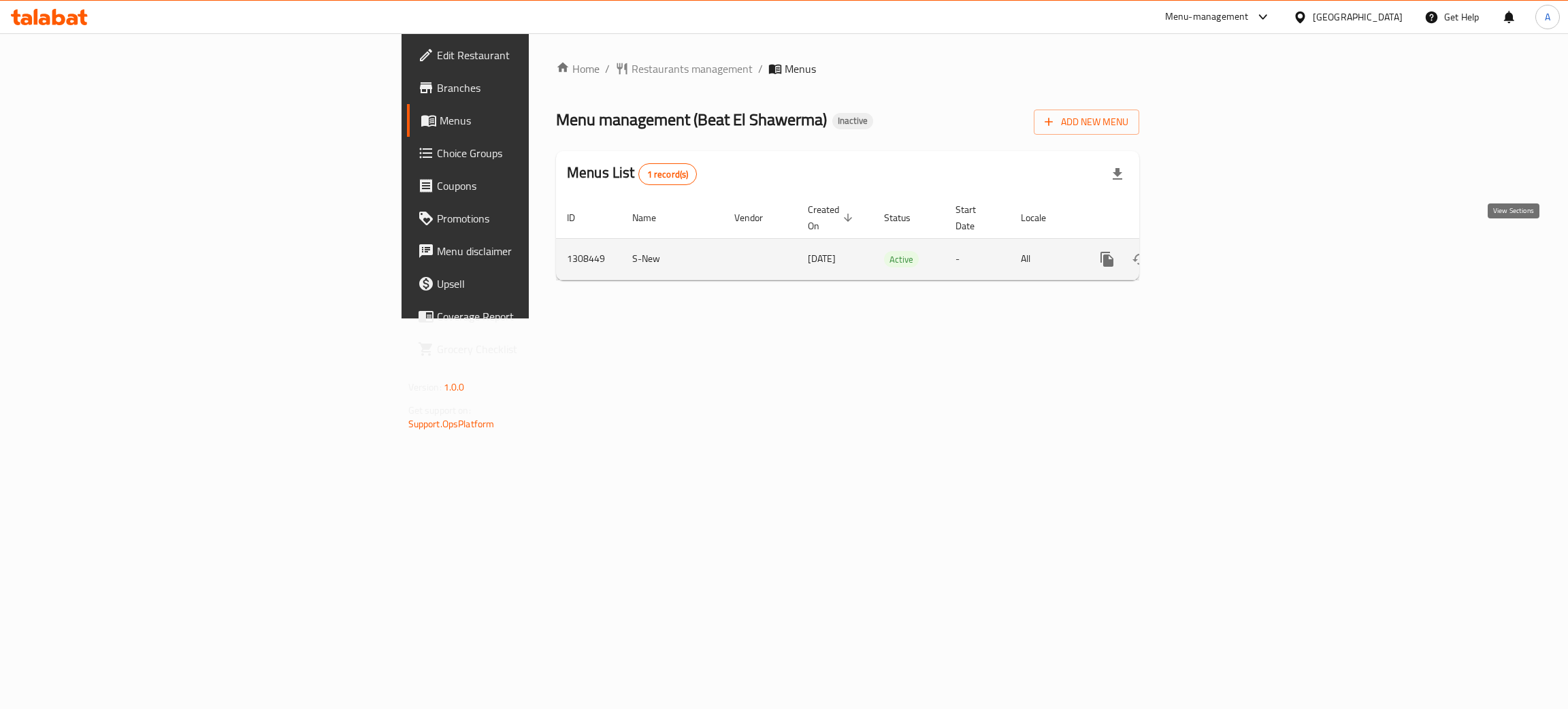
click at [1222, 243] on link "enhanced table" at bounding box center [1205, 259] width 33 height 33
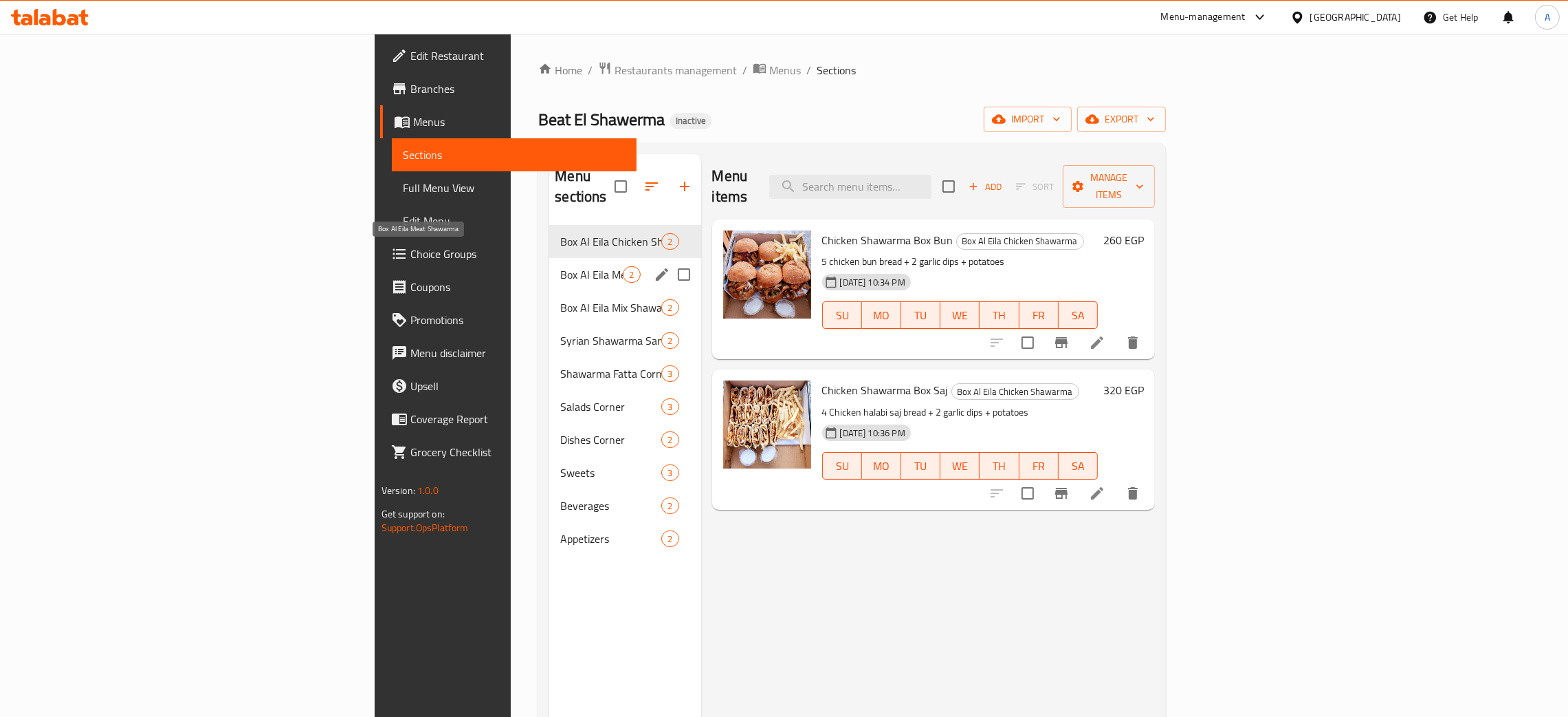
click at [560, 266] on span "Box Al Eila Meat Shawarma" at bounding box center [592, 274] width 63 height 16
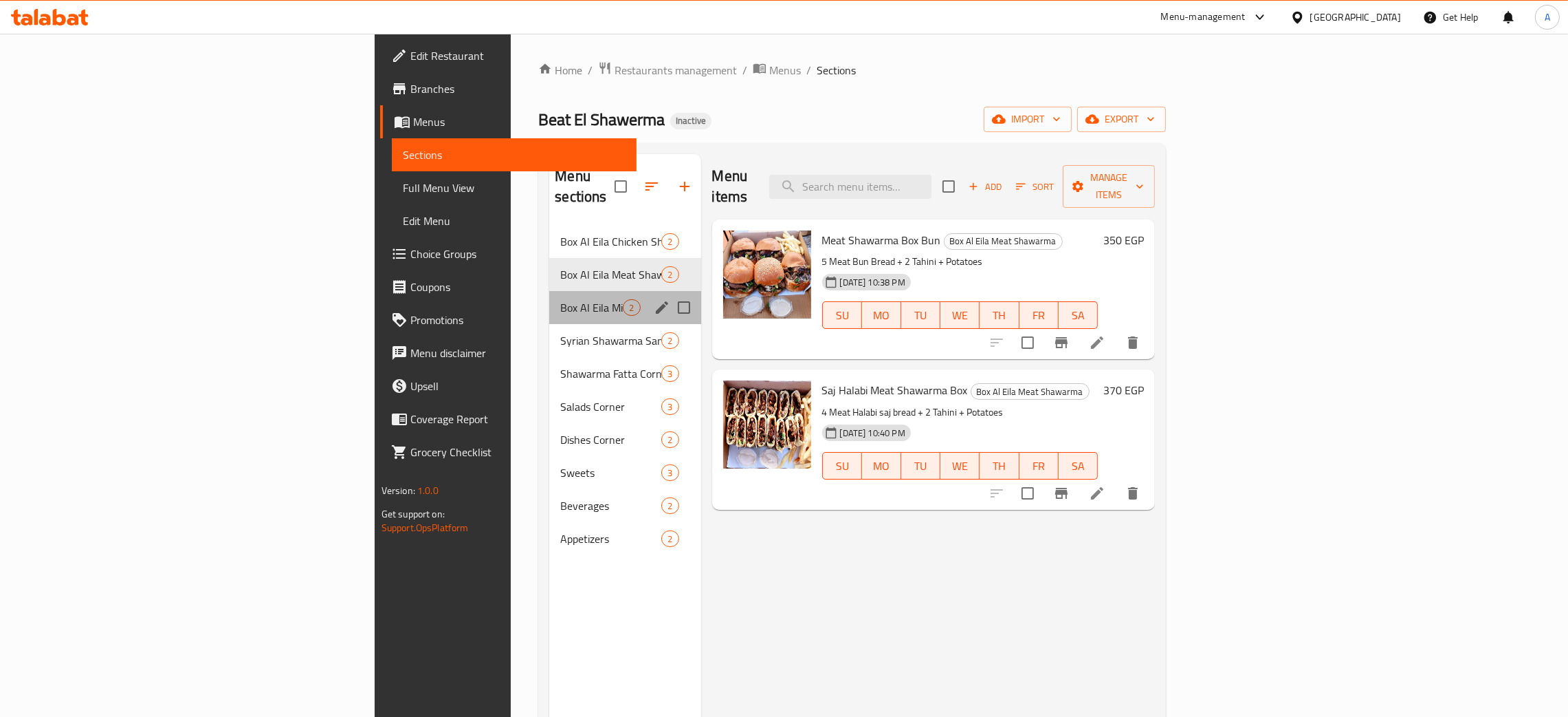
click at [549, 291] on div "Box Al Eila Mix Shawarma Chicken, Meat 2" at bounding box center [625, 308] width 151 height 33
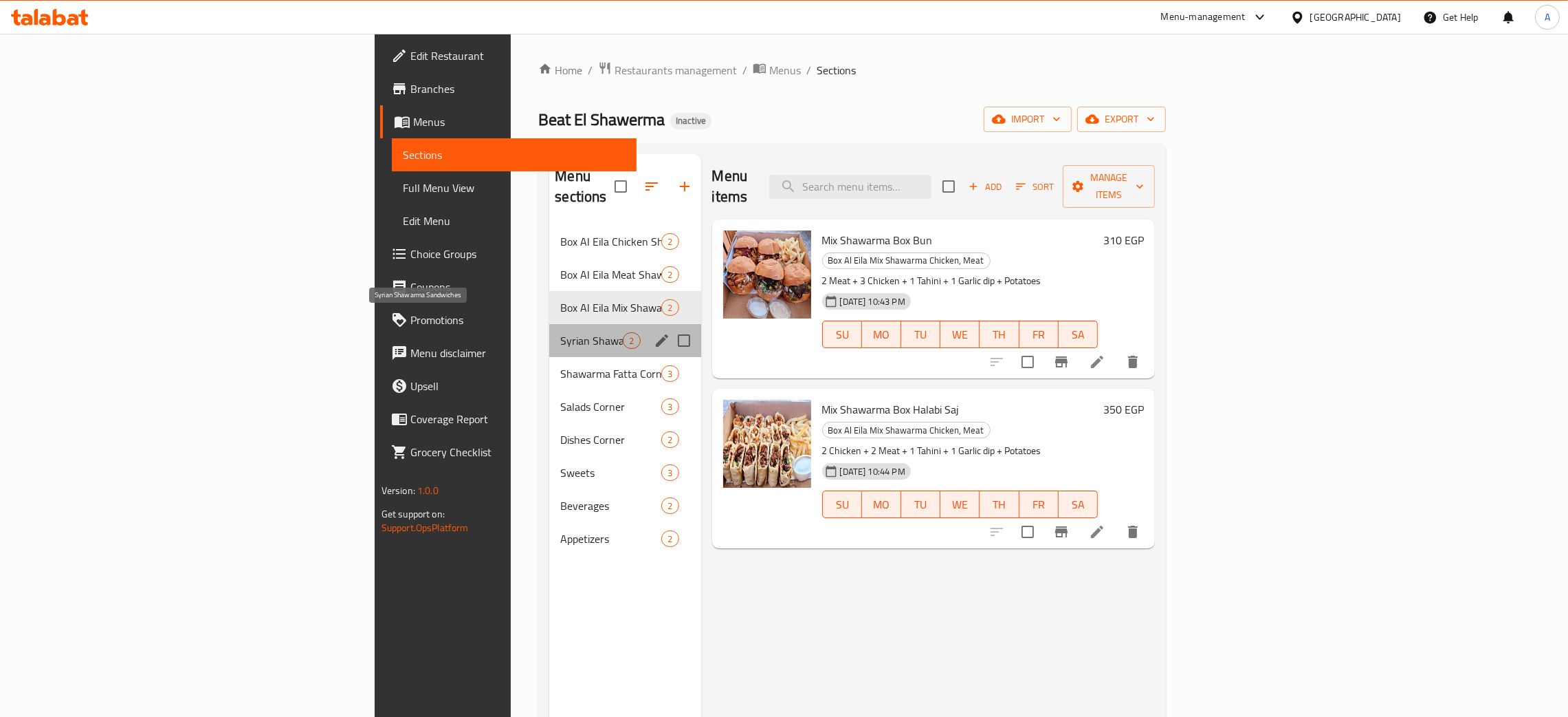
click at [560, 332] on span "Syrian Shawarma Sandwiches" at bounding box center [592, 340] width 63 height 16
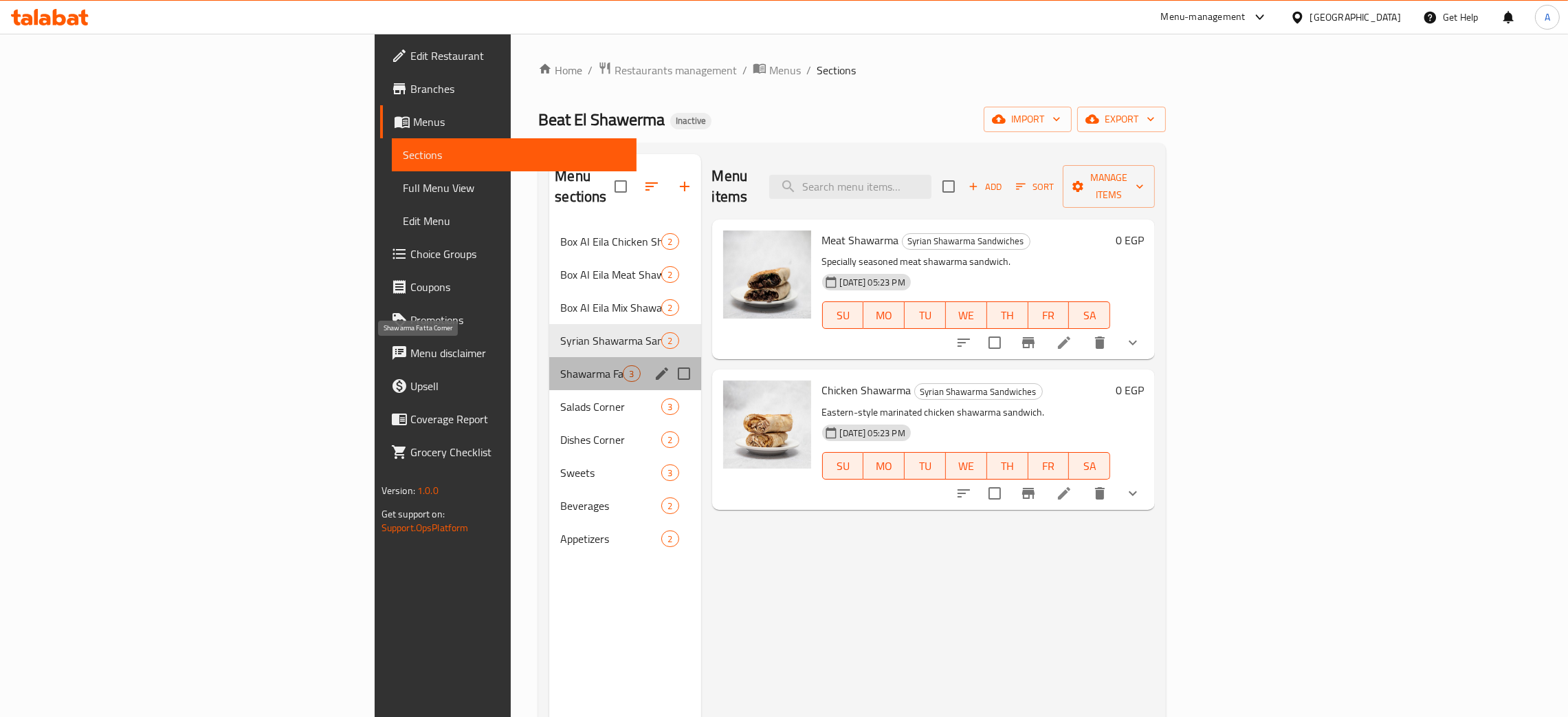
click at [560, 365] on span "Shawarma Fatta Corner" at bounding box center [592, 373] width 63 height 16
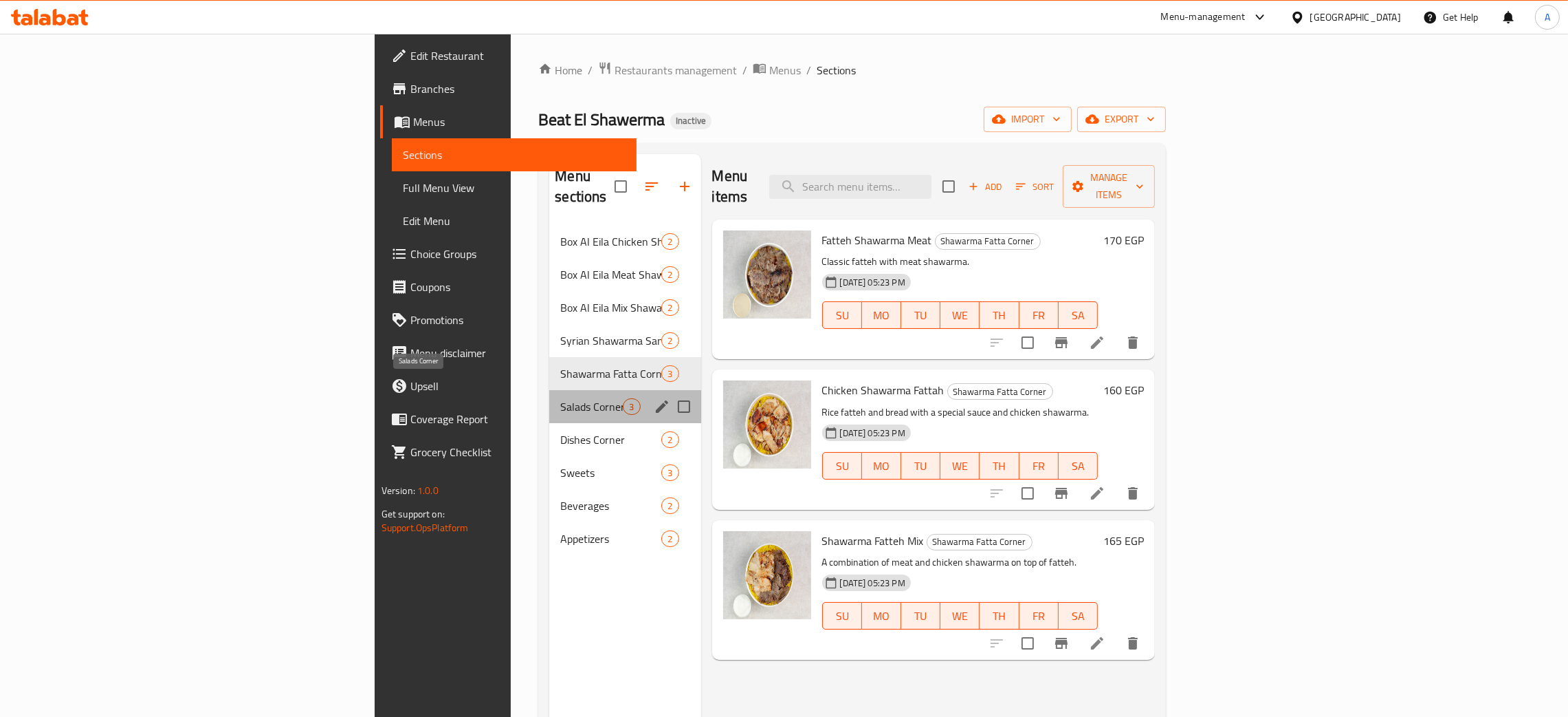
click at [560, 398] on span "Salads Corner" at bounding box center [592, 406] width 63 height 16
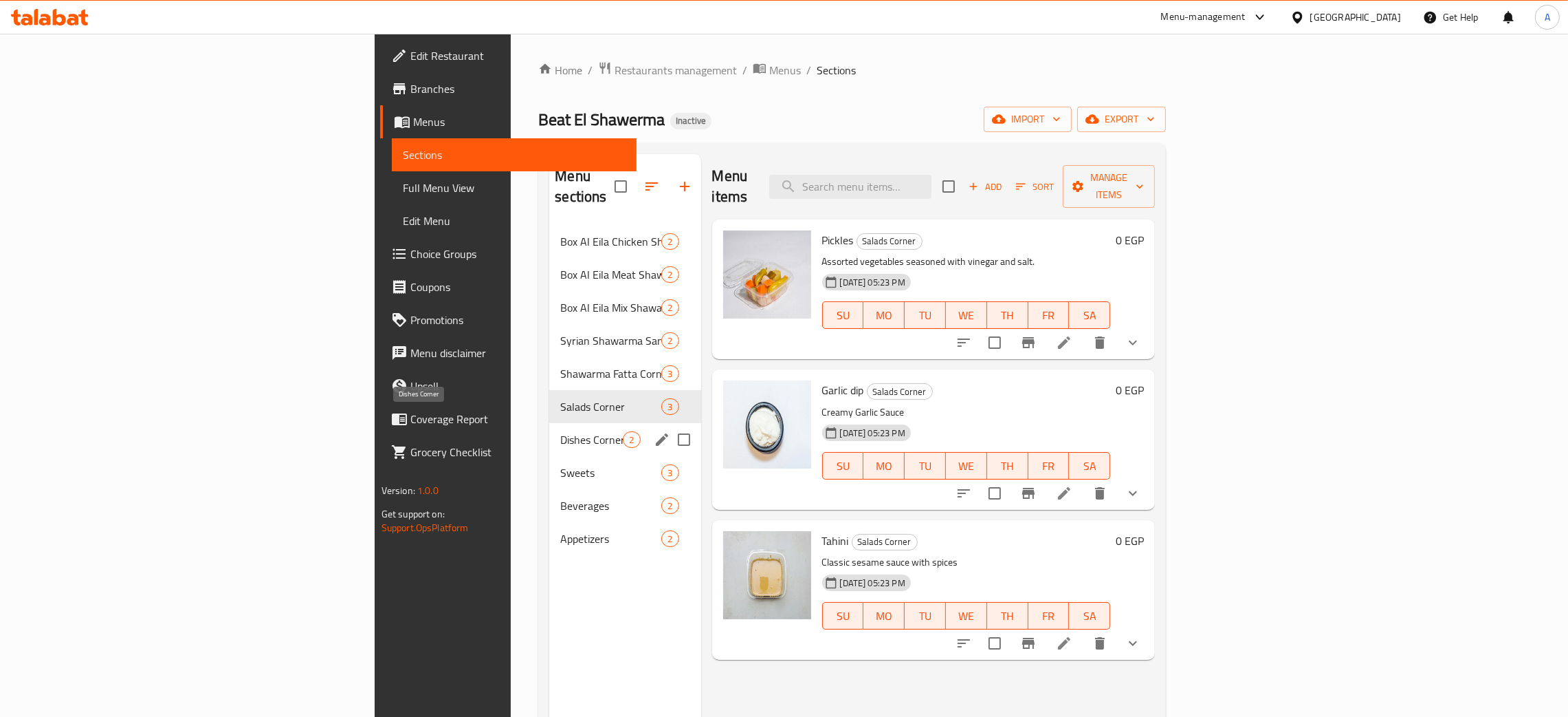
click at [560, 432] on span "Dishes Corner" at bounding box center [592, 439] width 63 height 16
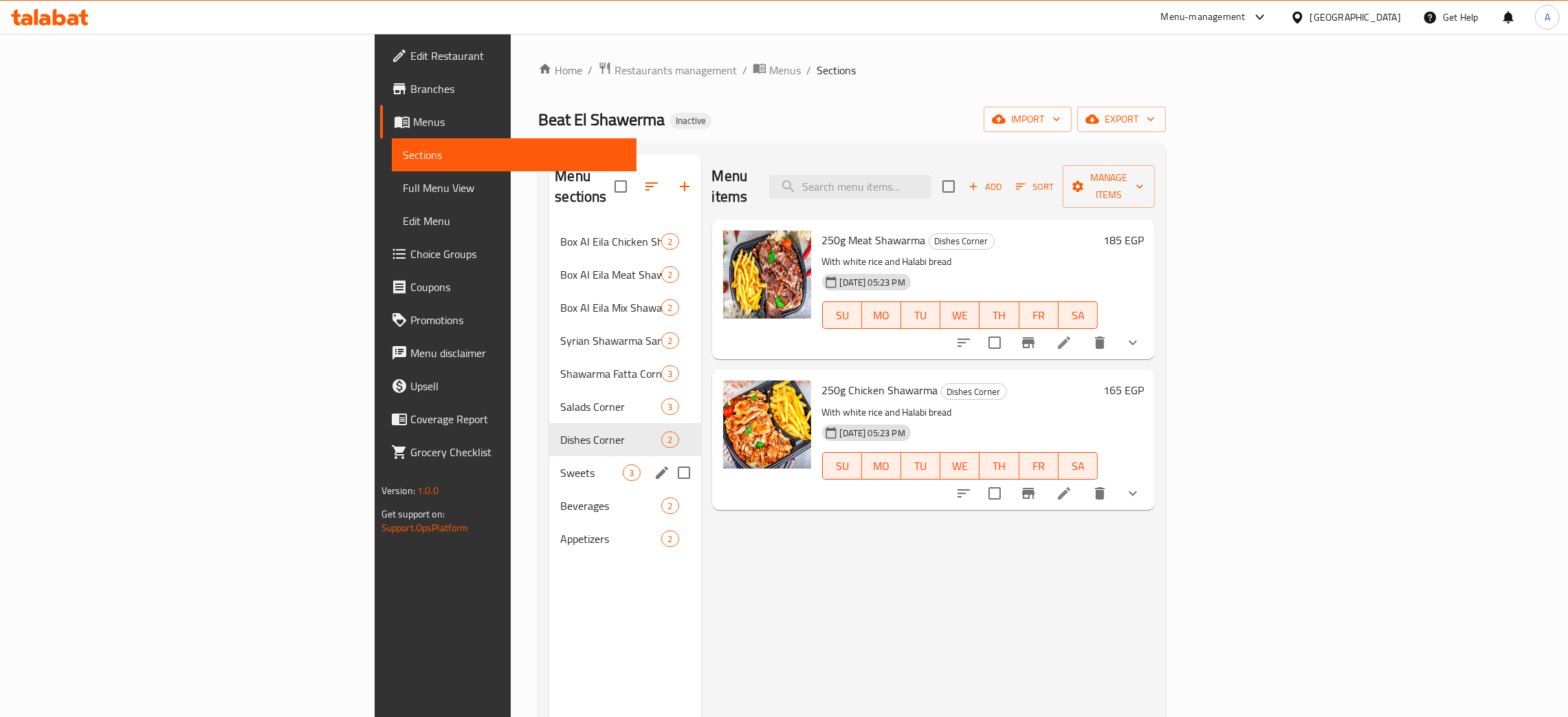
click at [549, 464] on div "Sweets 3" at bounding box center [625, 472] width 151 height 33
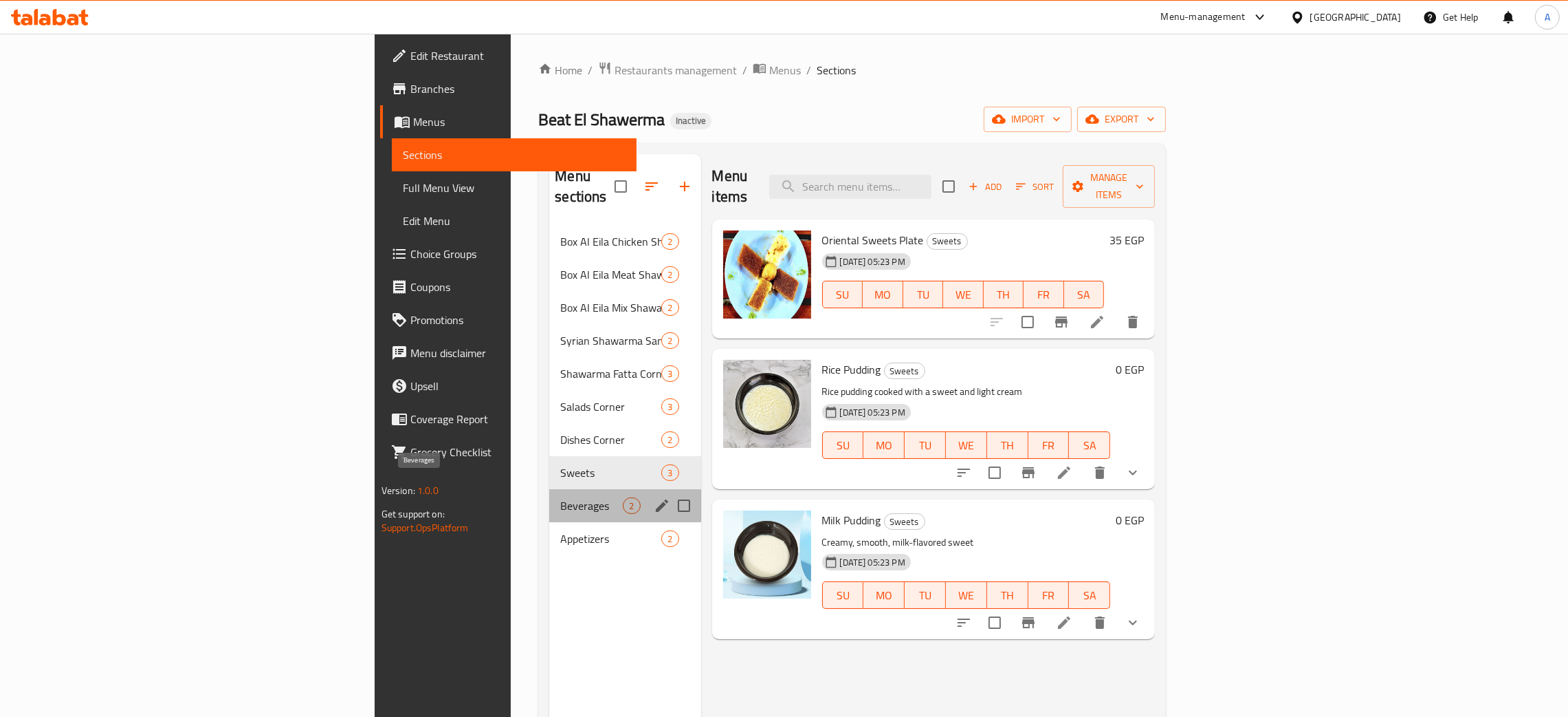
click at [560, 498] on span "Beverages" at bounding box center [592, 505] width 63 height 16
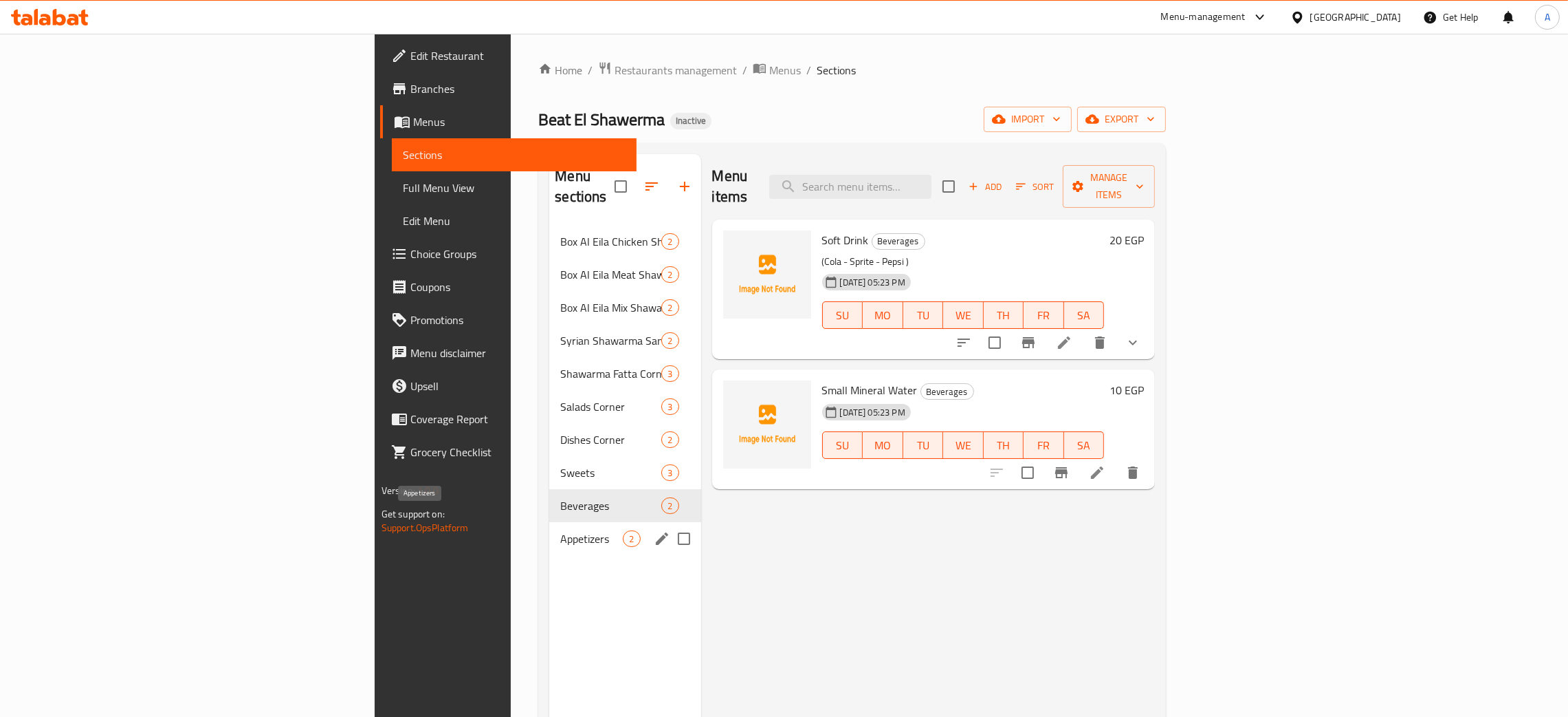
click at [560, 530] on span "Appetizers" at bounding box center [592, 538] width 63 height 16
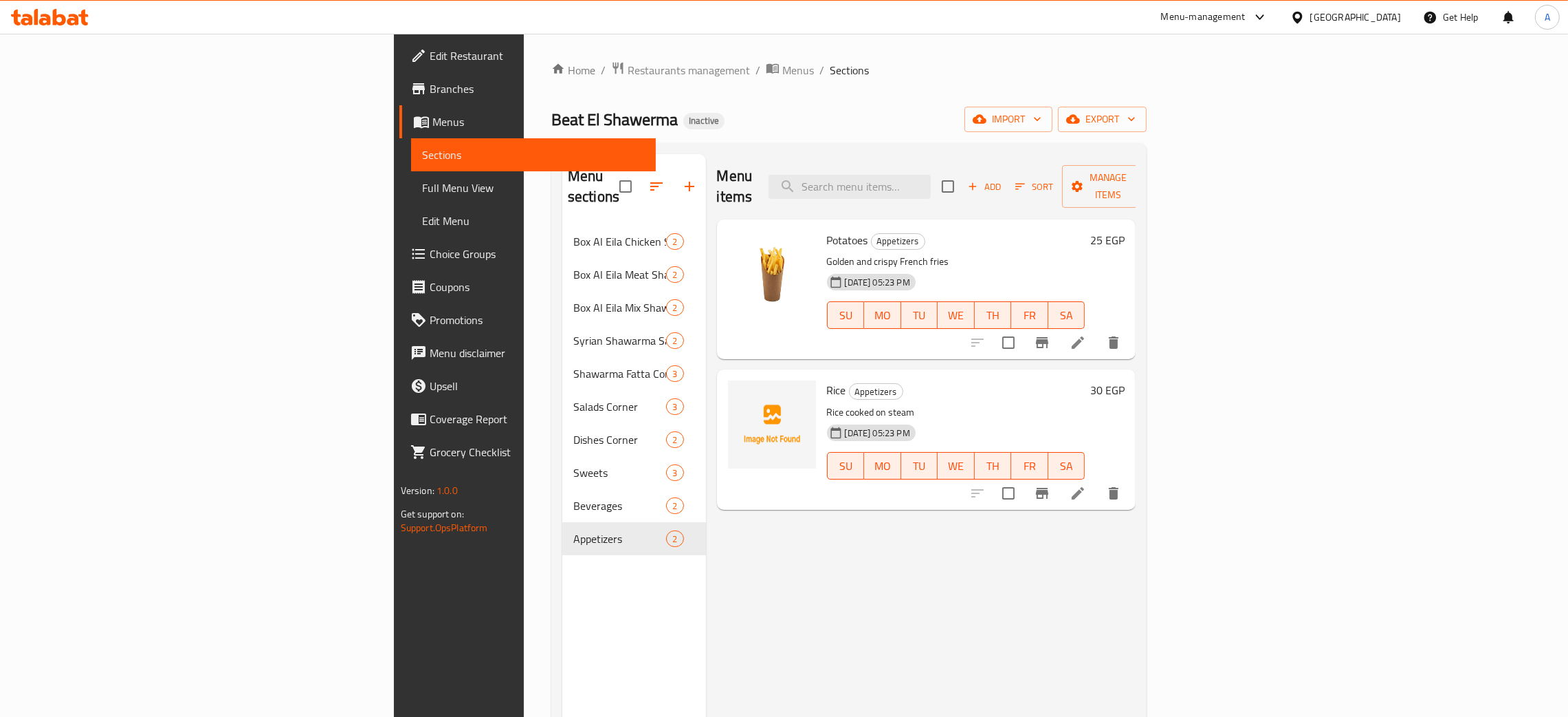
click at [430, 53] on span "Edit Restaurant" at bounding box center [537, 55] width 216 height 16
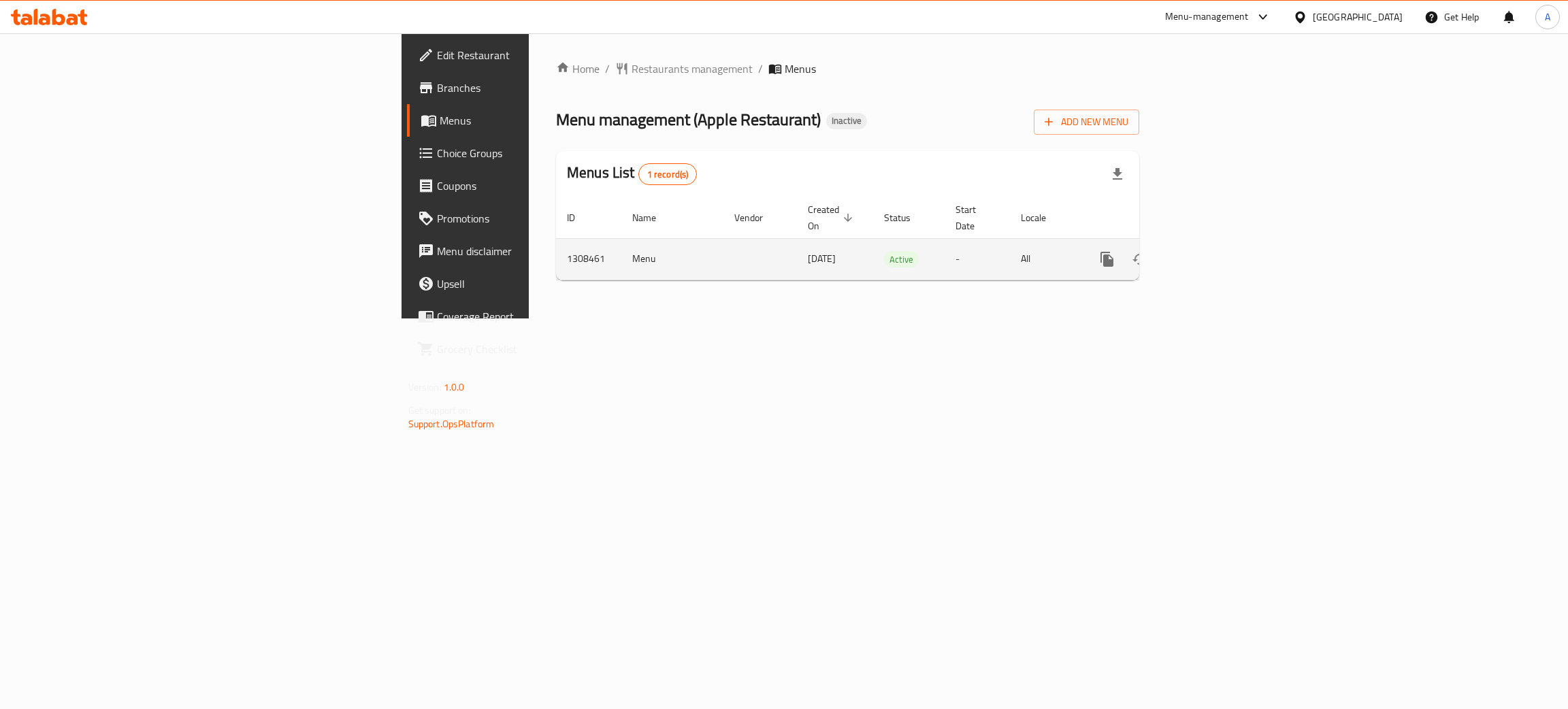
click at [1212, 253] on icon "enhanced table" at bounding box center [1205, 259] width 13 height 13
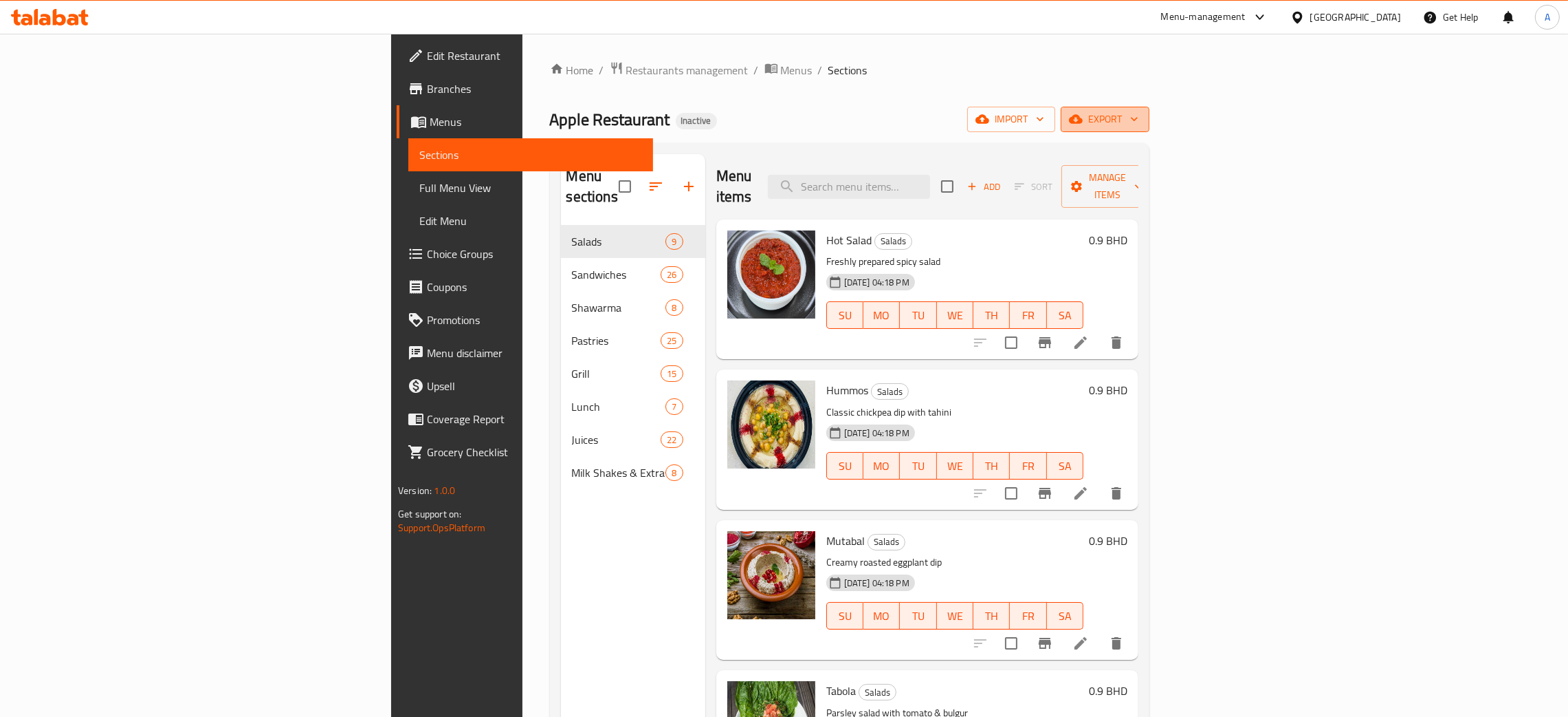
click at [1141, 117] on icon "button" at bounding box center [1134, 119] width 14 height 14
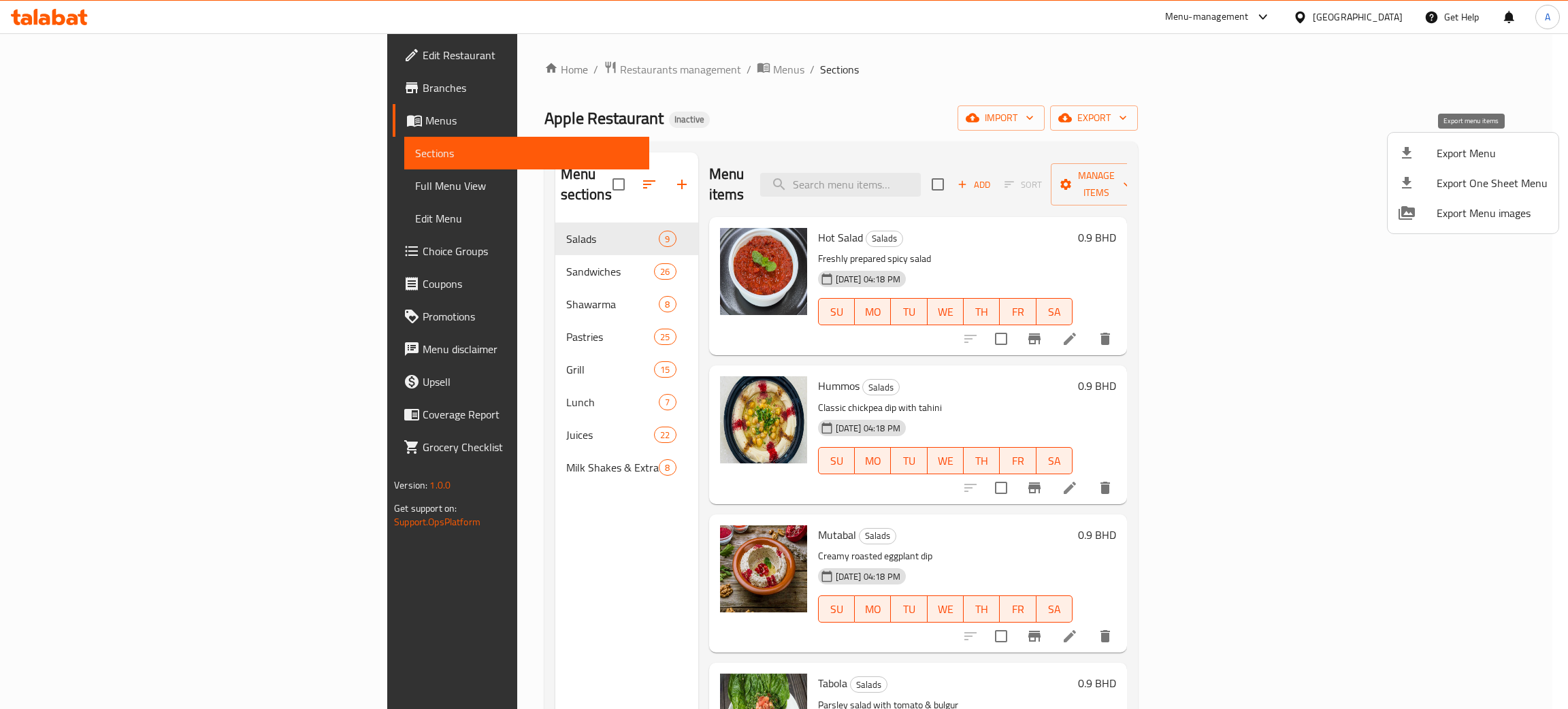
click at [1463, 145] on span "Export Menu" at bounding box center [1492, 153] width 111 height 16
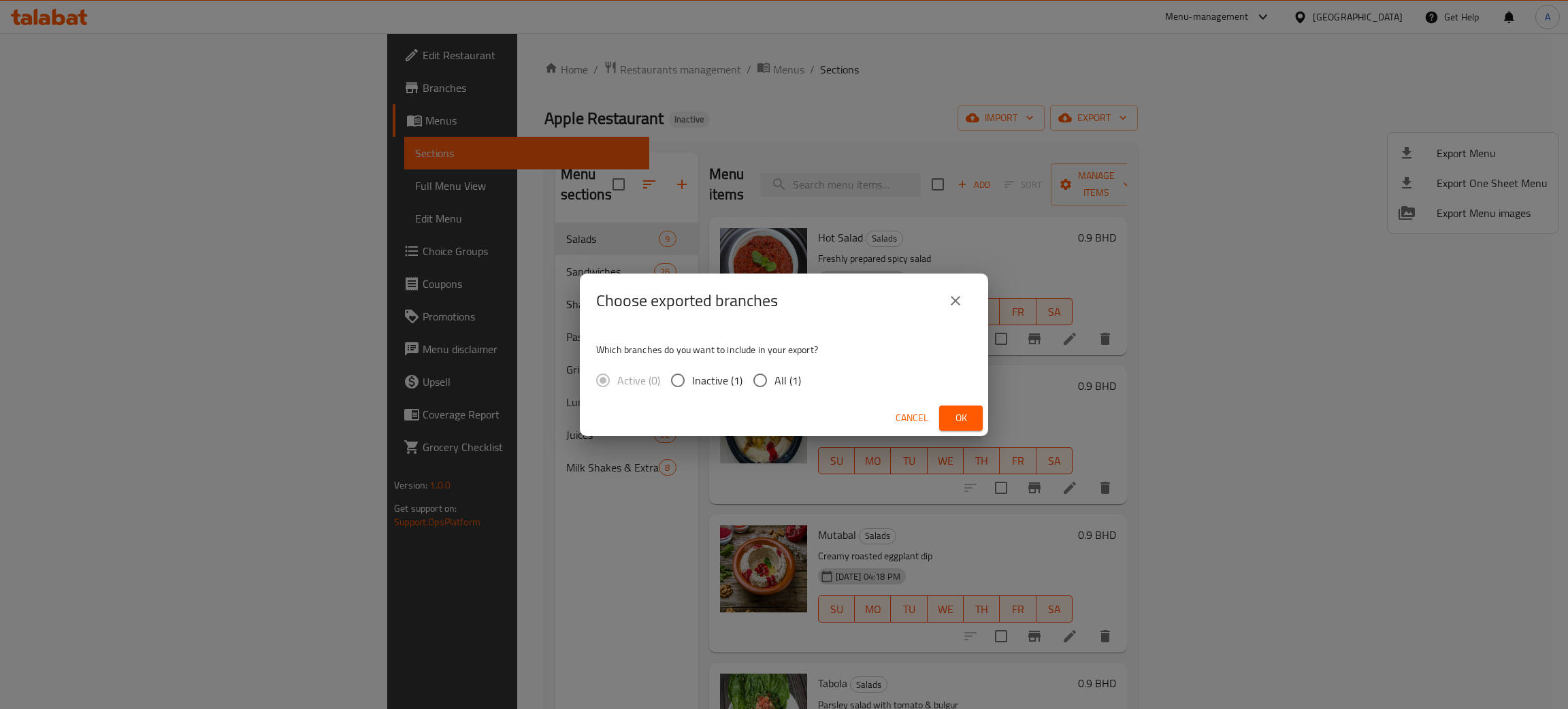
click at [960, 407] on button "Ok" at bounding box center [961, 418] width 44 height 25
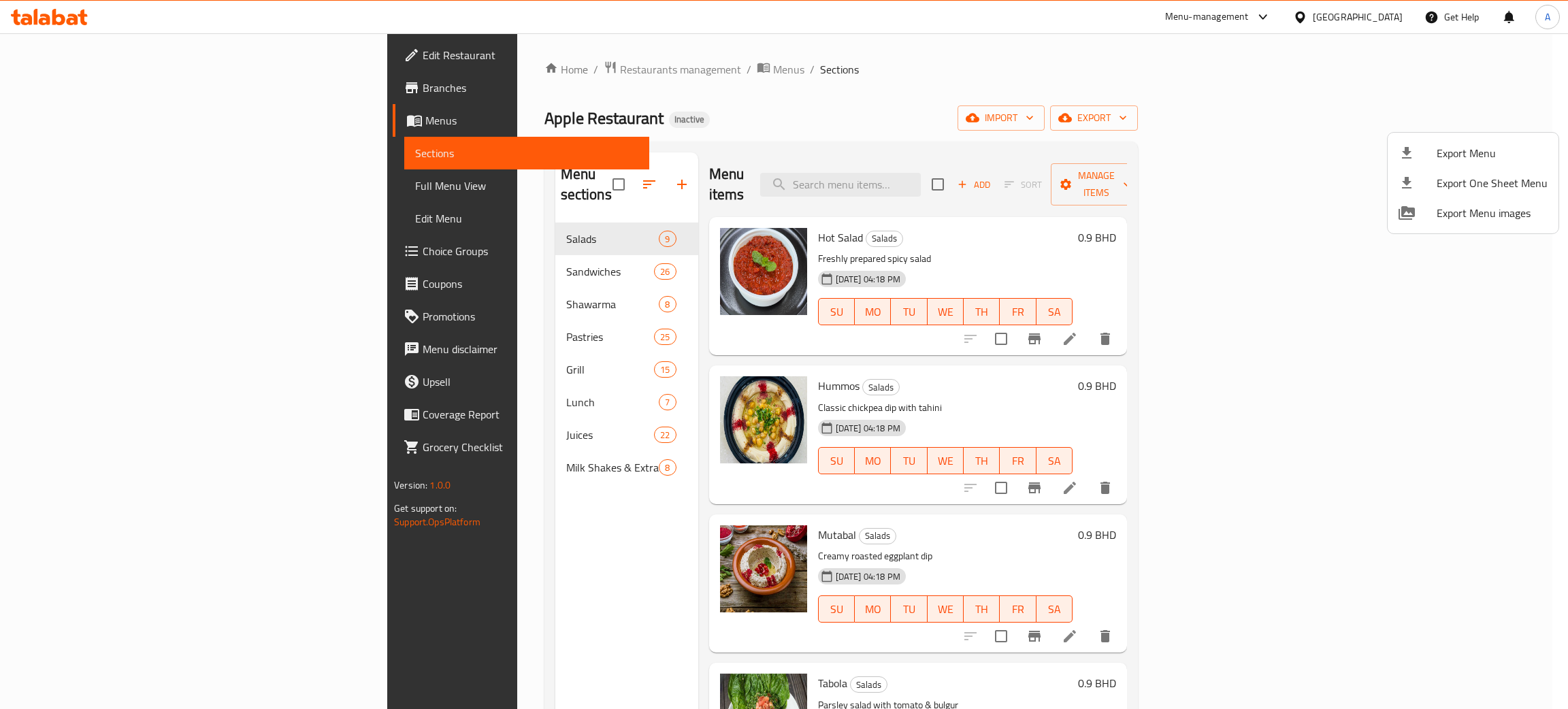
click at [1034, 120] on div at bounding box center [784, 354] width 1568 height 709
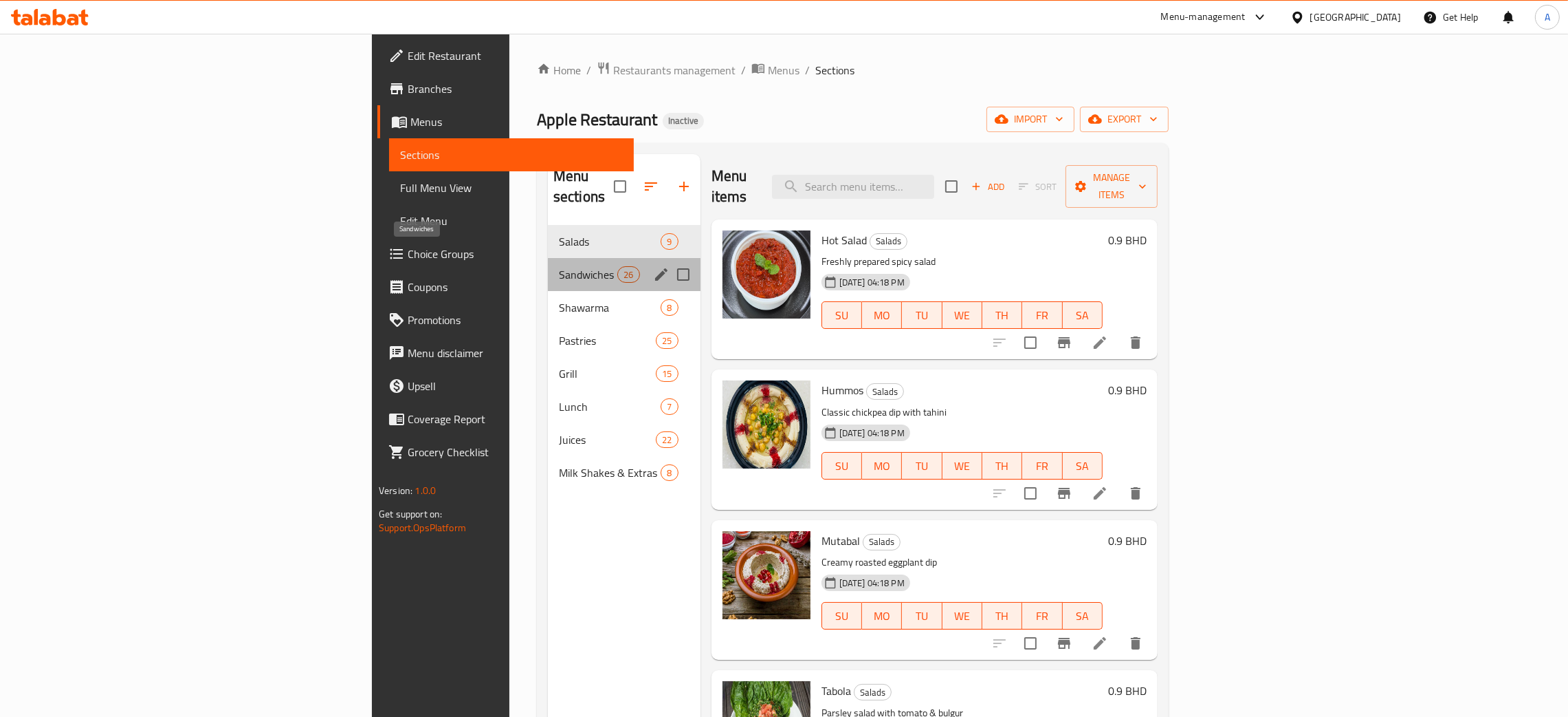
click at [559, 266] on span "Sandwiches" at bounding box center [587, 274] width 59 height 16
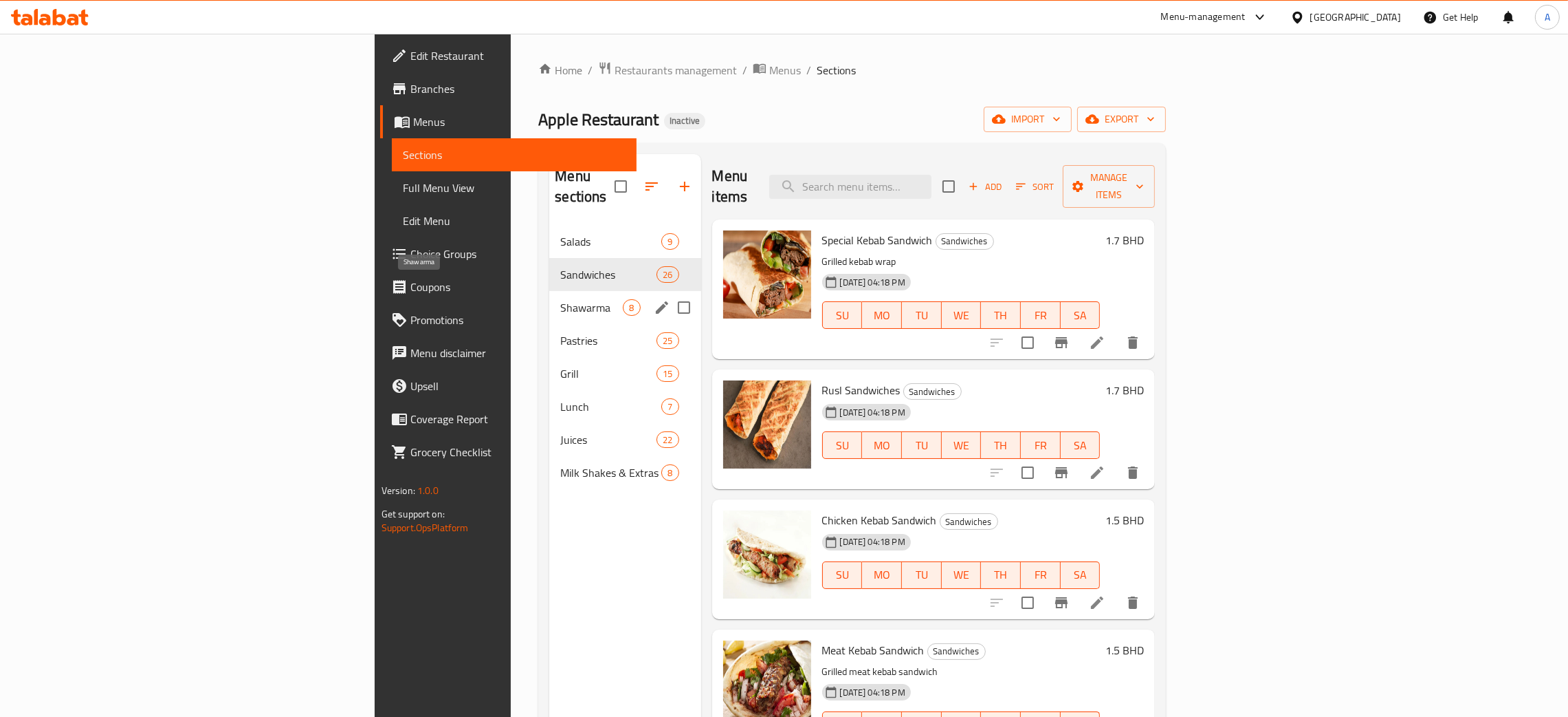
click at [560, 299] on span "Shawarma" at bounding box center [592, 307] width 63 height 16
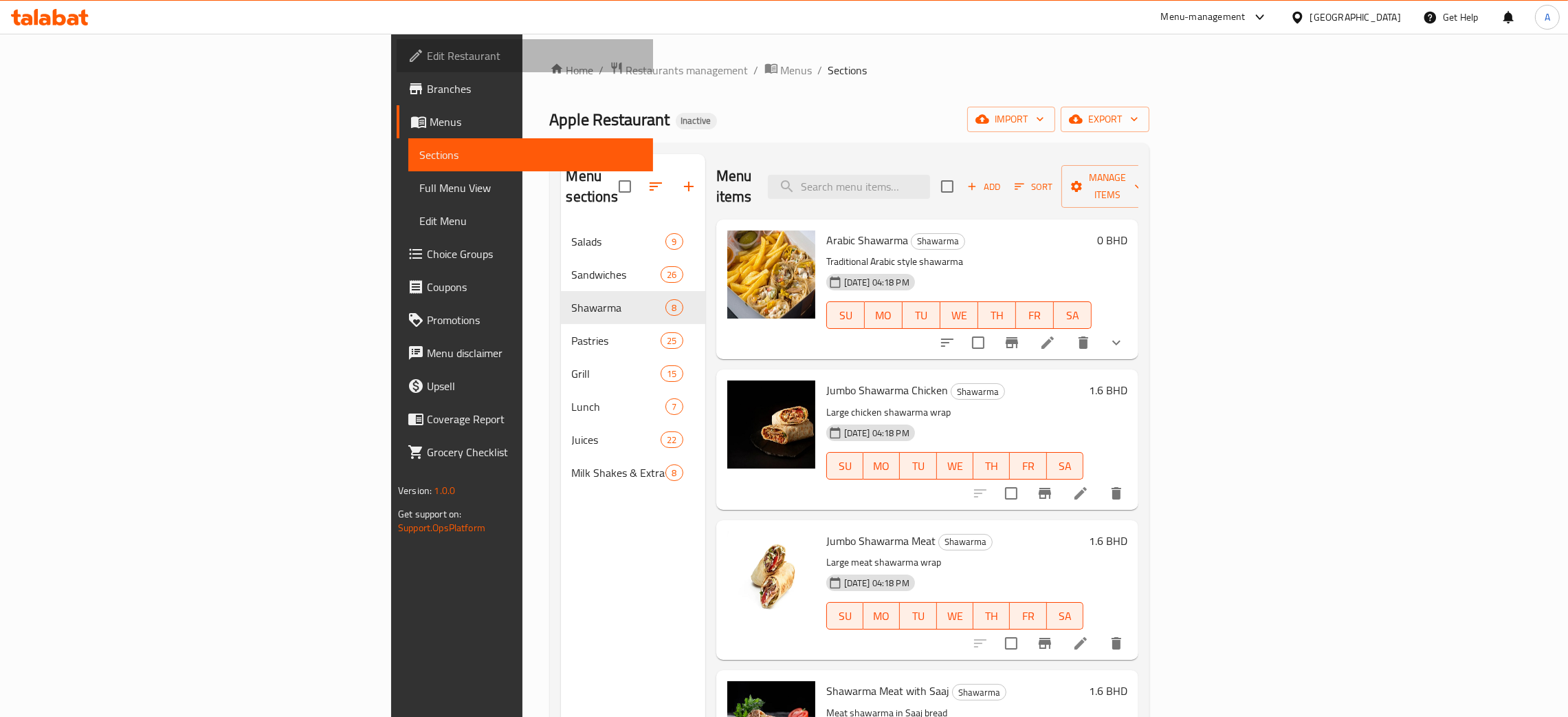
click at [427, 48] on span "Edit Restaurant" at bounding box center [535, 55] width 216 height 16
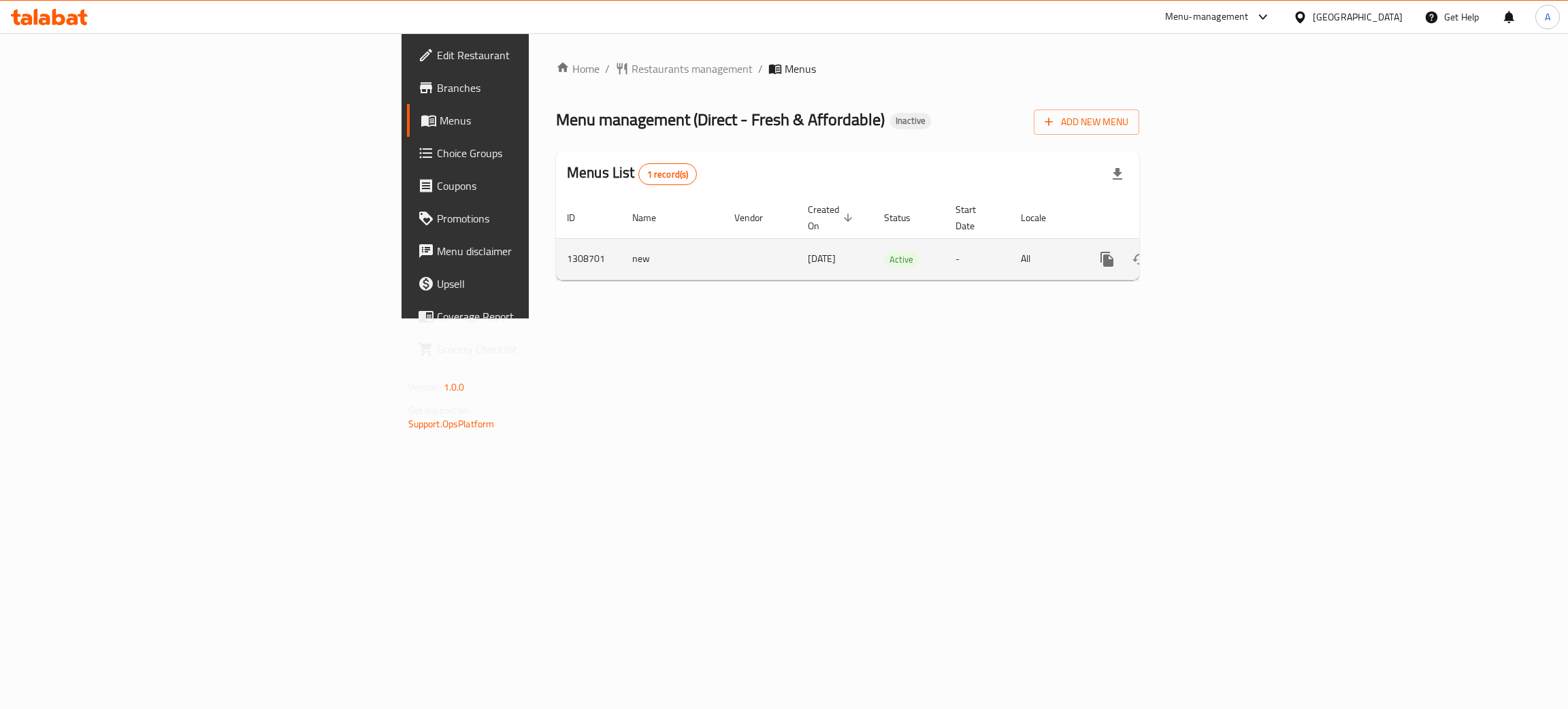
click at [1212, 253] on icon "enhanced table" at bounding box center [1205, 259] width 13 height 13
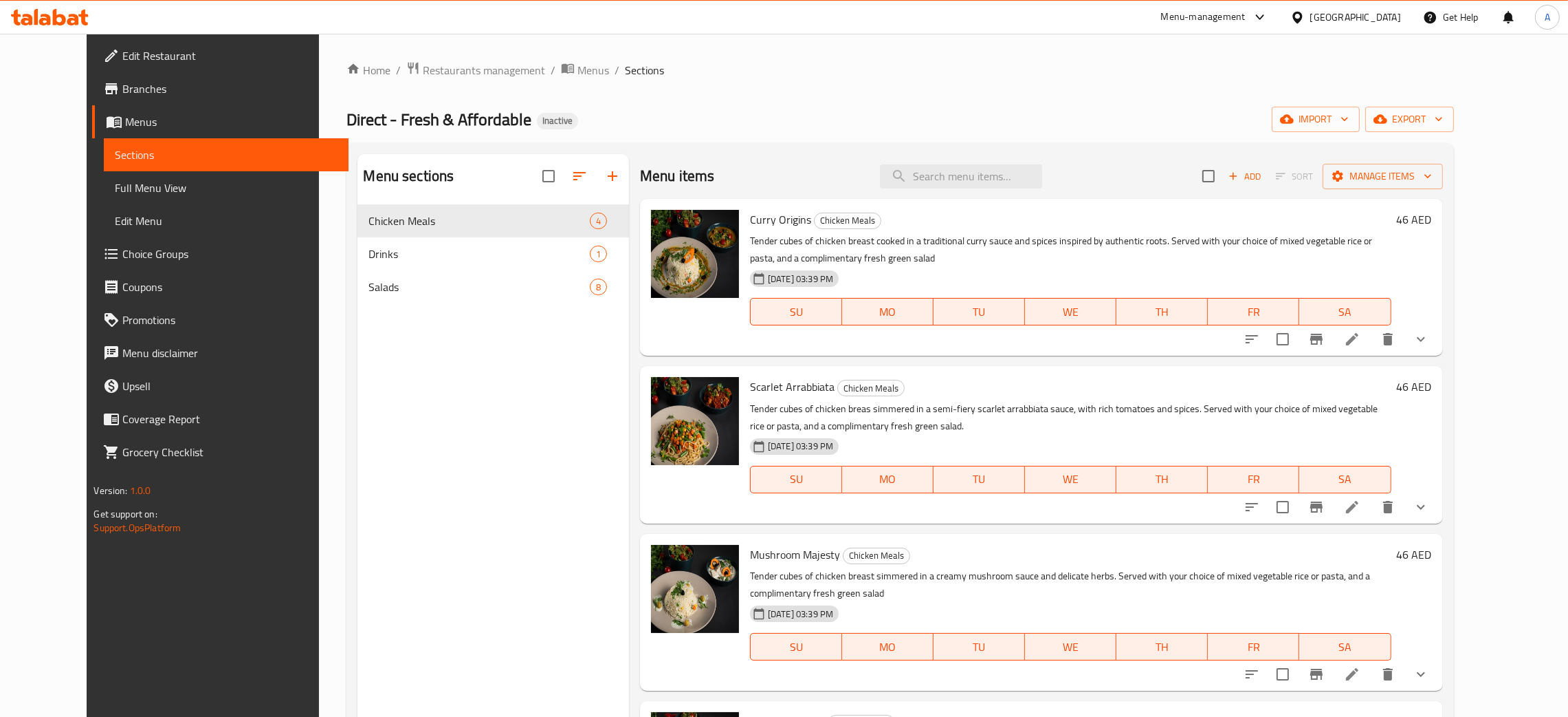
scroll to position [194, 0]
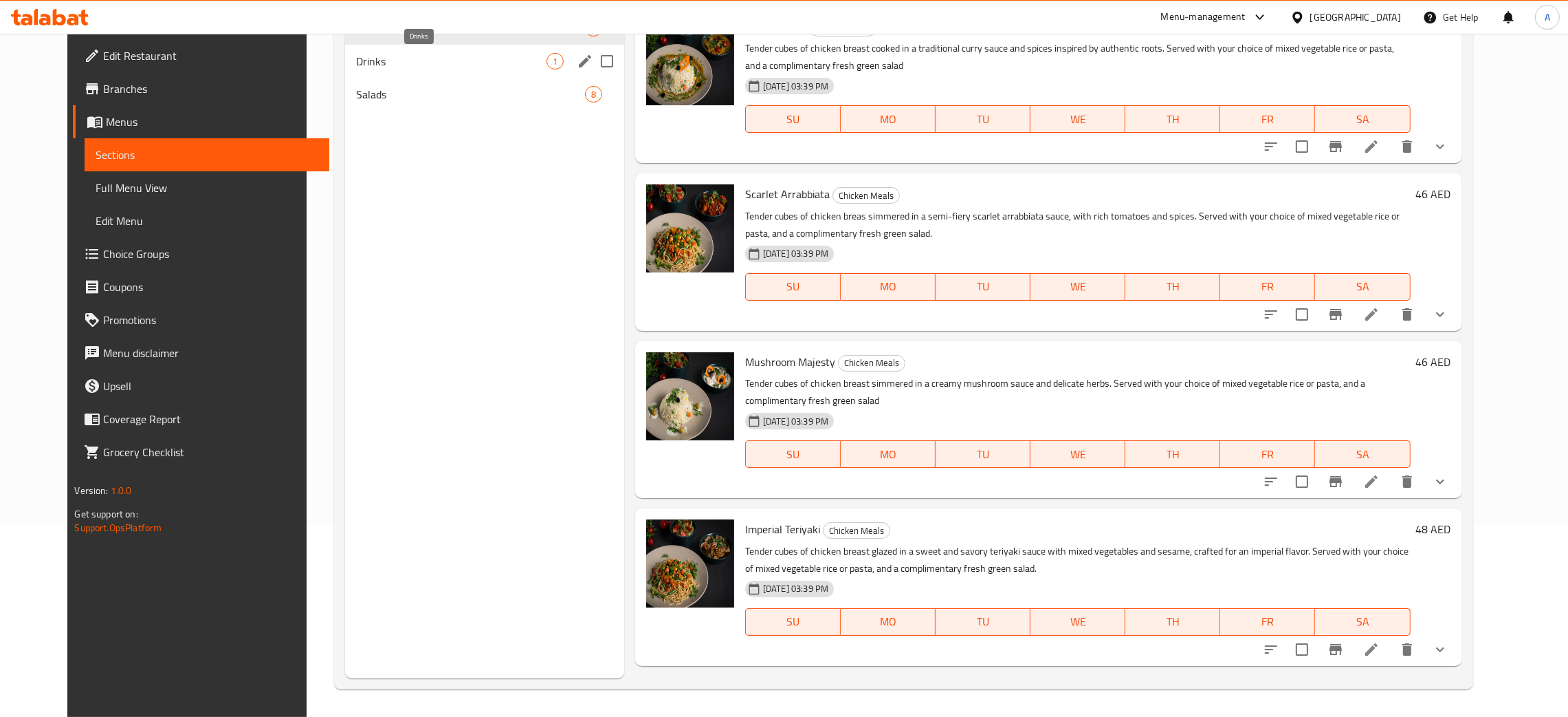
click at [514, 64] on span "Drinks" at bounding box center [452, 60] width 190 height 16
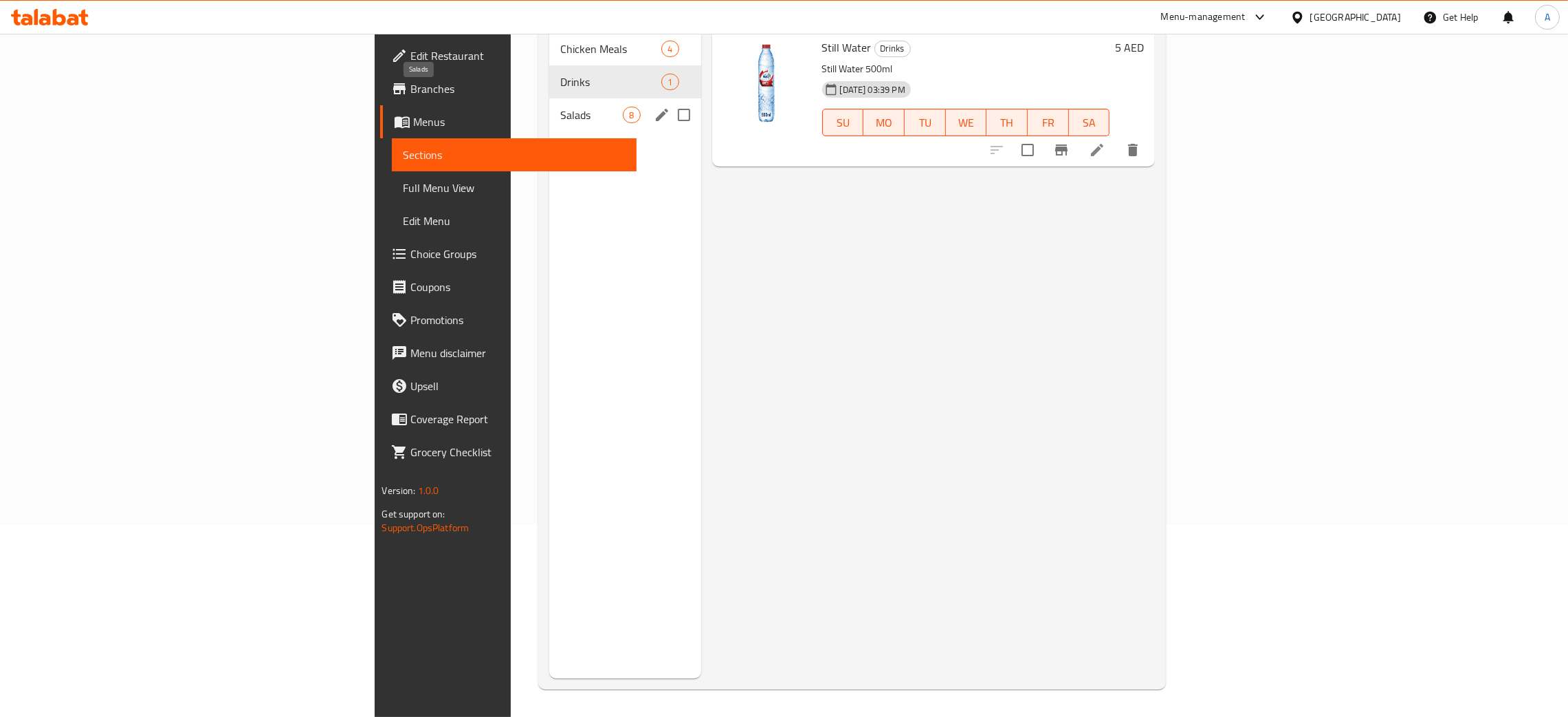
click at [560, 107] on span "Salads" at bounding box center [592, 115] width 63 height 16
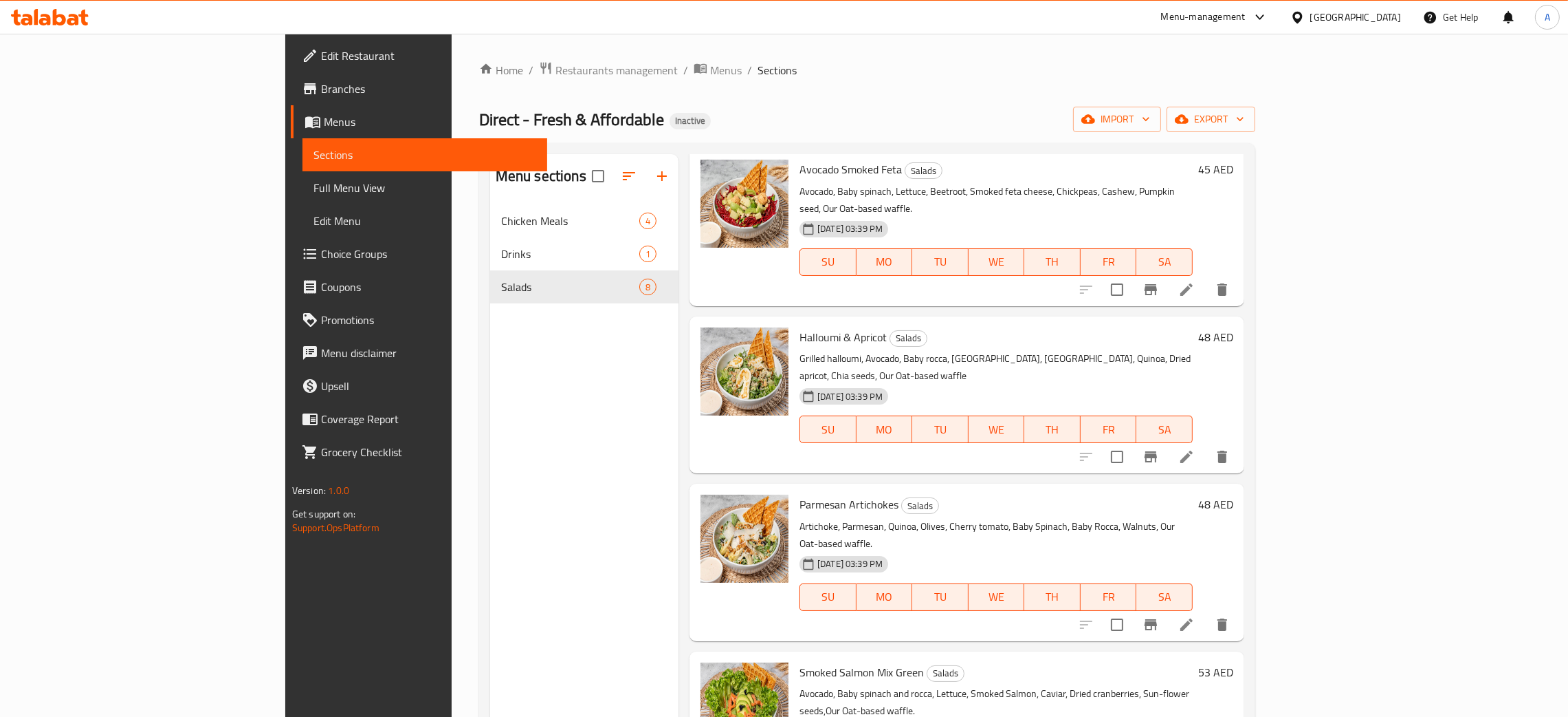
click at [321, 53] on span "Edit Restaurant" at bounding box center [429, 55] width 216 height 16
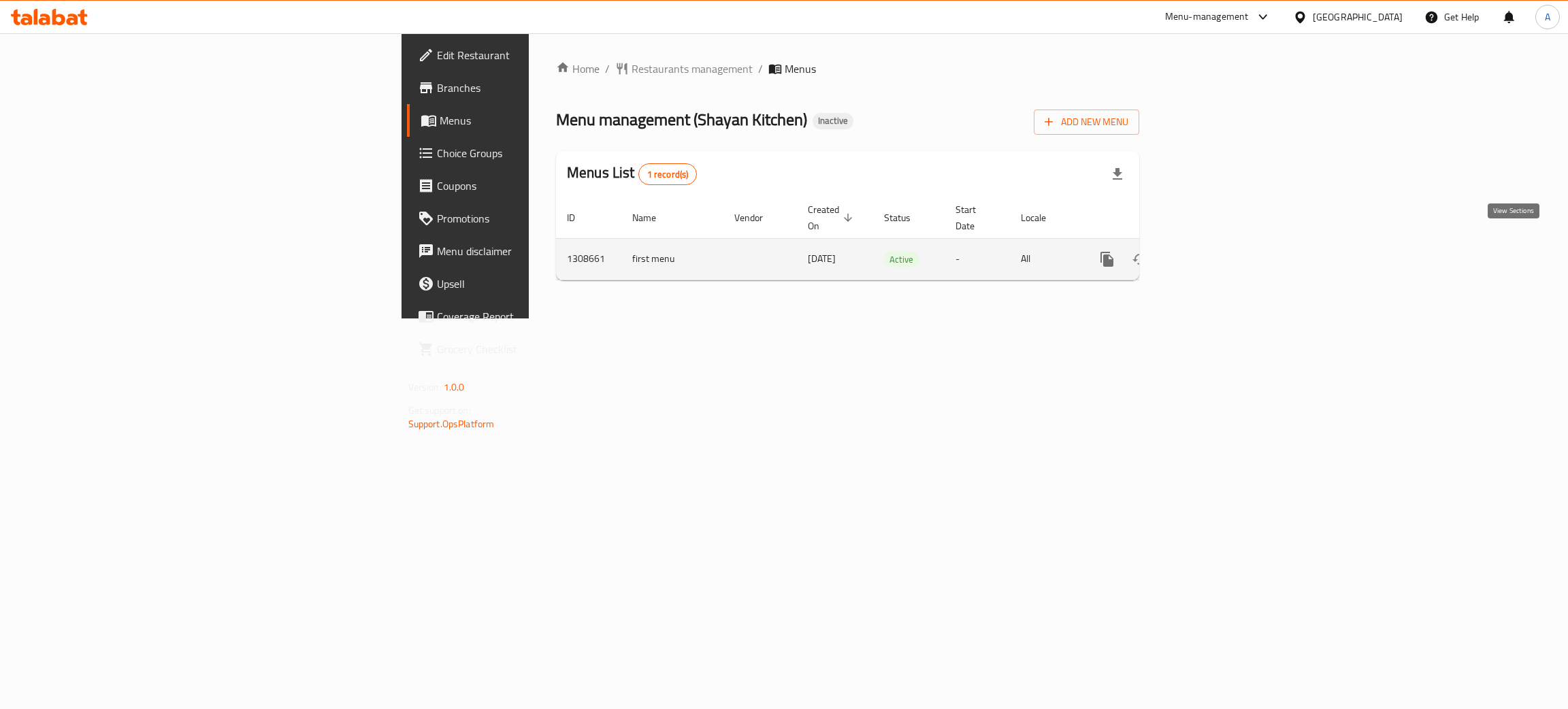
click at [1213, 251] on icon "enhanced table" at bounding box center [1205, 259] width 16 height 16
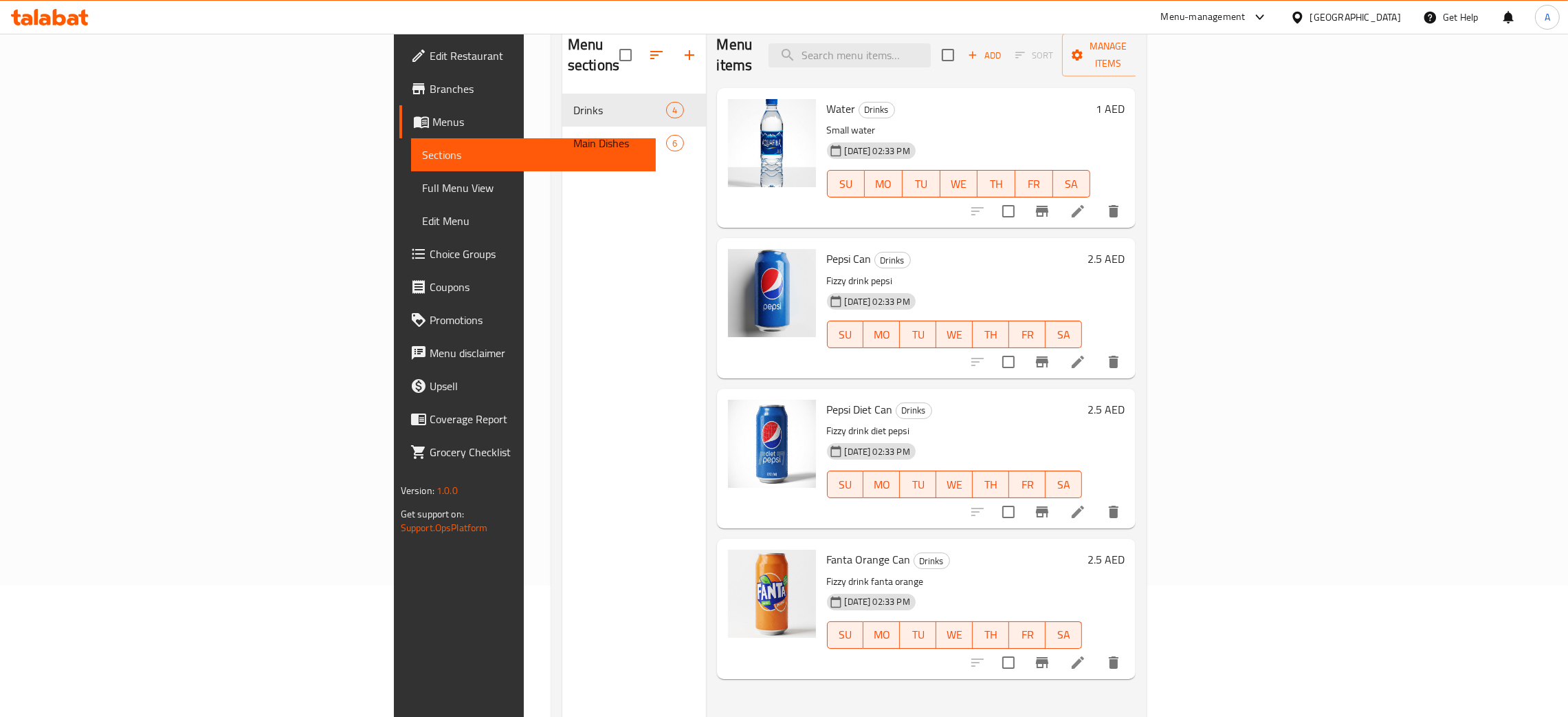
scroll to position [194, 0]
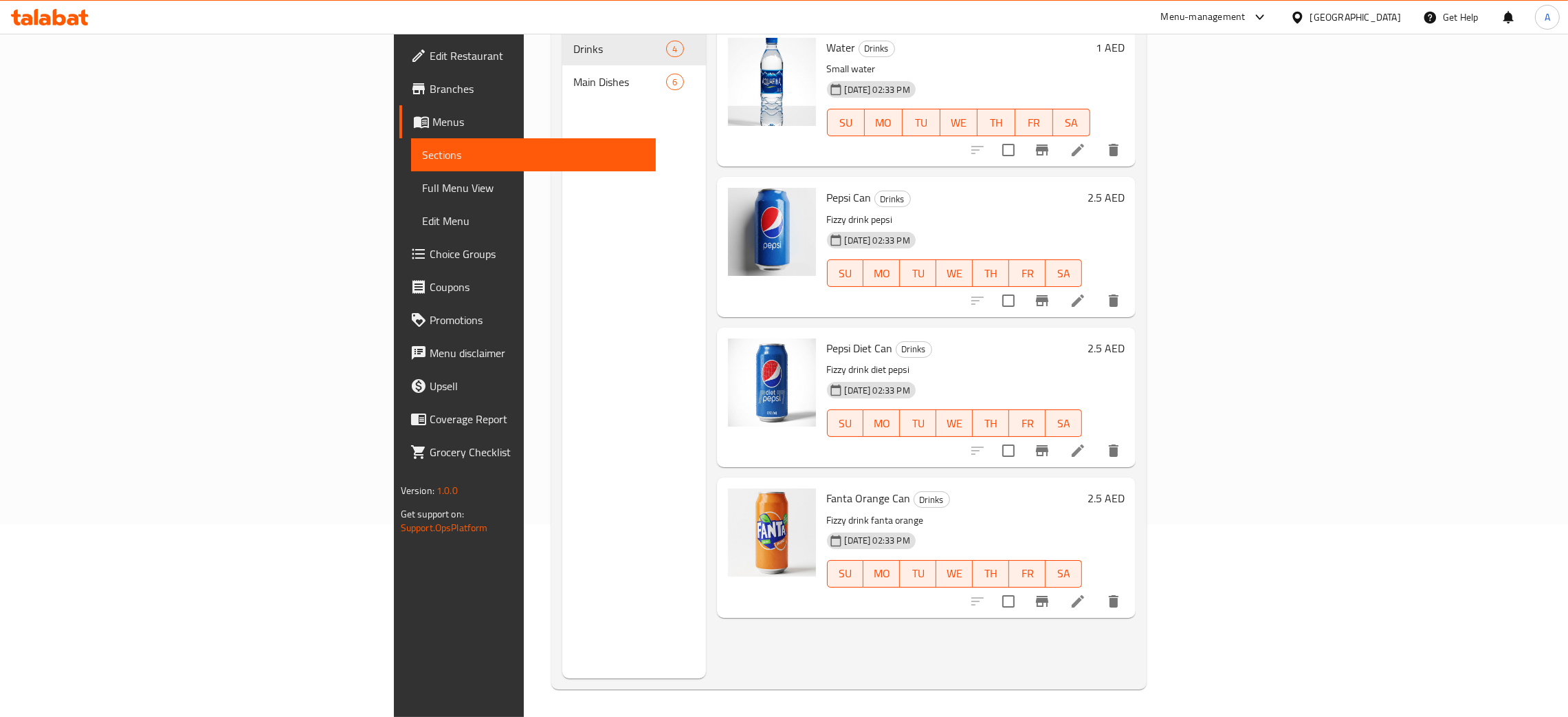
click at [573, 74] on span "Main Dishes" at bounding box center [619, 82] width 93 height 16
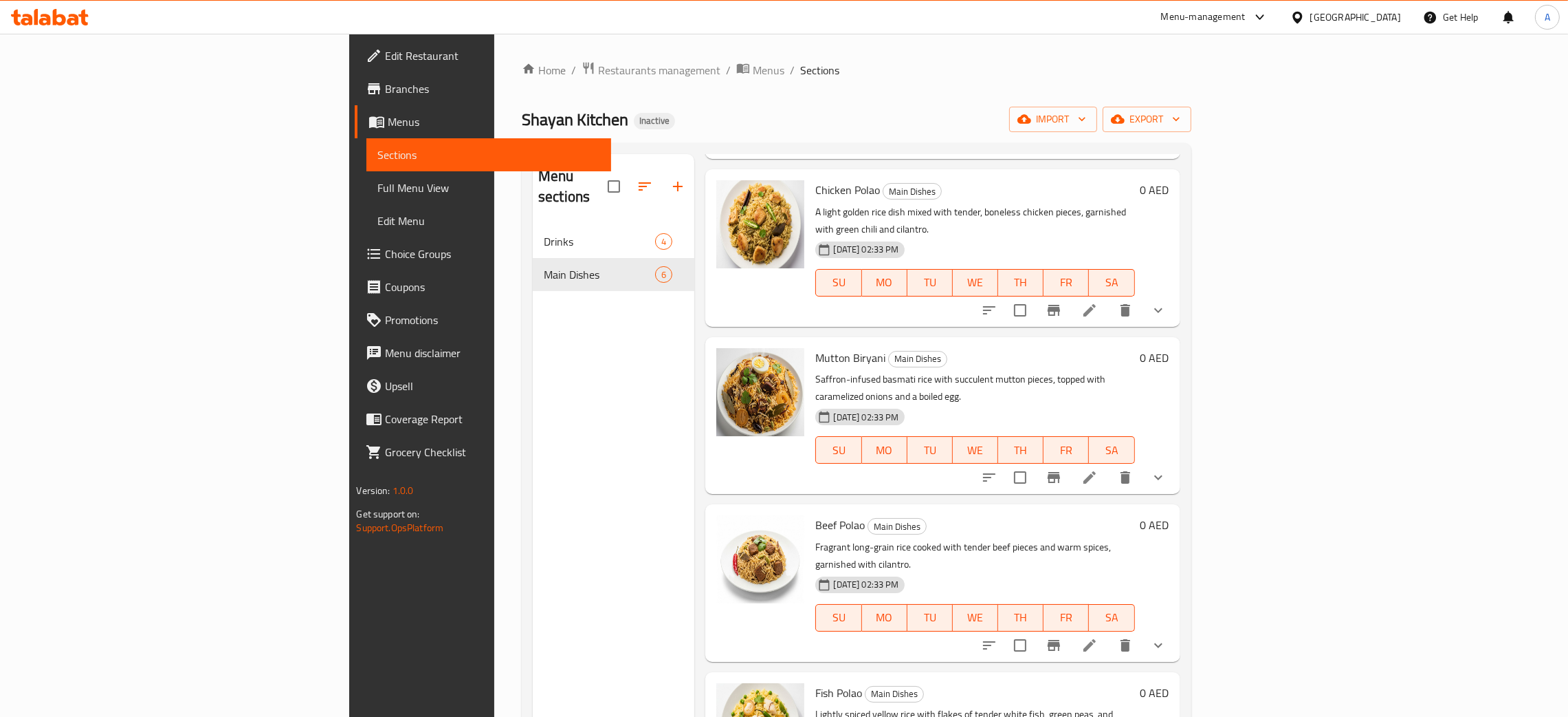
click at [1347, 12] on div "United Arab Emirates" at bounding box center [1356, 17] width 91 height 15
click at [1212, 110] on div "Bahrain" at bounding box center [1251, 110] width 91 height 15
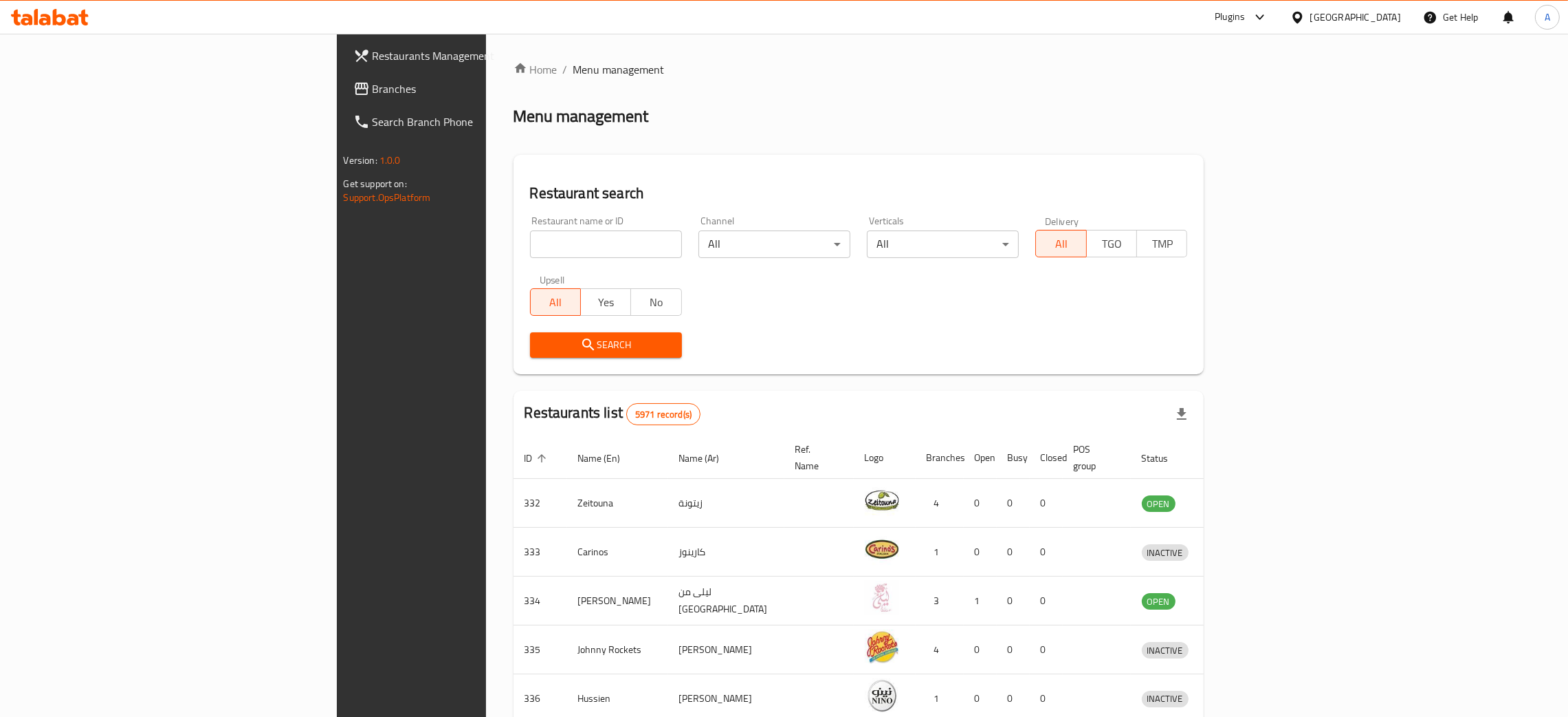
click at [530, 246] on input "search" at bounding box center [605, 244] width 152 height 27
paste input "GIANT MANDI CHICKEN"
type input "GIANT MANDI CHICKEN"
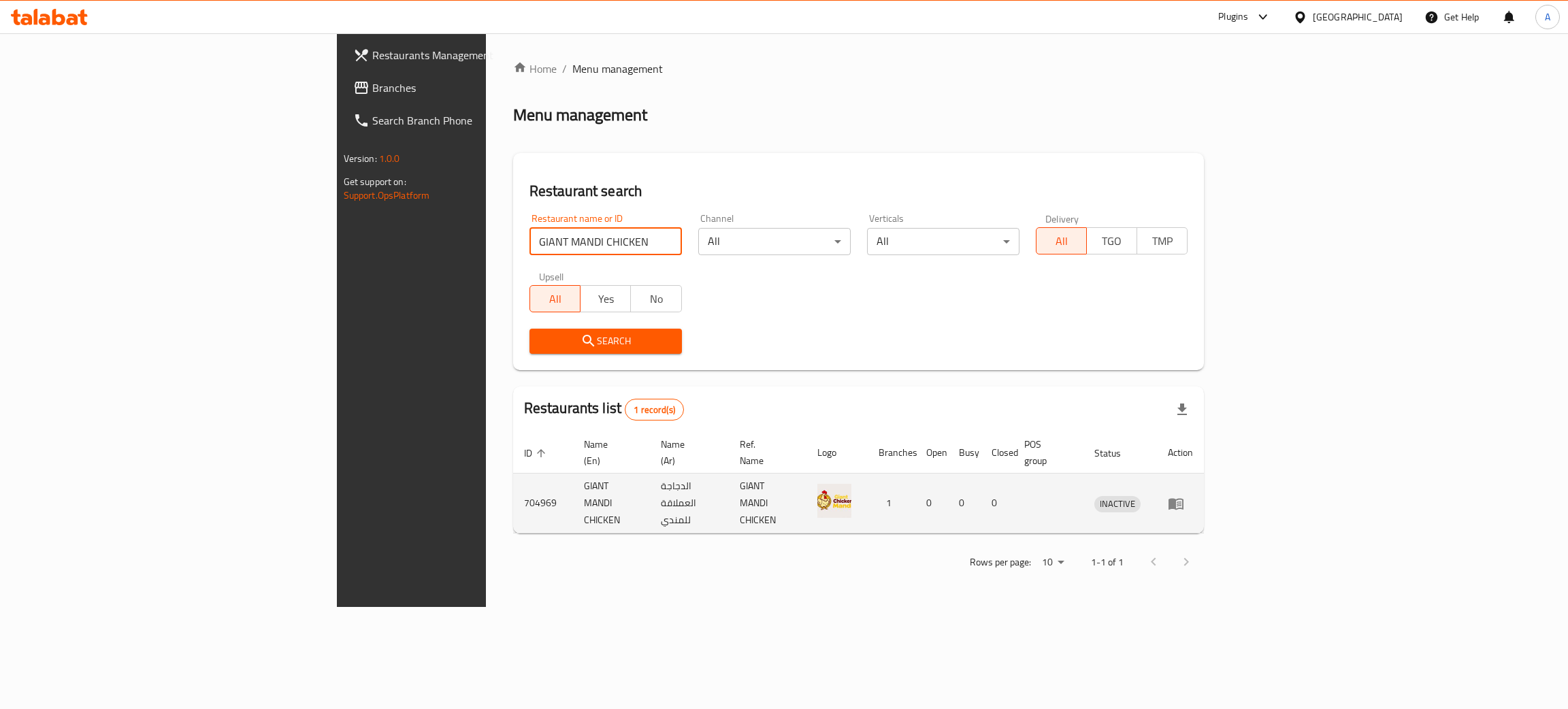
click at [1193, 496] on link "enhanced table" at bounding box center [1181, 503] width 25 height 16
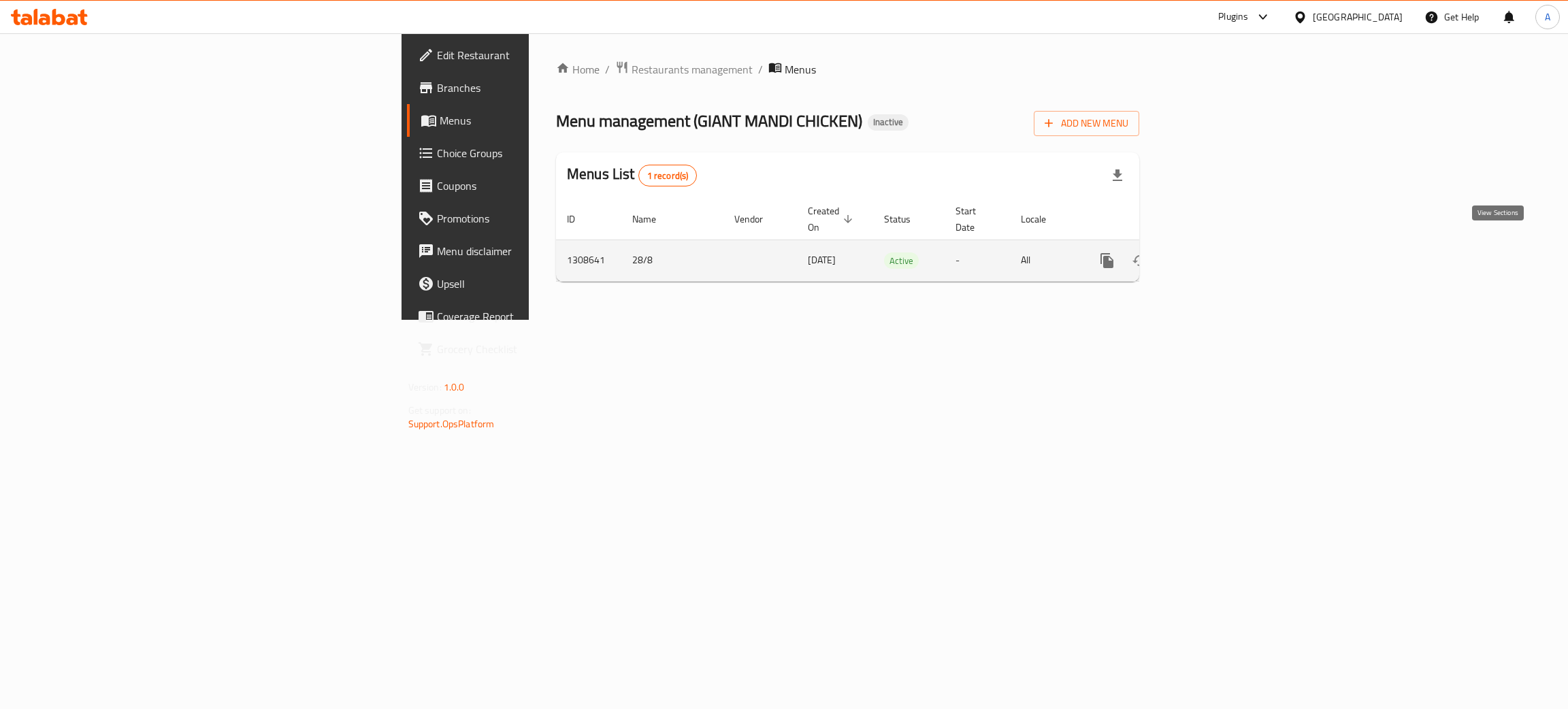
click at [1213, 252] on icon "enhanced table" at bounding box center [1205, 260] width 16 height 16
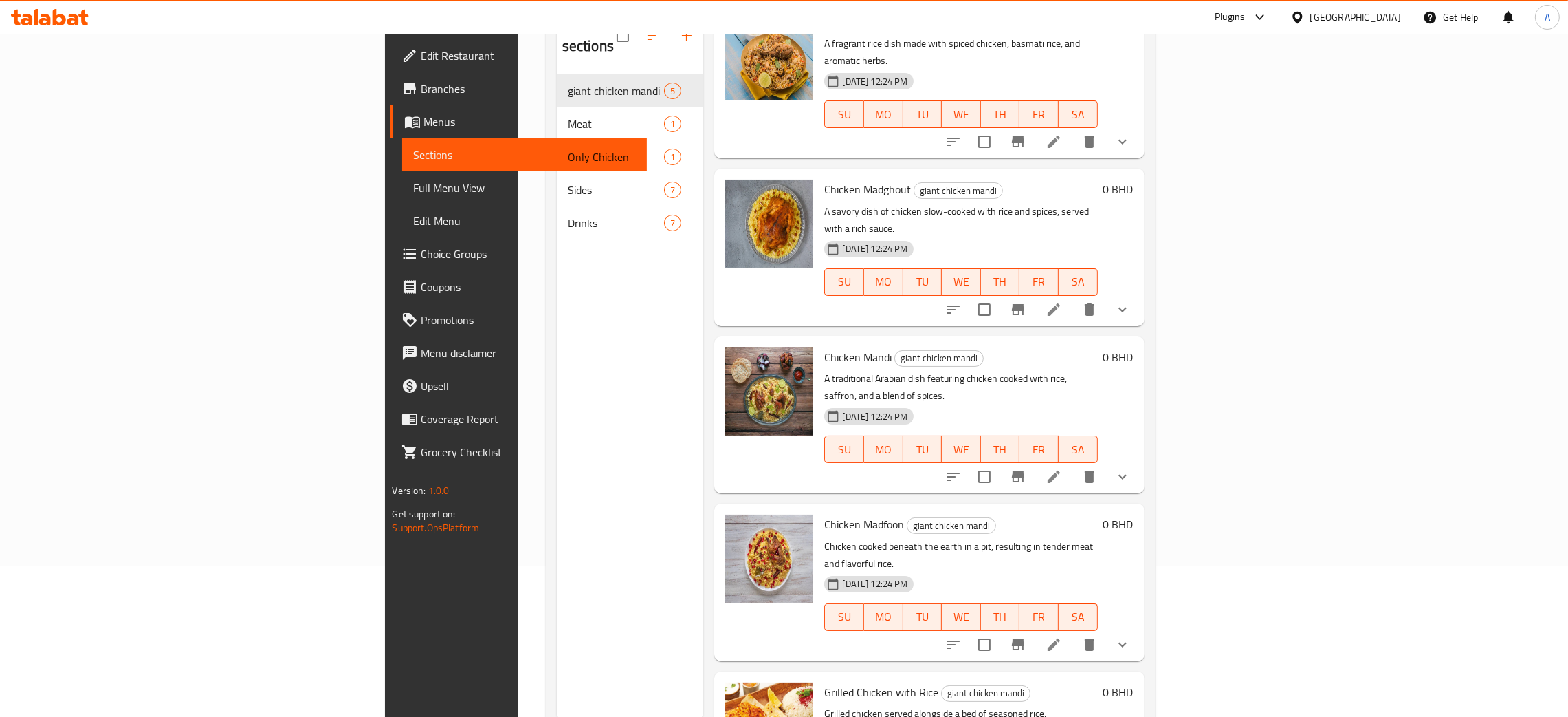
scroll to position [194, 0]
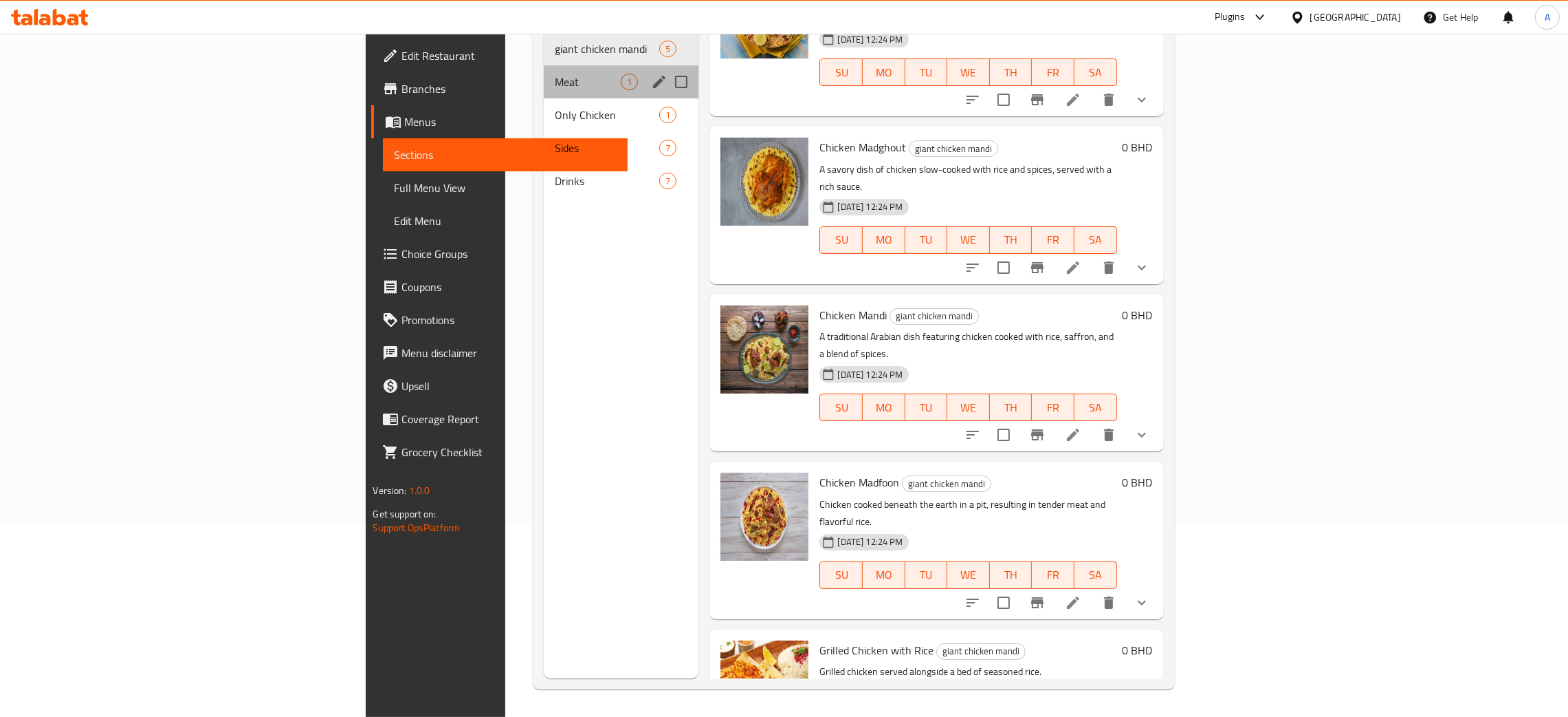
click at [544, 73] on div "Meat 1" at bounding box center [621, 82] width 155 height 33
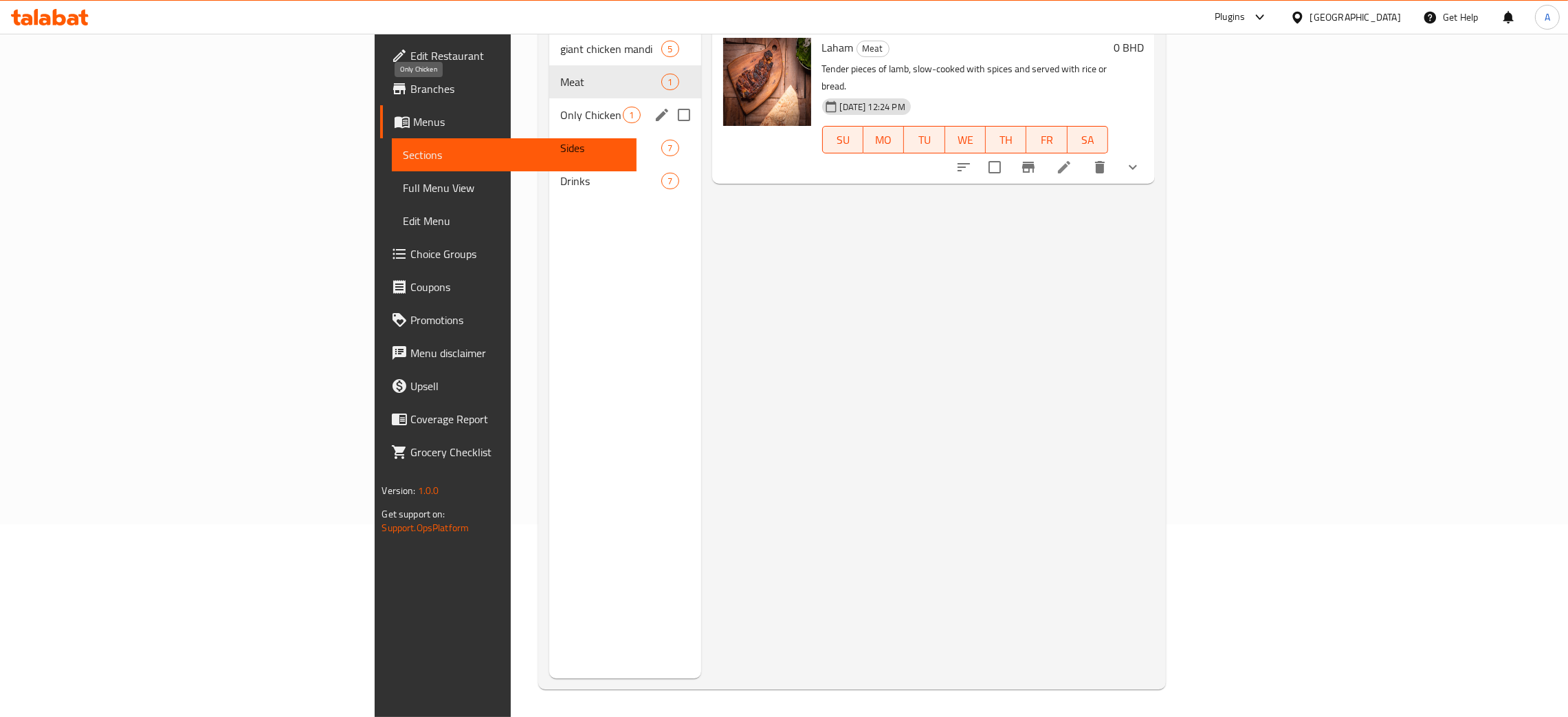
click at [560, 107] on span "Only Chicken" at bounding box center [592, 115] width 63 height 16
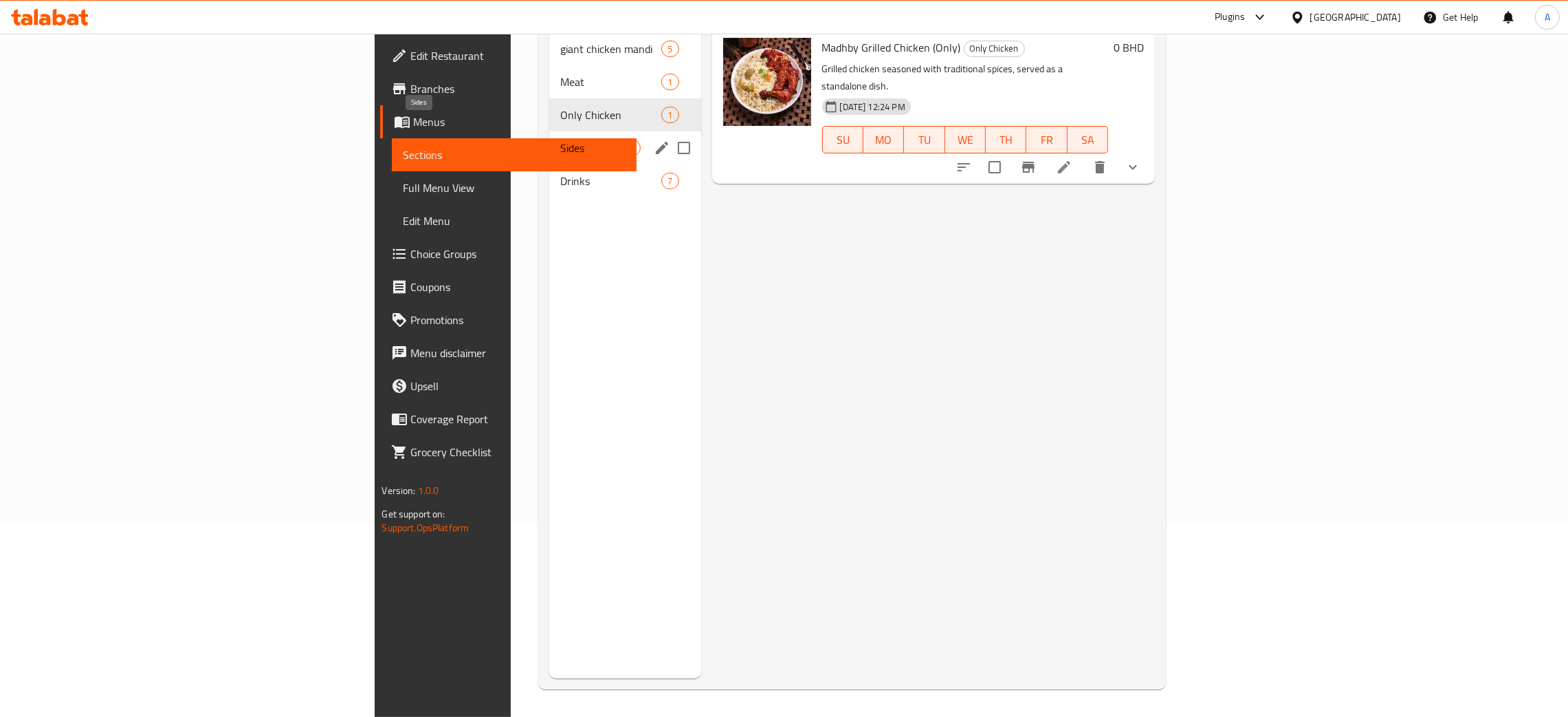
click at [560, 139] on span "Sides" at bounding box center [592, 147] width 63 height 16
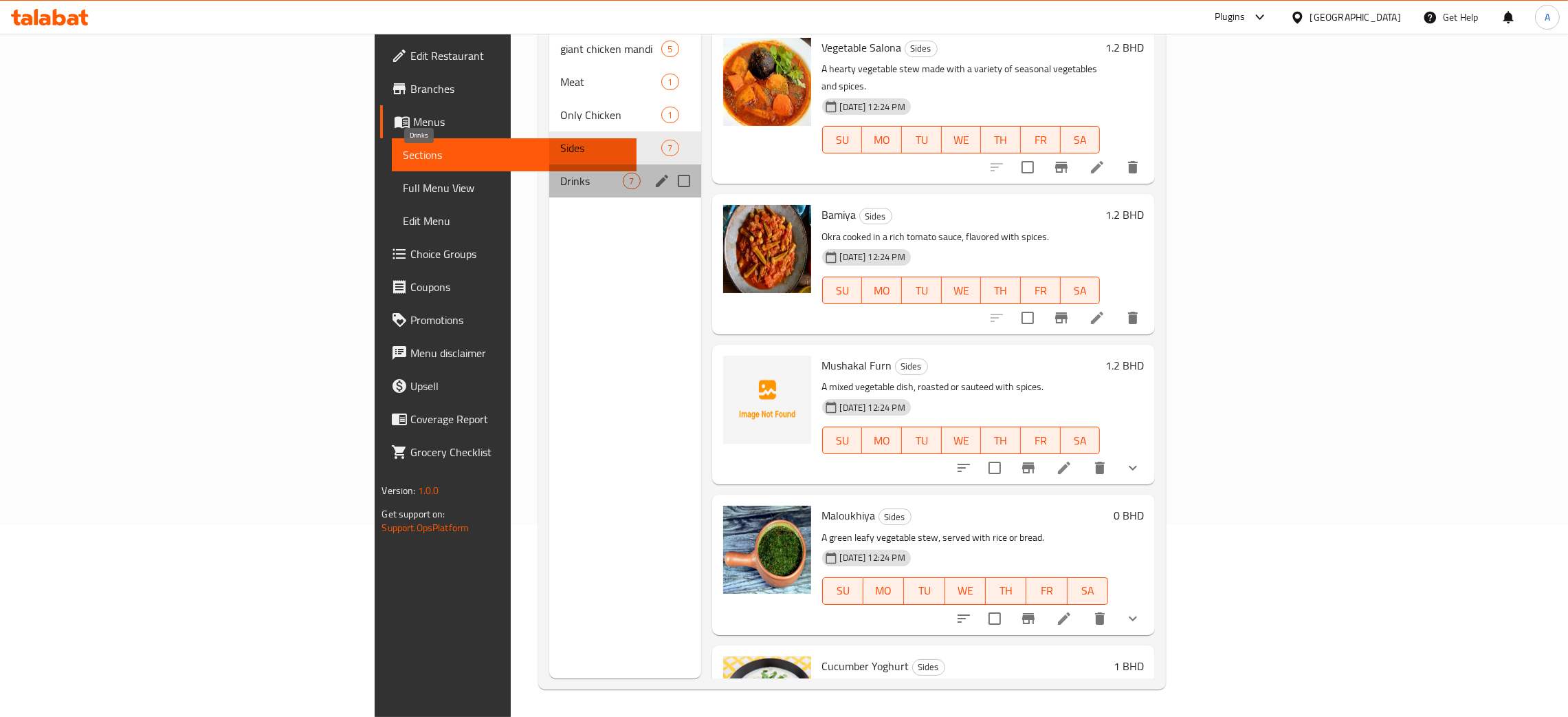
click at [549, 165] on div "Drinks 7" at bounding box center [625, 181] width 151 height 33
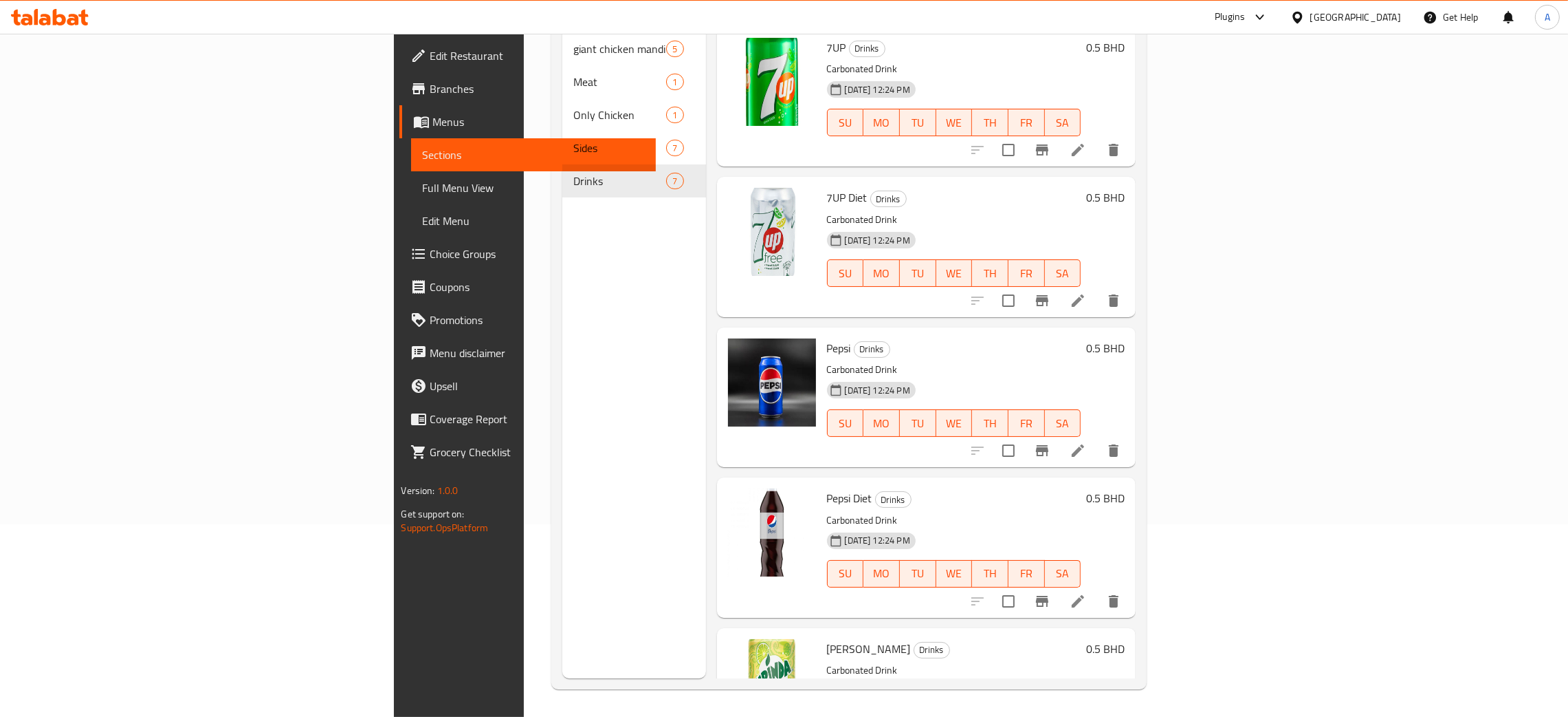
scroll to position [368, 0]
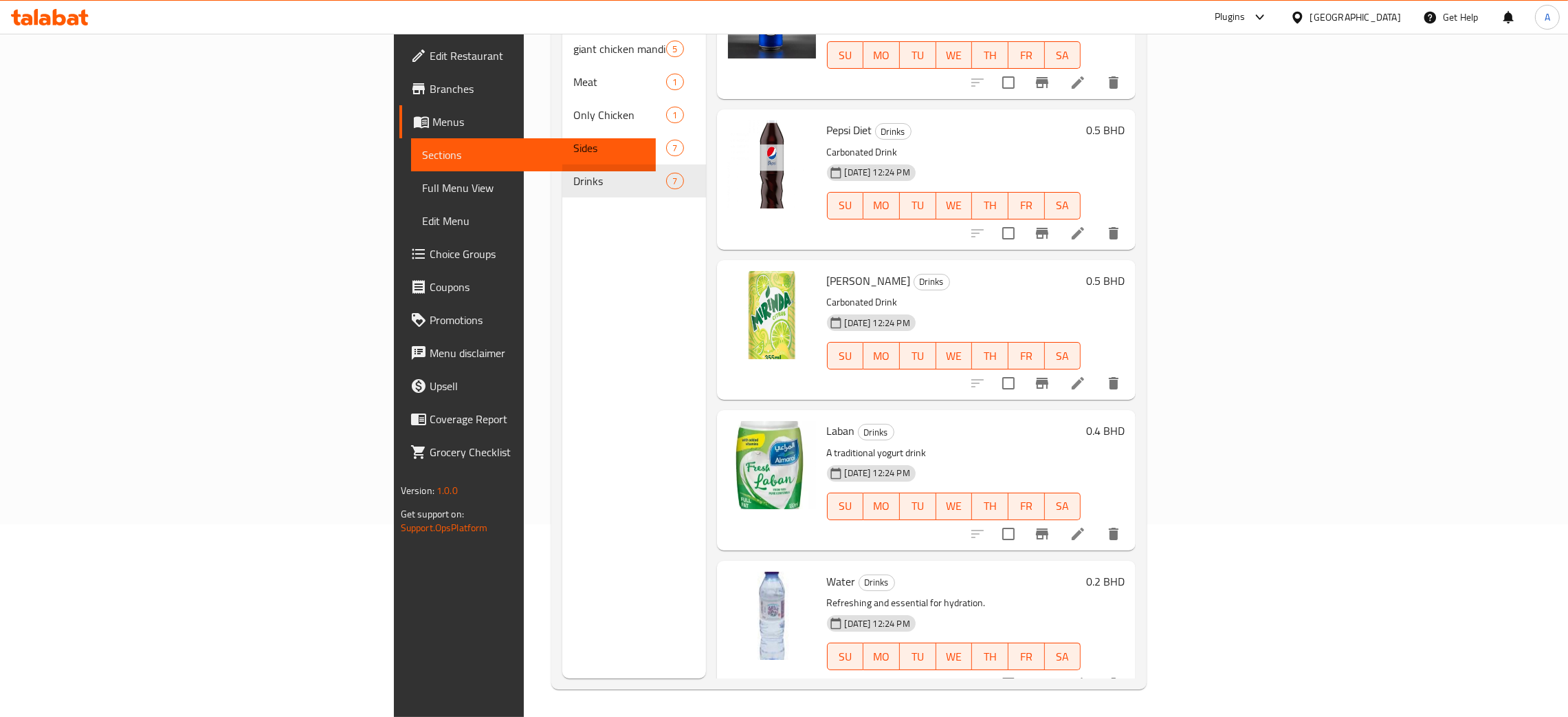
click at [430, 53] on span "Edit Restaurant" at bounding box center [537, 55] width 216 height 16
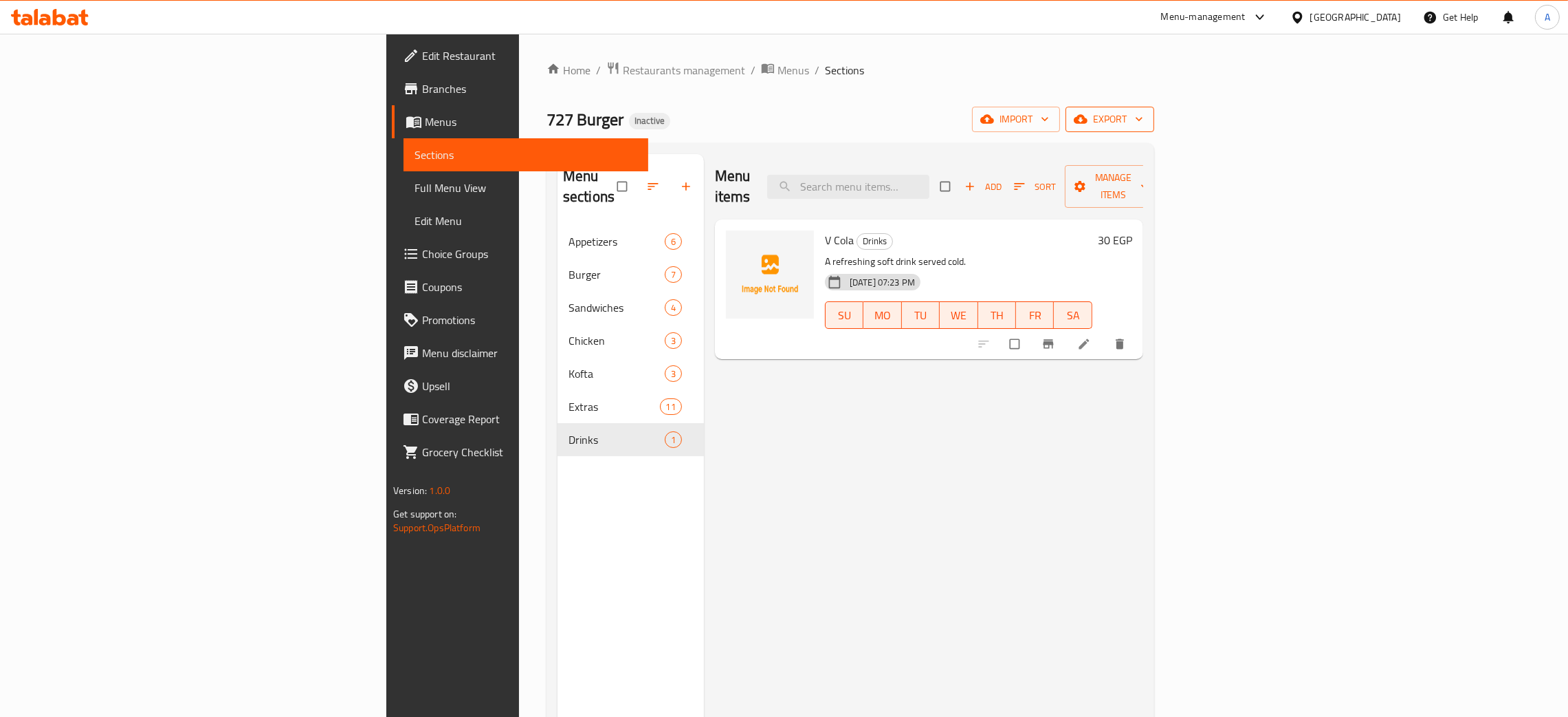
click at [1146, 117] on icon "button" at bounding box center [1139, 119] width 14 height 14
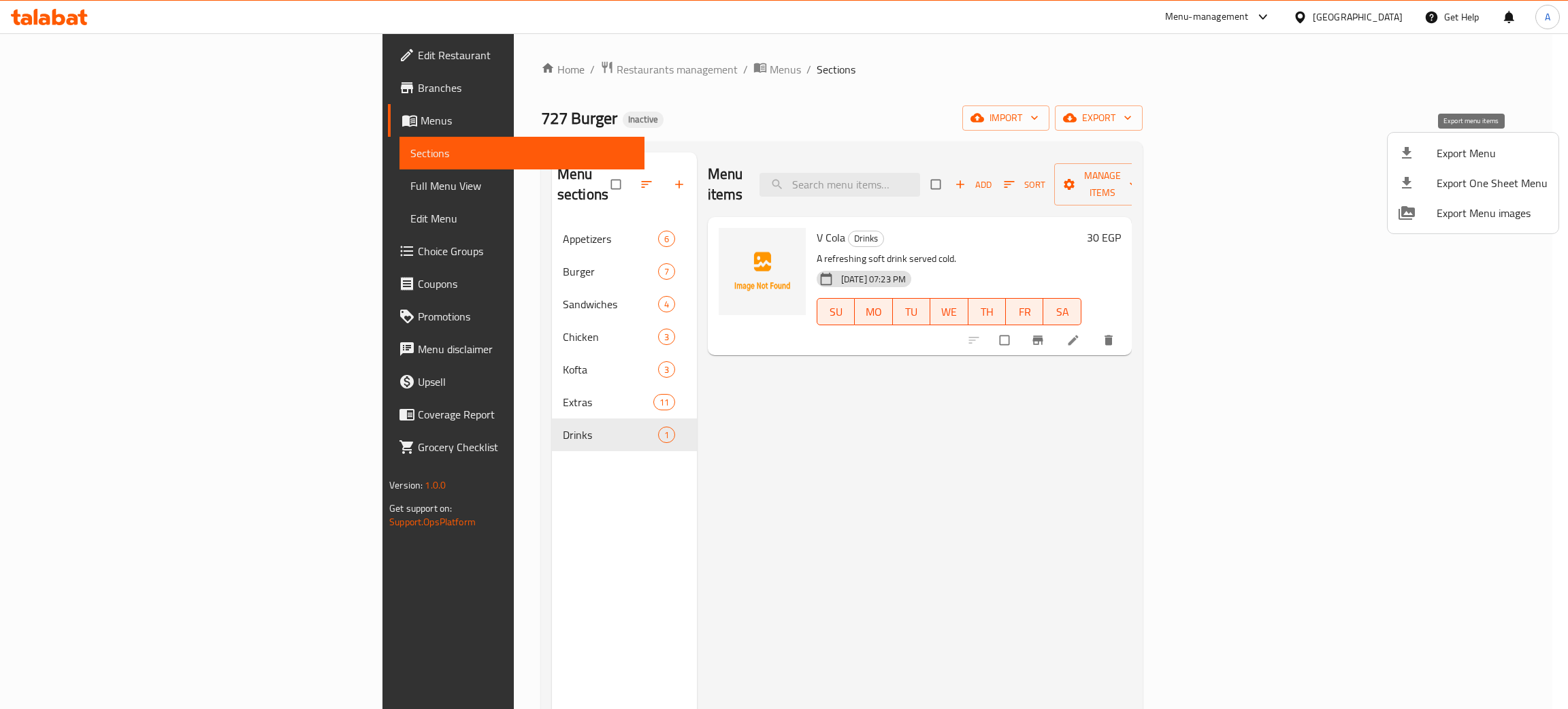
click at [1463, 146] on span "Export Menu" at bounding box center [1492, 153] width 111 height 16
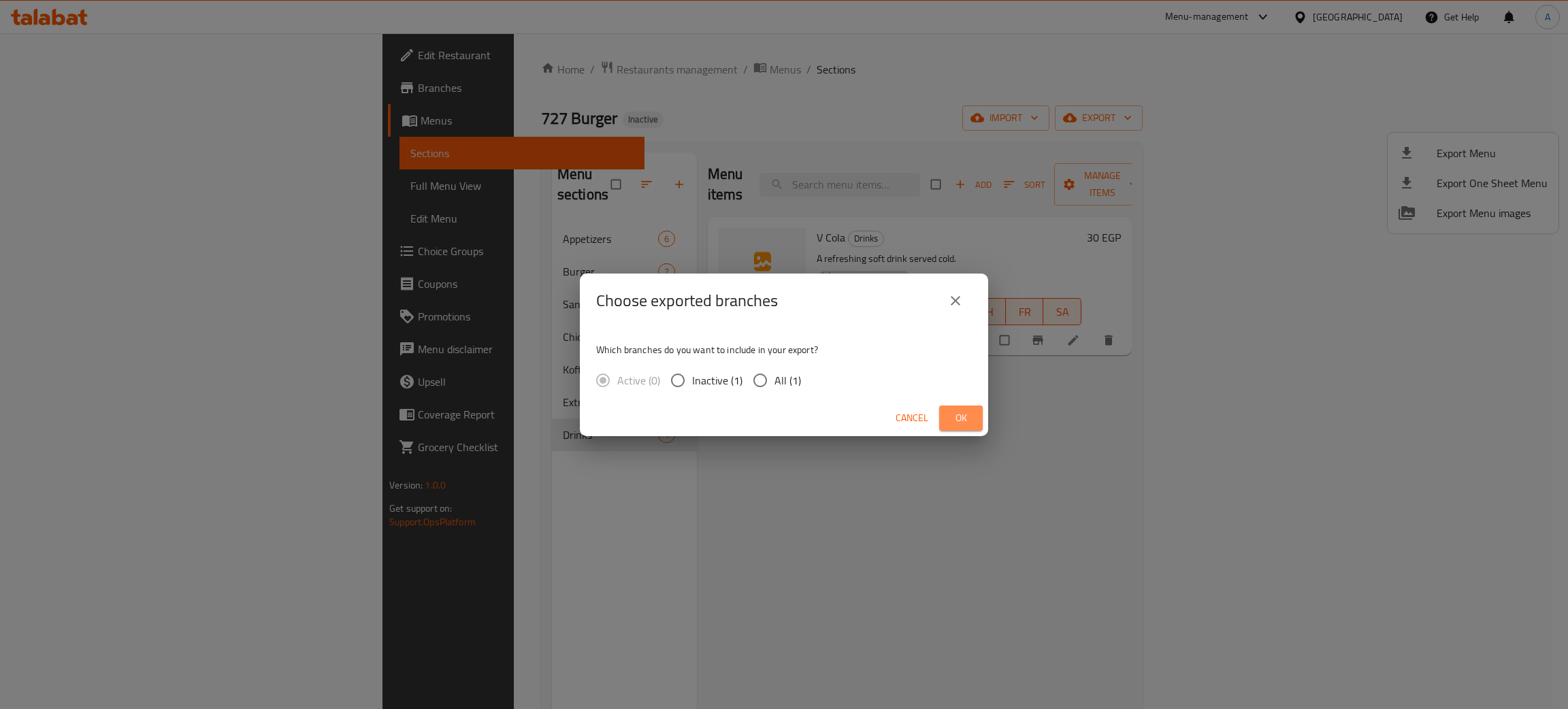
click at [965, 415] on span "Ok" at bounding box center [961, 418] width 22 height 17
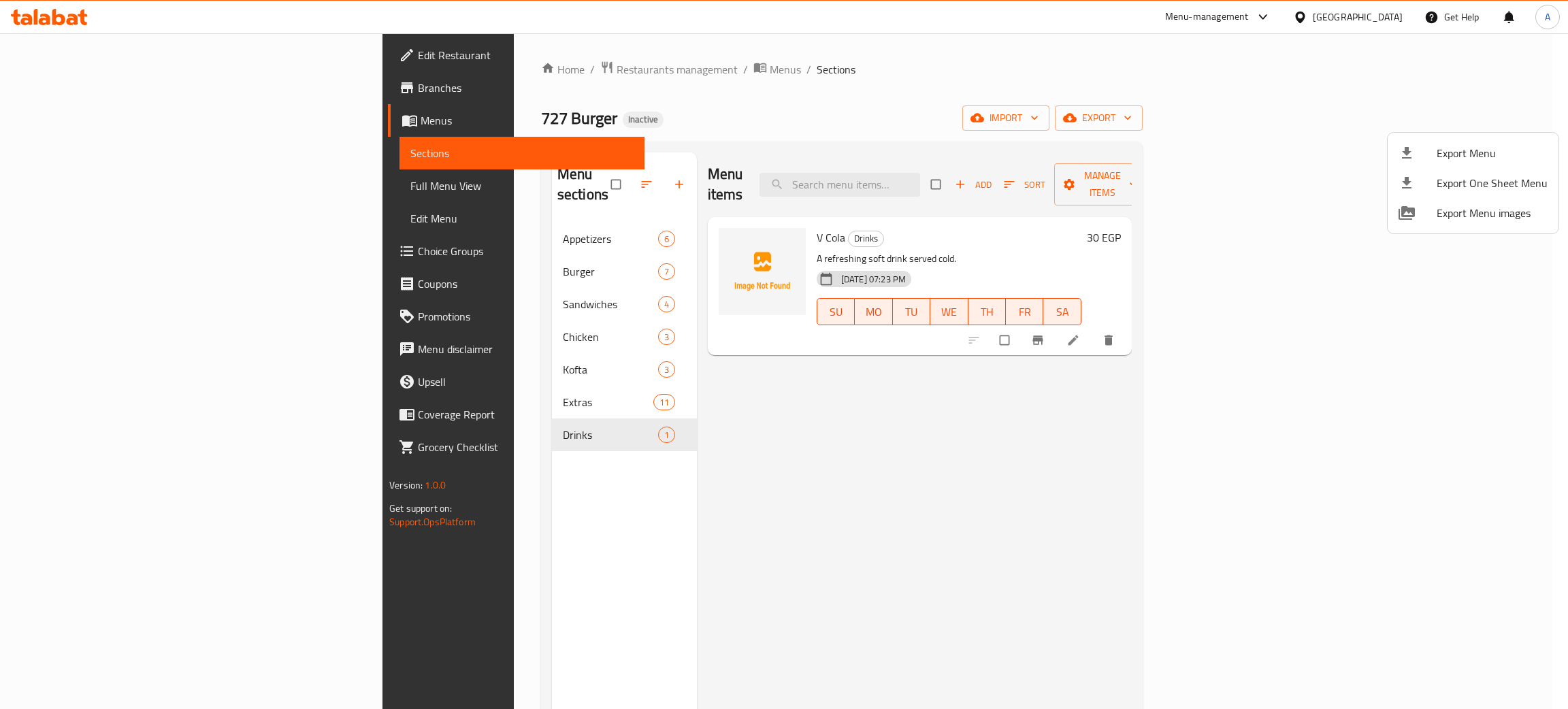
click at [417, 377] on div at bounding box center [784, 354] width 1568 height 709
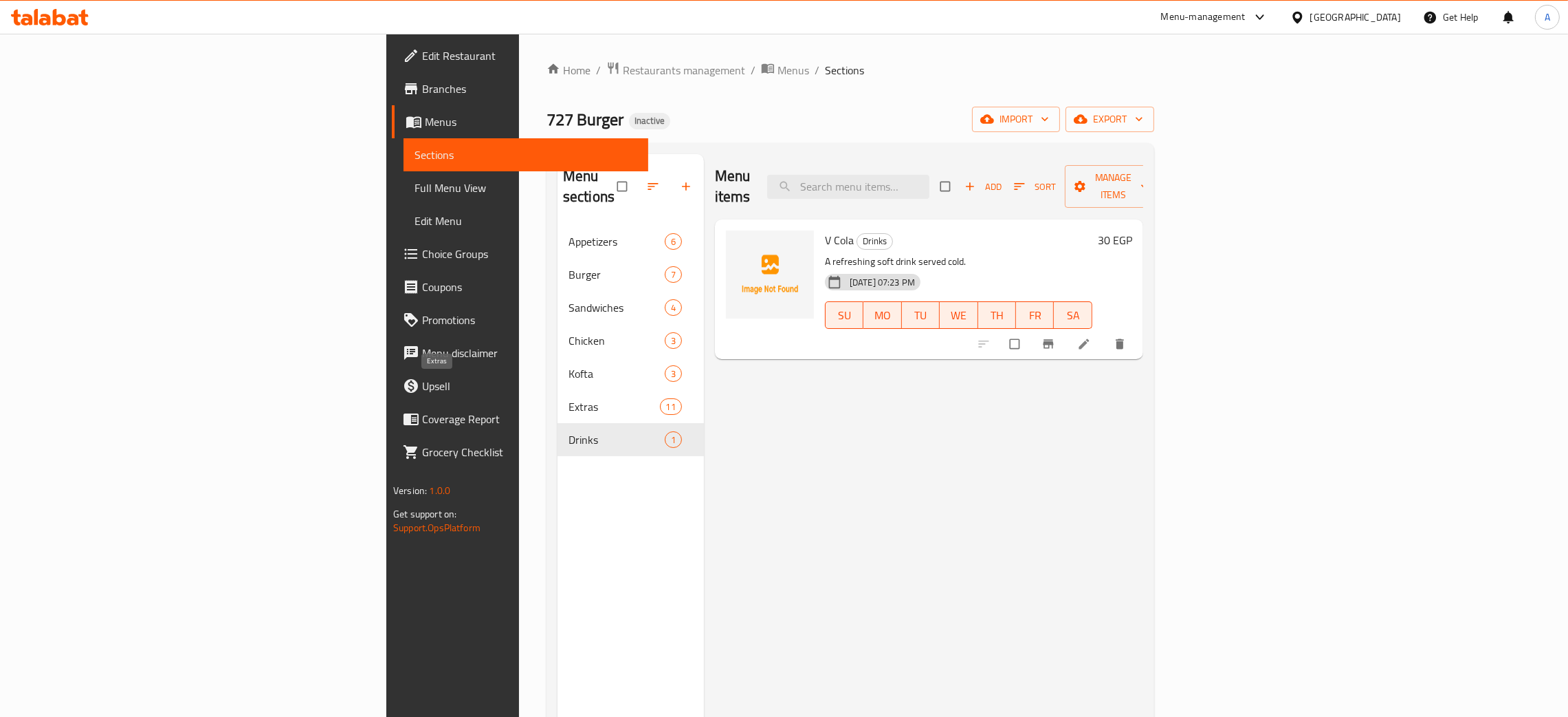
click at [569, 398] on span "Extras" at bounding box center [615, 406] width 92 height 16
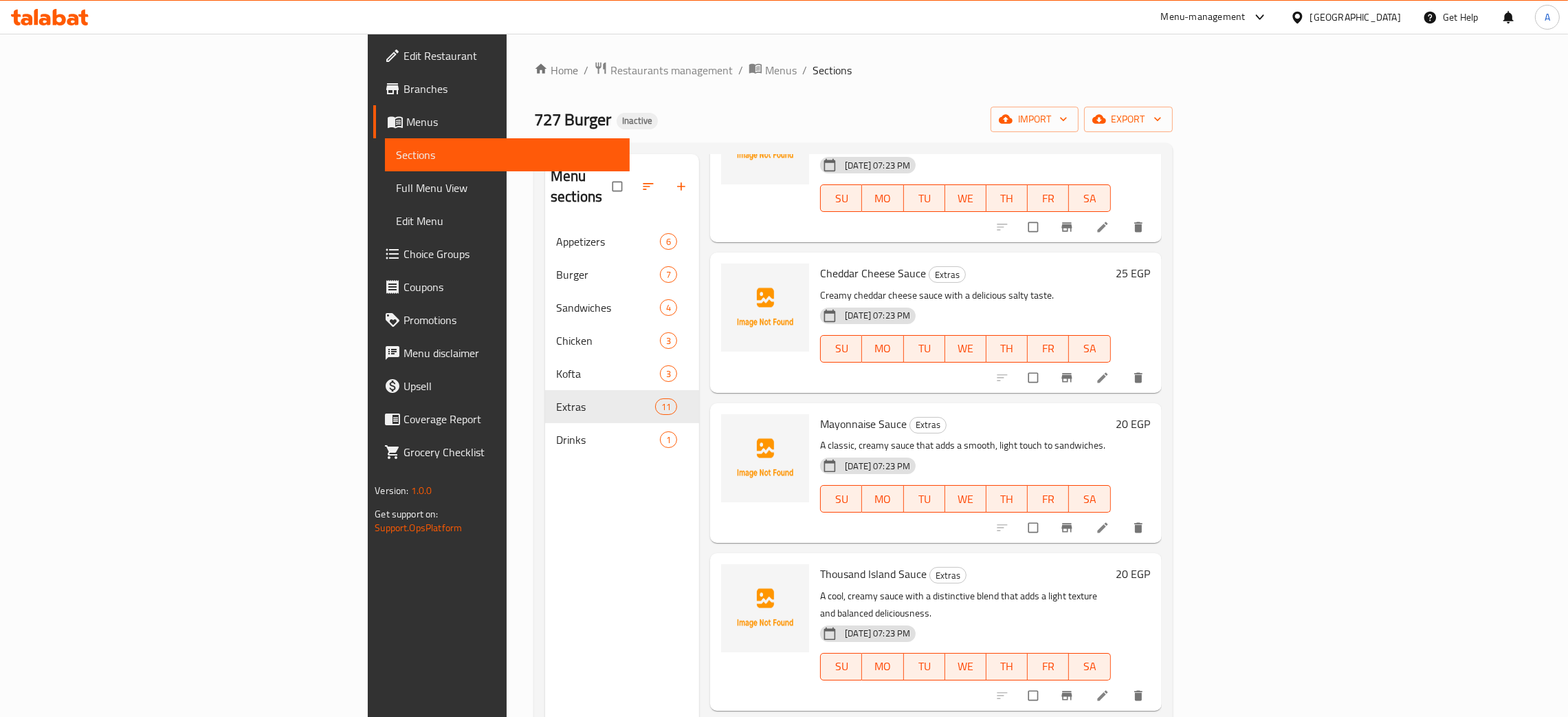
scroll to position [826, 0]
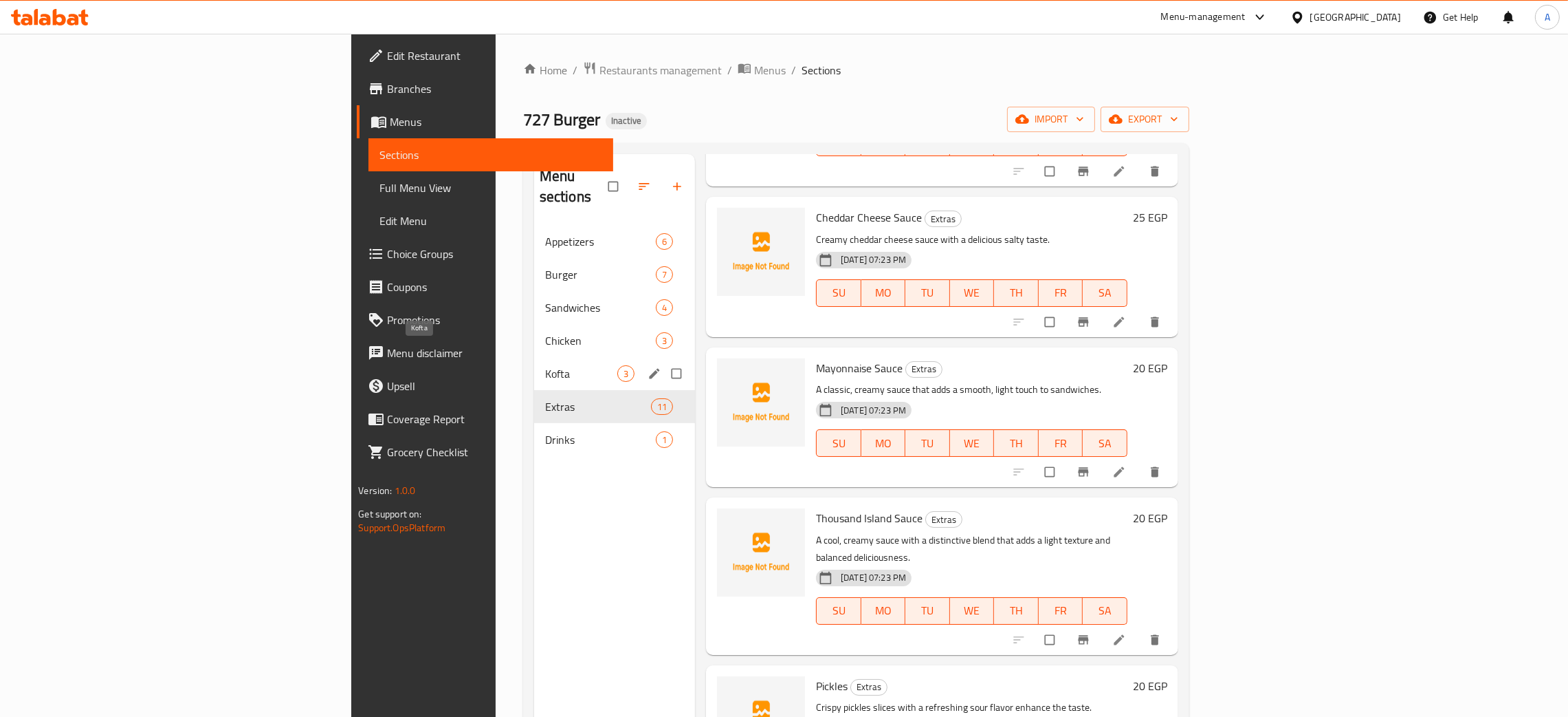
click at [545, 365] on span "Kofta" at bounding box center [581, 373] width 72 height 16
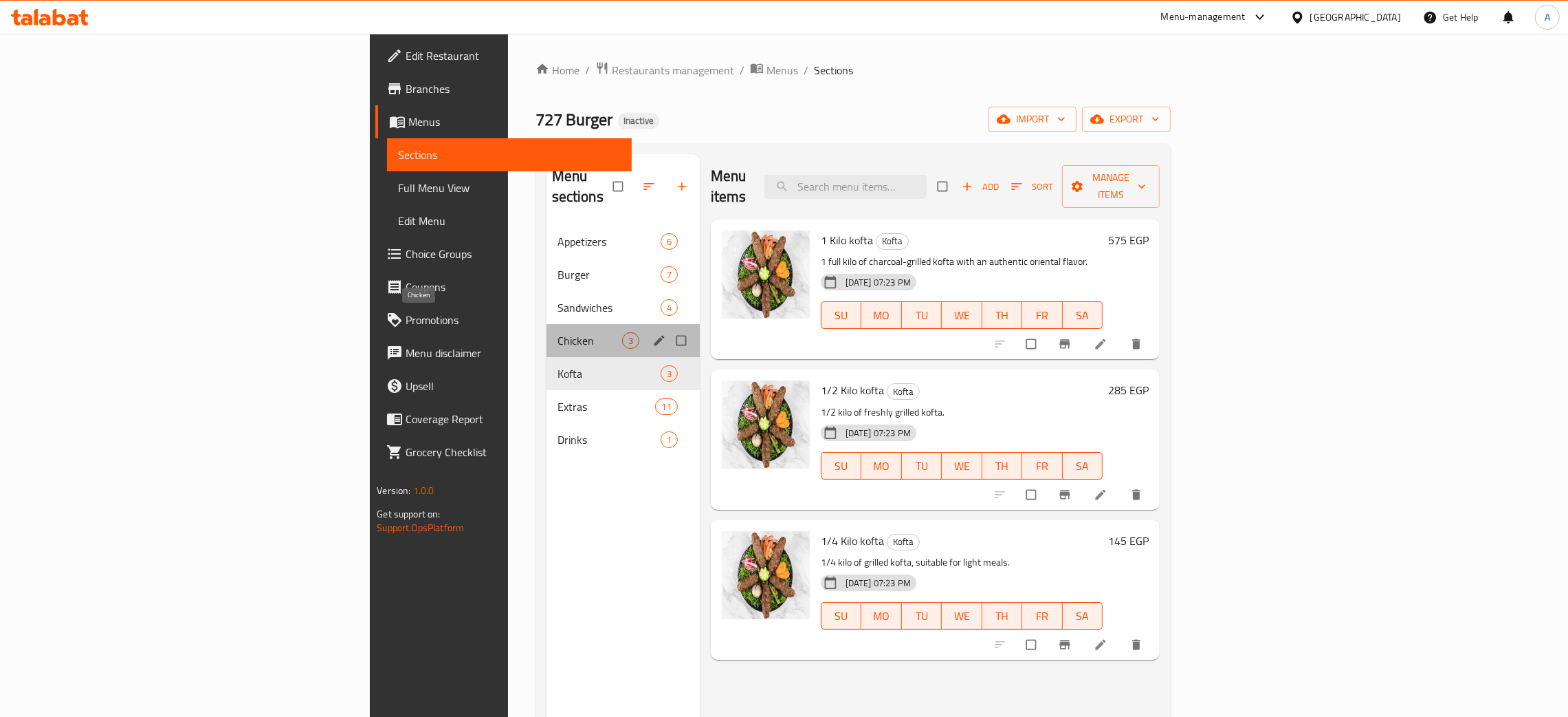
click at [558, 332] on span "Chicken" at bounding box center [590, 340] width 65 height 16
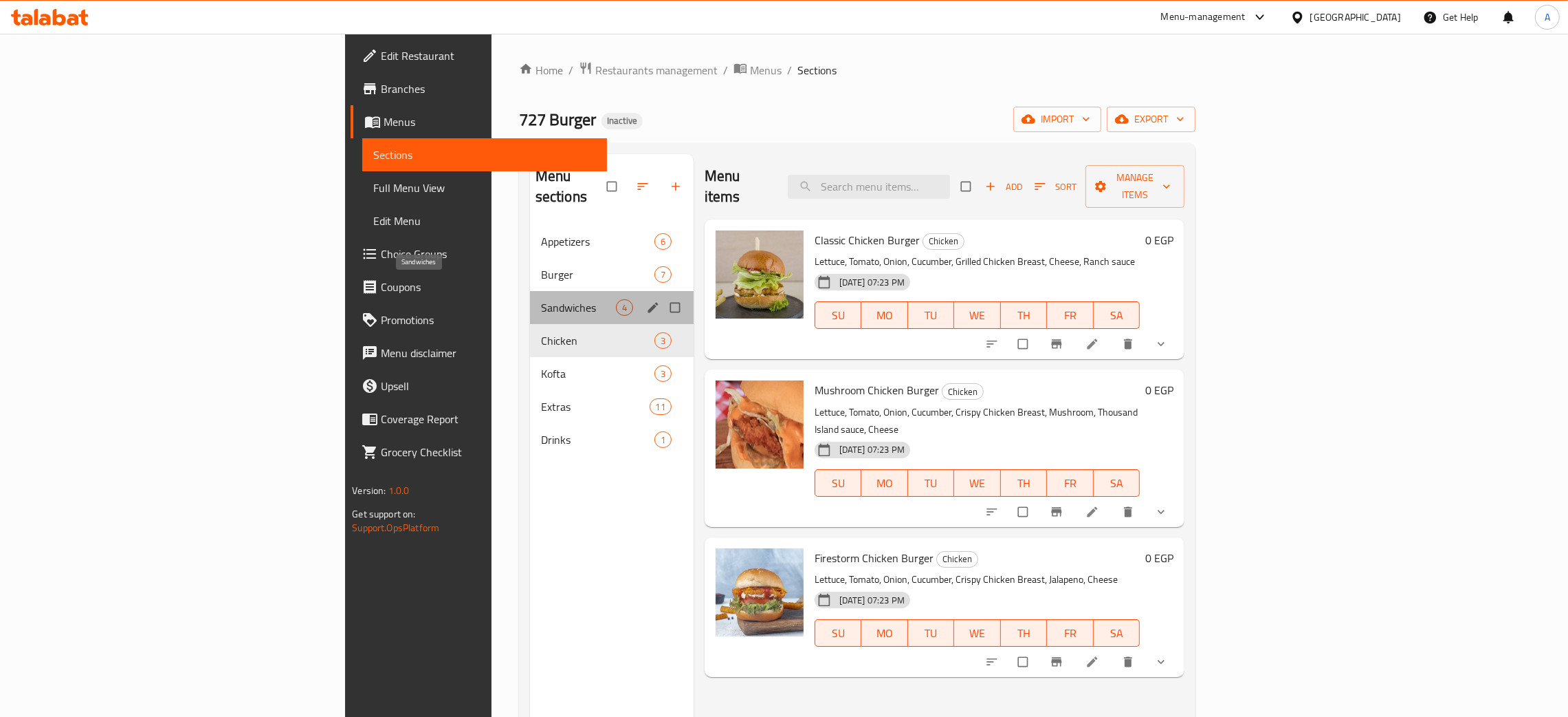
click at [541, 299] on span "Sandwiches" at bounding box center [578, 307] width 75 height 16
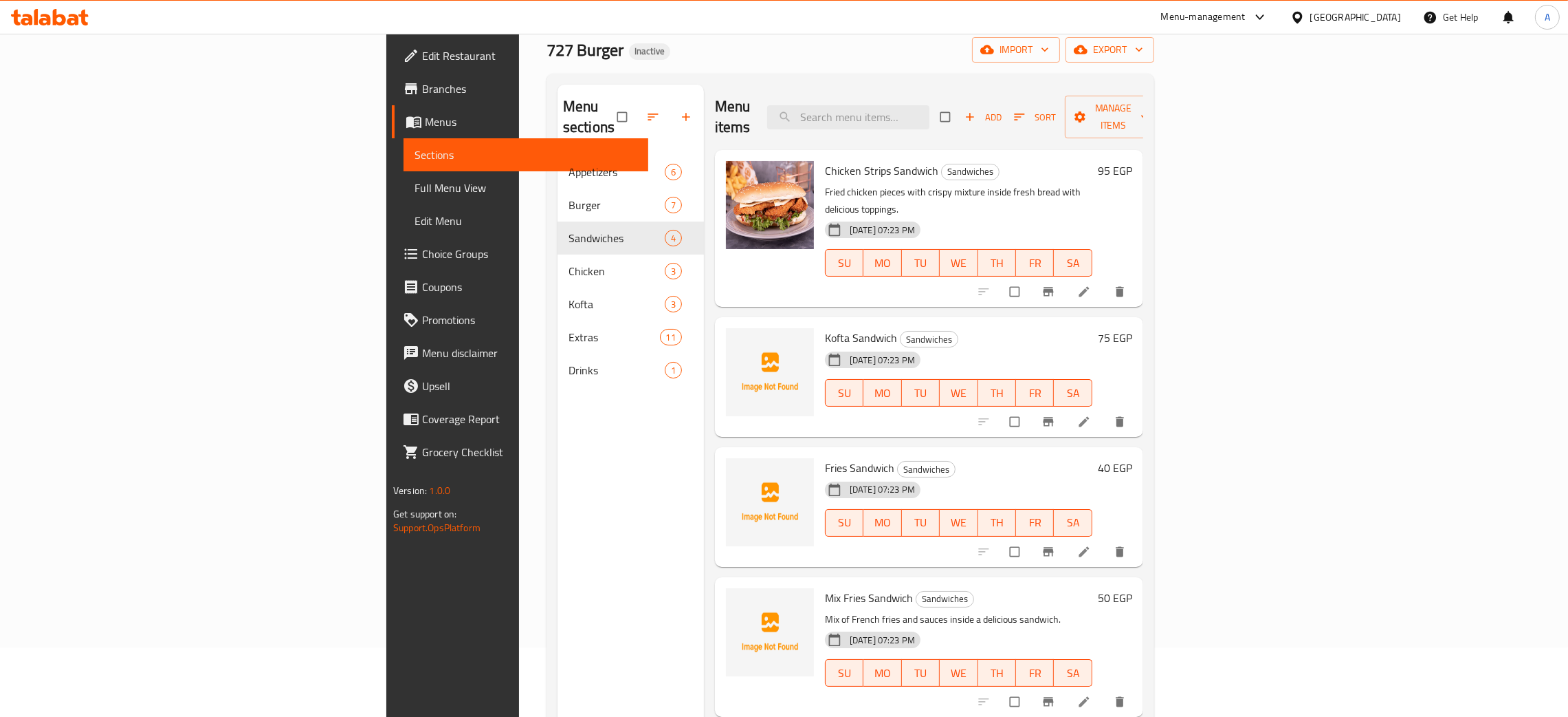
scroll to position [103, 0]
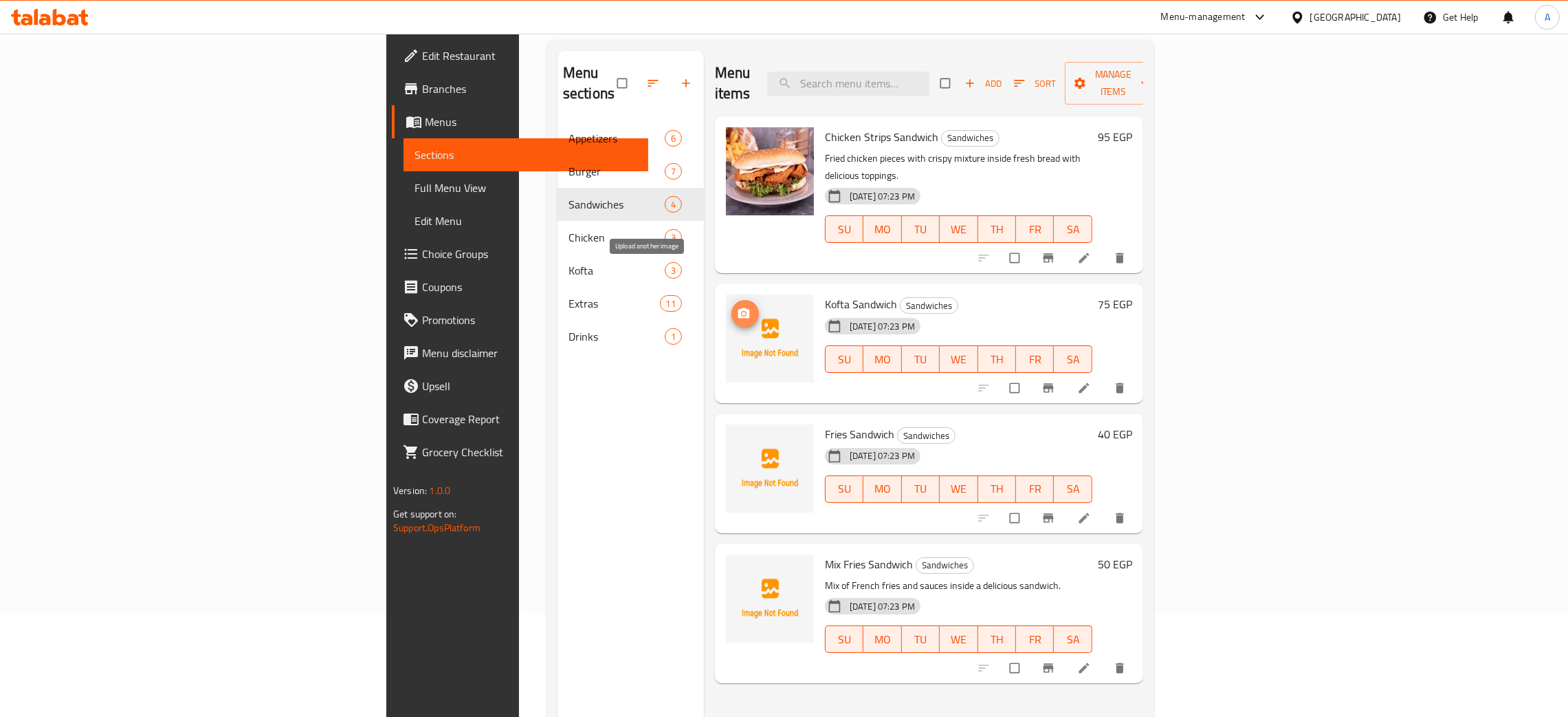
click at [737, 307] on icon "upload picture" at bounding box center [744, 313] width 14 height 14
click at [739, 438] on icon "upload picture" at bounding box center [745, 443] width 12 height 10
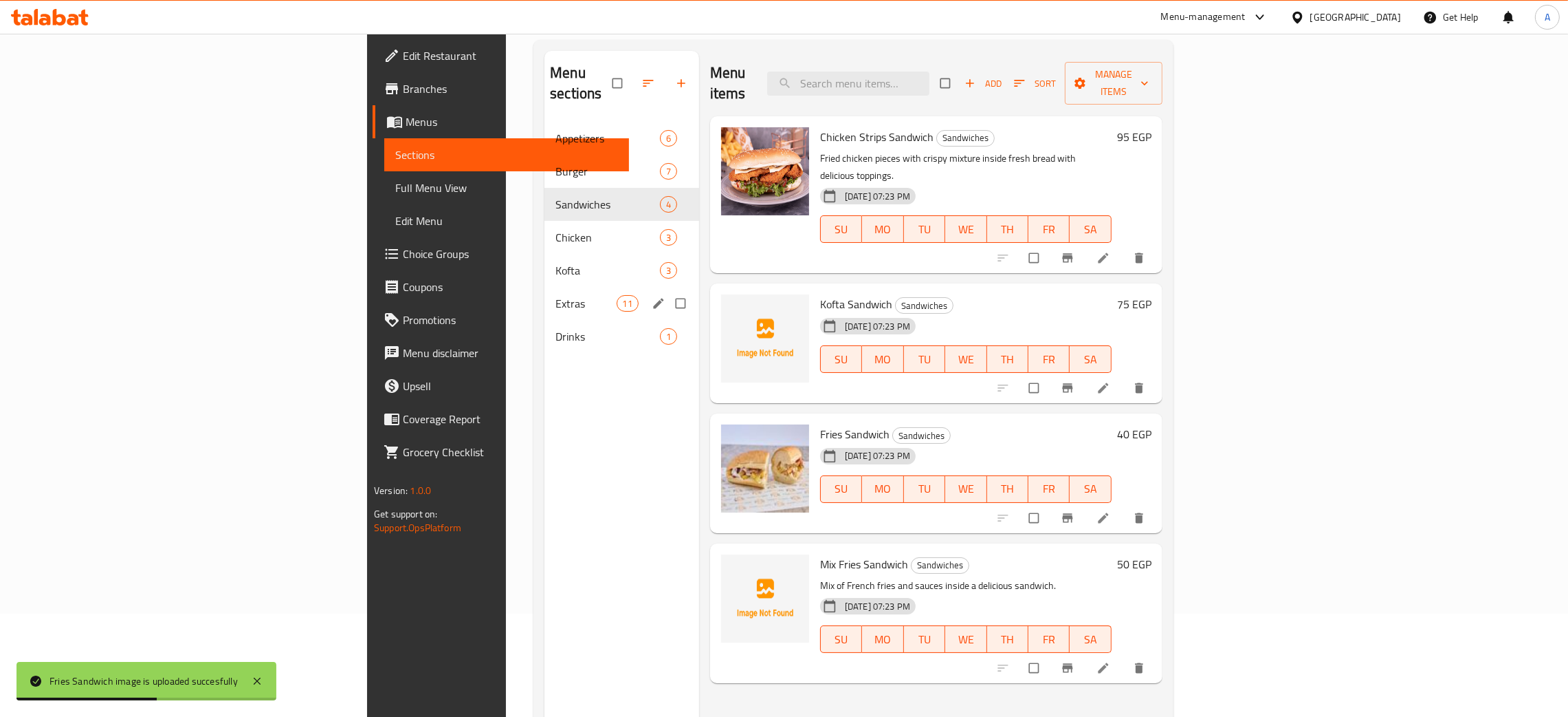
click at [544, 287] on div "Extras 11" at bounding box center [621, 303] width 155 height 33
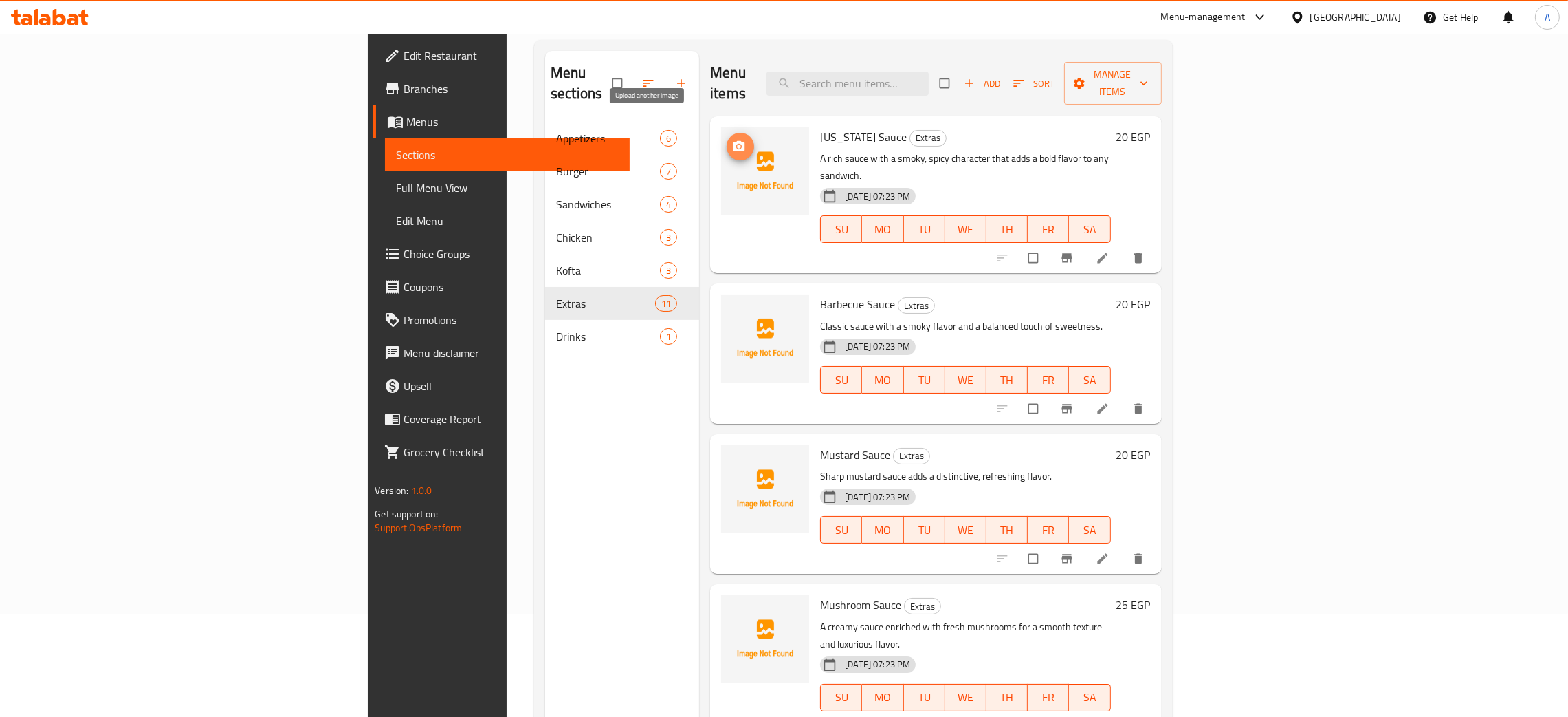
click at [727, 139] on span "upload picture" at bounding box center [740, 146] width 27 height 14
click at [733, 308] on icon "upload picture" at bounding box center [739, 313] width 12 height 10
click at [733, 458] on icon "upload picture" at bounding box center [739, 463] width 12 height 10
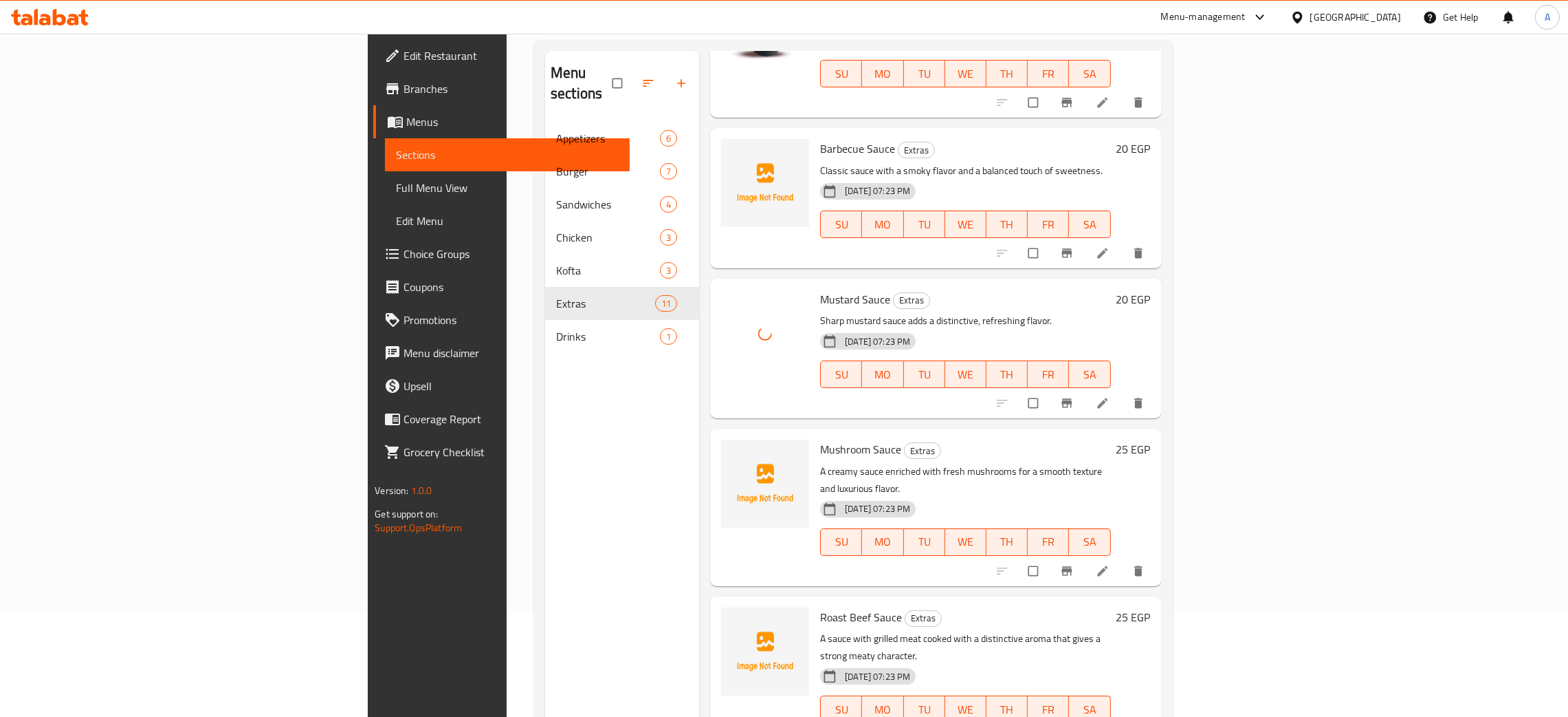
scroll to position [309, 0]
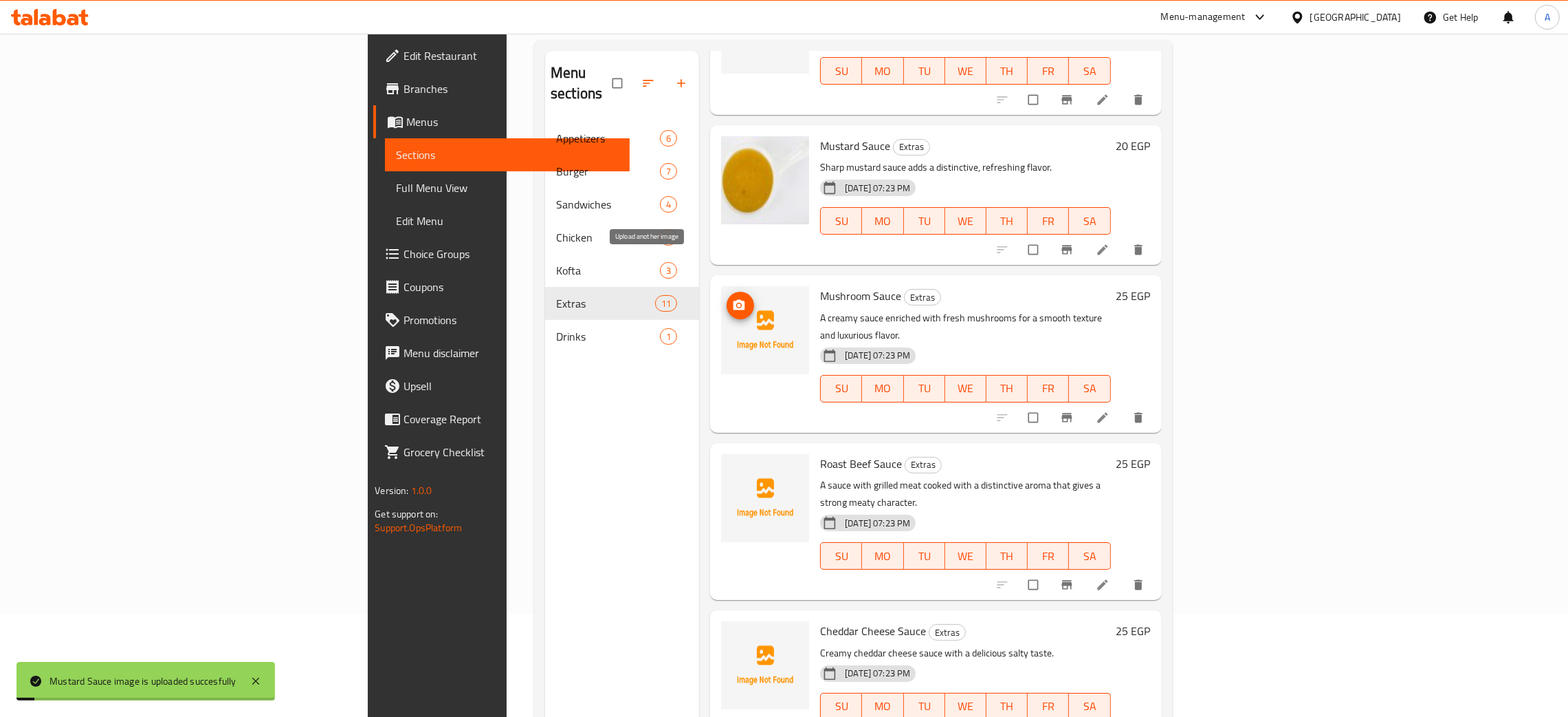
click at [733, 300] on icon "upload picture" at bounding box center [739, 305] width 12 height 10
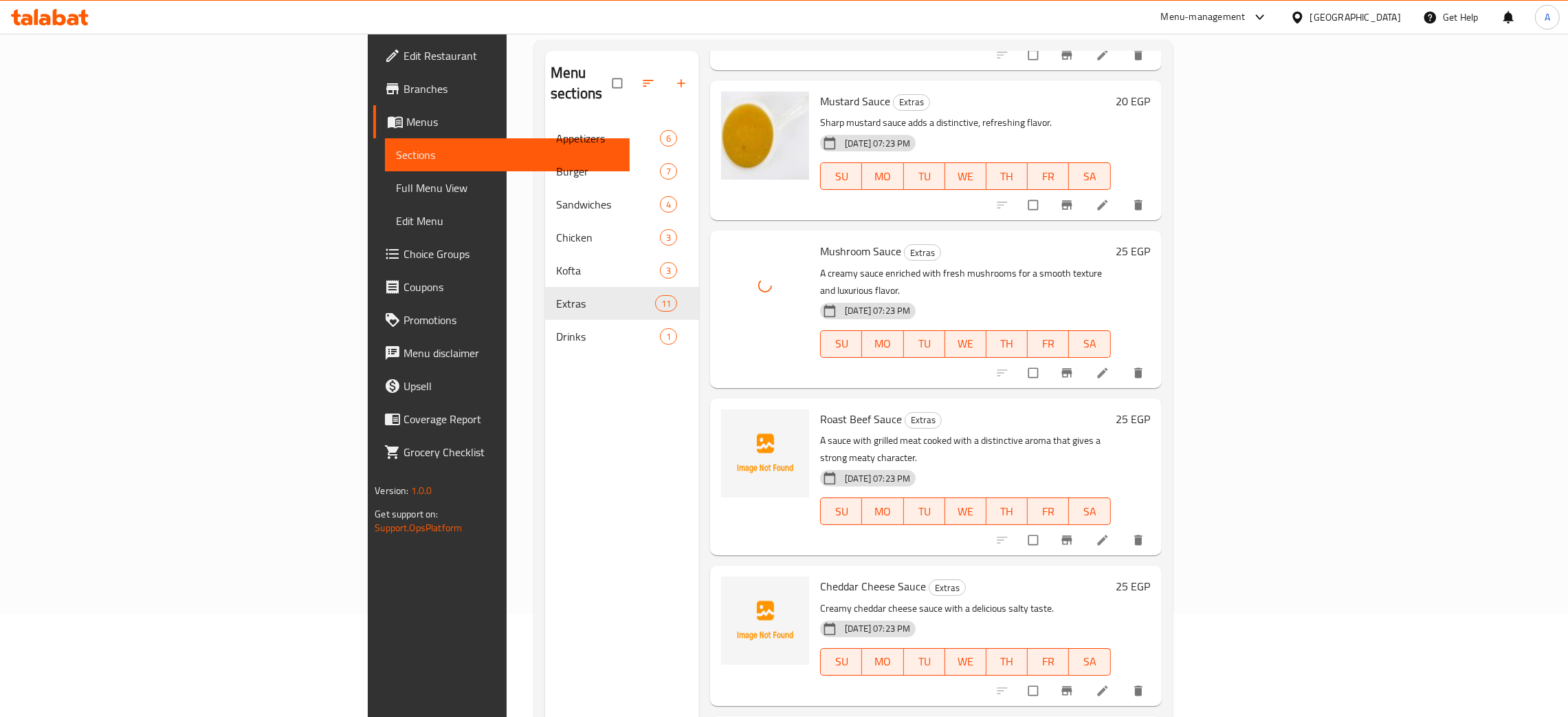
scroll to position [516, 0]
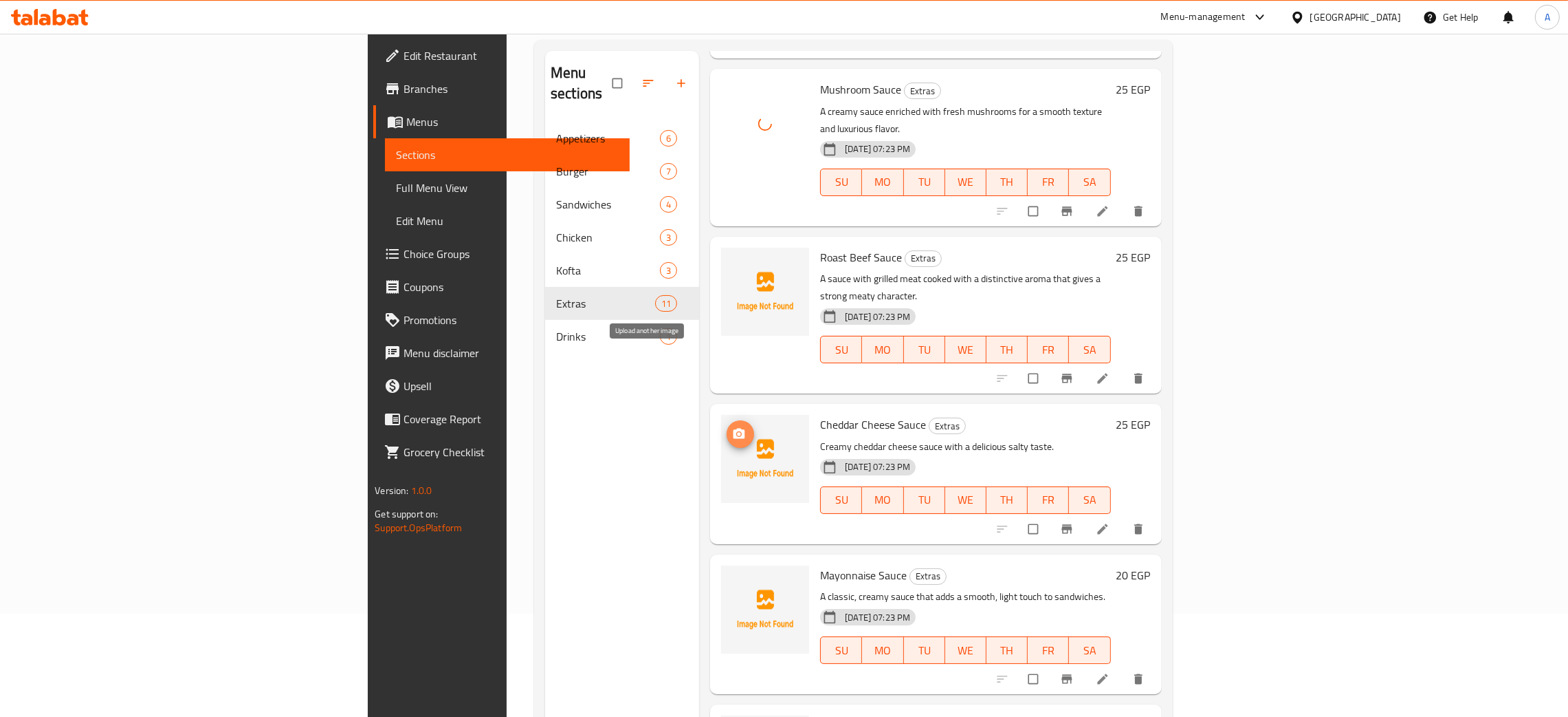
click at [733, 427] on icon "upload picture" at bounding box center [739, 434] width 14 height 14
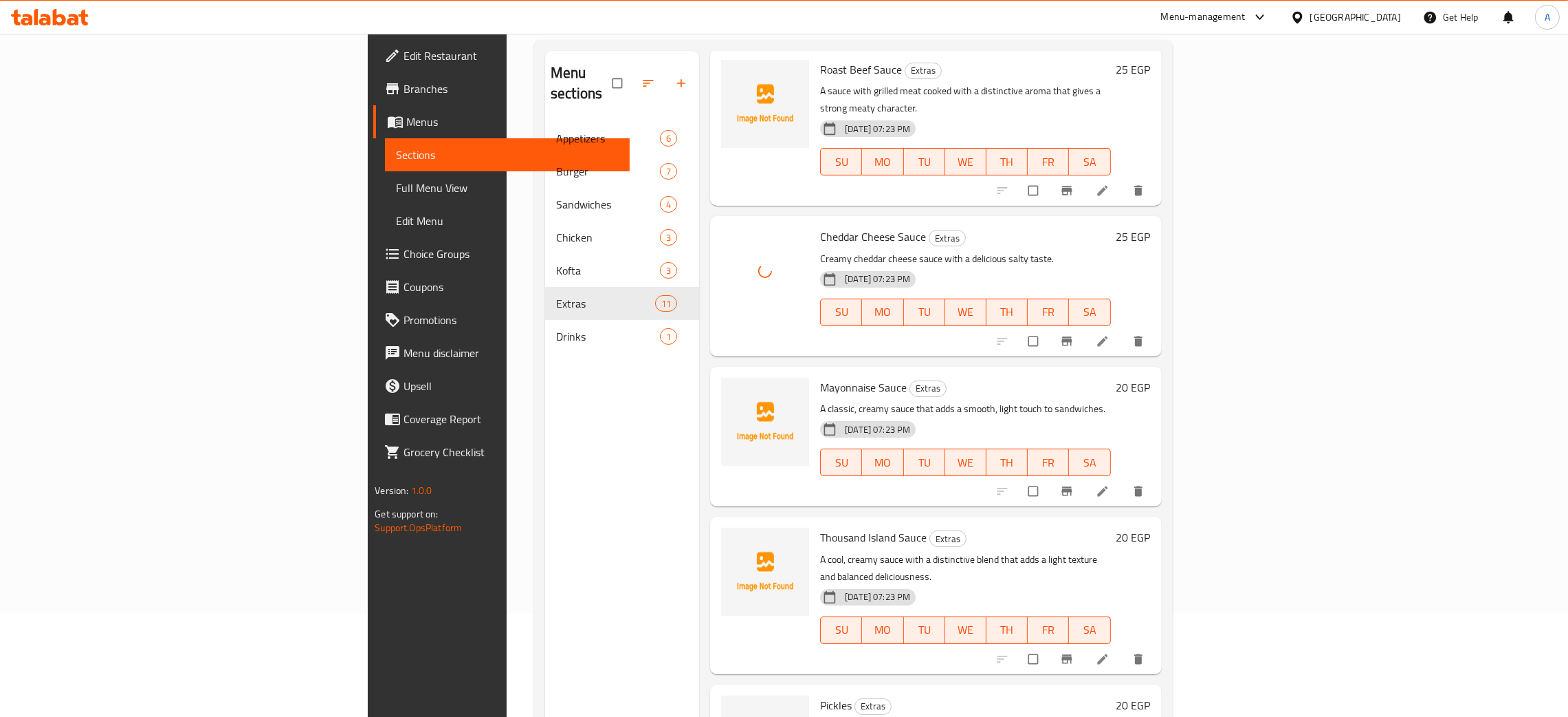
scroll to position [722, 0]
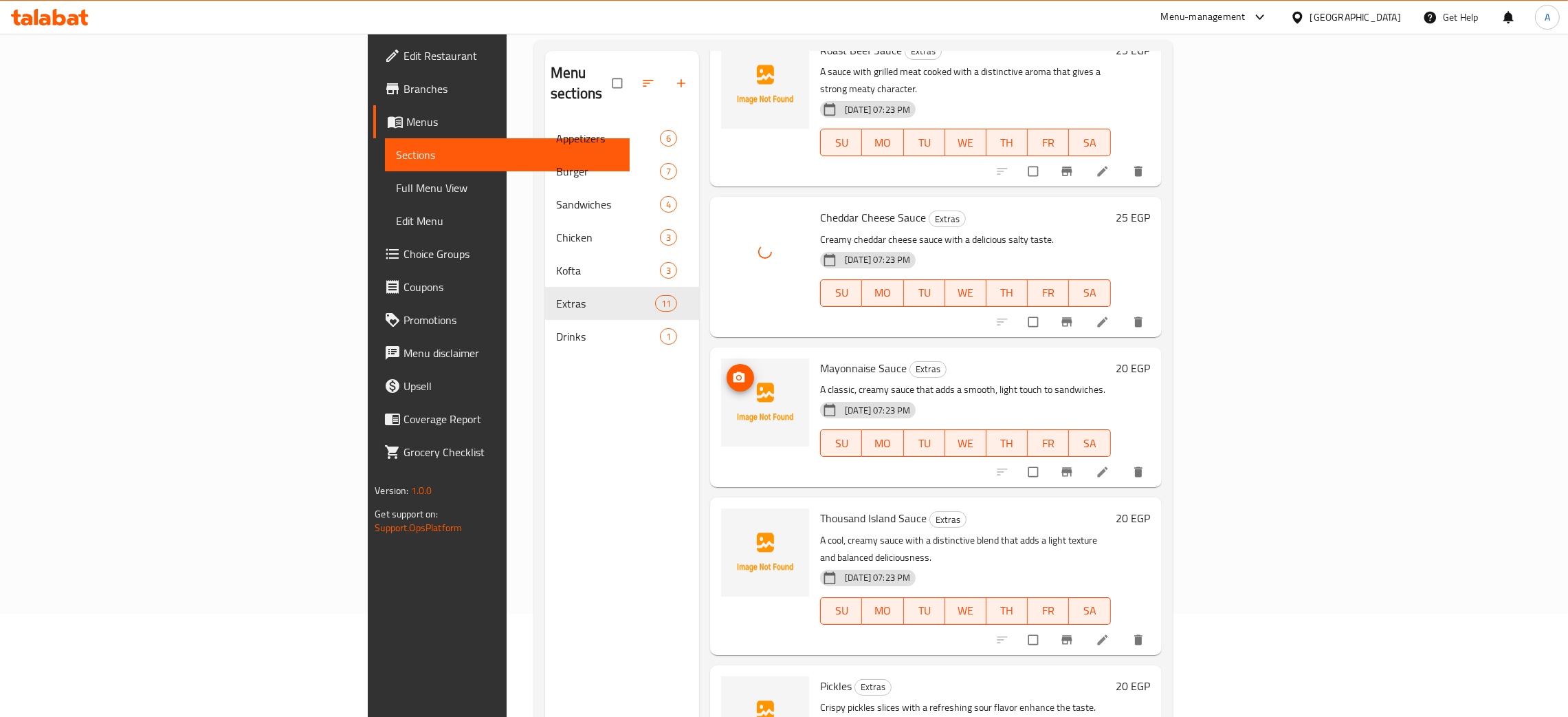
click at [733, 371] on icon "upload picture" at bounding box center [739, 378] width 14 height 14
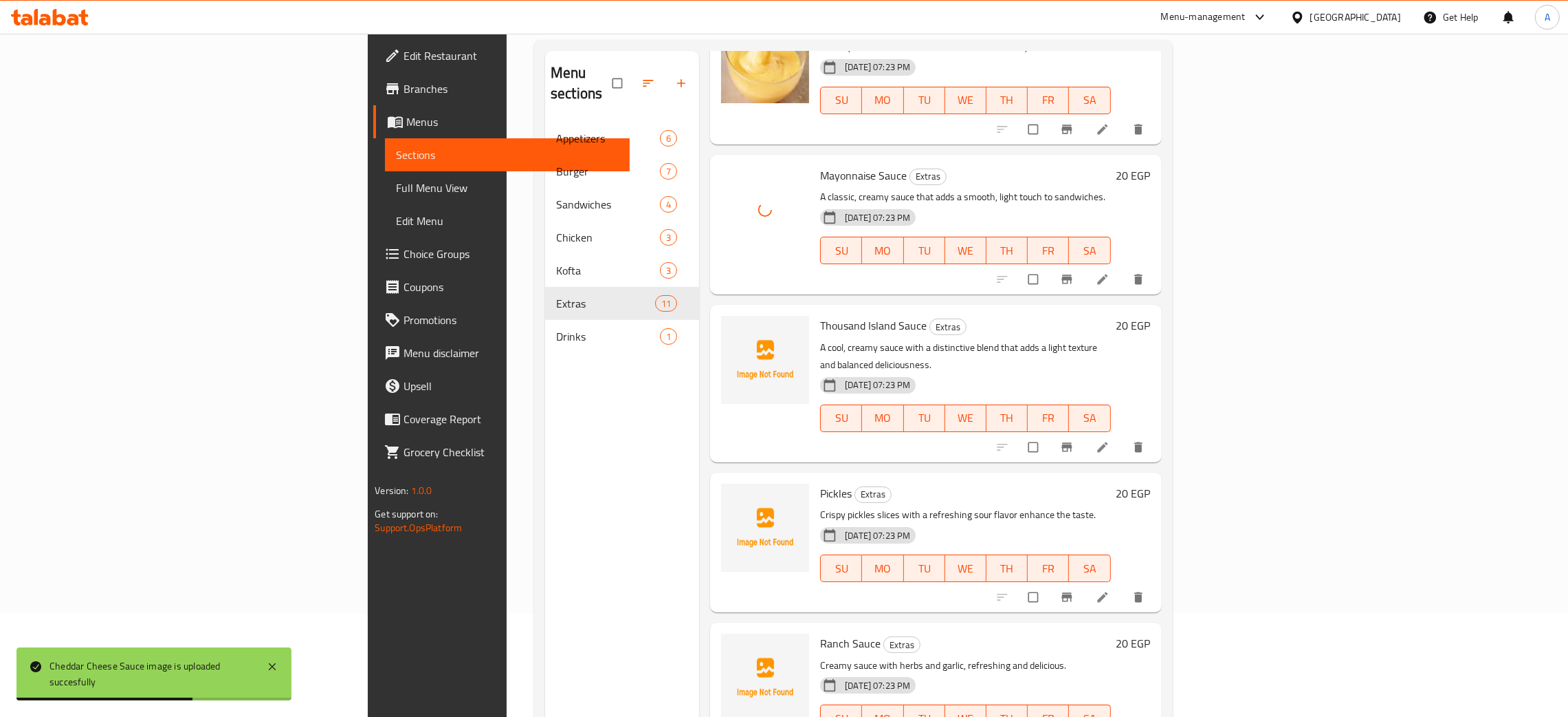
scroll to position [929, 0]
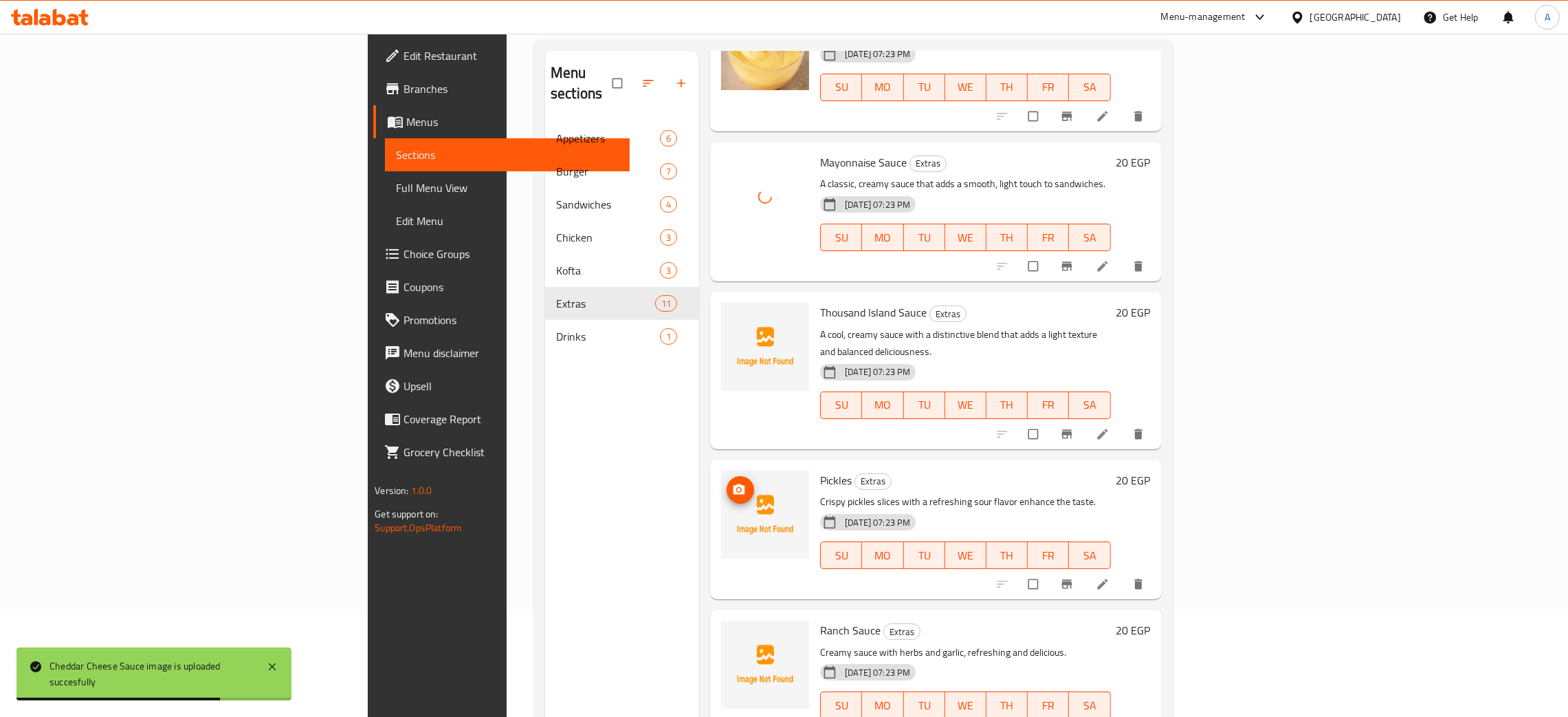
click at [733, 483] on icon "upload picture" at bounding box center [739, 488] width 12 height 10
